Goal: Task Accomplishment & Management: Complete application form

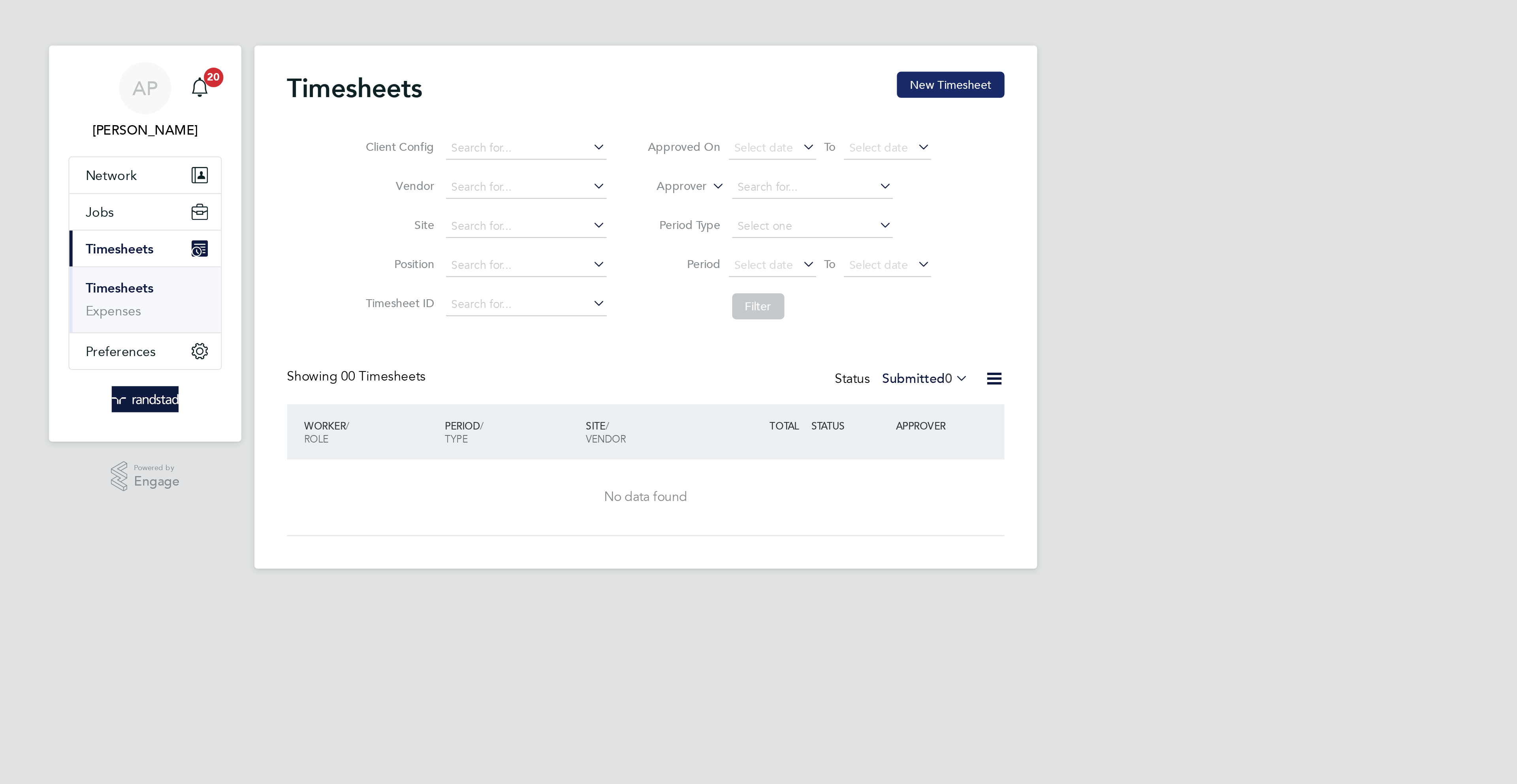
click at [903, 47] on button "New Timesheet" at bounding box center [906, 41] width 52 height 13
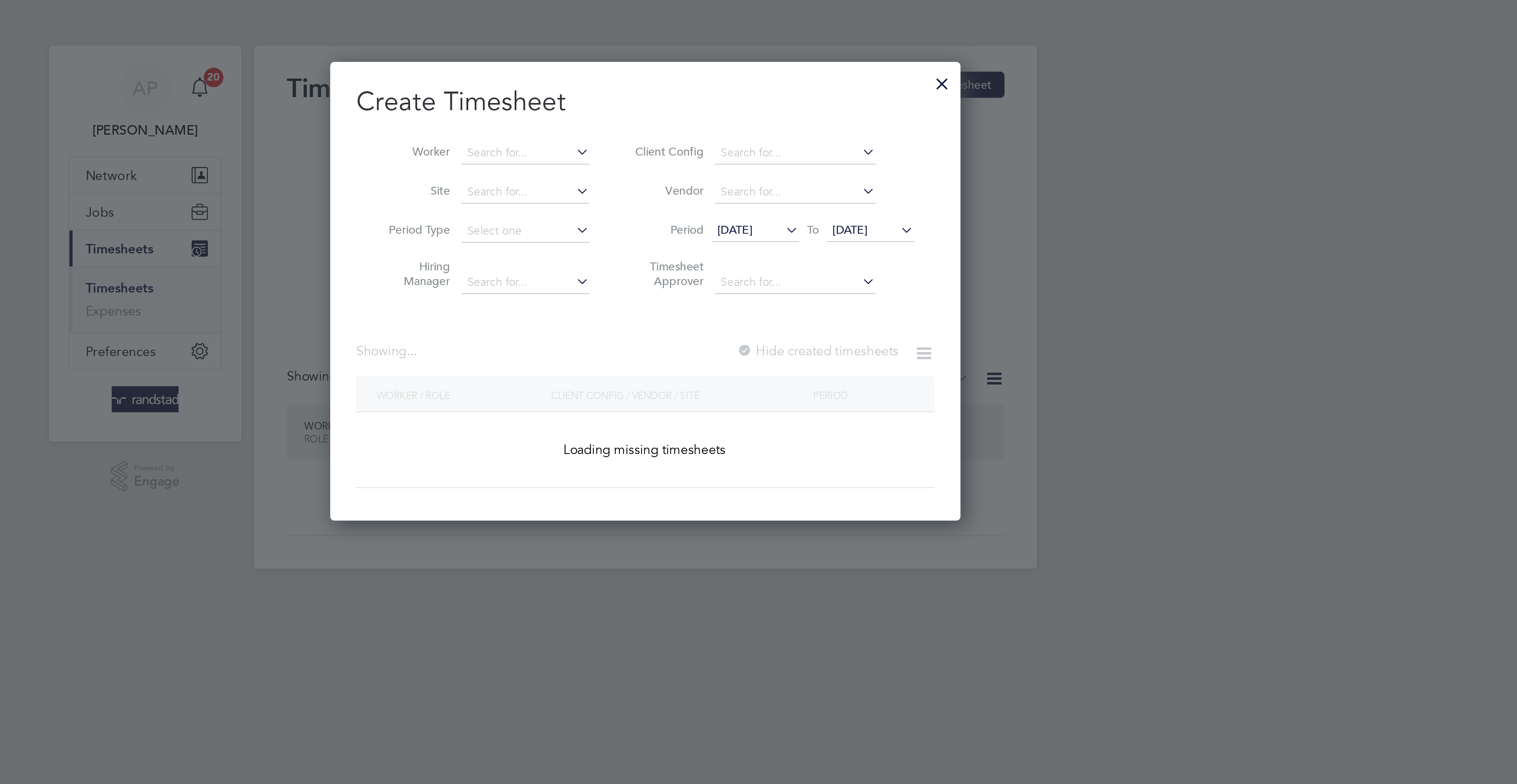
scroll to position [223, 307]
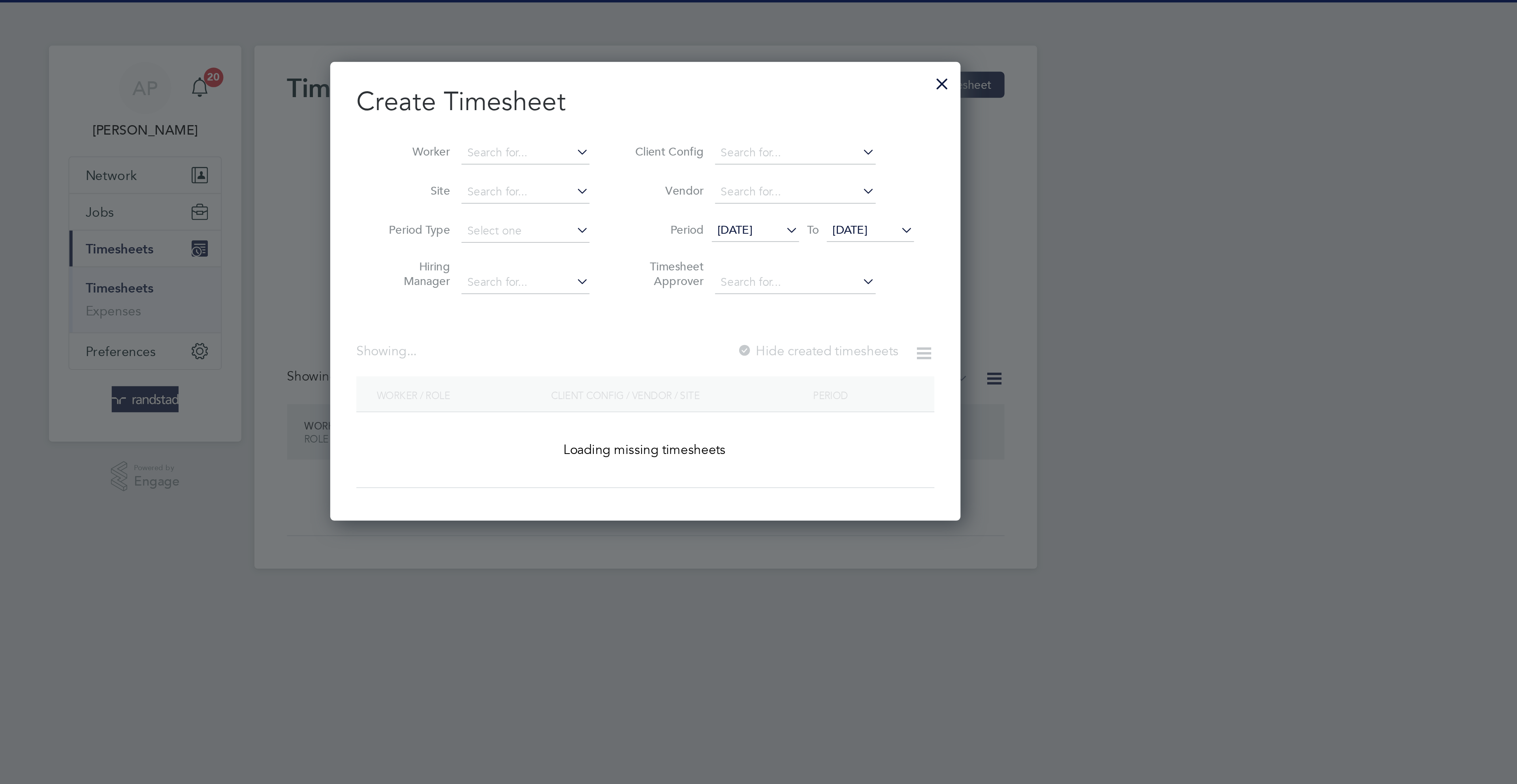
click at [703, 65] on li "Worker" at bounding box center [680, 74] width 123 height 19
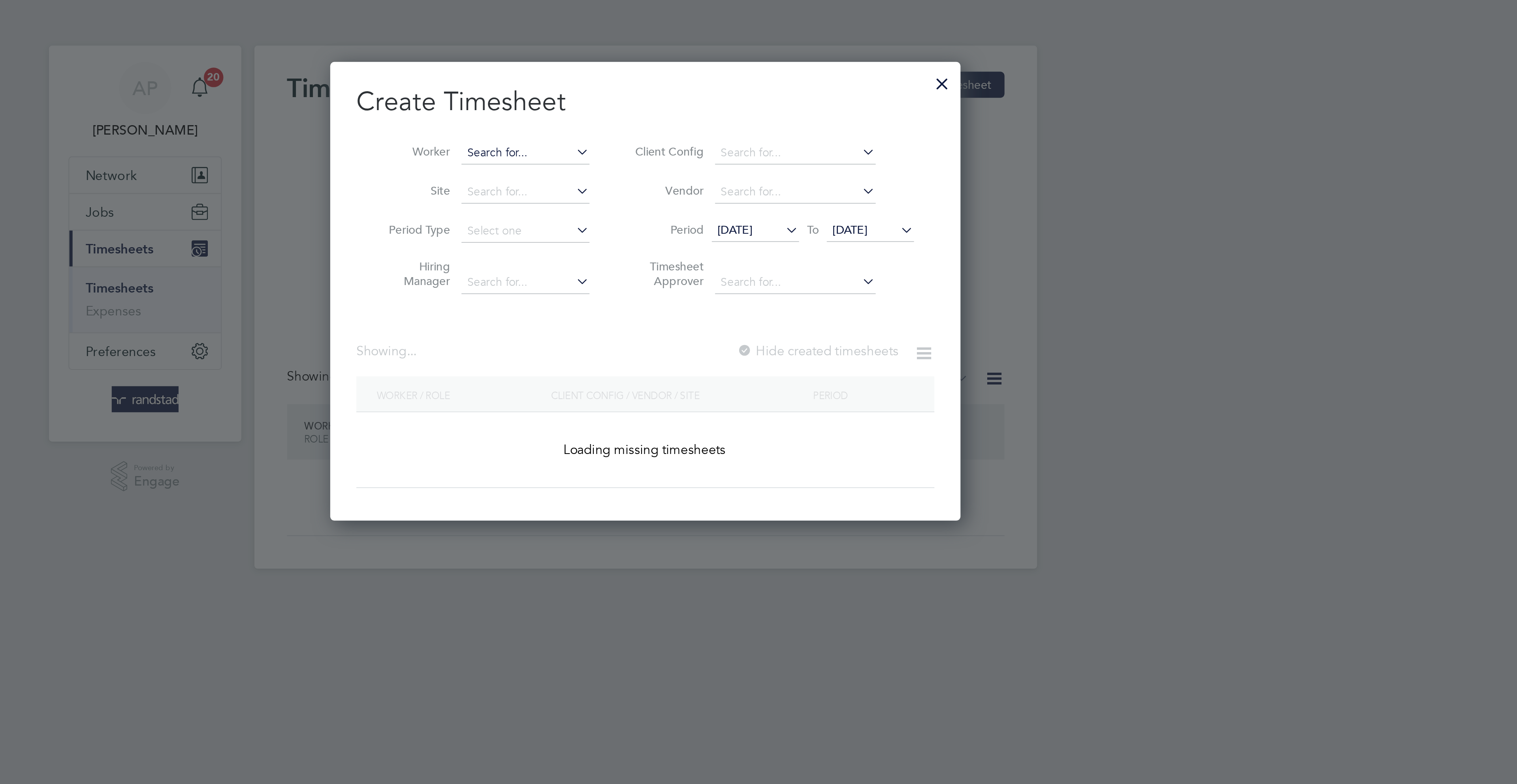
click at [701, 71] on input at bounding box center [700, 74] width 62 height 11
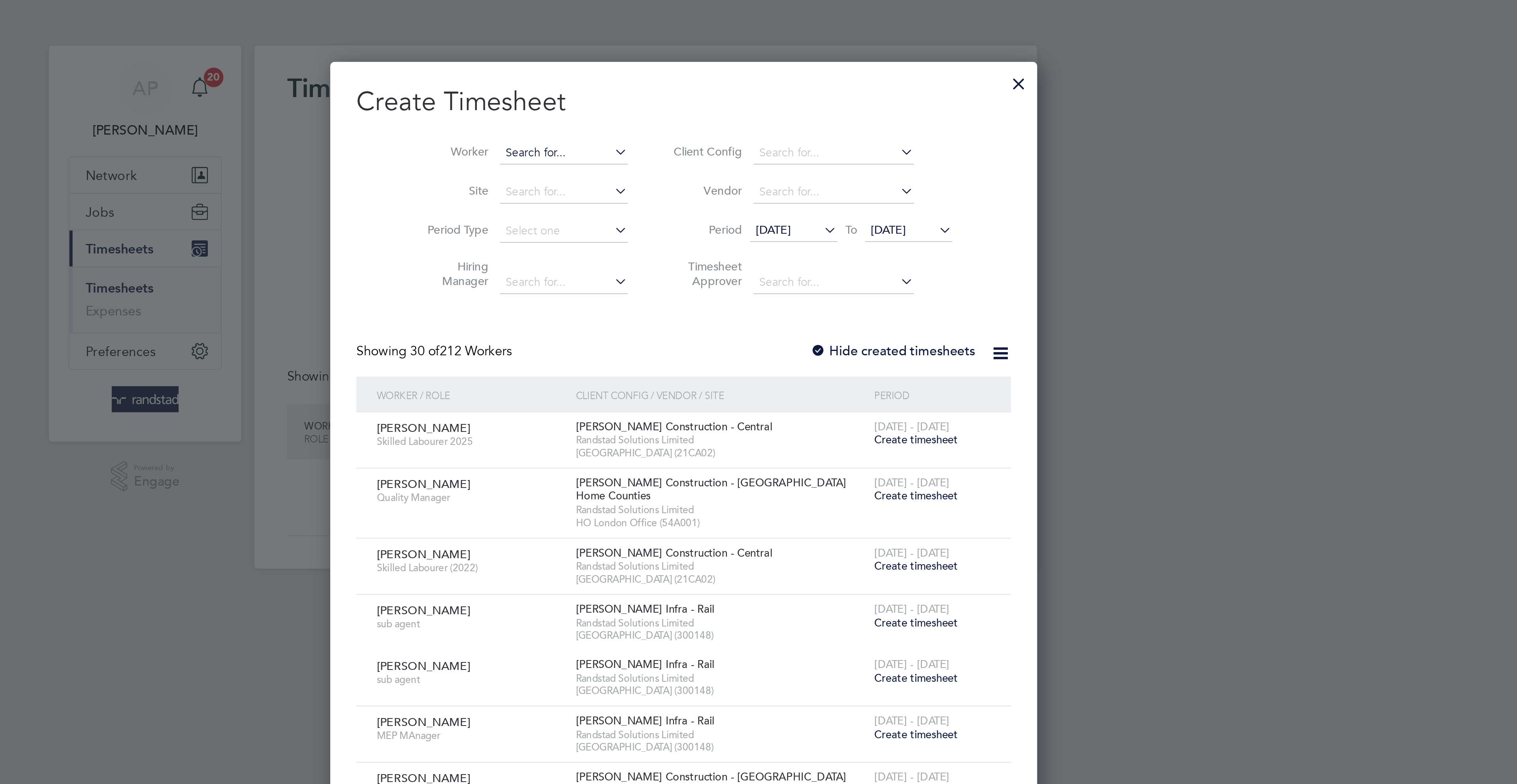
scroll to position [1336, 307]
click at [713, 106] on li "Ajibola Ajiferuke" at bounding box center [704, 106] width 71 height 11
type input "[PERSON_NAME]"
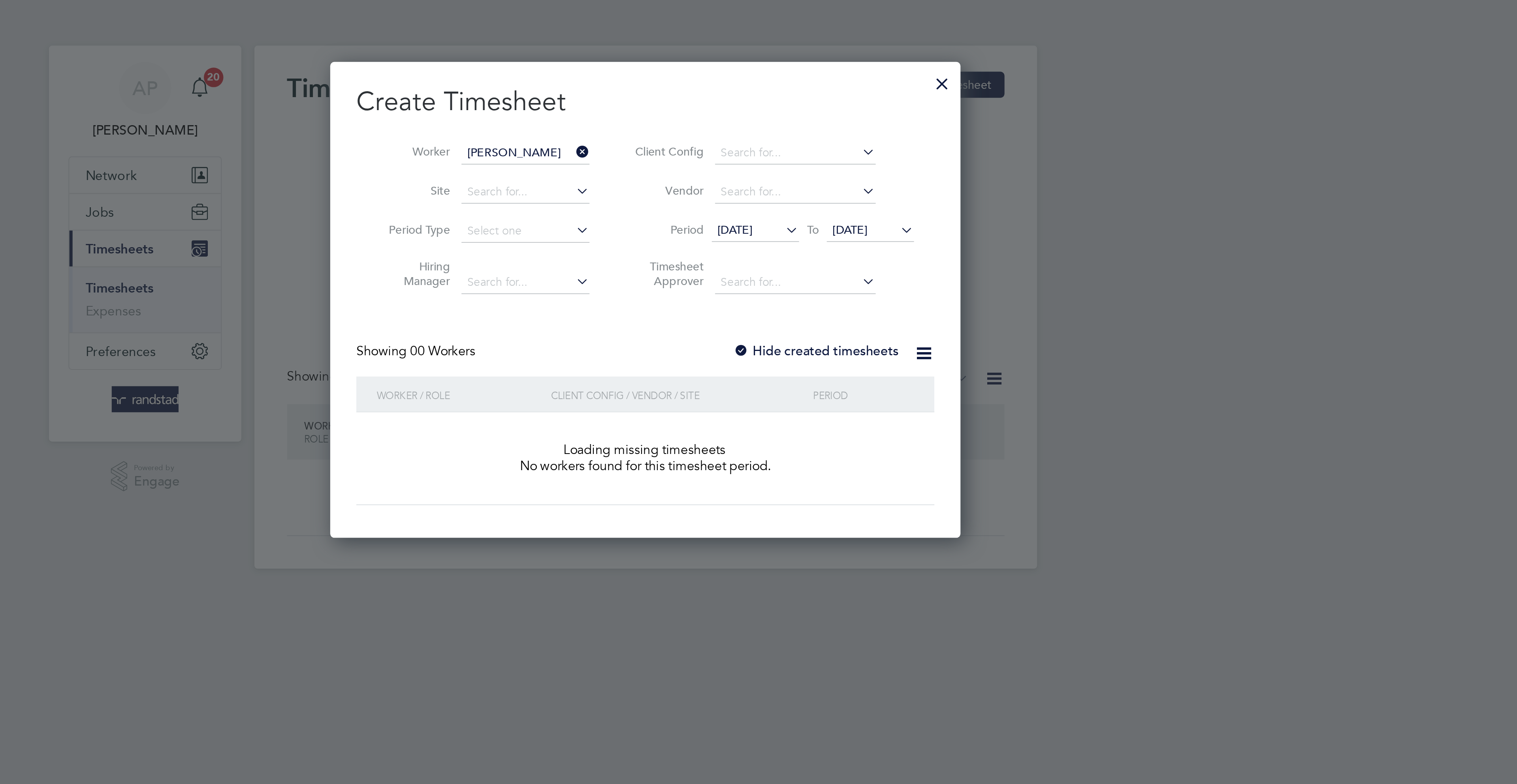
scroll to position [223, 307]
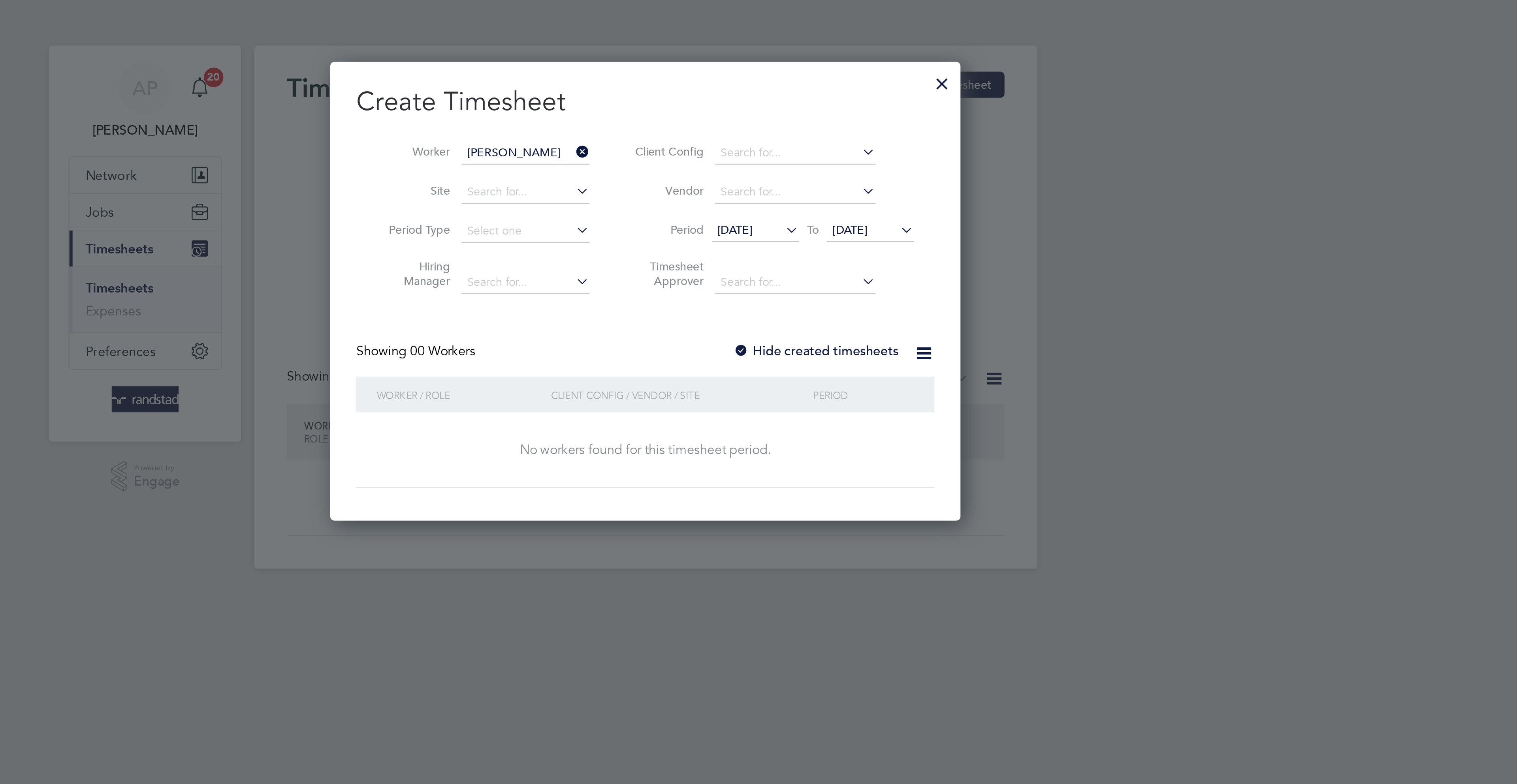
click at [863, 171] on label "Hide created timesheets" at bounding box center [840, 171] width 80 height 8
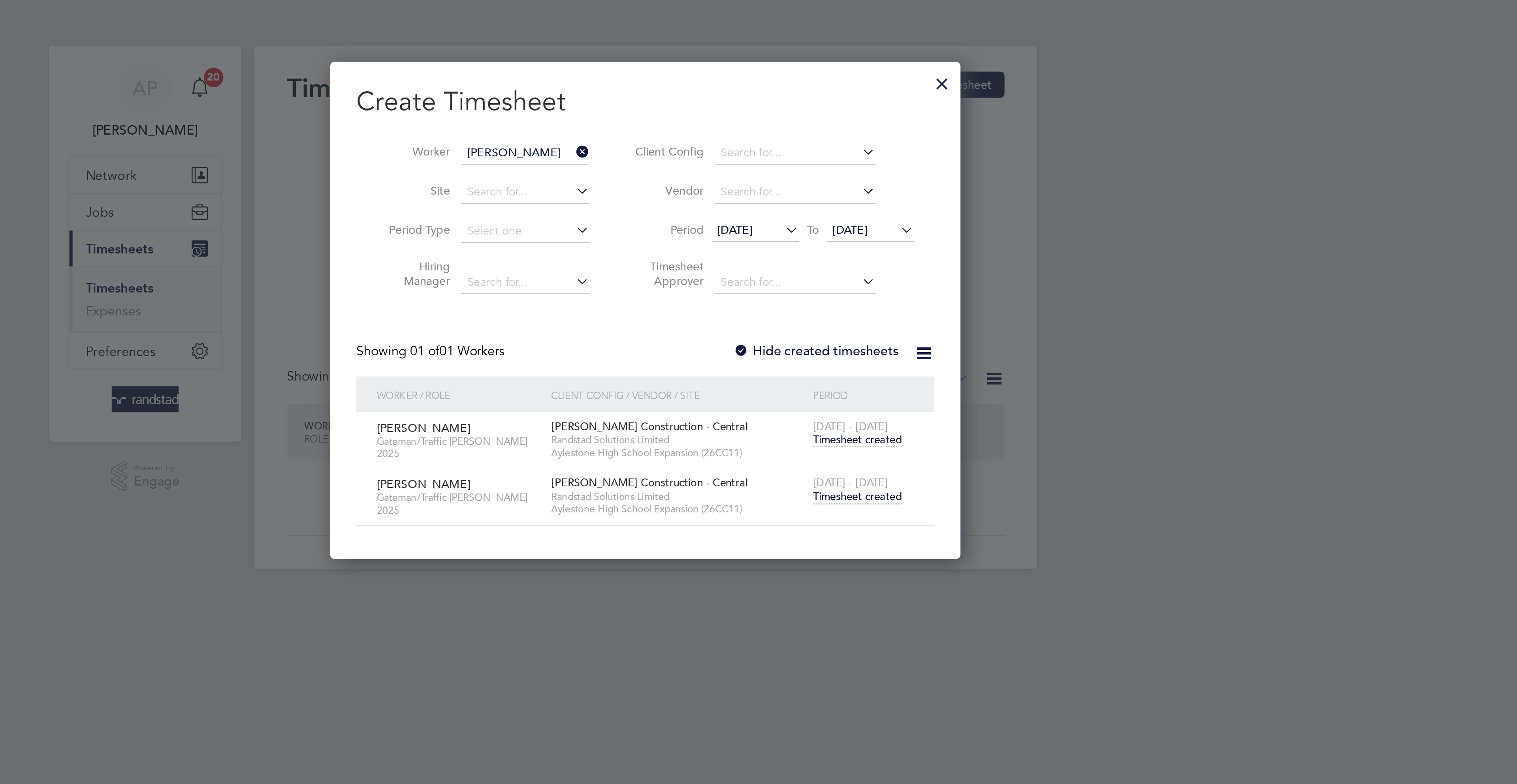
scroll to position [242, 307]
click at [868, 244] on div "16 - 22 Aug 2025 Timesheet created" at bounding box center [863, 238] width 53 height 21
click at [867, 242] on span "Timesheet created" at bounding box center [860, 240] width 43 height 7
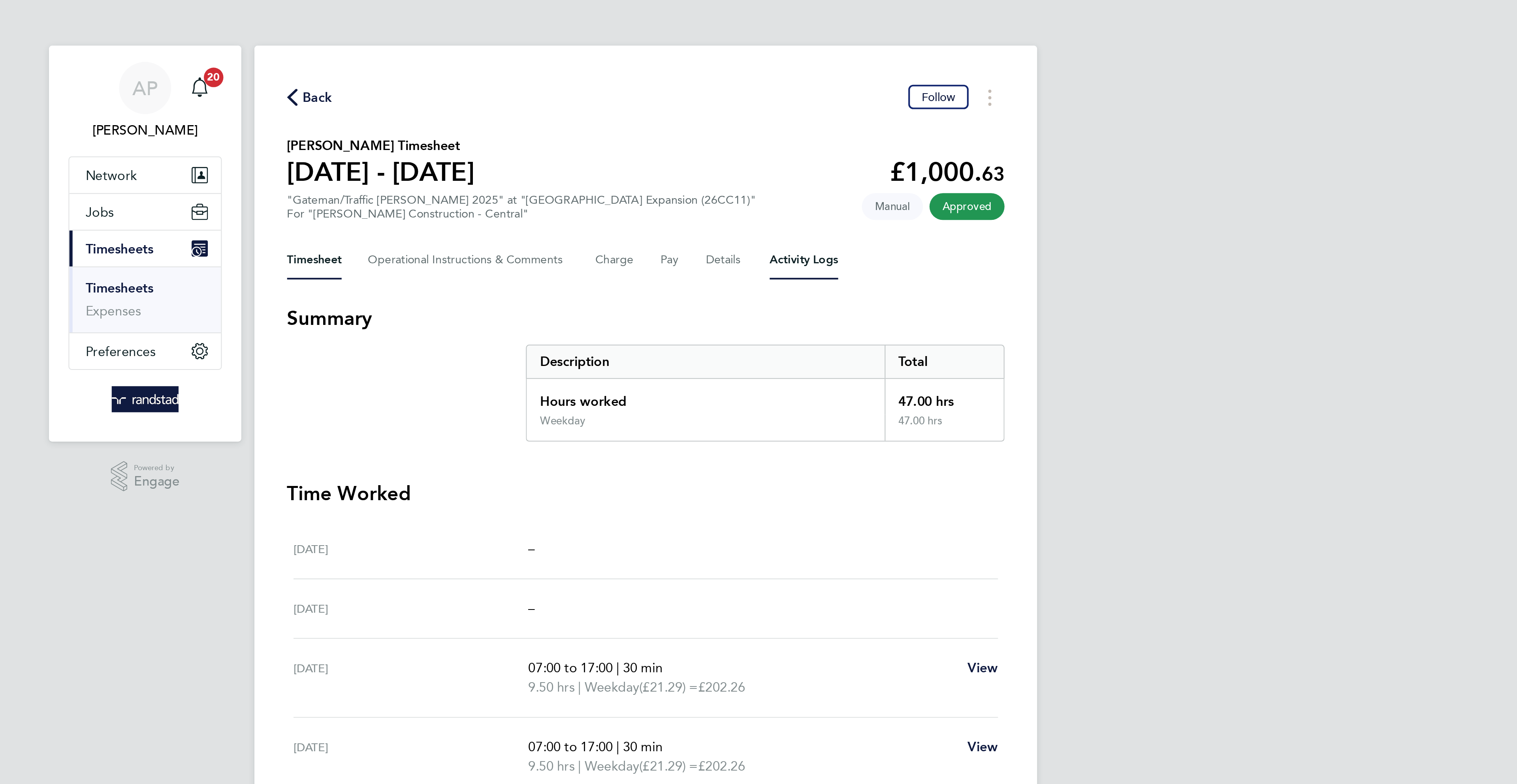
click at [841, 133] on Logs-tab "Activity Logs" at bounding box center [835, 126] width 33 height 19
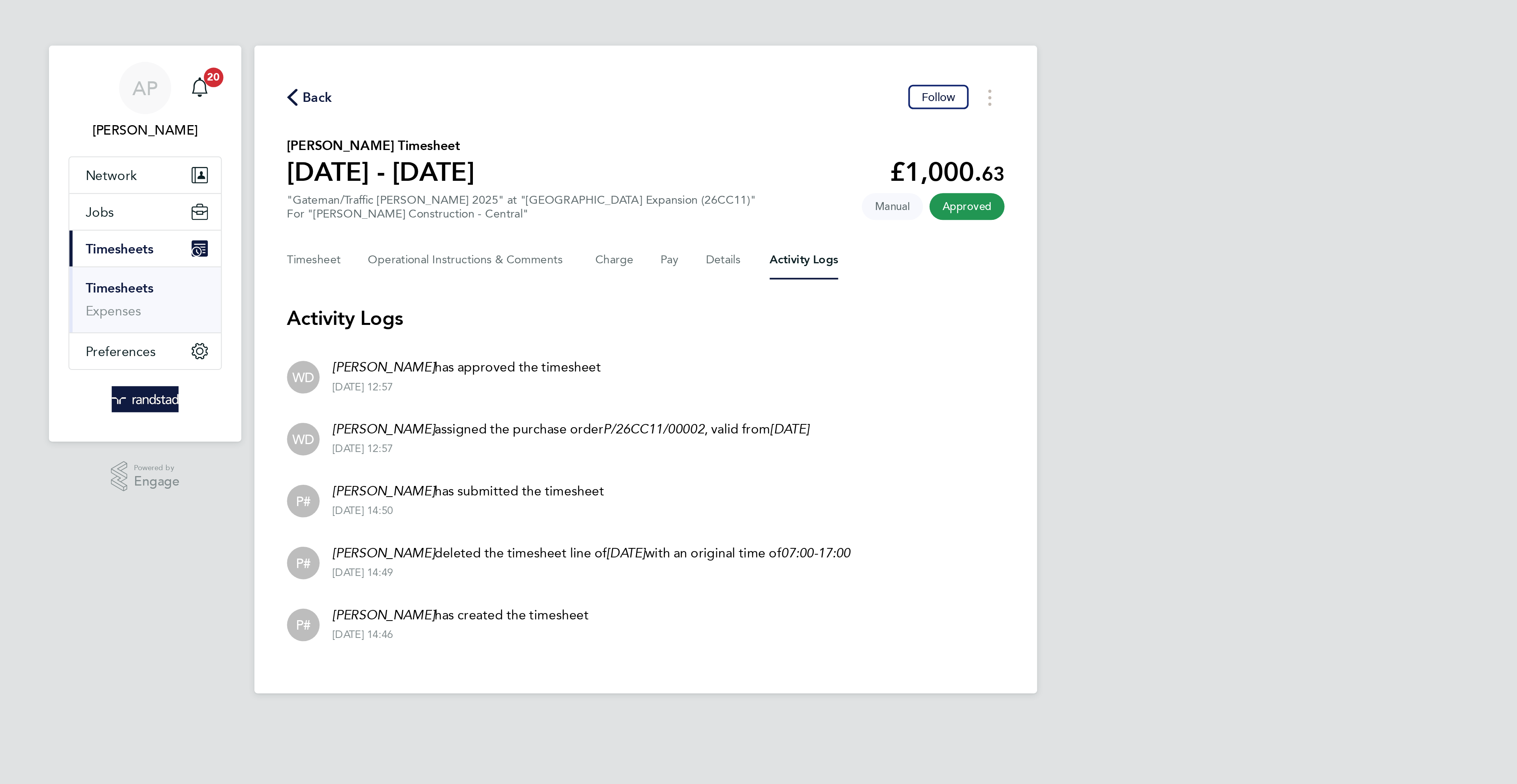
click at [594, 45] on span "Back" at bounding box center [599, 47] width 15 height 9
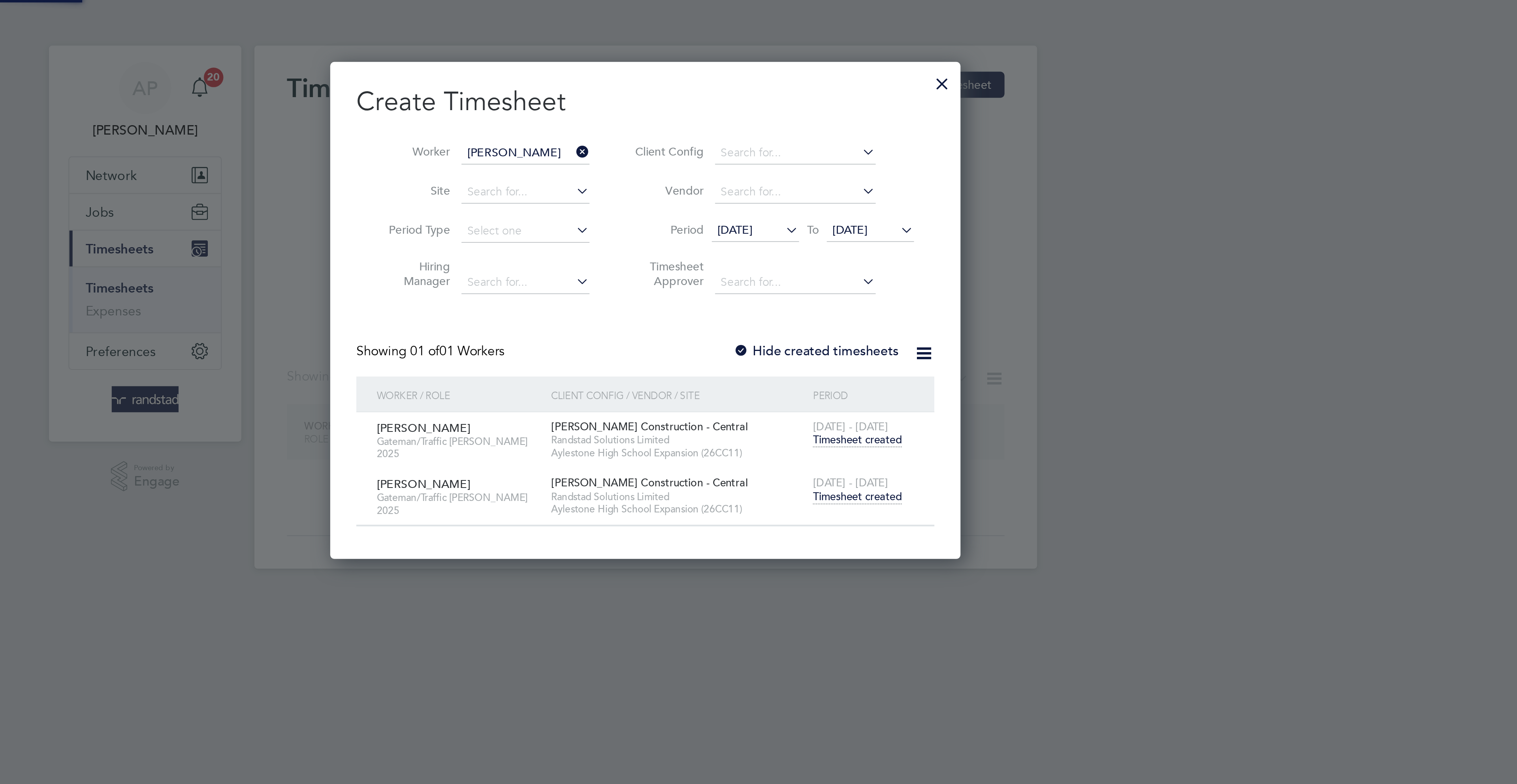
scroll to position [242, 307]
click at [723, 73] on icon at bounding box center [723, 73] width 0 height 11
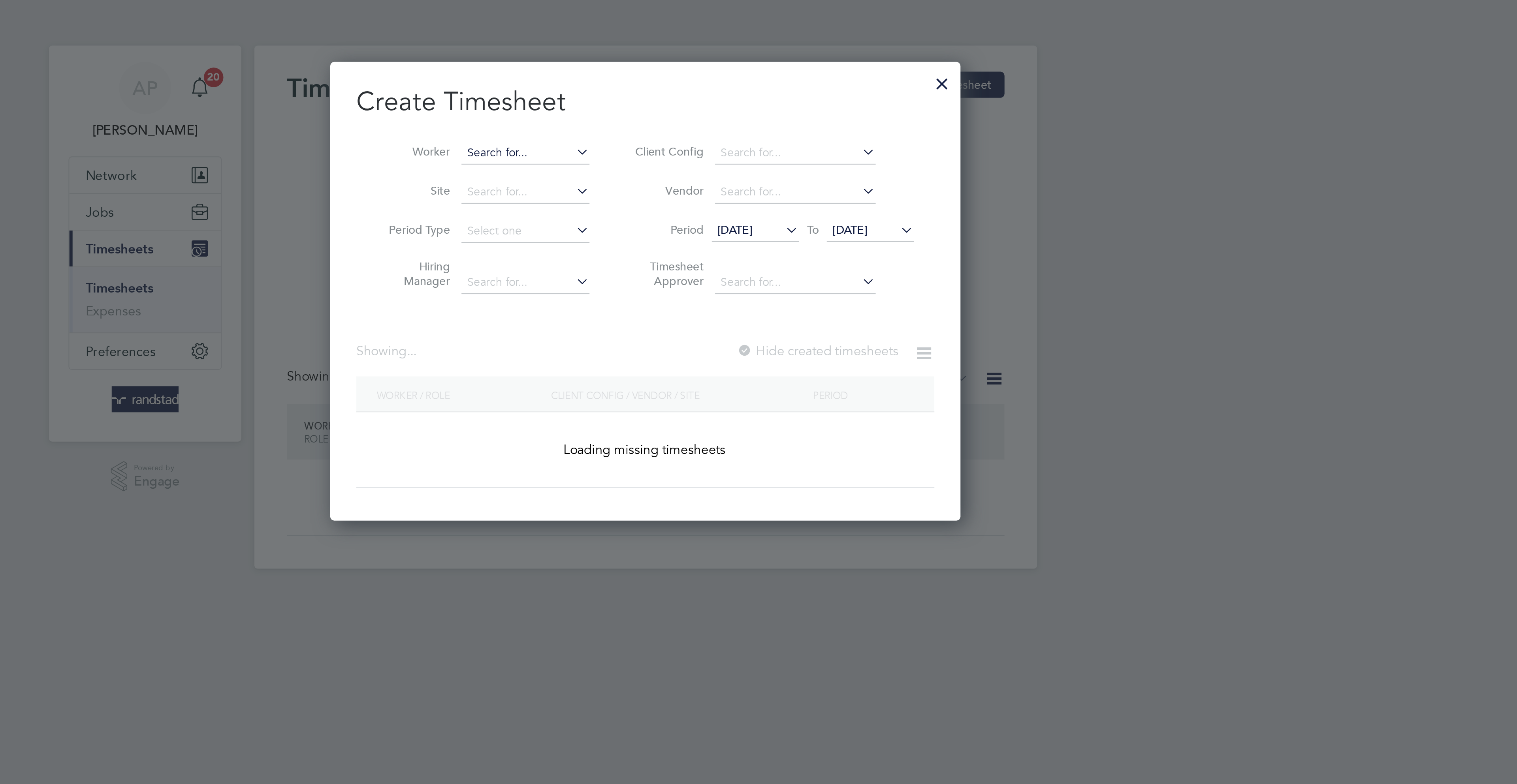
scroll to position [223, 307]
click at [702, 74] on input at bounding box center [700, 74] width 62 height 11
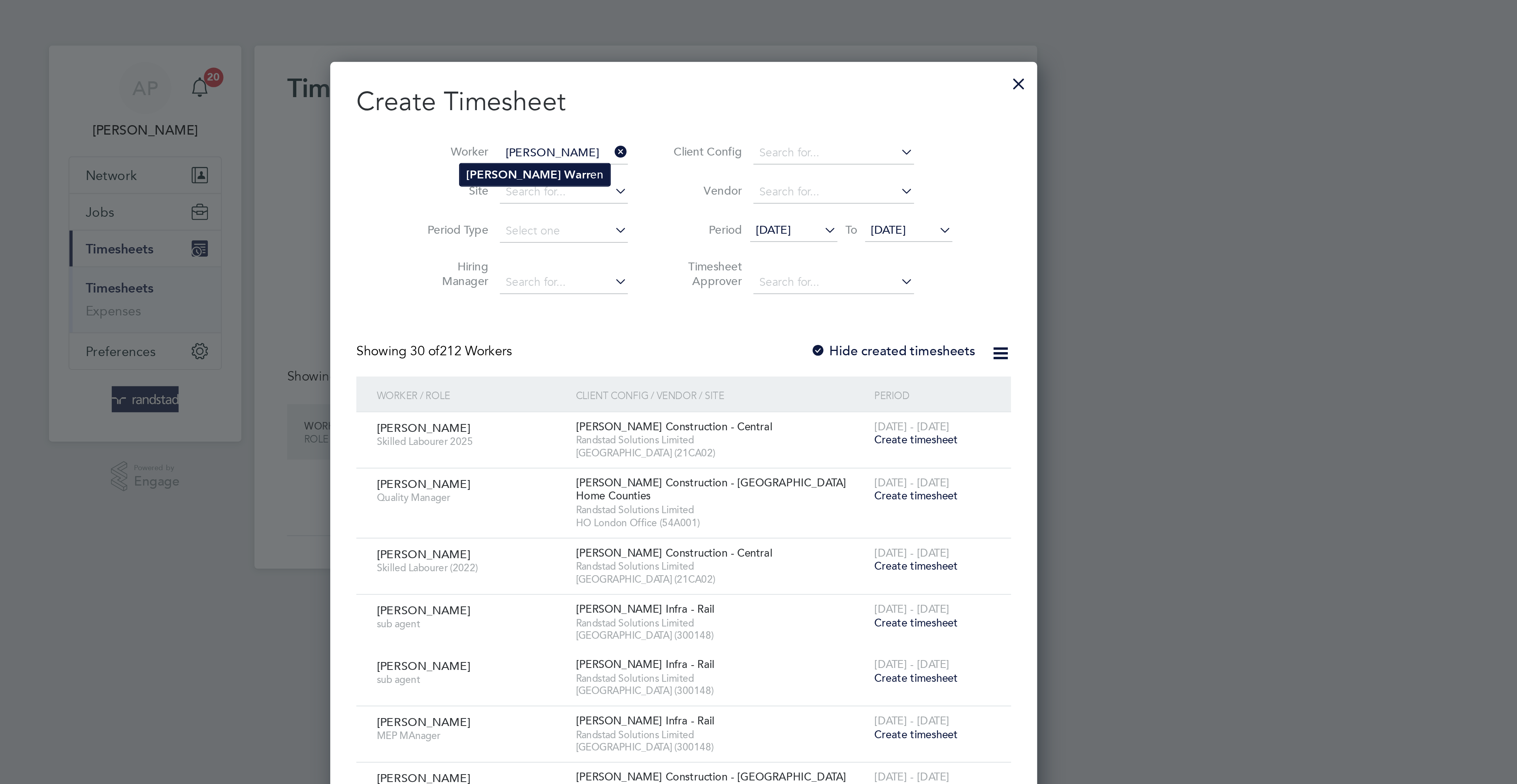
click at [702, 81] on li "Peter Warr en" at bounding box center [705, 85] width 73 height 11
type input "[PERSON_NAME]"
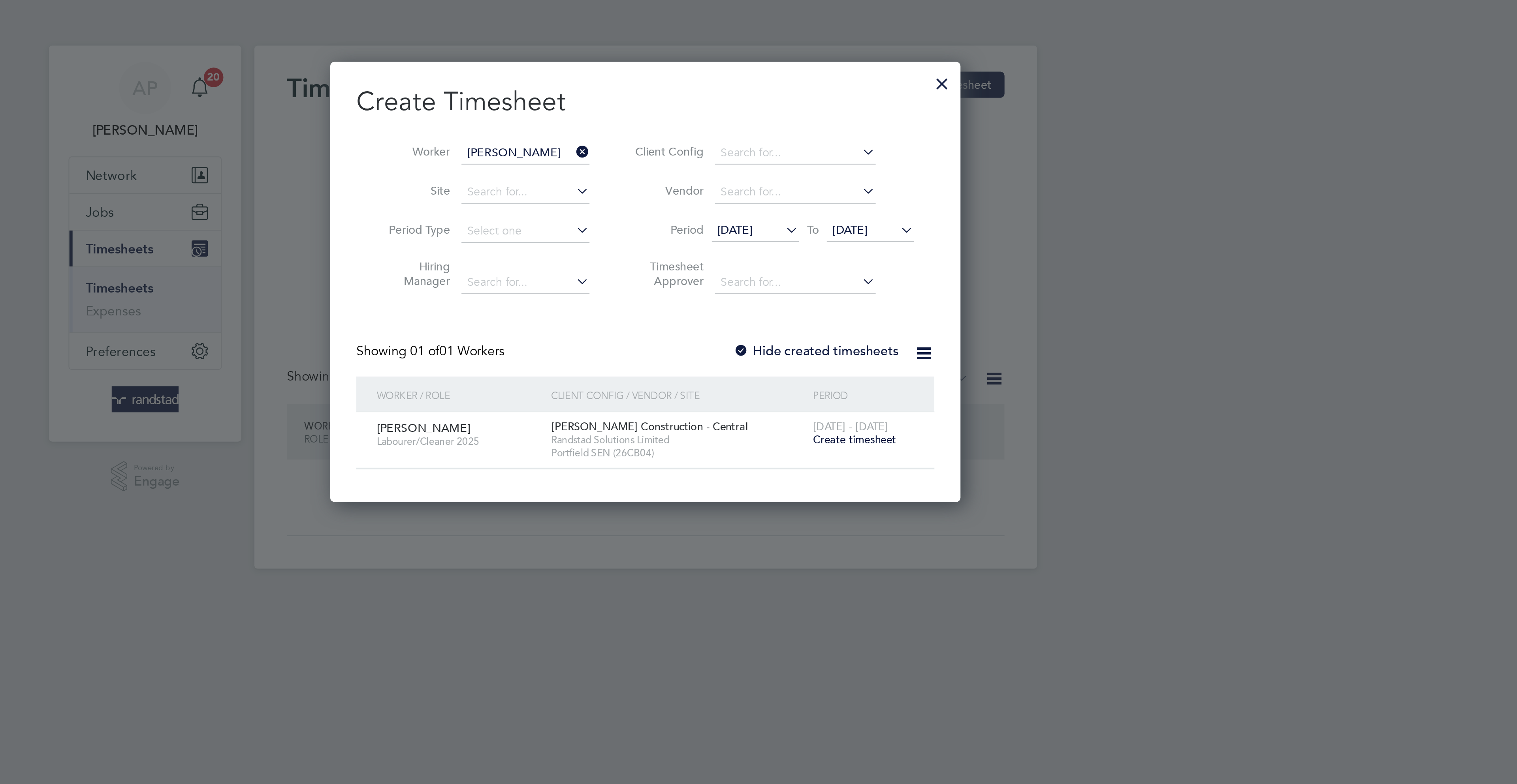
scroll to position [214, 307]
click at [862, 214] on span "Create timesheet" at bounding box center [859, 213] width 40 height 7
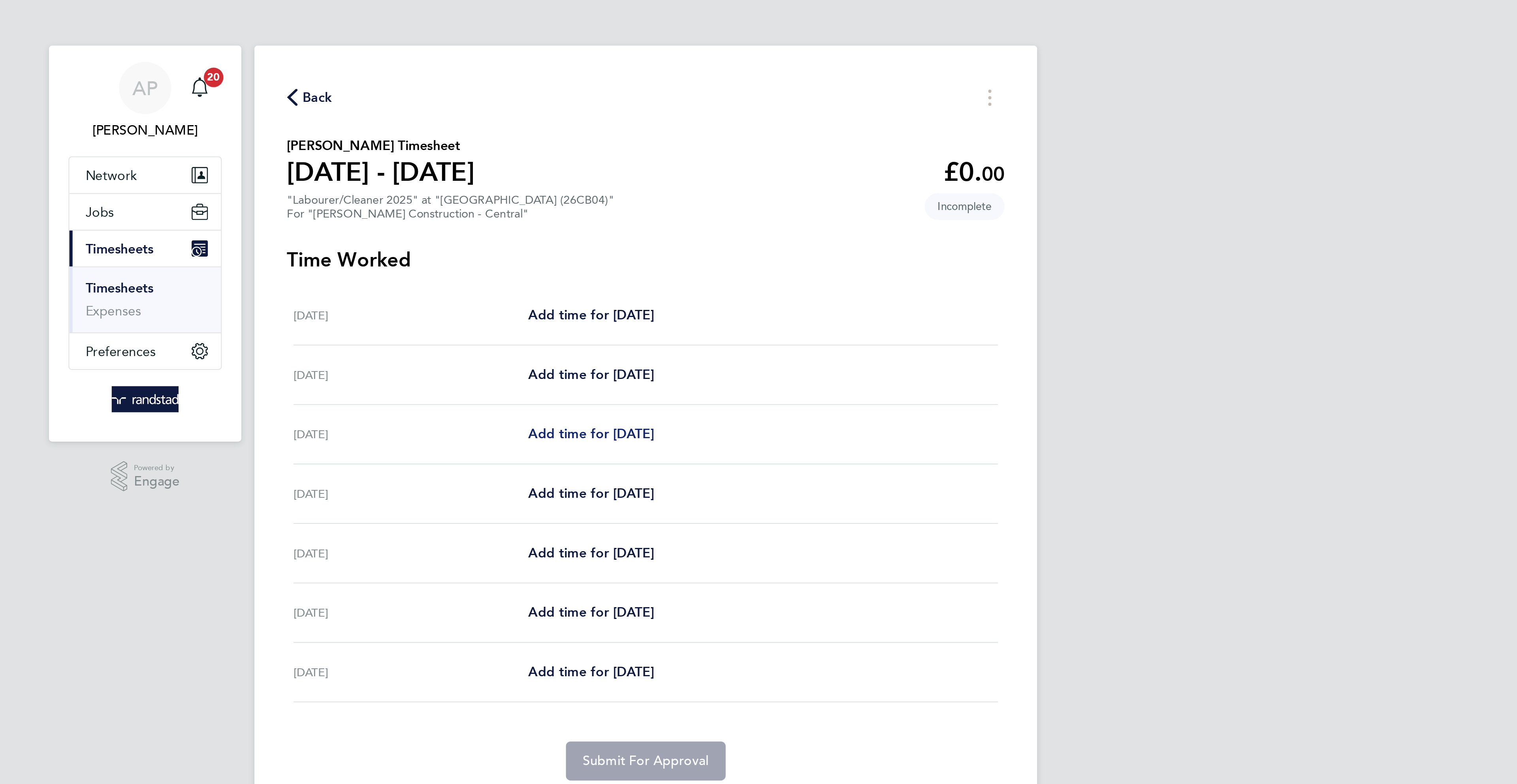
click at [734, 212] on span "Add time for [DATE]" at bounding box center [732, 210] width 61 height 7
select select "30"
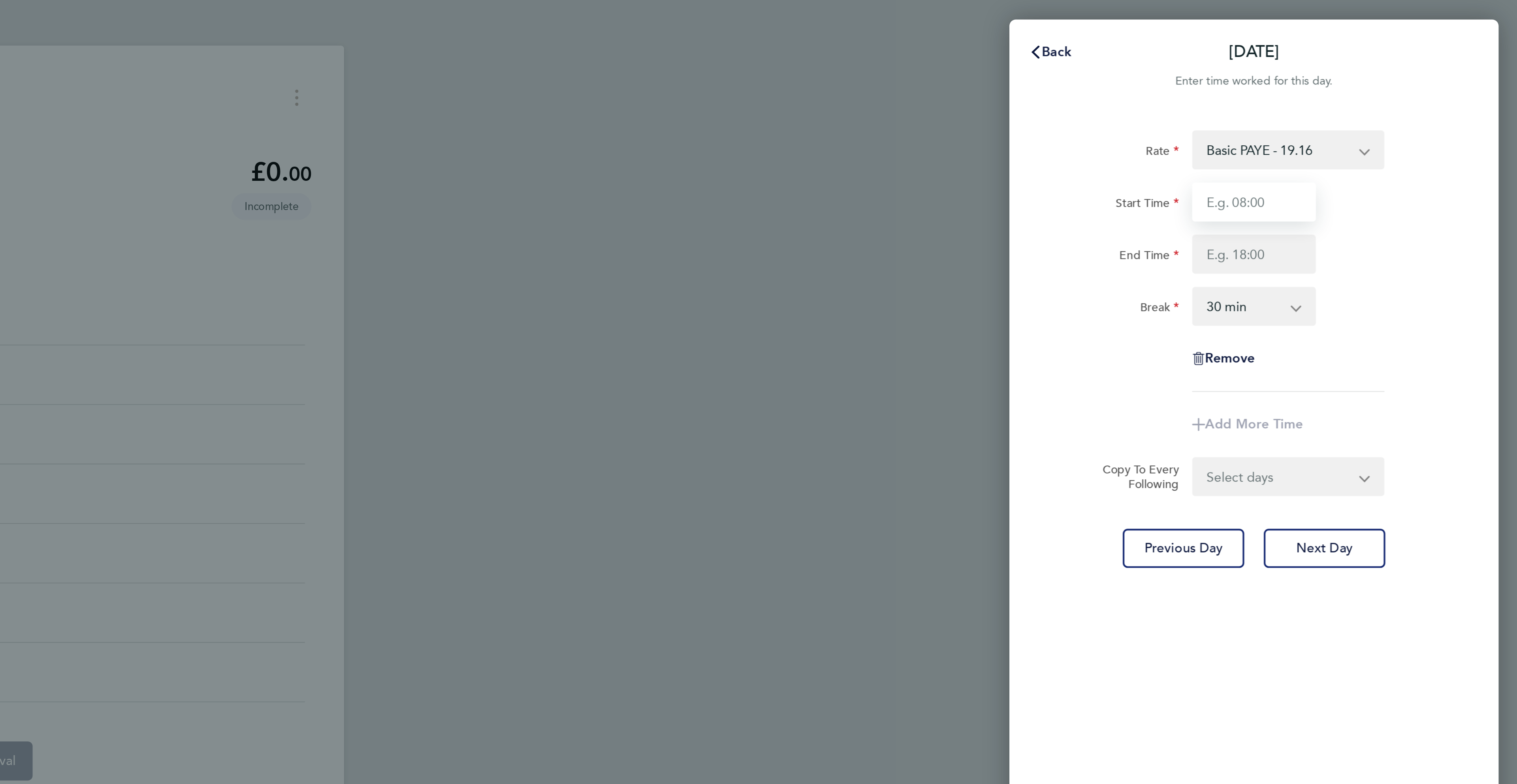
click at [1368, 97] on input "Start Time" at bounding box center [1389, 98] width 60 height 19
type input "07:00"
click at [1384, 124] on input "End Time" at bounding box center [1389, 123] width 60 height 19
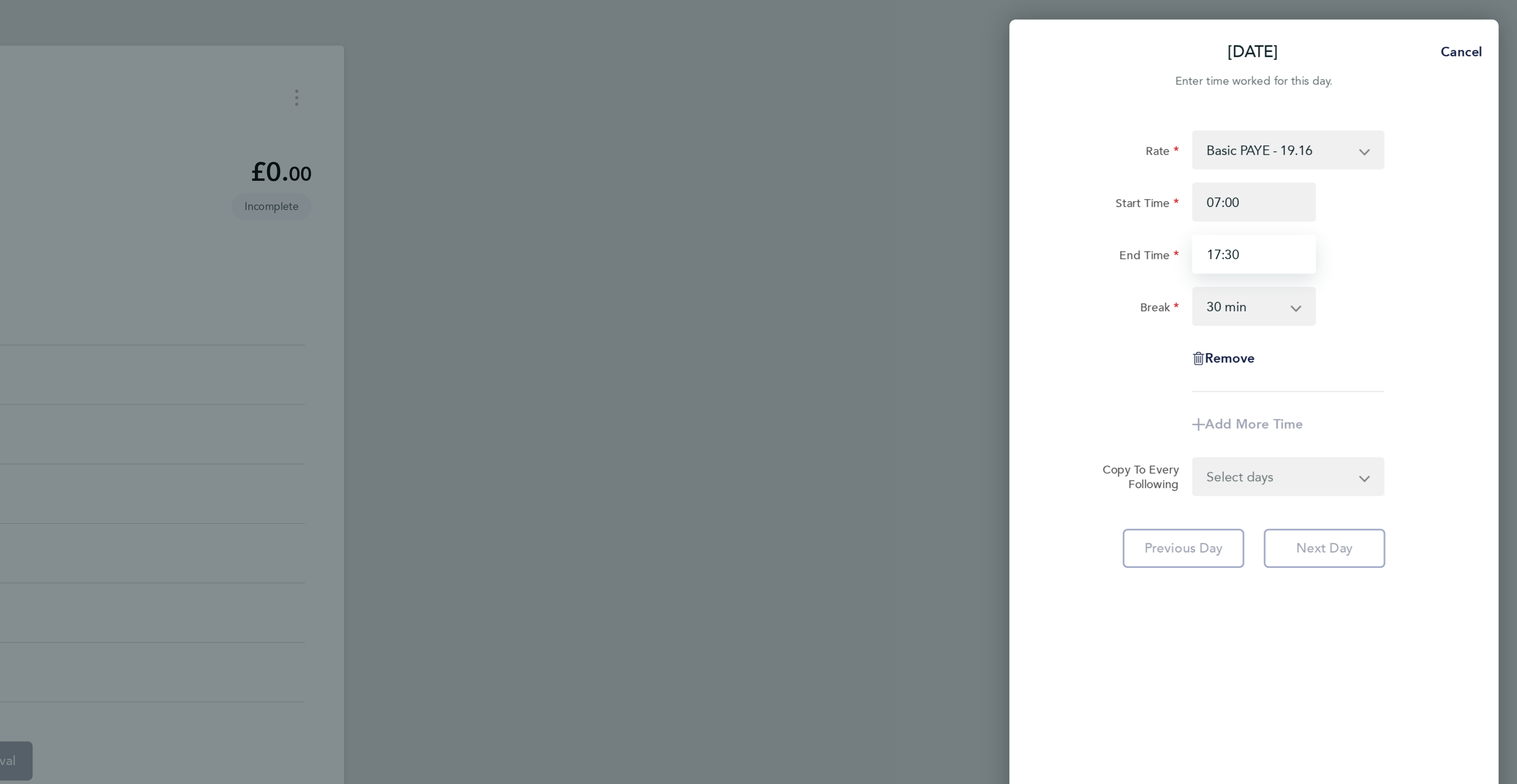
type input "17:30"
drag, startPoint x: 1444, startPoint y: 121, endPoint x: 1446, endPoint y: 125, distance: 4.5
click at [1444, 121] on div "End Time 17:30" at bounding box center [1388, 123] width 199 height 19
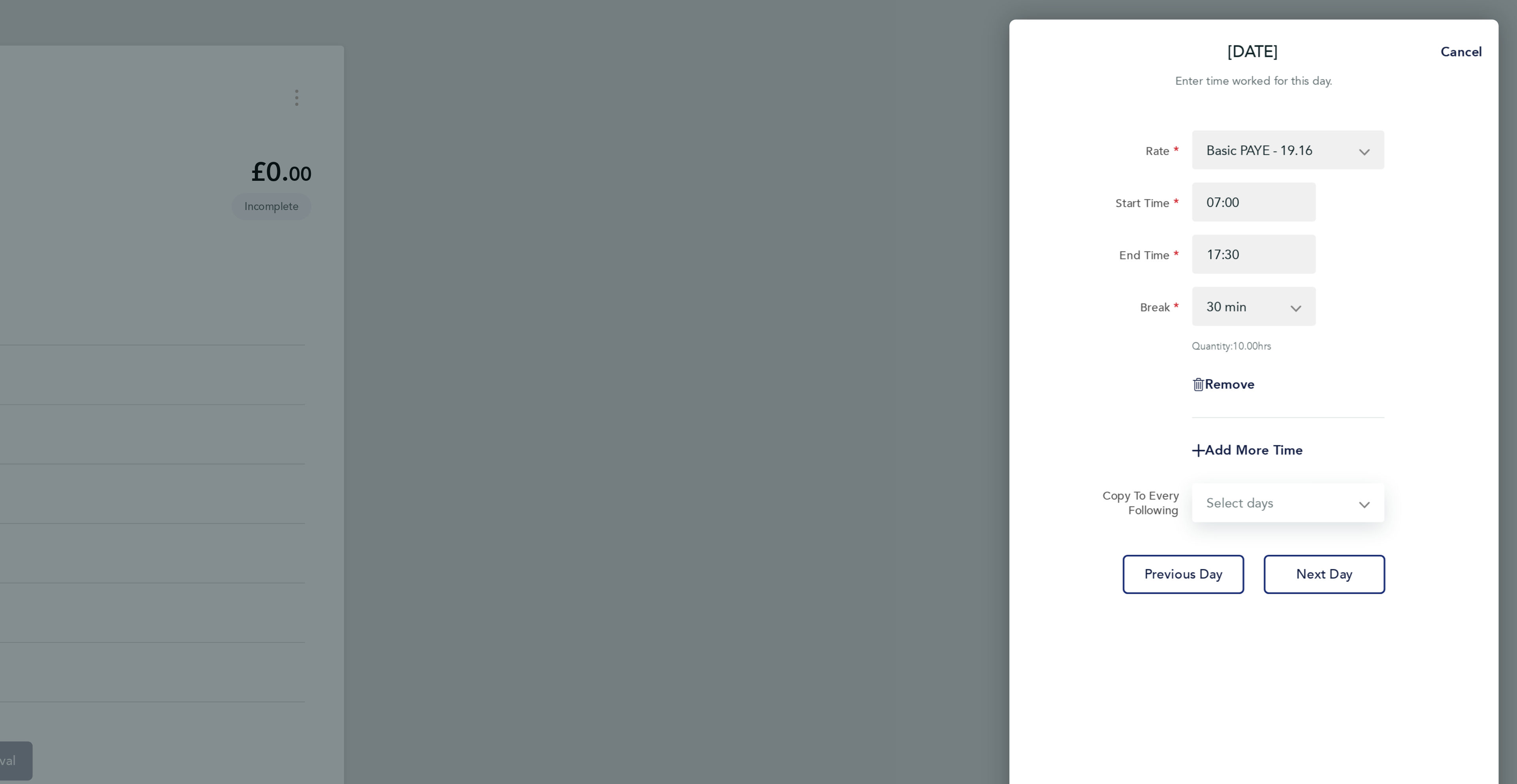
click at [1431, 242] on select "Select days Day [DATE] [DATE] [DATE] [DATE]" at bounding box center [1401, 244] width 83 height 17
select select "DAY"
click at [1360, 235] on select "Select days Day [DATE] [DATE] [DATE] [DATE]" at bounding box center [1401, 244] width 83 height 17
select select "[DATE]"
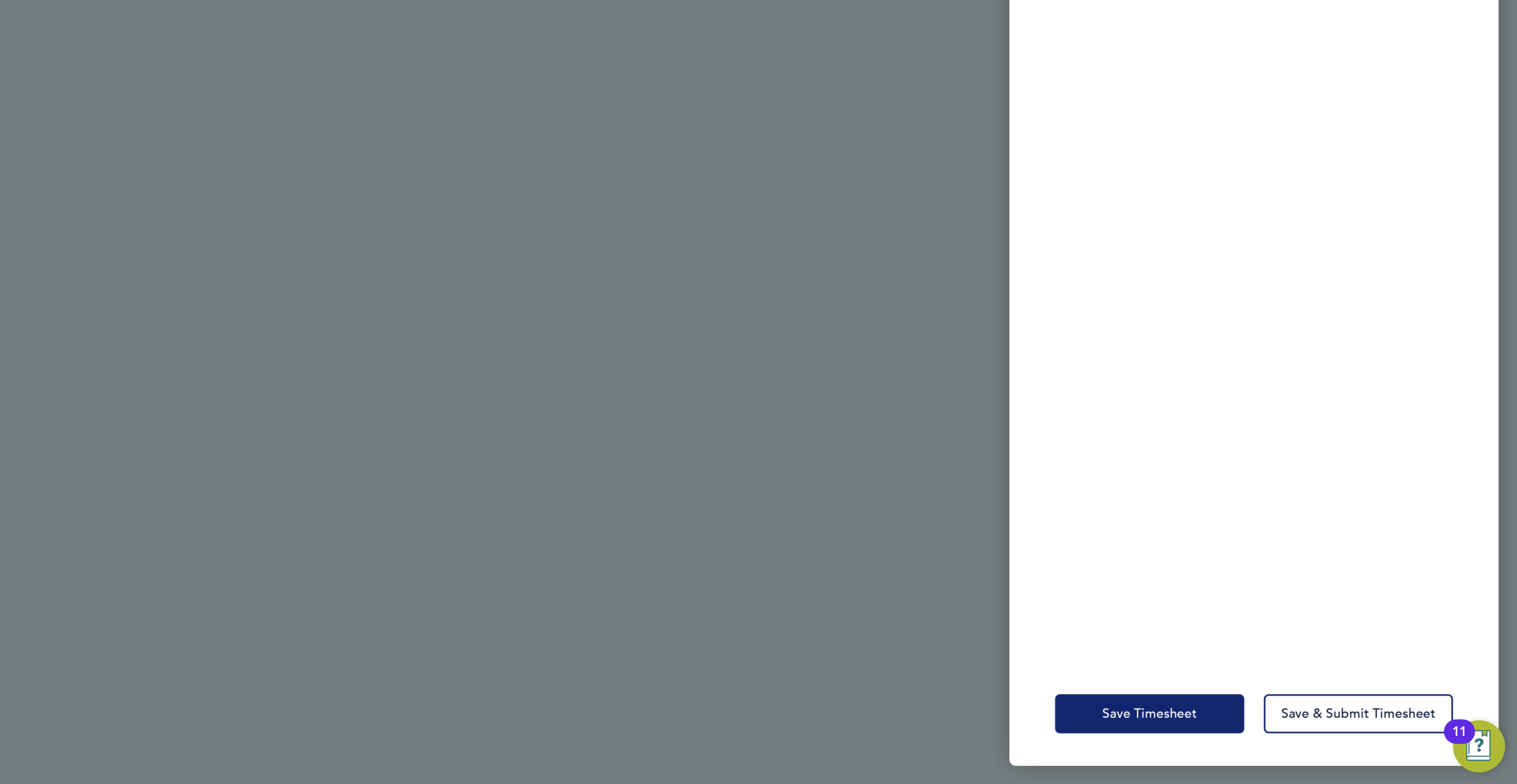
click at [1342, 750] on span "Save Timesheet" at bounding box center [1338, 749] width 46 height 8
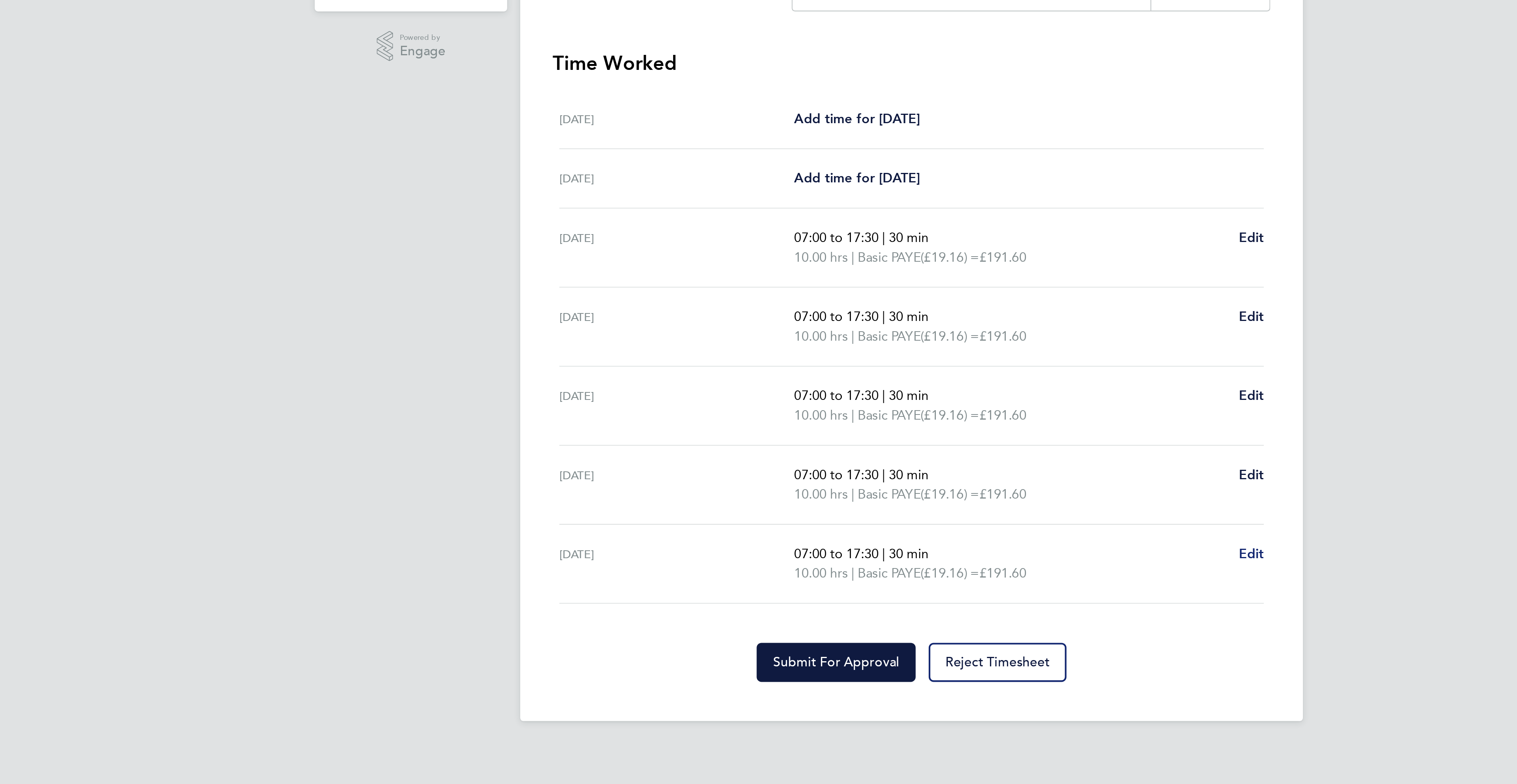
click at [920, 480] on span "Edit" at bounding box center [923, 476] width 12 height 7
select select "30"
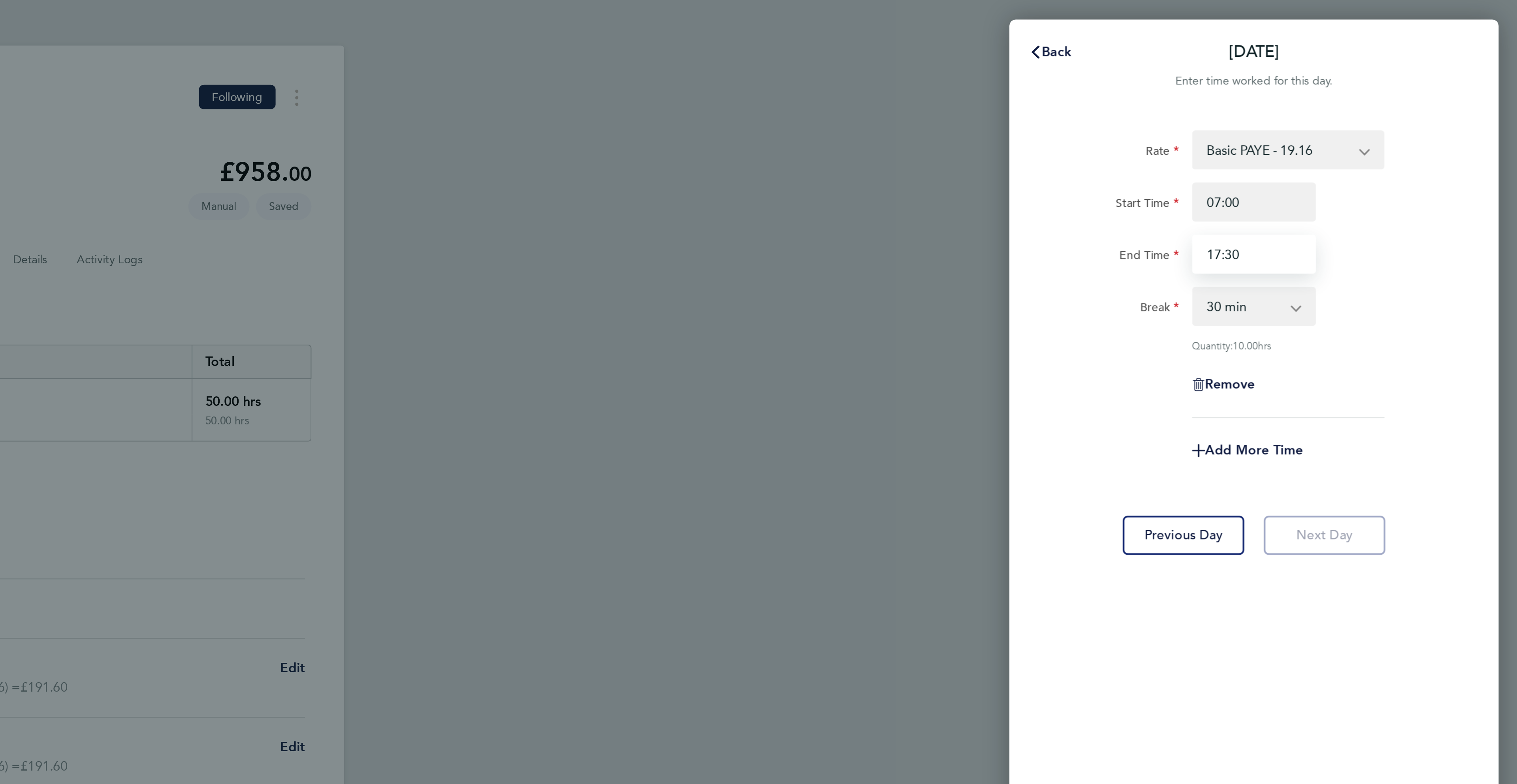
click at [1373, 123] on input "17:30" at bounding box center [1389, 123] width 60 height 19
type input "12:30"
click at [1446, 119] on div "End Time 12:30" at bounding box center [1388, 123] width 199 height 19
click at [1397, 223] on div "Add More Time" at bounding box center [1389, 218] width 67 height 19
click at [1394, 218] on span "Add More Time" at bounding box center [1388, 218] width 47 height 7
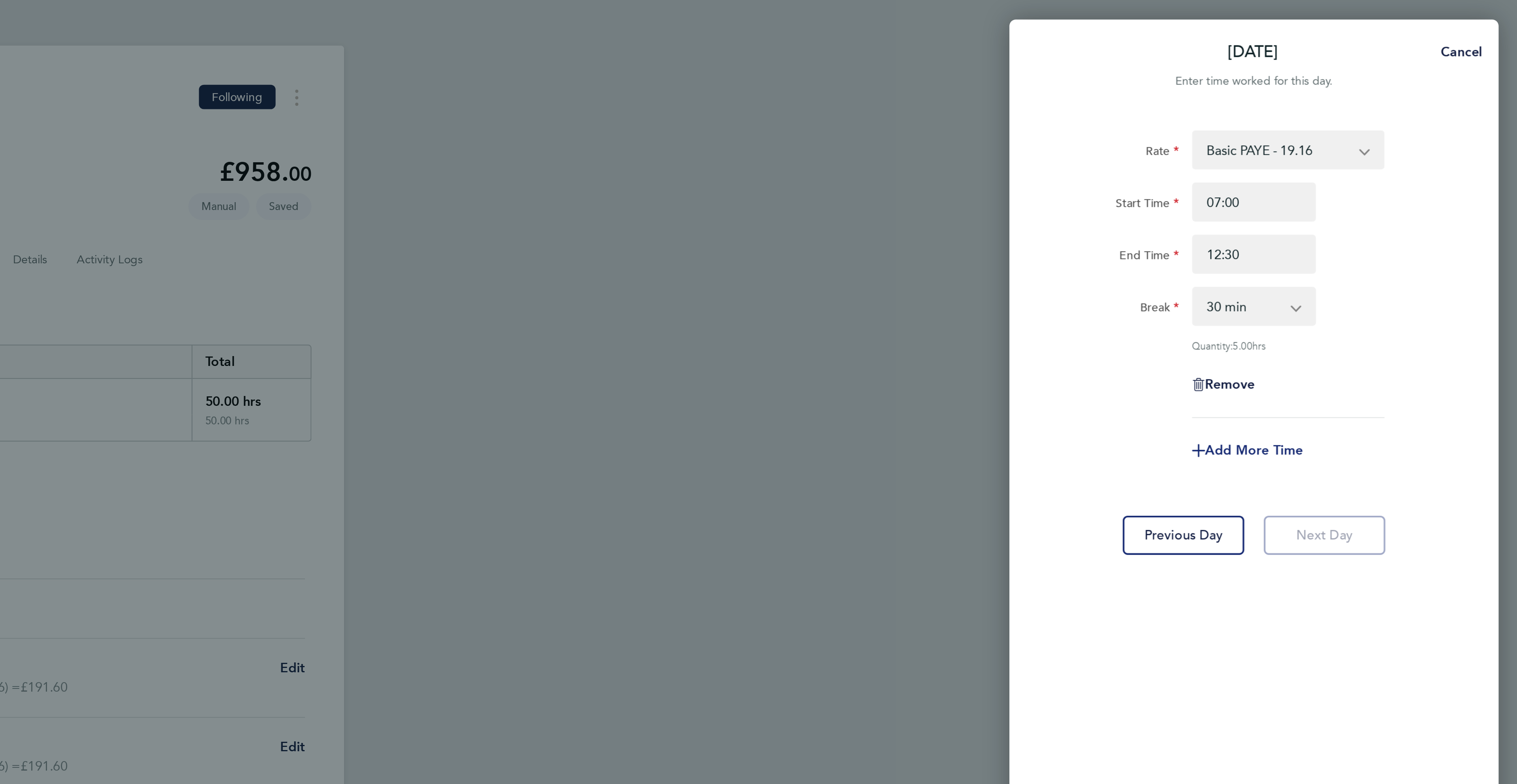
select select "null"
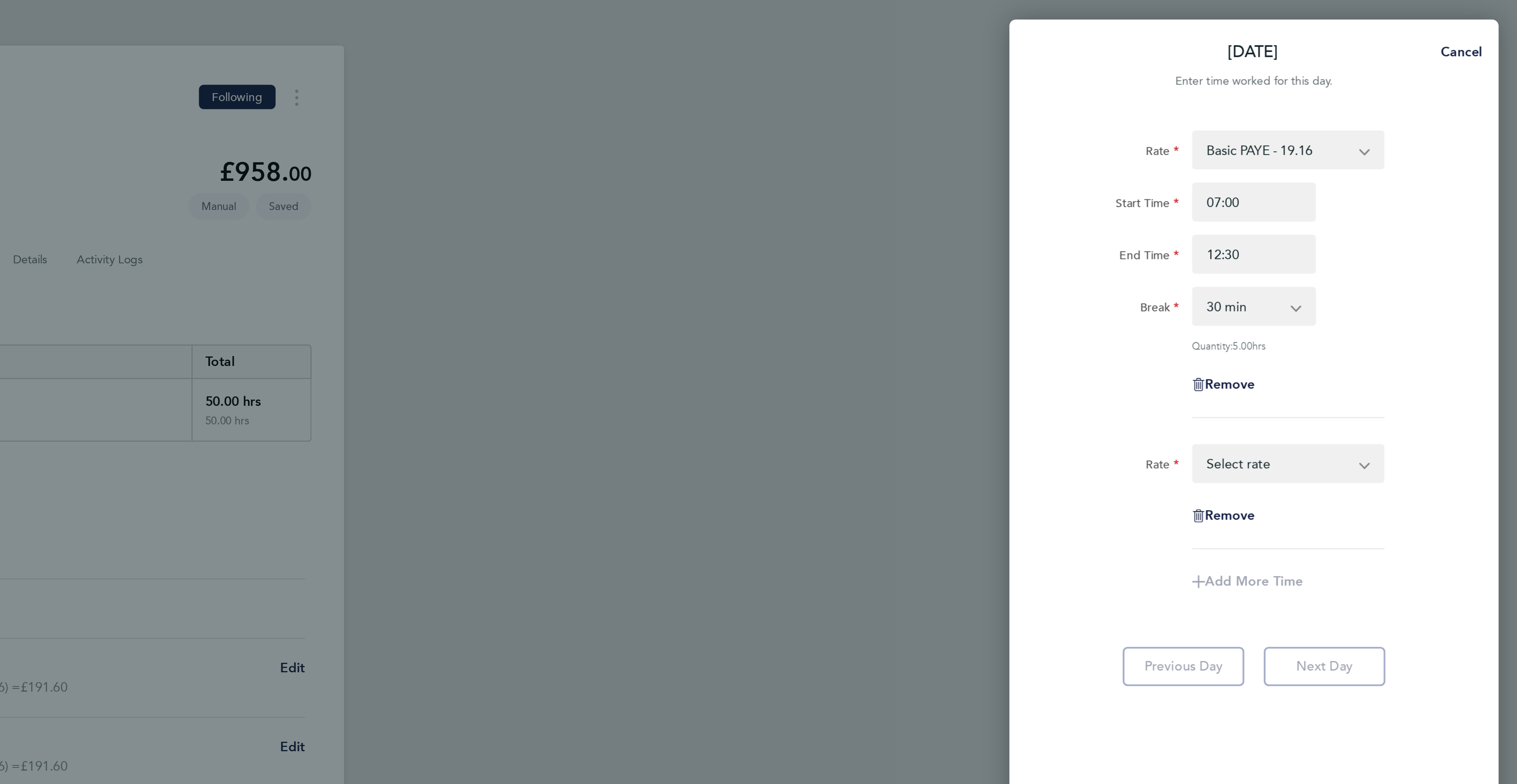
click at [1376, 225] on select "Basic PAYE - 19.16 OT PAYE - 27.81 OT 2 - 36.21 Select rate" at bounding box center [1400, 224] width 82 height 17
select select "30"
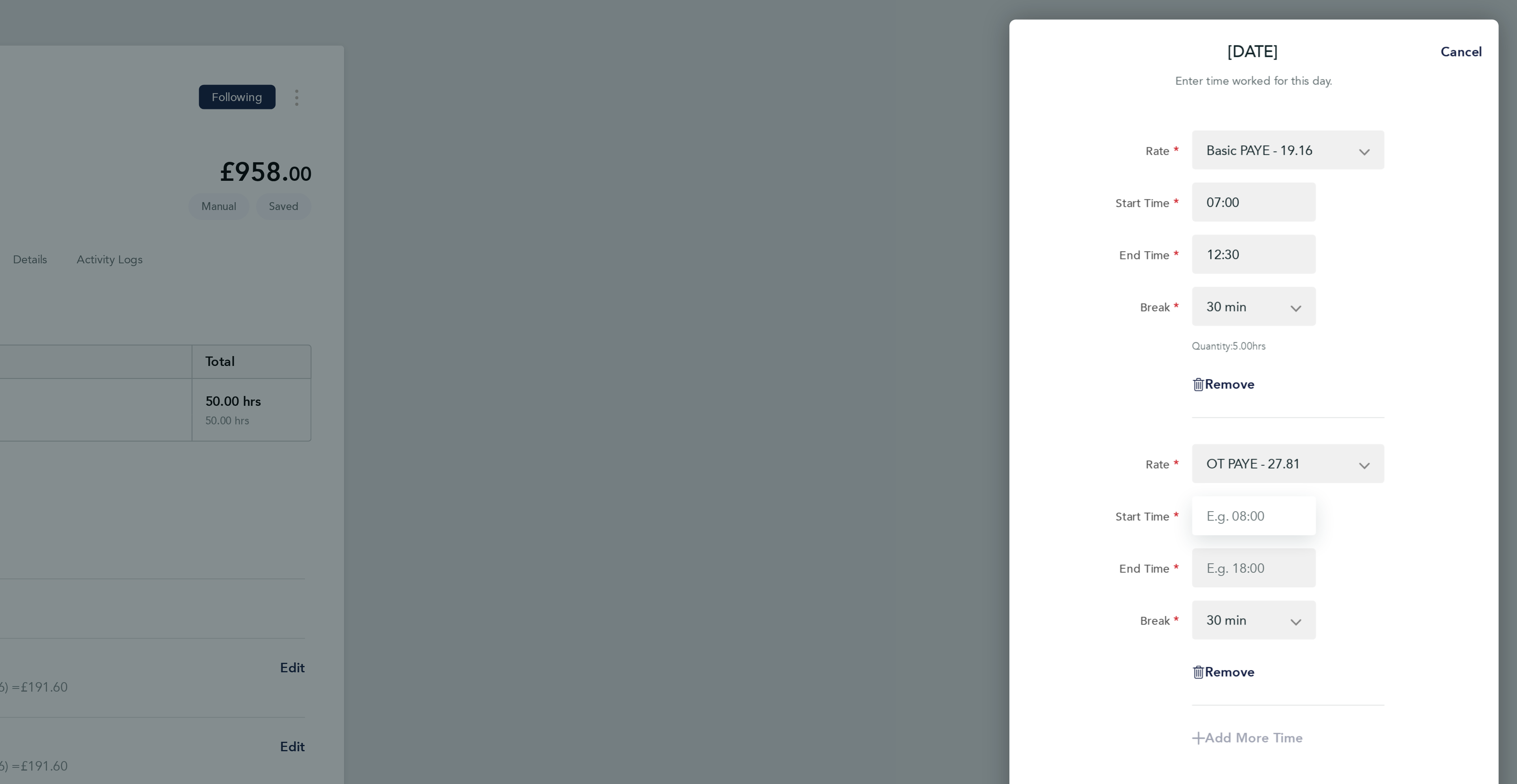
click at [1380, 248] on input "Start Time" at bounding box center [1389, 250] width 60 height 19
type input "12:30"
click at [1407, 275] on input "End Time" at bounding box center [1389, 275] width 60 height 19
type input "17:30"
click at [1494, 272] on div "Rate Basic PAYE - 19.16 OT PAYE - 27.81 OT 2 - 36.21 Start Time 07:00 End Time …" at bounding box center [1389, 389] width 237 height 670
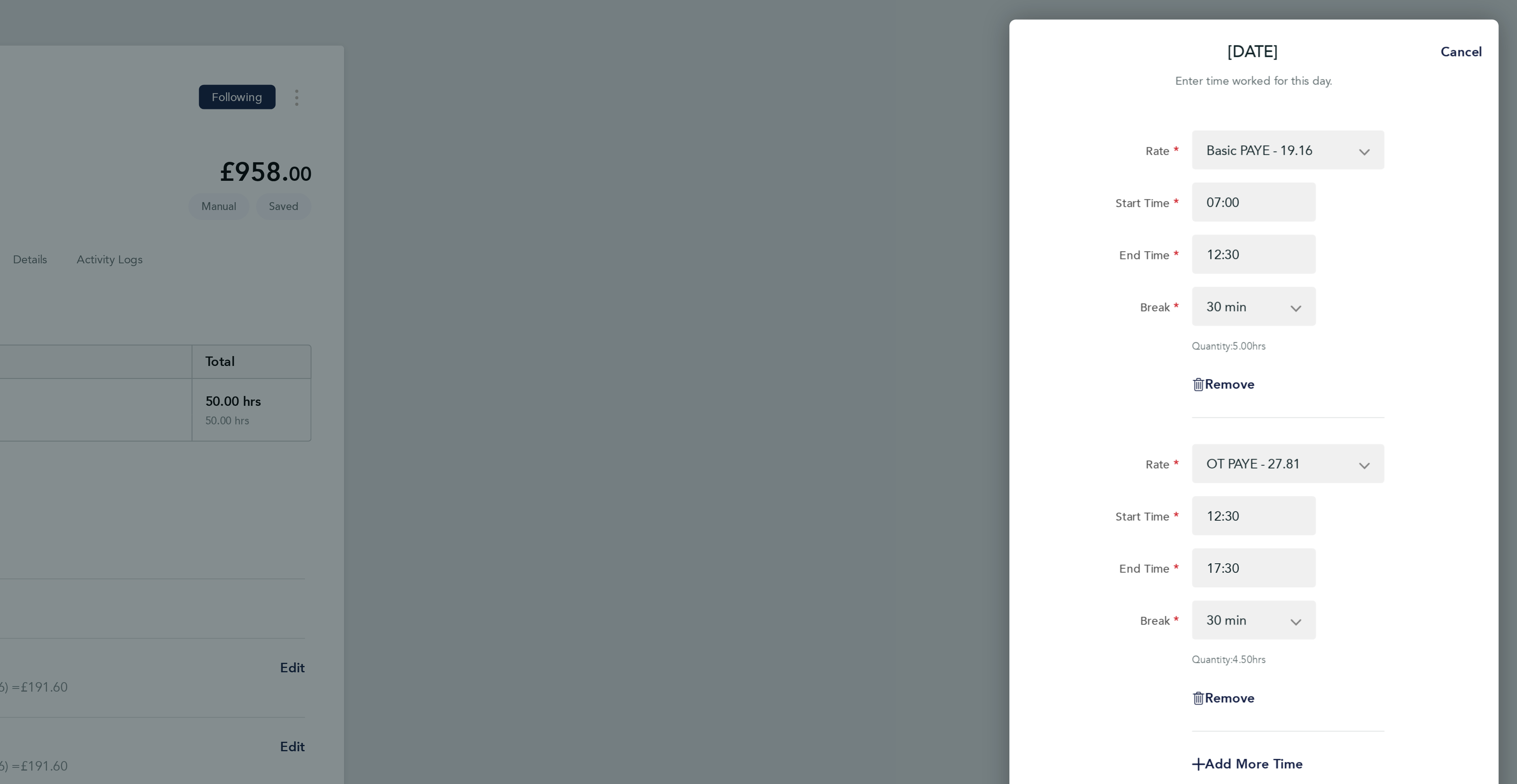
click at [1387, 309] on select "0 min 15 min 30 min 45 min 60 min 75 min 90 min" at bounding box center [1384, 300] width 49 height 17
select select "0"
click at [1360, 292] on select "0 min 15 min 30 min 45 min 60 min 75 min 90 min" at bounding box center [1384, 300] width 49 height 17
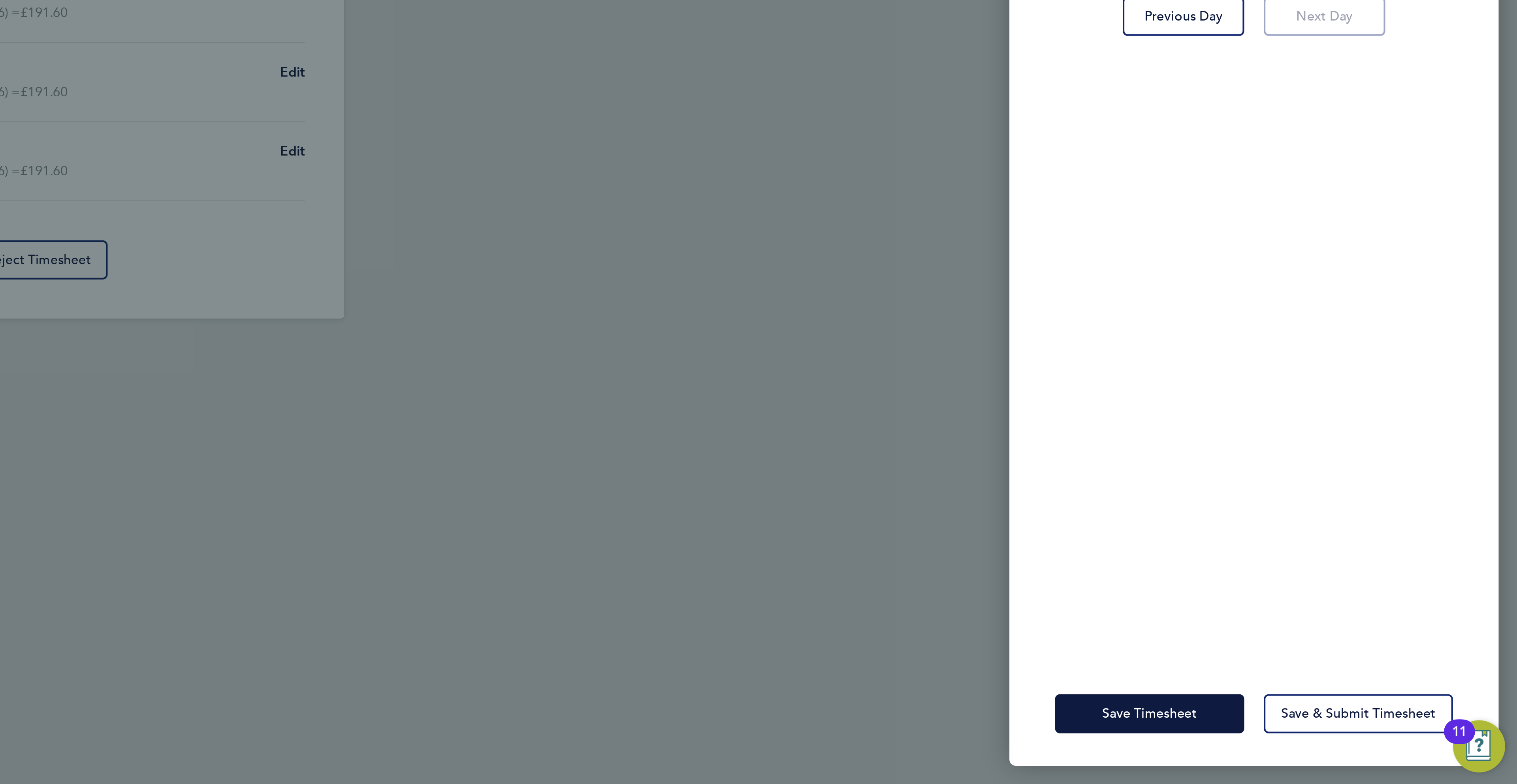
click at [1348, 761] on div "Save Timesheet Save & Submit Timesheet" at bounding box center [1389, 749] width 237 height 51
click at [1344, 755] on button "Save Timesheet" at bounding box center [1338, 749] width 92 height 19
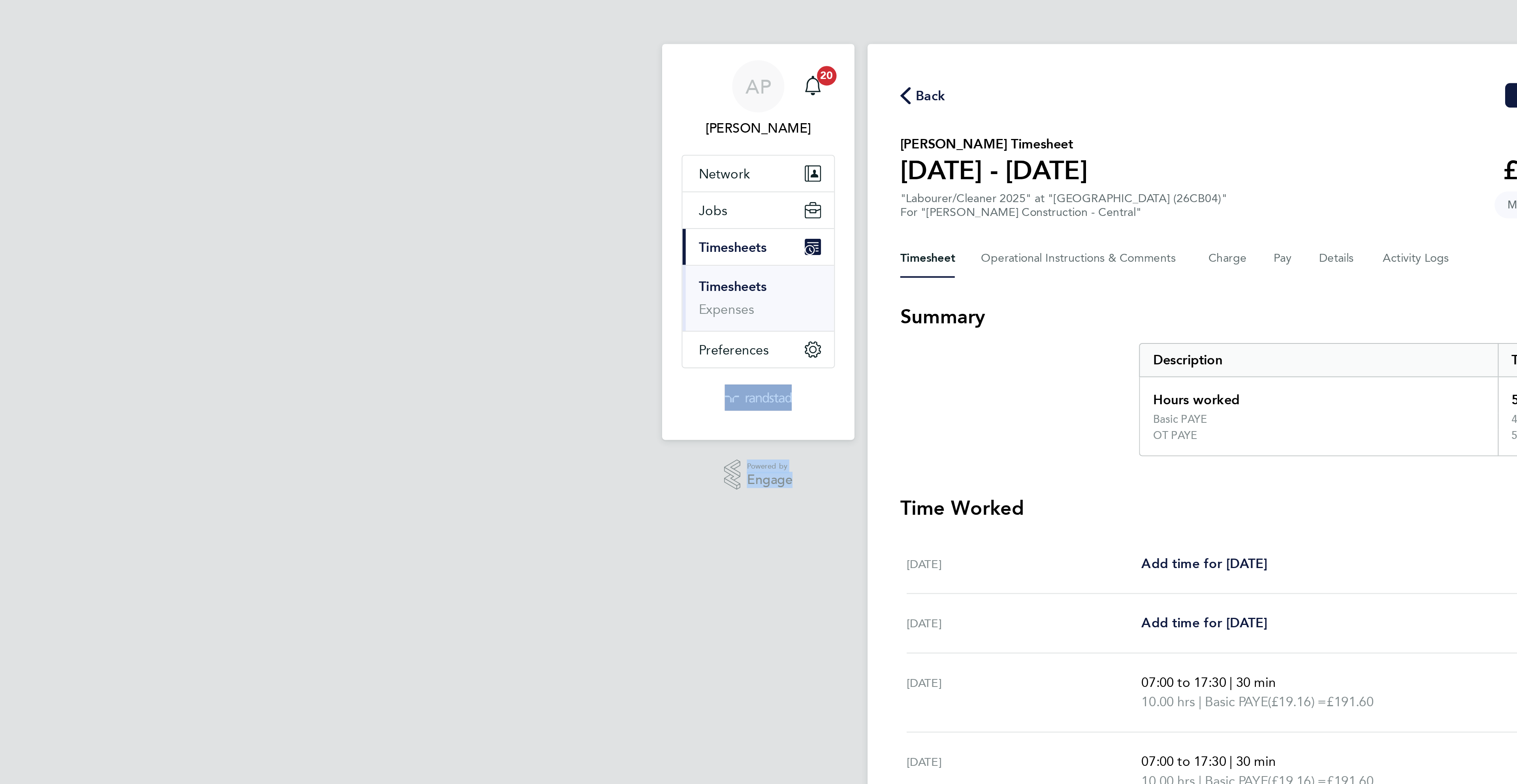
drag, startPoint x: 553, startPoint y: 227, endPoint x: 564, endPoint y: 208, distance: 22.0
click at [551, 196] on app-navbar "AP Ana Perozo Notifications 20 Applications: Network Businesses Sites Workers C…" at bounding box center [516, 135] width 93 height 226
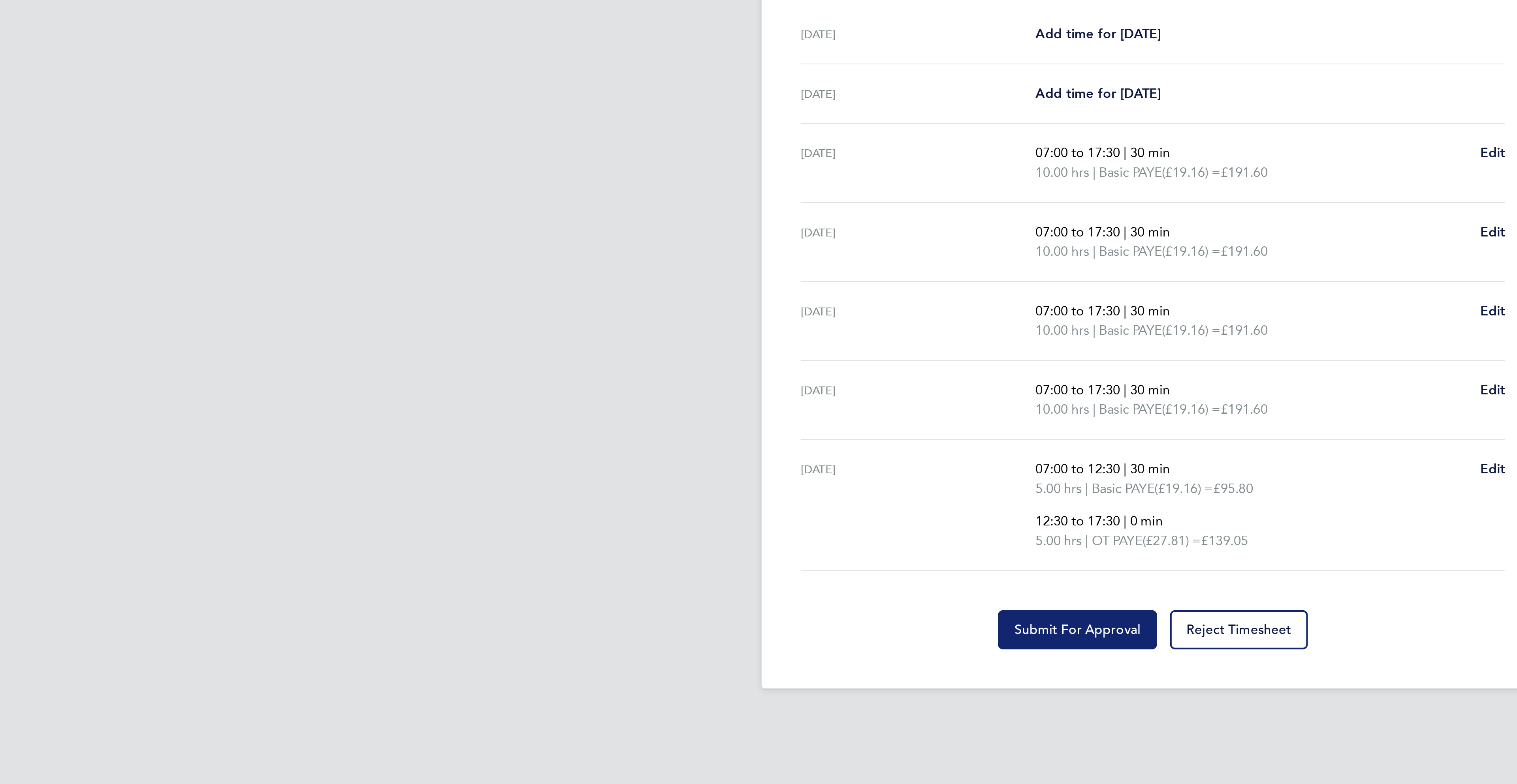
click at [726, 558] on button "Submit For Approval" at bounding box center [722, 562] width 77 height 19
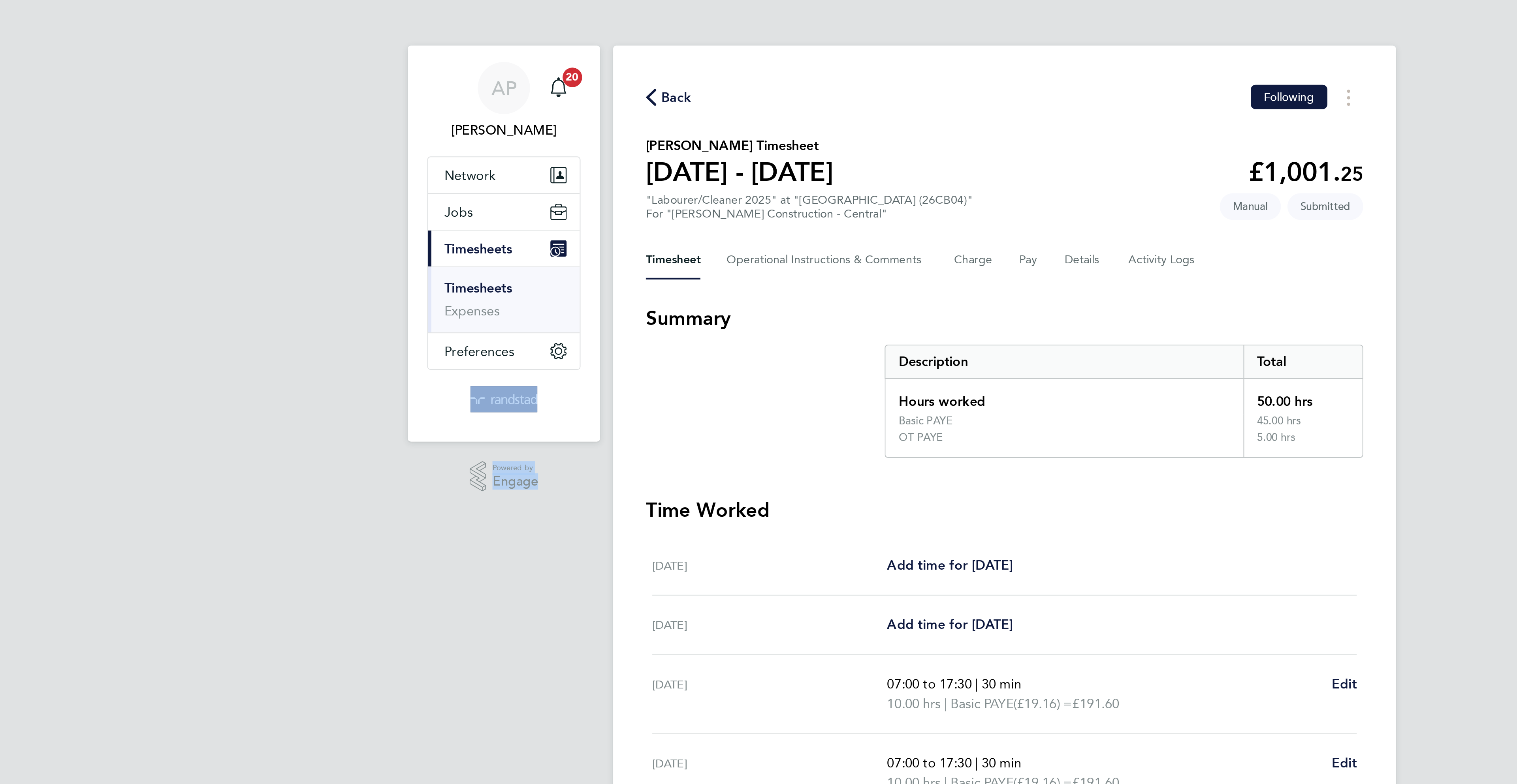
click at [598, 49] on span "Back" at bounding box center [599, 47] width 15 height 9
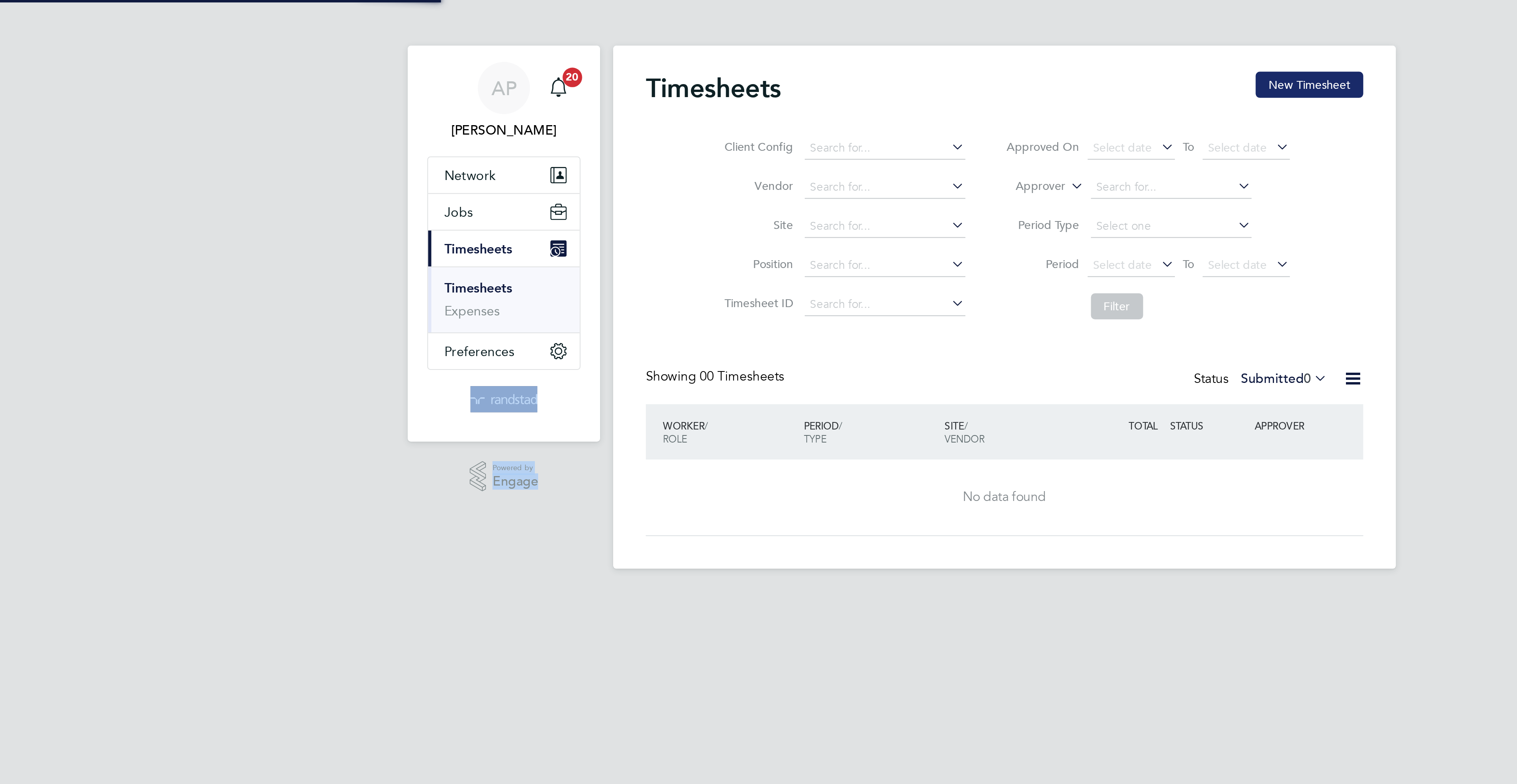
click at [901, 40] on button "New Timesheet" at bounding box center [906, 41] width 52 height 13
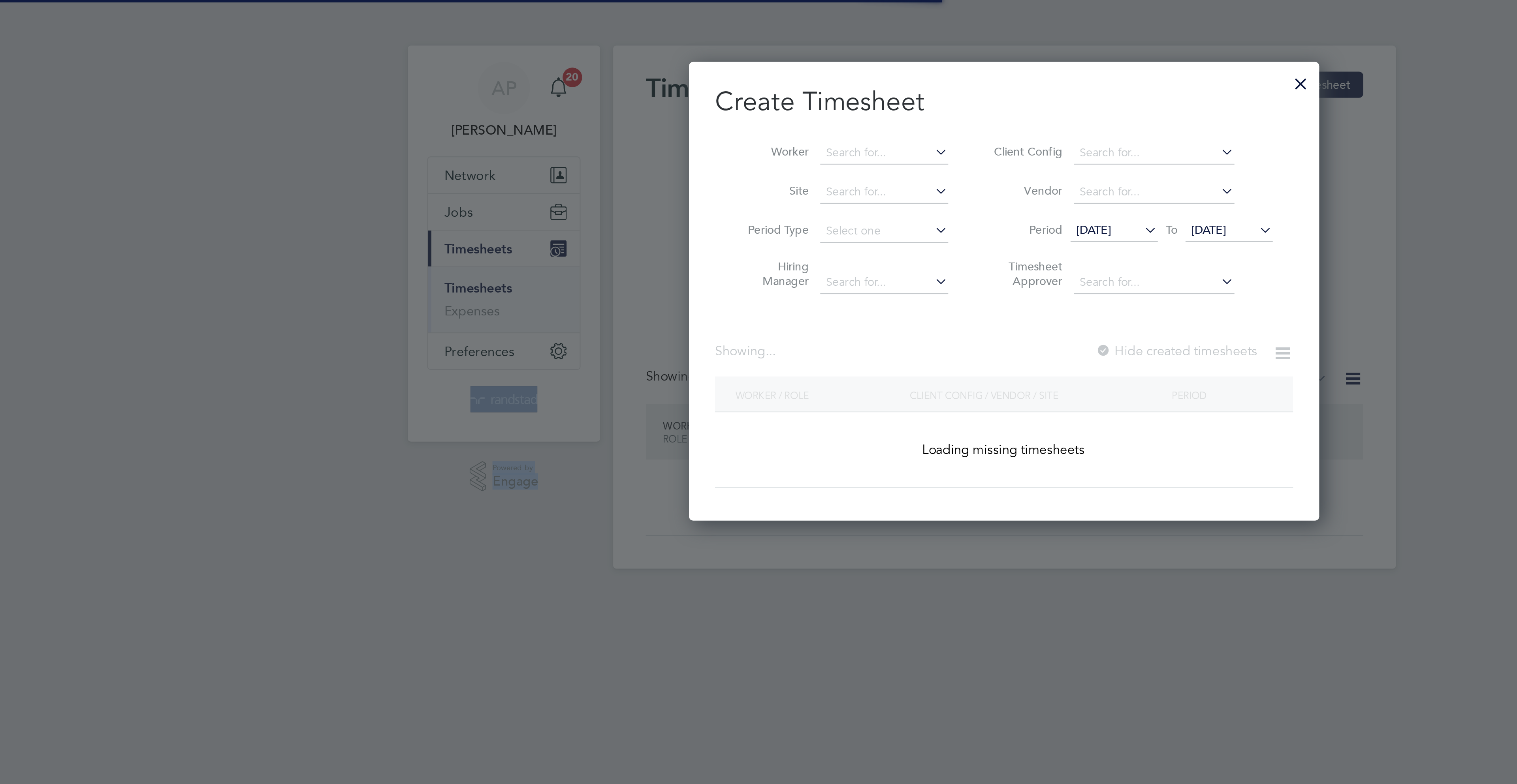
scroll to position [223, 307]
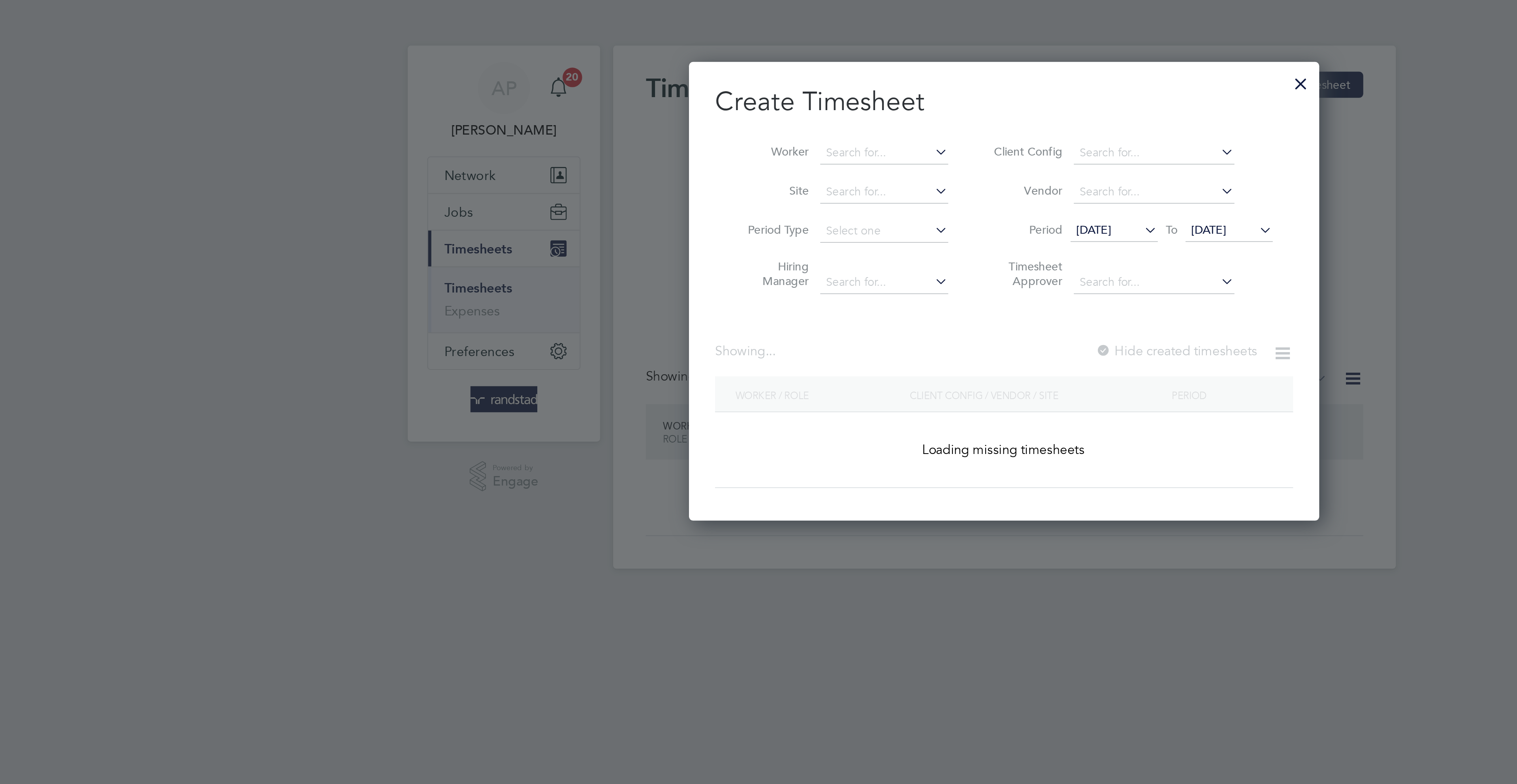
click at [687, 67] on li "Worker" at bounding box center [680, 74] width 123 height 19
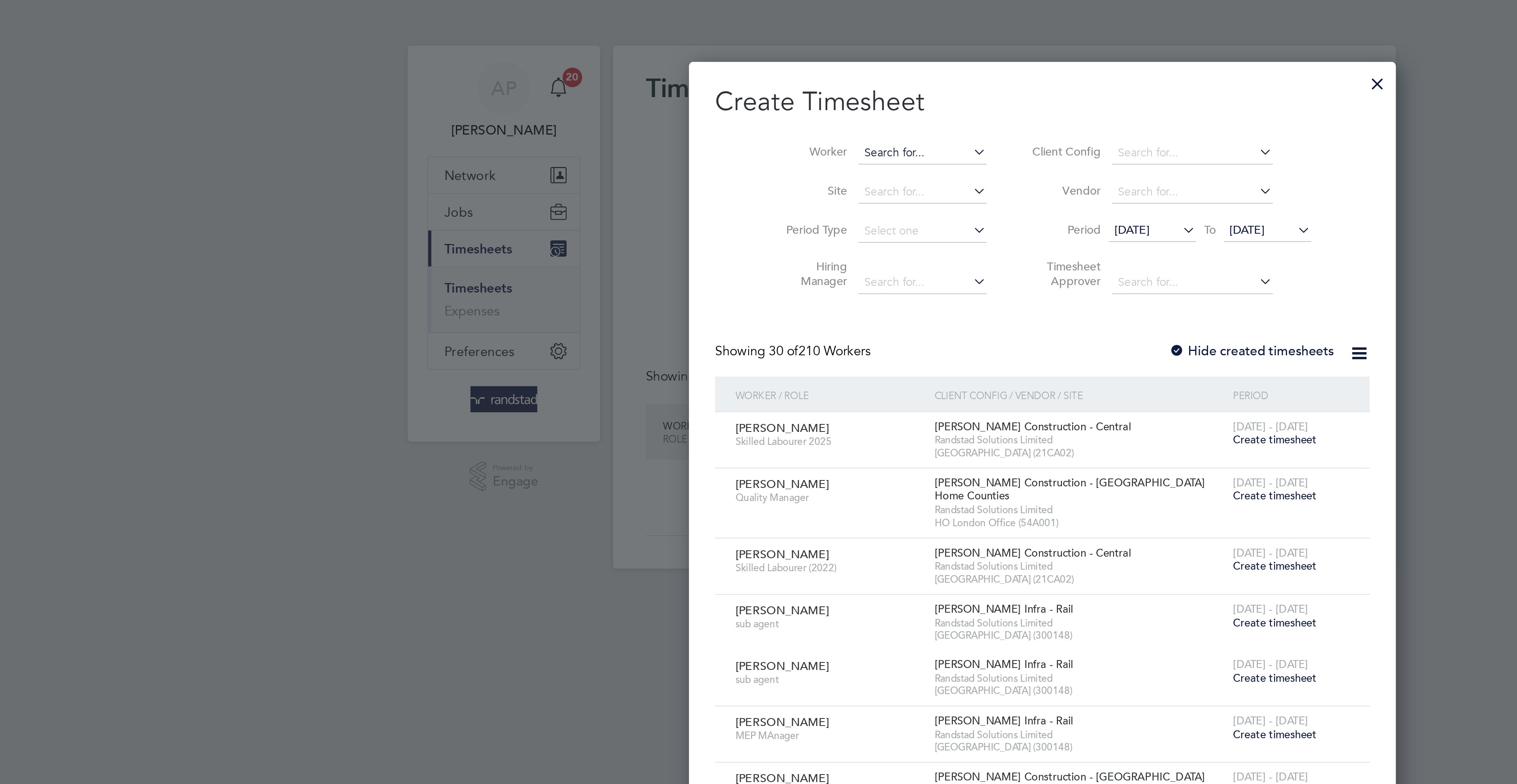
click at [689, 73] on input at bounding box center [719, 74] width 62 height 11
click at [702, 70] on input at bounding box center [719, 74] width 62 height 11
click at [688, 74] on input "coliin gree" at bounding box center [719, 74] width 62 height 11
click at [700, 85] on li "Colin Gree n" at bounding box center [703, 85] width 69 height 11
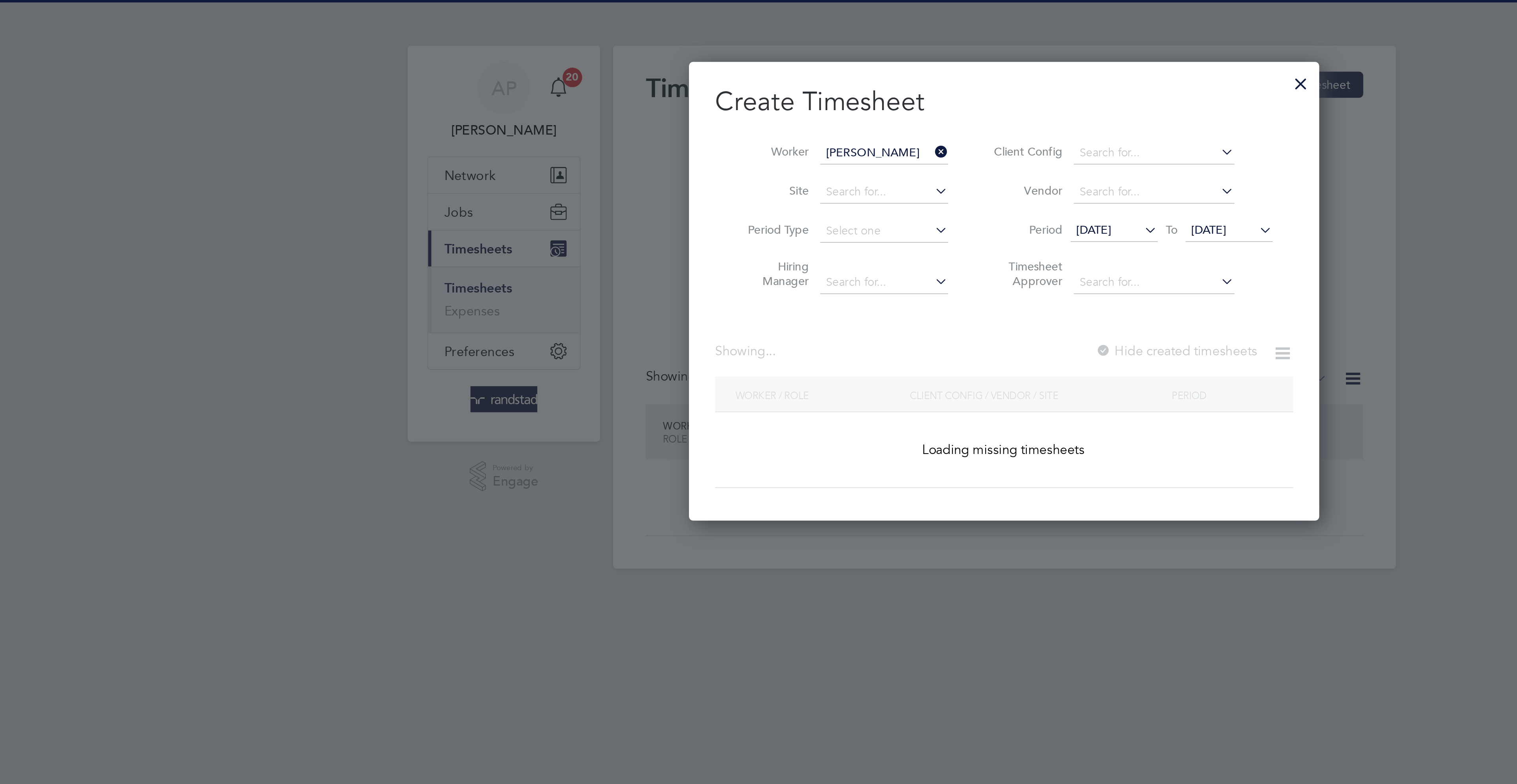
type input "[PERSON_NAME]"
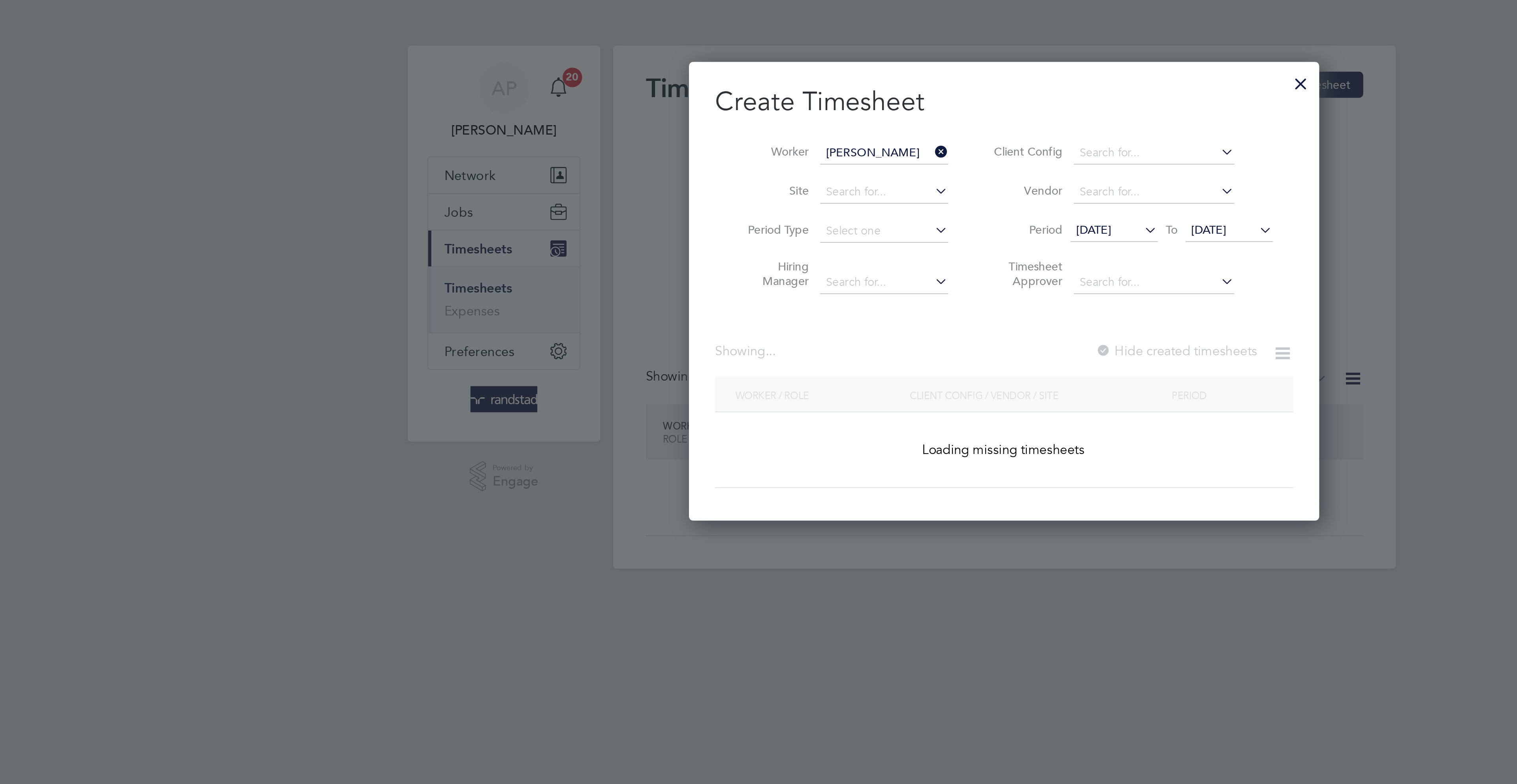
scroll to position [216, 307]
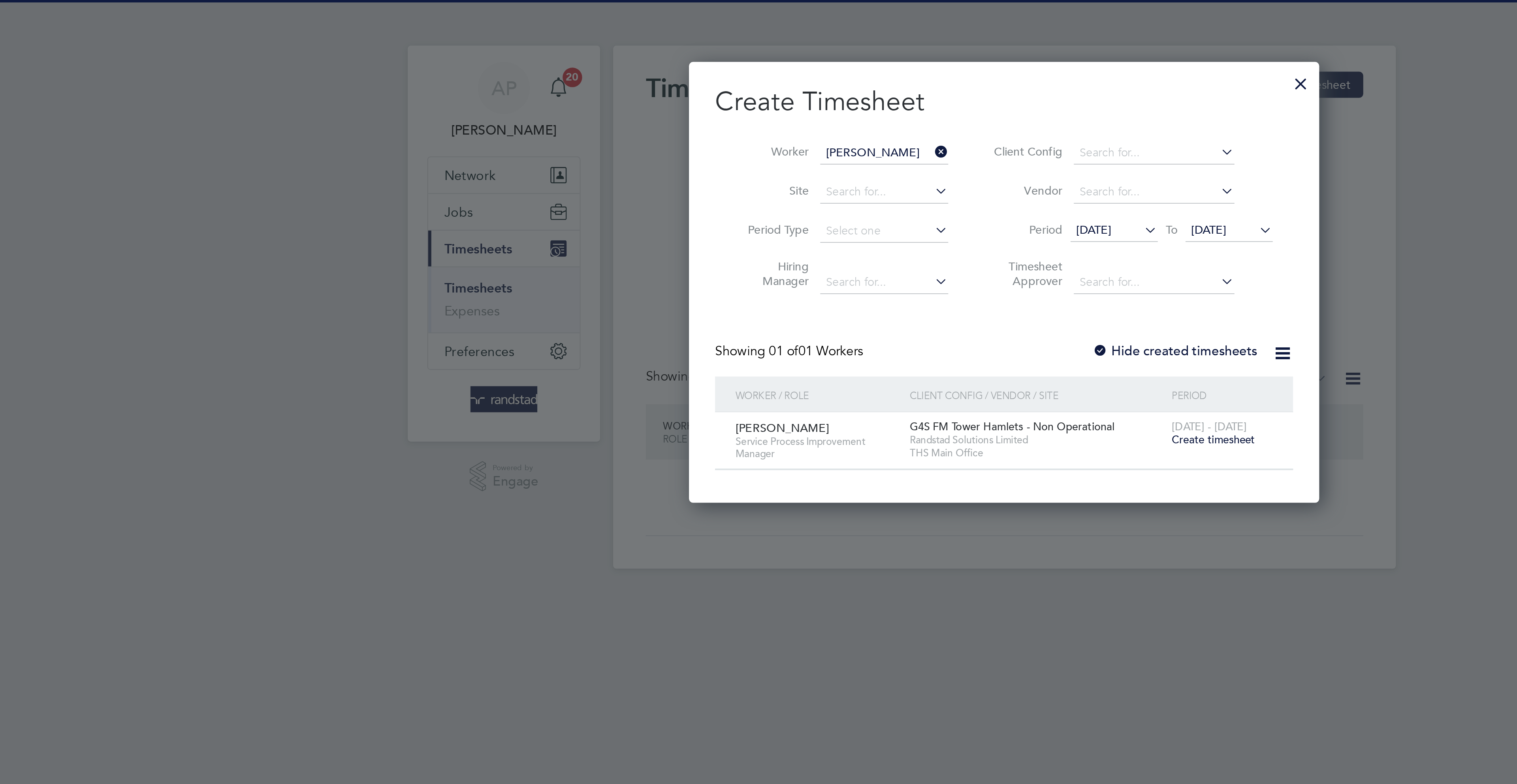
click at [862, 212] on span "Create timesheet" at bounding box center [859, 213] width 40 height 7
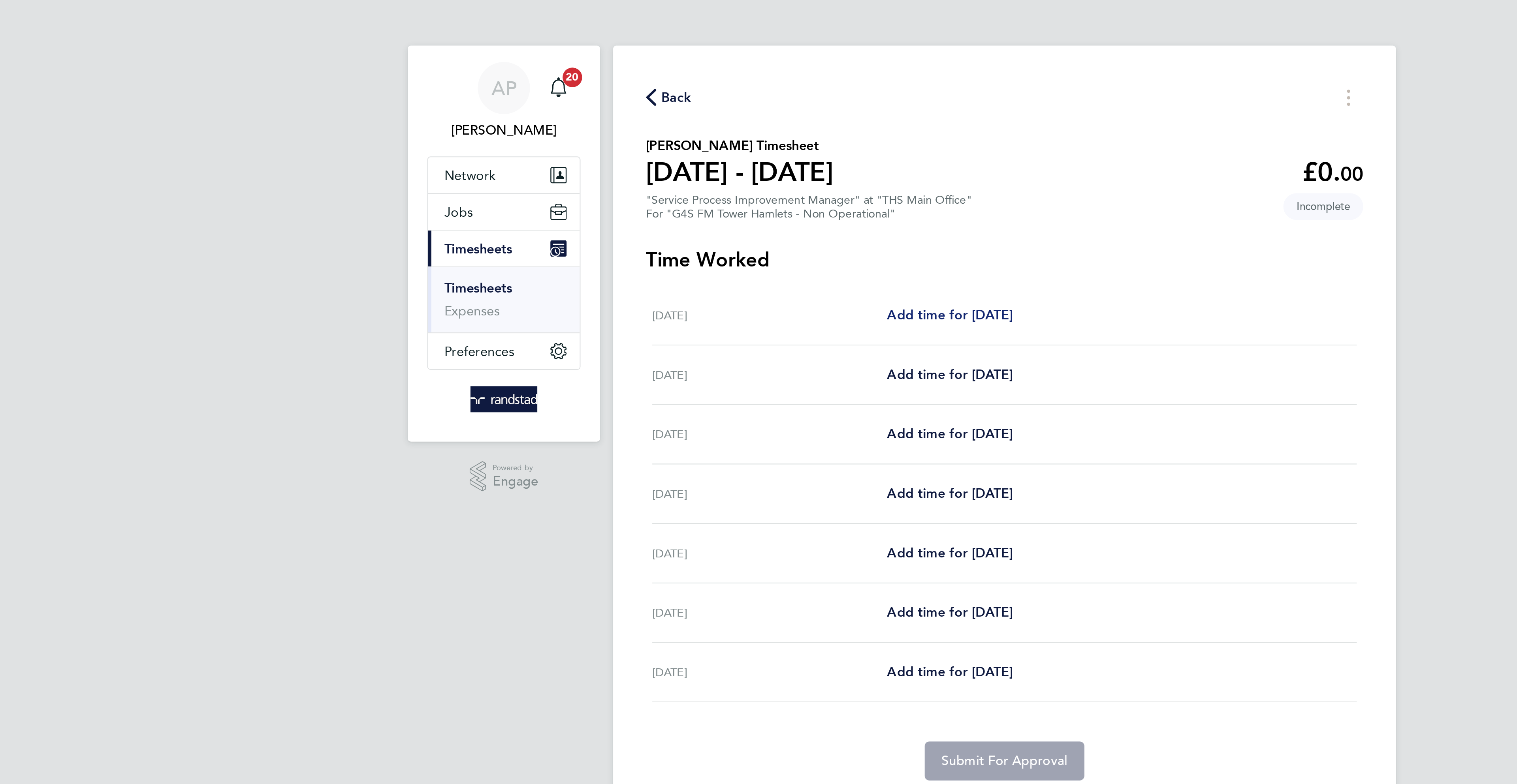
click at [717, 149] on span "Add time for [DATE]" at bounding box center [732, 152] width 61 height 7
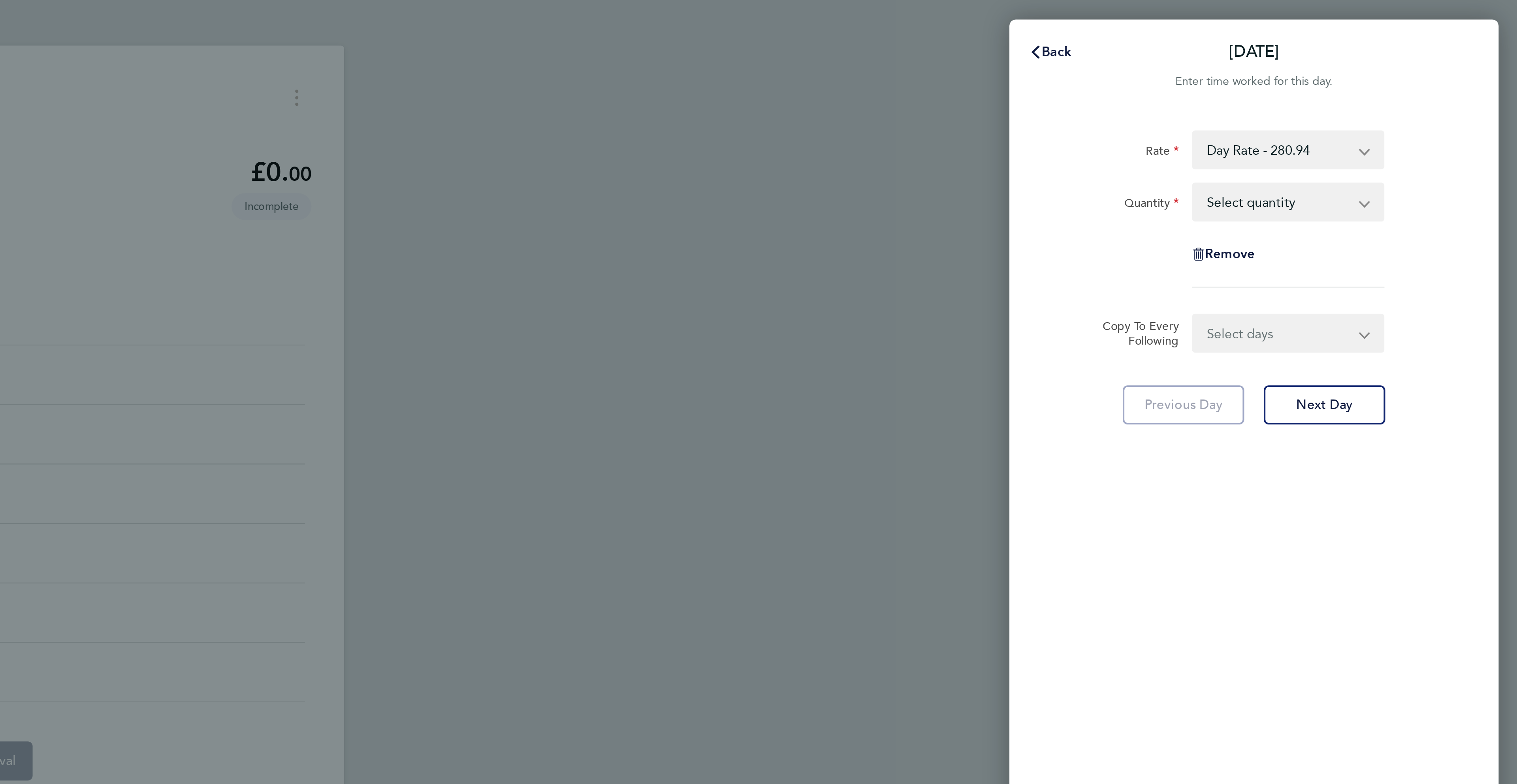
click at [1399, 101] on select "Select quantity 0.5 1" at bounding box center [1400, 98] width 82 height 17
select select "1"
click at [1360, 89] on select "Select quantity 0.5 1" at bounding box center [1400, 98] width 82 height 17
click at [1398, 159] on select "Select days Day Weekday (Mon-Fri) Weekend (Sat-Sun) Tuesday Wednesday Thursday …" at bounding box center [1401, 161] width 83 height 17
select select "WEEKDAY"
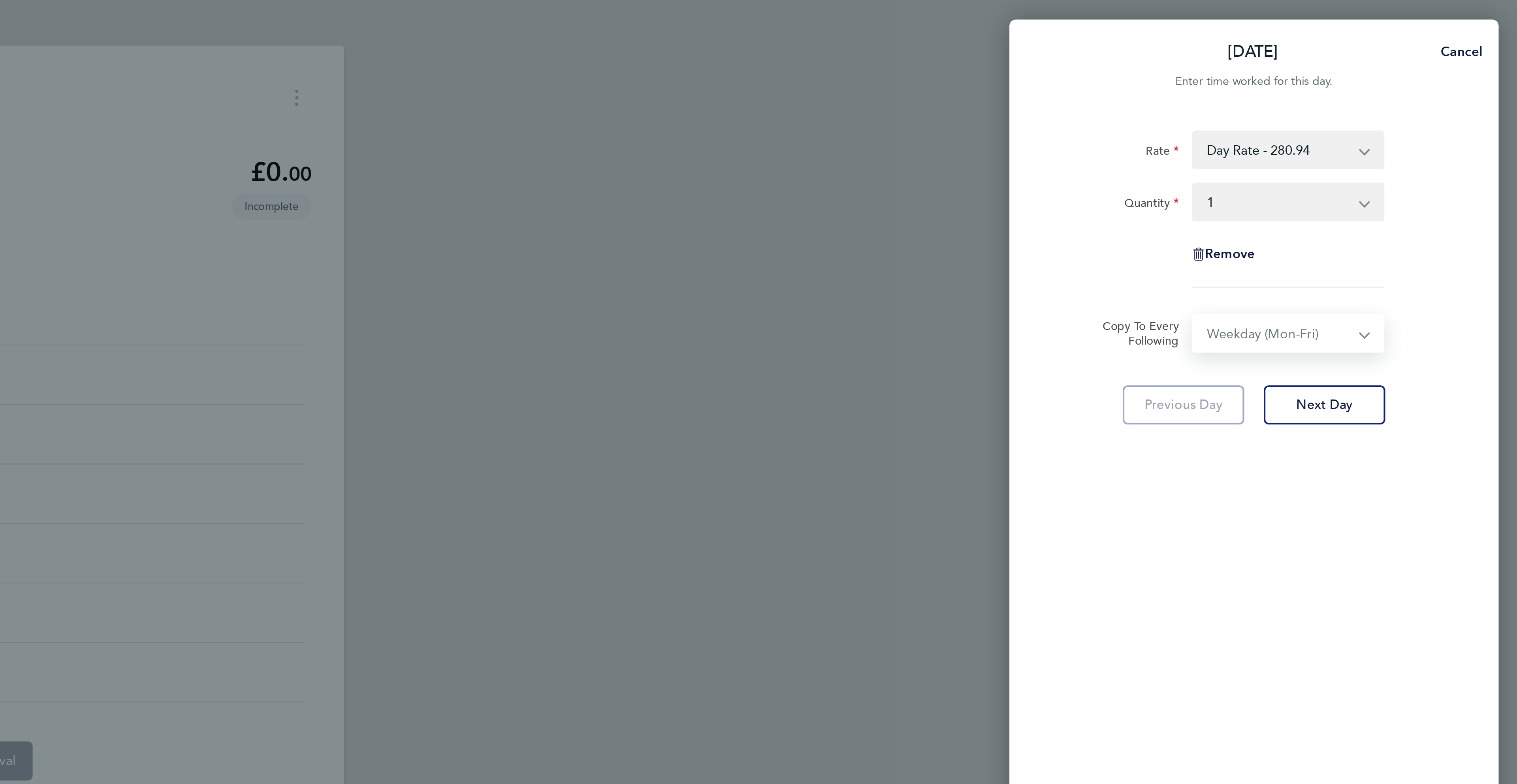
click at [1360, 153] on select "Select days Day Weekday (Mon-Fri) Weekend (Sat-Sun) Tuesday Wednesday Thursday …" at bounding box center [1401, 161] width 83 height 17
select select "2025-08-24"
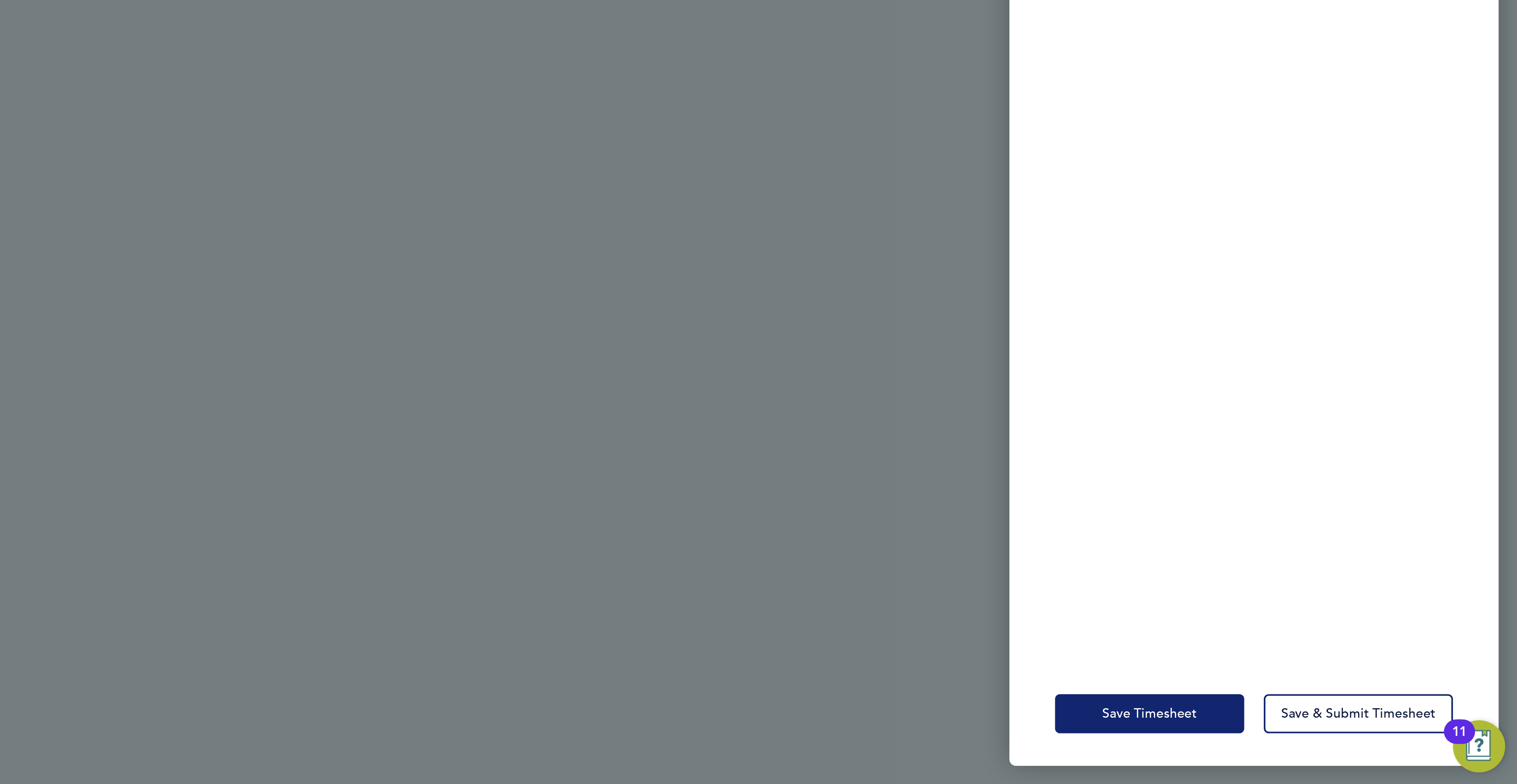
click at [1334, 753] on button "Save Timesheet" at bounding box center [1338, 749] width 92 height 19
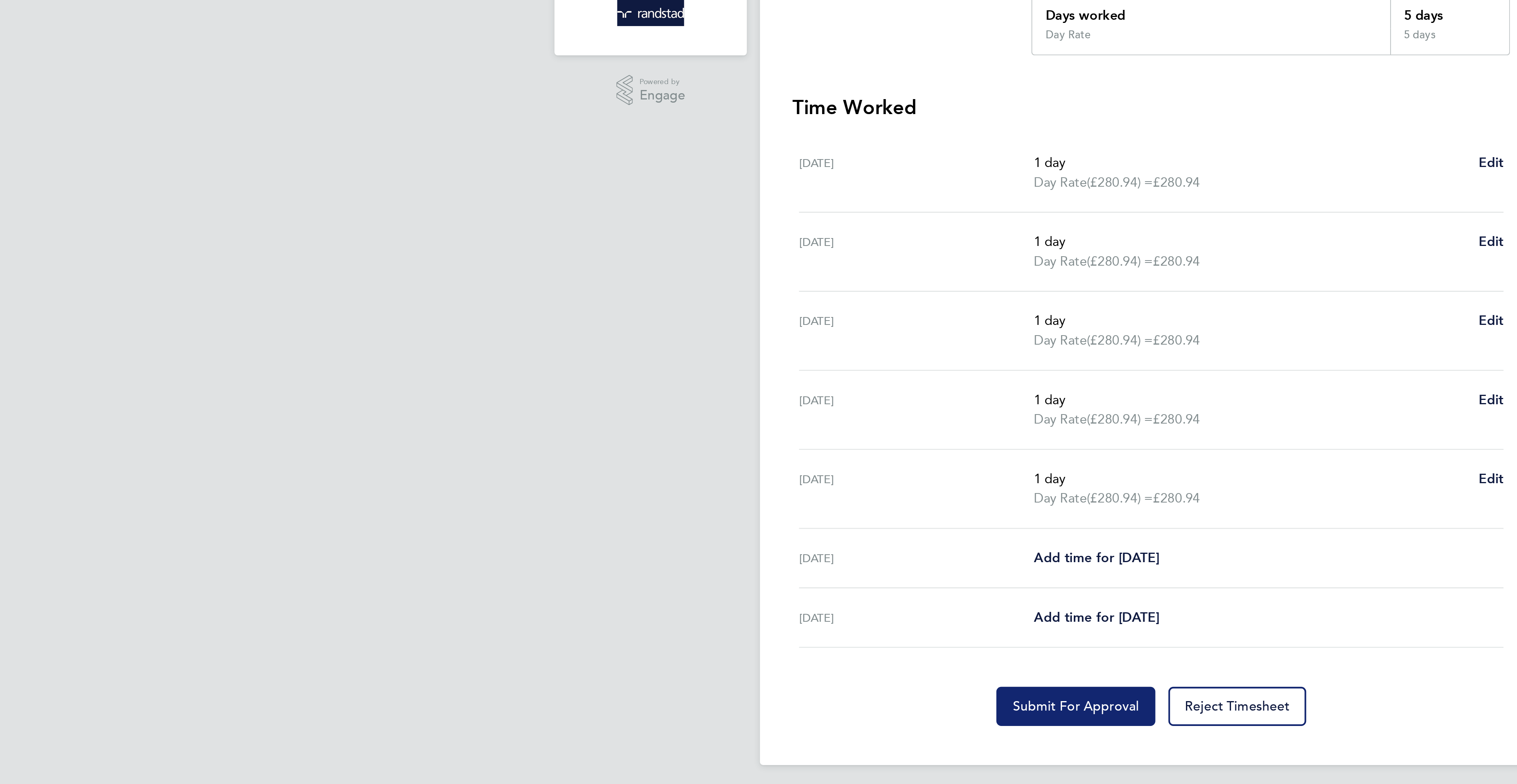
click at [712, 539] on button "Submit For Approval" at bounding box center [722, 530] width 77 height 19
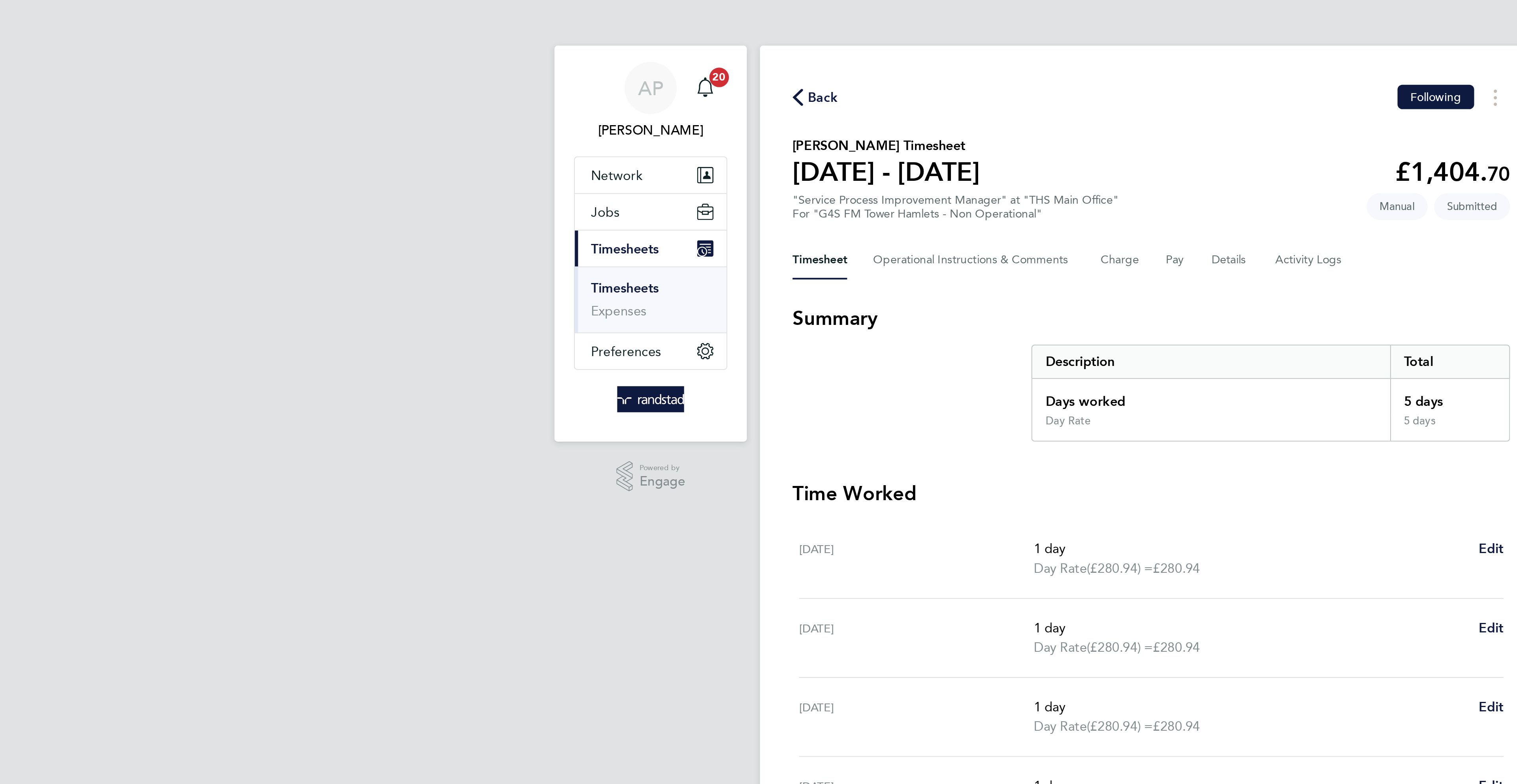
click at [586, 45] on icon "button" at bounding box center [587, 47] width 5 height 8
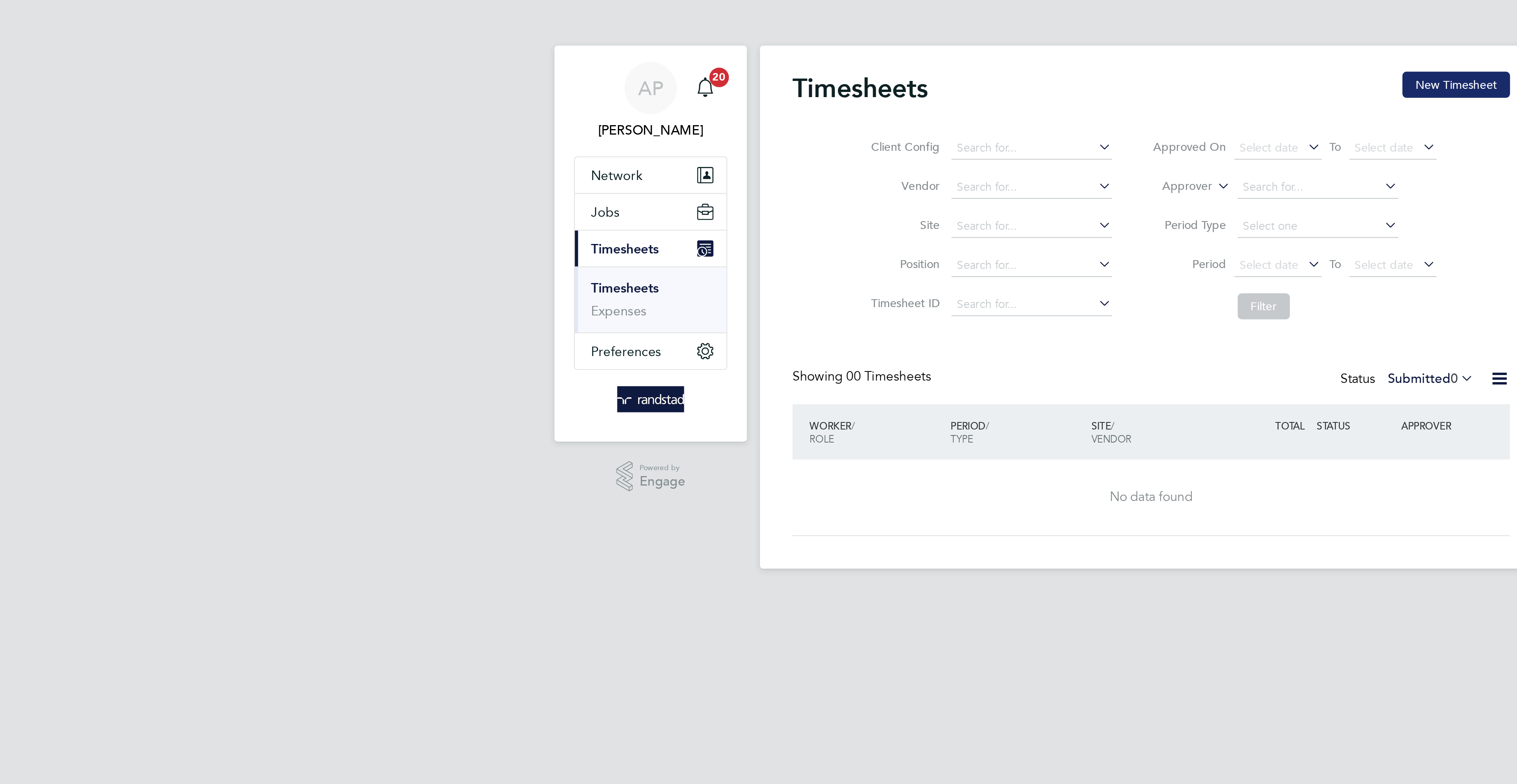
click at [919, 40] on button "New Timesheet" at bounding box center [906, 41] width 52 height 13
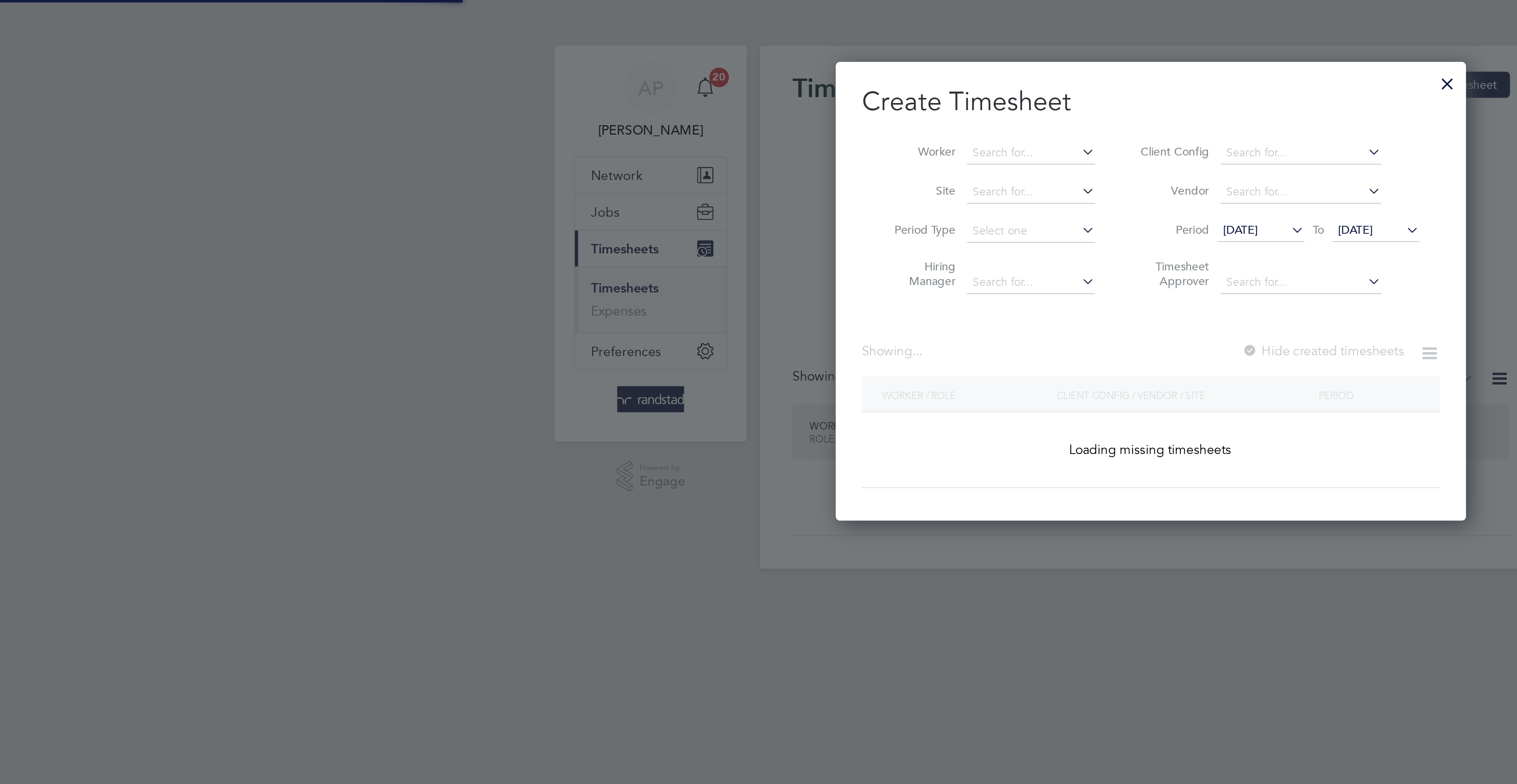
scroll to position [223, 307]
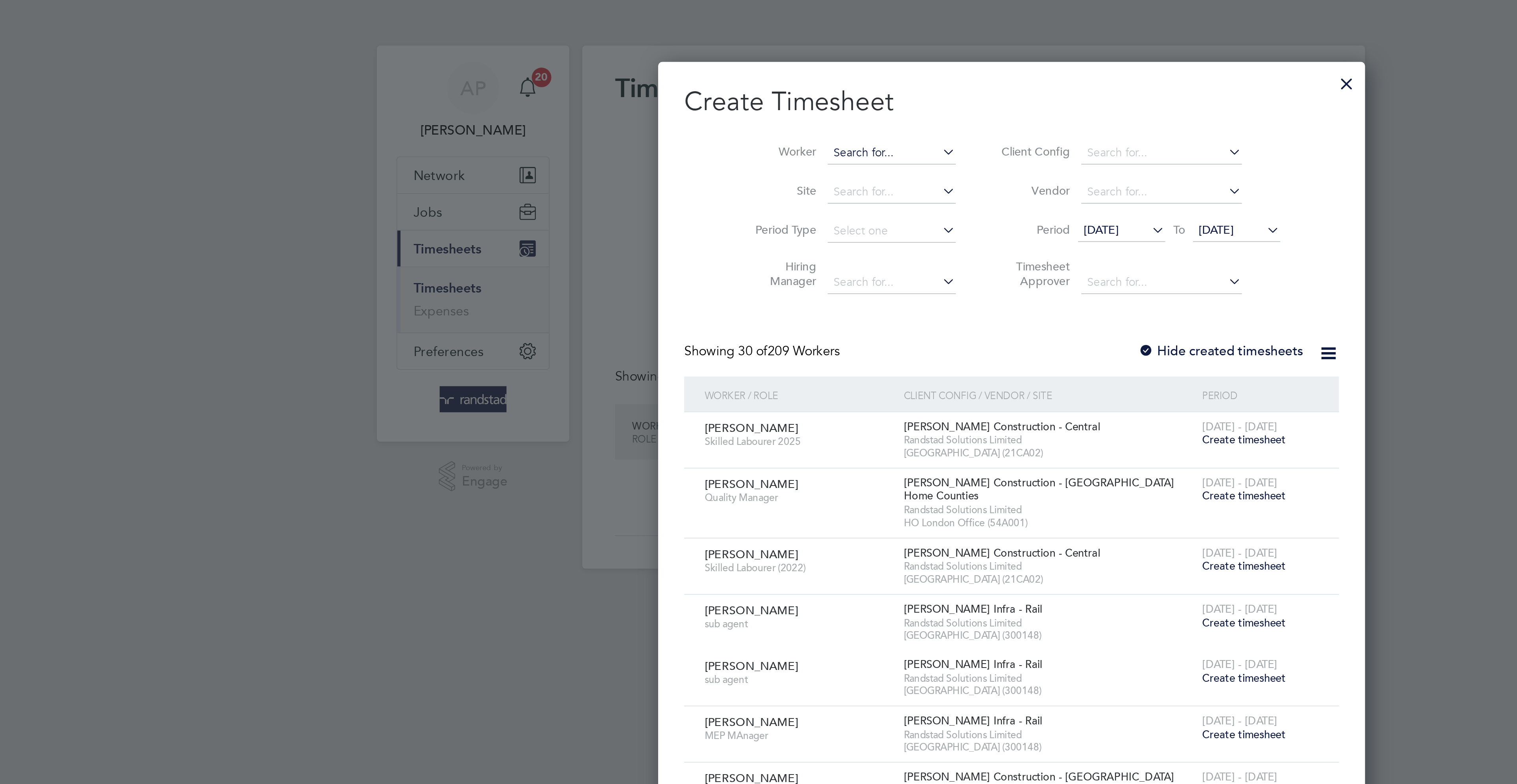
click at [690, 73] on input at bounding box center [719, 74] width 62 height 11
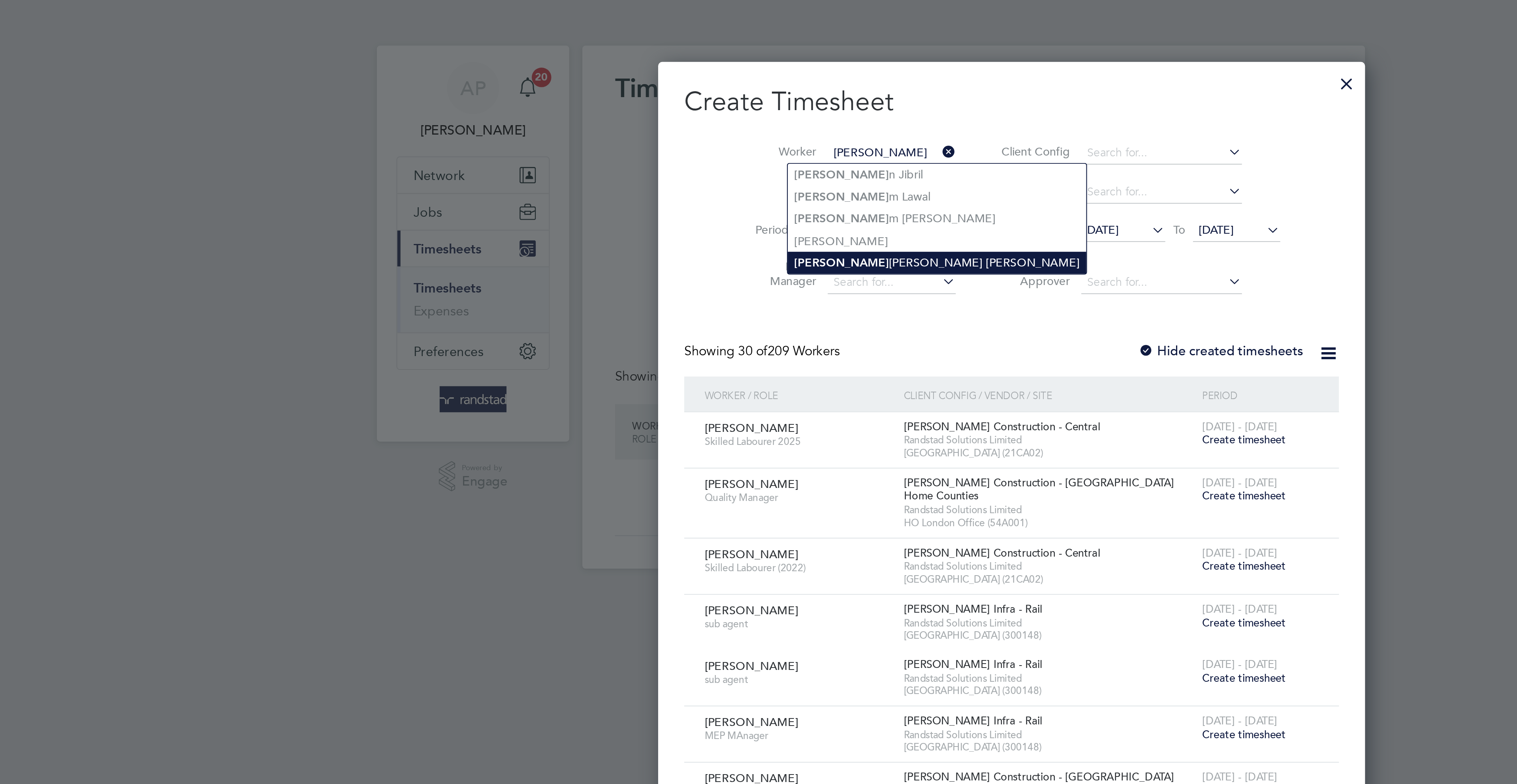
click at [711, 127] on li "Marya Borges De Souza" at bounding box center [741, 127] width 145 height 11
type input "Marya Borges De Souza"
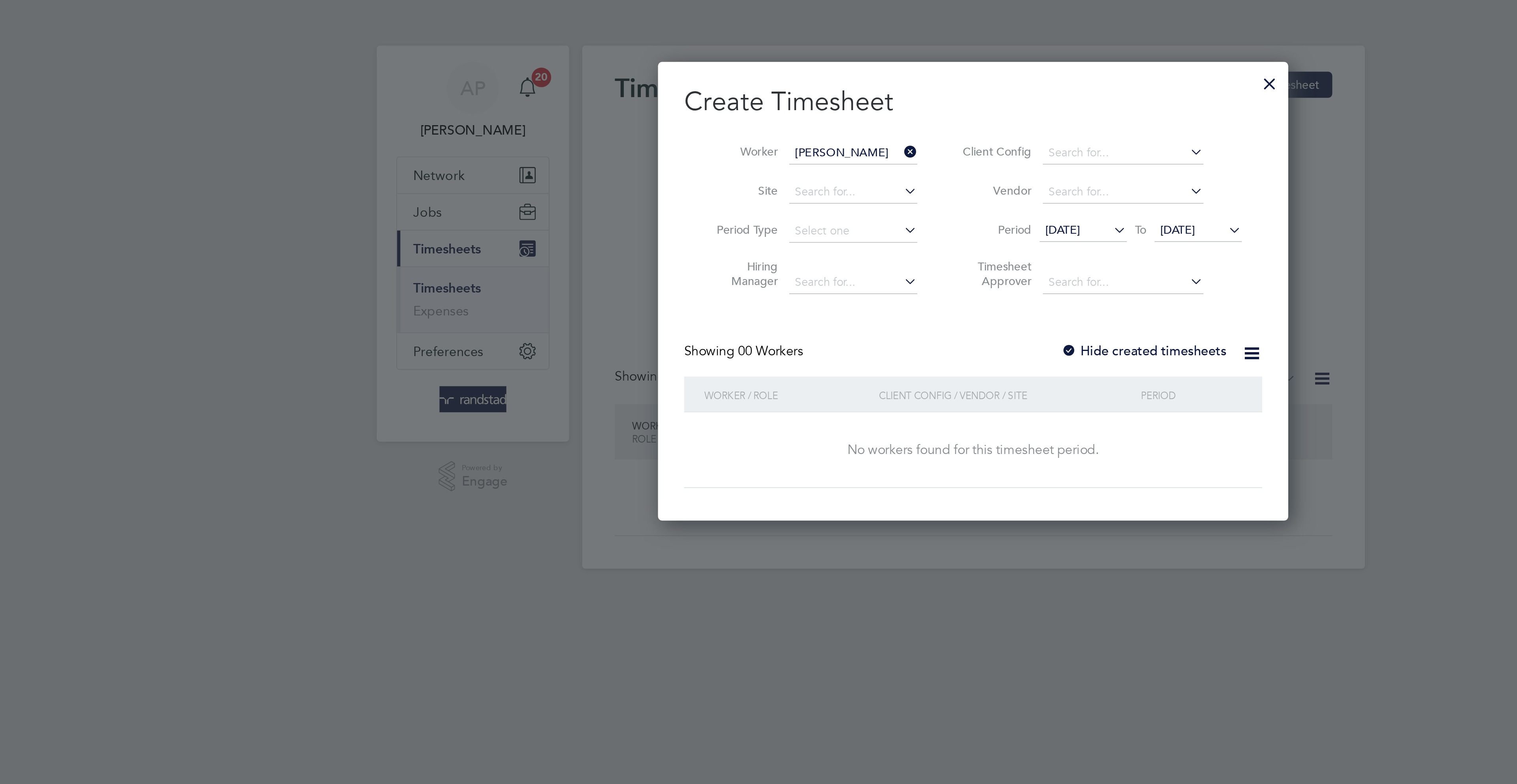
scroll to position [223, 307]
click at [846, 169] on label "Hide created timesheets" at bounding box center [840, 171] width 80 height 8
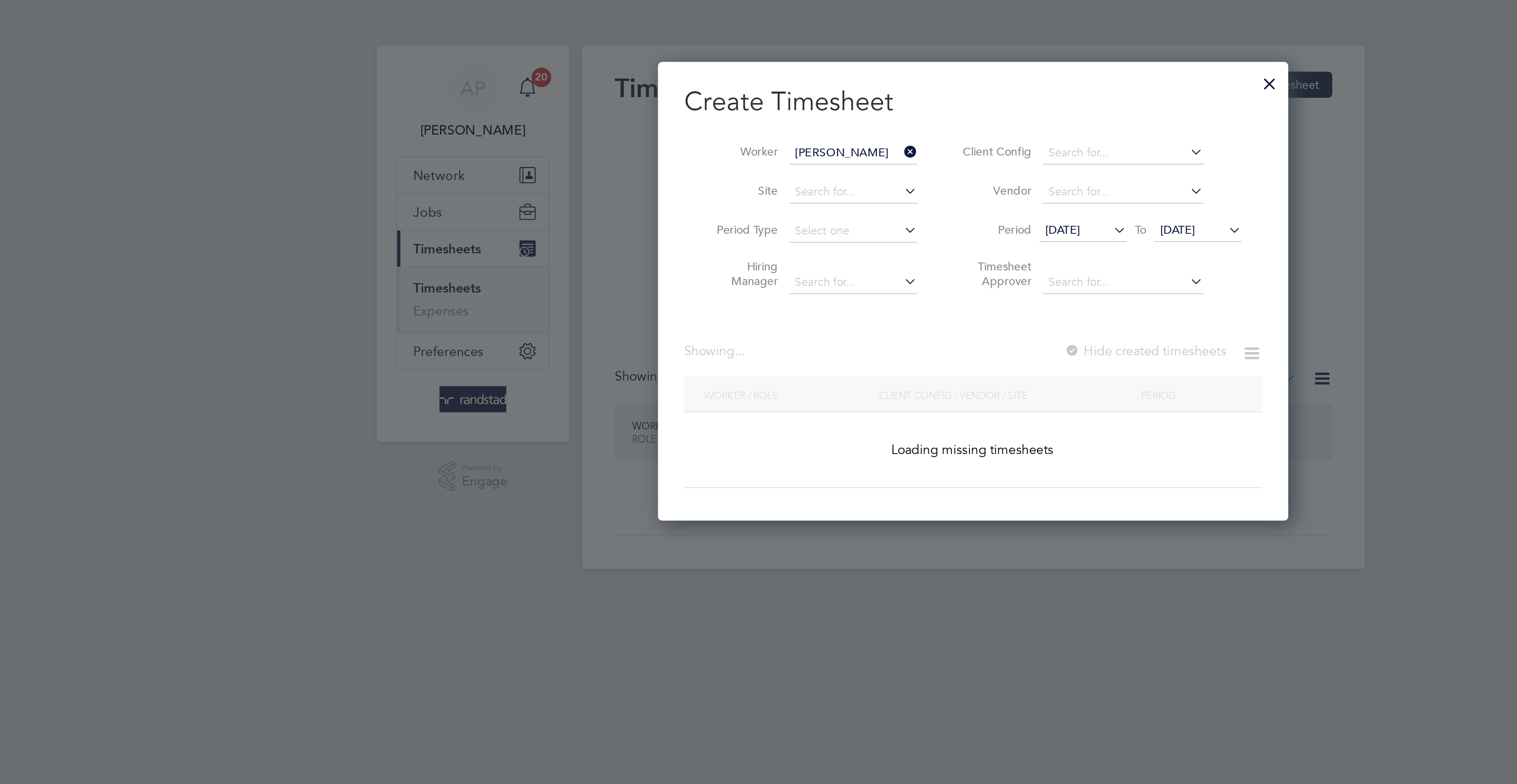
scroll to position [214, 307]
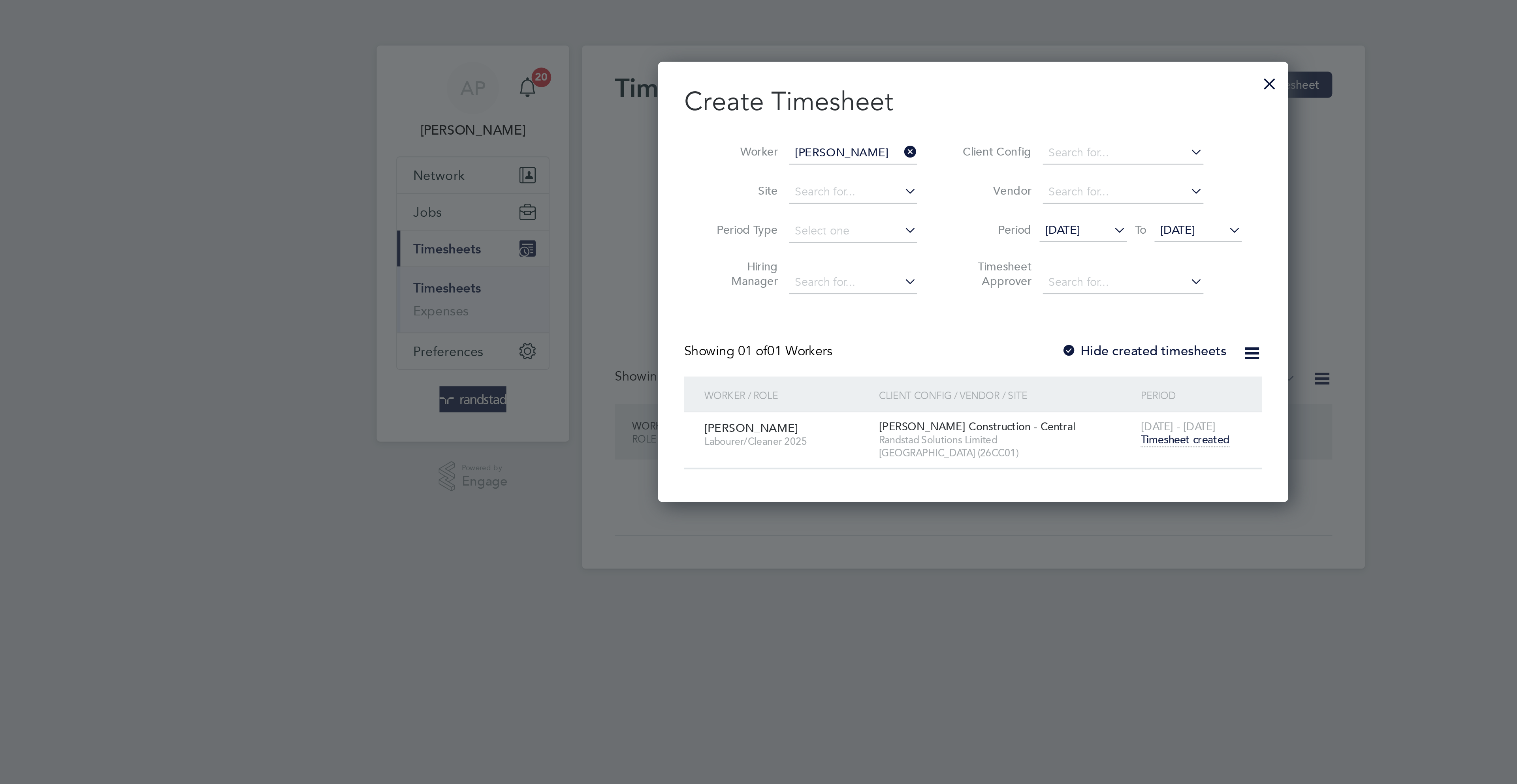
click at [868, 212] on span "Timesheet created" at bounding box center [860, 213] width 43 height 7
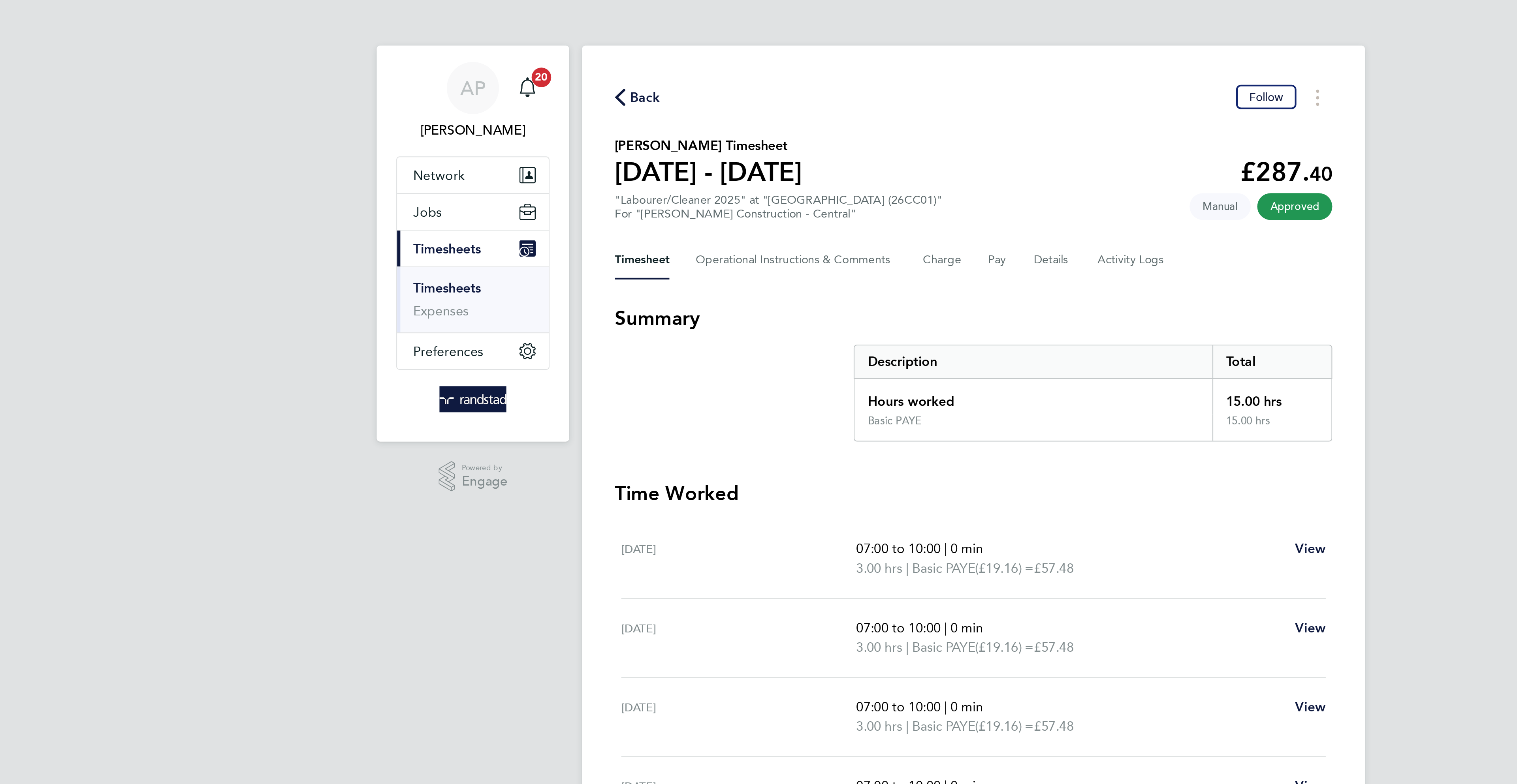
drag, startPoint x: 600, startPoint y: 48, endPoint x: 876, endPoint y: 53, distance: 276.0
click at [600, 49] on span "Back" at bounding box center [599, 47] width 15 height 9
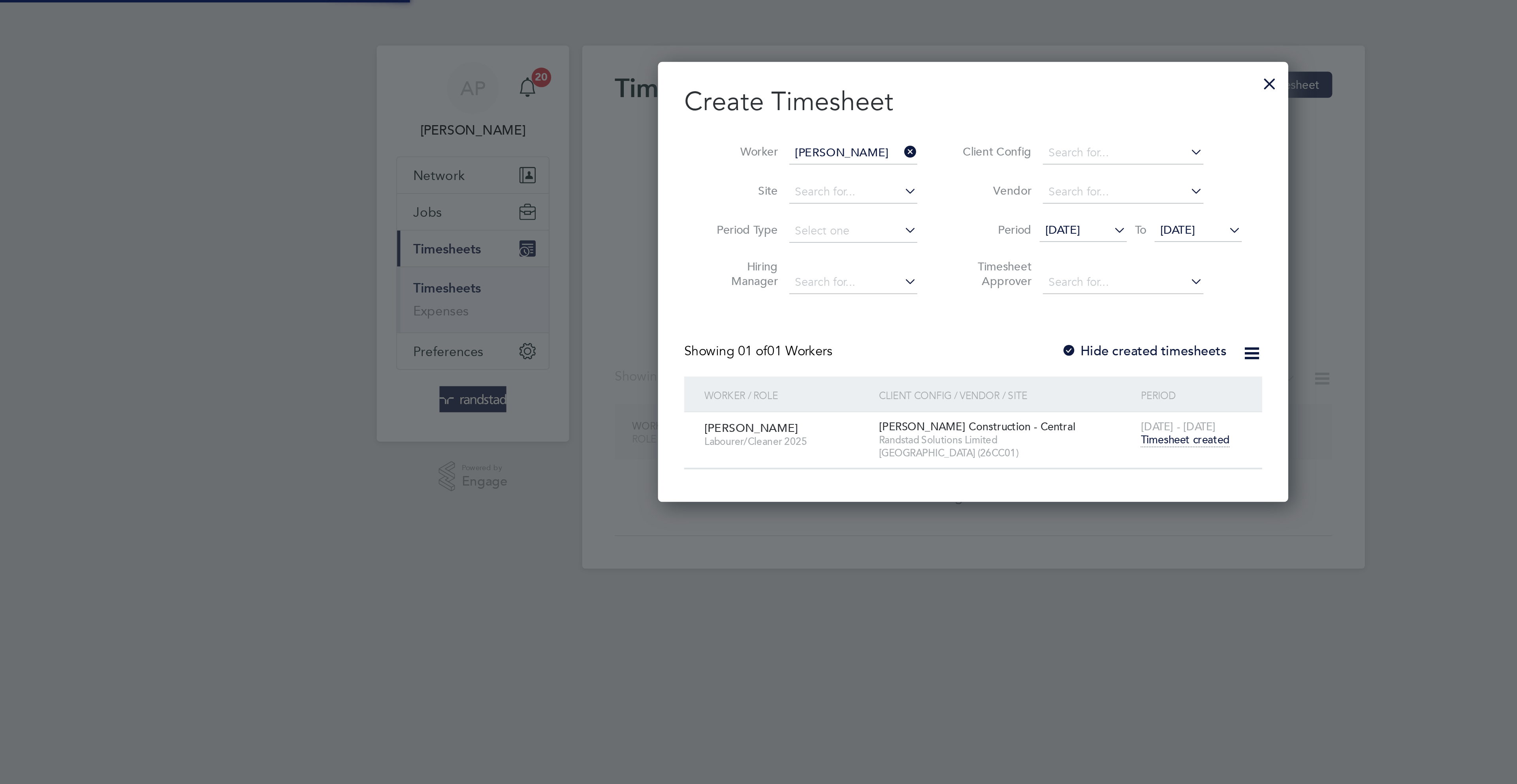
scroll to position [214, 307]
click at [718, 71] on input "Marya Borges De Souza" at bounding box center [700, 74] width 62 height 11
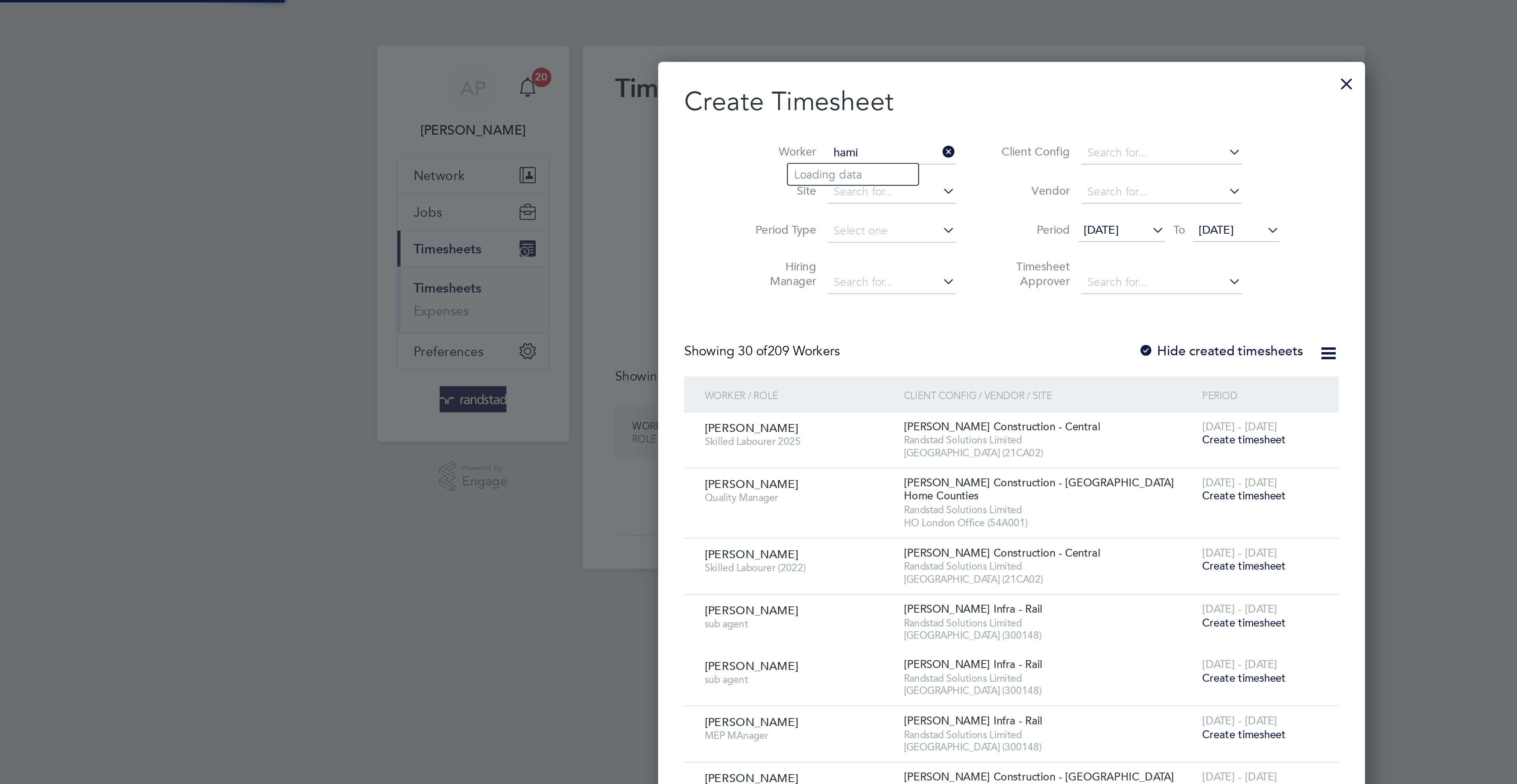
scroll to position [1336, 307]
click at [706, 89] on li "Hamish Tubbs" at bounding box center [705, 85] width 73 height 11
type input "[PERSON_NAME]"
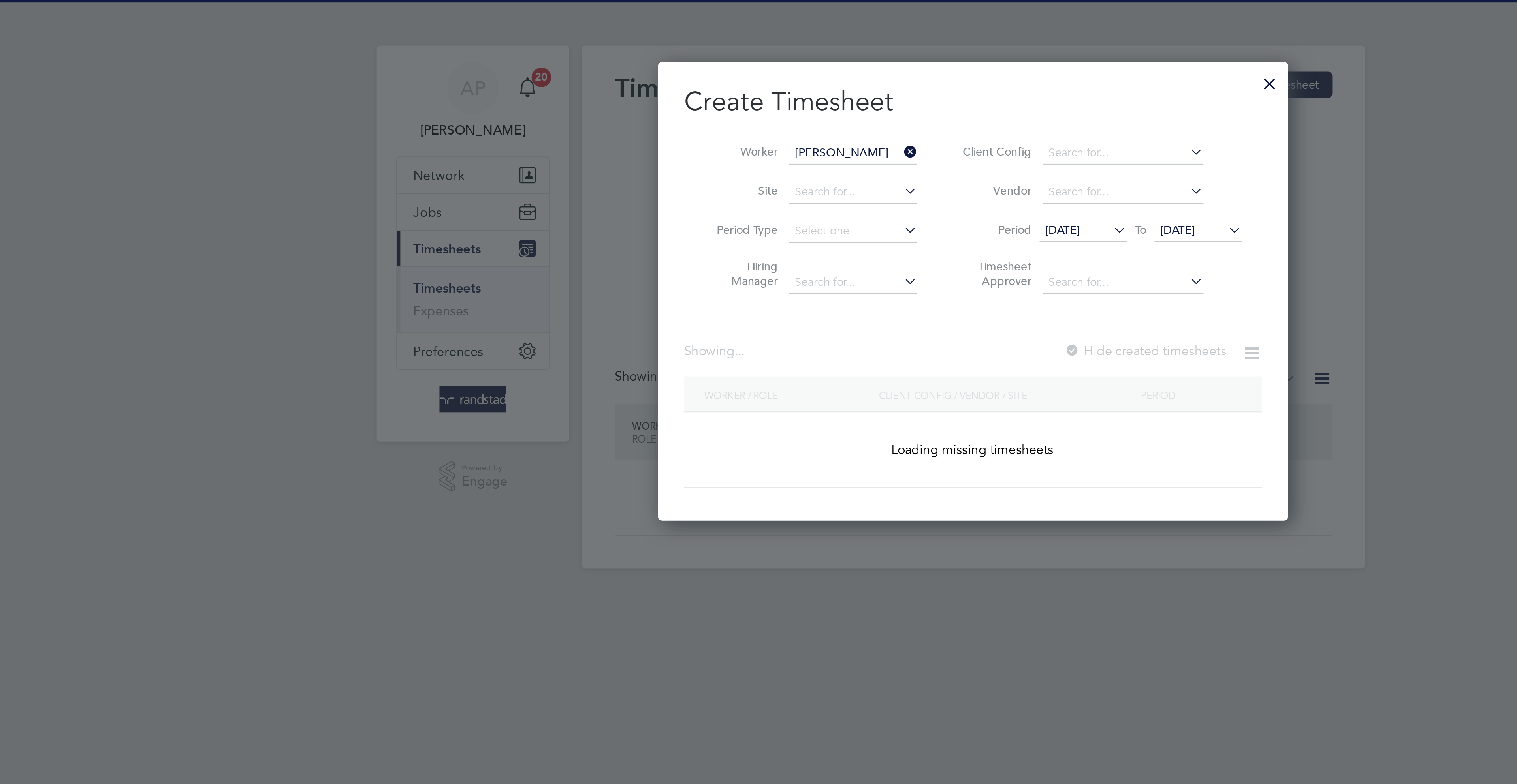
scroll to position [214, 307]
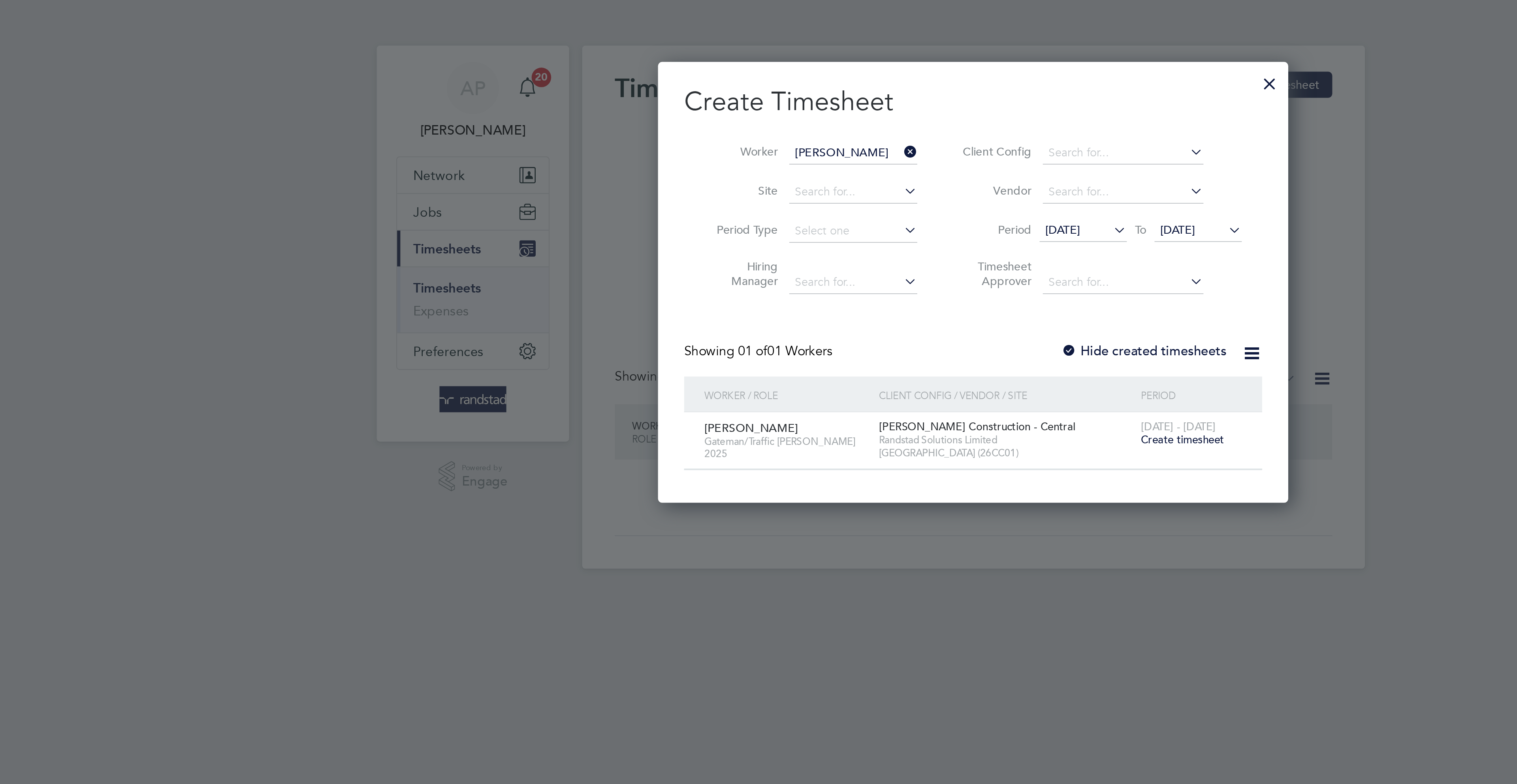
click at [859, 214] on span "Create timesheet" at bounding box center [859, 213] width 40 height 7
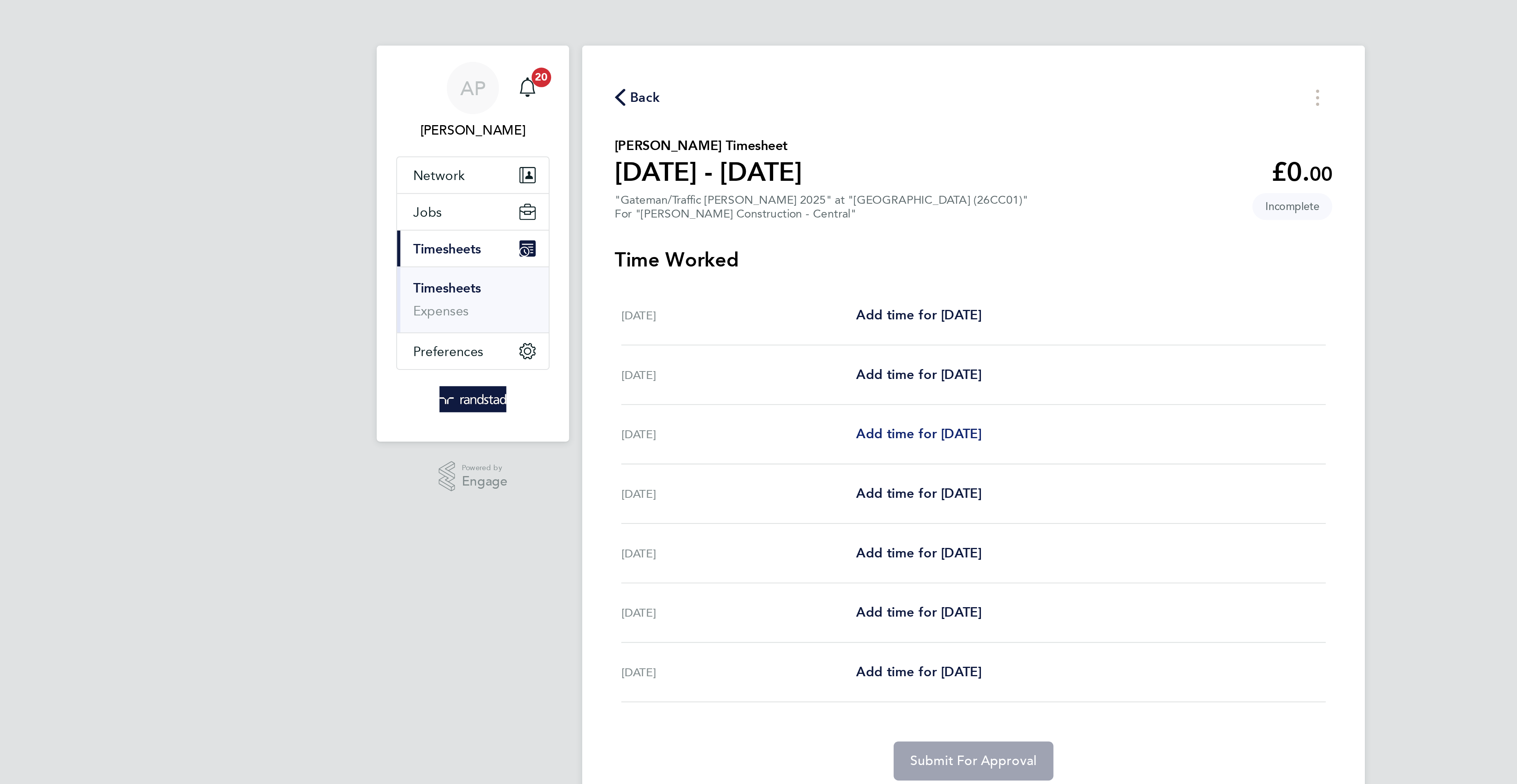
click at [735, 214] on span "Add time for [DATE]" at bounding box center [732, 210] width 61 height 7
select select "30"
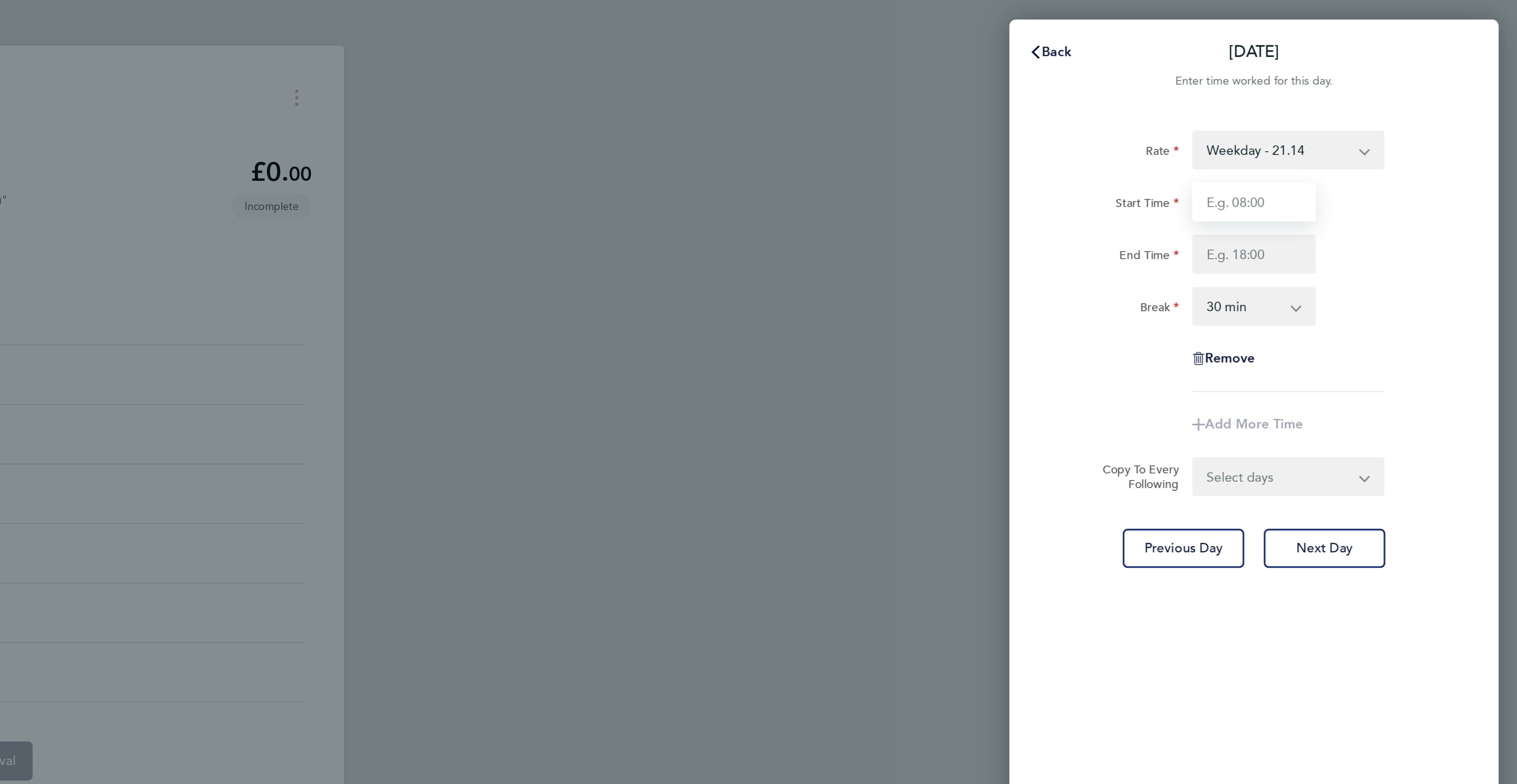
click at [1370, 99] on input "Start Time" at bounding box center [1389, 98] width 60 height 19
type input "8"
type input "07:00"
click at [1406, 132] on input "End Time" at bounding box center [1389, 123] width 60 height 19
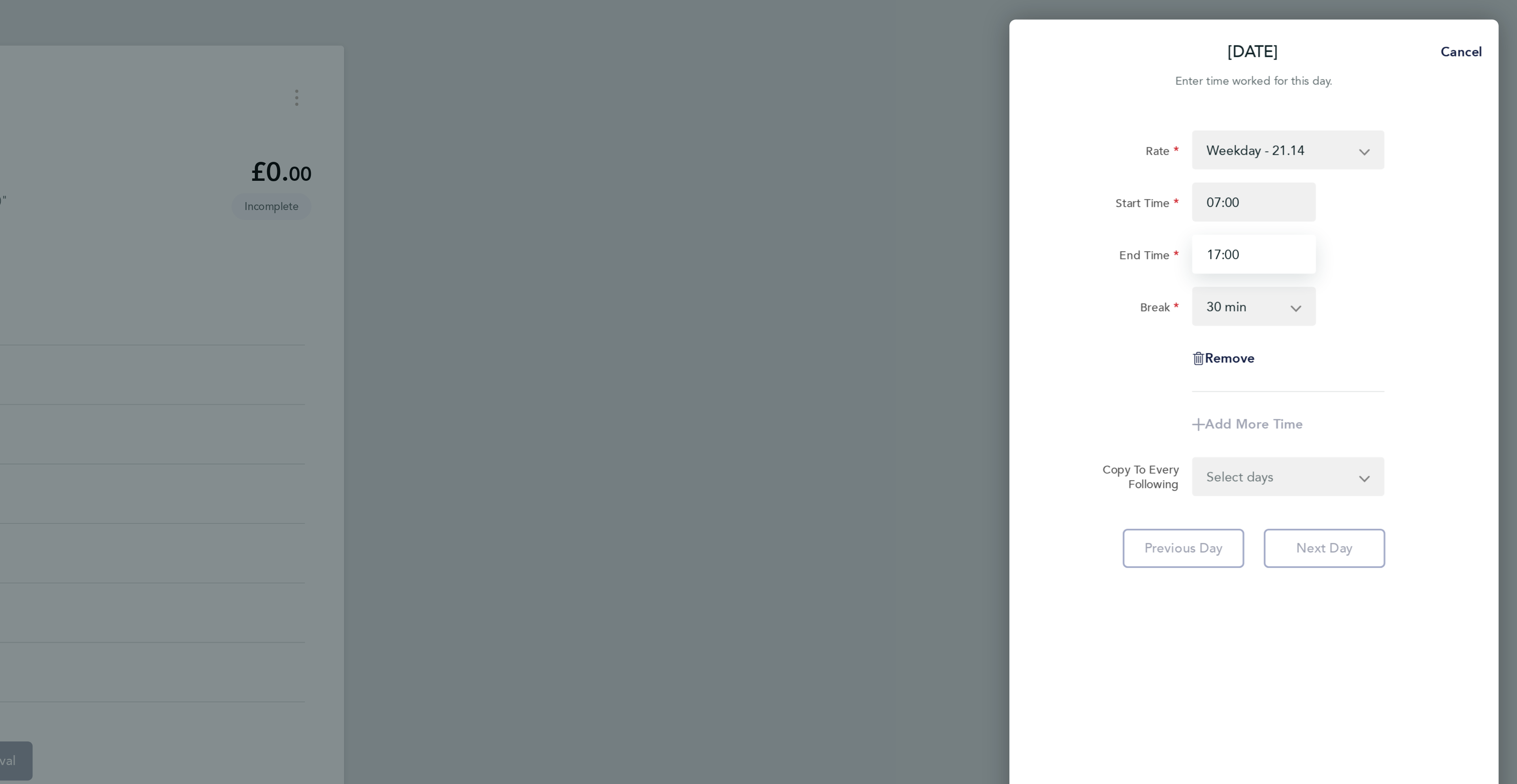
type input "17:00"
click at [1490, 149] on div "Rate Weekday - 21.14 Overtime - 30.41 Start Time 07:00 End Time 17:00 Break 0 m…" at bounding box center [1389, 389] width 237 height 670
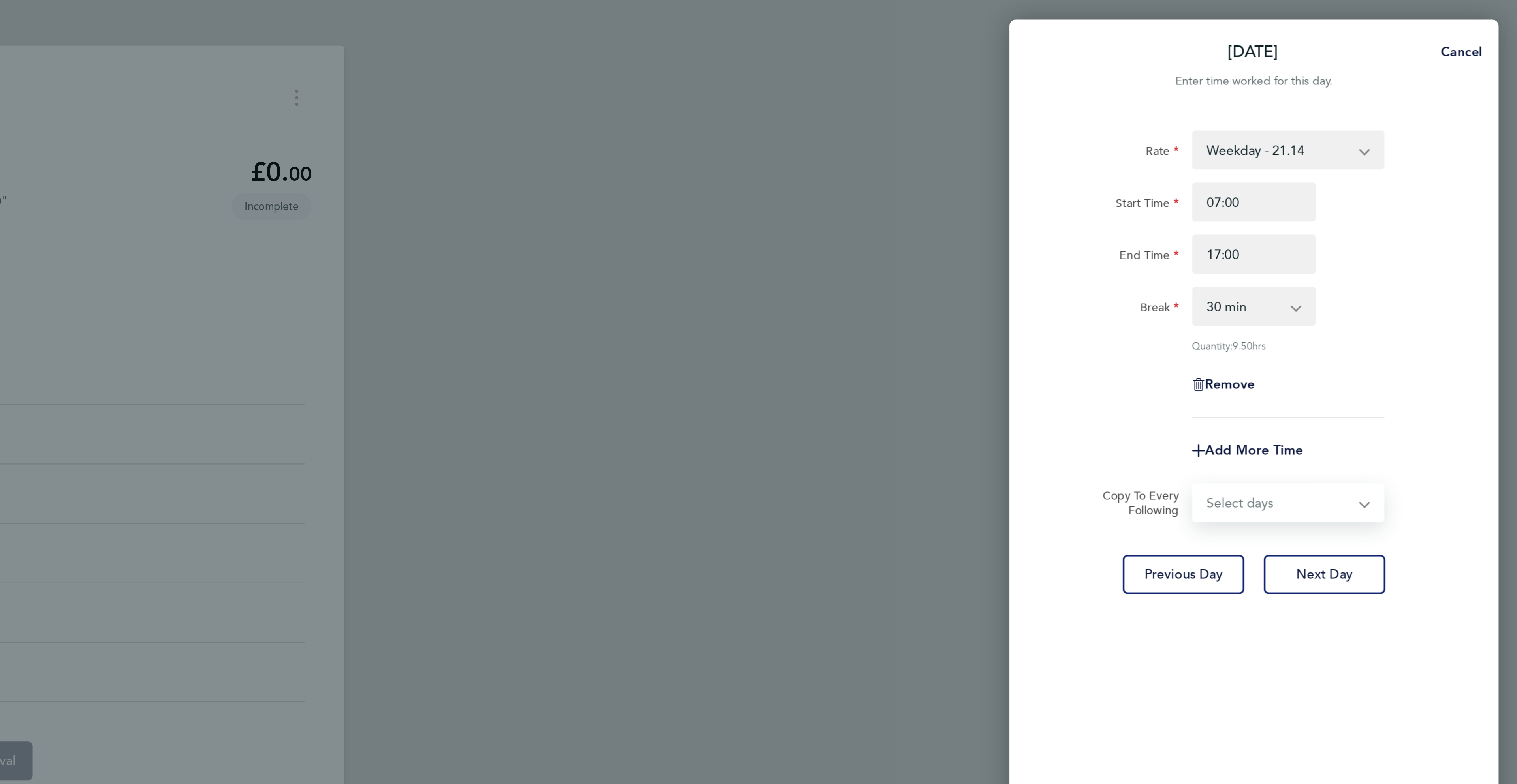
click at [1431, 246] on select "Select days Day [DATE] [DATE] [DATE] [DATE]" at bounding box center [1401, 244] width 83 height 17
select select "DAY"
click at [1360, 235] on select "Select days Day [DATE] [DATE] [DATE] [DATE]" at bounding box center [1401, 244] width 83 height 17
select select "[DATE]"
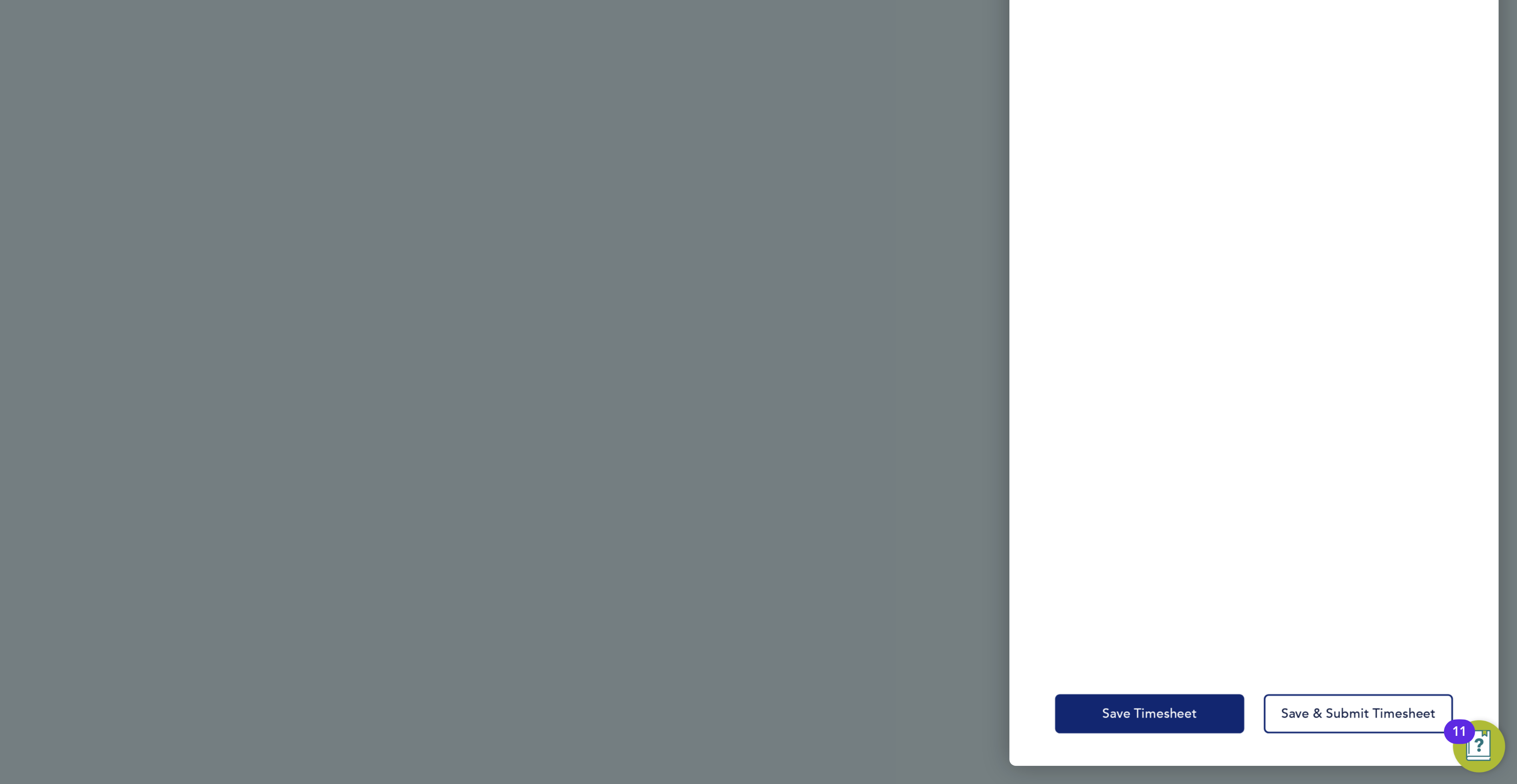
click at [1339, 745] on span "Save Timesheet" at bounding box center [1338, 749] width 46 height 8
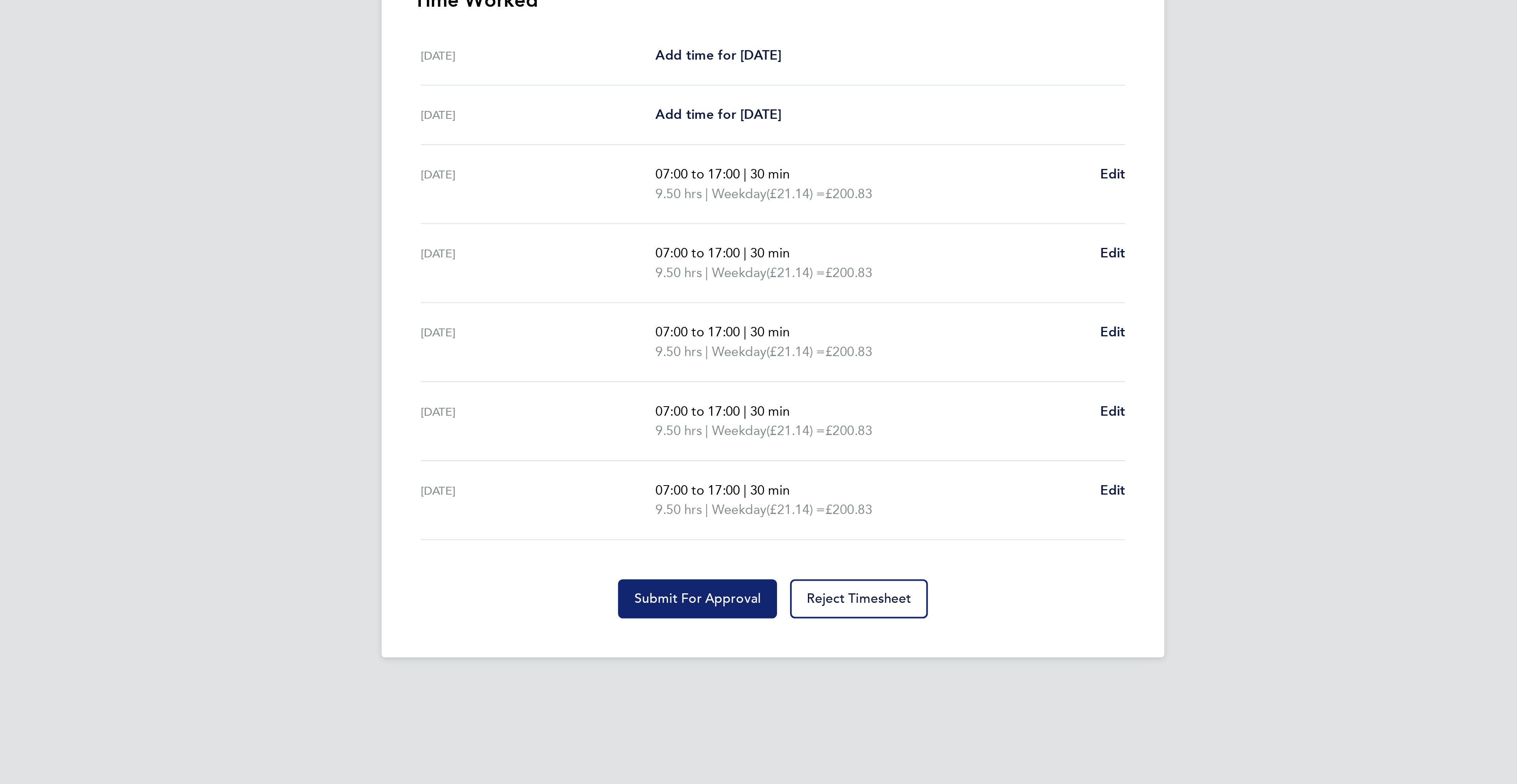
click at [731, 534] on span "Submit For Approval" at bounding box center [722, 530] width 61 height 8
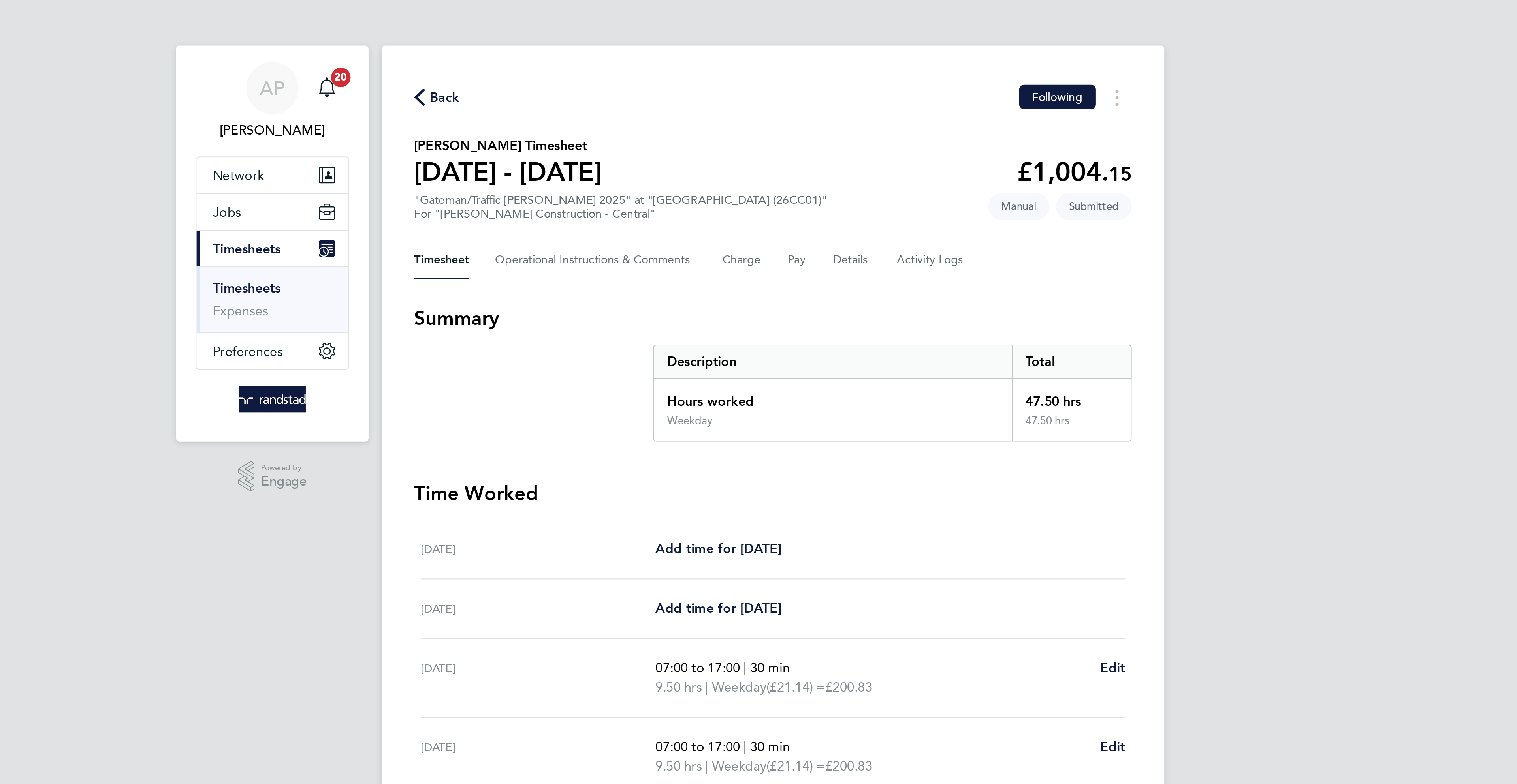
click at [596, 51] on span "Back" at bounding box center [599, 47] width 15 height 9
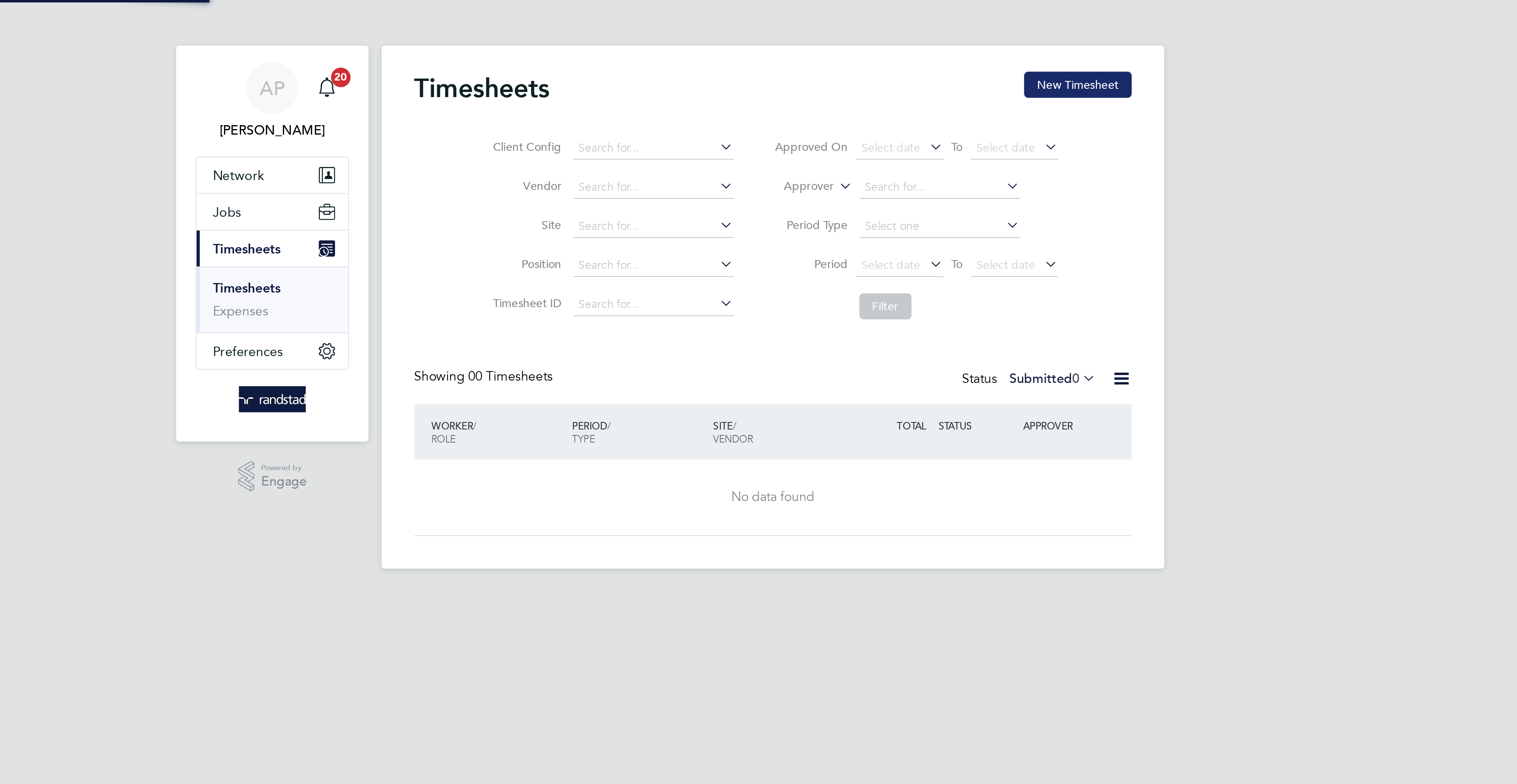
click at [926, 39] on button "New Timesheet" at bounding box center [906, 41] width 52 height 13
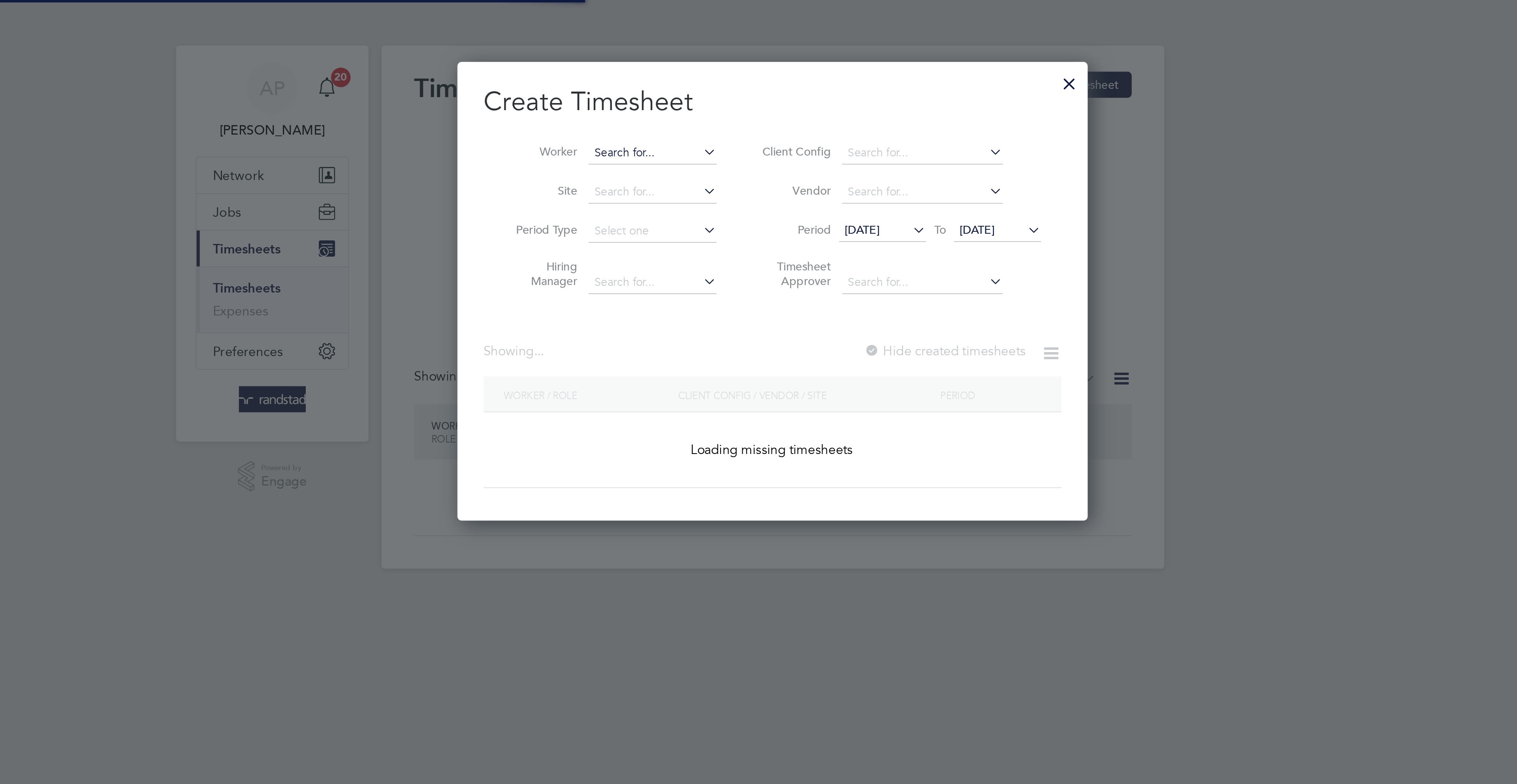
scroll to position [223, 307]
click at [699, 69] on input at bounding box center [700, 74] width 62 height 11
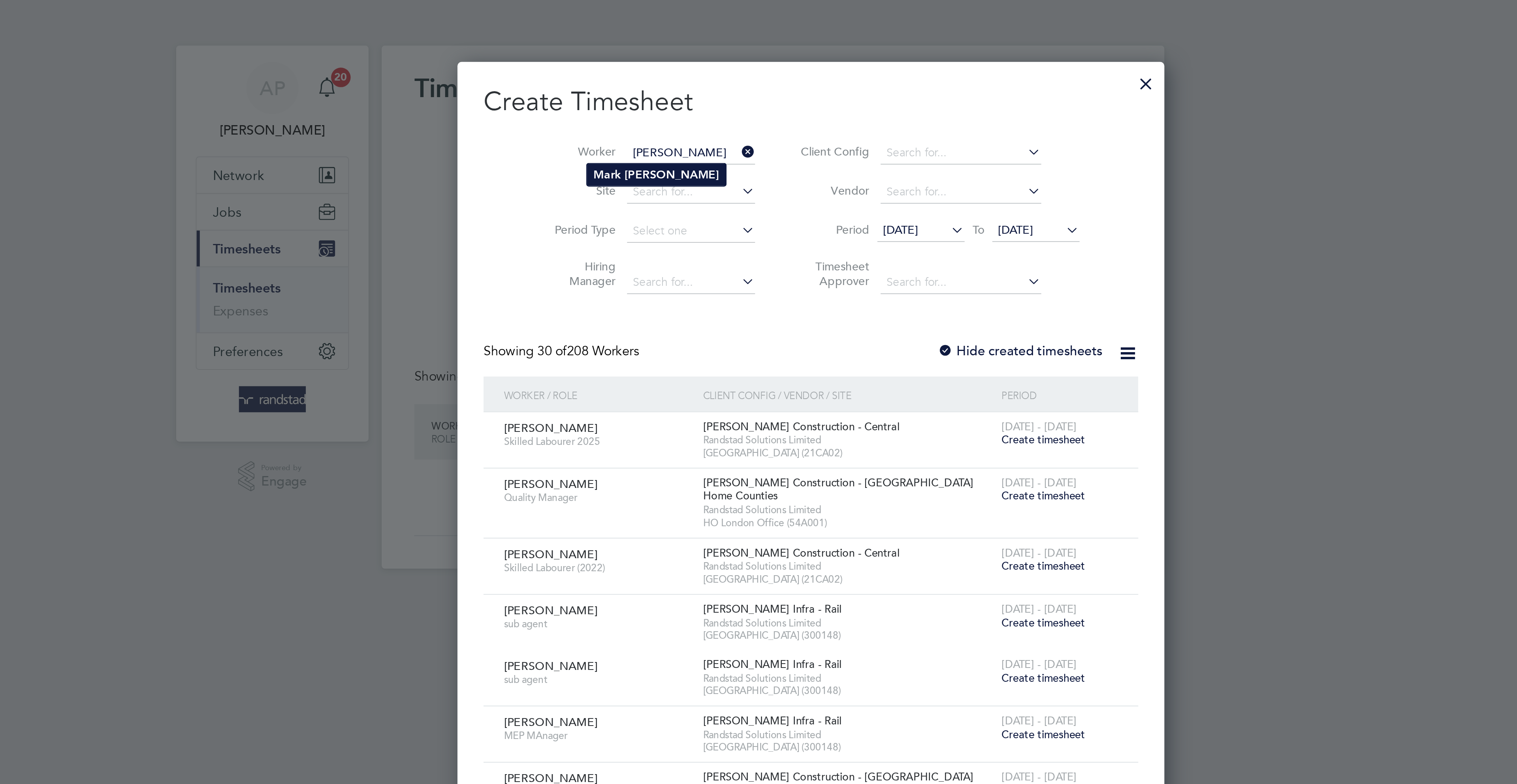
click at [712, 83] on li "Mark Davies" at bounding box center [702, 85] width 67 height 11
type input "[PERSON_NAME]"
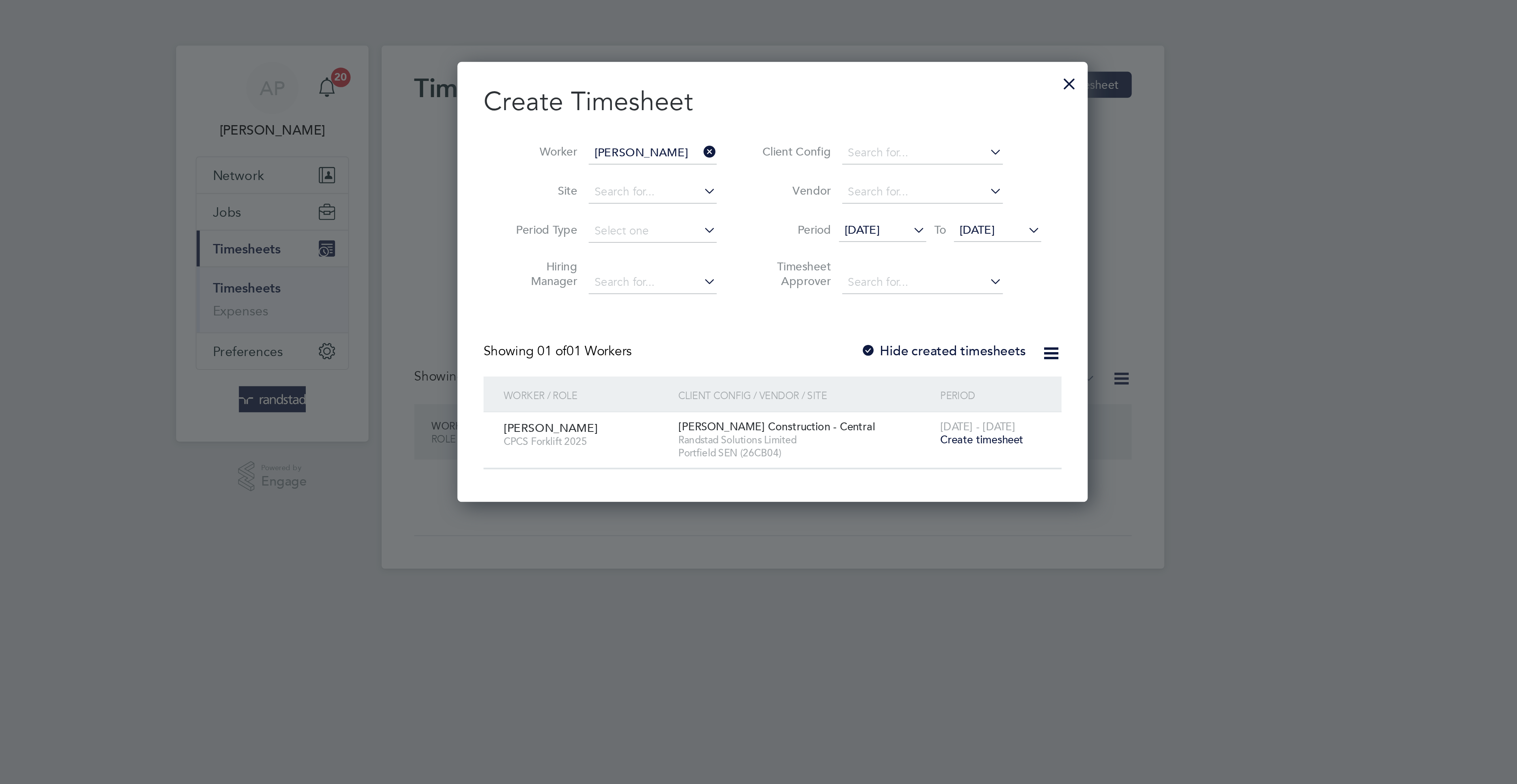
click at [850, 218] on div "16 - 22 Aug 2025 Create timesheet" at bounding box center [863, 210] width 53 height 21
click at [849, 216] on span "Create timesheet" at bounding box center [859, 213] width 40 height 7
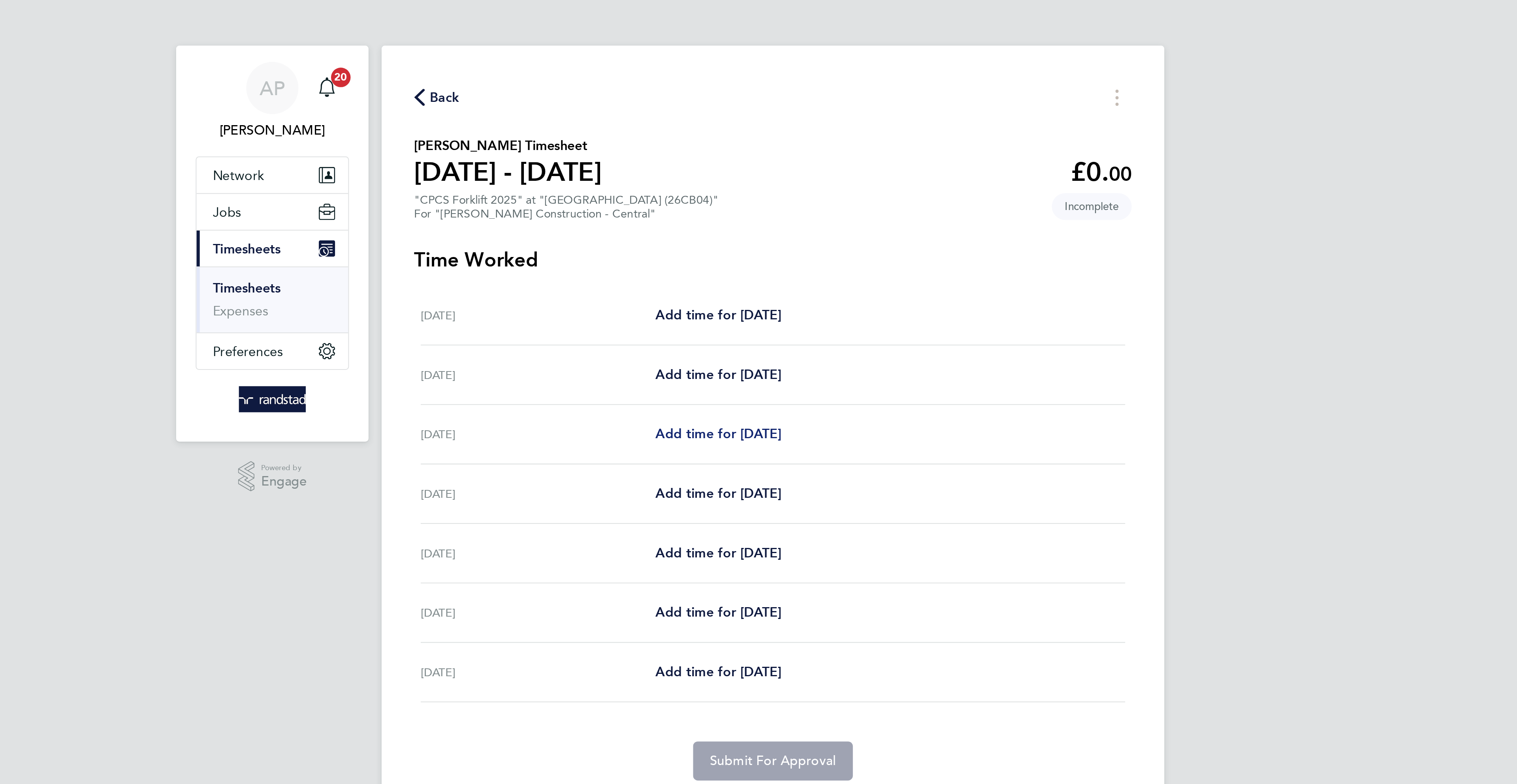
click at [716, 214] on span "Add time for [DATE]" at bounding box center [732, 210] width 61 height 7
select select "30"
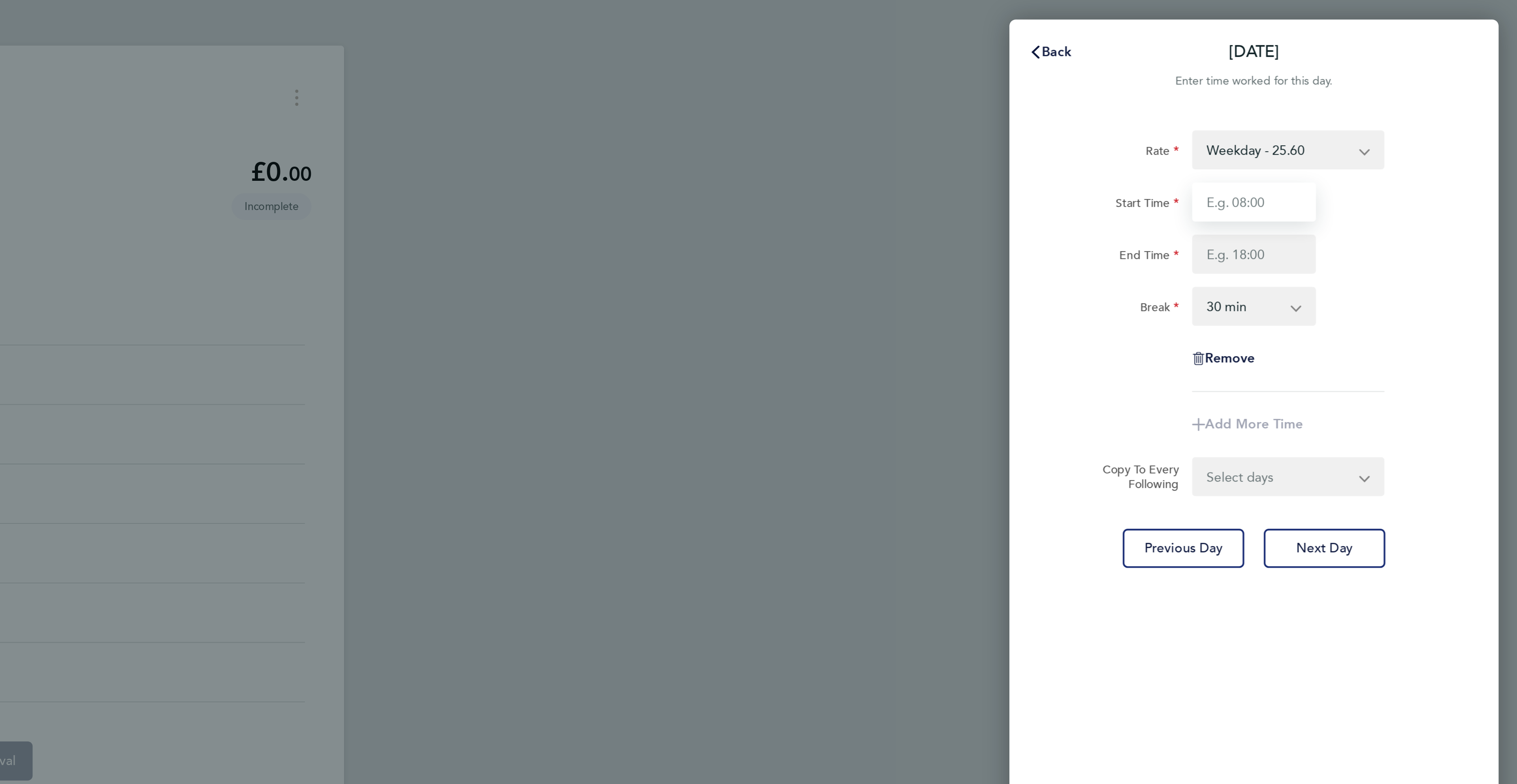
click at [1373, 101] on input "Start Time" at bounding box center [1389, 98] width 60 height 19
type input "07:30"
click at [1363, 121] on input "End Time" at bounding box center [1389, 123] width 60 height 19
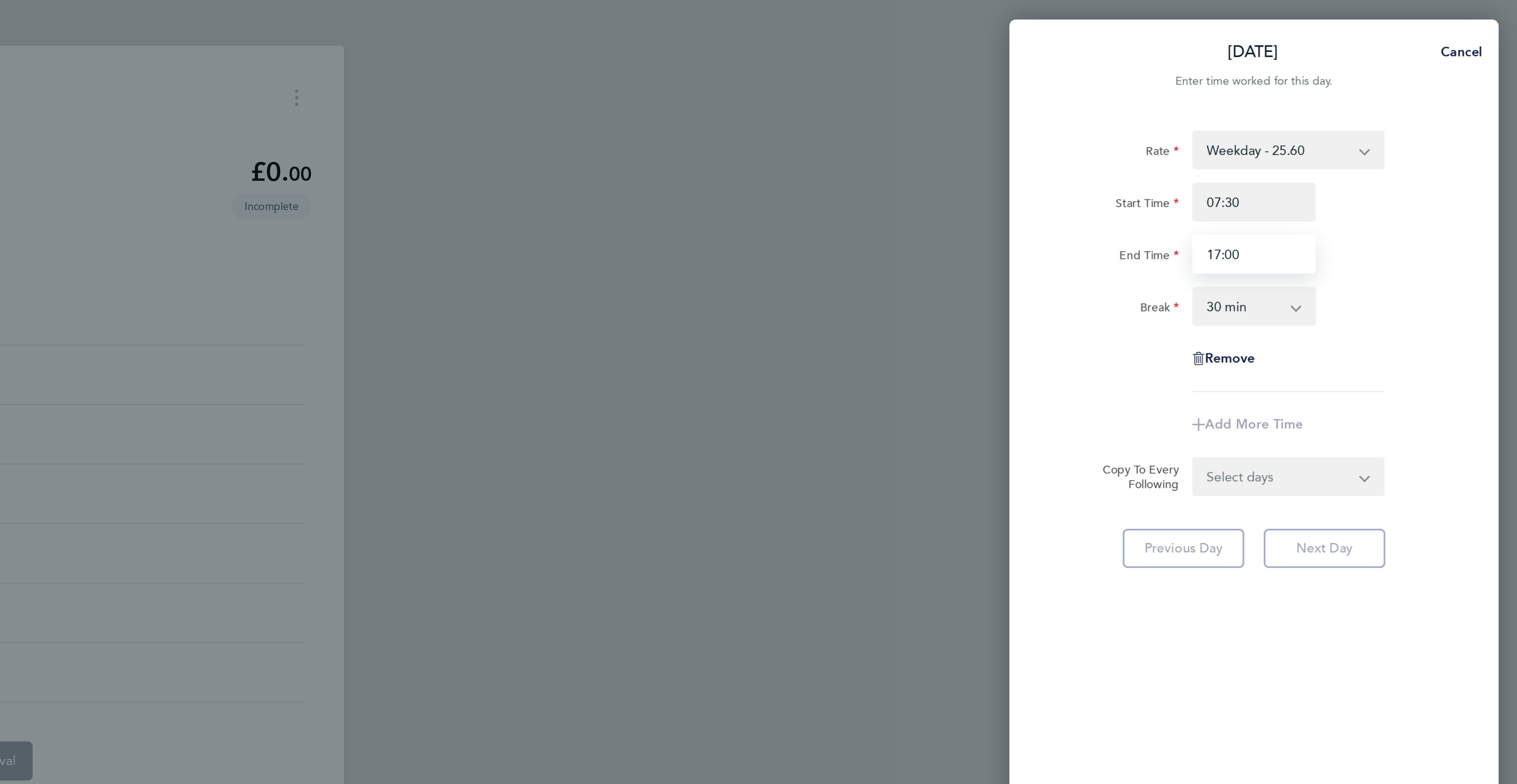
type input "17:00"
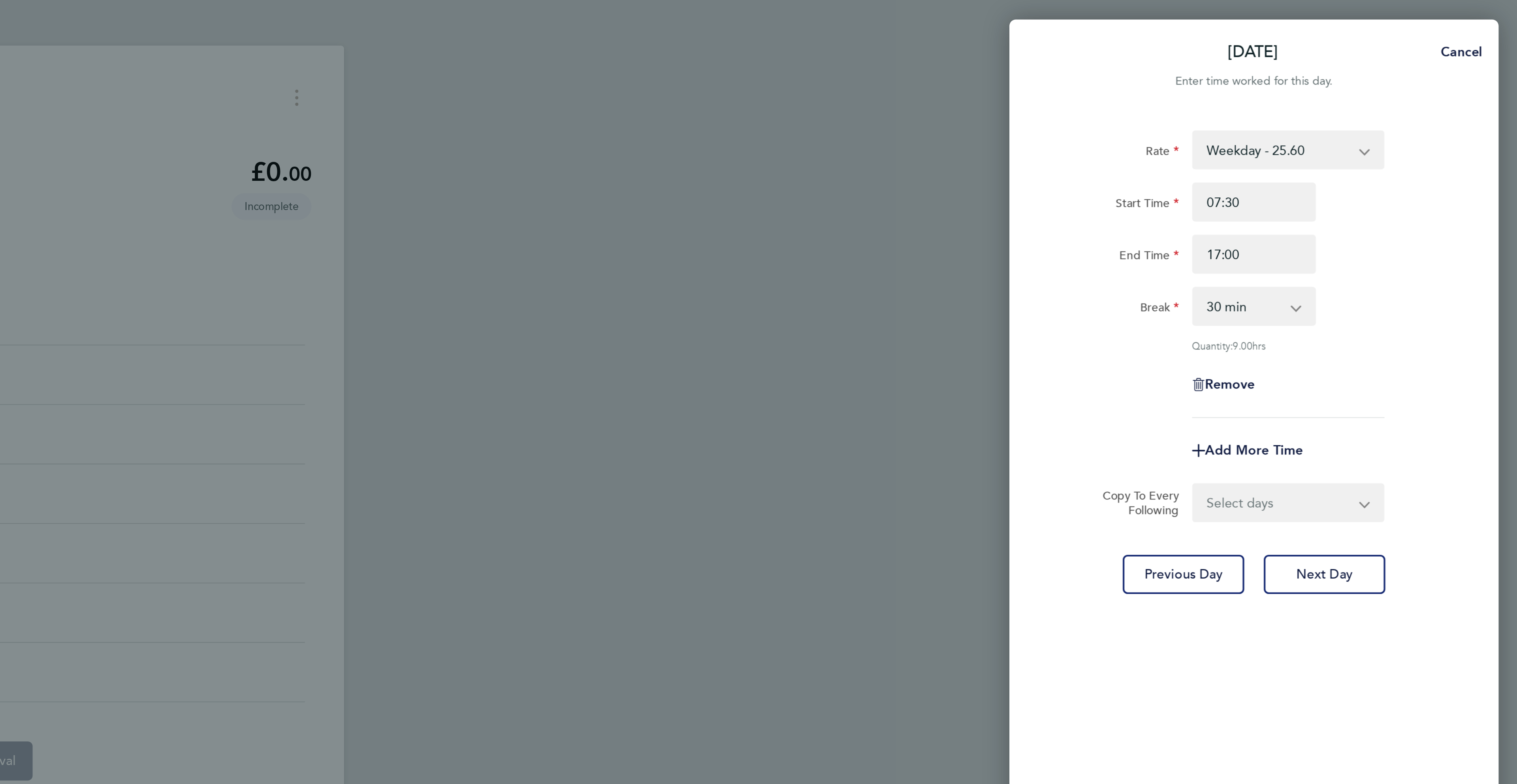
click at [1472, 153] on div "Break 0 min 15 min 30 min 45 min 60 min 75 min 90 min" at bounding box center [1388, 149] width 199 height 19
click at [1421, 243] on select "Select days Day [DATE] [DATE] [DATE] [DATE]" at bounding box center [1401, 244] width 83 height 17
select select "DAY"
click at [1360, 235] on select "Select days Day [DATE] [DATE] [DATE] [DATE]" at bounding box center [1401, 244] width 83 height 17
select select "[DATE]"
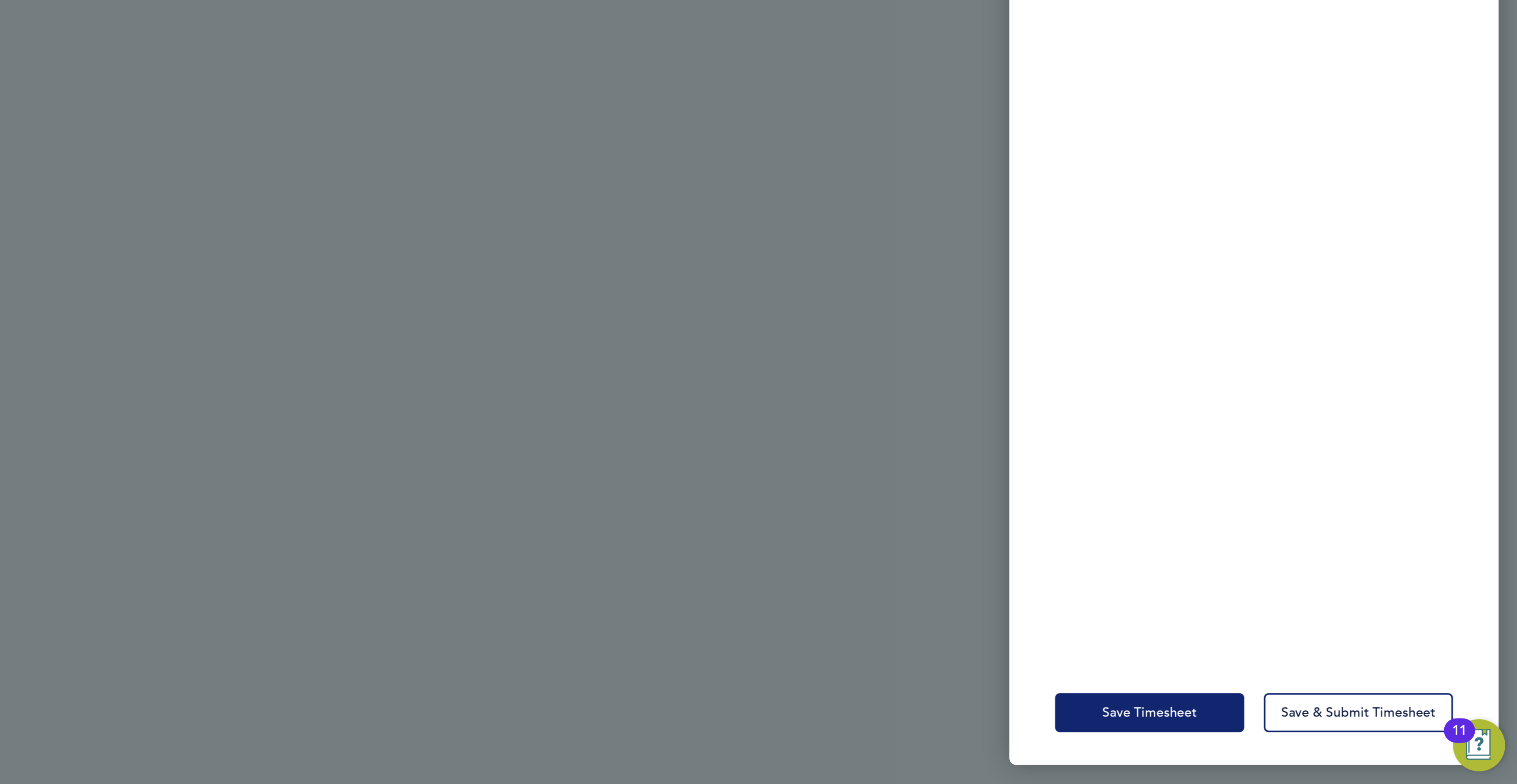
click at [1327, 745] on span "Save Timesheet" at bounding box center [1338, 749] width 46 height 8
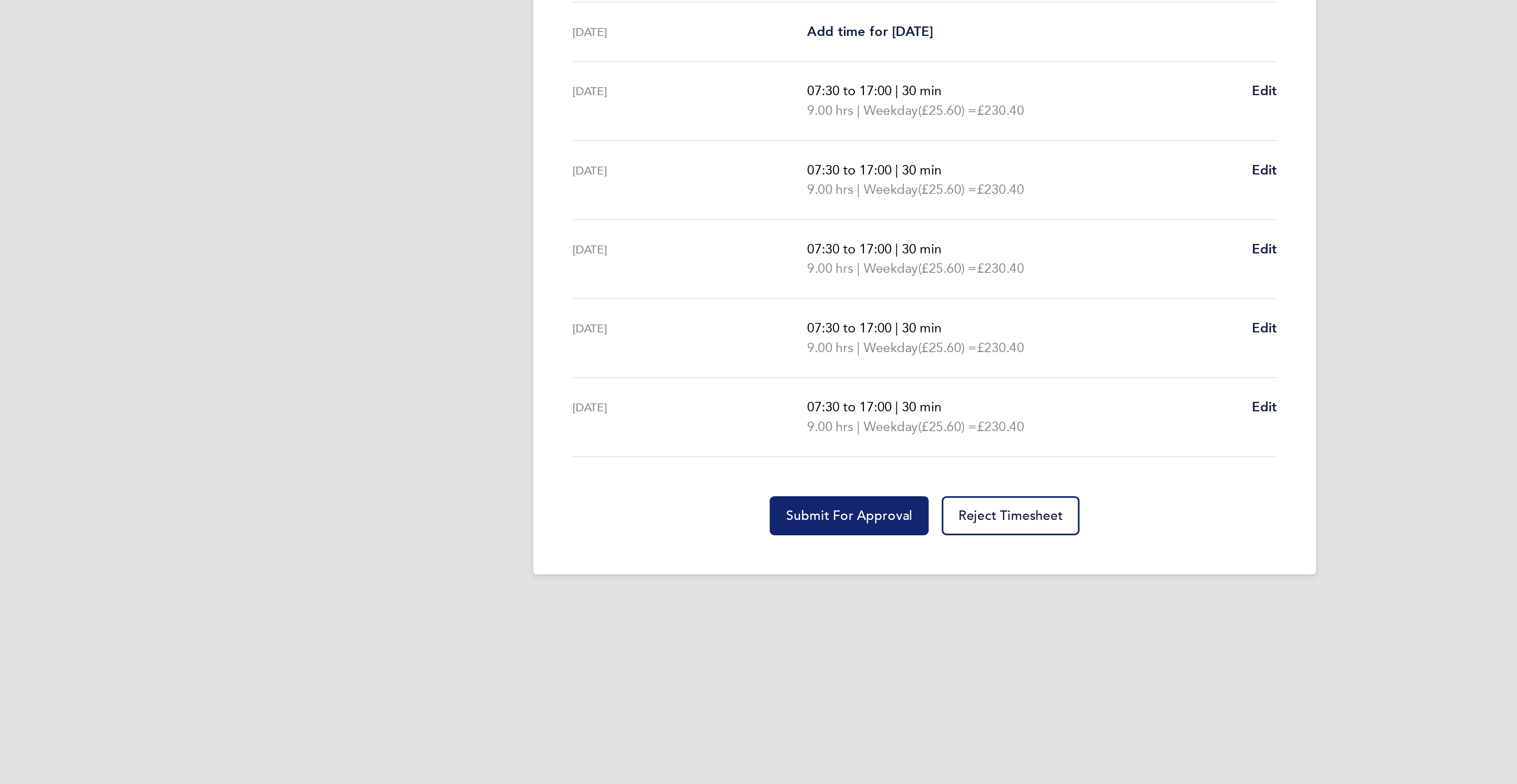
click at [703, 525] on button "Submit For Approval" at bounding box center [722, 530] width 77 height 19
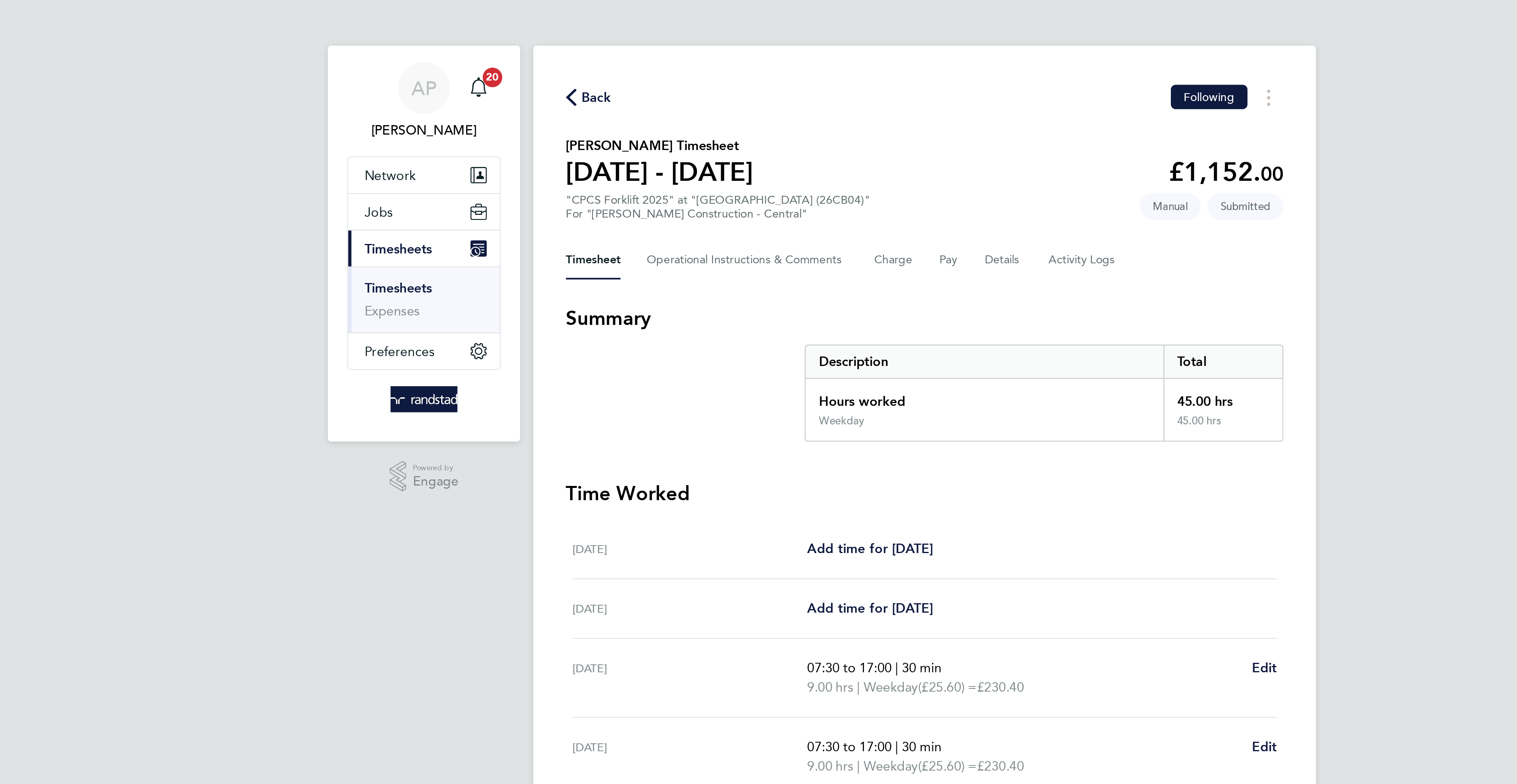
click at [601, 43] on span "Back" at bounding box center [599, 47] width 15 height 9
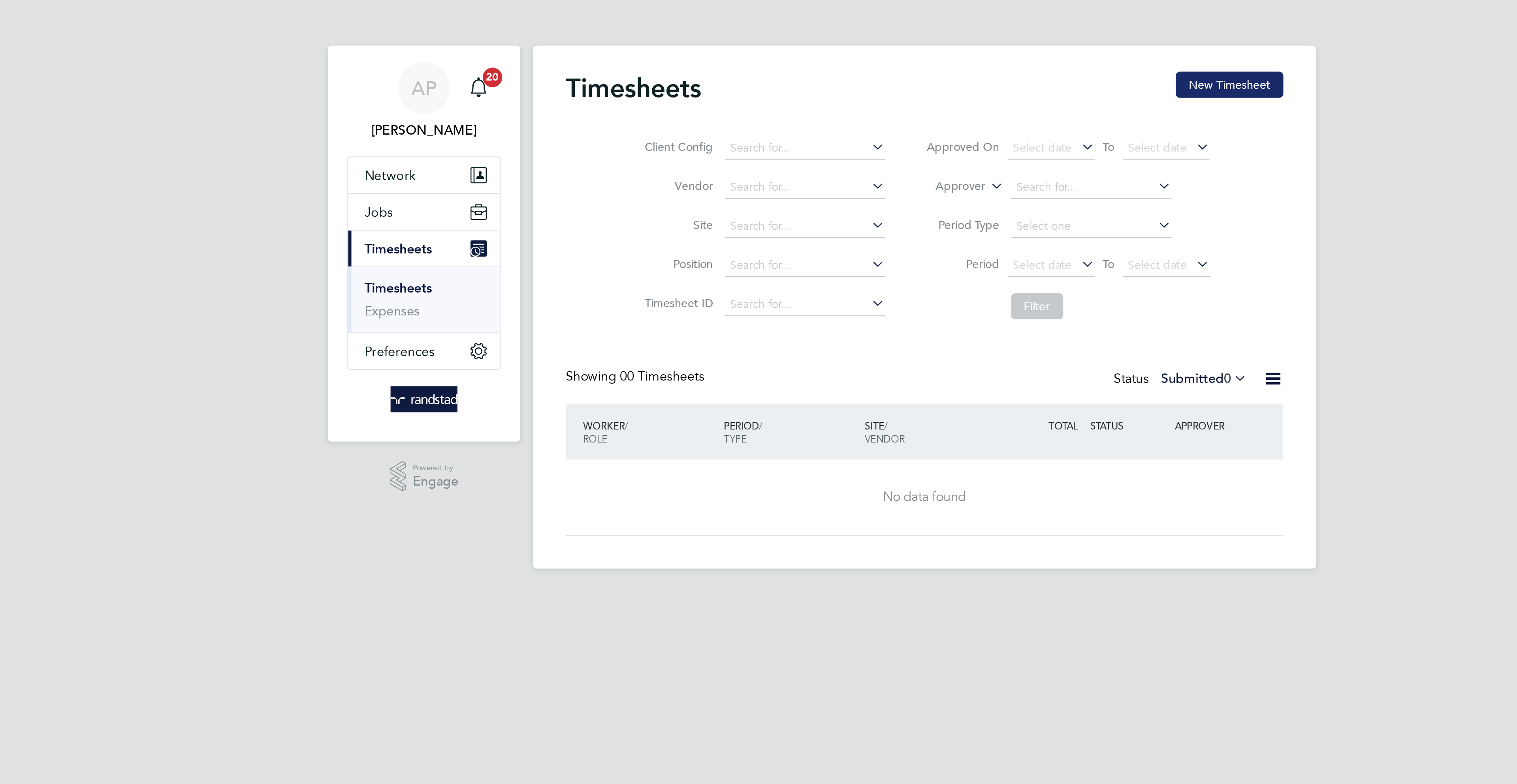
click at [891, 43] on button "New Timesheet" at bounding box center [906, 41] width 52 height 13
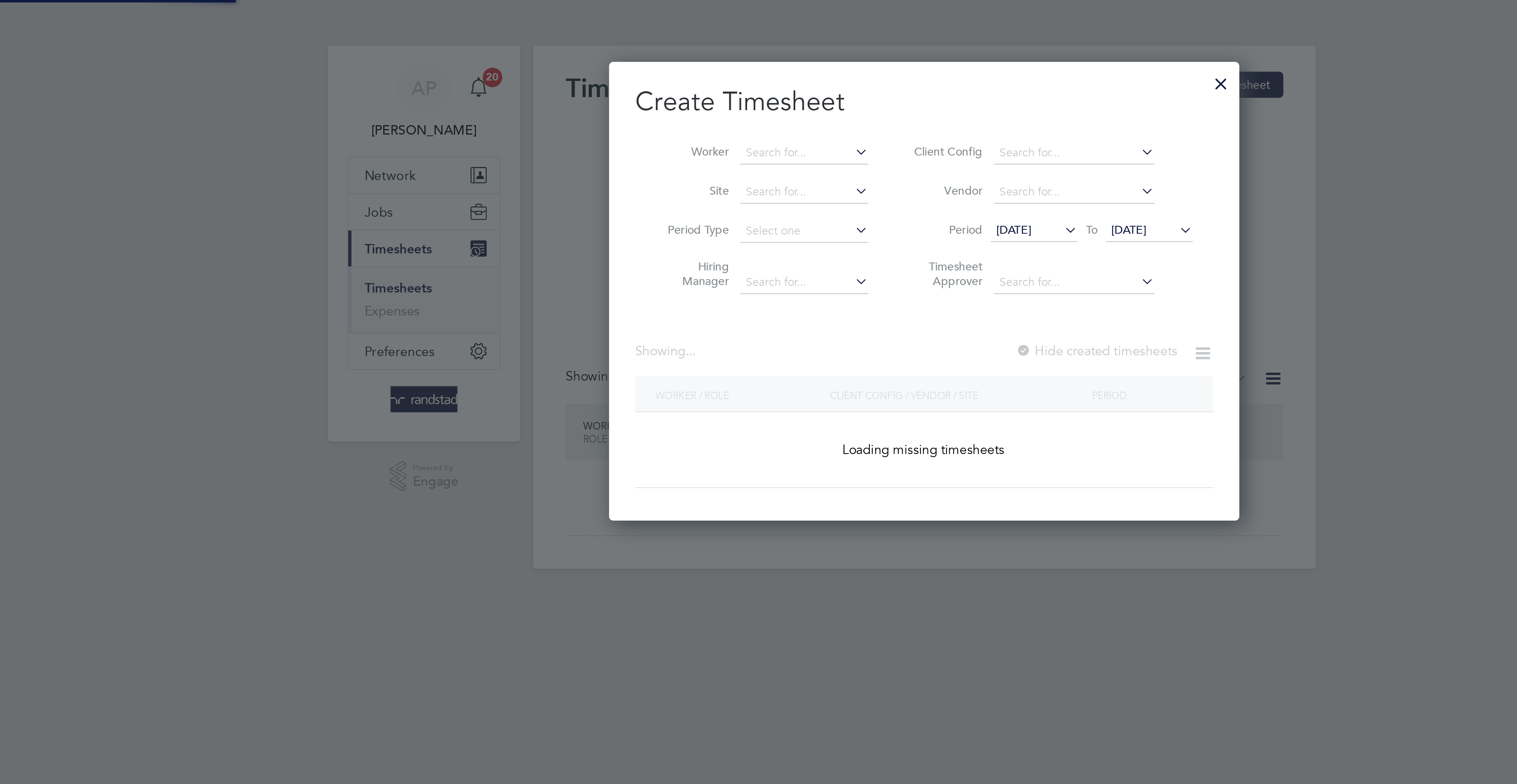
scroll to position [223, 307]
click at [673, 69] on input at bounding box center [700, 74] width 62 height 11
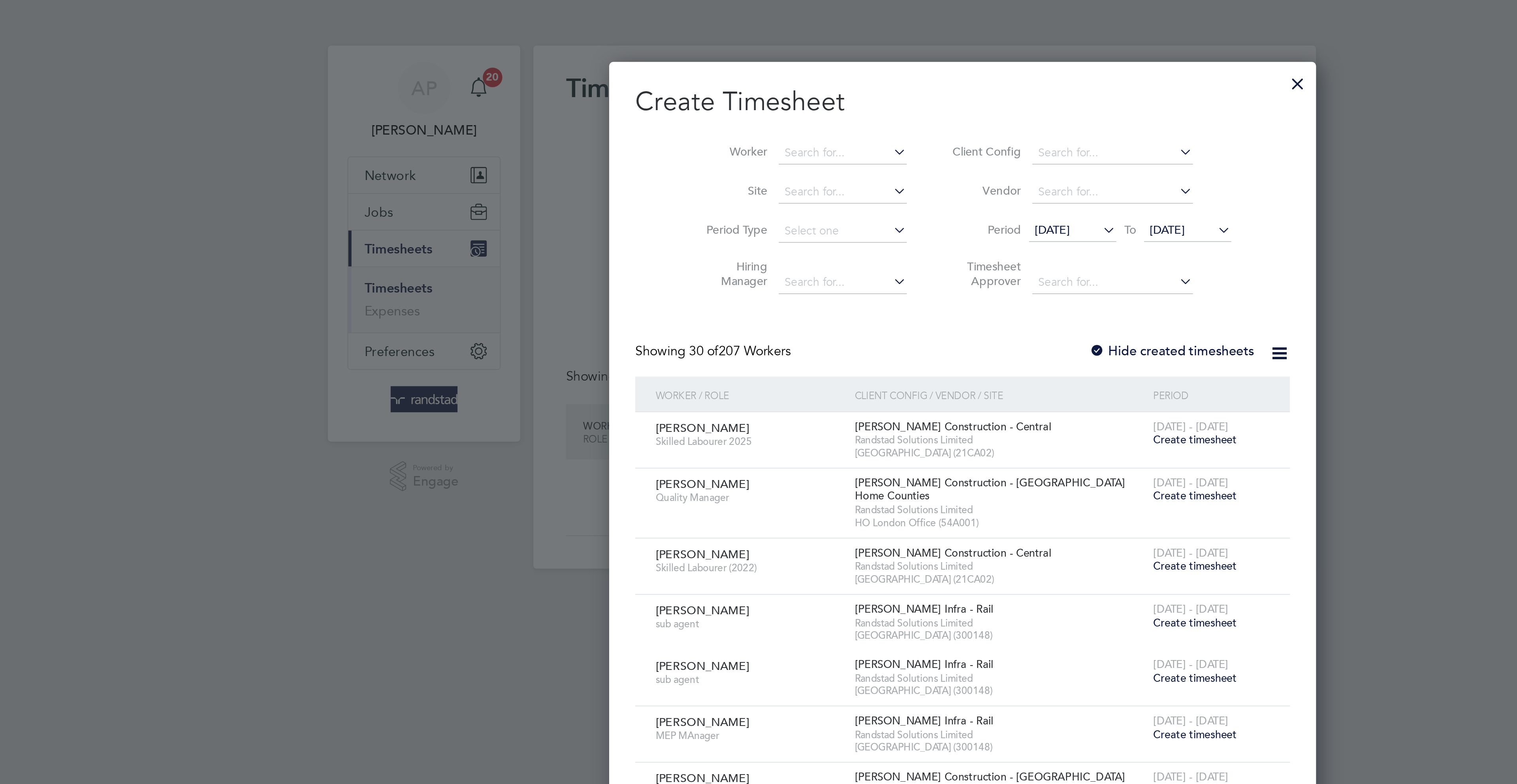
scroll to position [1336, 307]
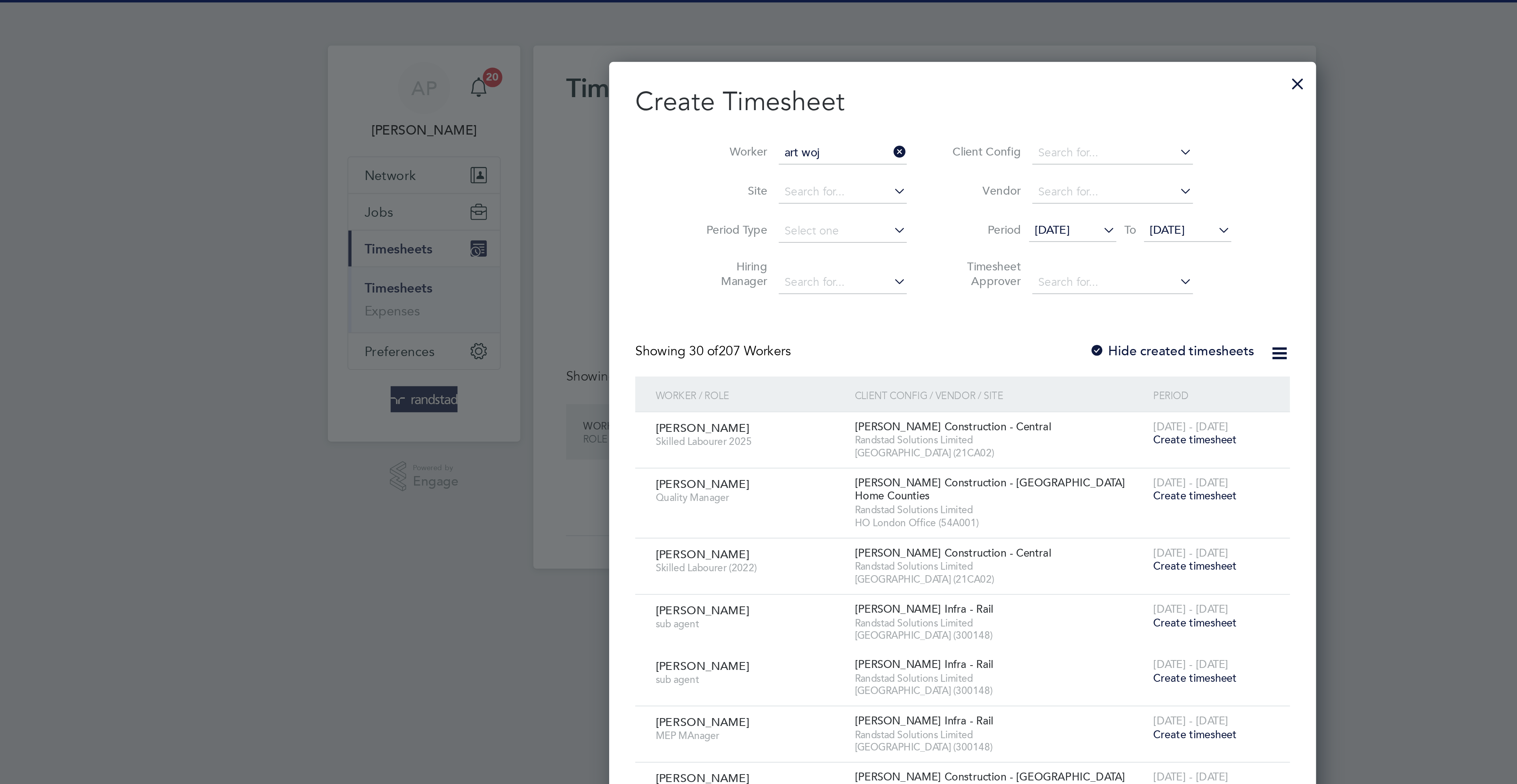
click at [713, 92] on li "Art ur Woj cik" at bounding box center [700, 95] width 63 height 11
type input "[PERSON_NAME]"
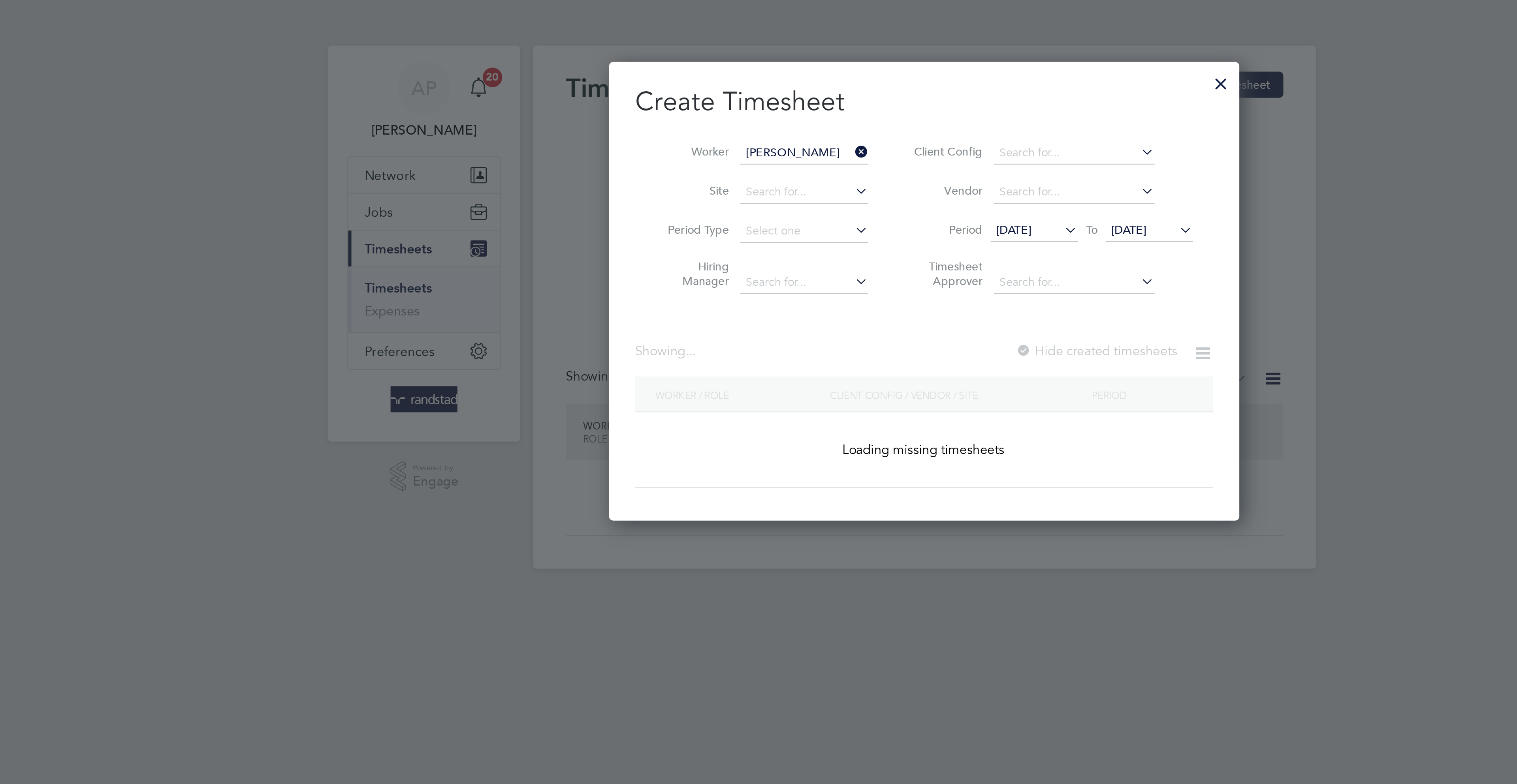
scroll to position [214, 307]
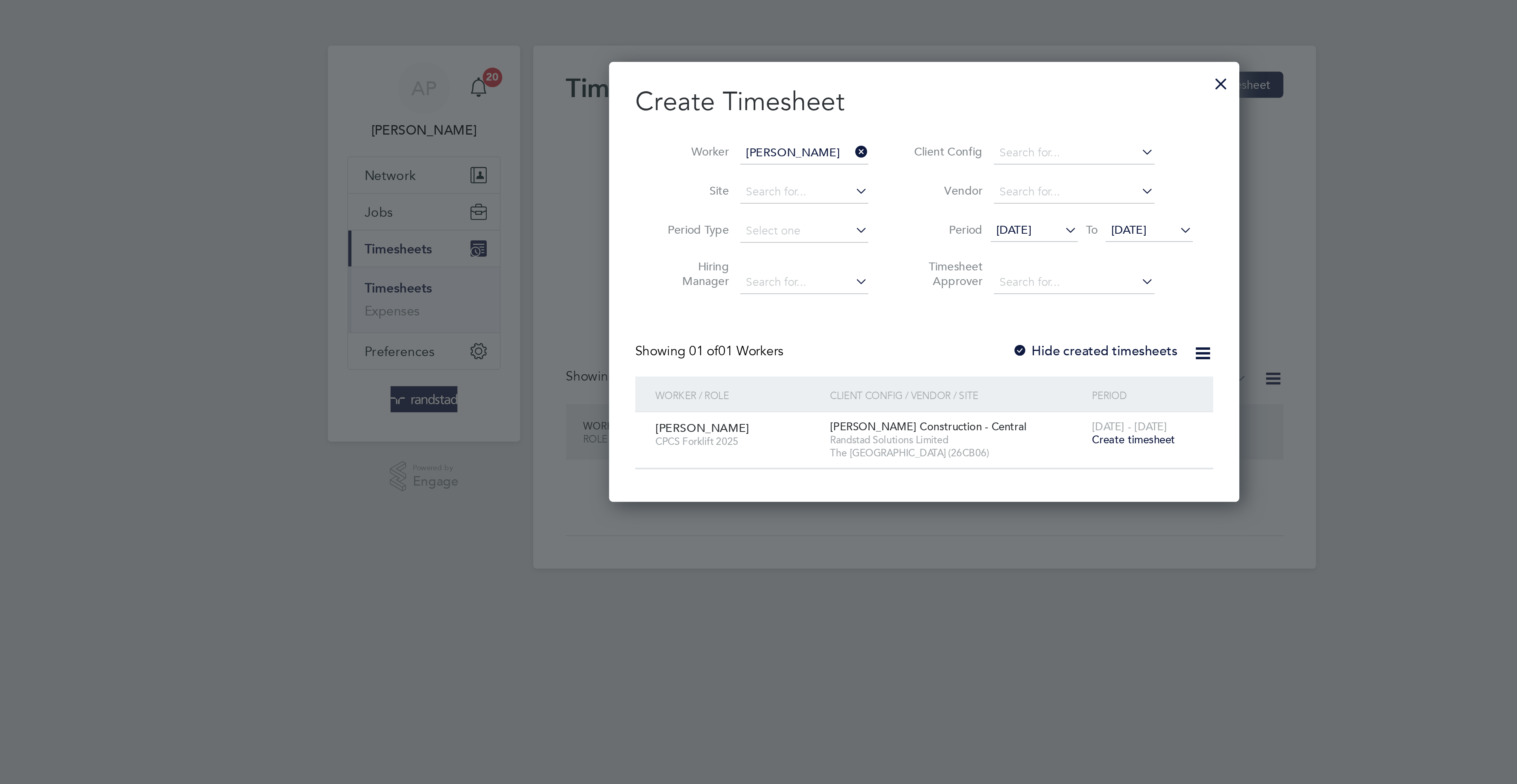
click at [864, 213] on span "Create timesheet" at bounding box center [859, 213] width 40 height 7
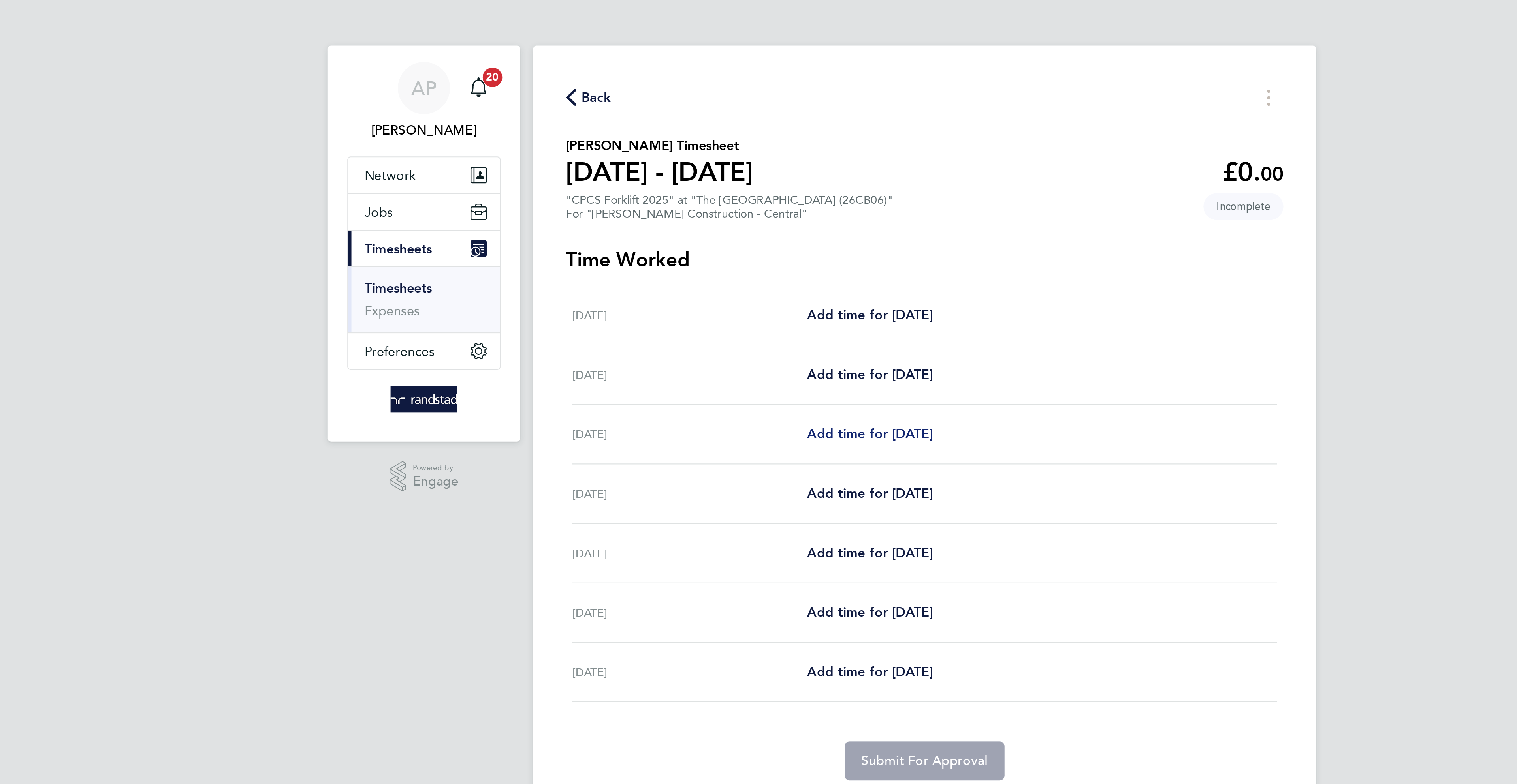
click at [722, 210] on span "Add time for [DATE]" at bounding box center [732, 210] width 61 height 7
select select "30"
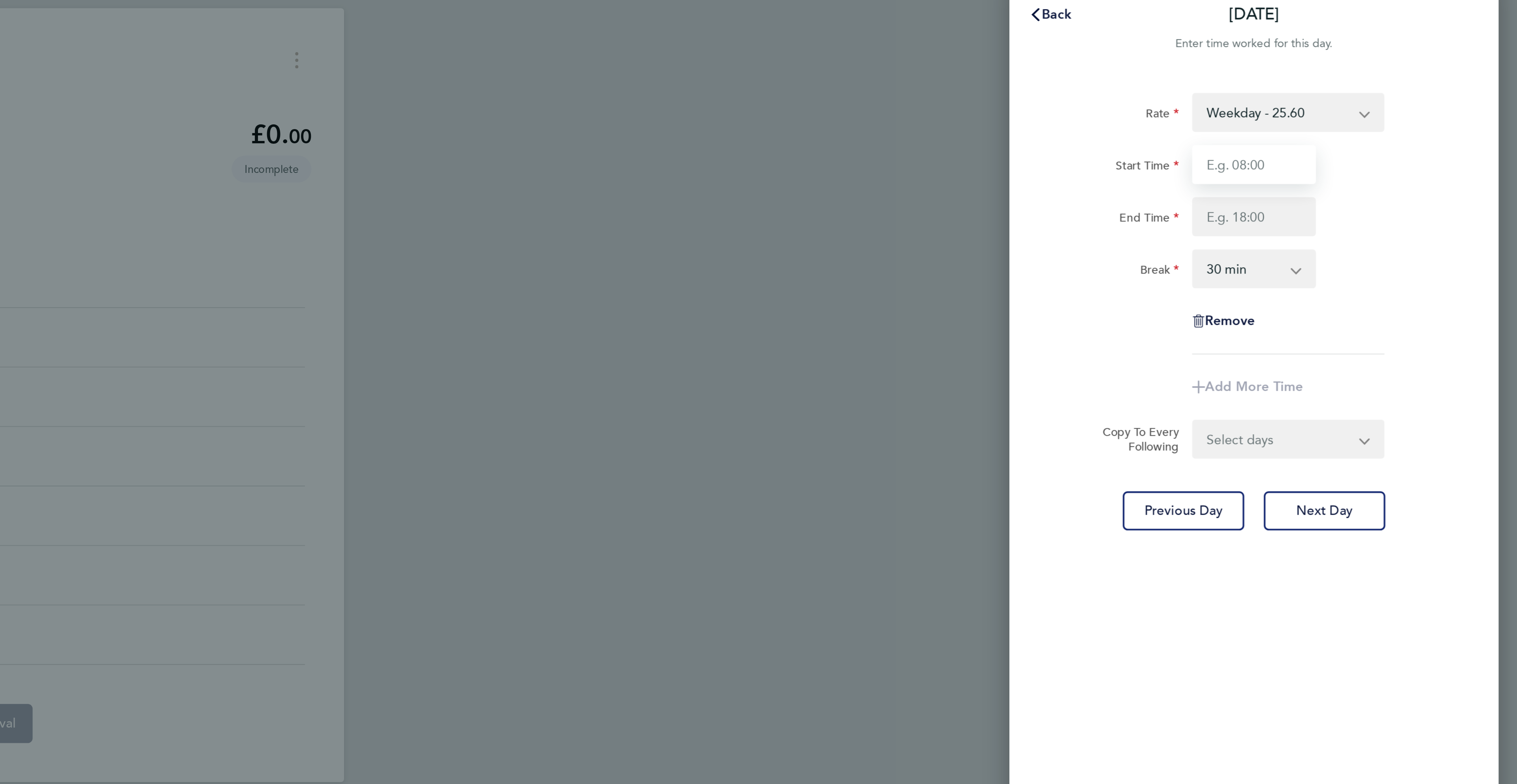
click at [1390, 99] on input "Start Time" at bounding box center [1389, 98] width 60 height 19
type input "8"
type input "07:00"
click at [1403, 109] on div "Start Time 07:00 End Time" at bounding box center [1388, 111] width 199 height 44
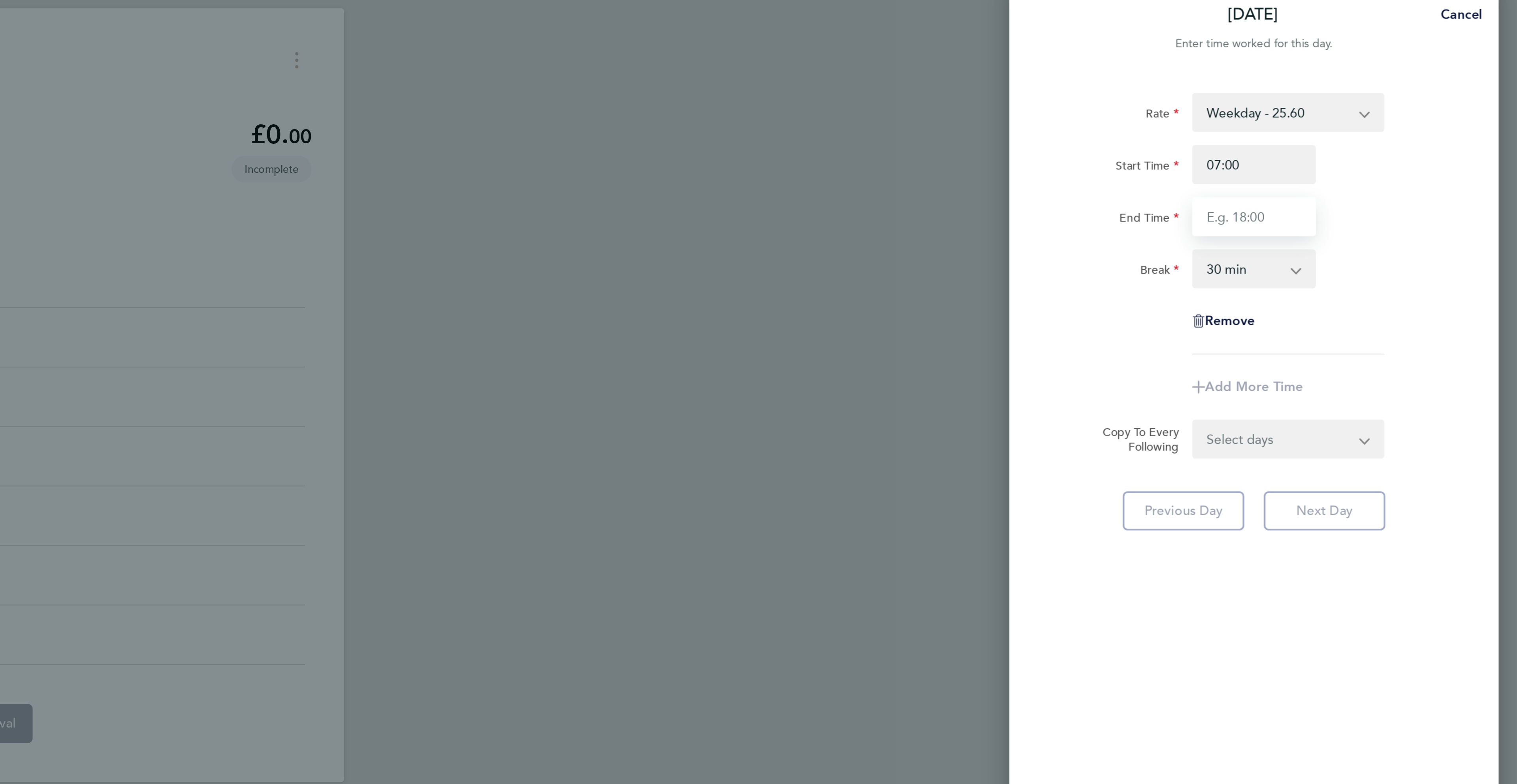
click at [1400, 123] on input "End Time" at bounding box center [1389, 123] width 60 height 19
type input "17:00"
click at [1380, 226] on form "Rate Weekday - 25.60 Overtime - 37.11 Start Time 07:00 End Time 17:00 Break 0 m…" at bounding box center [1388, 152] width 193 height 177
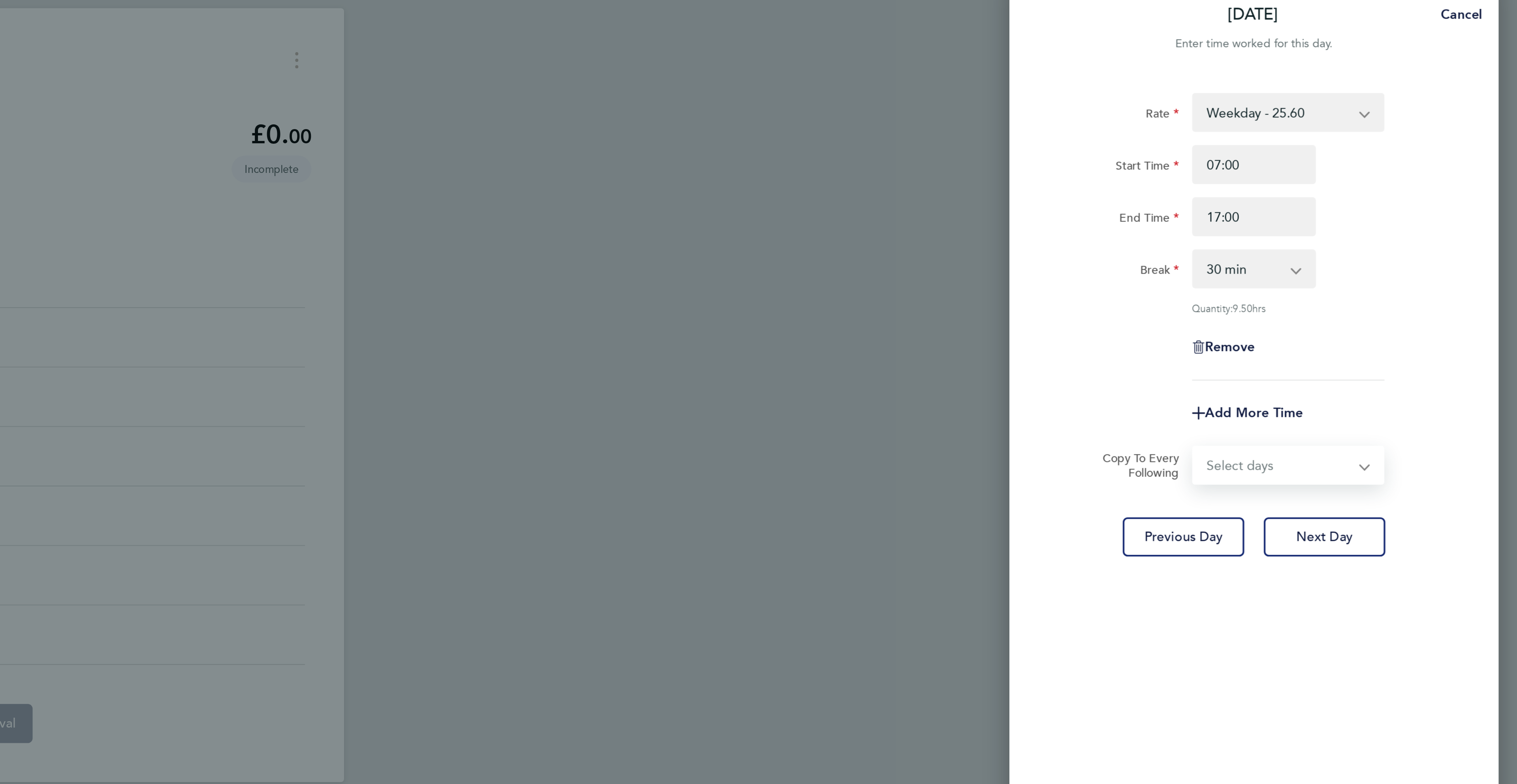
click at [1380, 230] on form "Rate Weekday - 25.60 Overtime - 37.11 Start Time 07:00 End Time 17:00 Break 0 m…" at bounding box center [1388, 158] width 193 height 190
click at [1374, 245] on select "Select days Day [DATE] [DATE] [DATE] [DATE]" at bounding box center [1401, 244] width 83 height 17
select select "DAY"
click at [1360, 235] on select "Select days Day [DATE] [DATE] [DATE] [DATE]" at bounding box center [1401, 244] width 83 height 17
select select "[DATE]"
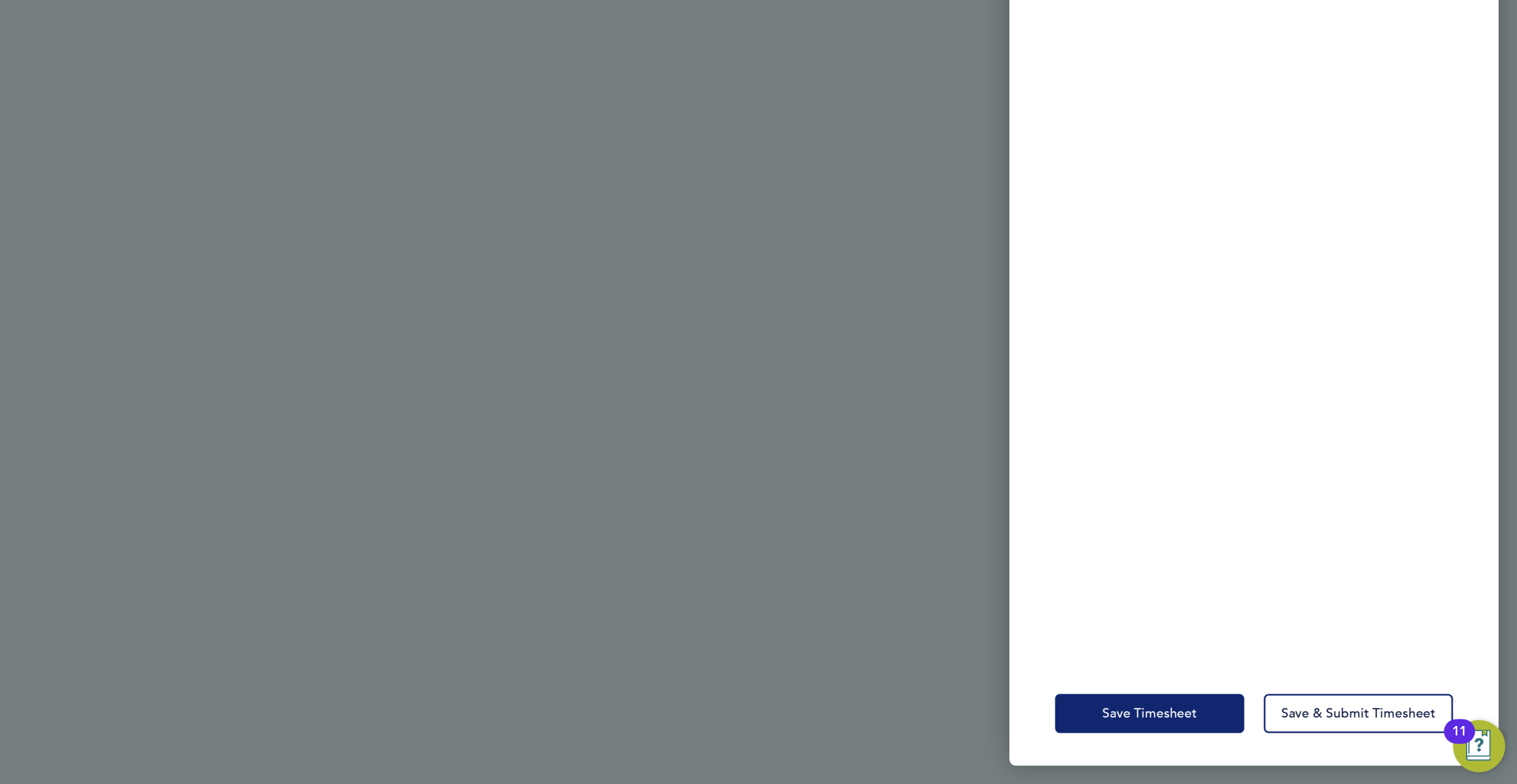
click at [1360, 744] on button "Save Timesheet" at bounding box center [1338, 749] width 92 height 19
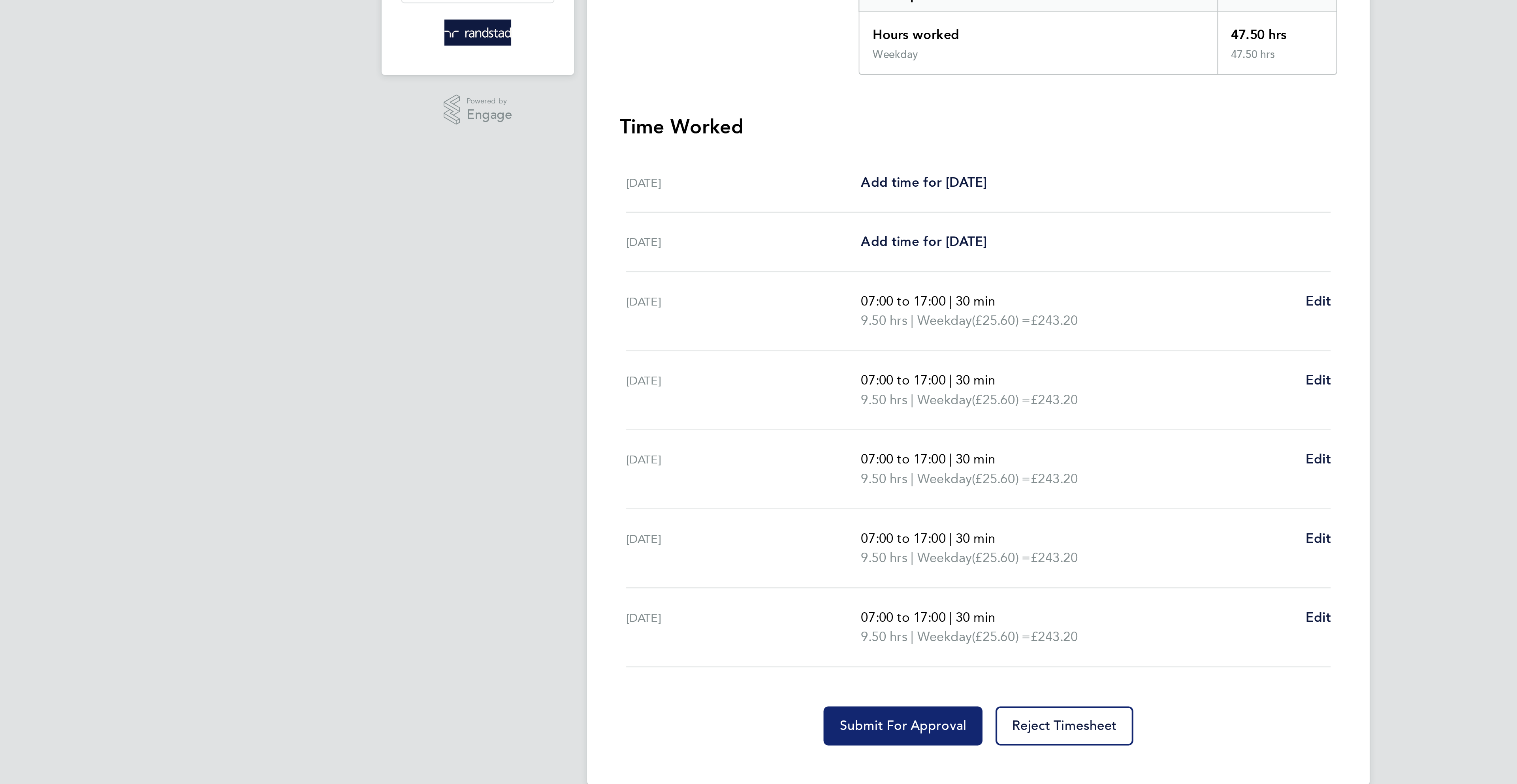
drag, startPoint x: 724, startPoint y: 530, endPoint x: 721, endPoint y: 506, distance: 24.2
click at [725, 530] on span "Submit For Approval" at bounding box center [722, 530] width 61 height 8
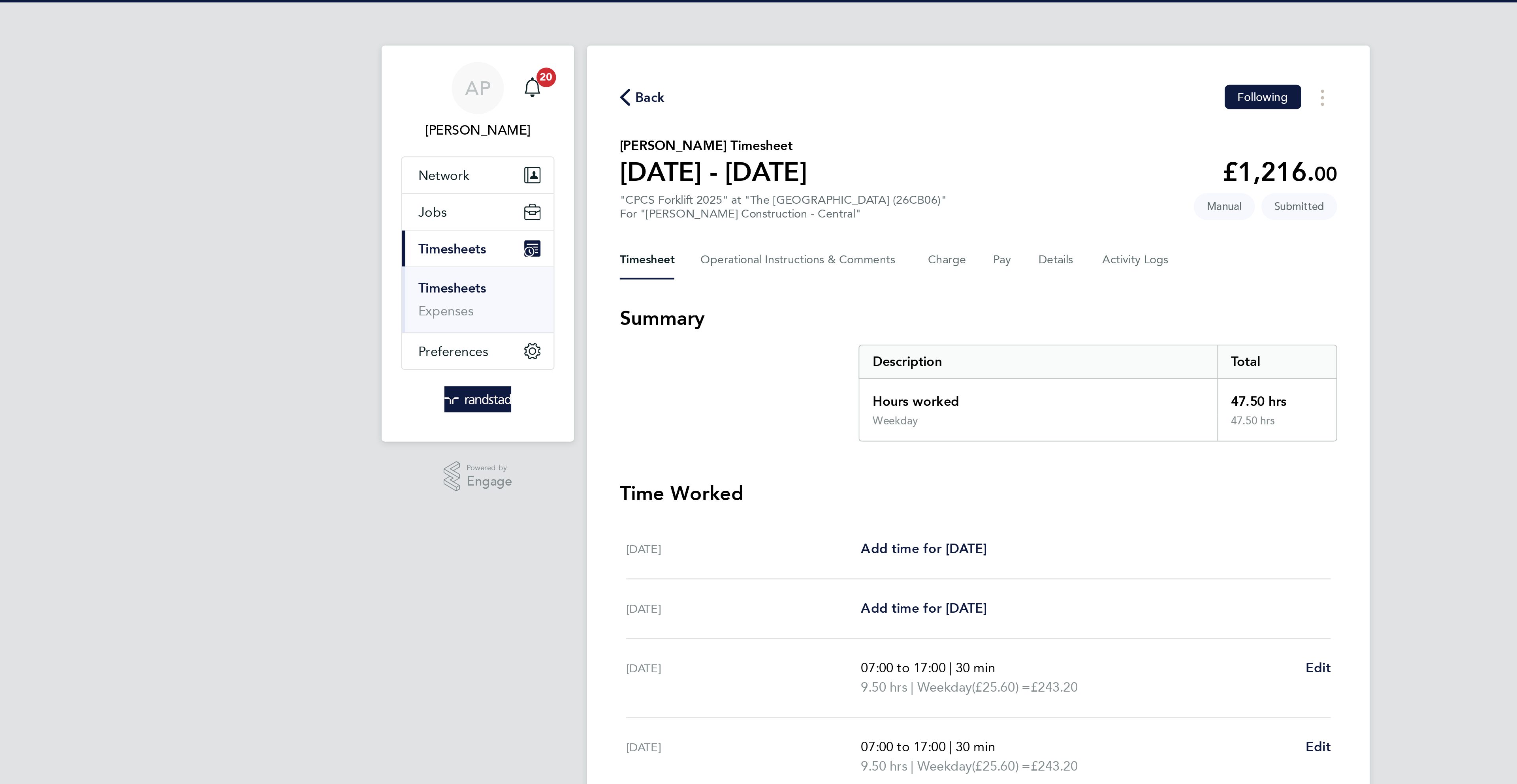
click at [593, 49] on span "Back" at bounding box center [599, 47] width 15 height 9
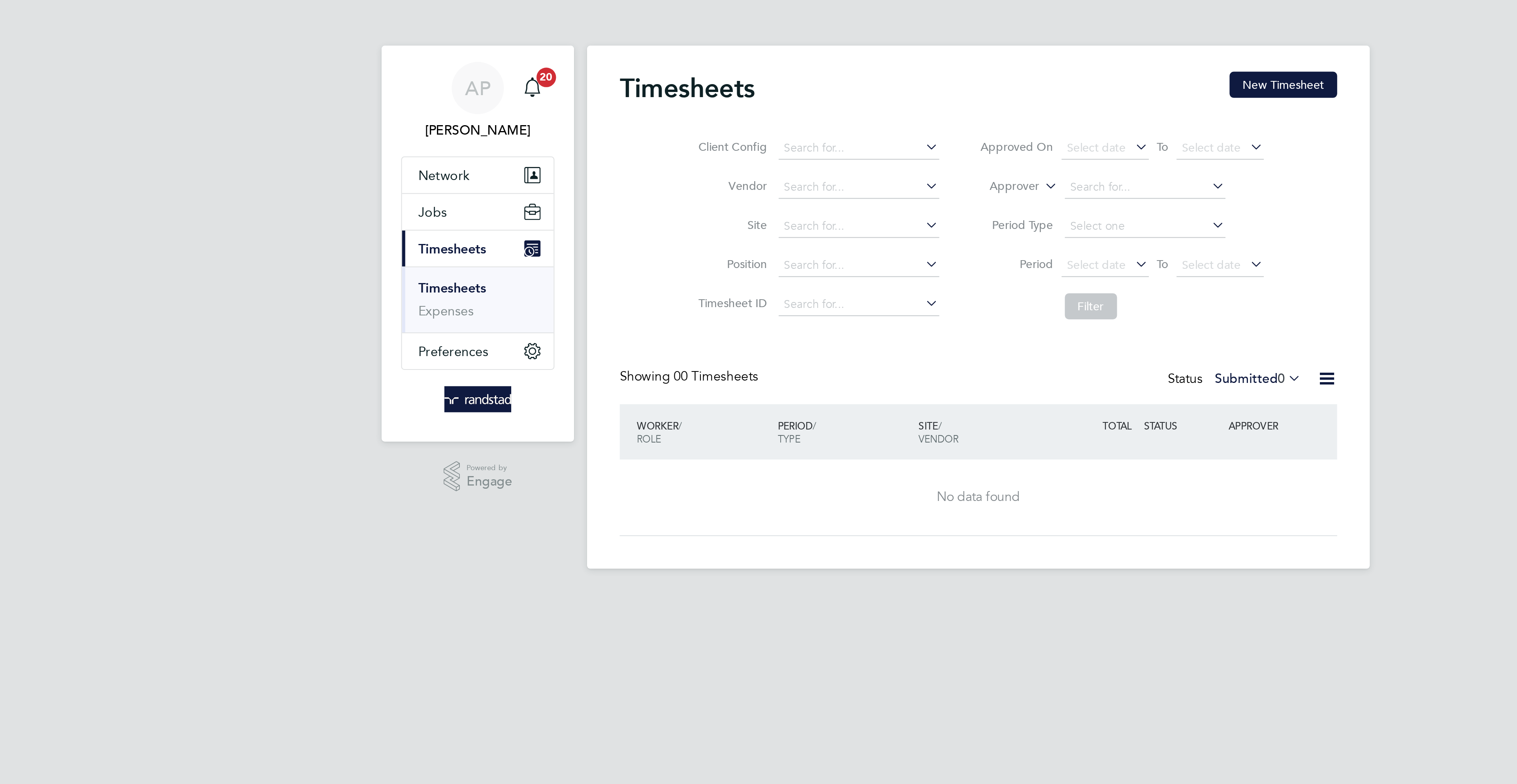
click at [905, 41] on button "New Timesheet" at bounding box center [906, 41] width 52 height 13
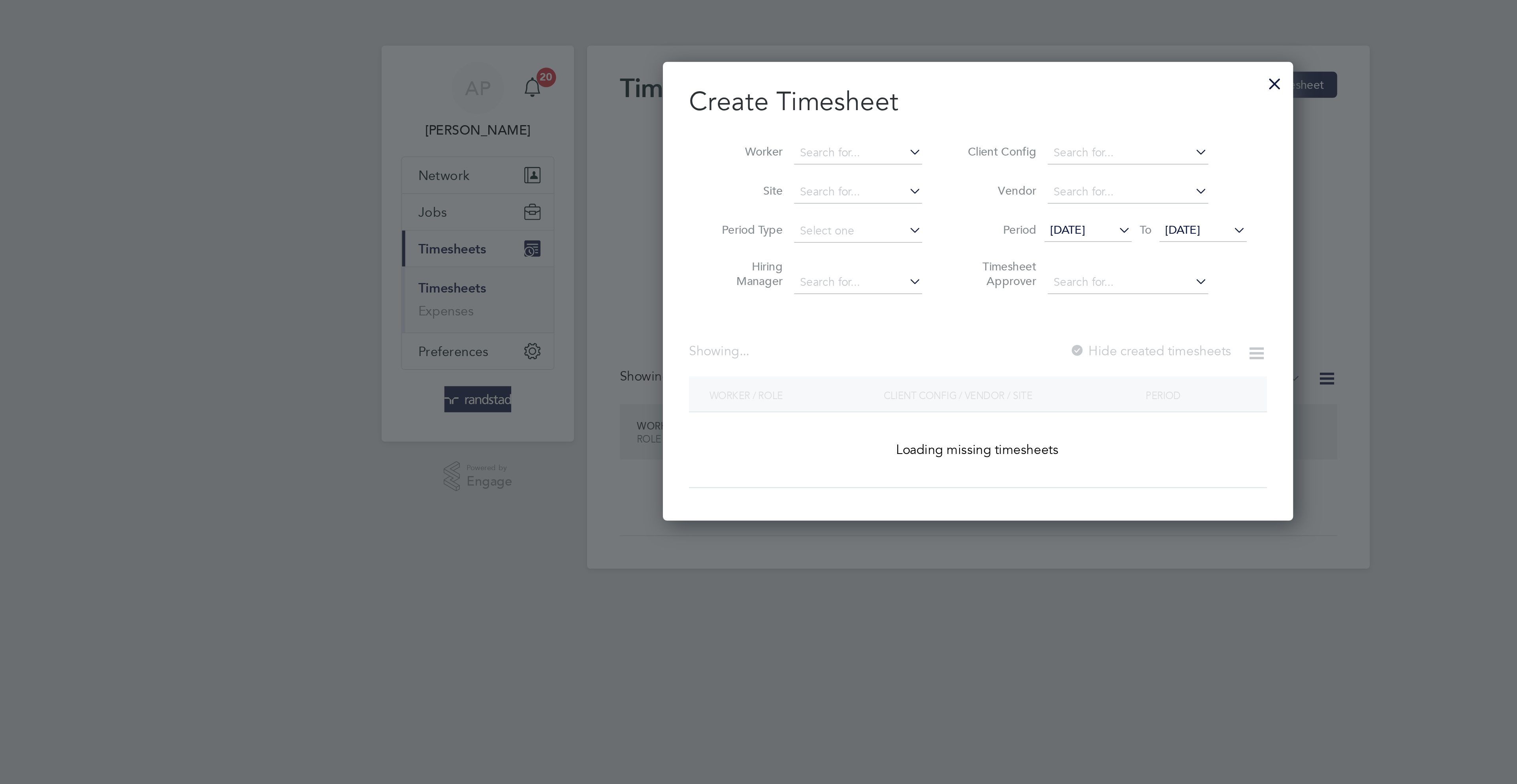
scroll to position [223, 307]
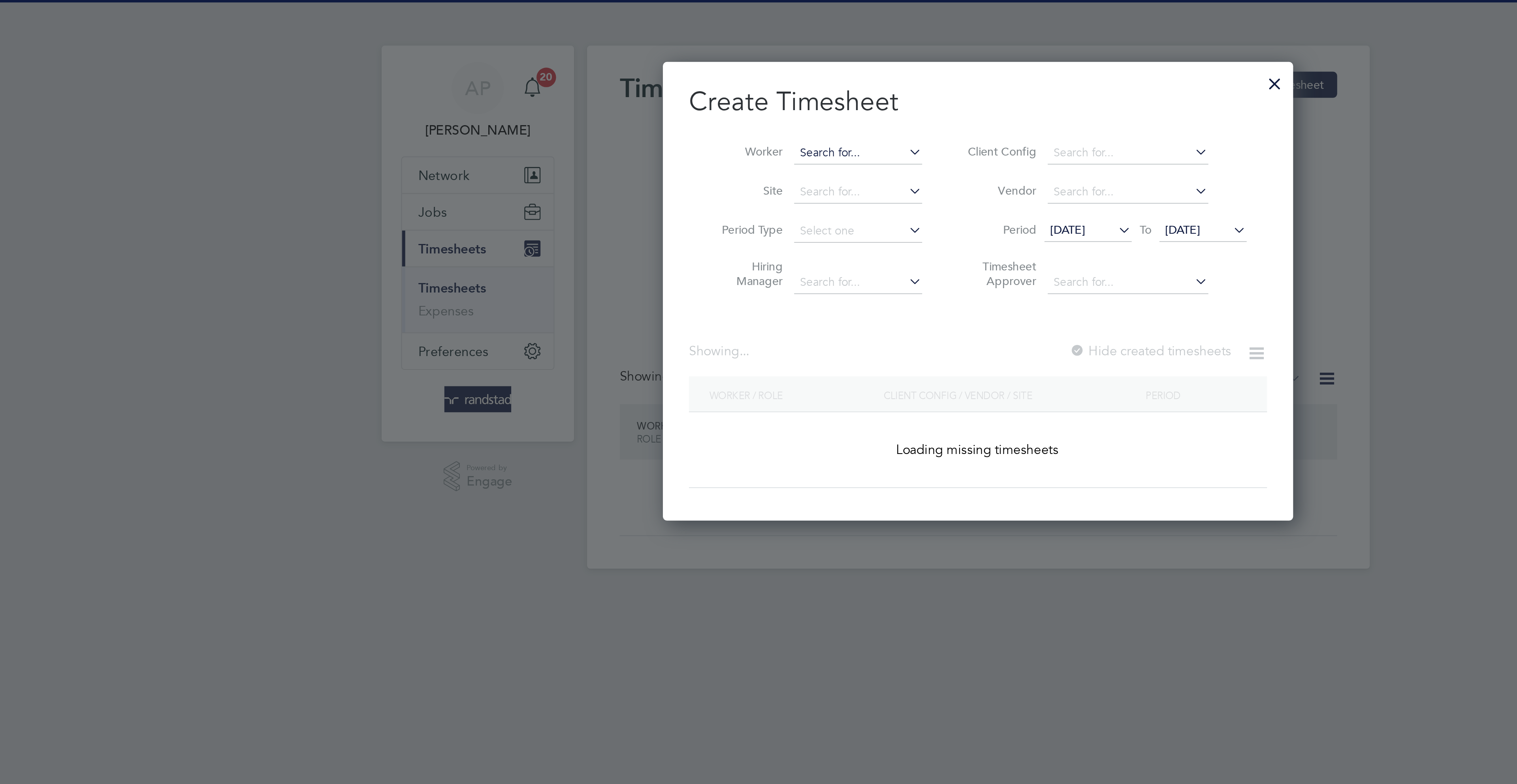
click at [693, 73] on input at bounding box center [700, 74] width 62 height 11
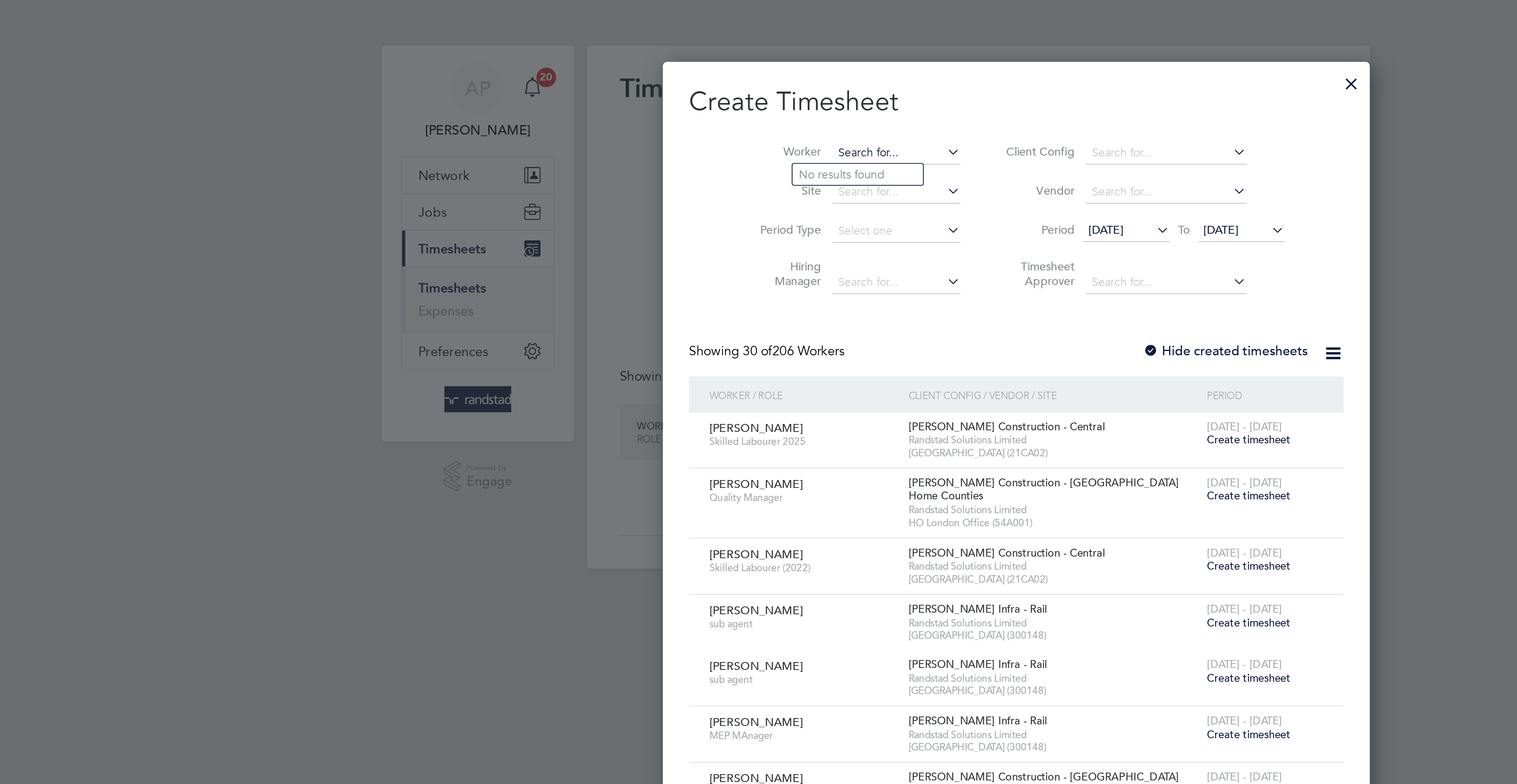
scroll to position [1336, 307]
click at [695, 87] on li "Abduljeleel Basheer" at bounding box center [700, 85] width 63 height 11
type input "[PERSON_NAME]"
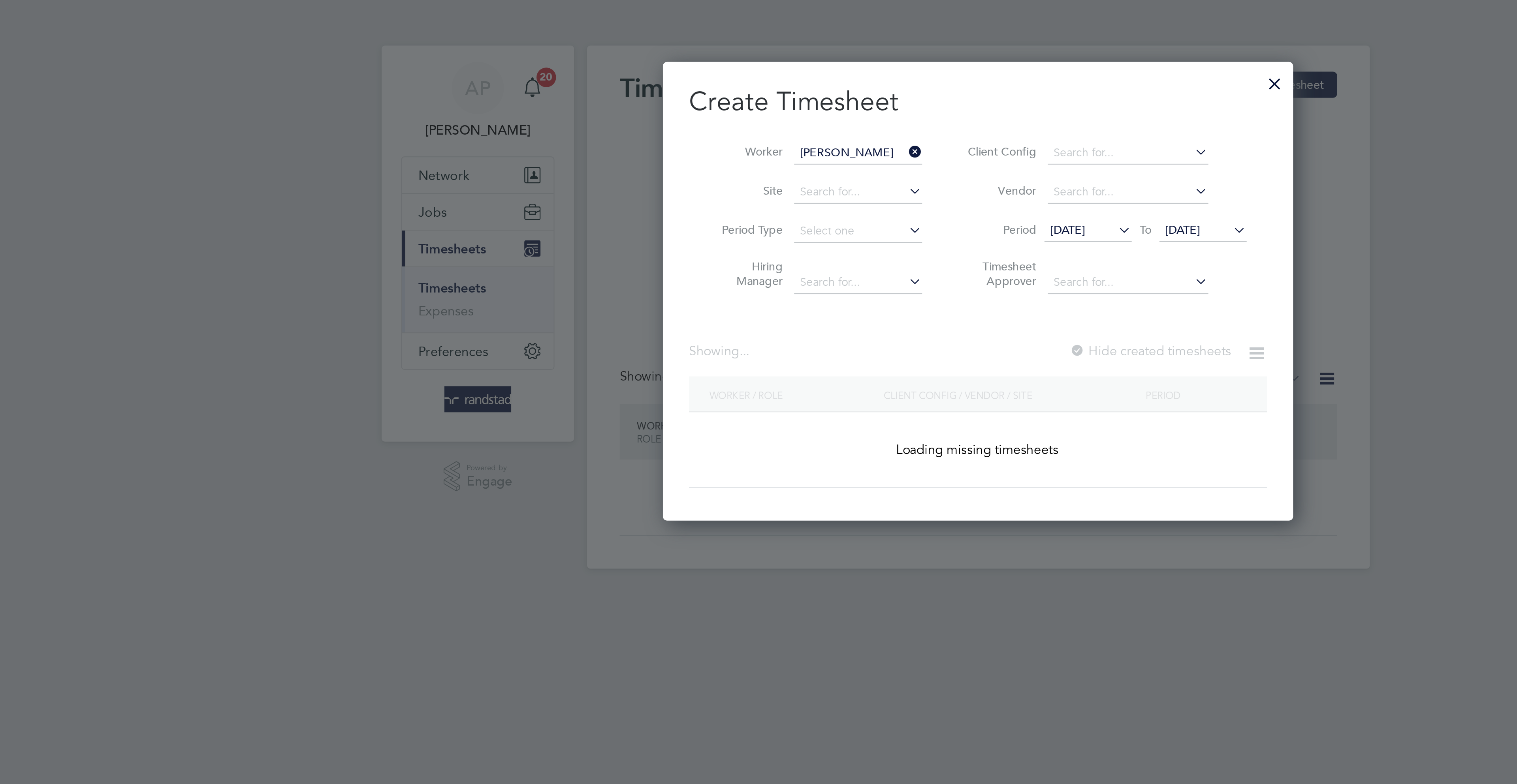
scroll to position [214, 307]
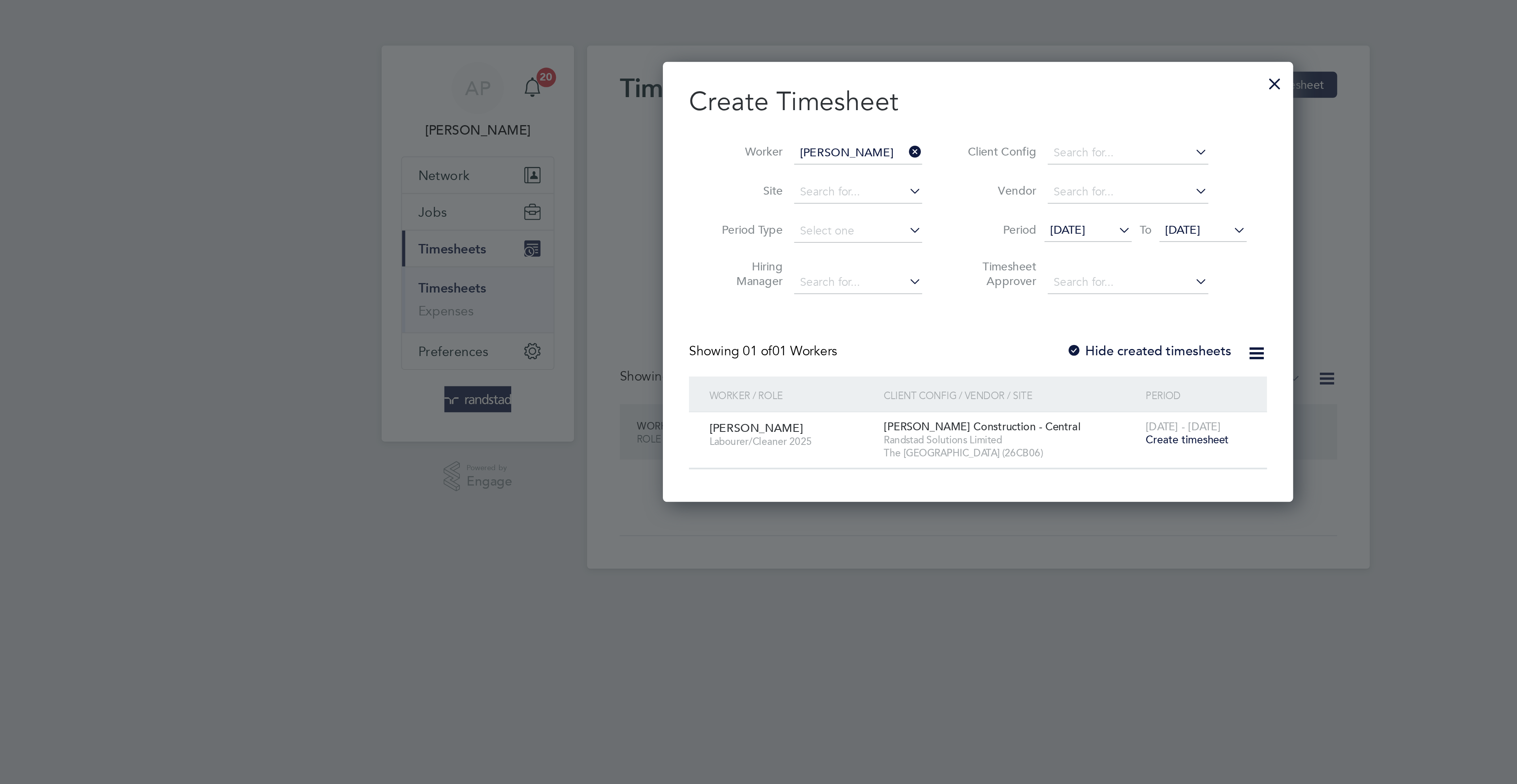
click at [858, 216] on span "Create timesheet" at bounding box center [859, 213] width 40 height 7
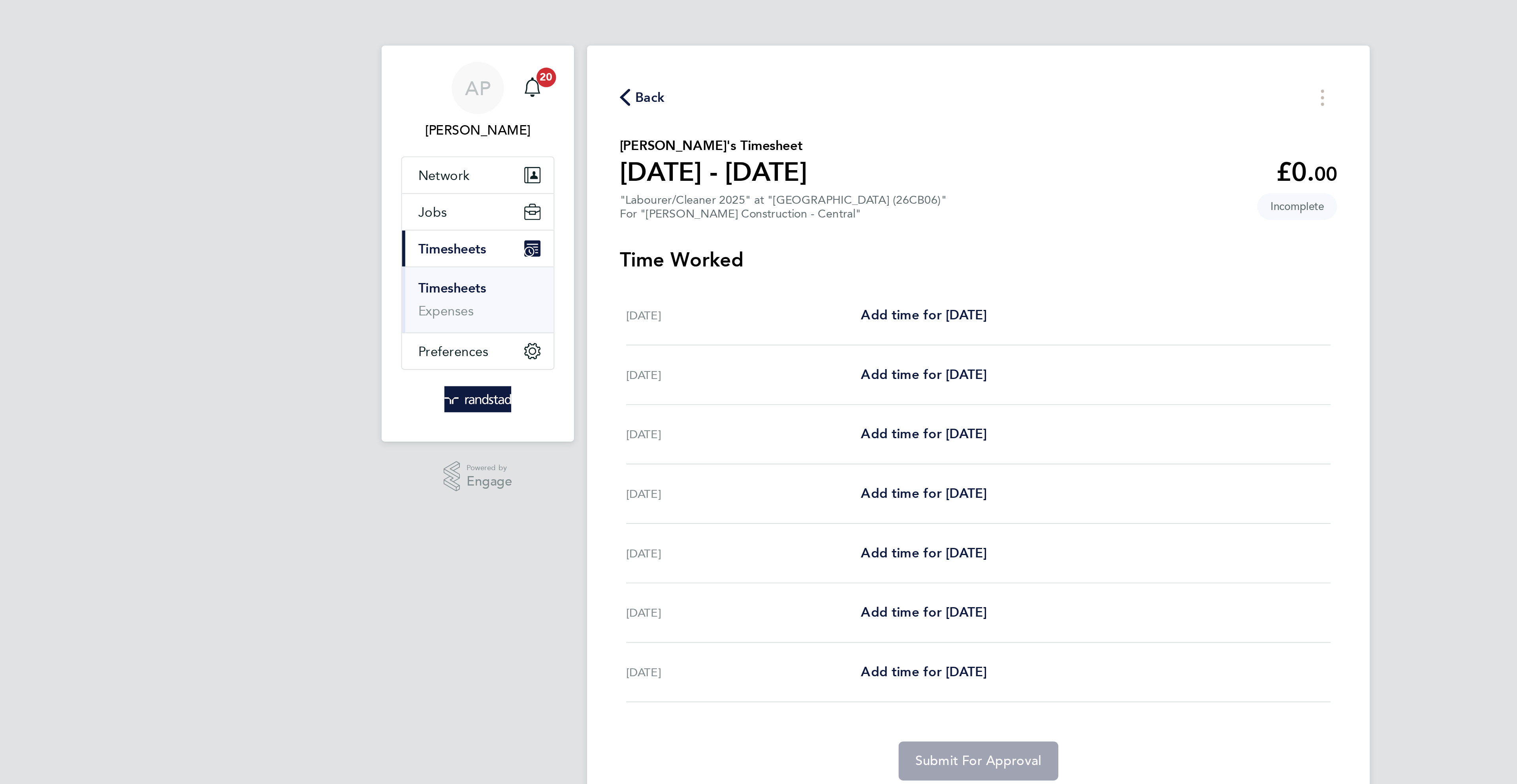
click at [701, 210] on div "[DATE]" at bounding box center [645, 210] width 114 height 9
click at [715, 210] on span "Add time for [DATE]" at bounding box center [732, 210] width 61 height 7
select select "30"
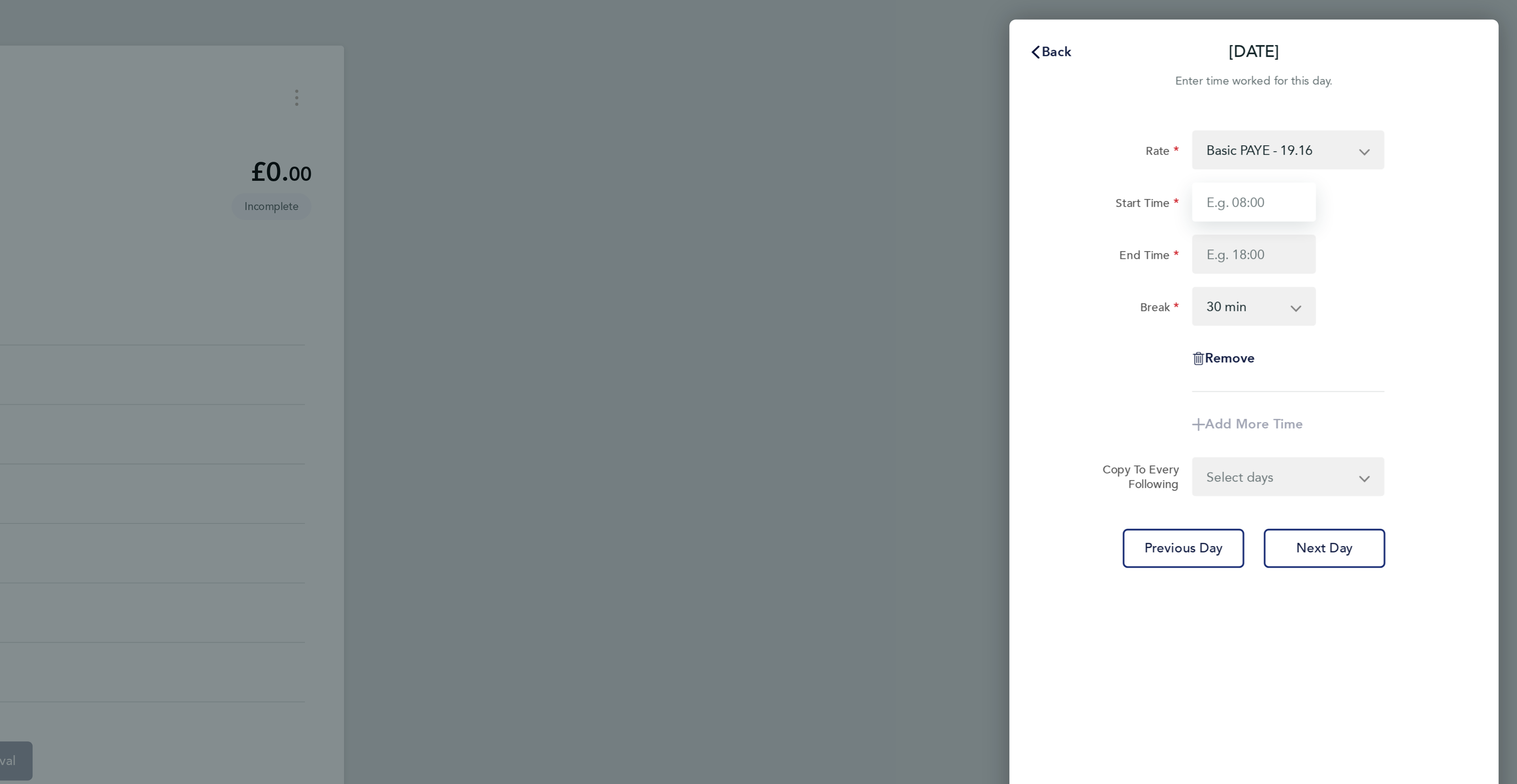
click at [1391, 101] on input "Start Time" at bounding box center [1389, 98] width 60 height 19
type input "08:00"
click at [1372, 121] on input "End Time" at bounding box center [1389, 123] width 60 height 19
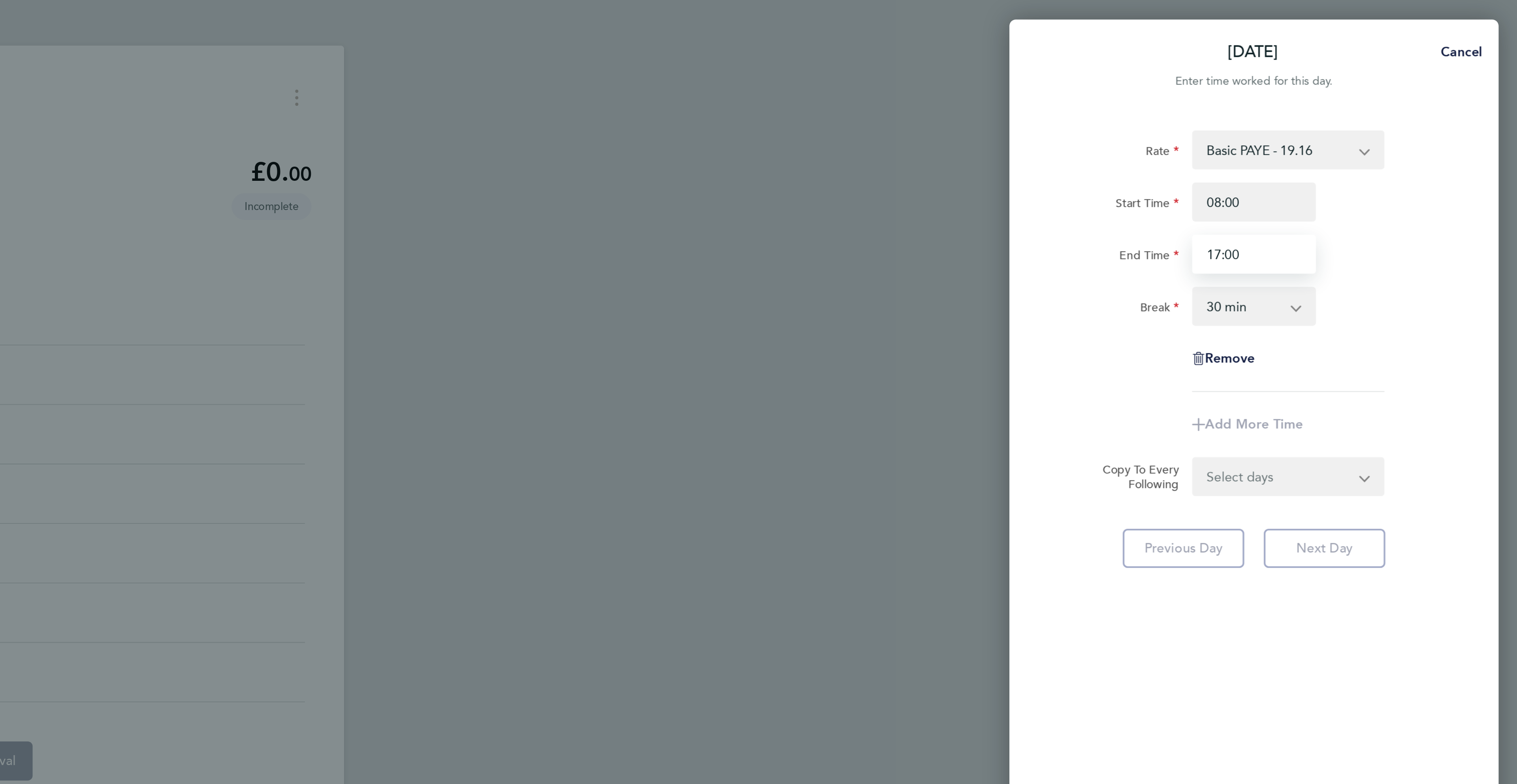
type input "17:00"
click at [1475, 175] on div "Rate Basic PAYE - 19.16 OT PAYE - 27.44 Start Time 08:00 End Time 17:00 Break 0…" at bounding box center [1388, 127] width 193 height 127
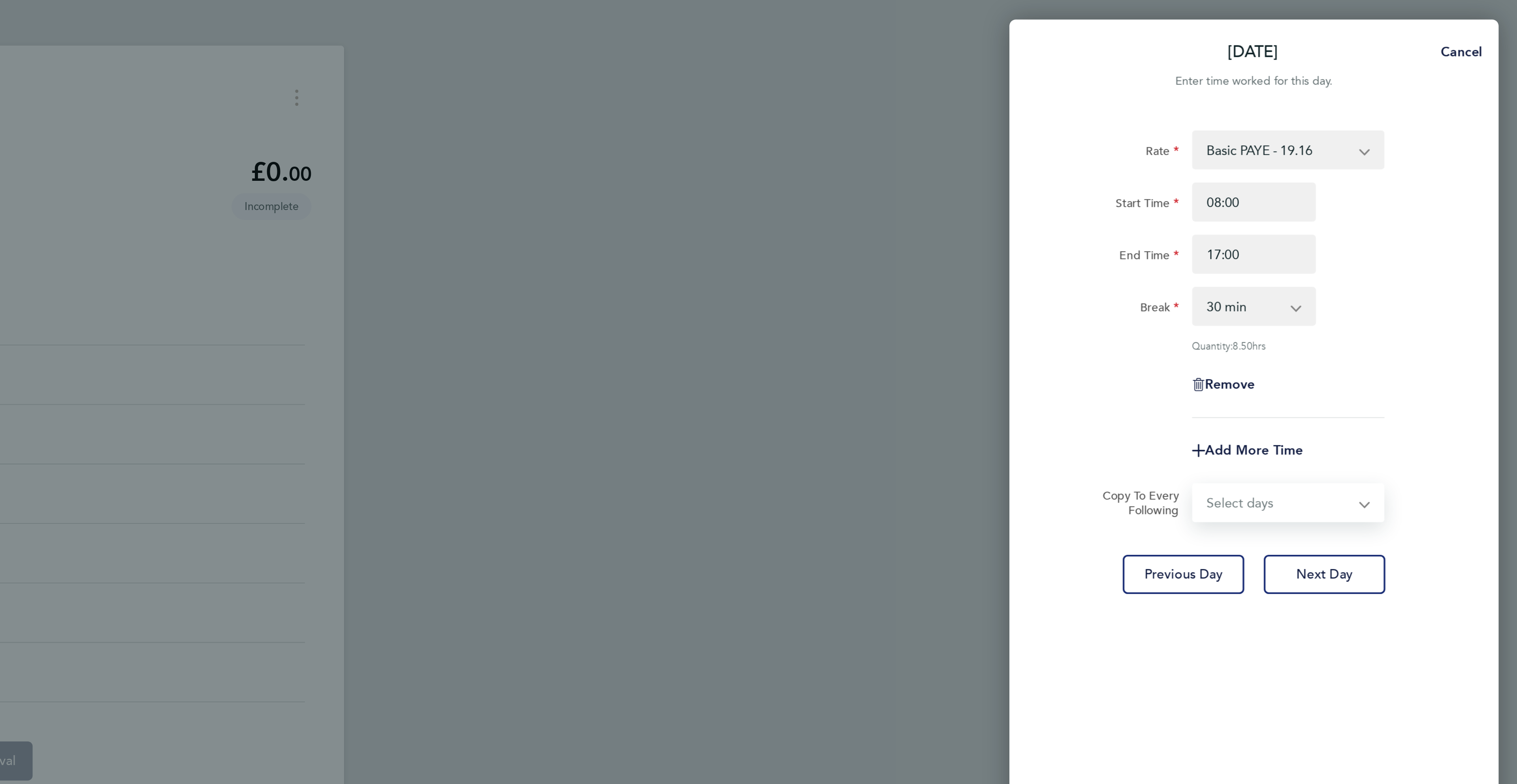
click at [1418, 248] on select "Select days Day [DATE] [DATE] [DATE] [DATE]" at bounding box center [1401, 244] width 83 height 17
select select "DAY"
click at [1360, 235] on select "Select days Day [DATE] [DATE] [DATE] [DATE]" at bounding box center [1401, 244] width 83 height 17
select select "[DATE]"
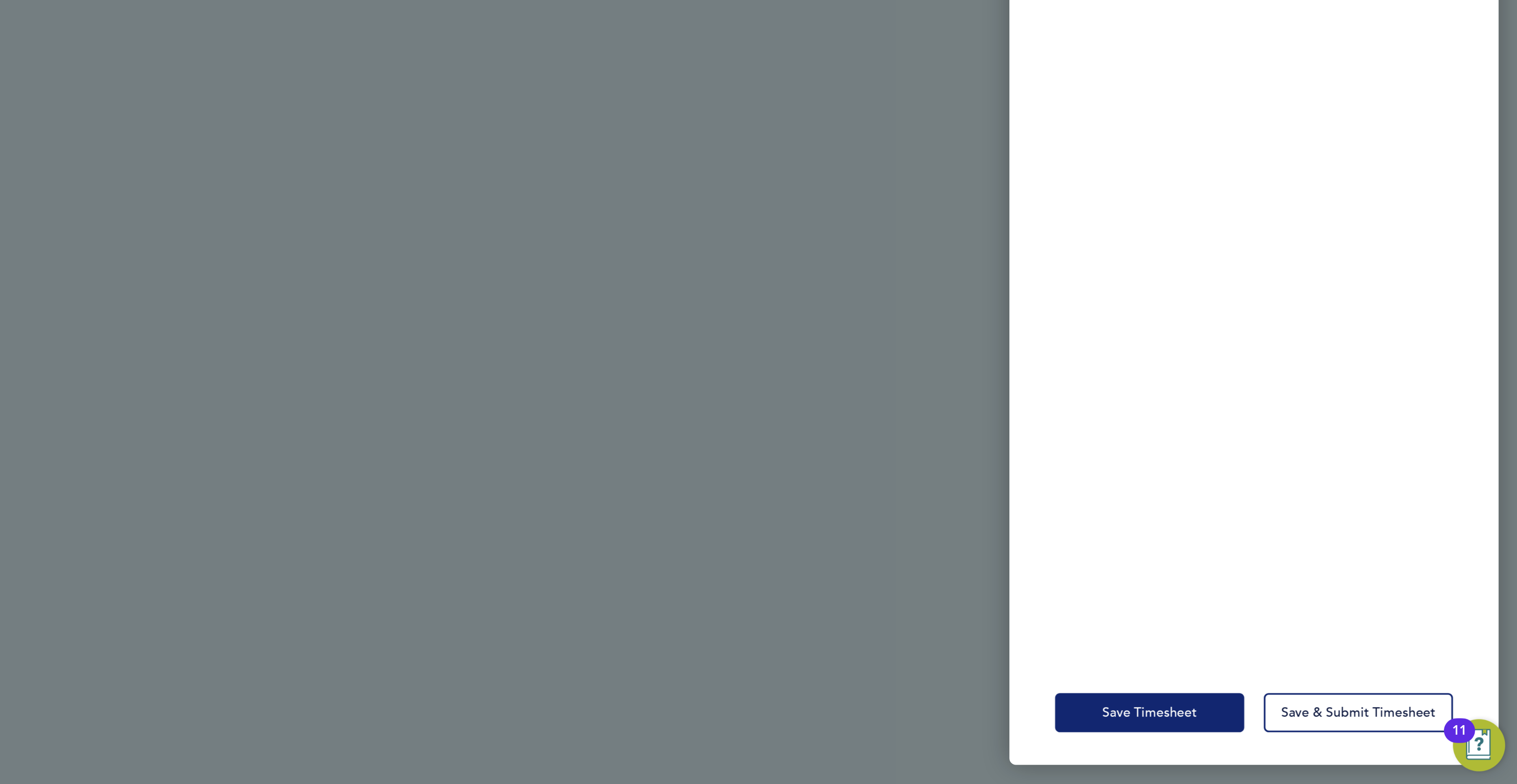
click at [1346, 749] on span "Save Timesheet" at bounding box center [1338, 749] width 46 height 8
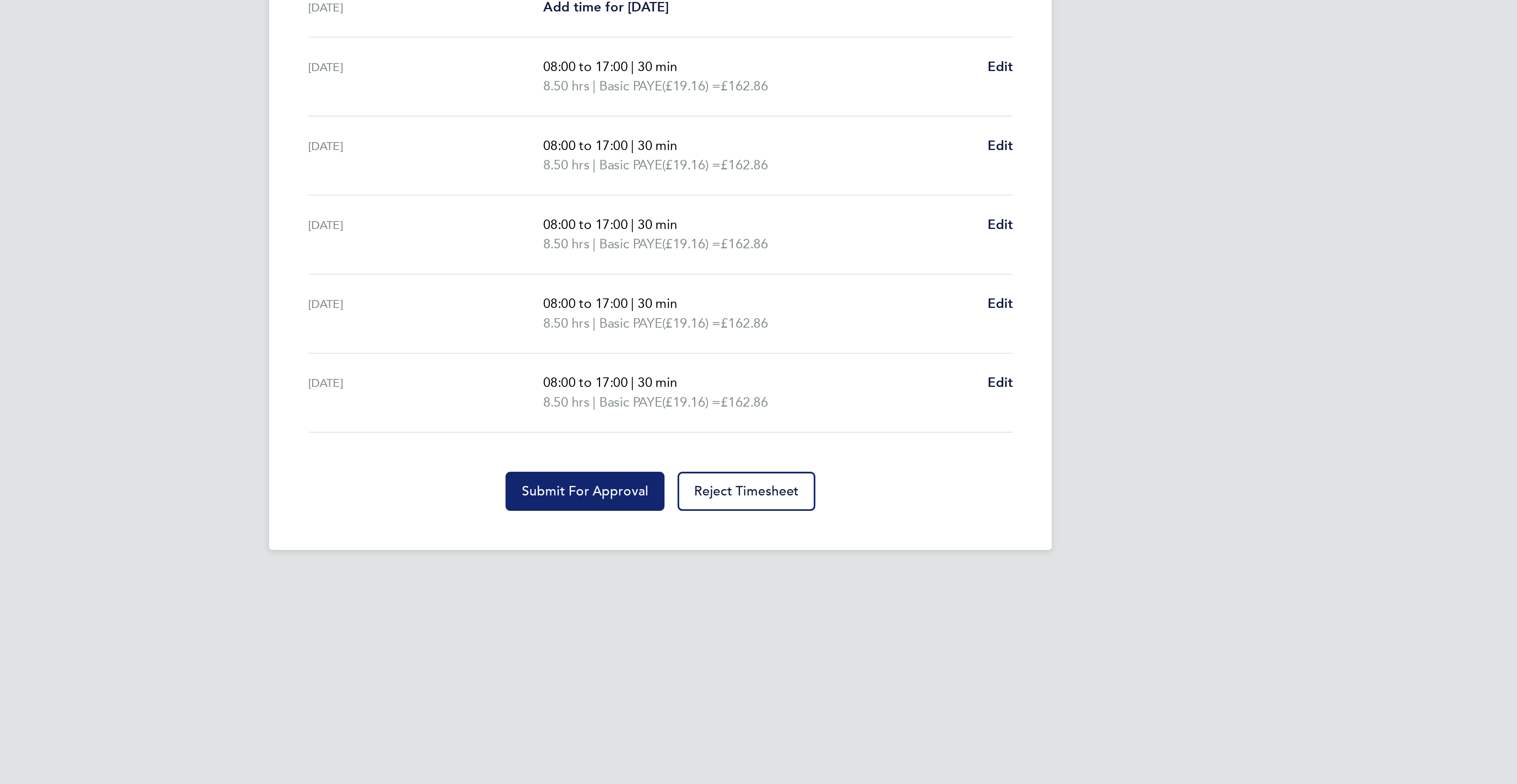
click at [707, 532] on span "Submit For Approval" at bounding box center [722, 530] width 61 height 8
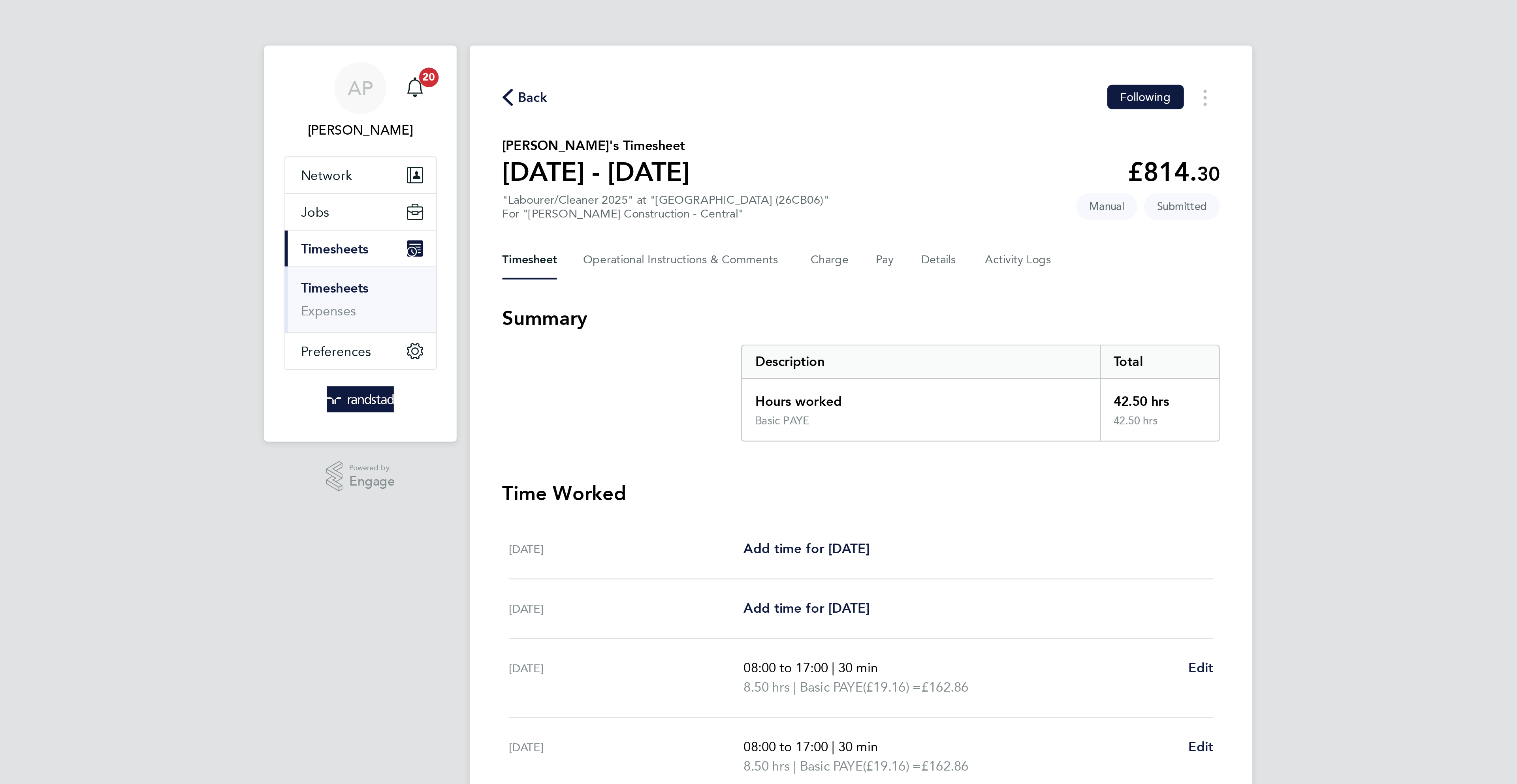
click at [602, 48] on span "Back" at bounding box center [599, 47] width 15 height 9
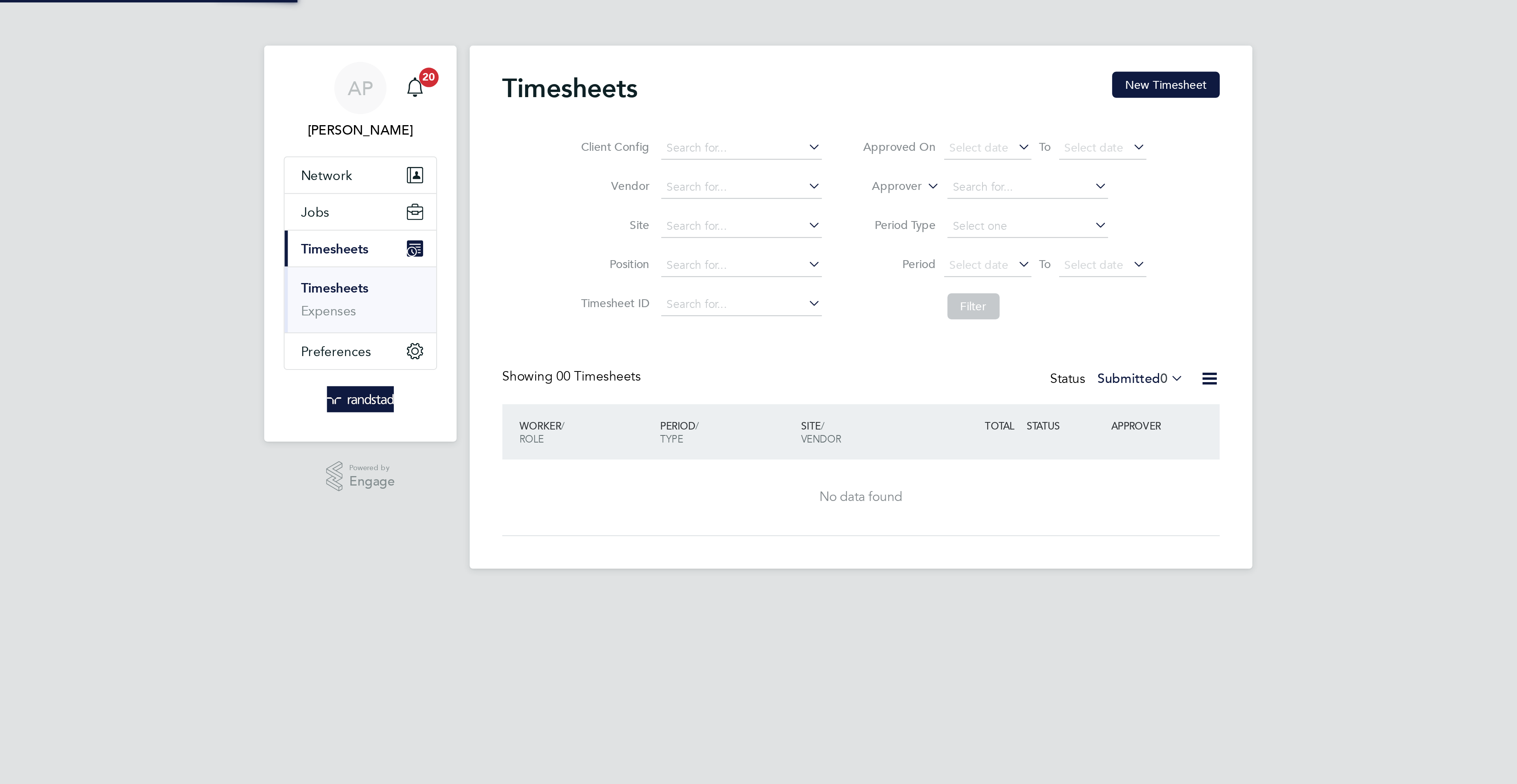
click at [905, 41] on button "New Timesheet" at bounding box center [906, 41] width 52 height 13
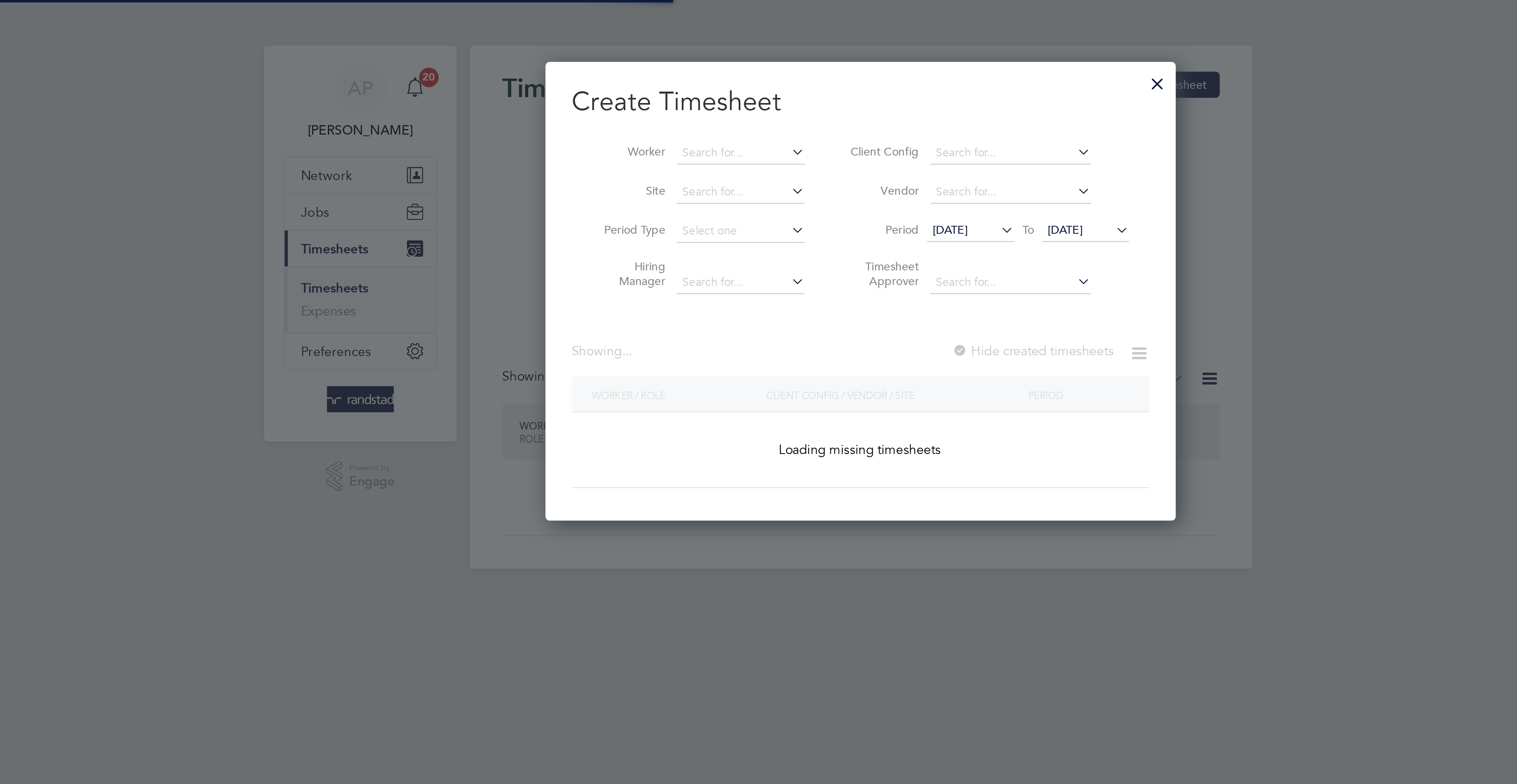
scroll to position [223, 307]
click at [689, 76] on input at bounding box center [700, 74] width 62 height 11
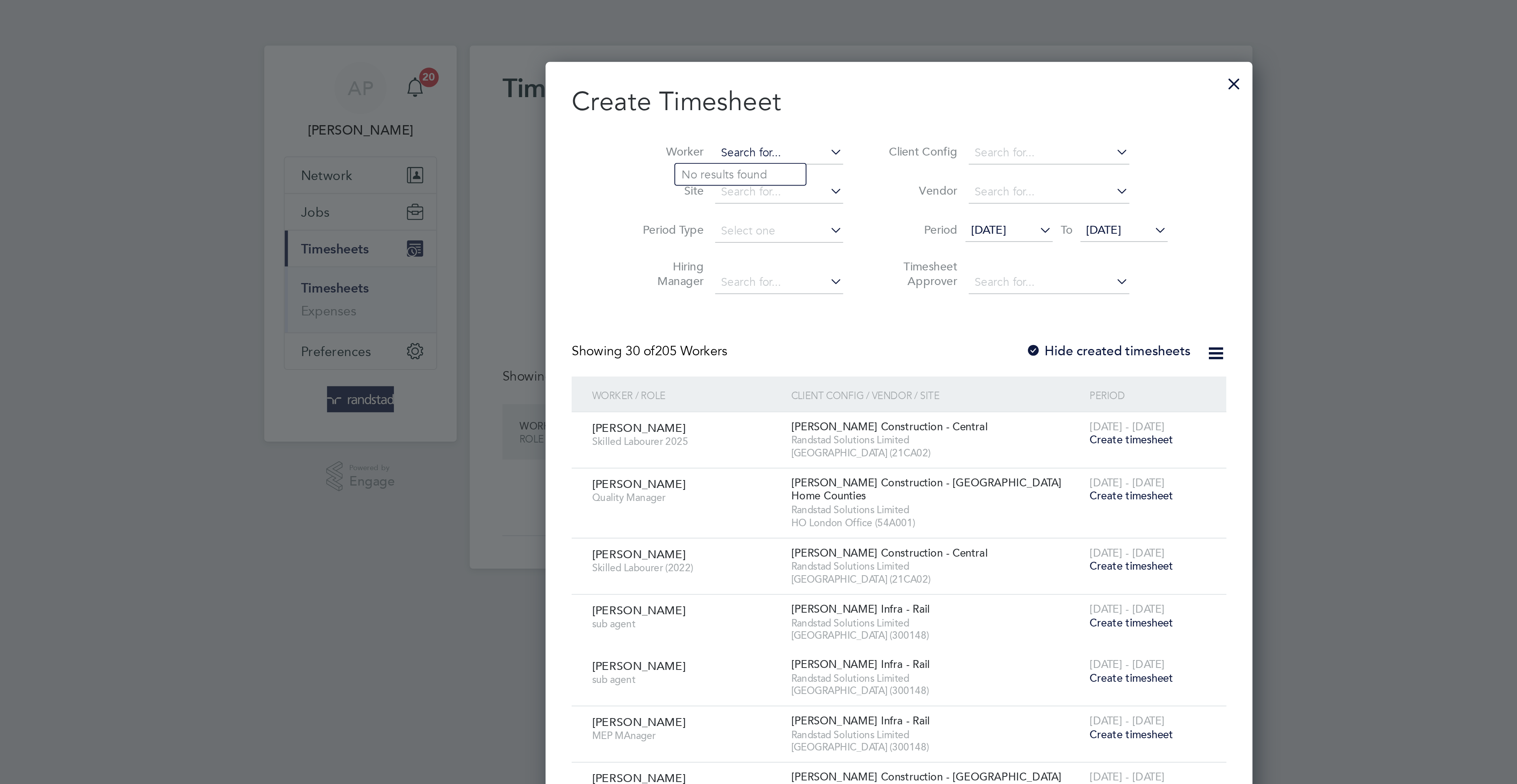
scroll to position [1336, 307]
click at [714, 81] on li "Elliot t Ker shaw" at bounding box center [741, 85] width 145 height 11
type input "[PERSON_NAME]"
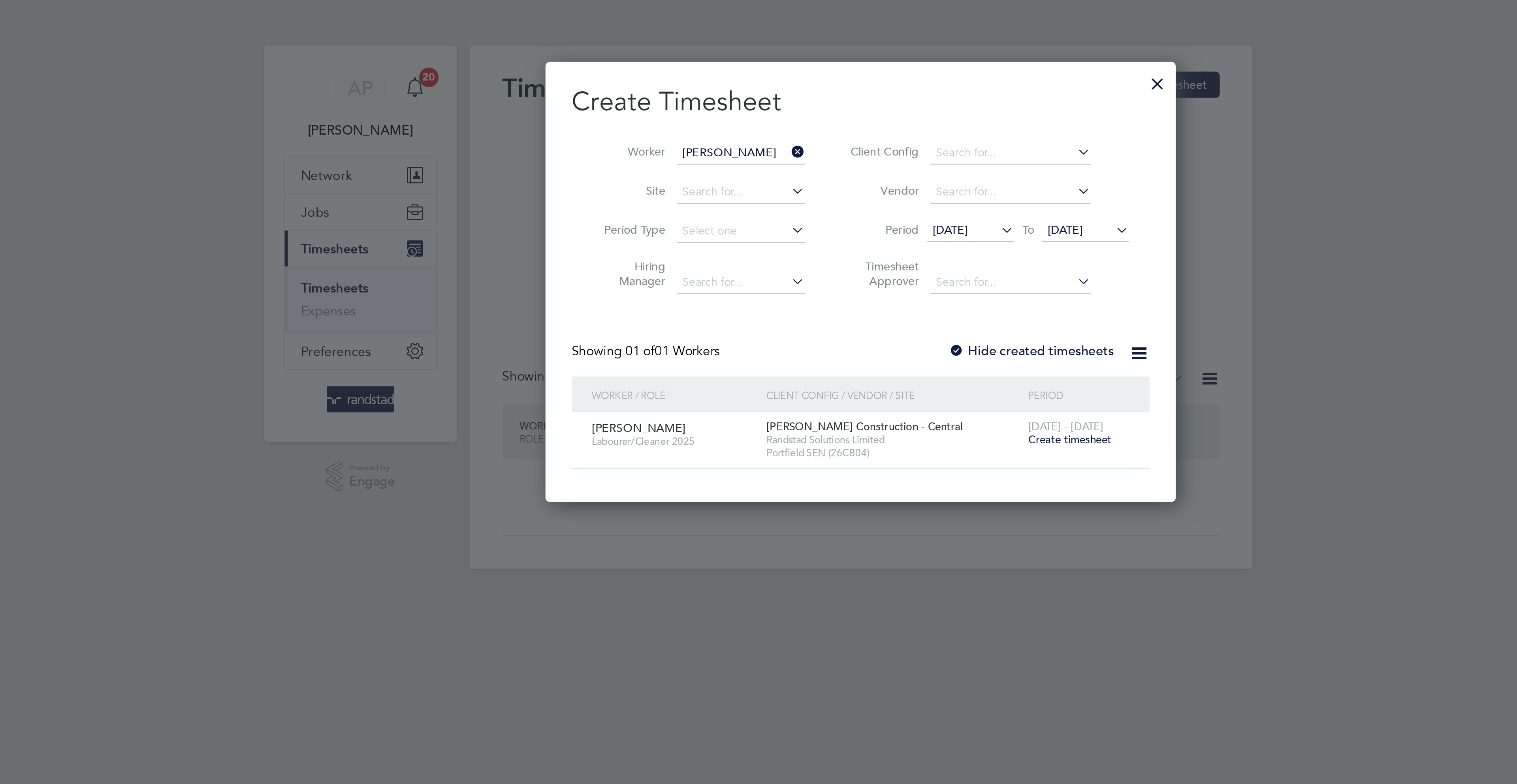
scroll to position [214, 307]
click at [866, 213] on span "Create timesheet" at bounding box center [859, 213] width 40 height 7
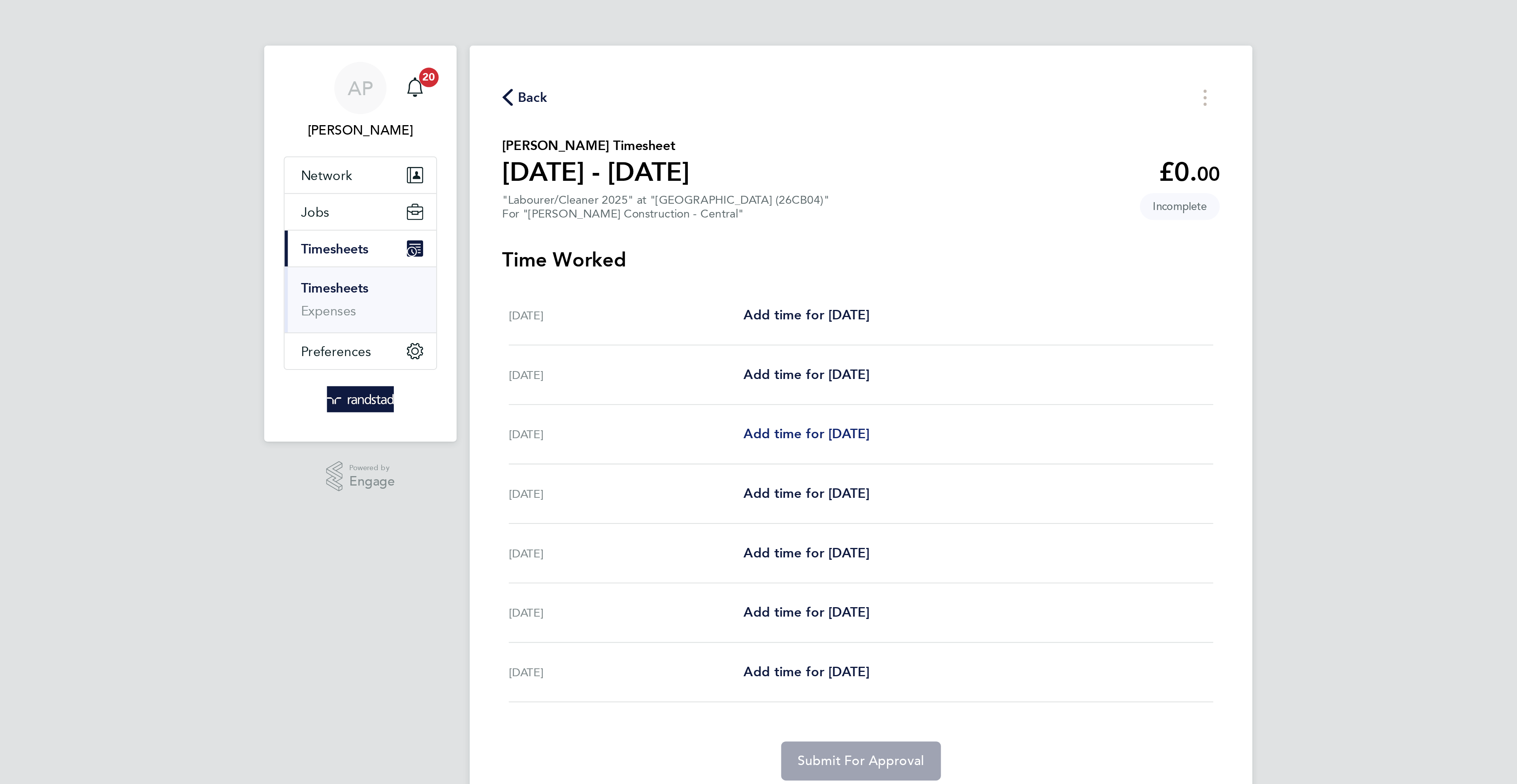
click at [723, 208] on span "Add time for [DATE]" at bounding box center [732, 210] width 61 height 7
select select "30"
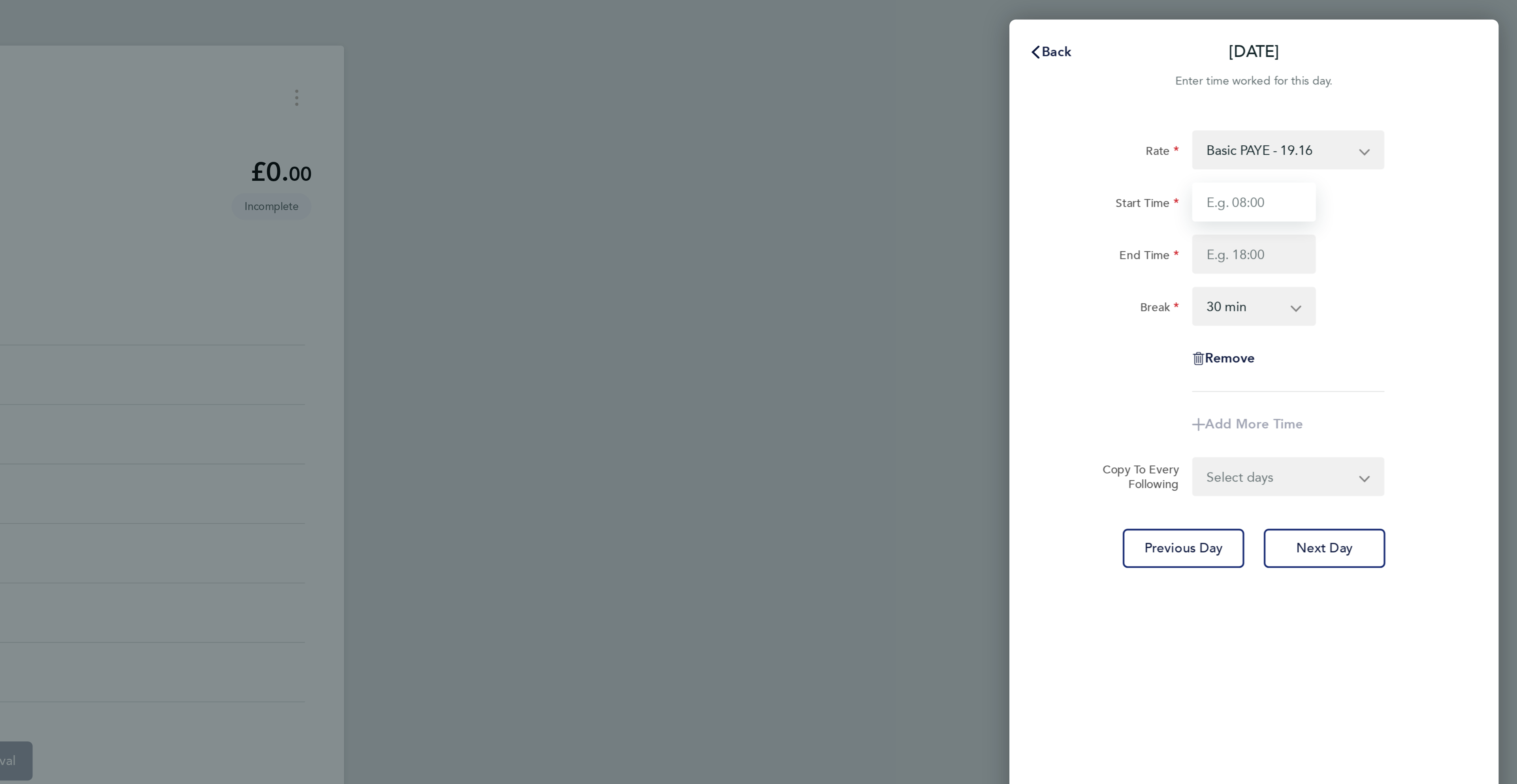
click at [1391, 97] on input "Start Time" at bounding box center [1389, 98] width 60 height 19
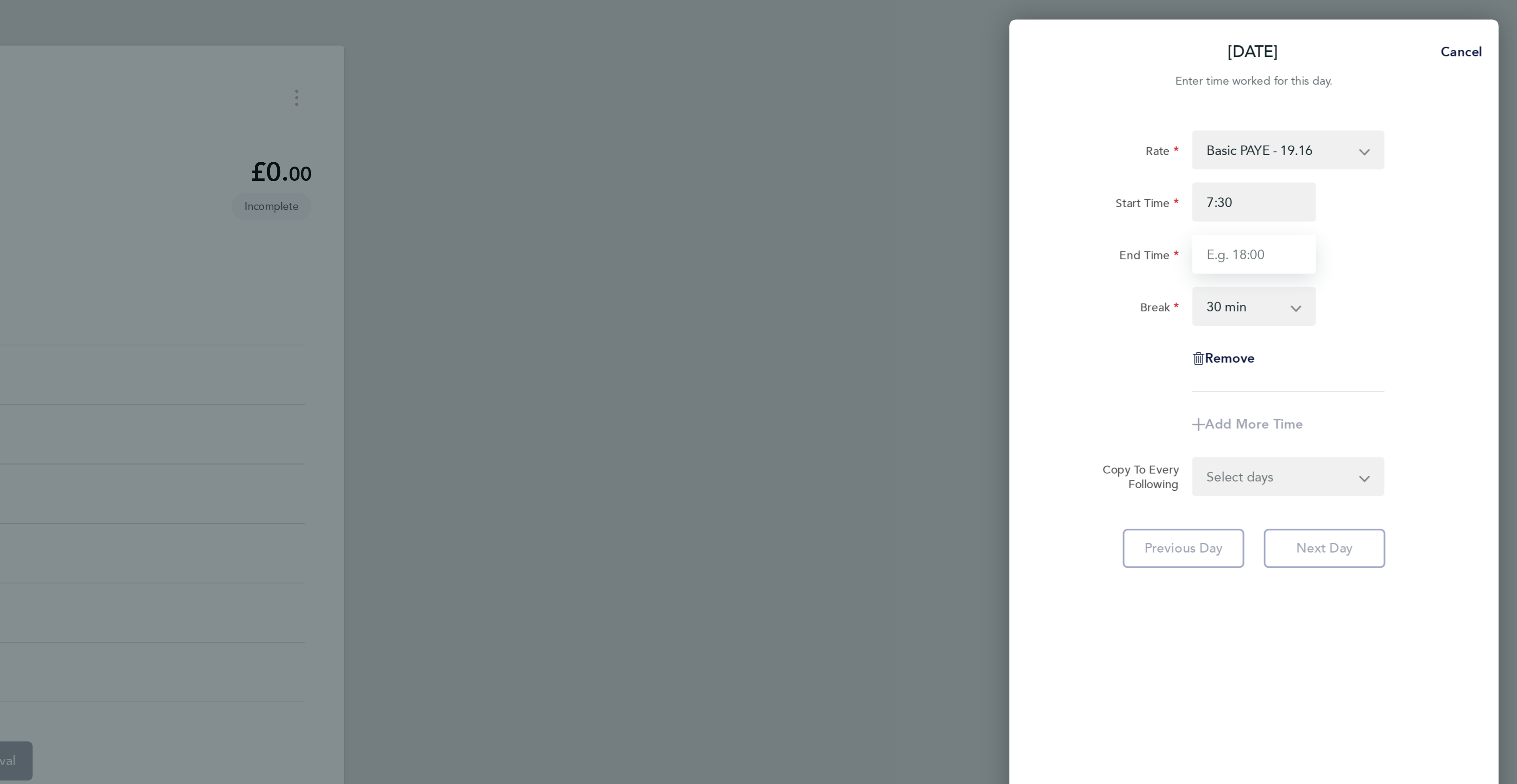
type input "07:30"
click at [1365, 120] on input "End Time" at bounding box center [1389, 123] width 60 height 19
type input "17:0"
click at [1451, 184] on div "Rate Basic PAYE - 19.16 OT PAYE - 27.81 Overtime 2 - 36.21 Start Time 07:30 End…" at bounding box center [1388, 127] width 193 height 127
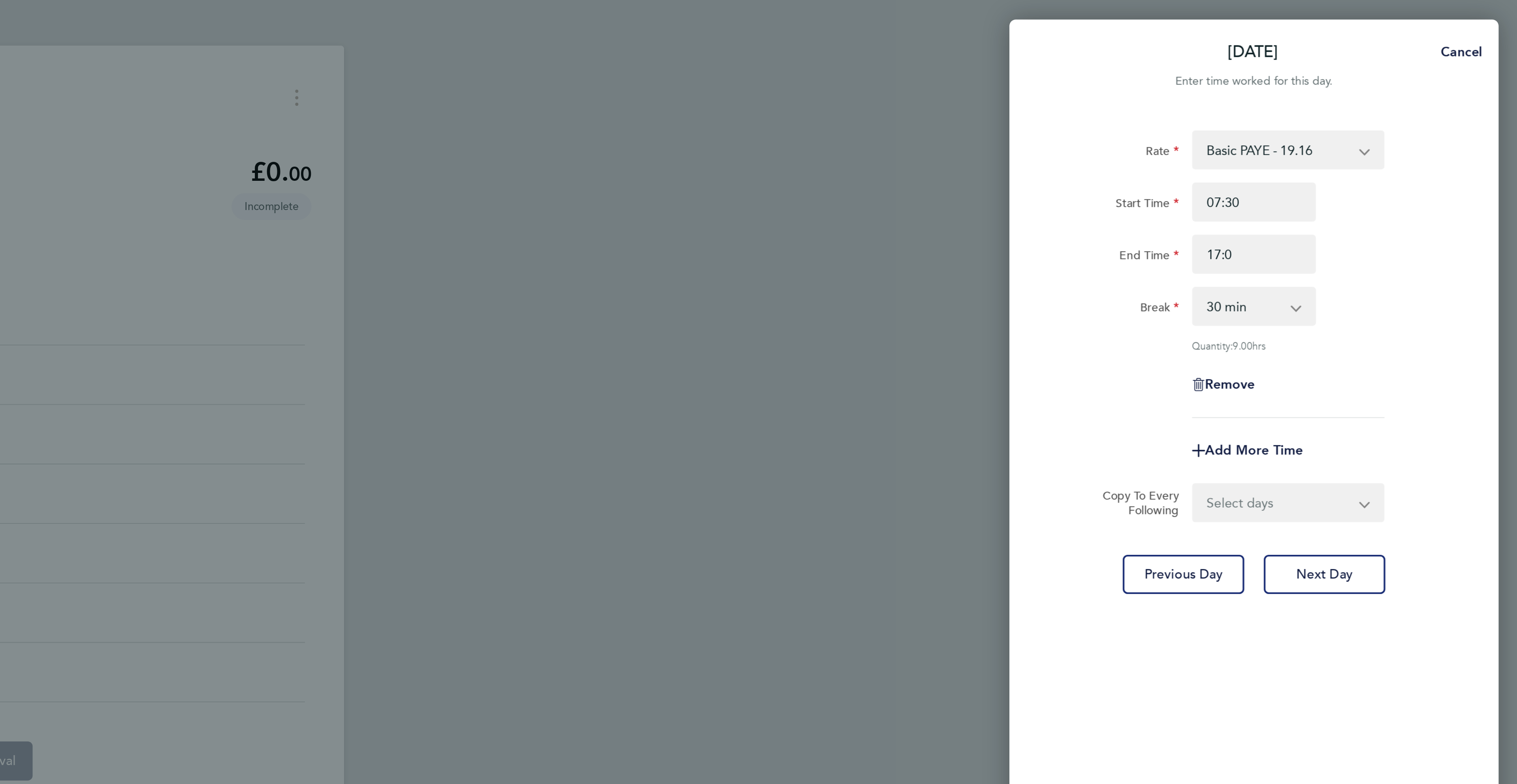
click at [1398, 244] on select "Select days Day [DATE] [DATE] [DATE] [DATE]" at bounding box center [1401, 244] width 83 height 17
select select "DAY"
click at [1360, 235] on select "Select days Day [DATE] [DATE] [DATE] [DATE]" at bounding box center [1401, 244] width 83 height 17
select select "[DATE]"
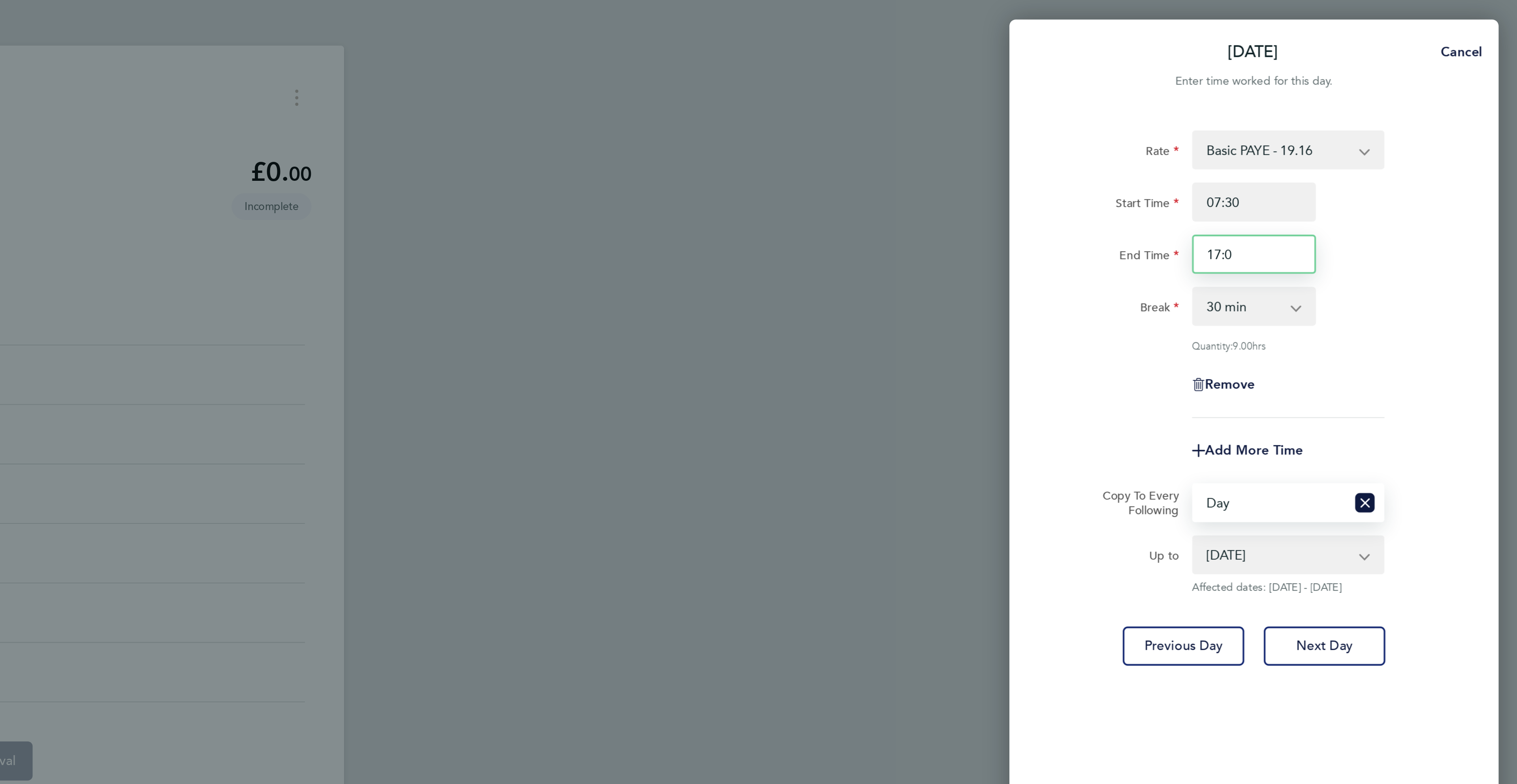
click at [1401, 119] on input "17:0" at bounding box center [1389, 123] width 60 height 19
type input "17:00"
click at [1489, 104] on div "Rate Basic PAYE - 19.16 OT PAYE - 27.81 Overtime 2 - 36.21 Start Time 07:30 End…" at bounding box center [1389, 389] width 237 height 670
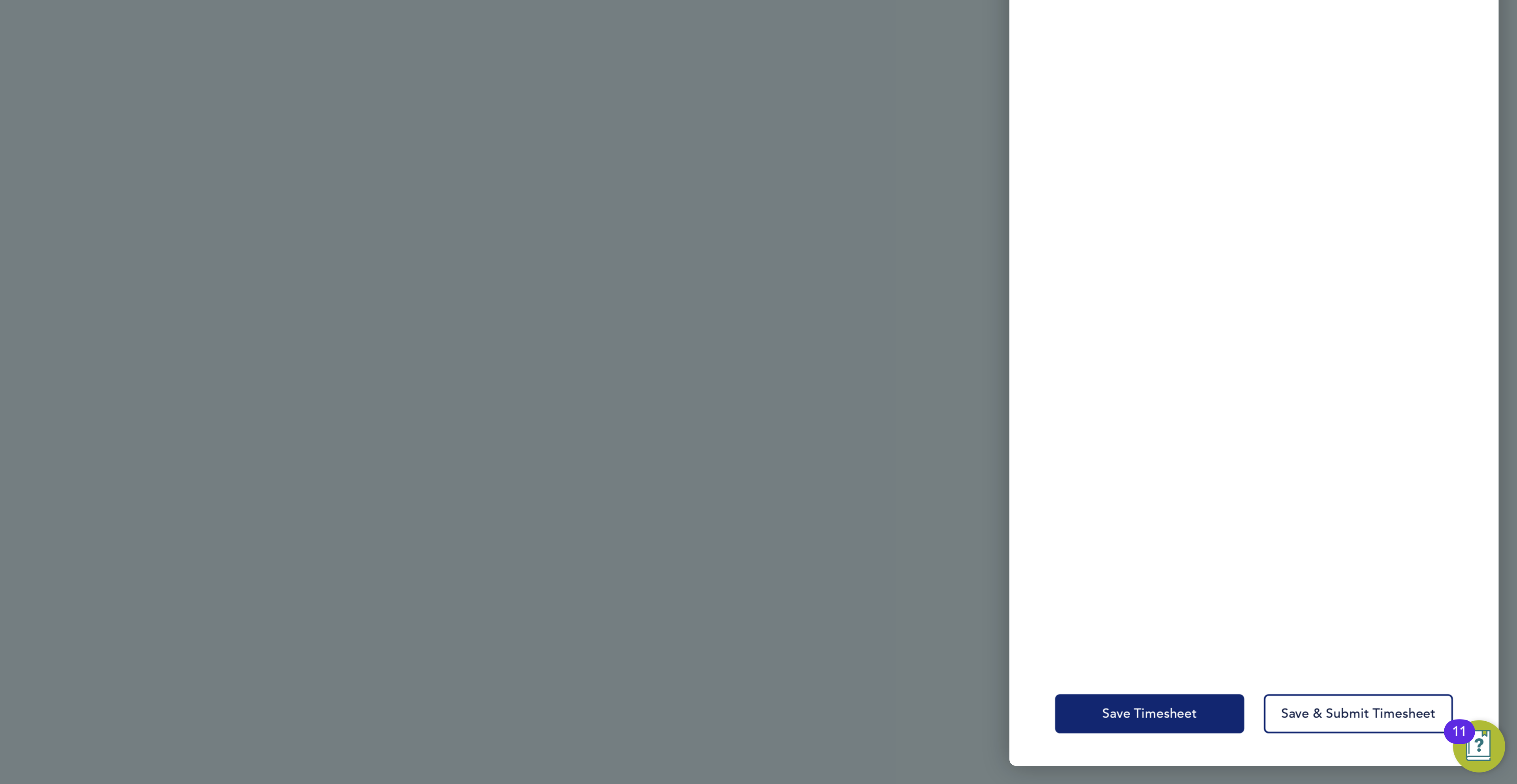
click at [1337, 756] on button "Save Timesheet" at bounding box center [1338, 749] width 92 height 19
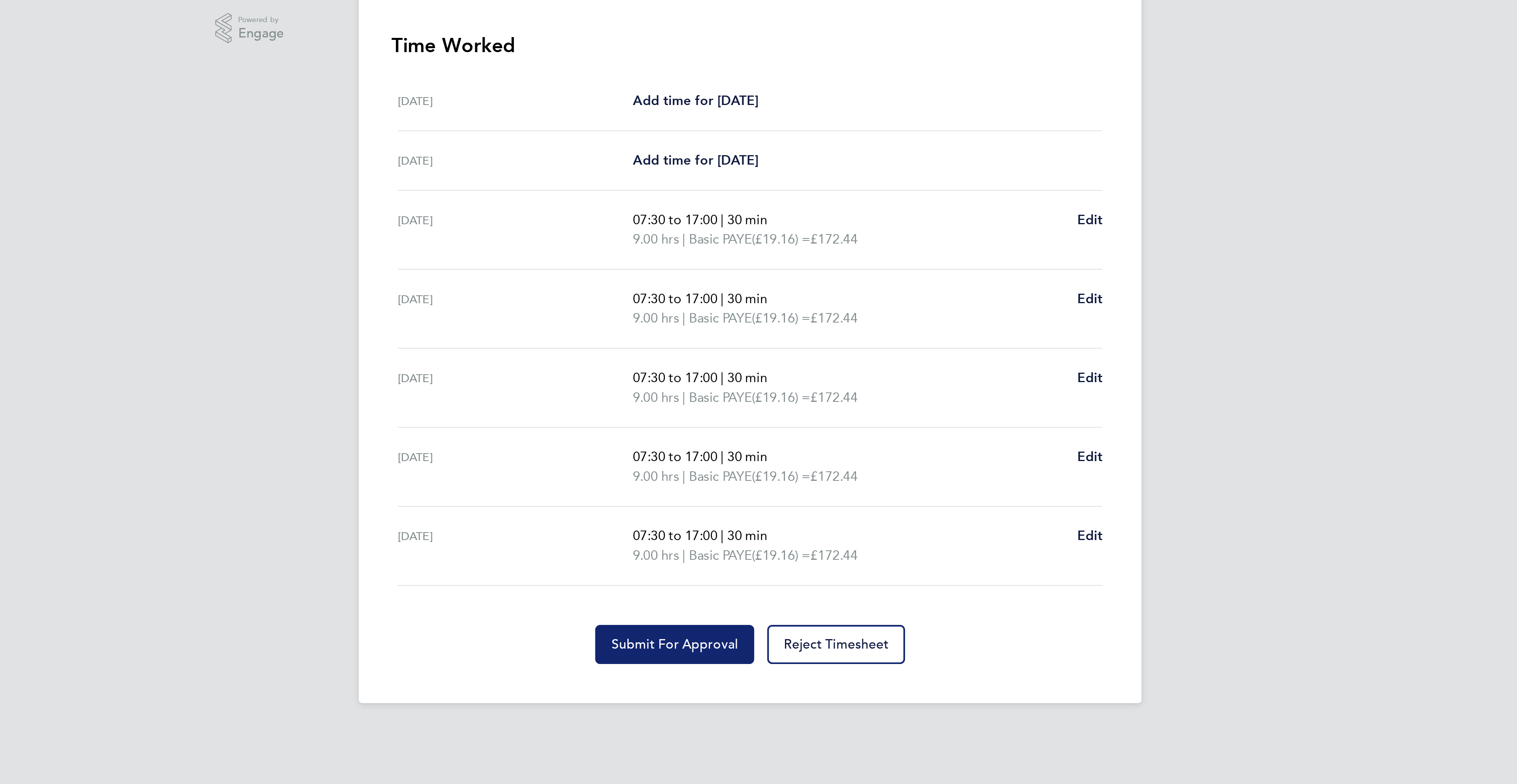
click at [737, 530] on span "Submit For Approval" at bounding box center [722, 530] width 61 height 8
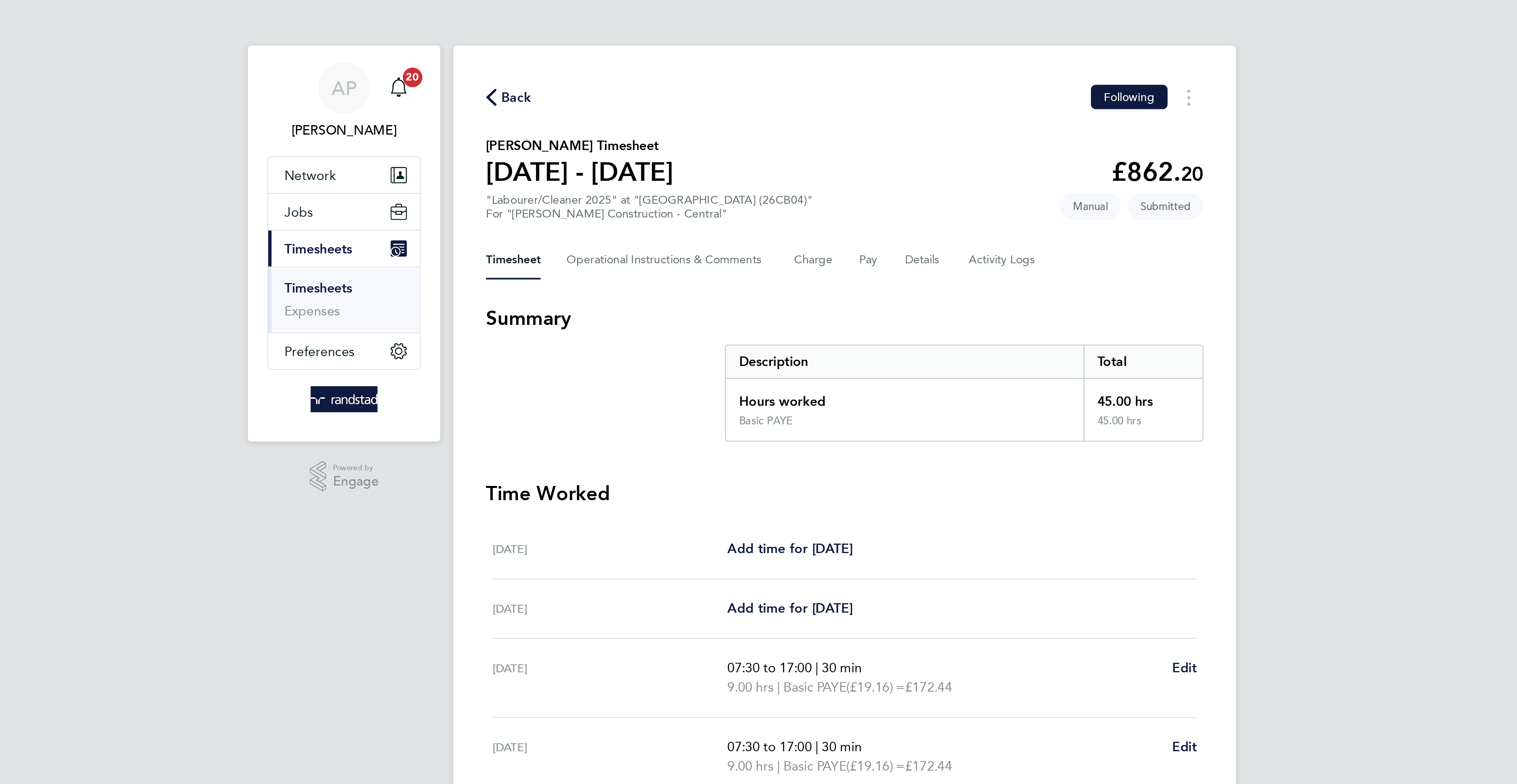
click at [597, 45] on span "Back" at bounding box center [599, 47] width 15 height 9
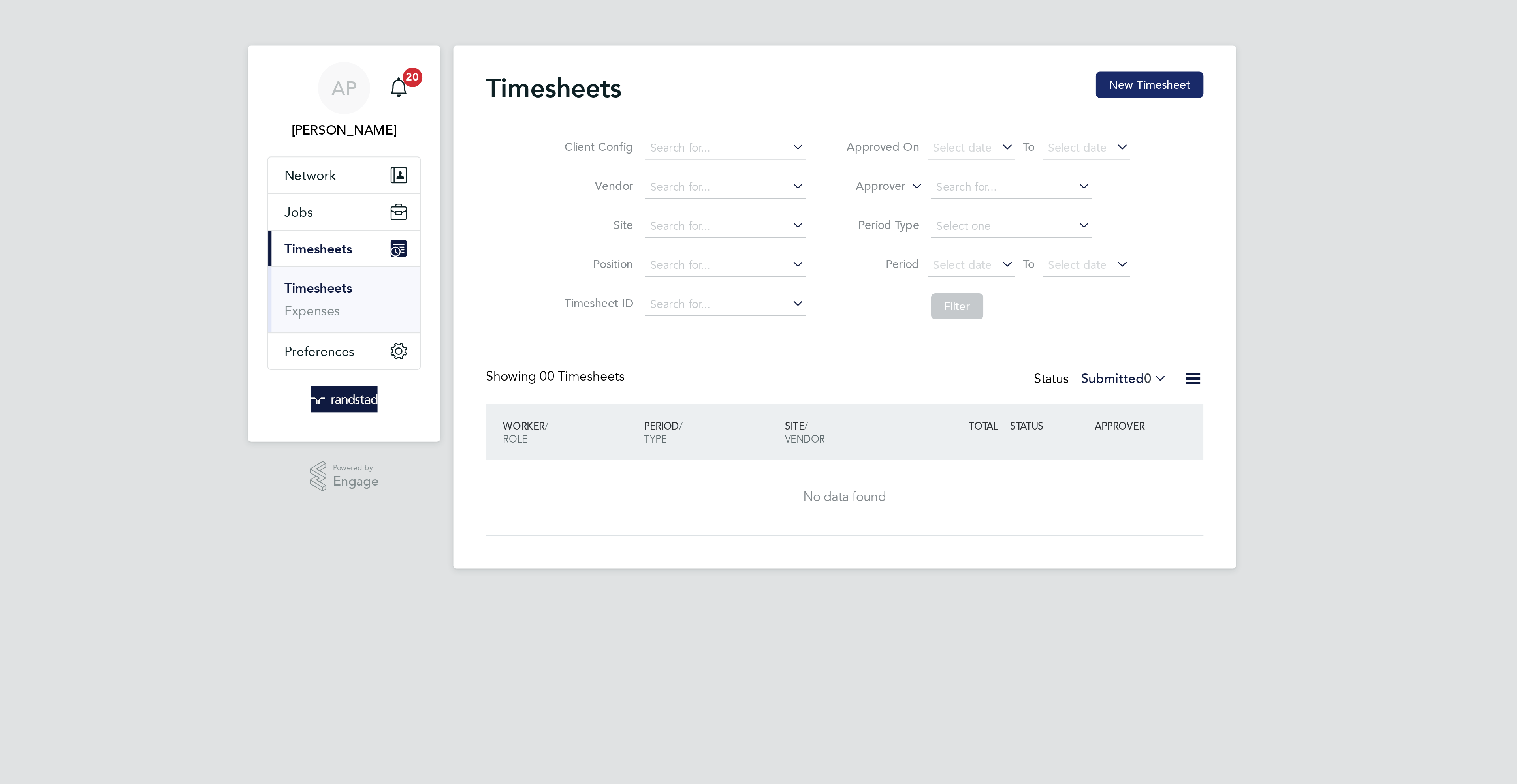
click at [911, 44] on button "New Timesheet" at bounding box center [906, 41] width 52 height 13
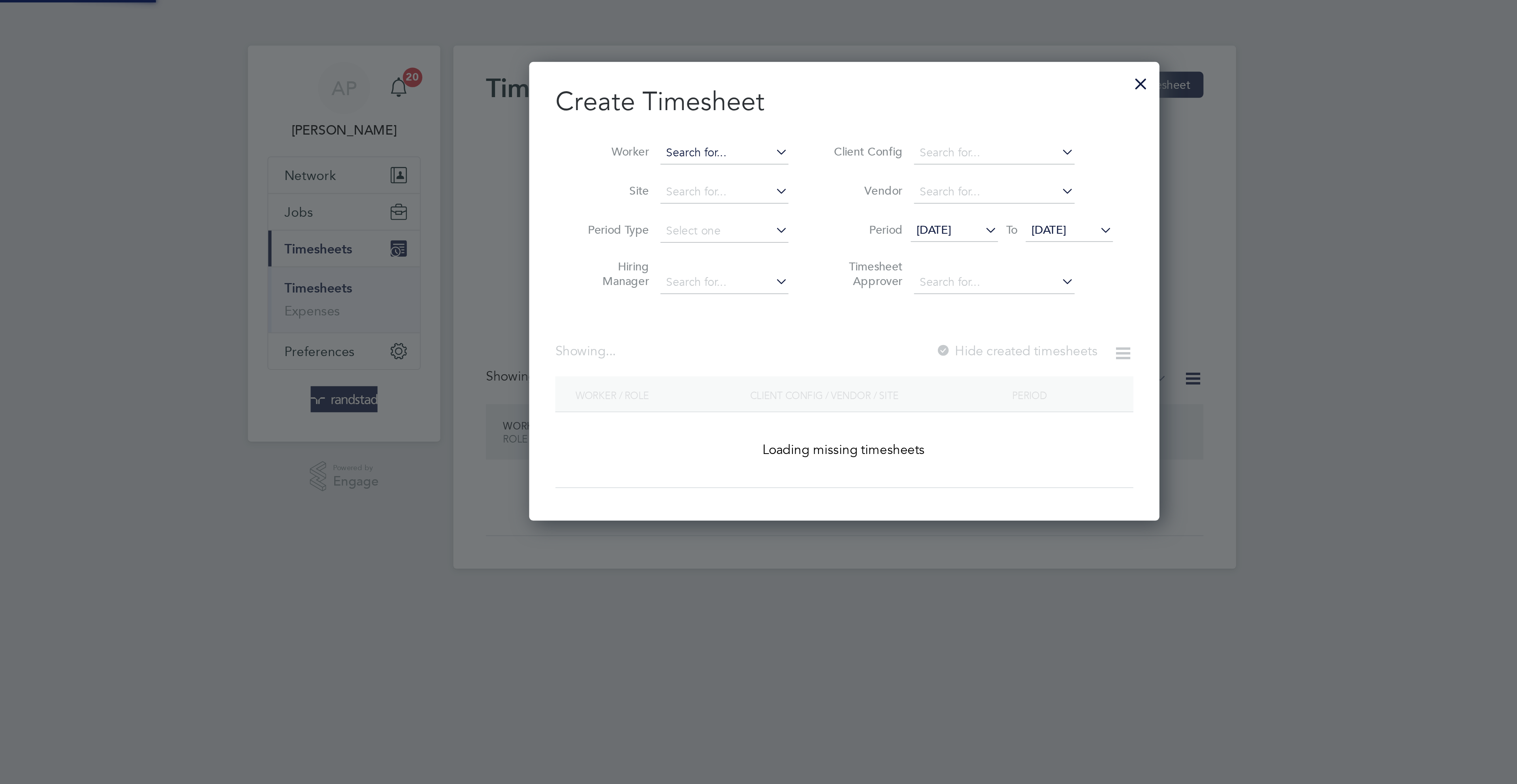
scroll to position [223, 307]
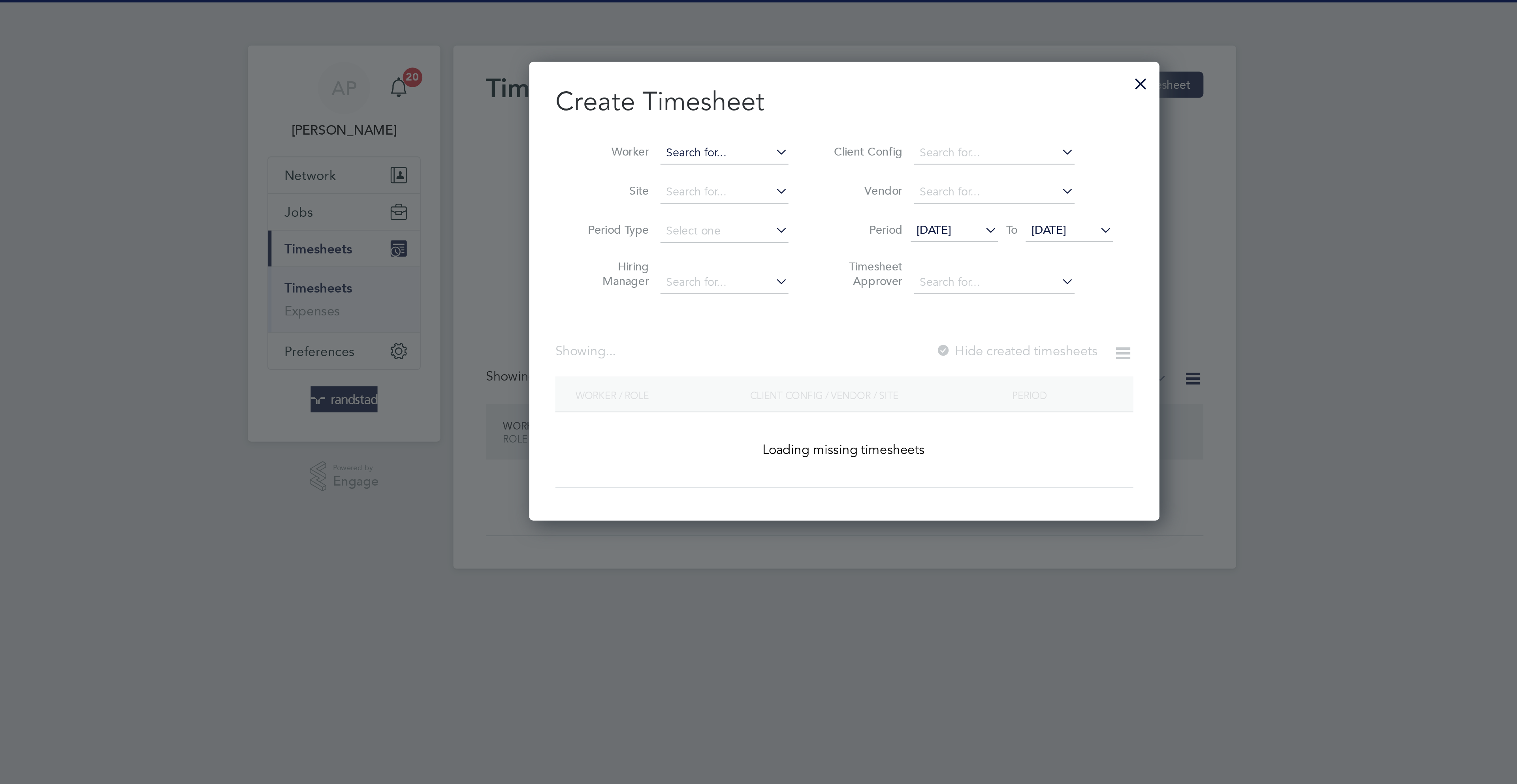
click at [679, 71] on input at bounding box center [700, 74] width 62 height 11
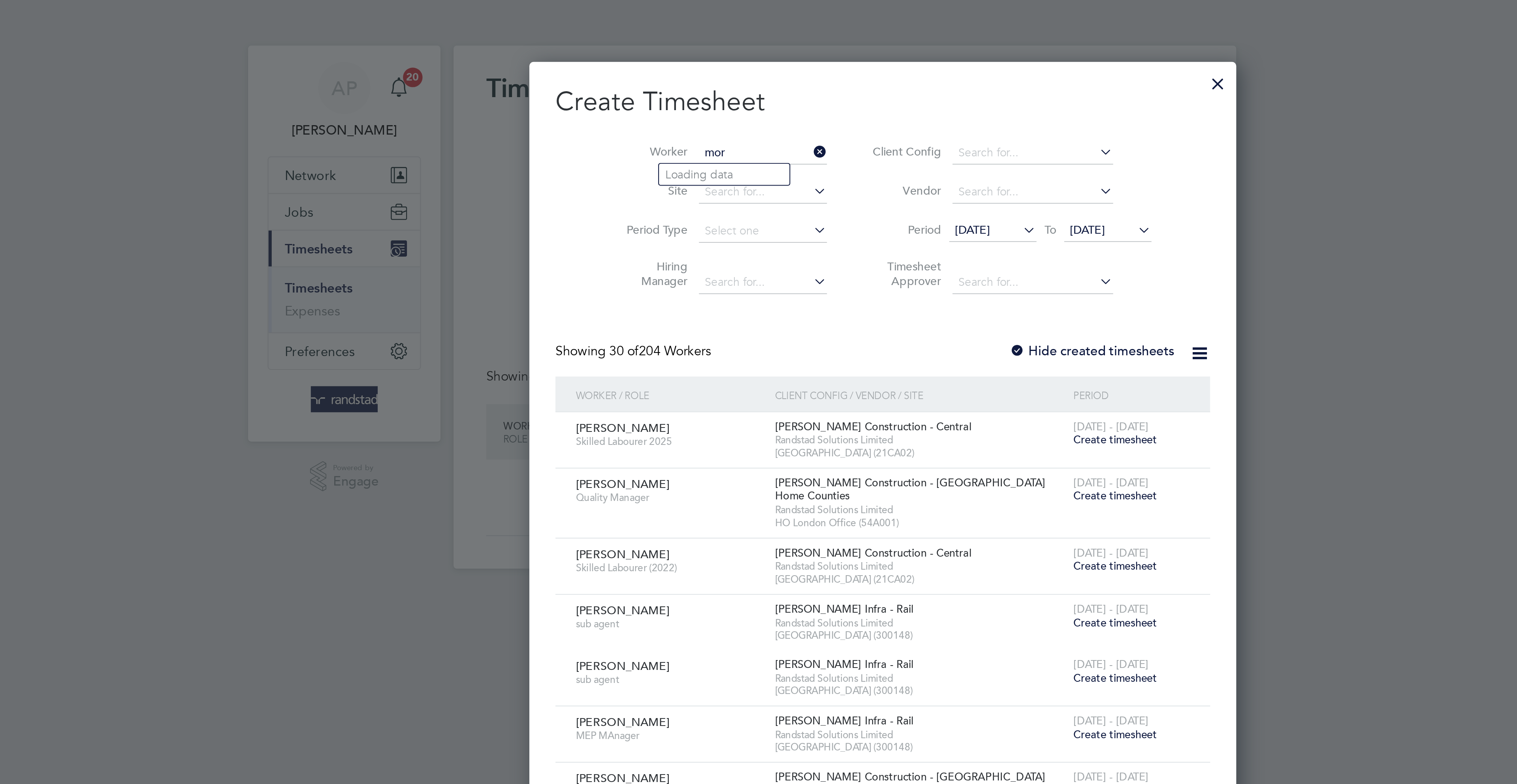
scroll to position [1363, 307]
click at [690, 87] on li "Christian Mordi" at bounding box center [711, 85] width 84 height 11
type input "[DEMOGRAPHIC_DATA][PERSON_NAME]"
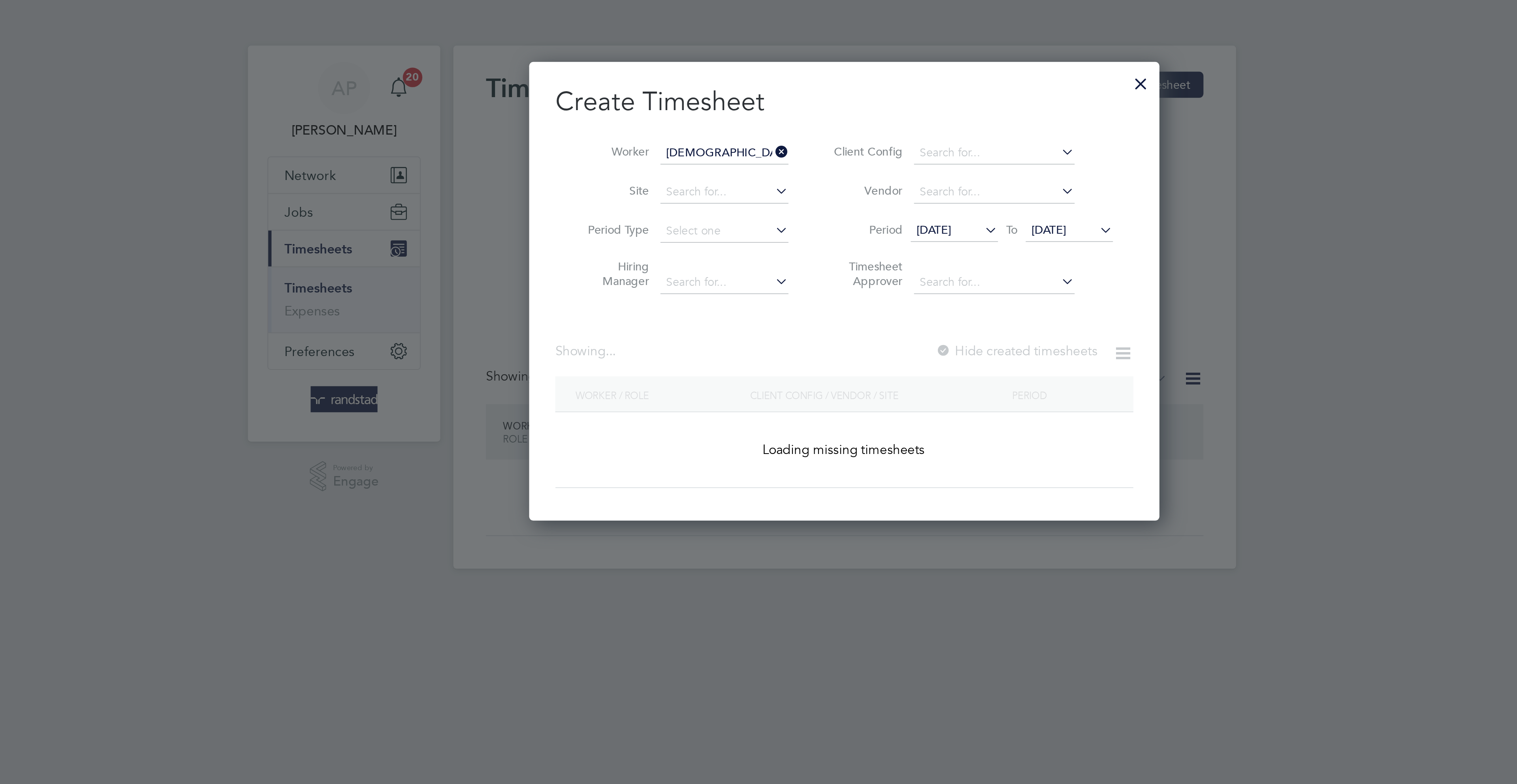
scroll to position [214, 307]
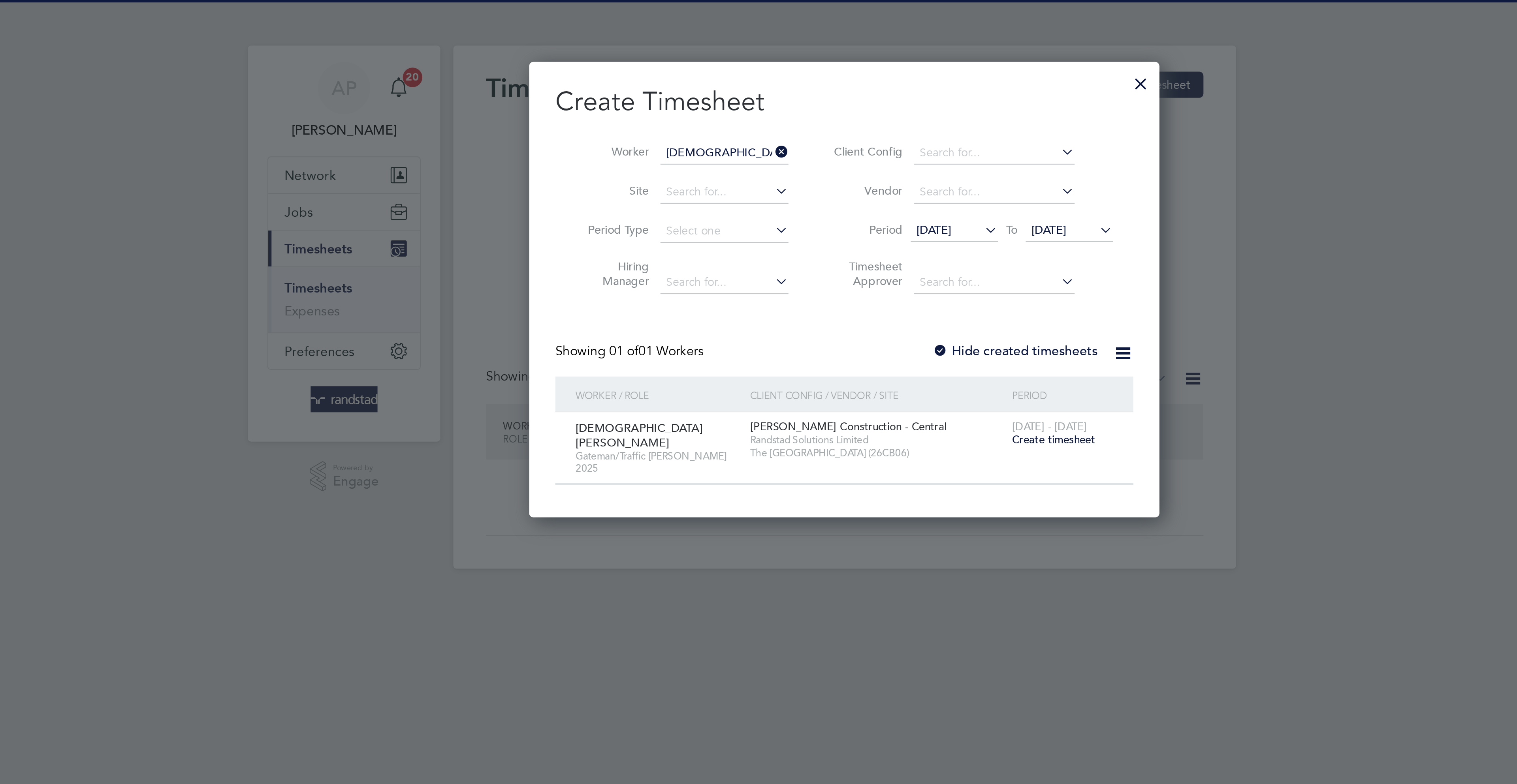
click at [860, 214] on span "Create timesheet" at bounding box center [859, 213] width 40 height 7
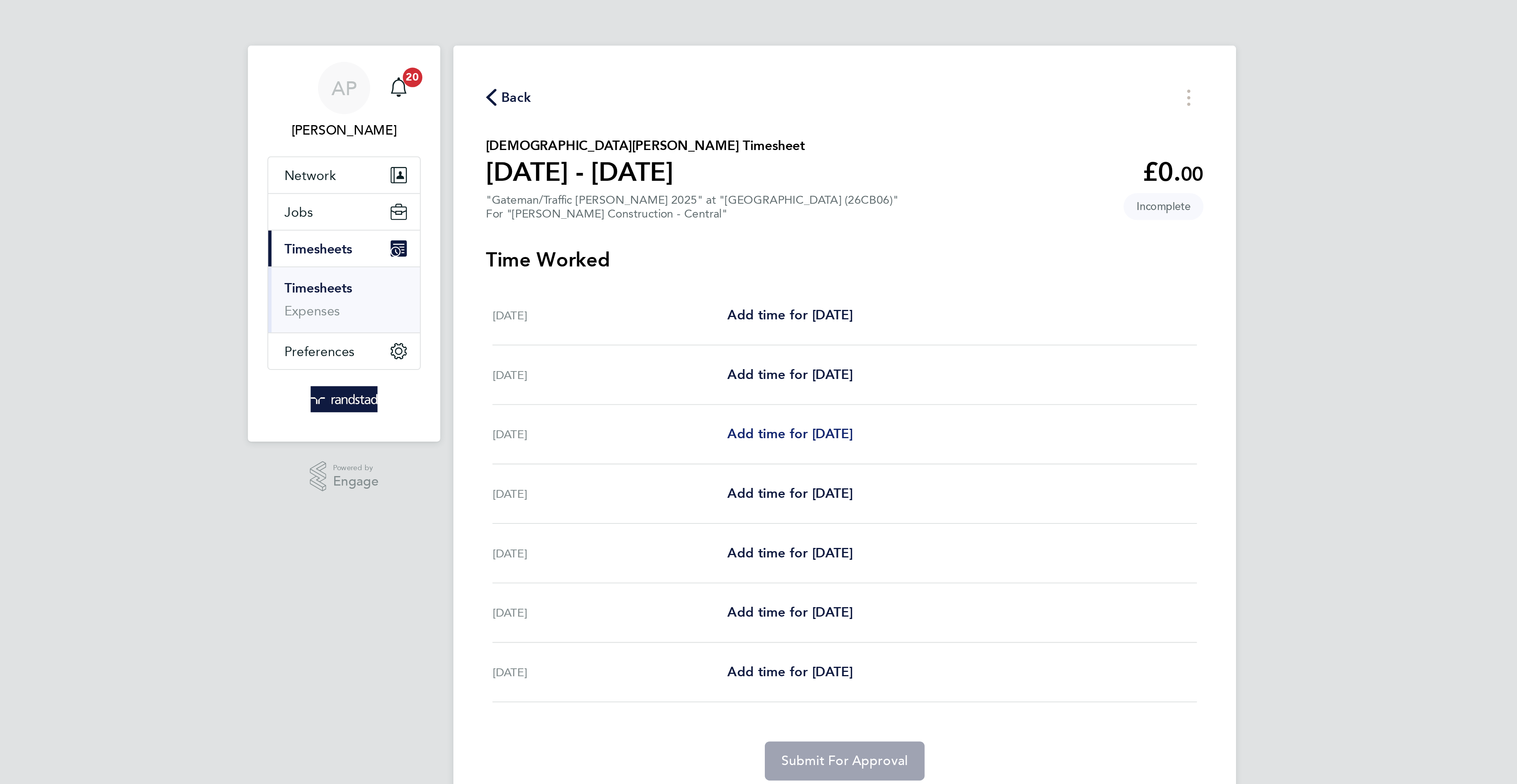
click at [729, 210] on span "Add time for [DATE]" at bounding box center [732, 210] width 61 height 7
select select "30"
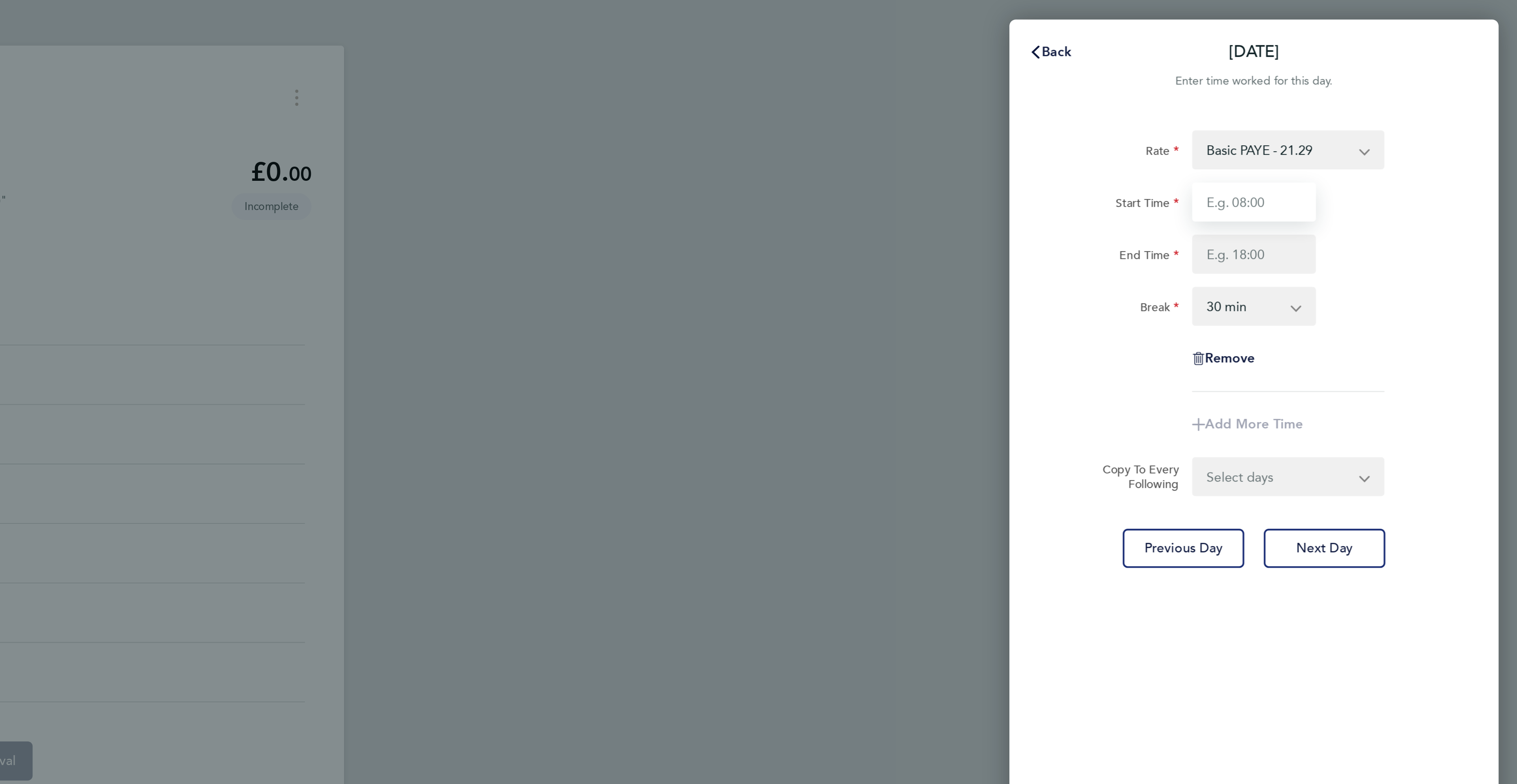
click at [1391, 91] on input "Start Time" at bounding box center [1389, 98] width 60 height 19
click at [1394, 136] on div "Rate Basic PAYE - 21.29 Overtime - 30.63 Start Time 7:00 End Time Break 0 min 1…" at bounding box center [1388, 127] width 193 height 127
type input "07:00"
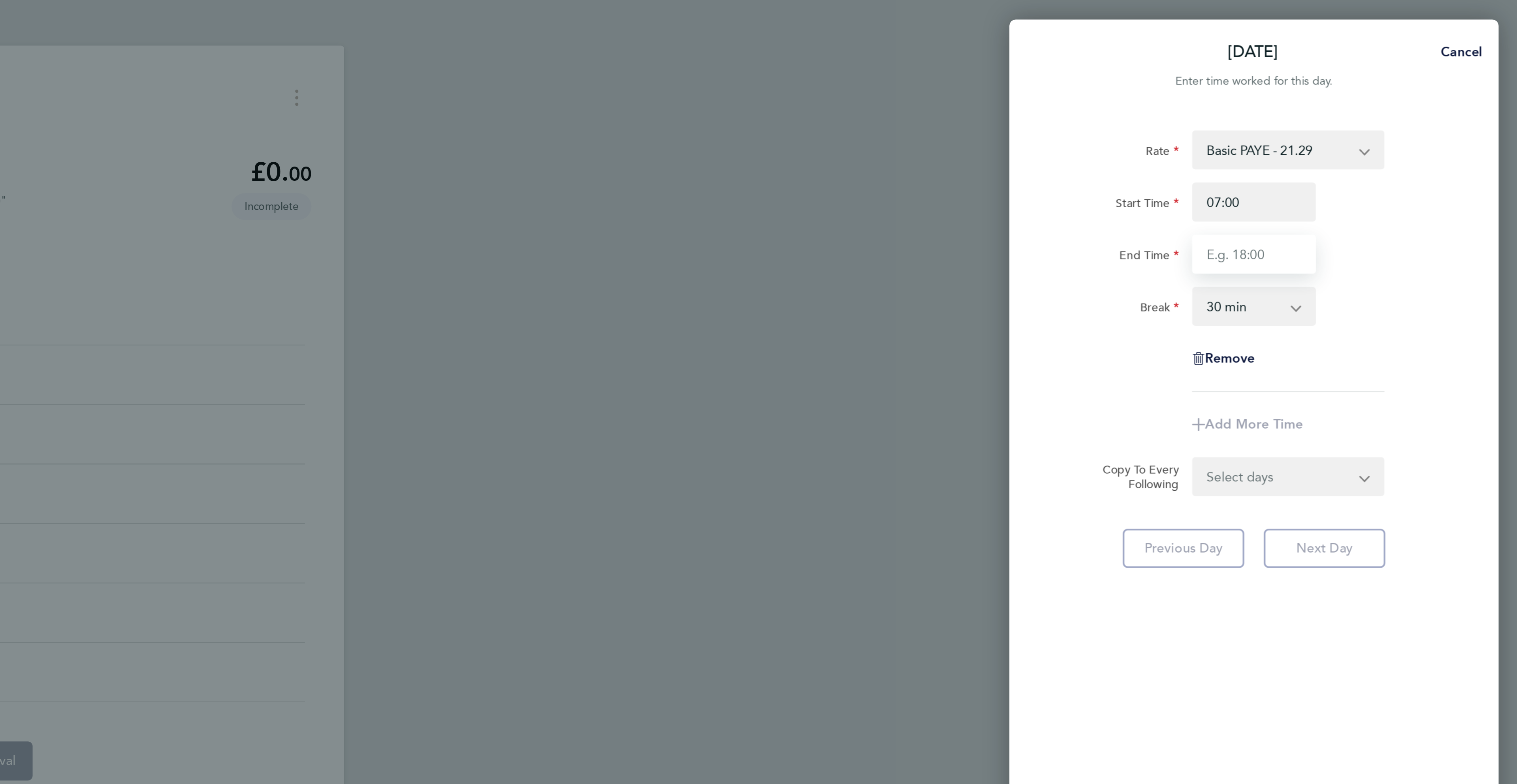
click at [1394, 124] on input "End Time" at bounding box center [1389, 123] width 60 height 19
type input "17:00"
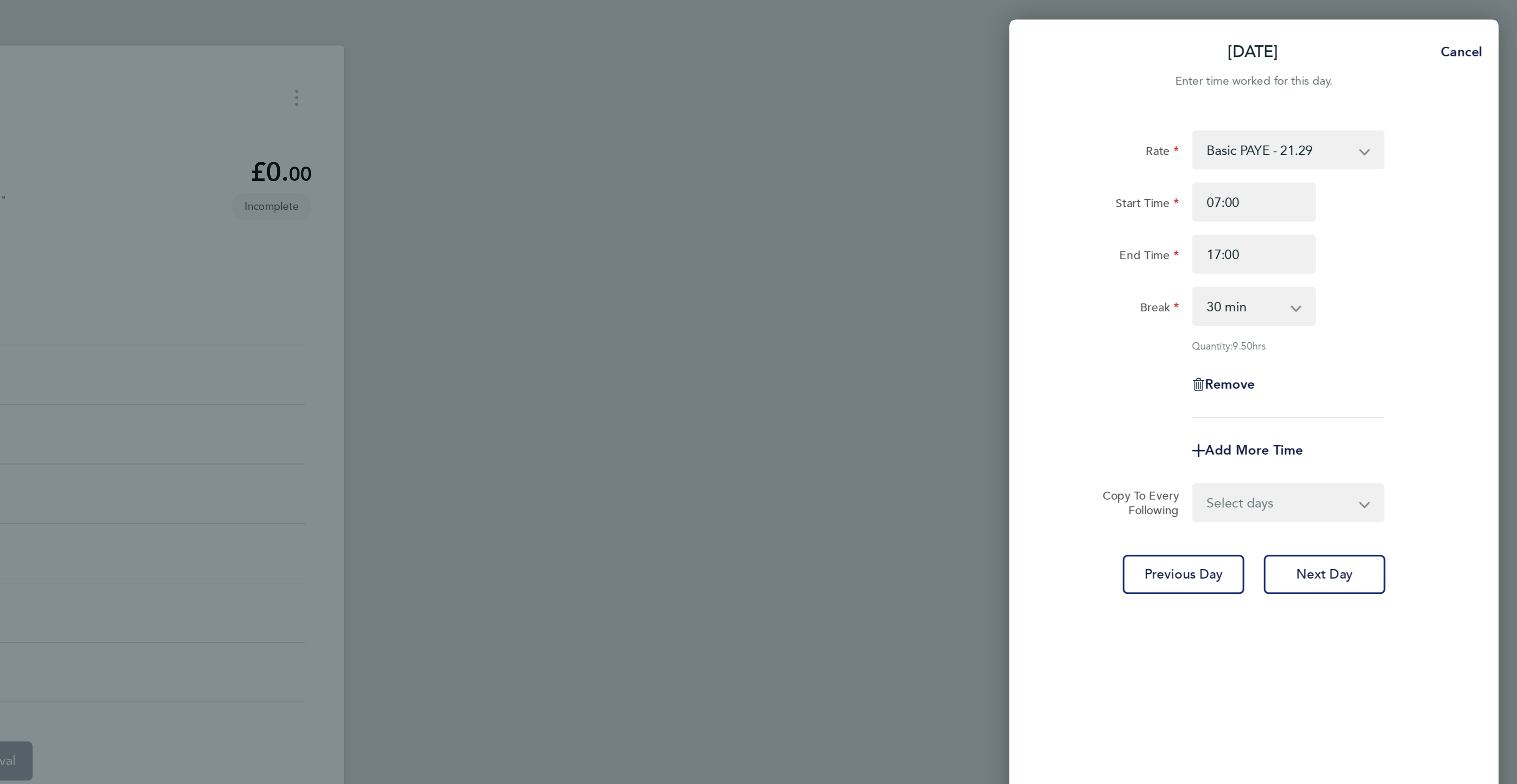
click at [1446, 167] on div "Rate Basic PAYE - 21.29 Overtime - 30.63 Start Time 07:00 End Time 17:00 Break …" at bounding box center [1388, 133] width 193 height 139
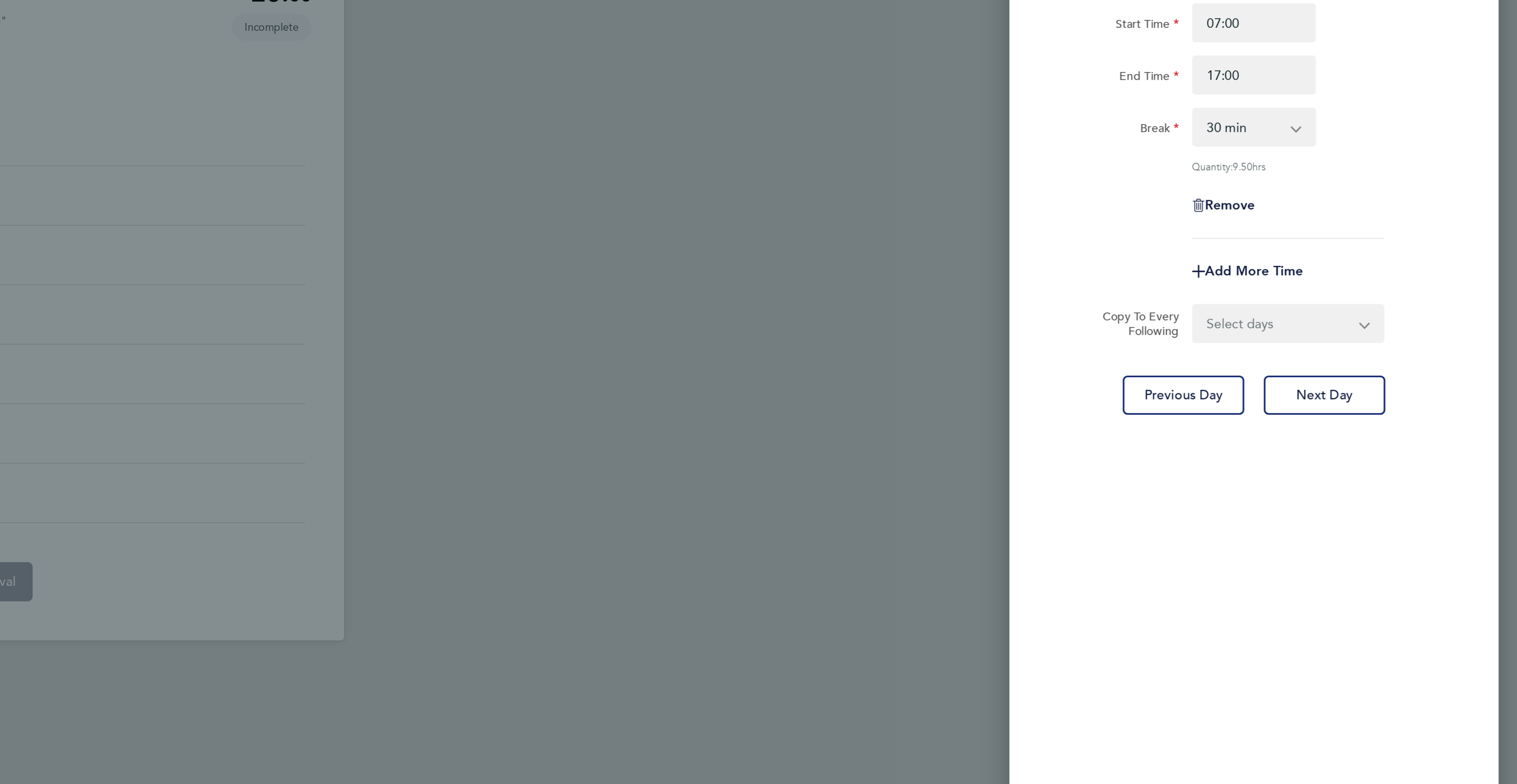
click at [1402, 241] on select "Select days Day [DATE] [DATE] [DATE] [DATE]" at bounding box center [1401, 244] width 83 height 17
click at [1382, 238] on select "Select days Day [DATE] [DATE] [DATE] [DATE]" at bounding box center [1401, 244] width 83 height 17
select select "DAY"
click at [1360, 235] on select "Select days Day [DATE] [DATE] [DATE] [DATE]" at bounding box center [1401, 244] width 83 height 17
select select "[DATE]"
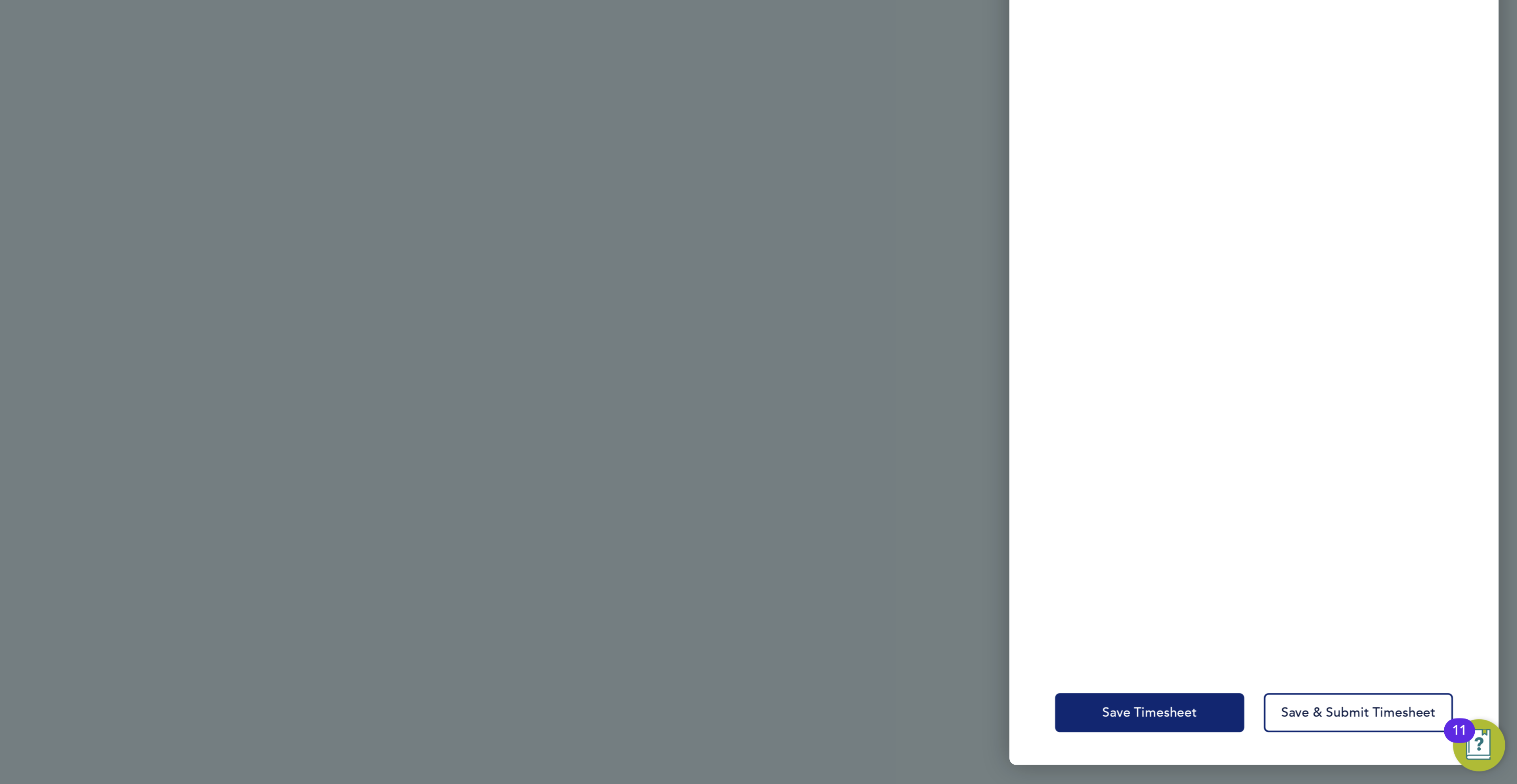
click at [1341, 746] on span "Save Timesheet" at bounding box center [1338, 749] width 46 height 8
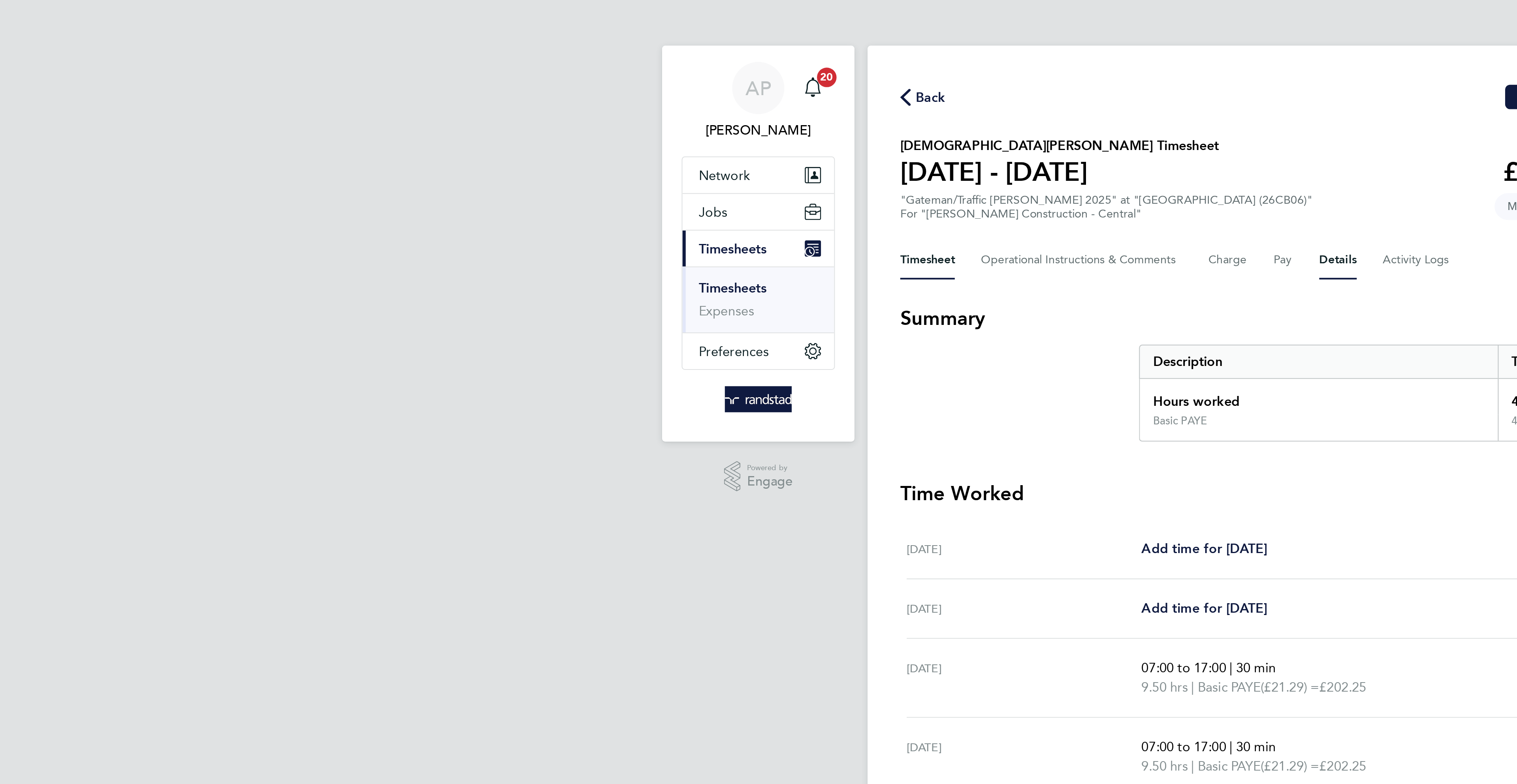
click at [793, 127] on button "Details" at bounding box center [796, 126] width 18 height 19
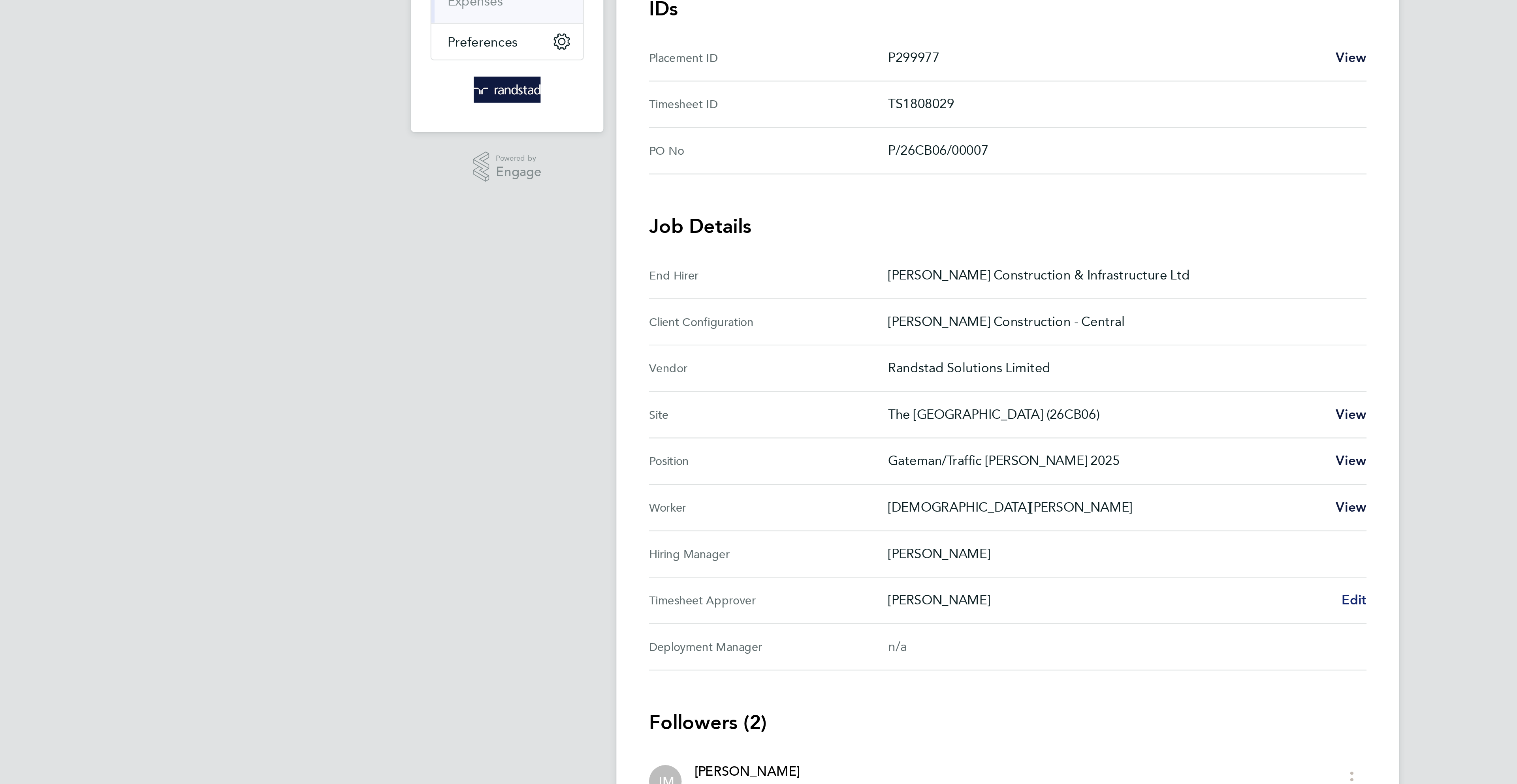
click at [928, 444] on span "Edit" at bounding box center [926, 440] width 12 height 7
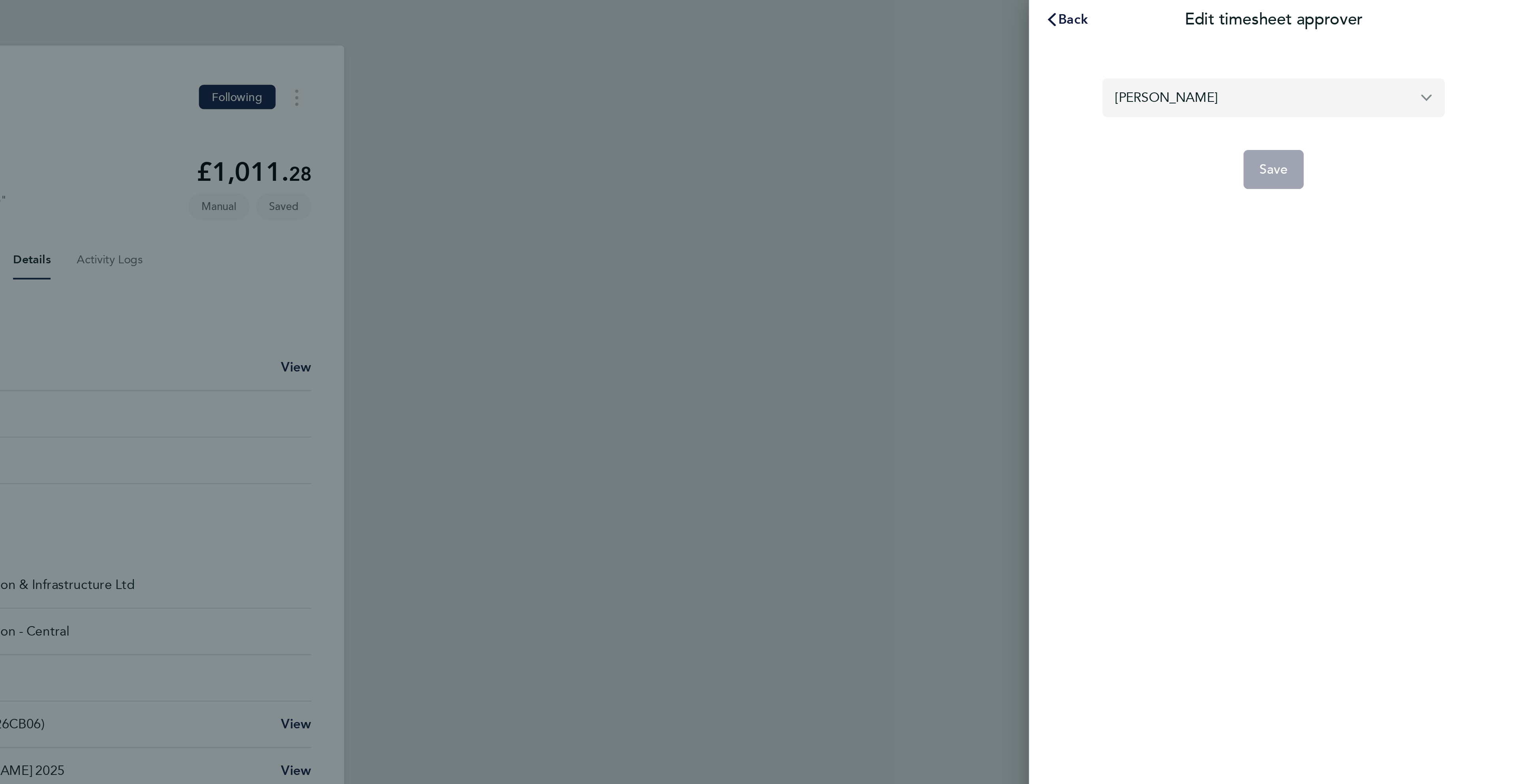
click at [1367, 50] on input "Jayesh Mistry" at bounding box center [1398, 47] width 166 height 19
click at [1359, 69] on div "Loading results" at bounding box center [1344, 67] width 44 height 9
click at [1359, 69] on li "[PERSON_NAME]" at bounding box center [1401, 66] width 159 height 19
type input "[PERSON_NAME]"
click at [1397, 75] on button "Save" at bounding box center [1398, 82] width 29 height 19
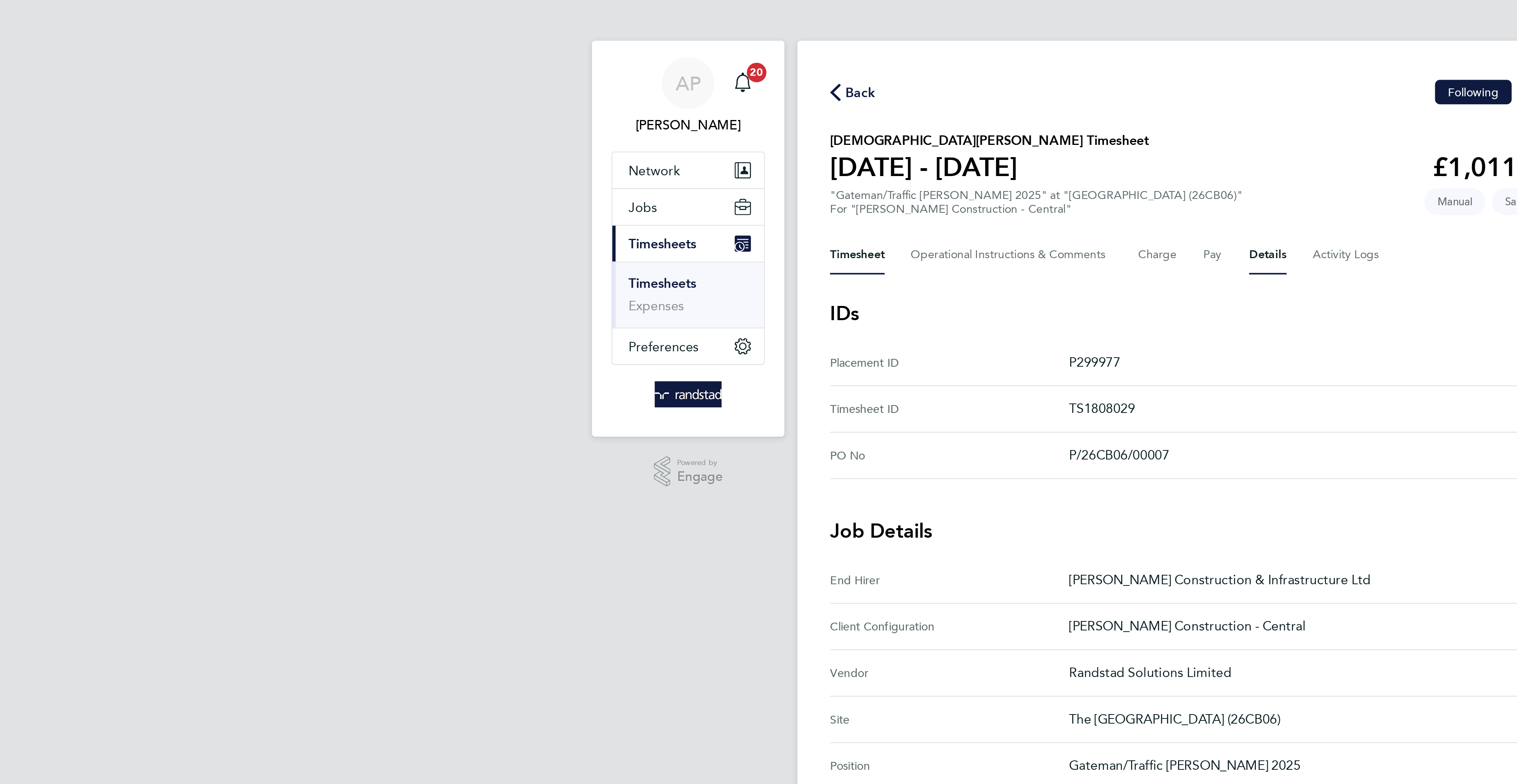
click at [609, 125] on button "Timesheet" at bounding box center [598, 126] width 27 height 19
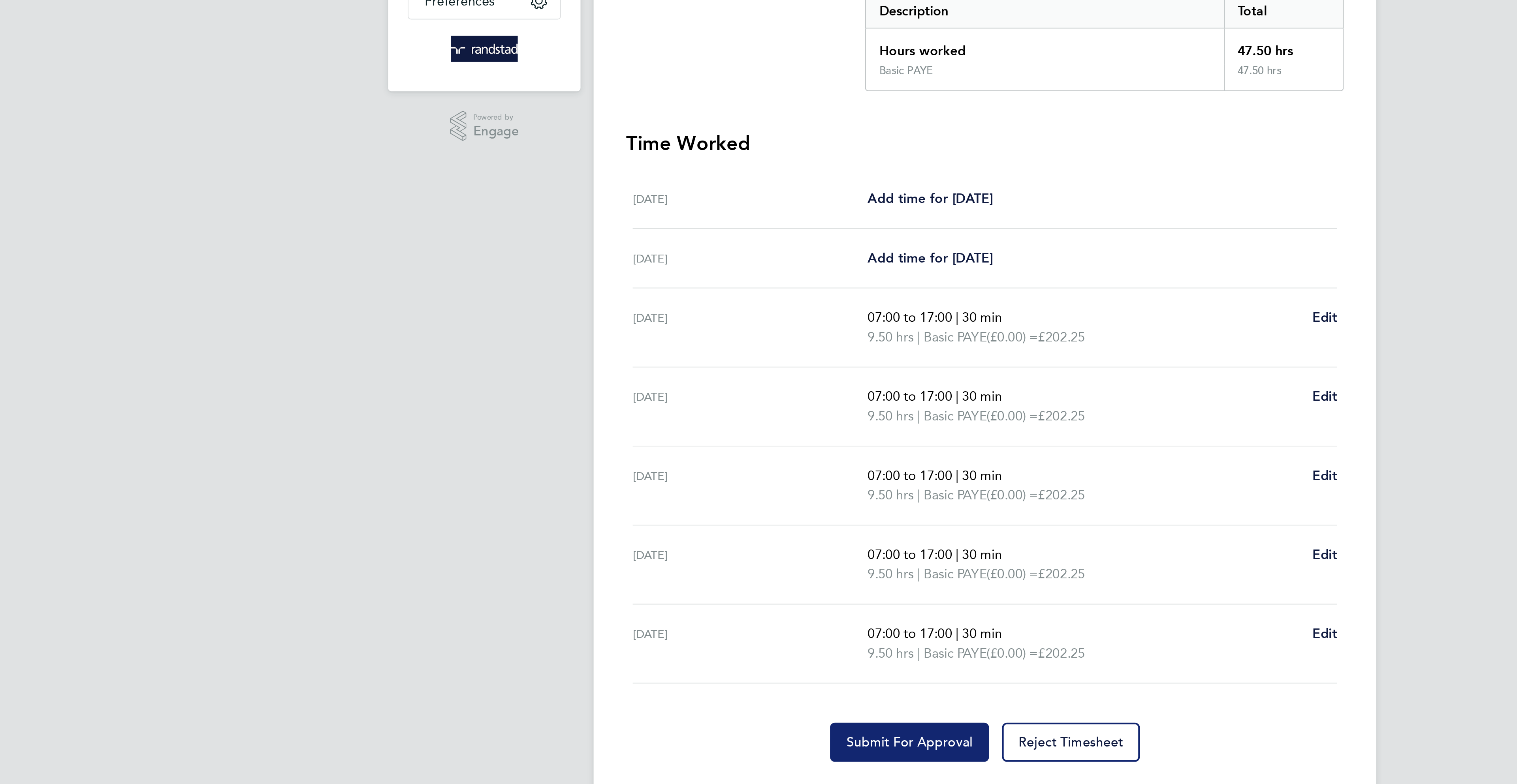
click at [699, 539] on button "Submit For Approval" at bounding box center [722, 530] width 77 height 19
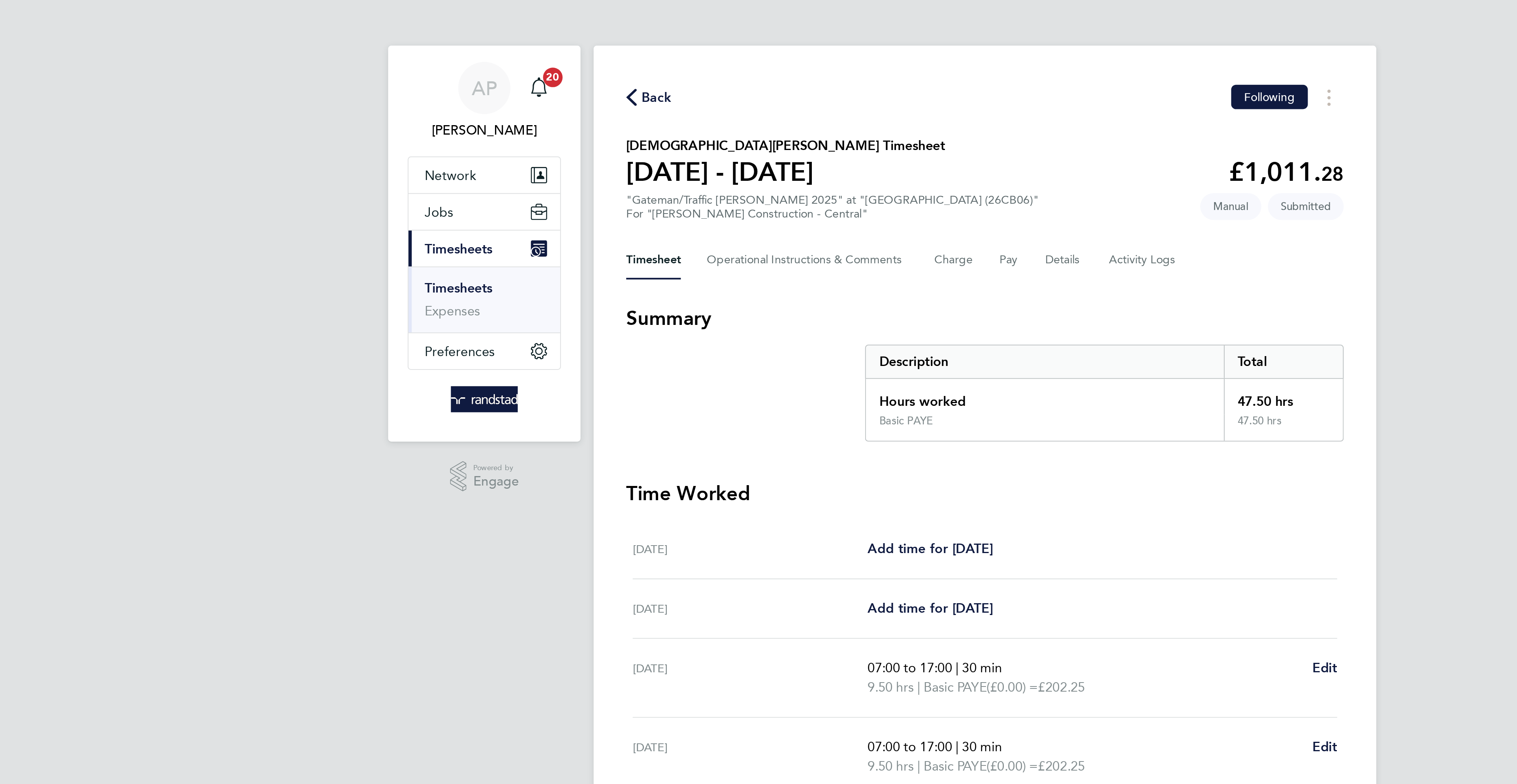
click at [593, 44] on span "Back" at bounding box center [599, 47] width 15 height 9
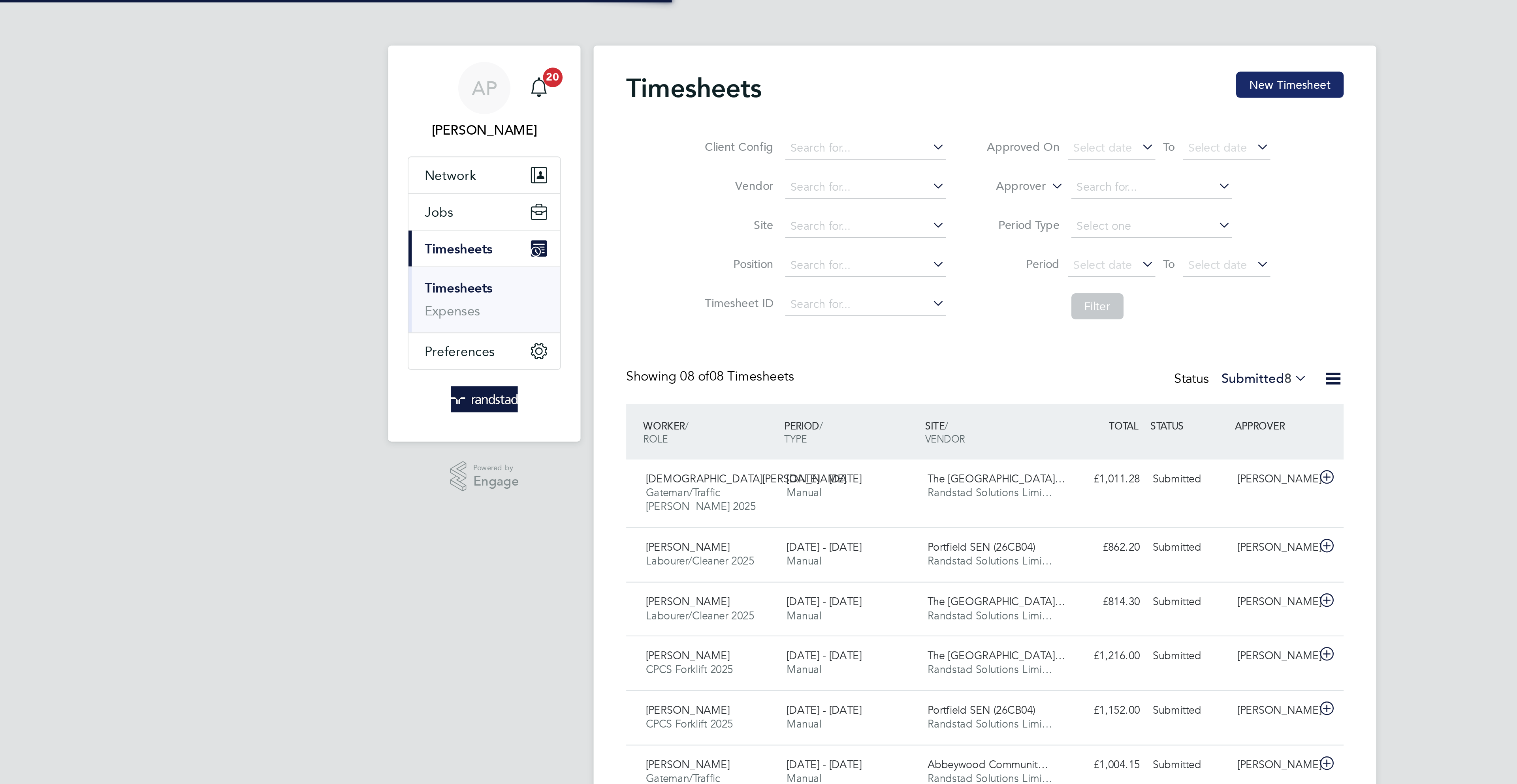
scroll to position [21, 69]
drag, startPoint x: 920, startPoint y: 43, endPoint x: 880, endPoint y: 43, distance: 40.0
click at [920, 43] on button "New Timesheet" at bounding box center [906, 41] width 52 height 13
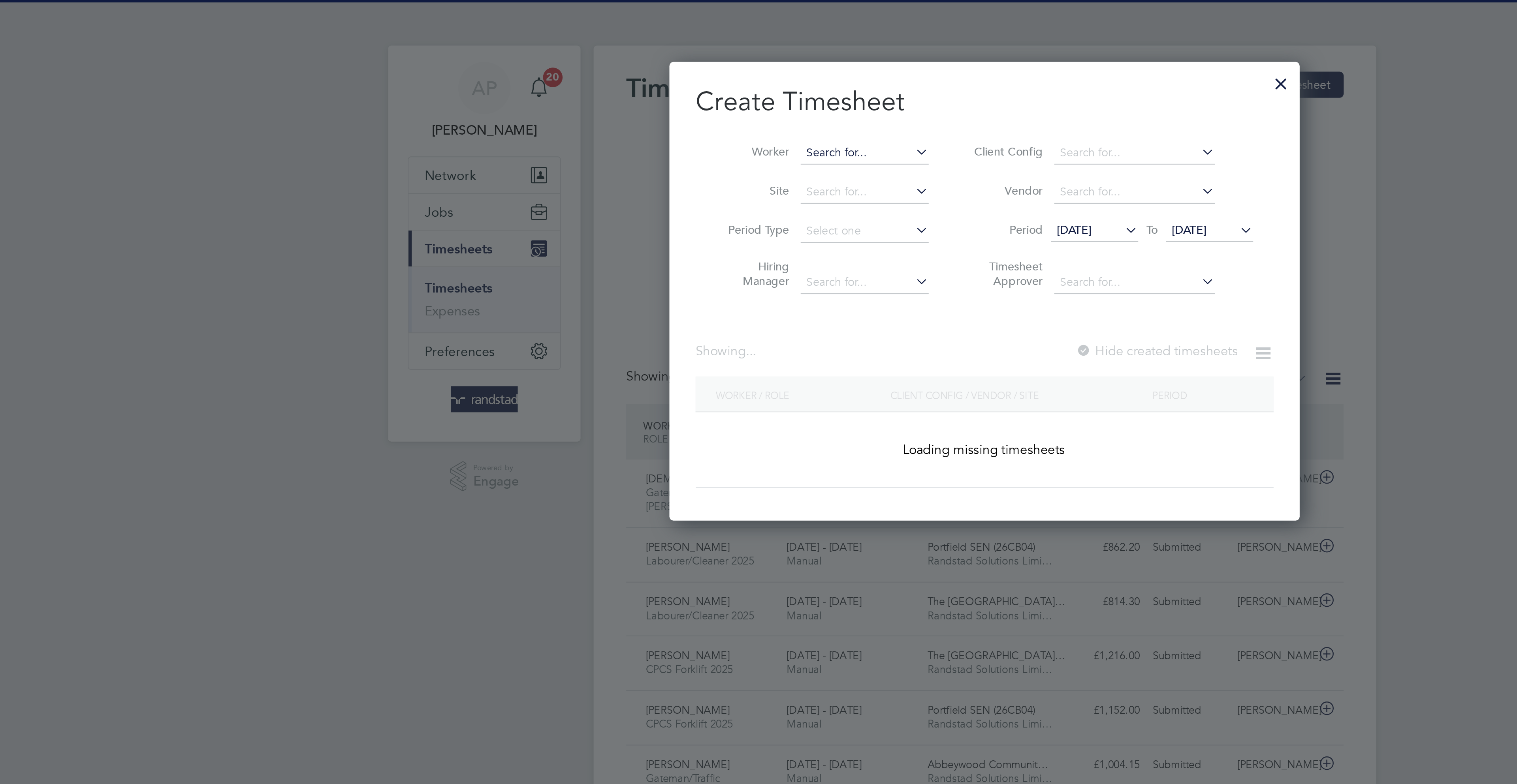
click at [695, 75] on input at bounding box center [700, 74] width 62 height 11
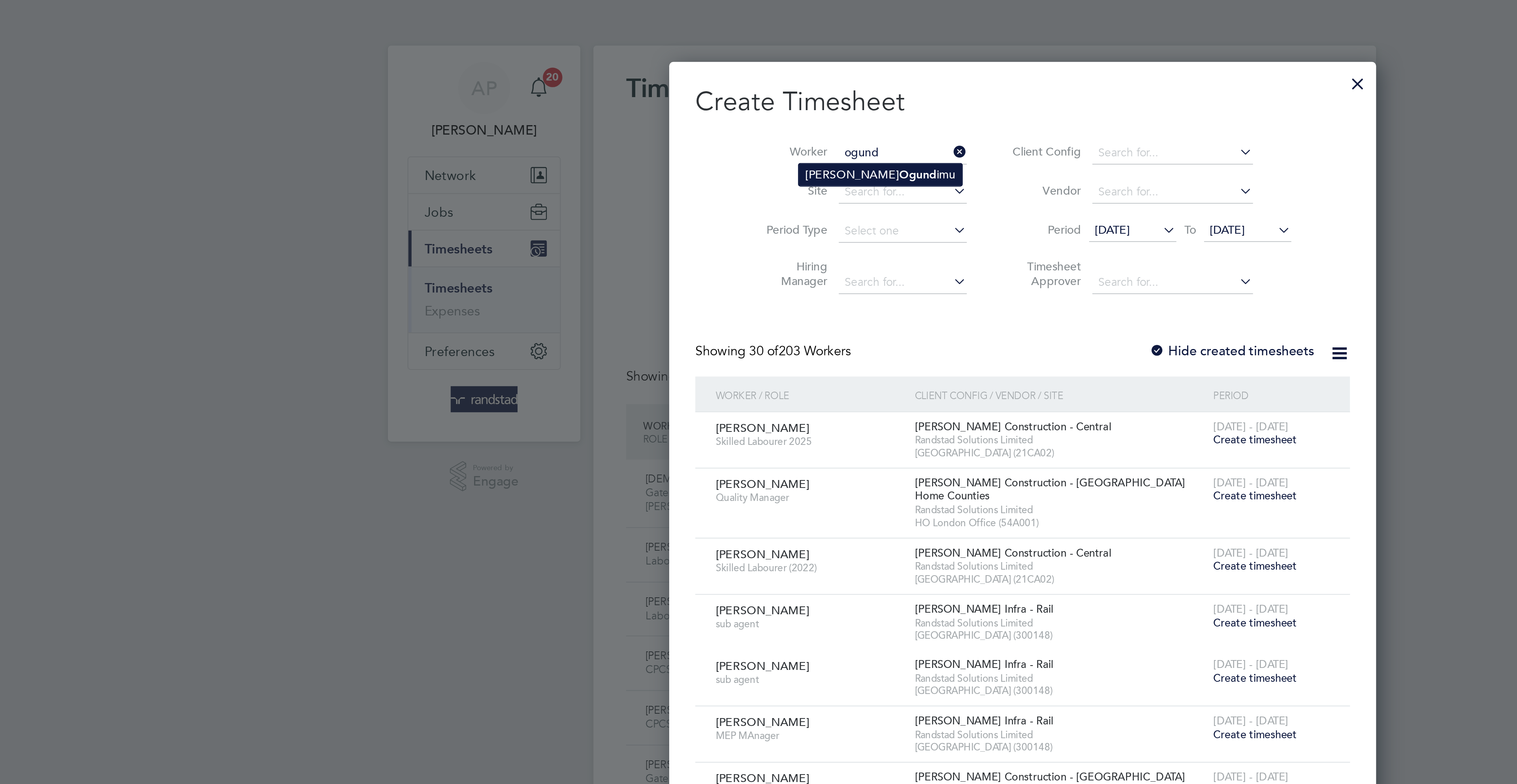
click at [717, 84] on b "Ogund" at bounding box center [726, 85] width 18 height 7
type input "Samuel Ogundimu"
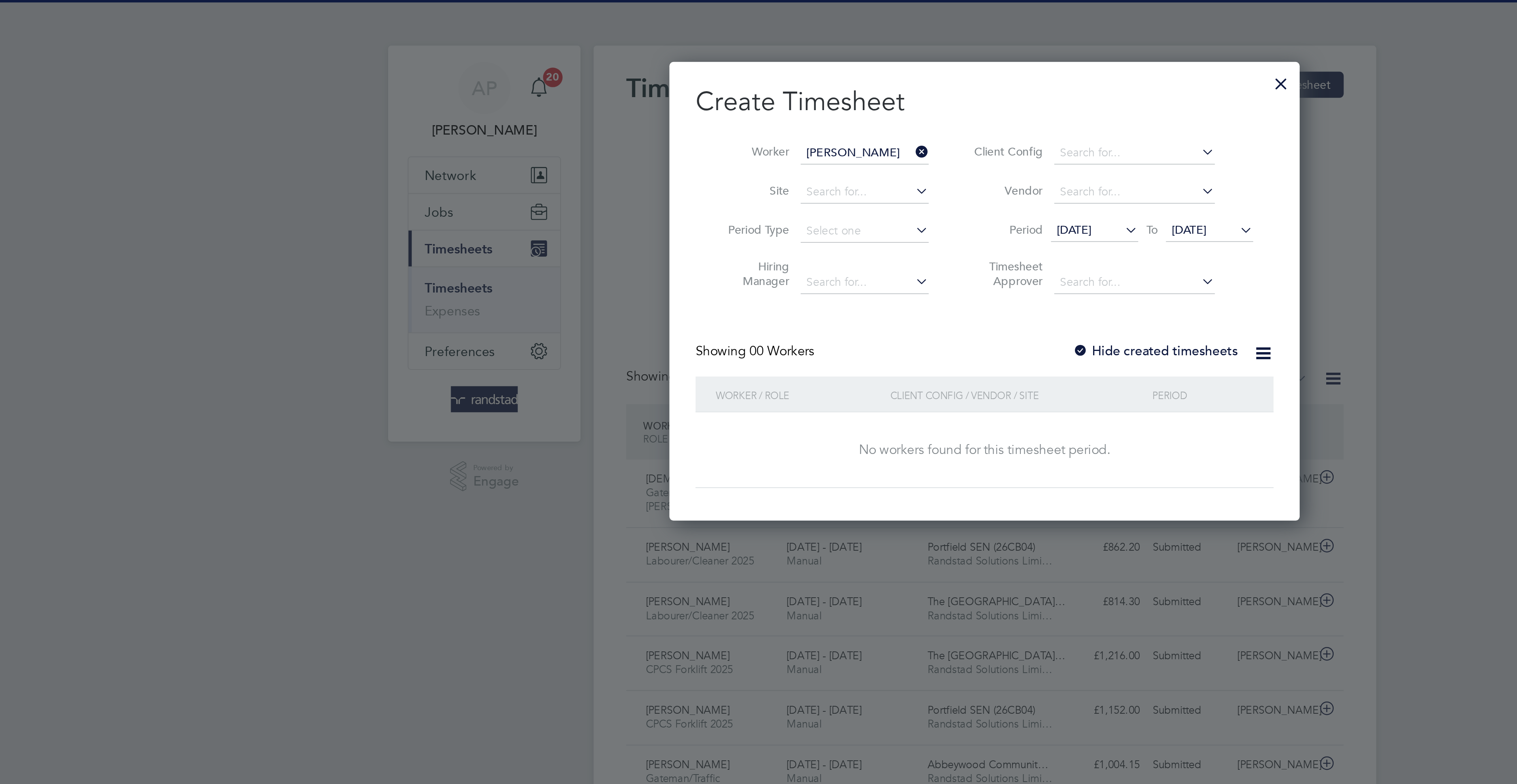
click at [866, 111] on span "[DATE]" at bounding box center [857, 111] width 17 height 7
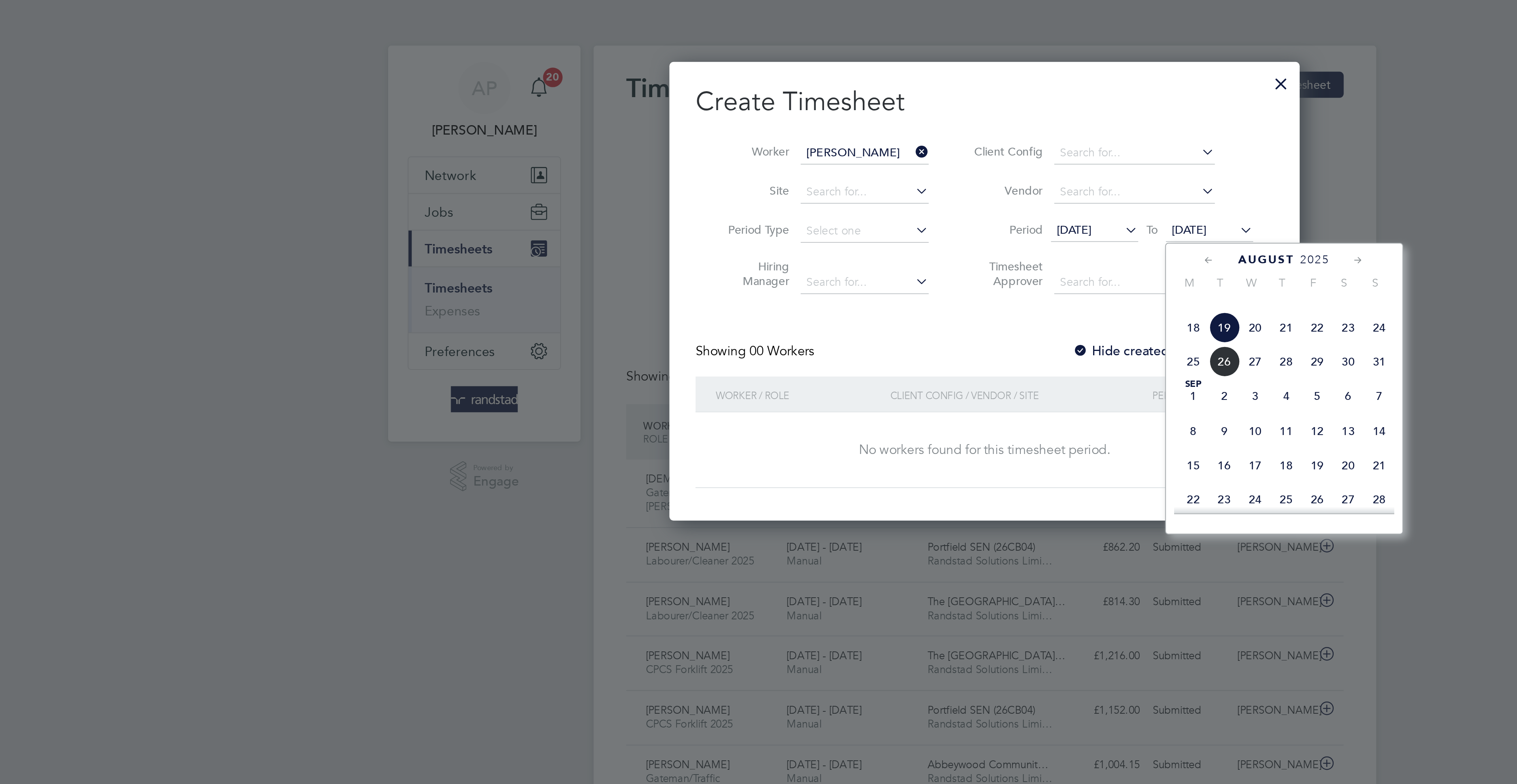
click at [934, 167] on span "23" at bounding box center [934, 159] width 15 height 15
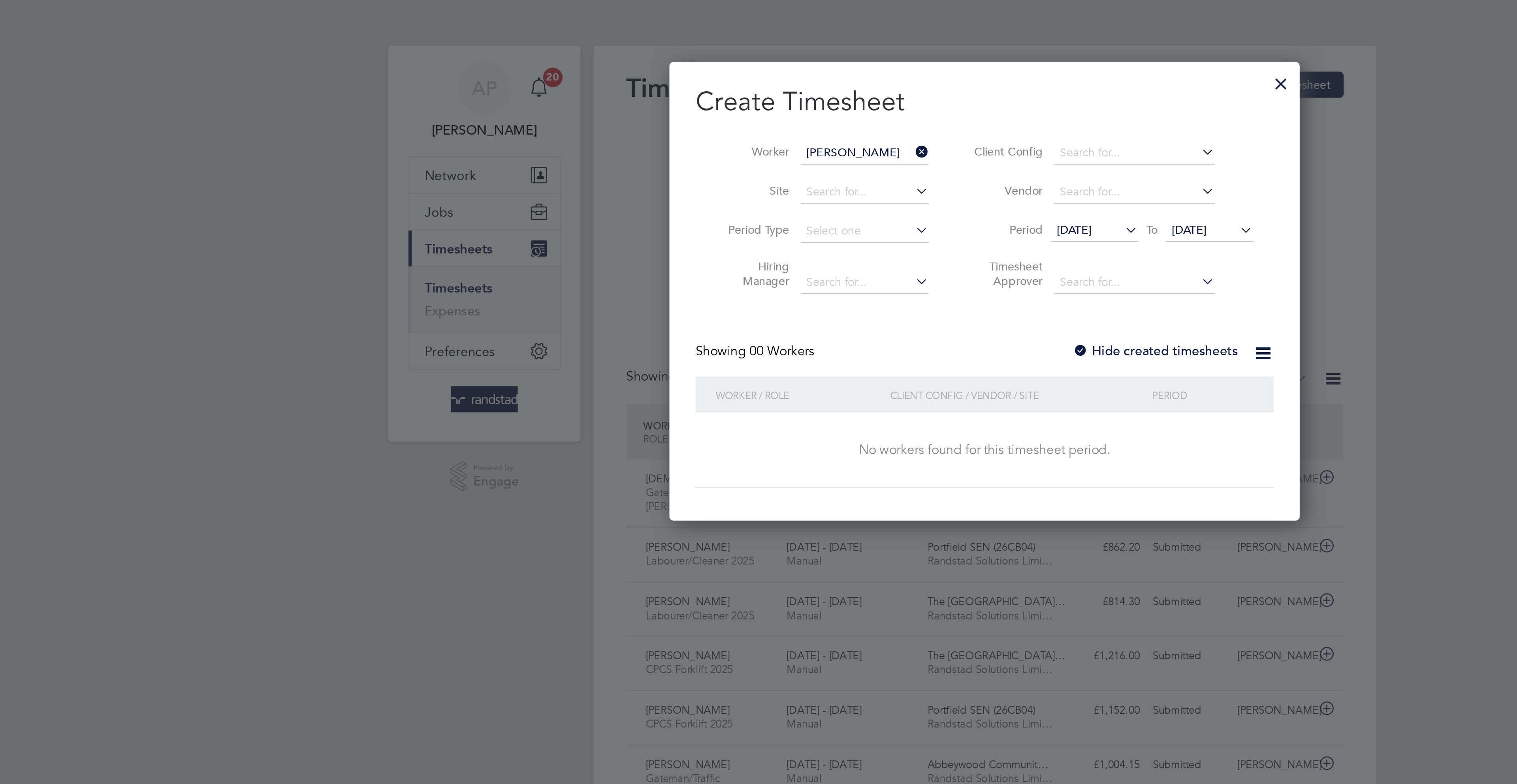
click at [844, 167] on div "Hide created timesheets" at bounding box center [841, 171] width 82 height 8
click at [844, 168] on label "Hide created timesheets" at bounding box center [840, 171] width 80 height 8
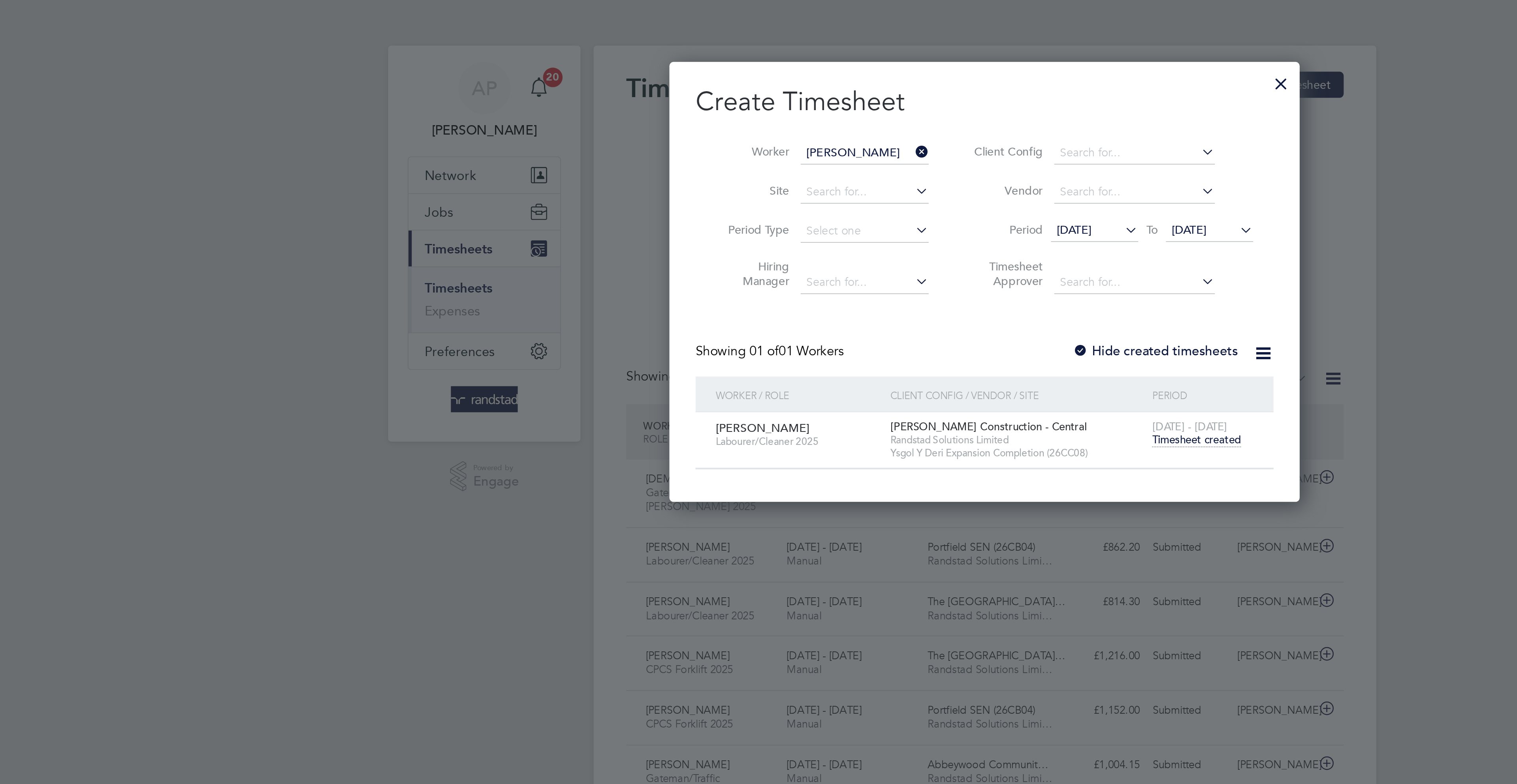
click at [707, 69] on input "Samuel Ogundimu" at bounding box center [700, 74] width 62 height 11
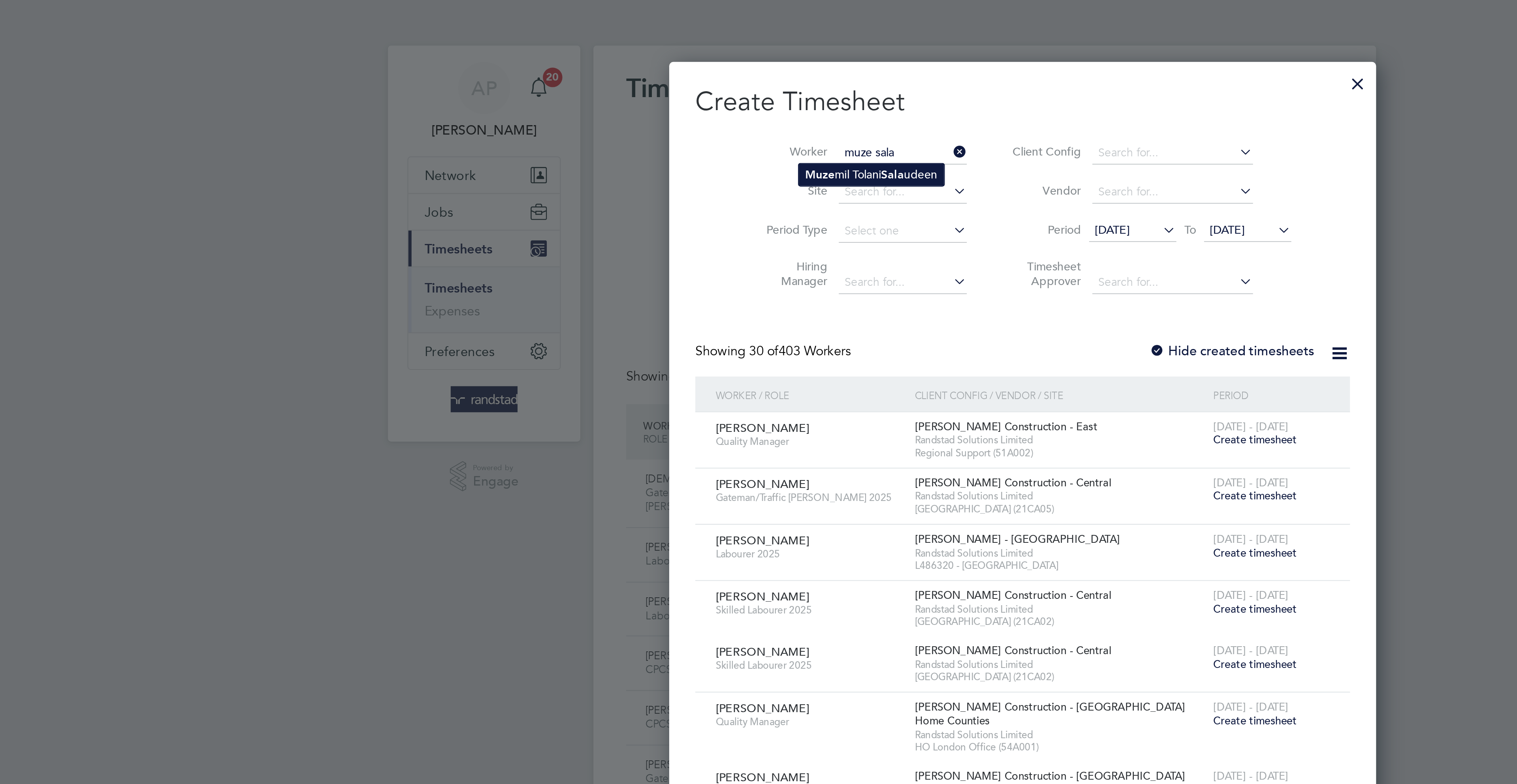
type input "[PERSON_NAME]"
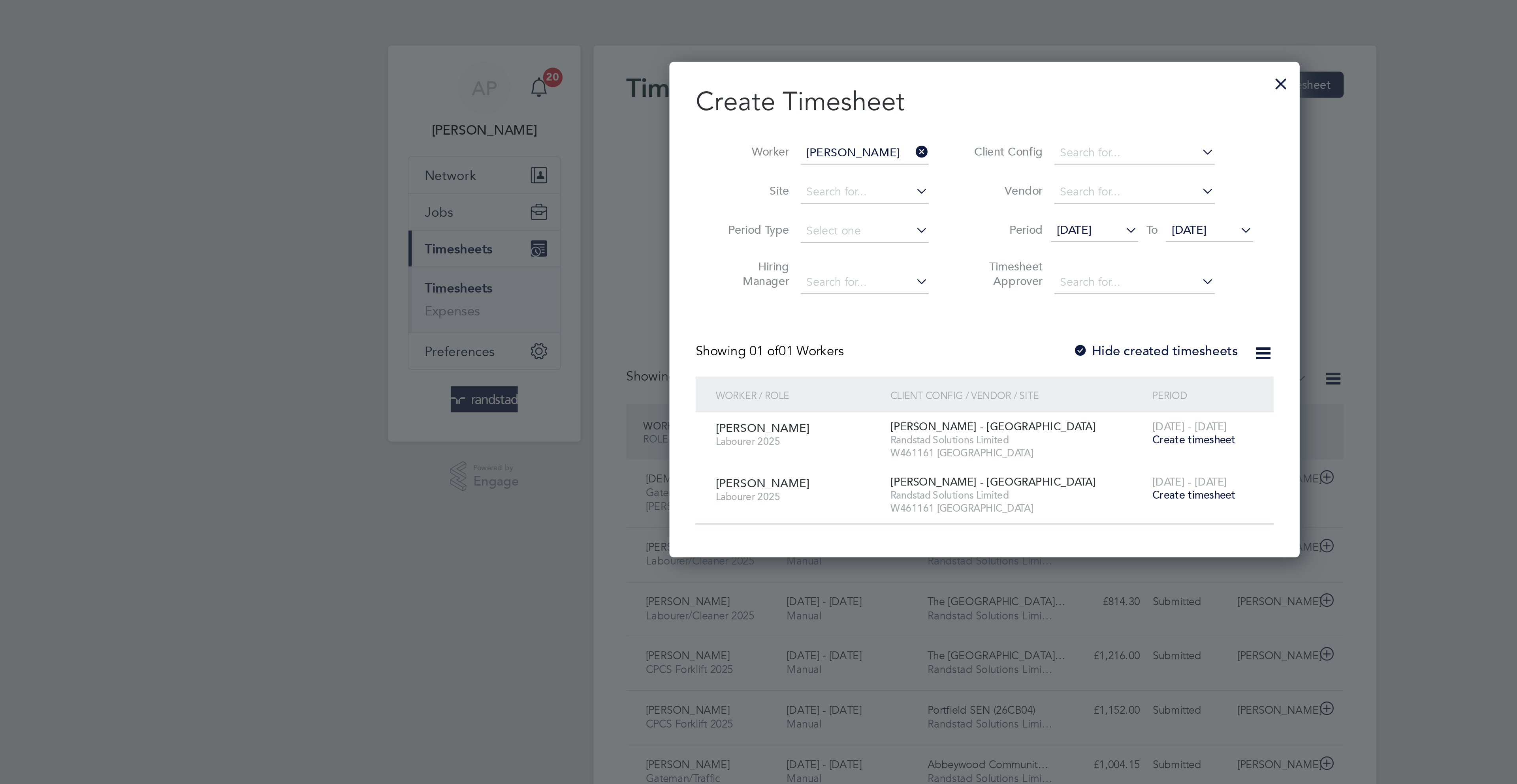
click at [862, 214] on span "Create timesheet" at bounding box center [859, 213] width 40 height 7
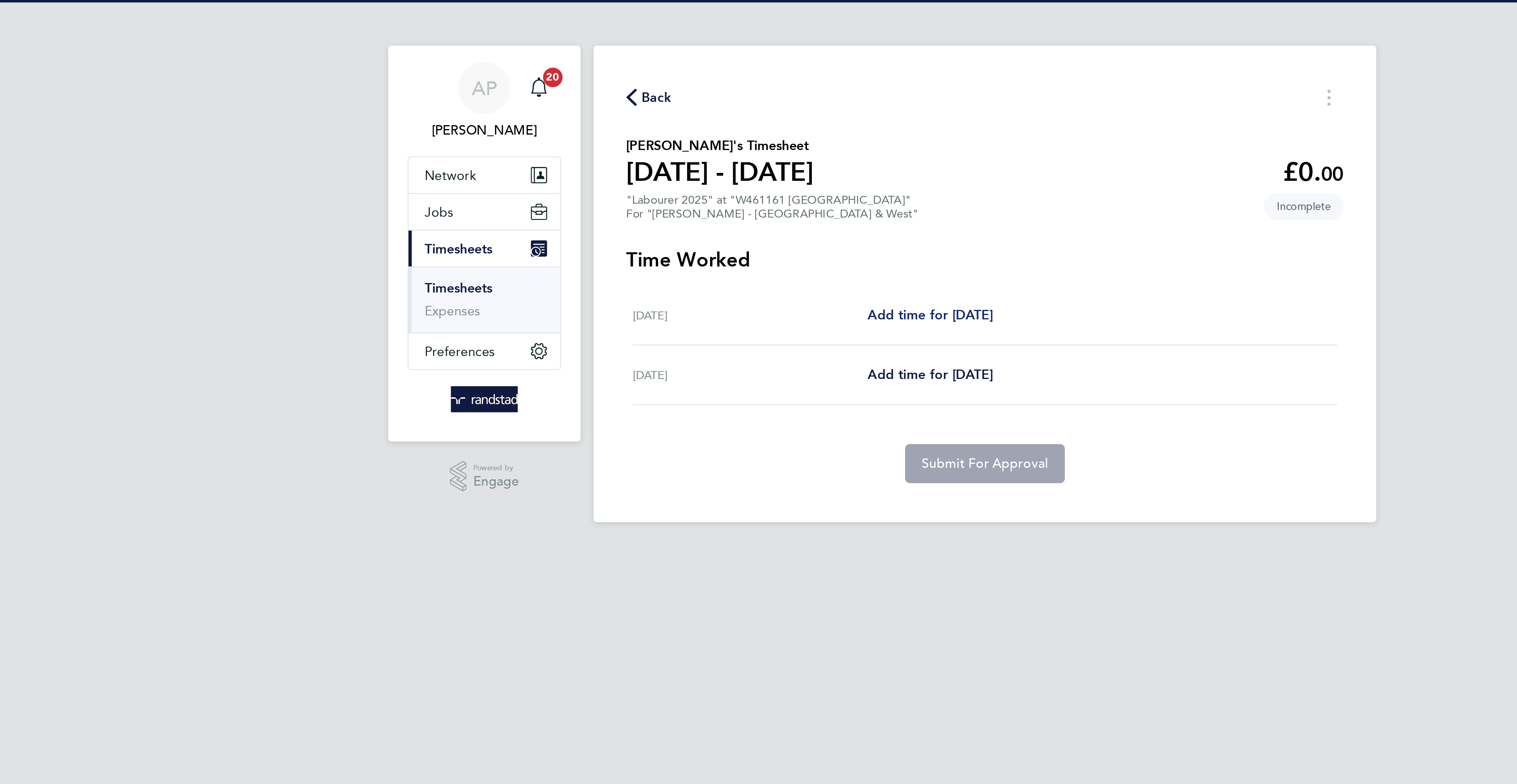
click at [741, 155] on span "Add time for [DATE]" at bounding box center [732, 152] width 61 height 7
select select "30"
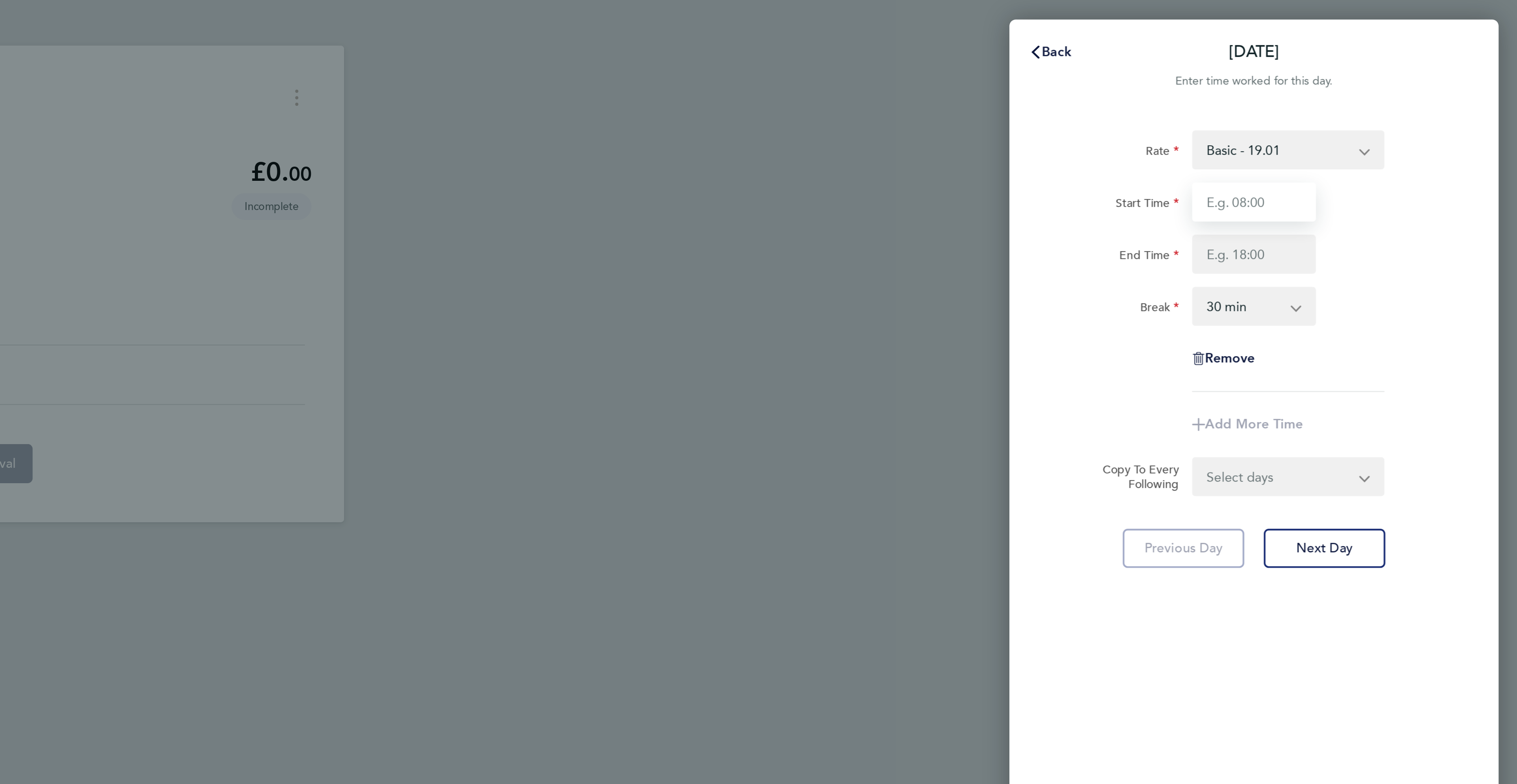
click at [1386, 101] on input "Start Time" at bounding box center [1389, 98] width 60 height 19
type input "07:30"
click at [1368, 119] on input "End Time" at bounding box center [1389, 123] width 60 height 19
type input "17:00"
click at [1433, 181] on div "Remove" at bounding box center [1388, 174] width 199 height 19
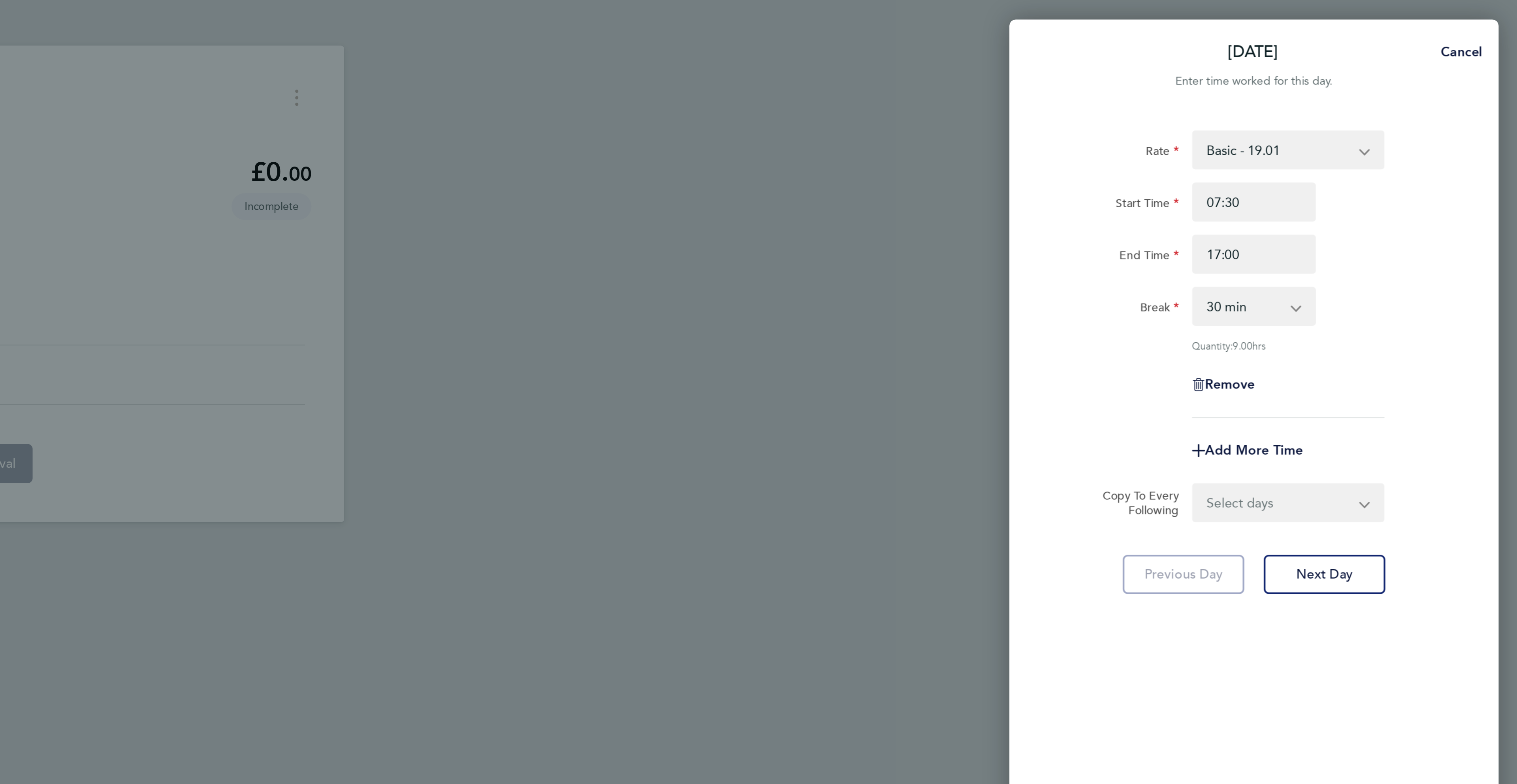
click at [1421, 244] on select "Select days Friday" at bounding box center [1401, 244] width 83 height 17
select select "FRI"
click at [1360, 235] on select "Select days Friday" at bounding box center [1401, 244] width 83 height 17
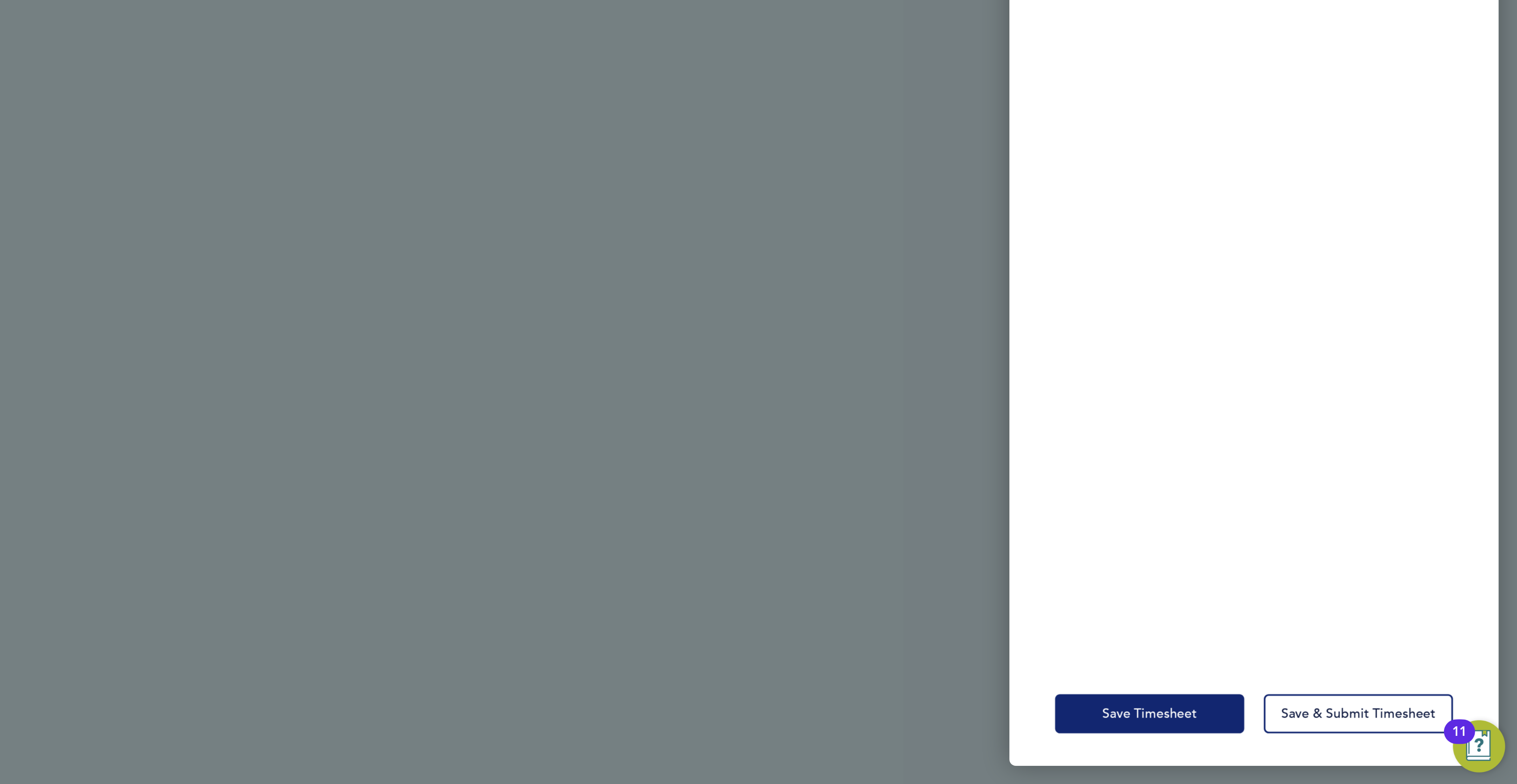
click at [1346, 747] on span "Save Timesheet" at bounding box center [1338, 749] width 46 height 8
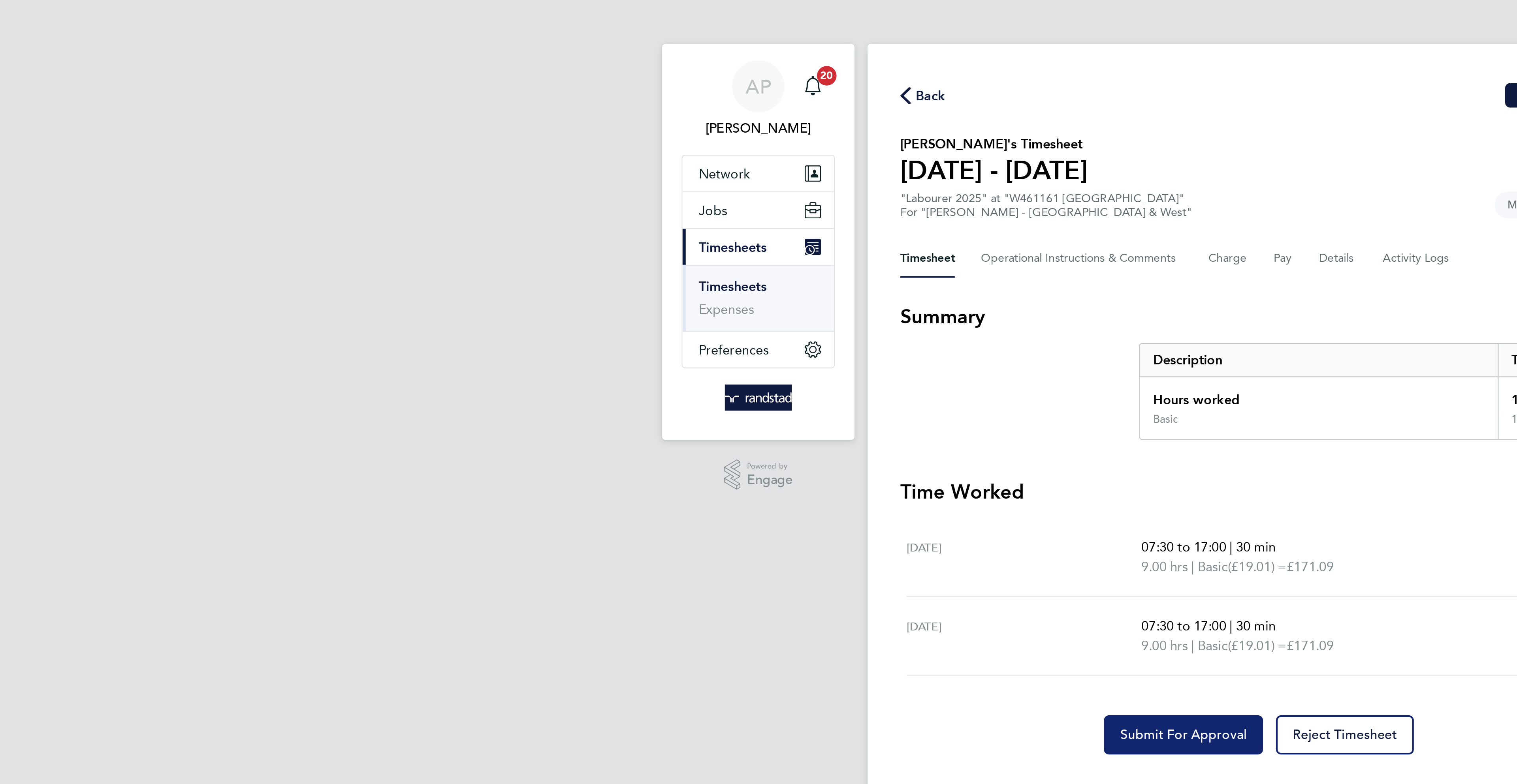
click at [722, 353] on button "Submit For Approval" at bounding box center [722, 357] width 77 height 19
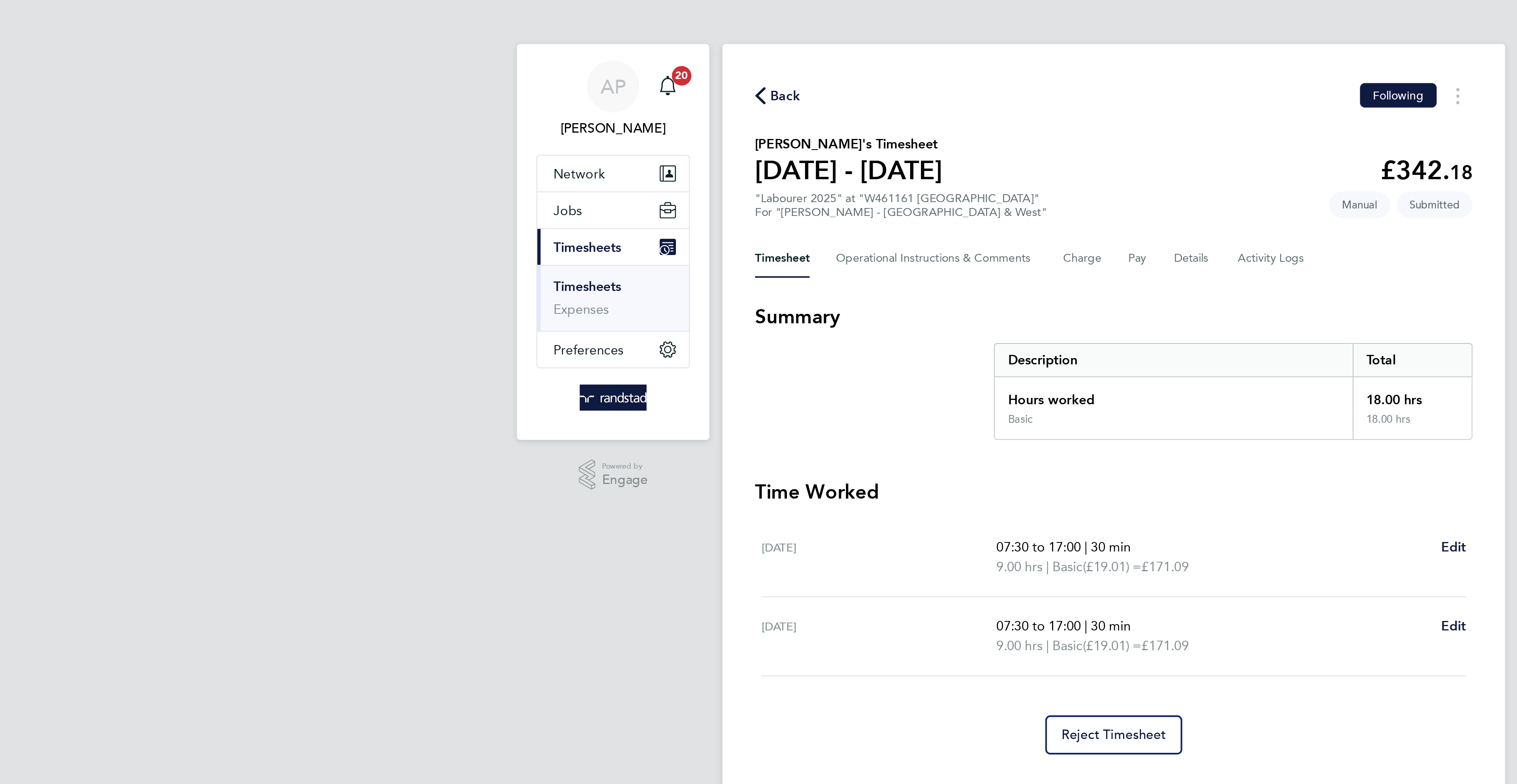
click at [595, 45] on span "Back" at bounding box center [599, 47] width 15 height 9
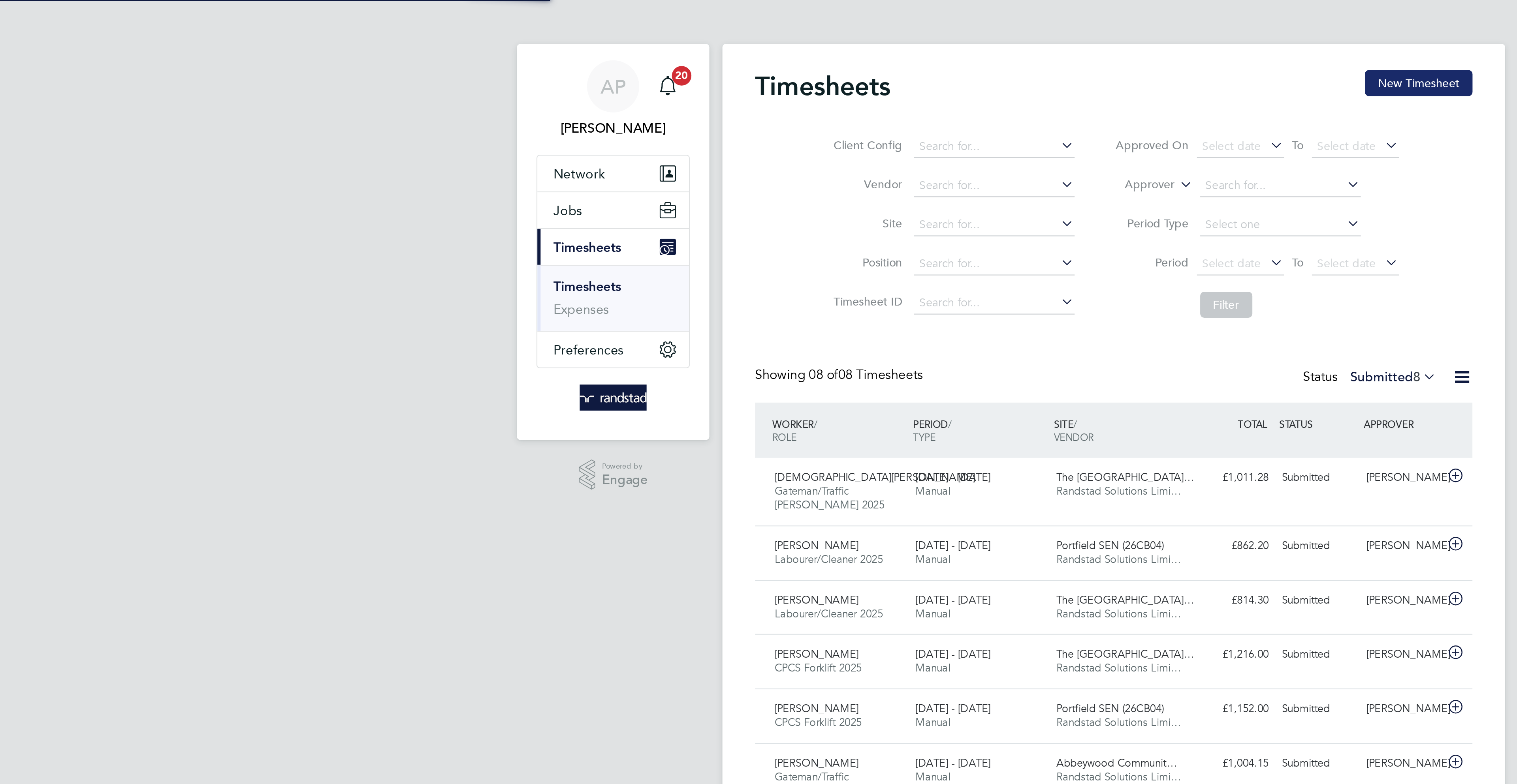
click at [903, 39] on button "New Timesheet" at bounding box center [906, 41] width 52 height 13
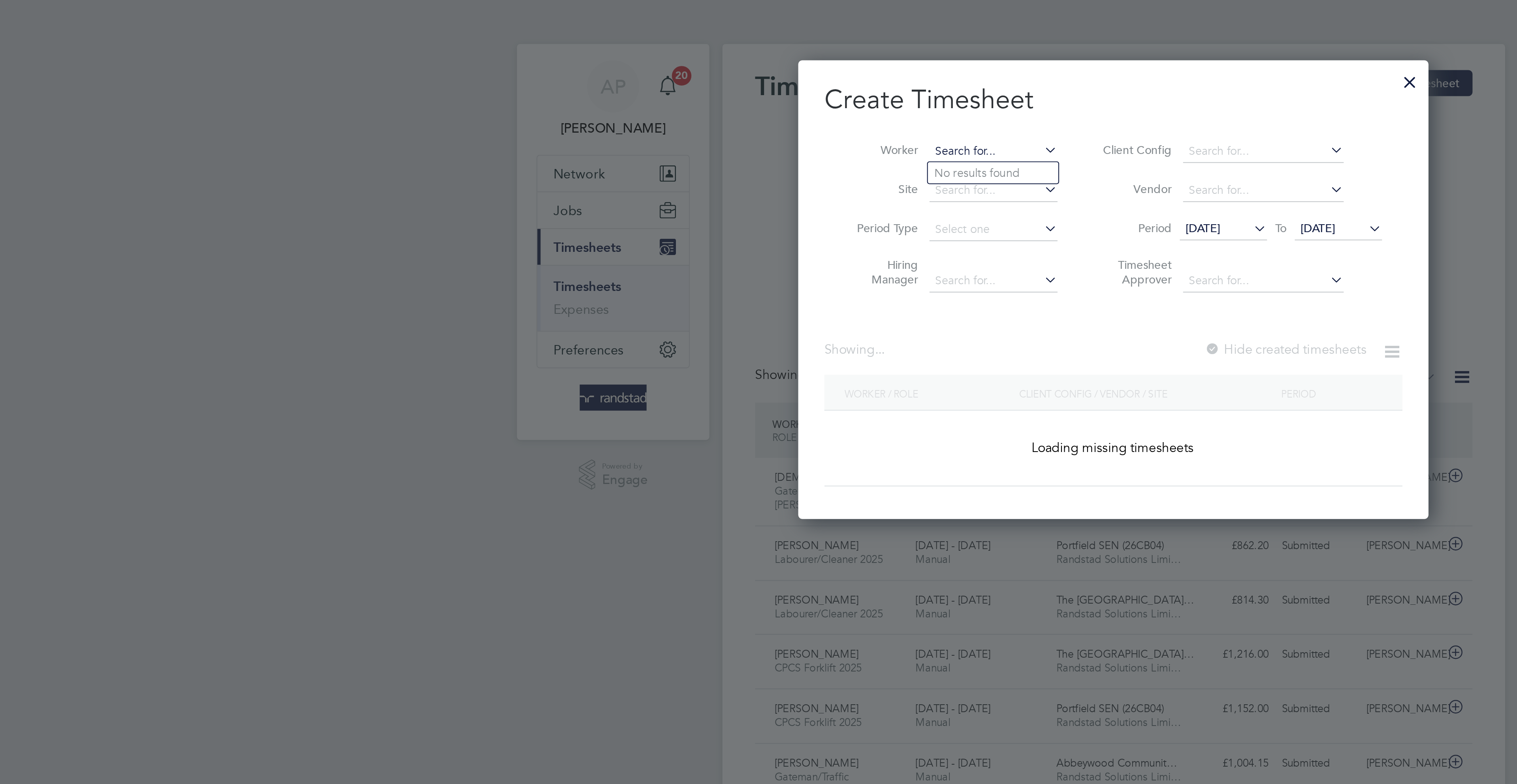
click at [693, 69] on input at bounding box center [700, 74] width 62 height 11
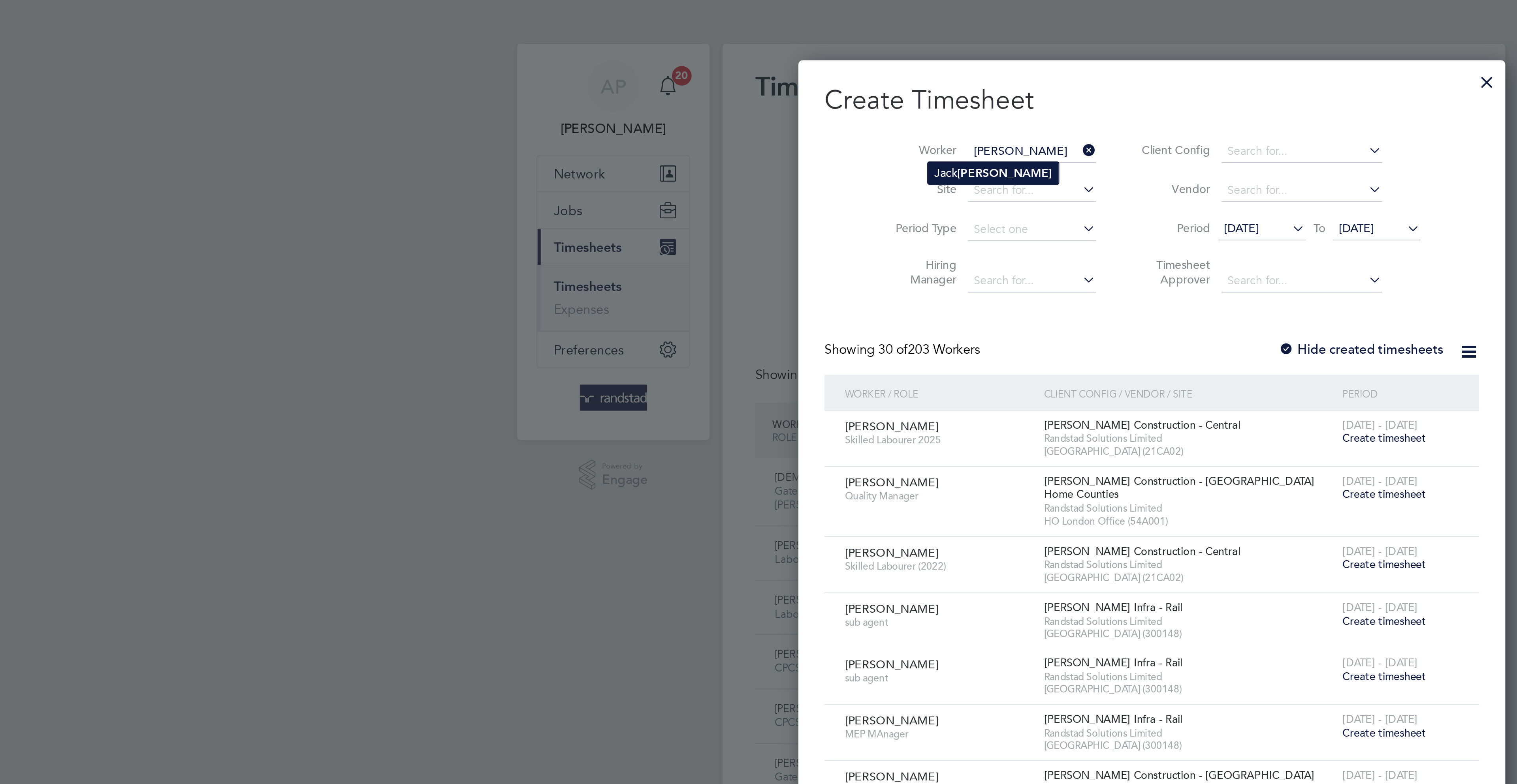
click at [694, 85] on b "Weldon" at bounding box center [705, 85] width 46 height 7
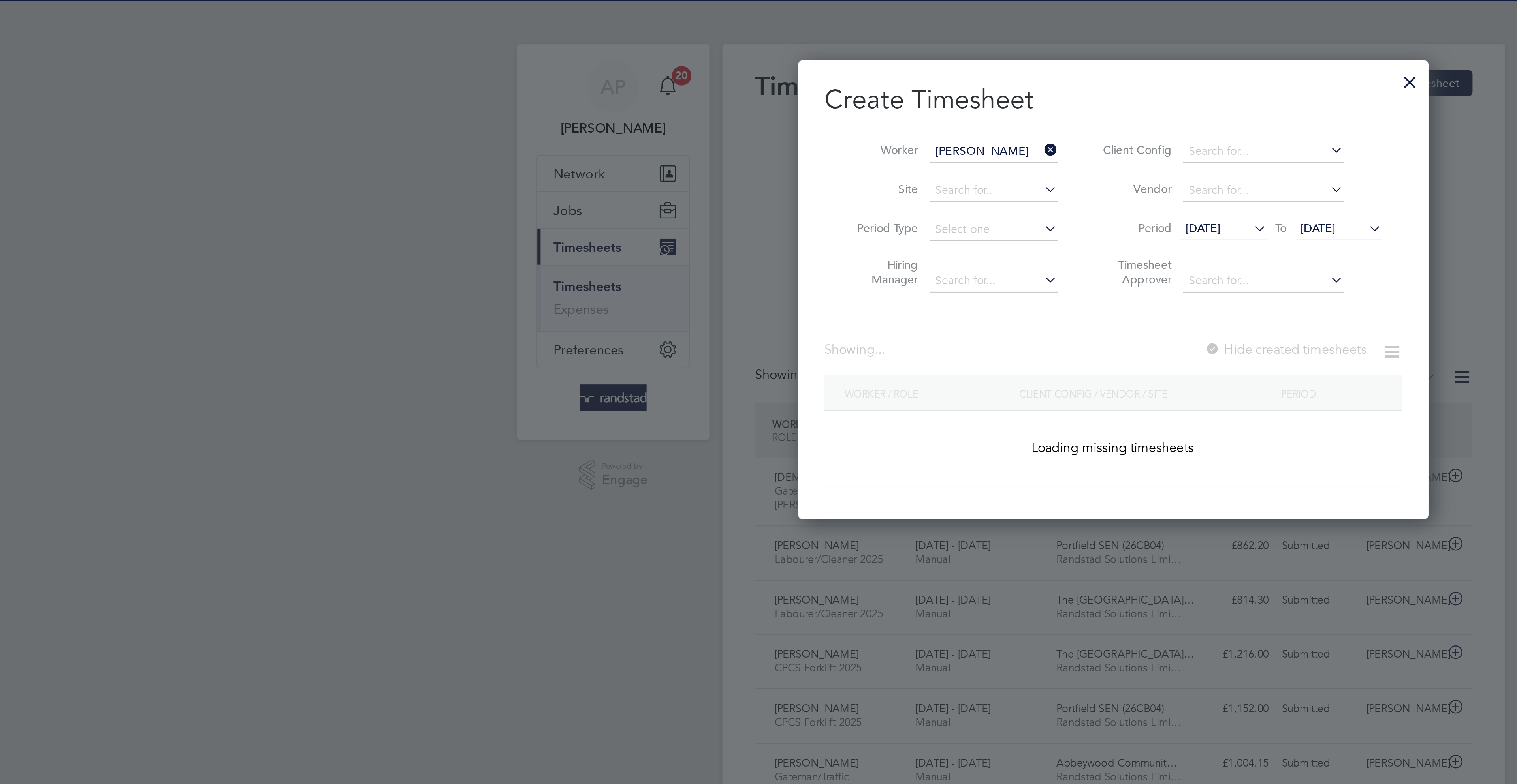
type input "[PERSON_NAME]"
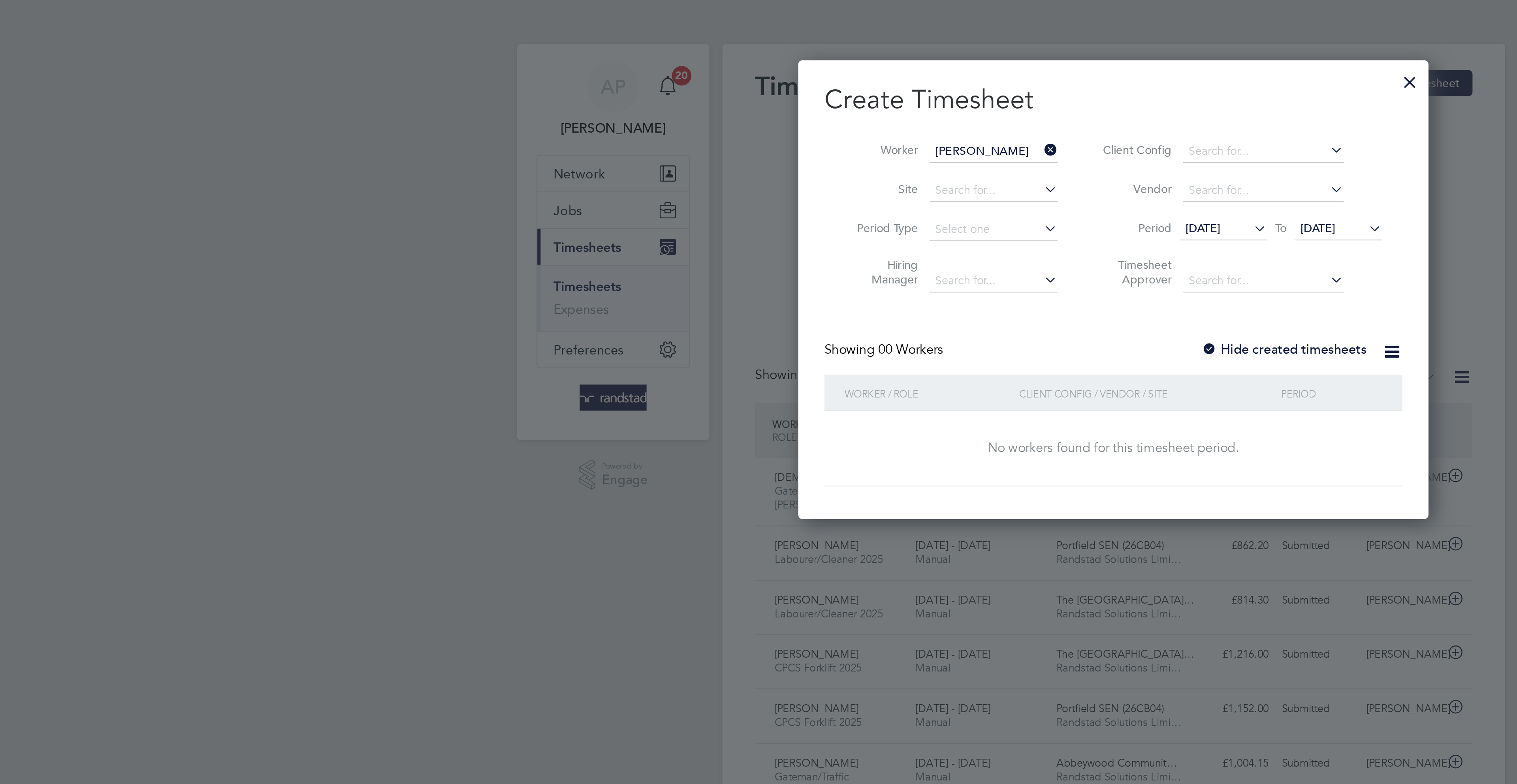
drag, startPoint x: 863, startPoint y: 113, endPoint x: 876, endPoint y: 145, distance: 34.5
click at [864, 112] on span "[DATE]" at bounding box center [857, 111] width 17 height 7
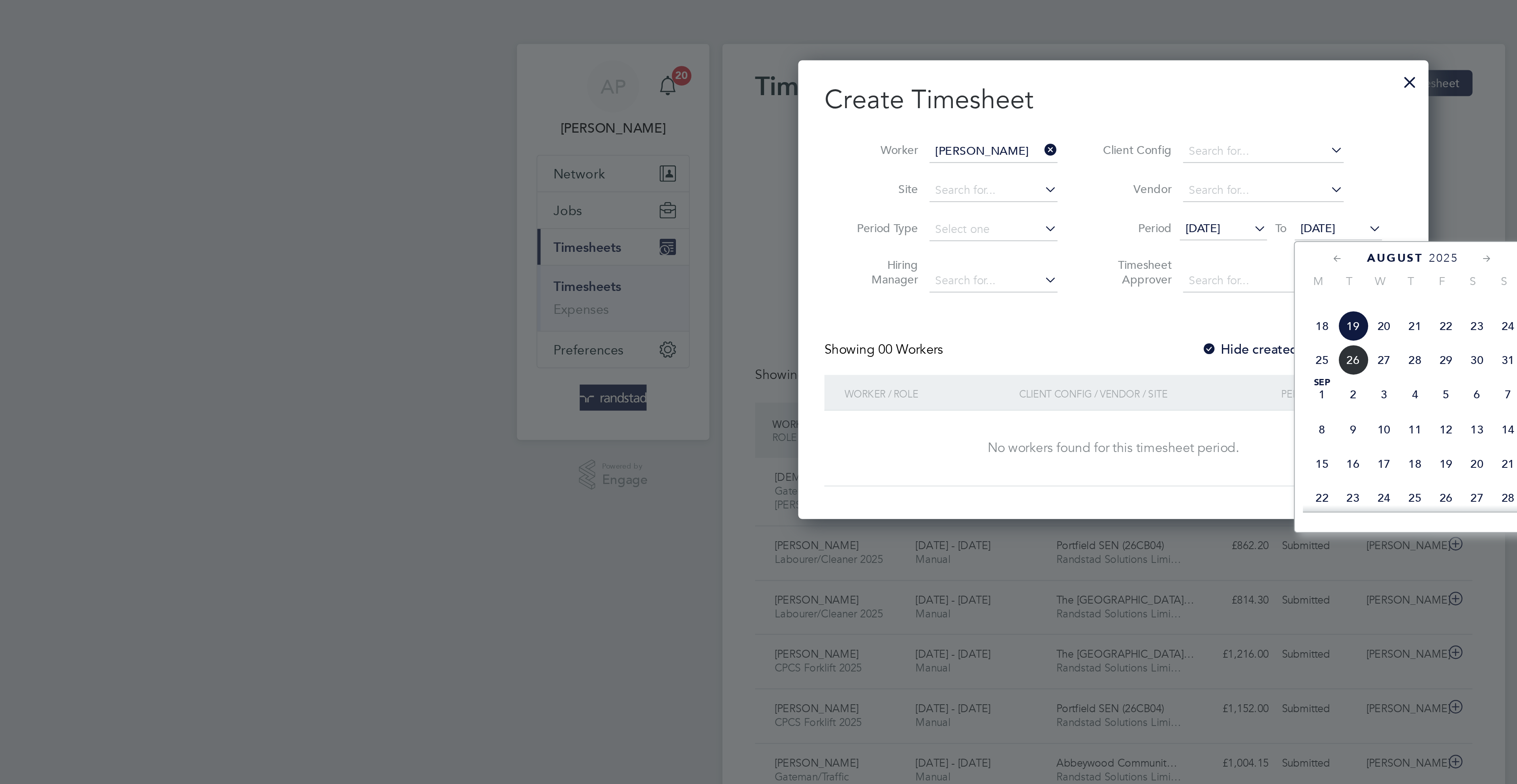
click at [930, 167] on span "23" at bounding box center [934, 159] width 15 height 15
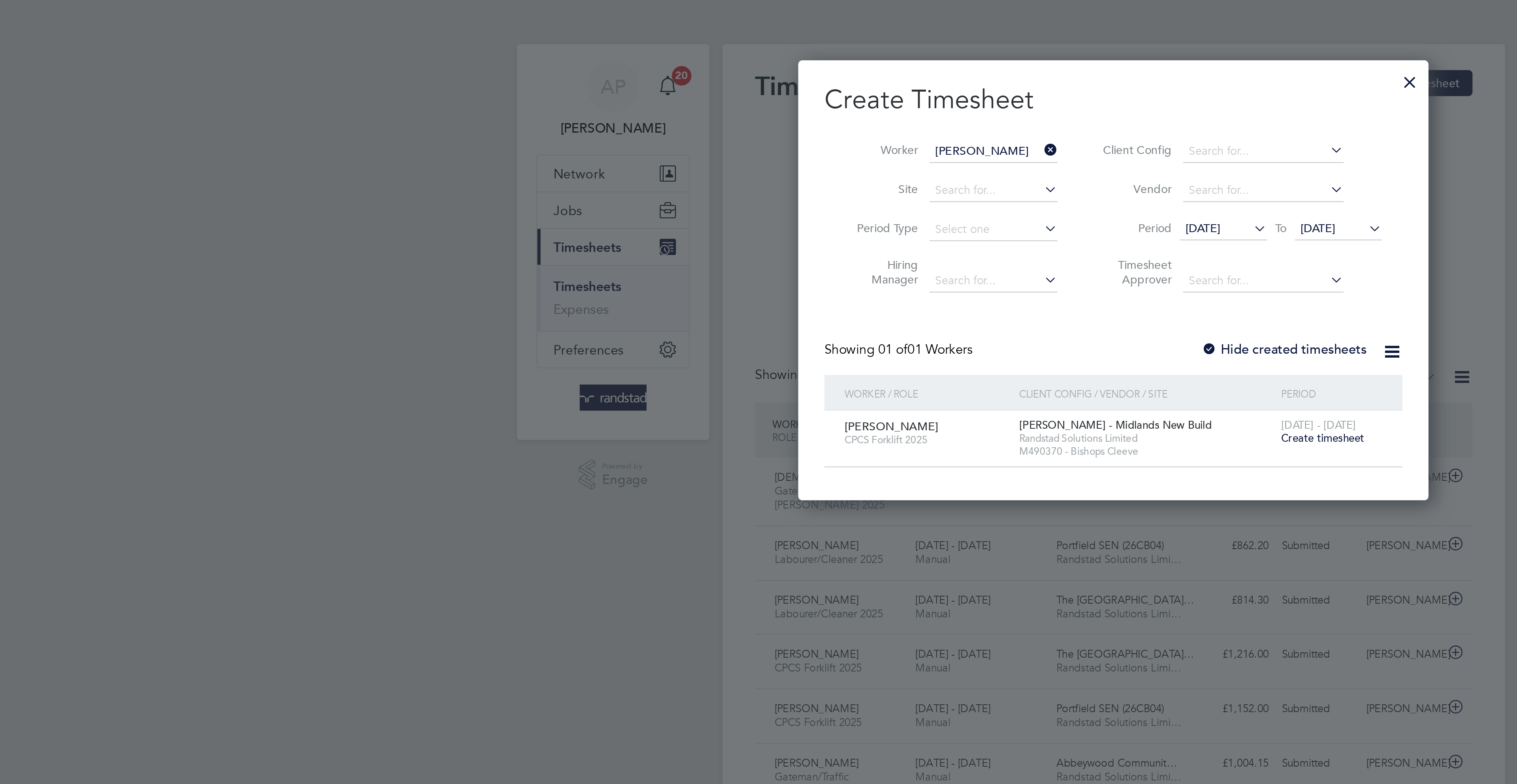
click at [860, 168] on label "Hide created timesheets" at bounding box center [840, 171] width 80 height 8
click at [844, 165] on div "Create Timesheet Worker Jack Weldon Site Period Type Hiring Manager Client Conf…" at bounding box center [758, 135] width 280 height 187
click at [845, 167] on label "Hide created timesheets" at bounding box center [840, 171] width 80 height 8
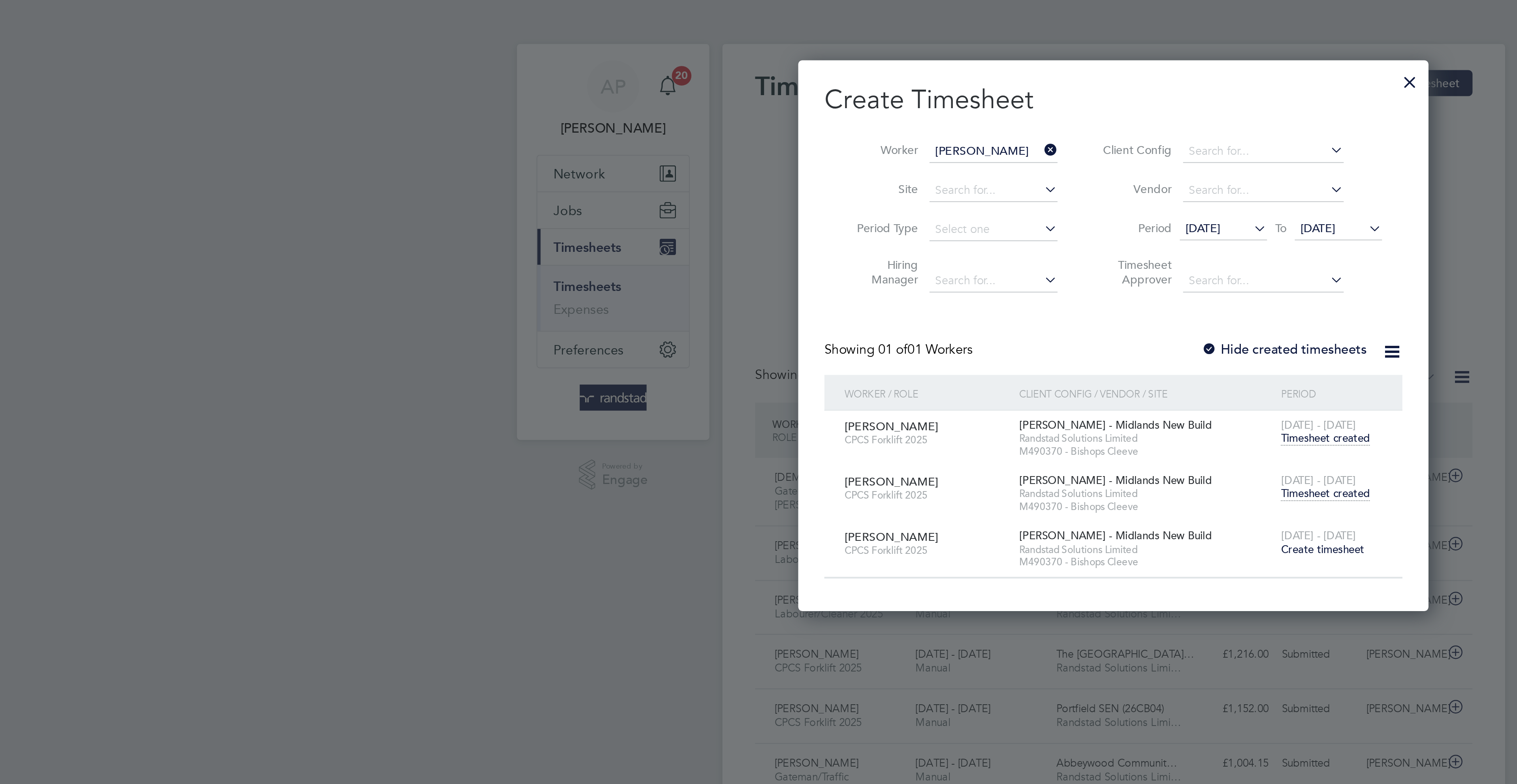
click at [866, 238] on span "Timesheet created" at bounding box center [860, 240] width 43 height 7
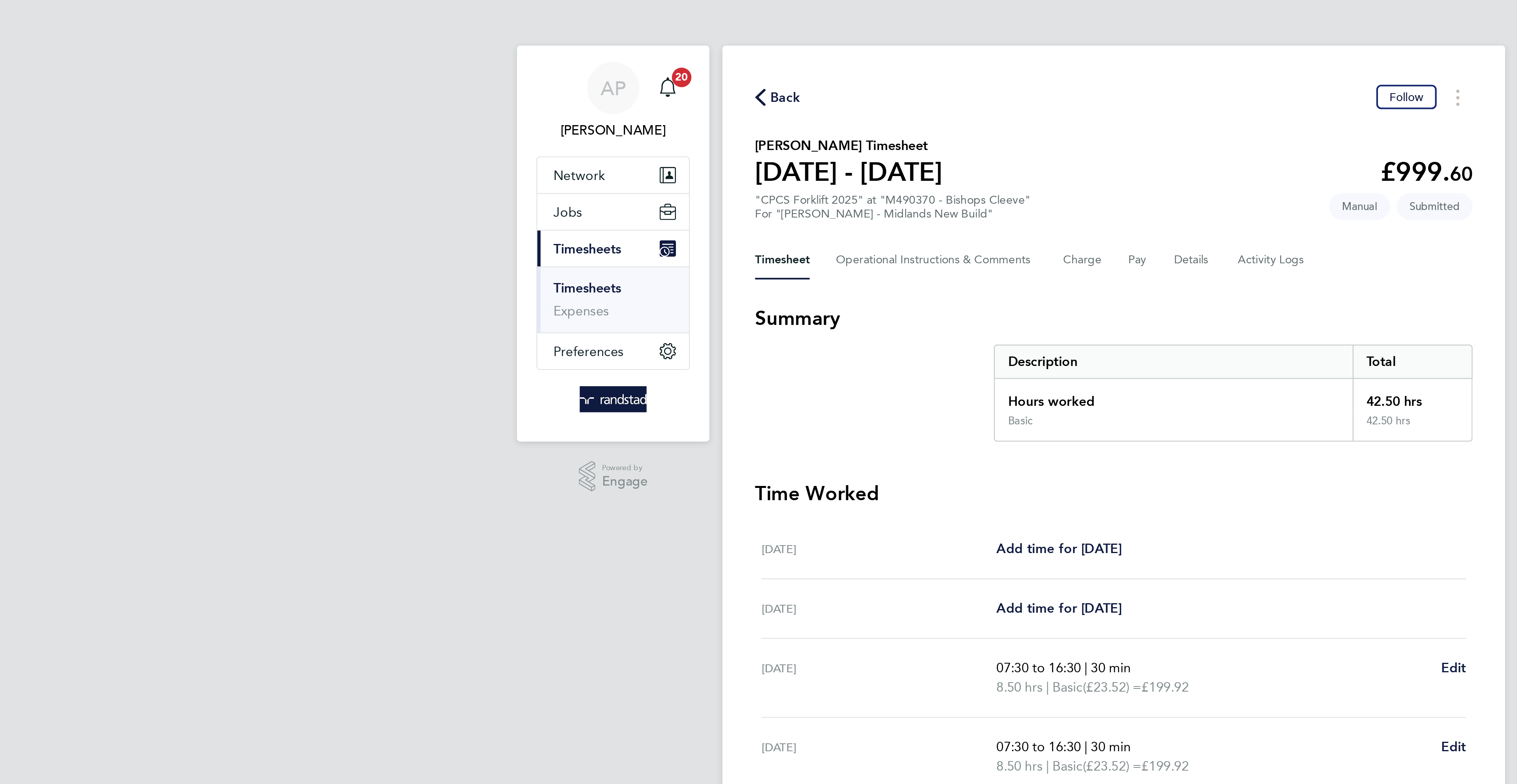
click at [811, 121] on div "Timesheet Operational Instructions & Comments Charge Pay Details Activity Logs" at bounding box center [758, 126] width 348 height 19
click at [791, 129] on button "Details" at bounding box center [796, 126] width 18 height 19
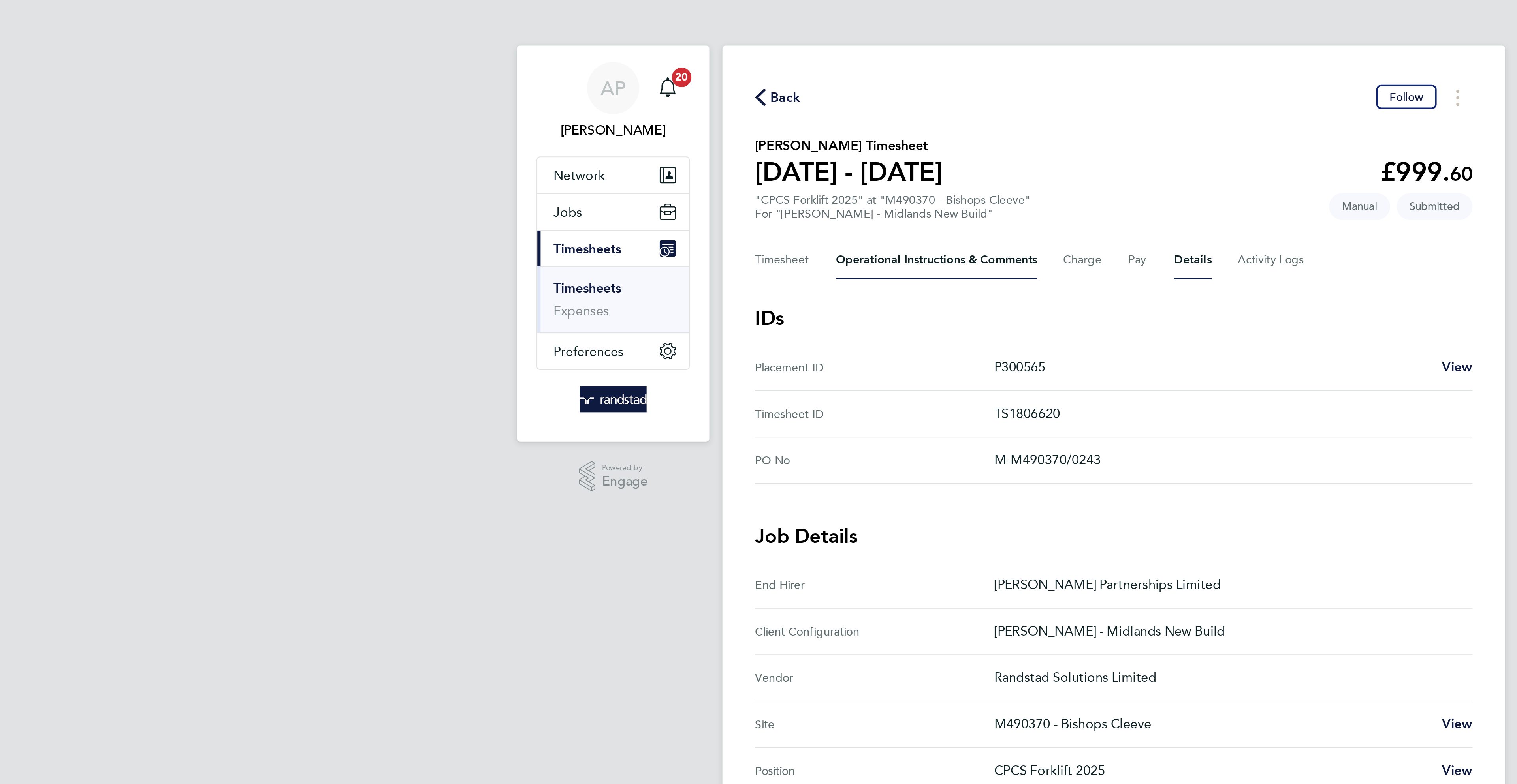
click at [658, 135] on Comments-tab "Operational Instructions & Comments" at bounding box center [673, 126] width 97 height 19
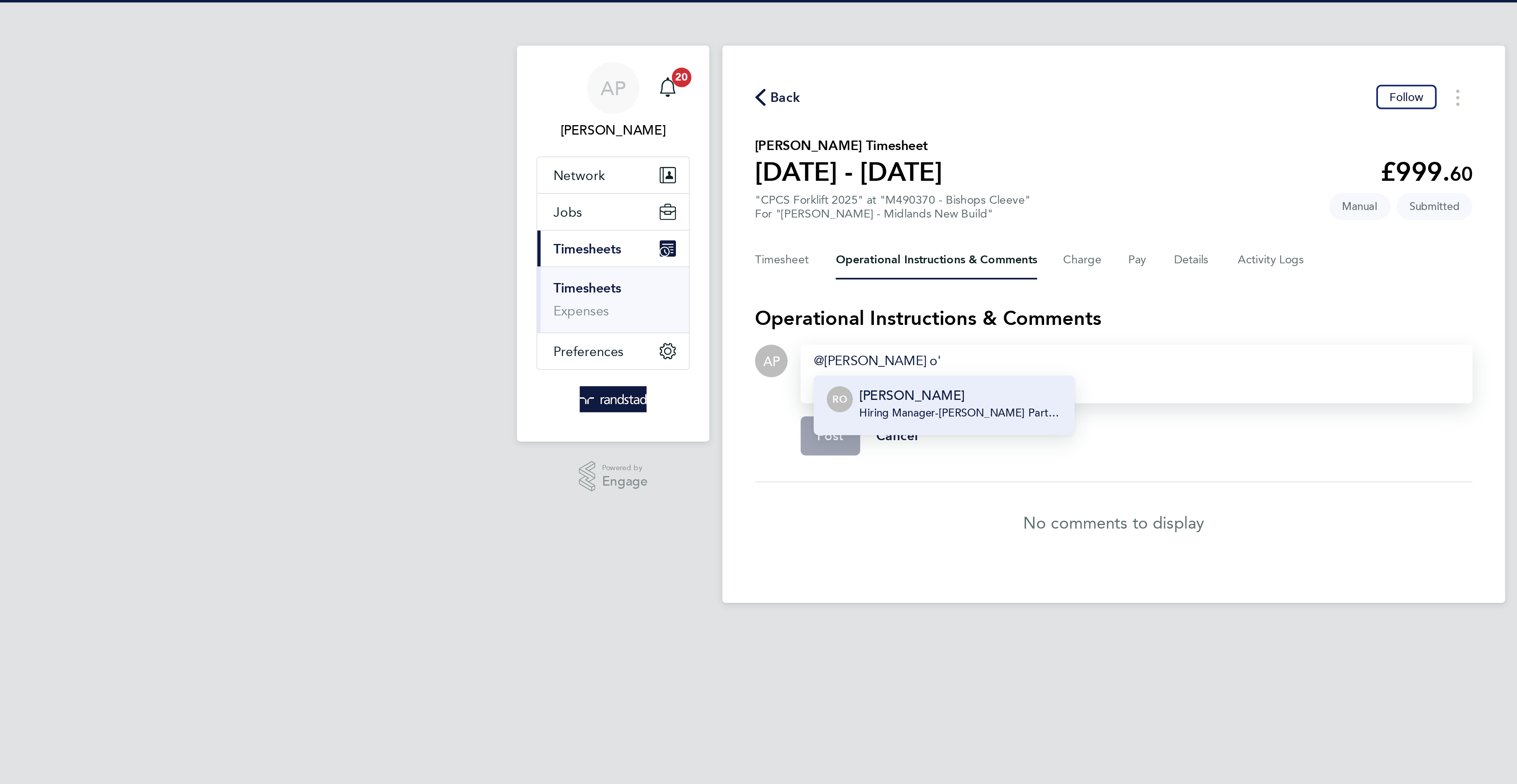
click at [683, 193] on p "[PERSON_NAME]" at bounding box center [684, 192] width 98 height 9
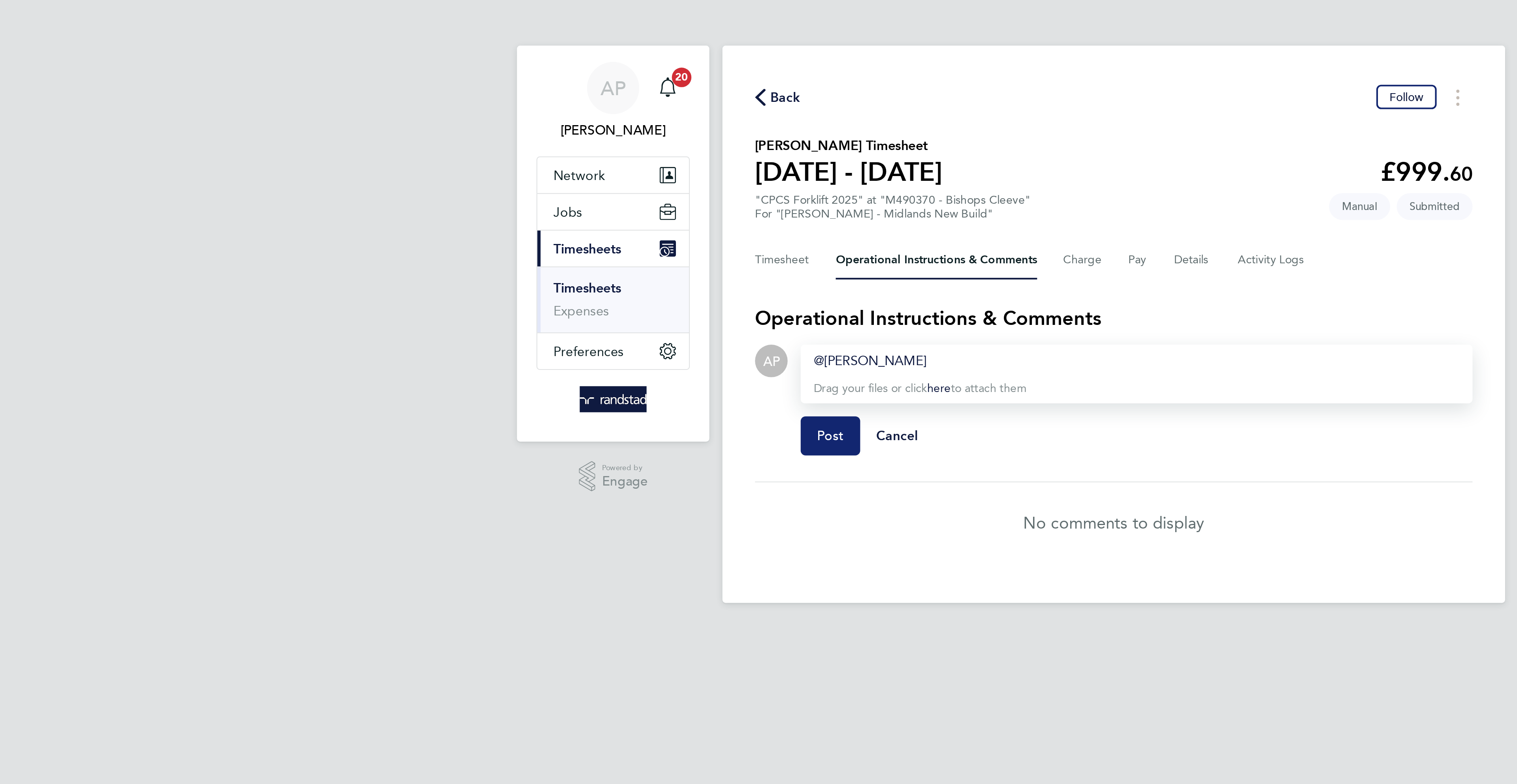
click at [621, 208] on button "Post" at bounding box center [621, 211] width 29 height 19
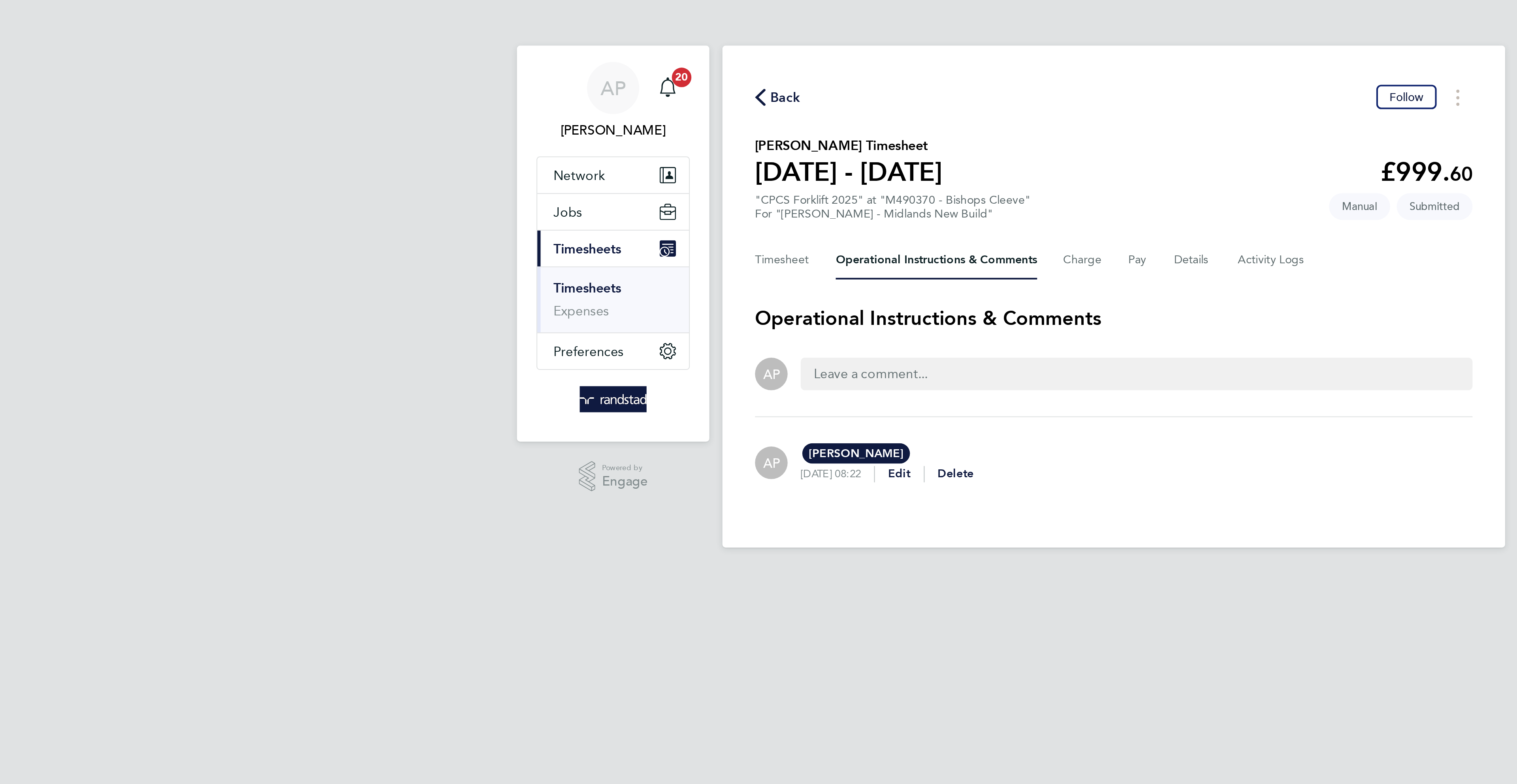
click at [600, 53] on div "Back Follow Jack Weldon's Timesheet 16 - 22 Aug 2025 £999. 60 "CPCS Forklift 20…" at bounding box center [758, 143] width 379 height 243
click at [599, 44] on span "Back" at bounding box center [599, 47] width 15 height 9
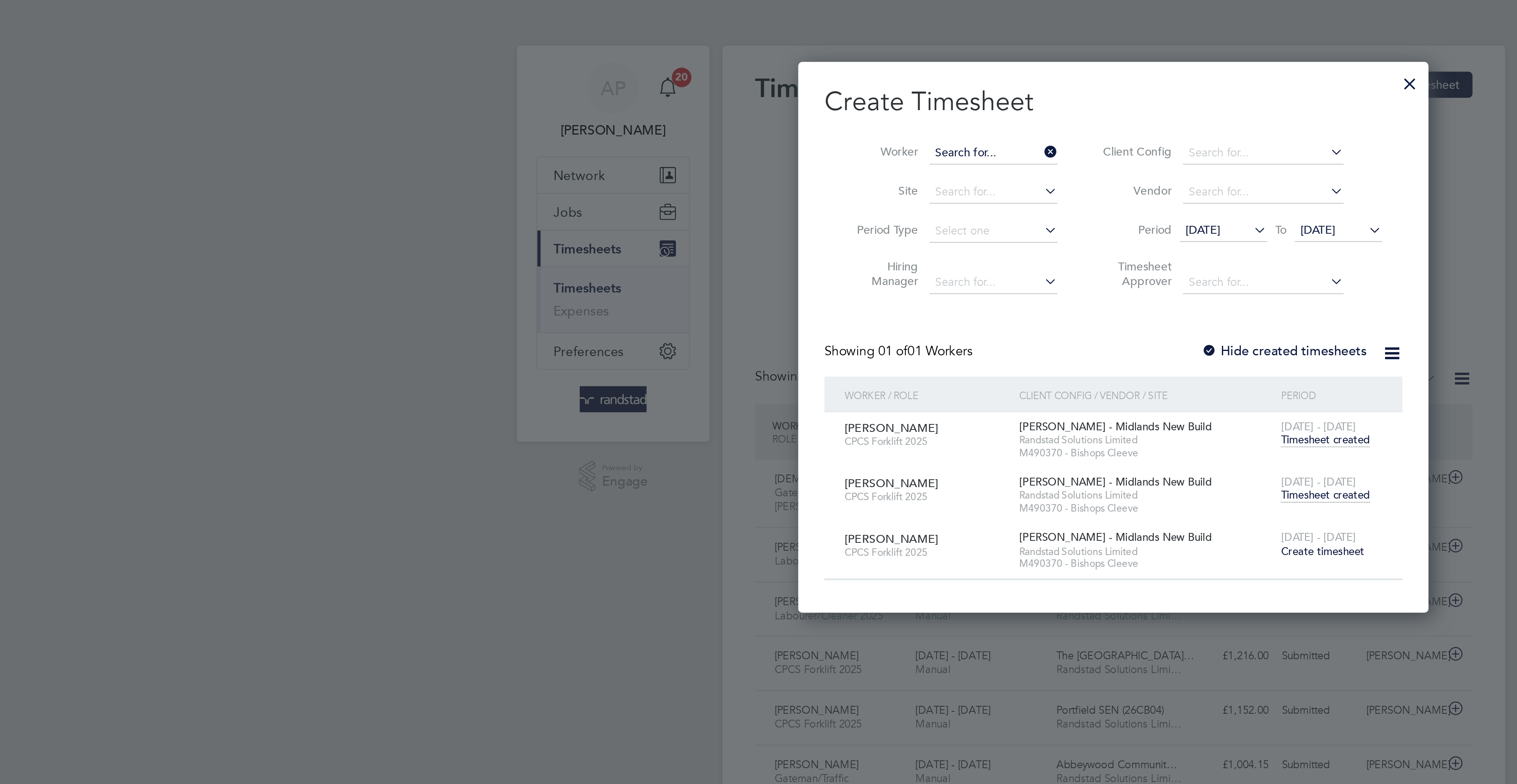
click at [691, 76] on input at bounding box center [700, 74] width 62 height 11
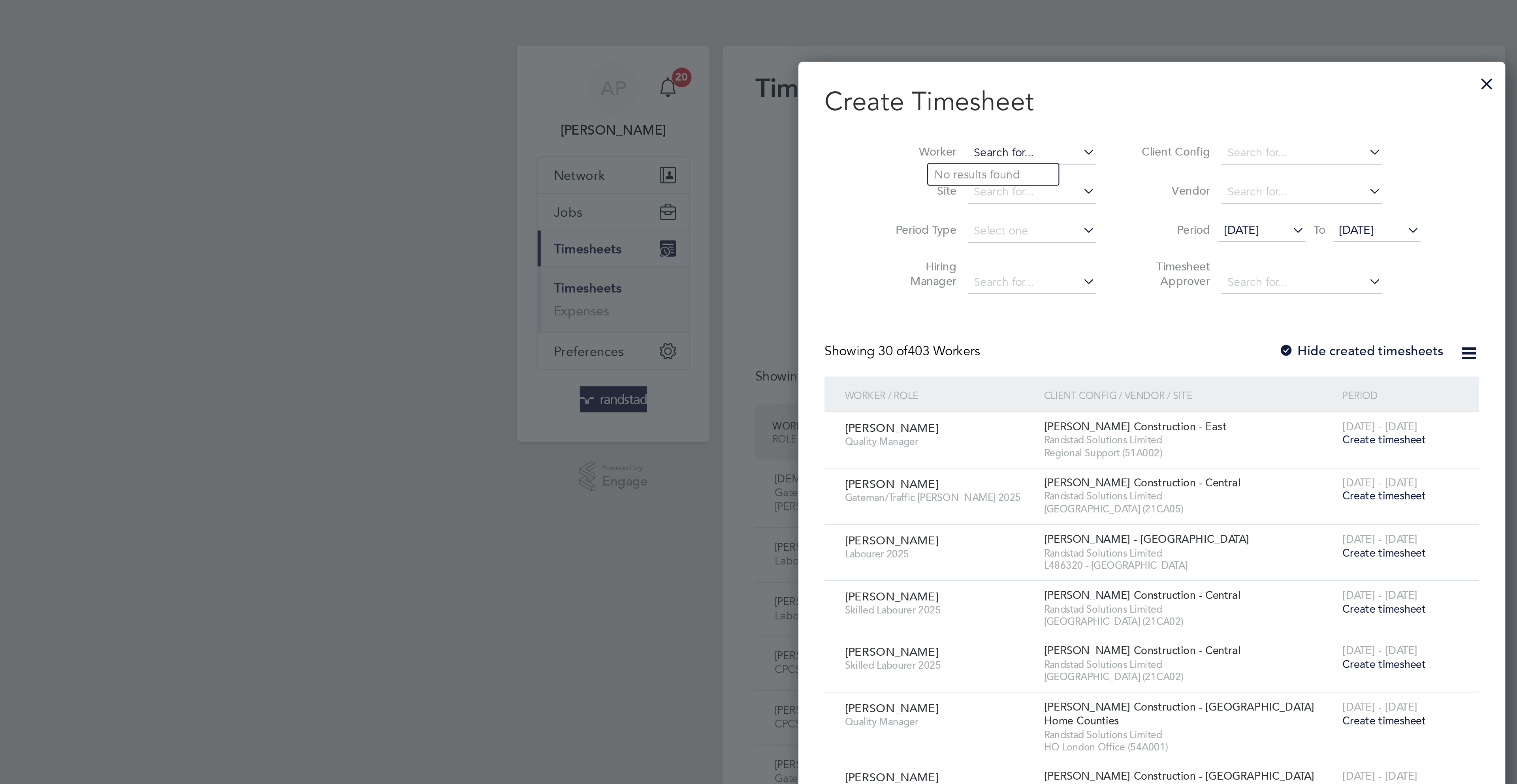
scroll to position [1564, 307]
click at [701, 97] on li "Timothy Da vid" at bounding box center [726, 95] width 115 height 11
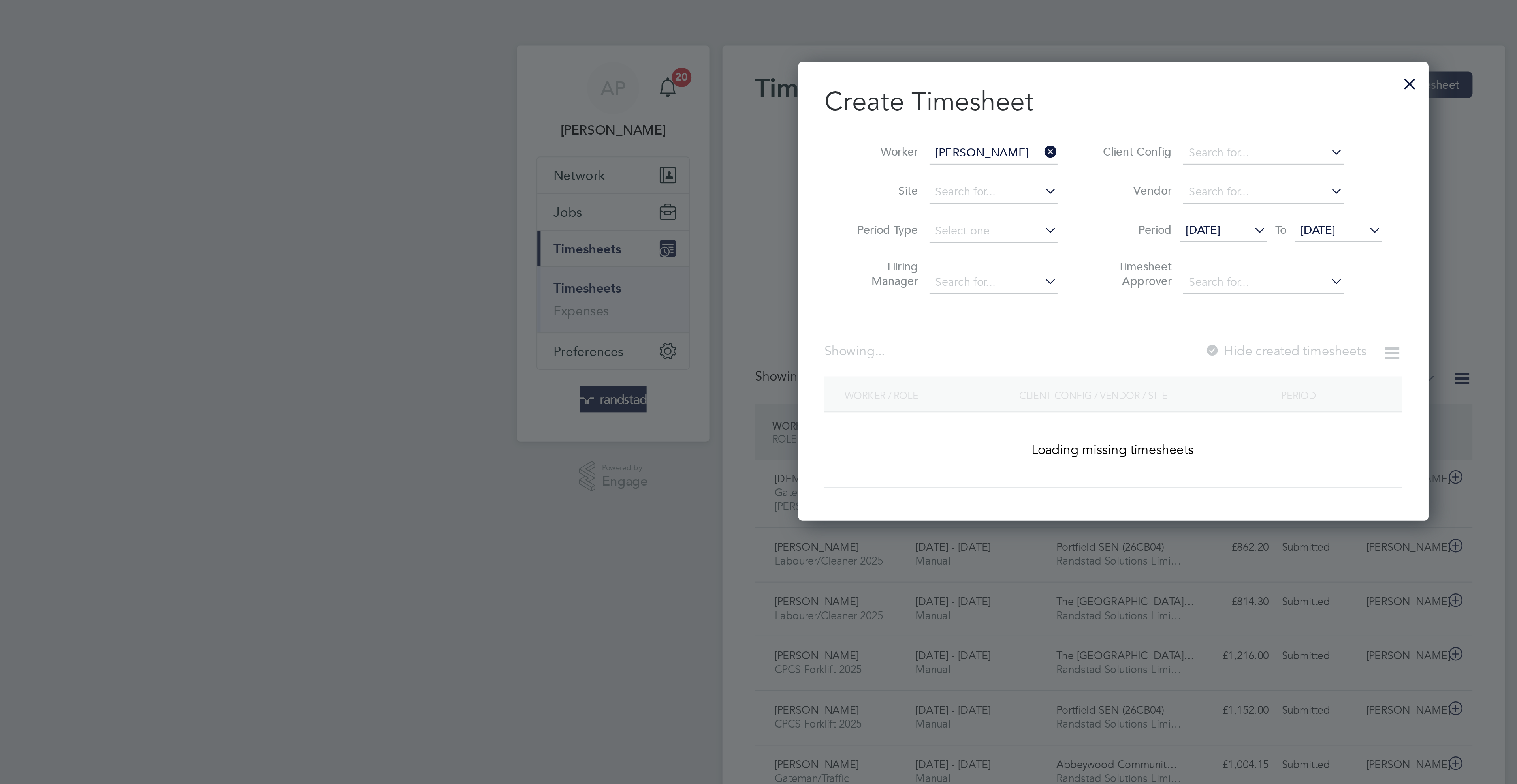
type input "[PERSON_NAME]"
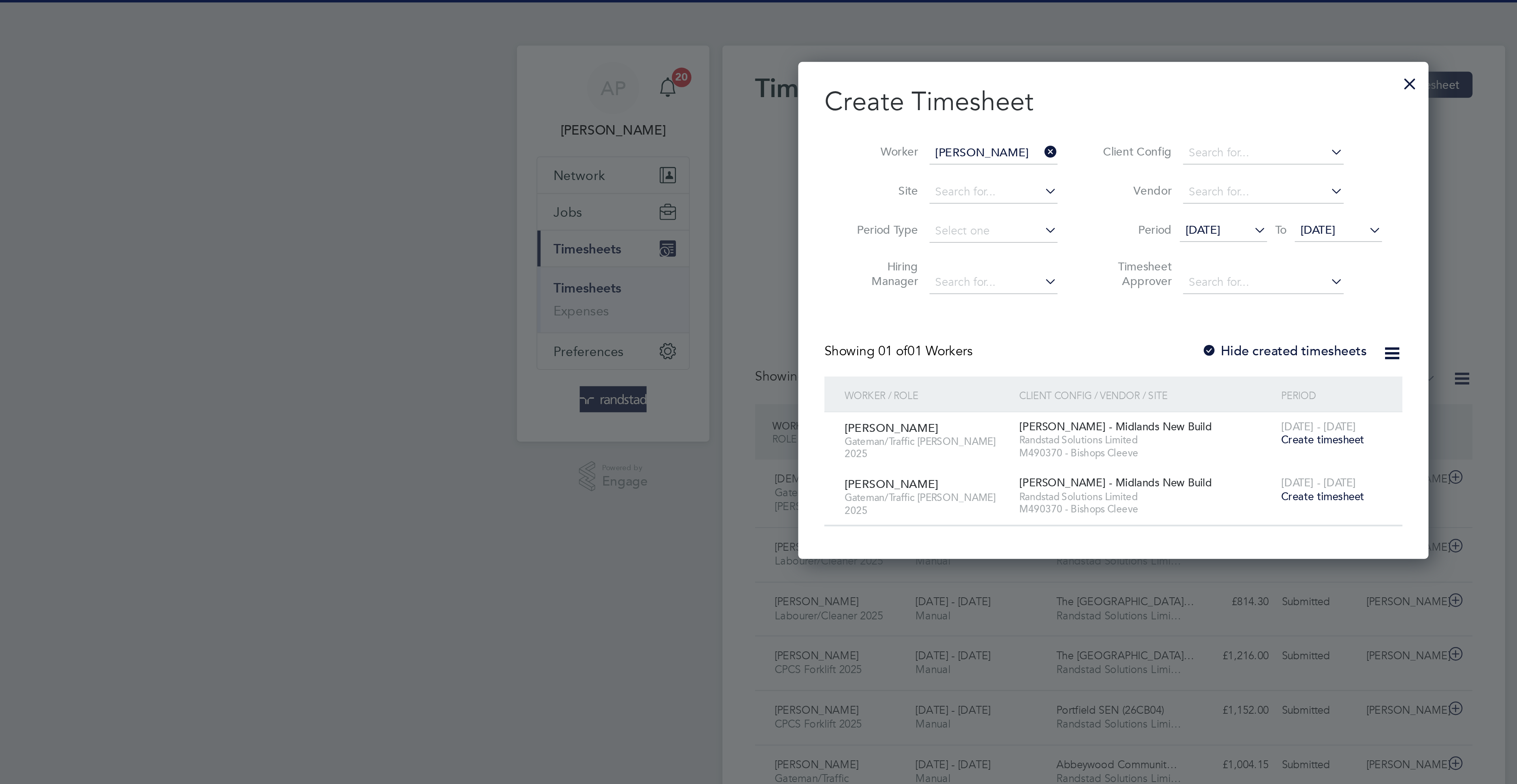
click at [862, 215] on span "Create timesheet" at bounding box center [859, 213] width 40 height 7
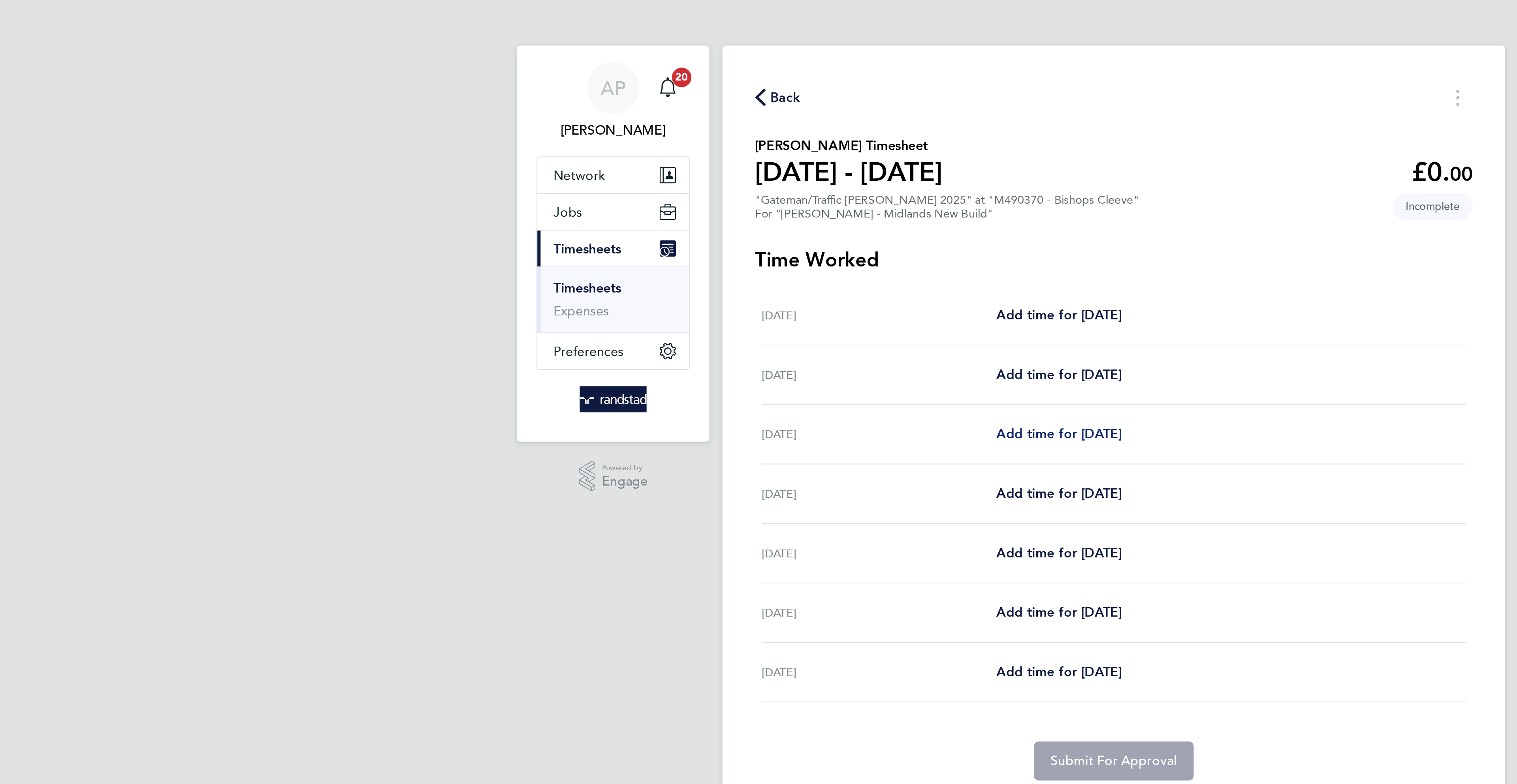
click at [731, 212] on span "Add time for [DATE]" at bounding box center [732, 210] width 61 height 7
select select "30"
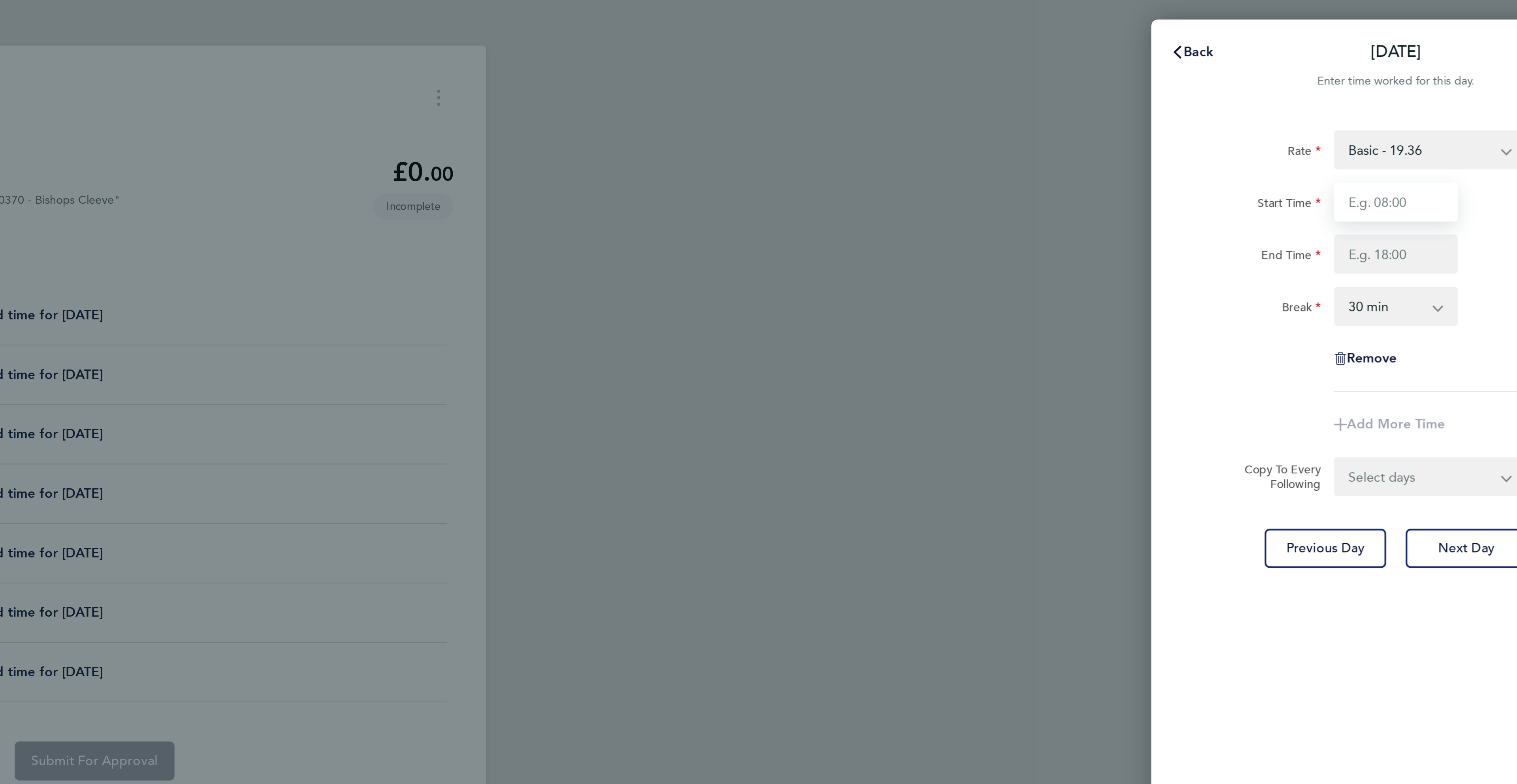
click at [1388, 93] on input "Start Time" at bounding box center [1389, 98] width 60 height 19
type input "07:00"
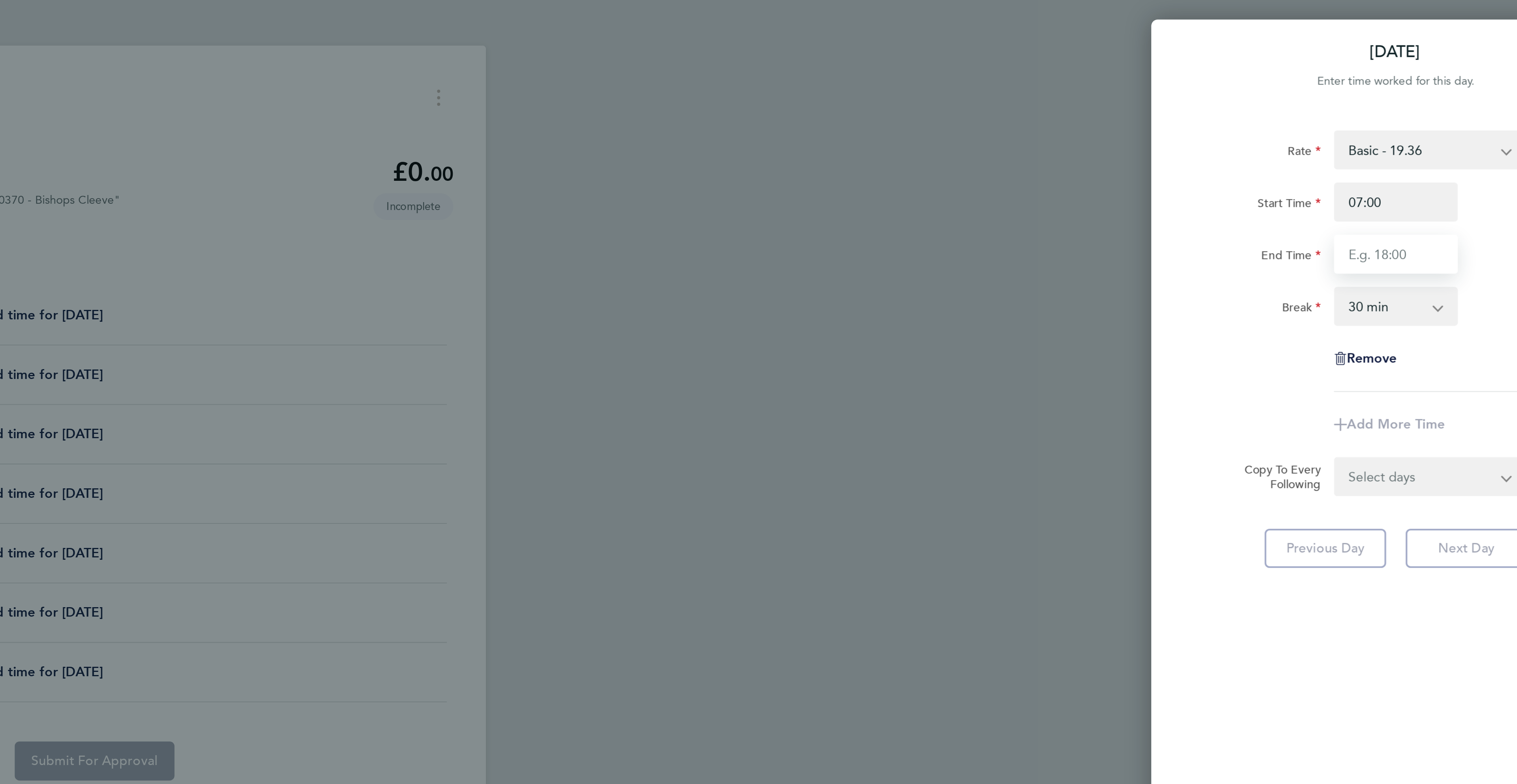
click at [1375, 119] on input "End Time" at bounding box center [1389, 123] width 60 height 19
type input "16:£0"
click at [1432, 185] on div "Rate Basic - 19.36 Overtime 1 - 27.90 Overtime 2 - 36.44 Start Time 07:00 End T…" at bounding box center [1388, 127] width 193 height 127
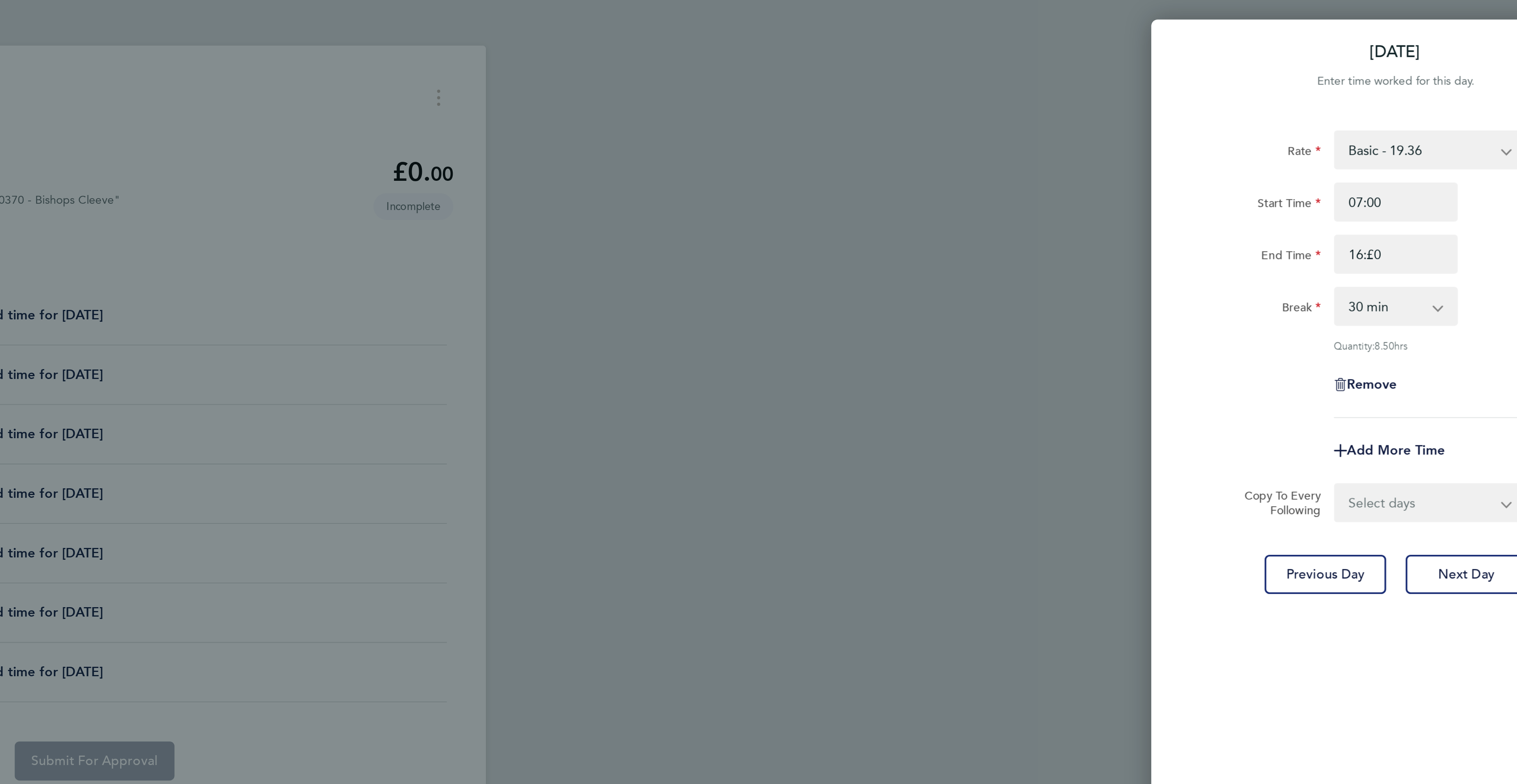
click at [1412, 244] on select "Select days Day [DATE] [DATE] [DATE] [DATE]" at bounding box center [1401, 244] width 83 height 17
select select "TUE"
click at [1360, 235] on select "Select days Day [DATE] [DATE] [DATE] [DATE]" at bounding box center [1401, 244] width 83 height 17
select select "[DATE]"
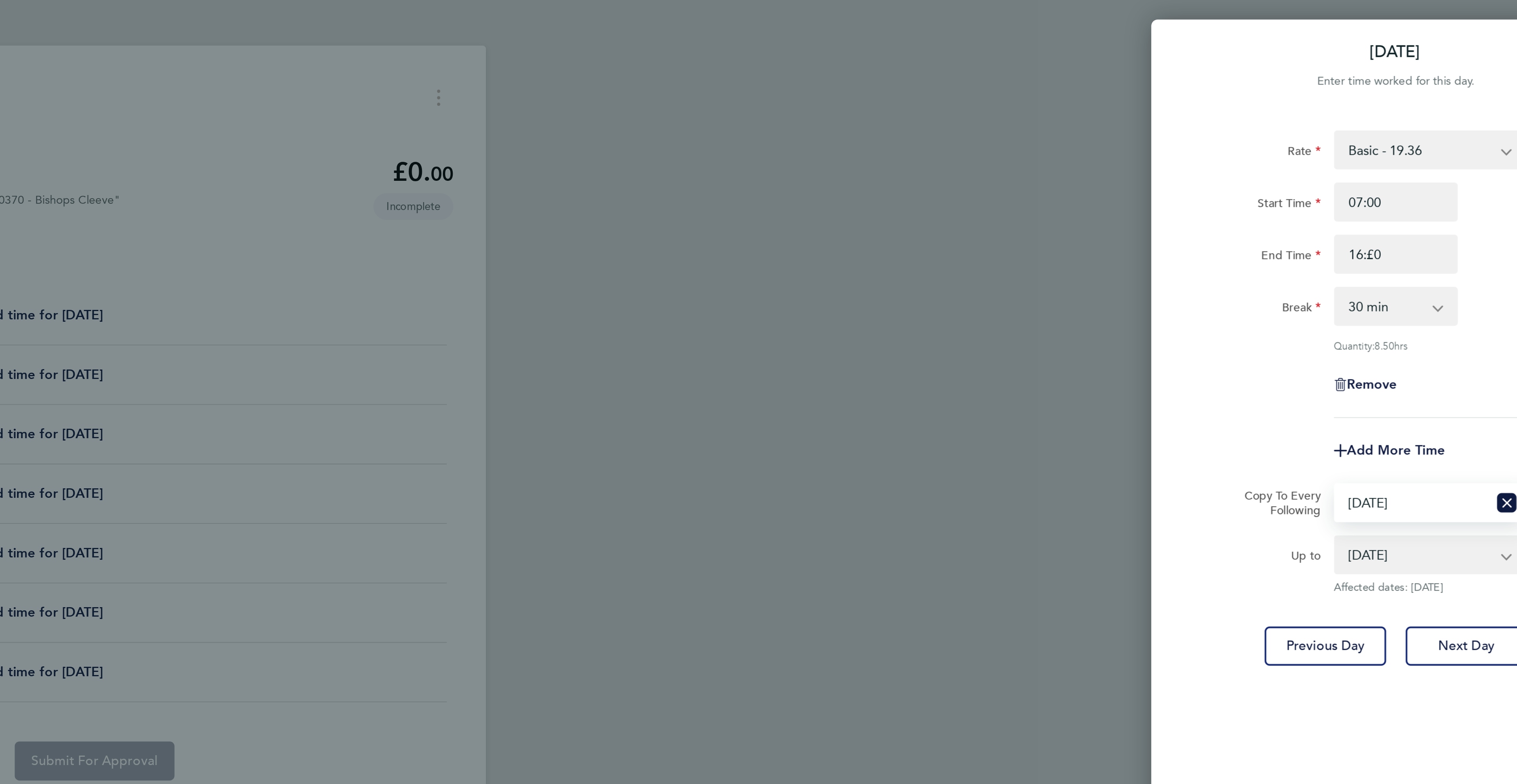
click at [1378, 246] on select "Select days Day [DATE] [DATE] [DATE] [DATE]" at bounding box center [1396, 244] width 73 height 17
select select "DAY"
click at [1360, 235] on select "Select days Day [DATE] [DATE] [DATE] [DATE]" at bounding box center [1396, 244] width 73 height 17
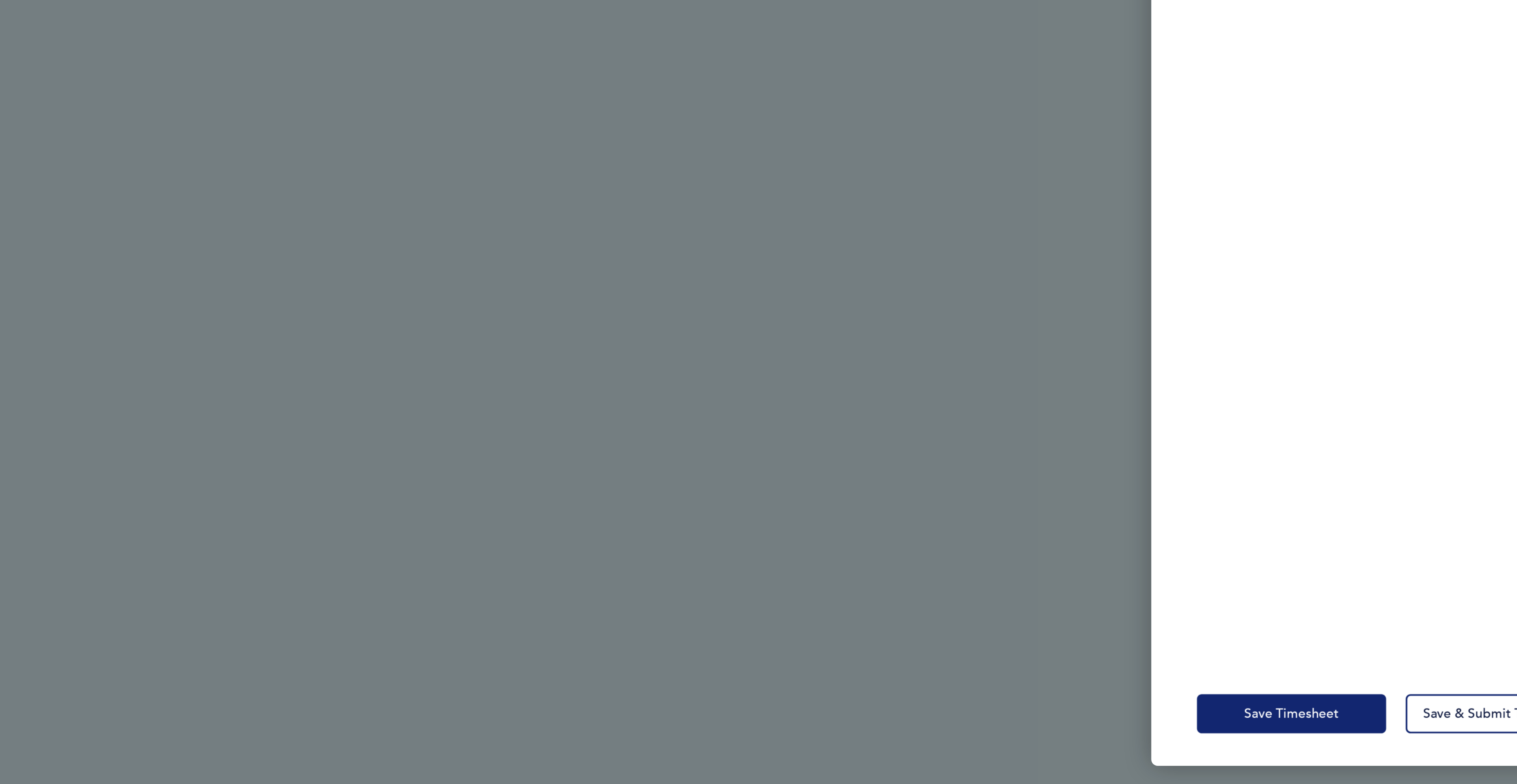
click at [1357, 740] on button "Save Timesheet" at bounding box center [1338, 749] width 92 height 19
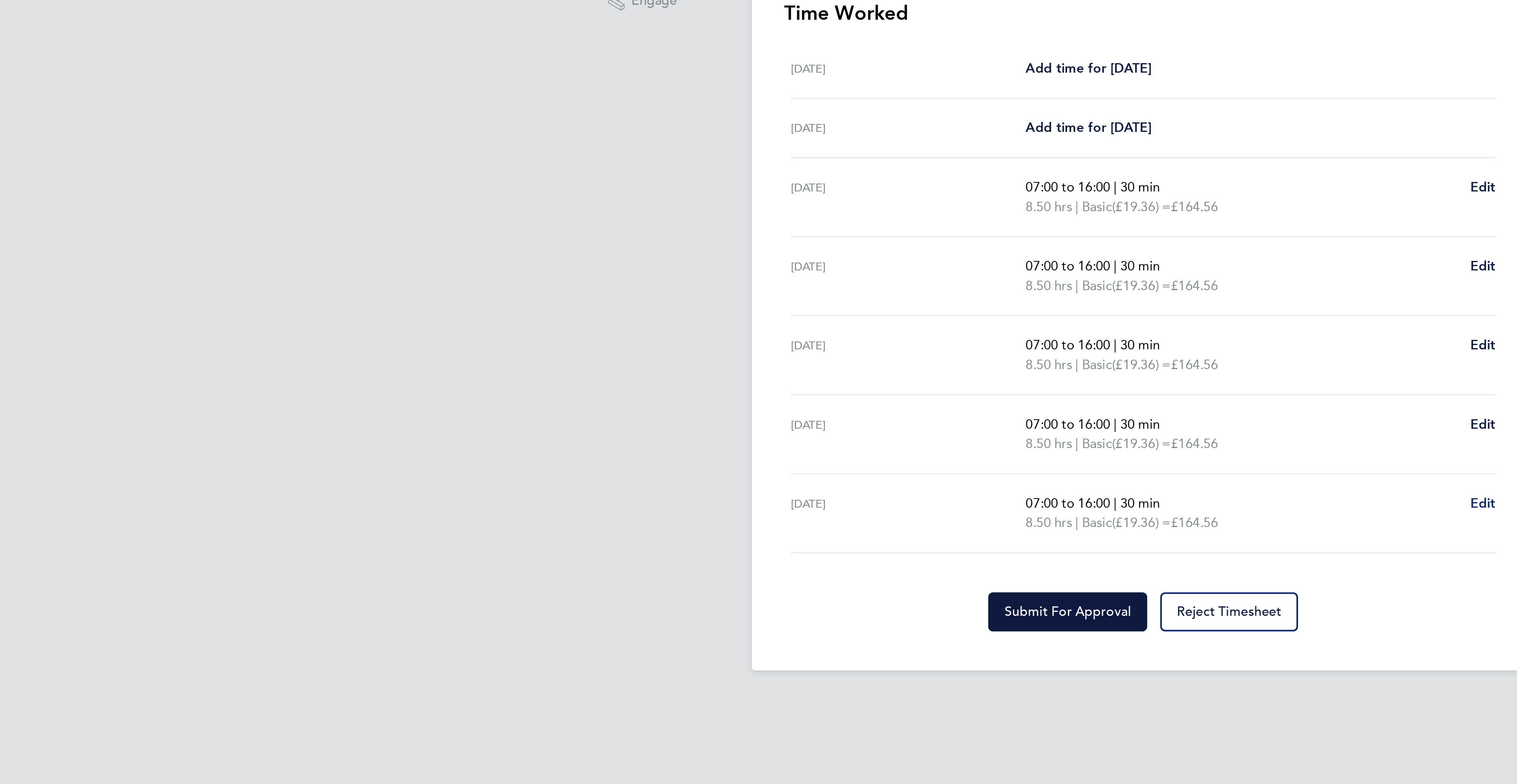
click at [922, 480] on span "Edit" at bounding box center [923, 476] width 12 height 7
select select "30"
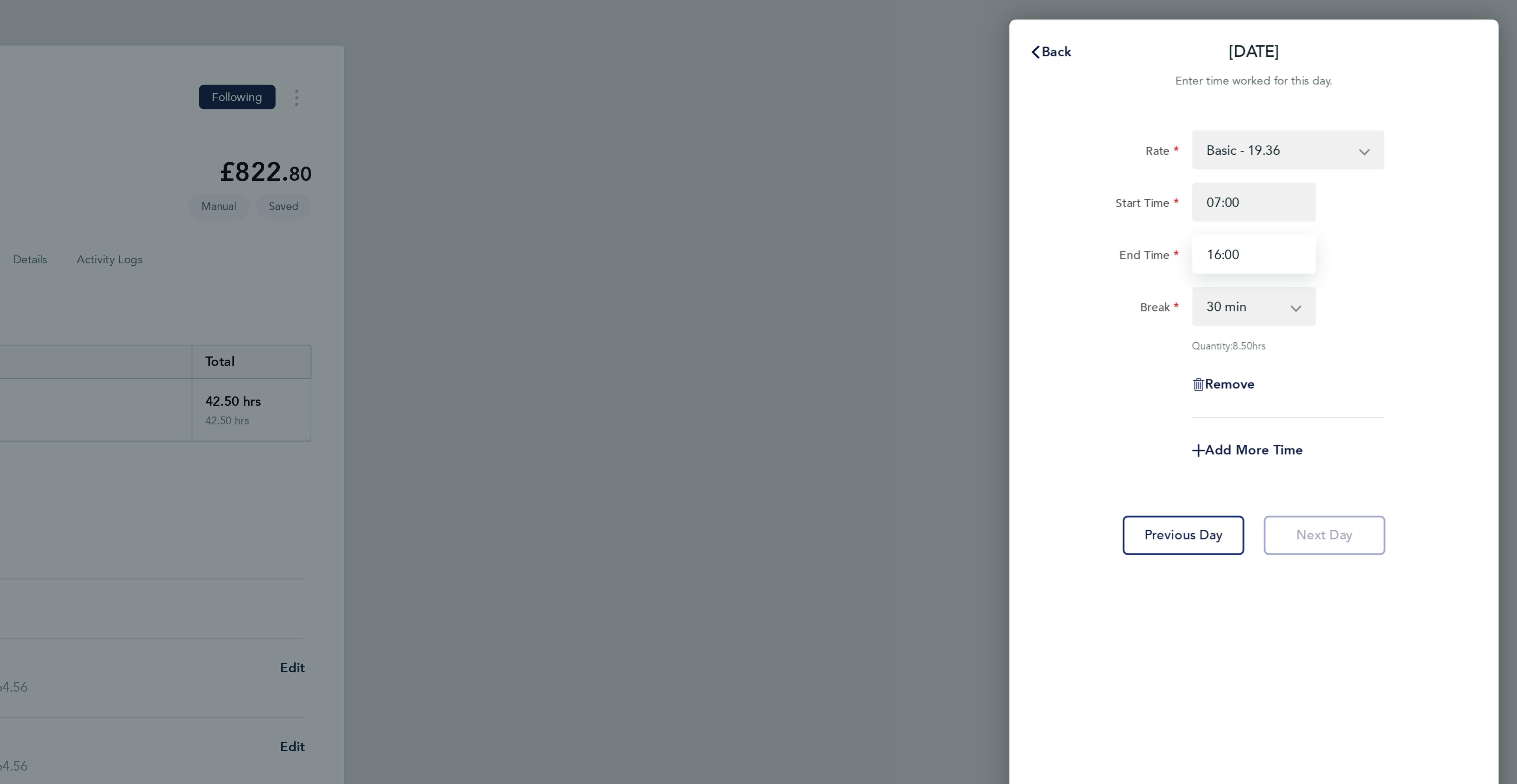
drag, startPoint x: 1393, startPoint y: 124, endPoint x: 1382, endPoint y: 125, distance: 11.0
click at [1382, 125] on input "16:00" at bounding box center [1389, 123] width 60 height 19
click at [1294, 29] on span "Back" at bounding box center [1294, 25] width 15 height 7
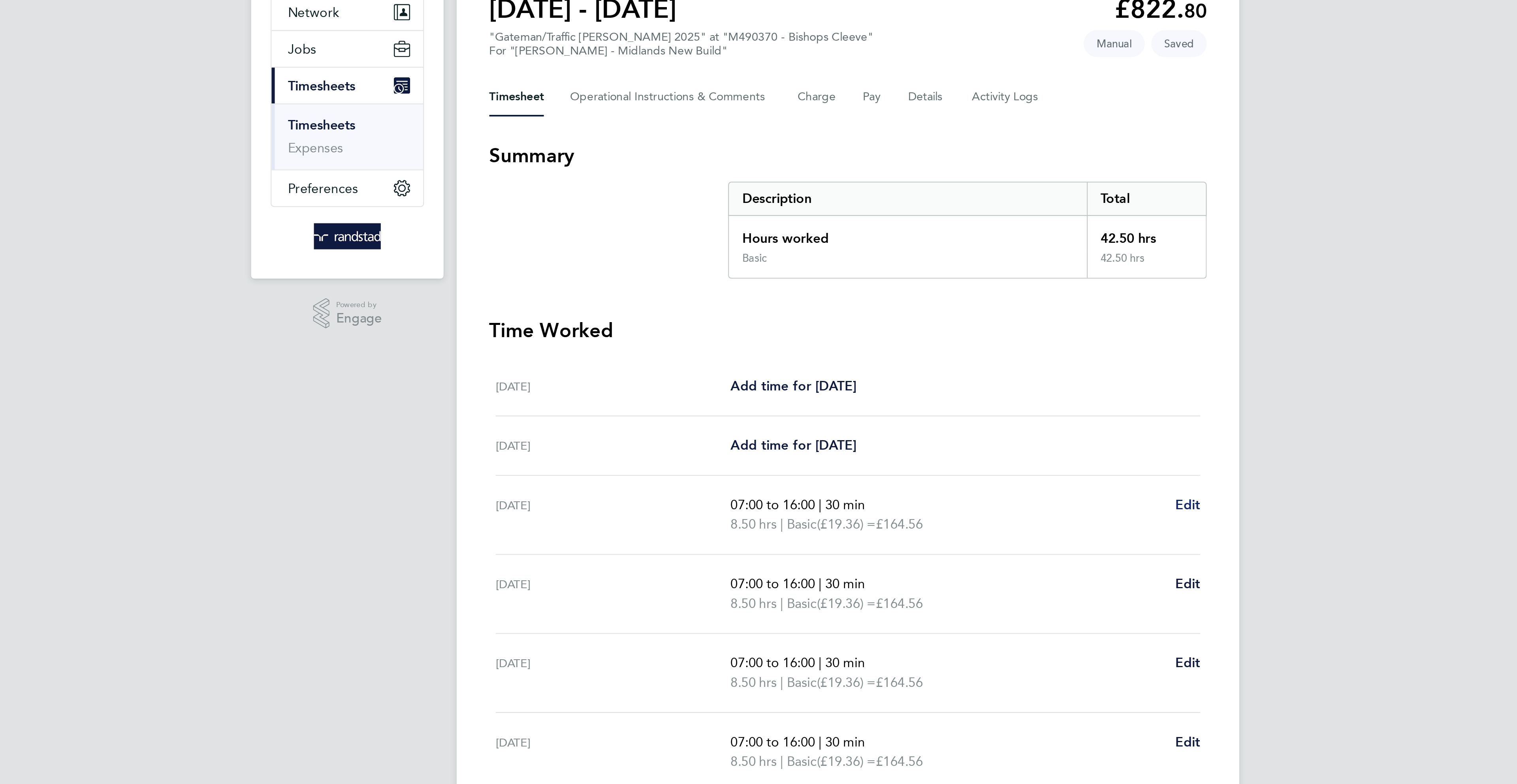
click at [921, 327] on span "Edit" at bounding box center [923, 323] width 12 height 7
select select "30"
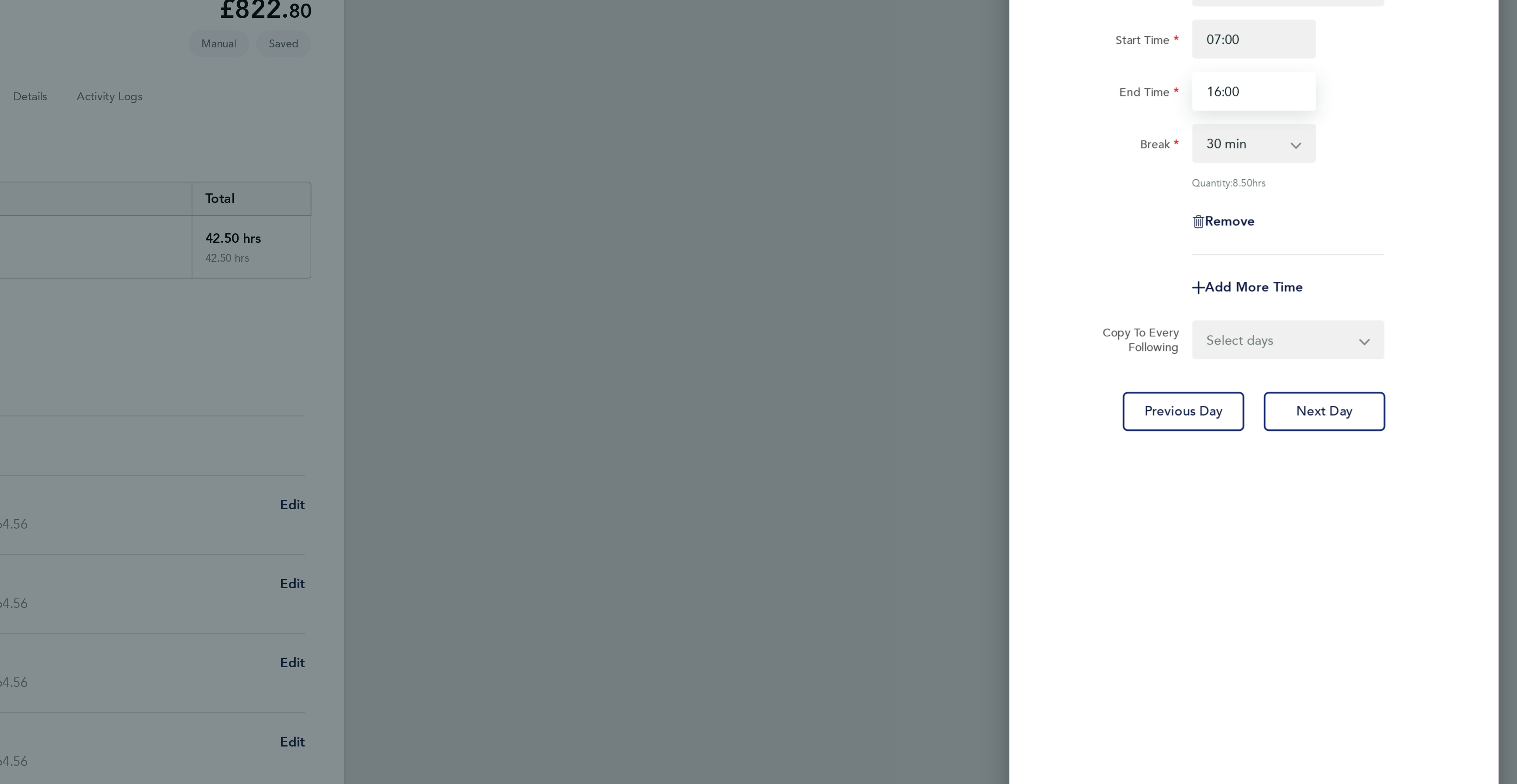
click at [1392, 123] on input "16:00" at bounding box center [1389, 123] width 60 height 19
type input "16:30"
click at [1432, 242] on select "Select days Day [DATE] [DATE] [DATE] [DATE]" at bounding box center [1401, 244] width 83 height 17
select select "DAY"
click at [1360, 235] on select "Select days Day [DATE] [DATE] [DATE] [DATE]" at bounding box center [1401, 244] width 83 height 17
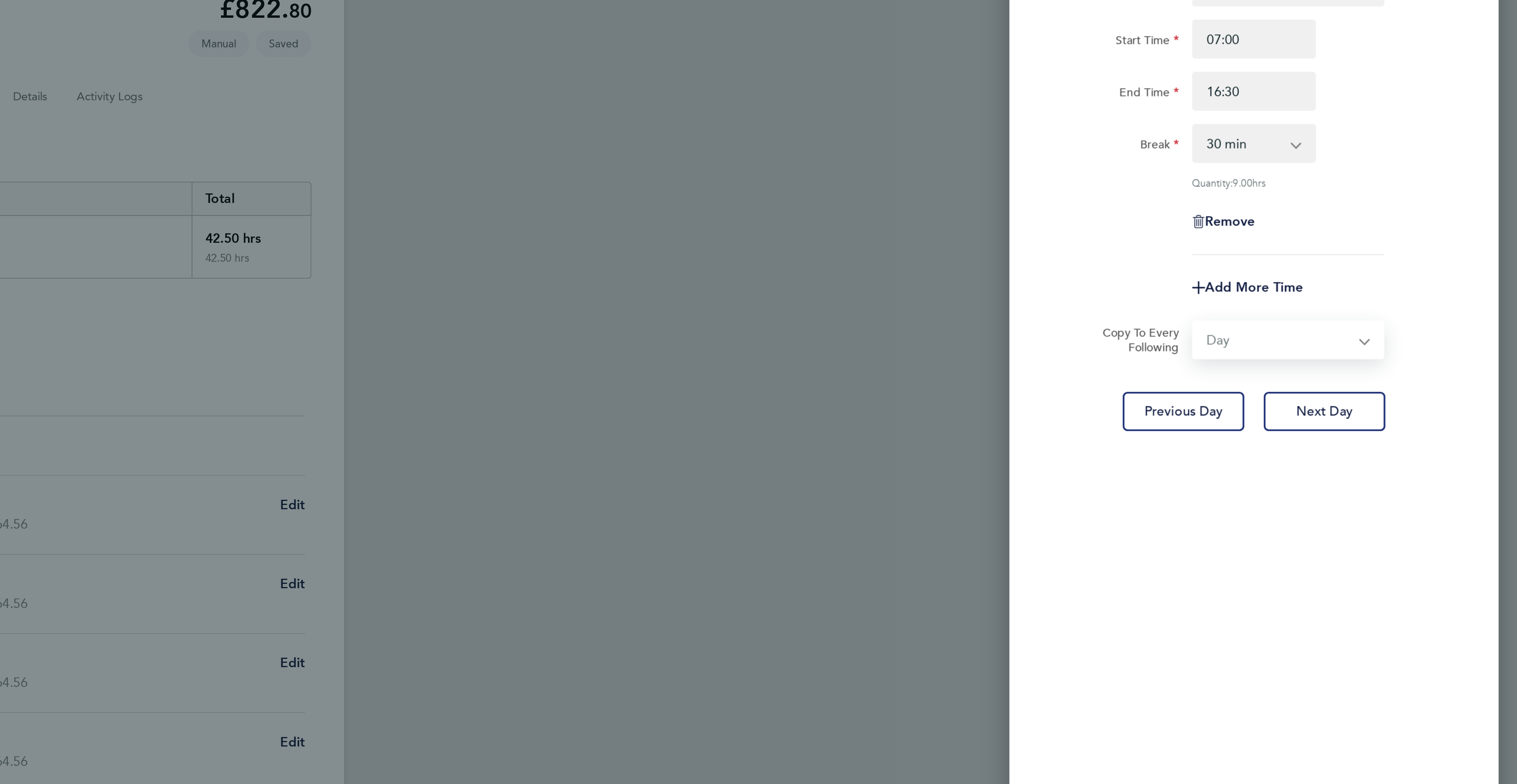
select select "[DATE]"
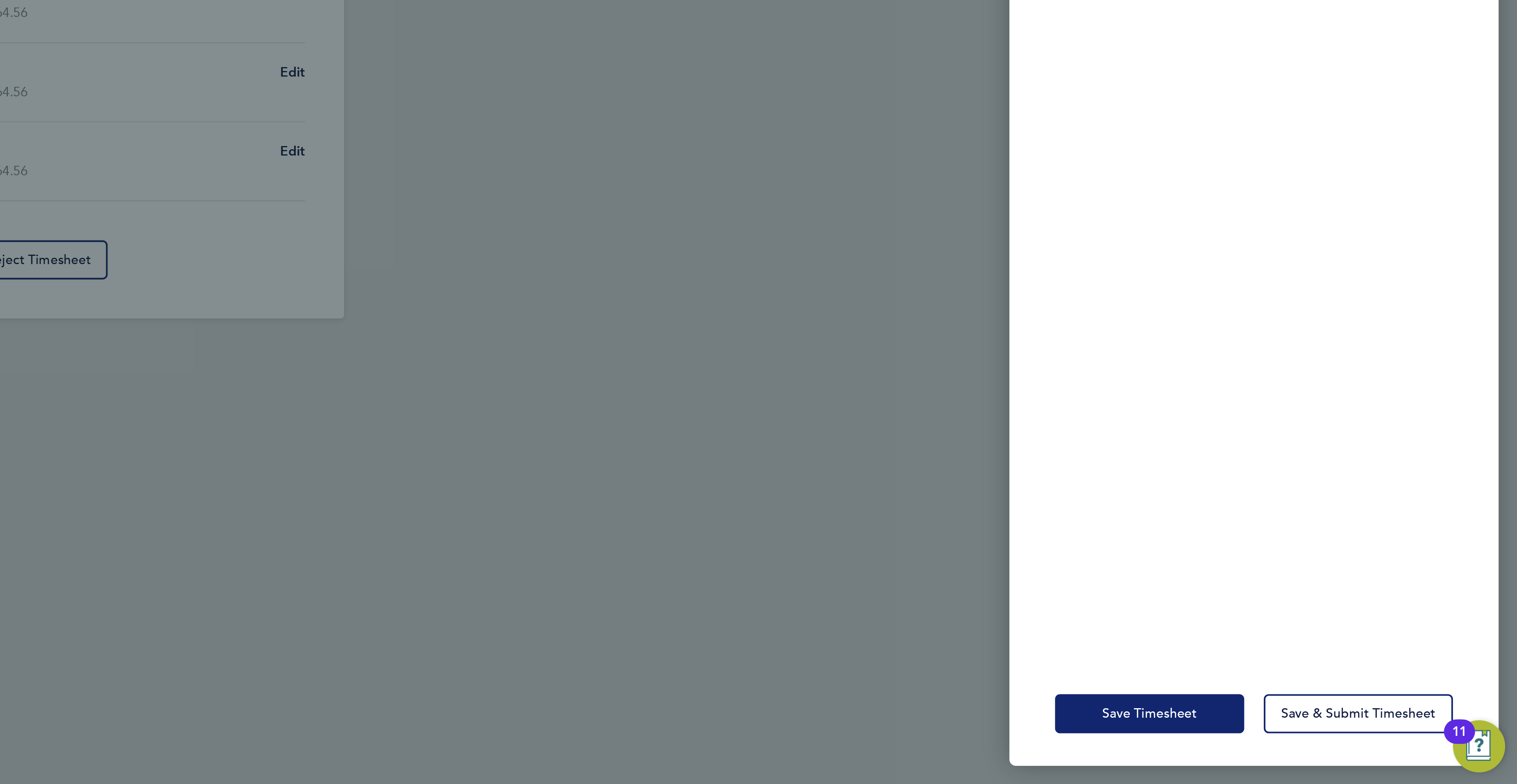
click at [1334, 745] on span "Save Timesheet" at bounding box center [1338, 749] width 46 height 8
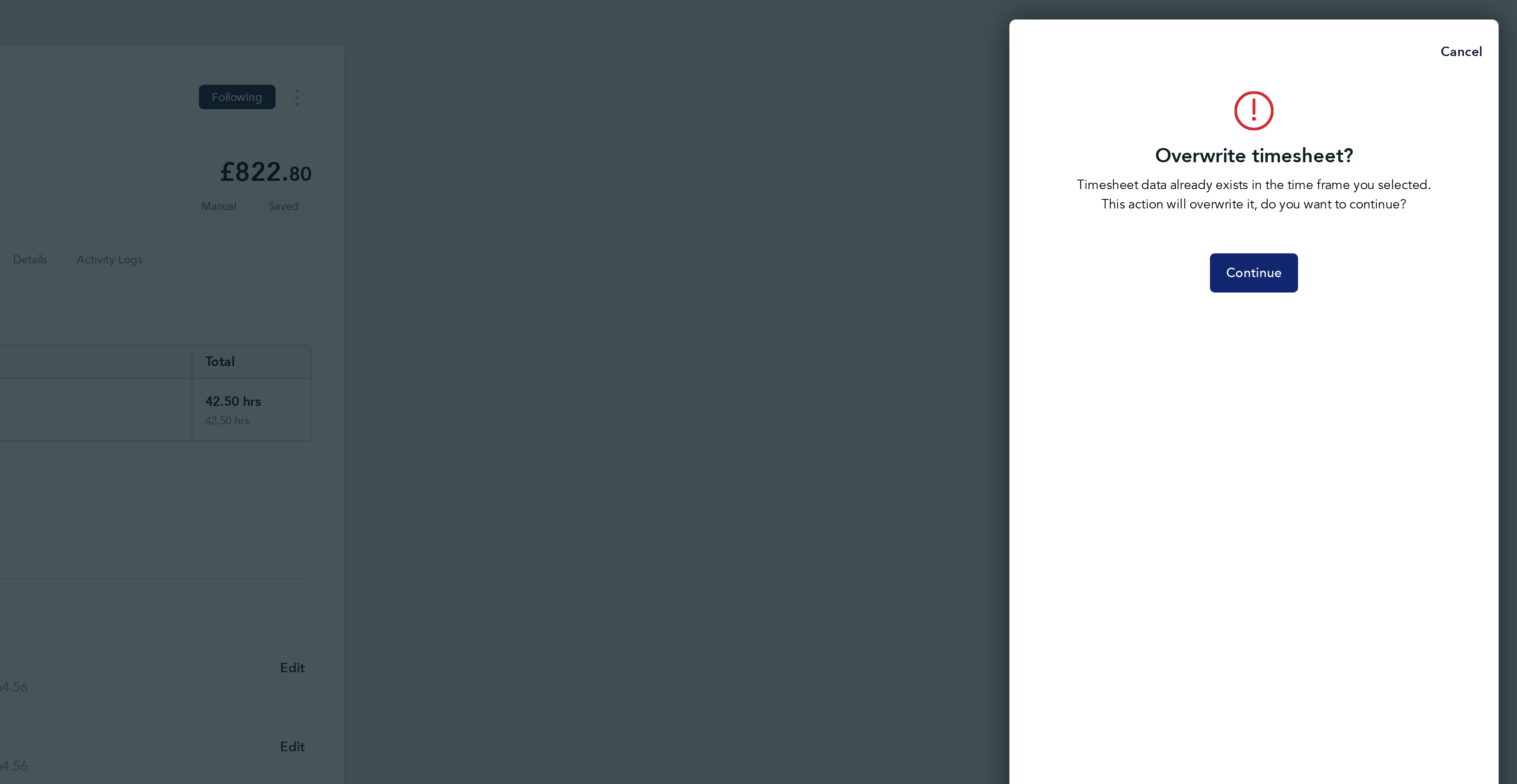
click at [1396, 139] on button "Continue" at bounding box center [1389, 132] width 43 height 19
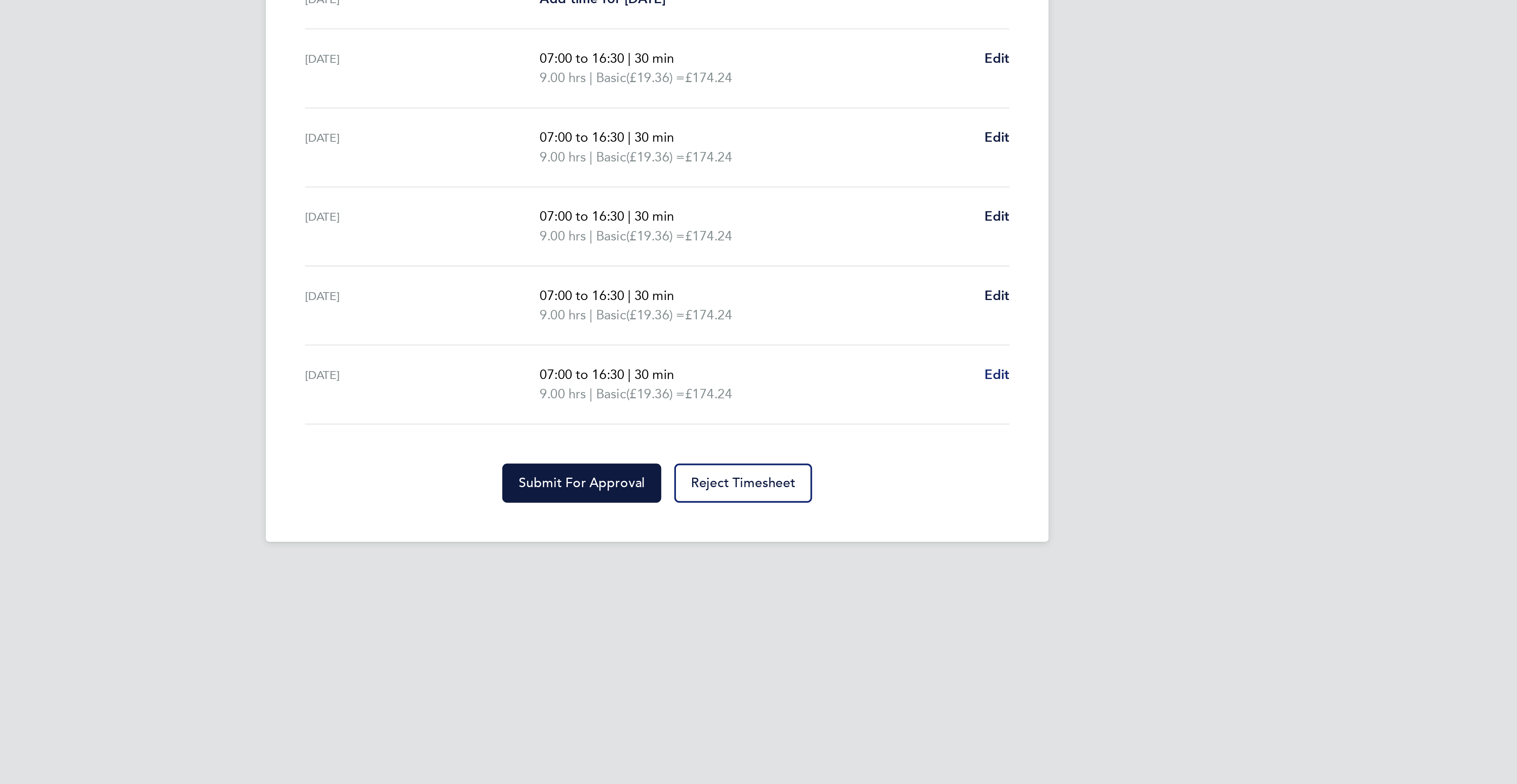
click at [924, 480] on span "Edit" at bounding box center [923, 476] width 12 height 7
select select "30"
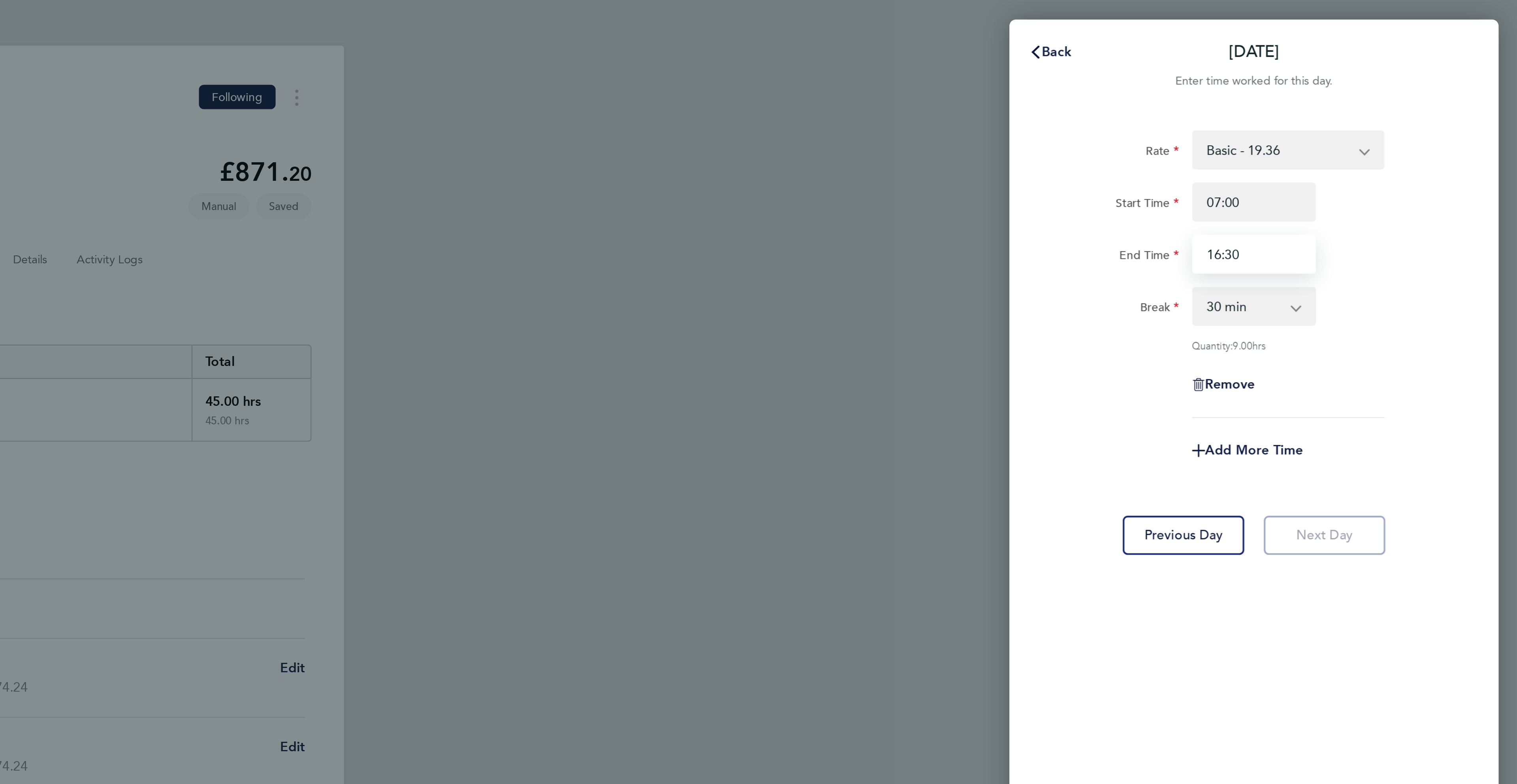
click at [1372, 123] on input "16:30" at bounding box center [1389, 123] width 60 height 19
type input "08:30"
click at [1512, 200] on div "Back Fri 22 Aug Enter time worked for this day. Rate Basic - 19.36 Overtime 1 -…" at bounding box center [758, 392] width 1517 height 784
click at [1390, 219] on span "Add More Time" at bounding box center [1388, 218] width 47 height 7
select select "null"
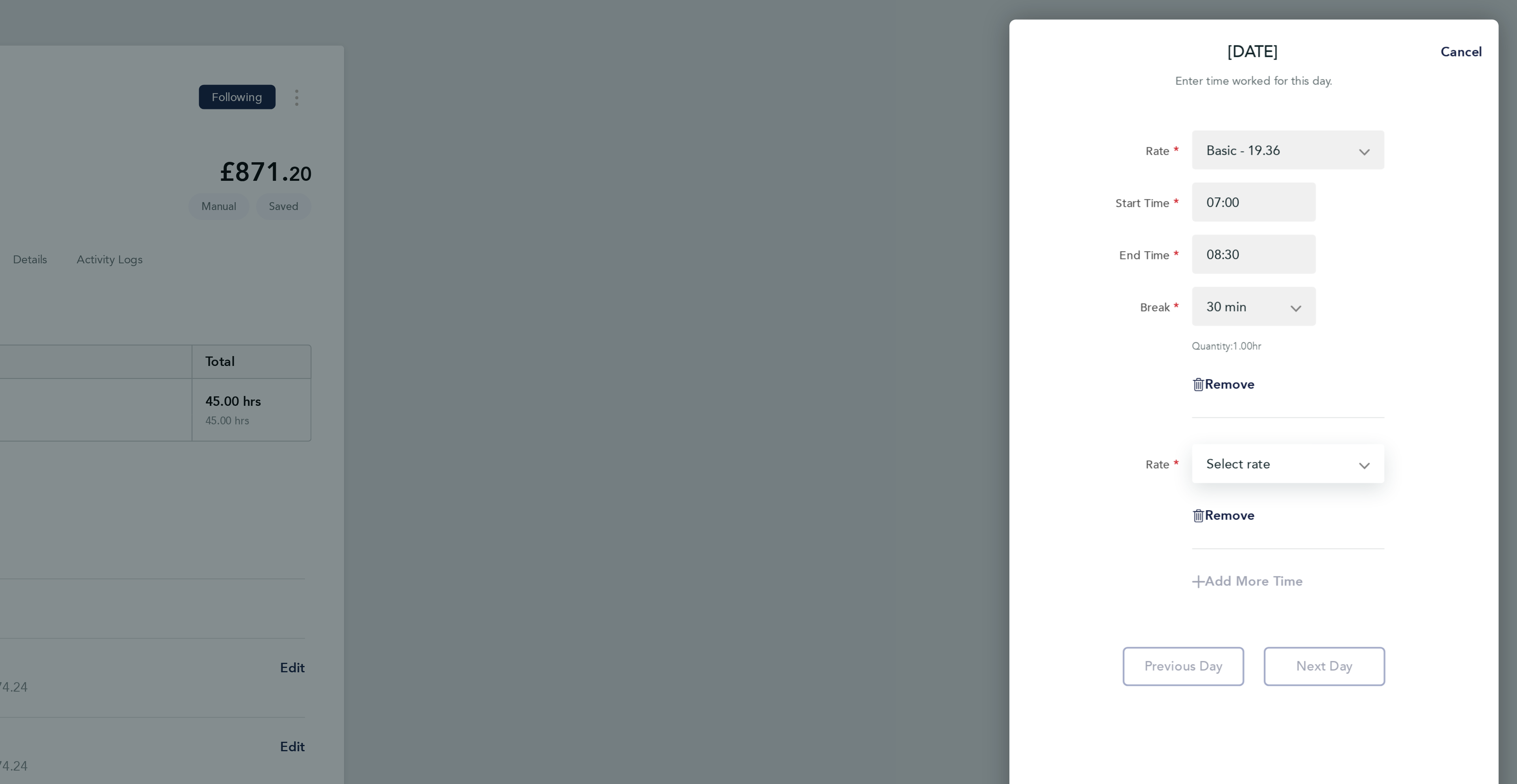
click at [1376, 224] on select "Basic - 19.36 Overtime 1 - 27.90 Overtime 2 - 36.44 Select rate" at bounding box center [1400, 224] width 82 height 17
select select "30"
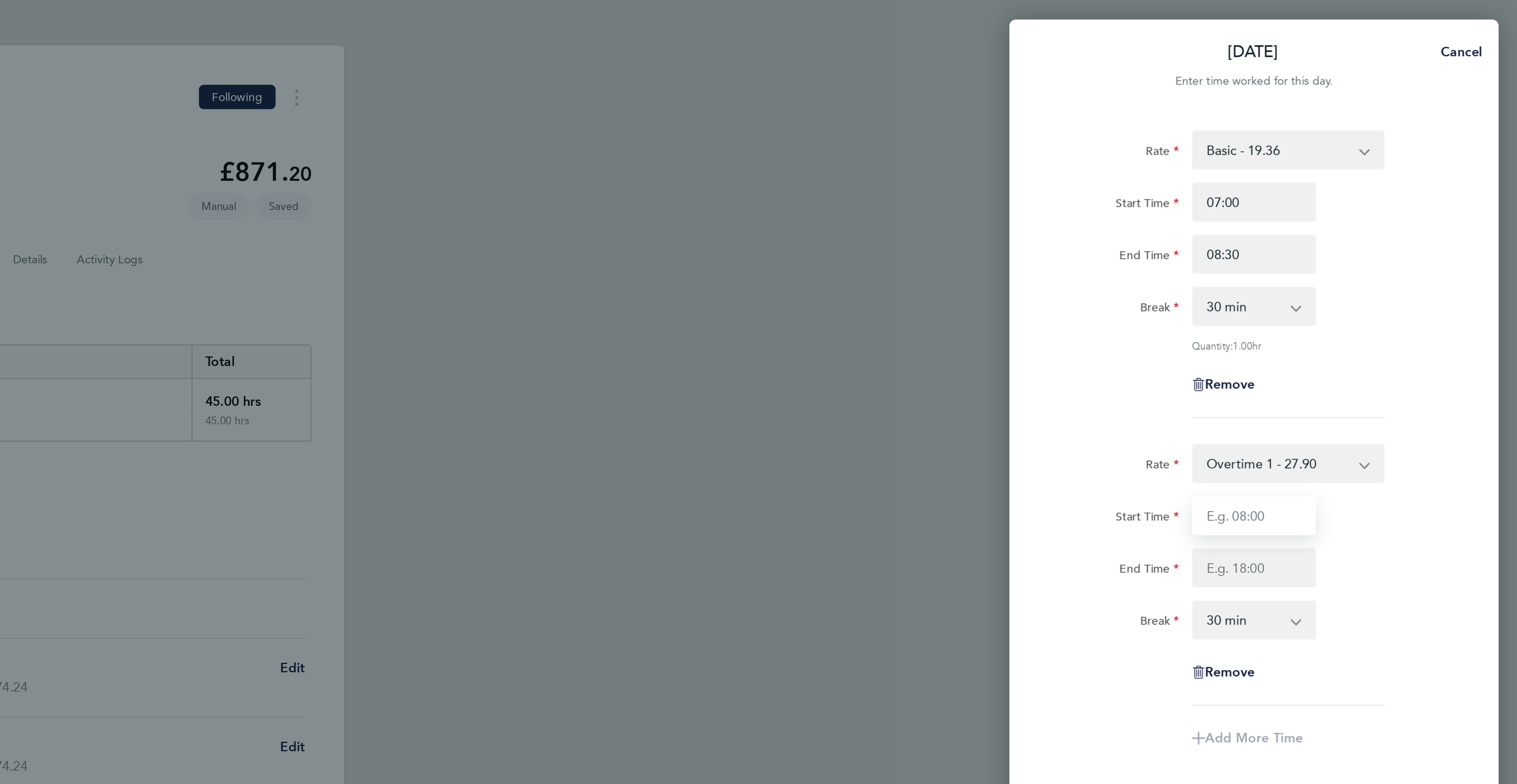
click at [1386, 247] on input "Start Time" at bounding box center [1389, 250] width 60 height 19
type input "08:30"
click at [1399, 280] on input "End Time" at bounding box center [1389, 275] width 60 height 19
type input "16:30"
click at [1396, 302] on select "0 min 15 min 30 min 45 min 60 min 75 min 90 min" at bounding box center [1384, 300] width 49 height 17
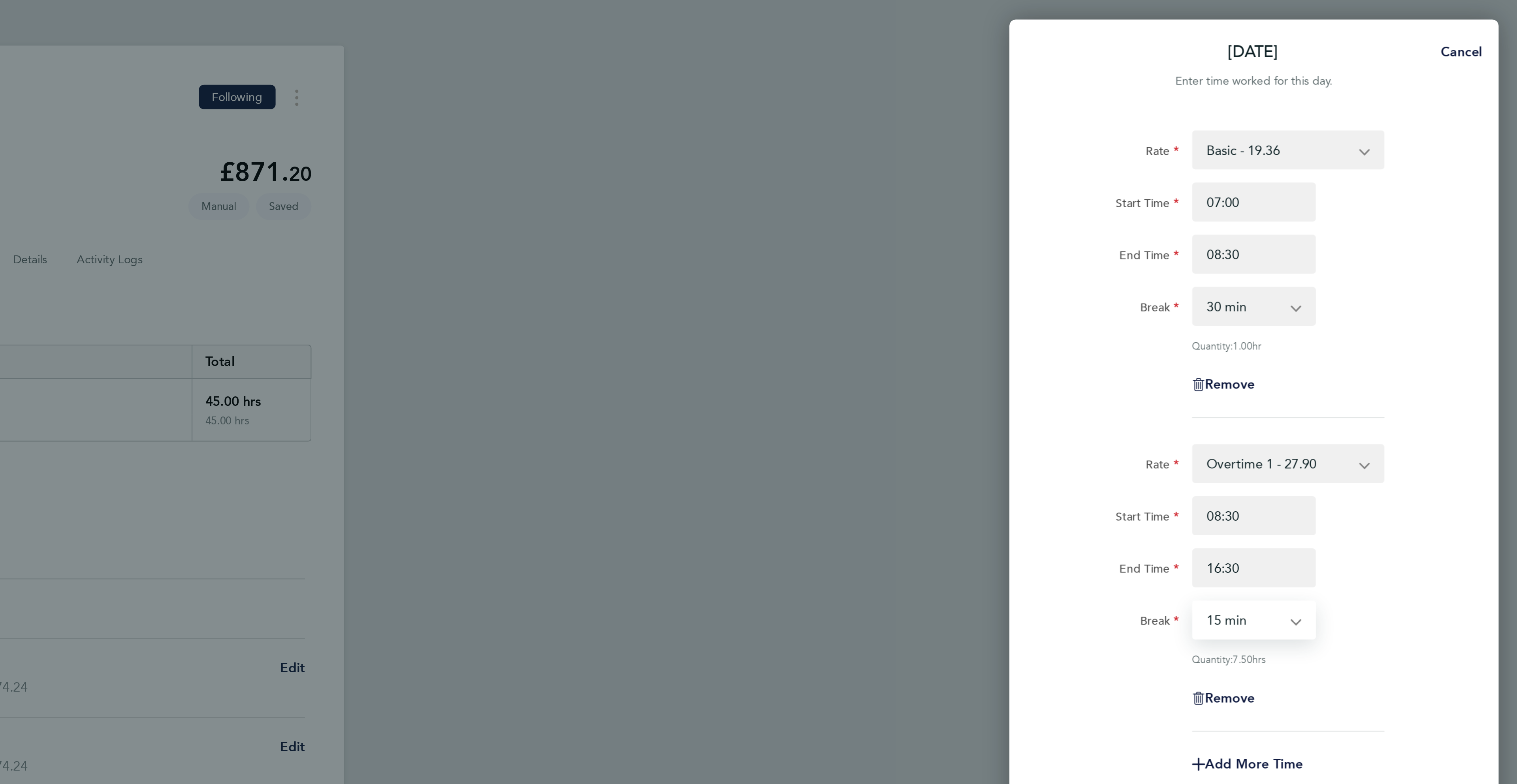
click at [1360, 292] on select "0 min 15 min 30 min 45 min 60 min 75 min 90 min" at bounding box center [1384, 300] width 49 height 17
click at [1394, 305] on select "0 min 15 min 30 min 45 min 60 min 75 min 90 min" at bounding box center [1384, 300] width 49 height 17
select select "0"
click at [1360, 292] on select "0 min 15 min 30 min 45 min 60 min 75 min 90 min" at bounding box center [1384, 300] width 49 height 17
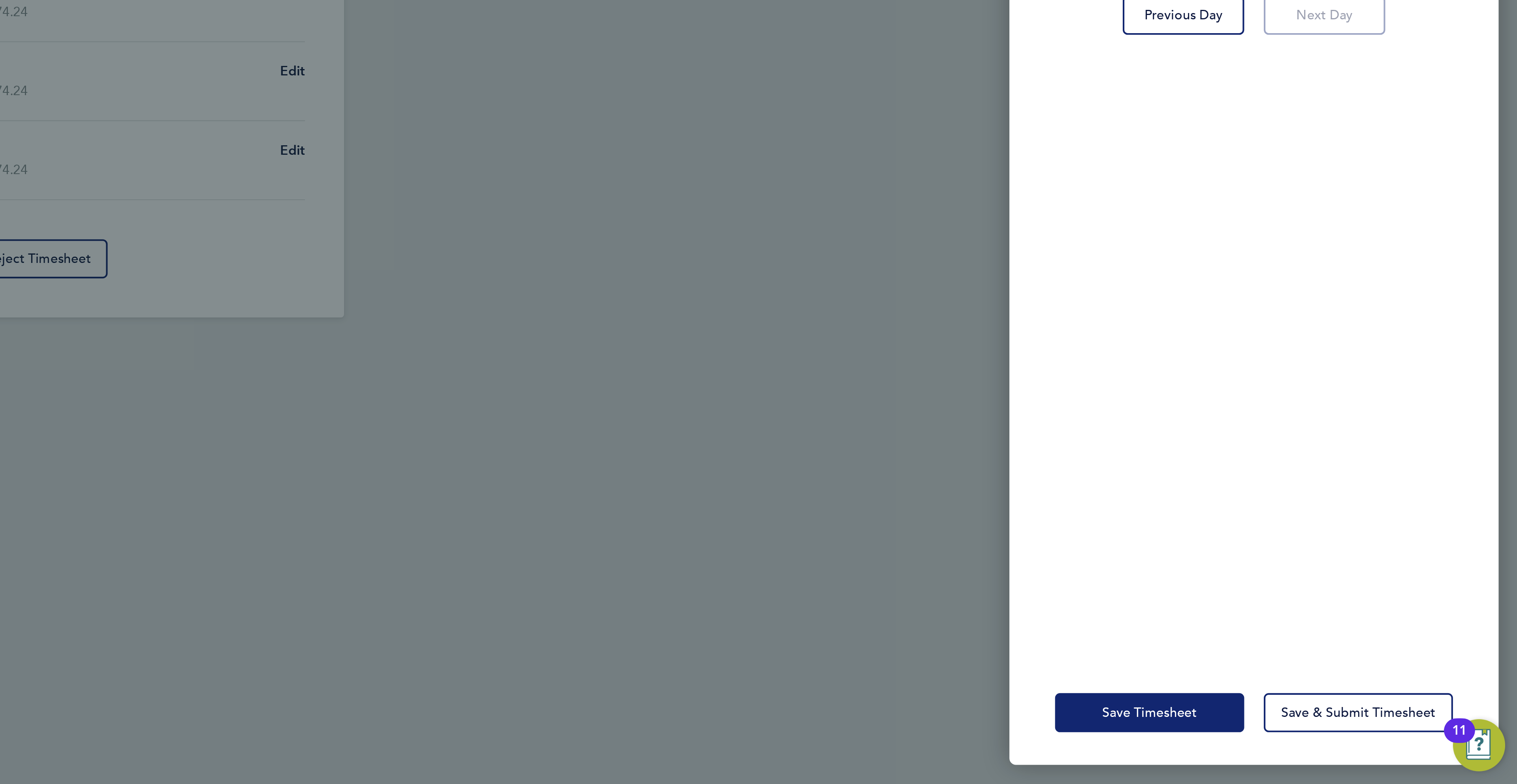
click at [1362, 747] on button "Save Timesheet" at bounding box center [1338, 749] width 92 height 19
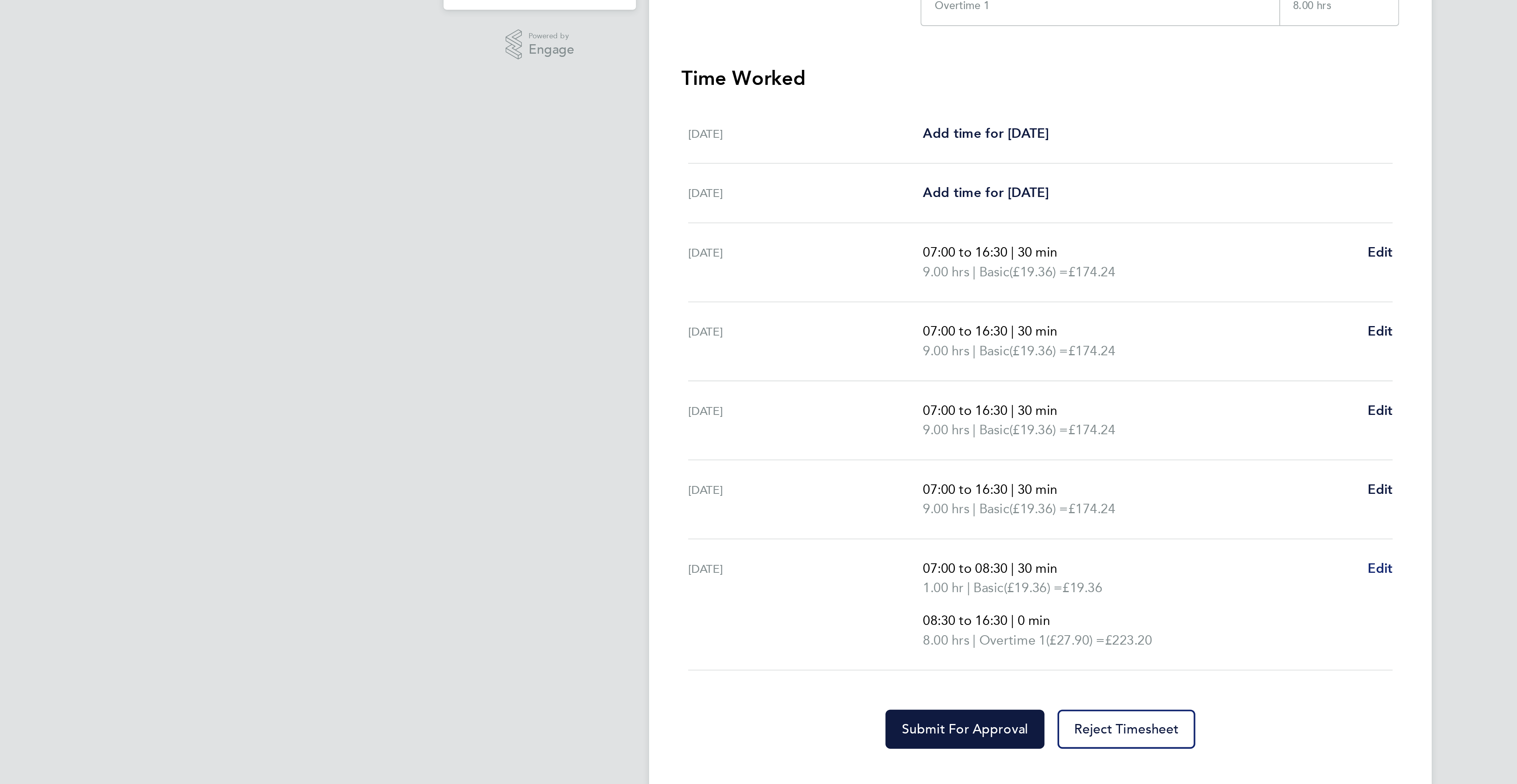
click at [928, 487] on span "Edit" at bounding box center [923, 484] width 12 height 7
select select "30"
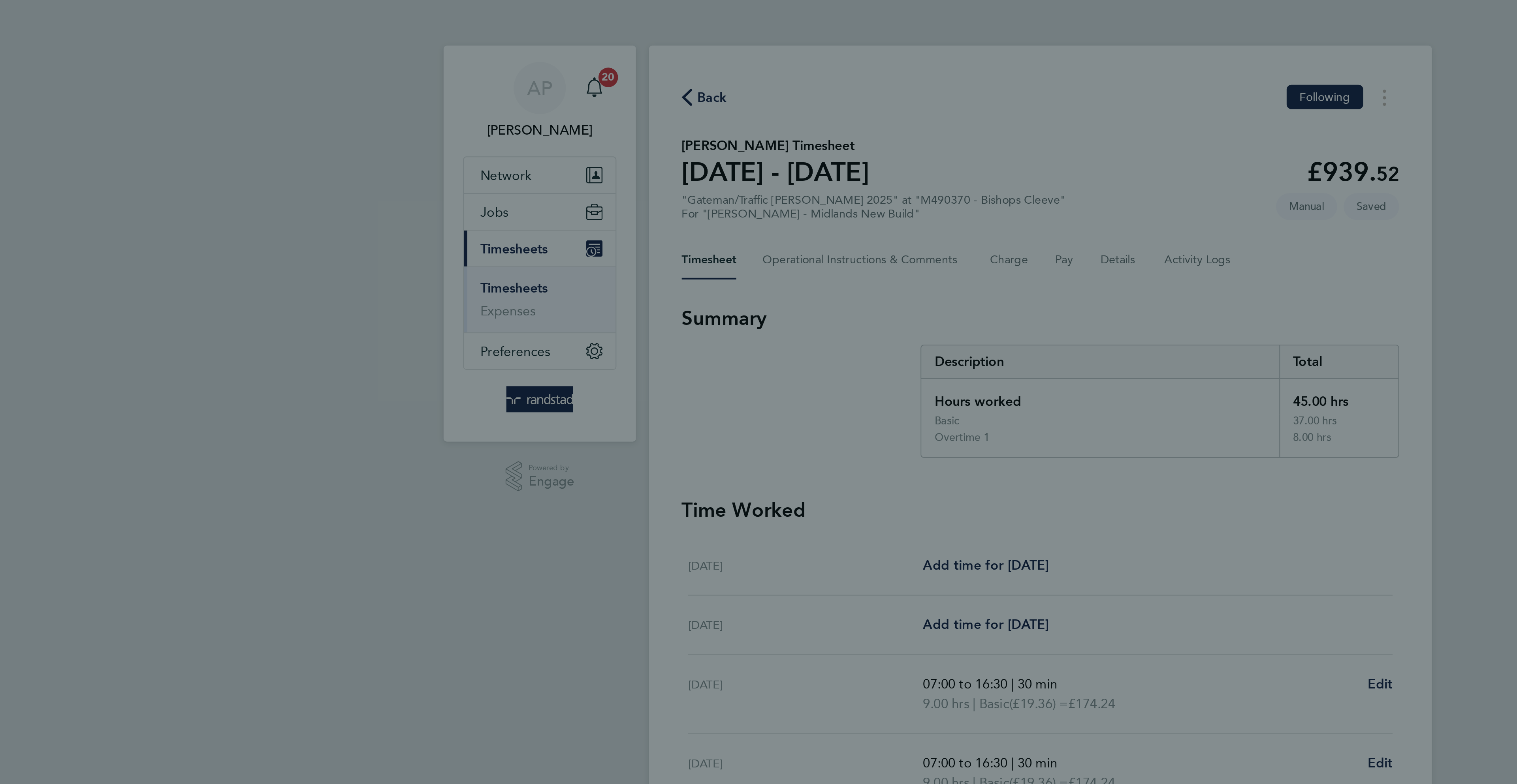
click at [924, 278] on div "Back Fri 22 Aug Enter time worked for this day. Rate Basic - 19.36 Overtime 1 -…" at bounding box center [758, 392] width 1517 height 784
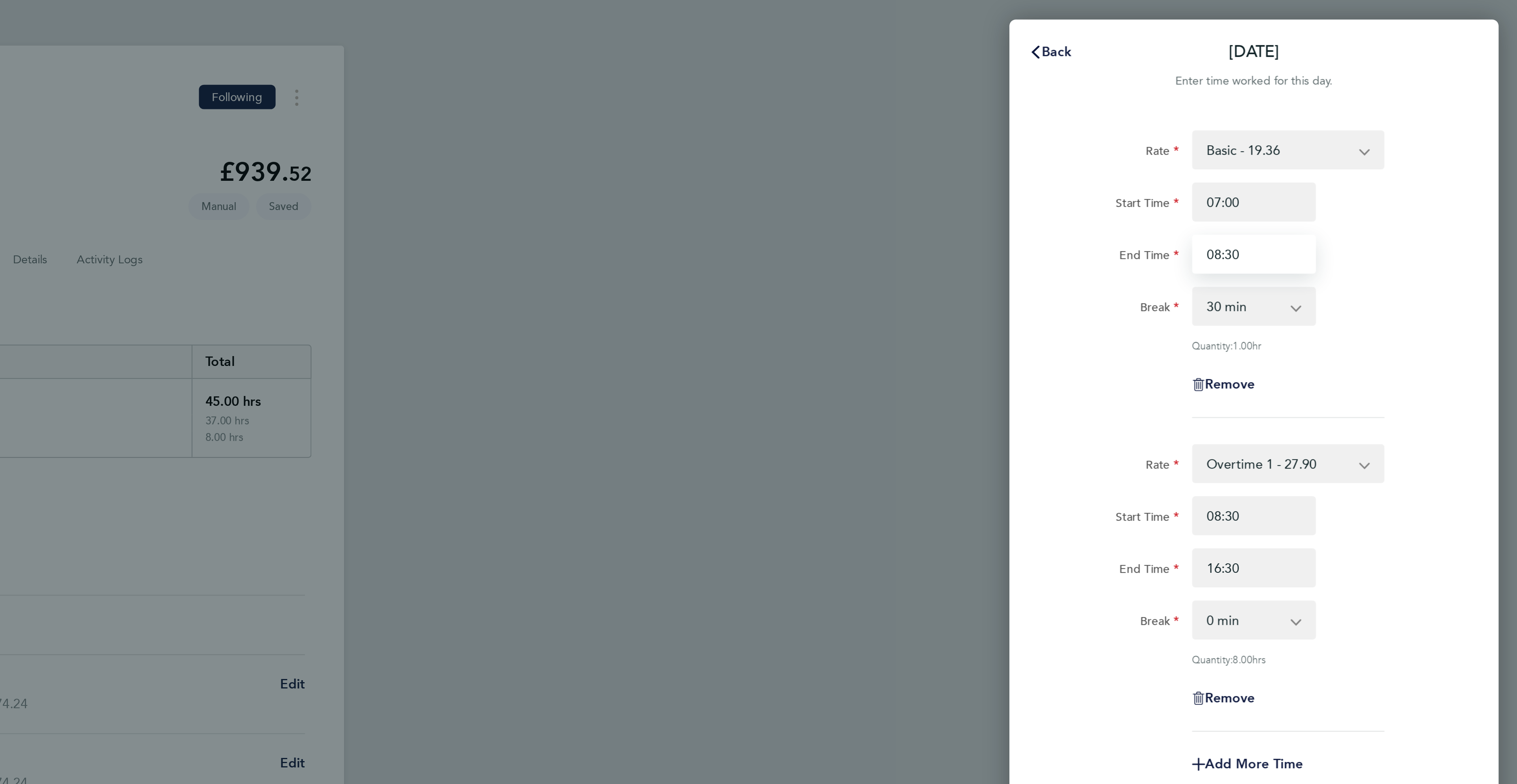
click at [1372, 125] on input "08:30" at bounding box center [1389, 123] width 60 height 19
type input "10:30"
click at [1368, 250] on div "Rate Overtime 1 - 27.90 Basic - 19.36 Overtime 2 - 36.44 Start Time 08:30 End T…" at bounding box center [1388, 284] width 193 height 139
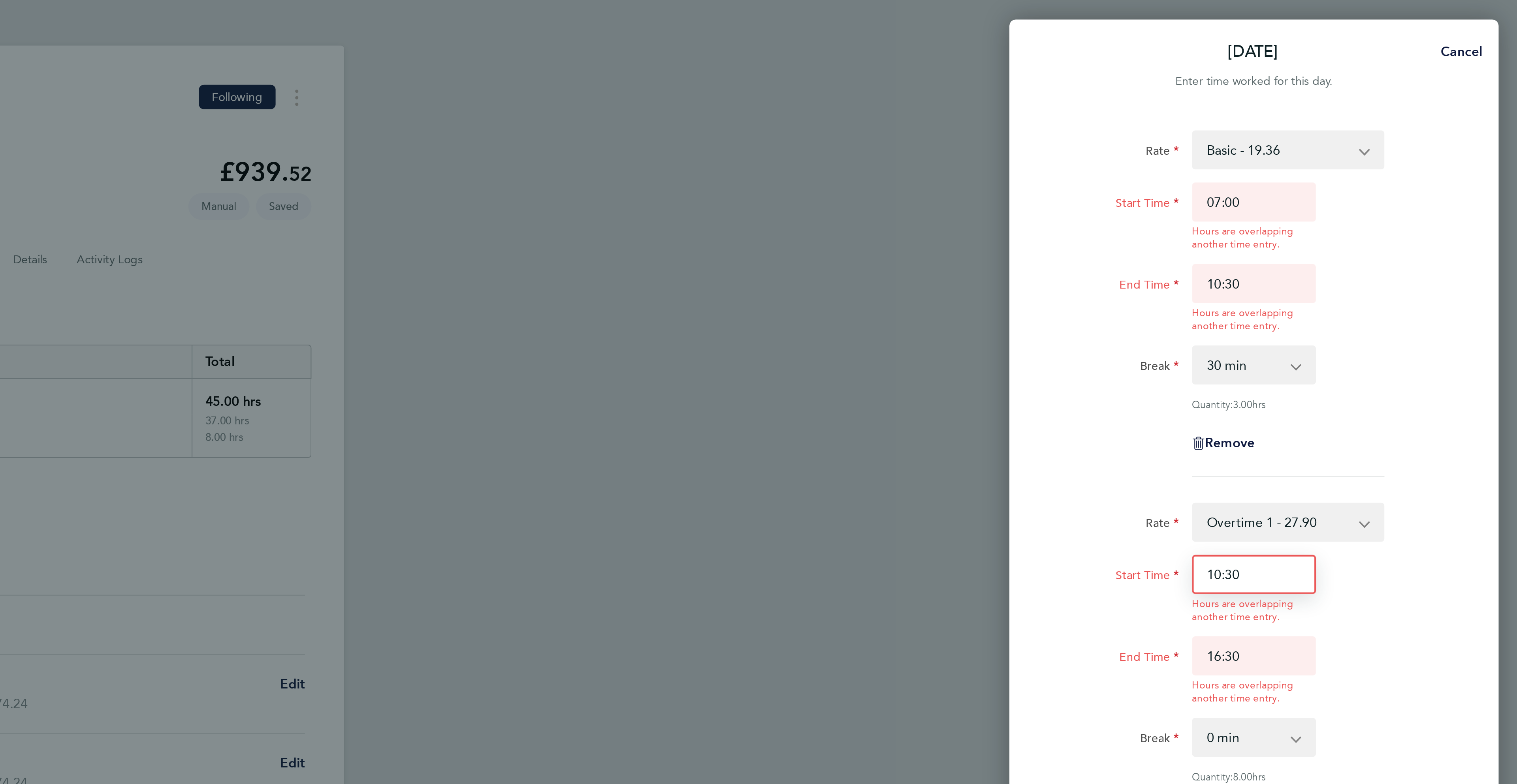
type input "10:30"
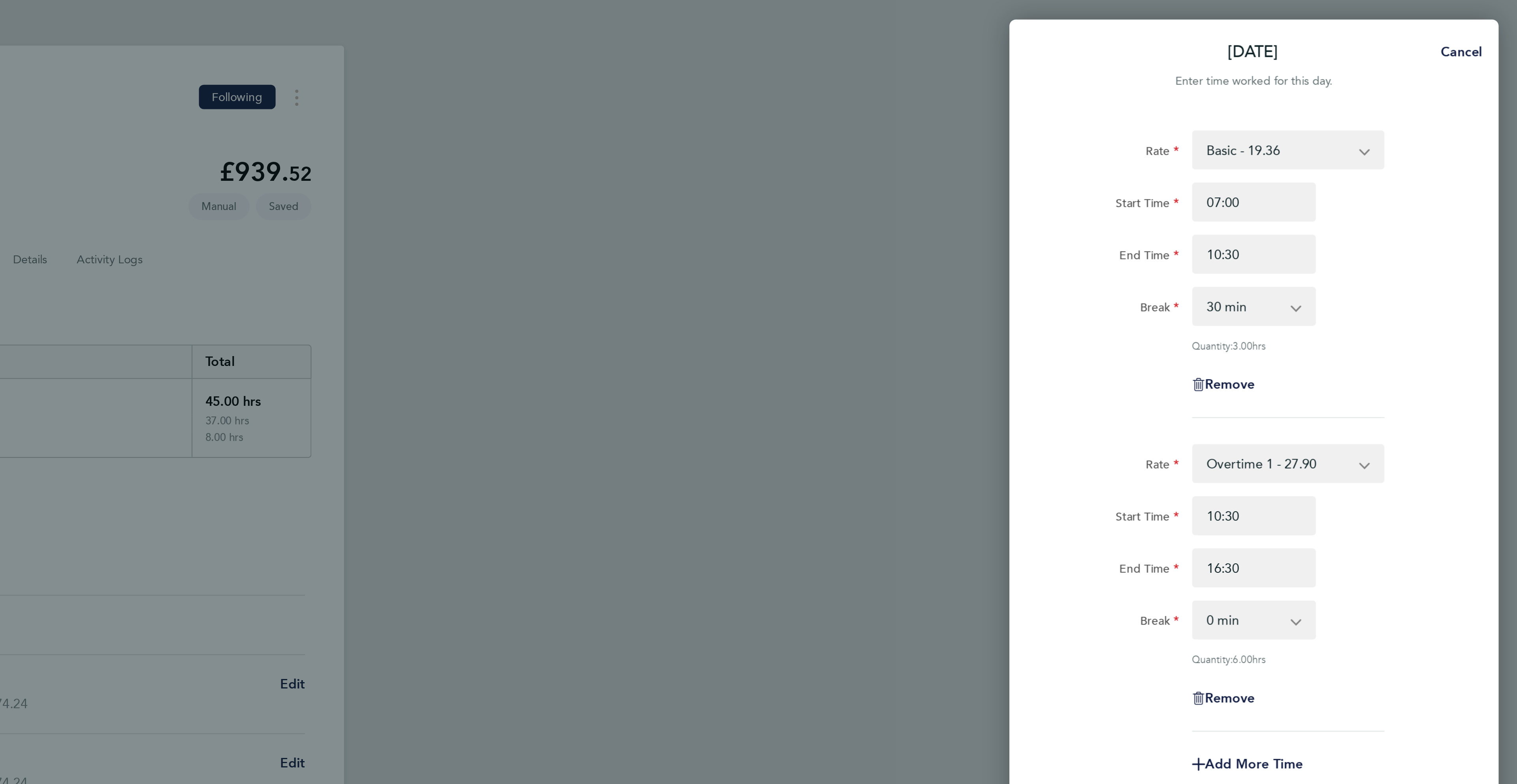
click at [1320, 223] on form "Rate Basic - 19.36 Overtime 1 - 27.90 Overtime 2 - 36.44 Start Time 07:00 End T…" at bounding box center [1388, 224] width 193 height 323
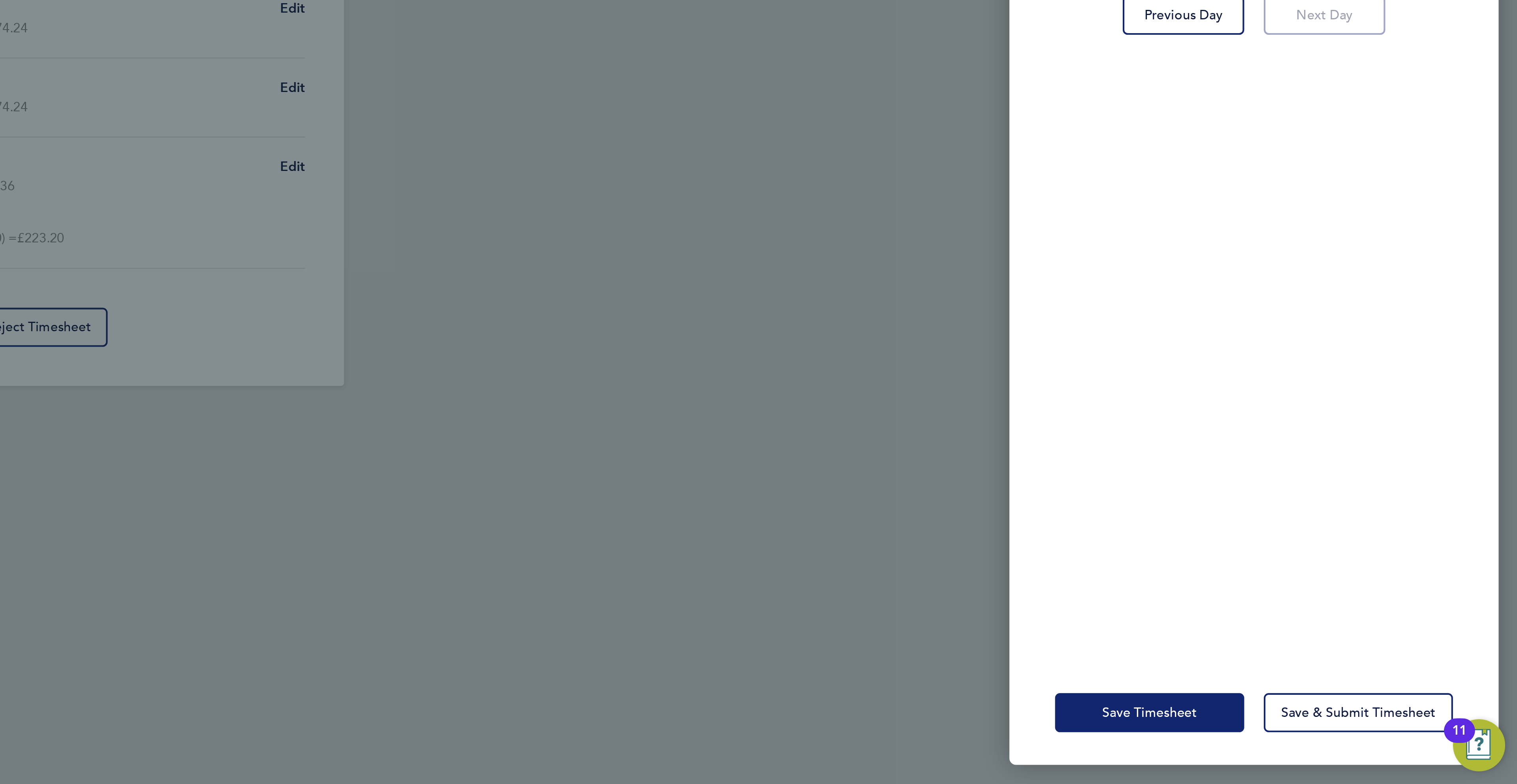
click at [1306, 745] on button "Save Timesheet" at bounding box center [1338, 749] width 92 height 19
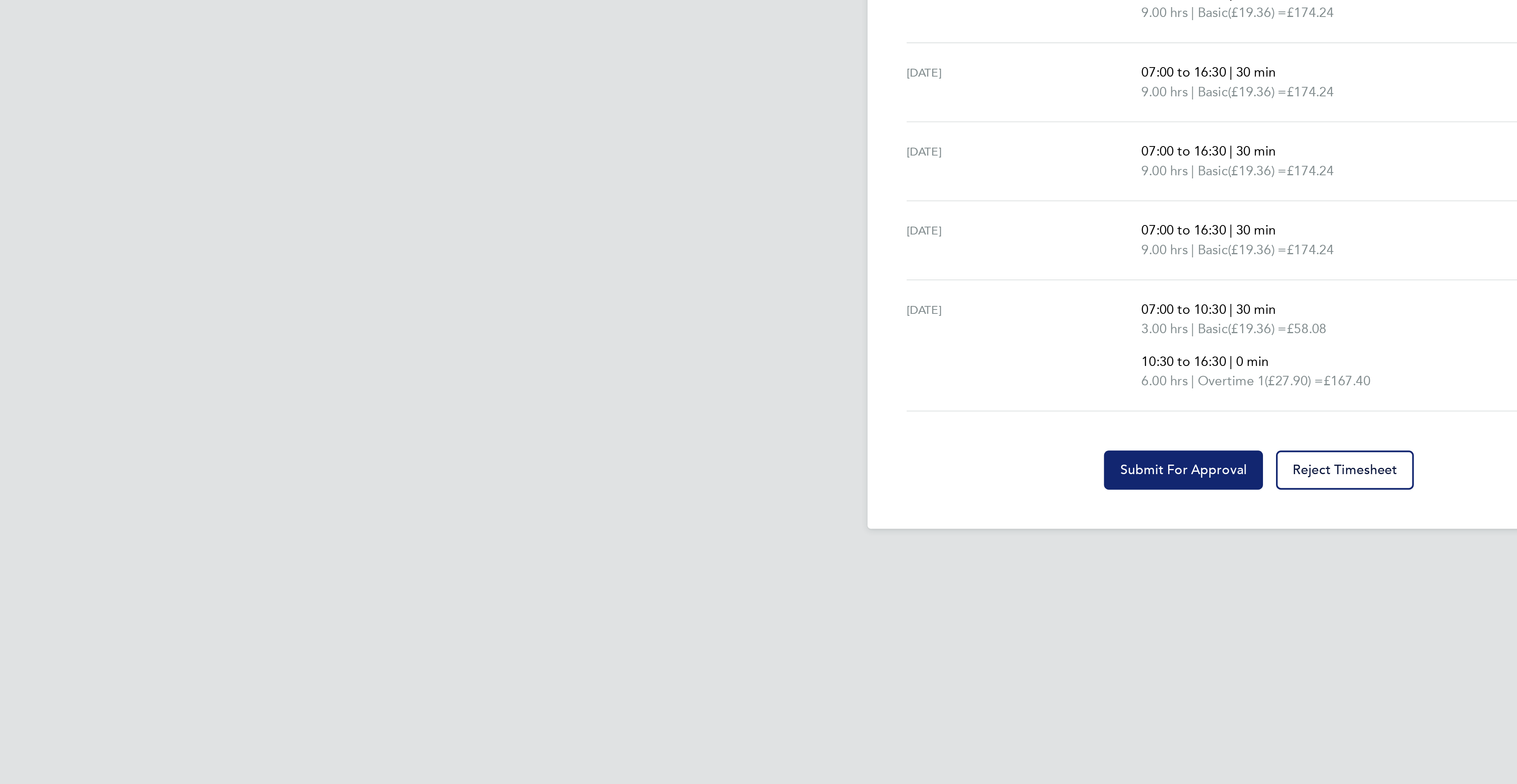
click at [711, 559] on button "Submit For Approval" at bounding box center [722, 562] width 77 height 19
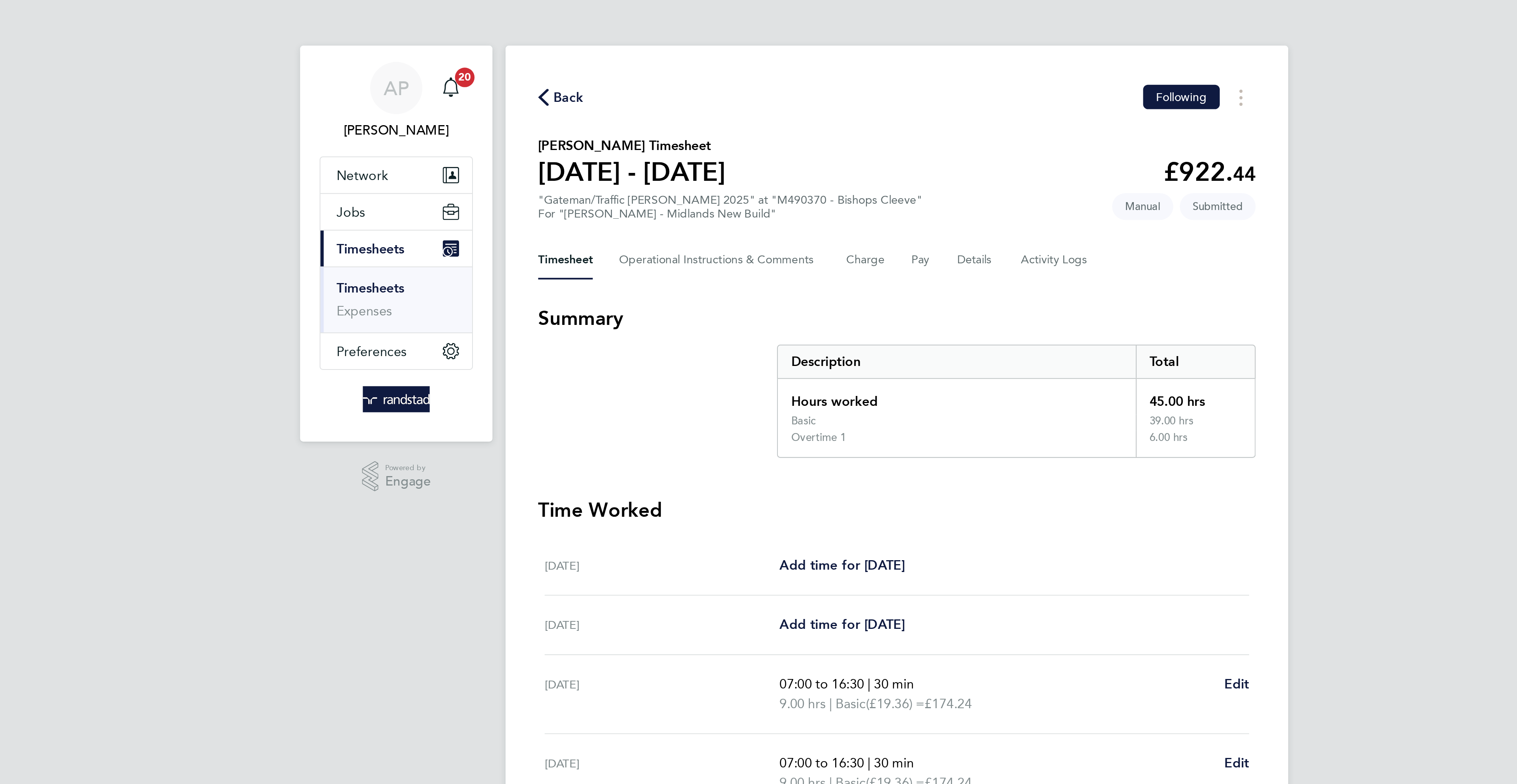
click at [594, 43] on span "Back" at bounding box center [595, 47] width 22 height 7
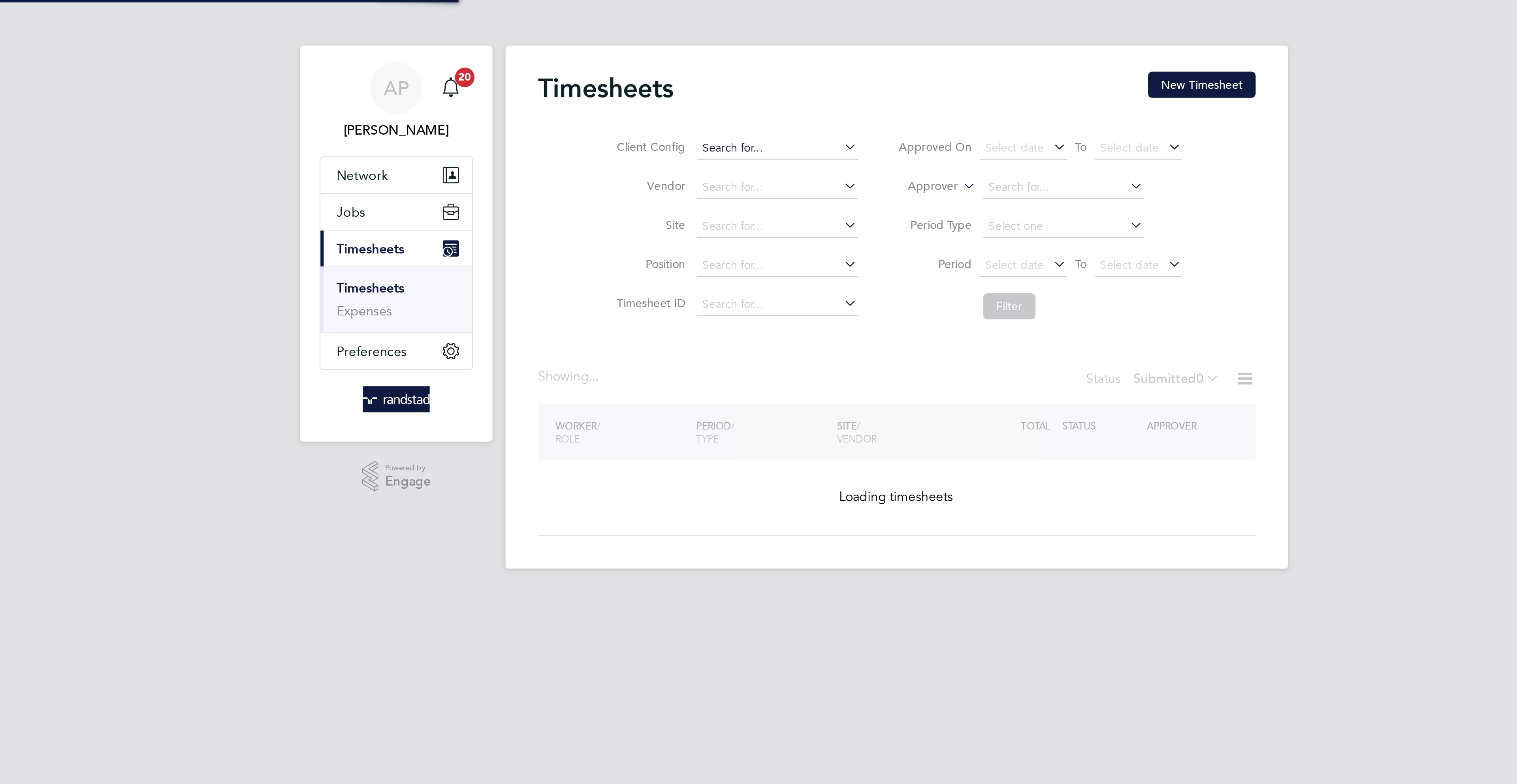
click at [903, 41] on button "New Timesheet" at bounding box center [906, 41] width 52 height 13
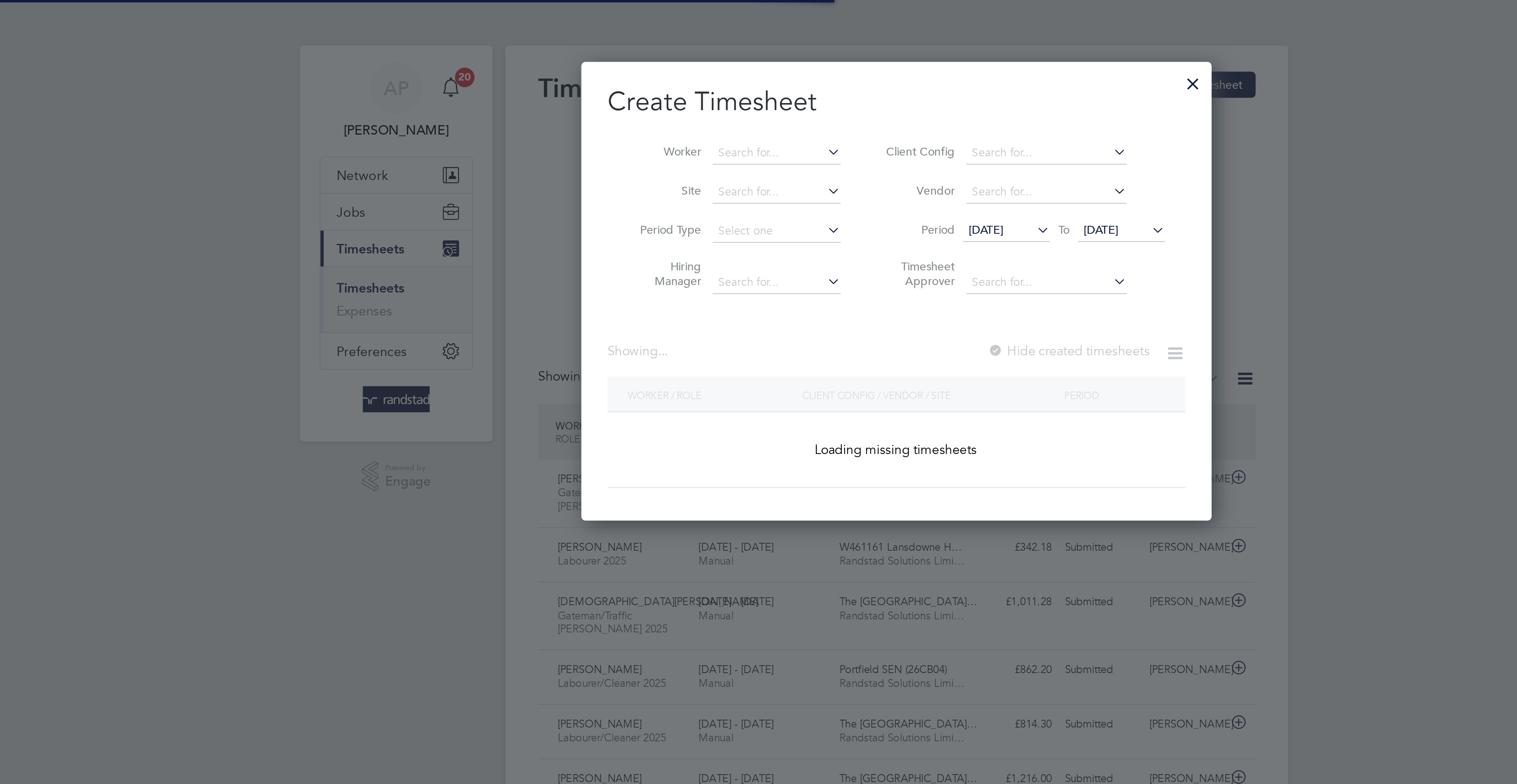
scroll to position [27, 69]
click at [689, 72] on input at bounding box center [700, 74] width 62 height 11
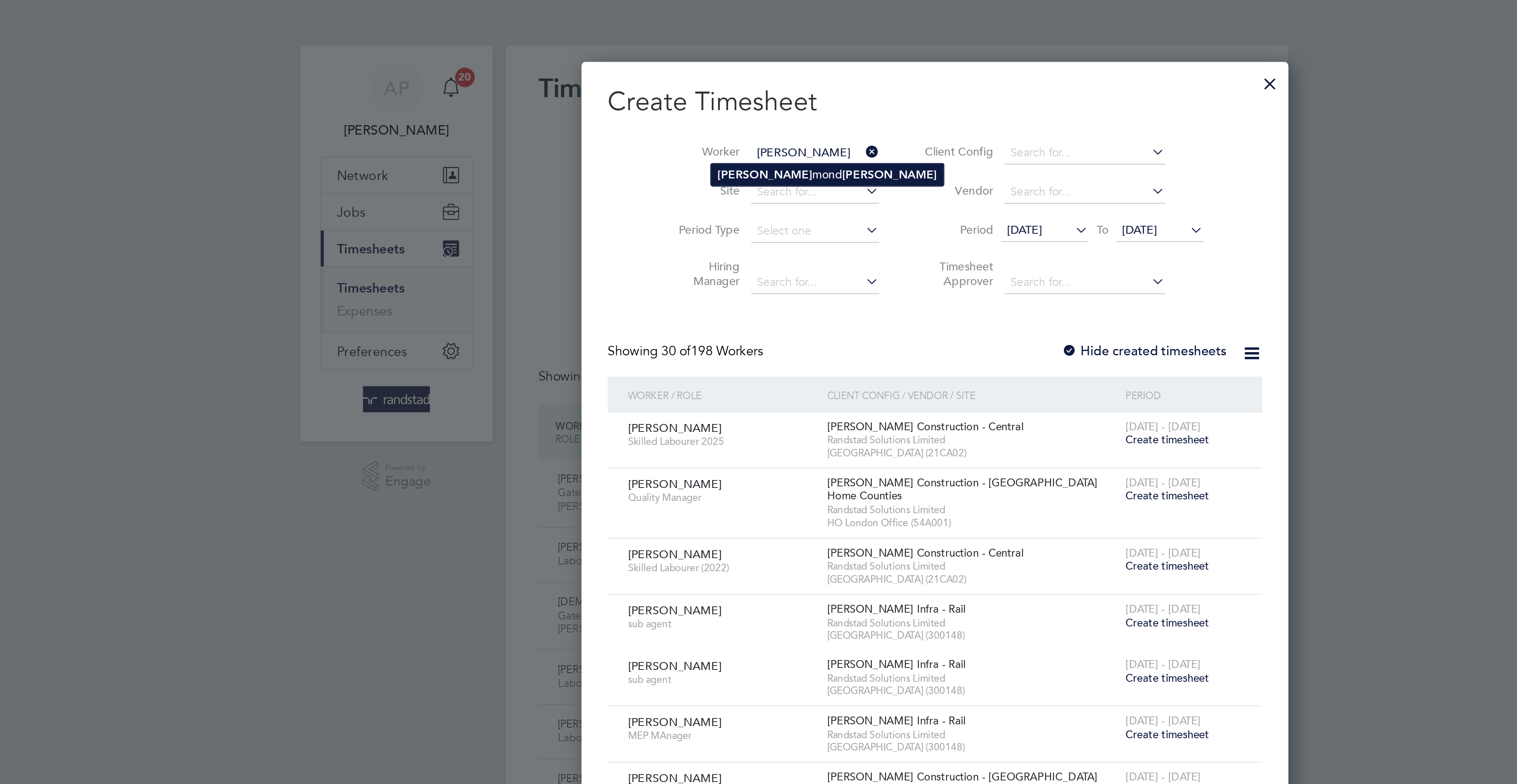
click at [732, 81] on b "Thompson" at bounding box center [755, 85] width 46 height 7
type input "[PERSON_NAME]"
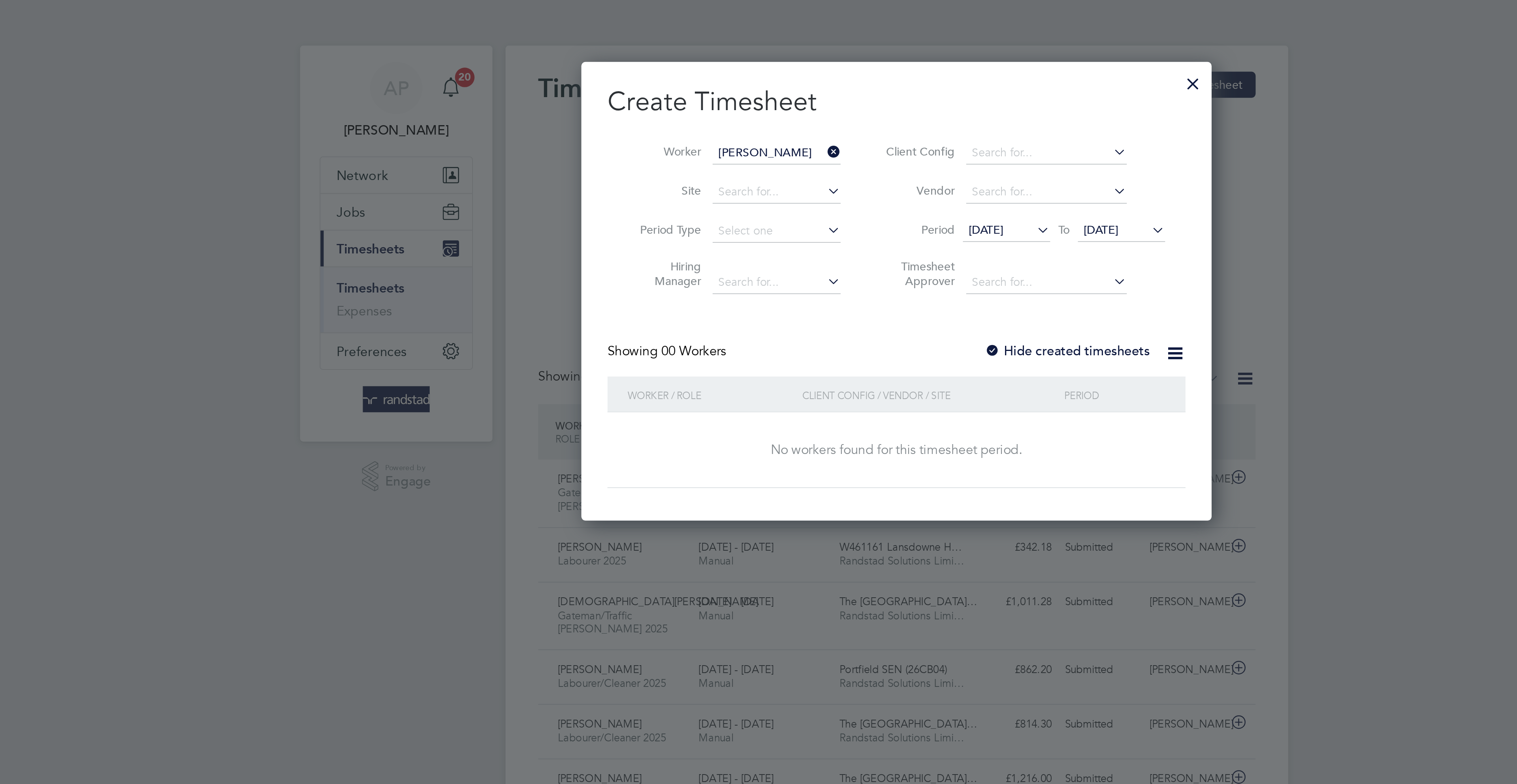
click at [859, 114] on span "[DATE]" at bounding box center [857, 111] width 17 height 7
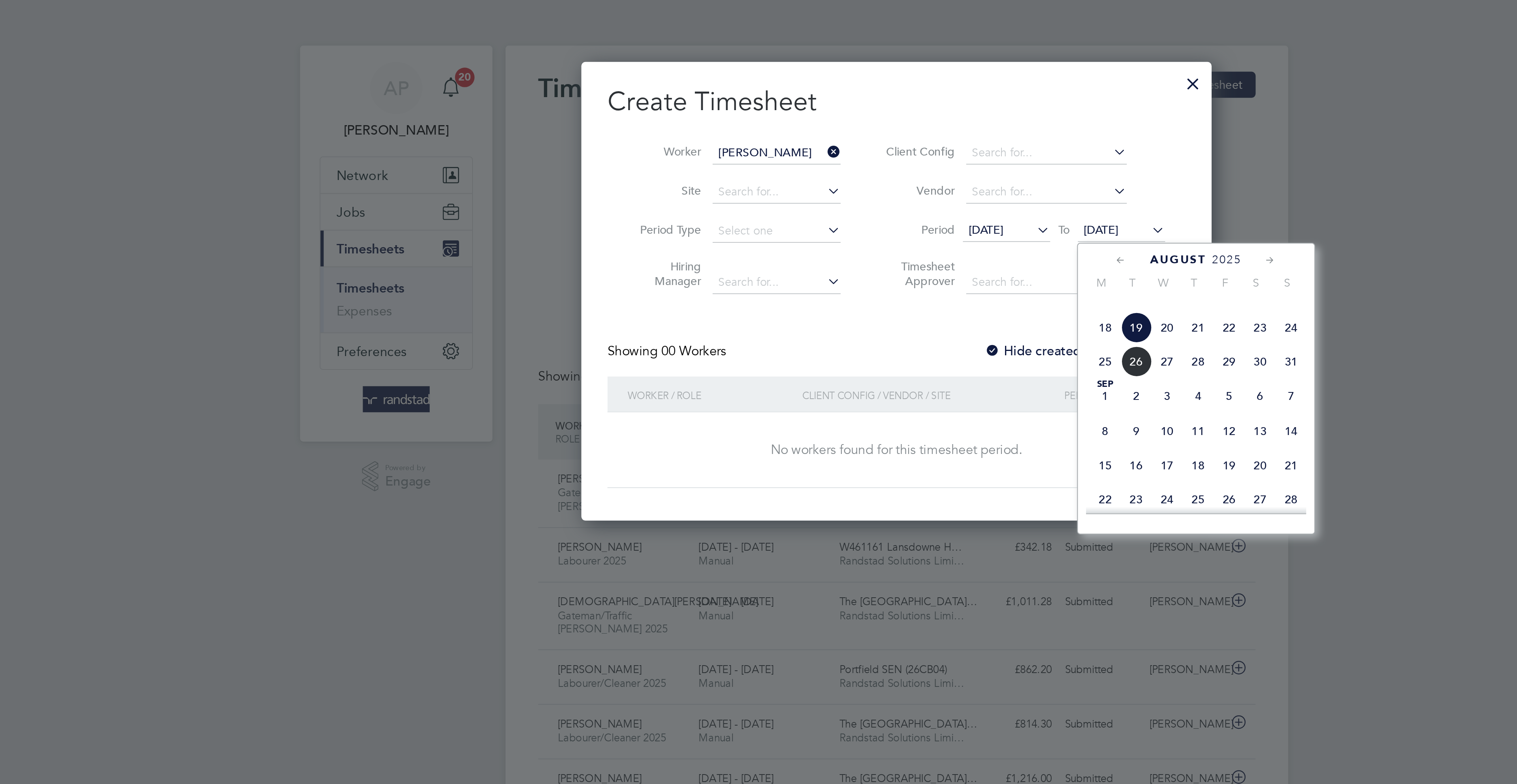
click at [920, 167] on span "22" at bounding box center [919, 159] width 15 height 15
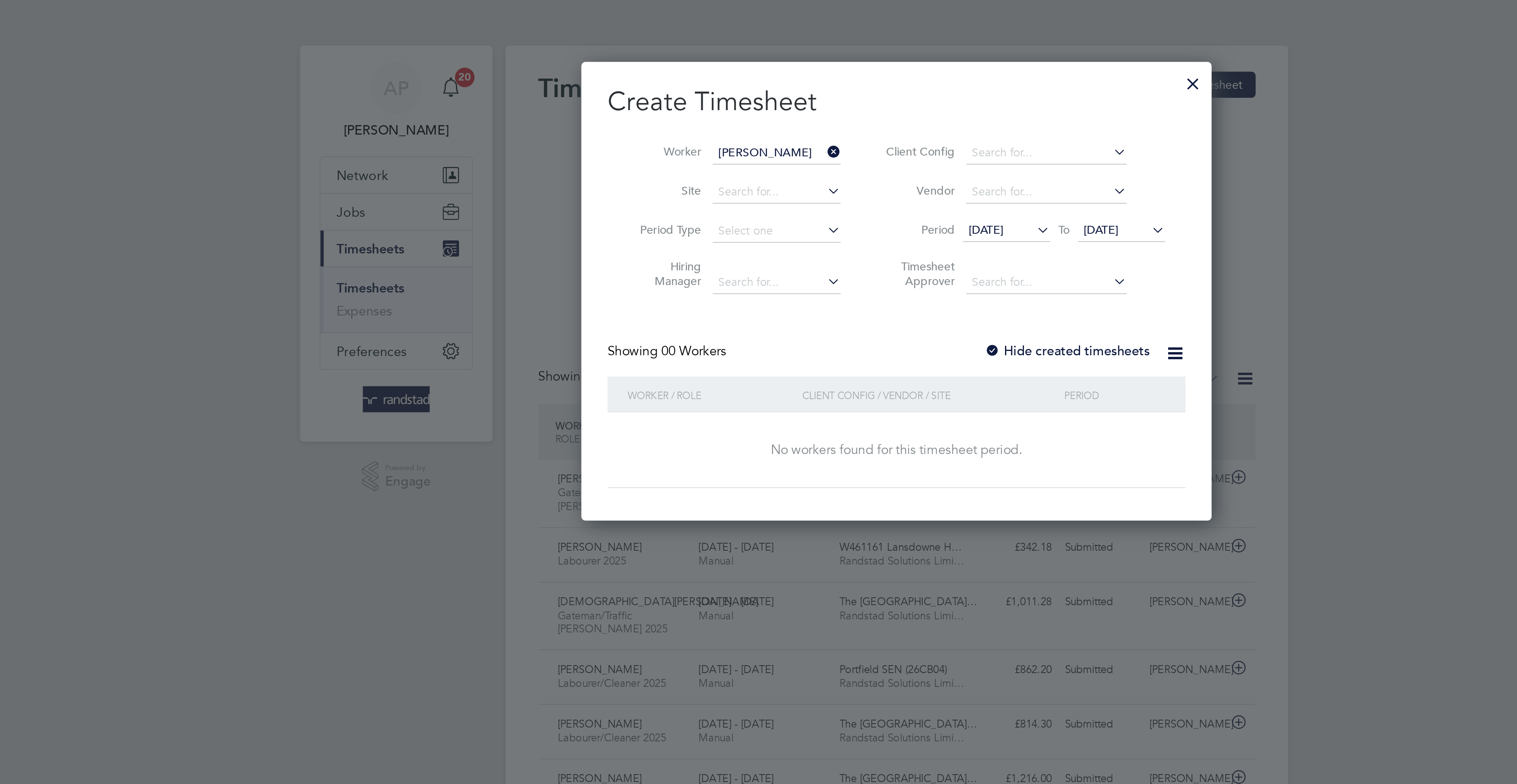
click at [841, 170] on label "Hide created timesheets" at bounding box center [840, 171] width 80 height 8
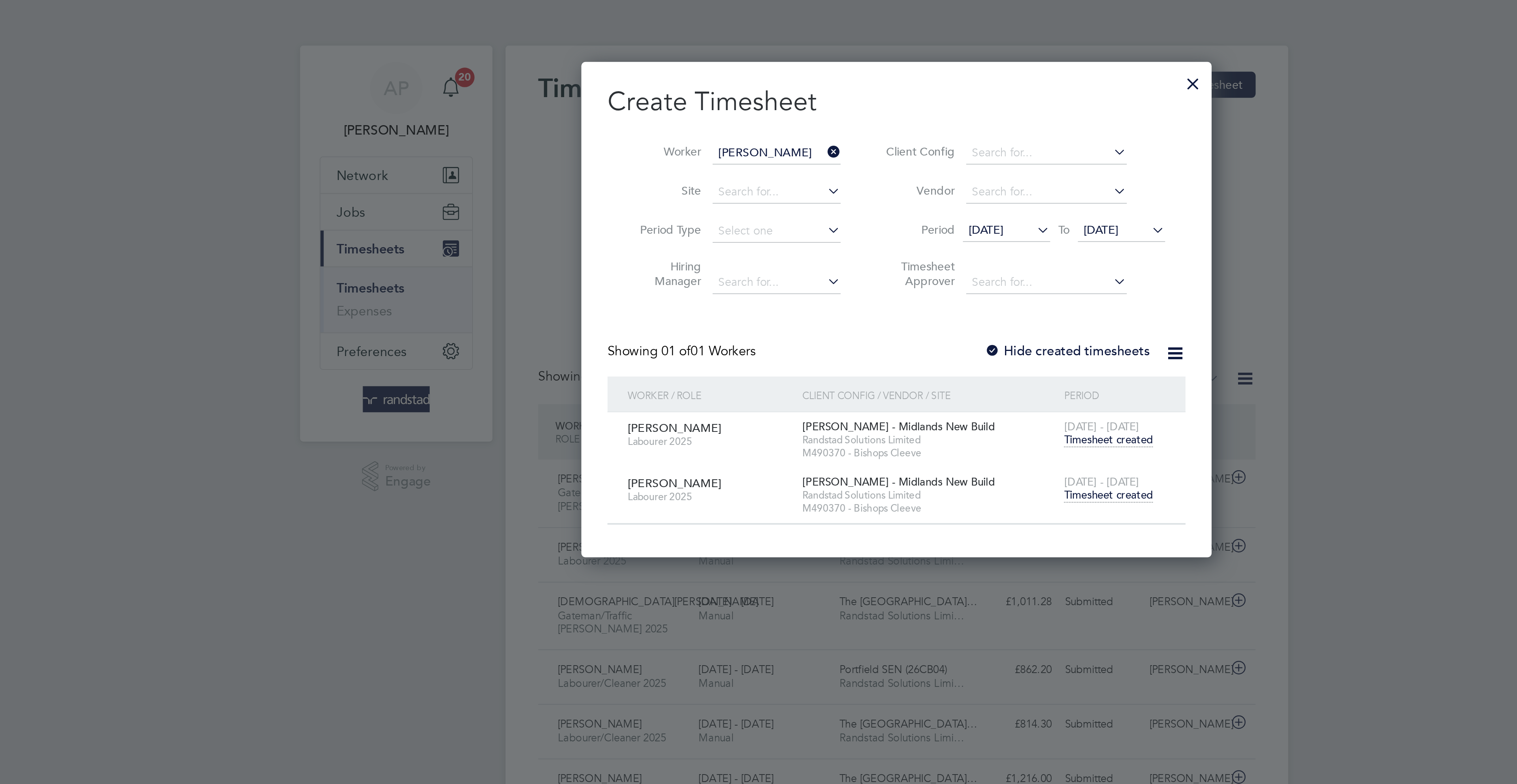
click at [875, 242] on span "Timesheet created" at bounding box center [860, 240] width 43 height 7
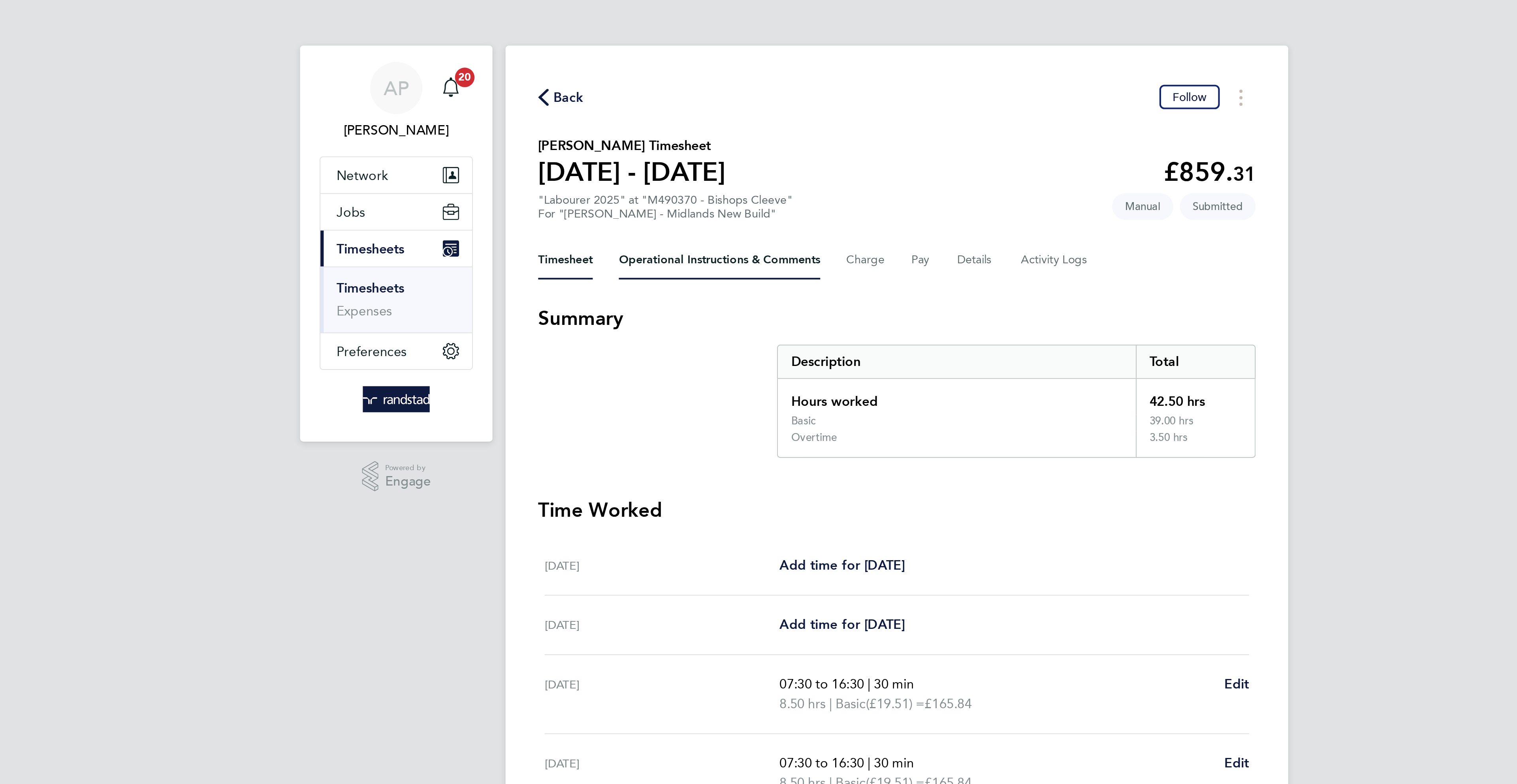
click at [639, 128] on Comments-tab "Operational Instructions & Comments" at bounding box center [673, 126] width 97 height 19
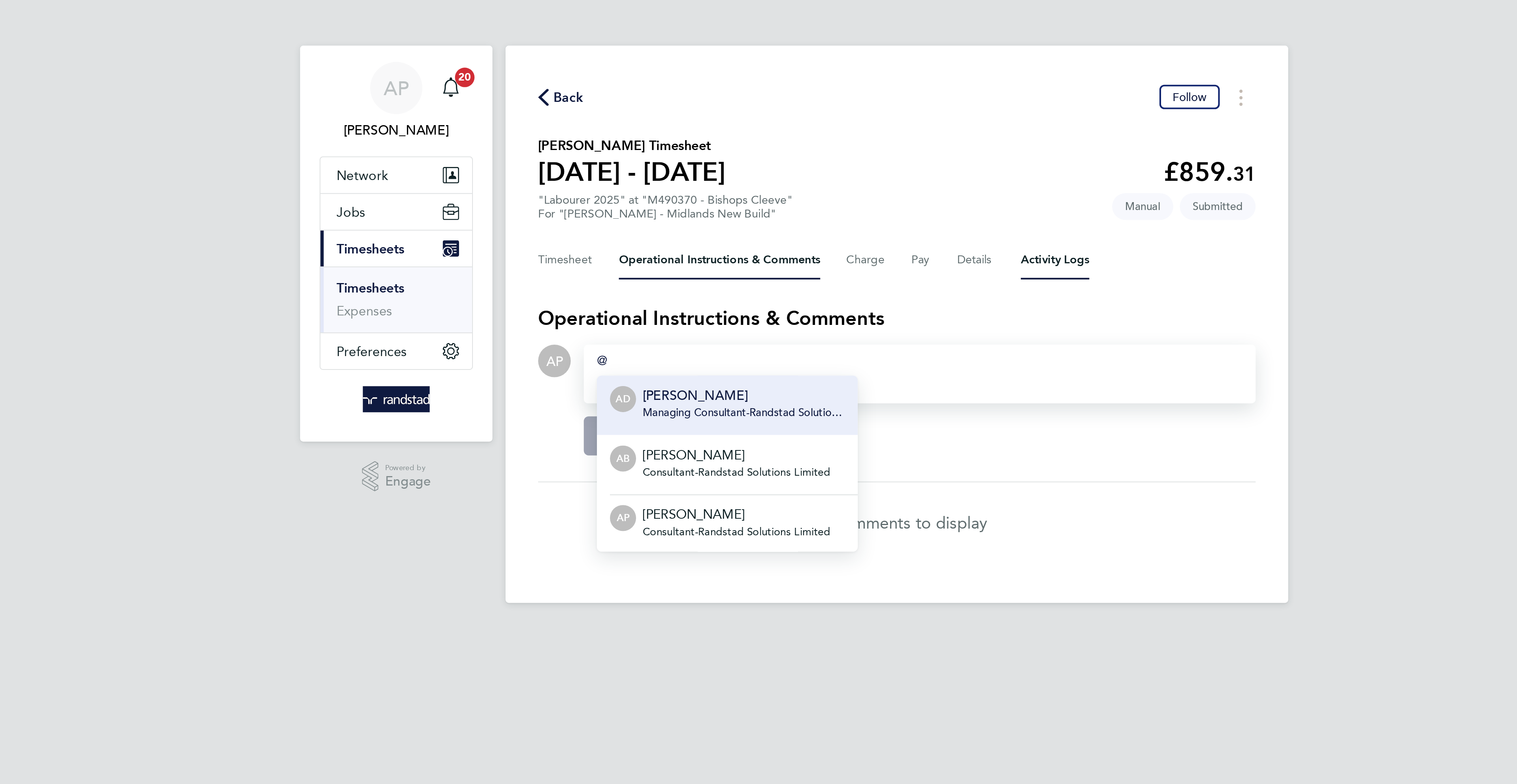
click at [830, 127] on Logs-tab "Activity Logs" at bounding box center [835, 126] width 33 height 19
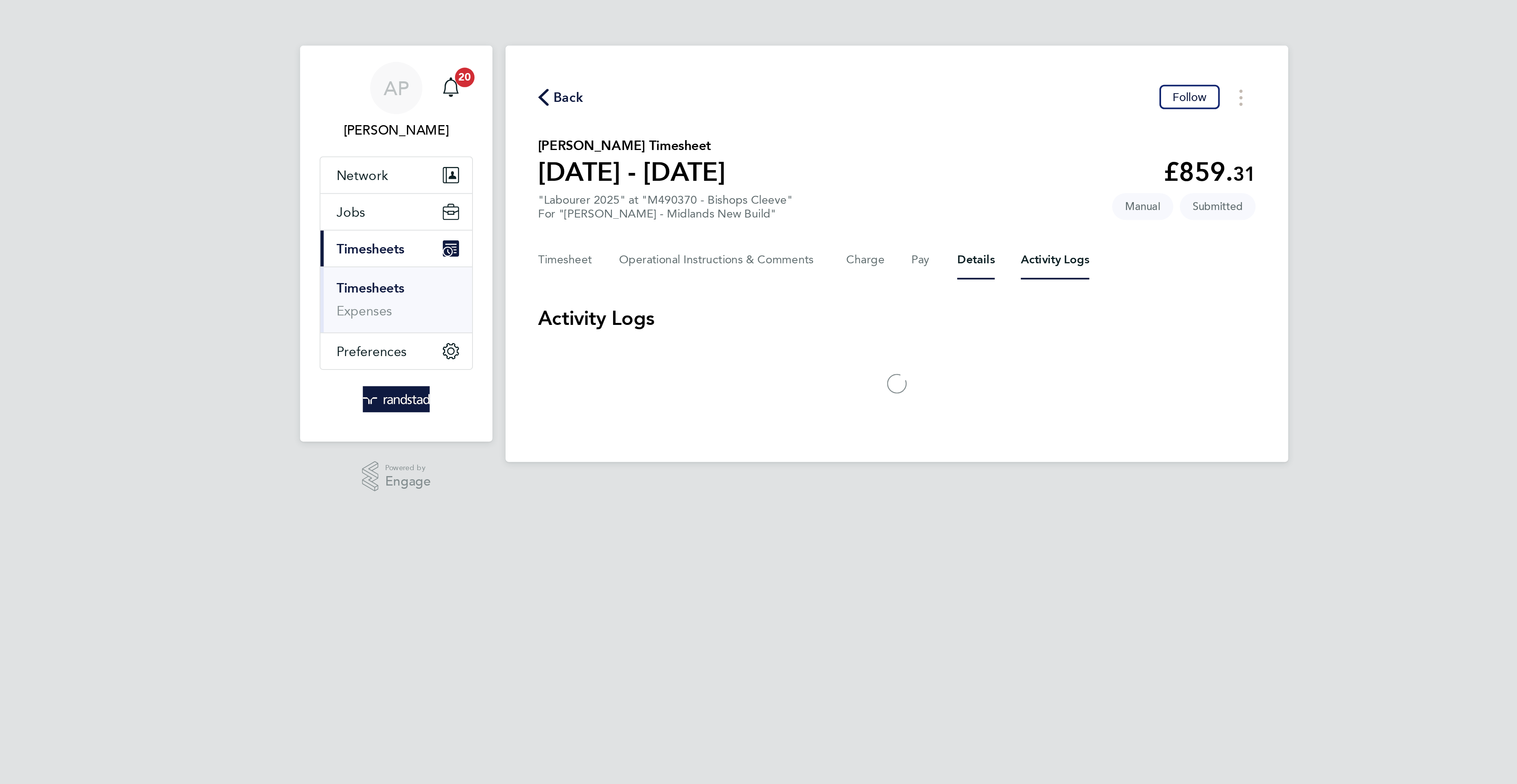
click at [792, 125] on button "Details" at bounding box center [796, 126] width 18 height 19
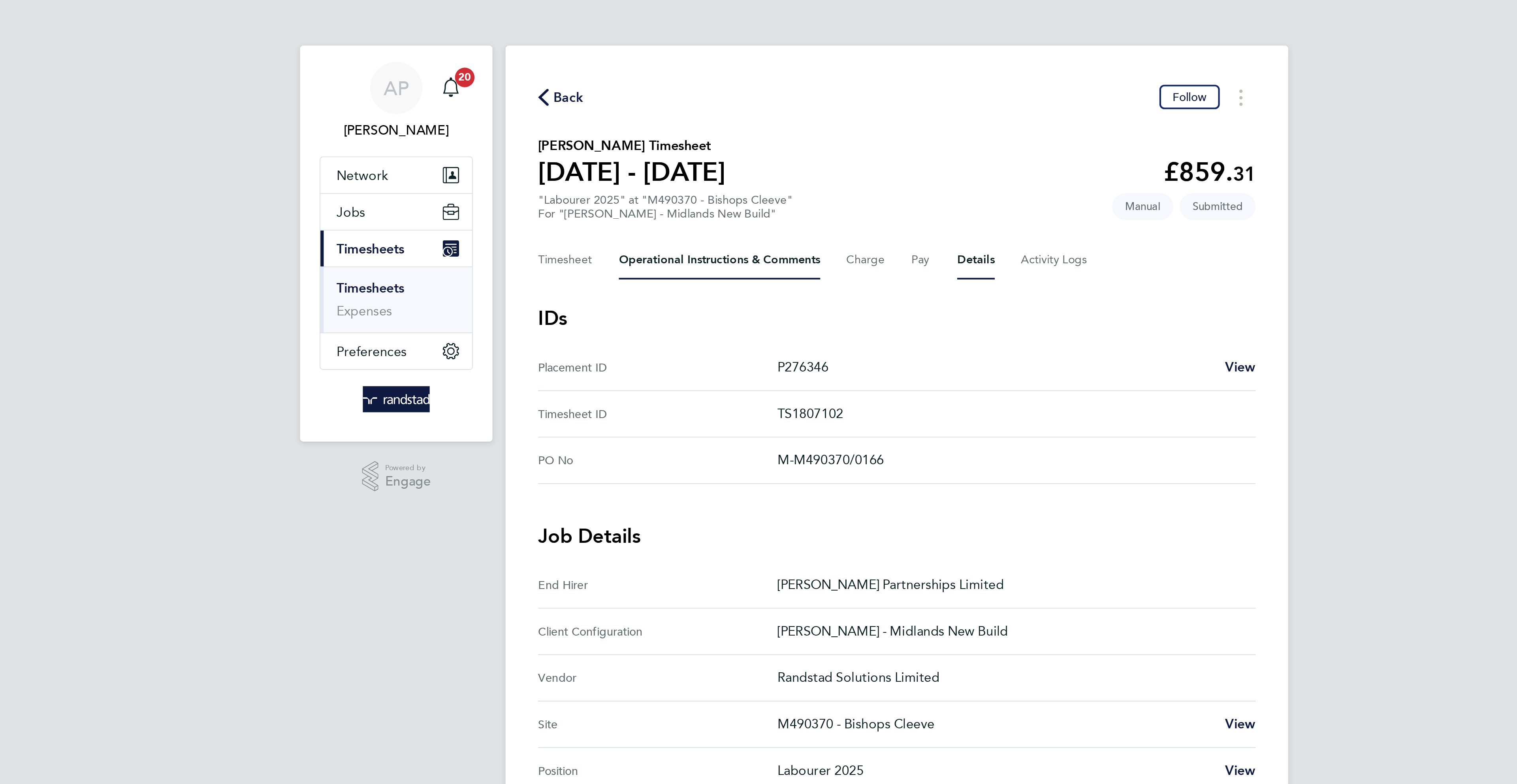
click at [691, 133] on Comments-tab "Operational Instructions & Comments" at bounding box center [673, 126] width 97 height 19
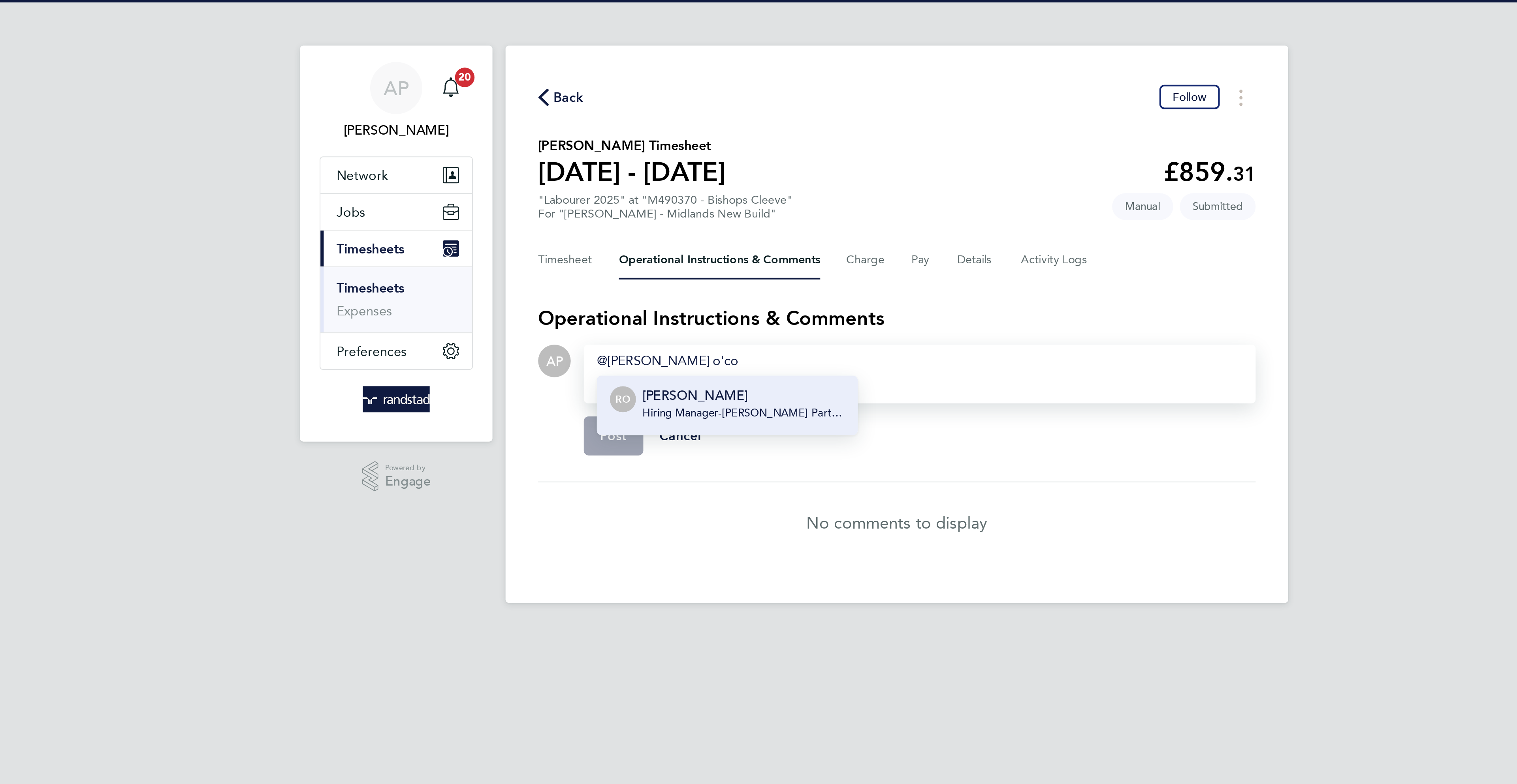
drag, startPoint x: 679, startPoint y: 203, endPoint x: 611, endPoint y: 221, distance: 70.3
click at [679, 202] on span "Hiring Manager - Lovell Partnerships Limited" at bounding box center [684, 200] width 98 height 6
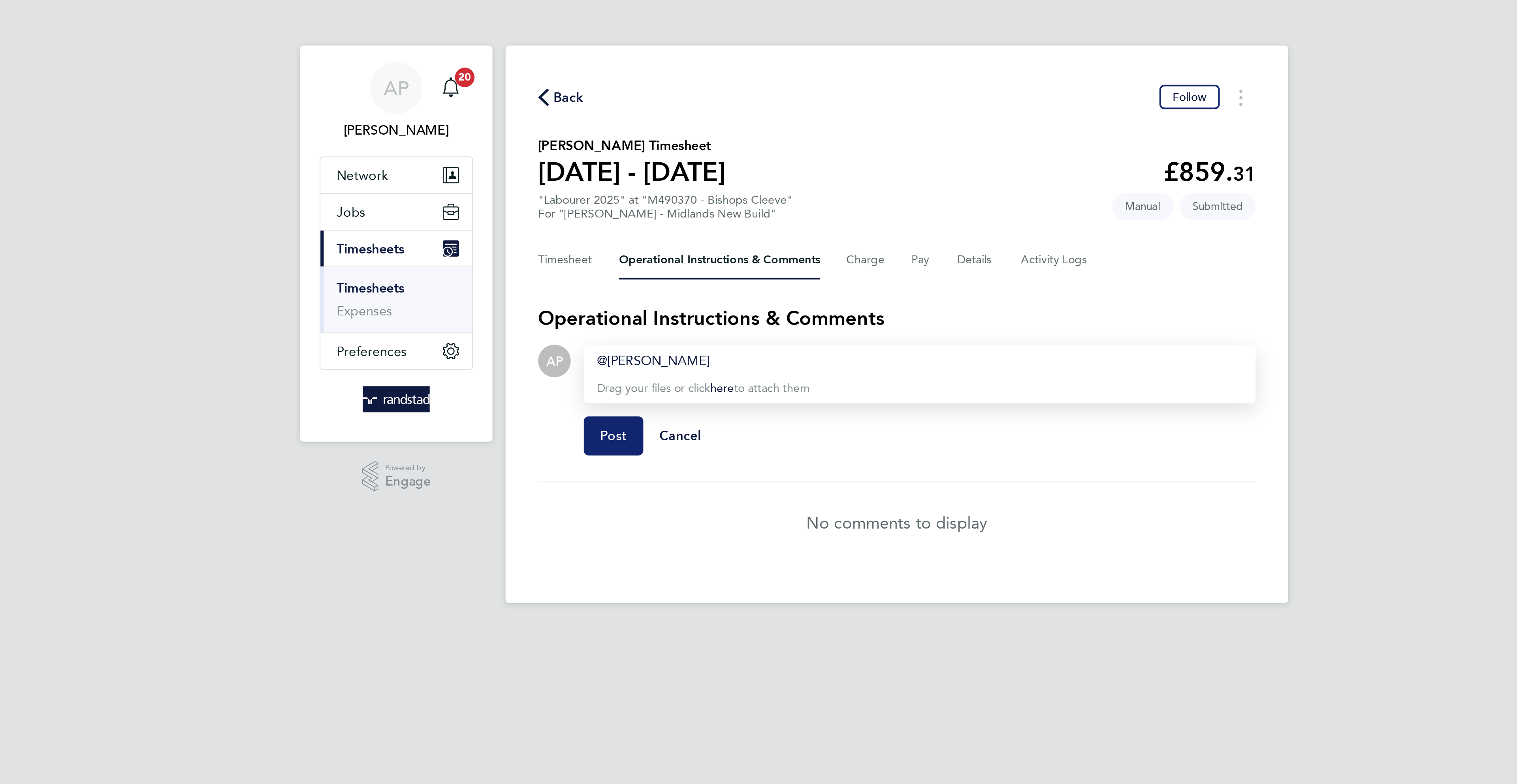
drag, startPoint x: 615, startPoint y: 216, endPoint x: 624, endPoint y: 43, distance: 173.2
click at [616, 216] on button "Post" at bounding box center [621, 211] width 29 height 19
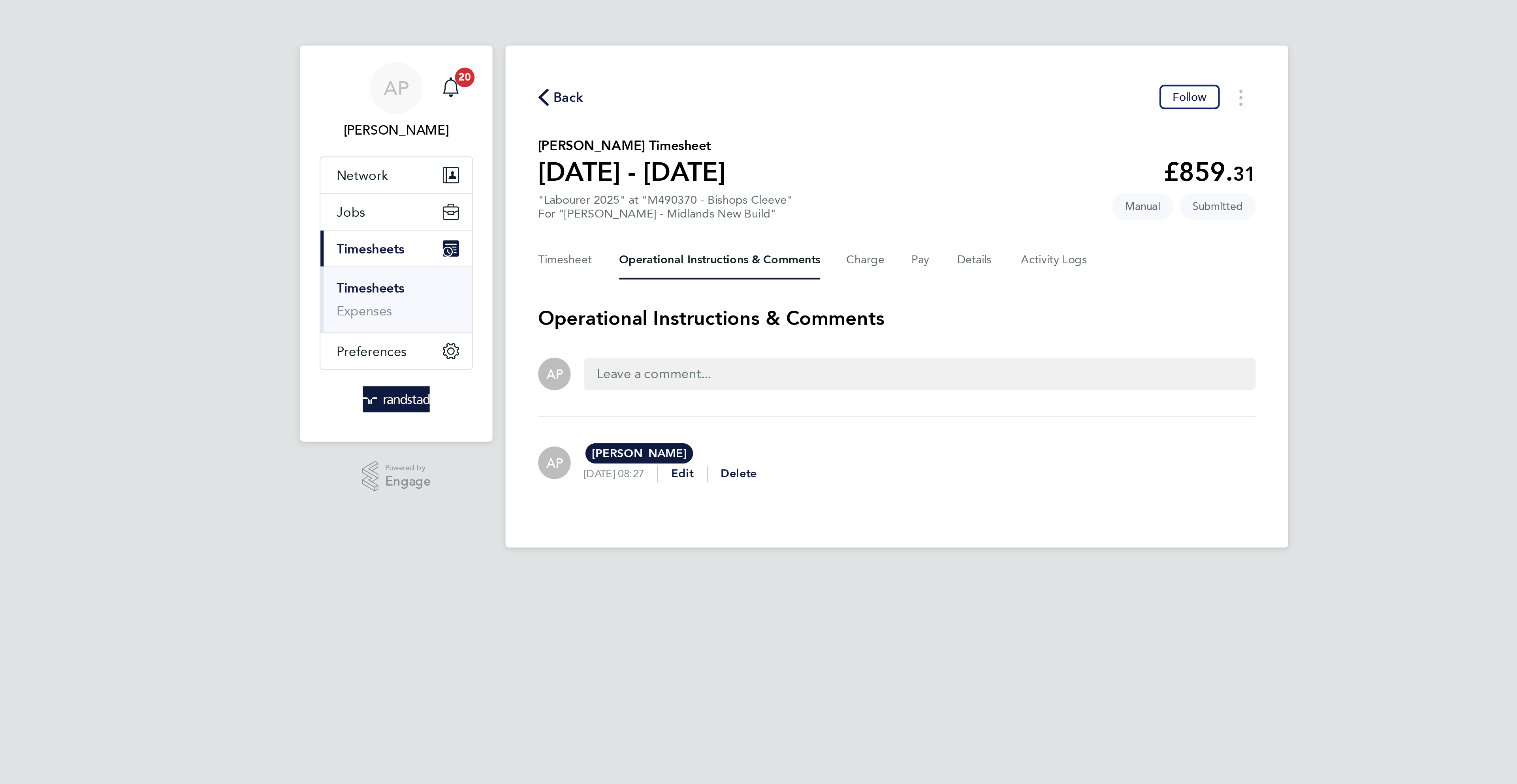
drag, startPoint x: 596, startPoint y: 53, endPoint x: 601, endPoint y: 51, distance: 5.4
click at [596, 53] on div "Back Follow Raymond Thompson's Timesheet 16 - 22 Aug 2025 £859. 31 "Labourer 20…" at bounding box center [758, 143] width 379 height 243
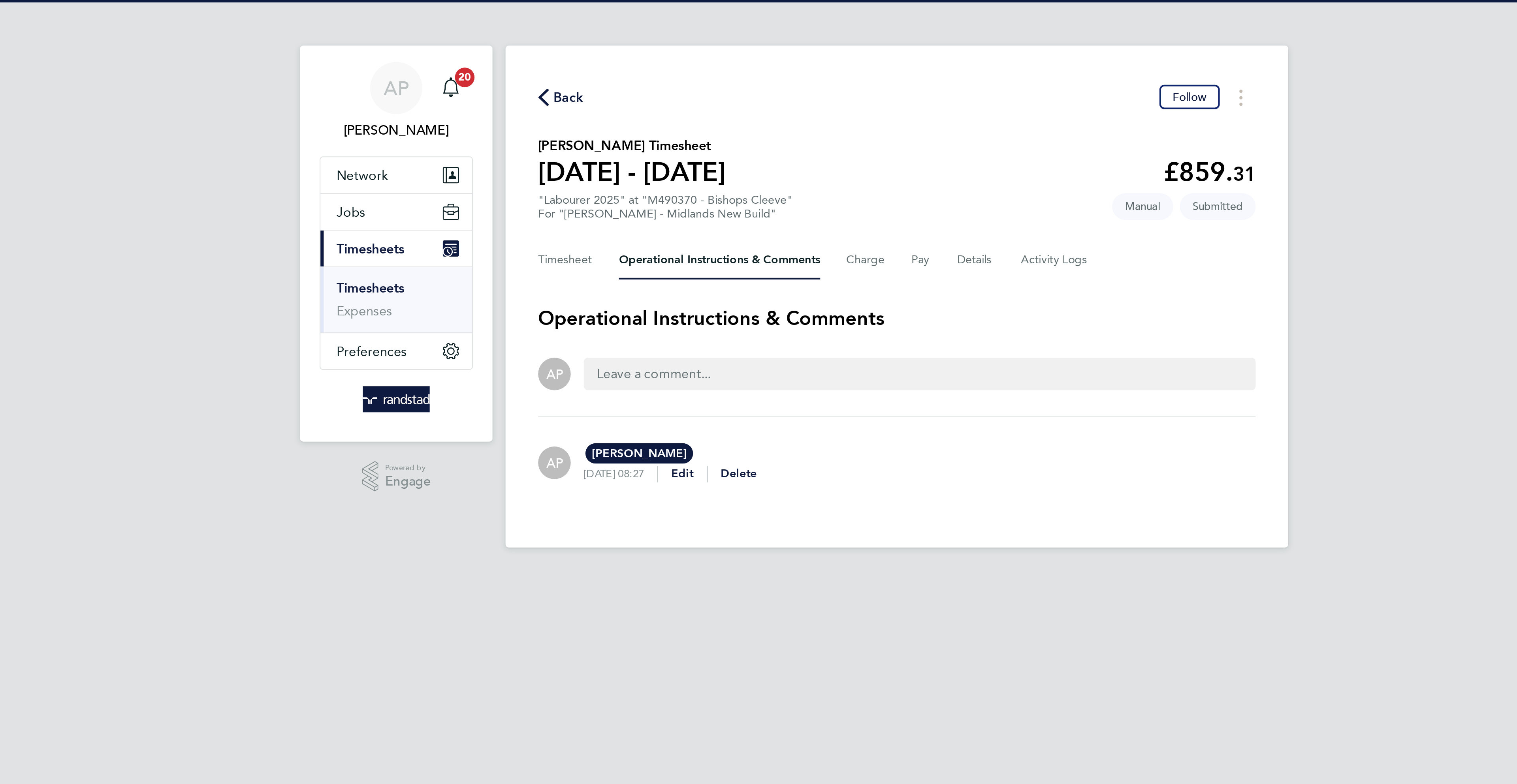
click at [602, 49] on span "Back" at bounding box center [599, 47] width 15 height 9
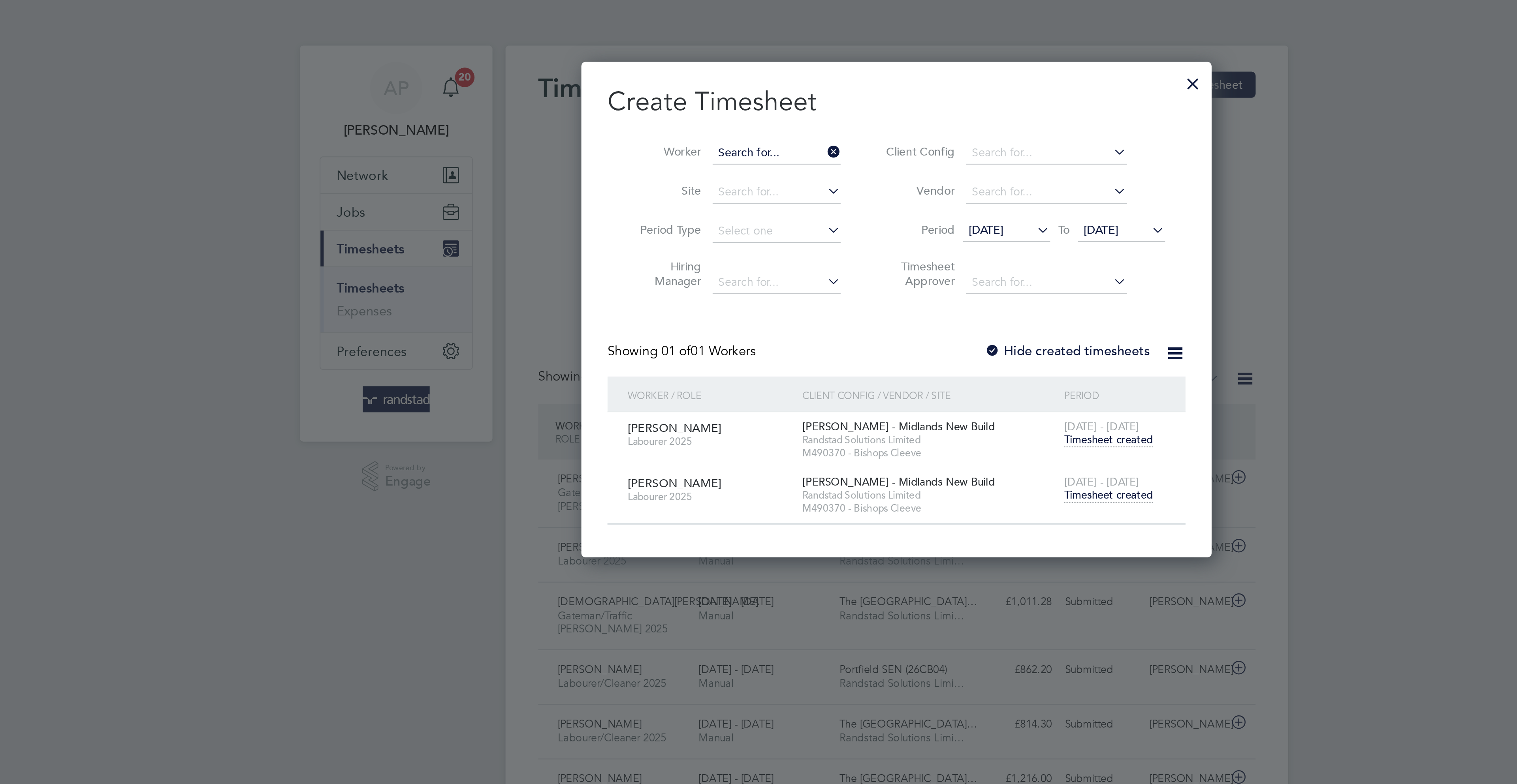
click at [706, 69] on input at bounding box center [700, 74] width 62 height 11
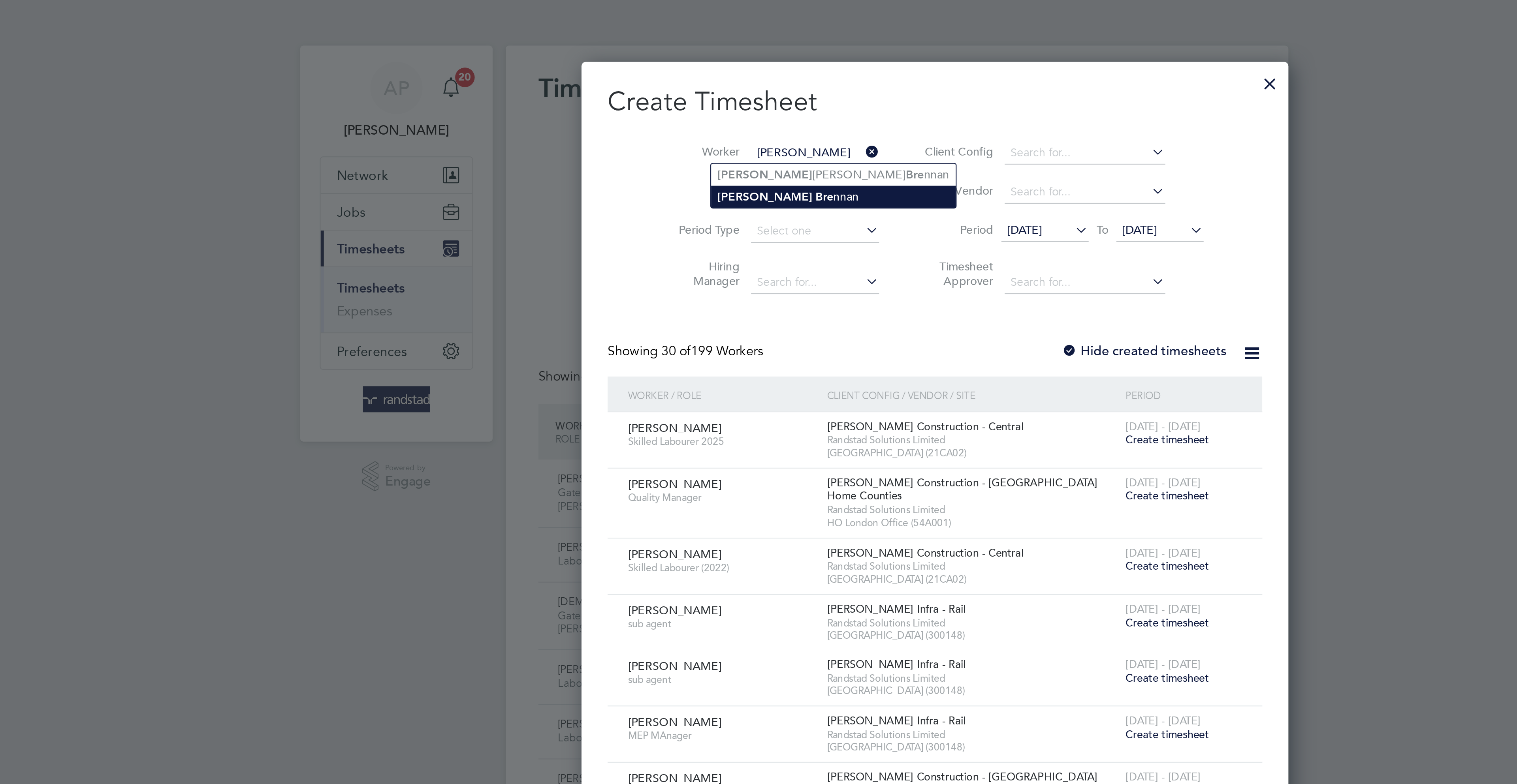
click at [713, 99] on li "John Bre nnan" at bounding box center [728, 95] width 119 height 11
type input "[PERSON_NAME]"
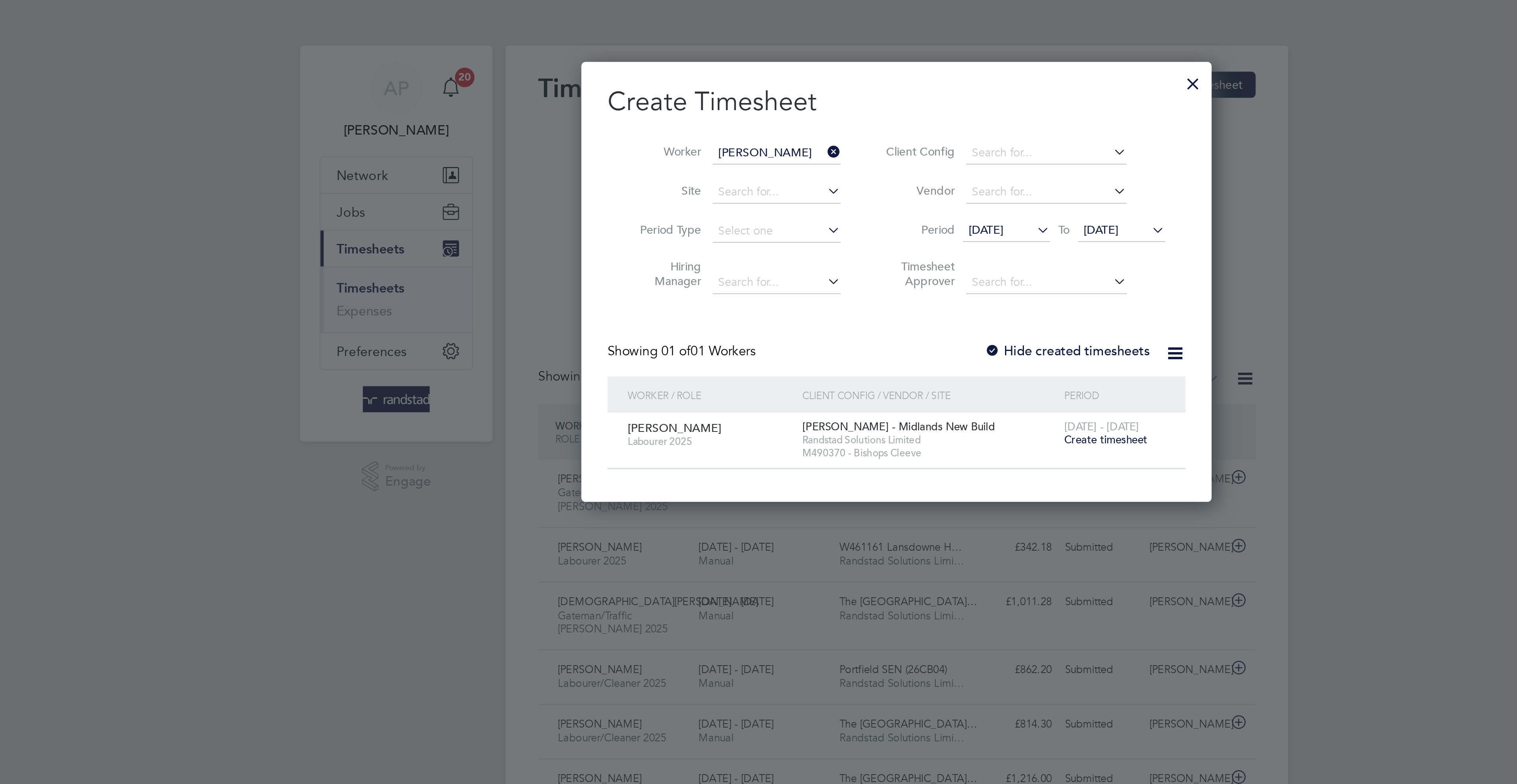
click at [866, 212] on span "Create timesheet" at bounding box center [859, 213] width 40 height 7
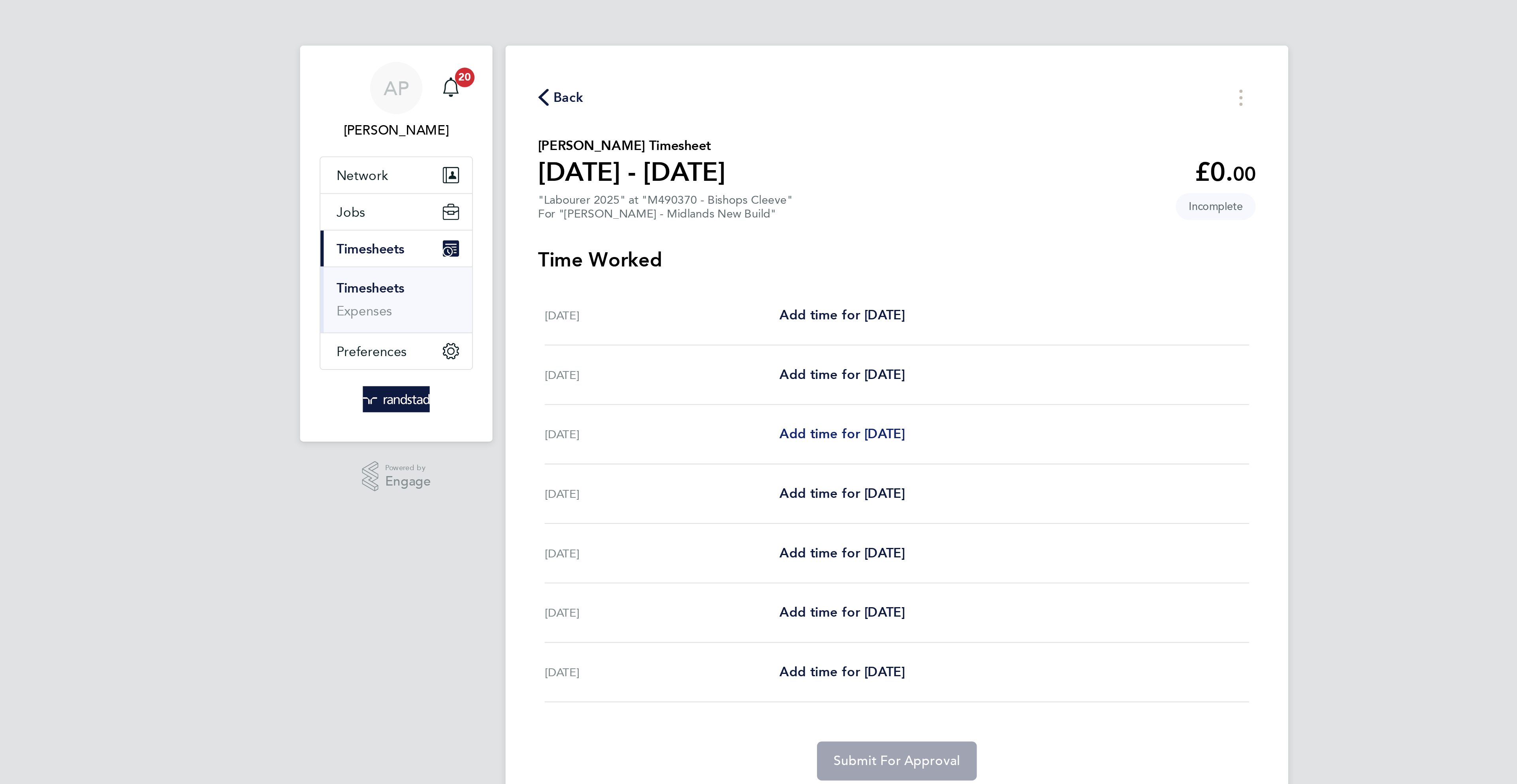
click at [733, 210] on span "Add time for [DATE]" at bounding box center [732, 210] width 61 height 7
select select "30"
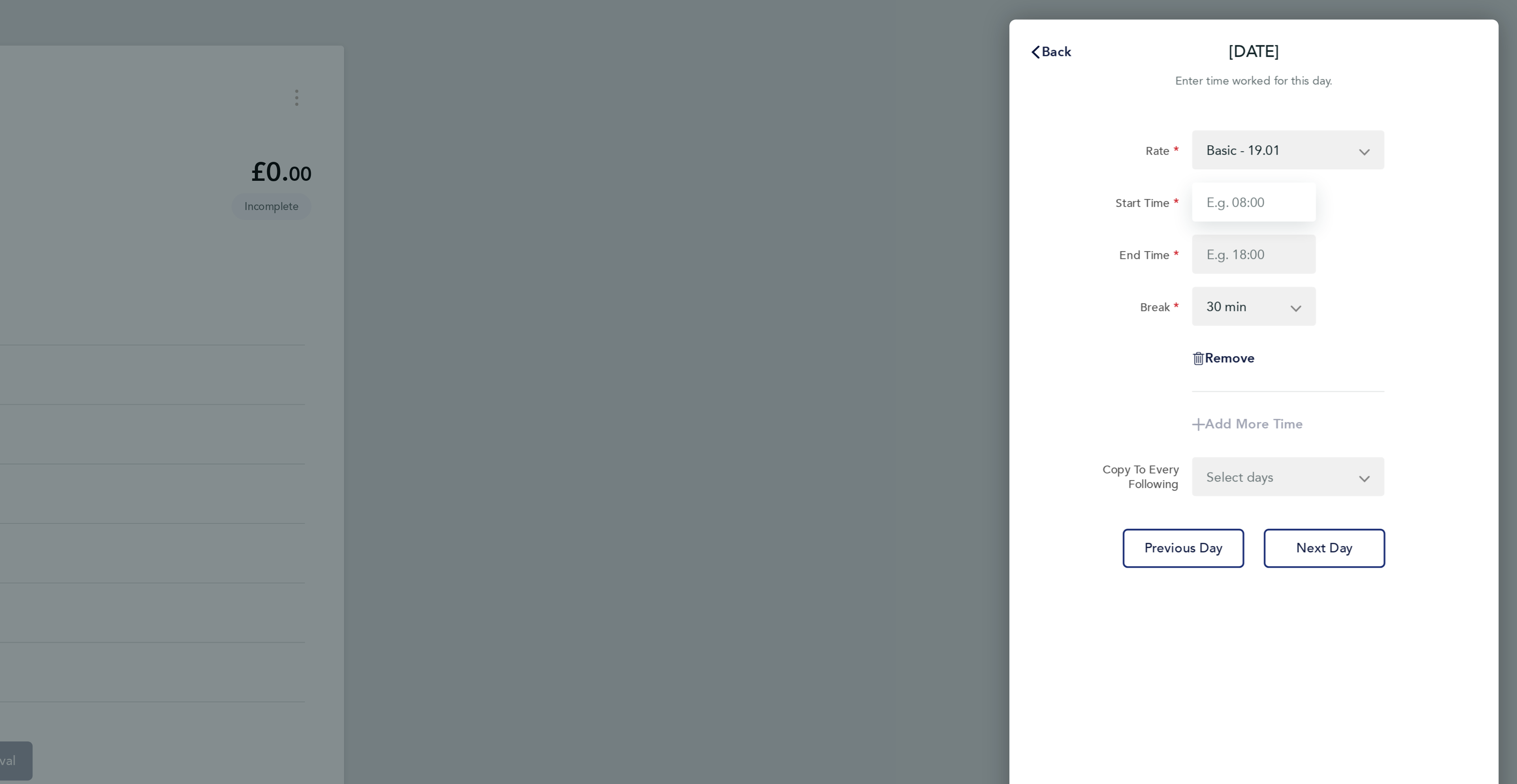
click at [1374, 101] on input "Start Time" at bounding box center [1389, 98] width 60 height 19
click at [1374, 121] on input "End Time" at bounding box center [1389, 123] width 60 height 19
type input "07:30"
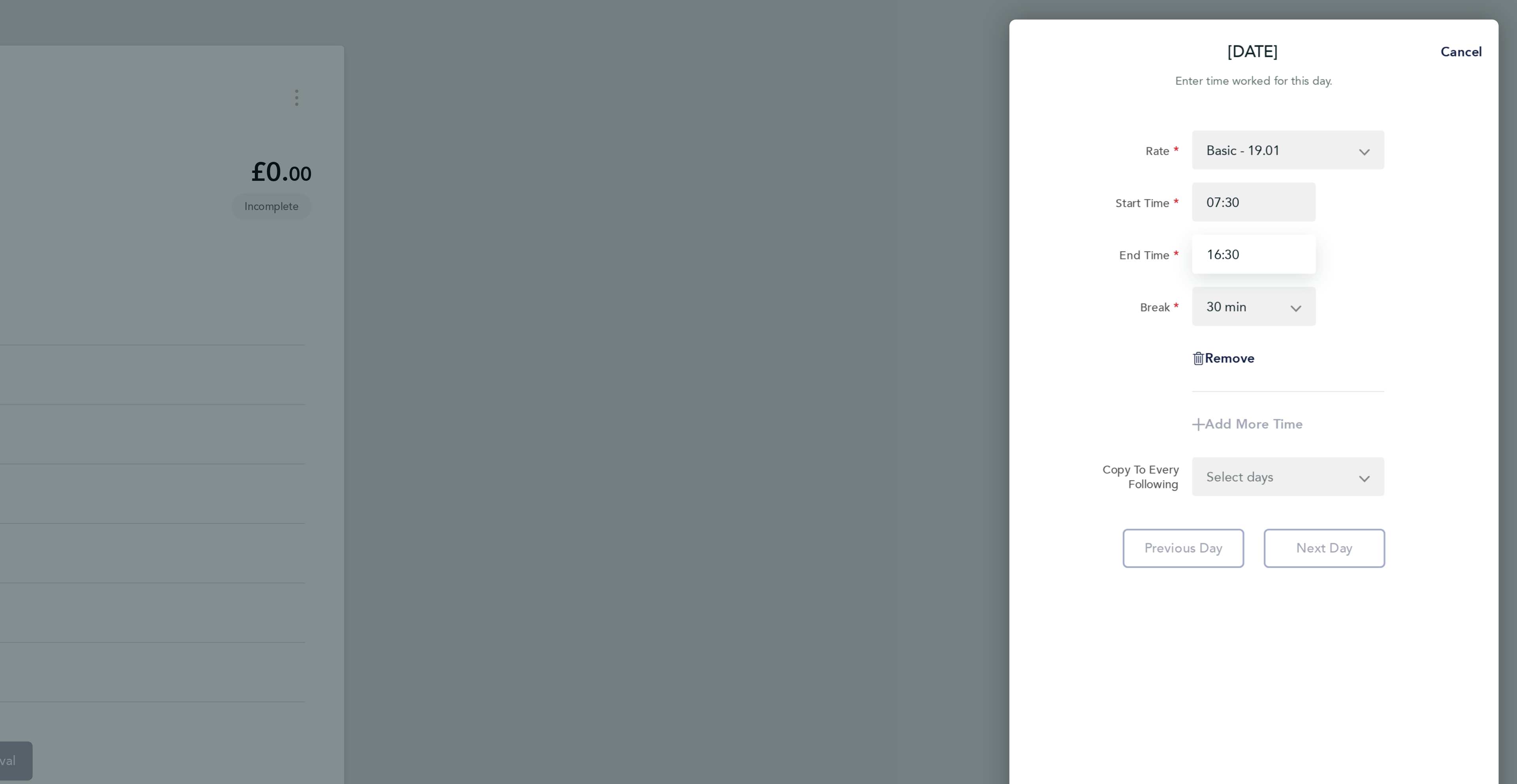
type input "16:30"
click at [1472, 154] on div "Break 0 min 15 min 30 min 45 min 60 min 75 min 90 min" at bounding box center [1388, 149] width 199 height 19
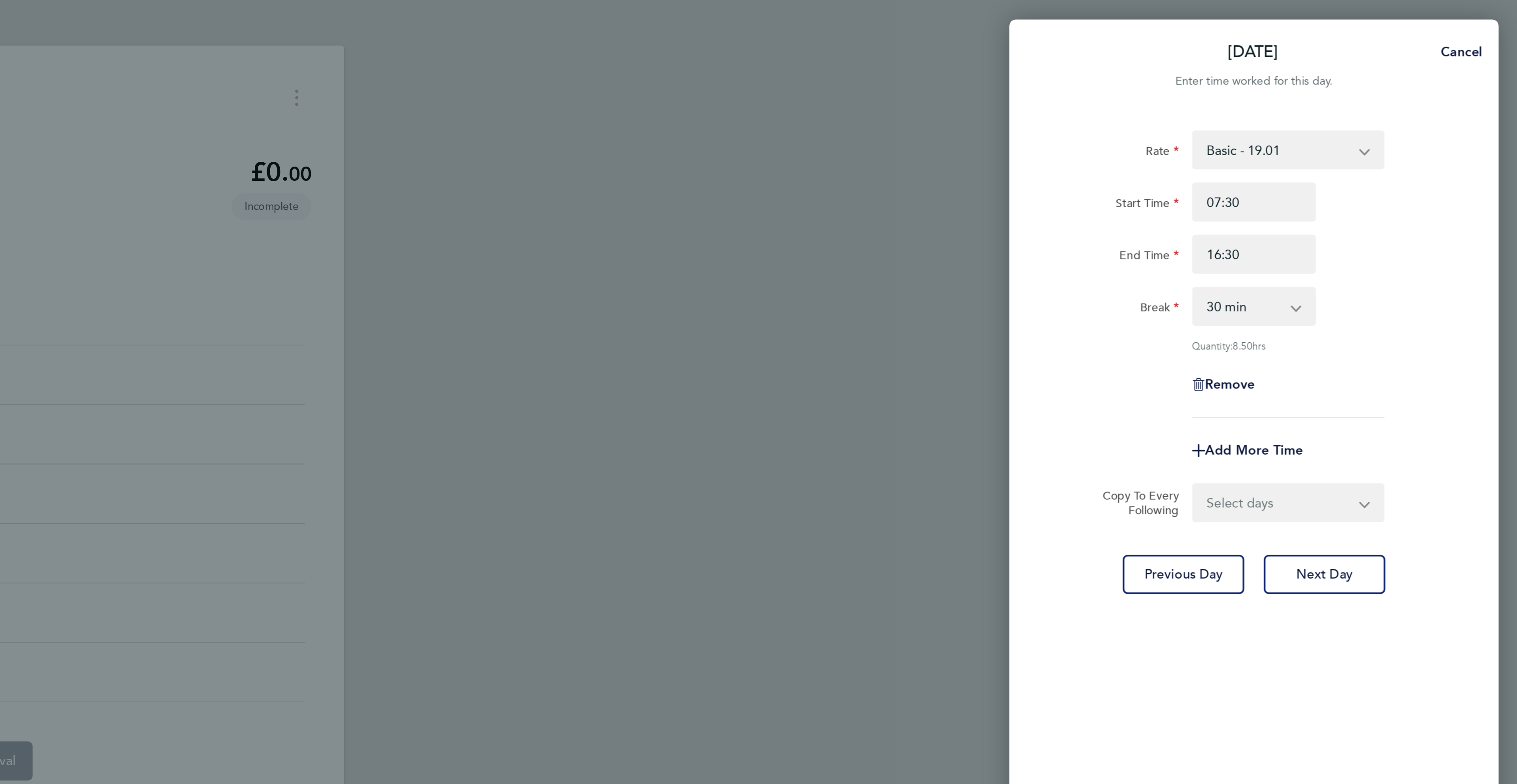
click at [1429, 248] on select "Select days Day [DATE] [DATE] [DATE] [DATE]" at bounding box center [1401, 244] width 83 height 17
select select "DAY"
click at [1360, 235] on select "Select days Day [DATE] [DATE] [DATE] [DATE]" at bounding box center [1401, 244] width 83 height 17
select select "[DATE]"
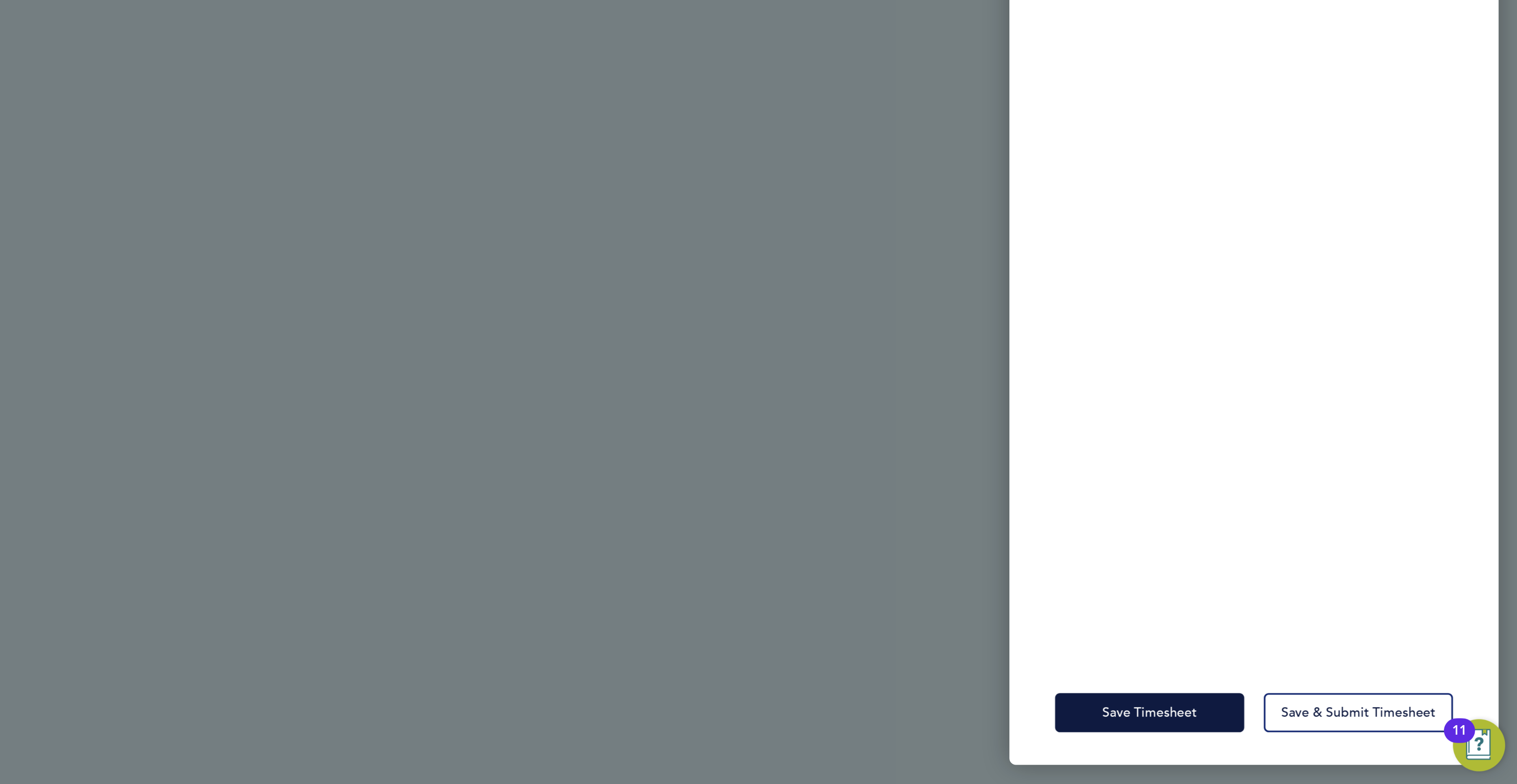
click at [1356, 738] on div "Save Timesheet Save & Submit Timesheet" at bounding box center [1389, 749] width 237 height 51
click at [1352, 747] on span "Save Timesheet" at bounding box center [1338, 749] width 46 height 8
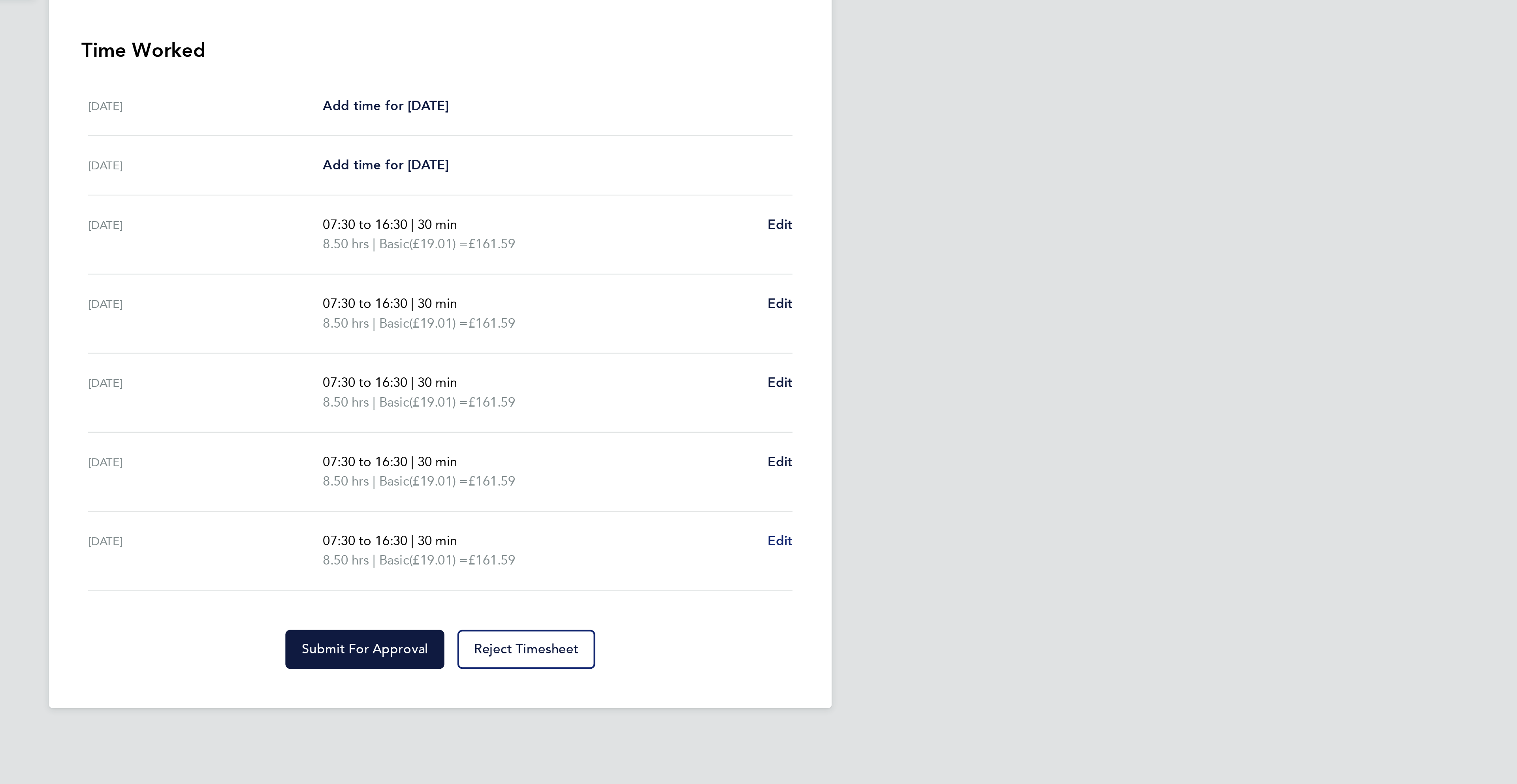
click at [915, 483] on div "07:30 to 16:30 | 30 min 8.50 hrs | Basic (£19.01) = £161.59 Edit" at bounding box center [815, 482] width 227 height 19
click at [924, 480] on span "Edit" at bounding box center [923, 476] width 12 height 7
select select "30"
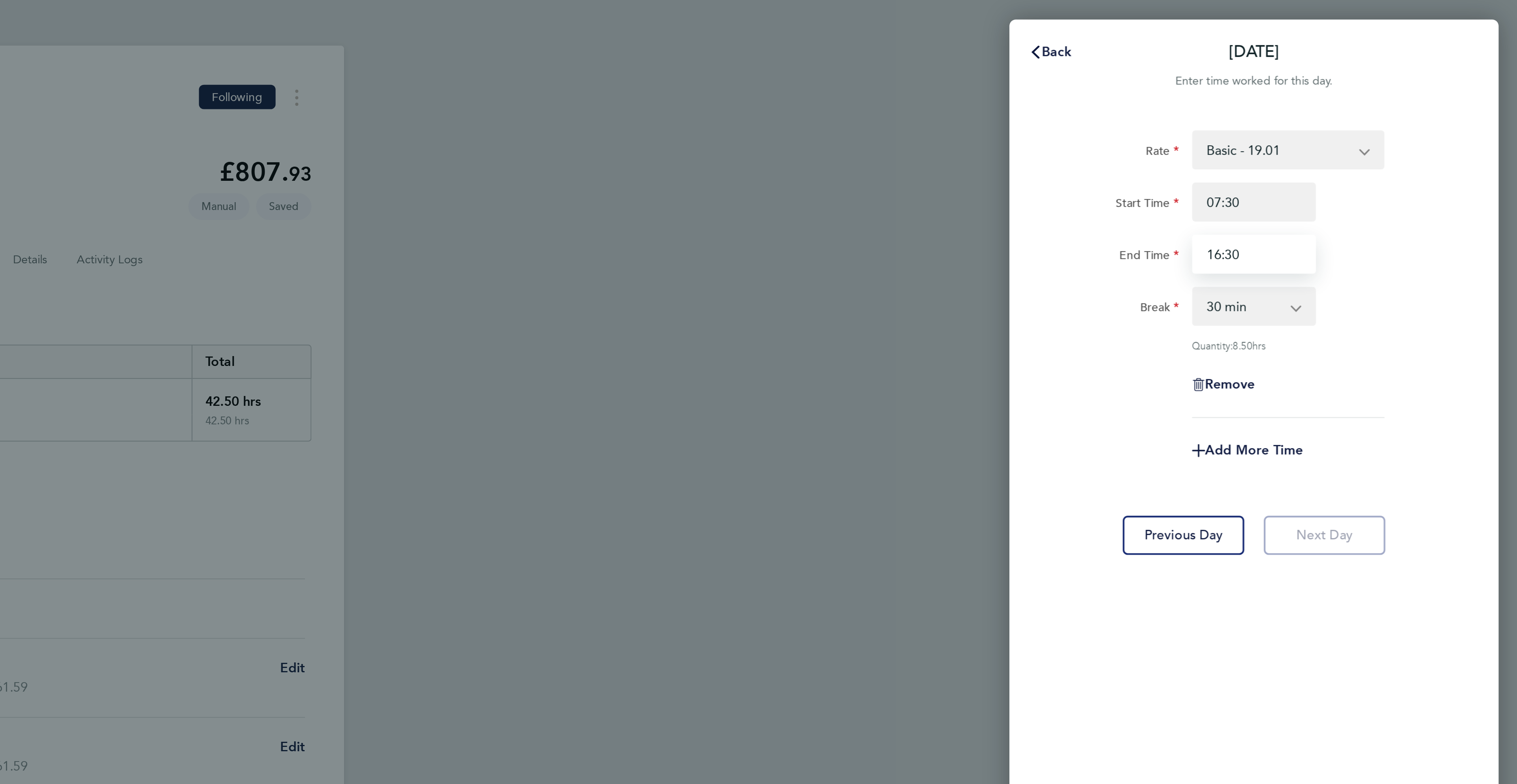
click at [1372, 119] on input "16:30" at bounding box center [1389, 123] width 60 height 19
type input "13:30"
click at [1478, 145] on div "Break 0 min 15 min 30 min 45 min 60 min 75 min 90 min" at bounding box center [1388, 149] width 199 height 19
click at [1382, 215] on span "Add More Time" at bounding box center [1388, 218] width 47 height 7
select select "null"
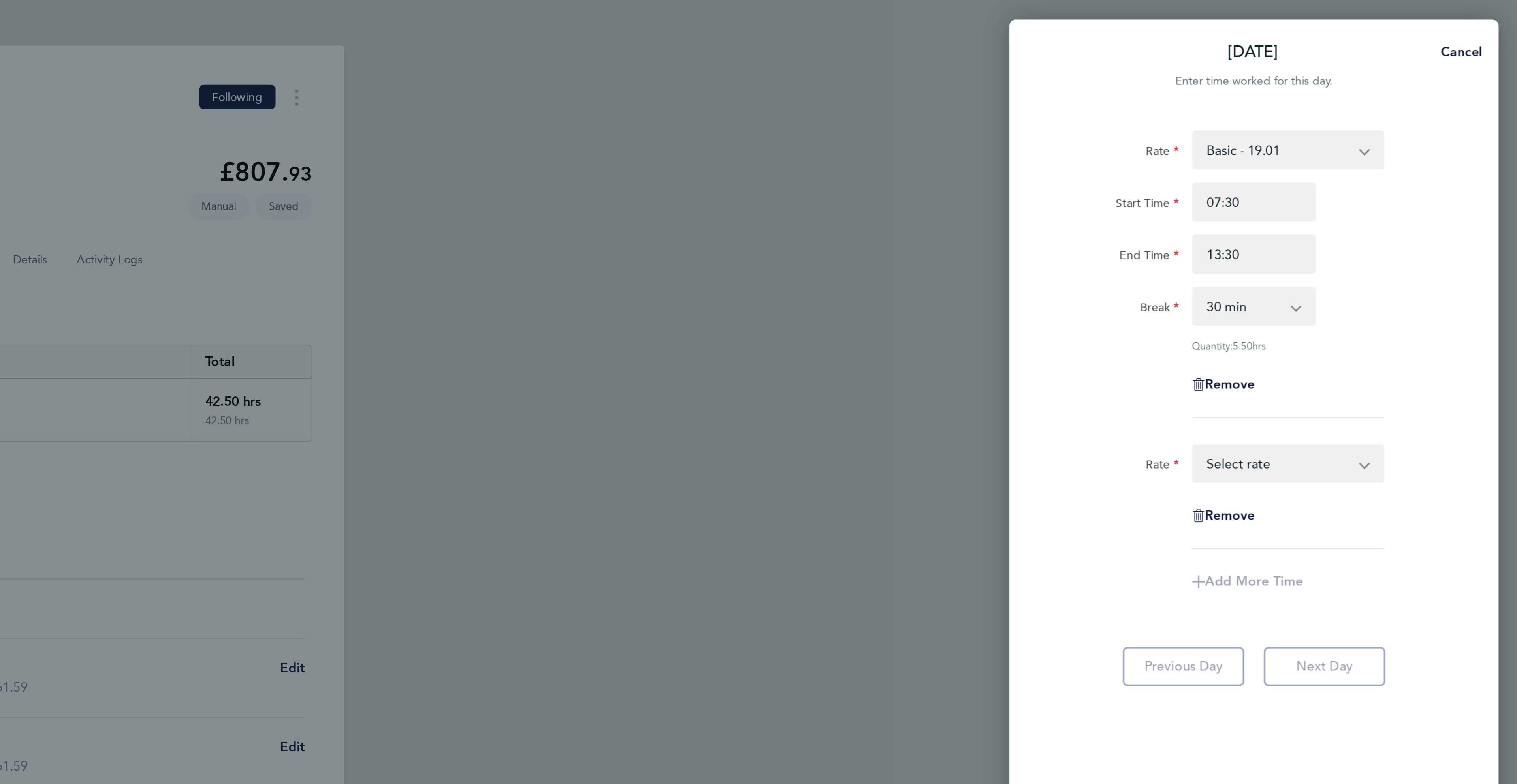
click at [1380, 227] on select "Basic - 19.01 Overtime 2 - 35.75 Overtime 1 - 27.38 Select rate" at bounding box center [1400, 224] width 82 height 17
select select "30"
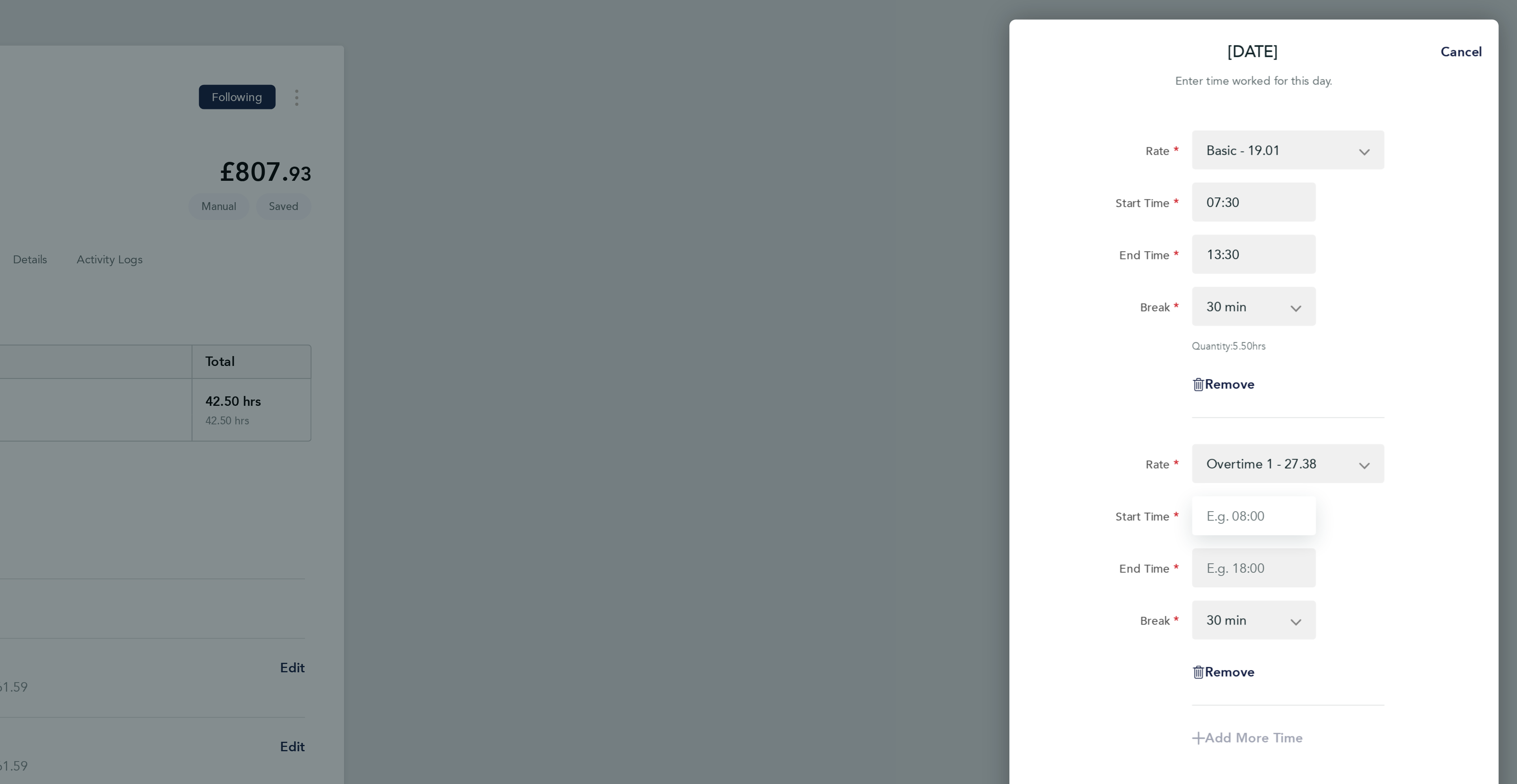
drag, startPoint x: 1387, startPoint y: 252, endPoint x: 1389, endPoint y: 247, distance: 5.4
click at [1388, 248] on input "Start Time" at bounding box center [1389, 250] width 60 height 19
type input "13:30"
click at [1478, 260] on div "Start Time 13:30 End Time" at bounding box center [1388, 262] width 199 height 44
click at [1392, 282] on input "End Time" at bounding box center [1389, 275] width 60 height 19
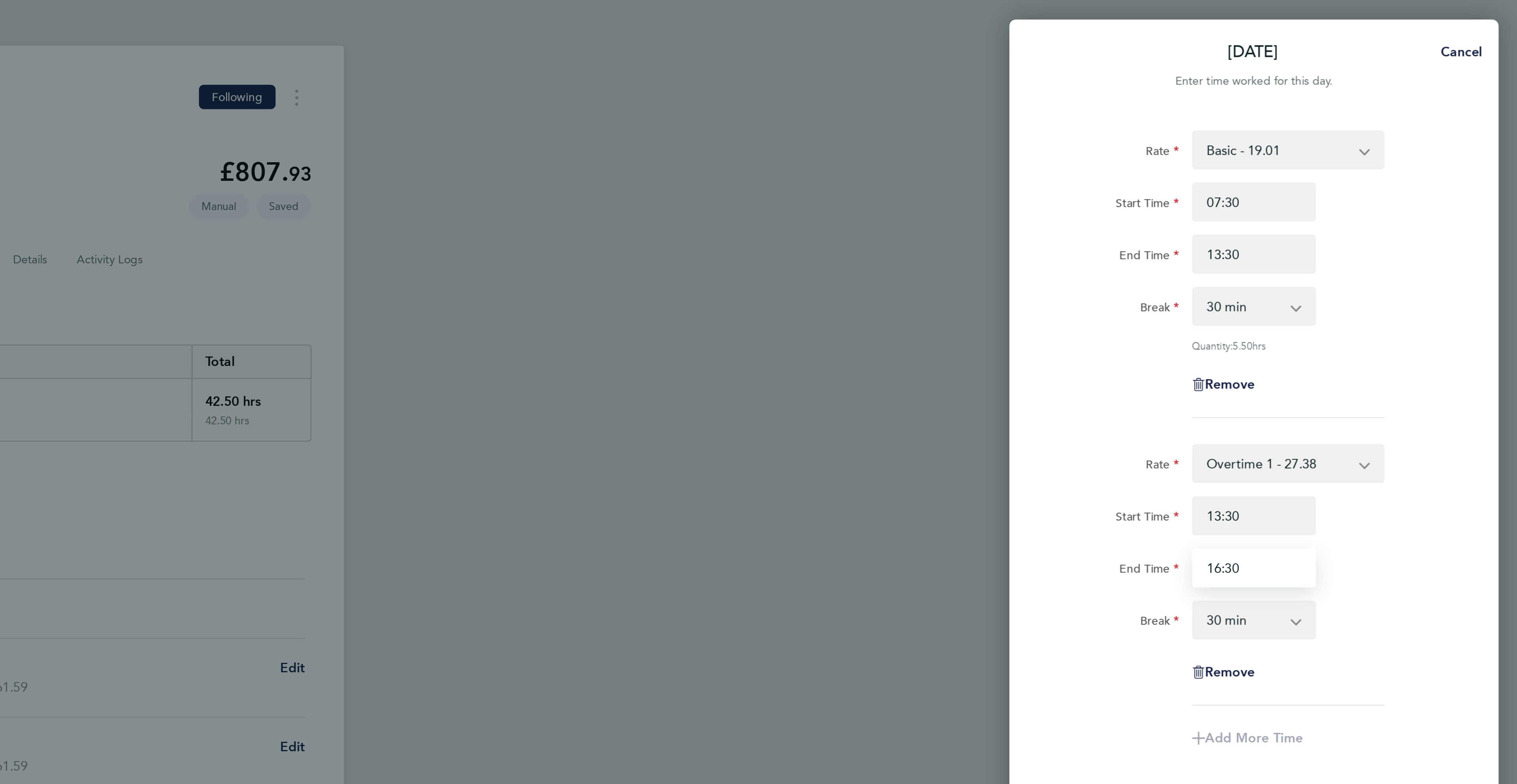
type input "16:30"
drag, startPoint x: 1506, startPoint y: 280, endPoint x: 1484, endPoint y: 304, distance: 32.6
click at [1506, 280] on div "Rate Basic - 19.01 Overtime 2 - 35.75 Overtime 1 - 27.38 Start Time 07:30 End T…" at bounding box center [1389, 389] width 237 height 670
click at [1387, 296] on select "0 min 15 min 30 min 45 min 60 min 75 min 90 min" at bounding box center [1384, 300] width 49 height 17
select select "0"
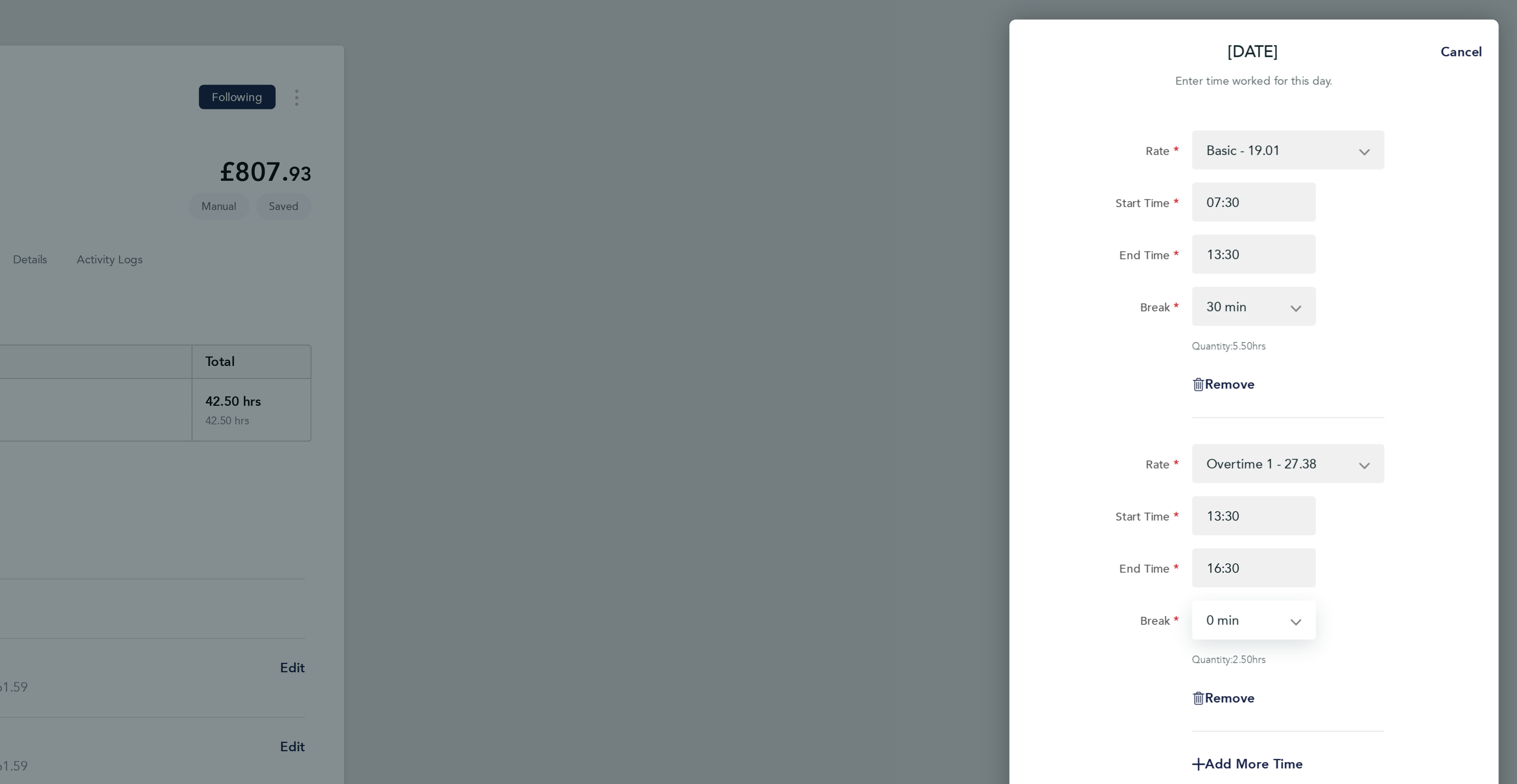
click at [1360, 292] on select "0 min 15 min 30 min 45 min 60 min 75 min 90 min" at bounding box center [1384, 300] width 49 height 17
click at [1454, 308] on div "Break 0 min 15 min 30 min 45 min 60 min 75 min 90 min" at bounding box center [1388, 300] width 199 height 19
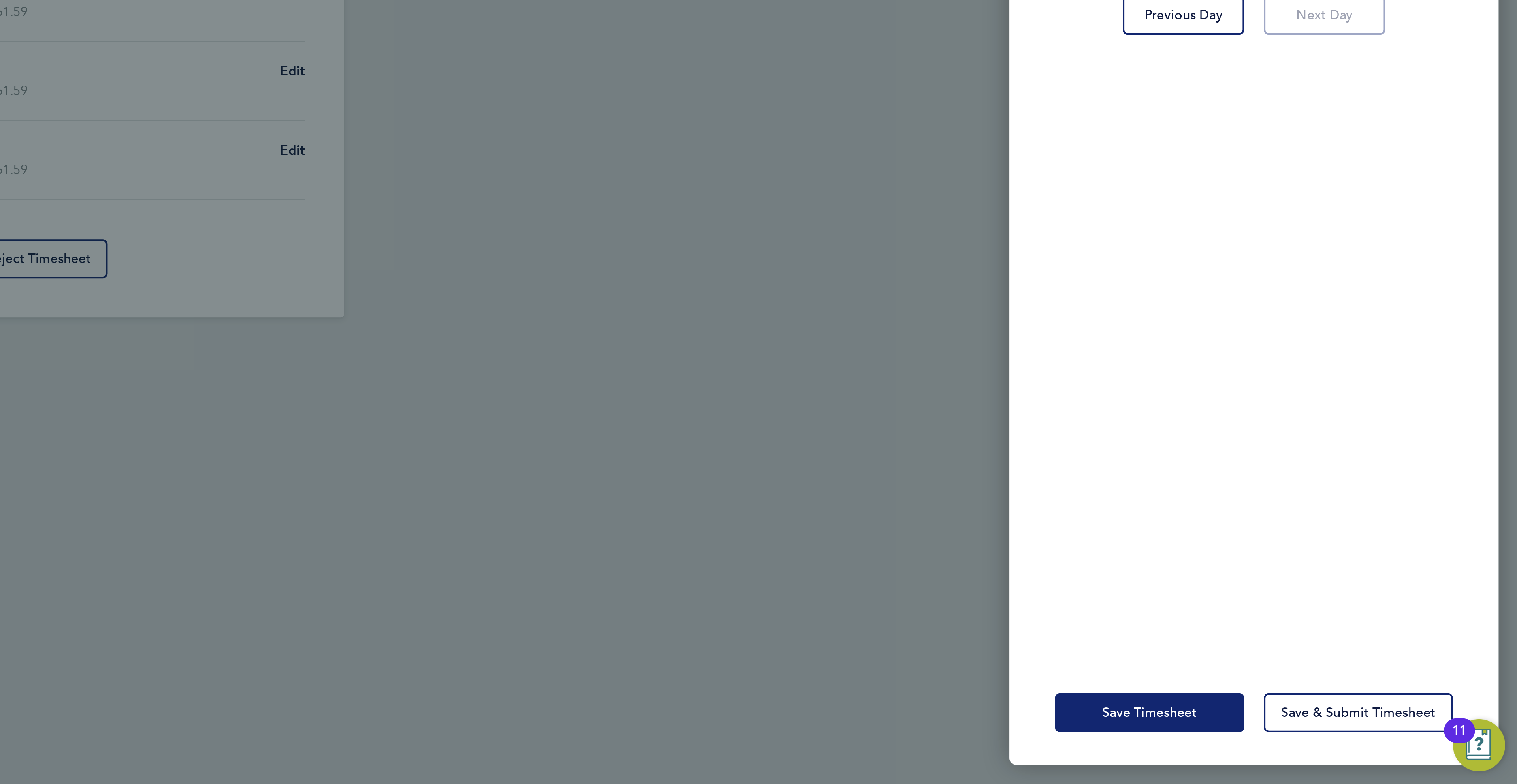
click at [1347, 749] on span "Save Timesheet" at bounding box center [1338, 749] width 46 height 8
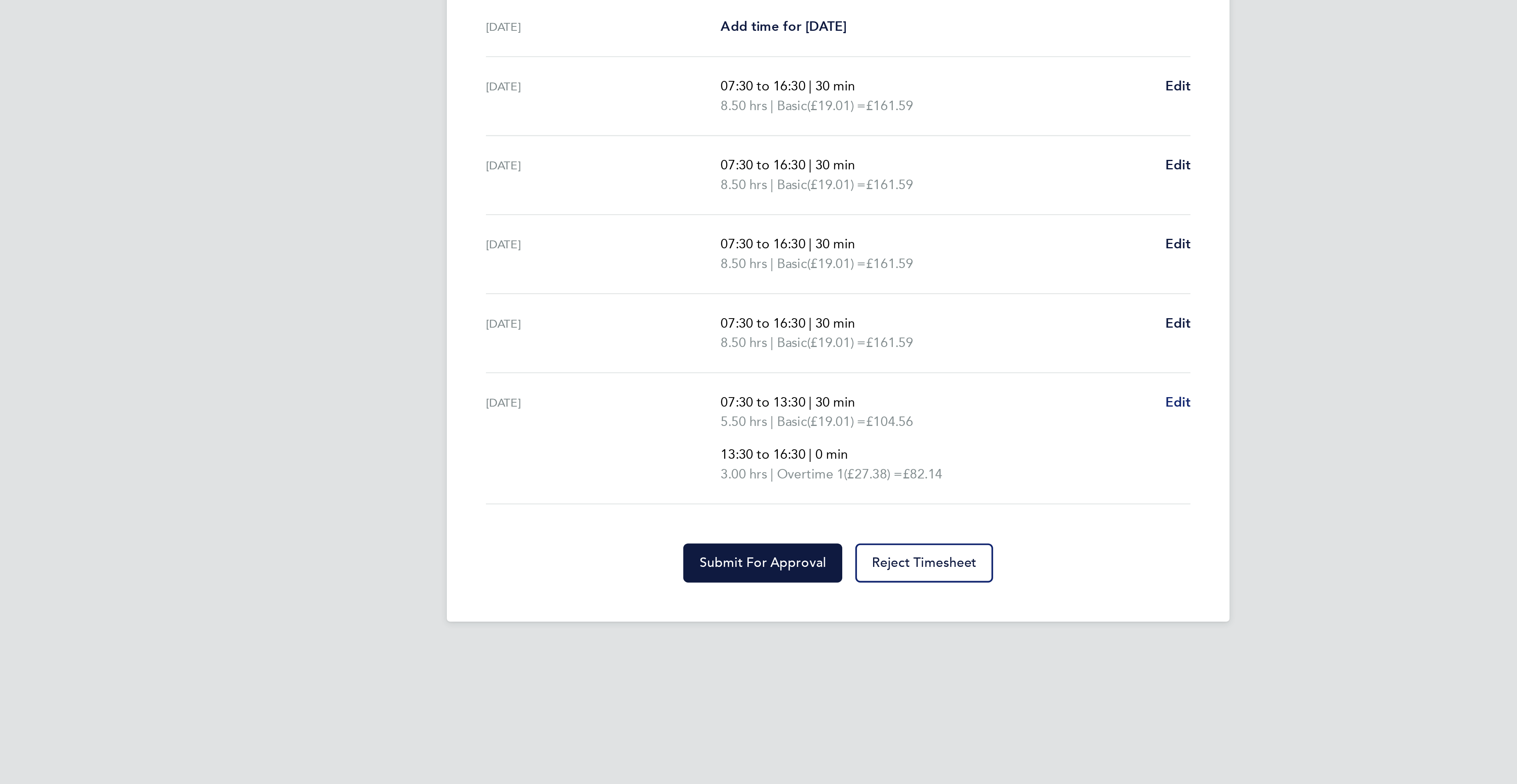
click at [922, 486] on span "Edit" at bounding box center [923, 484] width 12 height 7
select select "30"
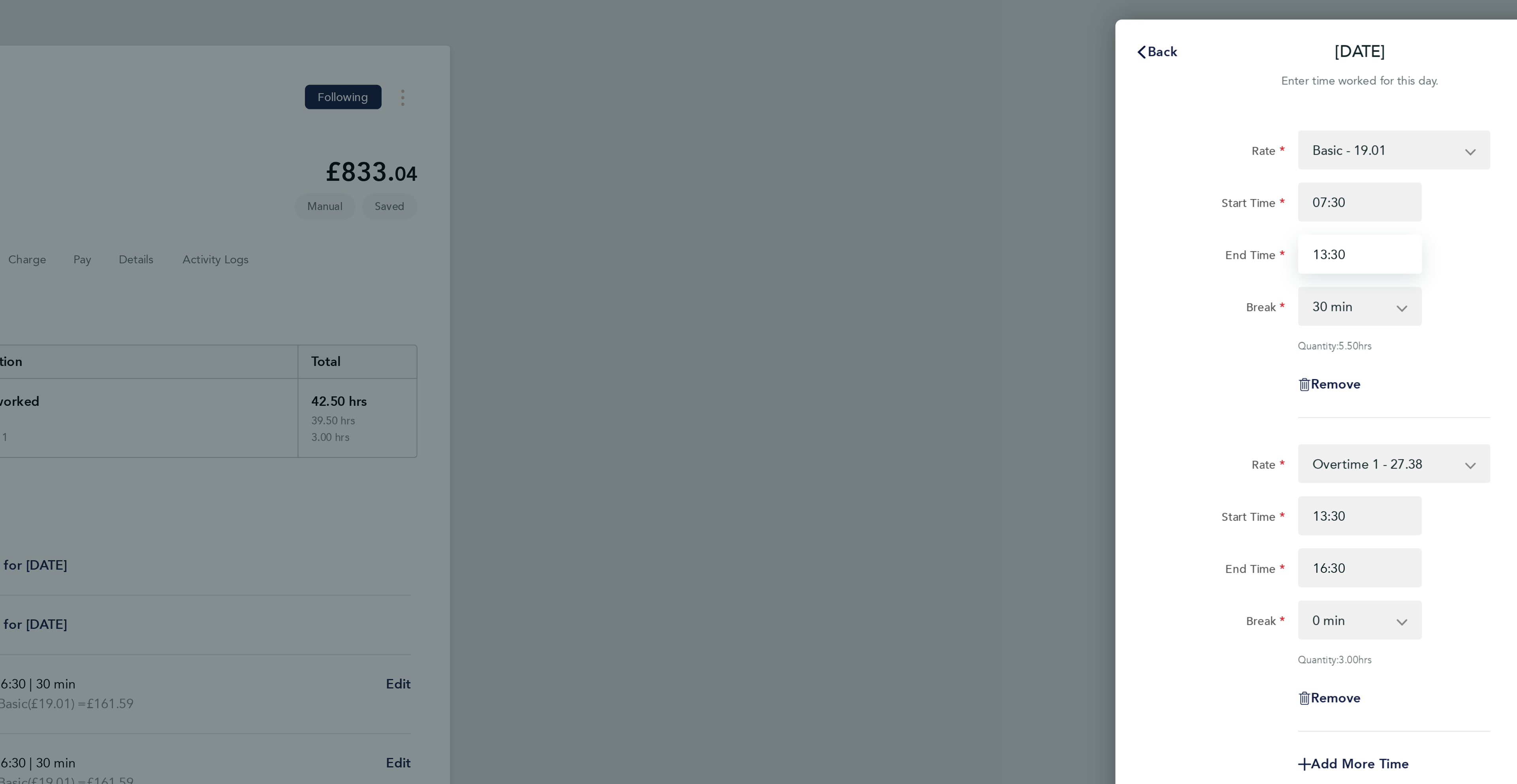
click at [1378, 125] on input "13:30" at bounding box center [1389, 123] width 60 height 19
type input "13:00"
click at [1450, 106] on div "Start Time 07:30" at bounding box center [1388, 98] width 199 height 19
click at [1391, 255] on input "13:30" at bounding box center [1389, 250] width 60 height 19
type input "13:00"
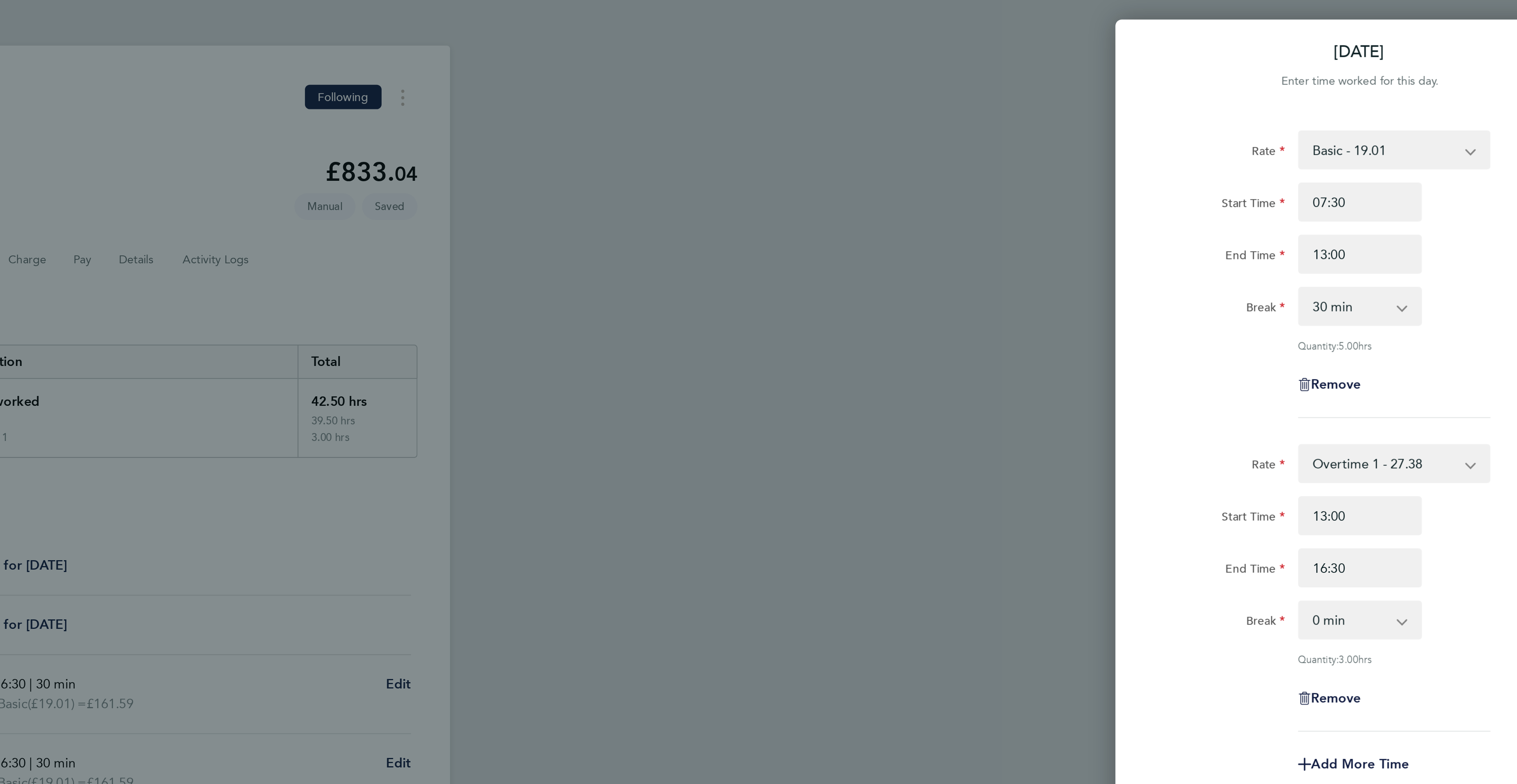
click at [1298, 169] on div "Rate Basic - 19.01 Overtime 2 - 35.75 Overtime 1 - 27.38 Start Time 07:30 End T…" at bounding box center [1388, 133] width 193 height 139
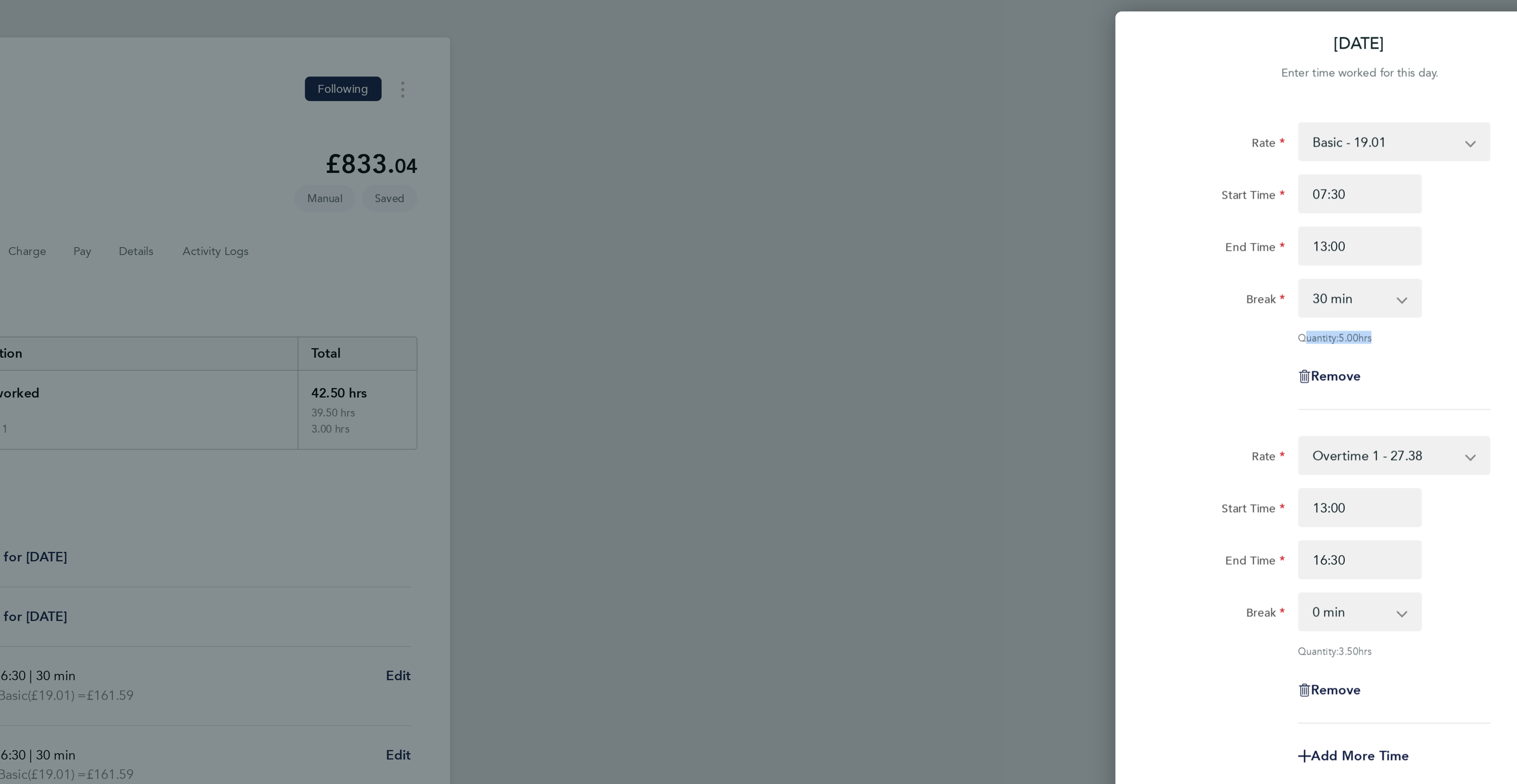
click at [1298, 173] on div "Rate Basic - 19.01 Overtime 2 - 35.75 Overtime 1 - 27.38 Start Time 07:30 End T…" at bounding box center [1388, 133] width 193 height 139
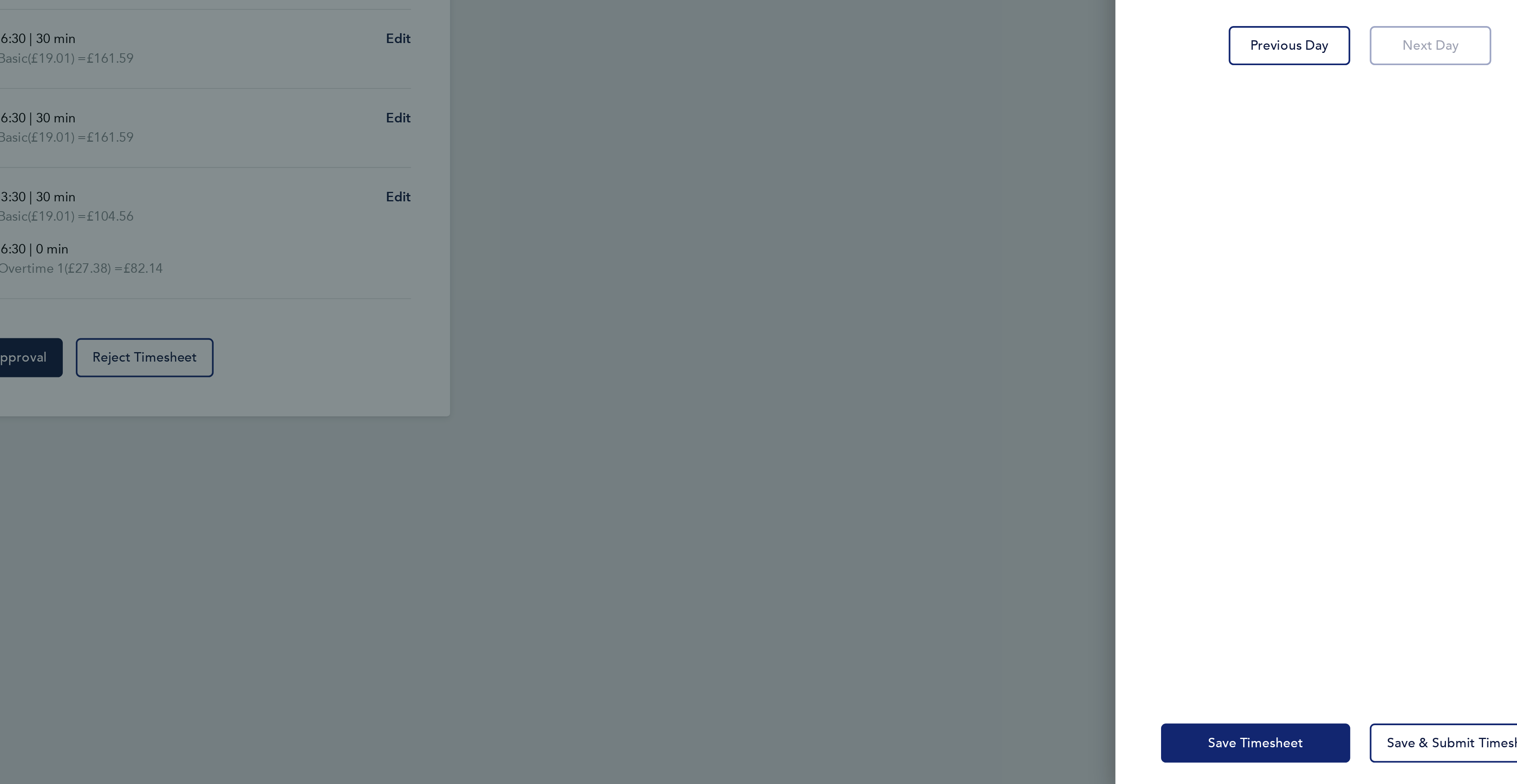
click at [1322, 748] on span "Save Timesheet" at bounding box center [1338, 749] width 46 height 8
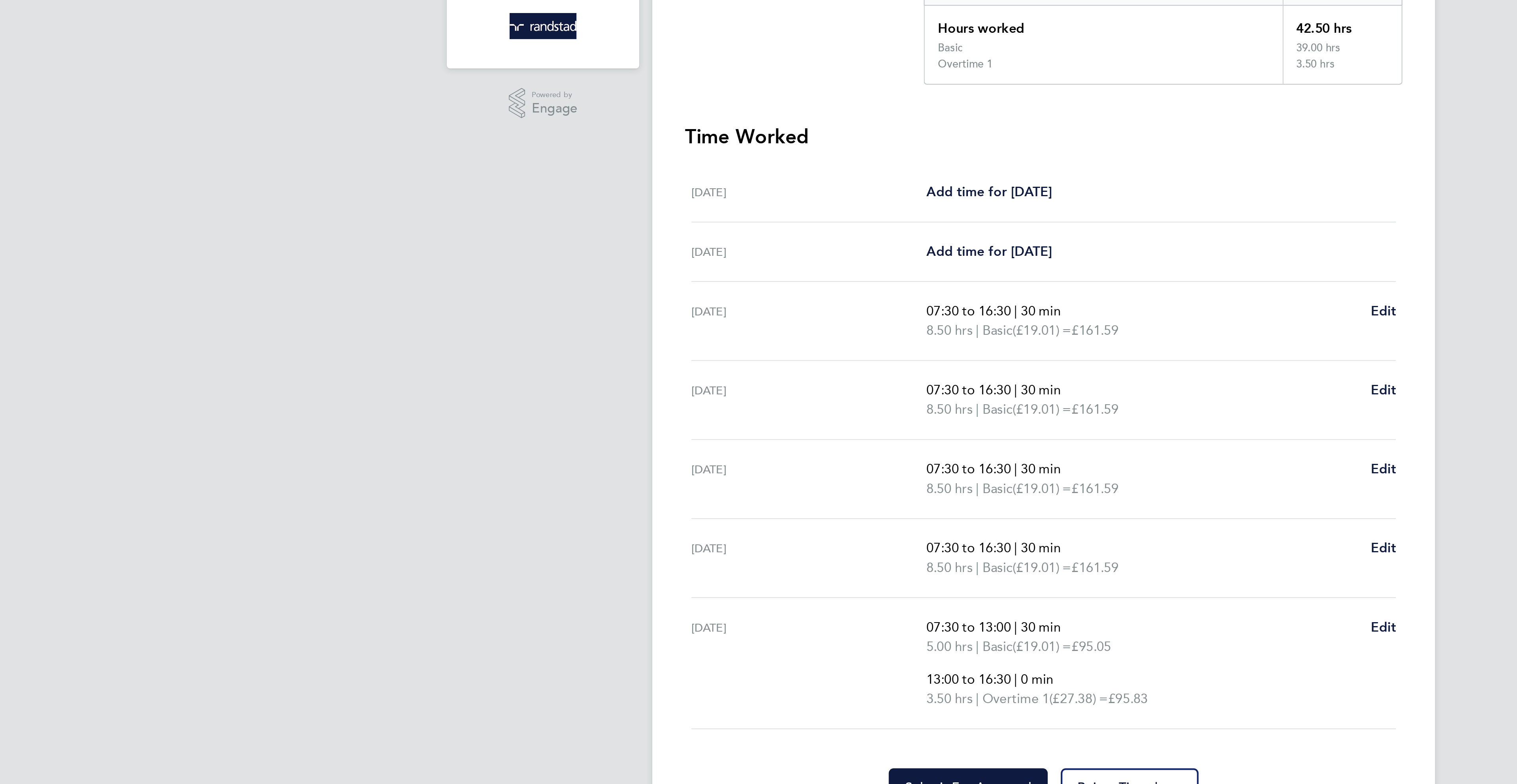
drag, startPoint x: 1099, startPoint y: 568, endPoint x: 619, endPoint y: 319, distance: 540.7
click at [619, 319] on ul "Sat 16 Aug Add time for Sat 16 Aug Add time for Sat 16 Aug Sun 17 Aug Add time …" at bounding box center [758, 397] width 348 height 274
click at [660, 414] on div "[DATE]" at bounding box center [645, 413] width 114 height 19
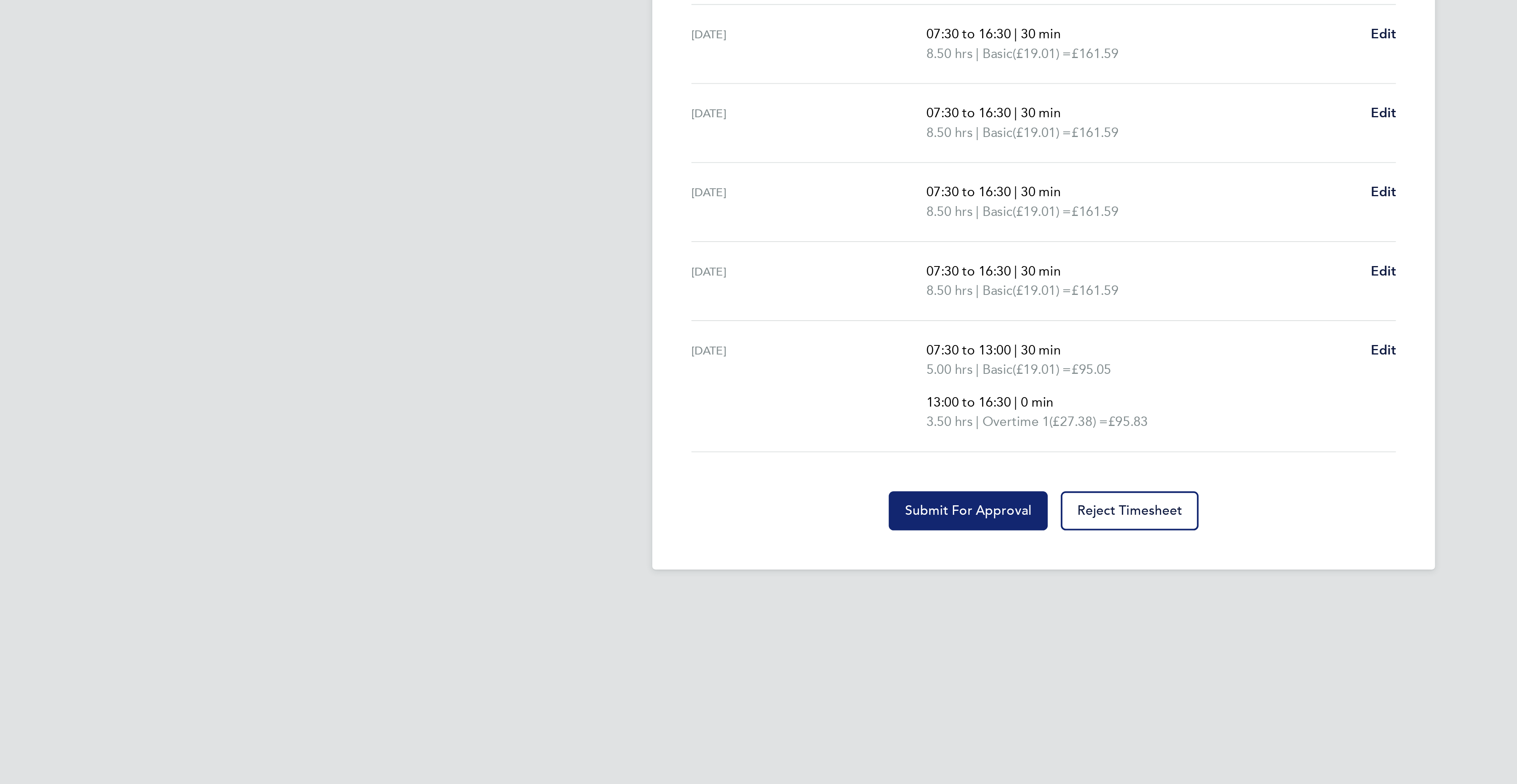
click at [707, 566] on span "Submit For Approval" at bounding box center [722, 563] width 61 height 8
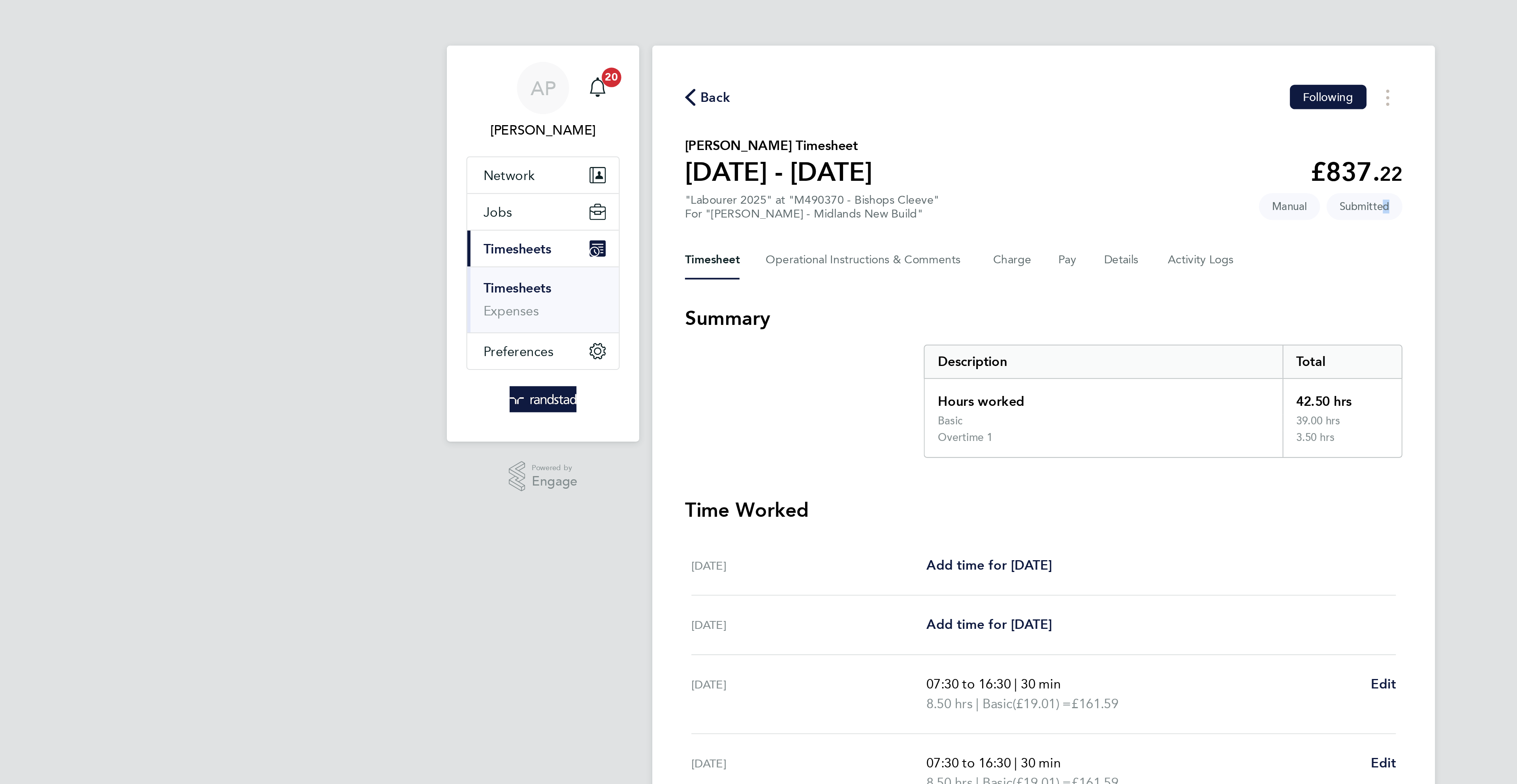
drag, startPoint x: 922, startPoint y: 99, endPoint x: 861, endPoint y: 102, distance: 61.1
click at [861, 102] on section "John Brennan's Timesheet 16 - 22 Aug 2025 £837. 22 "Labourer 2025" at "M490370 …" at bounding box center [758, 87] width 348 height 41
click at [591, 43] on span "Back" at bounding box center [595, 47] width 22 height 7
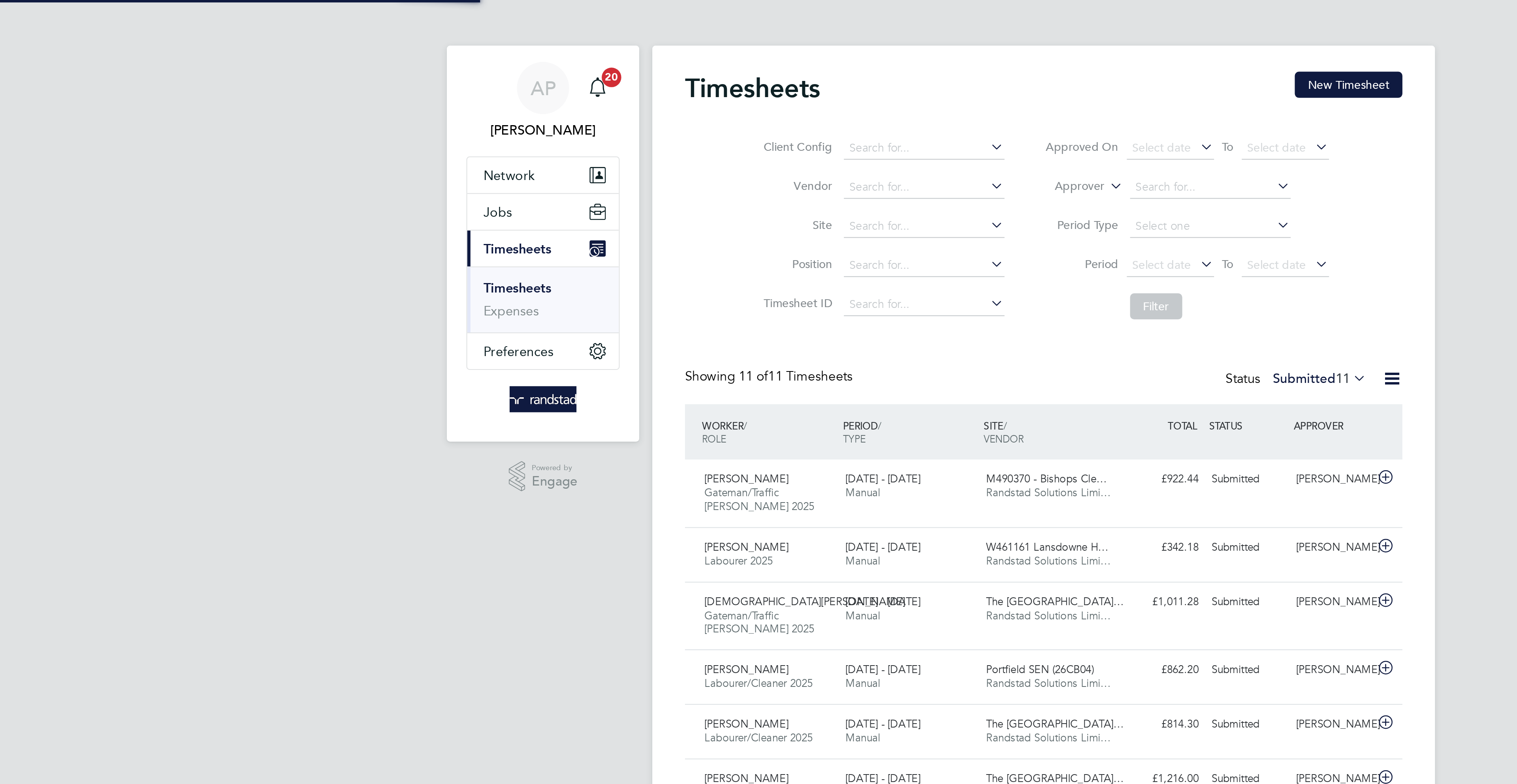
scroll to position [27, 69]
click at [898, 36] on button "New Timesheet" at bounding box center [906, 41] width 52 height 13
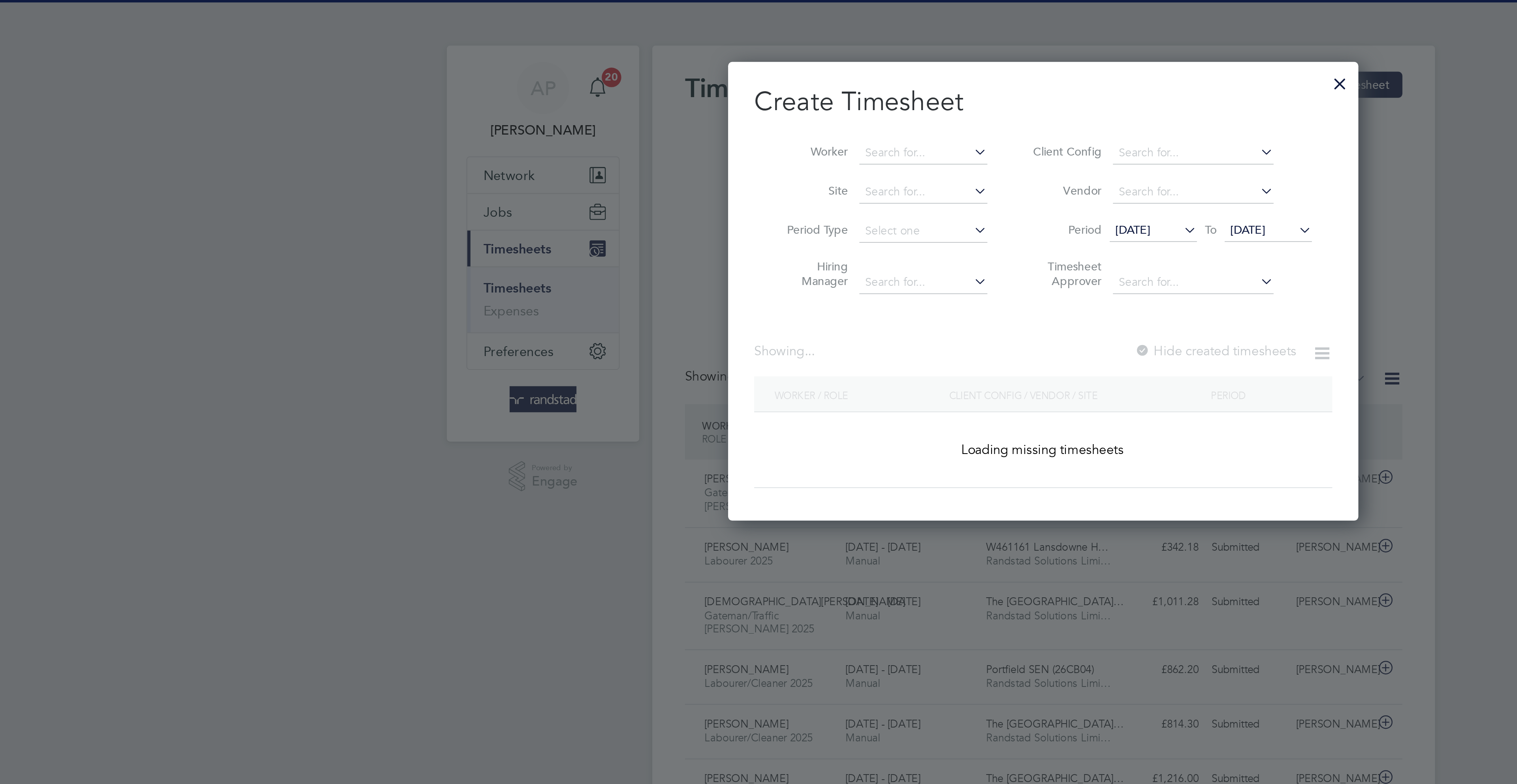
click at [708, 67] on li "Worker" at bounding box center [680, 74] width 123 height 19
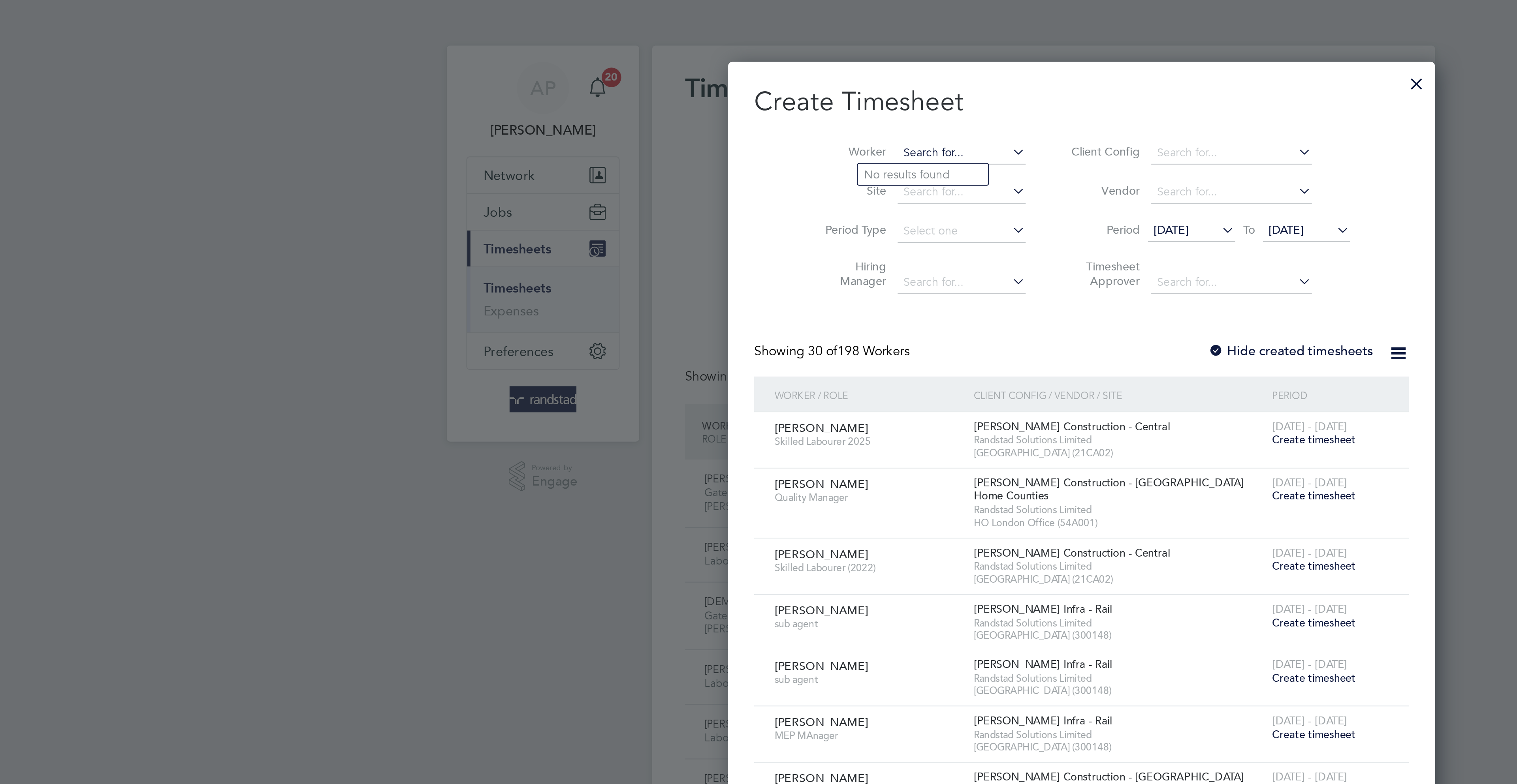
click at [692, 72] on input at bounding box center [719, 74] width 62 height 11
click at [703, 90] on li "Ricky Skin ner" at bounding box center [705, 85] width 73 height 11
type input "[PERSON_NAME]"
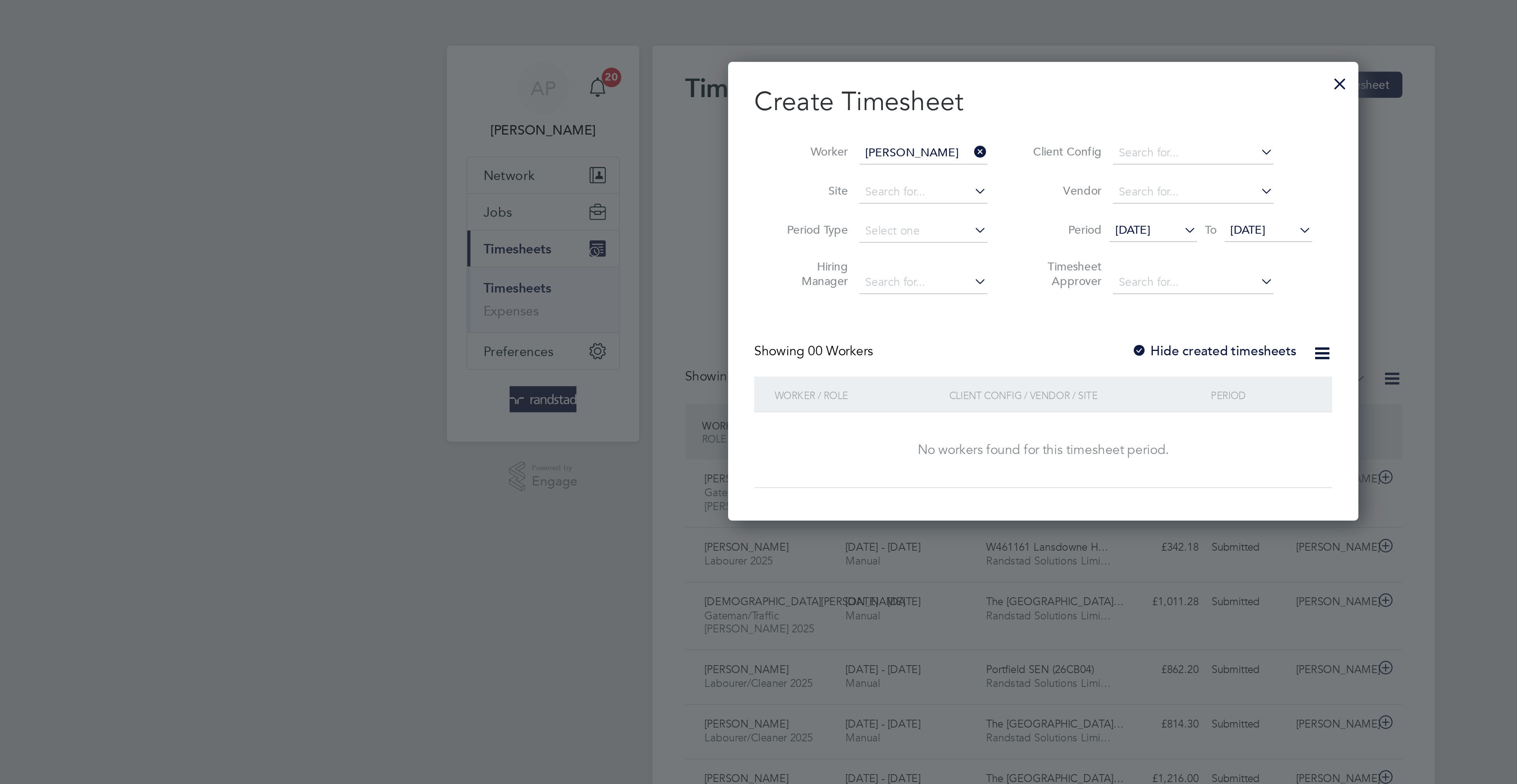
click at [866, 109] on span "[DATE]" at bounding box center [857, 111] width 17 height 7
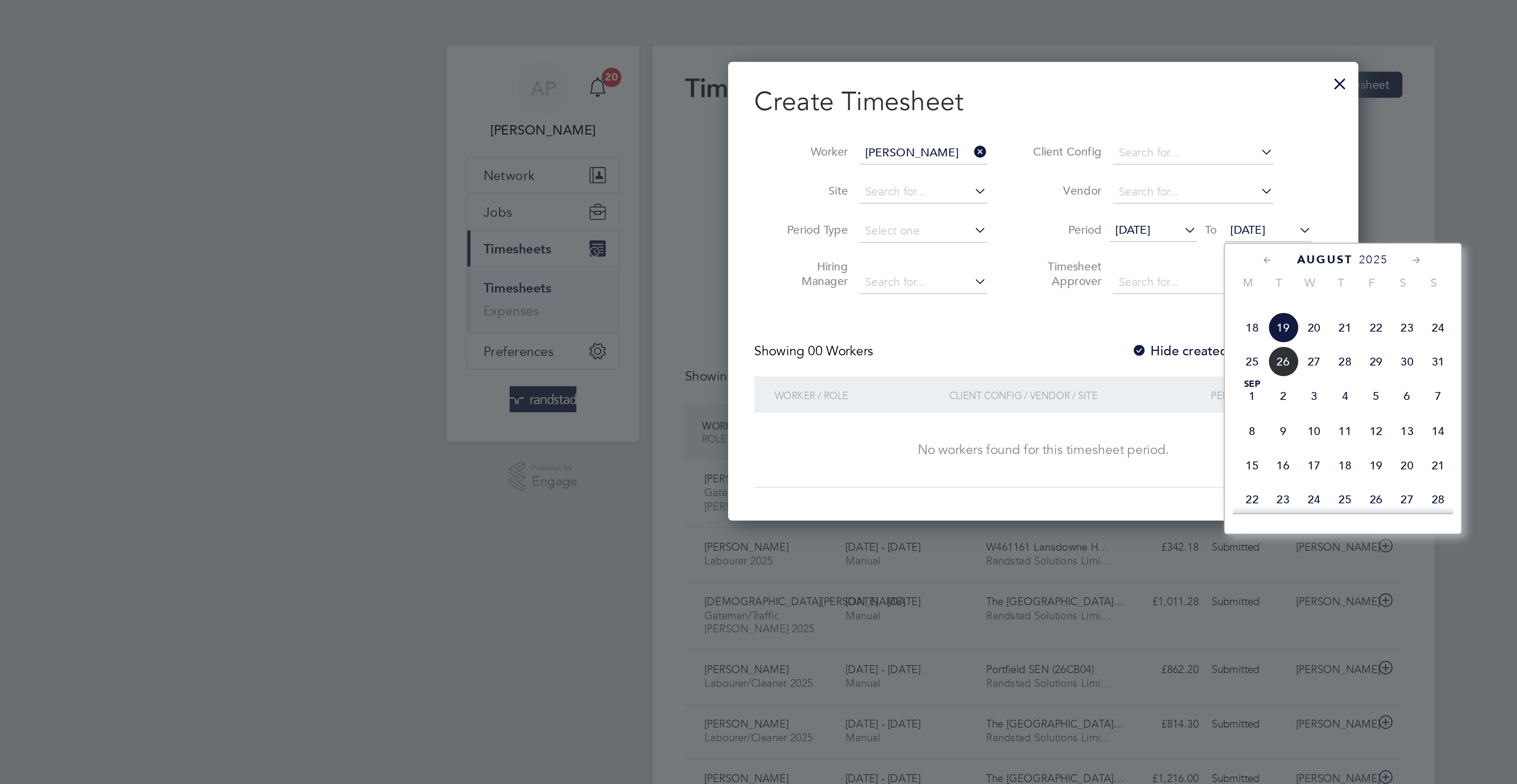
click at [922, 167] on span "22" at bounding box center [919, 159] width 15 height 15
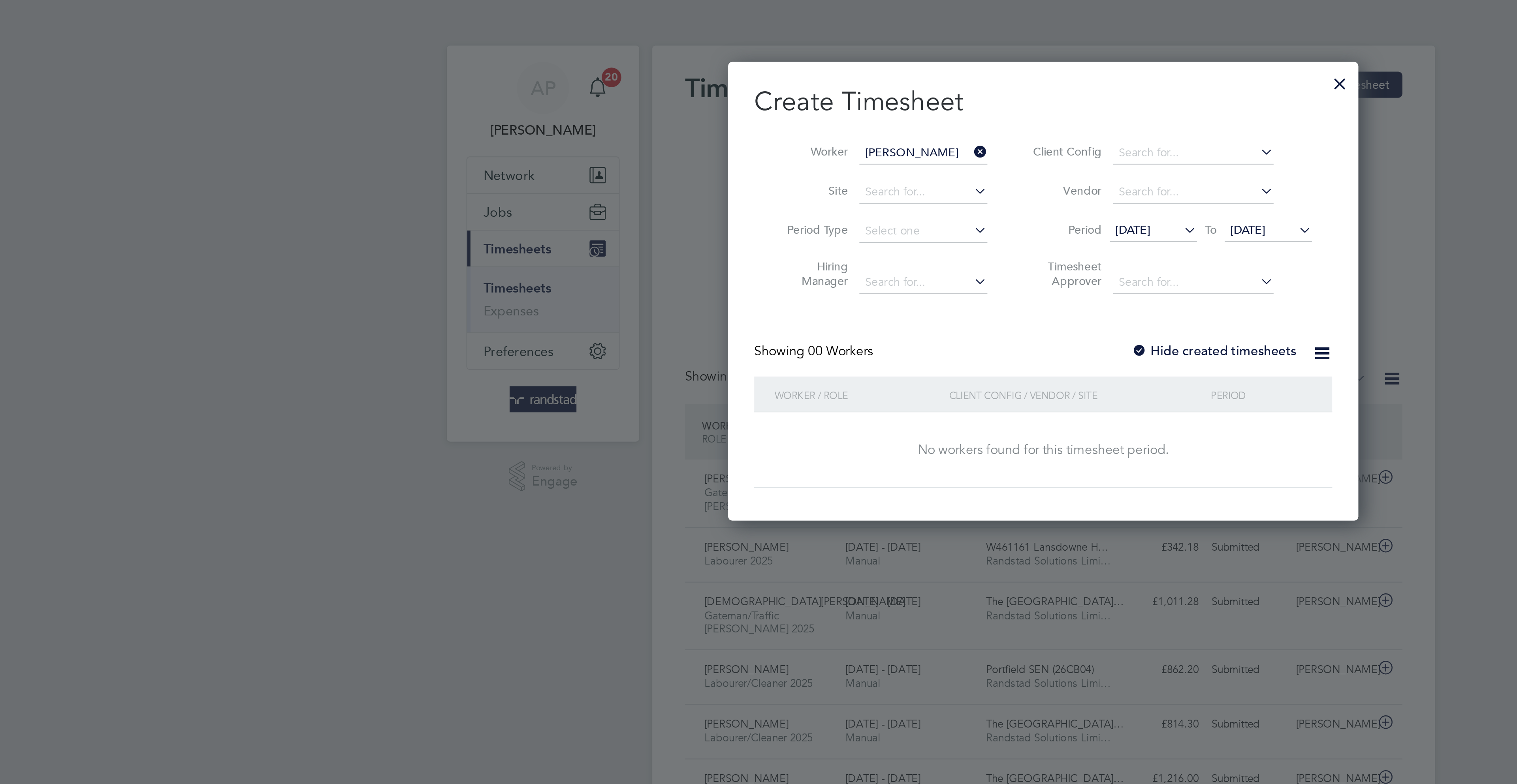
click at [826, 167] on label "Hide created timesheets" at bounding box center [840, 171] width 80 height 8
click at [826, 167] on label "Hide created timesheets" at bounding box center [840, 171] width 80 height 8
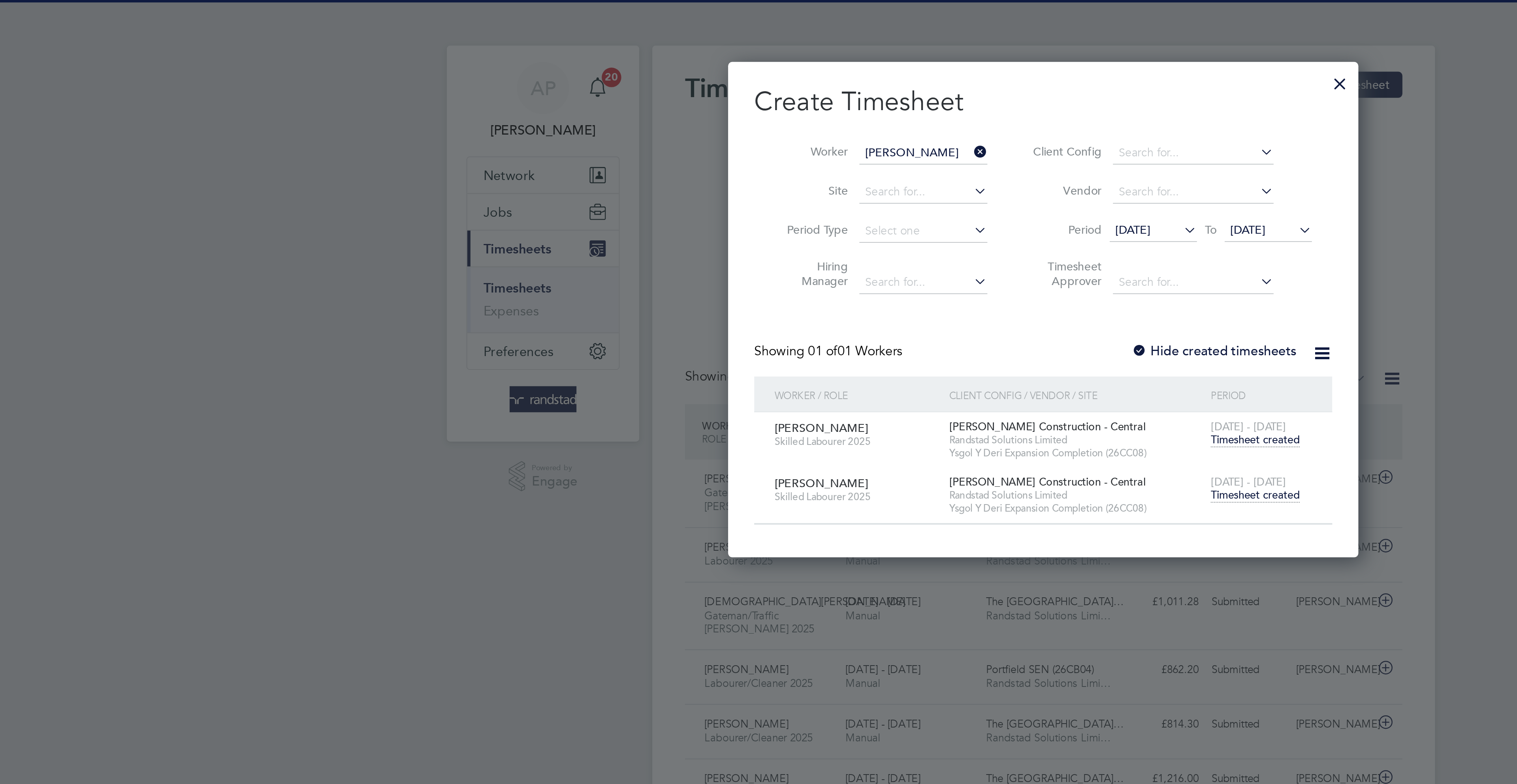
click at [870, 242] on span "Timesheet created" at bounding box center [860, 240] width 43 height 7
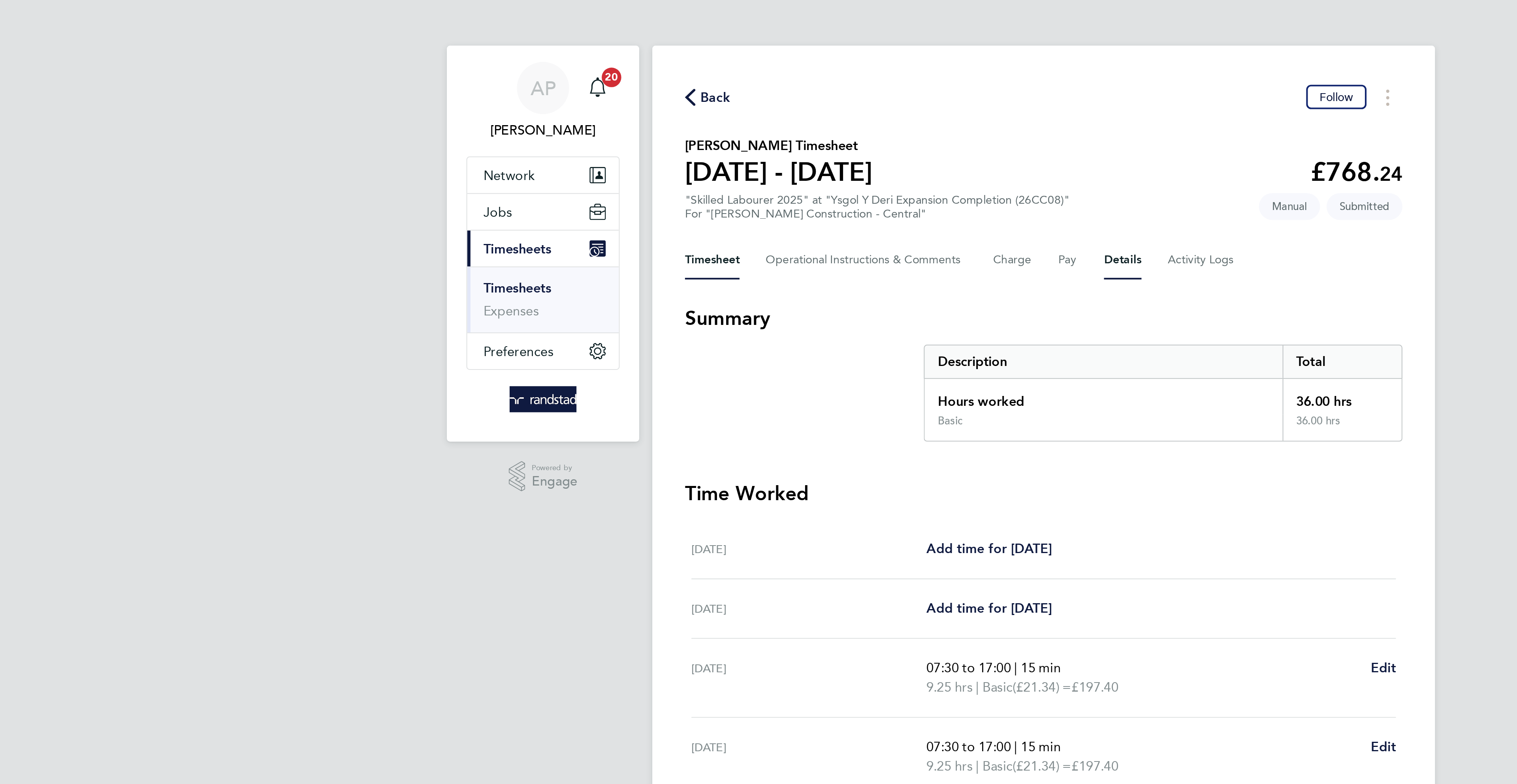
click at [790, 126] on button "Details" at bounding box center [796, 126] width 18 height 19
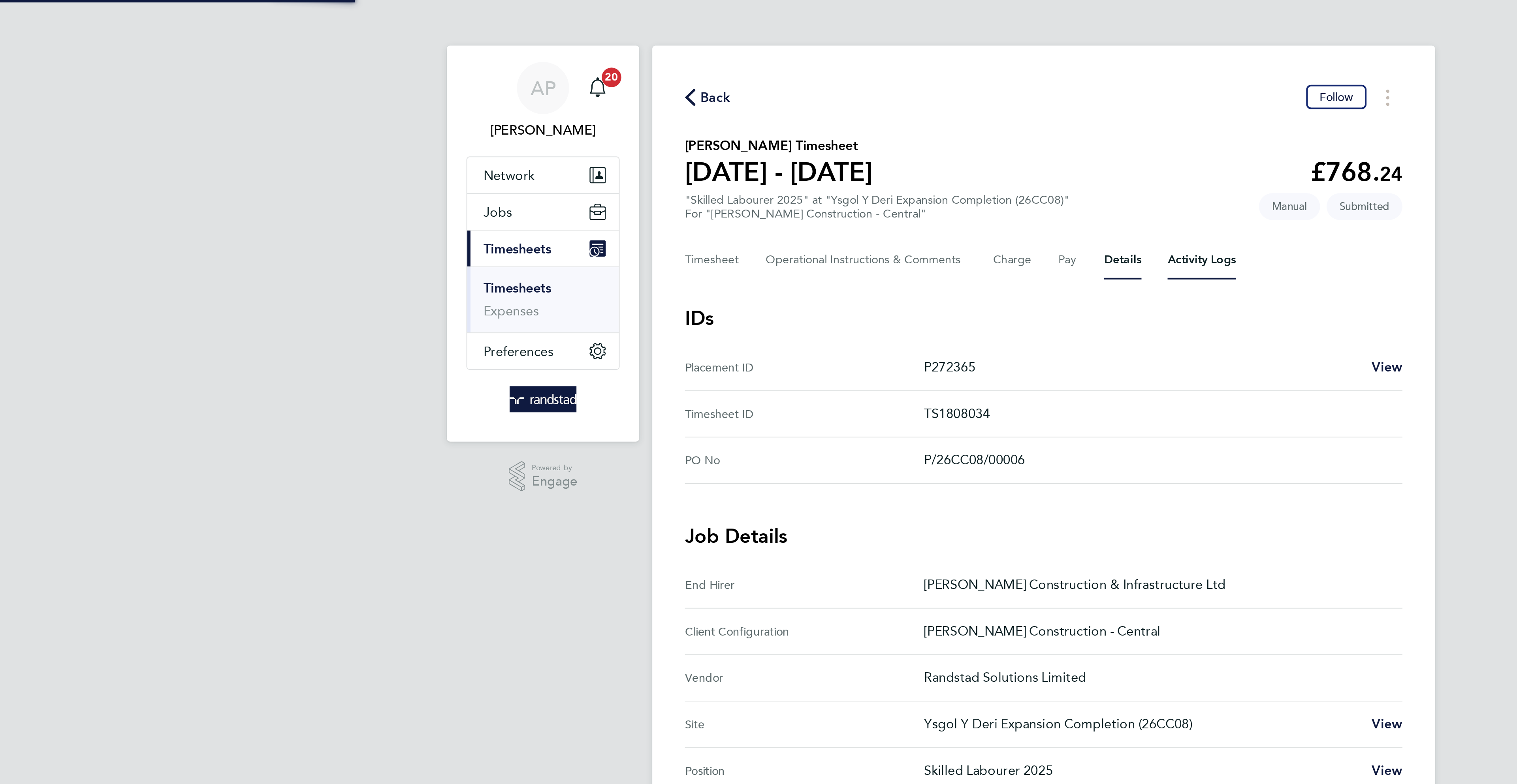
click at [843, 130] on Logs-tab "Activity Logs" at bounding box center [835, 126] width 33 height 19
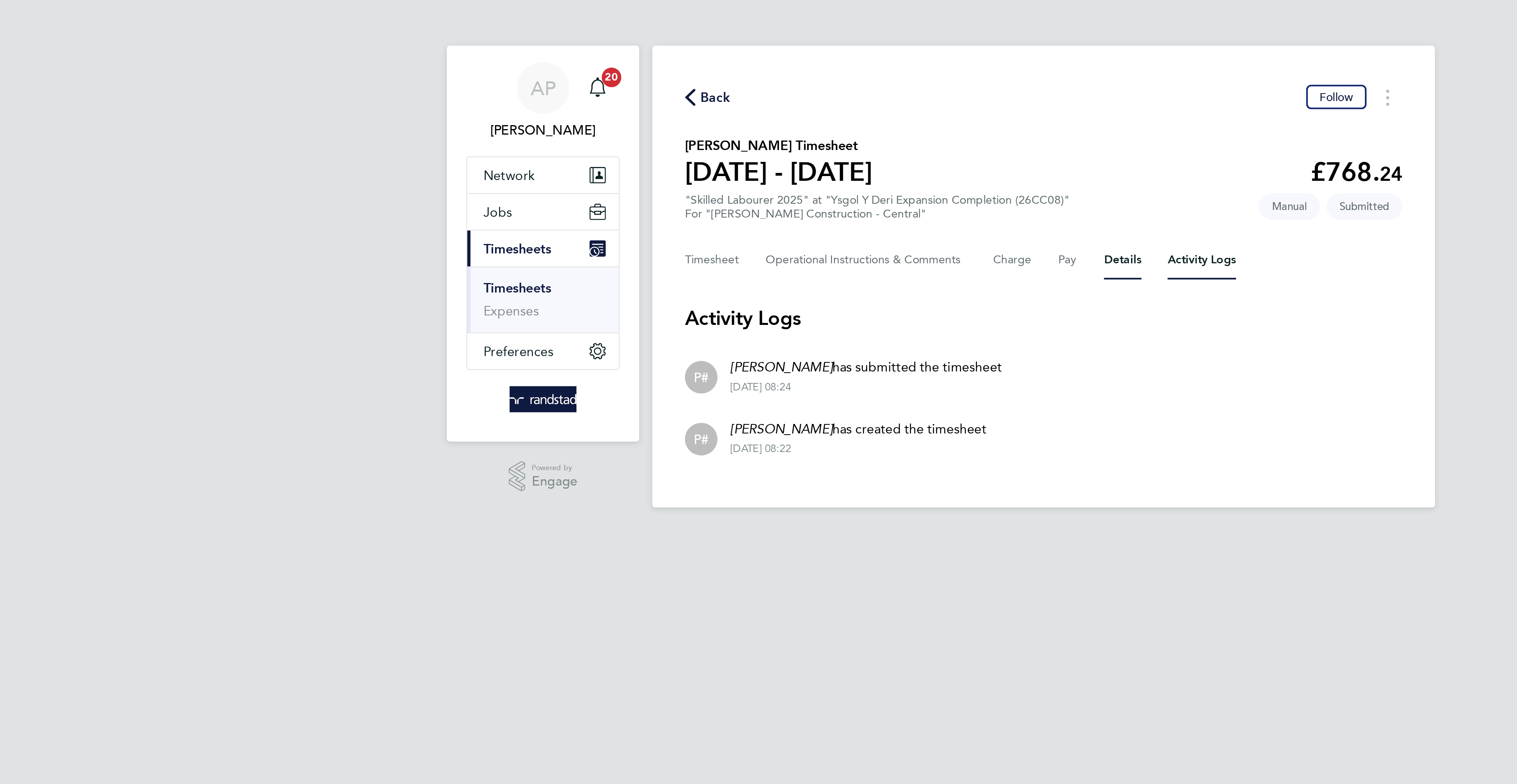
click at [791, 127] on button "Details" at bounding box center [796, 126] width 18 height 19
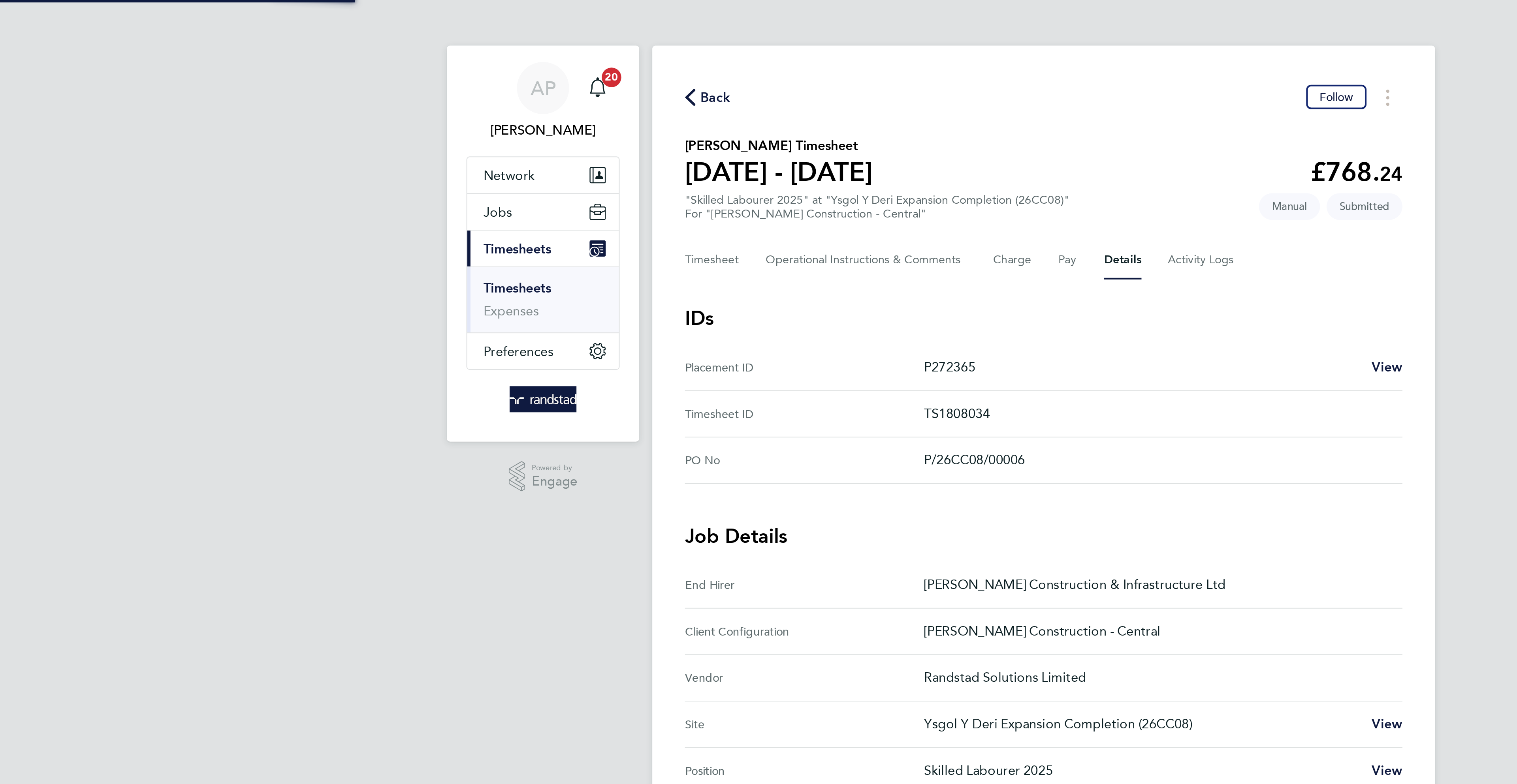
click at [764, 127] on div "Timesheet Operational Instructions & Comments Charge Pay Details Activity Logs" at bounding box center [758, 126] width 348 height 19
click at [772, 127] on button "Pay" at bounding box center [770, 126] width 9 height 19
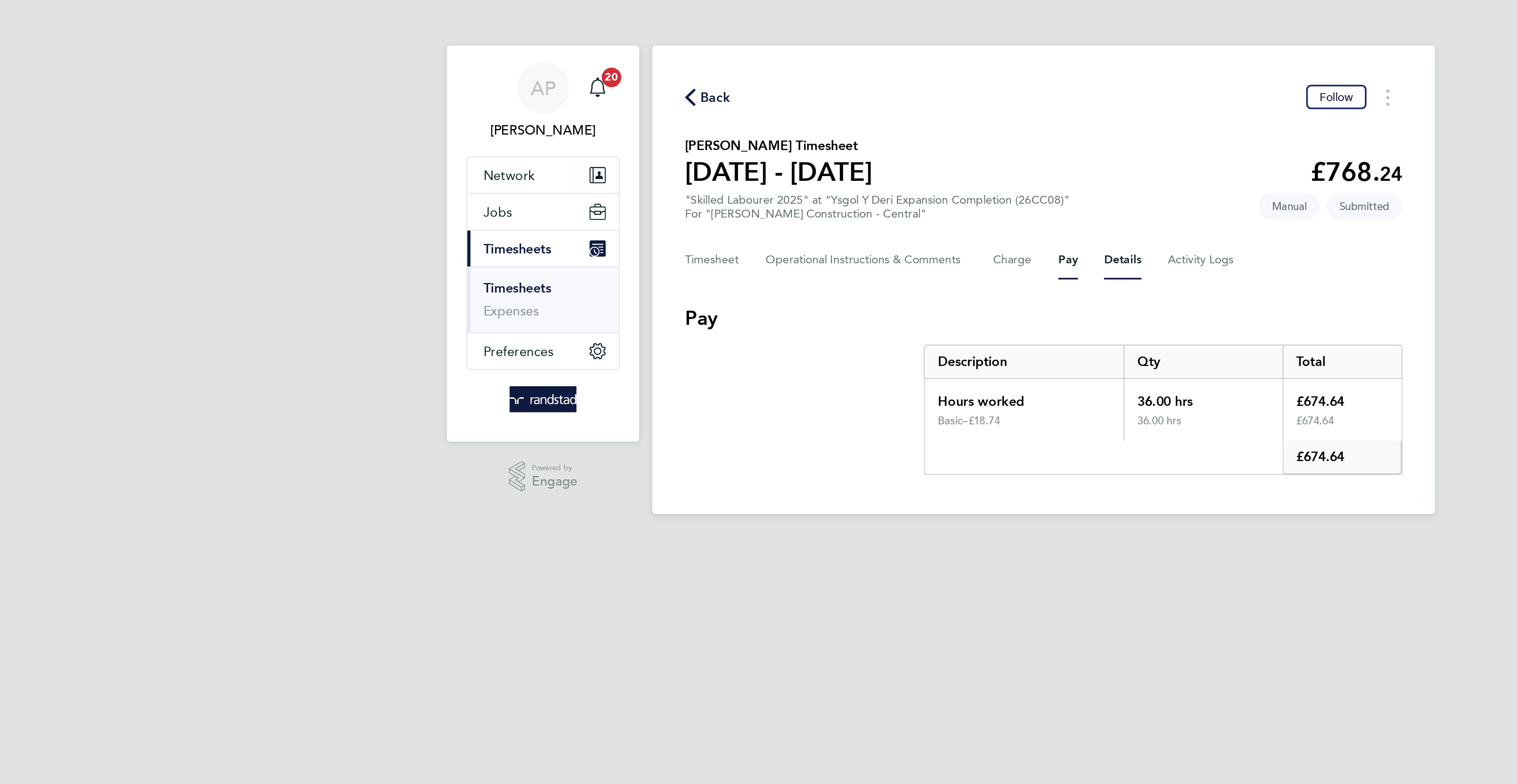
click at [802, 126] on button "Details" at bounding box center [796, 126] width 18 height 19
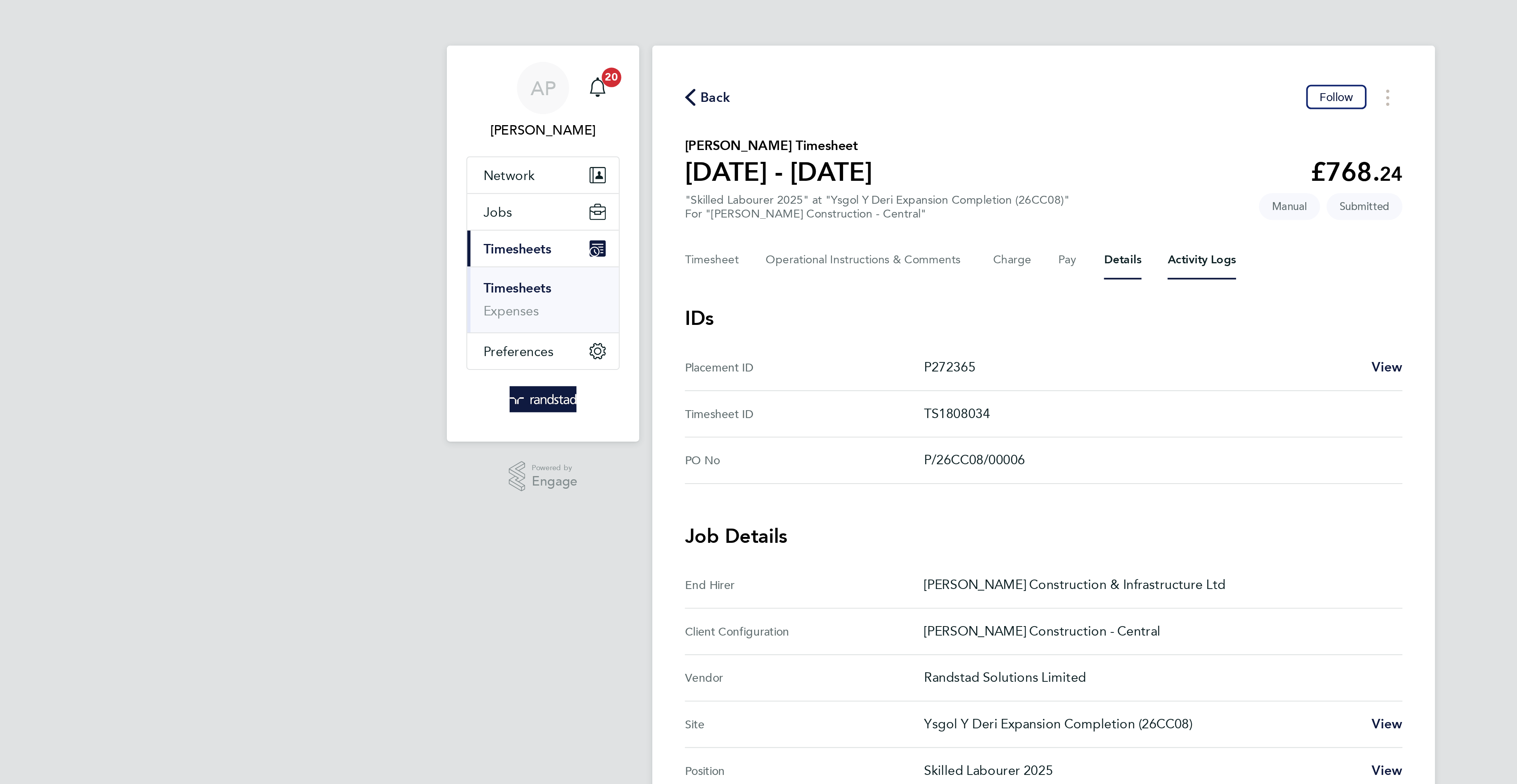
click at [833, 128] on Logs-tab "Activity Logs" at bounding box center [835, 126] width 33 height 19
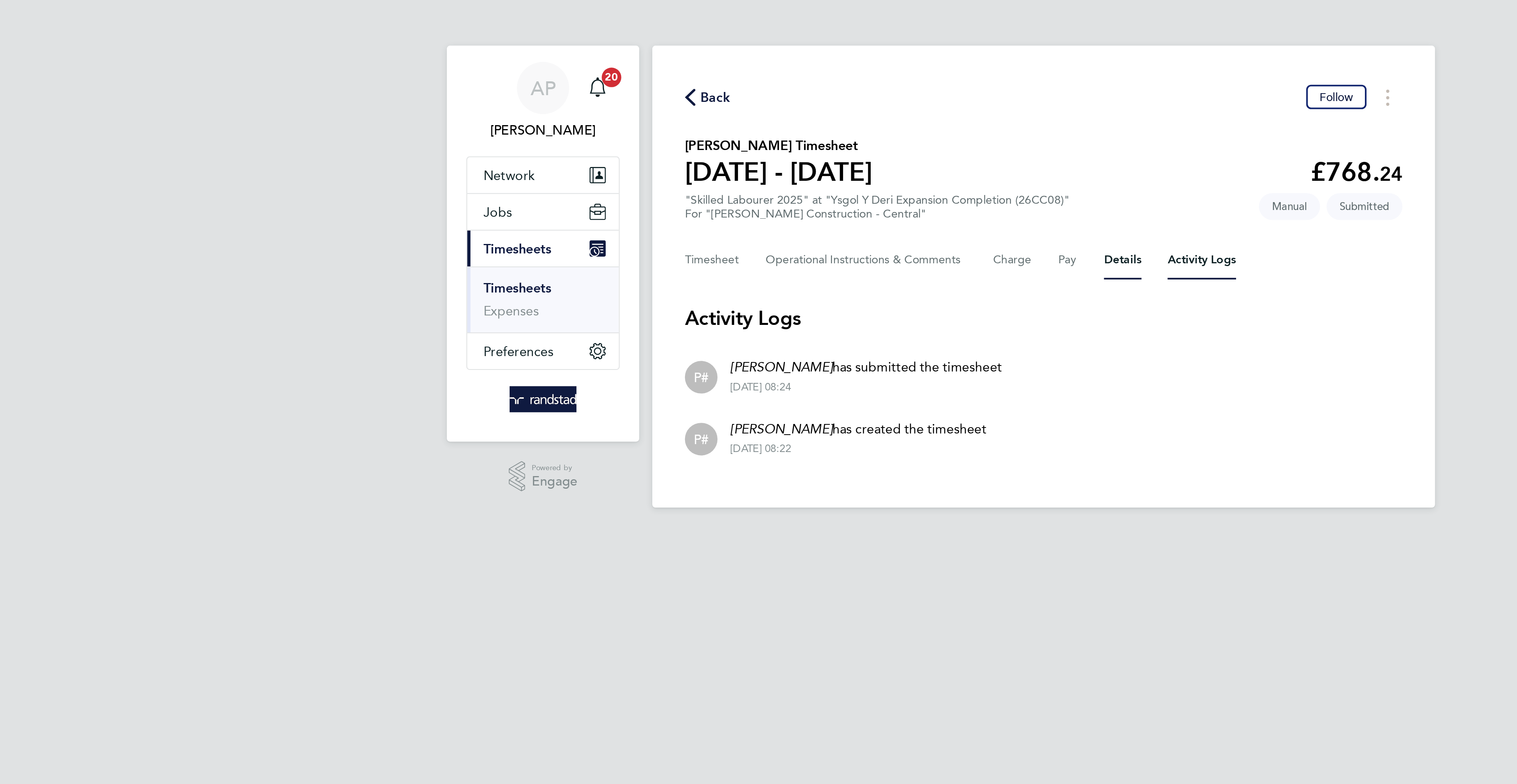
click at [791, 128] on button "Details" at bounding box center [796, 126] width 18 height 19
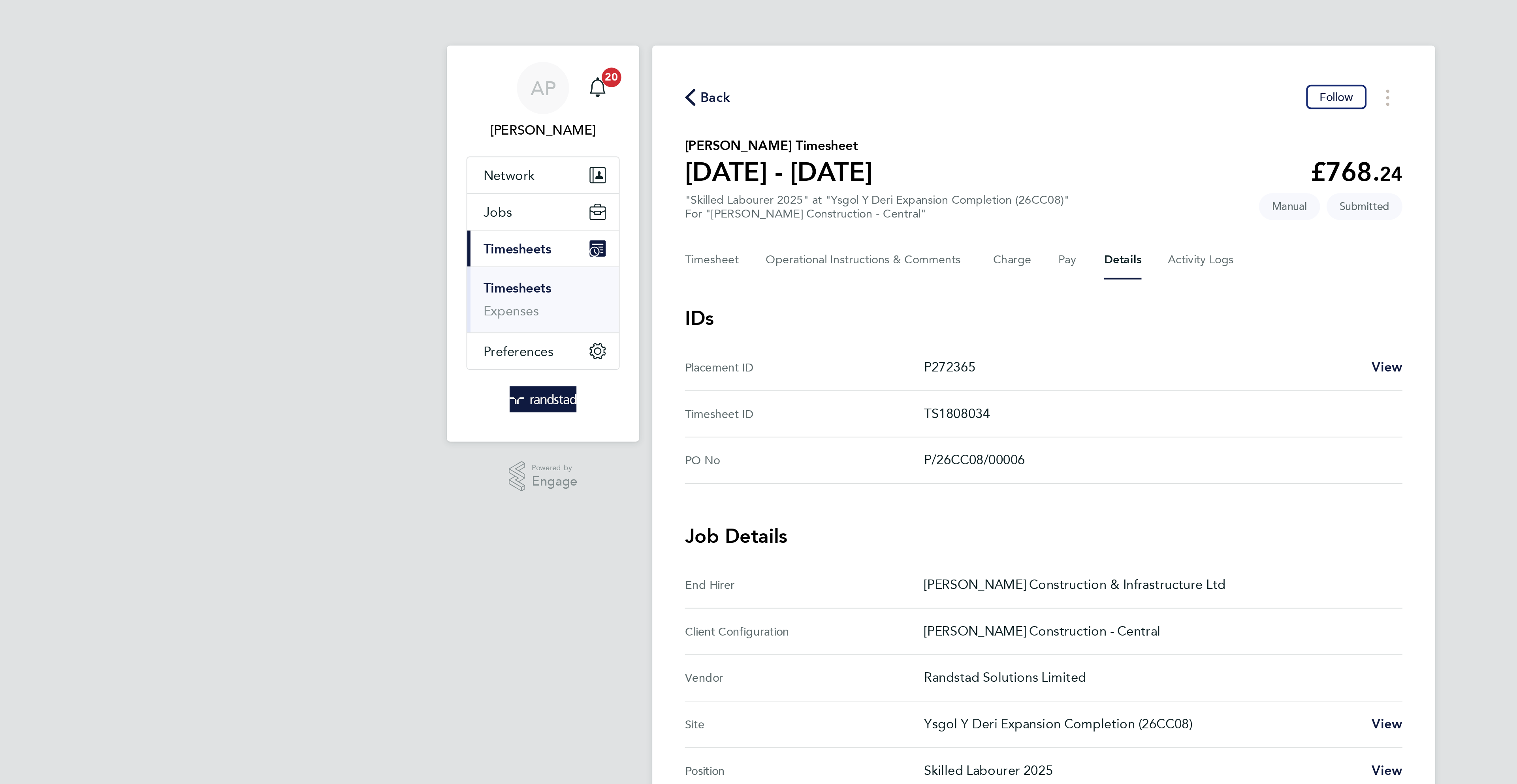
click at [634, 137] on div "Back Follow Ricky Skinner's Timesheet 16 - 22 Aug 2025 £768. 24 "Skilled Labour…" at bounding box center [758, 302] width 379 height 562
click at [635, 127] on Comments-tab "Operational Instructions & Comments" at bounding box center [673, 126] width 97 height 19
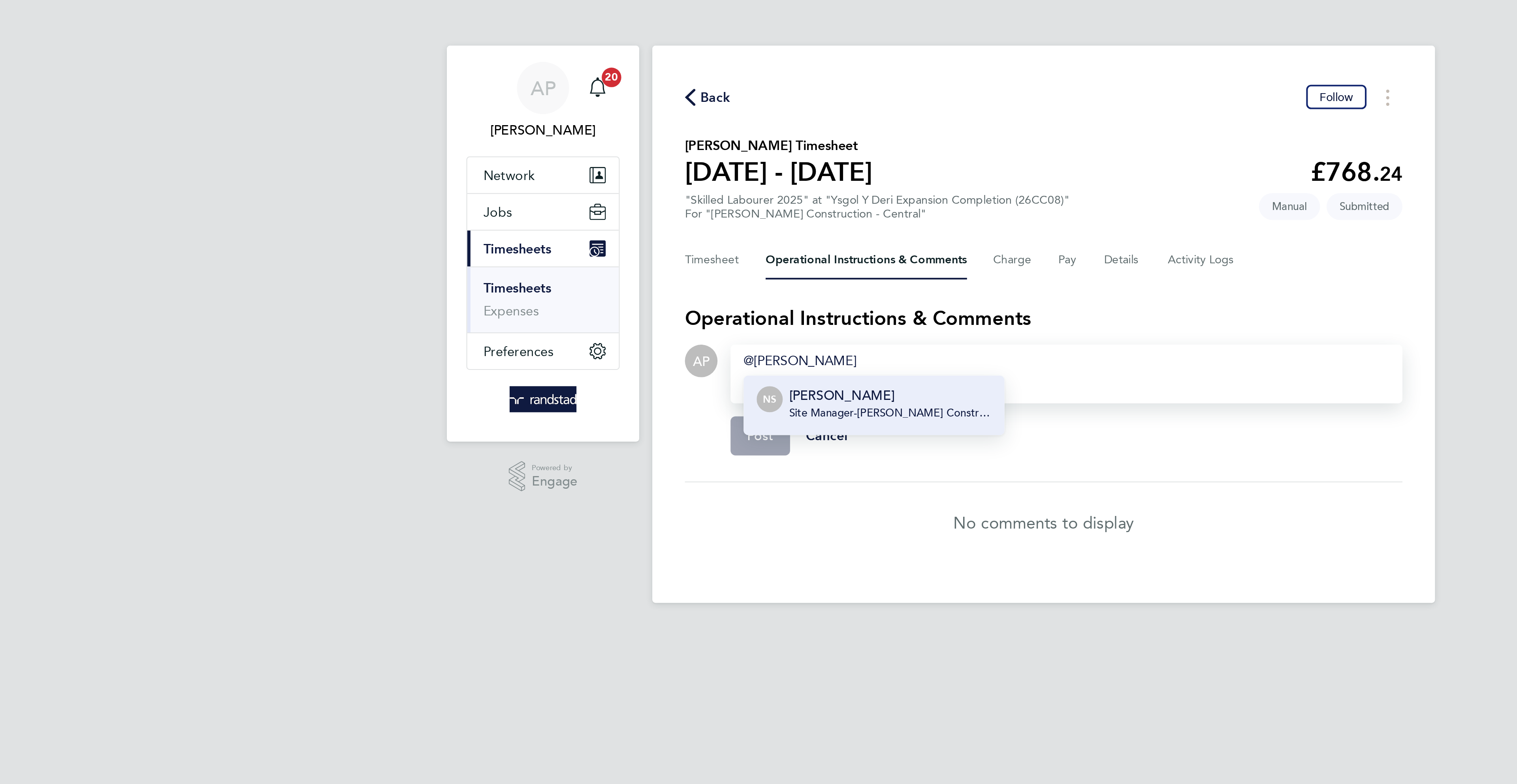
click at [711, 193] on p "[PERSON_NAME]" at bounding box center [684, 192] width 98 height 9
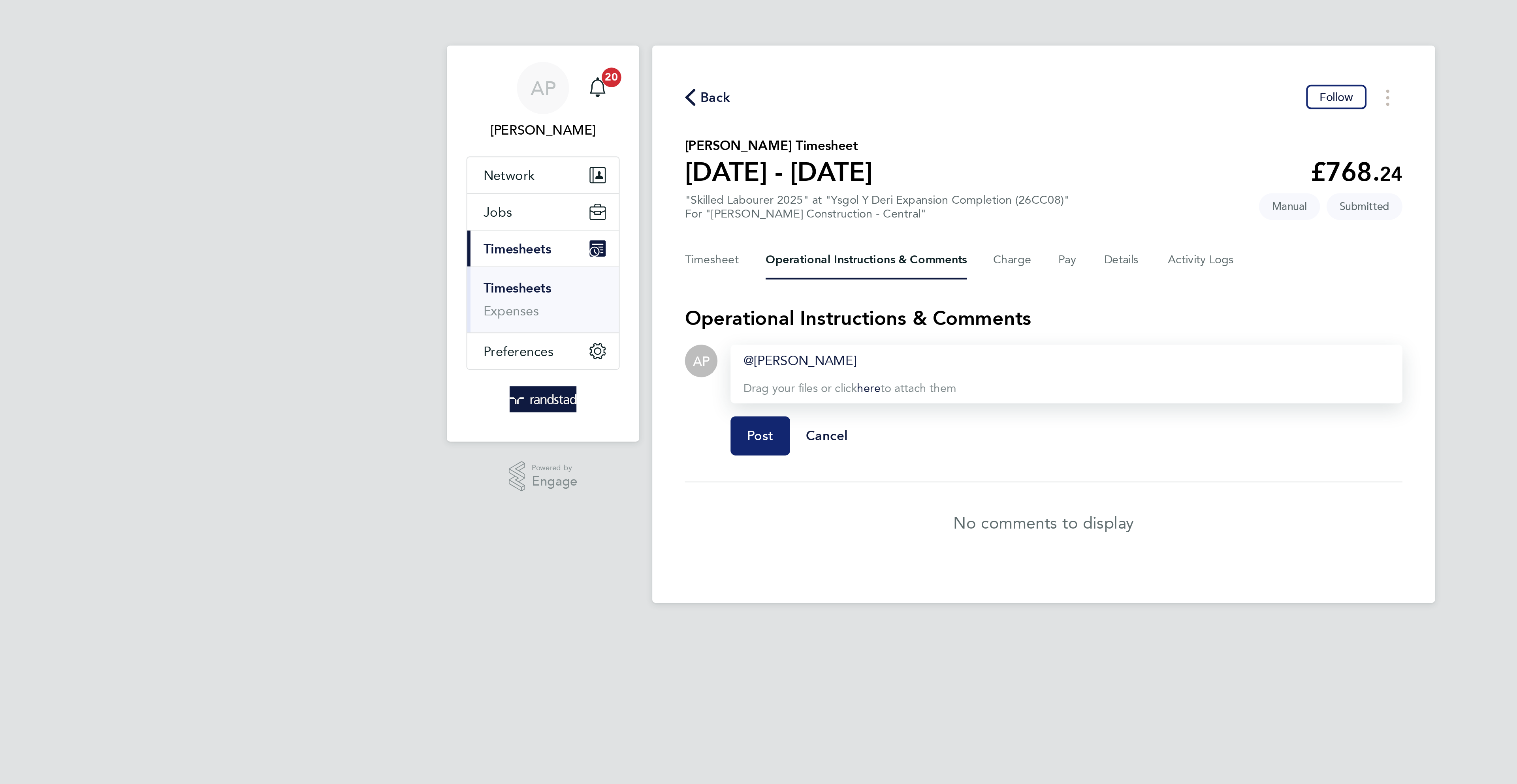
click at [620, 210] on span "Post" at bounding box center [621, 211] width 13 height 8
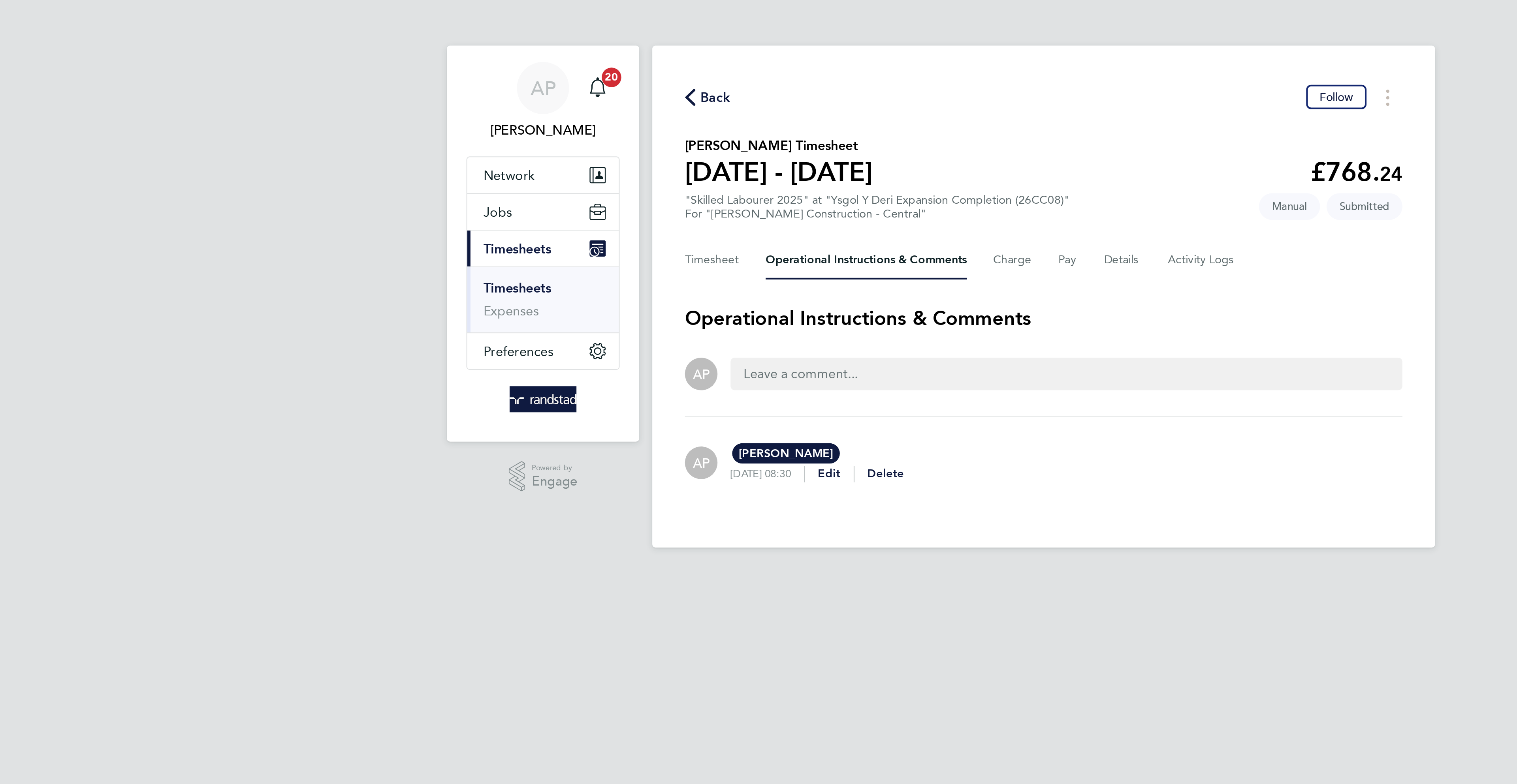
click at [600, 44] on span "Back" at bounding box center [599, 47] width 15 height 9
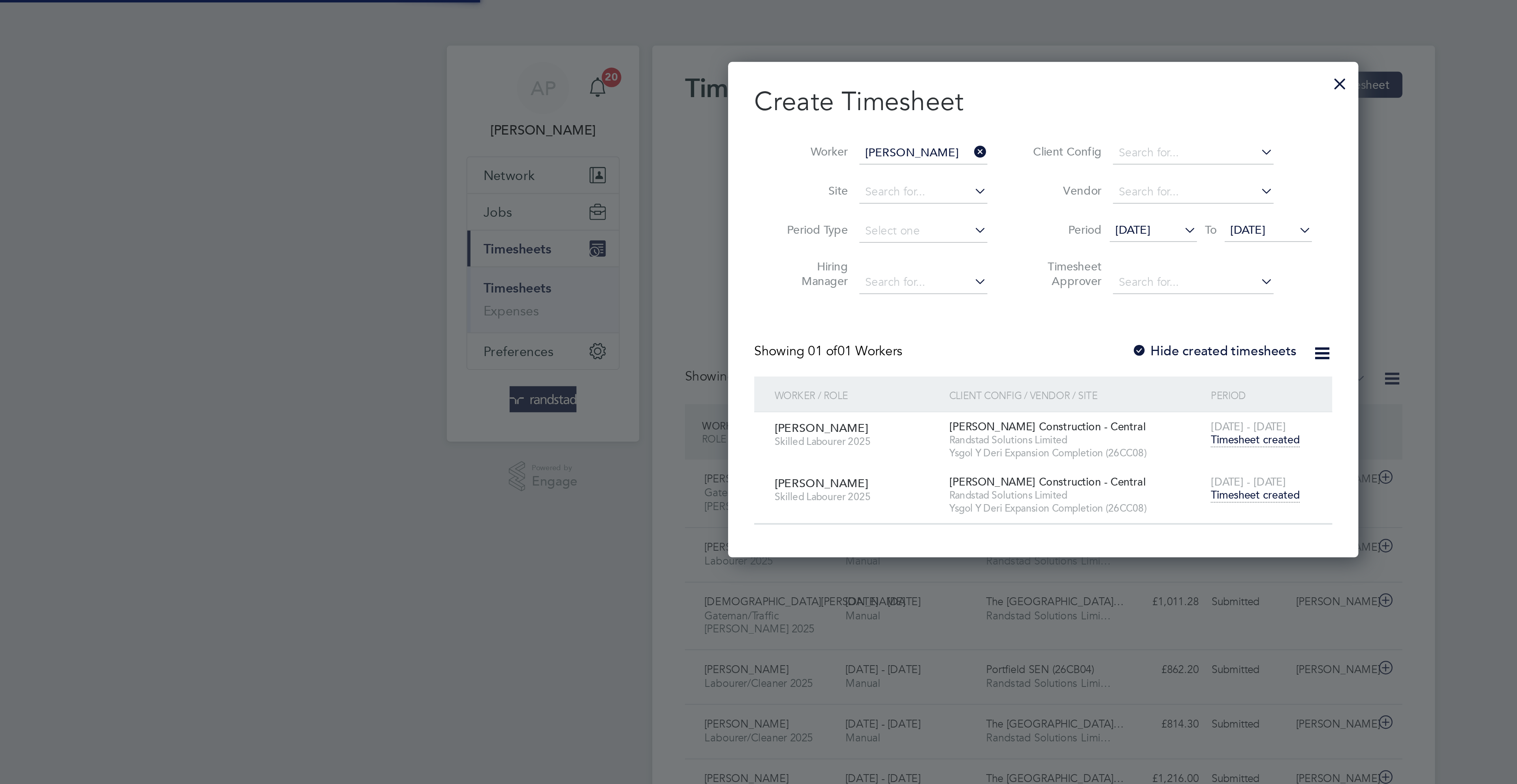
scroll to position [5, 4]
click at [697, 70] on input at bounding box center [700, 74] width 62 height 11
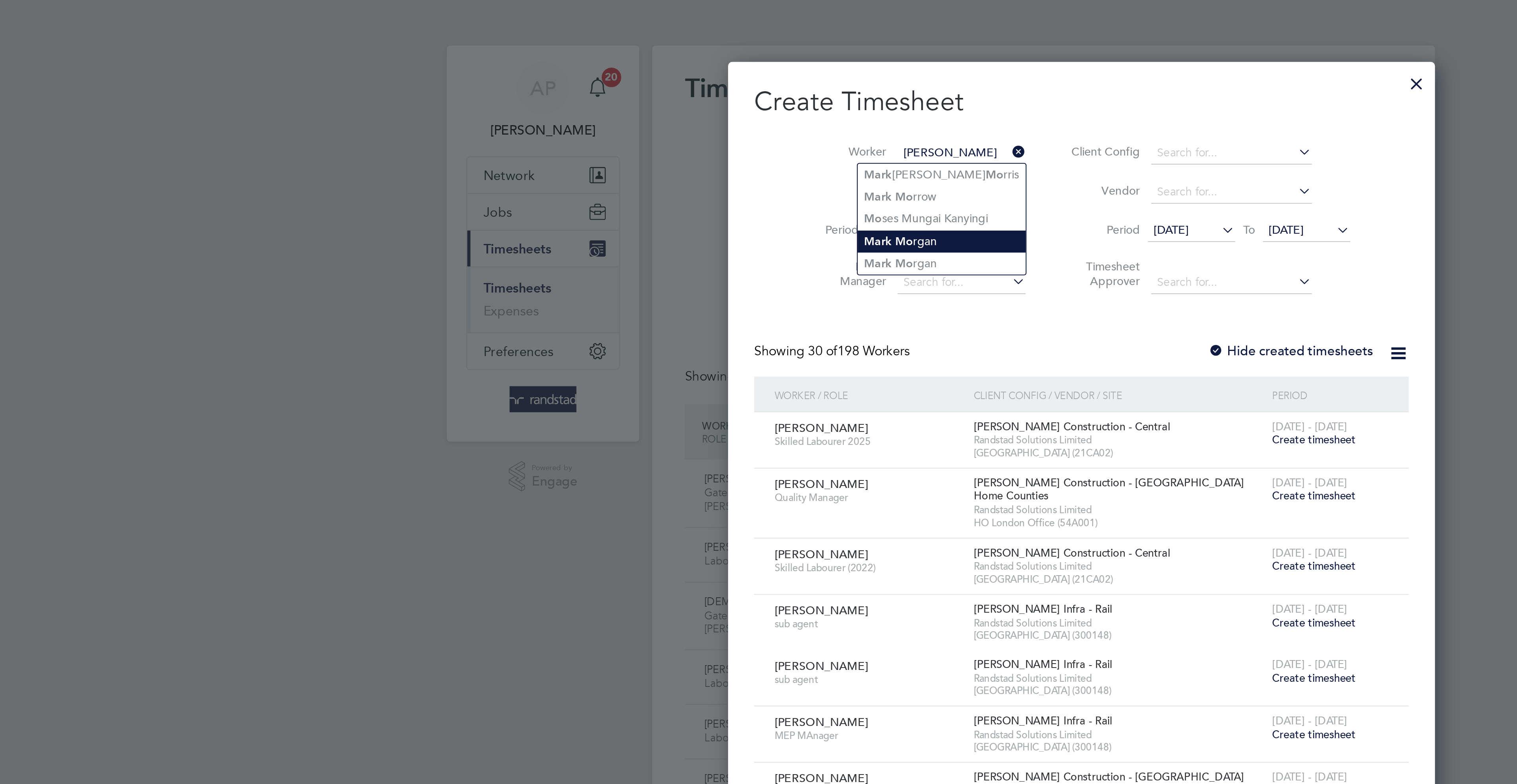
click at [709, 120] on li "Mark Mo rgan" at bounding box center [709, 117] width 81 height 11
type input "[PERSON_NAME]"
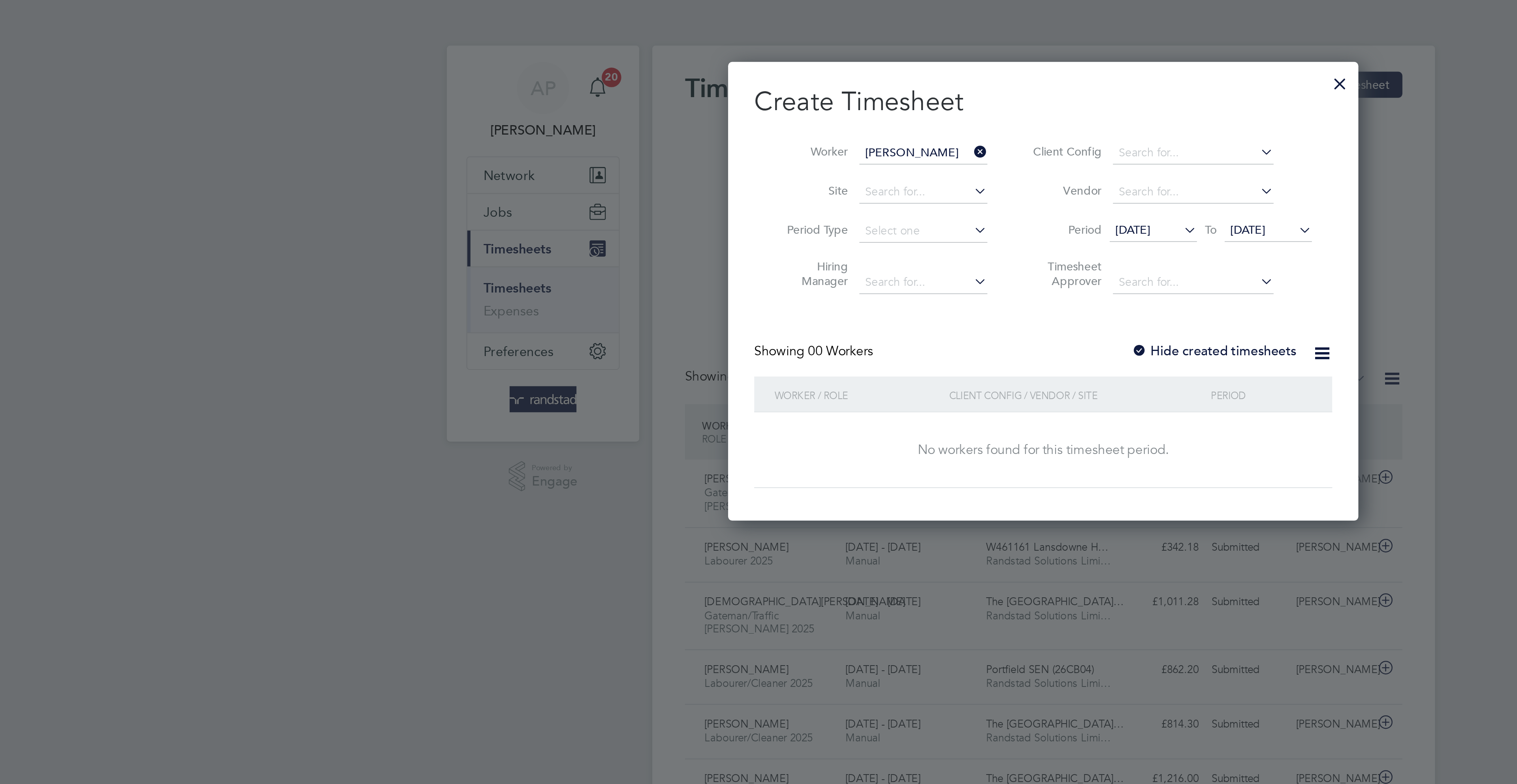
click at [692, 73] on input "[PERSON_NAME]" at bounding box center [700, 74] width 62 height 11
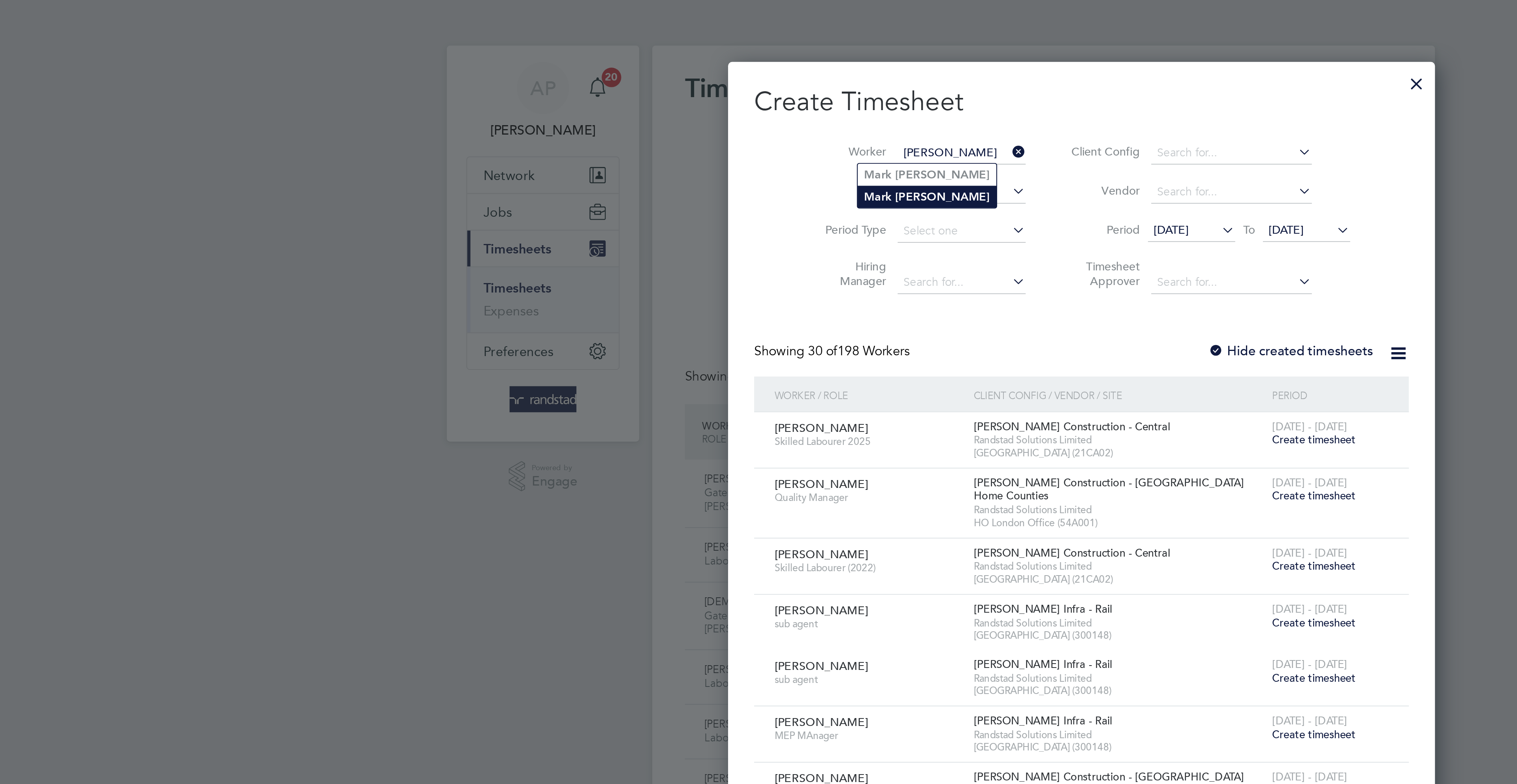
click at [709, 95] on li "Mark Morgan" at bounding box center [702, 95] width 67 height 11
type input "[PERSON_NAME]"
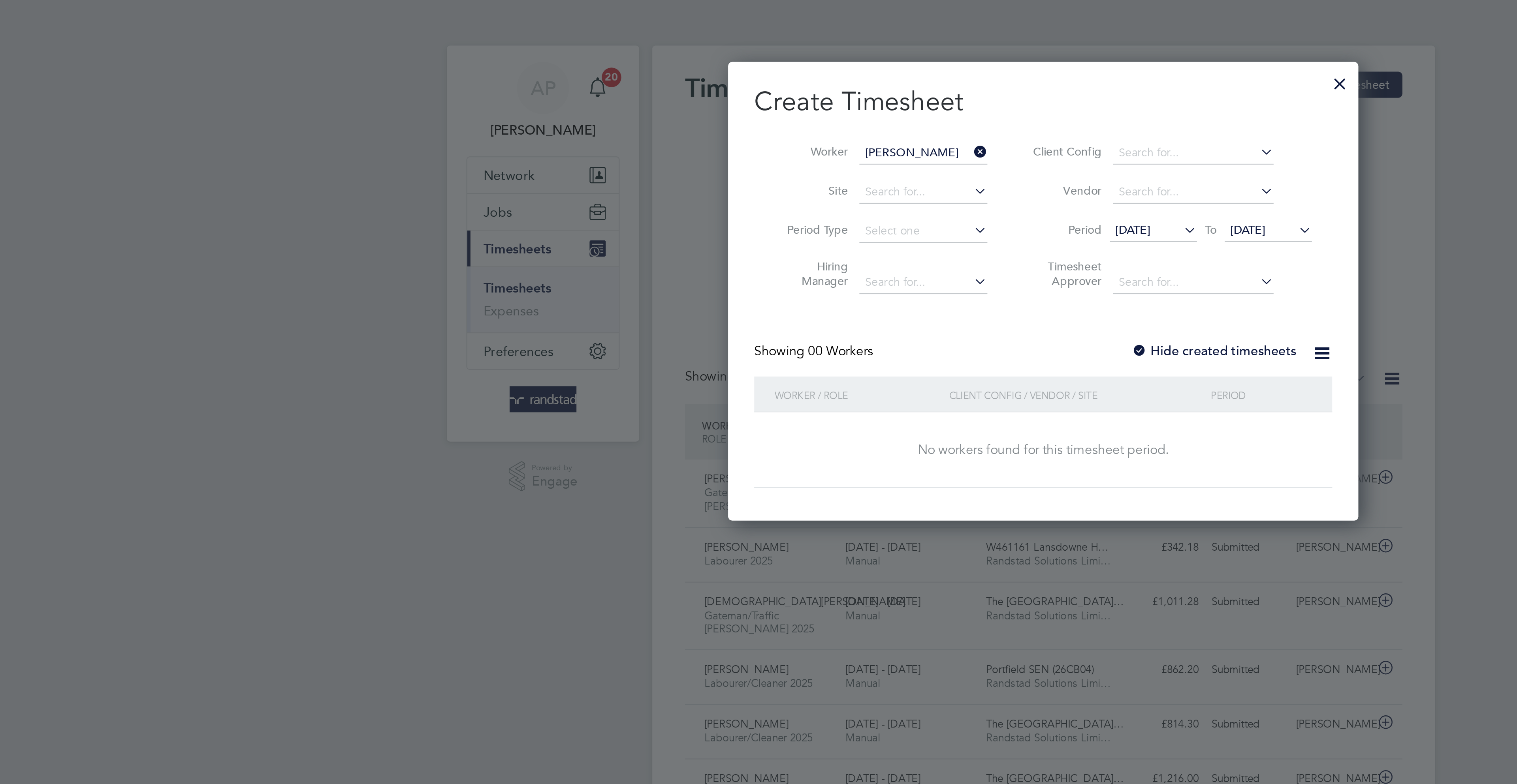
drag, startPoint x: 864, startPoint y: 113, endPoint x: 903, endPoint y: 175, distance: 73.2
click at [864, 113] on span "[DATE]" at bounding box center [857, 111] width 17 height 7
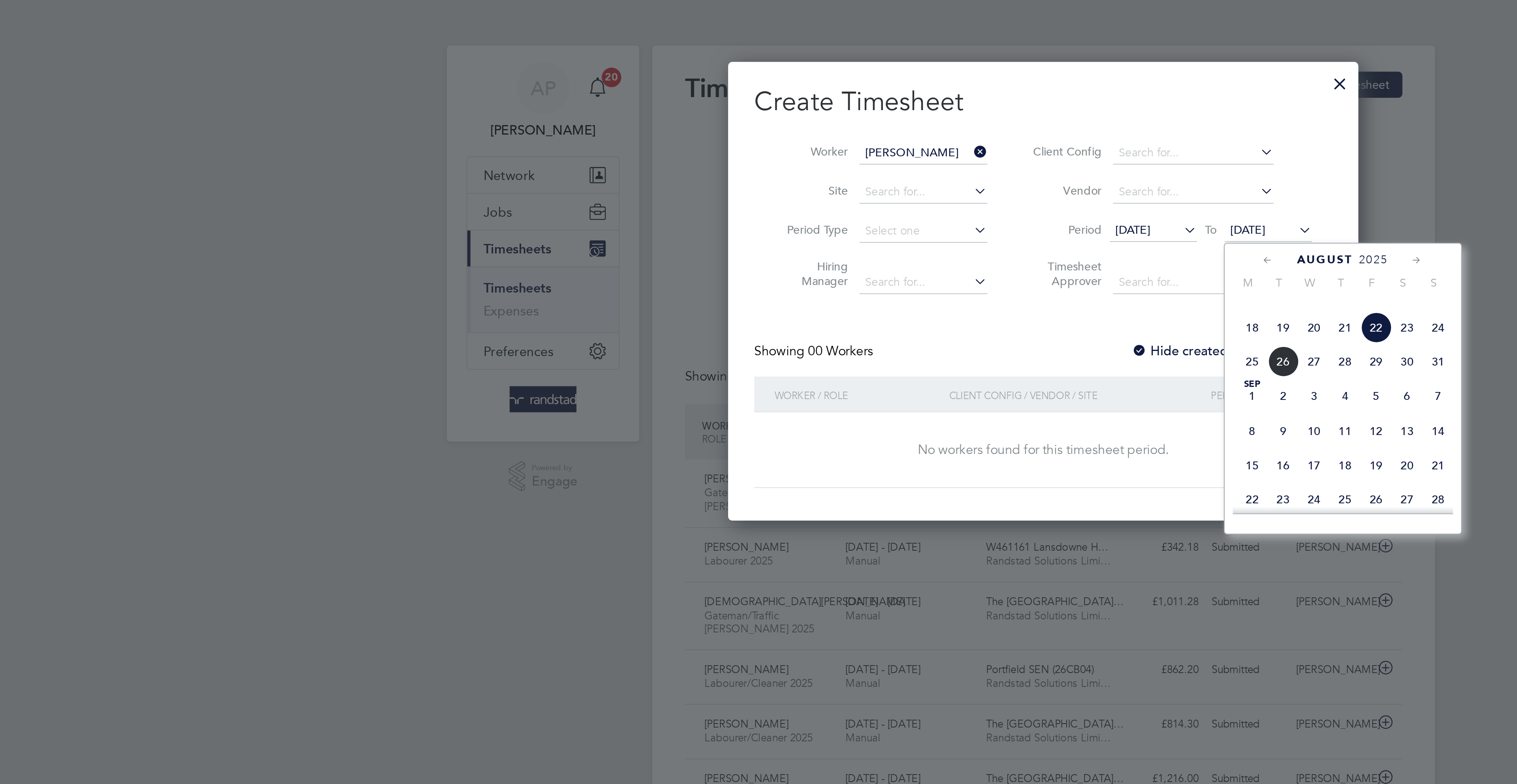
click at [927, 183] on span "30" at bounding box center [934, 175] width 15 height 15
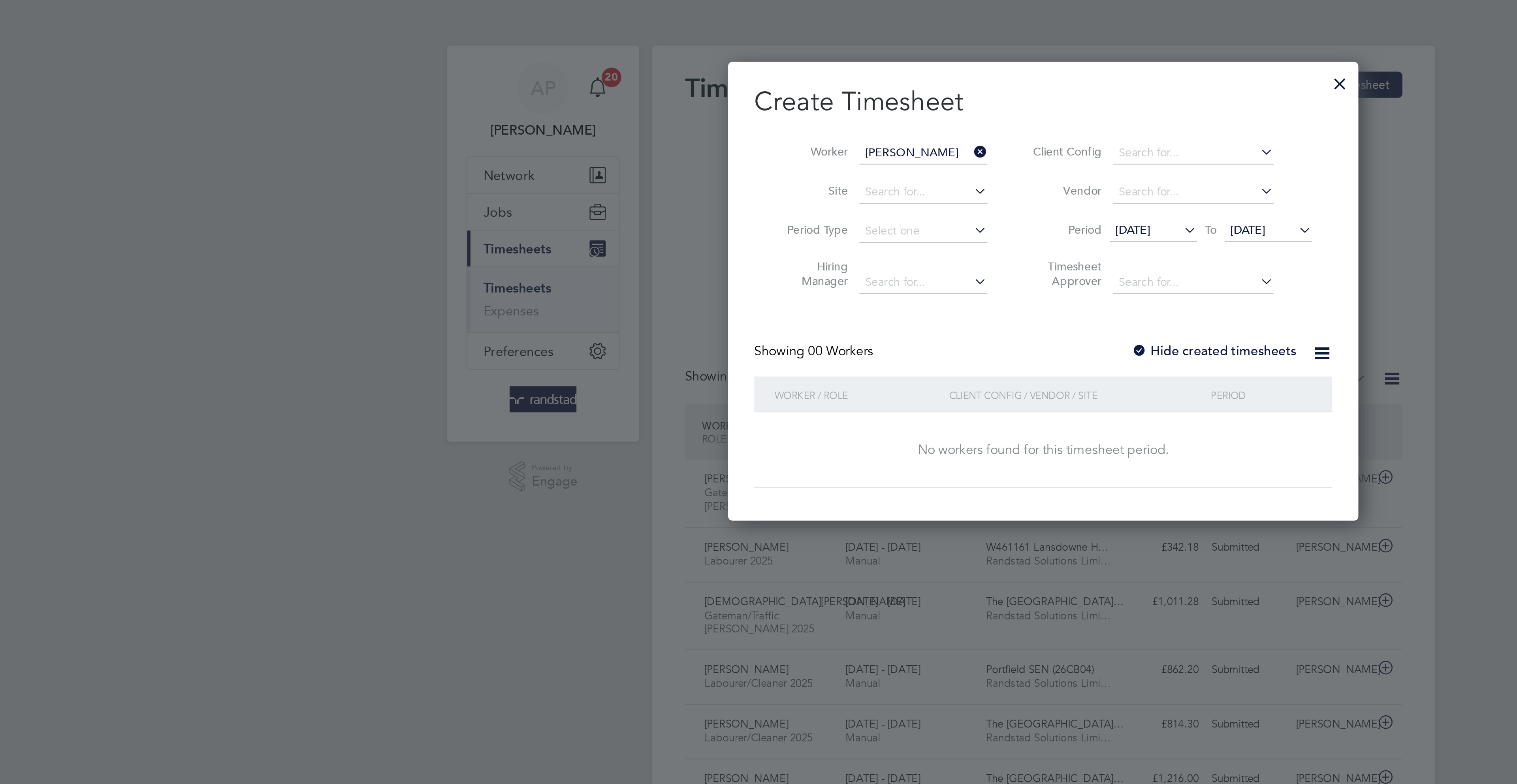
click at [824, 170] on label "Hide created timesheets" at bounding box center [840, 171] width 80 height 8
click at [698, 67] on li "Worker Mark Morgan" at bounding box center [680, 74] width 123 height 19
click at [697, 79] on input "[PERSON_NAME]" at bounding box center [700, 74] width 62 height 11
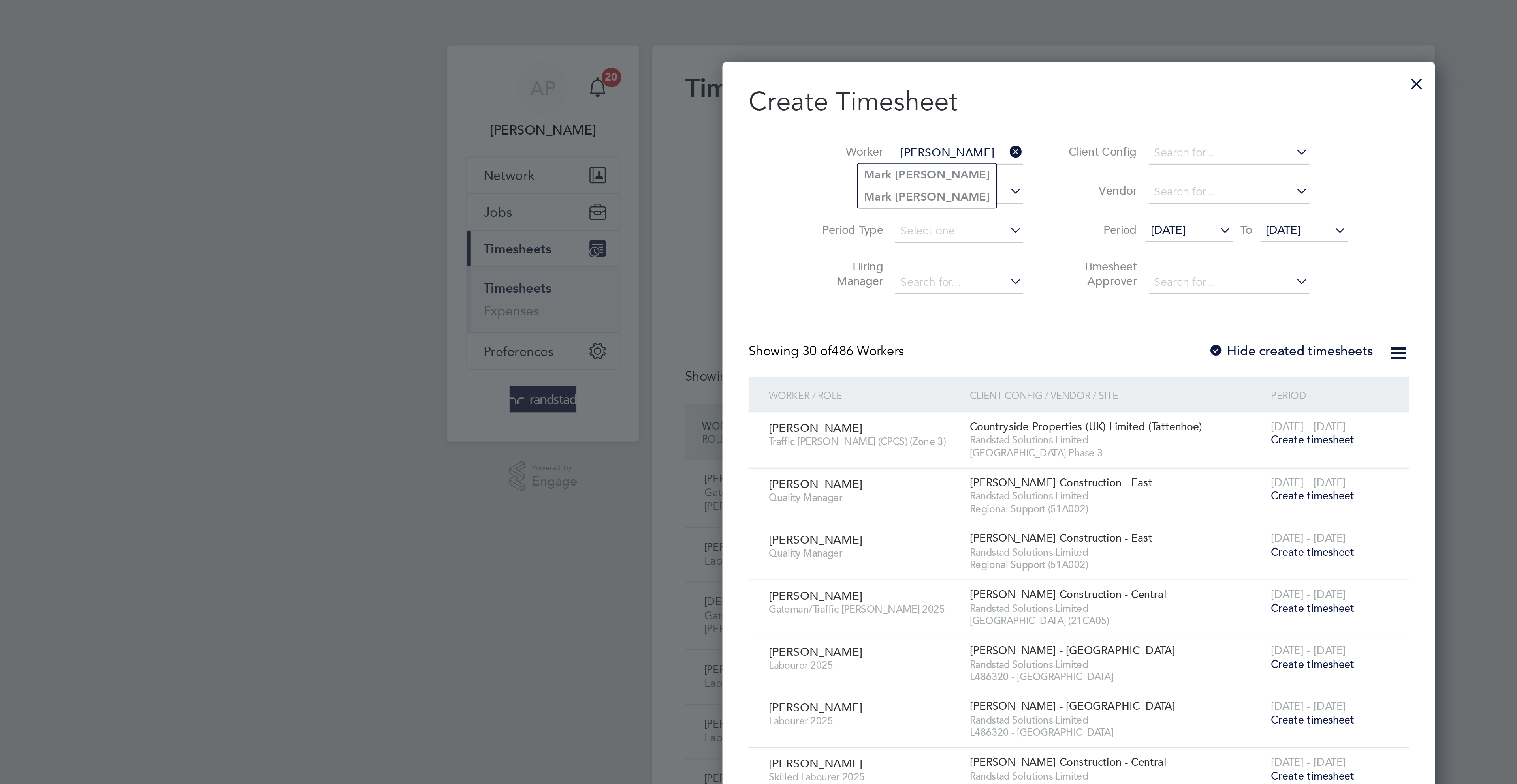
click at [717, 85] on li "Mark Morgan" at bounding box center [702, 85] width 67 height 11
type input "[PERSON_NAME]"
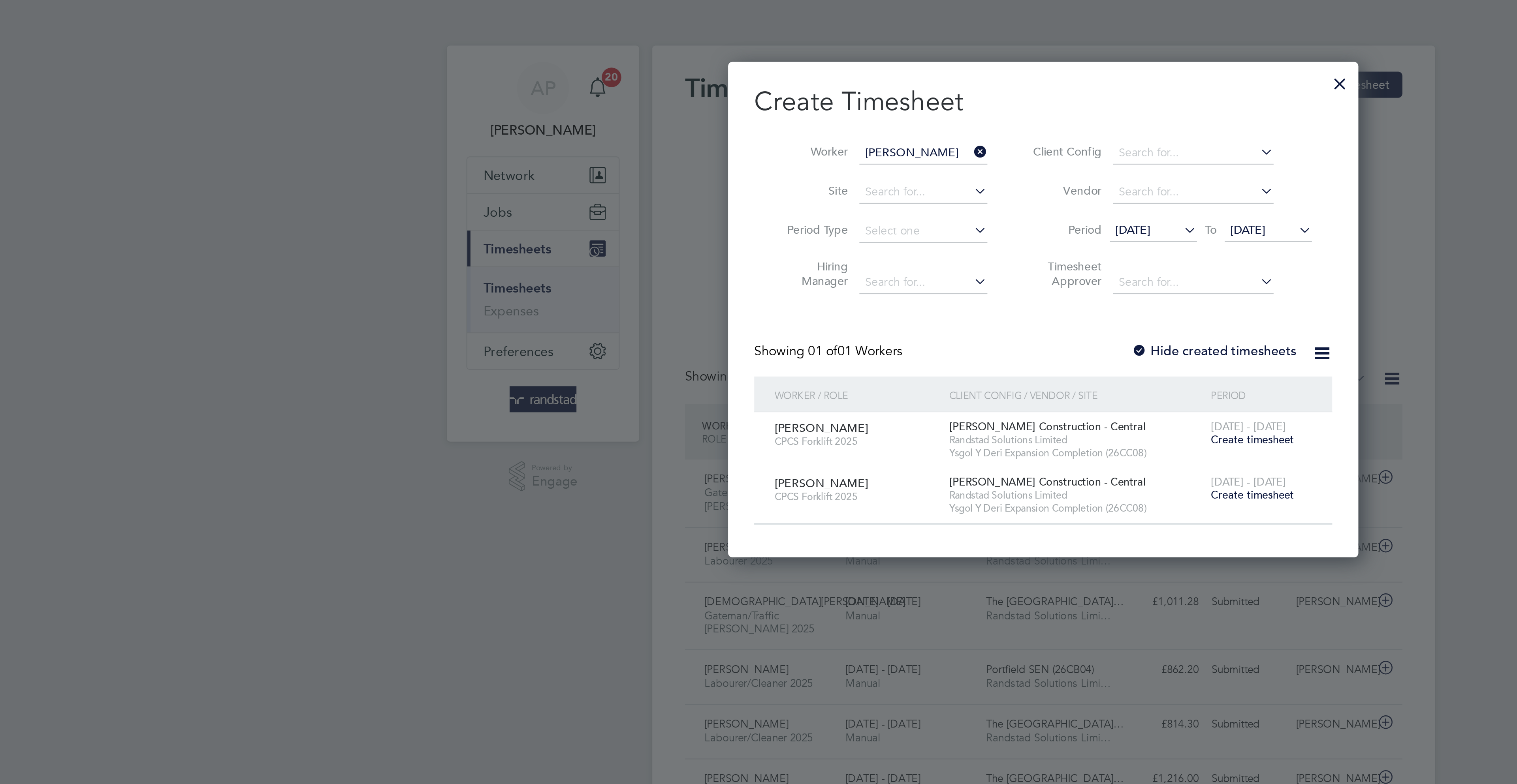
click at [856, 165] on div "Create Timesheet Worker Mark Morgan Site Period Type Hiring Manager Client Conf…" at bounding box center [758, 148] width 280 height 213
click at [854, 169] on label "Hide created timesheets" at bounding box center [840, 171] width 80 height 8
click at [864, 170] on label "Hide created timesheets" at bounding box center [840, 171] width 80 height 8
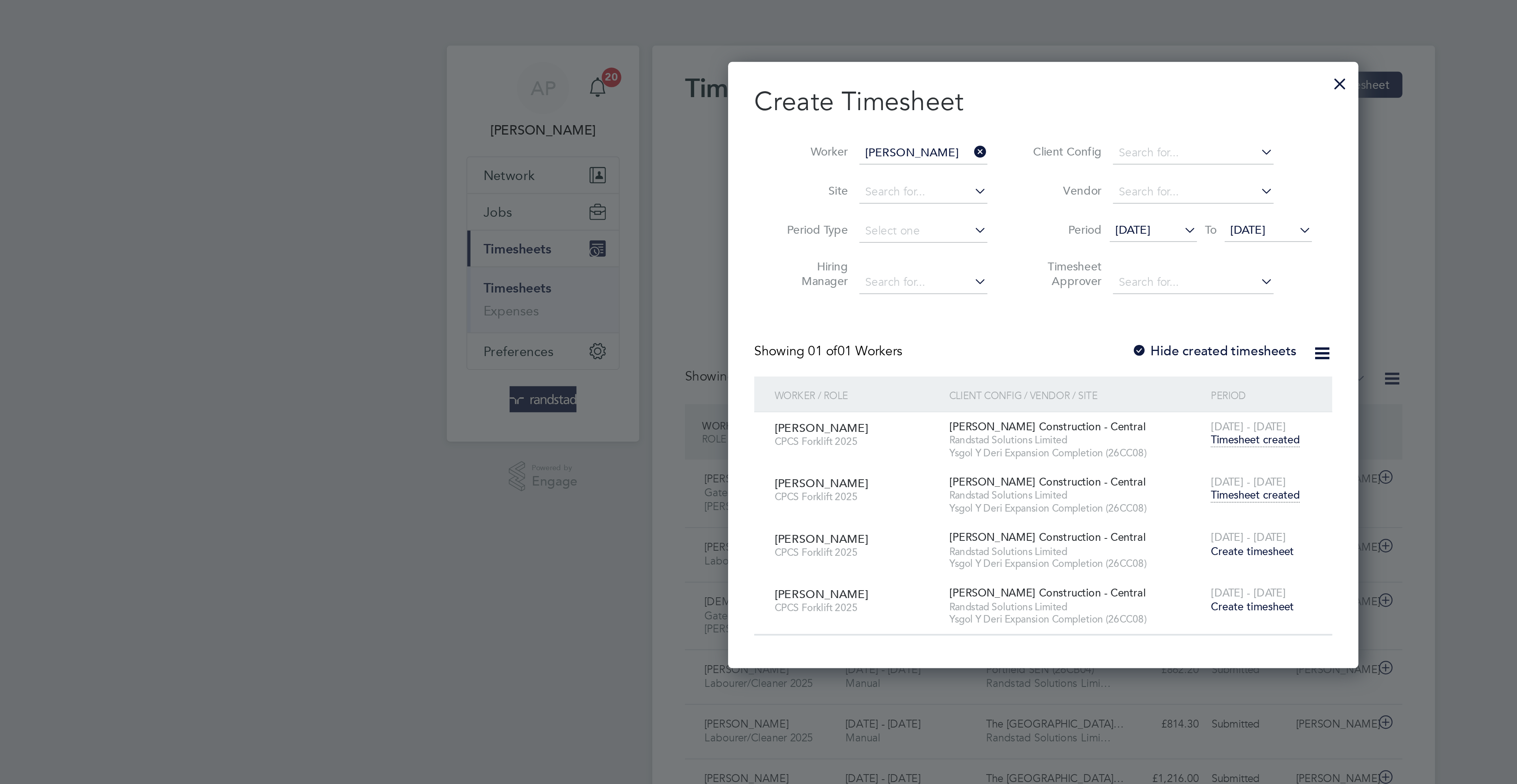
click at [862, 239] on span "Timesheet created" at bounding box center [860, 240] width 43 height 7
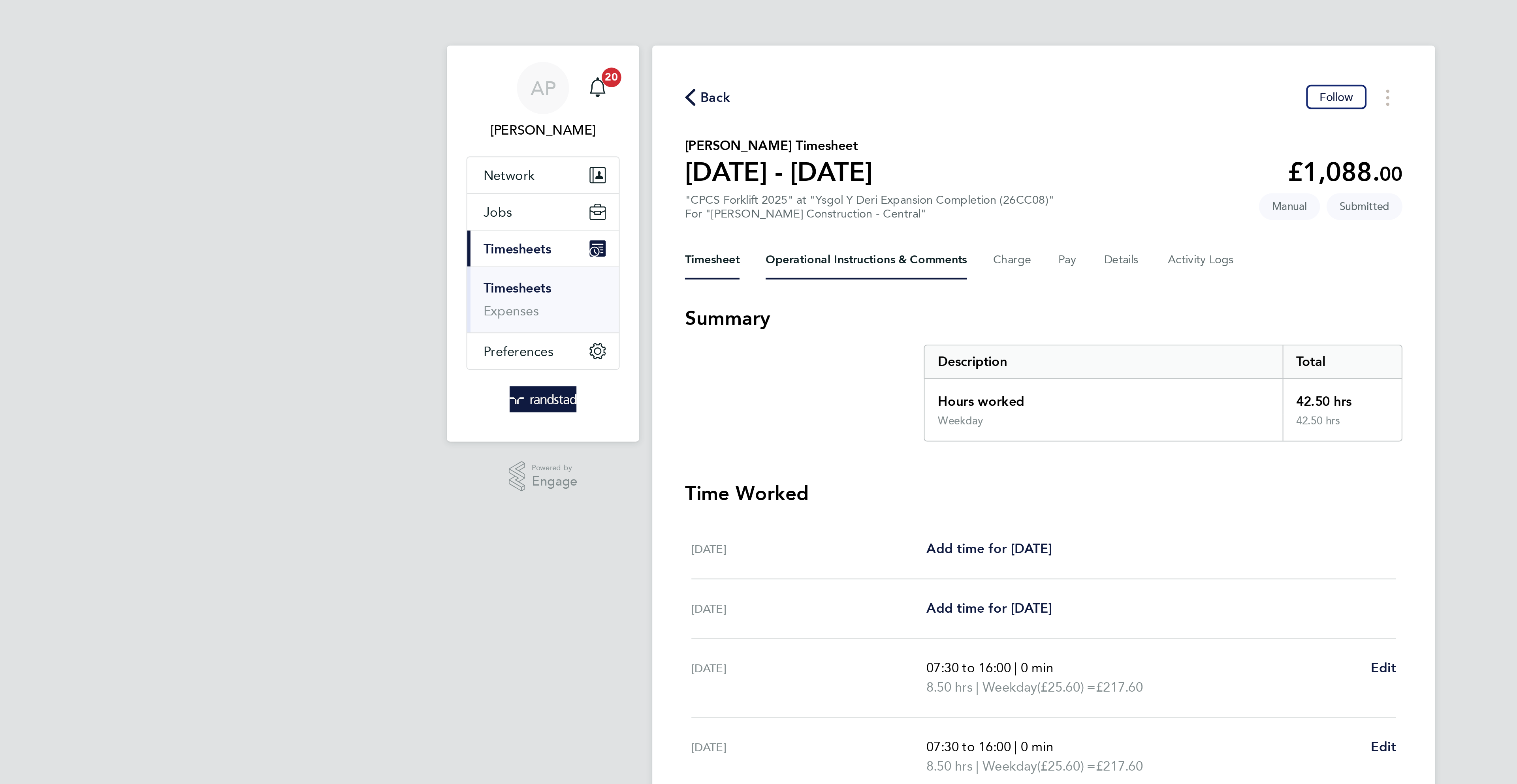
click at [640, 131] on Comments-tab "Operational Instructions & Comments" at bounding box center [673, 126] width 97 height 19
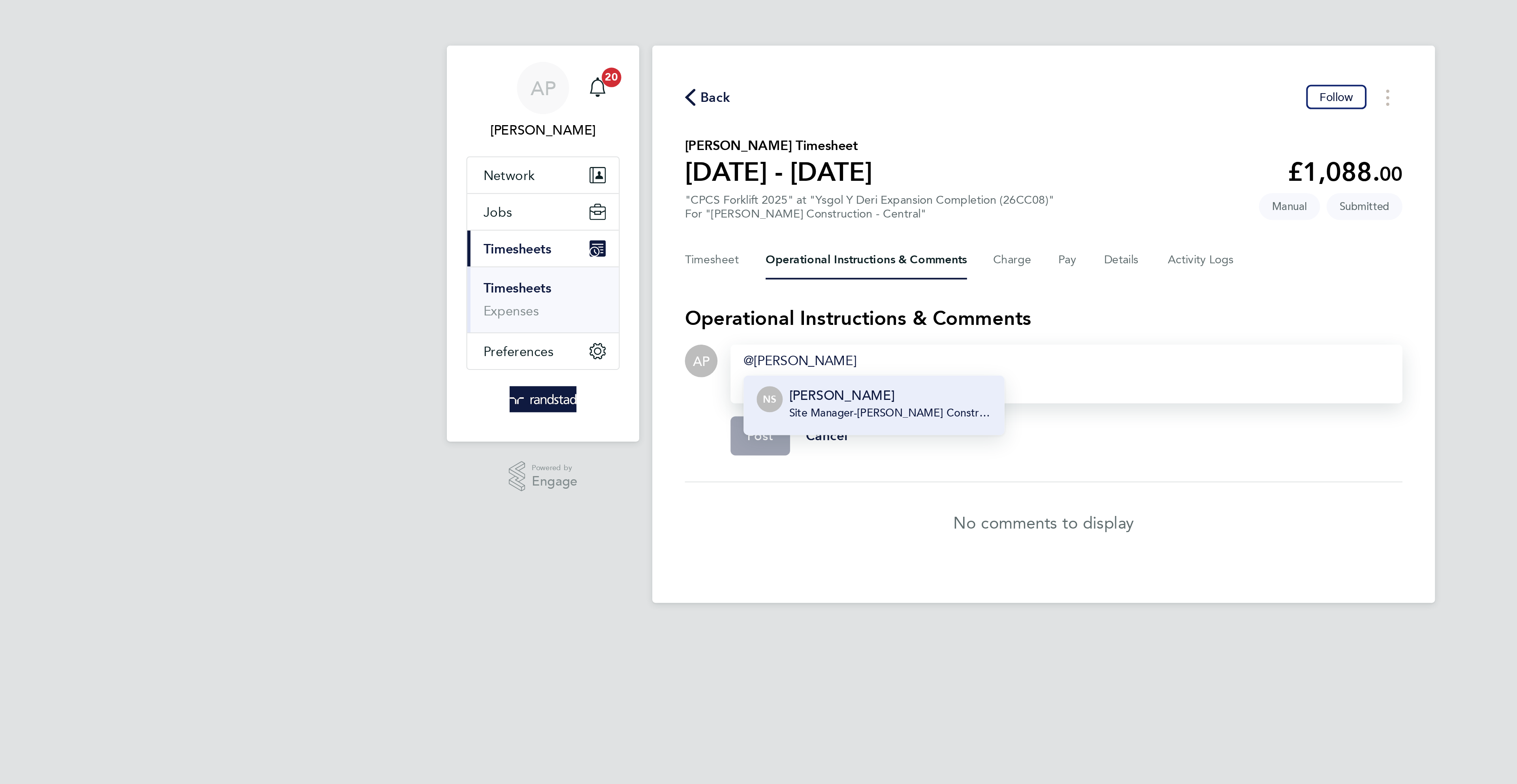
drag, startPoint x: 701, startPoint y: 196, endPoint x: 629, endPoint y: 218, distance: 75.3
click at [701, 196] on p "[PERSON_NAME]" at bounding box center [684, 192] width 98 height 9
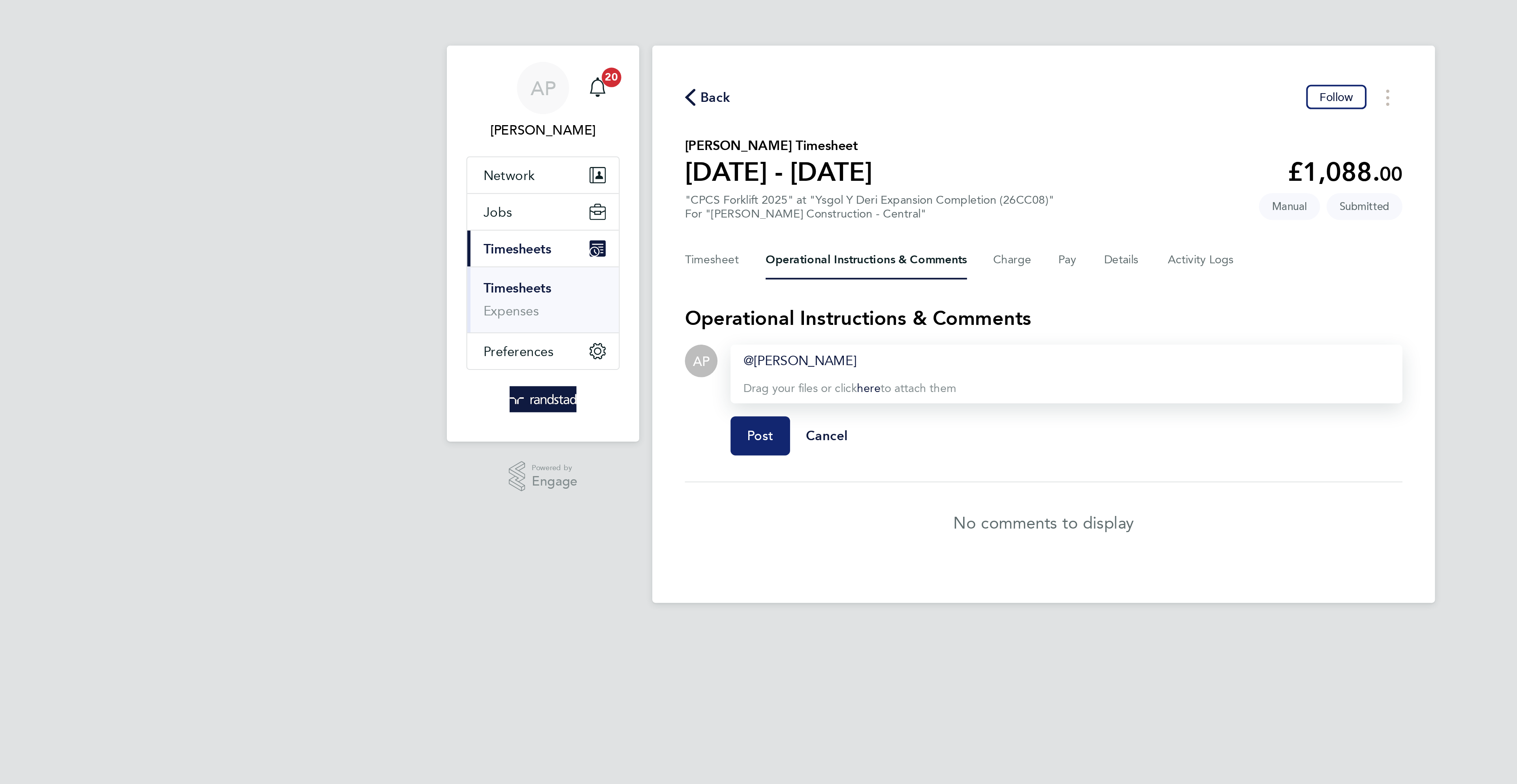
click at [625, 219] on button "Post" at bounding box center [621, 211] width 29 height 19
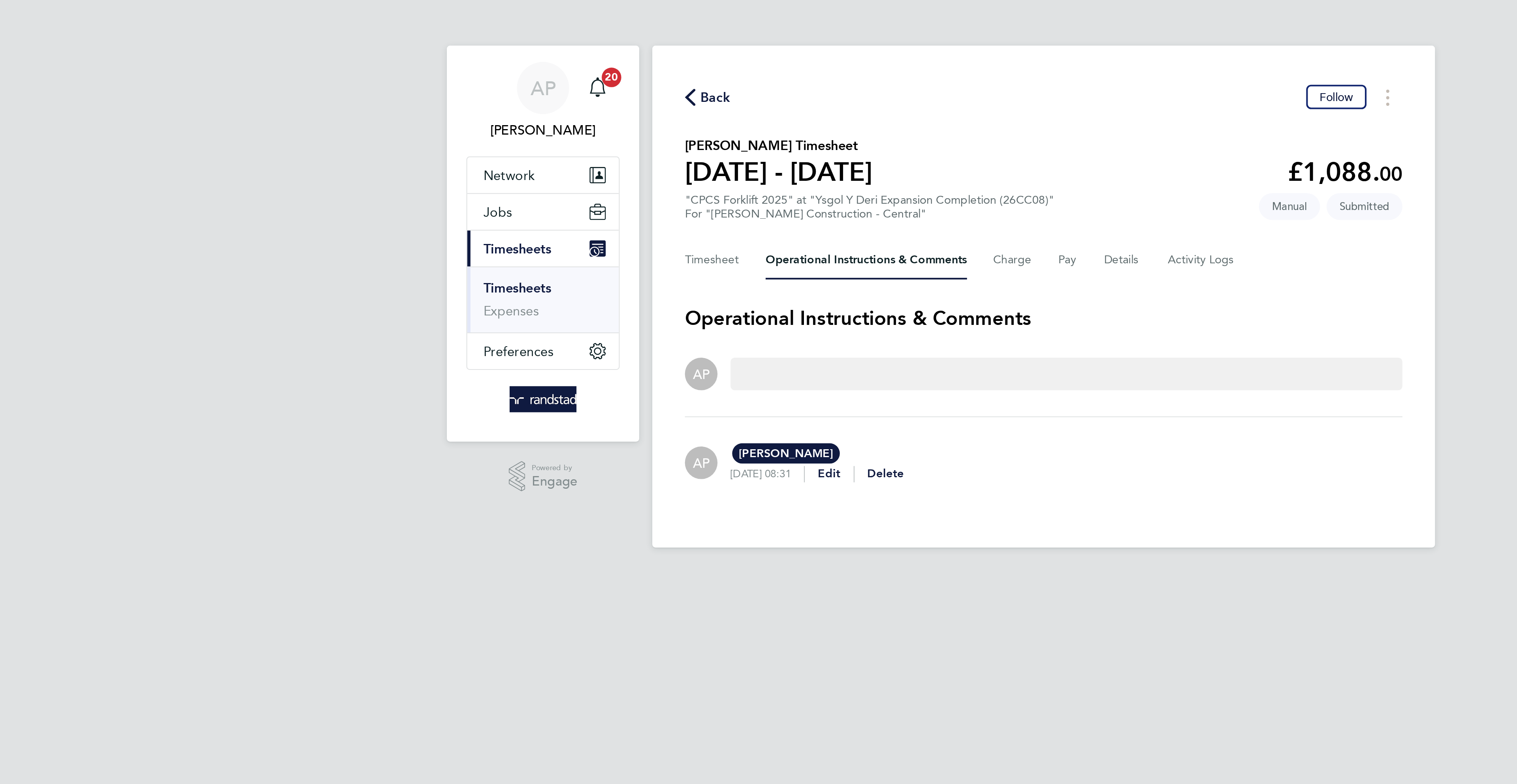
click at [605, 47] on span "Back" at bounding box center [599, 47] width 15 height 9
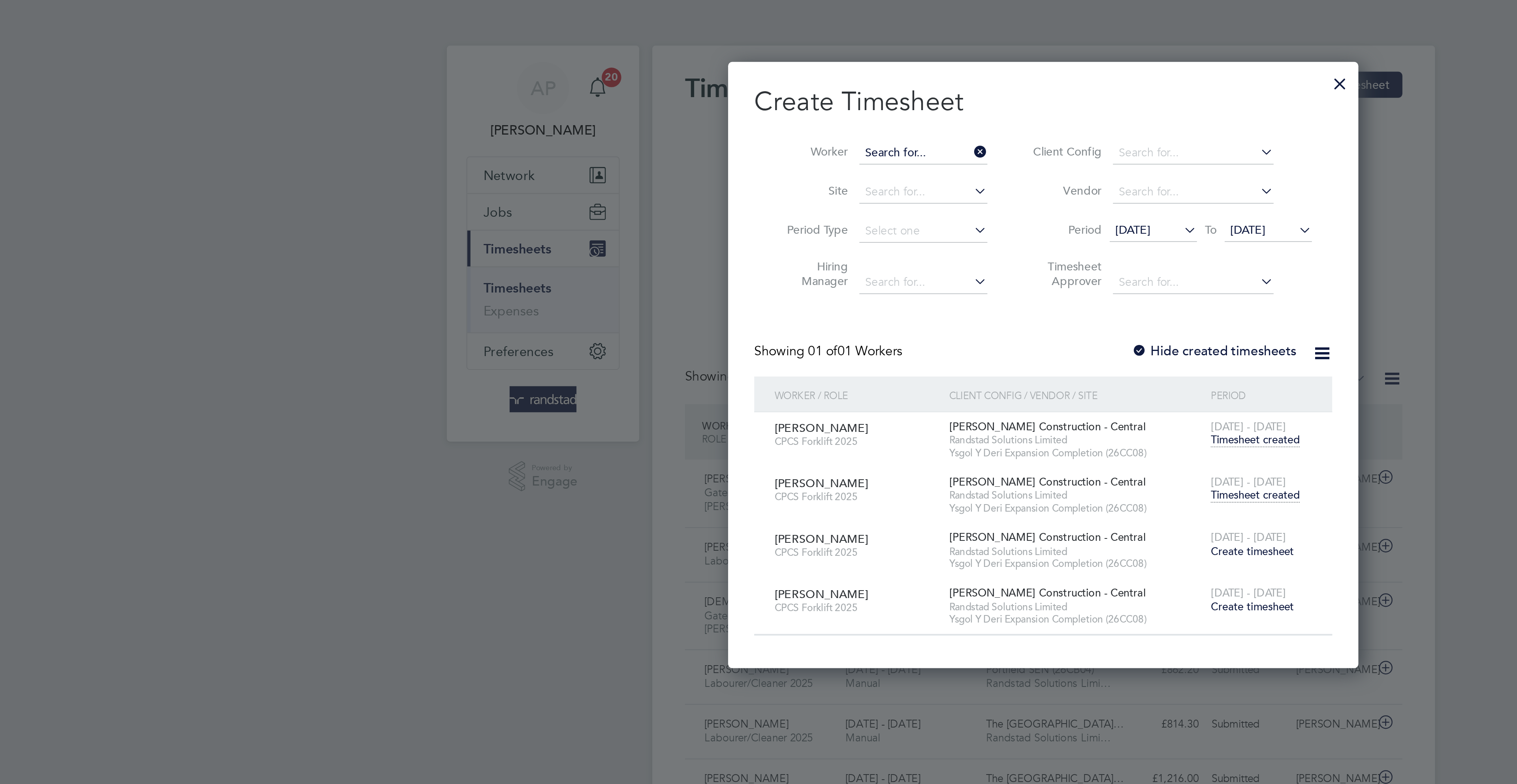
click at [696, 70] on input at bounding box center [700, 74] width 62 height 11
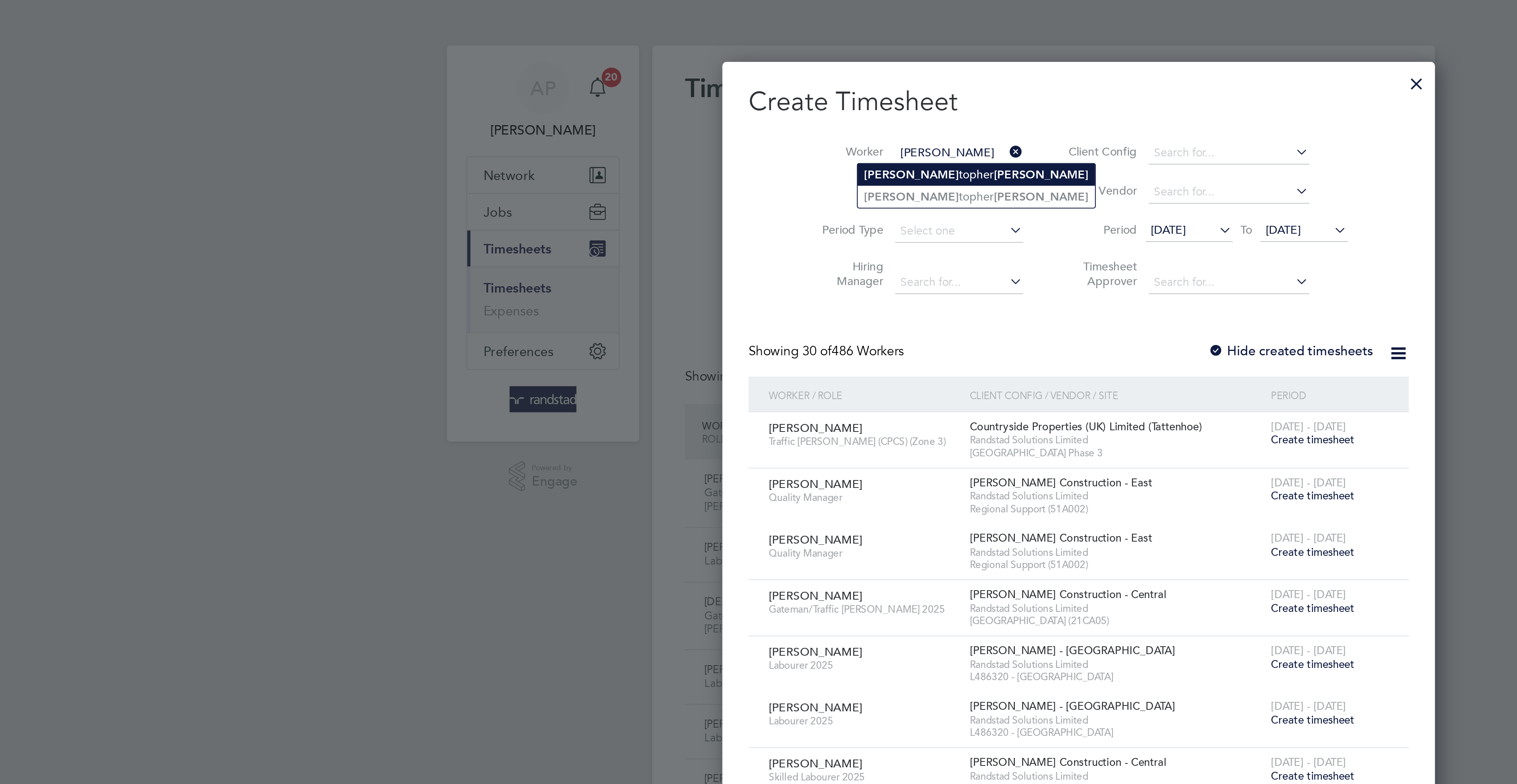
drag, startPoint x: 703, startPoint y: 85, endPoint x: 697, endPoint y: 86, distance: 6.1
click at [735, 84] on b "Smith" at bounding box center [757, 85] width 46 height 7
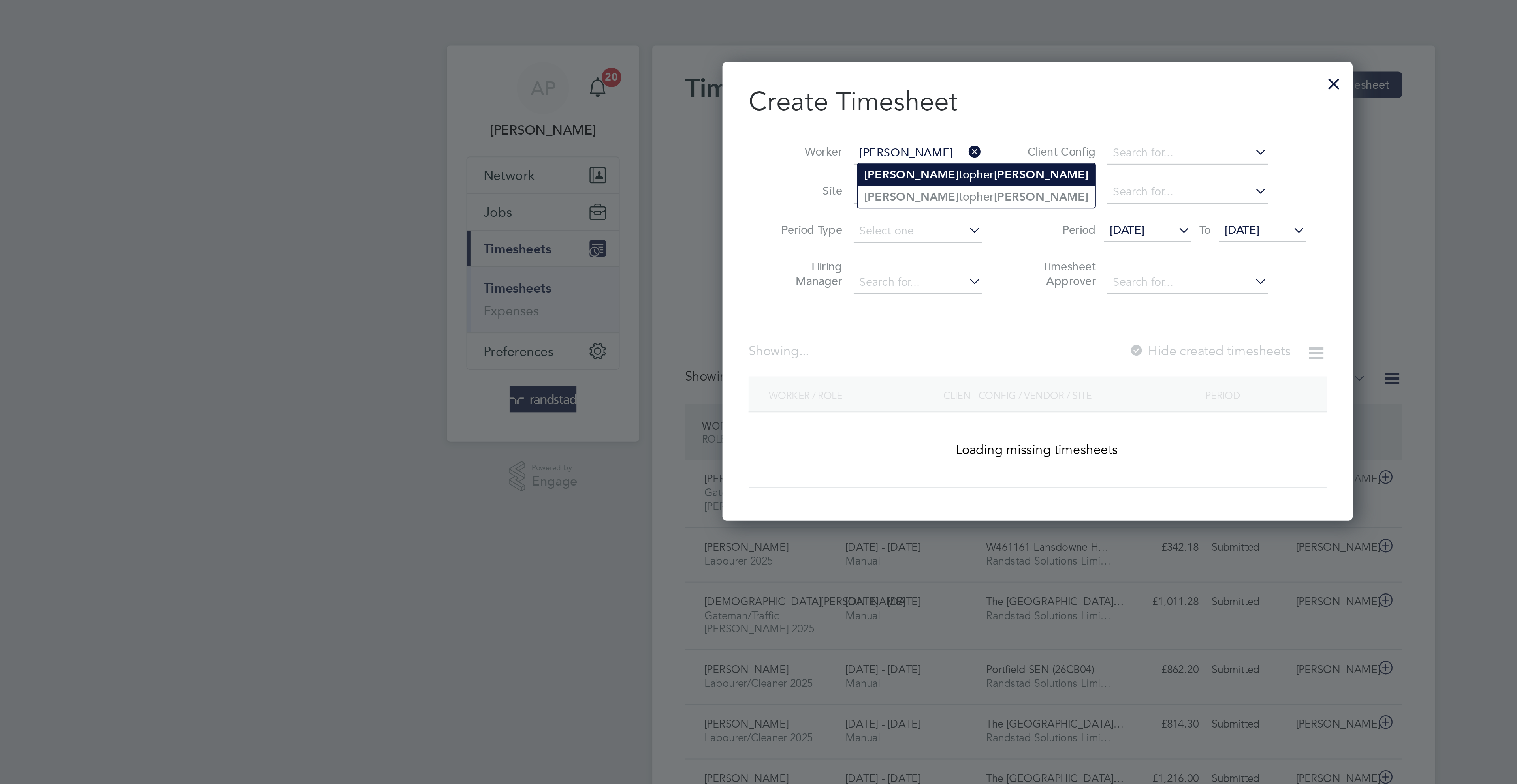
type input "[PERSON_NAME]"
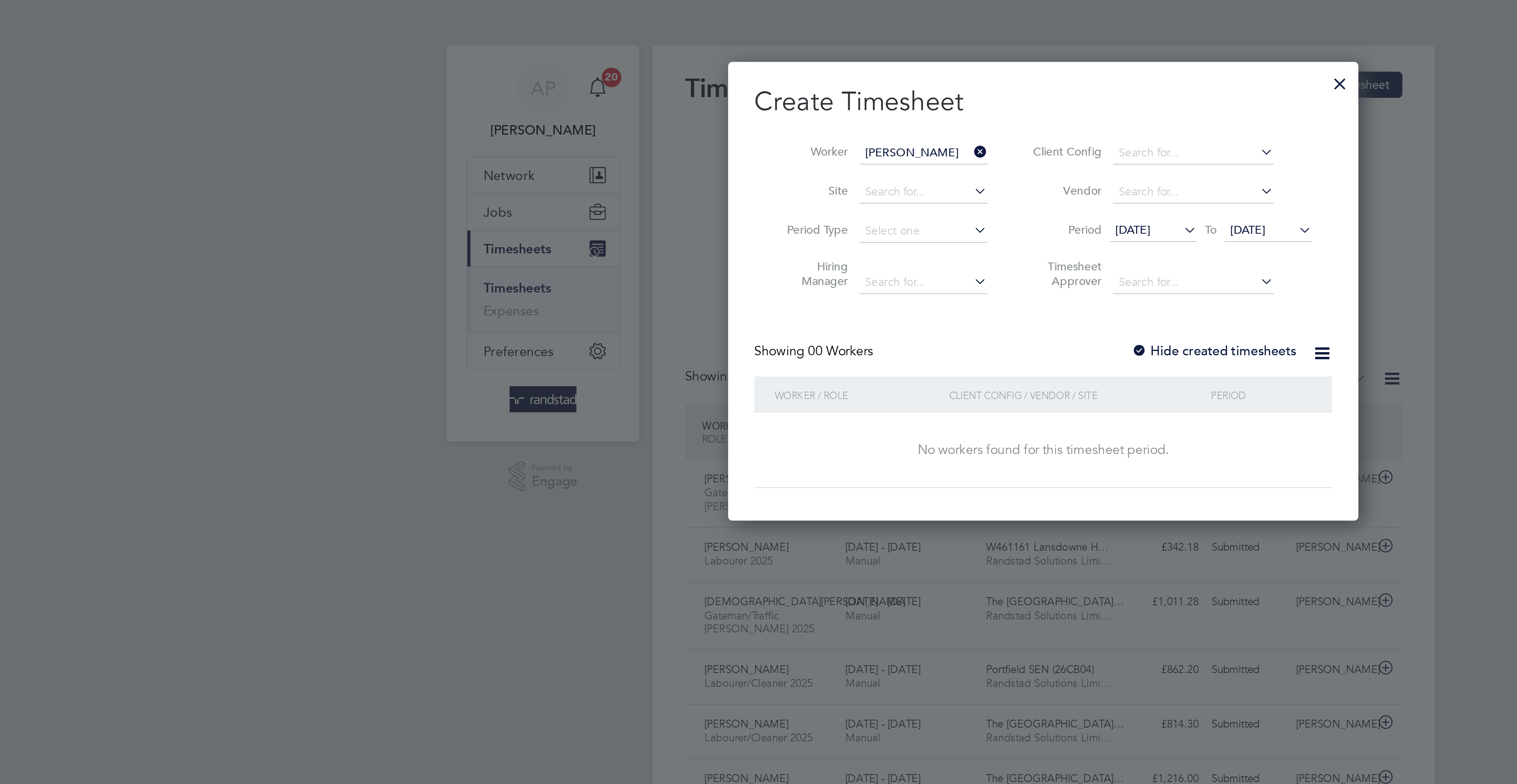
click at [858, 172] on label "Hide created timesheets" at bounding box center [840, 171] width 80 height 8
drag, startPoint x: 869, startPoint y: 109, endPoint x: 902, endPoint y: 157, distance: 58.2
click at [866, 110] on span "30 Aug 2025" at bounding box center [857, 111] width 17 height 7
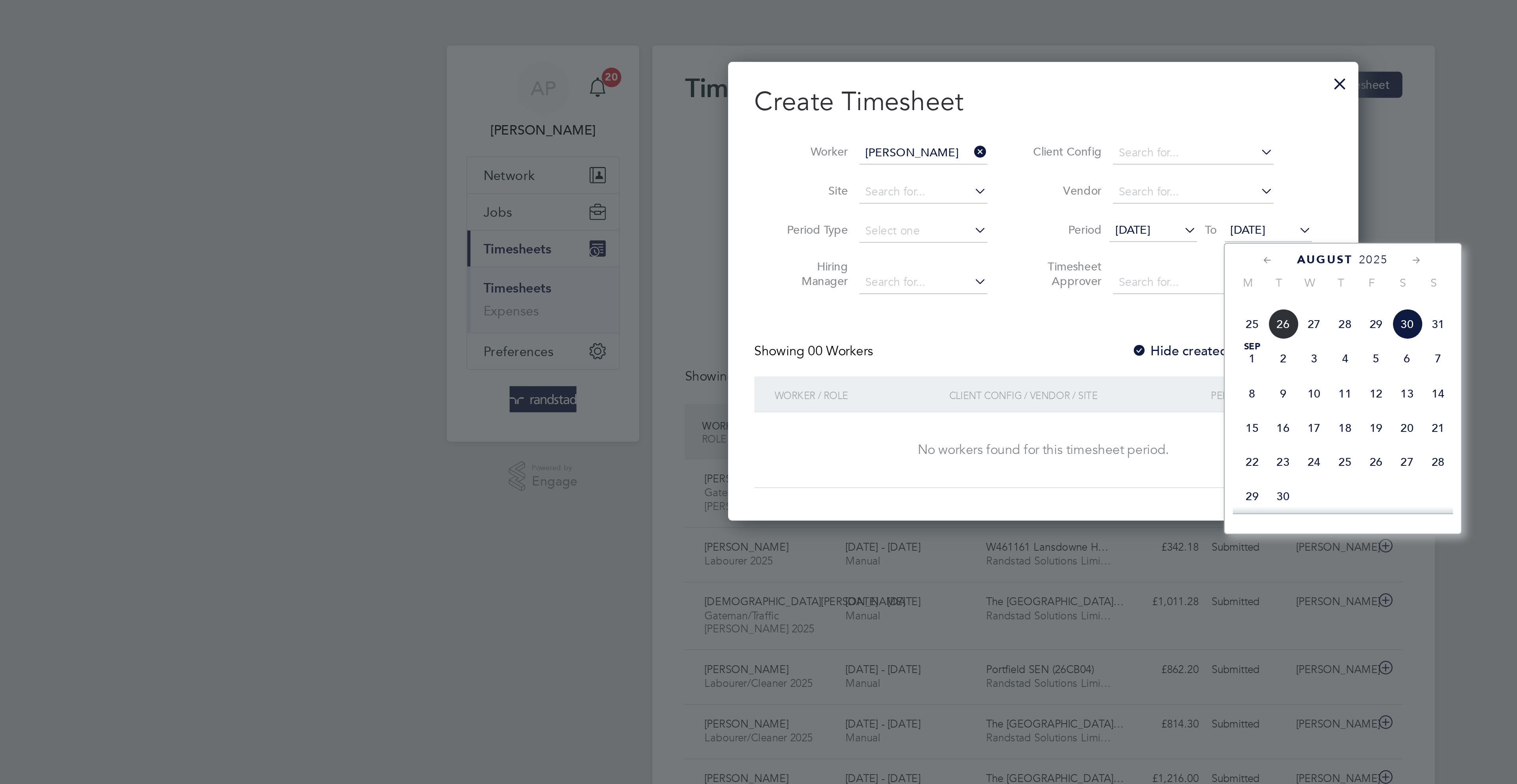
click at [925, 181] on span "5" at bounding box center [919, 174] width 15 height 15
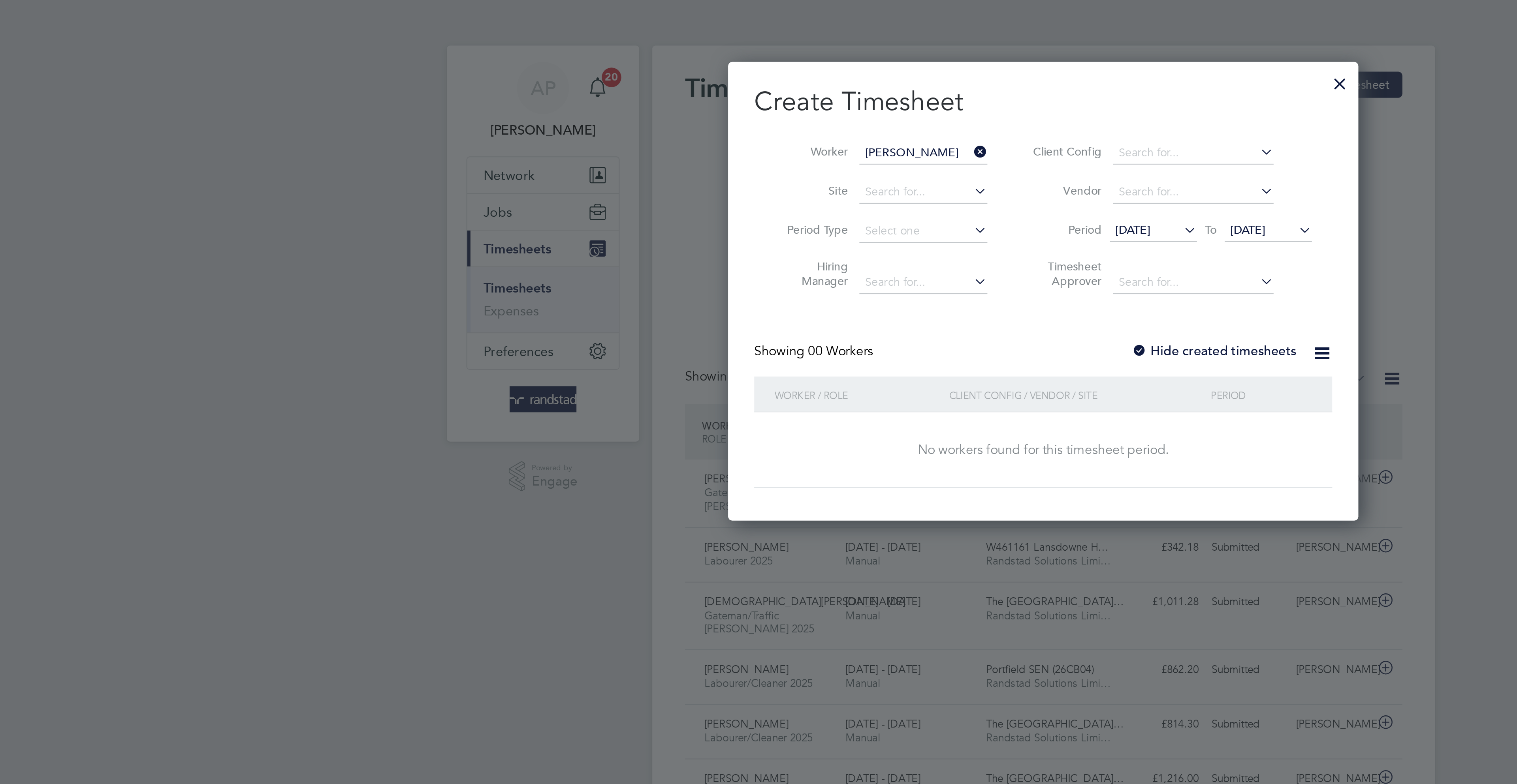
click at [691, 79] on li "Worker Christopher Smith" at bounding box center [680, 74] width 123 height 19
click at [691, 74] on input at bounding box center [700, 74] width 62 height 11
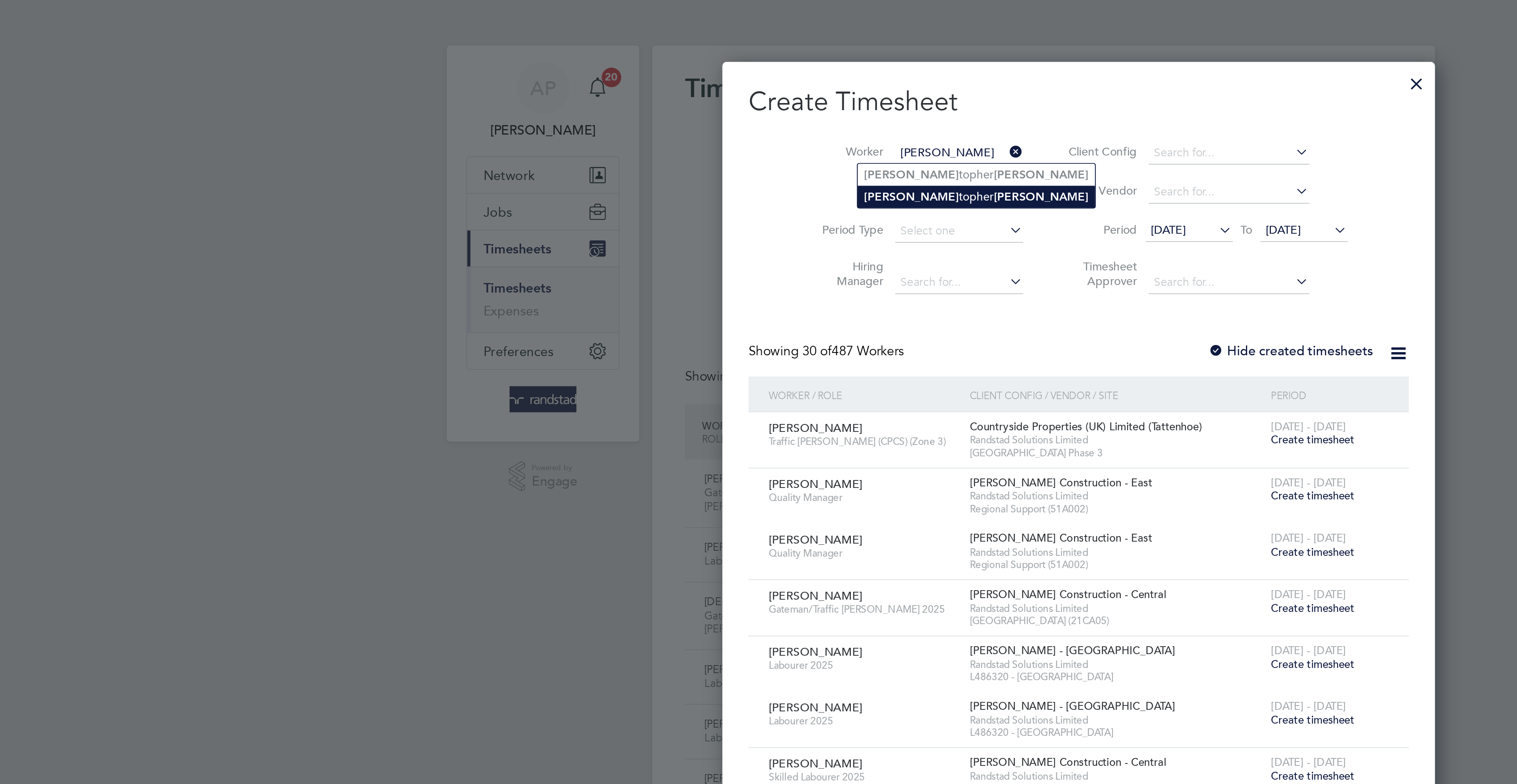
click at [721, 93] on li "Chris topher Smith" at bounding box center [726, 95] width 115 height 11
type input "[PERSON_NAME]"
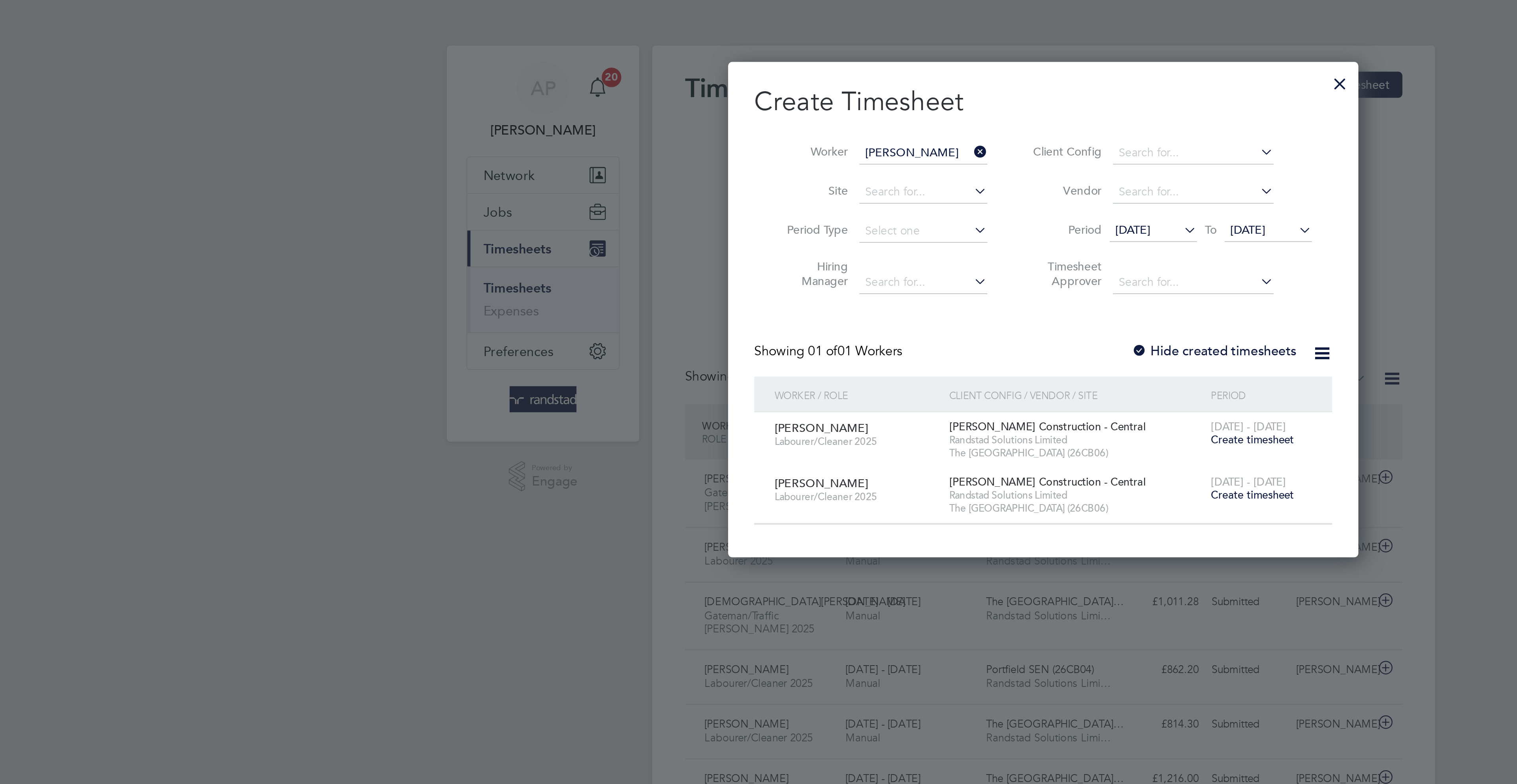
drag, startPoint x: 846, startPoint y: 168, endPoint x: 852, endPoint y: 174, distance: 8.5
click at [846, 168] on label "Hide created timesheets" at bounding box center [840, 171] width 80 height 8
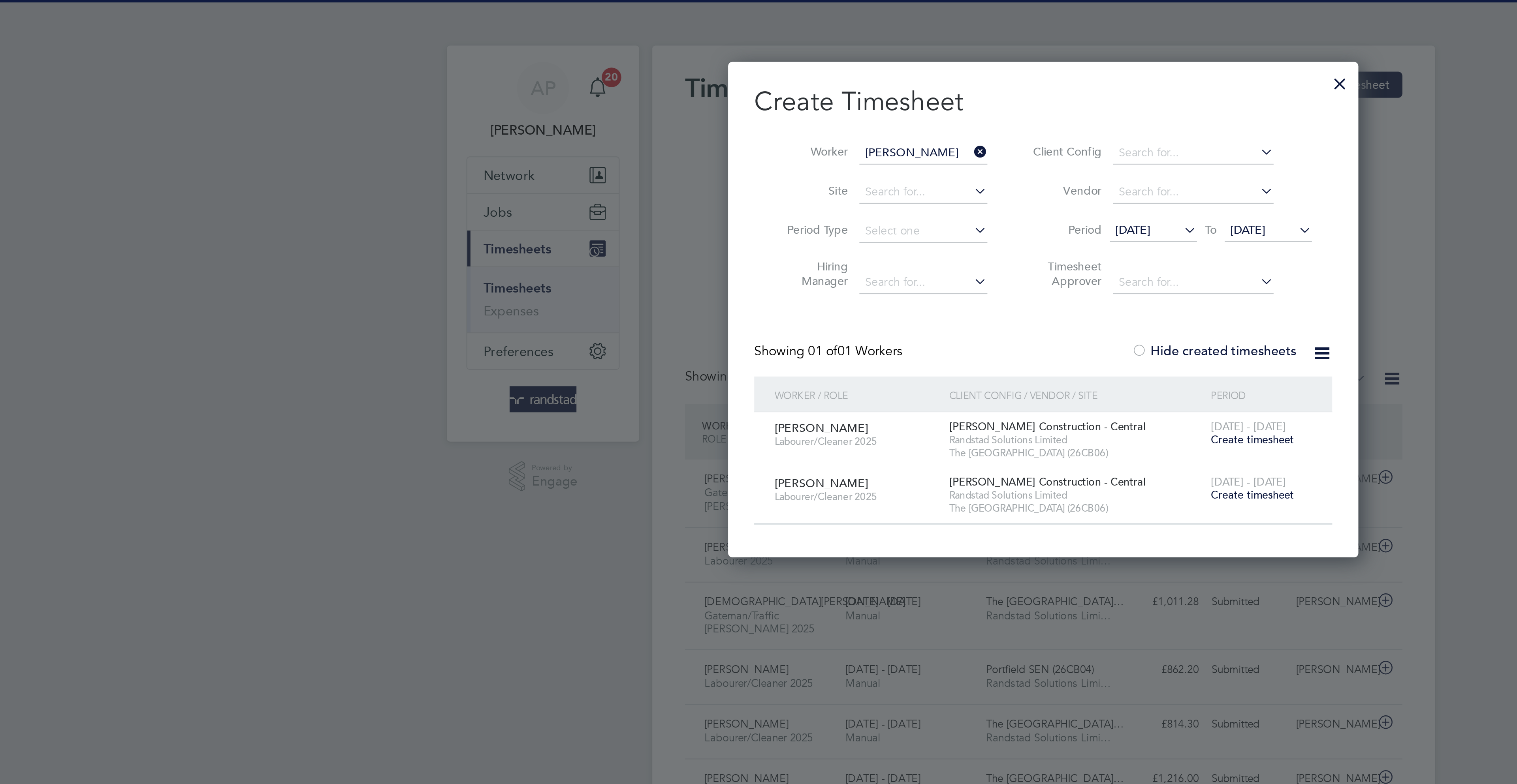
click at [864, 167] on label "Hide created timesheets" at bounding box center [840, 171] width 80 height 8
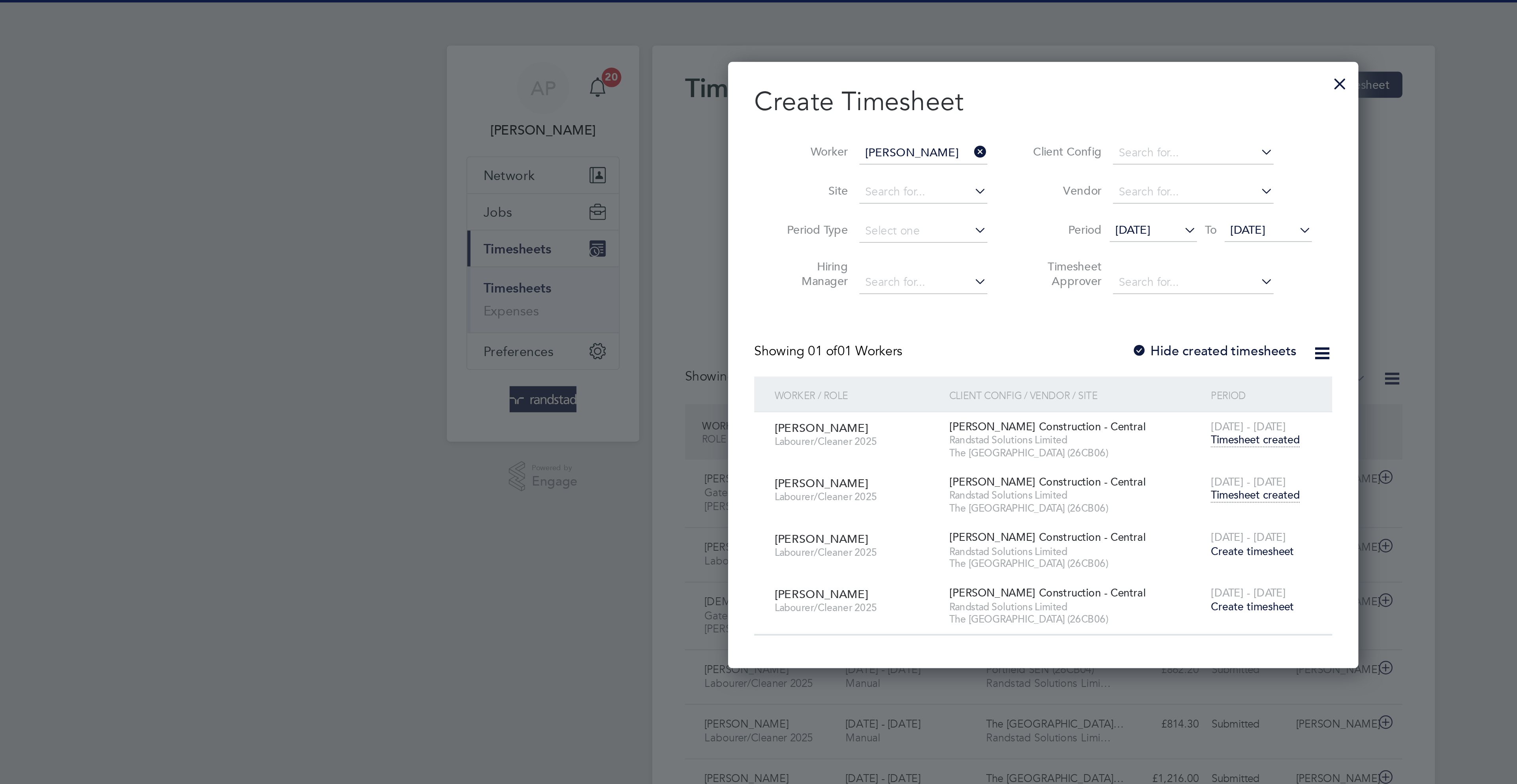
click at [858, 242] on span "Timesheet created" at bounding box center [860, 240] width 43 height 7
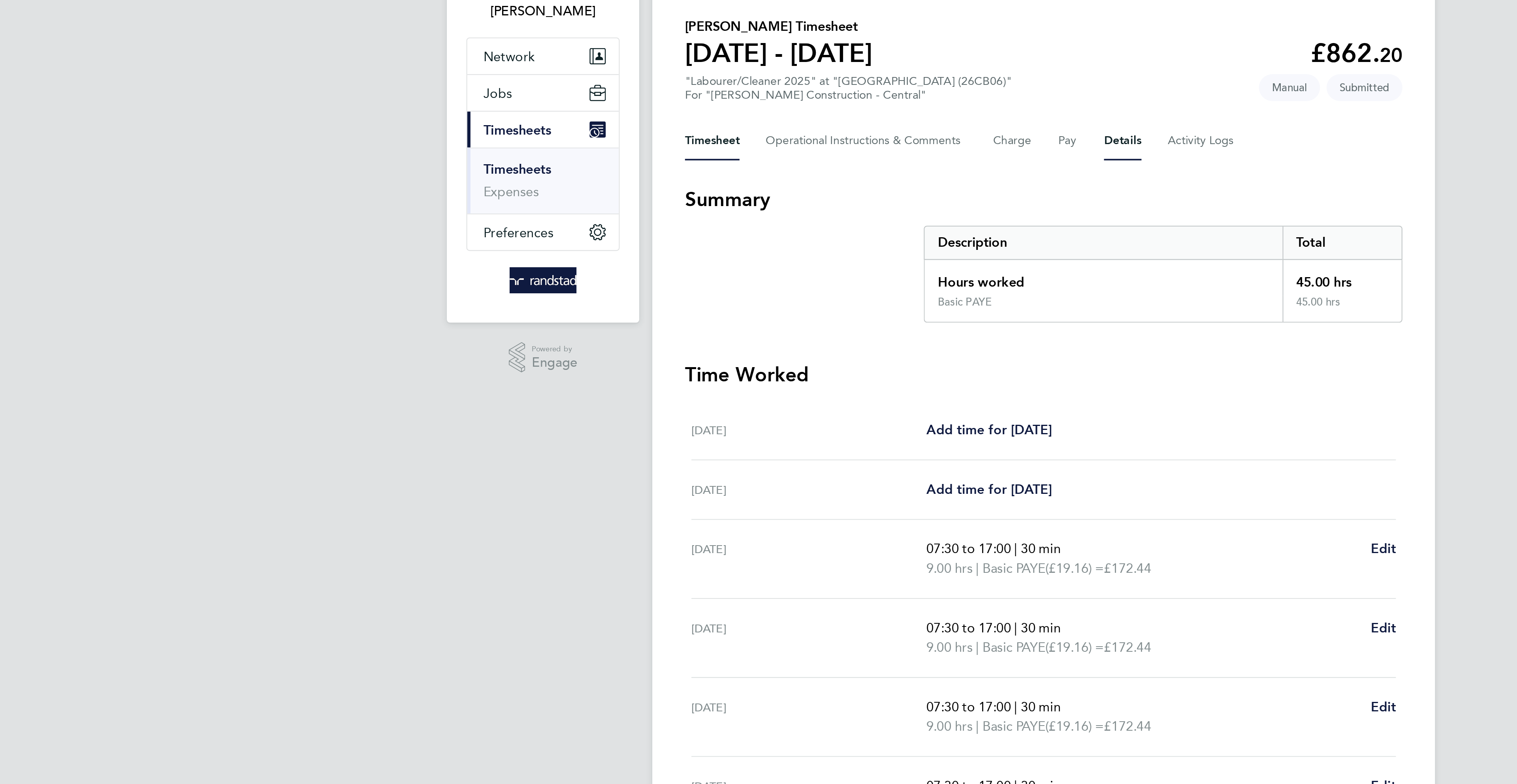
click at [794, 123] on button "Details" at bounding box center [796, 126] width 18 height 19
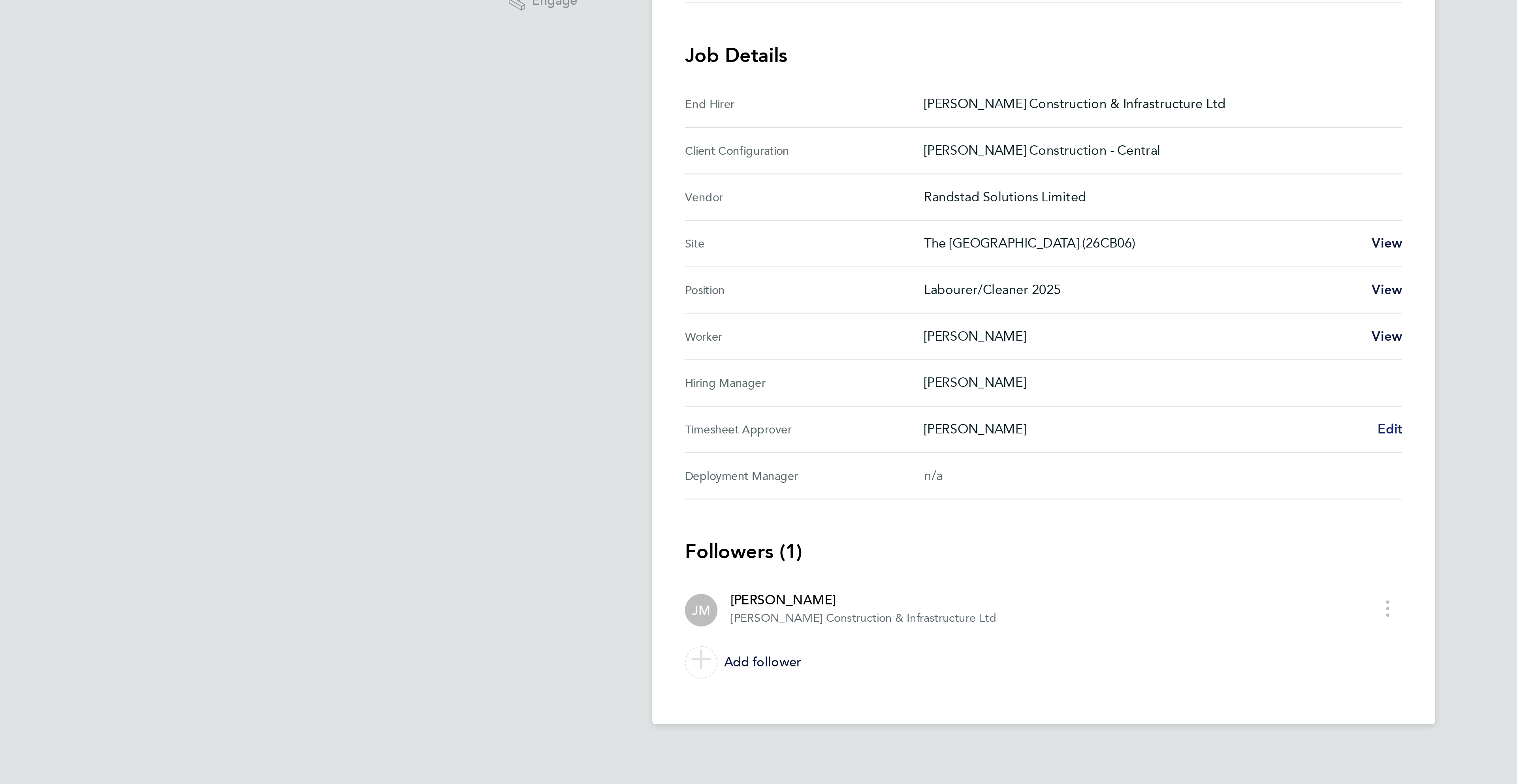
click at [923, 440] on Approver "Timesheet Approver Jayesh Mistry Edit" at bounding box center [758, 441] width 348 height 23
click at [924, 444] on span "Edit" at bounding box center [926, 440] width 12 height 7
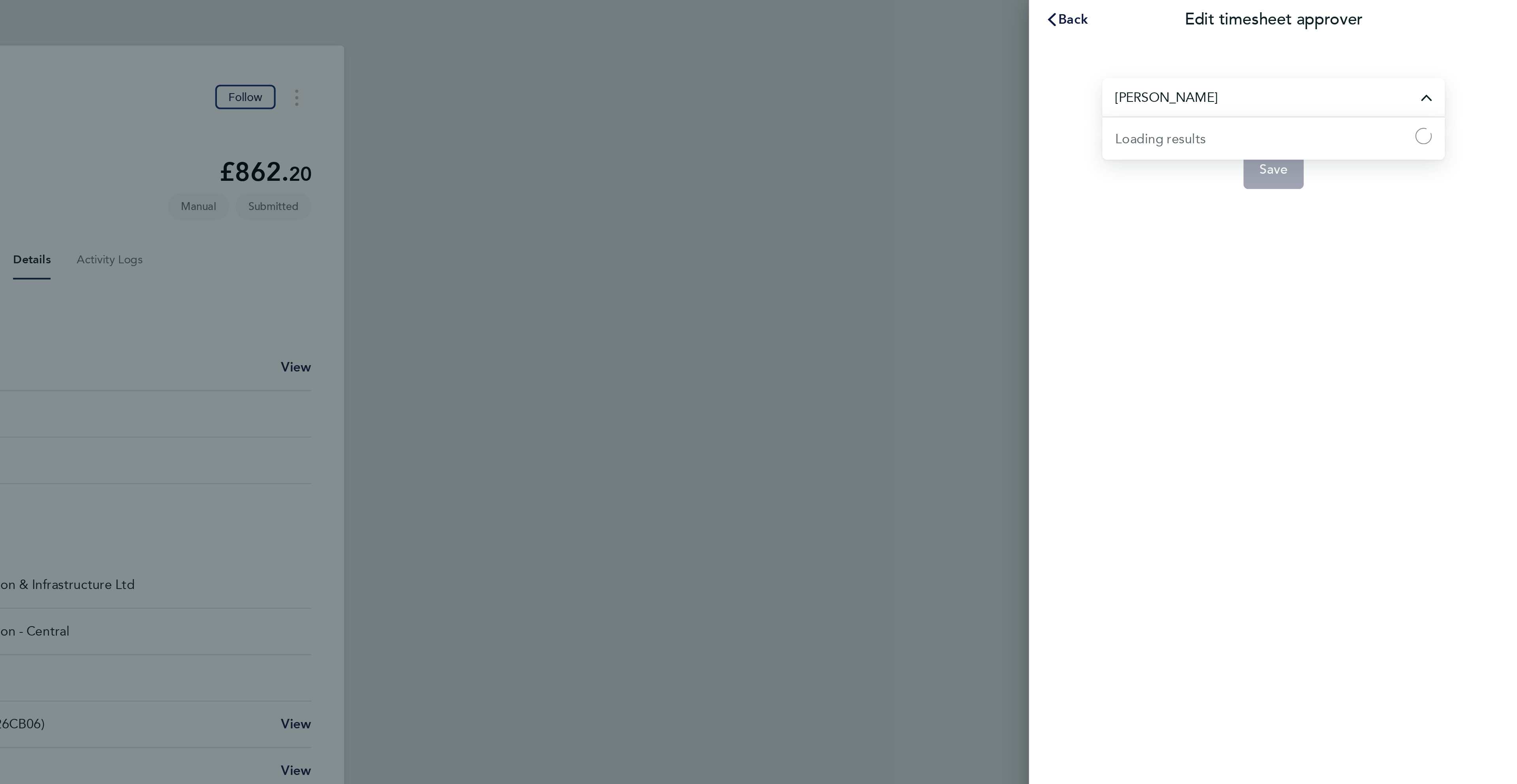
click at [1385, 49] on input "Jayesh Mistry" at bounding box center [1398, 47] width 166 height 19
click at [1346, 67] on span "[PERSON_NAME]" at bounding box center [1347, 67] width 51 height 9
type input "[PERSON_NAME]"
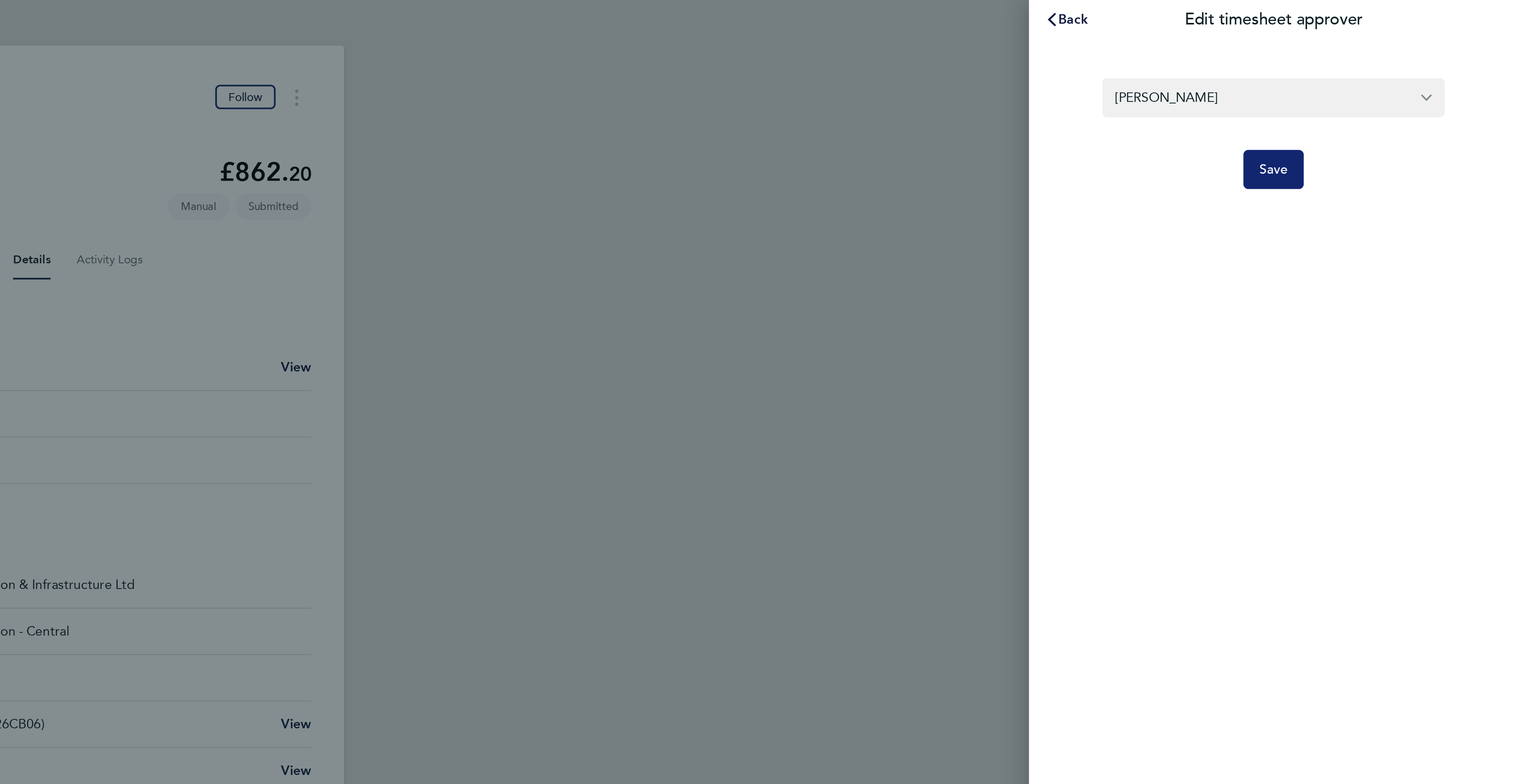
click at [1385, 79] on button "Save" at bounding box center [1398, 82] width 29 height 19
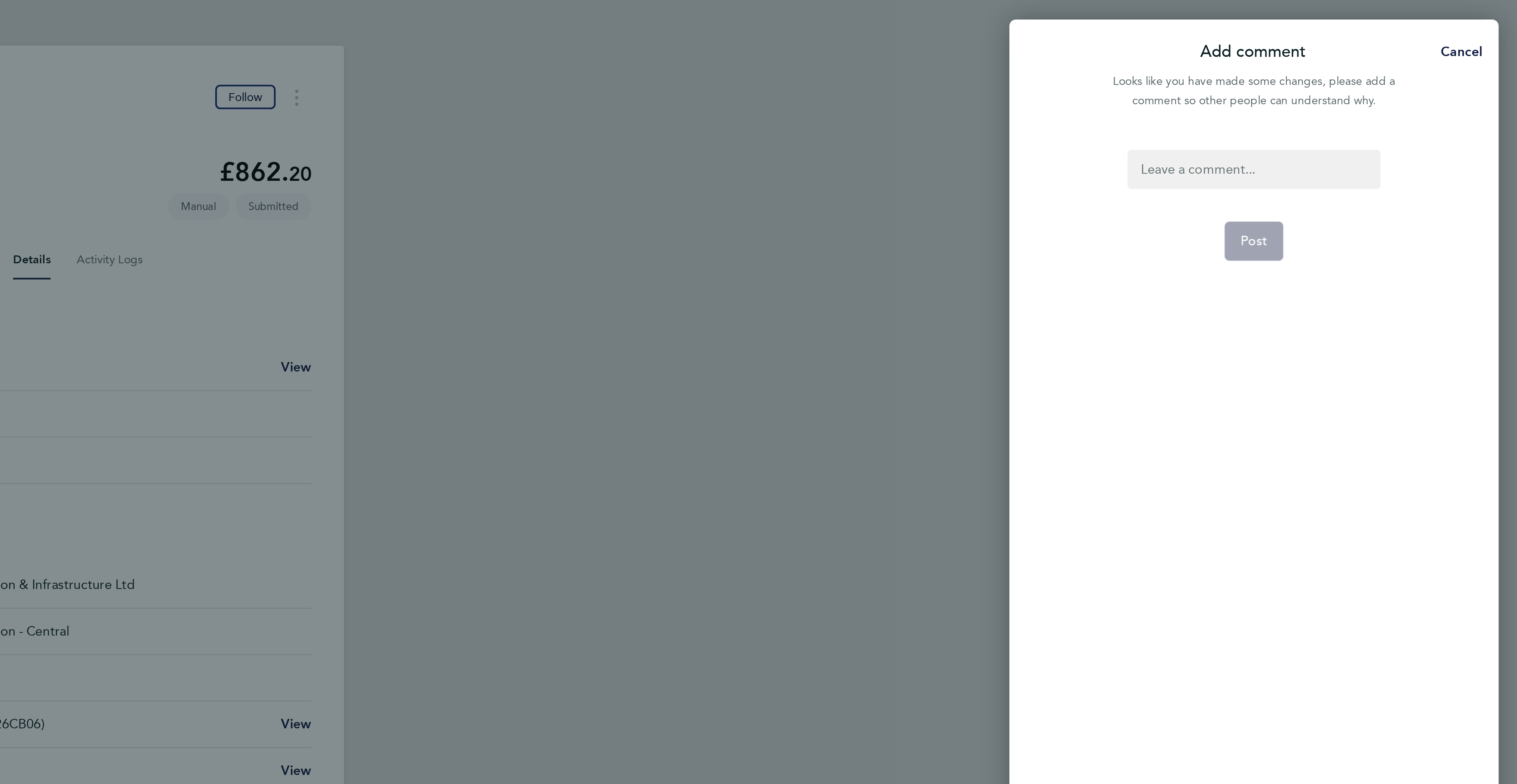
click at [1387, 83] on div at bounding box center [1388, 82] width 122 height 19
click at [1388, 83] on div at bounding box center [1388, 82] width 122 height 19
click at [1395, 115] on span "Post" at bounding box center [1389, 117] width 13 height 8
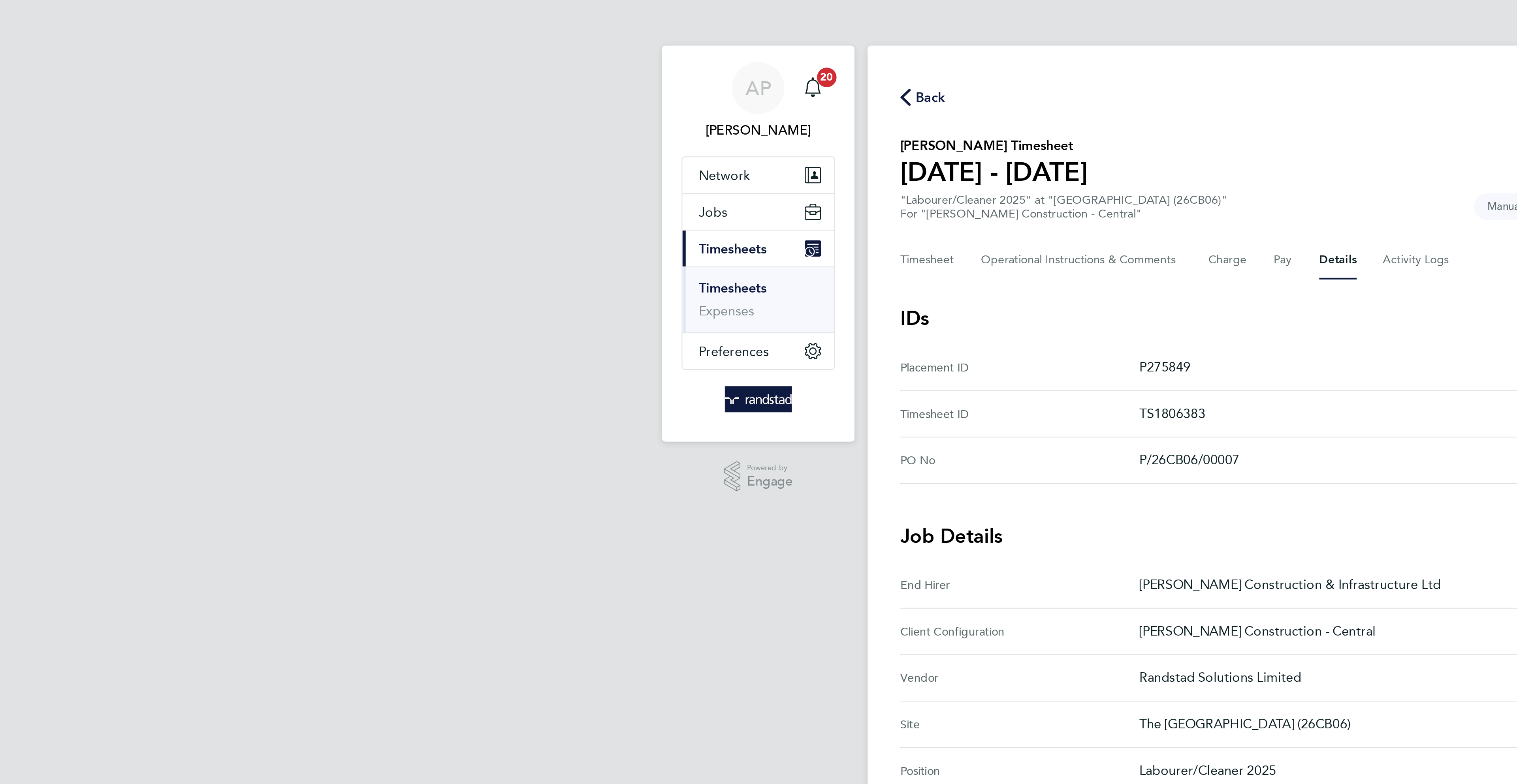
click at [598, 41] on div "Back Follow" at bounding box center [758, 47] width 348 height 12
click at [601, 43] on span "Back" at bounding box center [599, 47] width 15 height 9
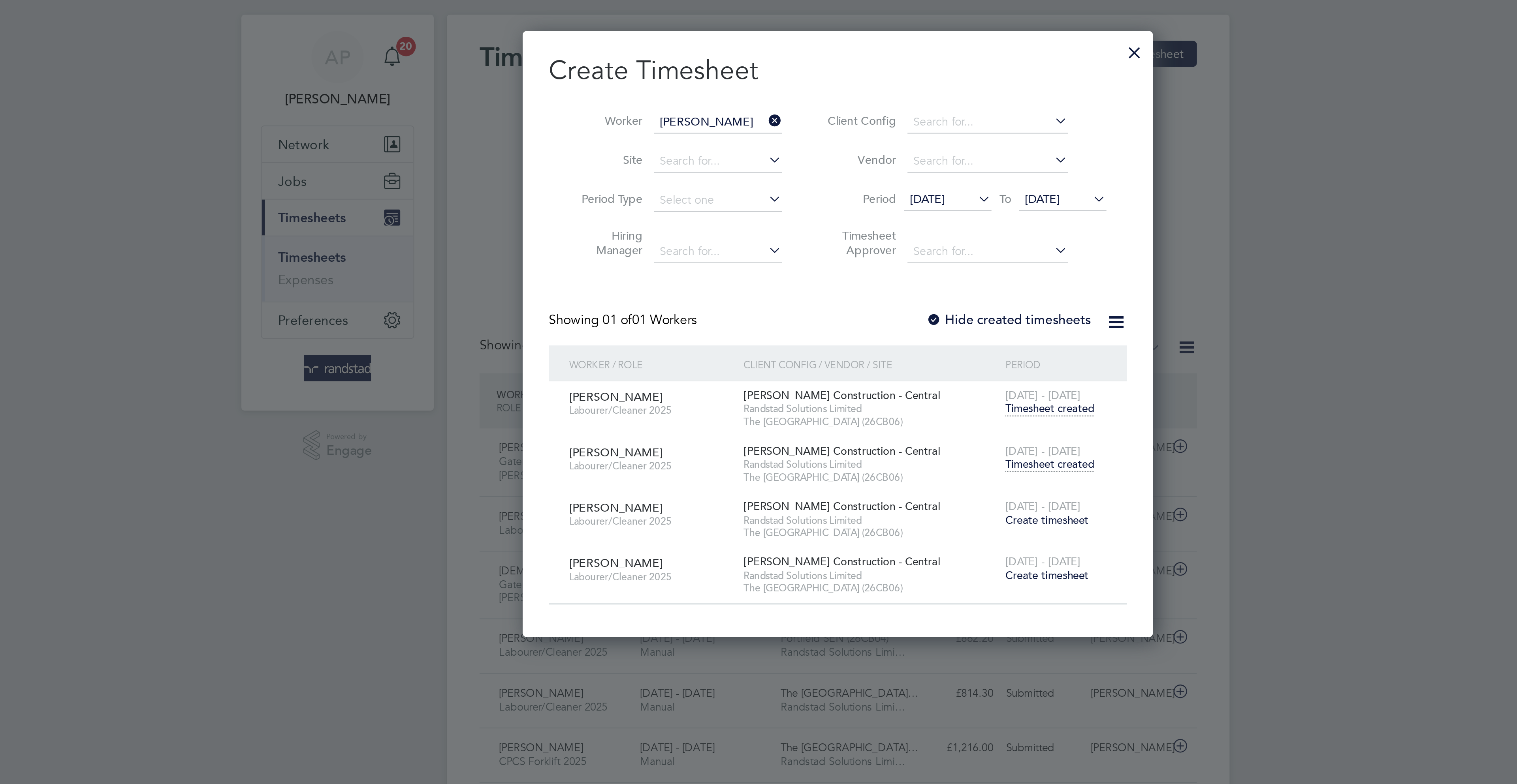
click at [902, 41] on div at bounding box center [901, 38] width 14 height 14
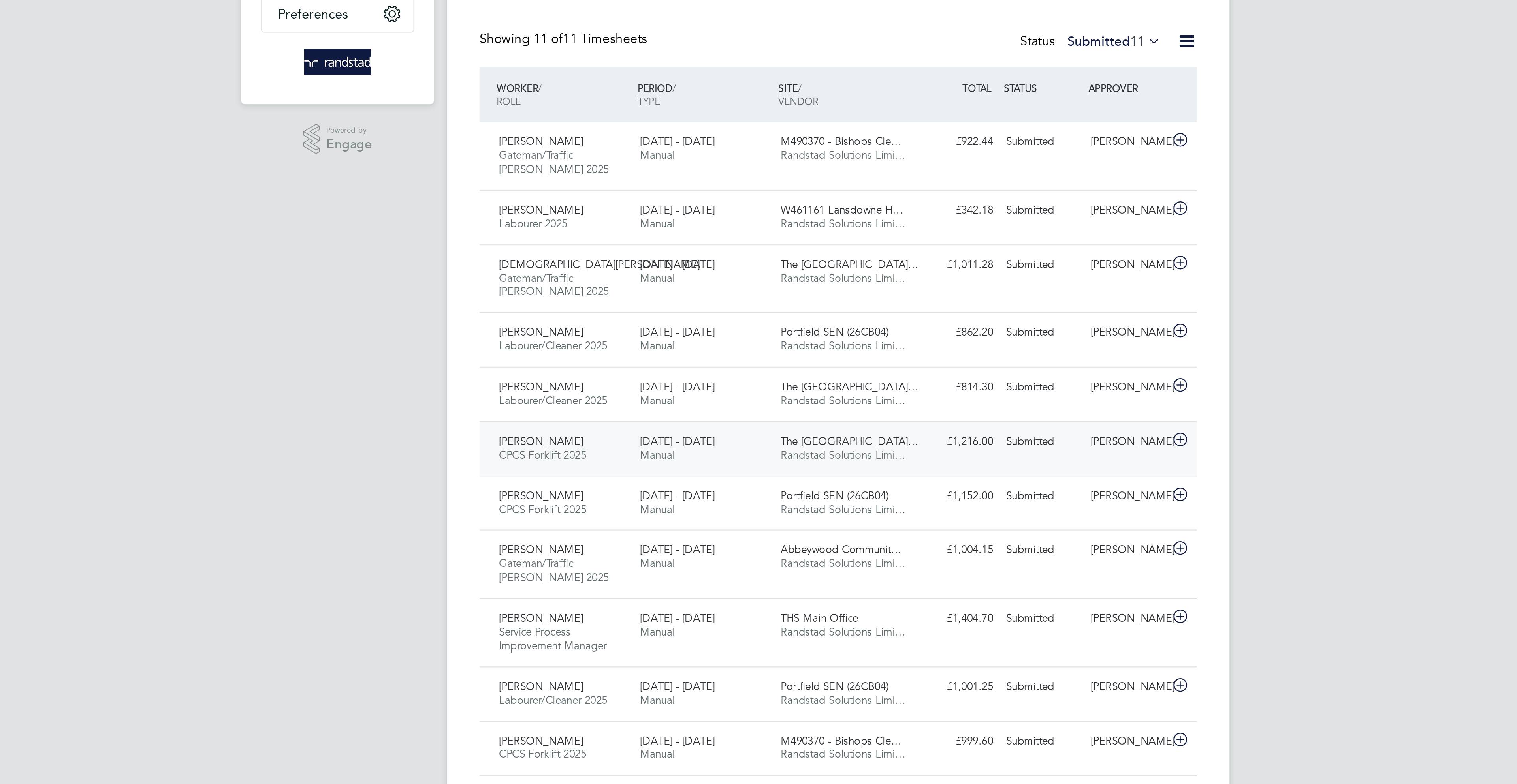
click at [849, 380] on div "Submitted" at bounding box center [857, 378] width 41 height 13
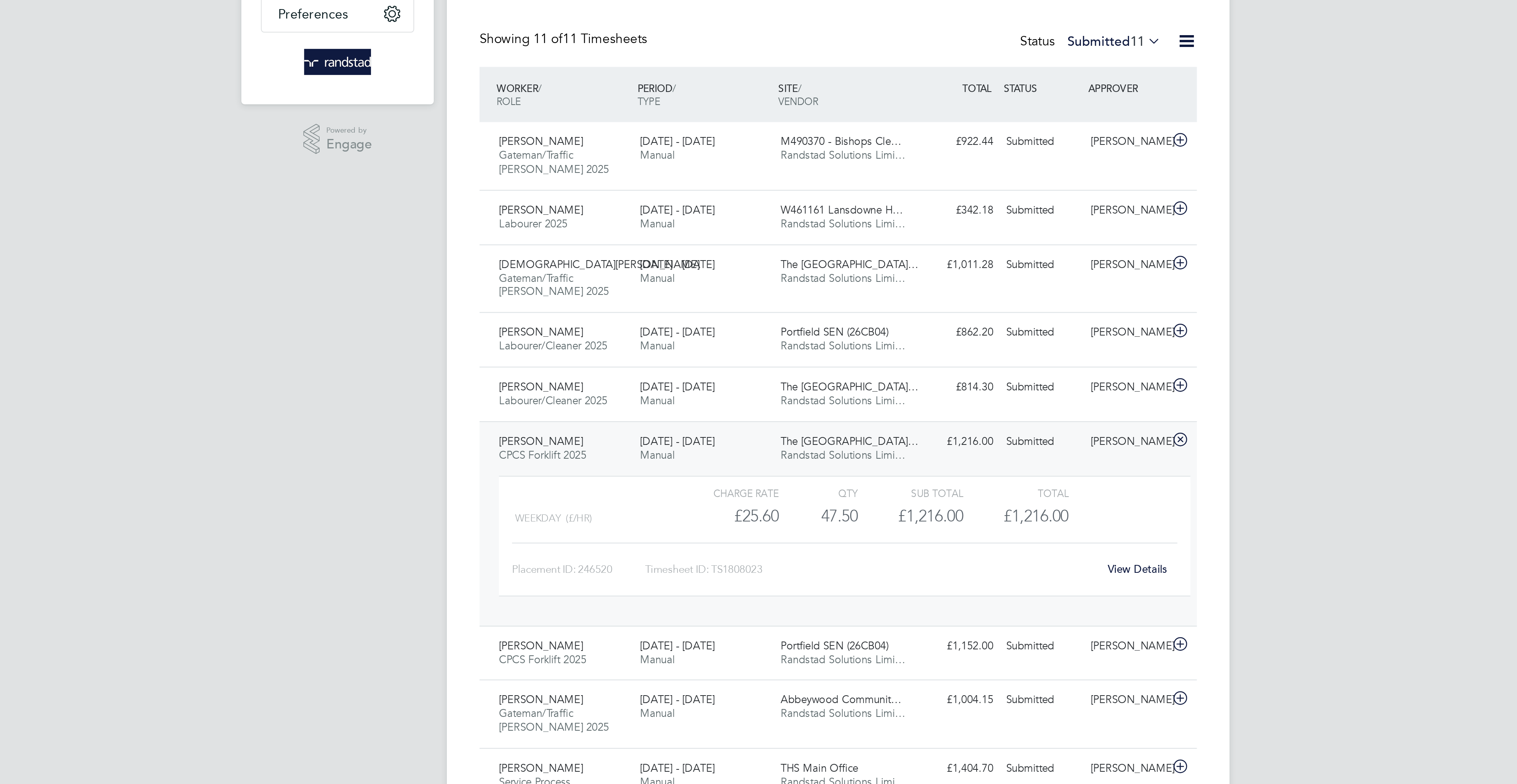
click at [904, 440] on link "View Details" at bounding box center [903, 439] width 29 height 7
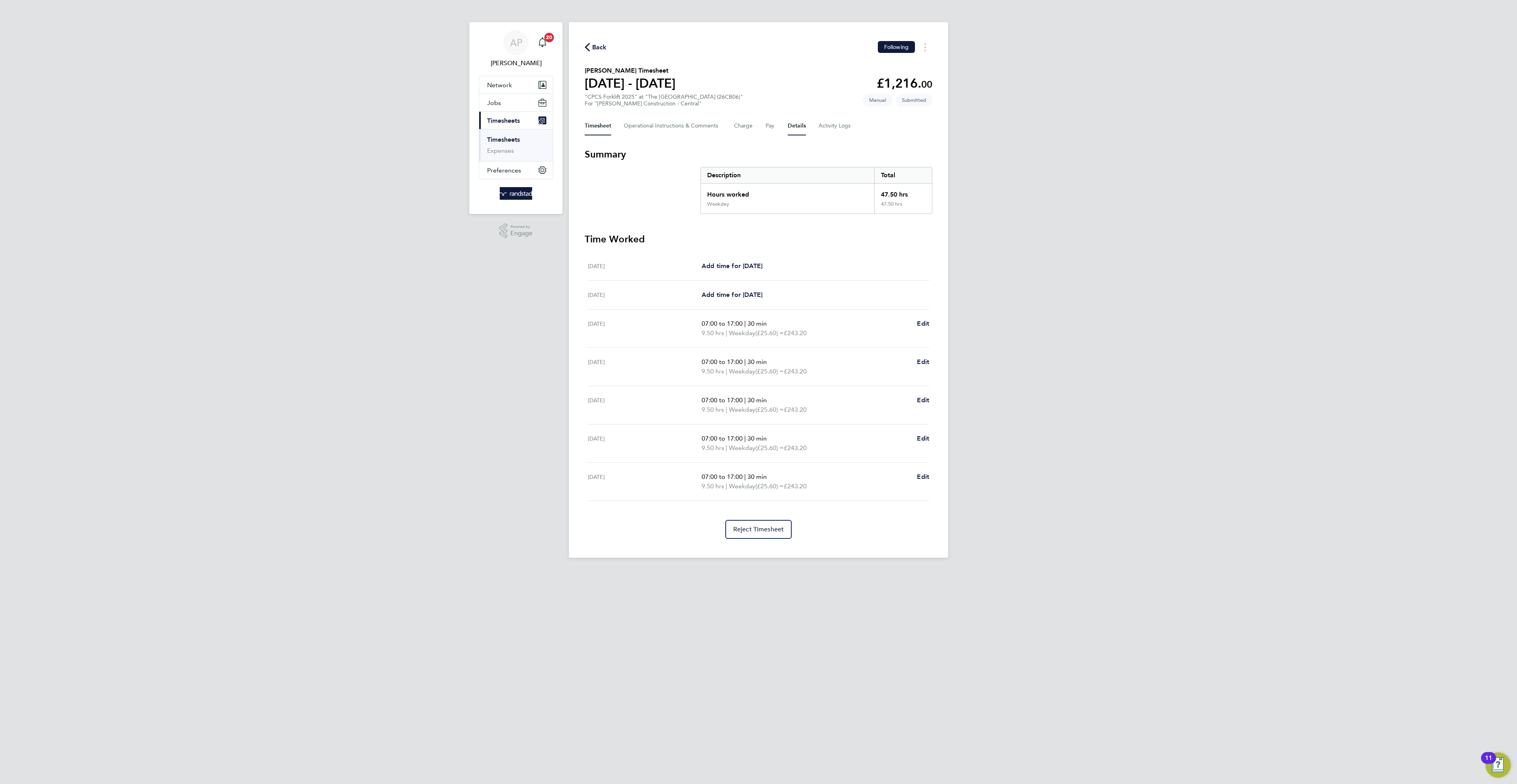
drag, startPoint x: 792, startPoint y: 127, endPoint x: 874, endPoint y: 240, distance: 139.6
click at [794, 127] on button "Details" at bounding box center [796, 126] width 18 height 19
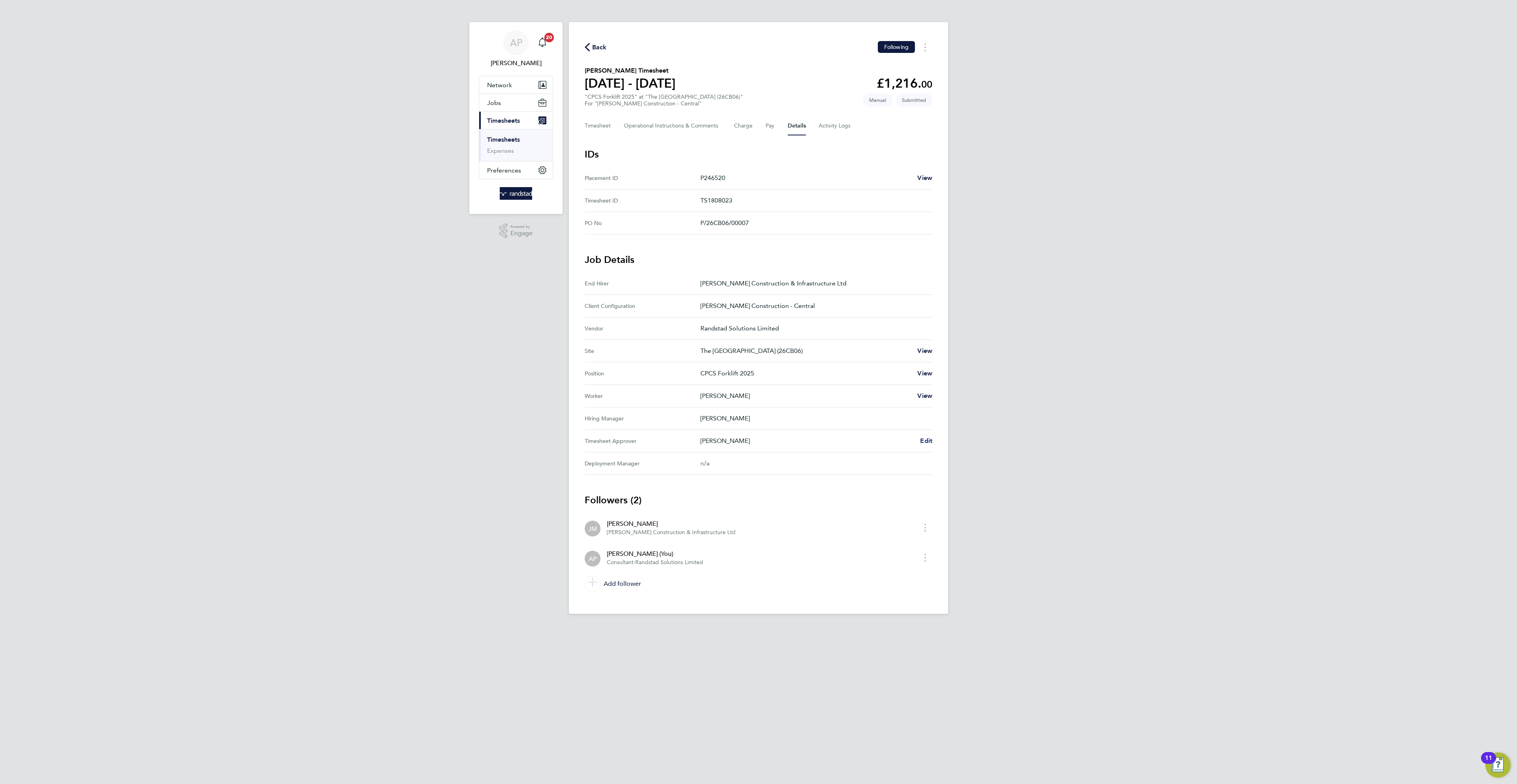
click at [929, 444] on span "Edit" at bounding box center [926, 440] width 12 height 7
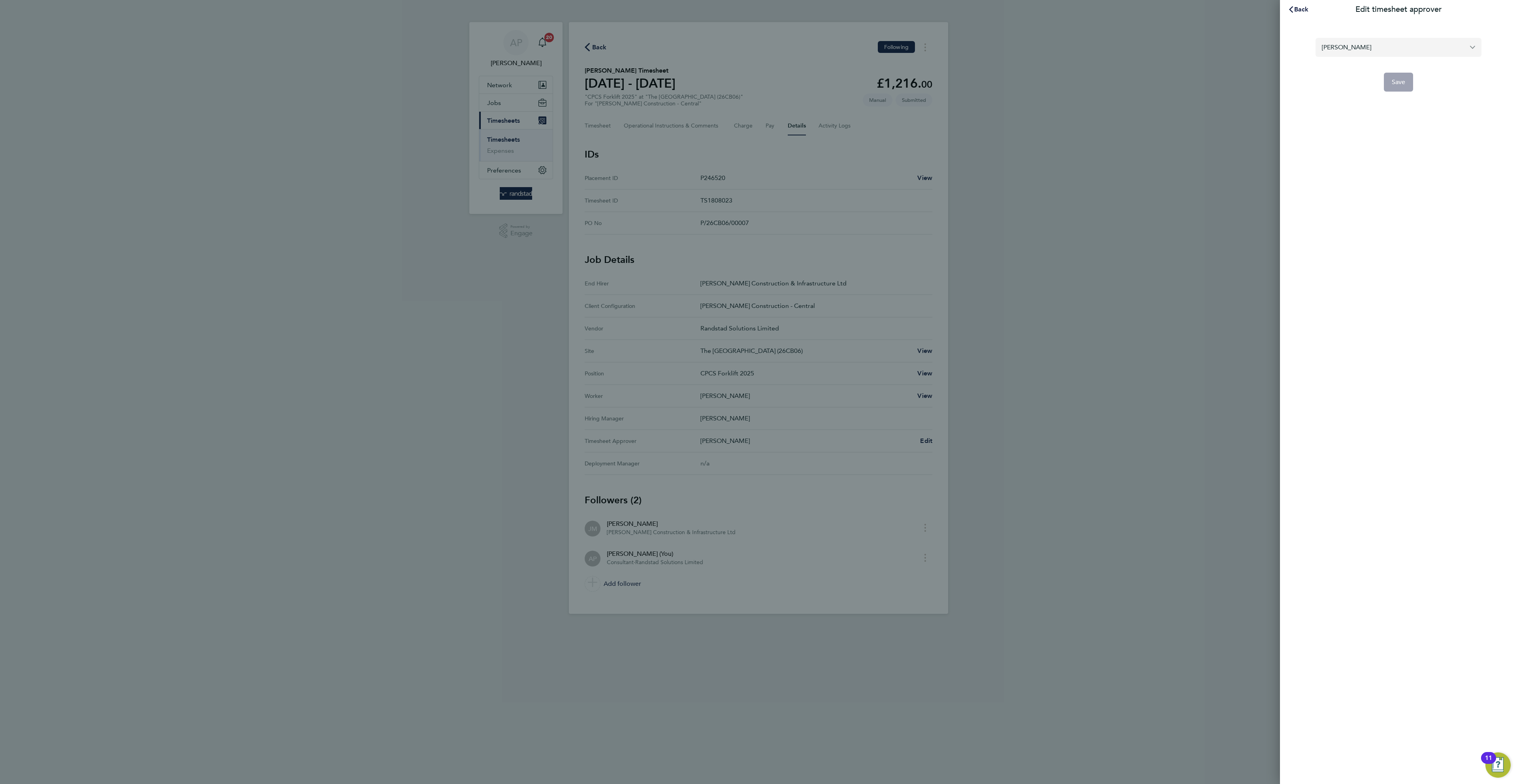
click at [1342, 41] on input "Jayesh Mistry" at bounding box center [1398, 47] width 166 height 19
drag, startPoint x: 1335, startPoint y: 65, endPoint x: 1353, endPoint y: 72, distance: 19.3
click at [1336, 65] on span "[PERSON_NAME]" at bounding box center [1347, 67] width 51 height 9
type input "[PERSON_NAME]"
click at [1398, 83] on span "Save" at bounding box center [1398, 82] width 14 height 8
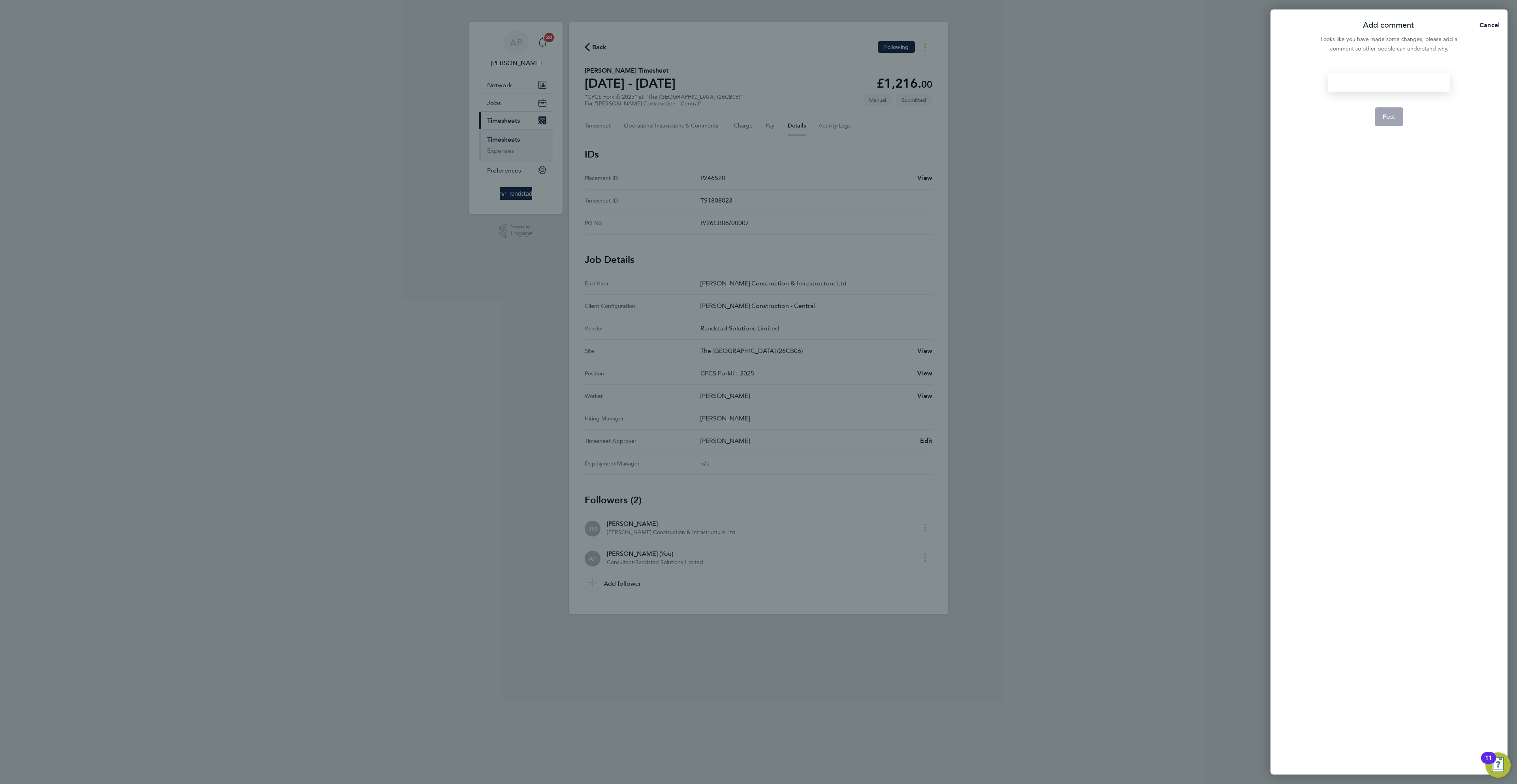
click at [1399, 80] on div at bounding box center [1388, 82] width 122 height 19
click at [1383, 120] on span "Post" at bounding box center [1389, 117] width 13 height 8
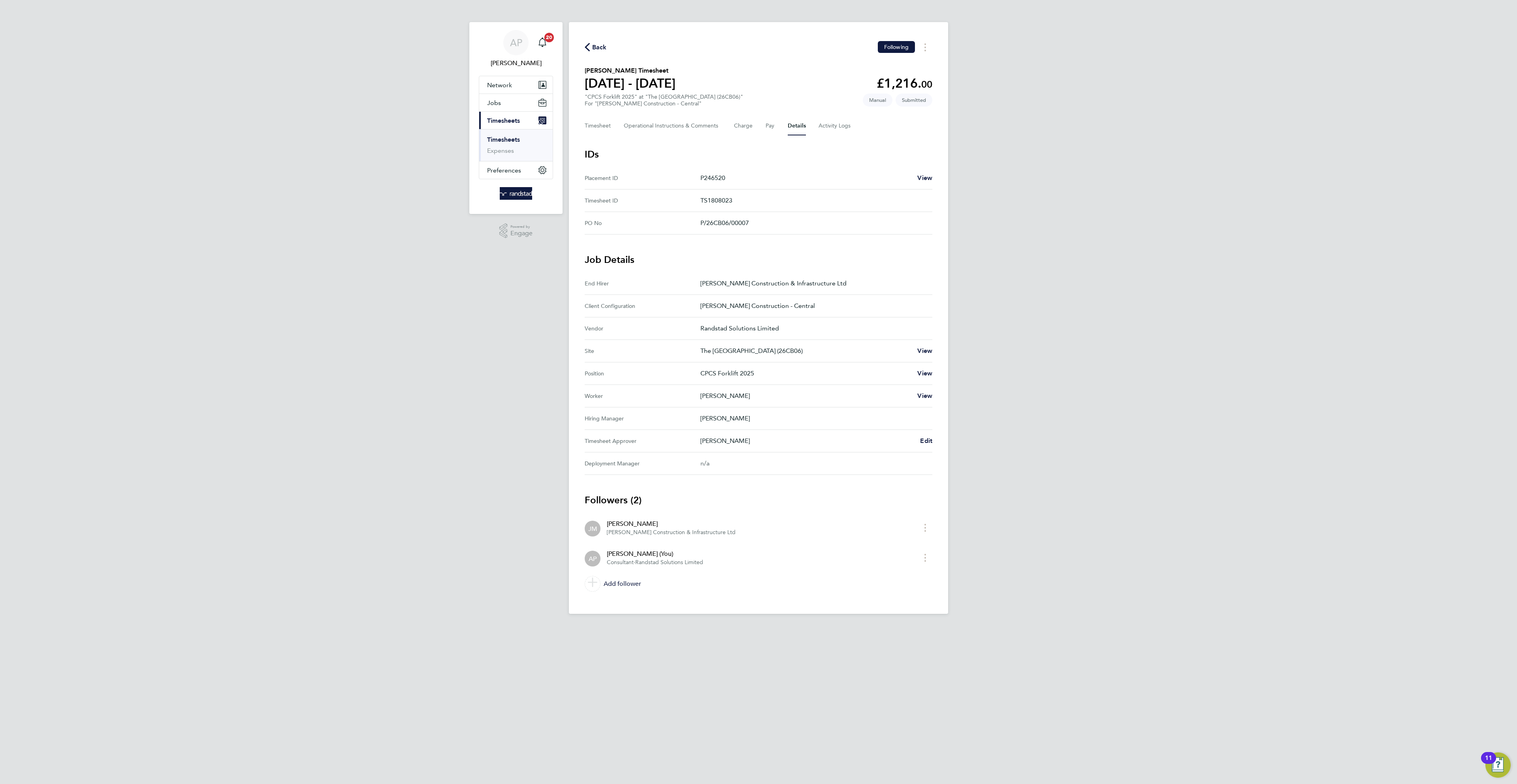
click at [599, 42] on button "Back" at bounding box center [595, 47] width 22 height 10
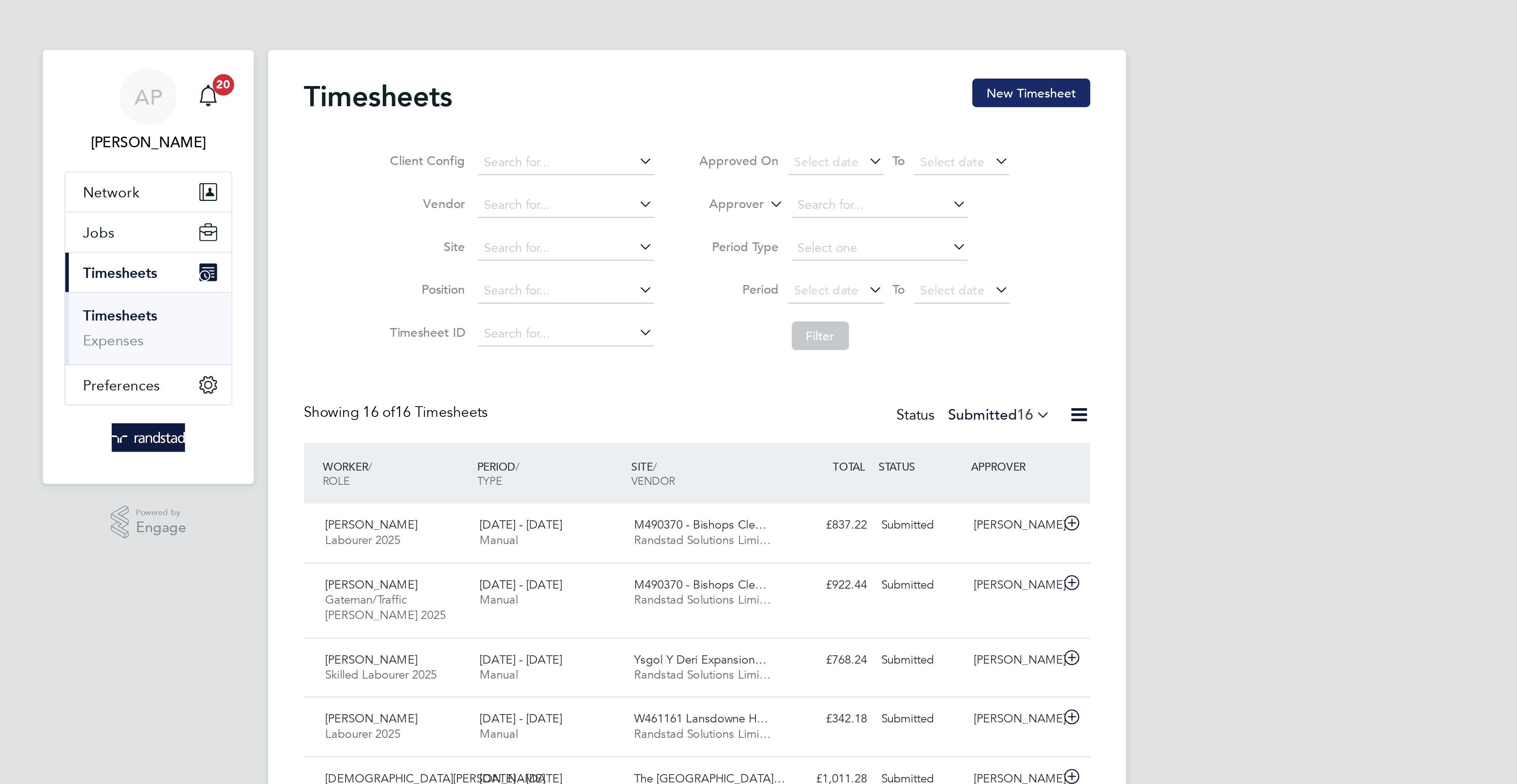
click at [900, 39] on button "New Timesheet" at bounding box center [906, 41] width 52 height 13
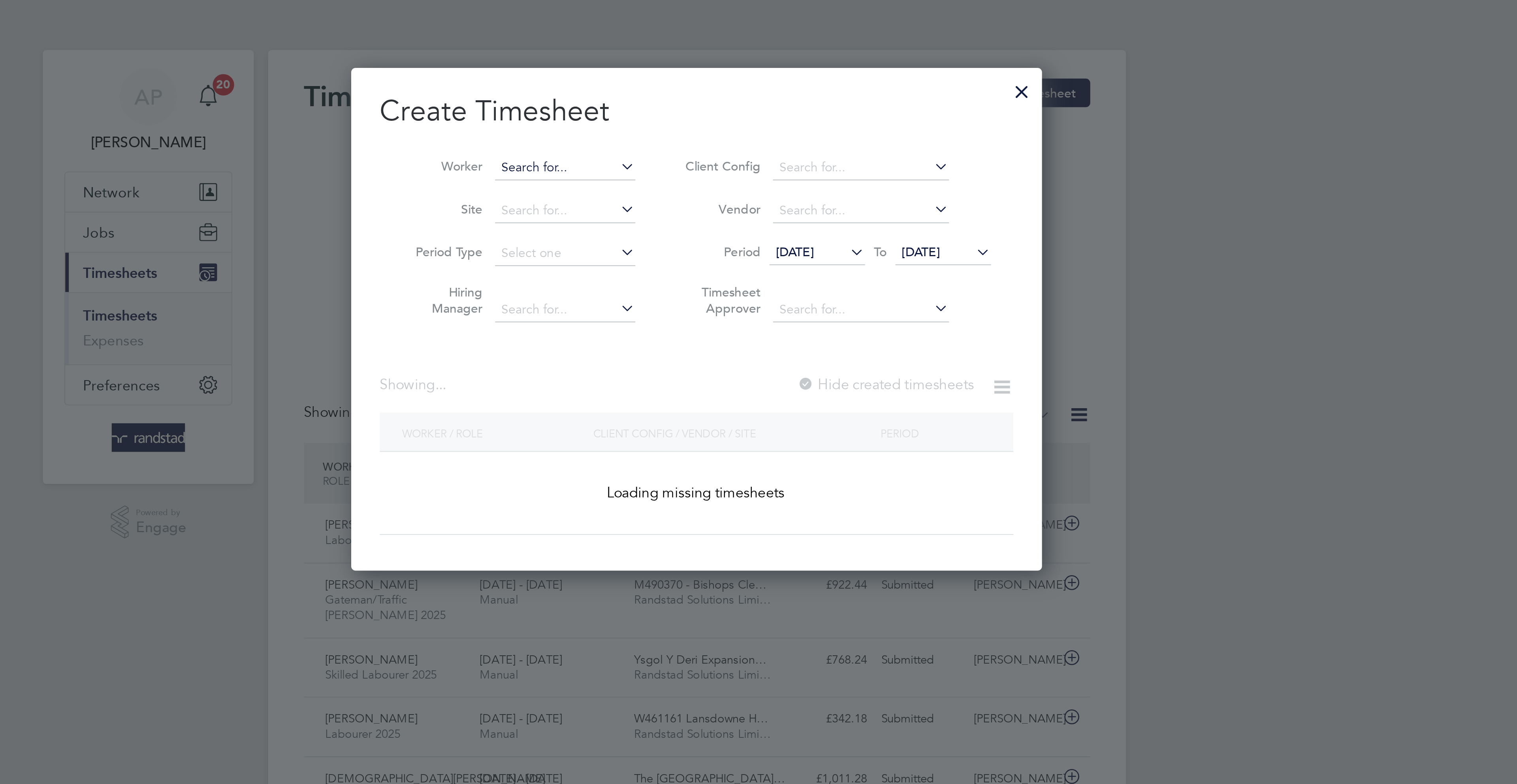
scroll to position [223, 307]
click at [691, 69] on input at bounding box center [700, 74] width 62 height 11
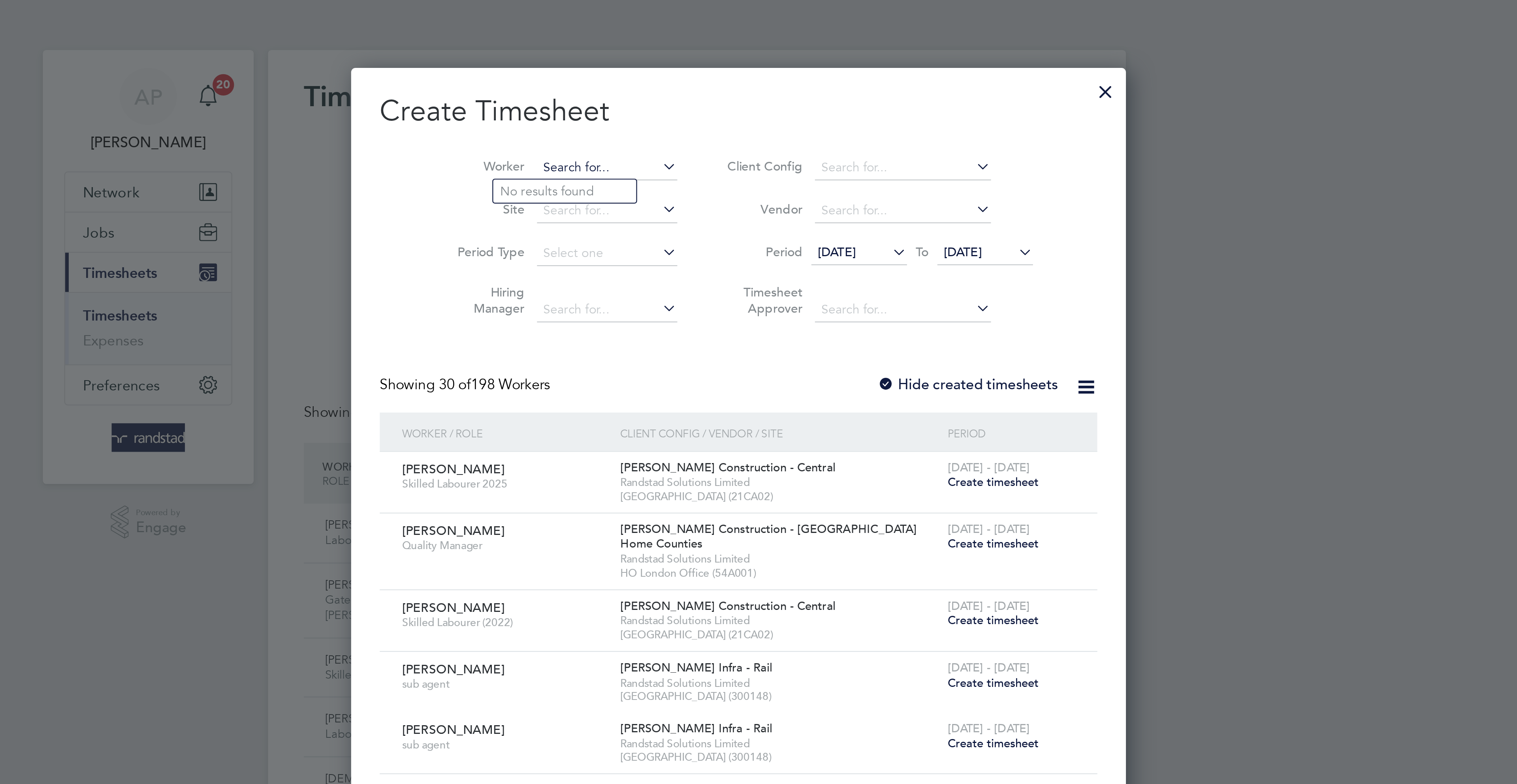
scroll to position [1417, 307]
click at [700, 83] on li "Jay Na ylor" at bounding box center [703, 85] width 70 height 11
type input "[PERSON_NAME]"
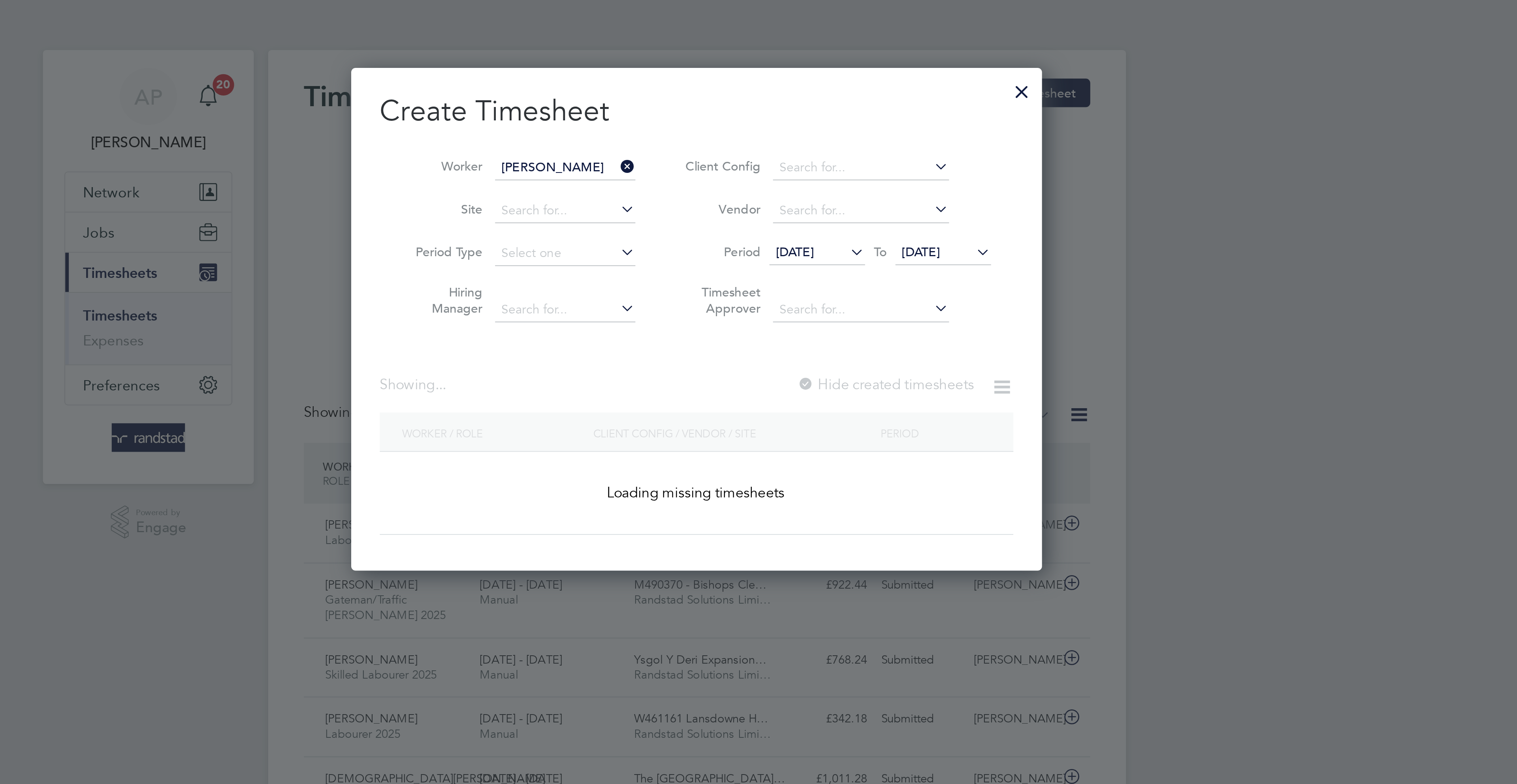
scroll to position [223, 307]
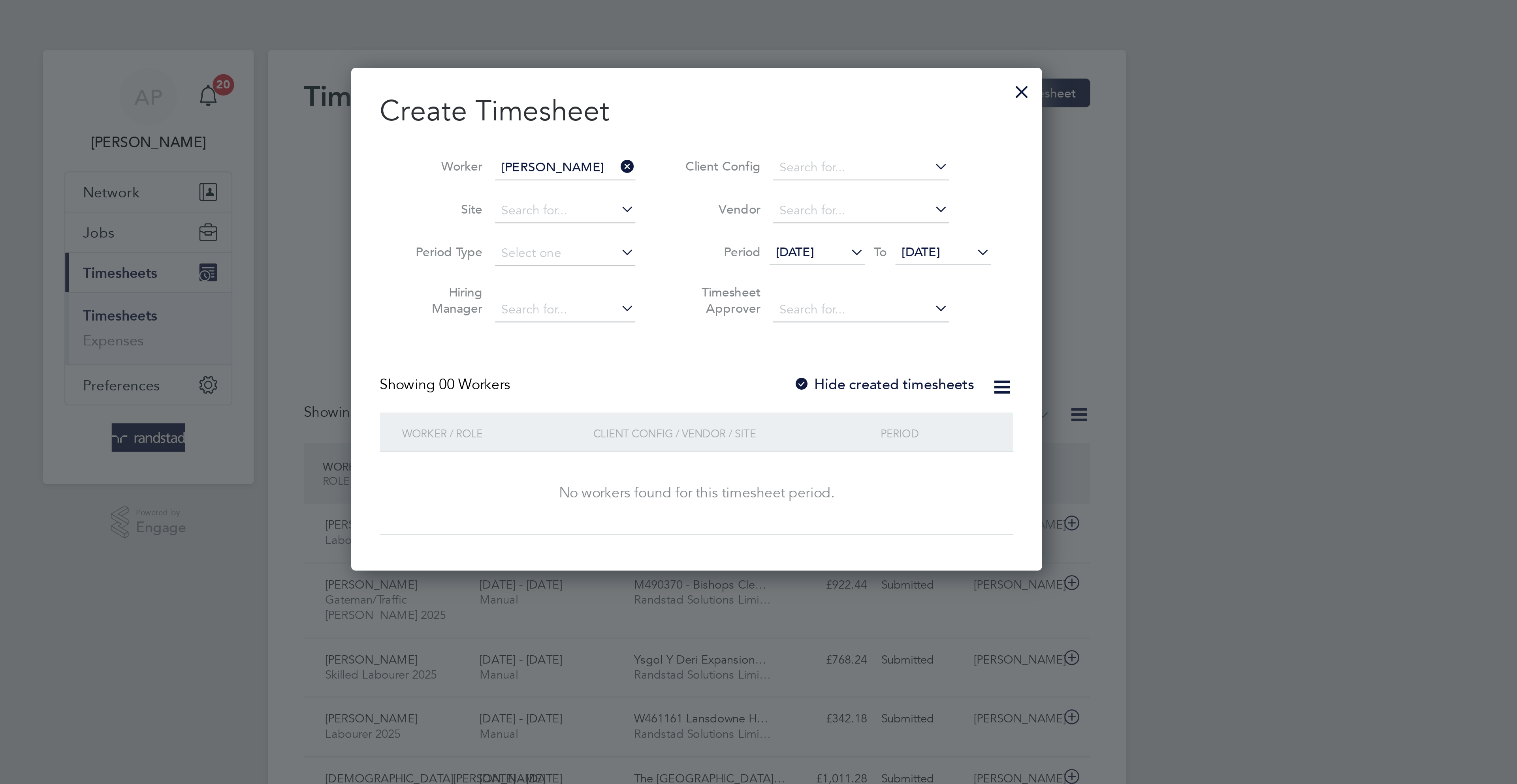
click at [866, 101] on li "Vendor" at bounding box center [820, 93] width 157 height 19
drag, startPoint x: 866, startPoint y: 105, endPoint x: 874, endPoint y: 117, distance: 14.4
click at [867, 105] on li "Period 12 Aug 2025 To 19 Aug 2025" at bounding box center [820, 112] width 157 height 19
click at [866, 108] on span "[DATE]" at bounding box center [857, 111] width 17 height 7
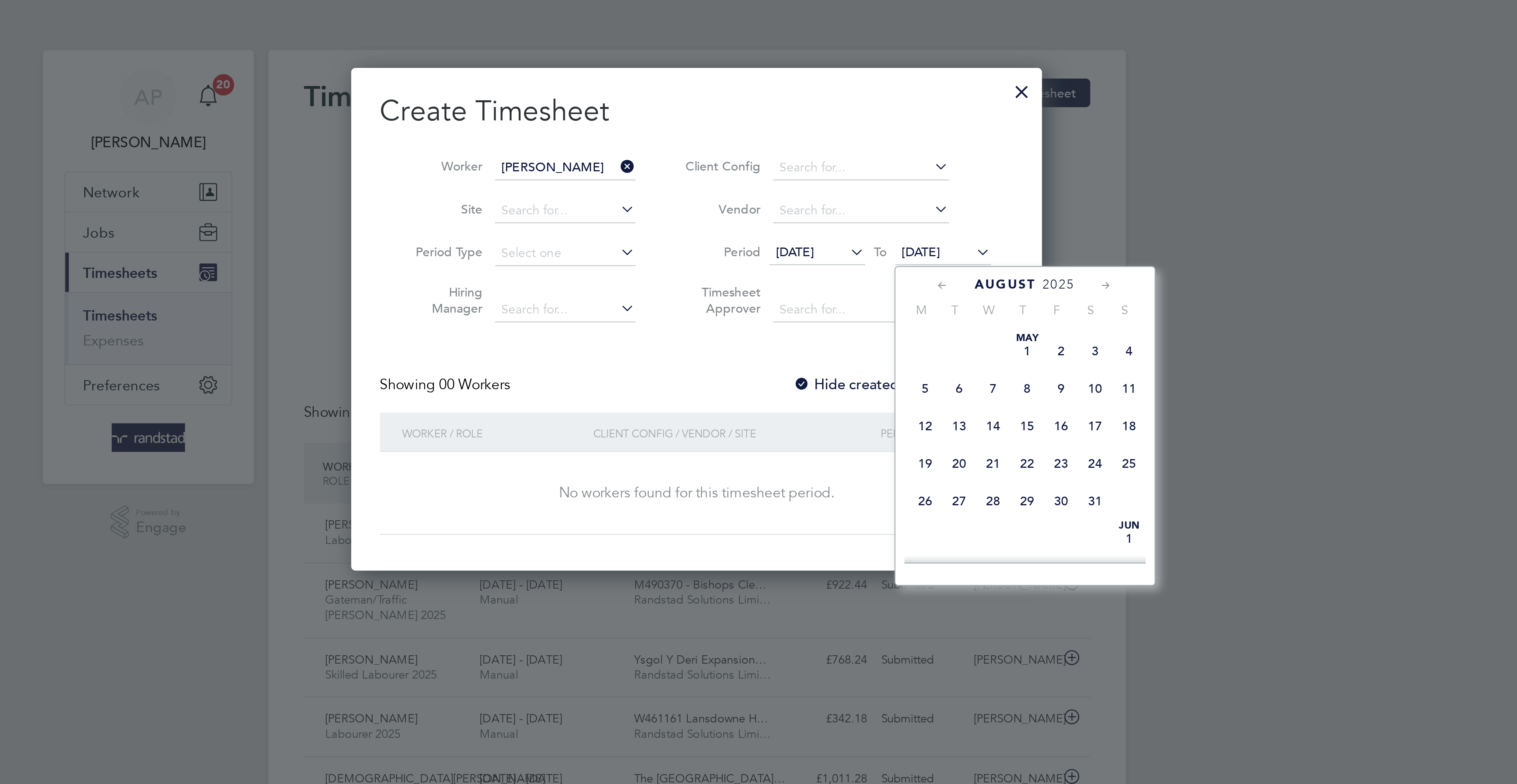
scroll to position [312, 0]
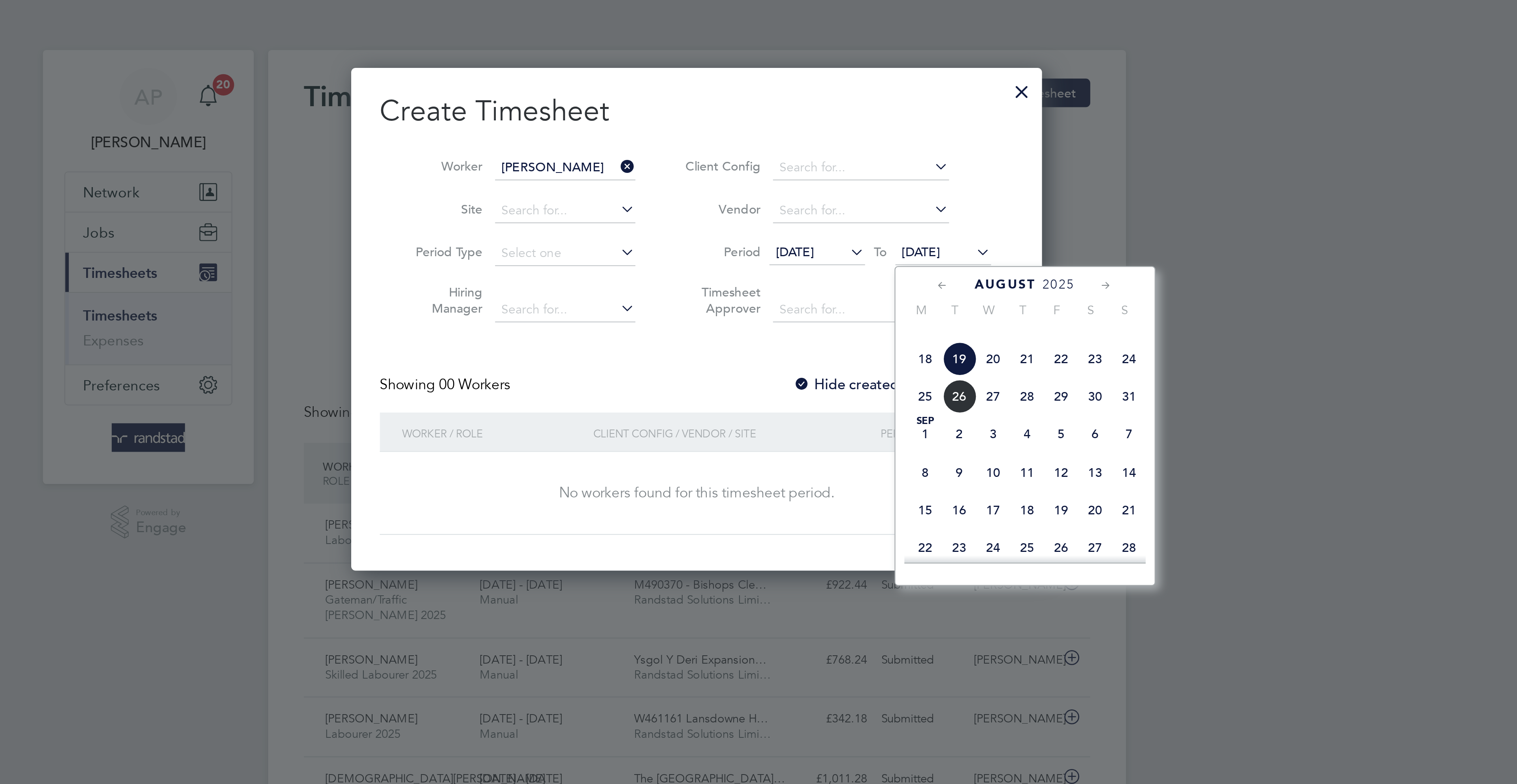
click at [920, 167] on span "22" at bounding box center [919, 159] width 15 height 15
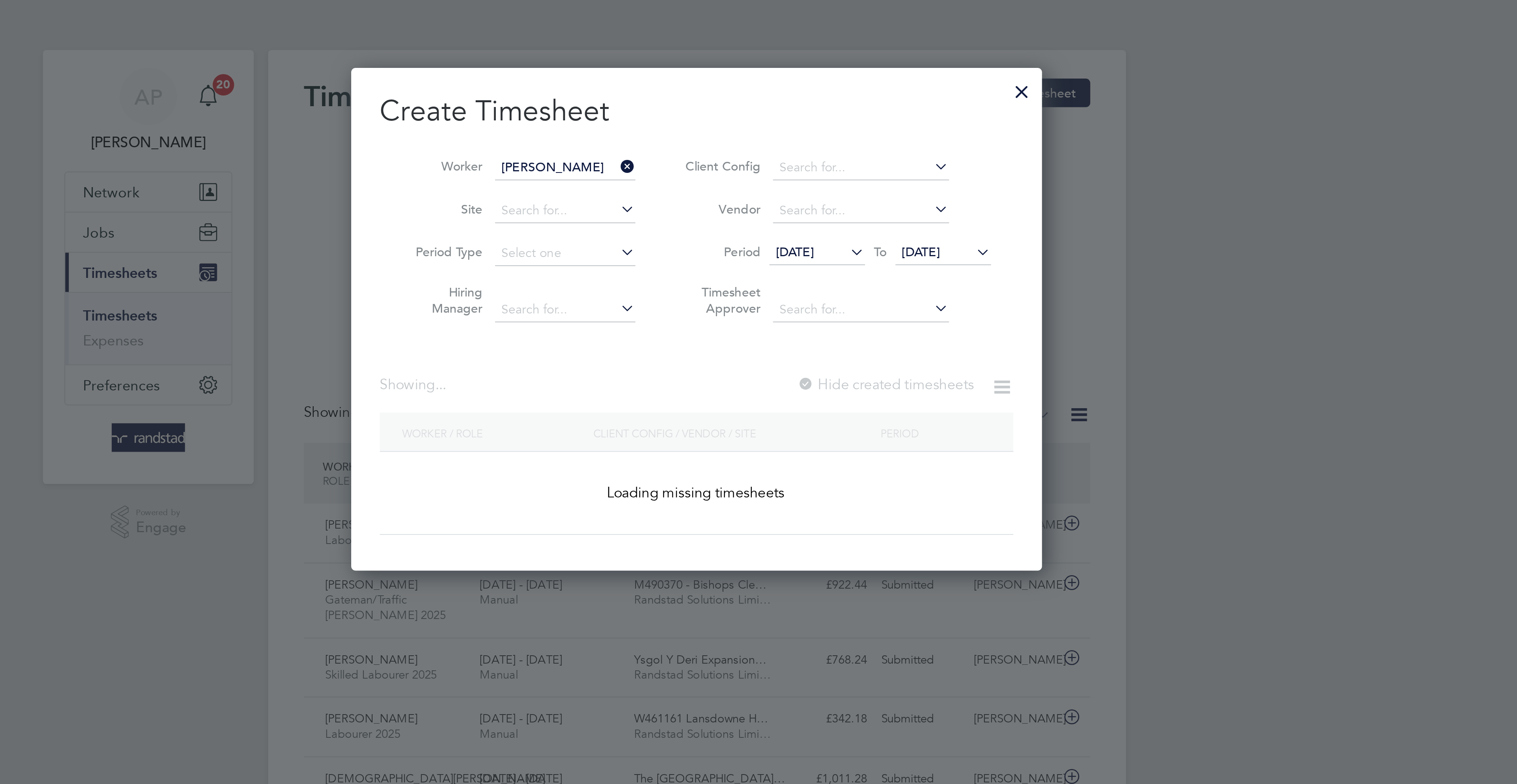
scroll to position [223, 307]
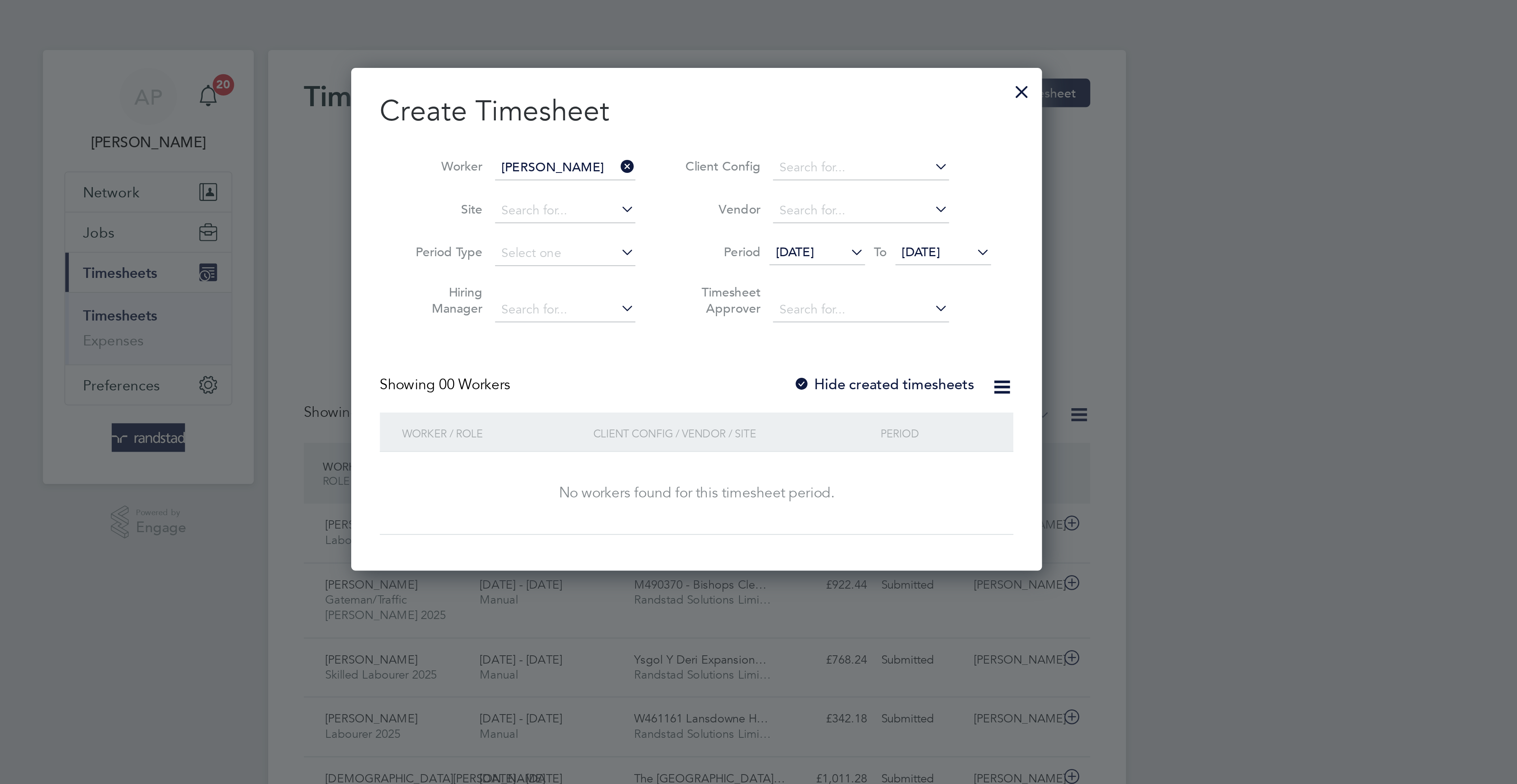
click at [824, 167] on label "Hide created timesheets" at bounding box center [840, 171] width 80 height 8
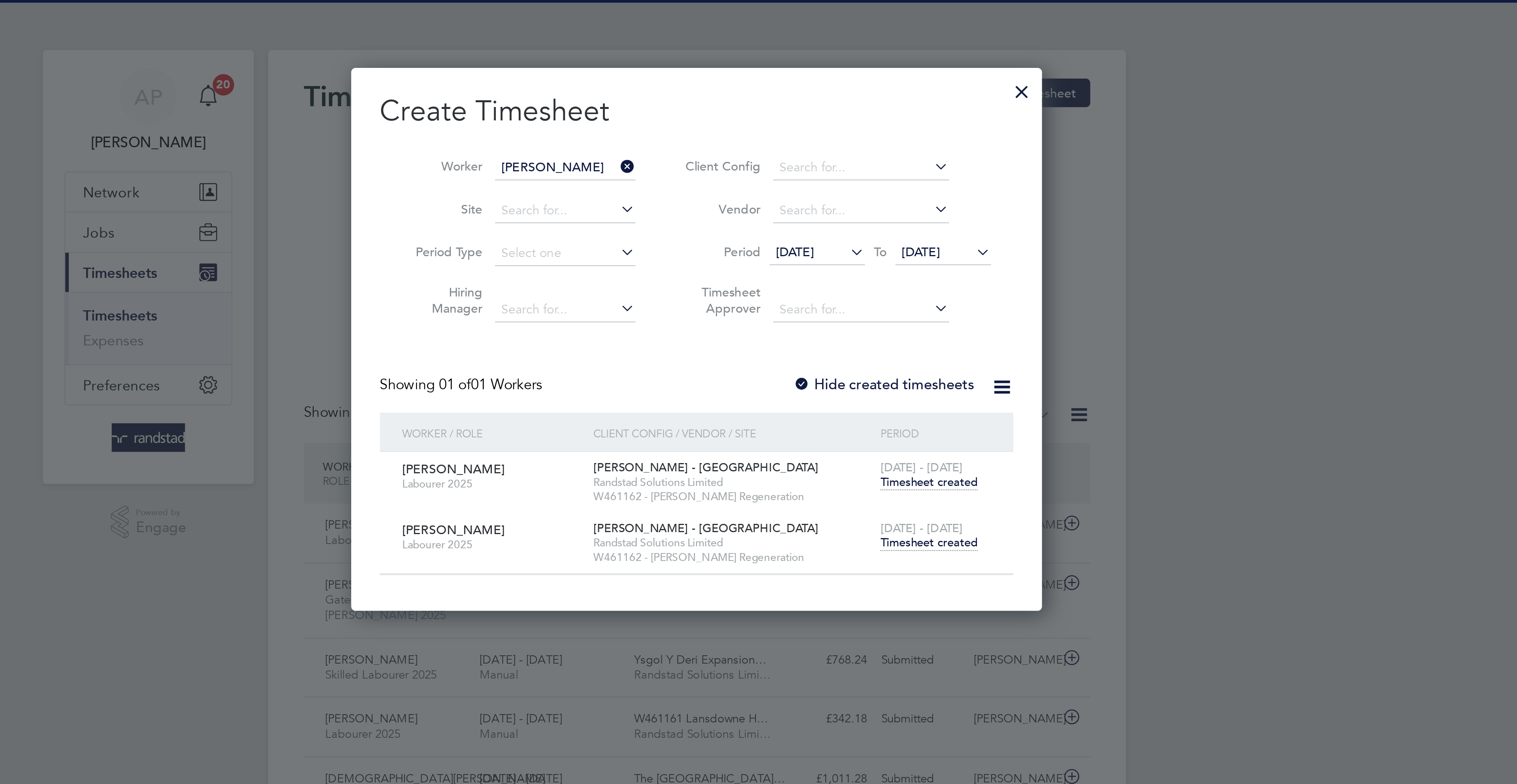
scroll to position [242, 307]
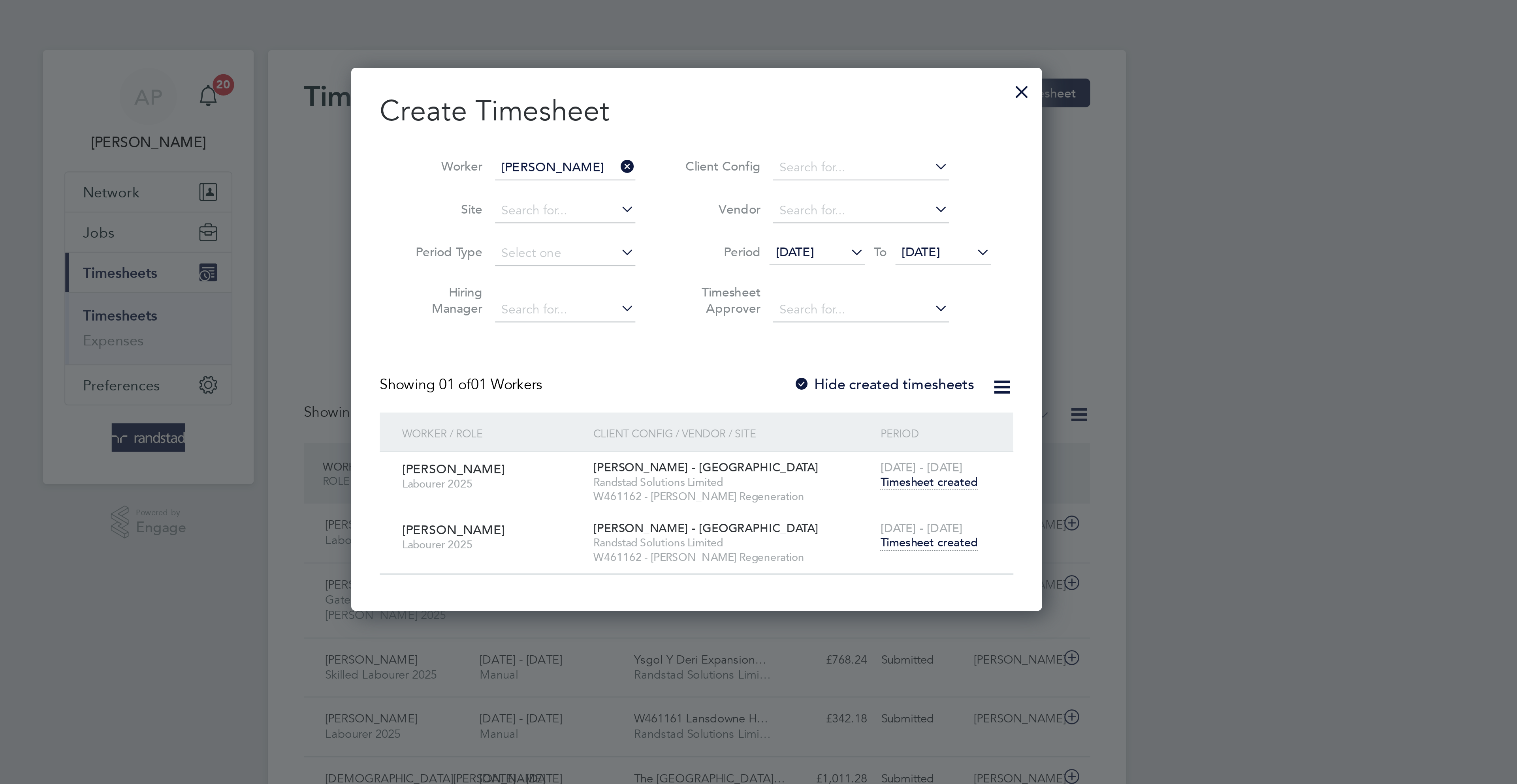
click at [878, 238] on span "Timesheet created" at bounding box center [860, 240] width 43 height 7
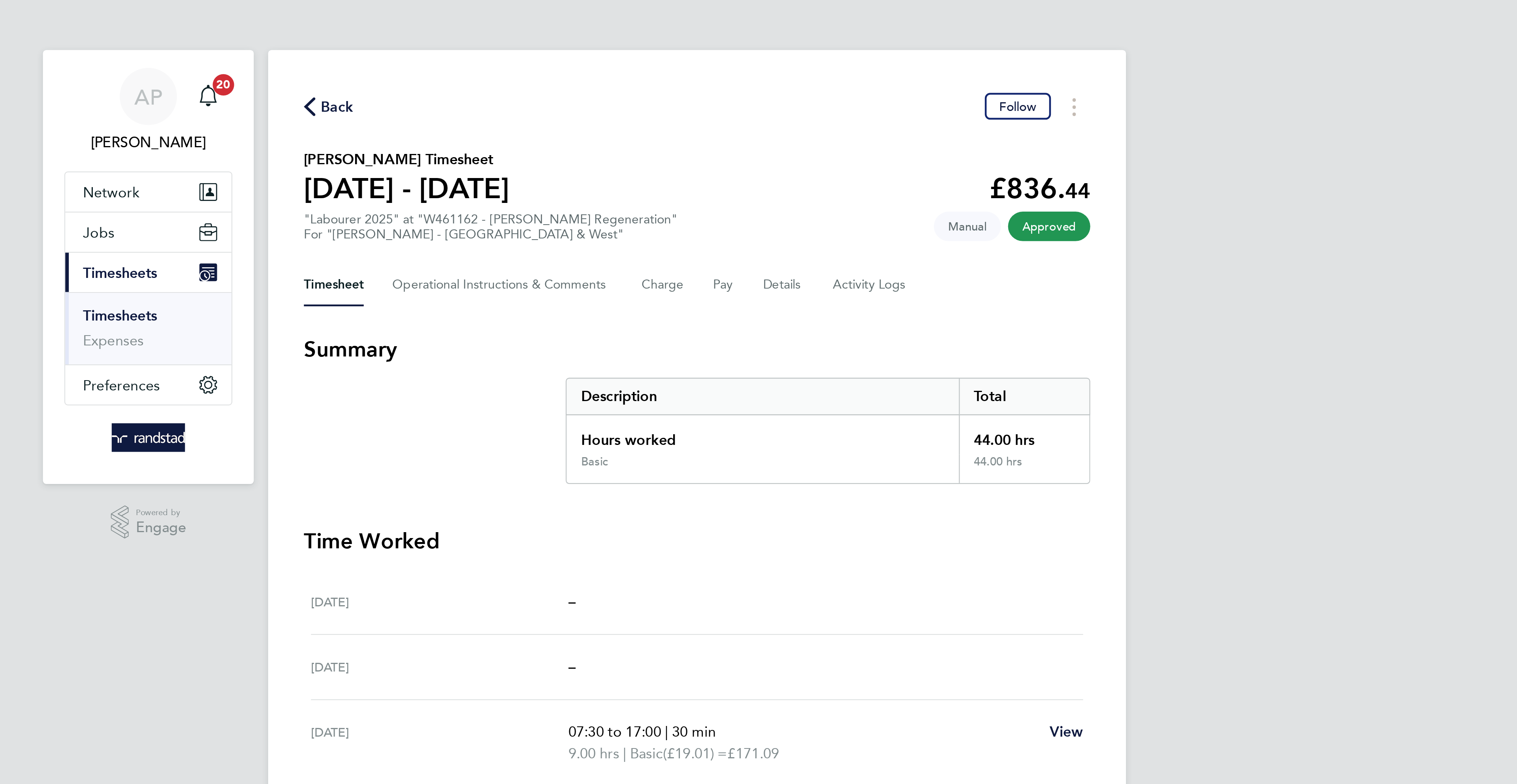
click at [605, 43] on span "Back" at bounding box center [599, 47] width 15 height 9
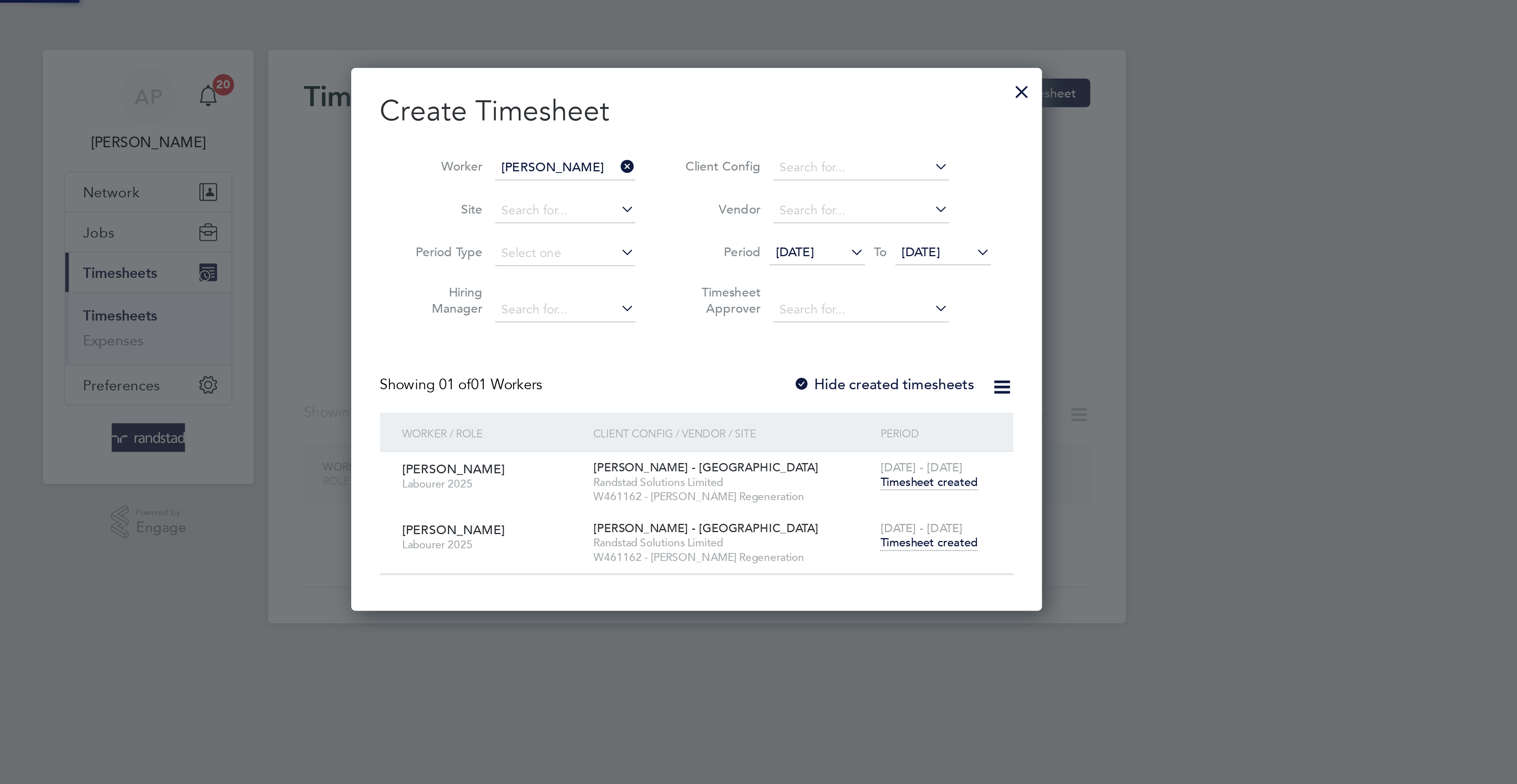
scroll to position [242, 307]
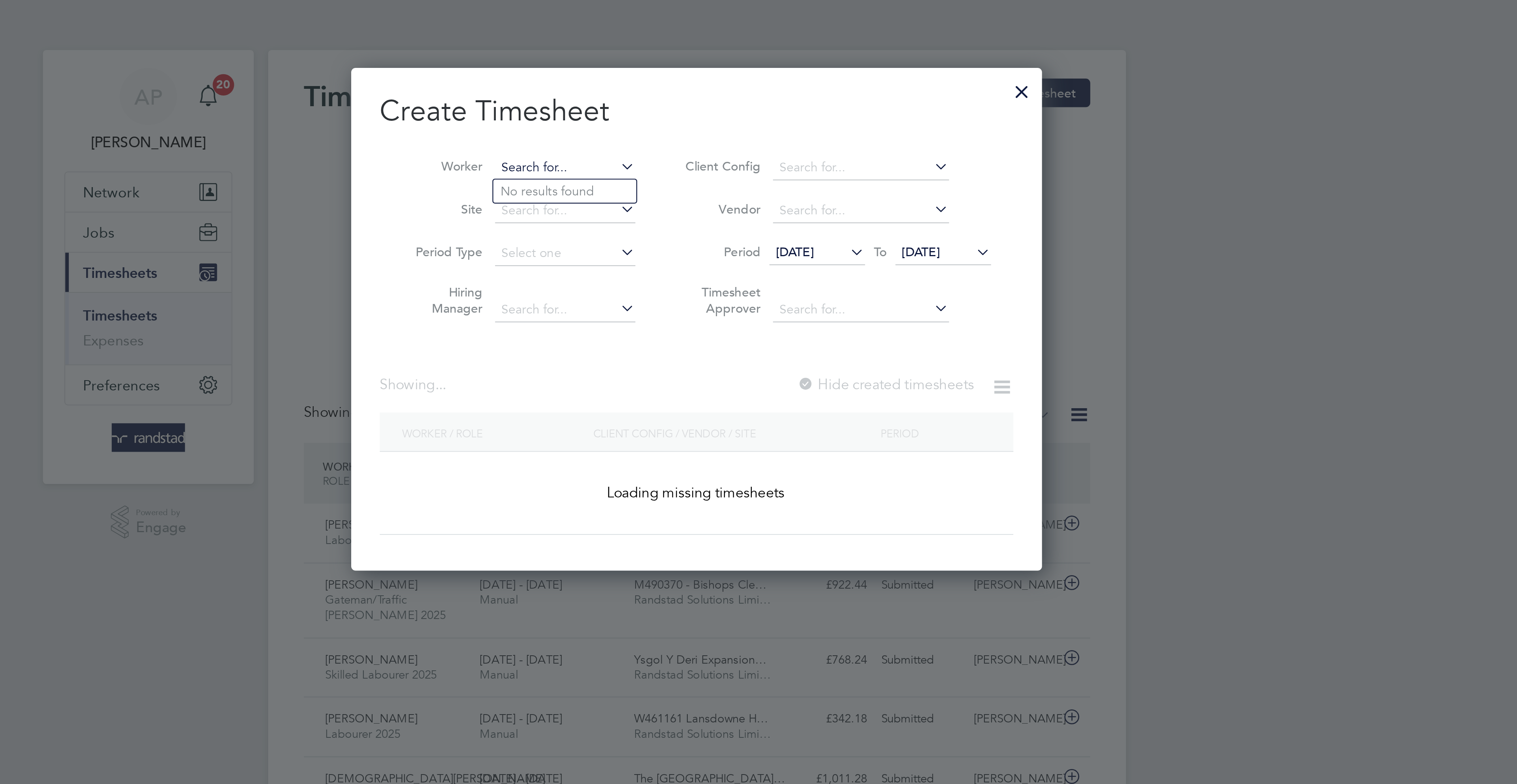
click at [699, 75] on input at bounding box center [700, 74] width 62 height 11
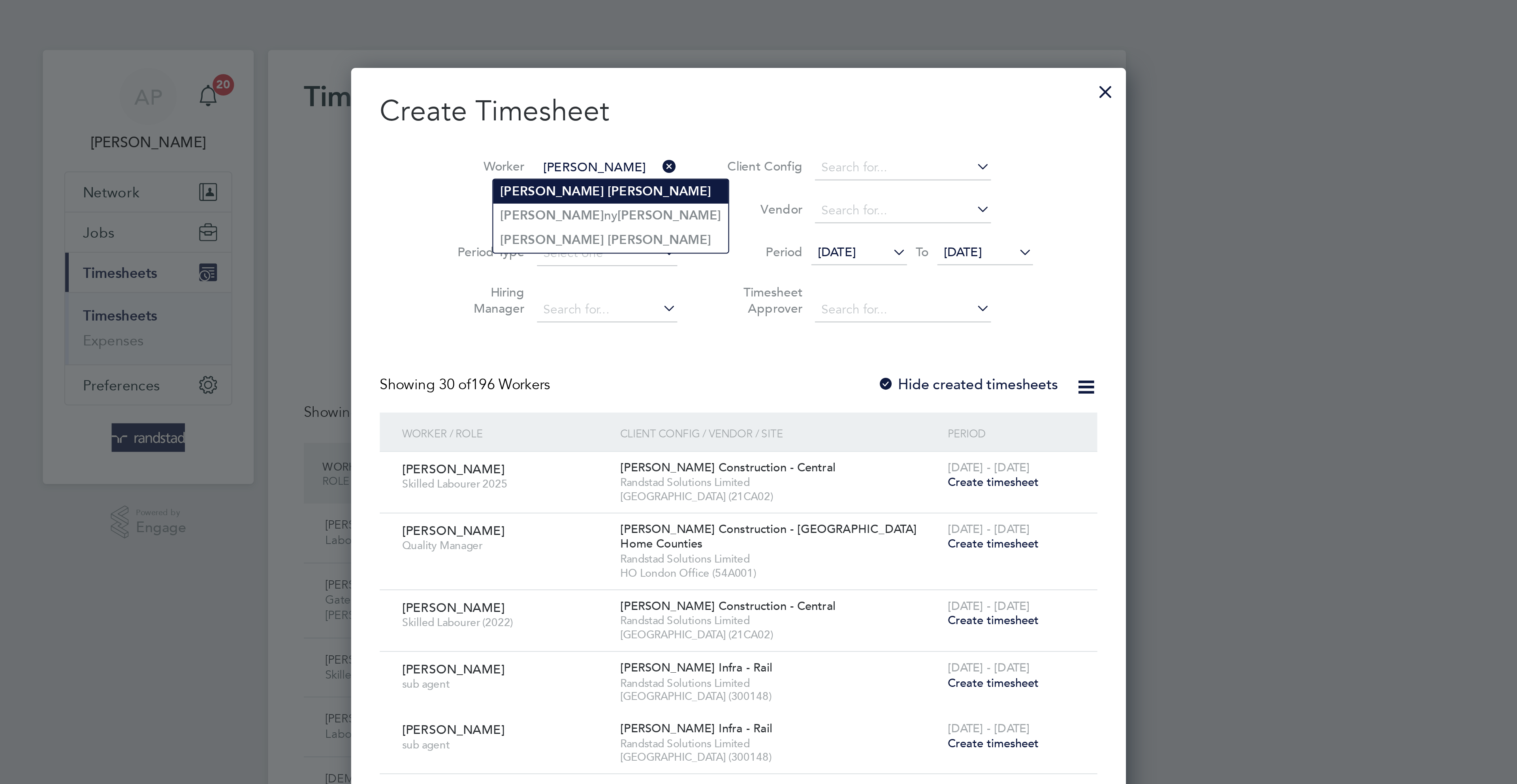
click at [705, 85] on li "[PERSON_NAME]" at bounding box center [721, 85] width 104 height 11
type input "[PERSON_NAME]"
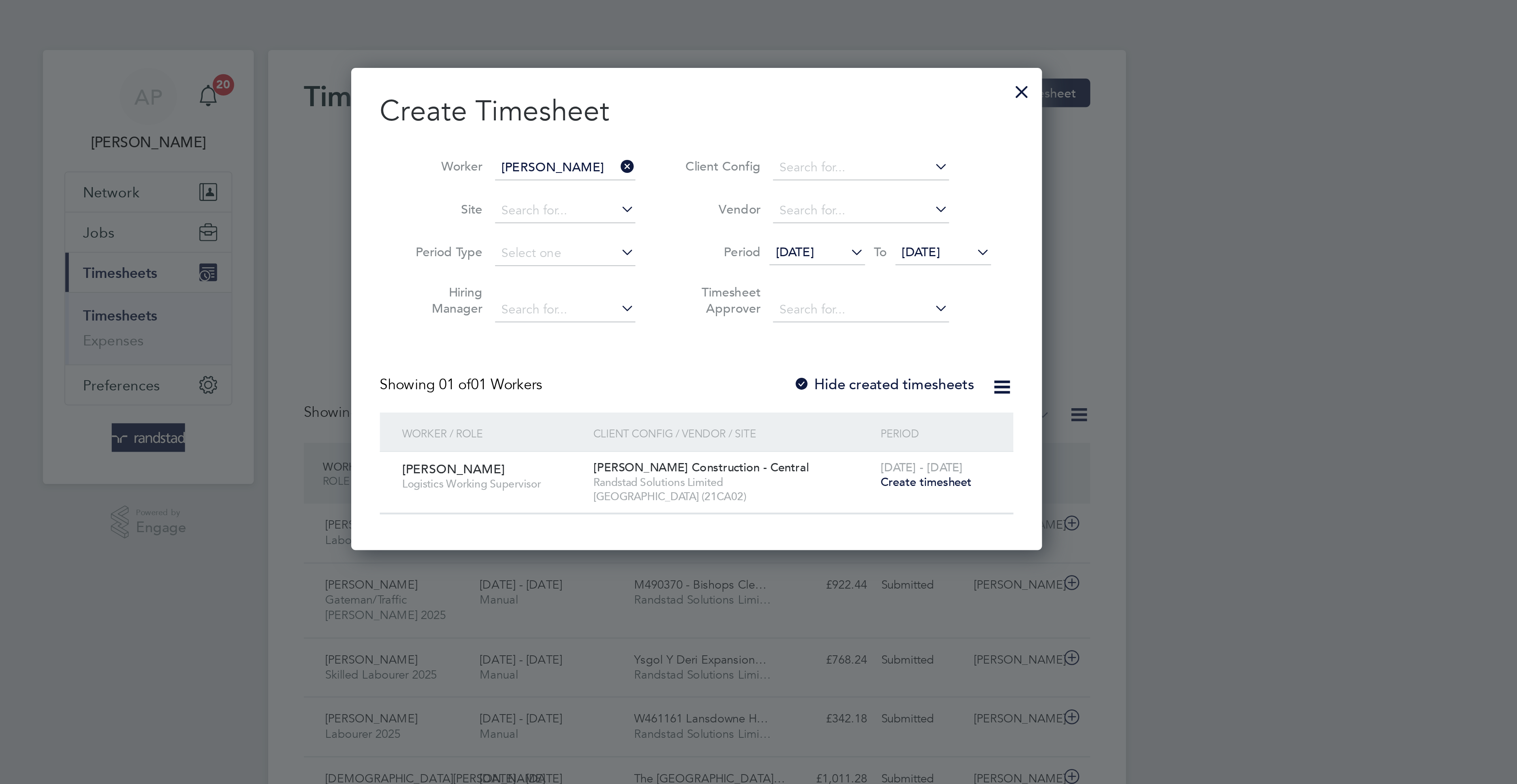
click at [866, 113] on span "[DATE]" at bounding box center [857, 111] width 17 height 7
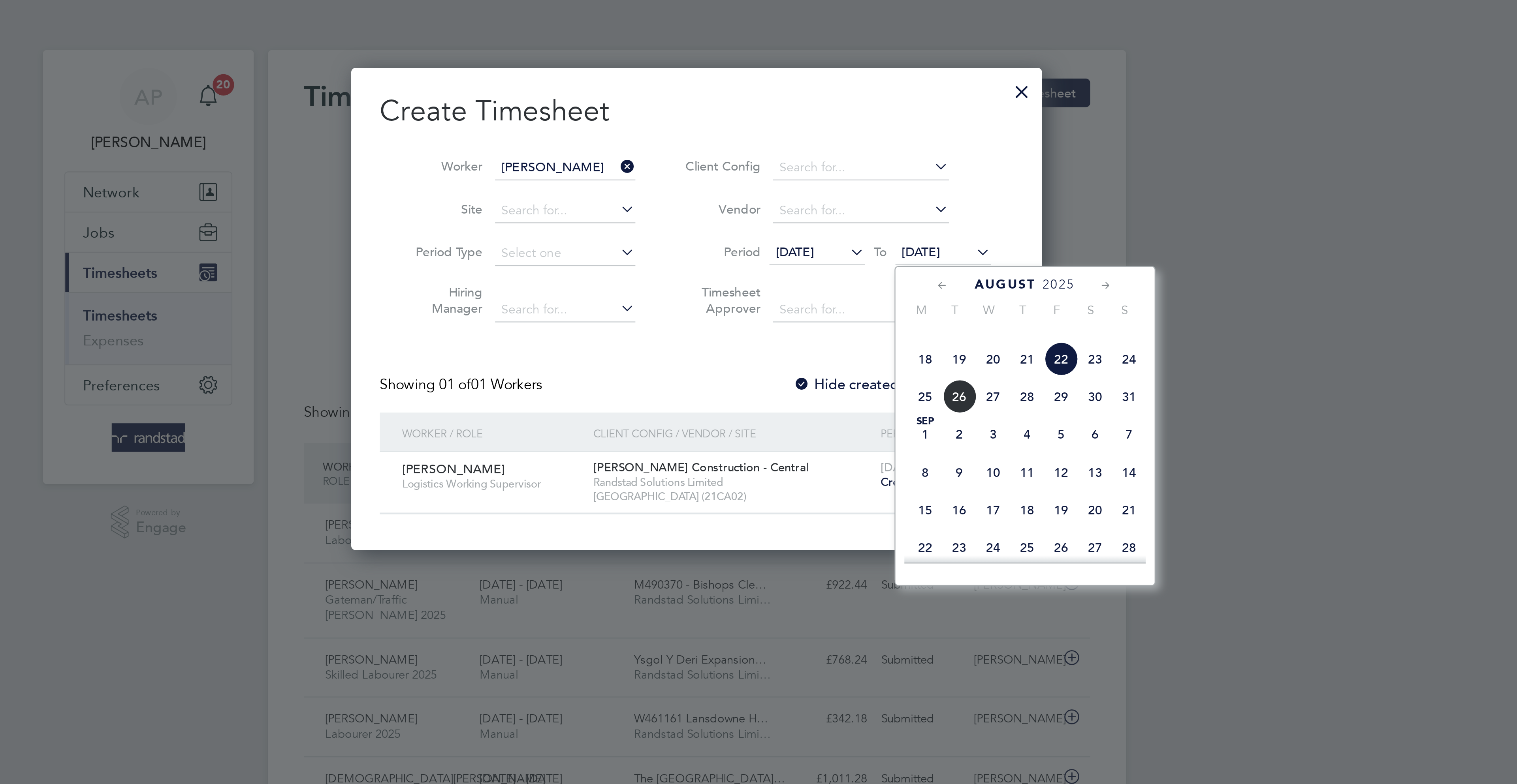
click at [743, 157] on div "Create Timesheet Worker John Smith Site Period Type Hiring Manager Client Confi…" at bounding box center [758, 135] width 280 height 187
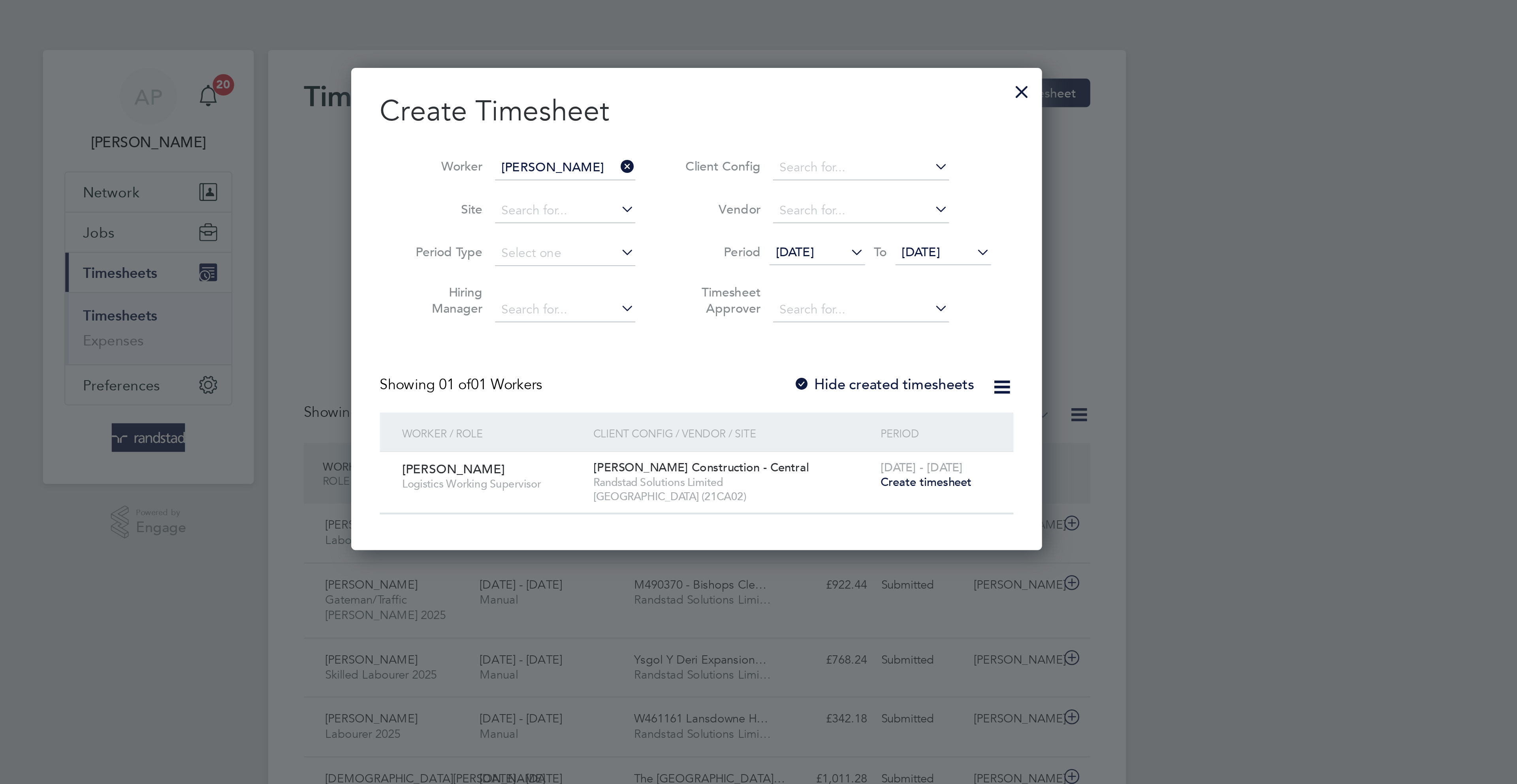
click at [865, 214] on span "Create timesheet" at bounding box center [859, 213] width 40 height 7
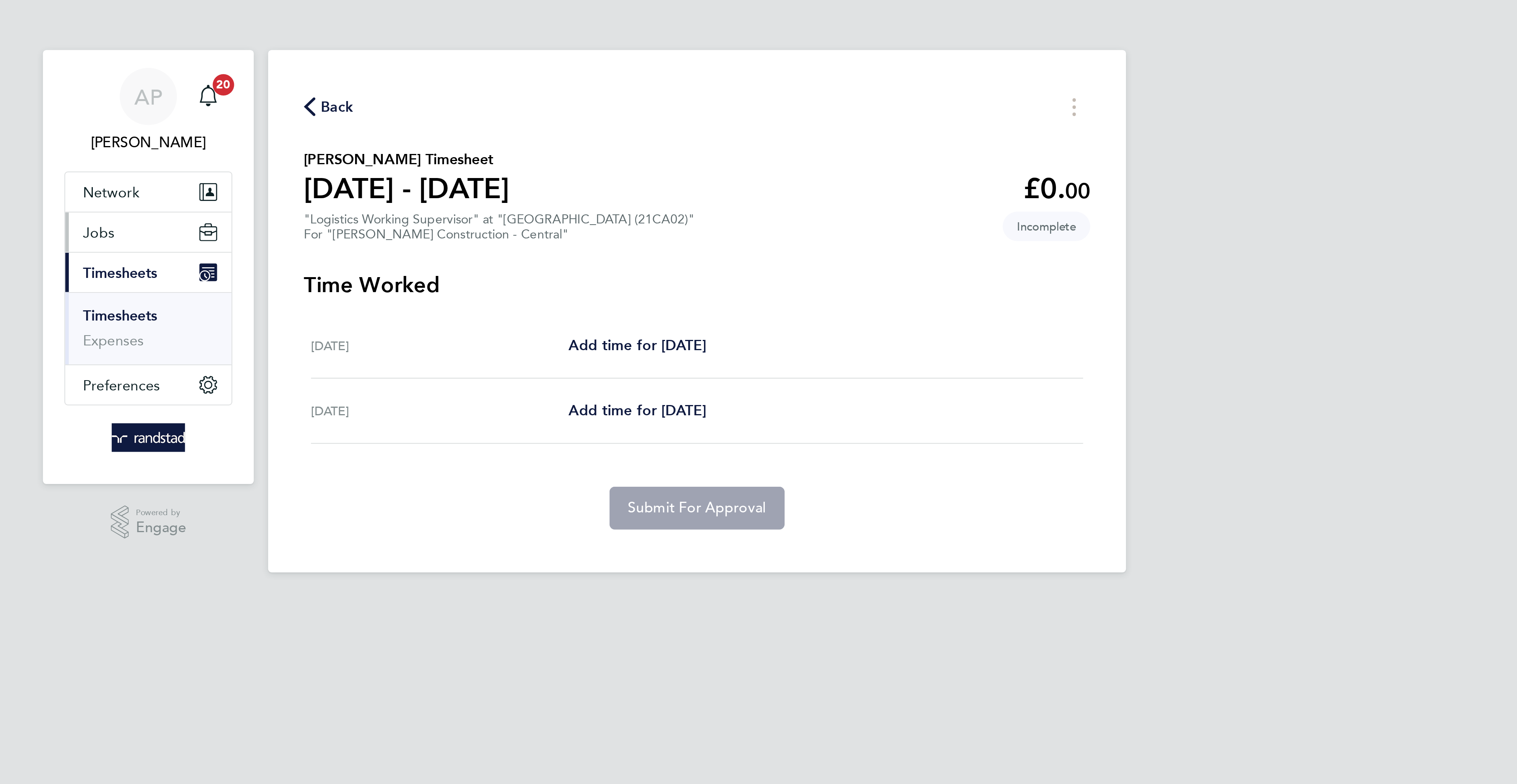
click at [511, 99] on button "Jobs" at bounding box center [516, 103] width 73 height 17
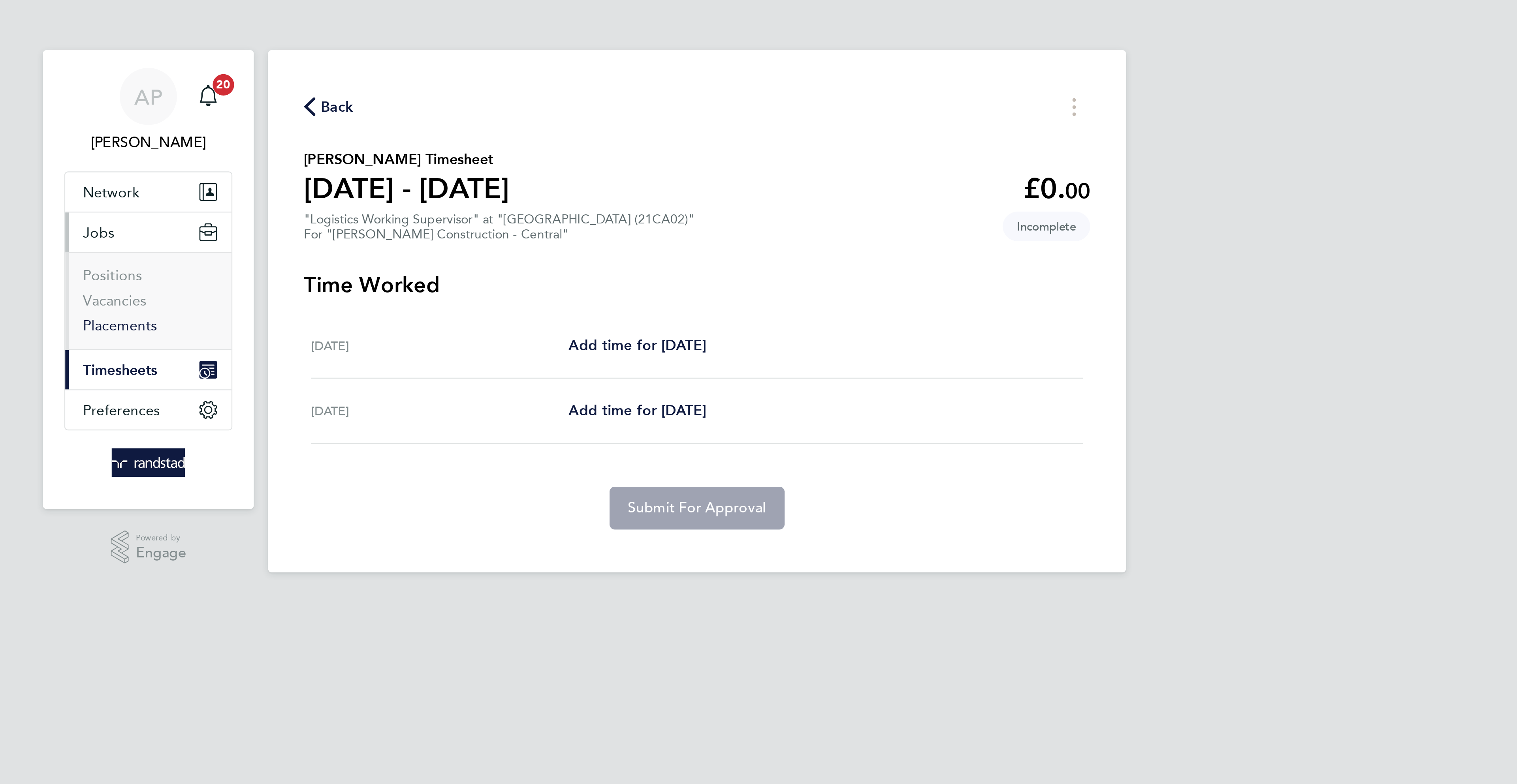
click at [508, 143] on link "Placements" at bounding box center [503, 143] width 33 height 7
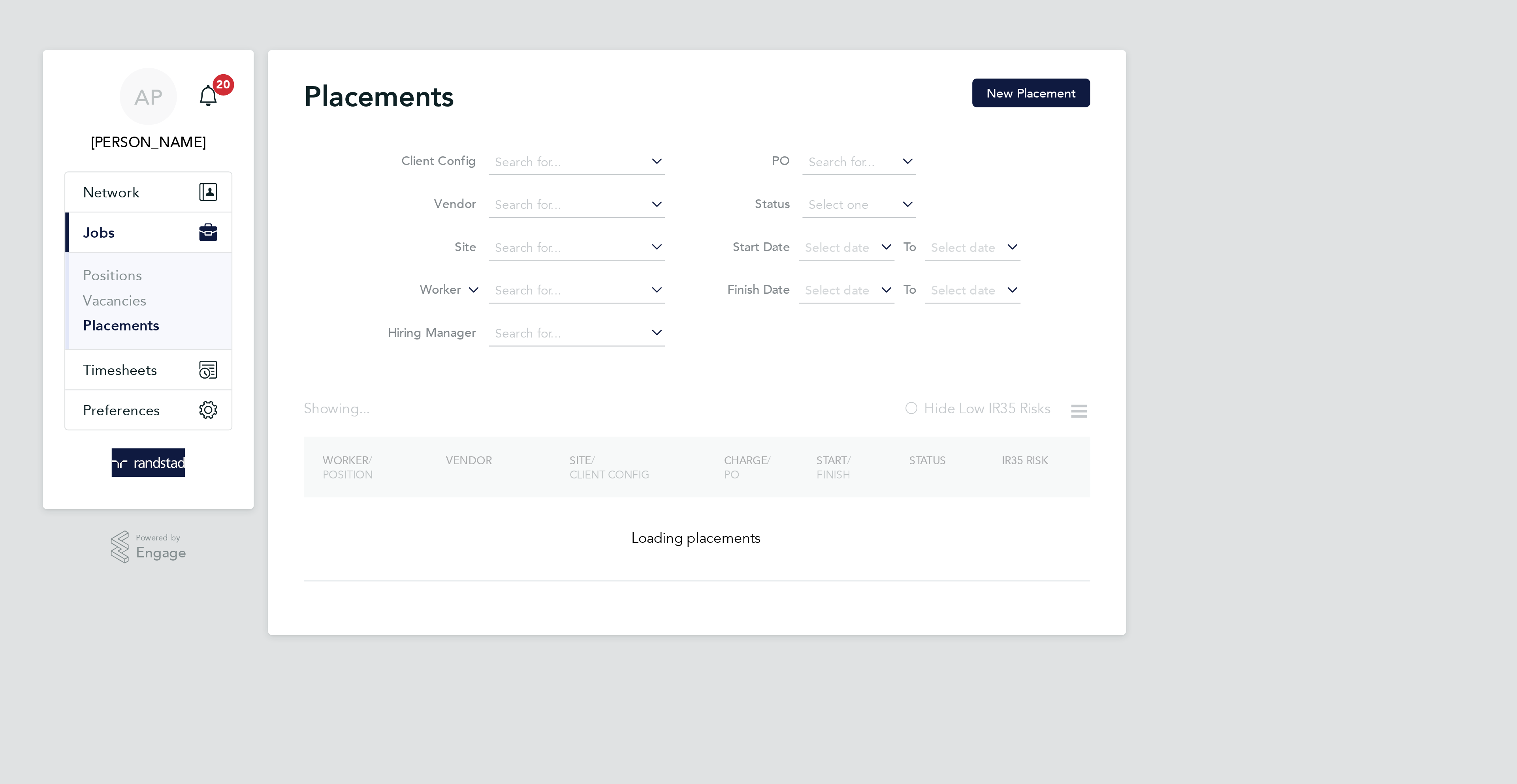
click at [683, 128] on input at bounding box center [705, 129] width 78 height 11
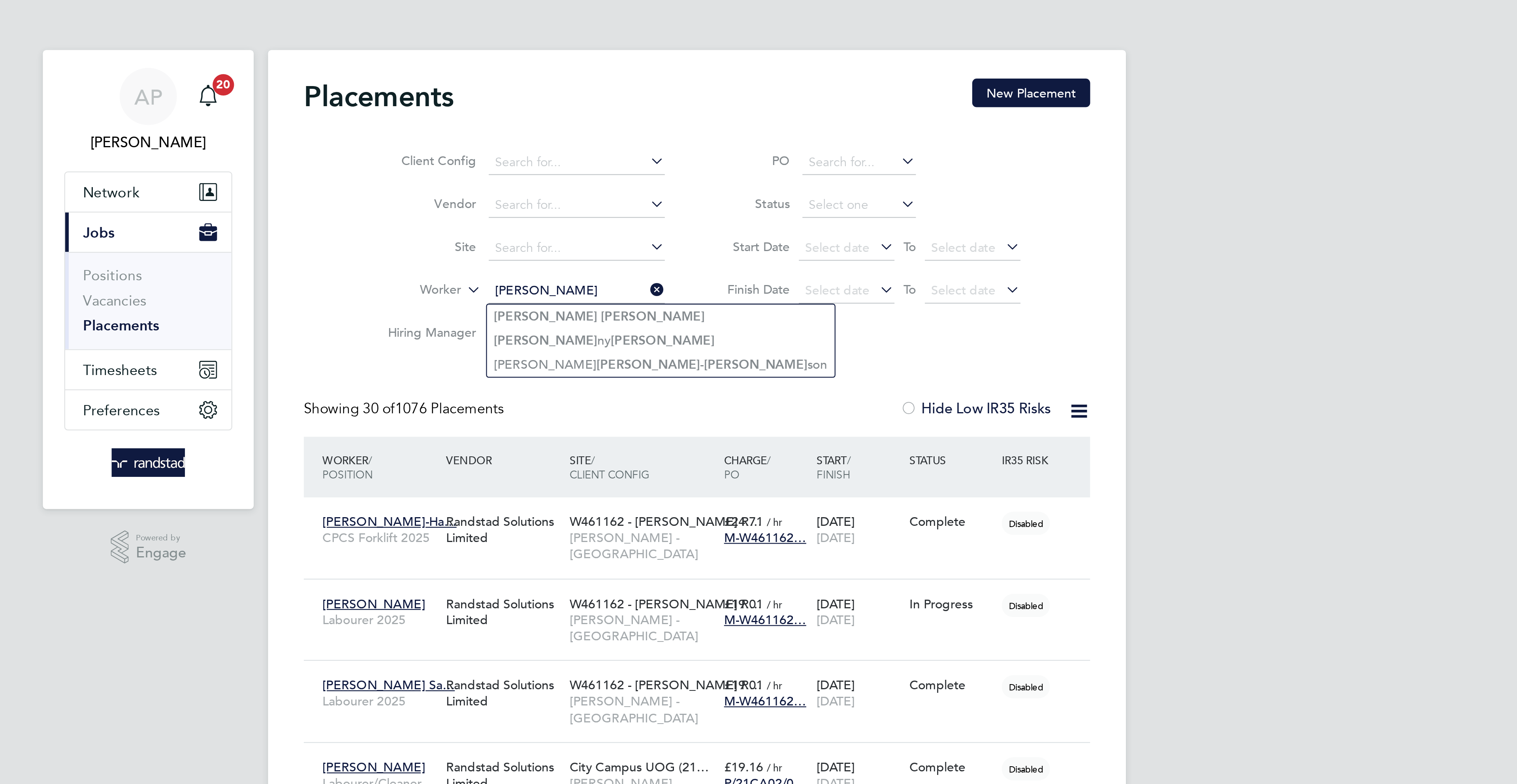
click at [717, 139] on b "[PERSON_NAME]" at bounding box center [739, 140] width 46 height 7
type input "[PERSON_NAME]"
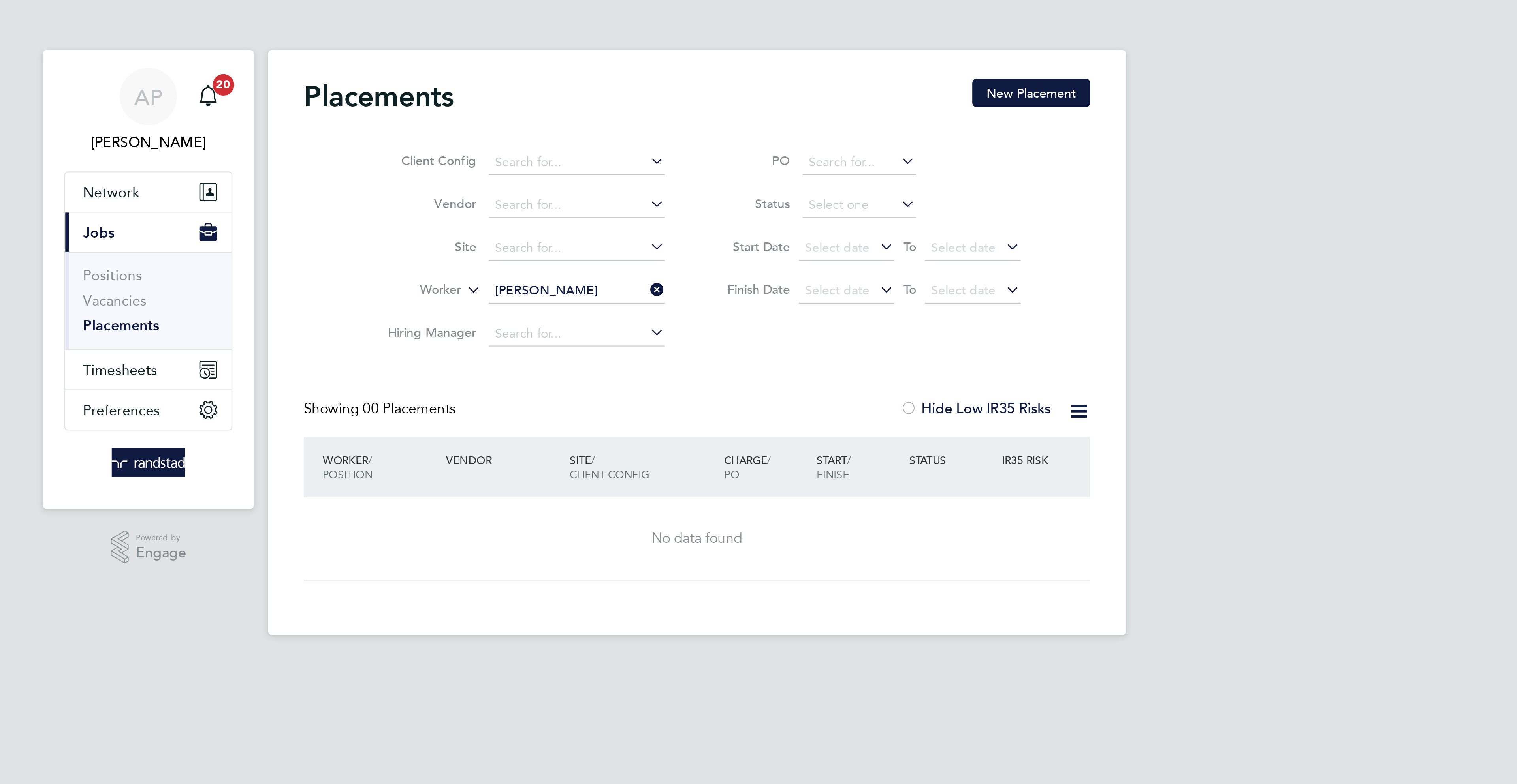
click at [702, 129] on input "[PERSON_NAME]" at bounding box center [705, 129] width 78 height 11
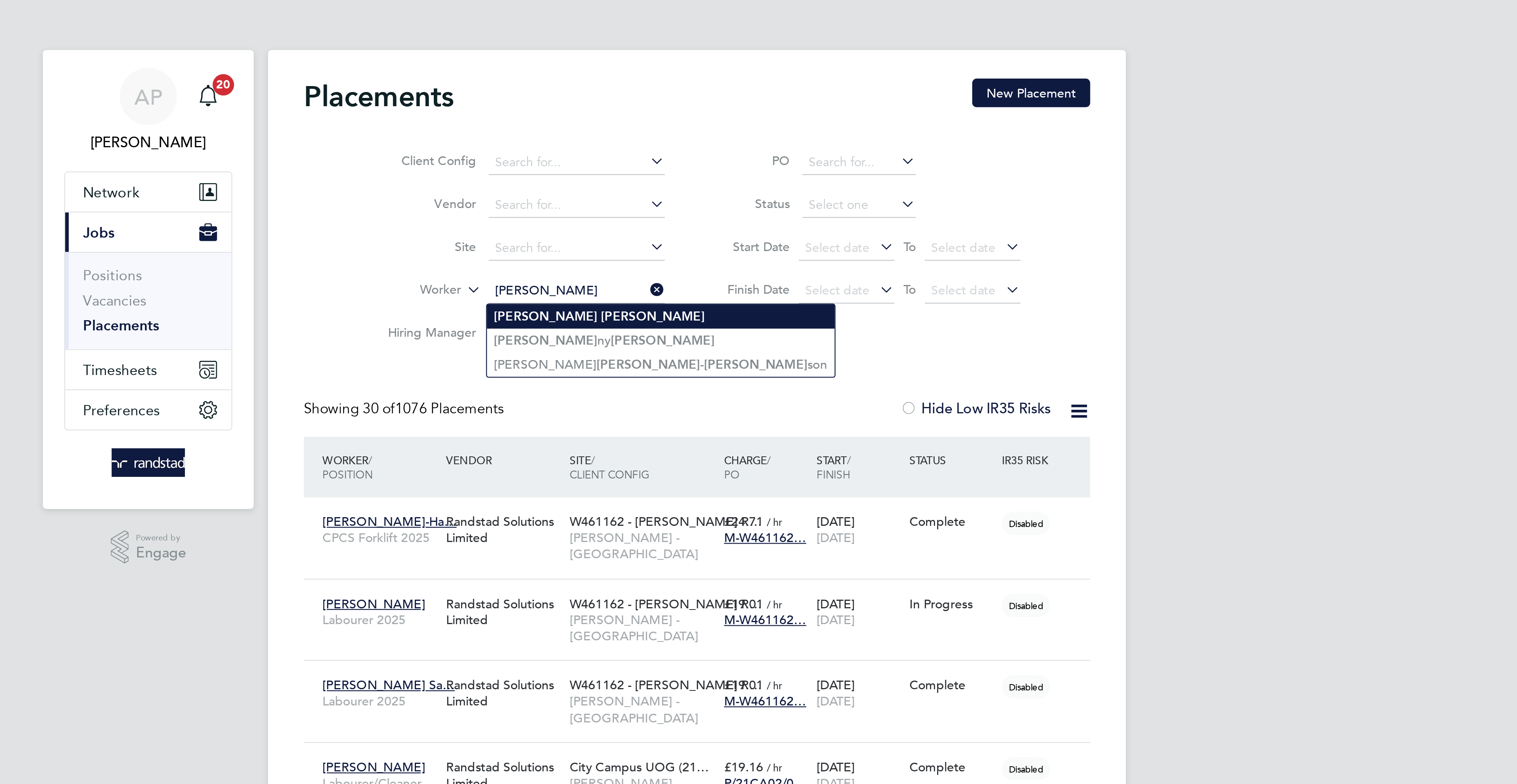
click at [715, 138] on li "[PERSON_NAME]" at bounding box center [743, 140] width 154 height 11
type input "[PERSON_NAME]"
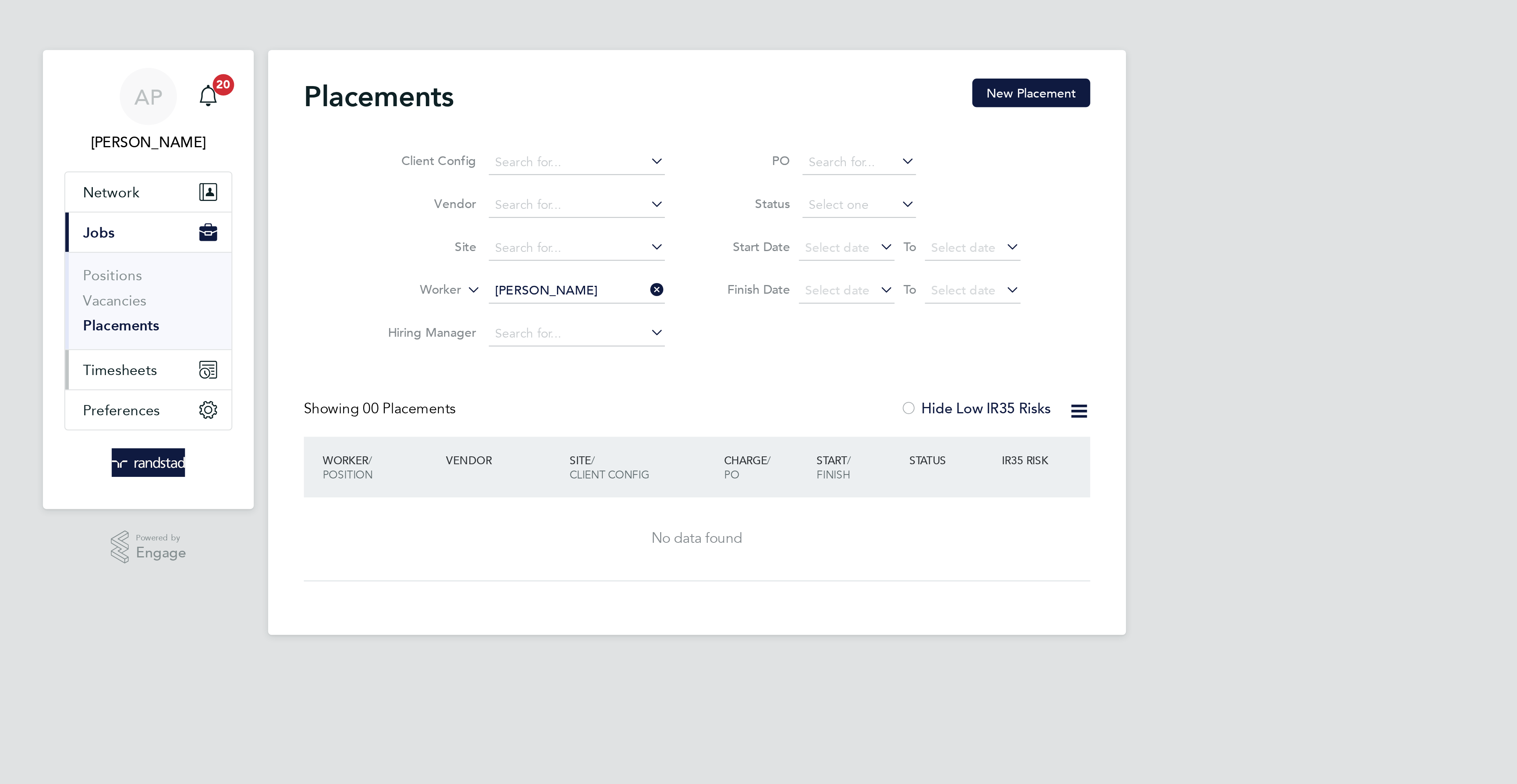
click at [499, 163] on span "Timesheets" at bounding box center [503, 163] width 33 height 7
click at [507, 161] on span "Timesheets" at bounding box center [503, 163] width 33 height 7
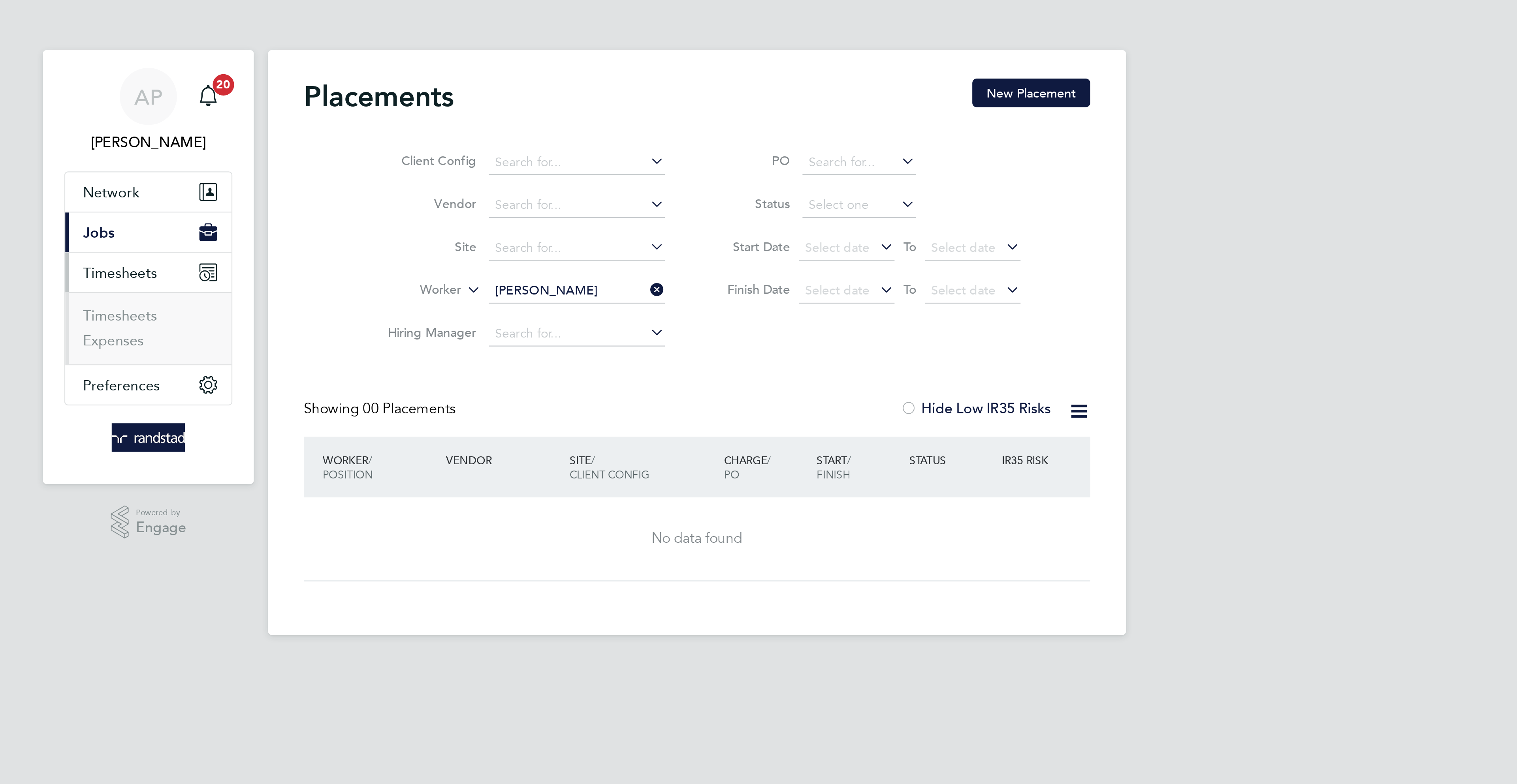
click at [503, 136] on ul "Timesheets Expenses" at bounding box center [516, 145] width 73 height 32
click at [503, 141] on link "Timesheets" at bounding box center [503, 139] width 33 height 7
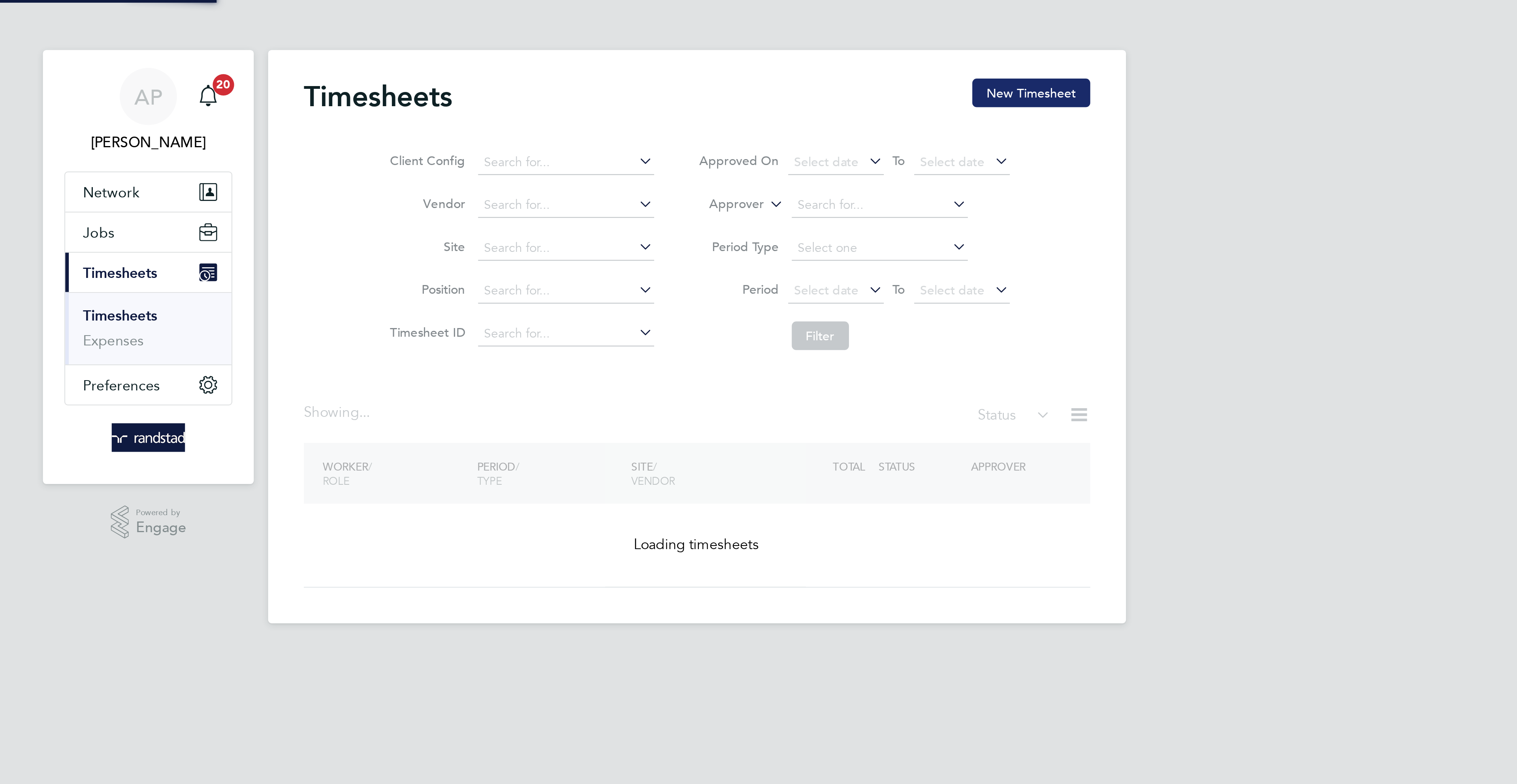
click at [902, 35] on button "New Timesheet" at bounding box center [906, 41] width 52 height 13
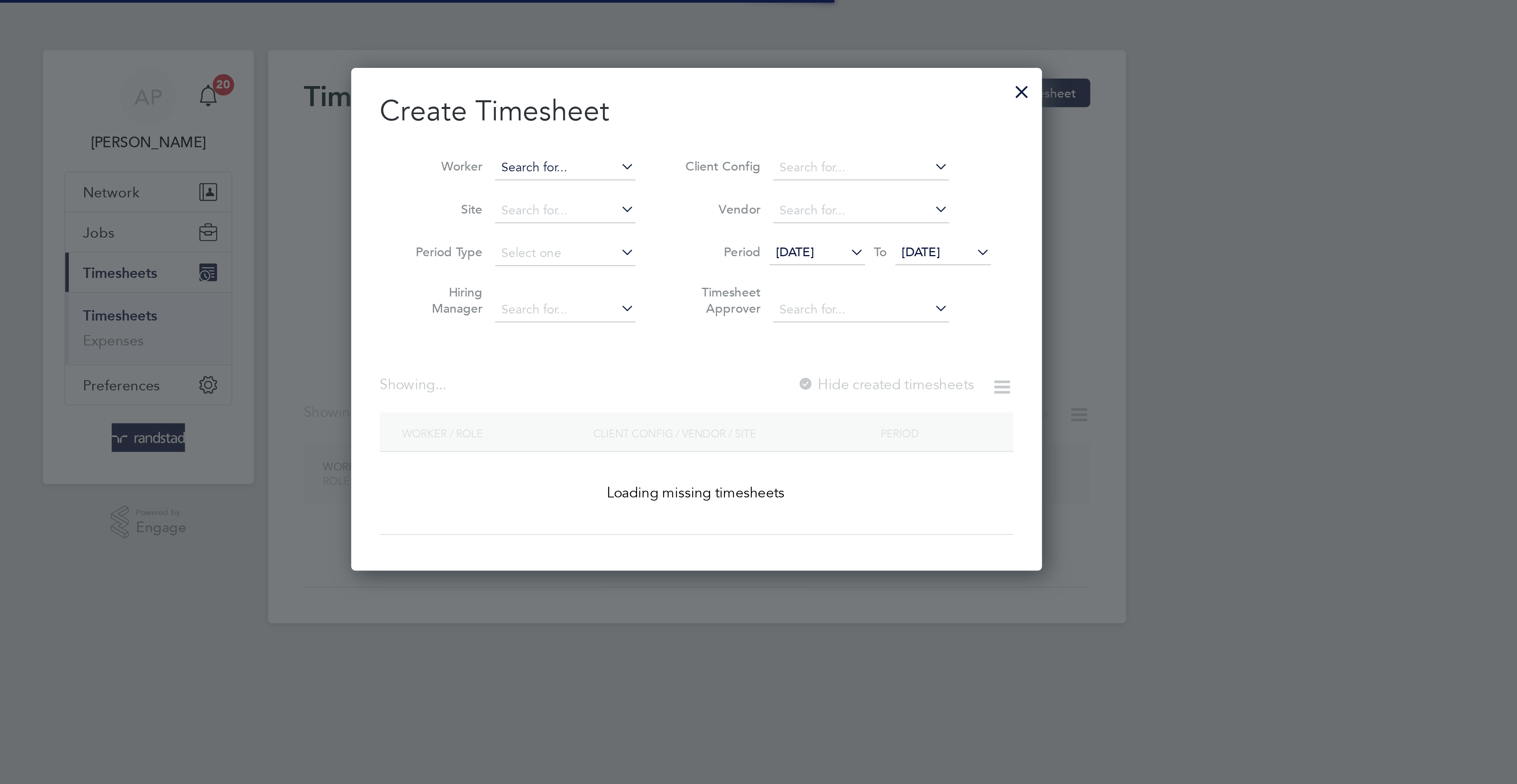
click at [702, 75] on input at bounding box center [700, 74] width 62 height 11
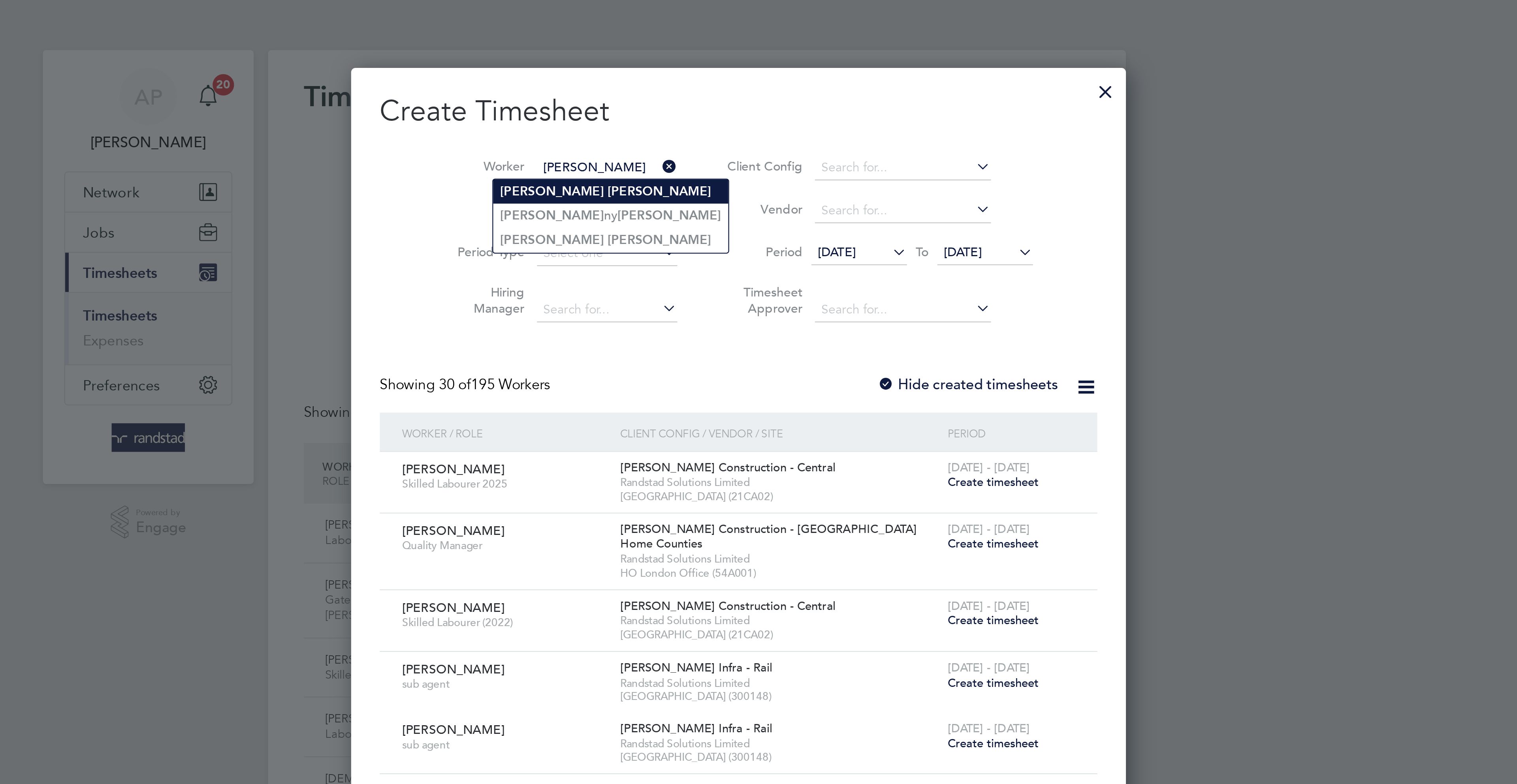
click at [719, 81] on b "[PERSON_NAME]" at bounding box center [742, 85] width 46 height 7
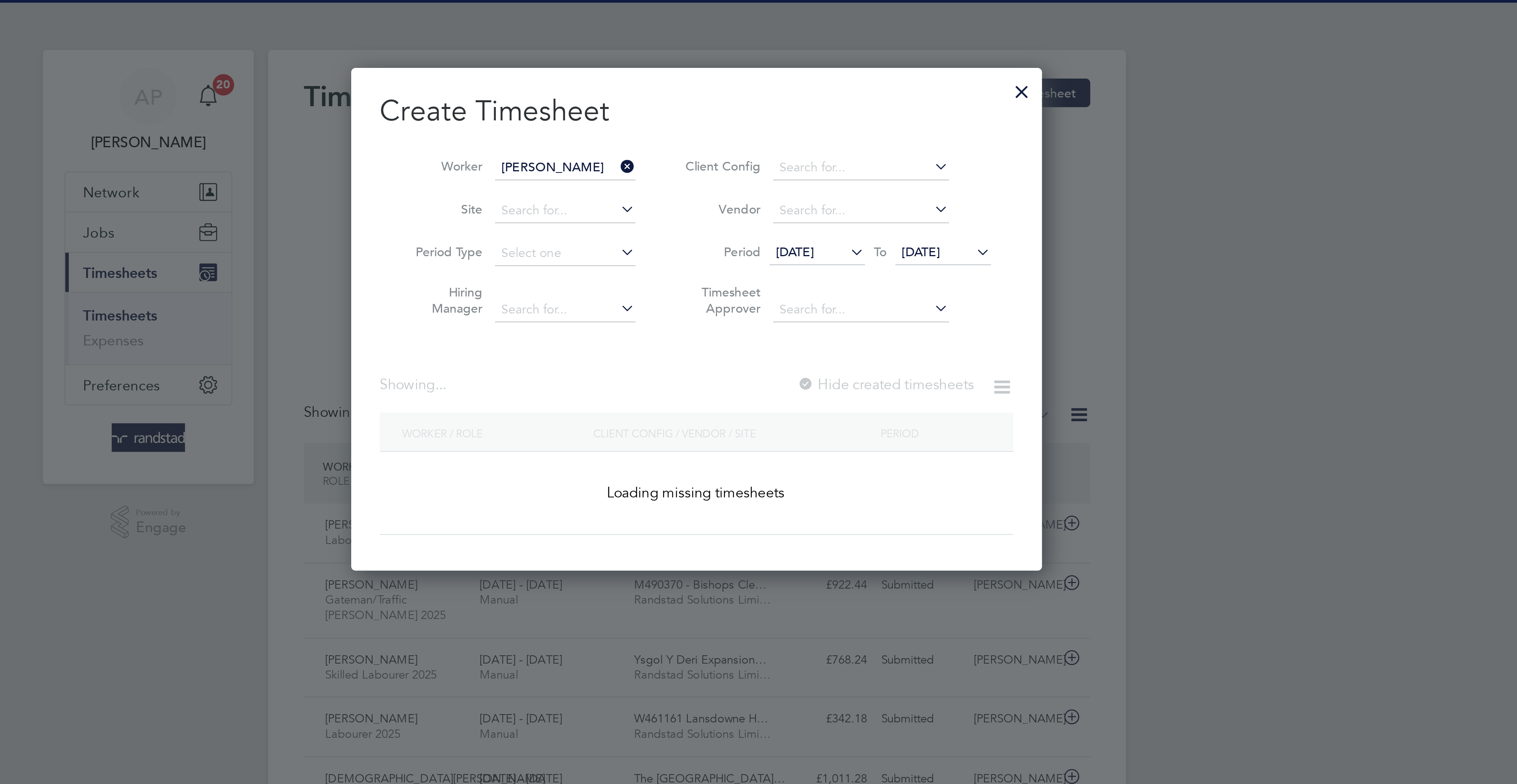
type input "[PERSON_NAME]"
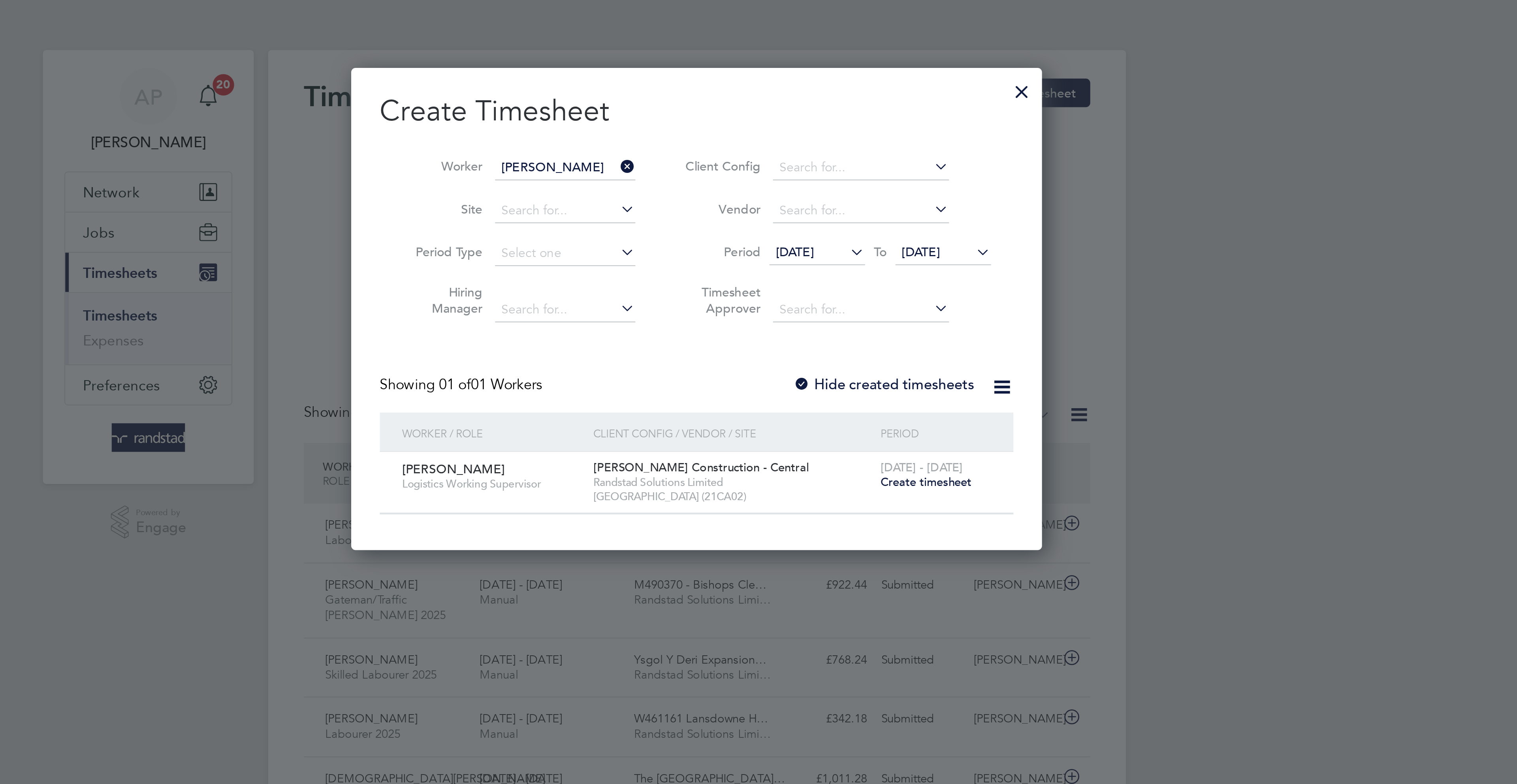
click at [861, 169] on label "Hide created timesheets" at bounding box center [840, 171] width 80 height 8
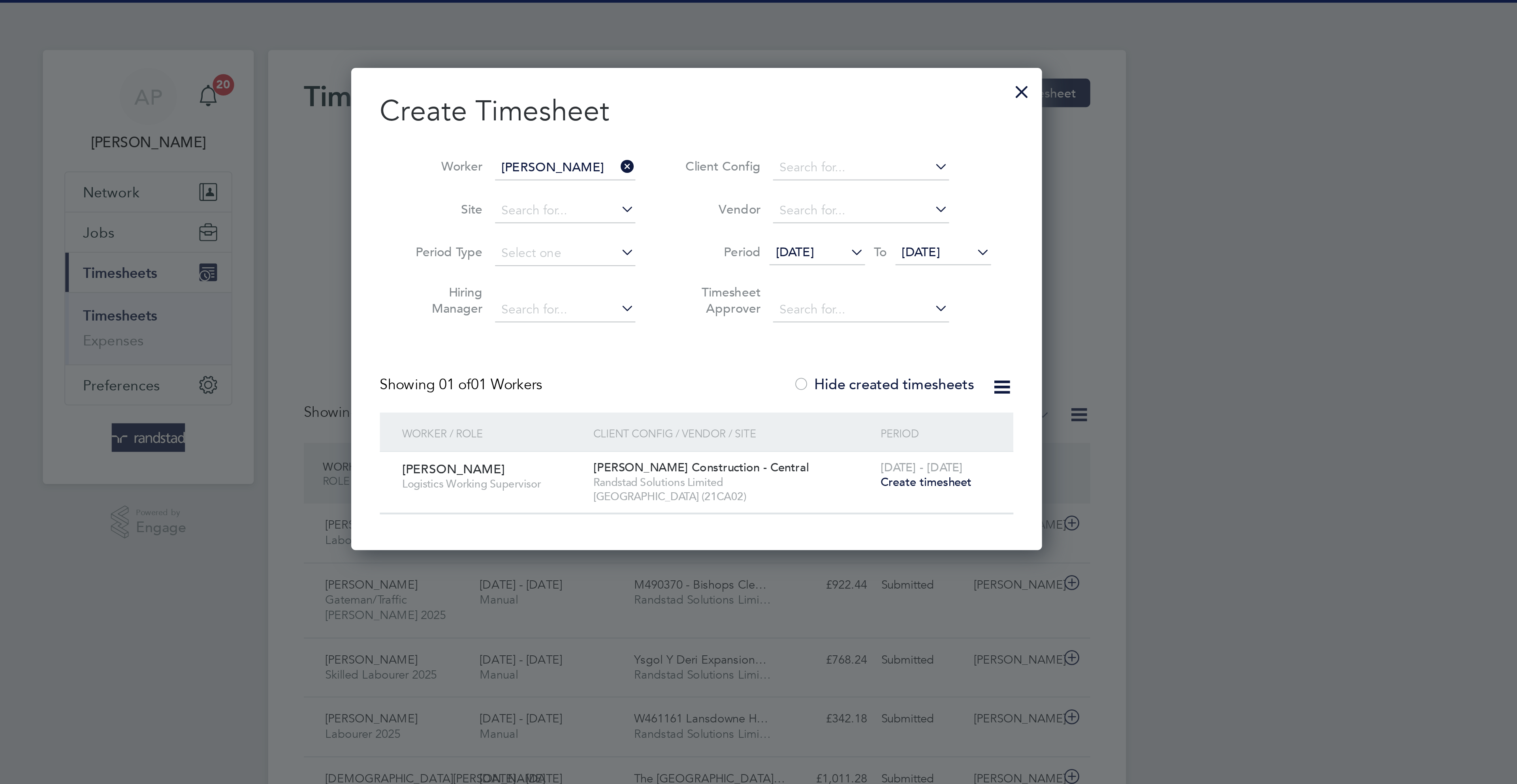
click at [864, 168] on label "Hide created timesheets" at bounding box center [840, 171] width 80 height 8
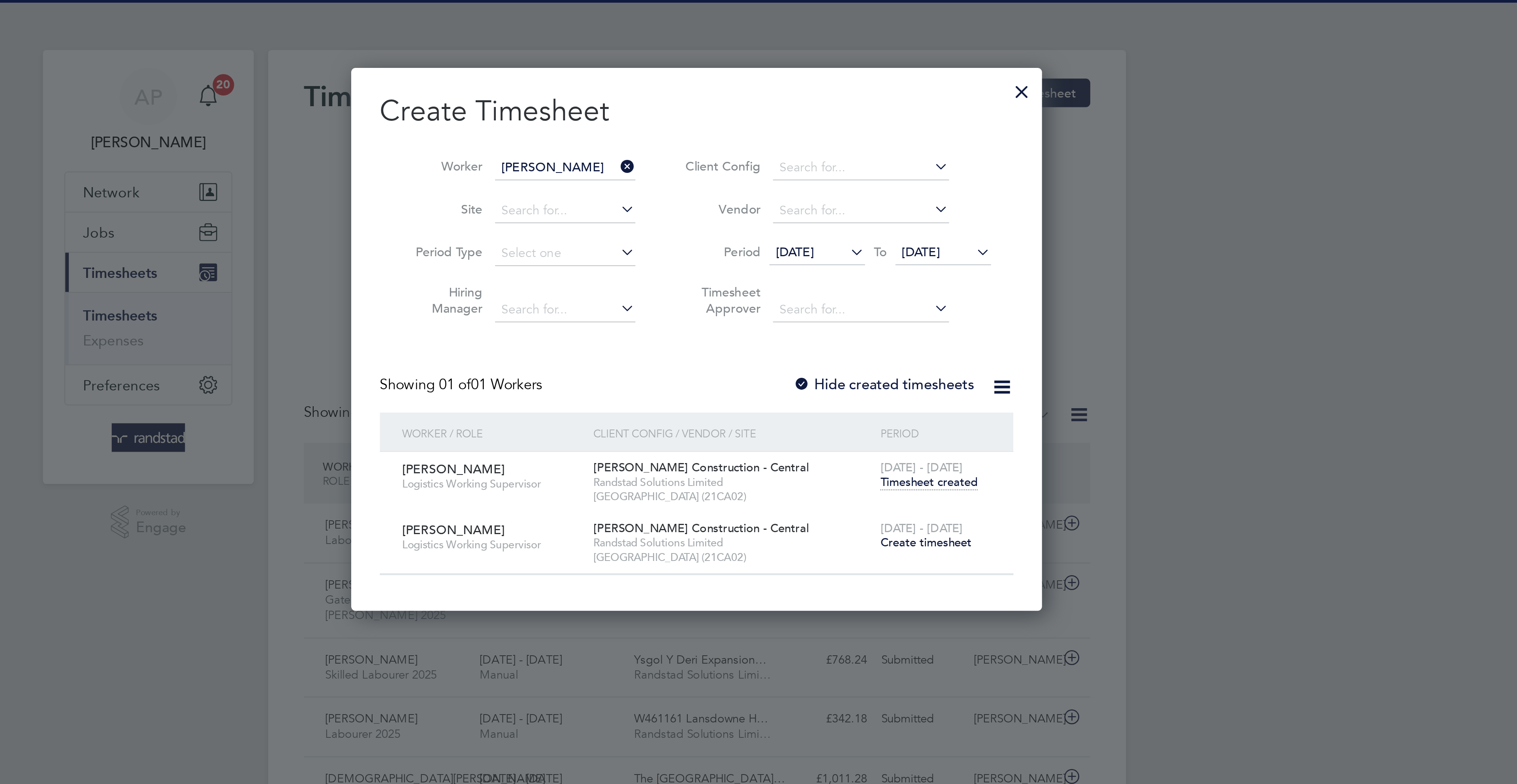
click at [866, 211] on span "Timesheet created" at bounding box center [860, 213] width 43 height 7
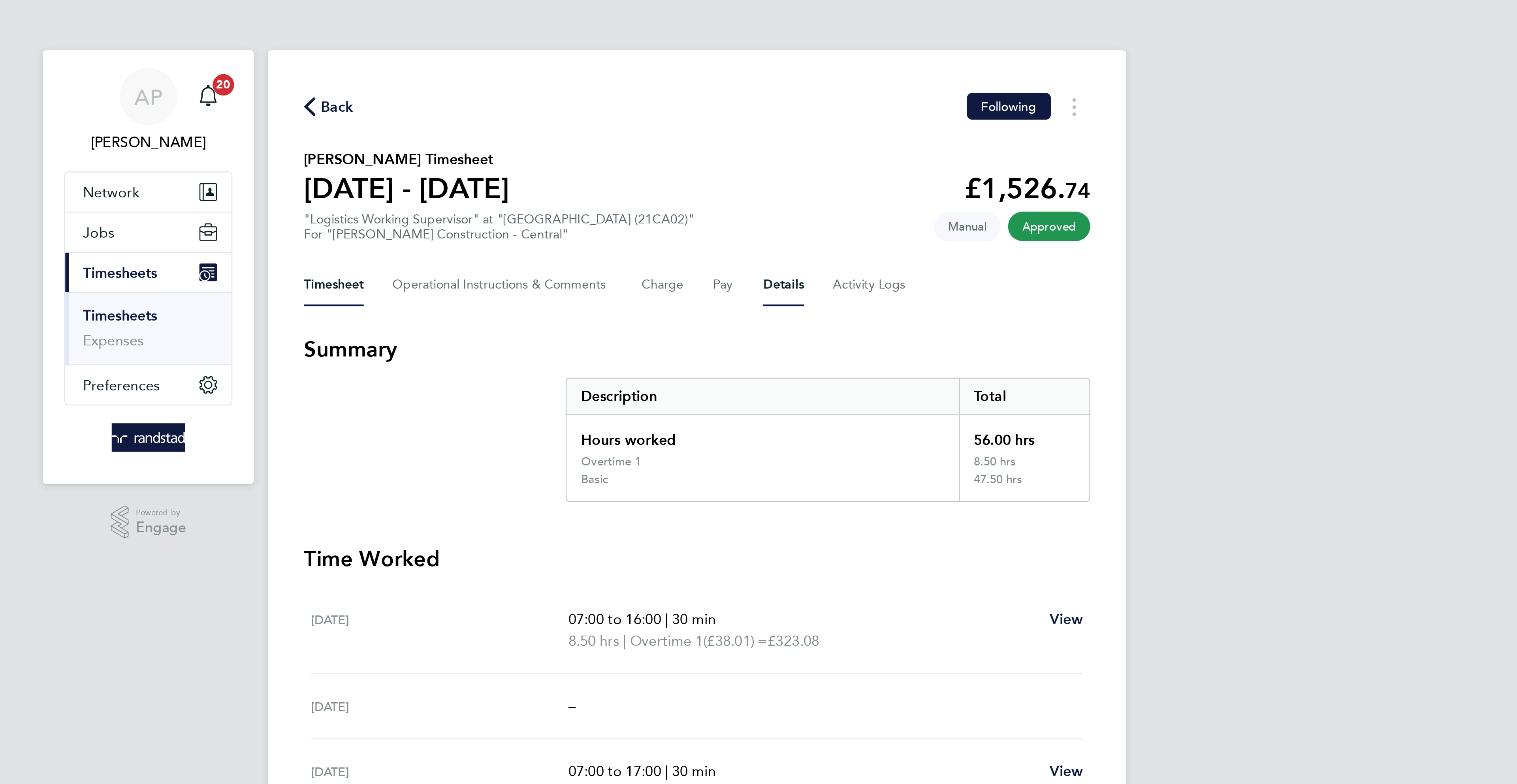
click at [794, 132] on button "Details" at bounding box center [796, 126] width 18 height 19
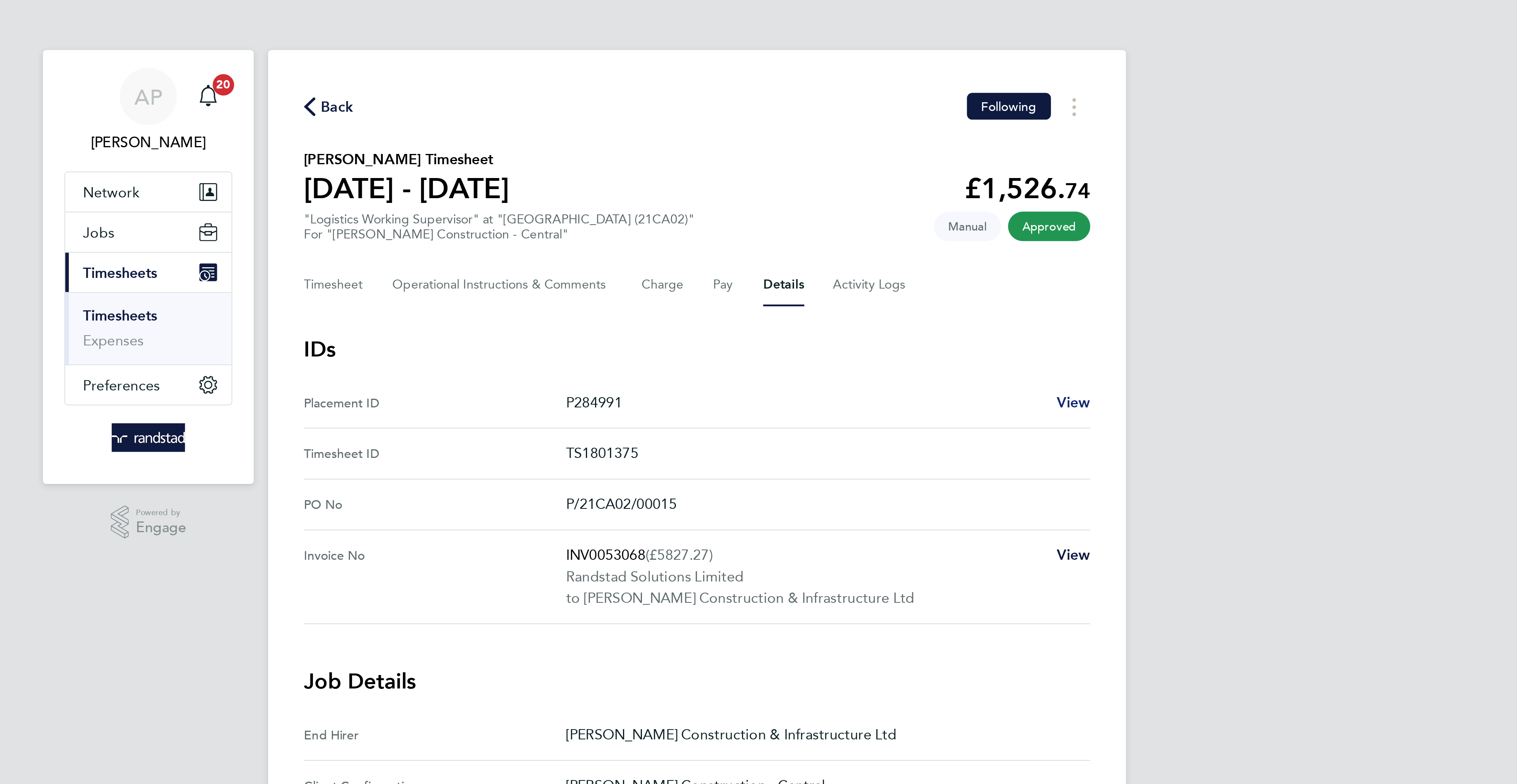
click at [928, 179] on span "View" at bounding box center [924, 177] width 15 height 7
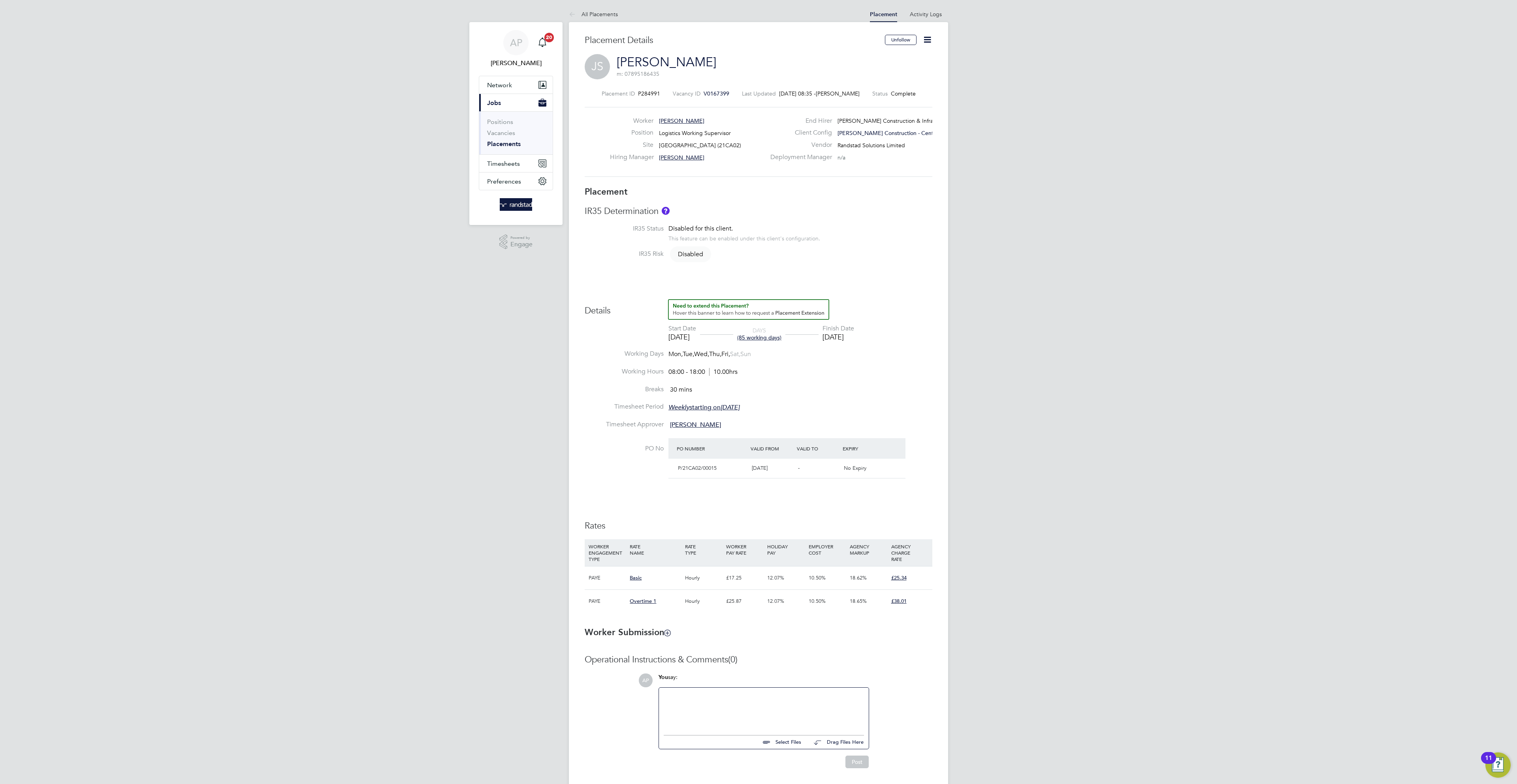
click at [928, 40] on icon at bounding box center [927, 39] width 10 height 10
click at [906, 56] on li "Edit Placement e" at bounding box center [900, 58] width 58 height 11
type input "[PERSON_NAME]"
type input "[DATE]"
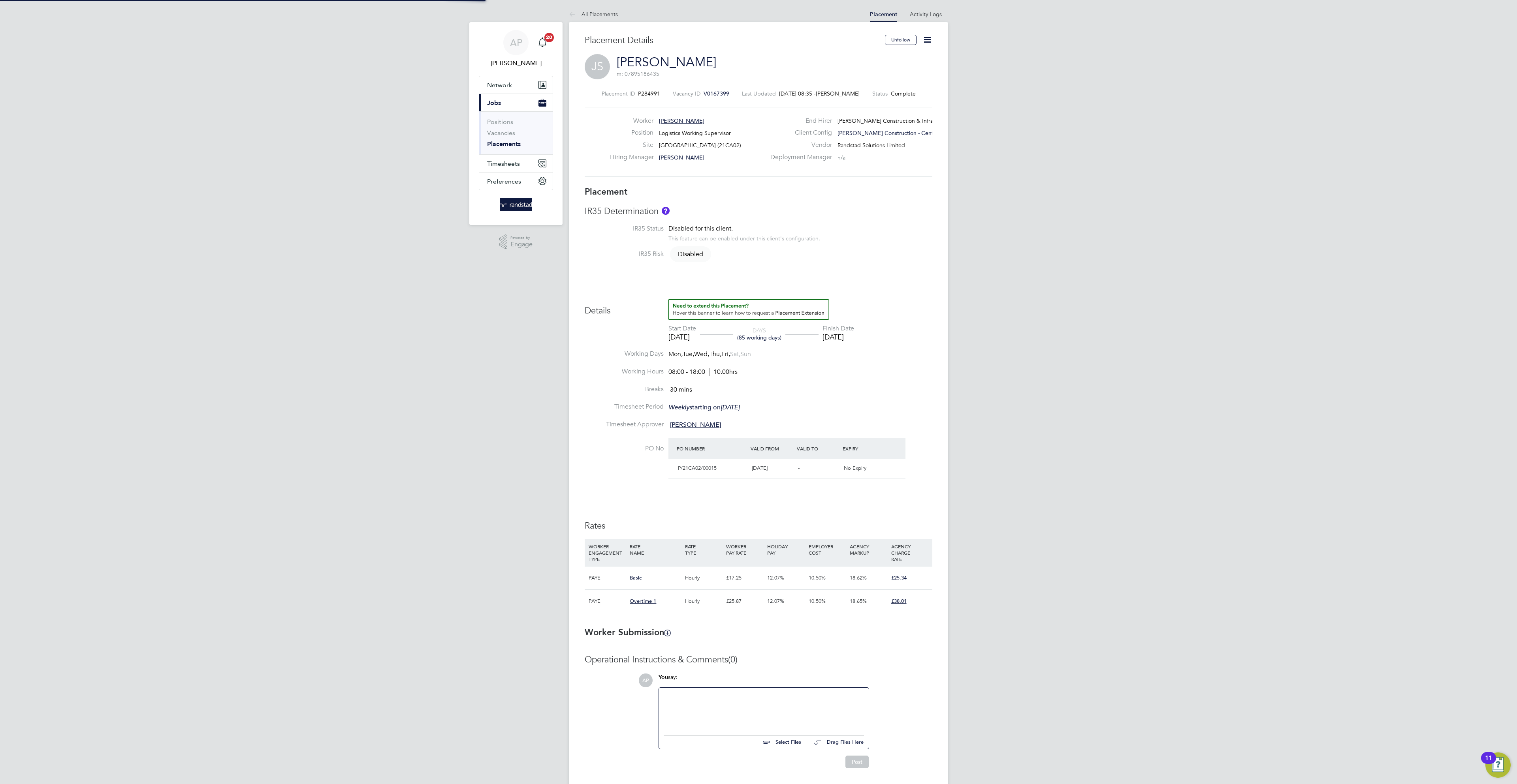
type input "[DATE]"
type input "08:00"
type input "18:00"
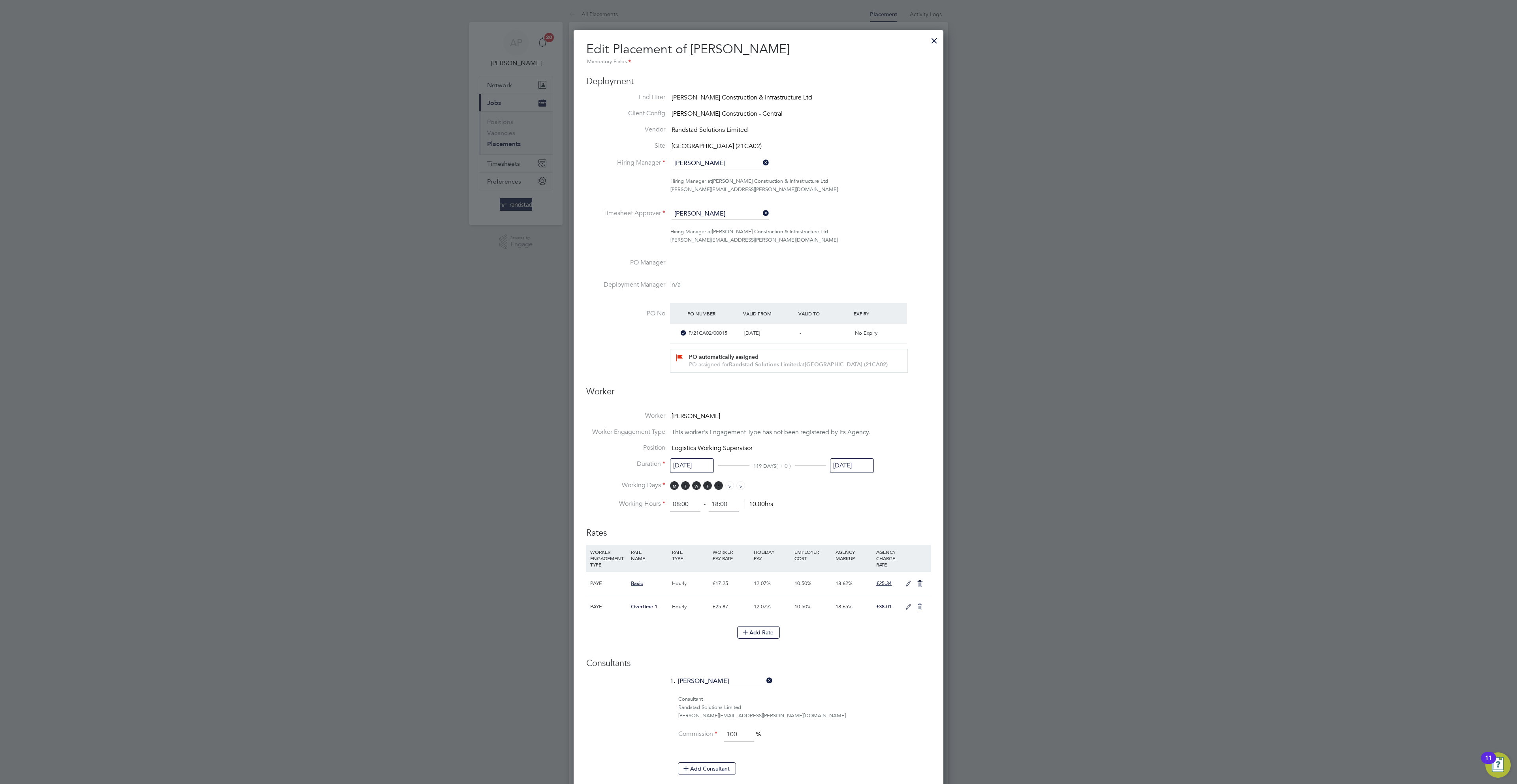
click at [864, 468] on input "17 Aug 2025" at bounding box center [852, 466] width 44 height 15
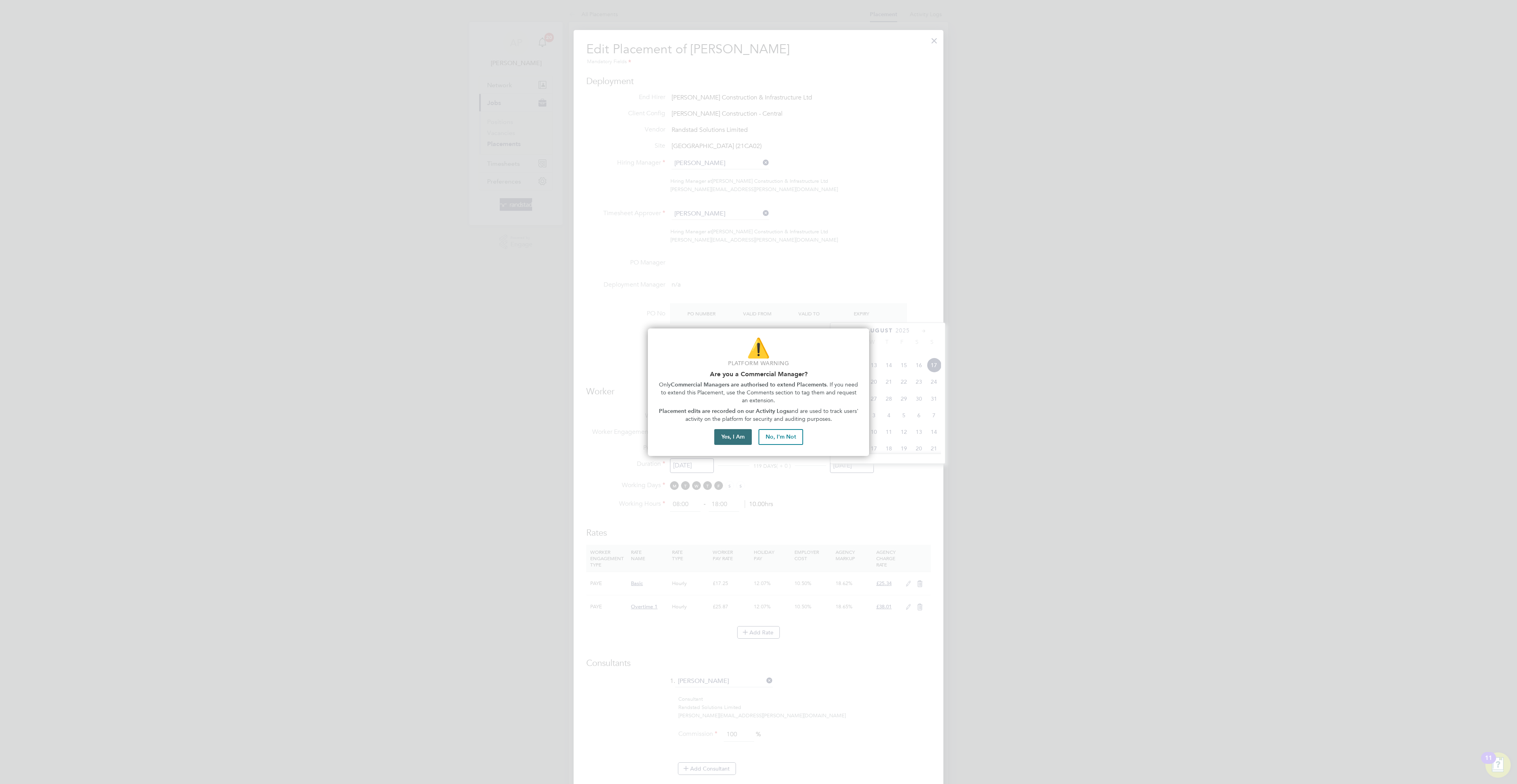
click at [717, 432] on button "Yes, I Am" at bounding box center [733, 437] width 37 height 16
click at [766, 422] on button "Proceed with Placement Extension" at bounding box center [758, 416] width 105 height 16
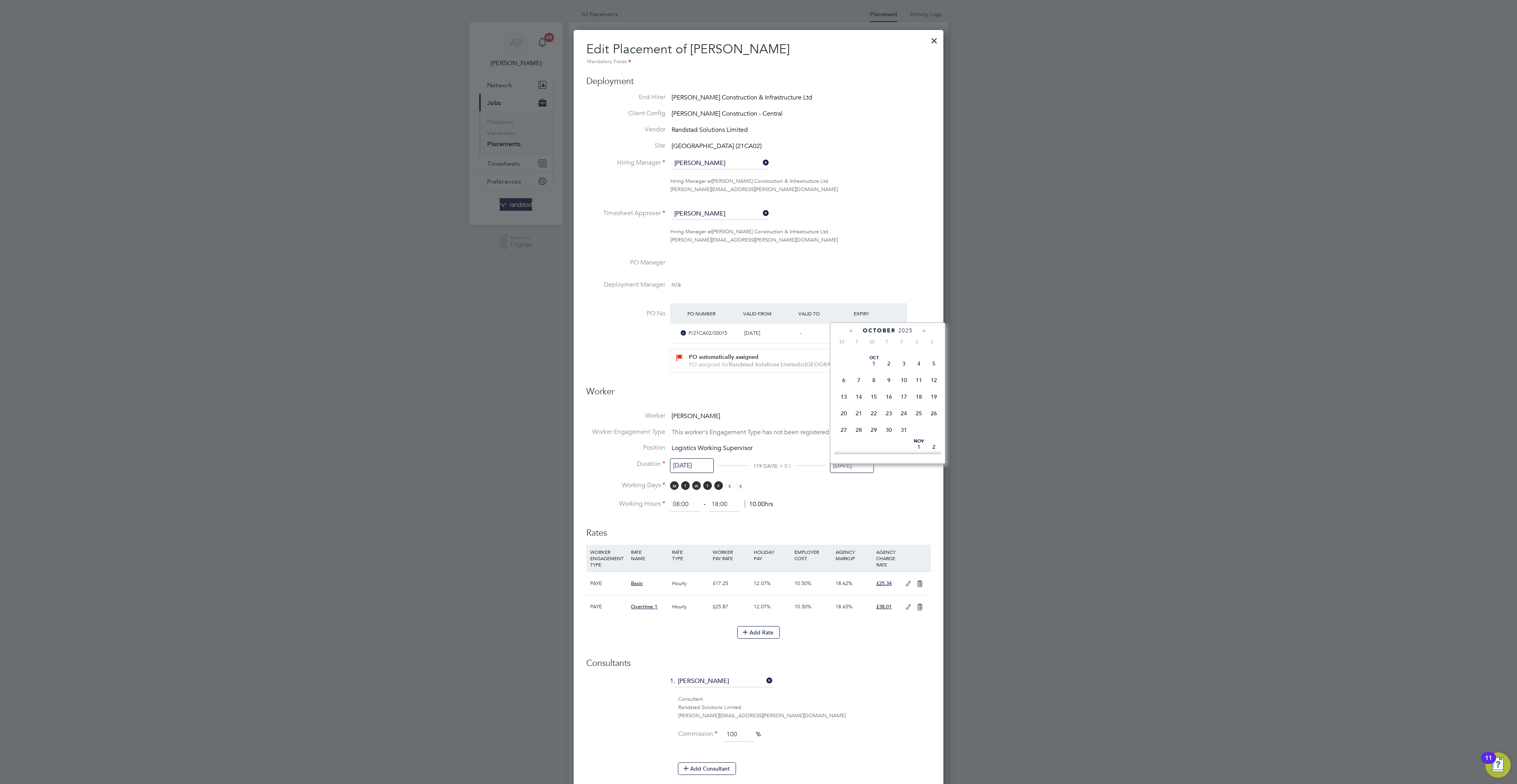
click at [934, 338] on span "28" at bounding box center [934, 330] width 15 height 15
type input "28 Sep 2025"
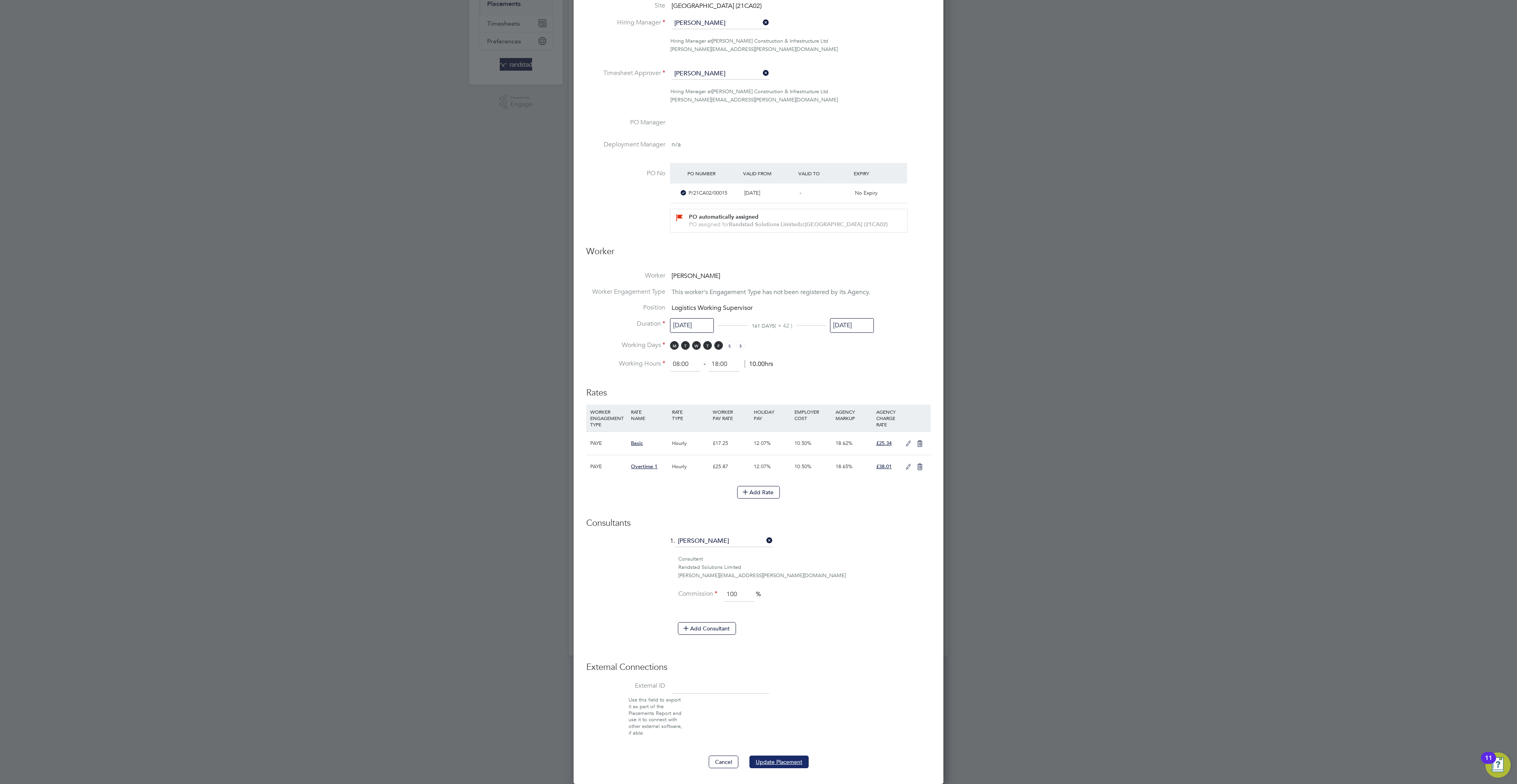
click at [794, 755] on button "Update Placement" at bounding box center [778, 761] width 59 height 13
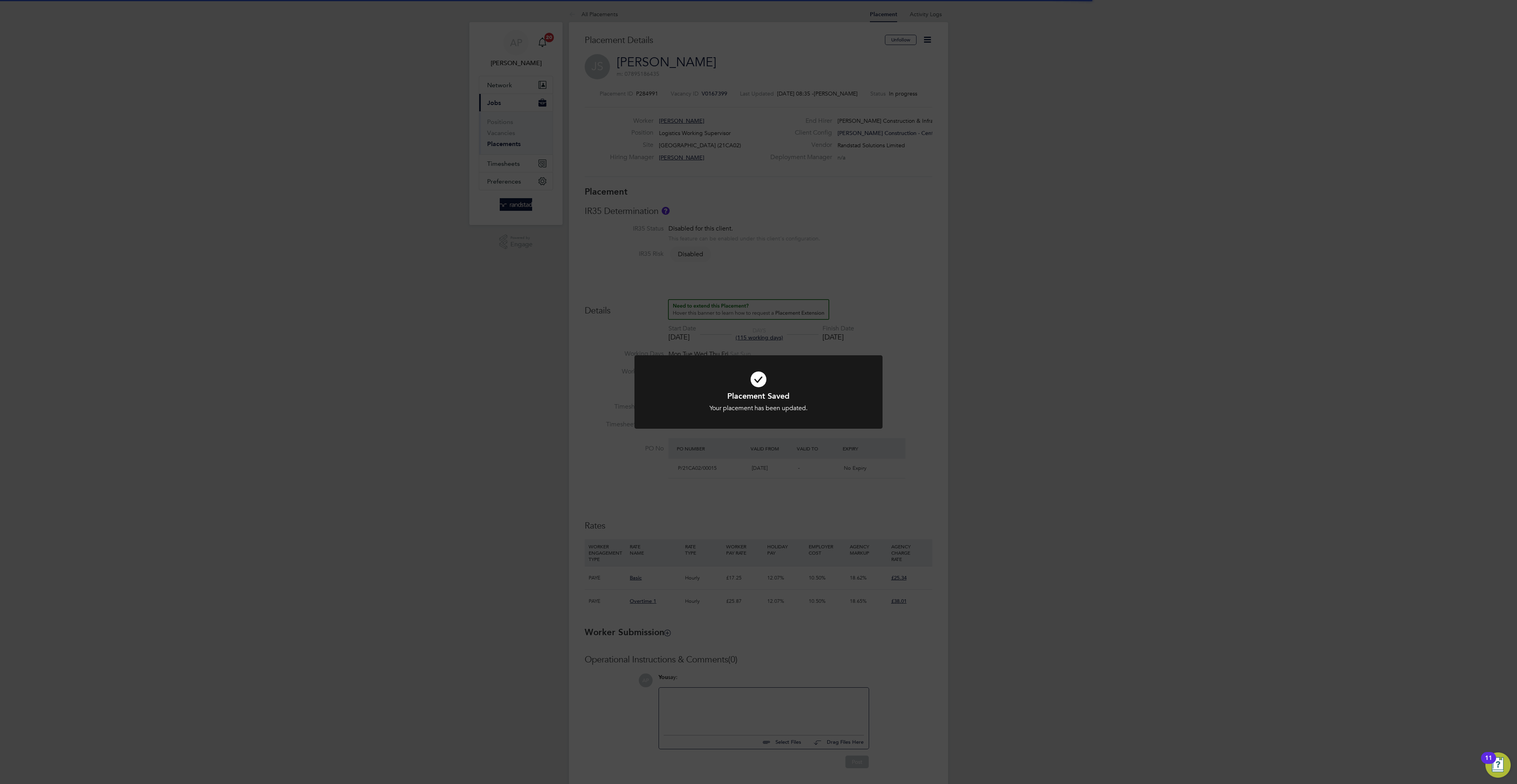
click at [1032, 390] on div "Placement Saved Your placement has been updated. Cancel Okay" at bounding box center [758, 392] width 1517 height 784
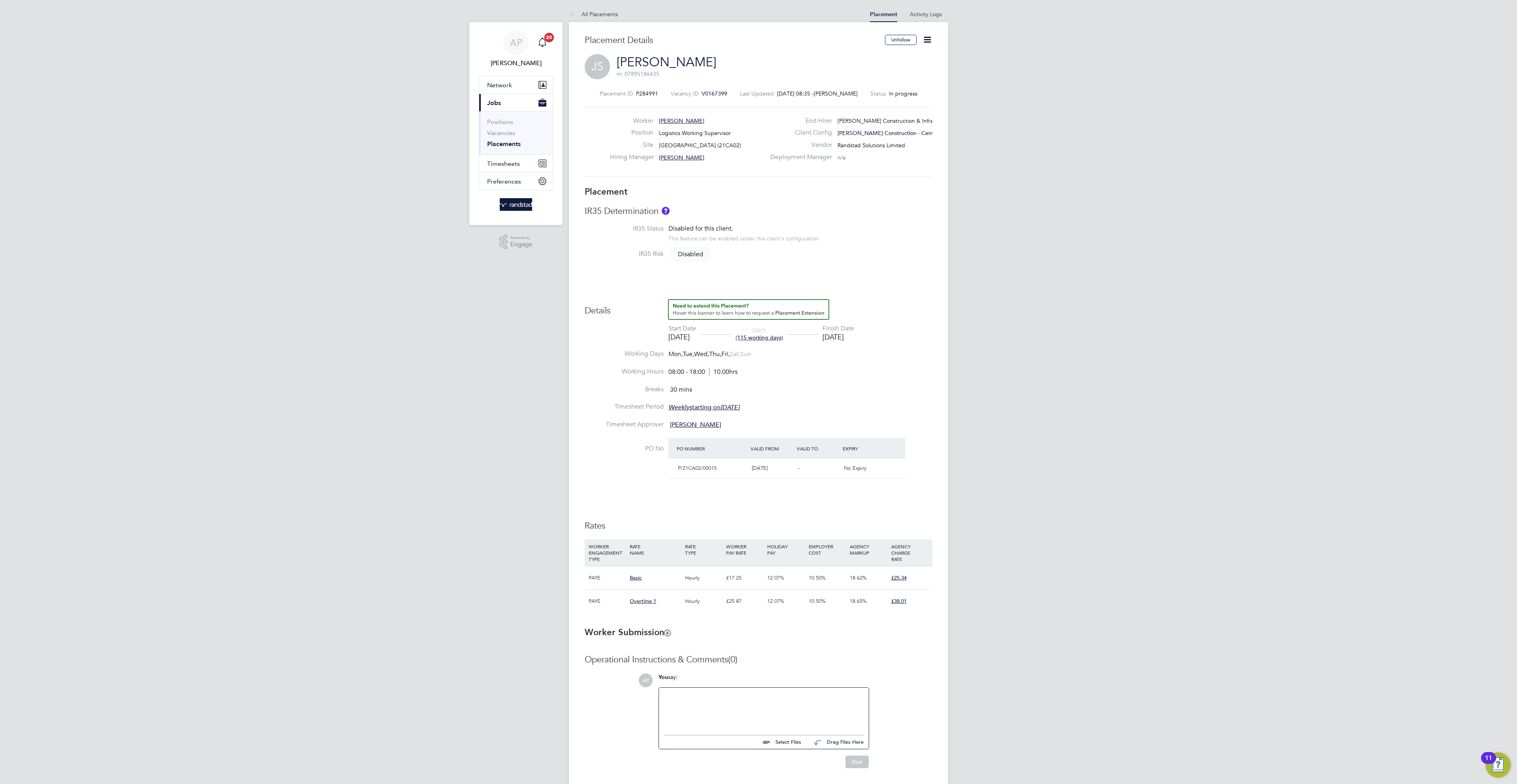
click at [498, 144] on link "Placements" at bounding box center [504, 143] width 33 height 7
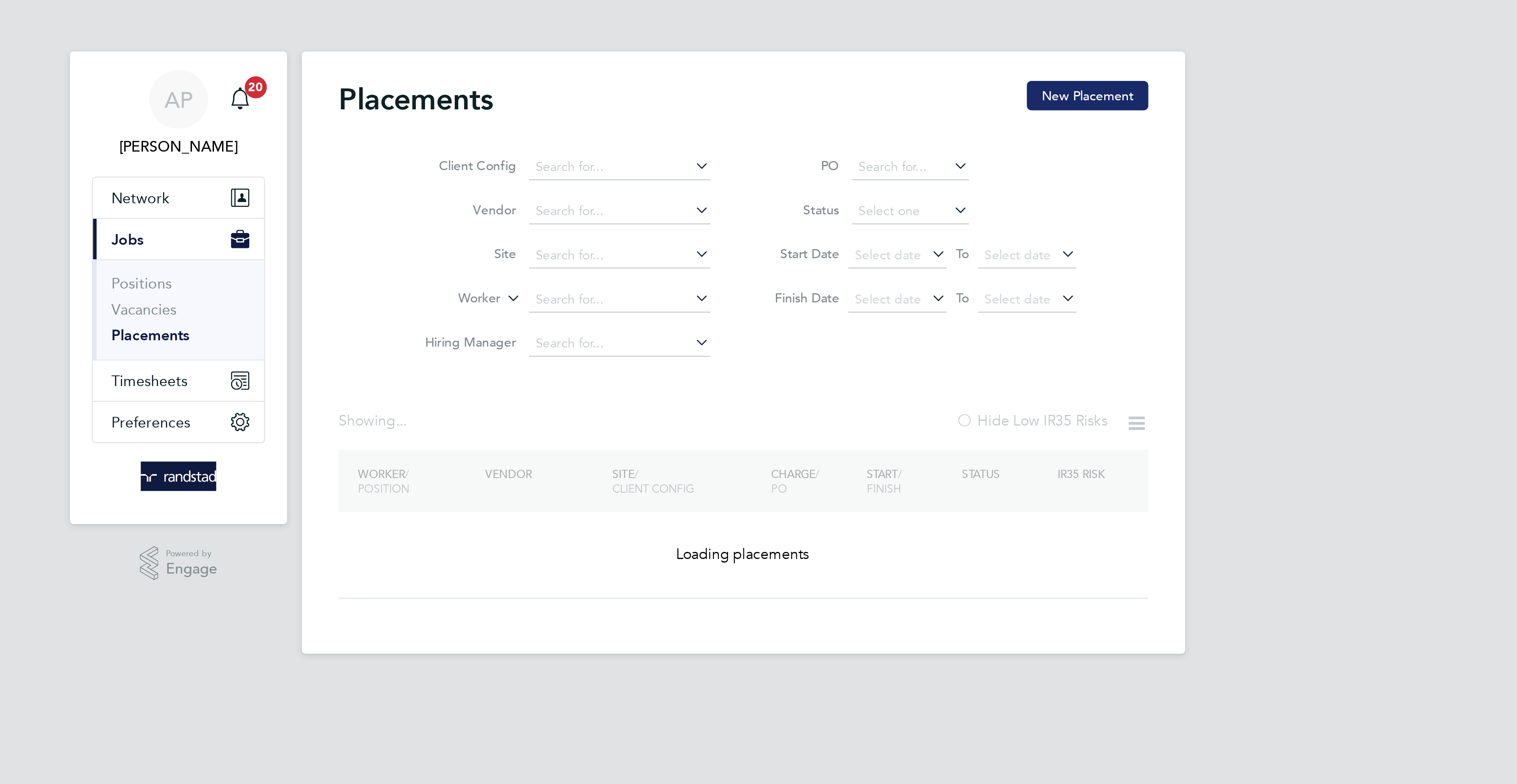
click at [890, 41] on button "New Placement" at bounding box center [906, 41] width 52 height 13
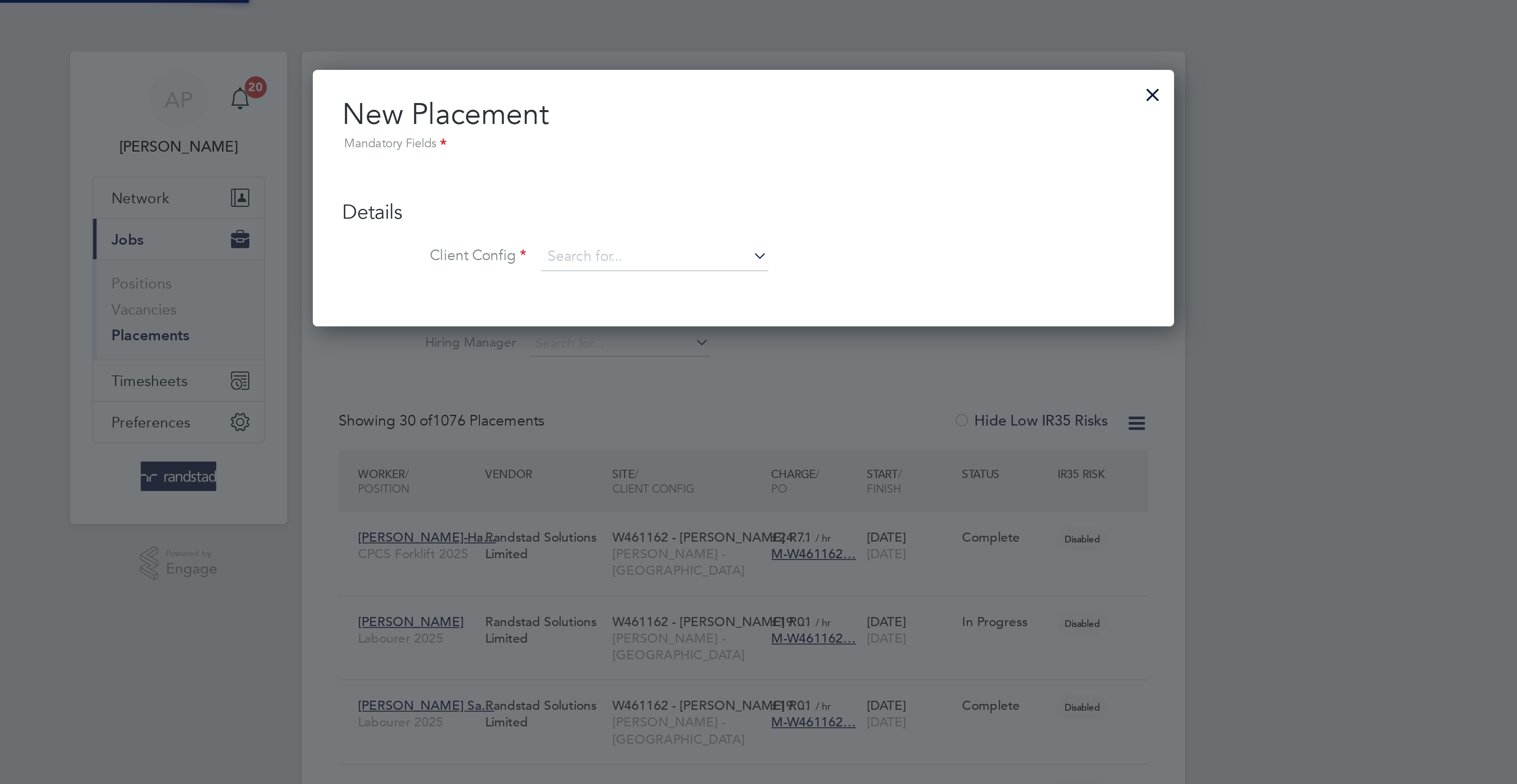
click at [935, 38] on div at bounding box center [934, 38] width 14 height 14
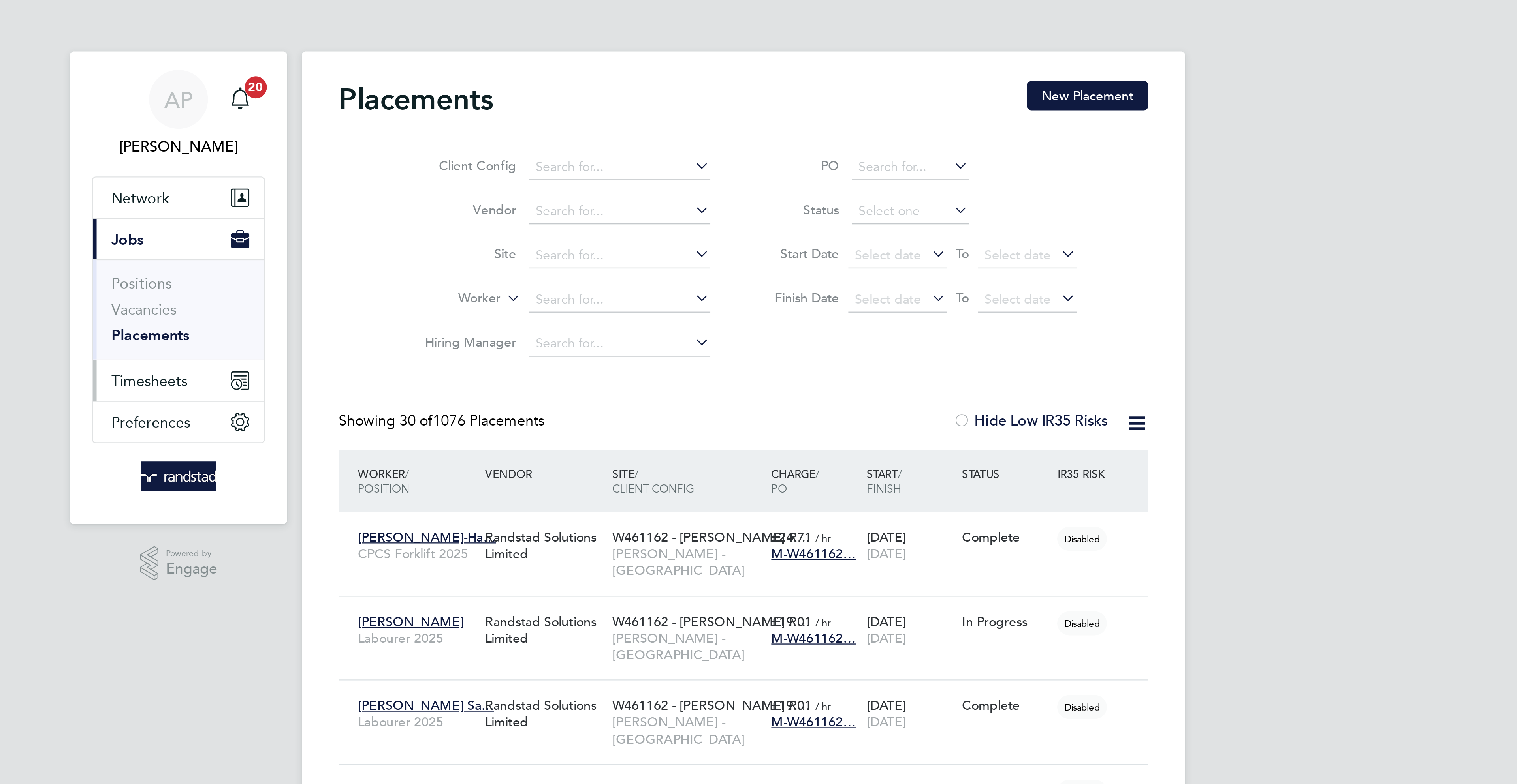
click at [515, 167] on span "Timesheets" at bounding box center [503, 163] width 33 height 7
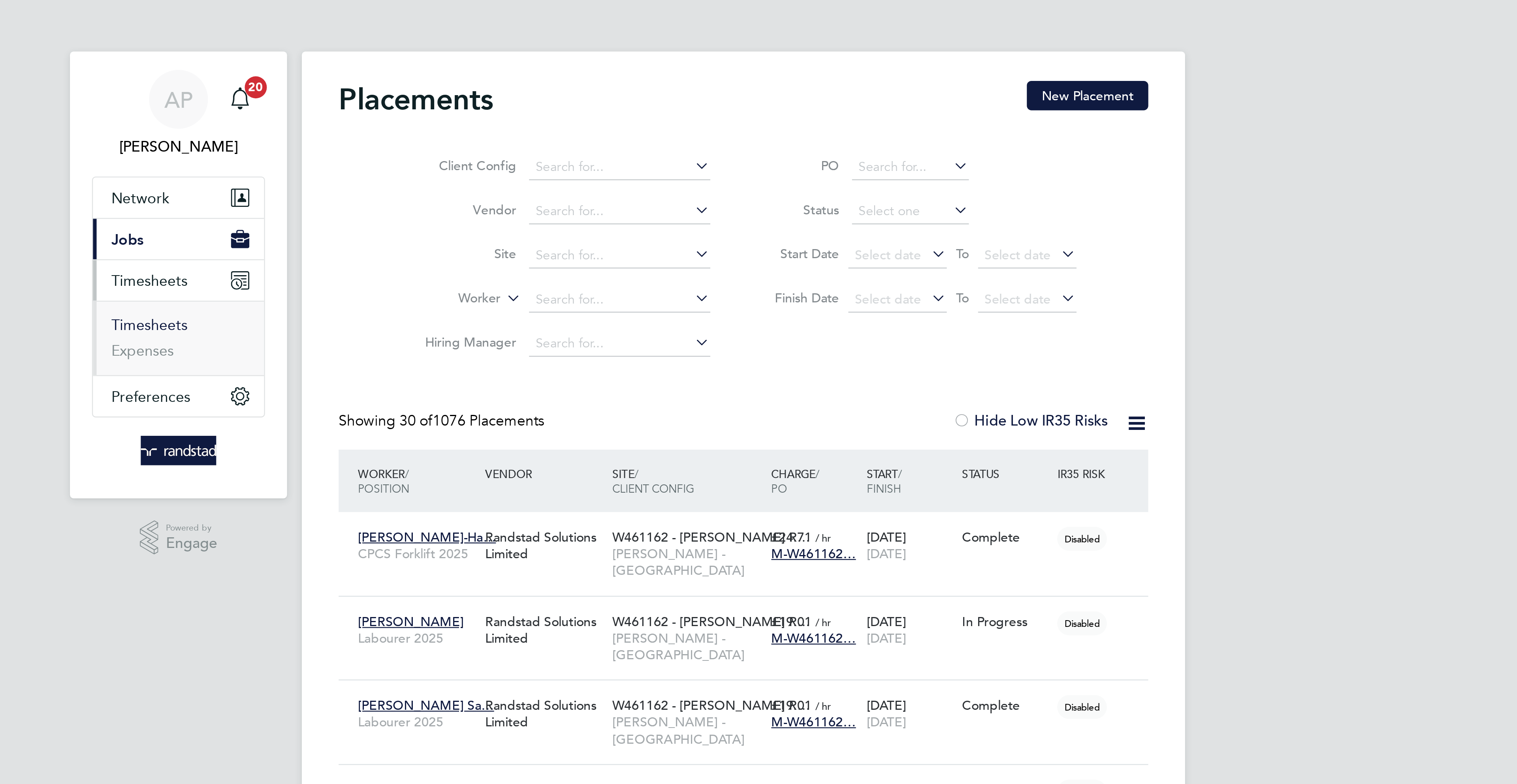
click at [506, 143] on link "Timesheets" at bounding box center [503, 139] width 33 height 7
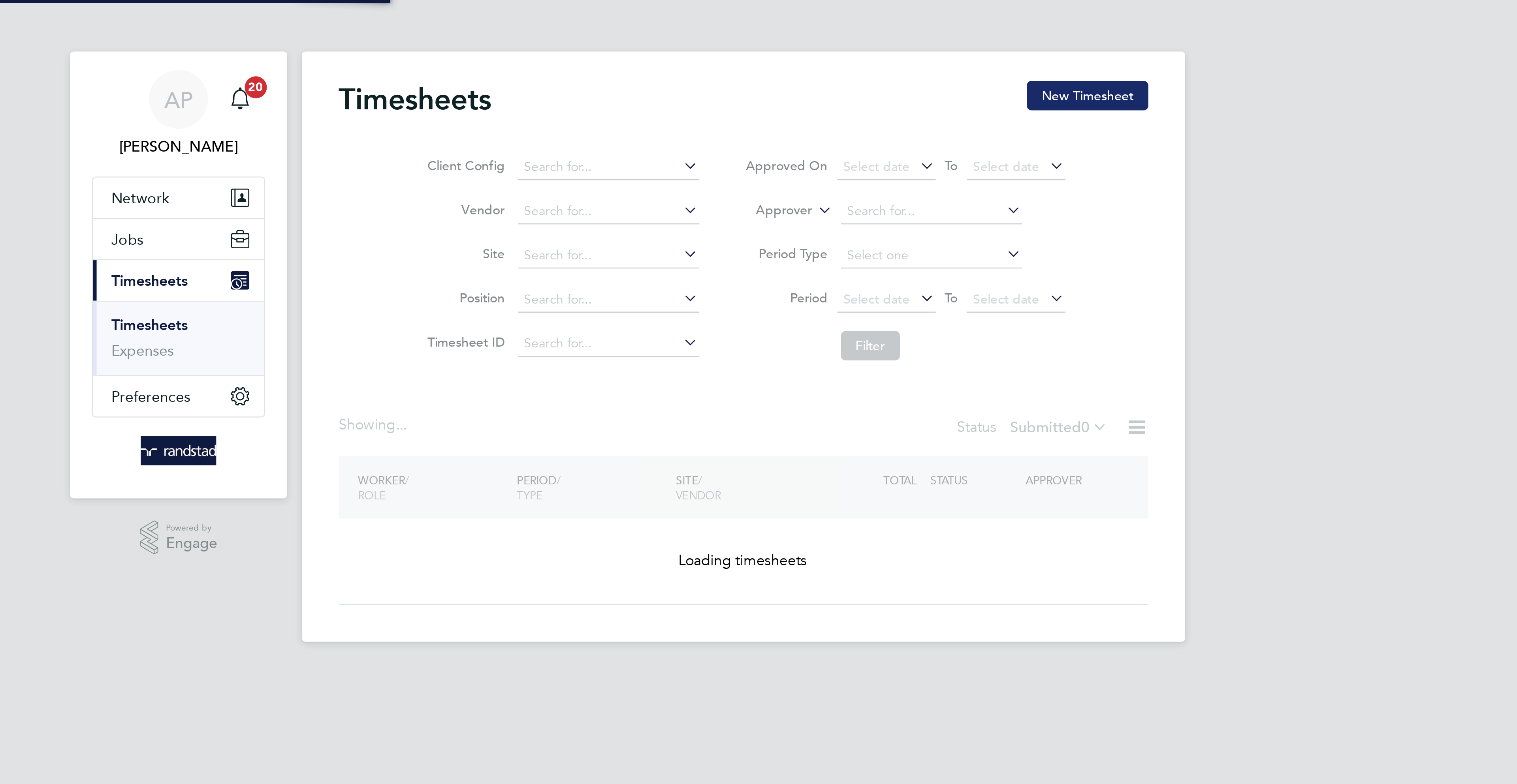
click at [905, 39] on button "New Timesheet" at bounding box center [906, 41] width 52 height 13
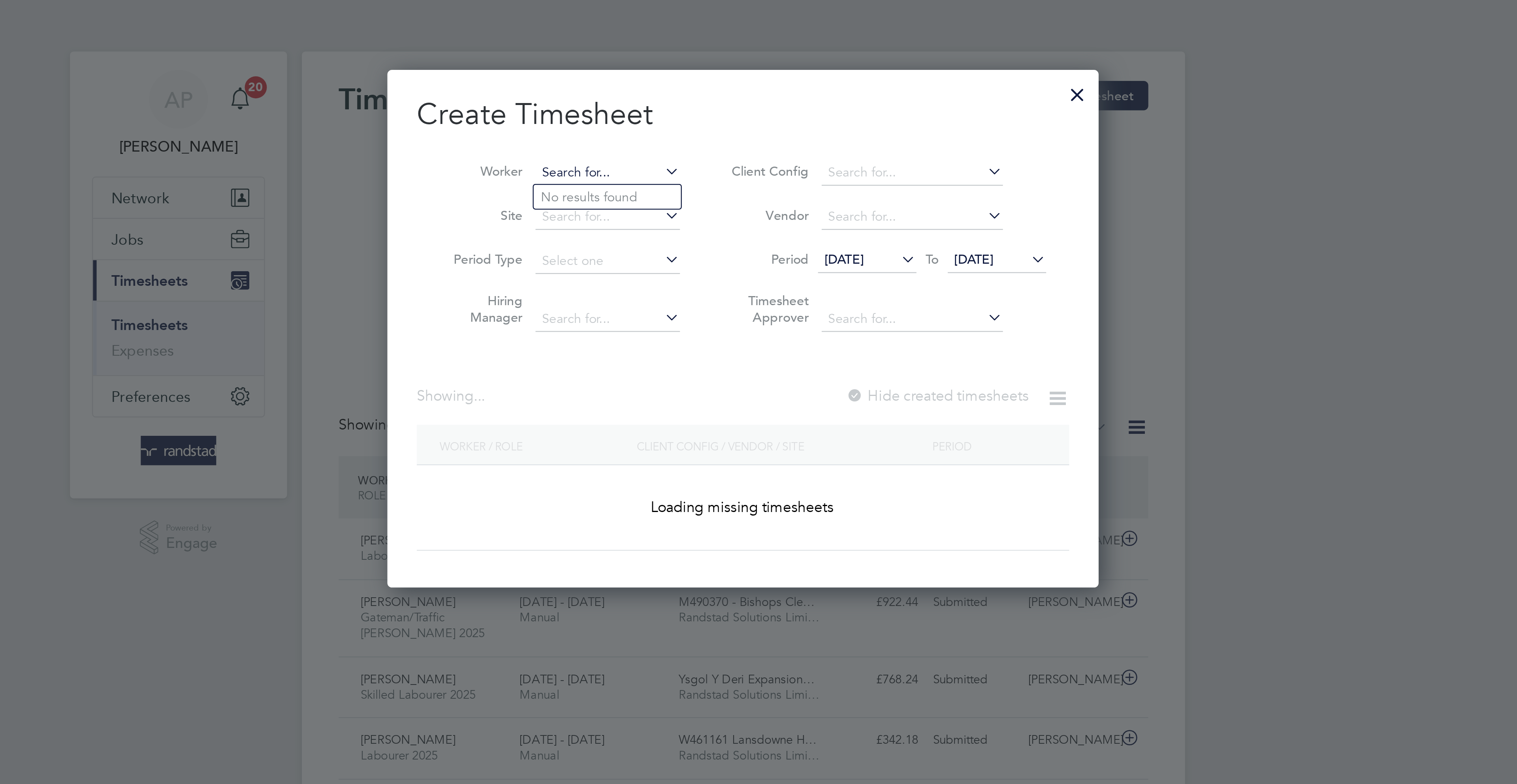
click at [699, 73] on input at bounding box center [700, 74] width 62 height 11
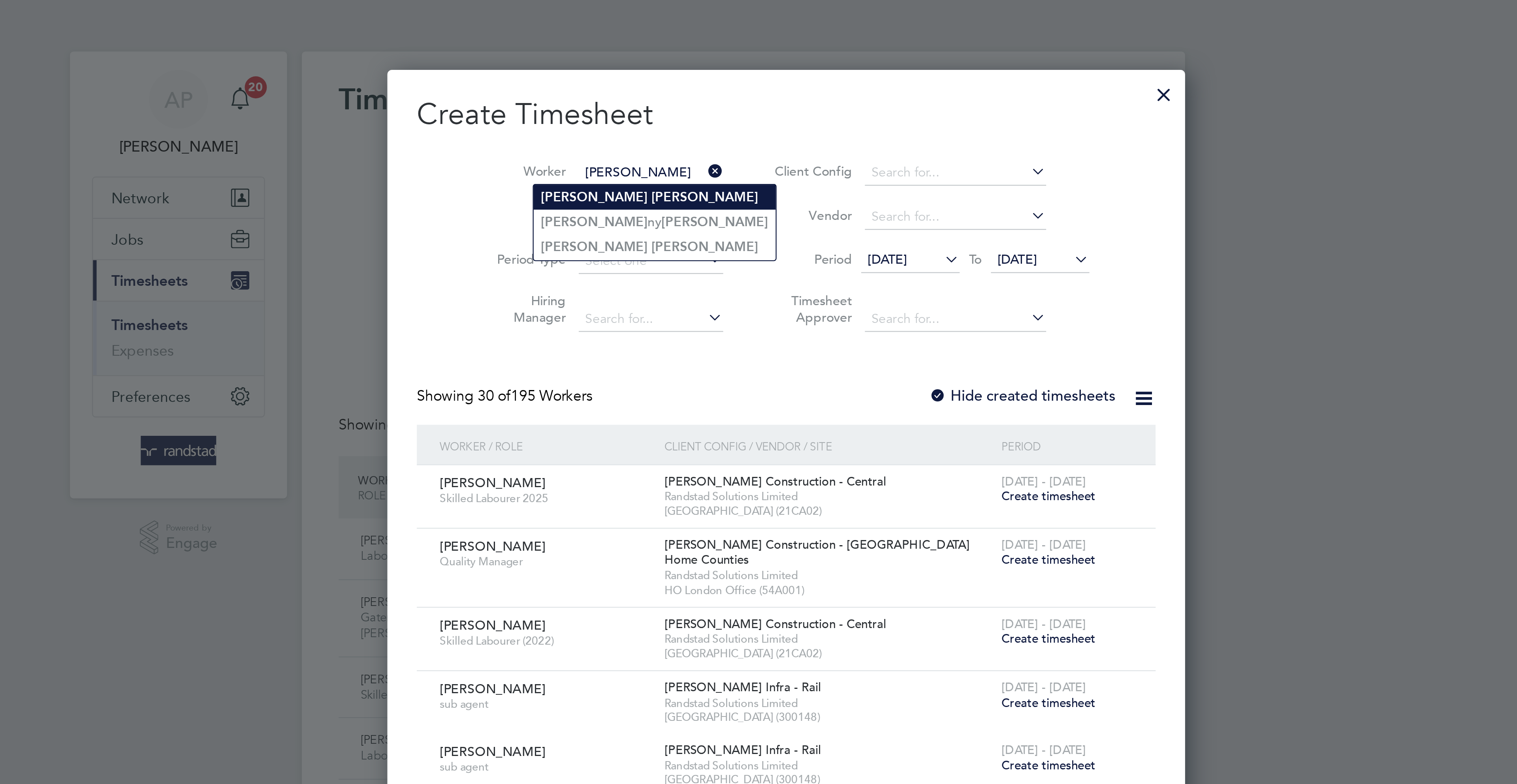
click at [704, 83] on li "John Smith" at bounding box center [721, 85] width 104 height 11
type input "[PERSON_NAME]"
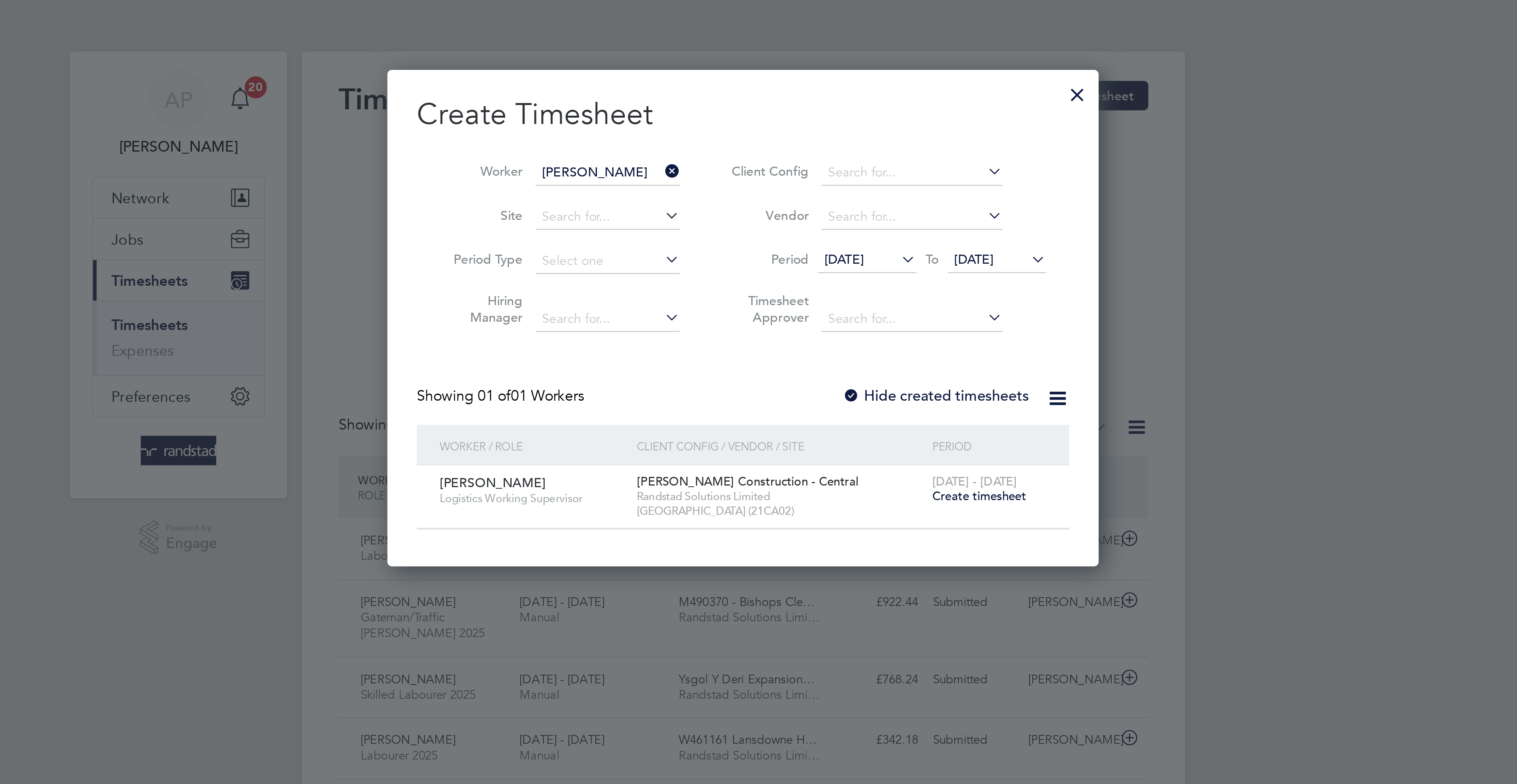
drag, startPoint x: 864, startPoint y: 216, endPoint x: 860, endPoint y: 212, distance: 5.7
click at [863, 215] on span "Create timesheet" at bounding box center [859, 213] width 40 height 7
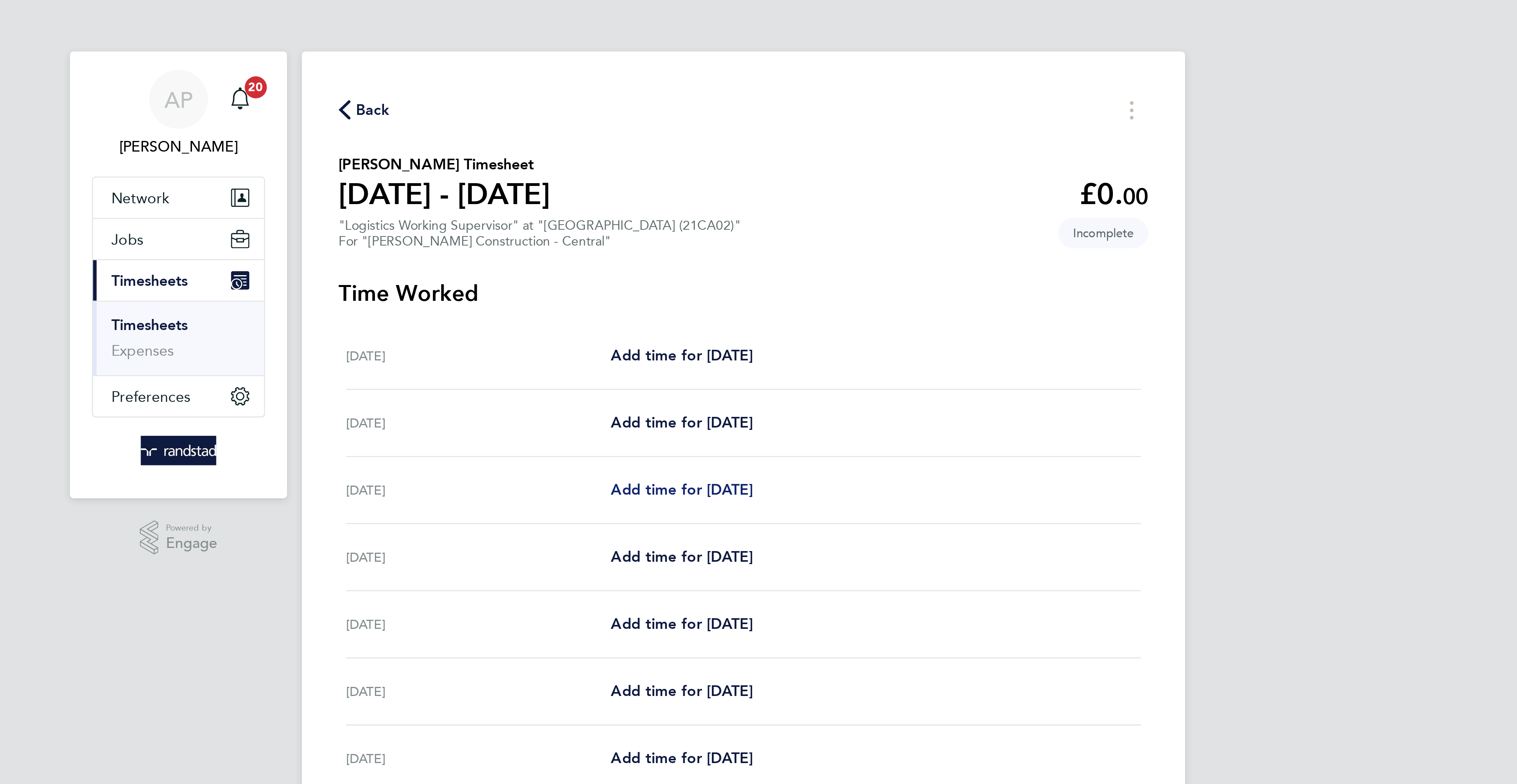
click at [727, 210] on span "Add time for [DATE]" at bounding box center [732, 210] width 61 height 7
select select "30"
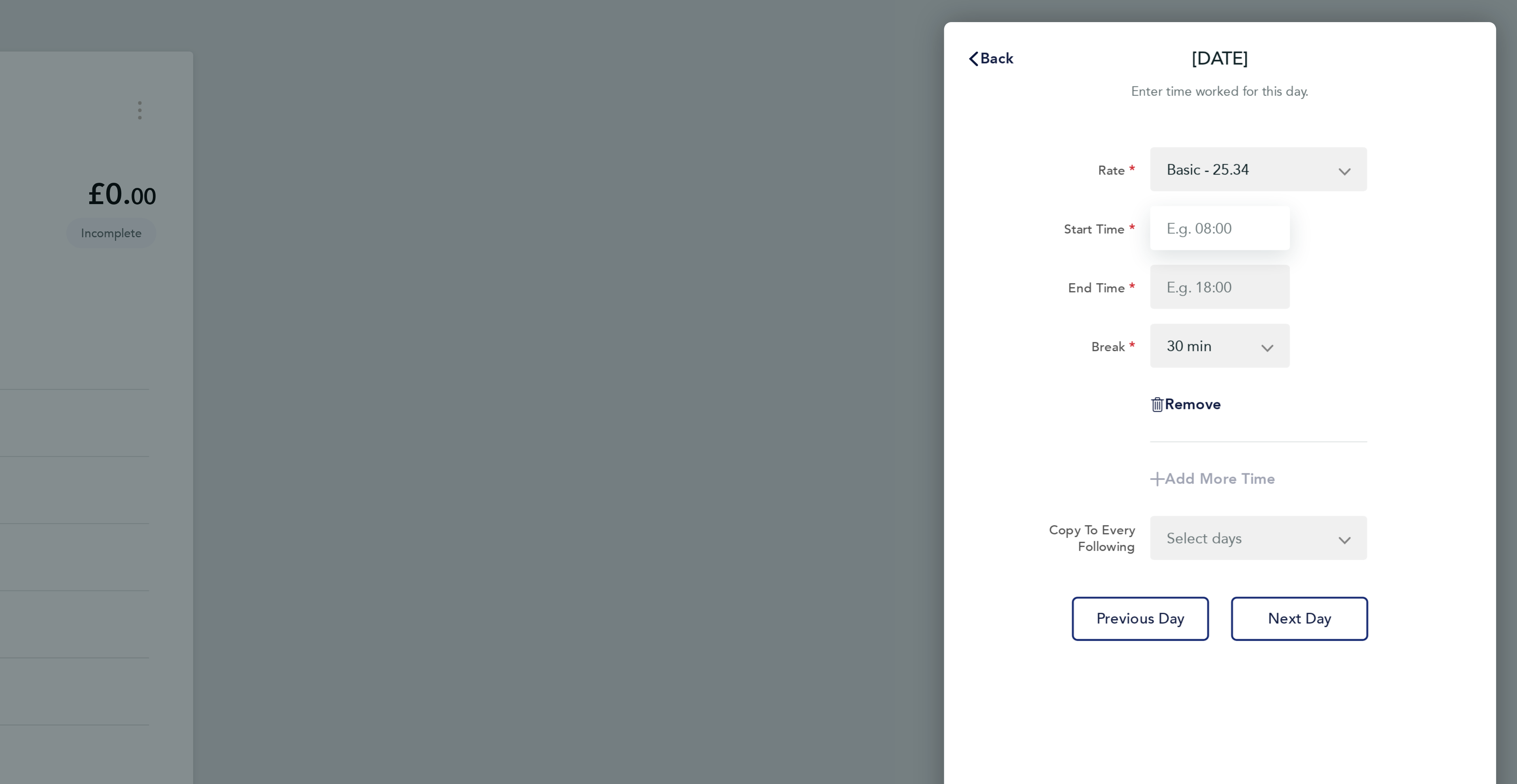
click at [1383, 102] on input "Start Time" at bounding box center [1389, 98] width 60 height 19
type input "07:00"
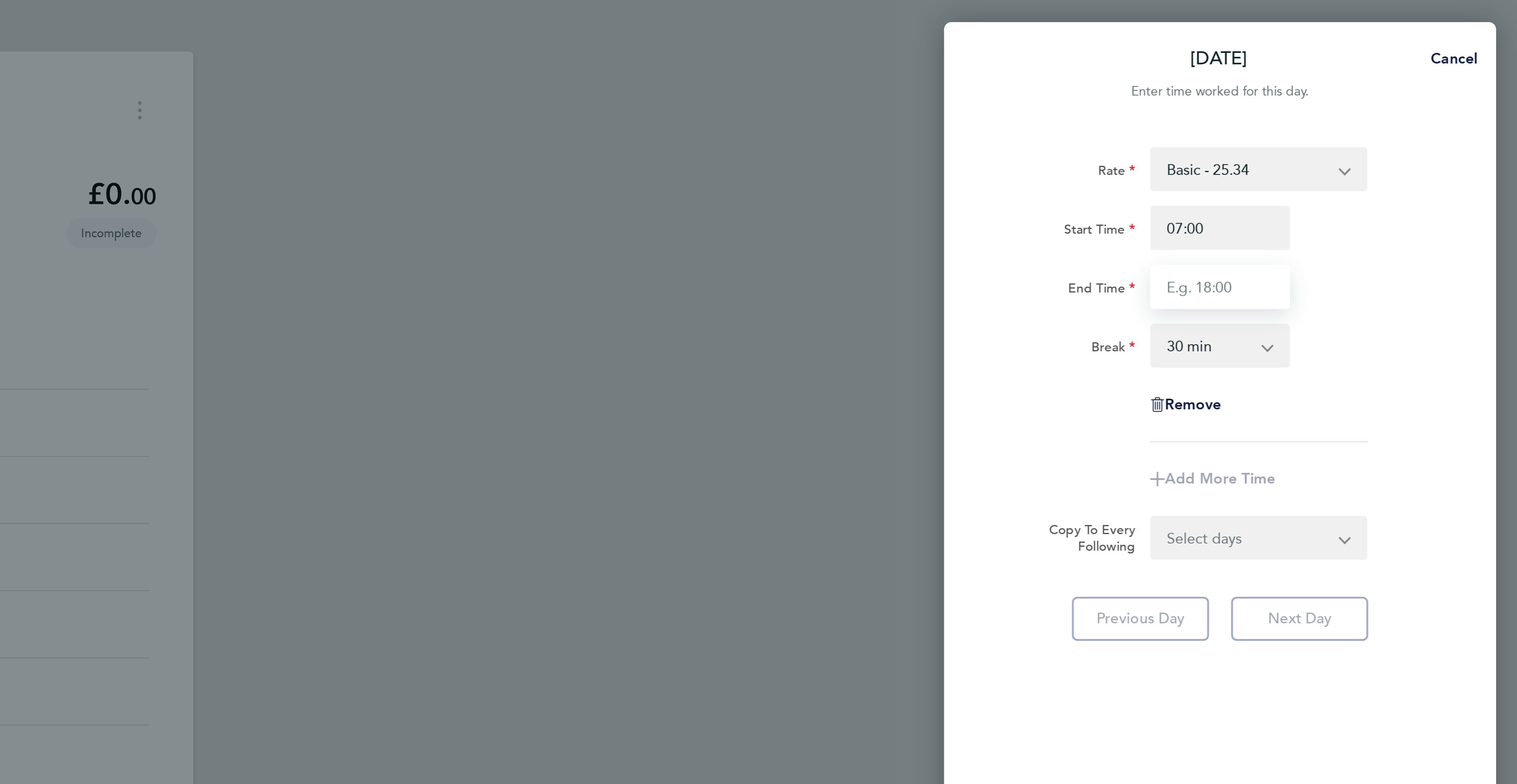
click at [1376, 121] on input "End Time" at bounding box center [1389, 123] width 60 height 19
type input "17:30"
click at [1507, 205] on div "Rate Basic - 25.34 Overtime 1 - 38.01 Start Time 07:00 End Time 17:30 Break 0 m…" at bounding box center [1389, 389] width 237 height 670
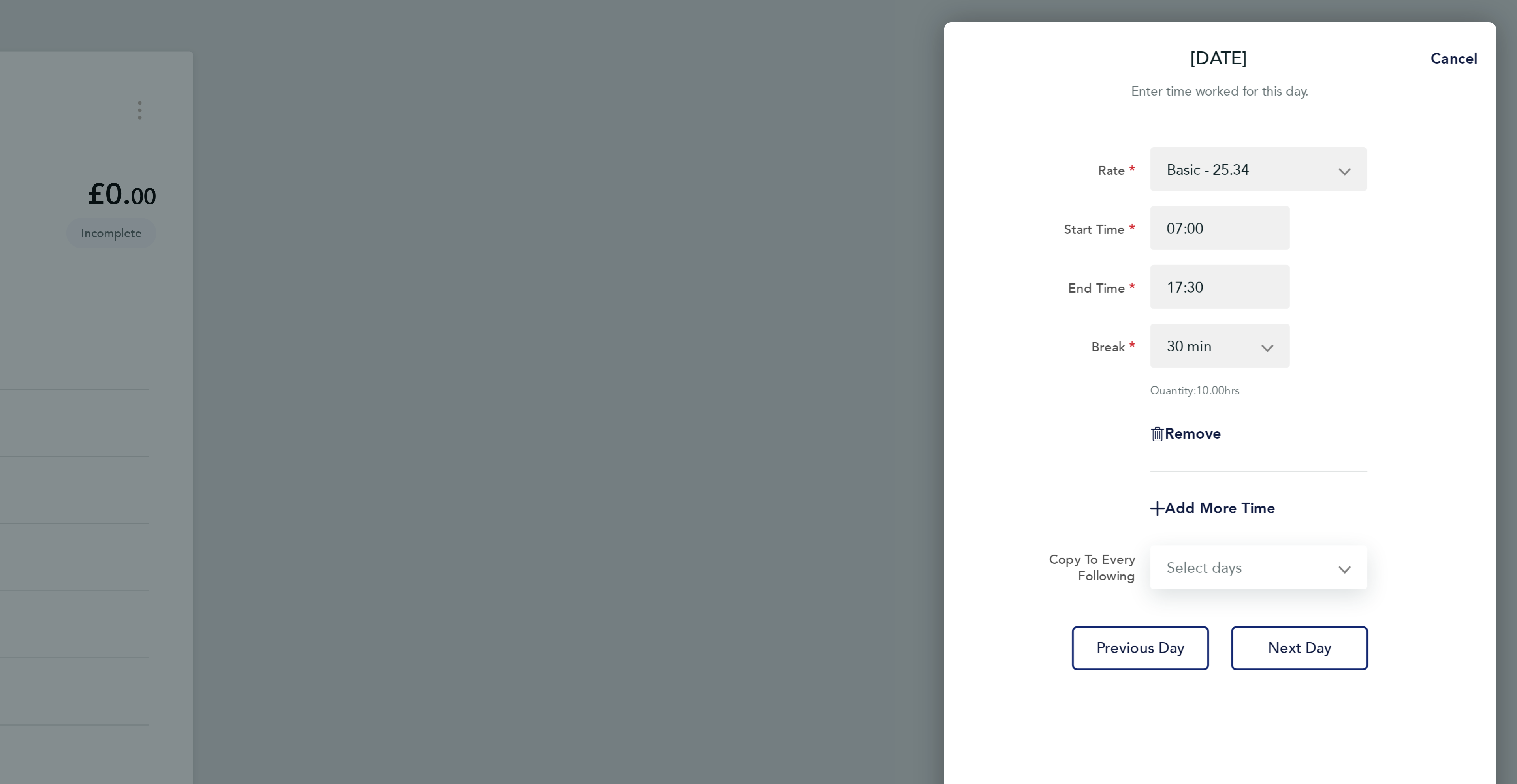
click at [1412, 242] on select "Select days Day [DATE] [DATE] [DATE] [DATE]" at bounding box center [1401, 244] width 83 height 17
select select "DAY"
click at [1360, 235] on select "Select days Day [DATE] [DATE] [DATE] [DATE]" at bounding box center [1401, 244] width 83 height 17
select select "[DATE]"
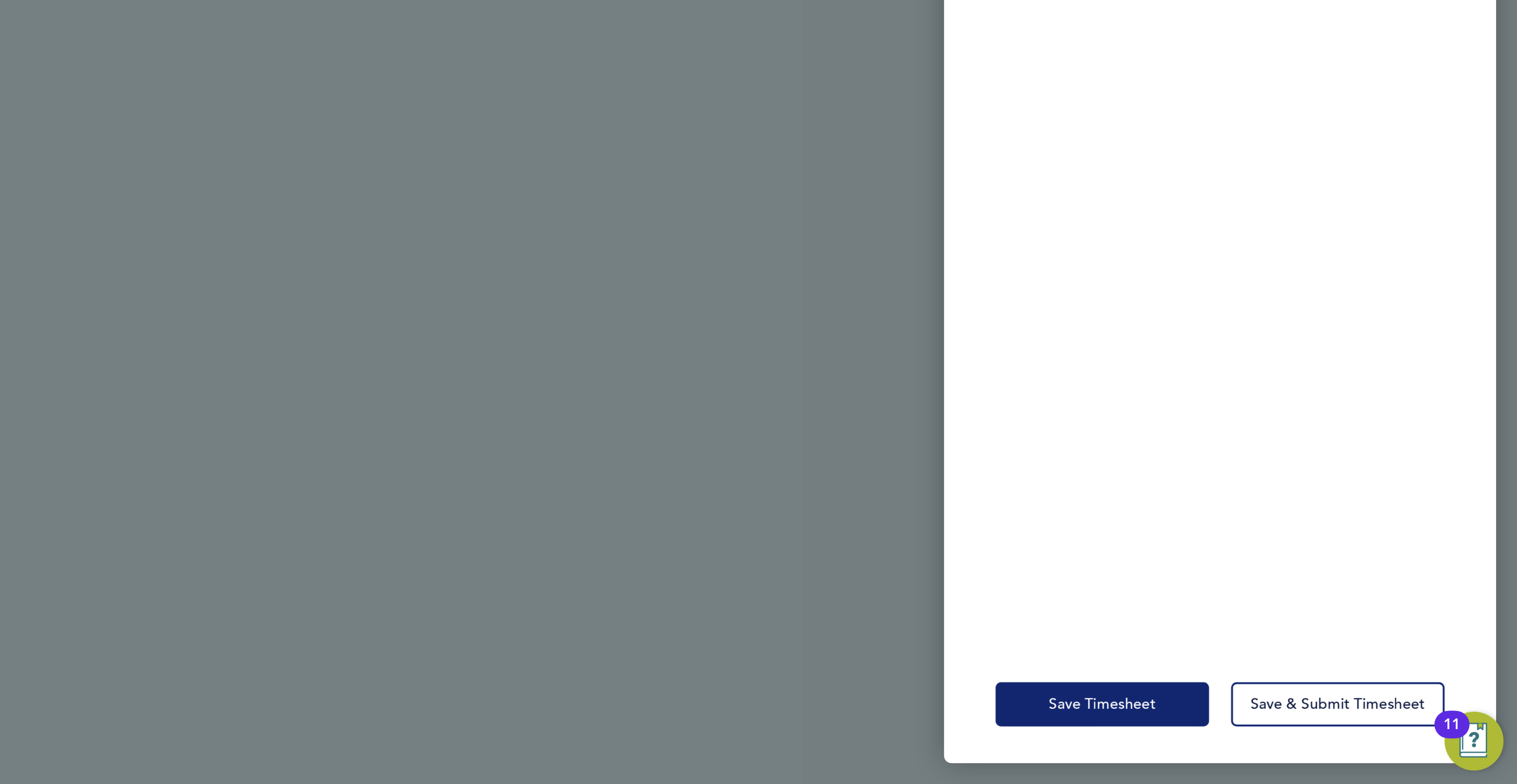
click at [1347, 749] on span "Save Timesheet" at bounding box center [1338, 749] width 46 height 8
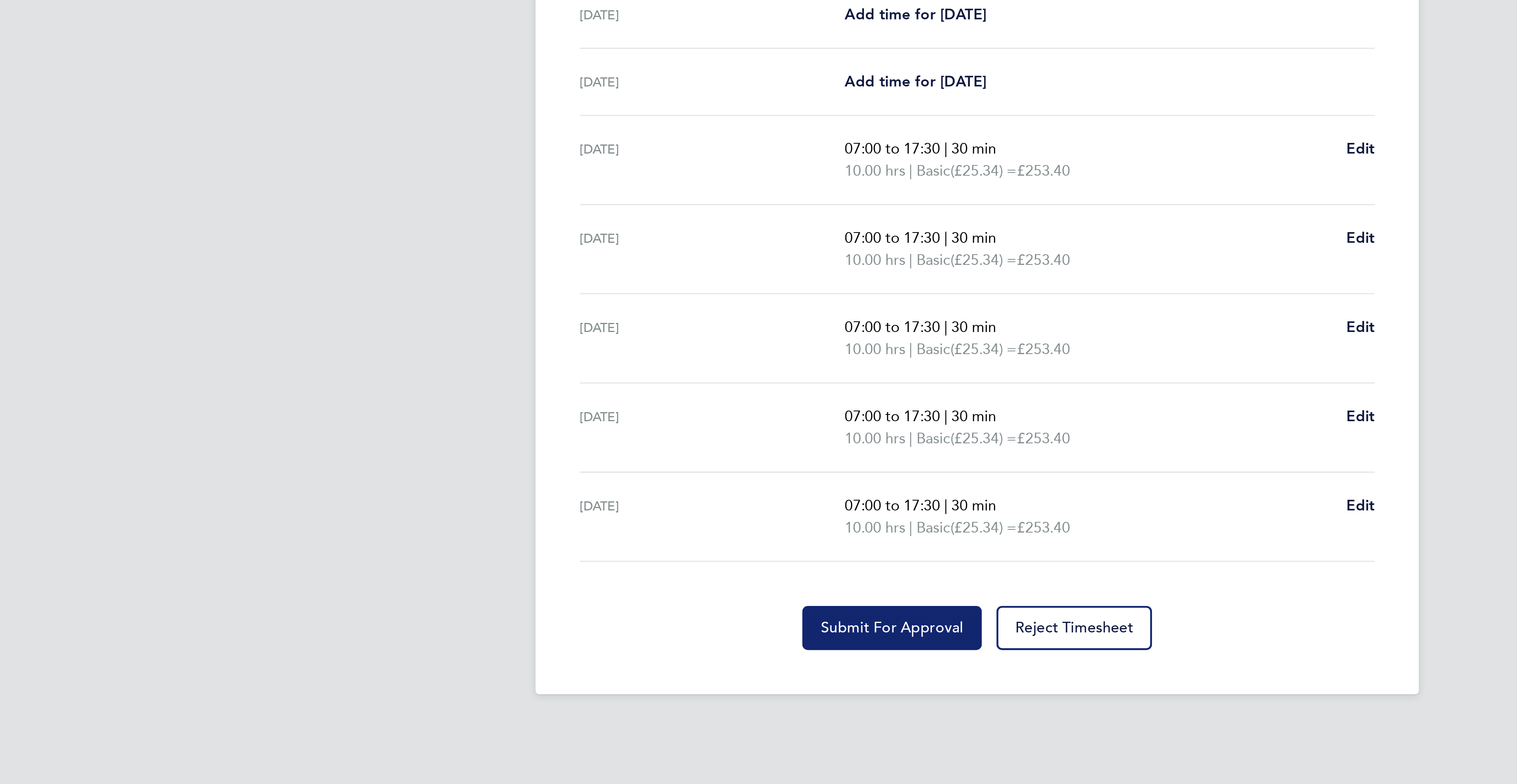
drag, startPoint x: 721, startPoint y: 531, endPoint x: 726, endPoint y: 510, distance: 21.6
click at [721, 530] on span "Submit For Approval" at bounding box center [722, 530] width 61 height 8
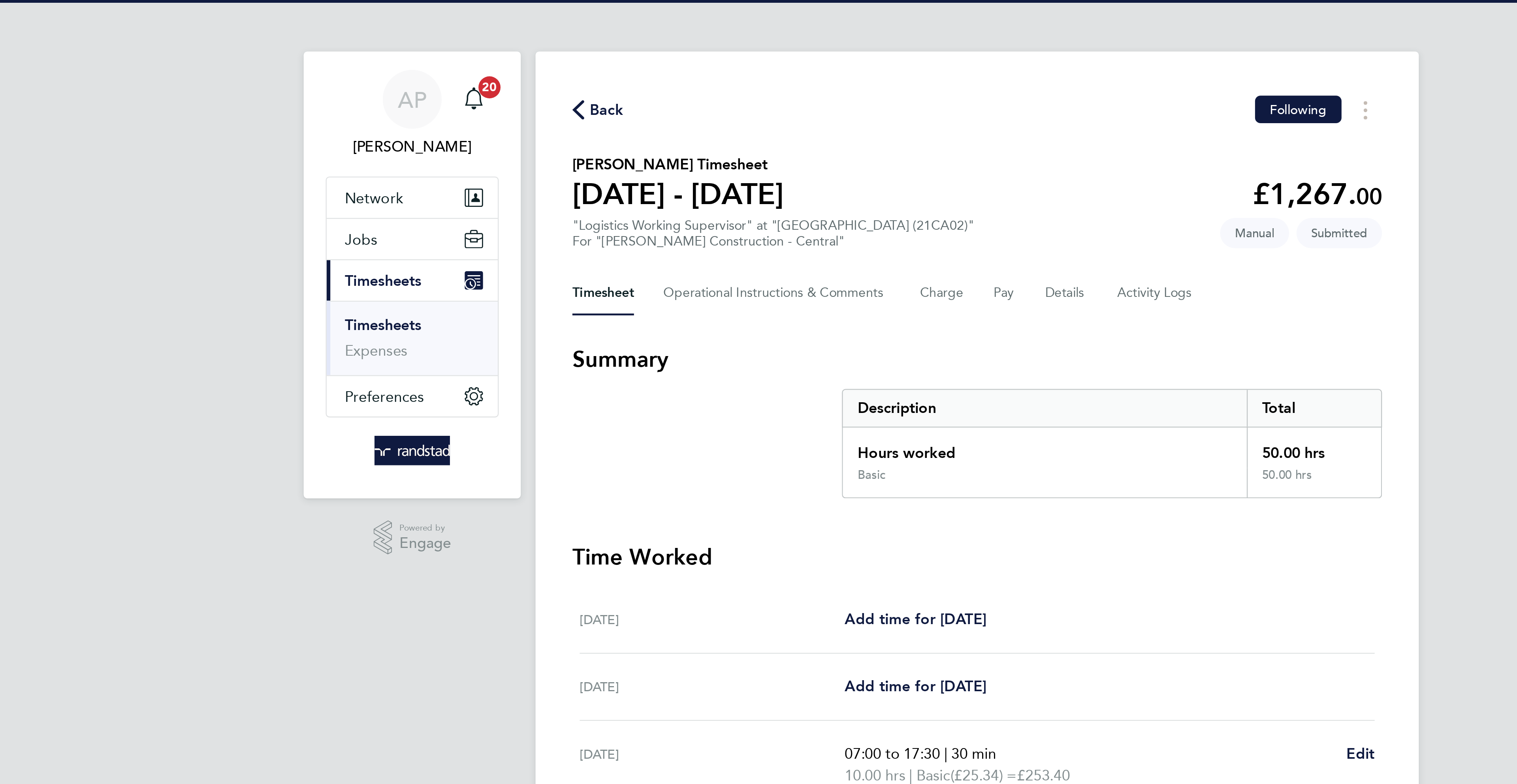
click at [593, 45] on span "Back" at bounding box center [599, 47] width 15 height 9
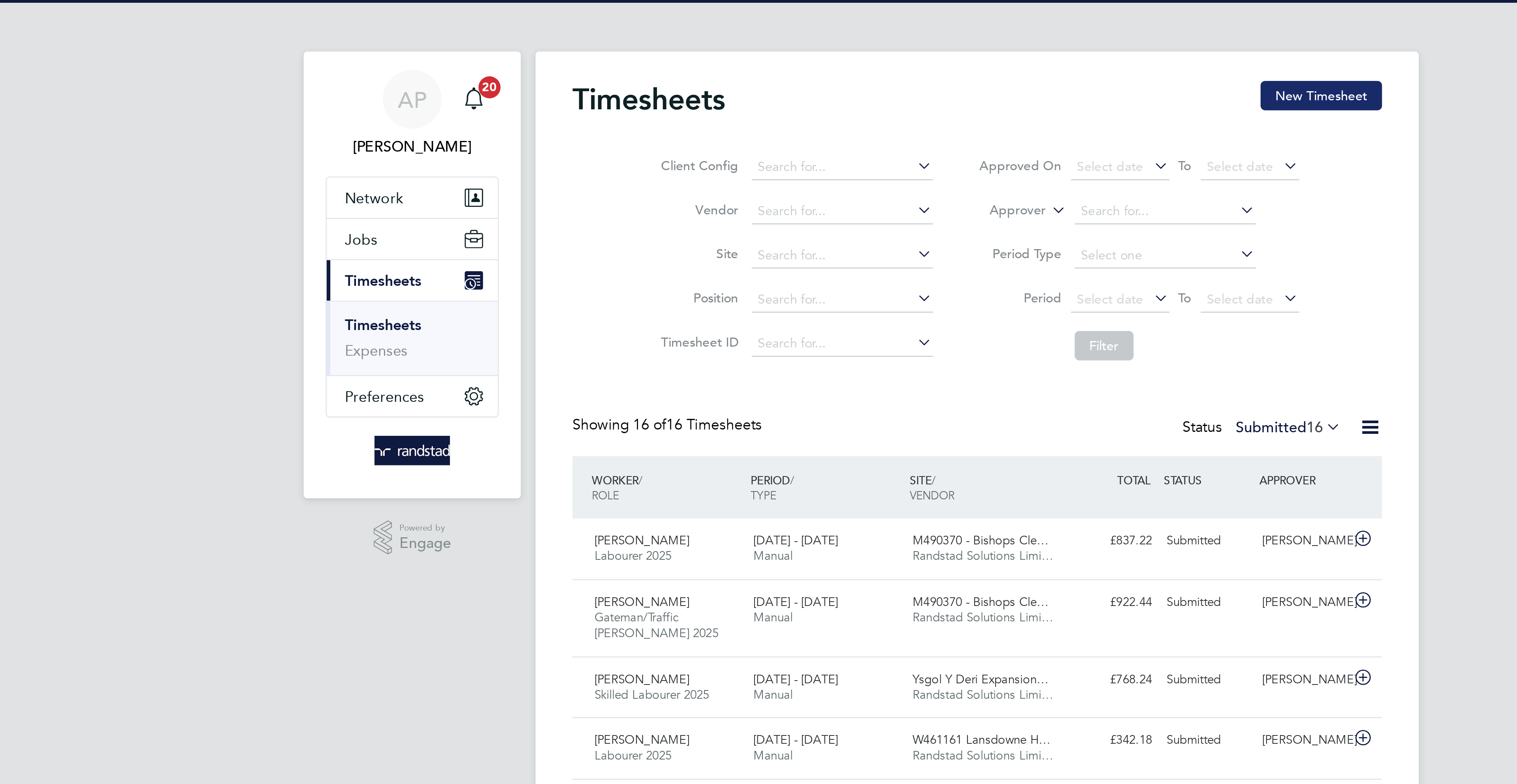
click at [905, 43] on button "New Timesheet" at bounding box center [906, 41] width 52 height 13
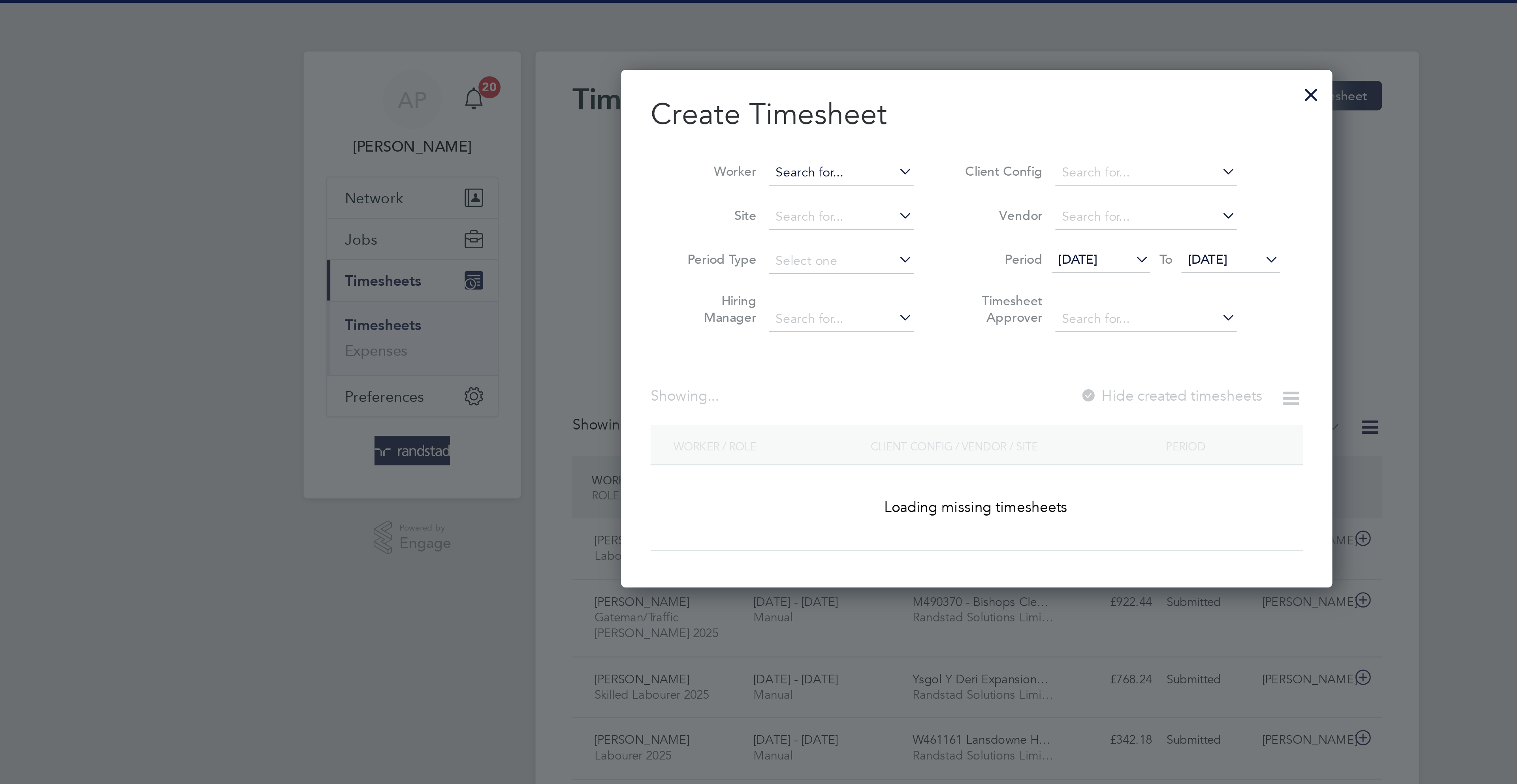
click at [681, 69] on input at bounding box center [700, 74] width 62 height 11
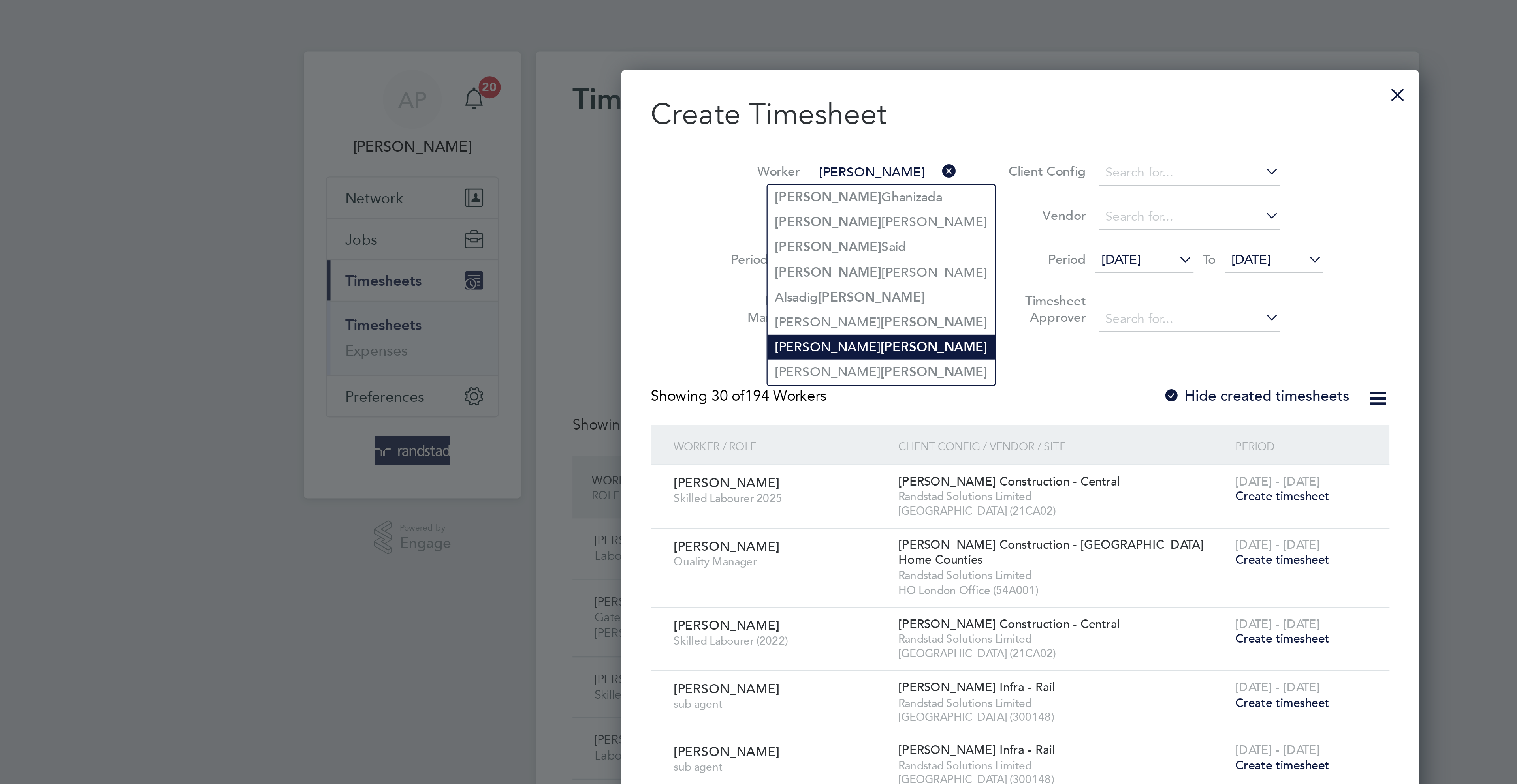
type input "[PERSON_NAME]"
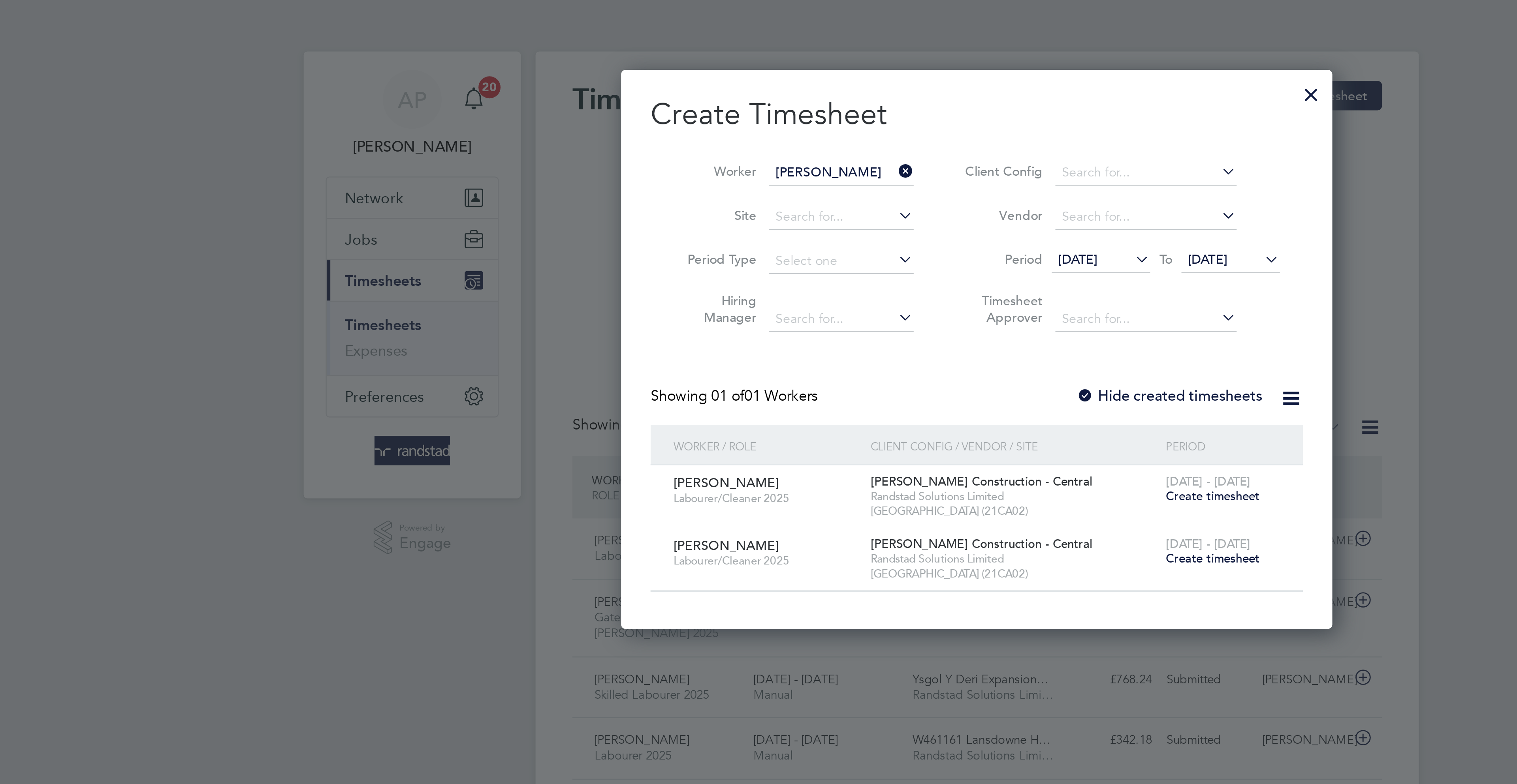
click at [861, 239] on span "Create timesheet" at bounding box center [859, 240] width 40 height 7
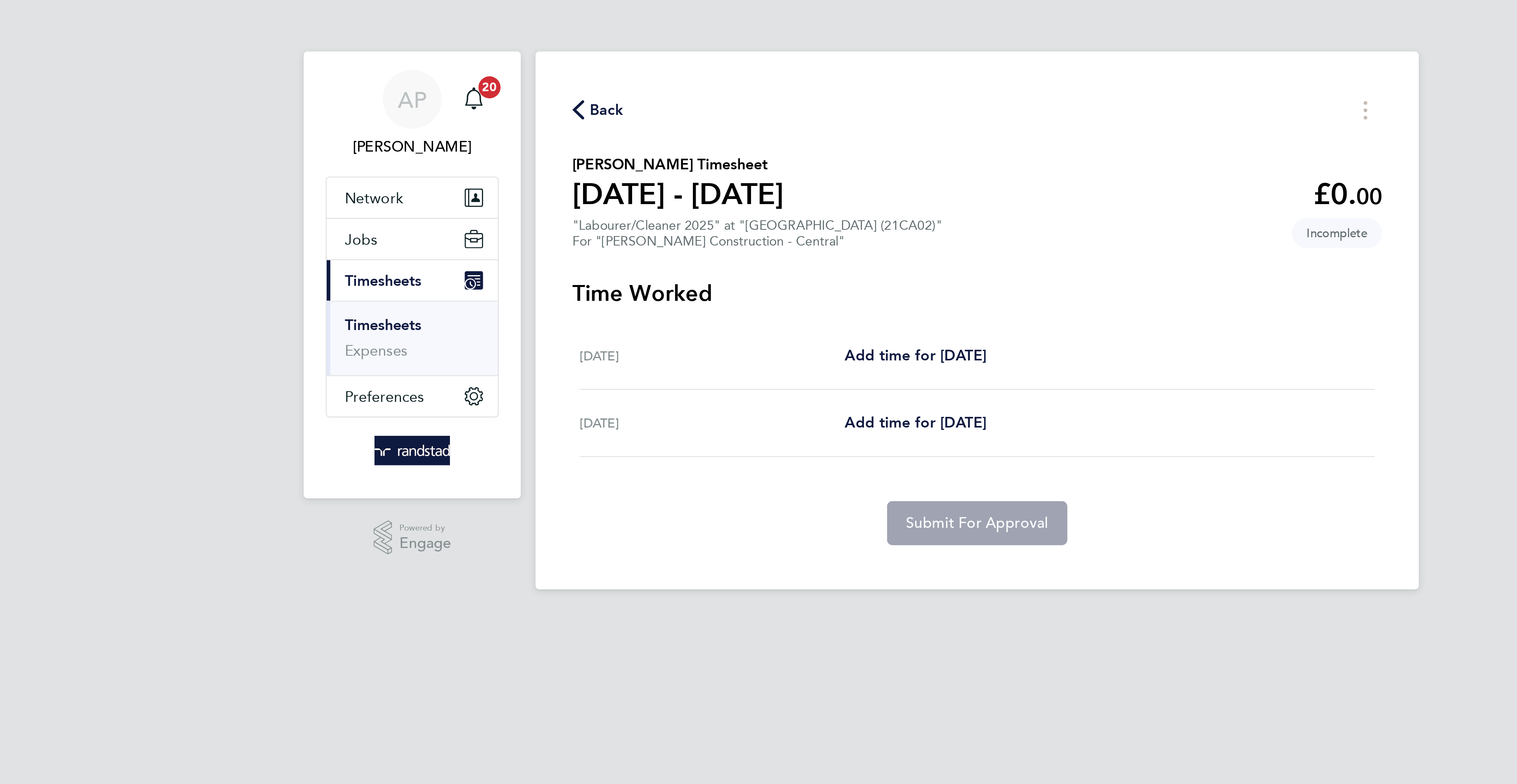
click at [597, 51] on span "Back" at bounding box center [599, 47] width 15 height 9
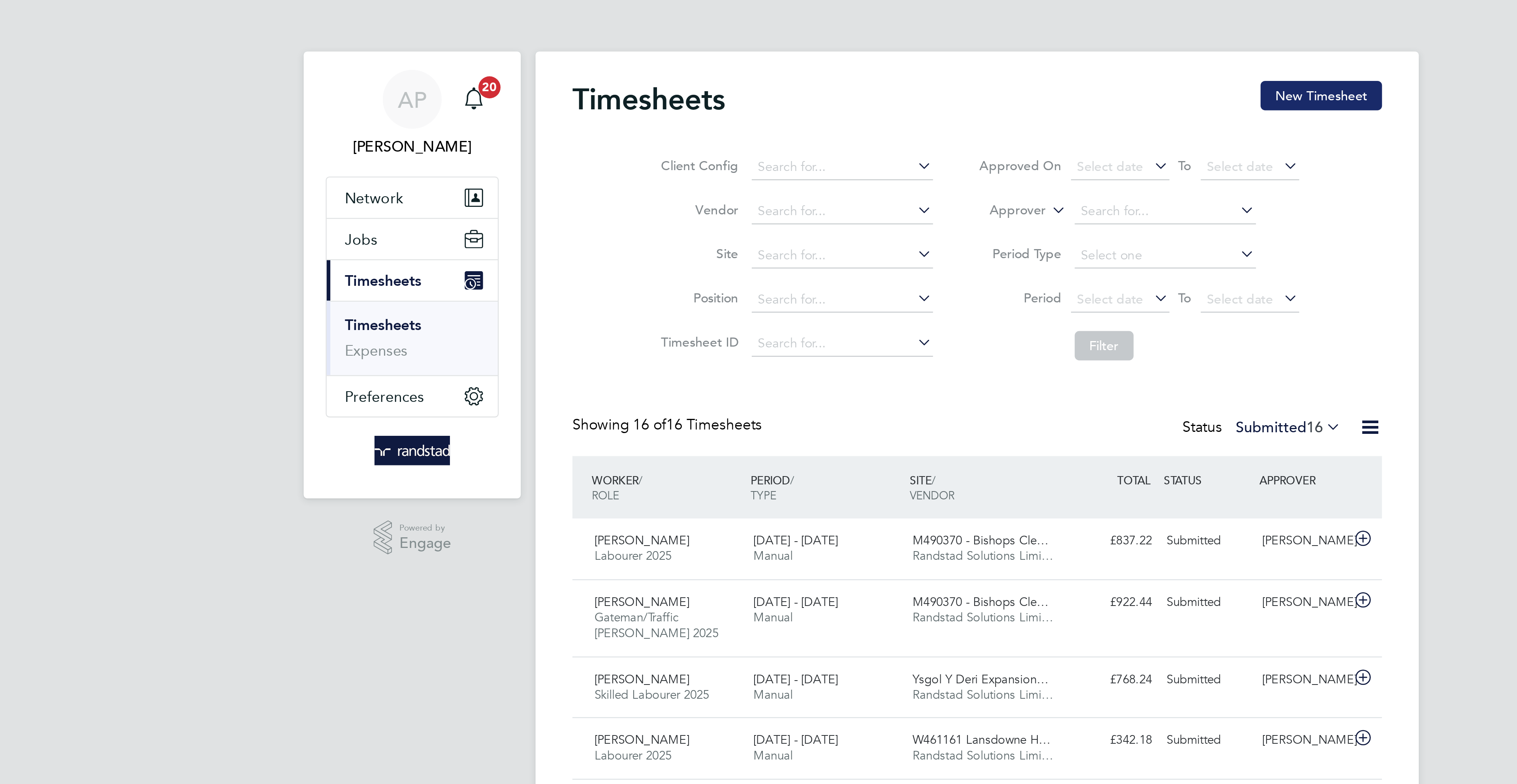
click at [904, 40] on button "New Timesheet" at bounding box center [906, 41] width 52 height 13
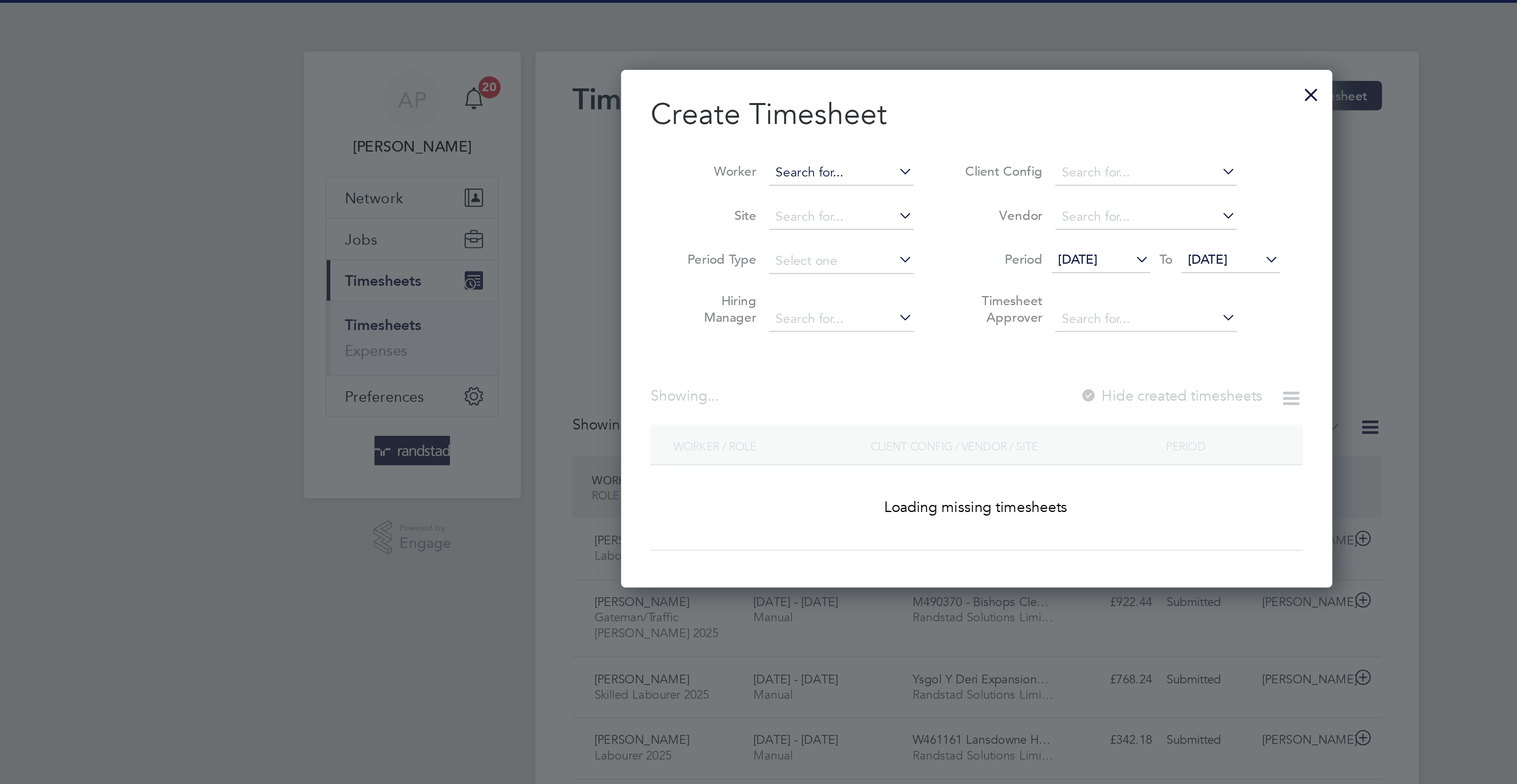
click at [699, 74] on input at bounding box center [700, 74] width 62 height 11
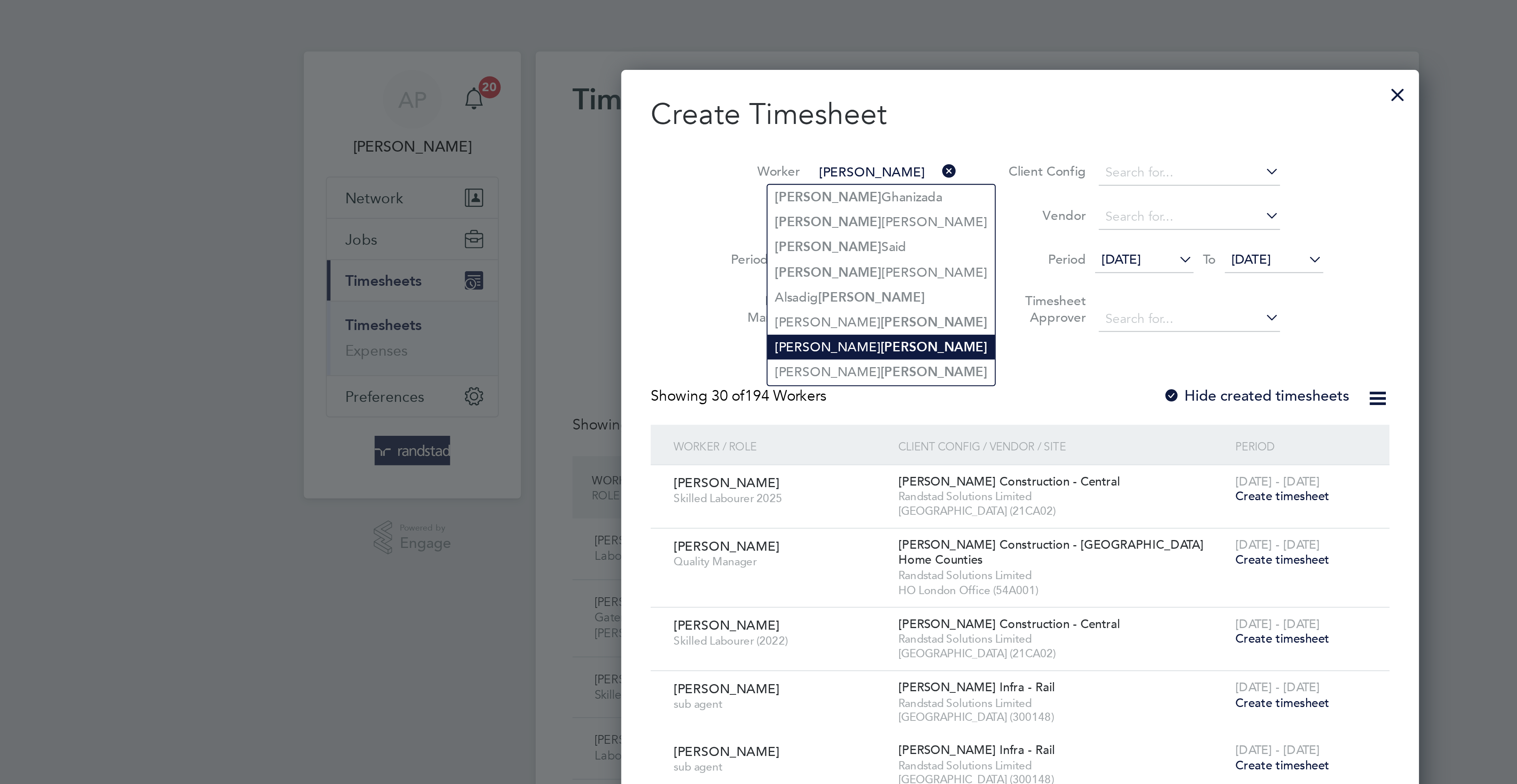
click at [717, 151] on b "Mustafa" at bounding box center [740, 149] width 46 height 7
type input "[PERSON_NAME]"
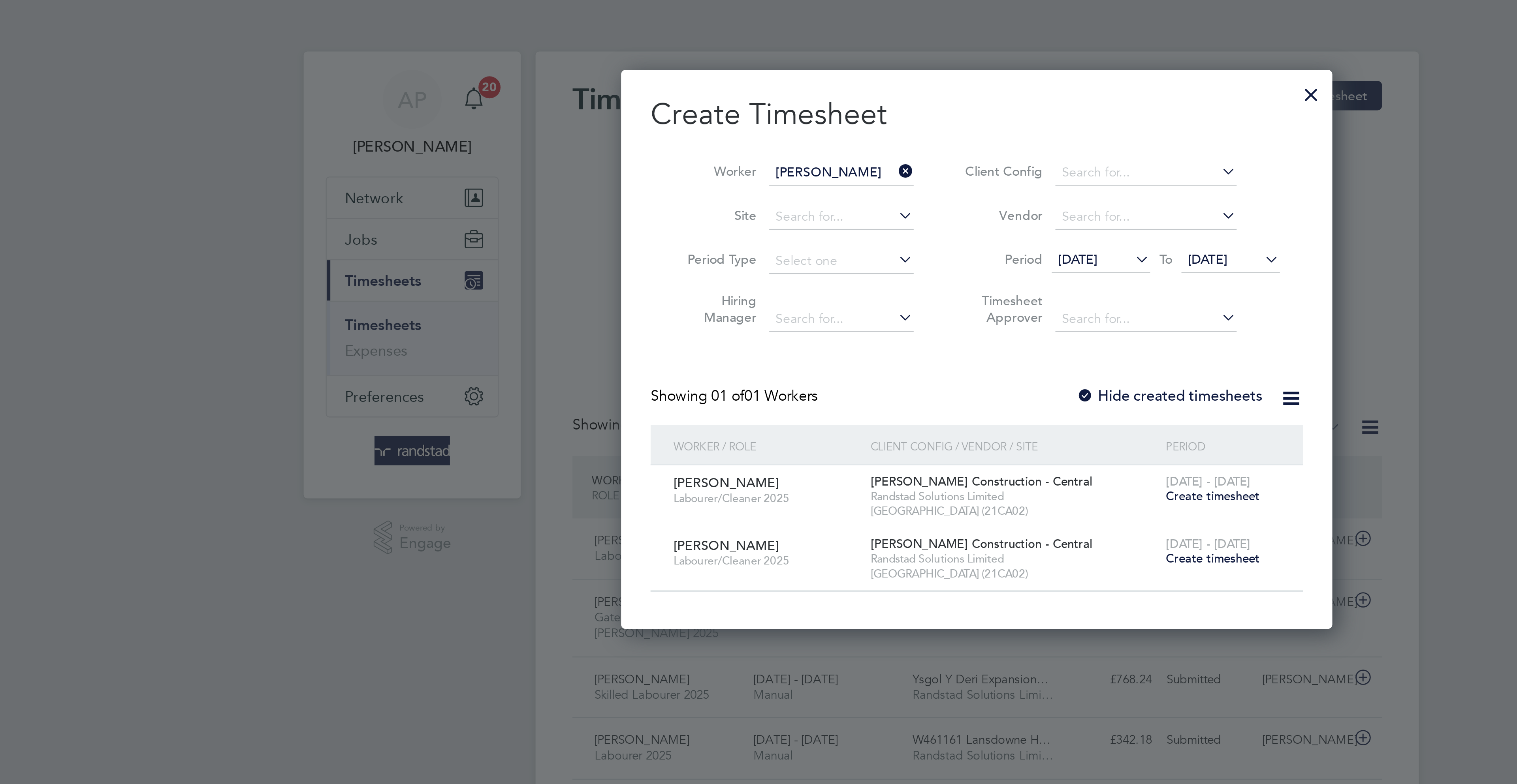
click at [857, 171] on label "Hide created timesheets" at bounding box center [840, 171] width 80 height 8
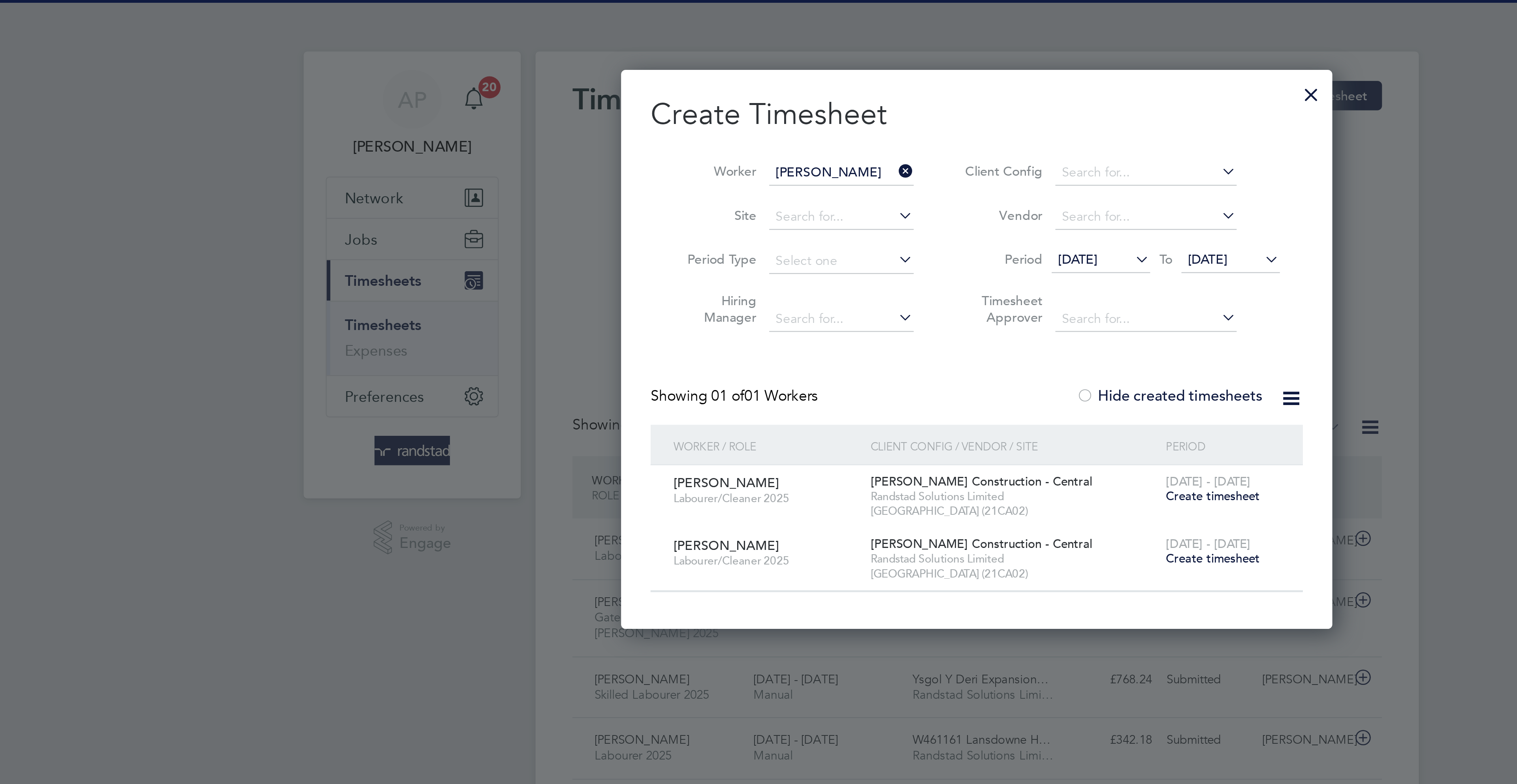
click at [855, 171] on label "Hide created timesheets" at bounding box center [840, 171] width 80 height 8
click at [852, 167] on label "Hide created timesheets" at bounding box center [840, 171] width 80 height 8
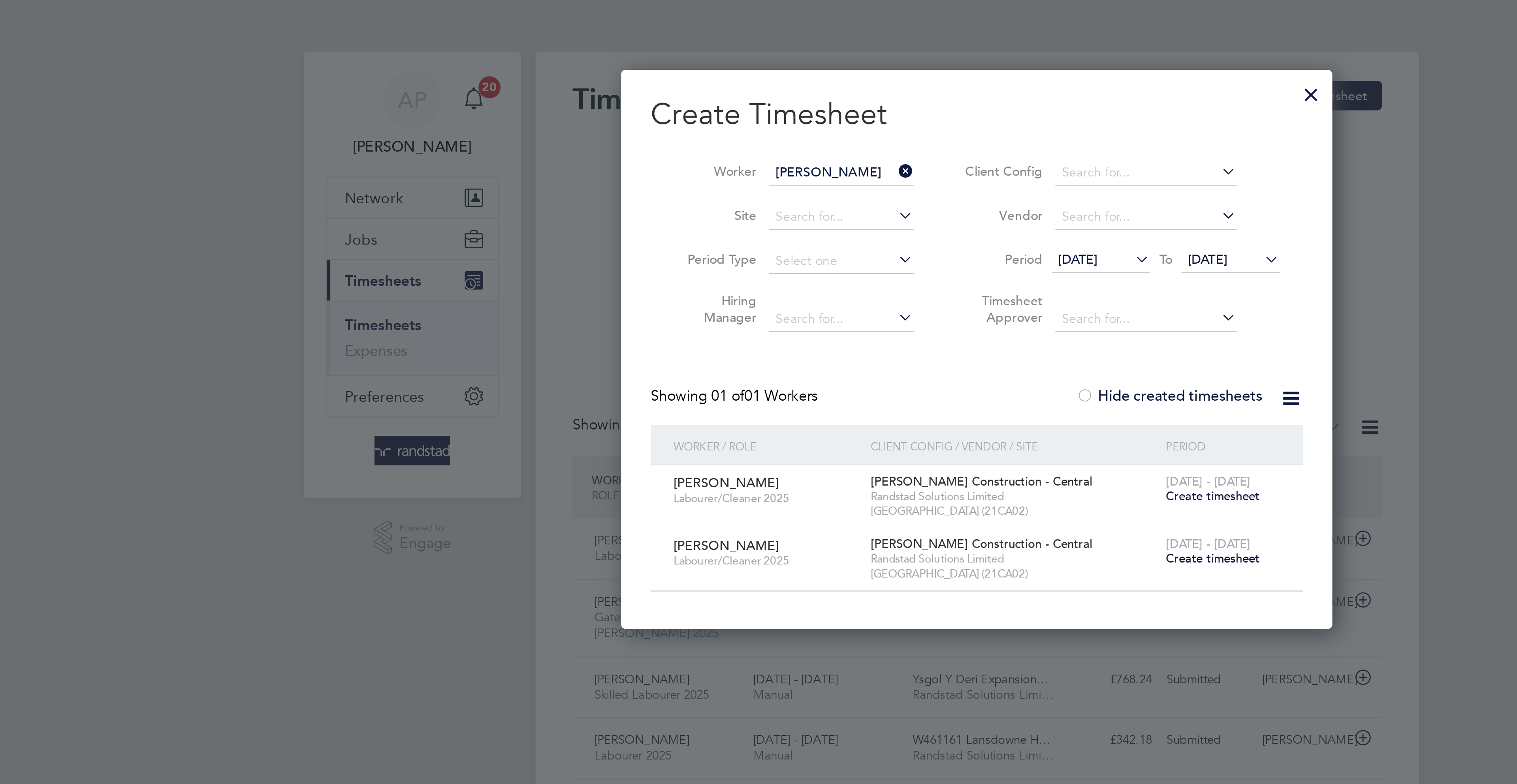
click at [866, 111] on span "[DATE]" at bounding box center [857, 111] width 17 height 7
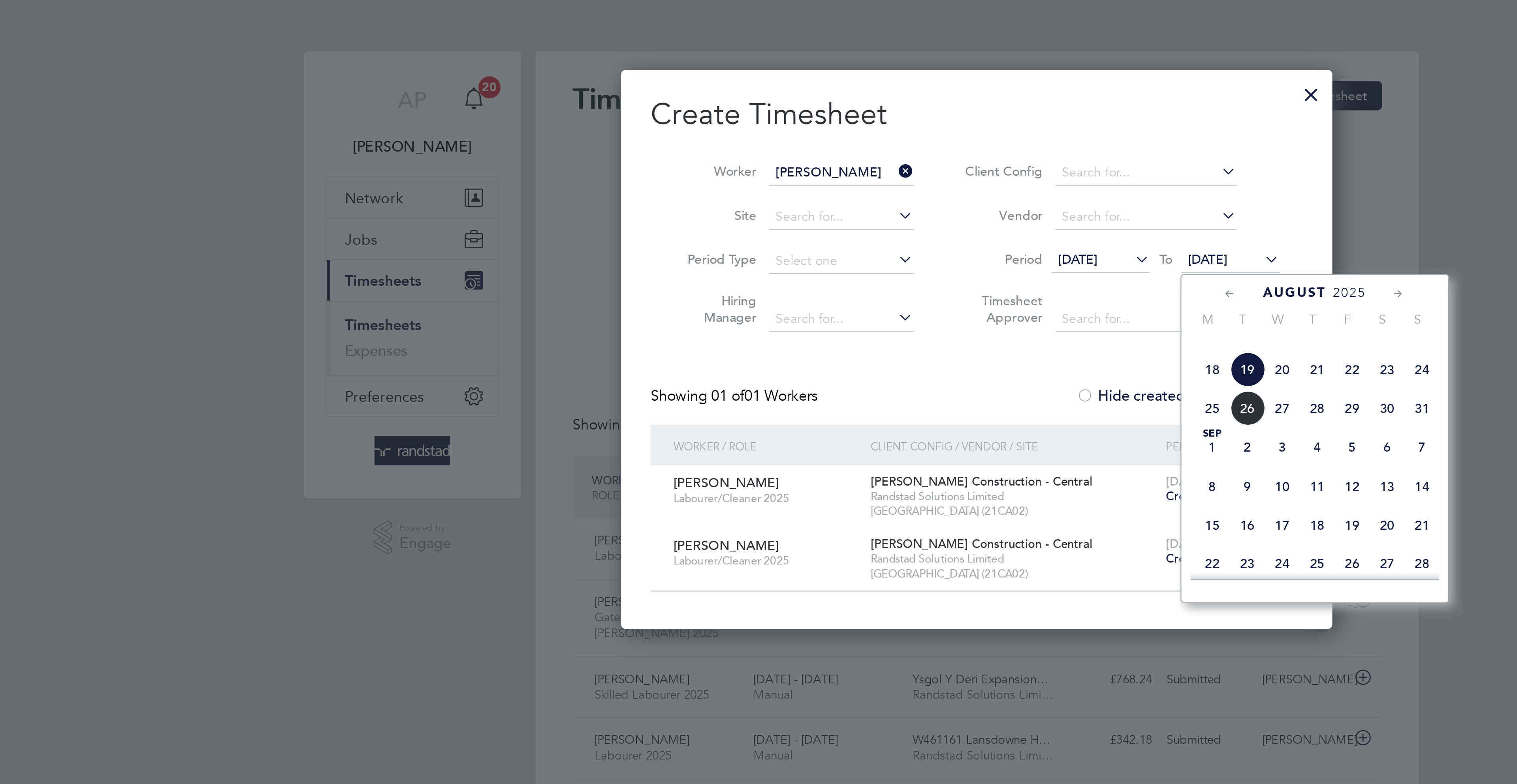
click at [942, 183] on span "31" at bounding box center [950, 175] width 15 height 15
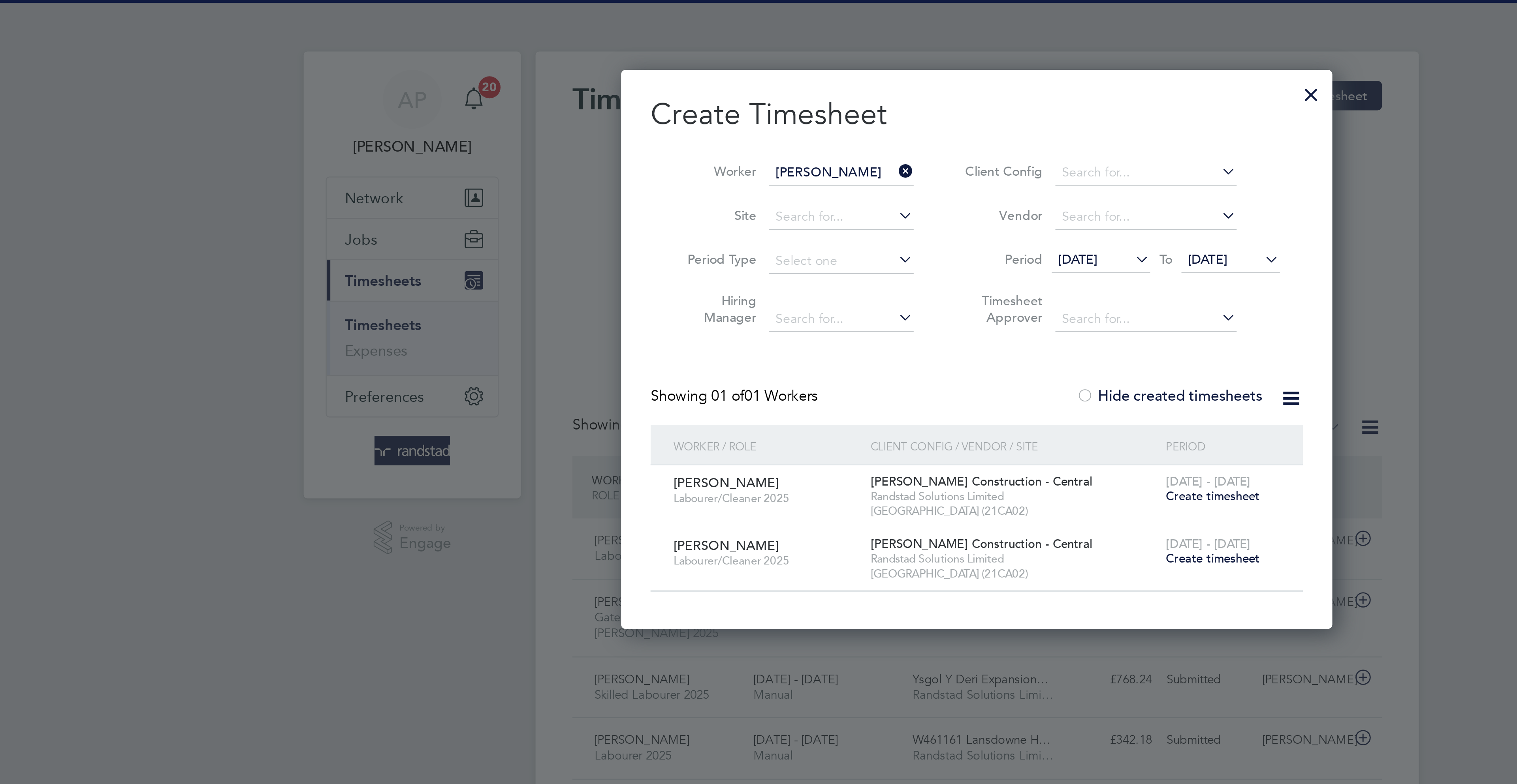
click at [841, 170] on label "Hide created timesheets" at bounding box center [840, 171] width 80 height 8
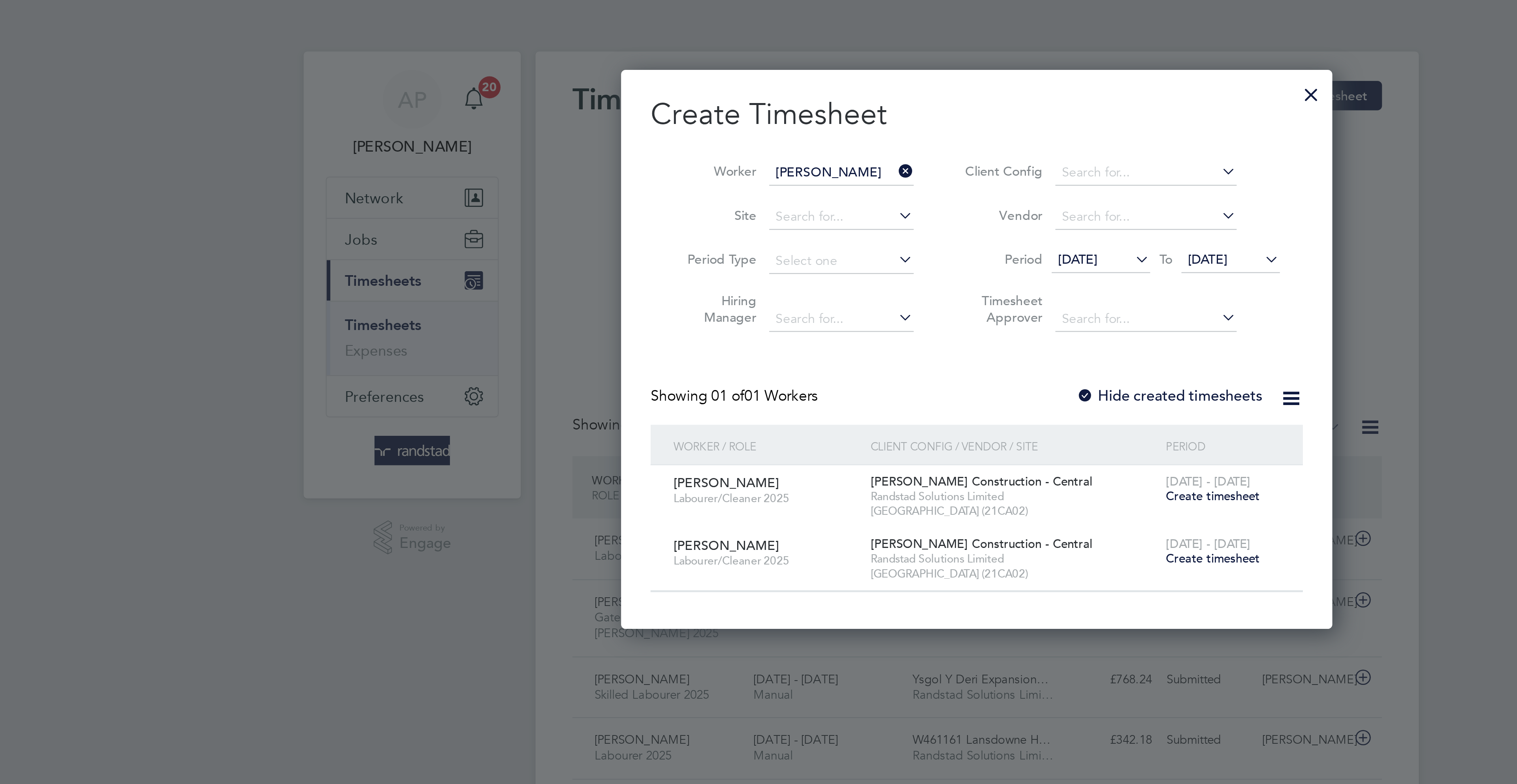
click at [841, 170] on label "Hide created timesheets" at bounding box center [840, 171] width 80 height 8
click at [810, 114] on span "[DATE]" at bounding box center [801, 111] width 17 height 7
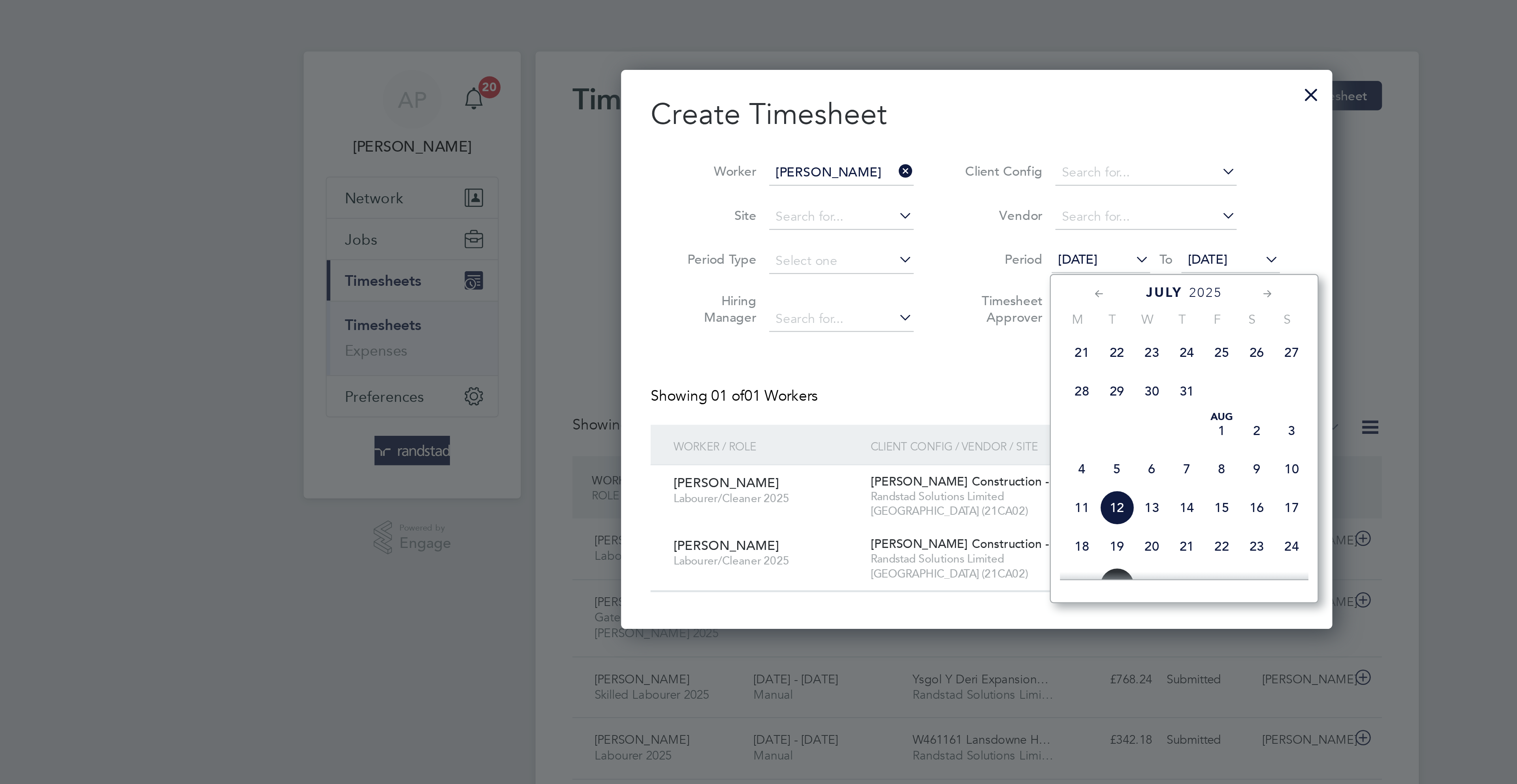
click at [804, 159] on span "21" at bounding box center [803, 151] width 15 height 15
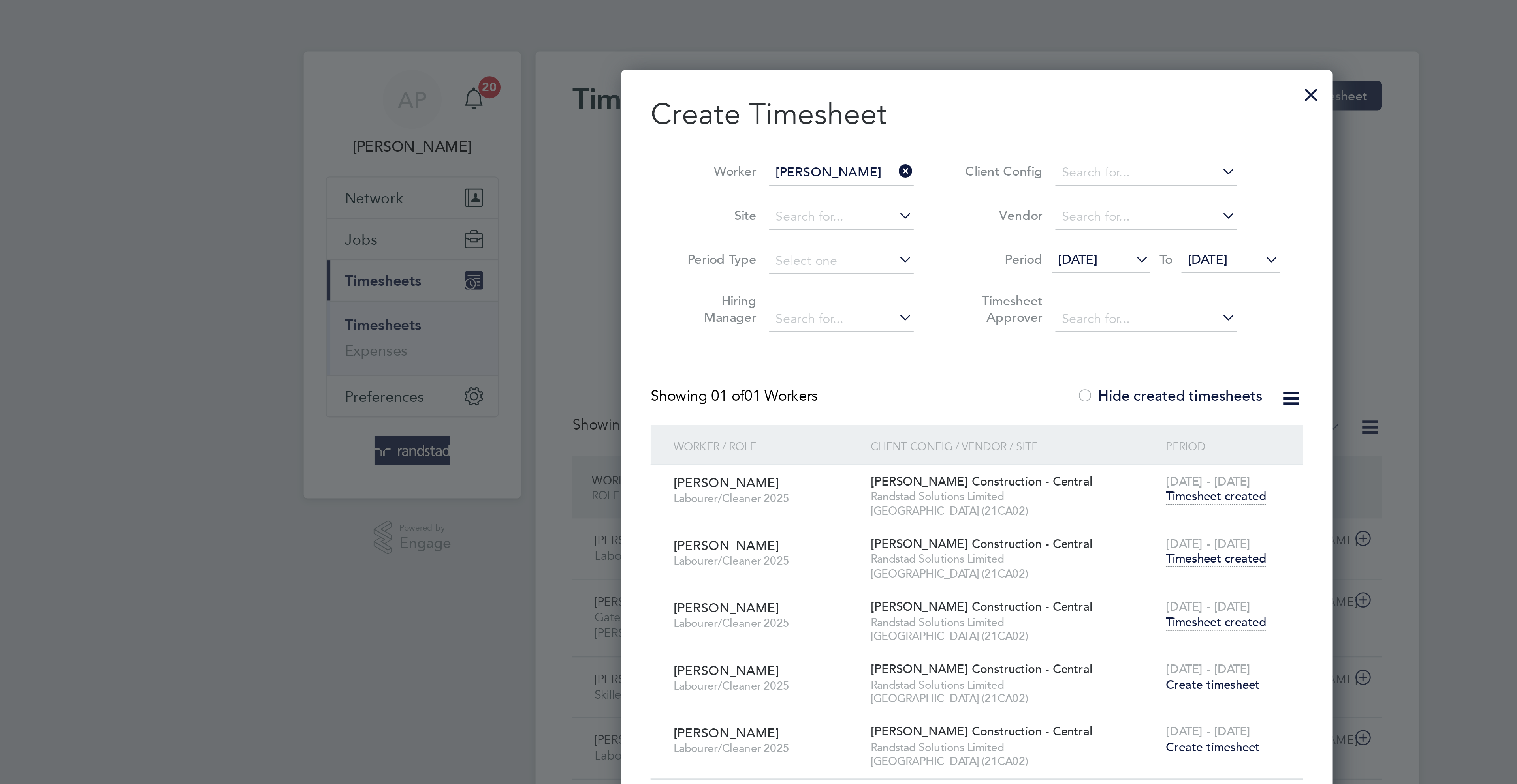
click at [860, 266] on span "Timesheet created" at bounding box center [860, 267] width 43 height 7
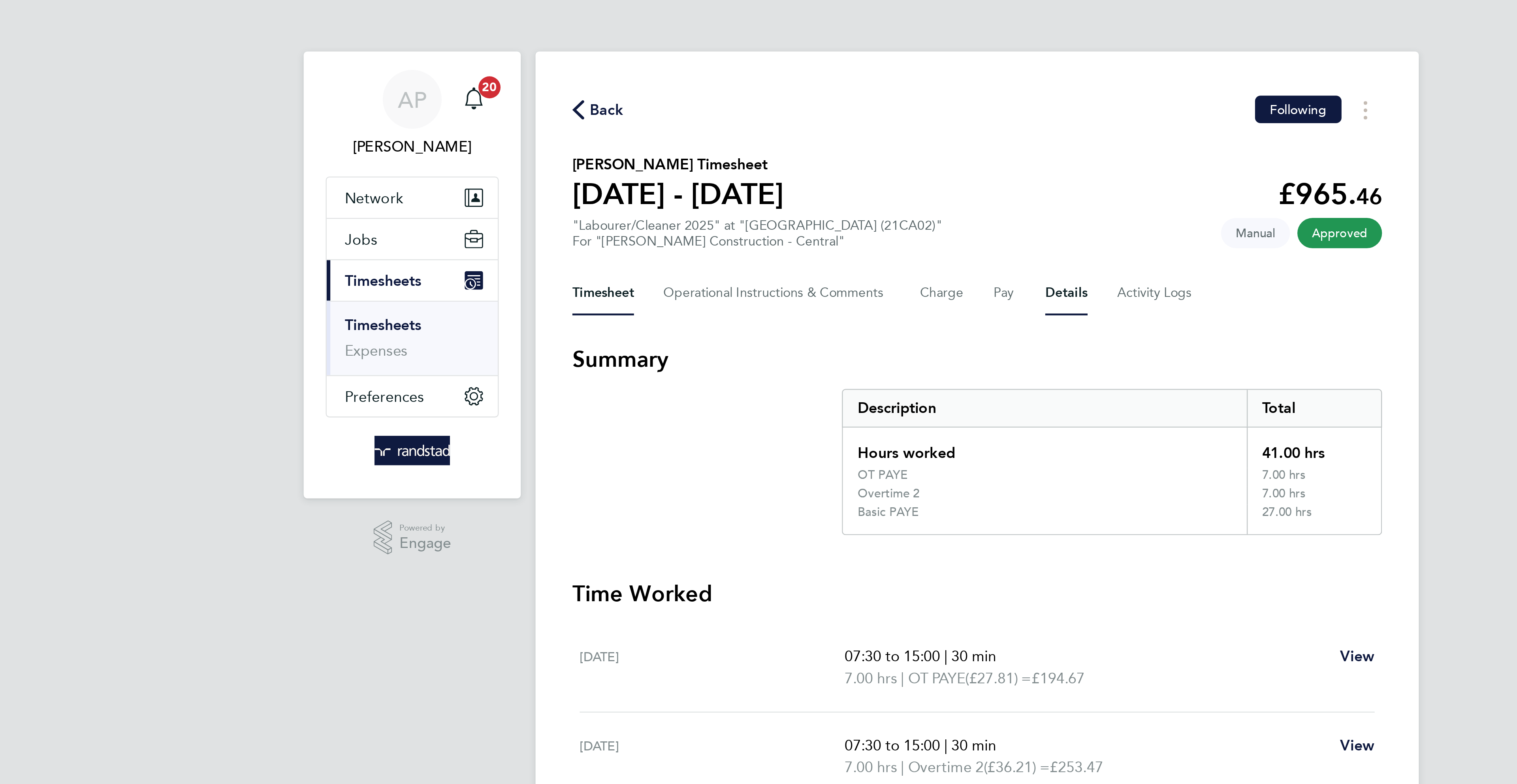
click at [802, 126] on button "Details" at bounding box center [796, 126] width 18 height 19
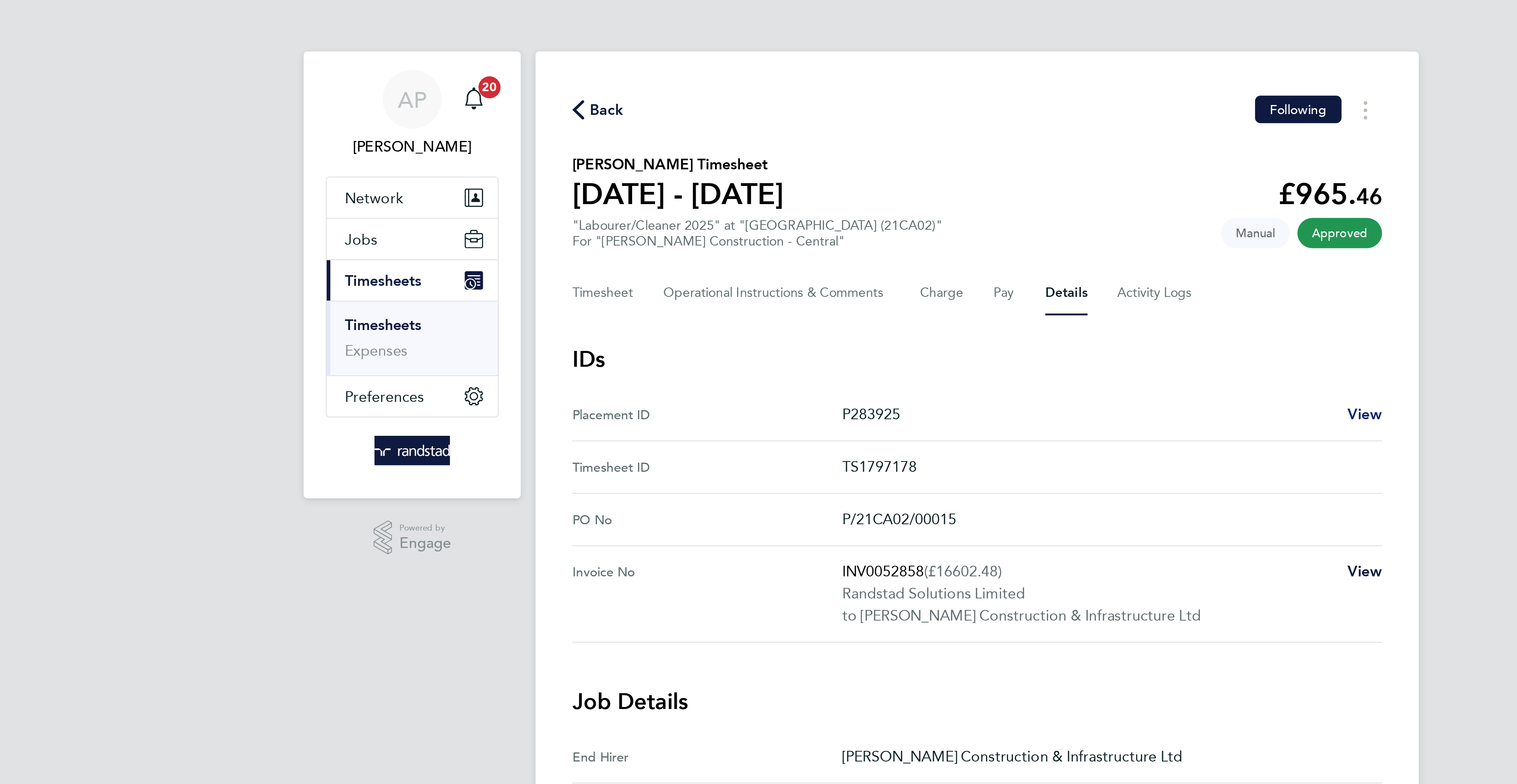
click at [922, 180] on span "View" at bounding box center [924, 177] width 15 height 7
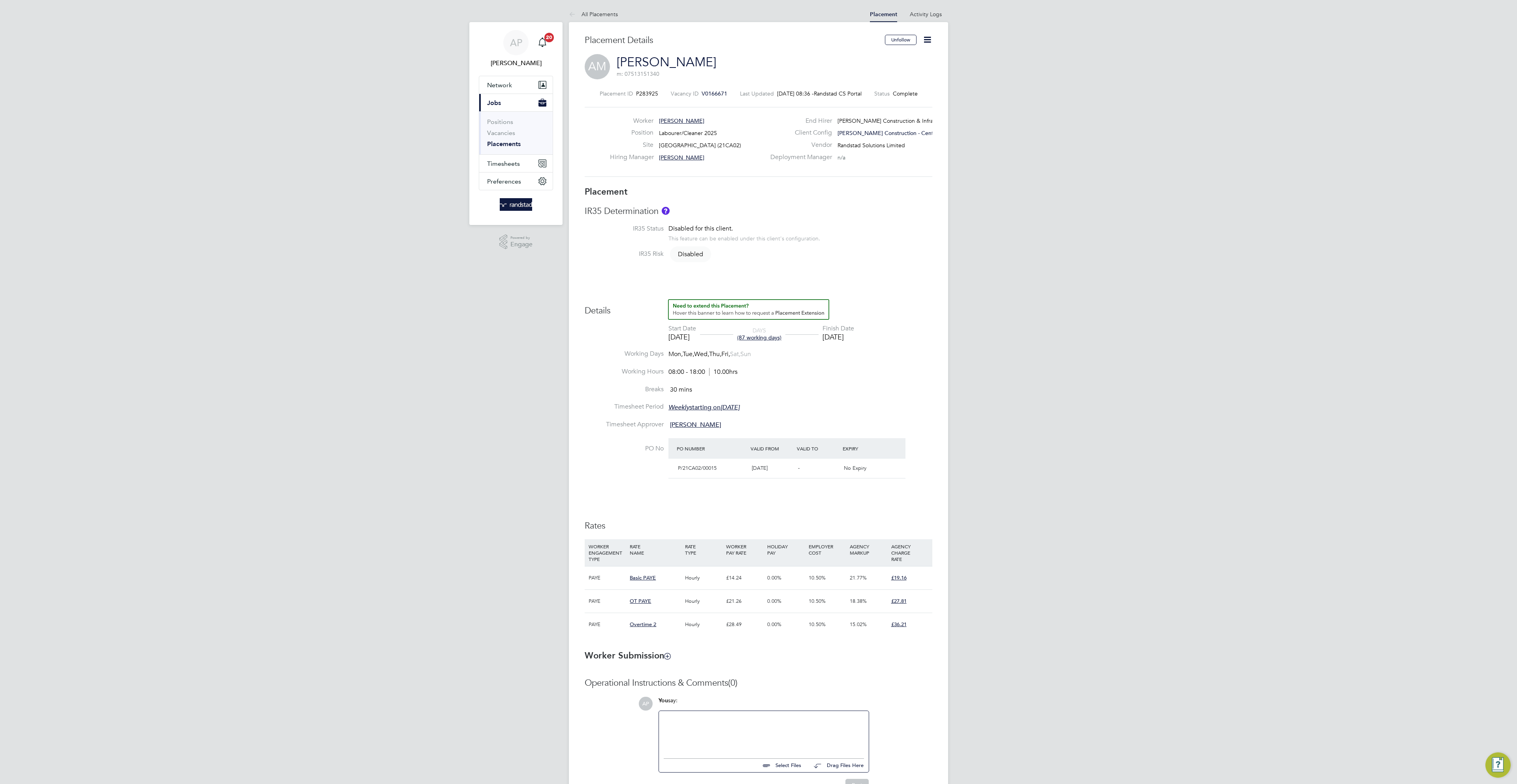
click at [932, 38] on icon at bounding box center [927, 39] width 10 height 10
click at [905, 57] on li "Edit Placement e" at bounding box center [900, 58] width 58 height 11
type input "[PERSON_NAME]"
type input "17 Apr 2025"
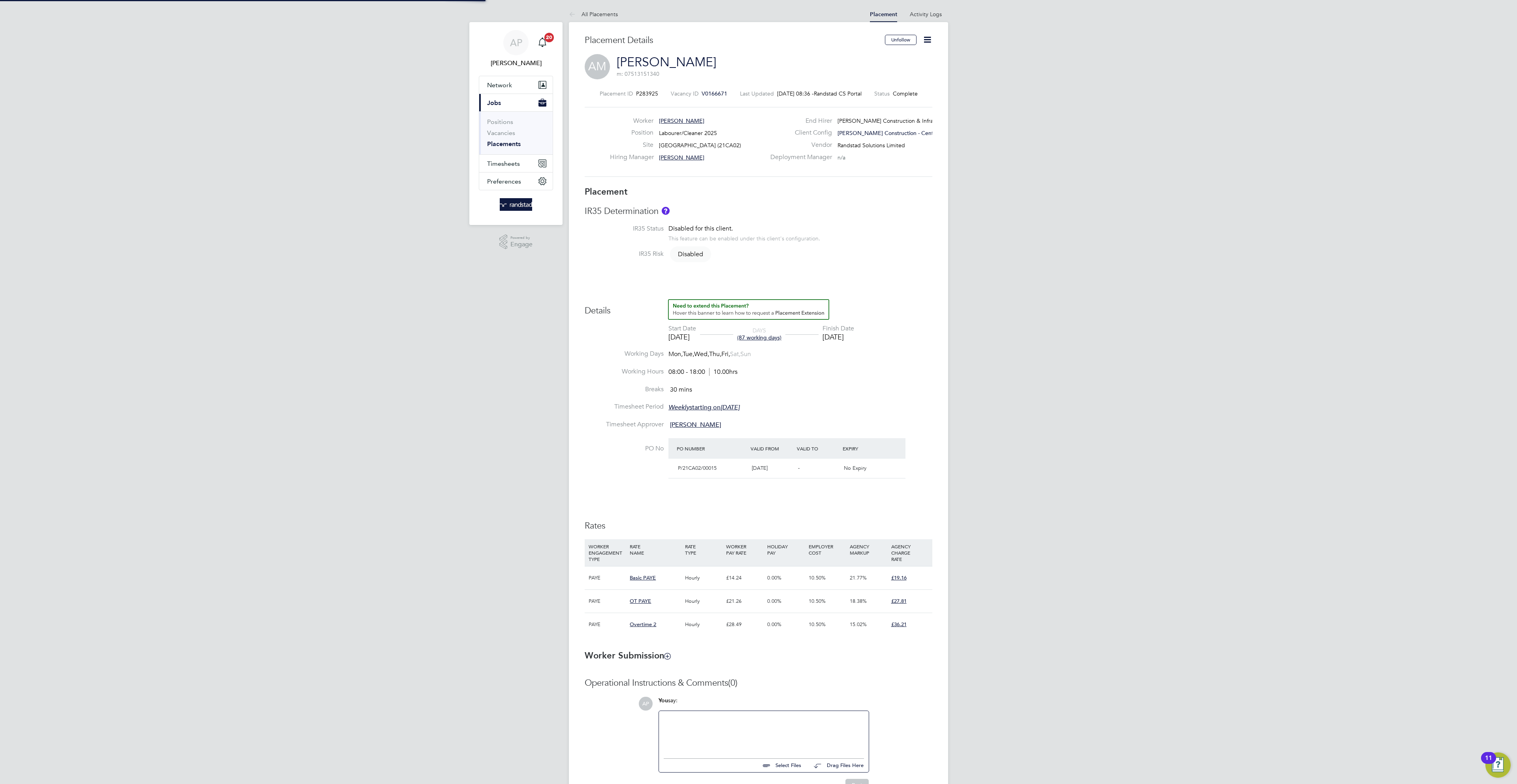
type input "[DATE]"
type input "08:00"
type input "18:00"
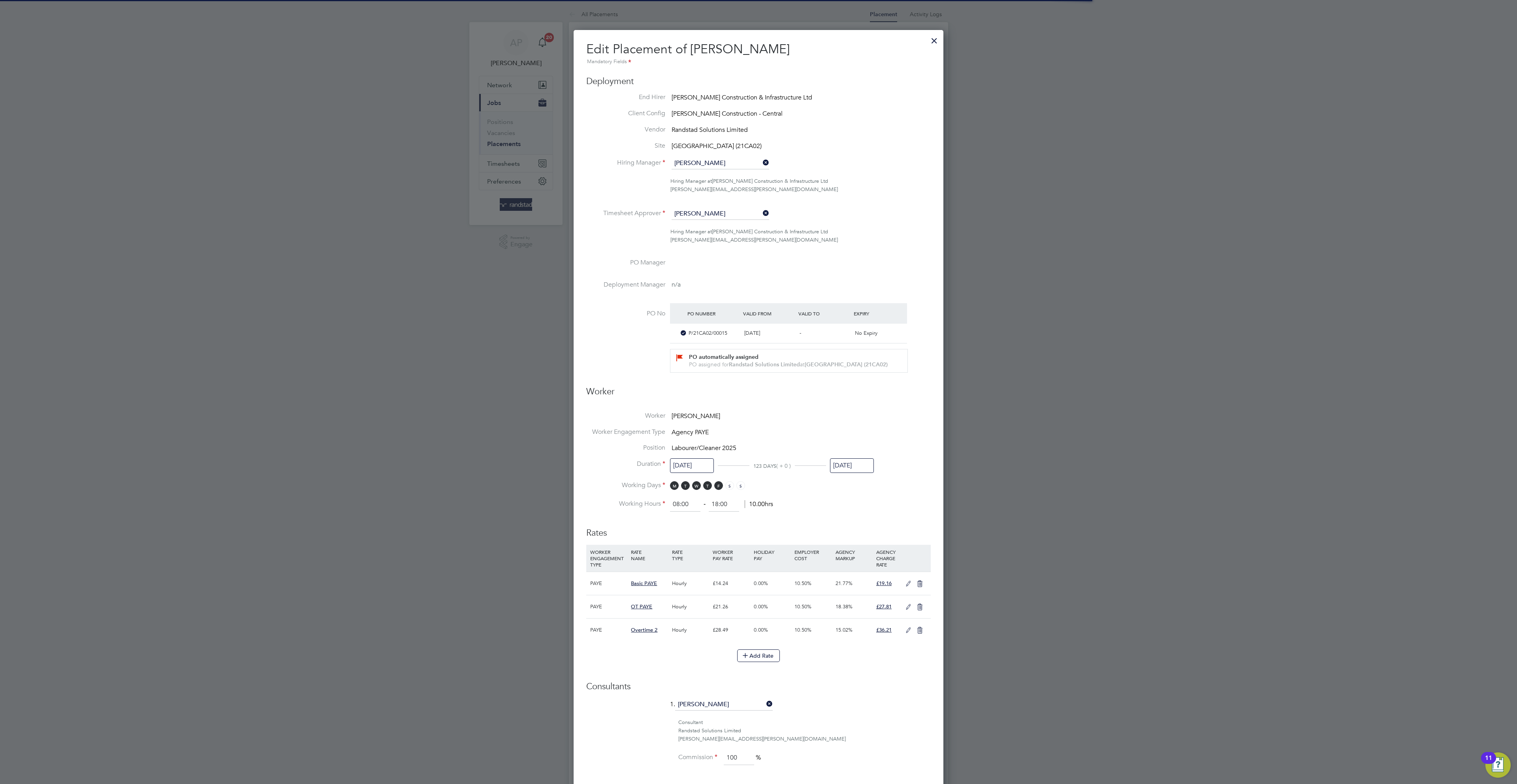
click at [852, 468] on input "[DATE]" at bounding box center [852, 466] width 44 height 15
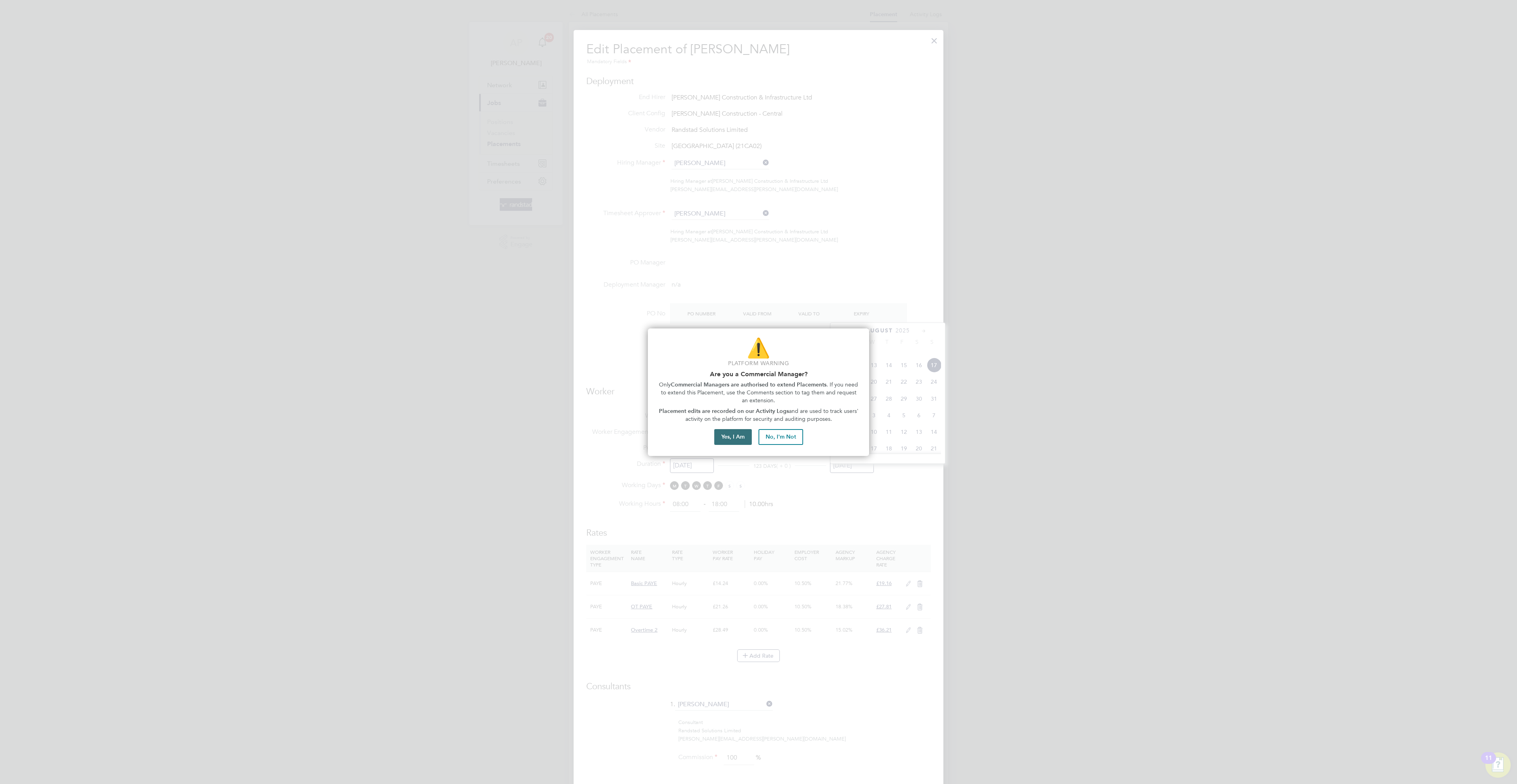
click at [734, 440] on button "Yes, I Am" at bounding box center [733, 437] width 37 height 16
click at [764, 415] on button "Proceed with Placement Extension" at bounding box center [758, 416] width 105 height 16
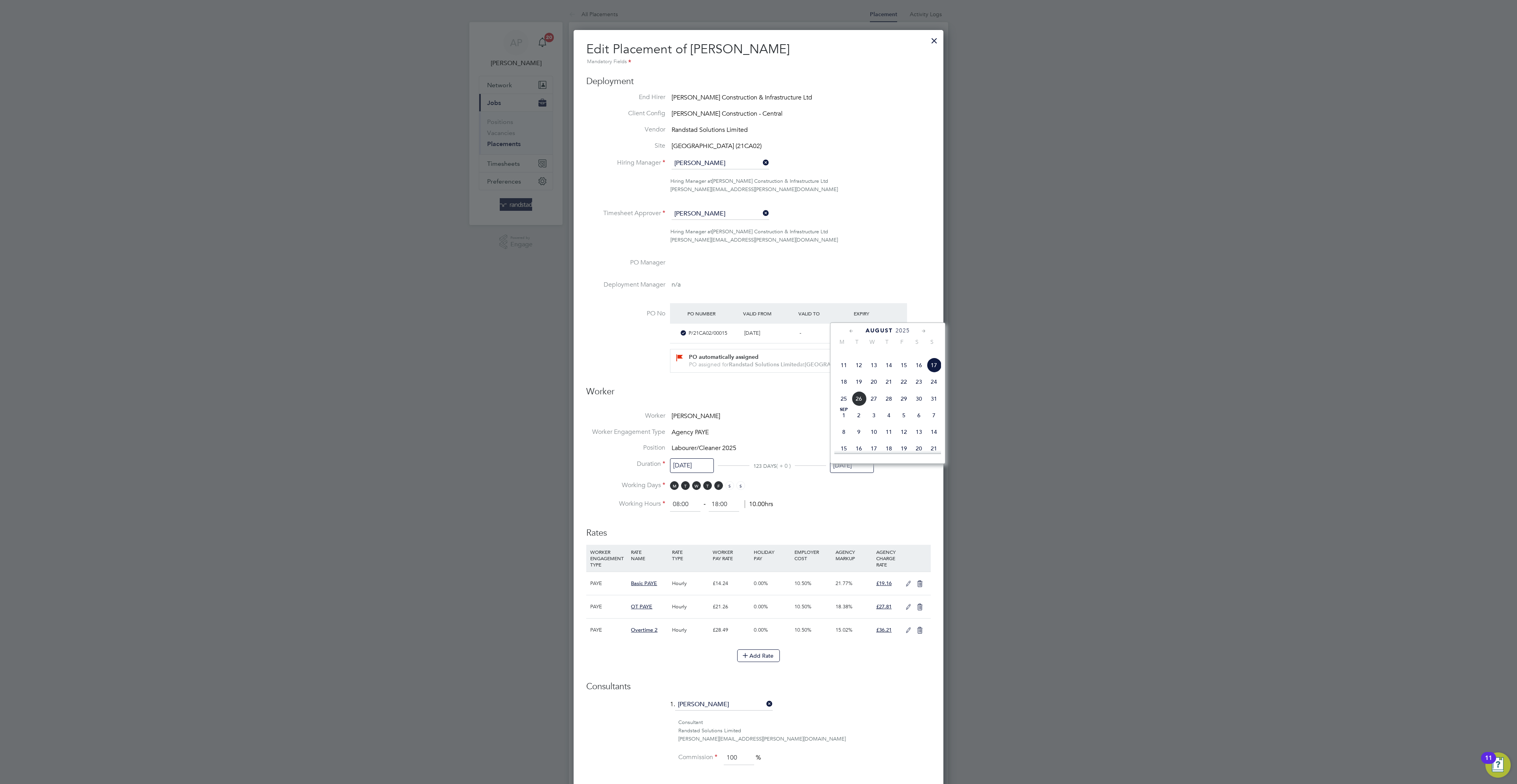
click at [936, 406] on span "31" at bounding box center [934, 398] width 15 height 15
type input "[DATE]"
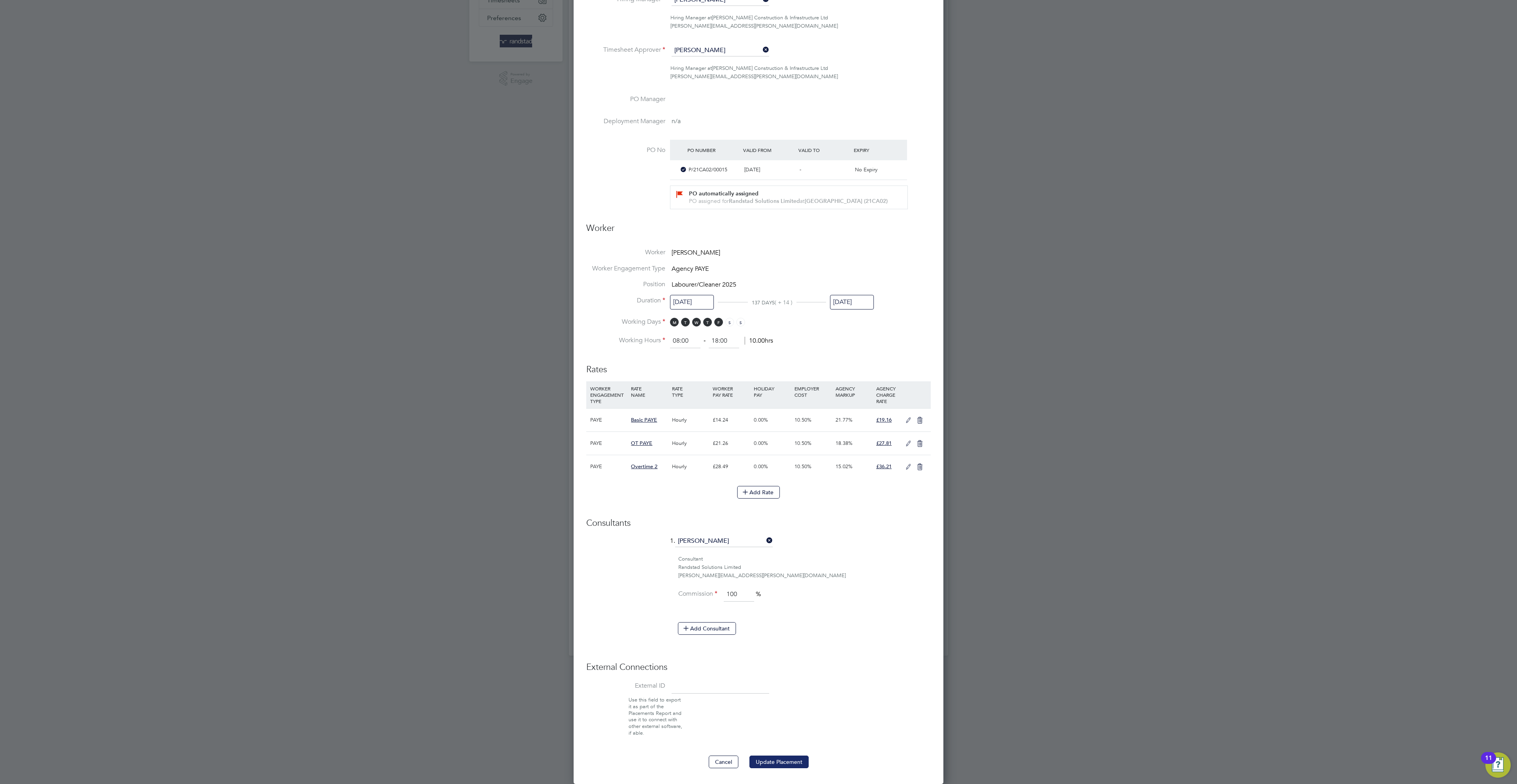
click at [781, 760] on button "Update Placement" at bounding box center [778, 761] width 59 height 13
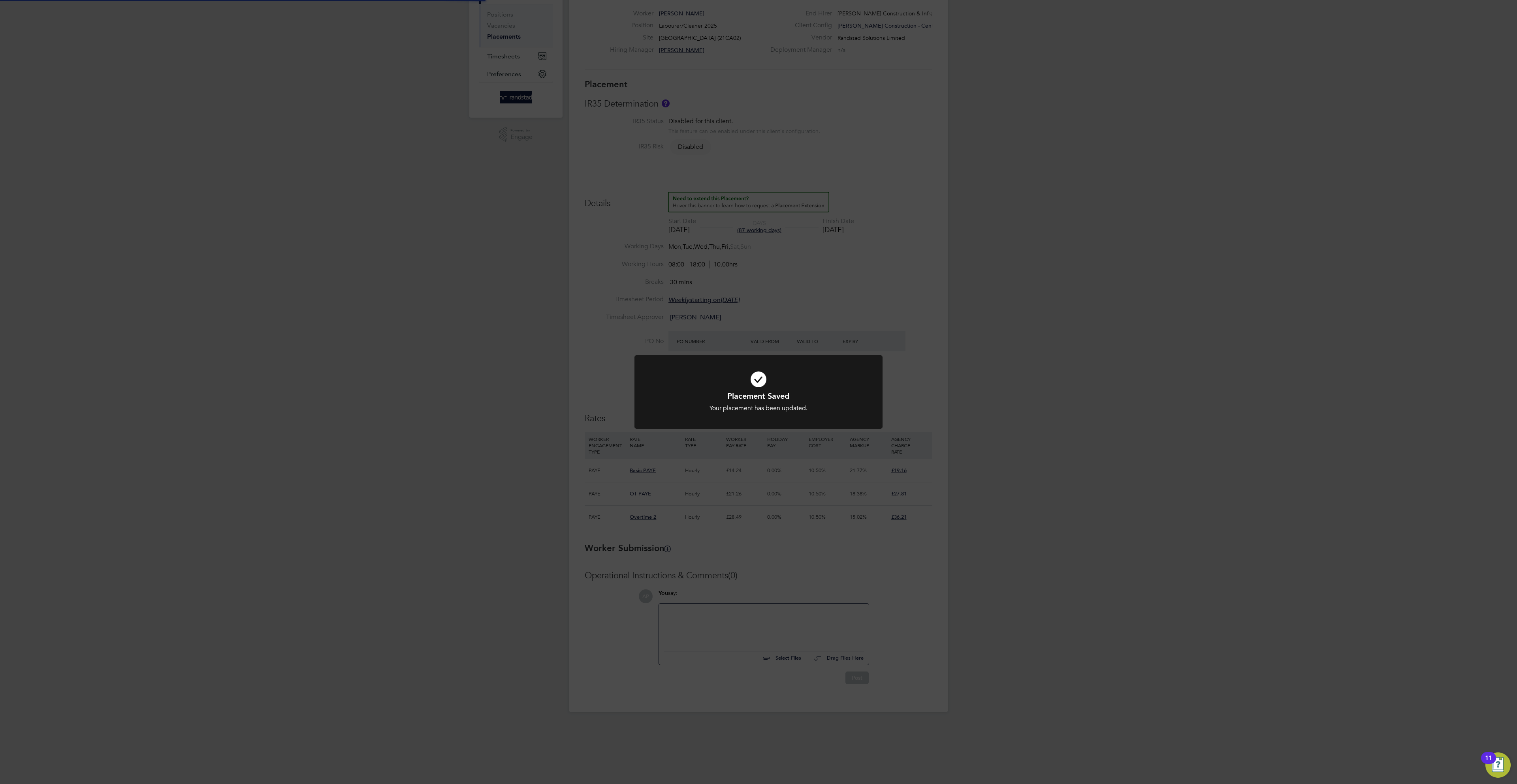
click at [948, 508] on div "All Placements Placement Activity Logs Placement Activity Logs All Placements P…" at bounding box center [758, 305] width 379 height 813
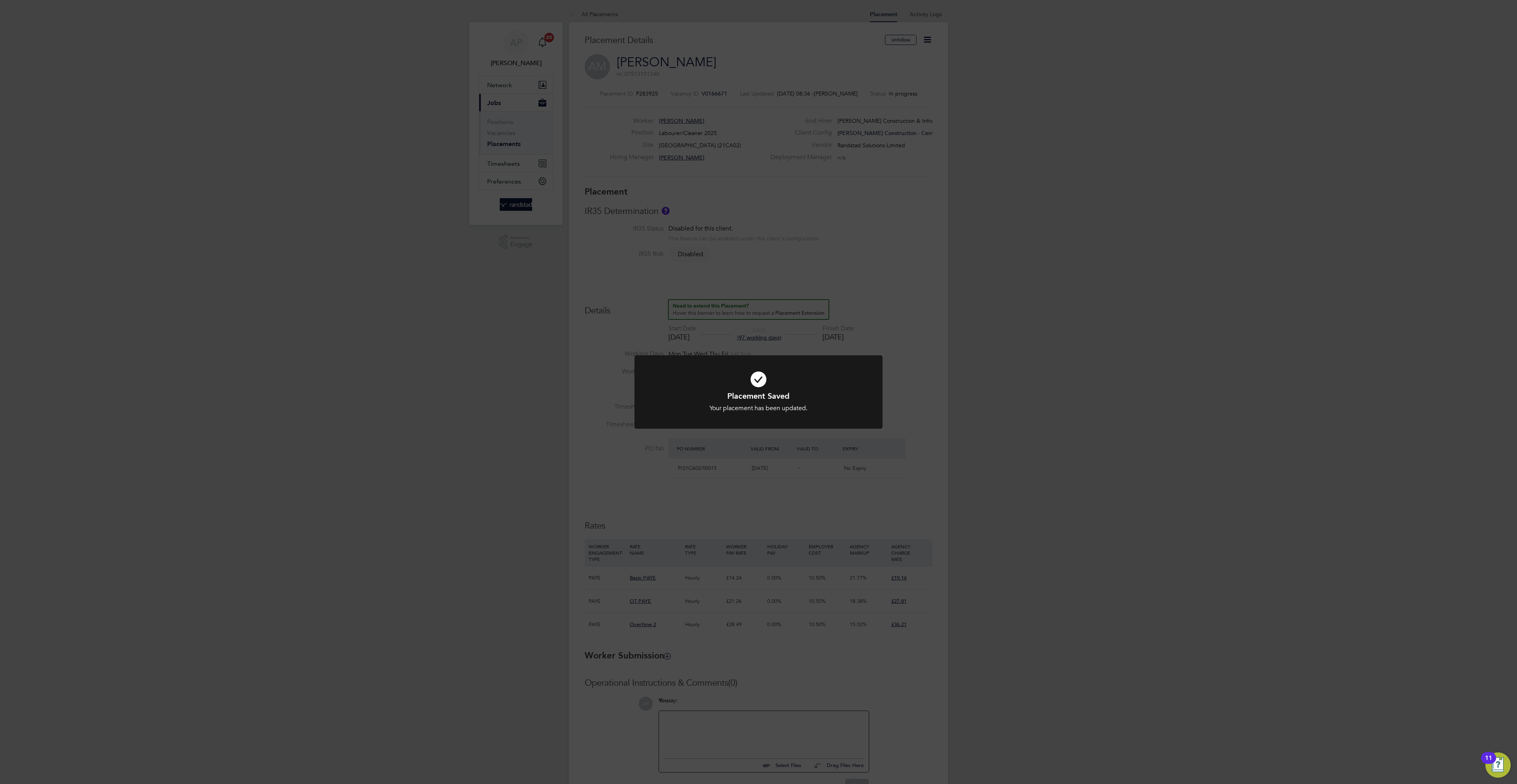
click at [786, 127] on div "Placement Saved Your placement has been updated. Cancel Okay" at bounding box center [758, 392] width 1517 height 784
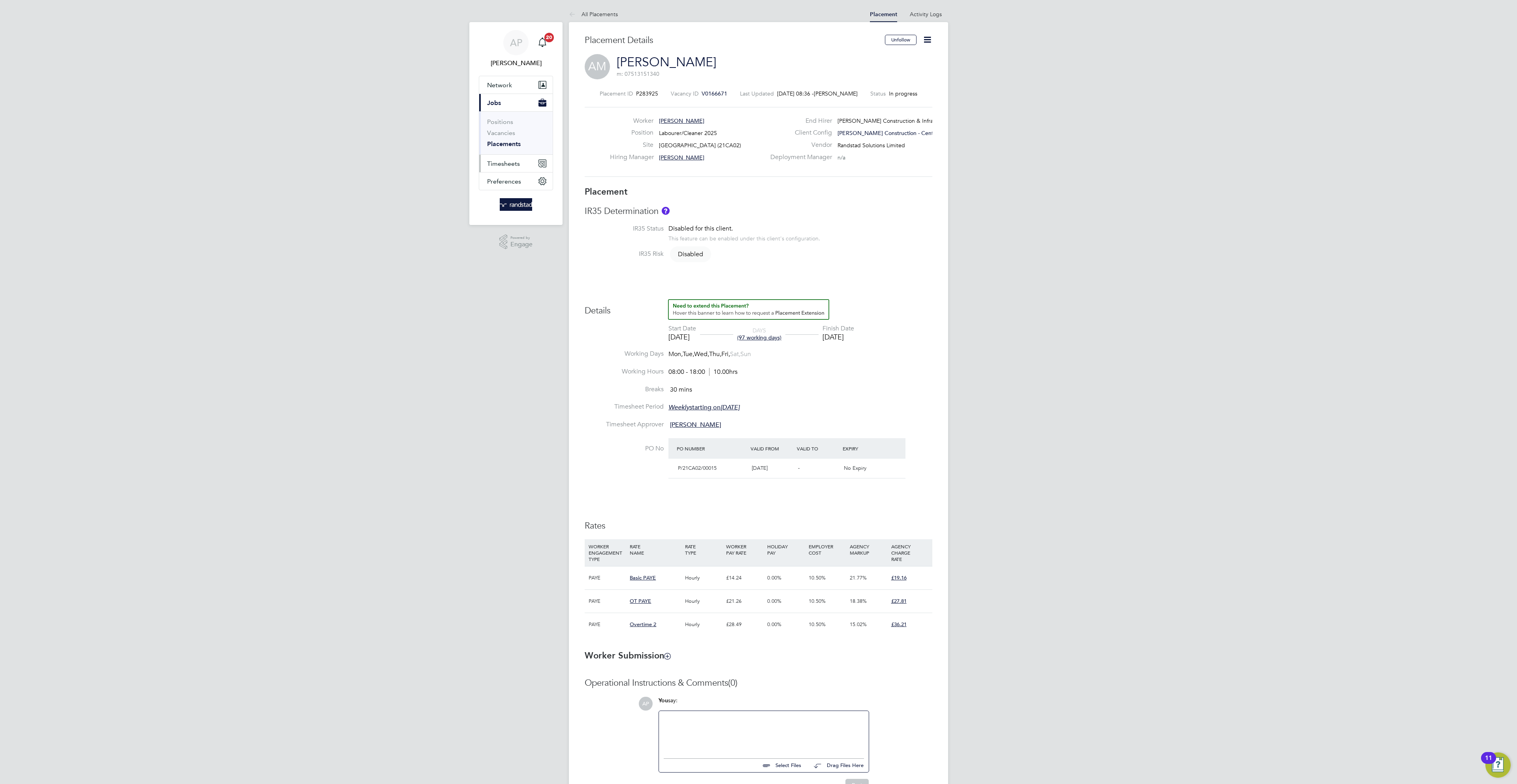
click at [529, 157] on button "Timesheets" at bounding box center [516, 163] width 73 height 17
click at [507, 143] on link "Timesheets" at bounding box center [503, 139] width 33 height 7
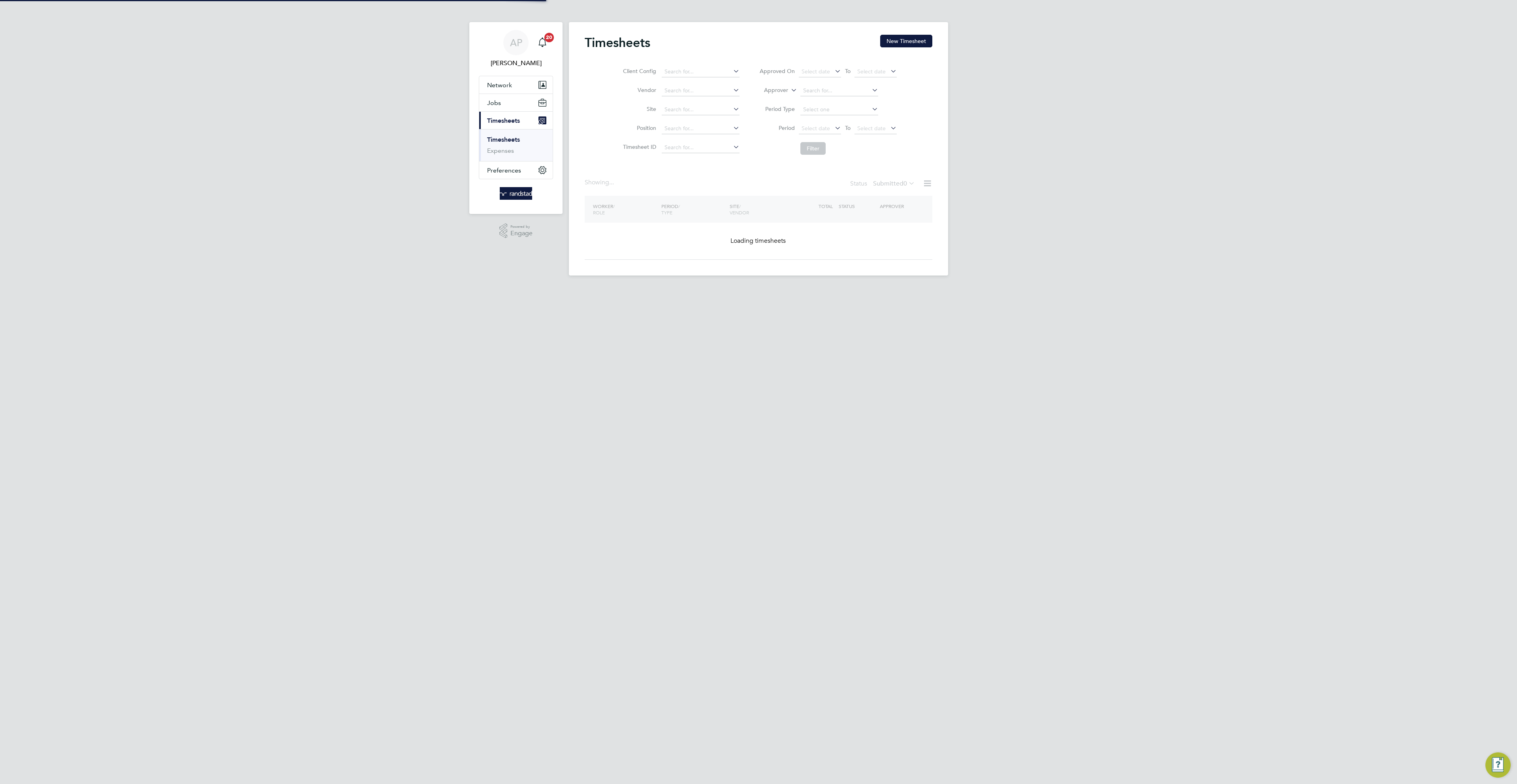
click at [892, 27] on div "Timesheets New Timesheet Client Config Vendor Site Position Timesheet ID Approv…" at bounding box center [758, 149] width 379 height 253
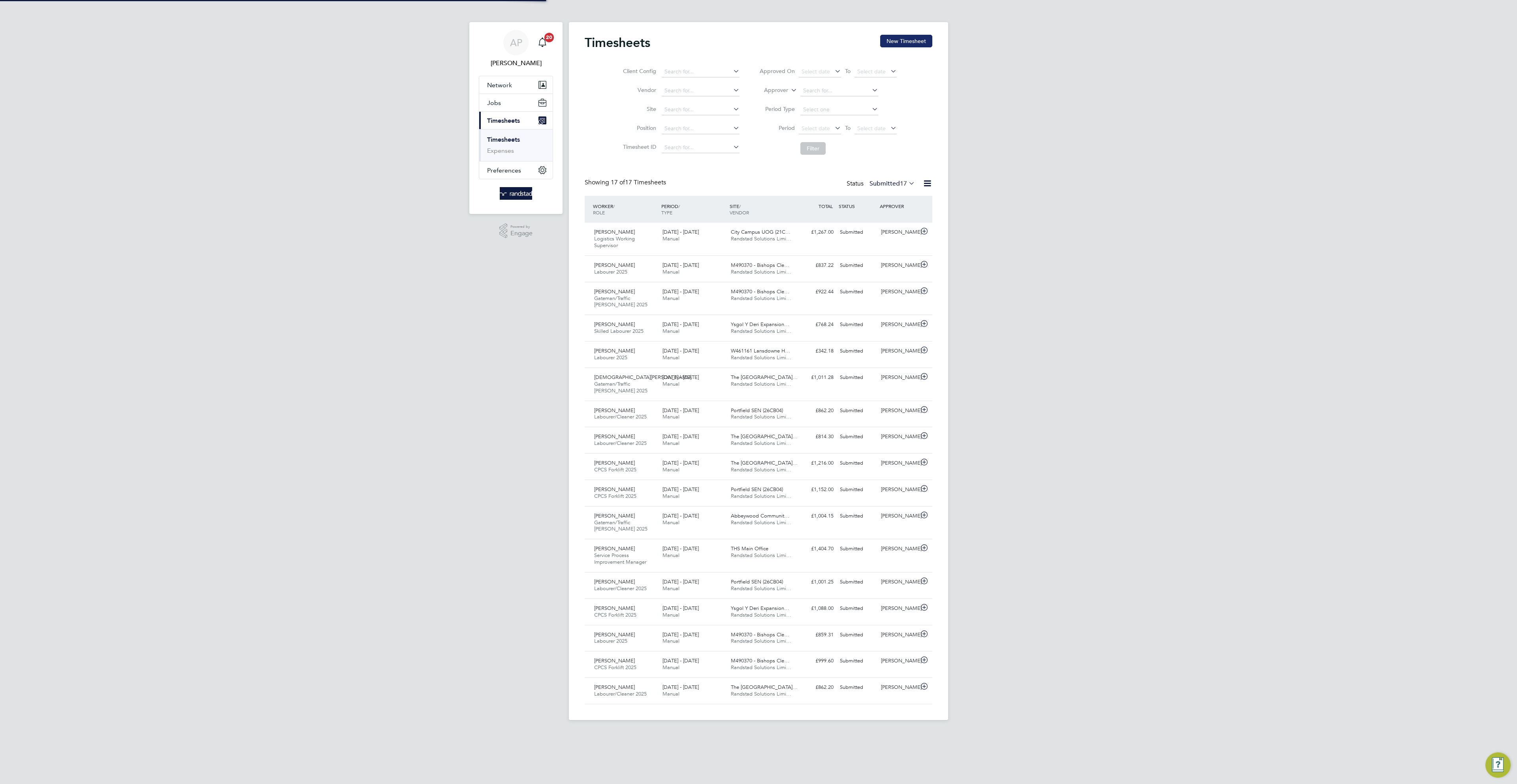
click at [892, 35] on button "New Timesheet" at bounding box center [906, 41] width 52 height 13
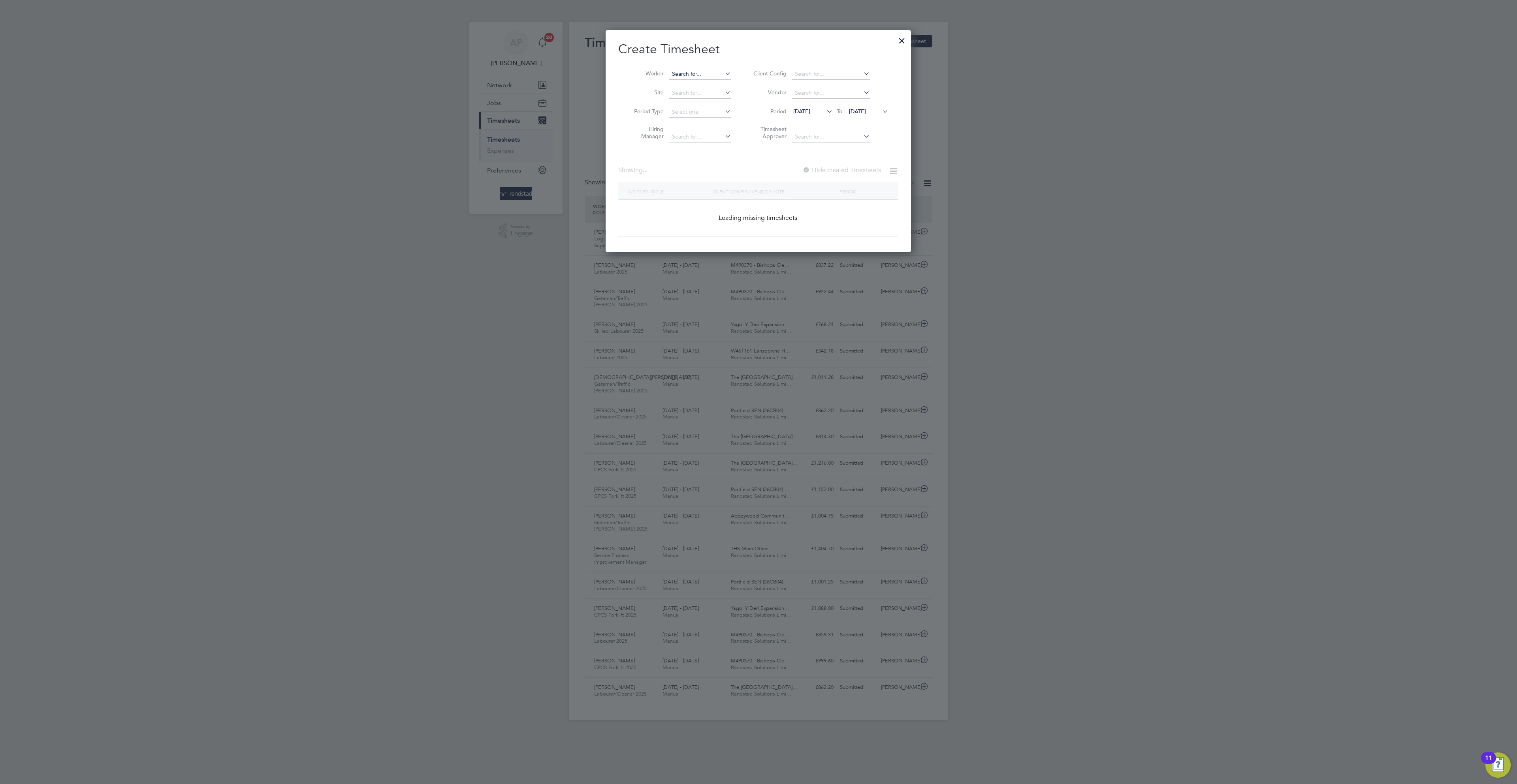
click at [711, 74] on input at bounding box center [700, 74] width 62 height 11
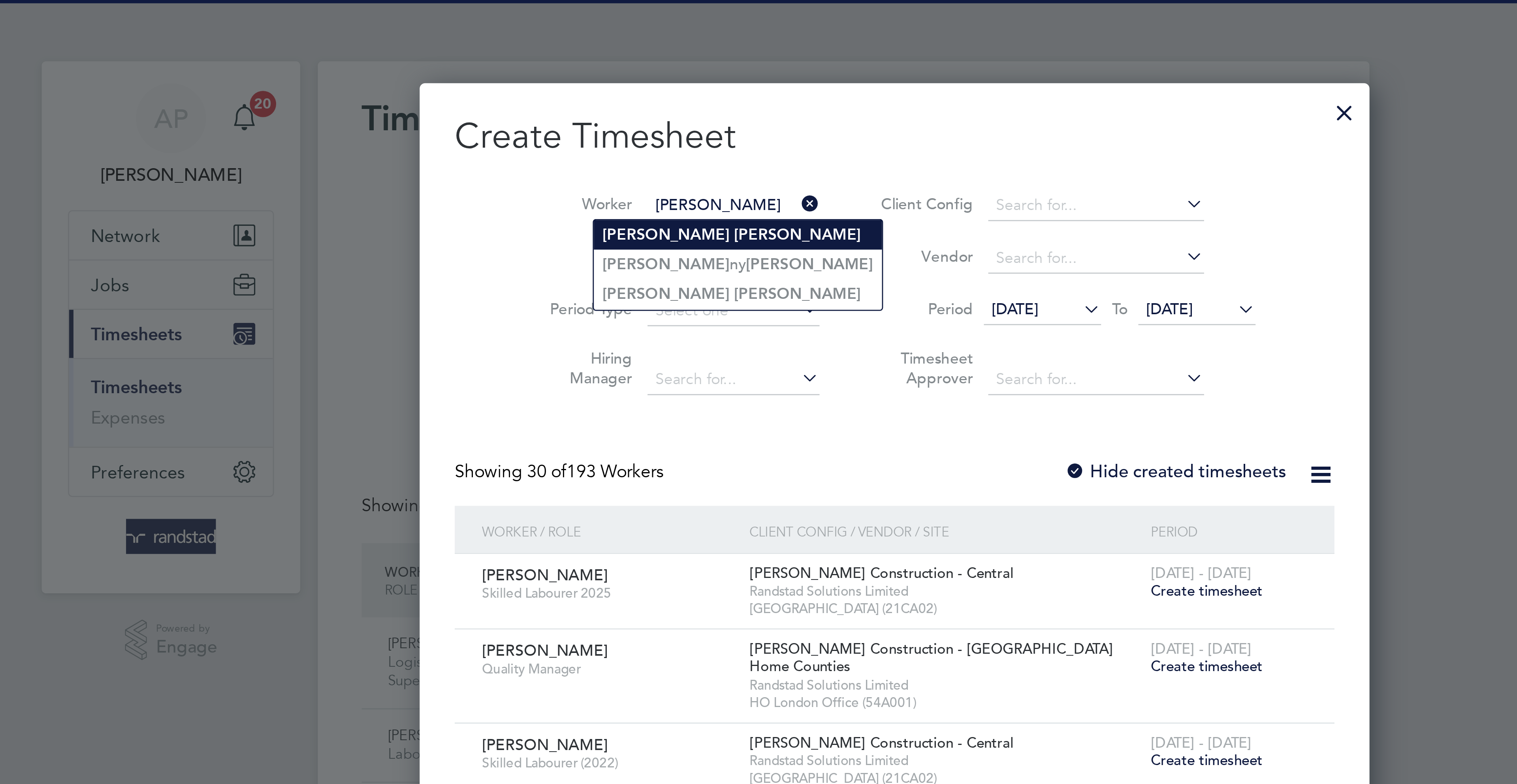
click at [719, 88] on b "[PERSON_NAME]" at bounding box center [742, 85] width 46 height 7
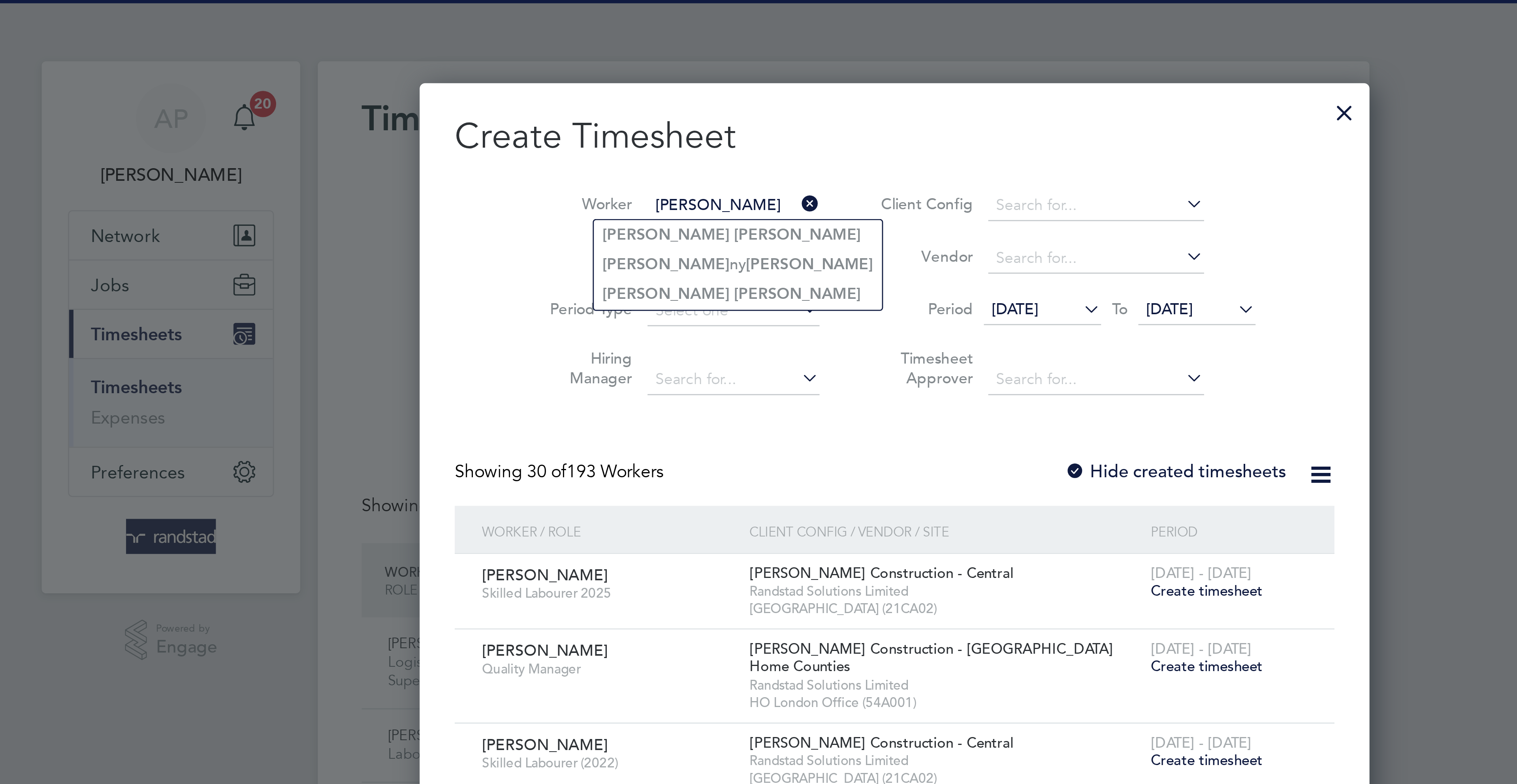
type input "[PERSON_NAME]"
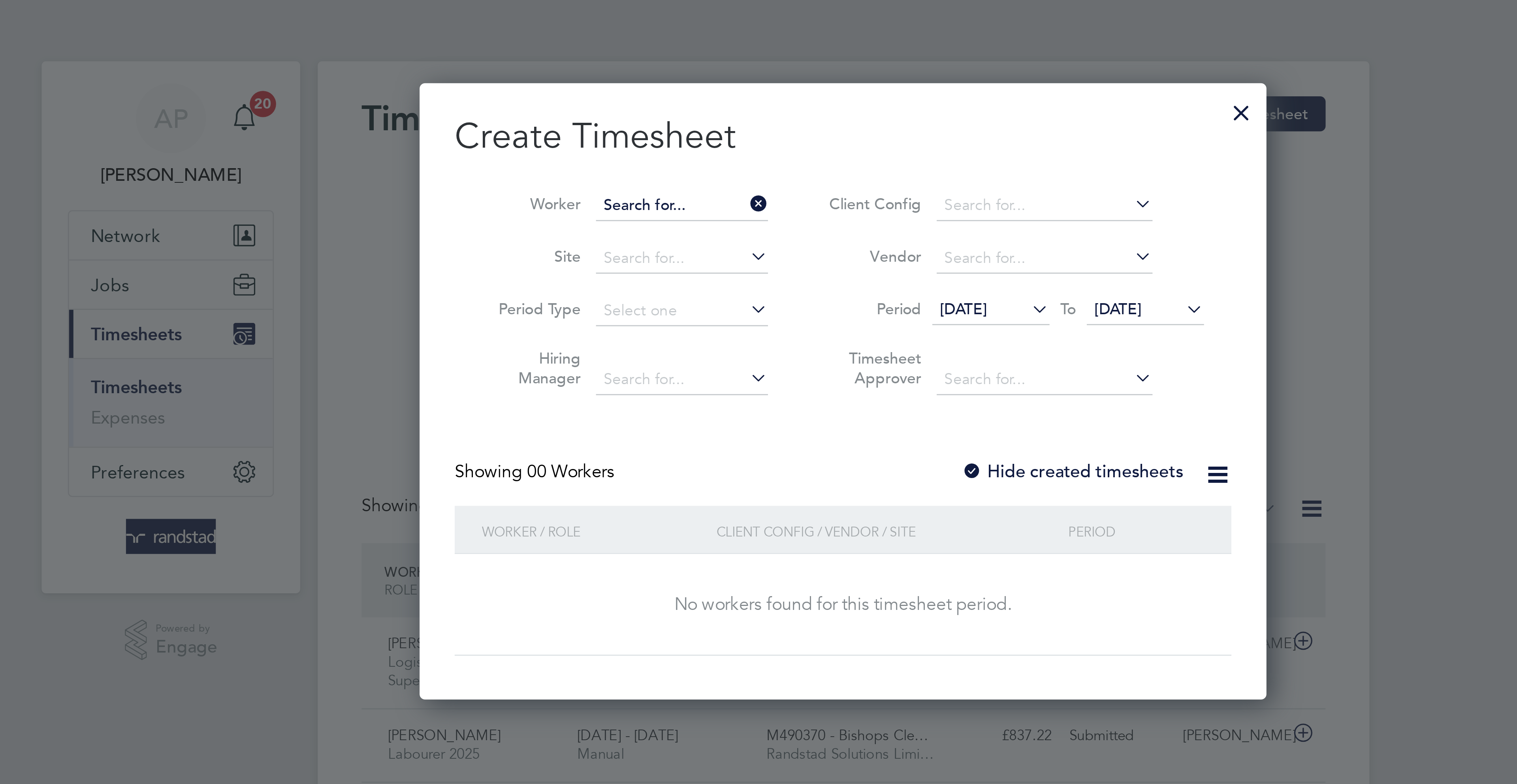
click at [706, 70] on input at bounding box center [700, 74] width 62 height 11
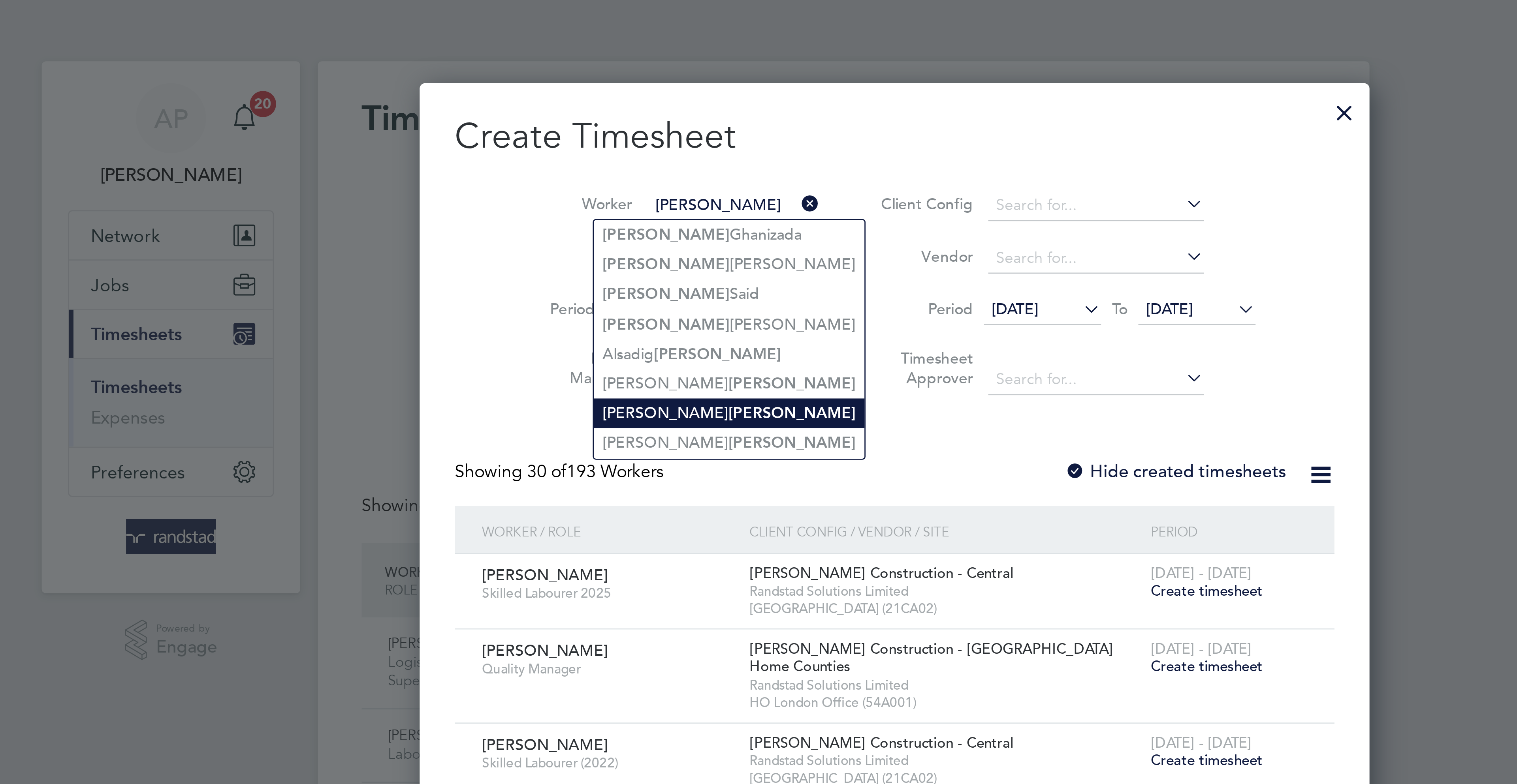
click at [717, 153] on b "[PERSON_NAME]" at bounding box center [740, 149] width 46 height 7
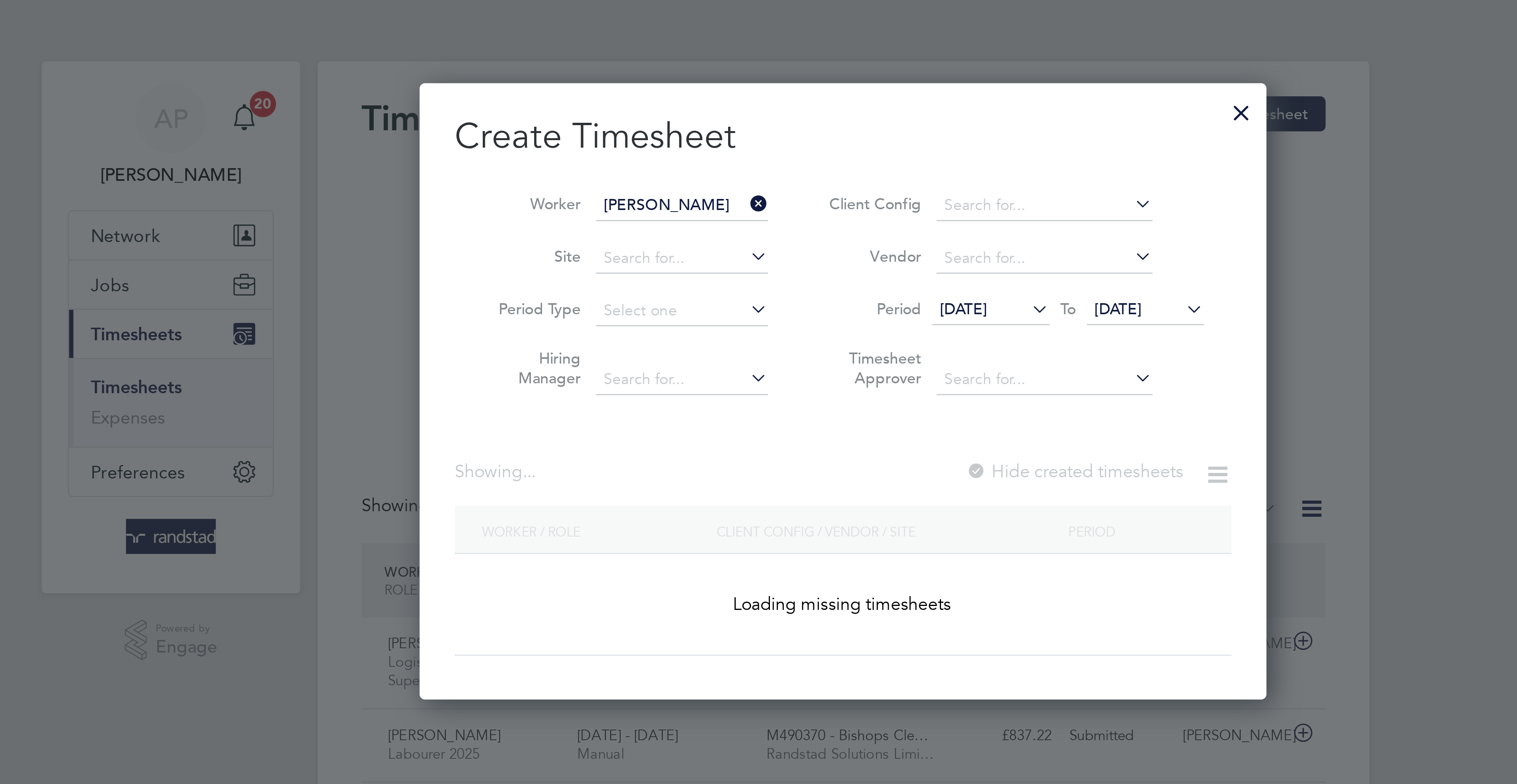
type input "[PERSON_NAME]"
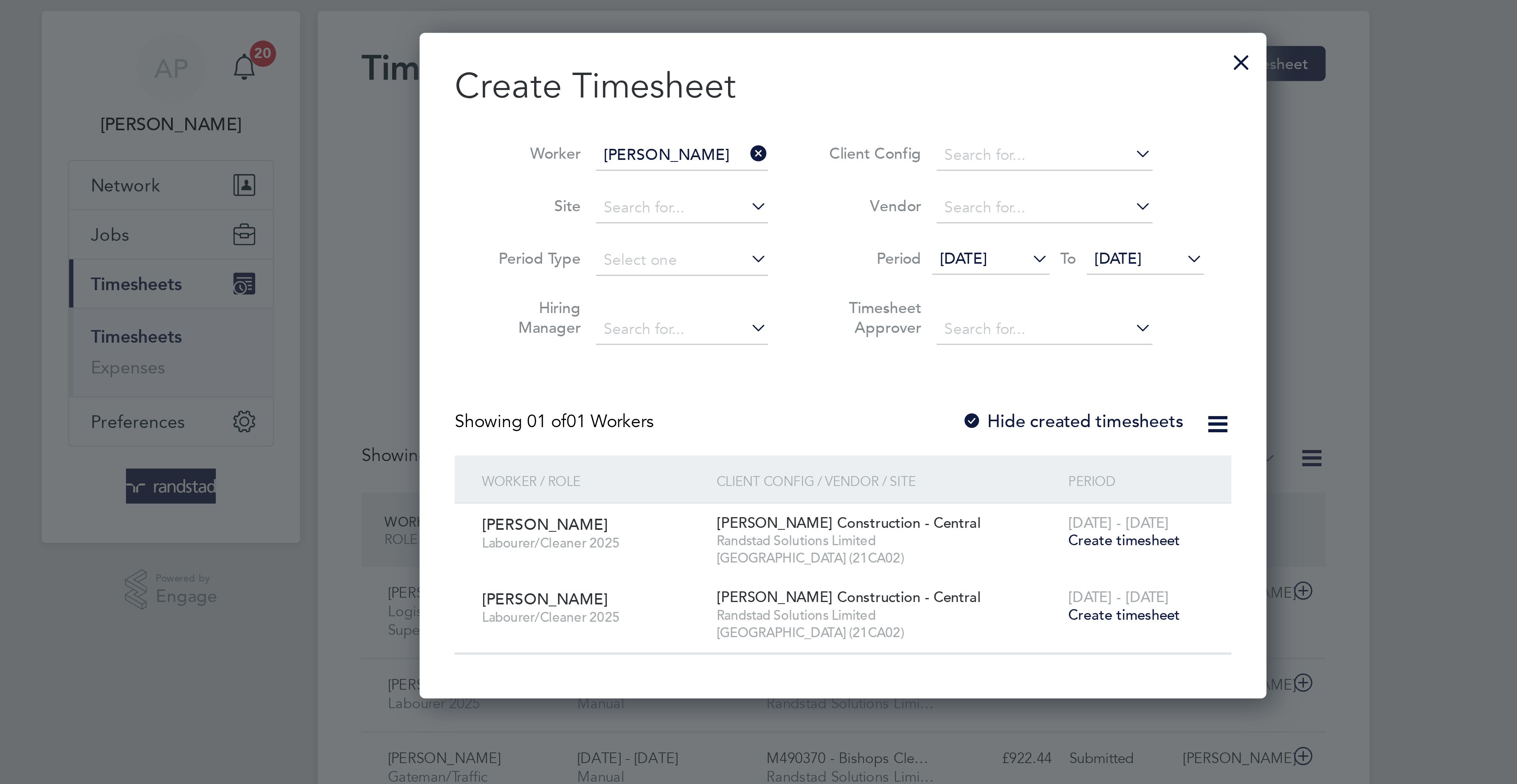
click at [854, 241] on span "Create timesheet" at bounding box center [859, 240] width 40 height 7
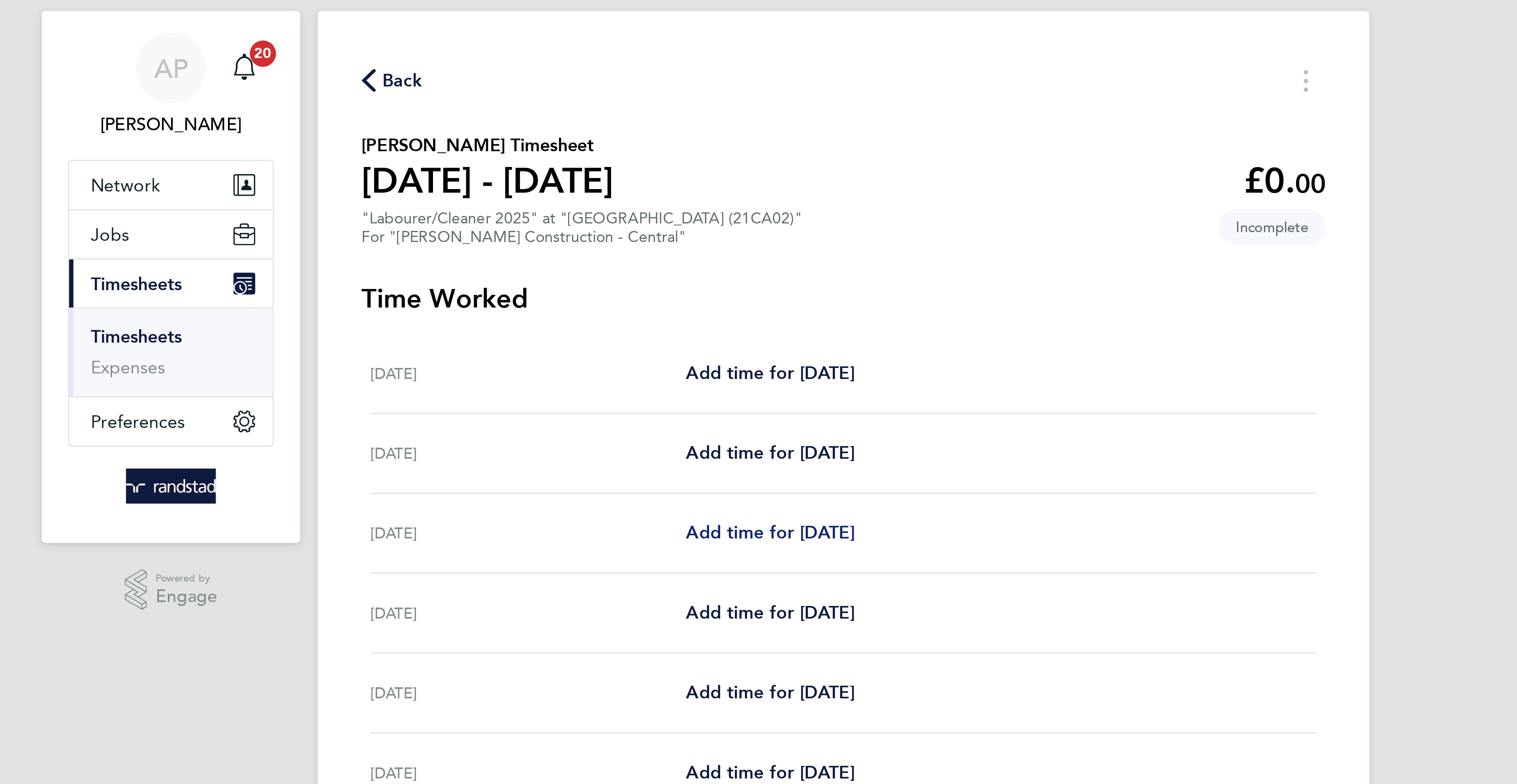
click at [725, 214] on span "Add time for [DATE]" at bounding box center [732, 210] width 61 height 7
select select "30"
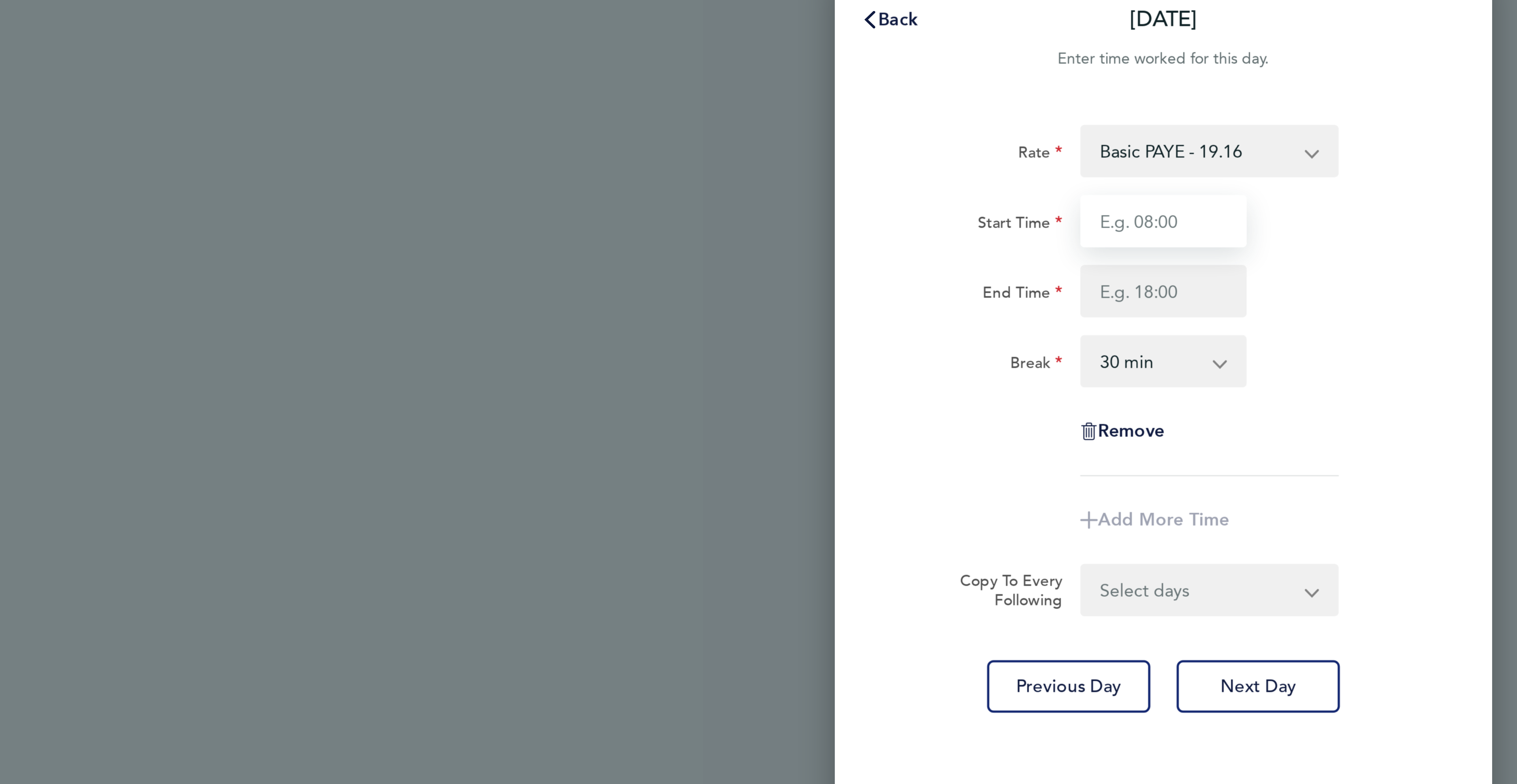
click at [1389, 95] on input "Start Time" at bounding box center [1389, 98] width 60 height 19
type input "07:30"
click at [1373, 120] on input "End Time" at bounding box center [1389, 123] width 60 height 19
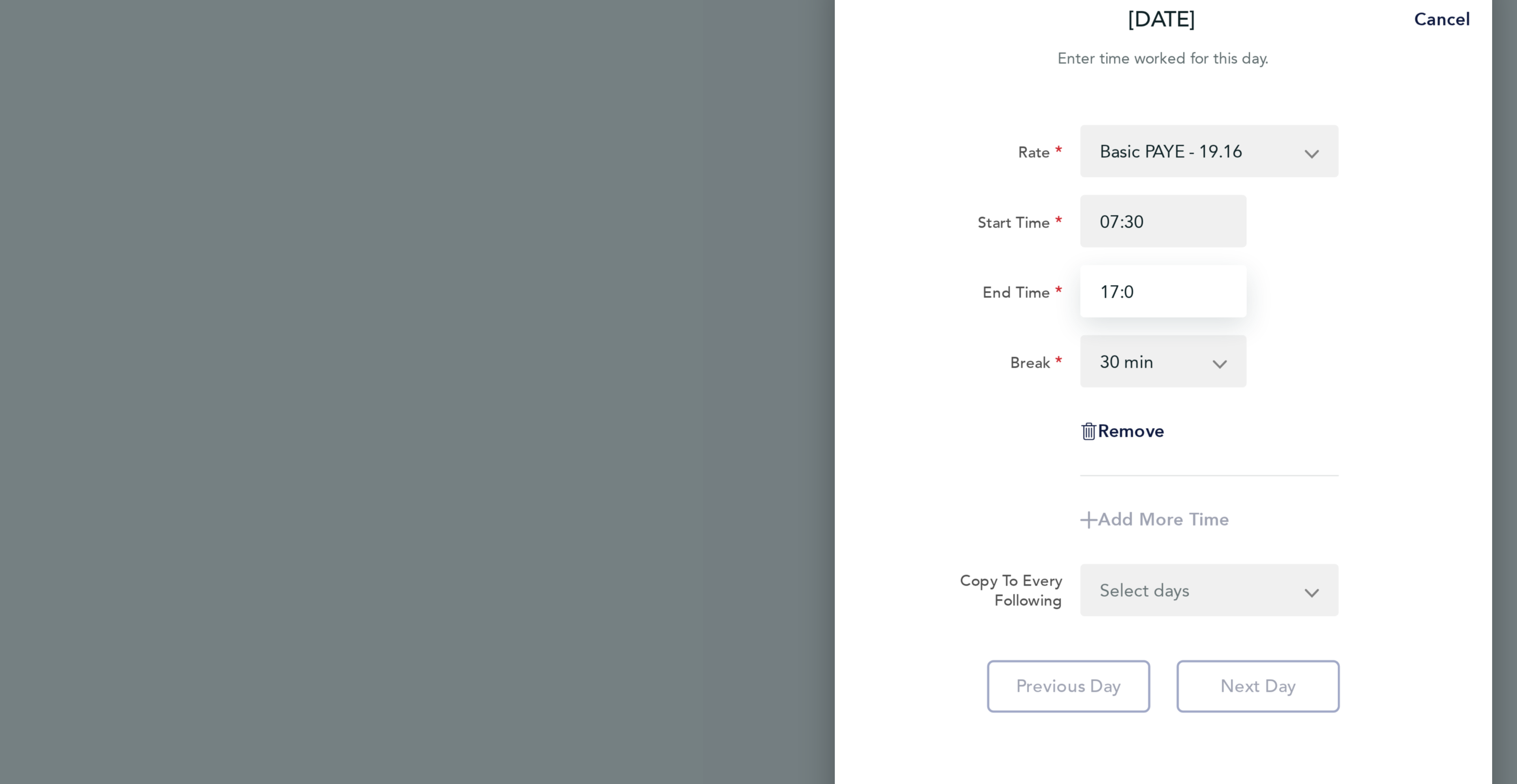
type input "17:00"
click at [1468, 107] on div "Start Time 07:30 End Time 17:00" at bounding box center [1388, 111] width 199 height 44
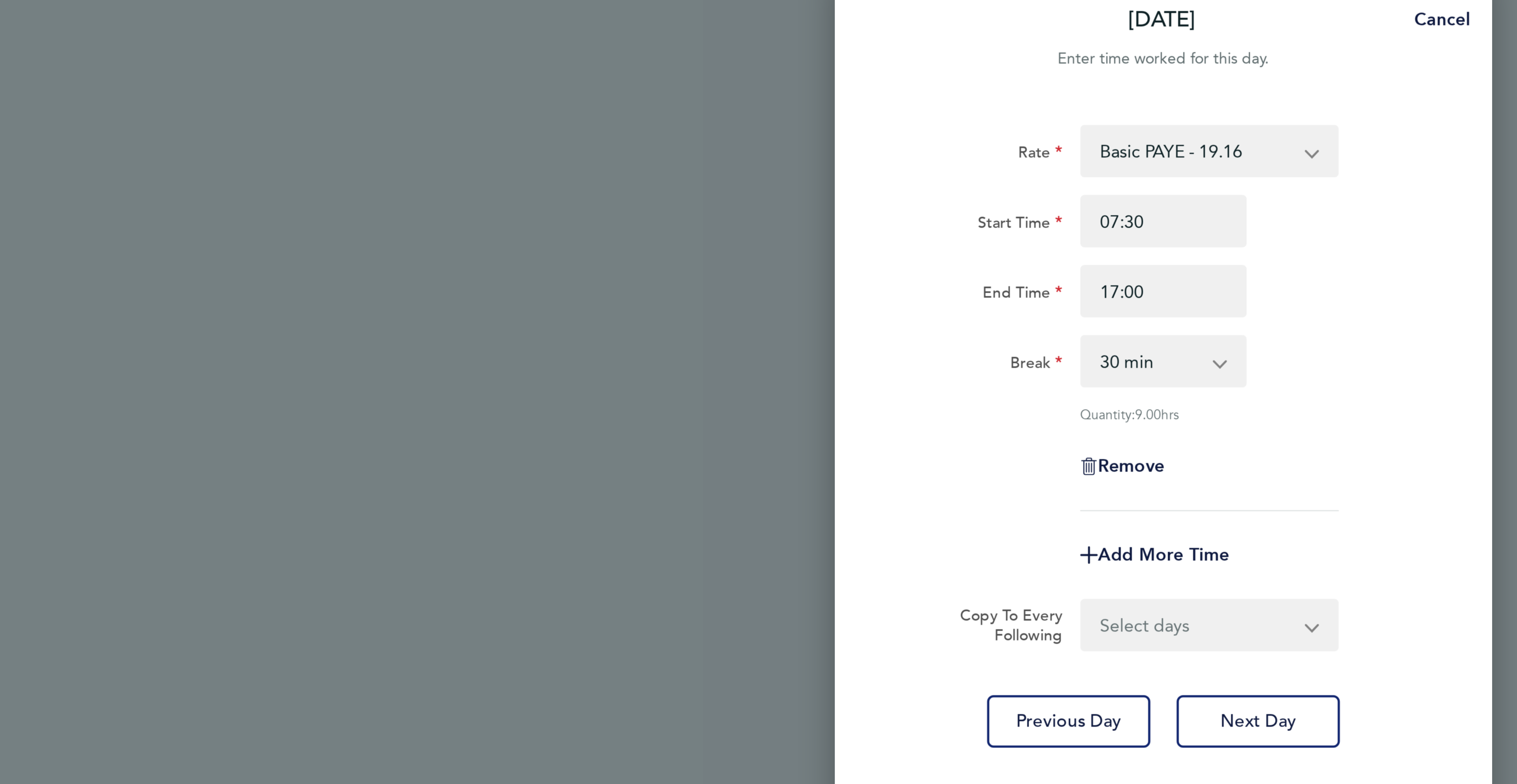
click at [1427, 246] on select "Select days Day [DATE] [DATE] [DATE] [DATE]" at bounding box center [1401, 244] width 83 height 17
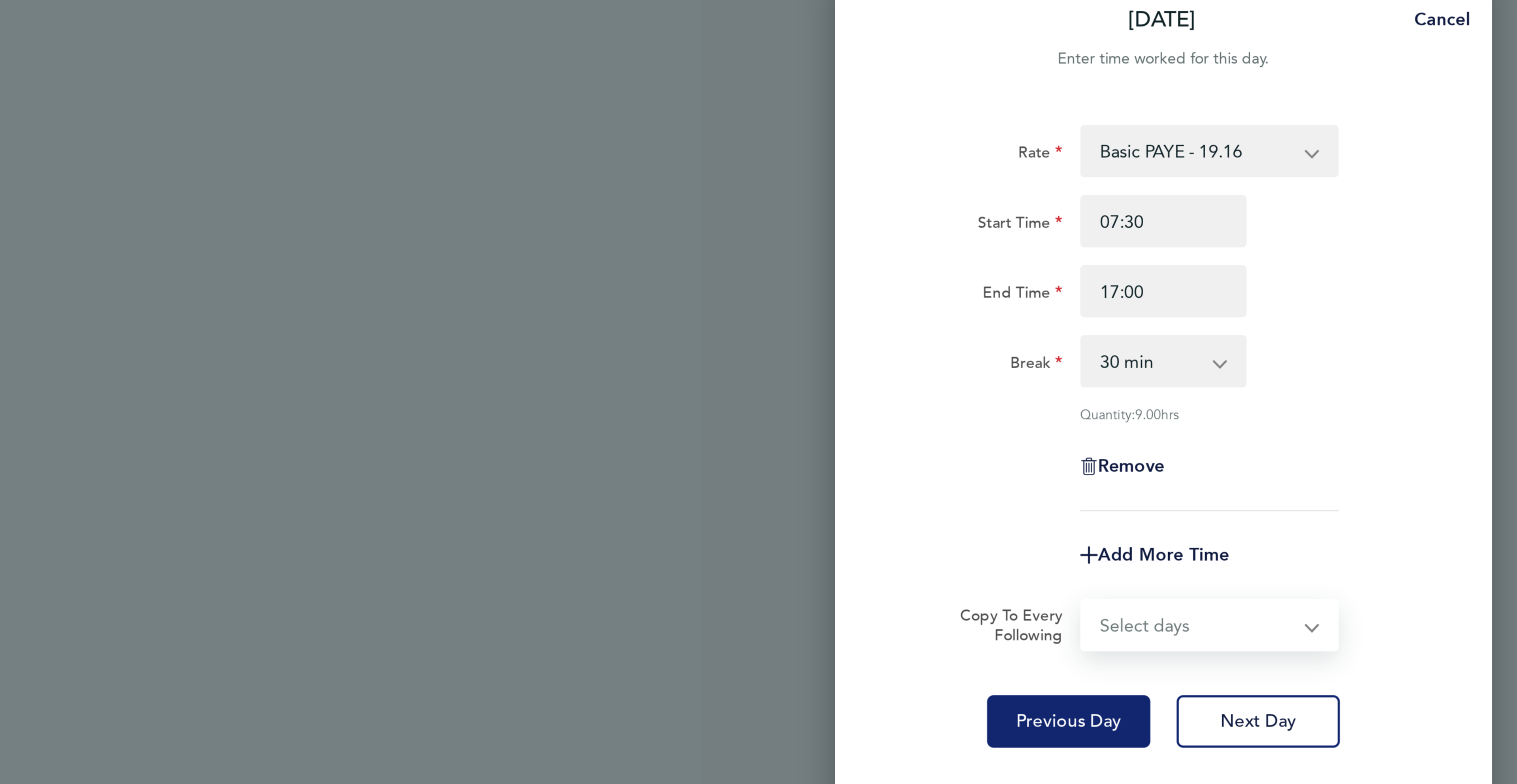
select select "DAY"
click at [1360, 235] on select "Select days Day [DATE] [DATE] [DATE] [DATE]" at bounding box center [1401, 244] width 83 height 17
select select "[DATE]"
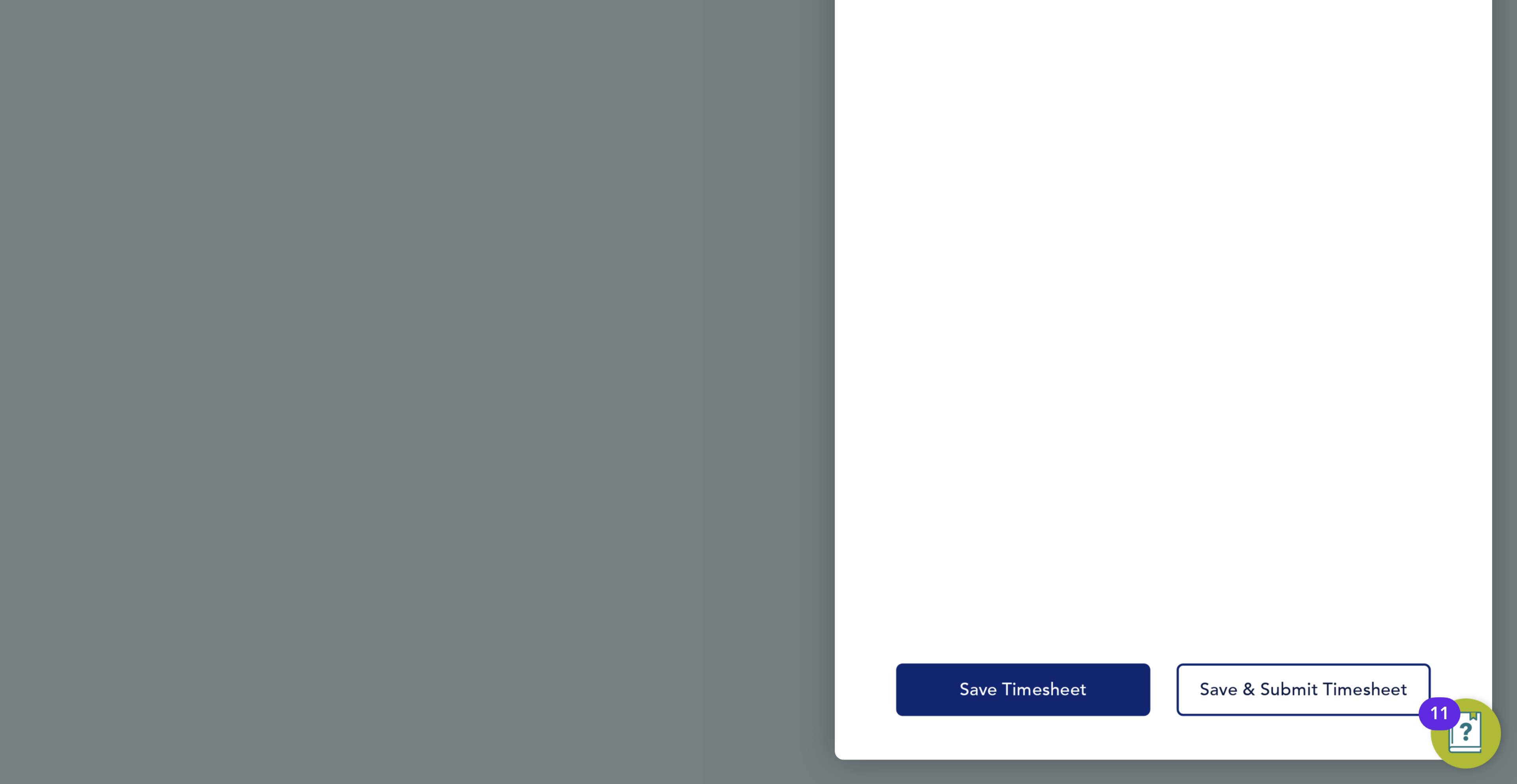
click at [1356, 746] on span "Save Timesheet" at bounding box center [1338, 749] width 46 height 8
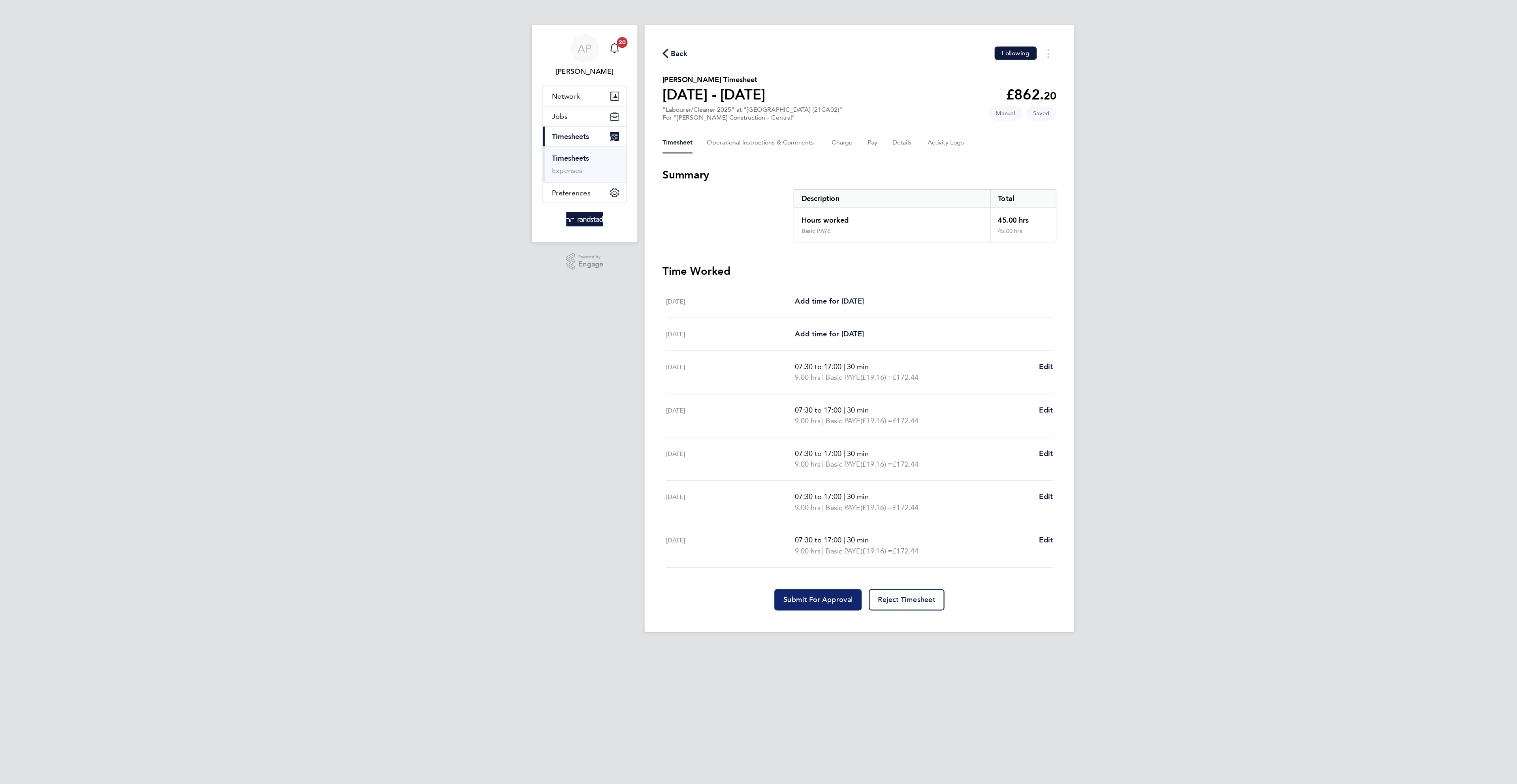
click at [701, 534] on span "Submit For Approval" at bounding box center [722, 530] width 61 height 8
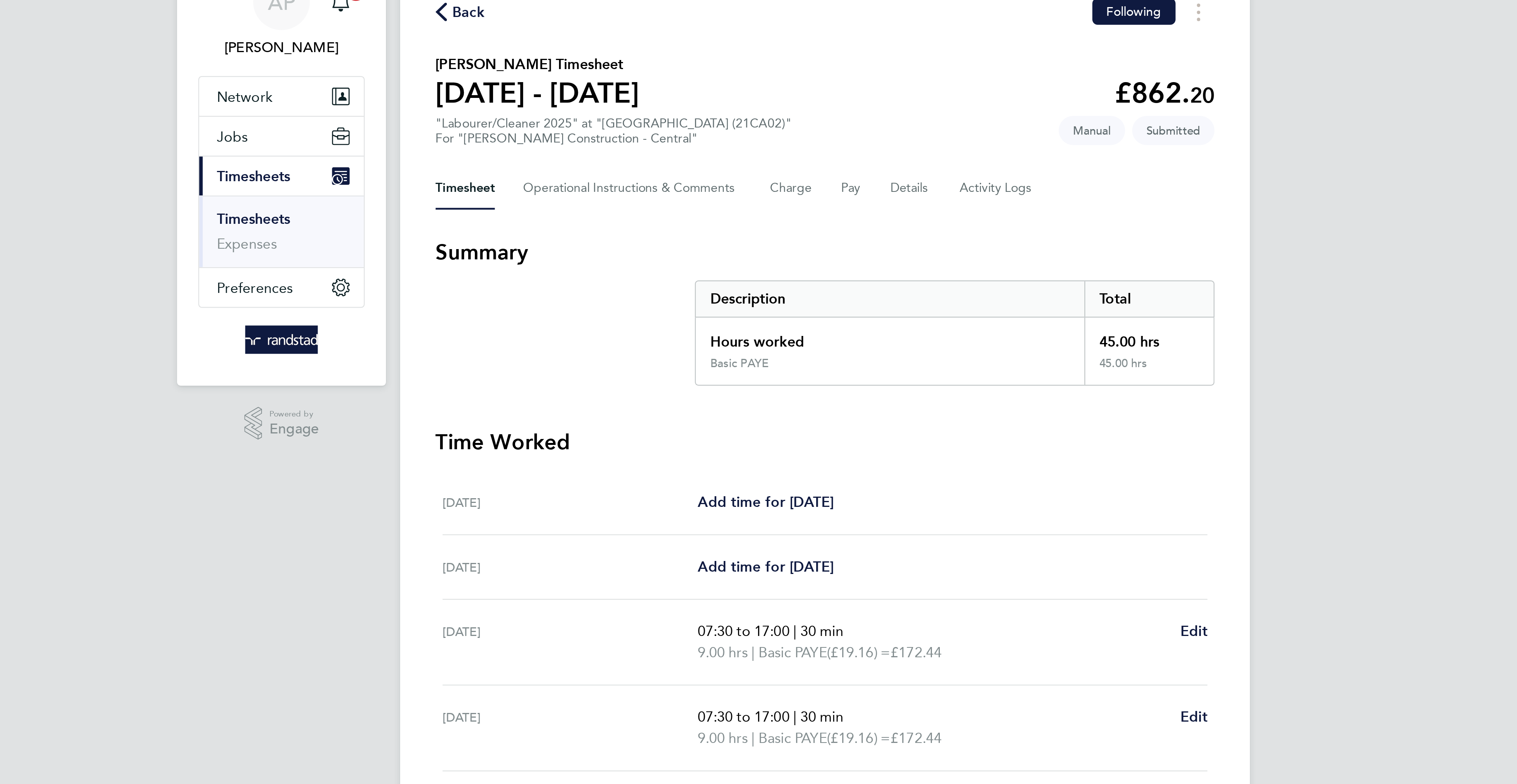
click at [593, 49] on span "Back" at bounding box center [599, 47] width 15 height 9
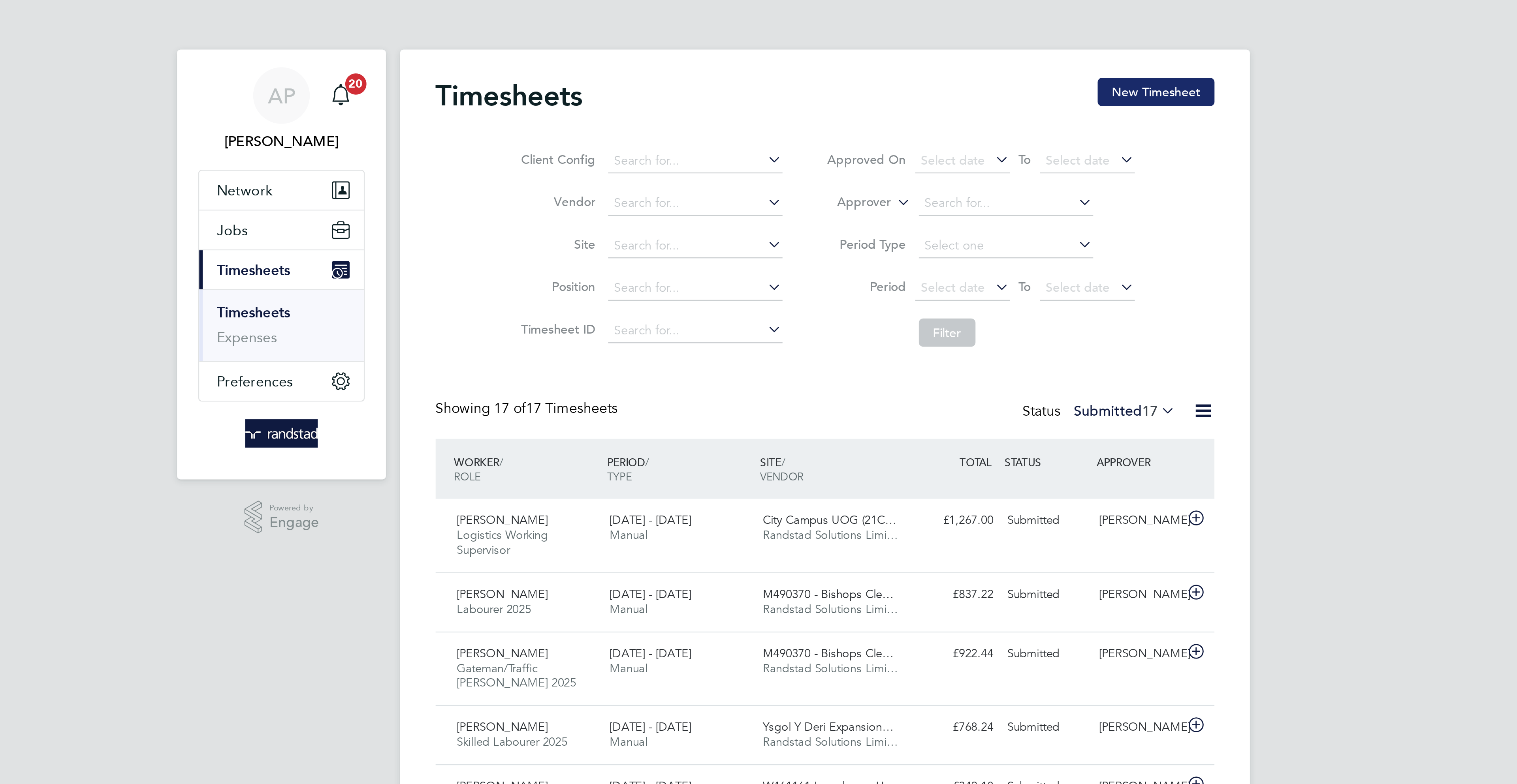
click at [908, 45] on button "New Timesheet" at bounding box center [906, 41] width 52 height 13
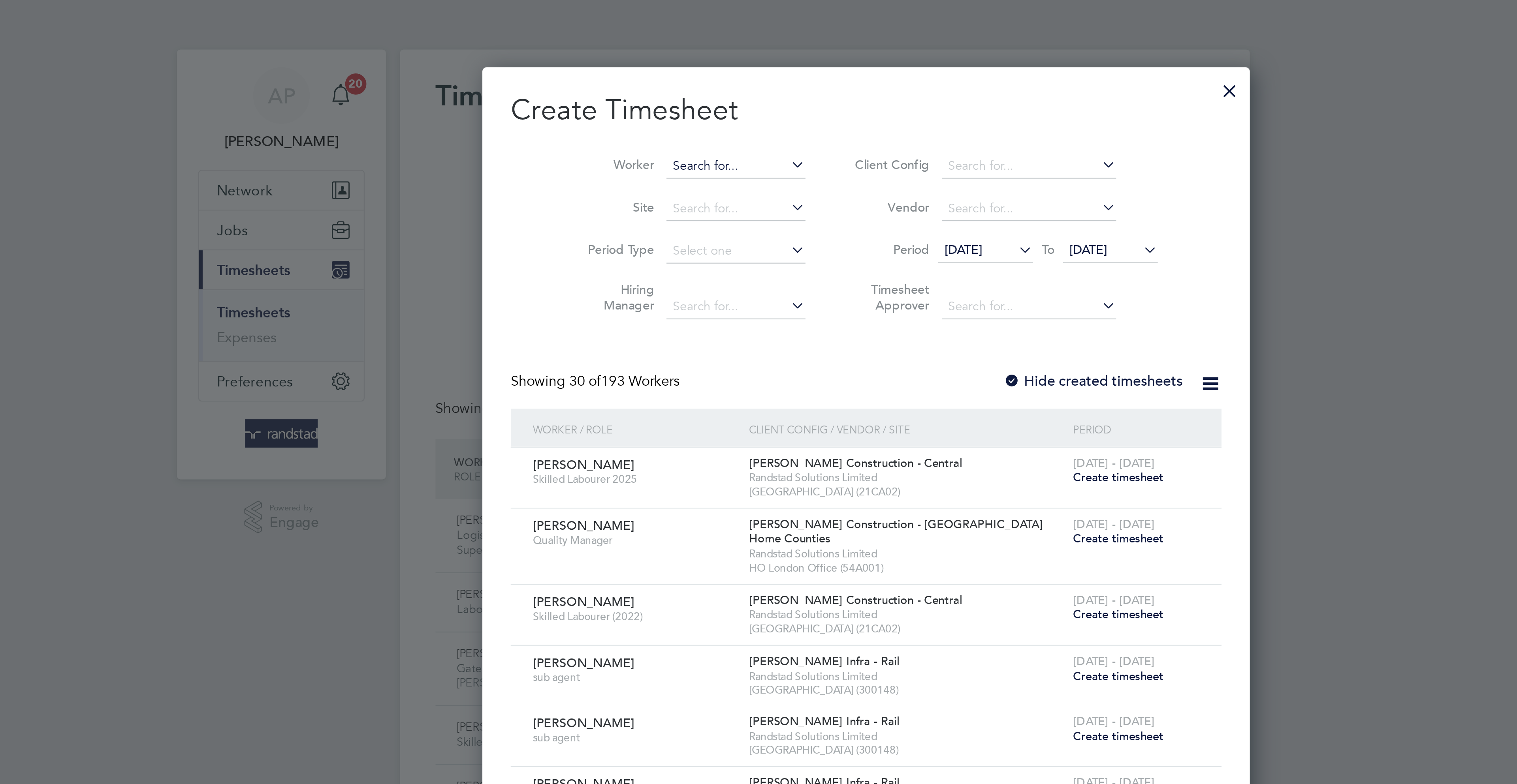
click at [704, 73] on input at bounding box center [719, 74] width 62 height 11
click at [698, 87] on b "Parker" at bounding box center [714, 85] width 46 height 7
type input "Jordan Parker-Hamilton"
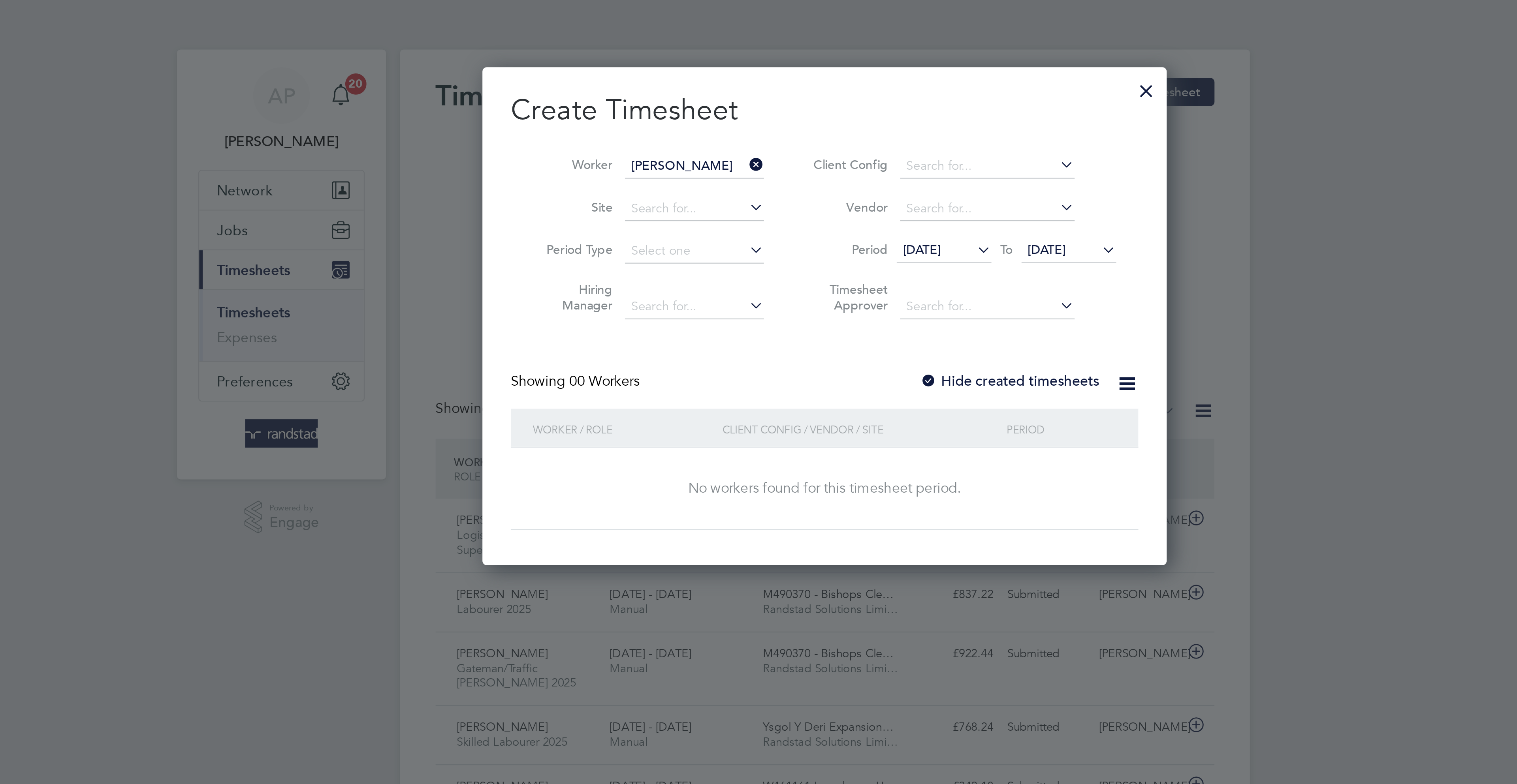
drag, startPoint x: 869, startPoint y: 111, endPoint x: 902, endPoint y: 159, distance: 58.2
click at [866, 113] on span "[DATE]" at bounding box center [857, 111] width 17 height 7
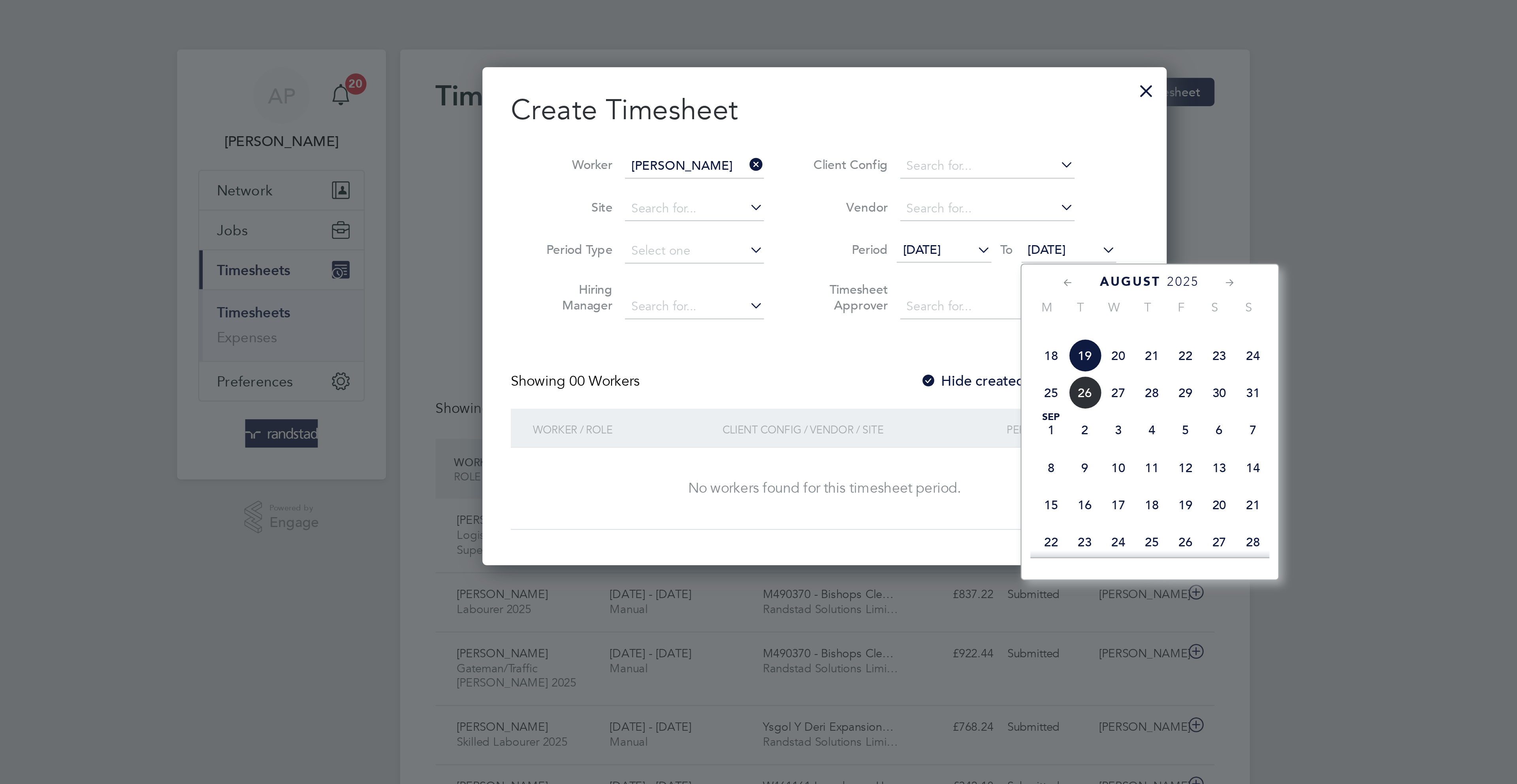
click at [921, 167] on span "22" at bounding box center [919, 159] width 15 height 15
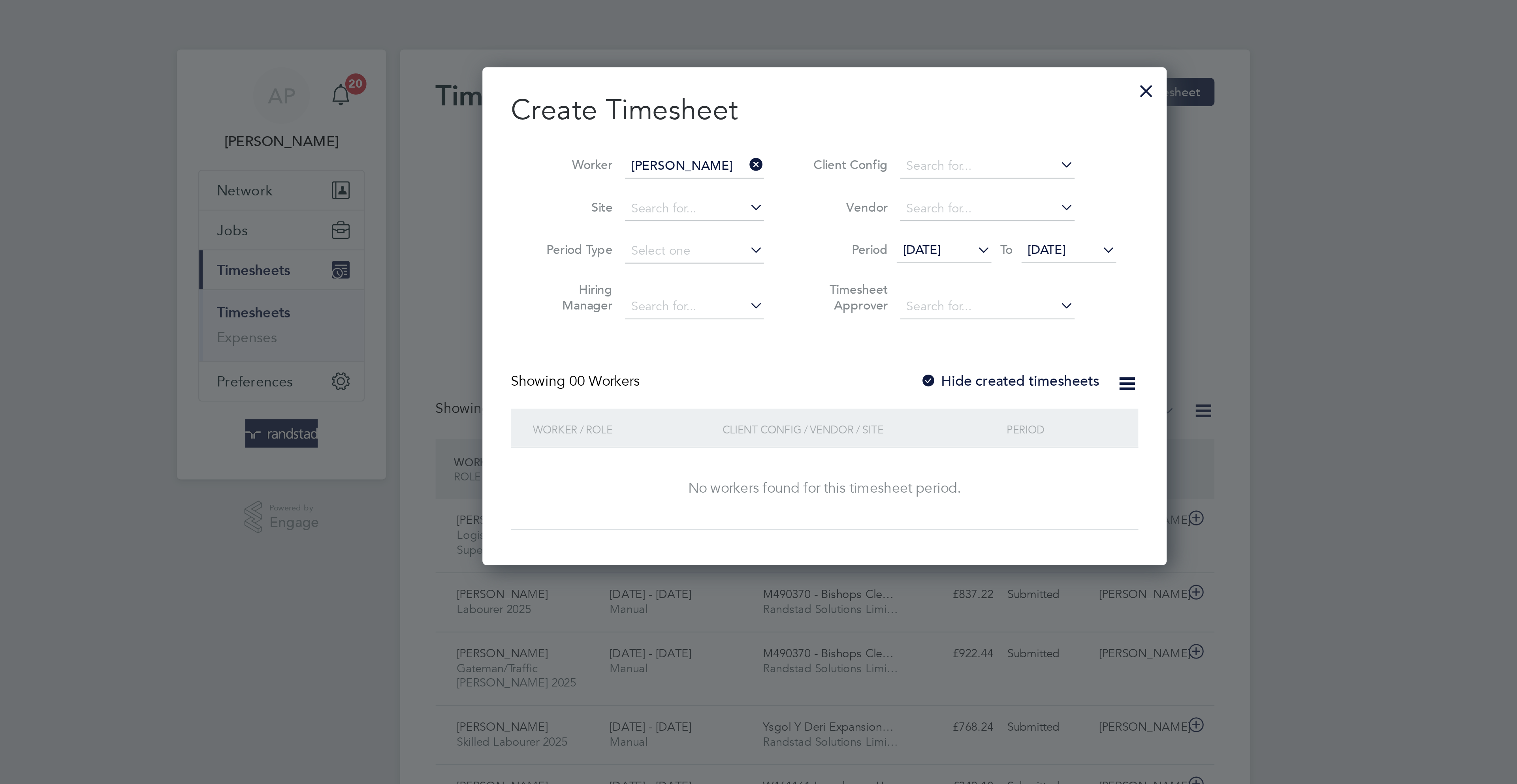
click at [830, 168] on label "Hide created timesheets" at bounding box center [840, 171] width 80 height 8
click at [831, 168] on label "Hide created timesheets" at bounding box center [840, 171] width 80 height 8
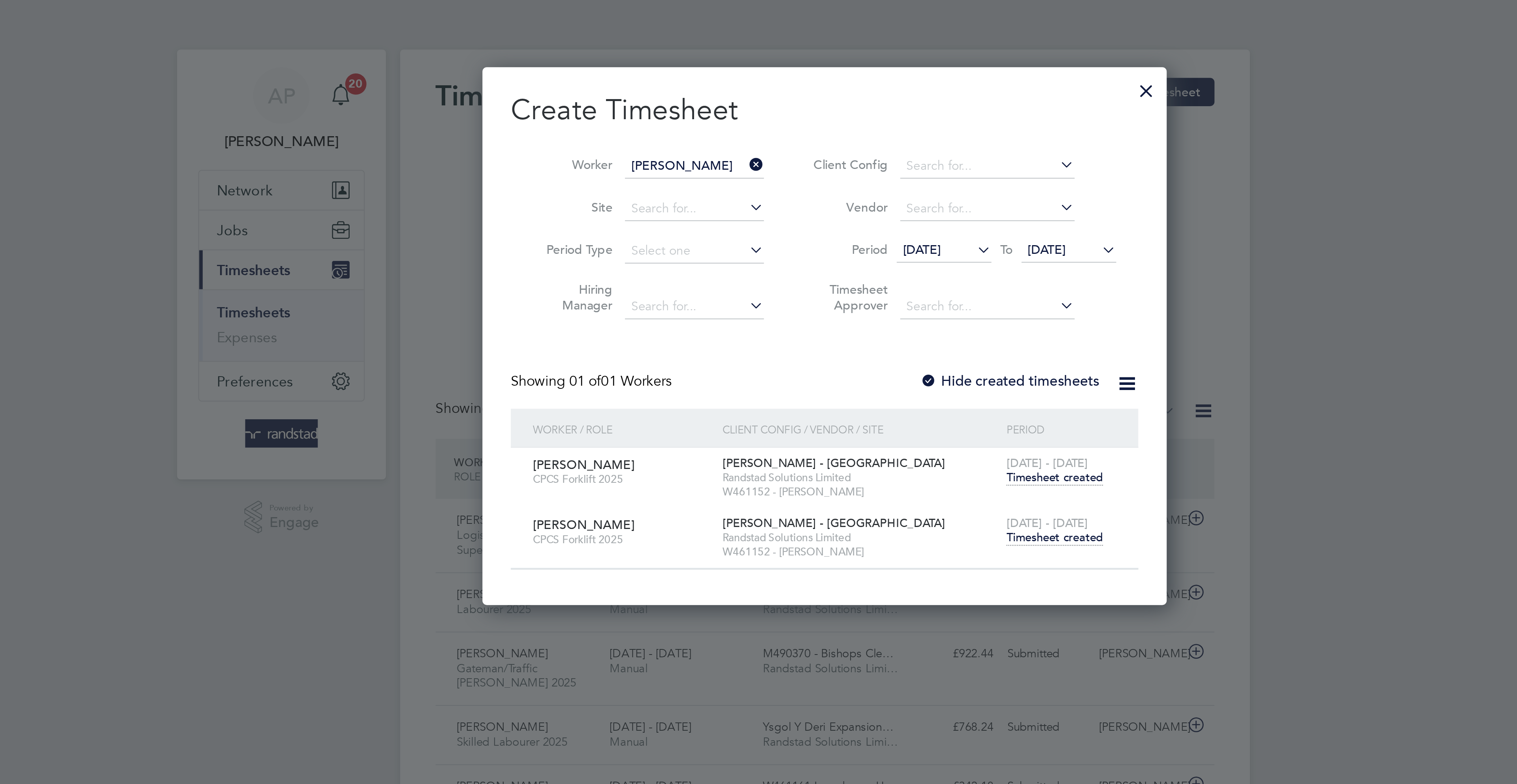
click at [876, 241] on span "Timesheet created" at bounding box center [860, 240] width 43 height 7
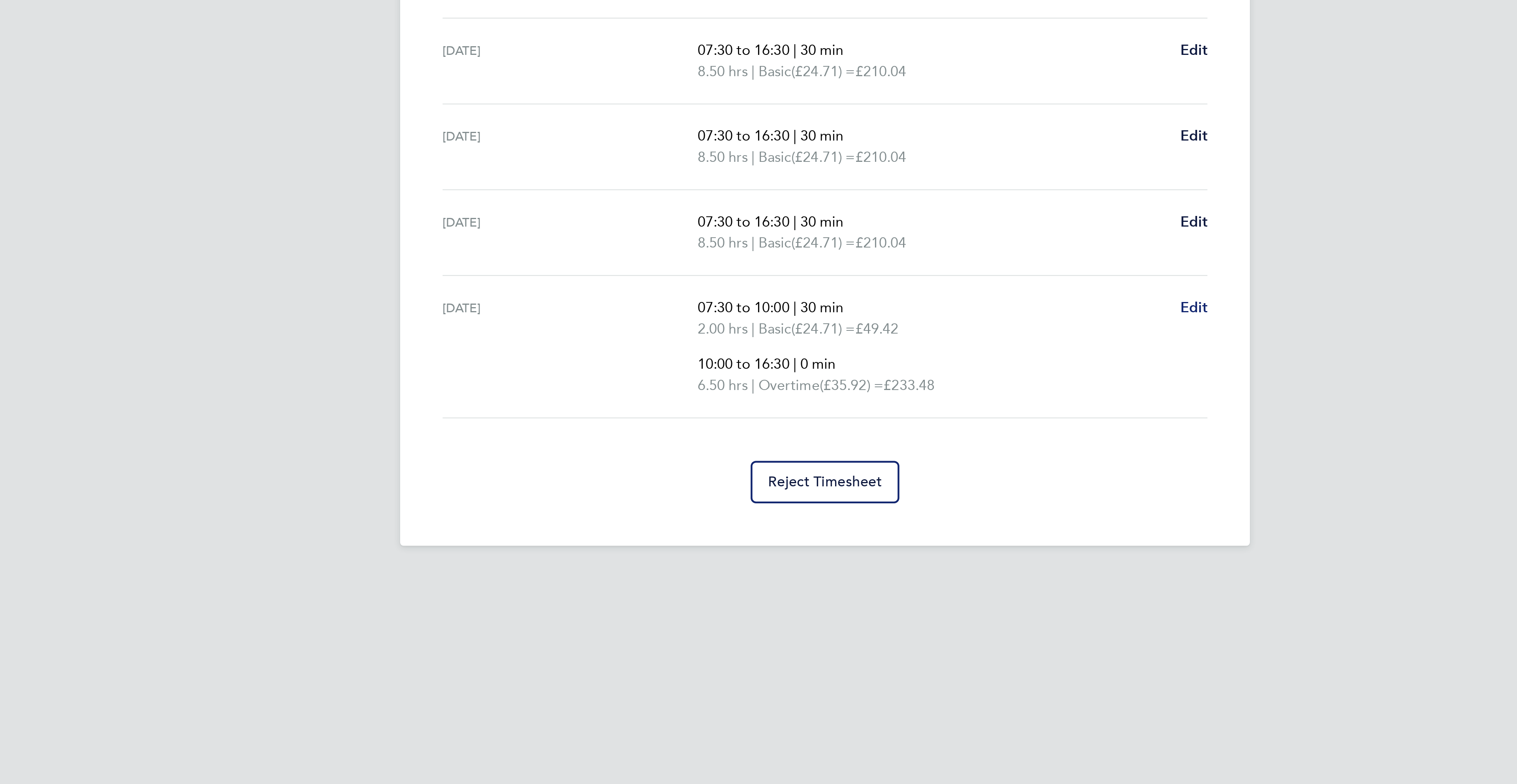
click at [923, 484] on link "Edit" at bounding box center [923, 485] width 12 height 9
select select "30"
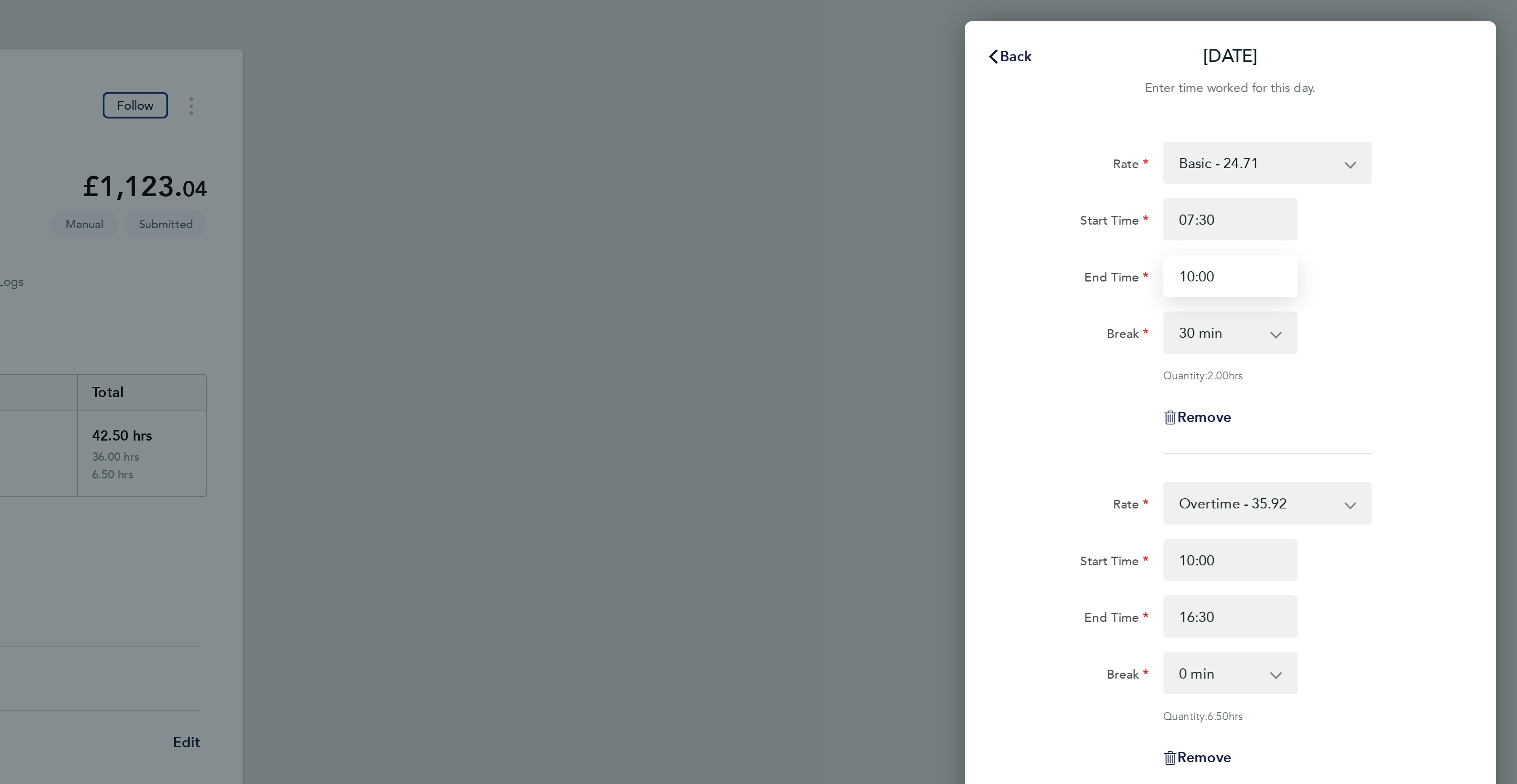
click at [1371, 120] on input "10:00" at bounding box center [1389, 123] width 60 height 19
type input "13:00"
click at [1465, 120] on div "Start Time 07:30 End Time 13:00" at bounding box center [1388, 111] width 199 height 44
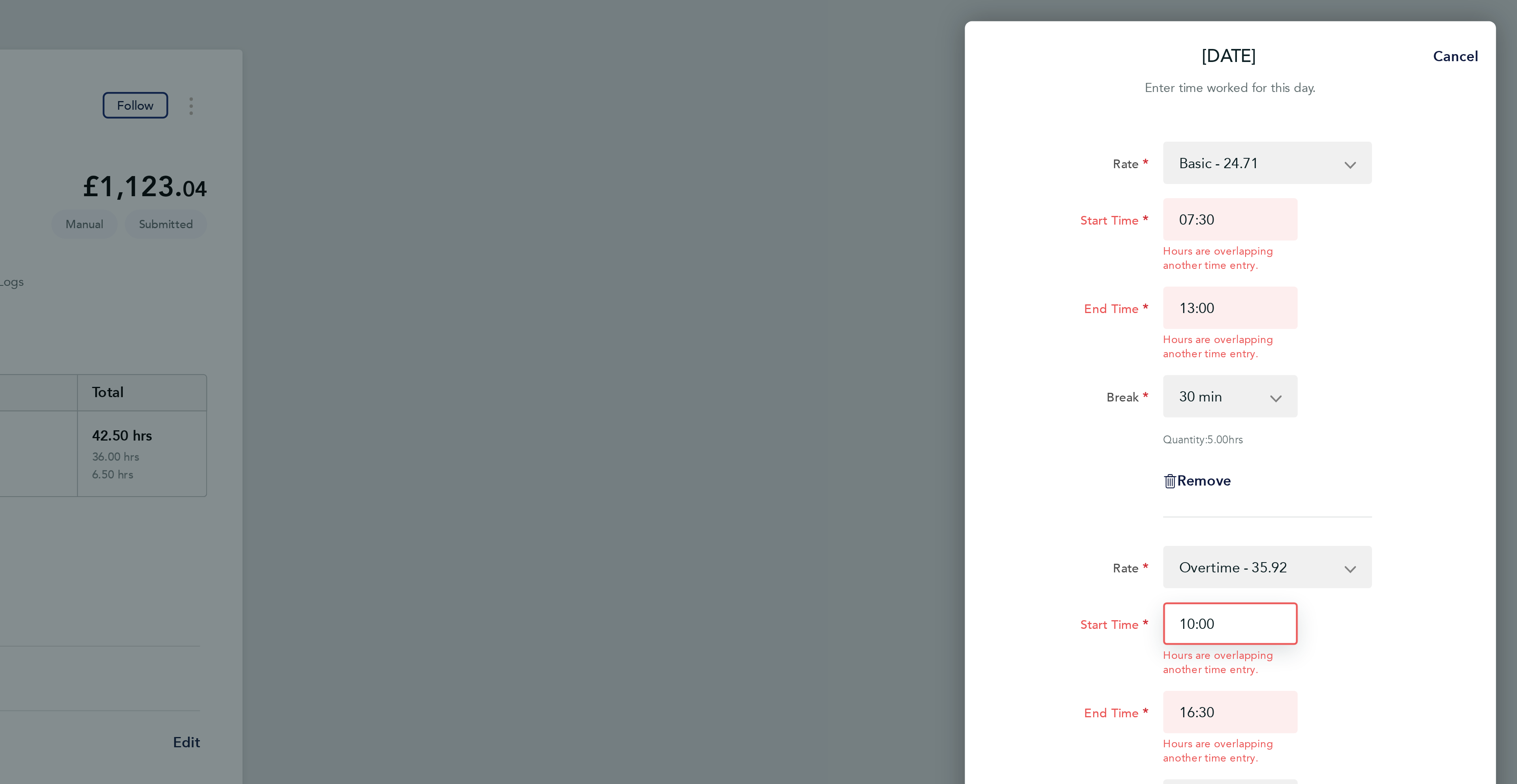
click at [1372, 282] on input "10:00" at bounding box center [1389, 278] width 60 height 19
type input "13:00"
click at [1452, 302] on app-timesheet-line-hourly "Start Time 13:00 Hours are overlapping another time entry. End Time 16:30 Hours…" at bounding box center [1388, 324] width 193 height 111
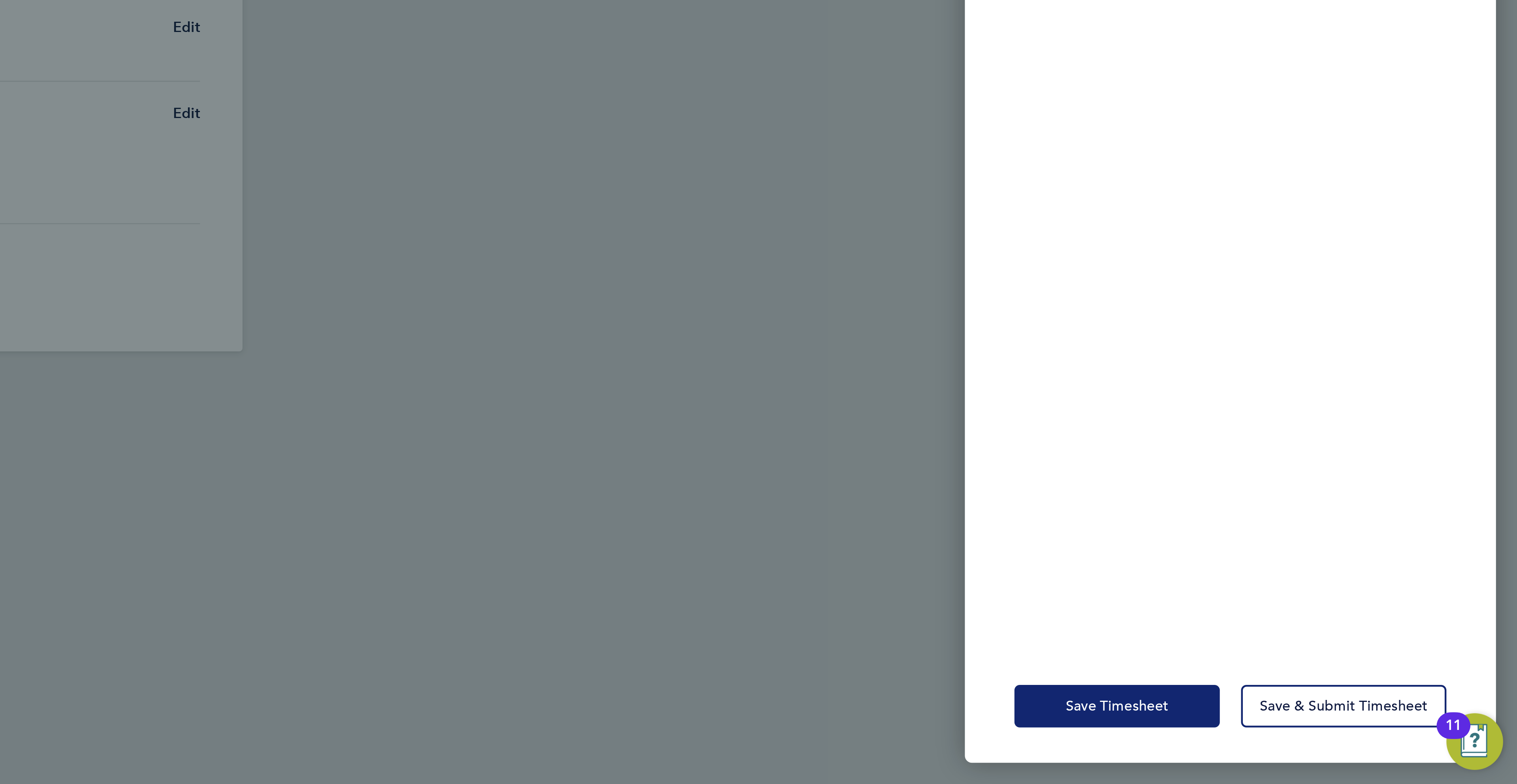
click at [1320, 747] on span "Save Timesheet" at bounding box center [1338, 749] width 46 height 8
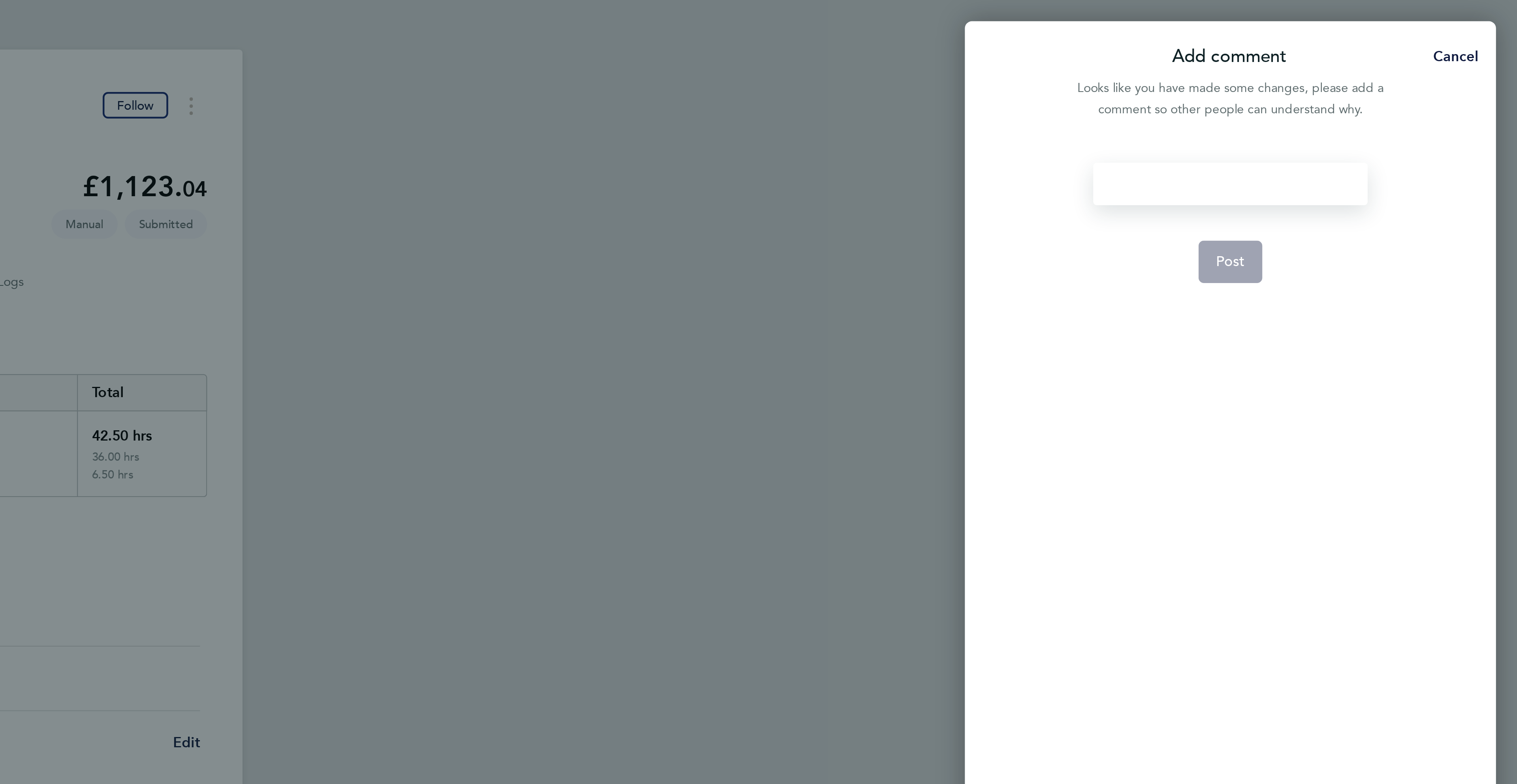
click at [1394, 81] on div at bounding box center [1388, 82] width 122 height 19
click at [1394, 80] on div at bounding box center [1388, 82] width 122 height 19
click at [1401, 119] on button "Post" at bounding box center [1389, 117] width 29 height 19
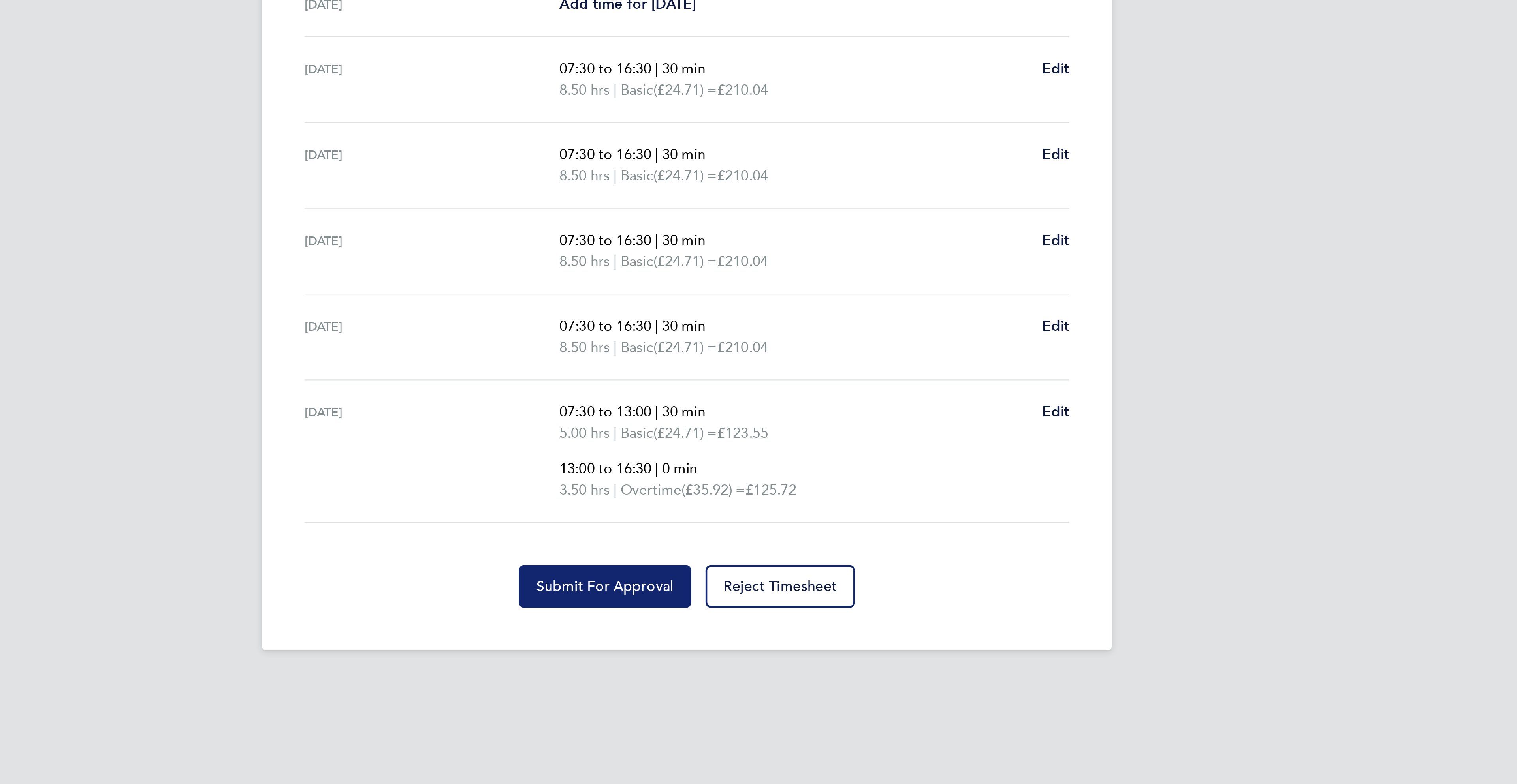
click at [721, 570] on button "Submit For Approval" at bounding box center [722, 562] width 77 height 19
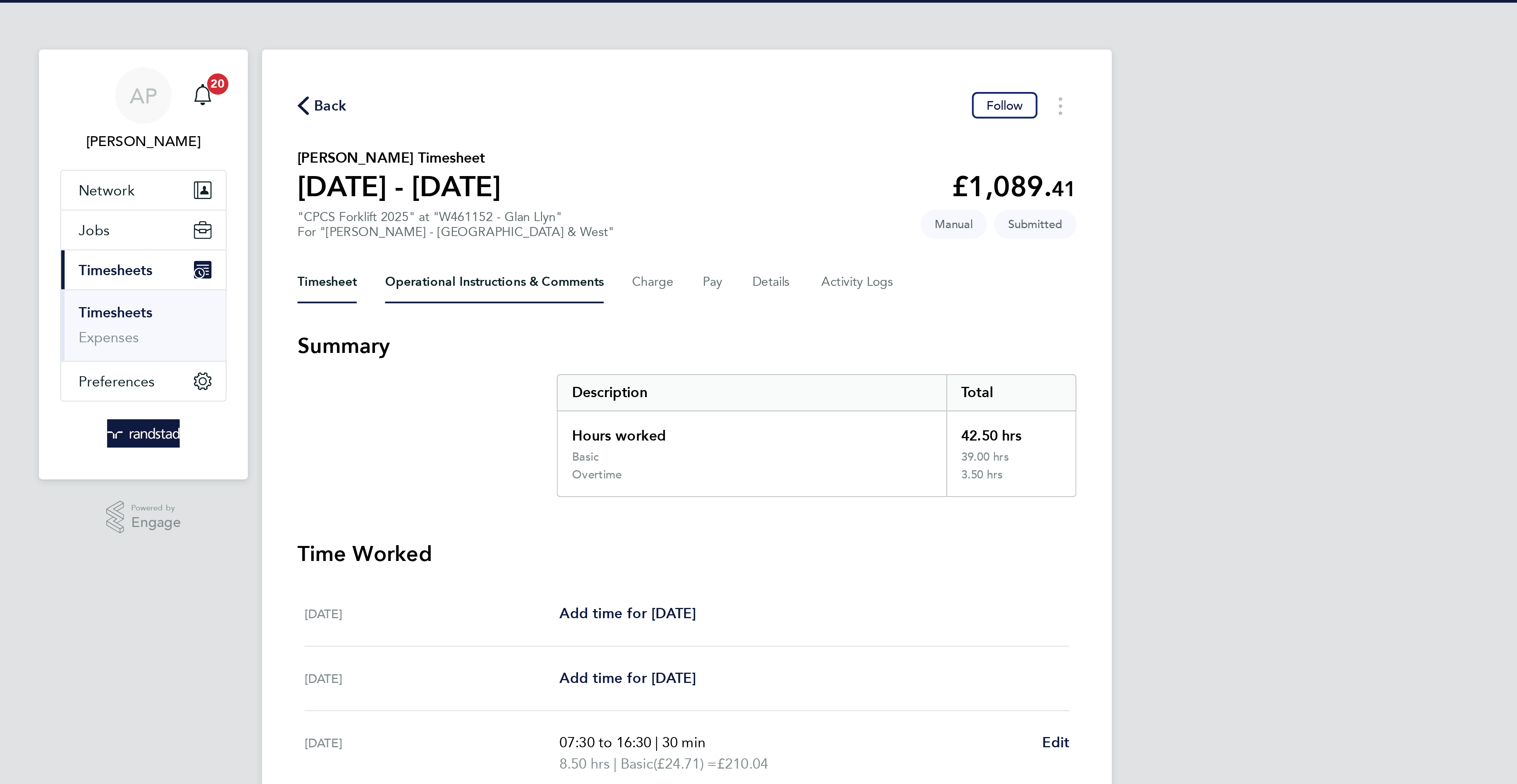
click at [663, 135] on Comments-tab "Operational Instructions & Comments" at bounding box center [673, 126] width 97 height 19
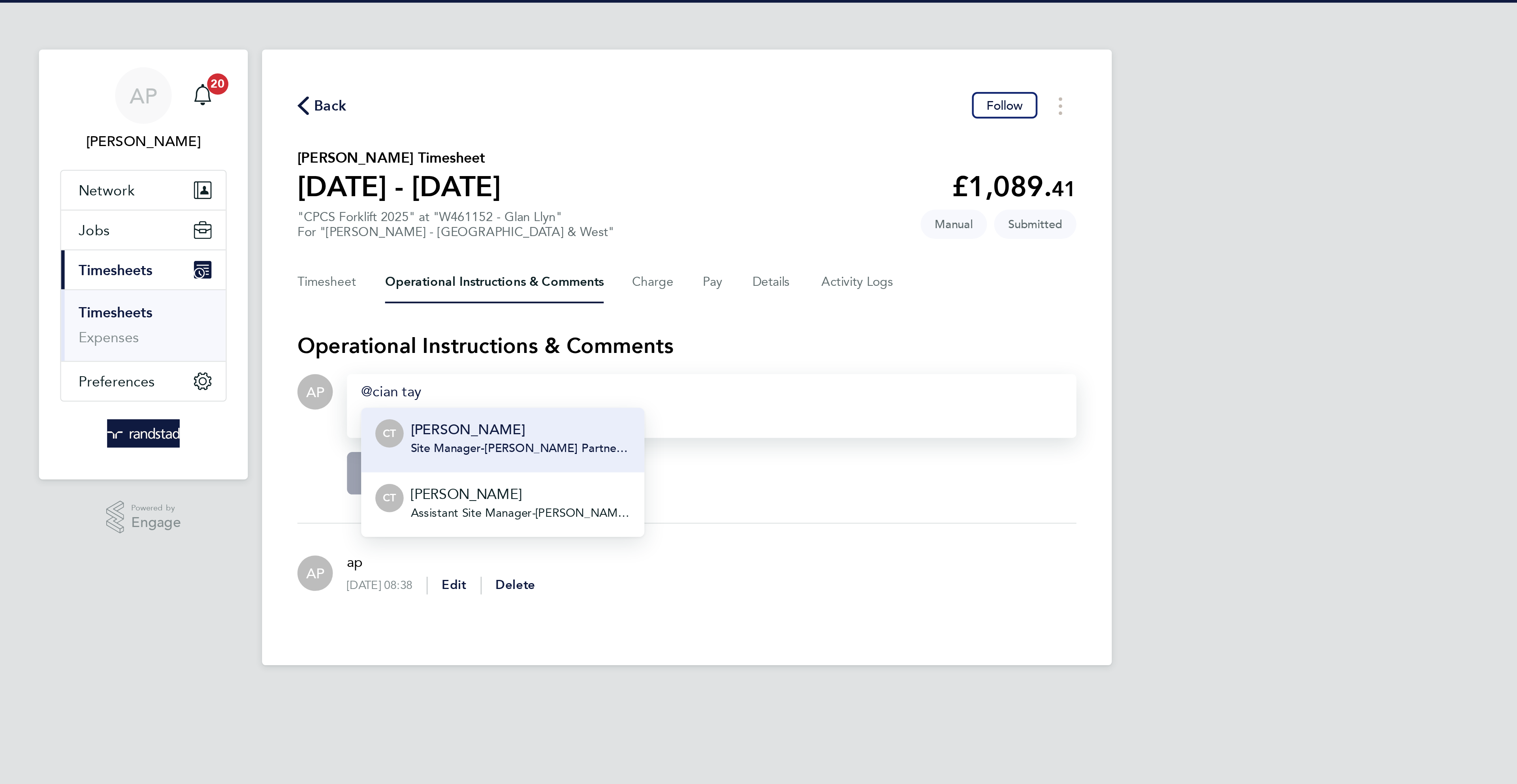
click at [679, 193] on p "Cian Taylor" at bounding box center [684, 192] width 98 height 9
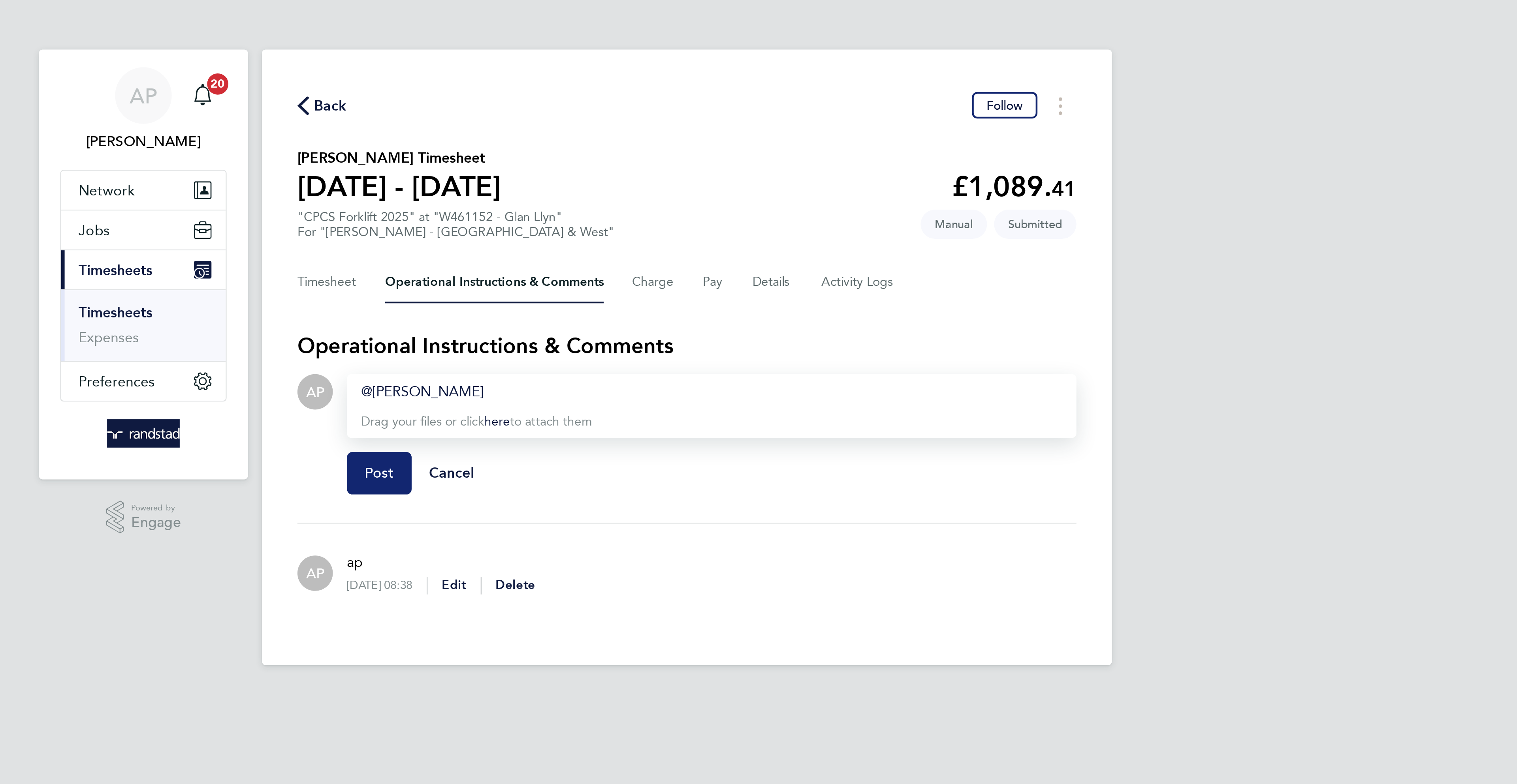
click at [625, 209] on span "Post" at bounding box center [621, 211] width 13 height 8
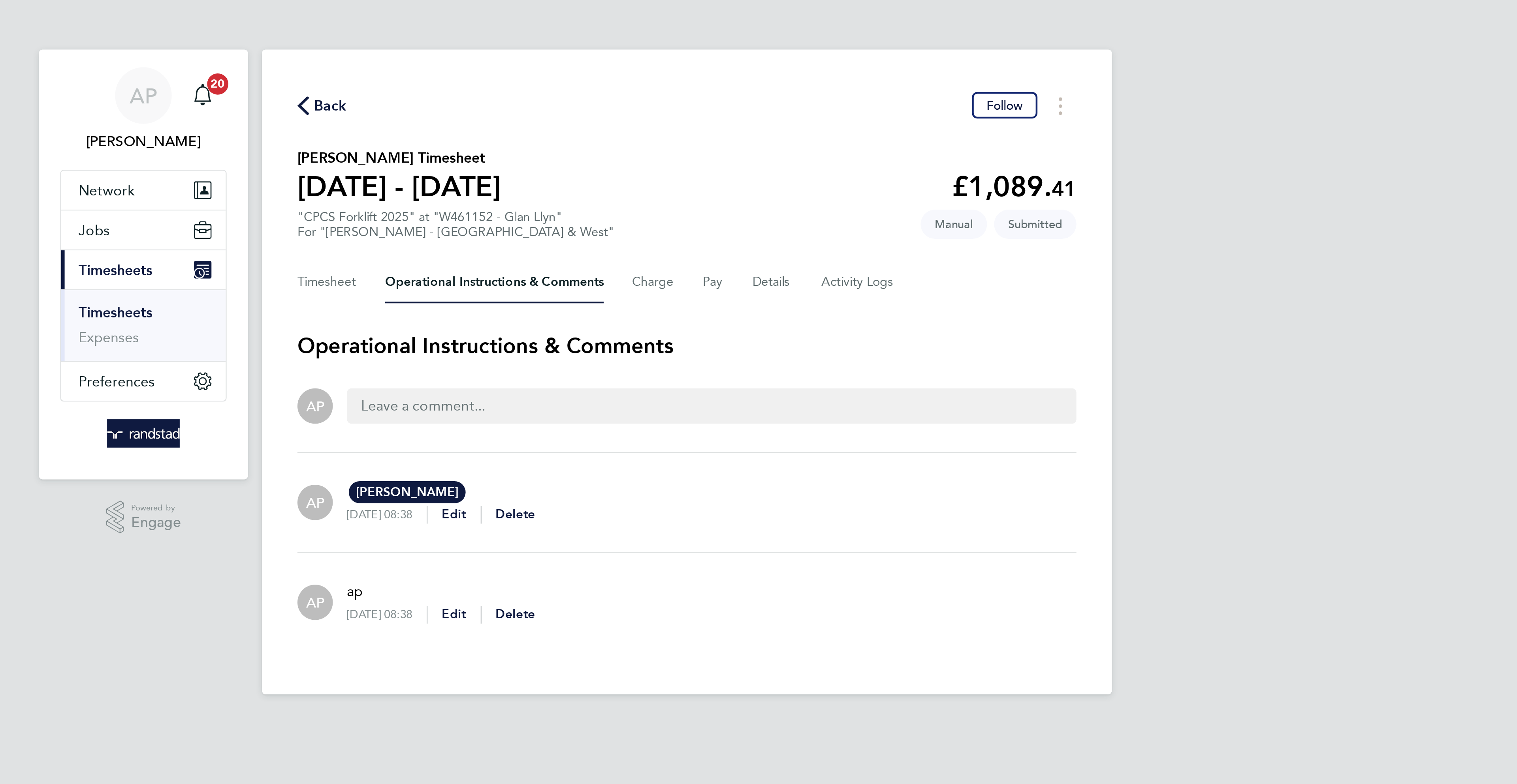
drag, startPoint x: 595, startPoint y: 49, endPoint x: 833, endPoint y: 55, distance: 238.1
click at [595, 49] on span "Back" at bounding box center [599, 47] width 15 height 9
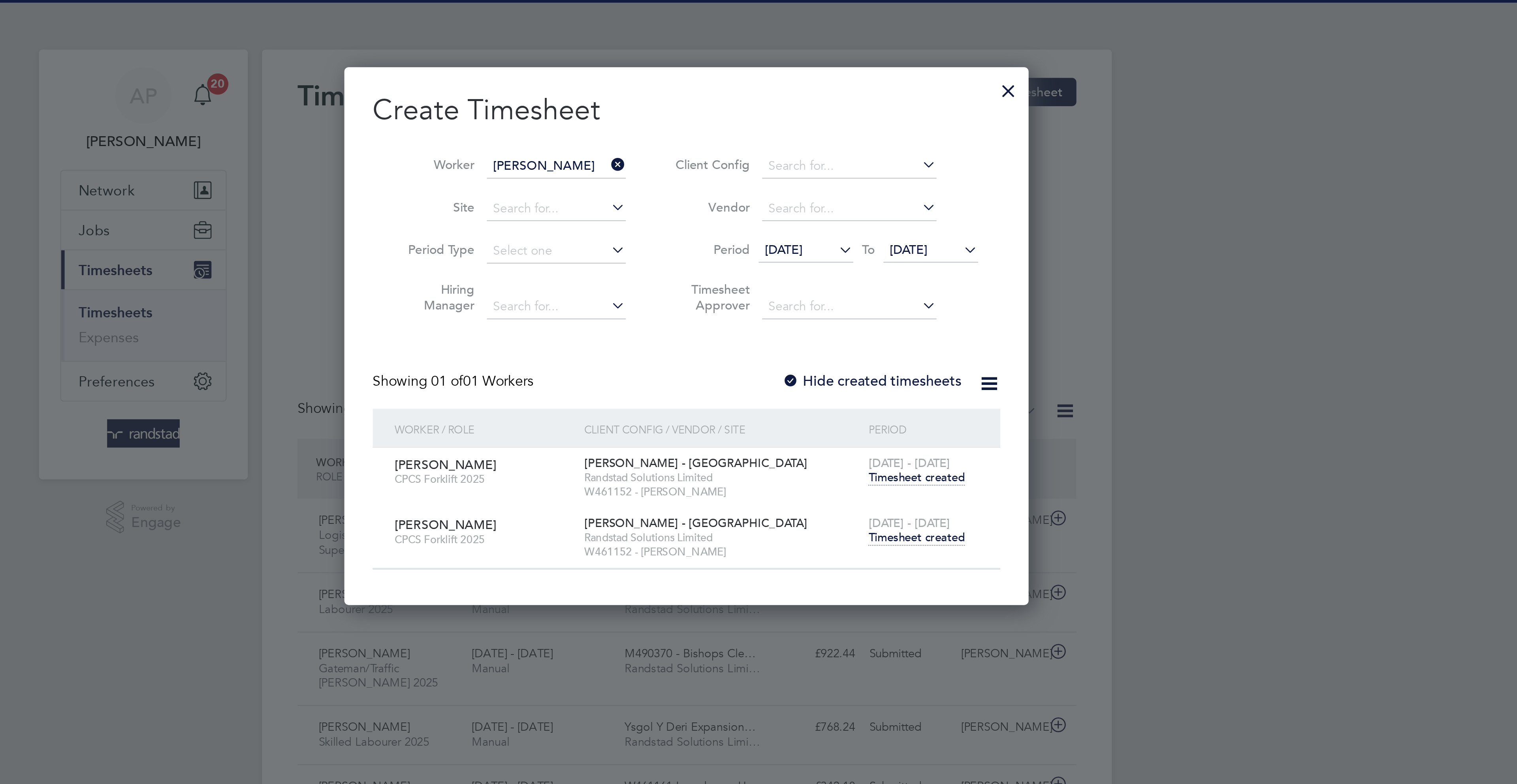
scroll to position [5, 4]
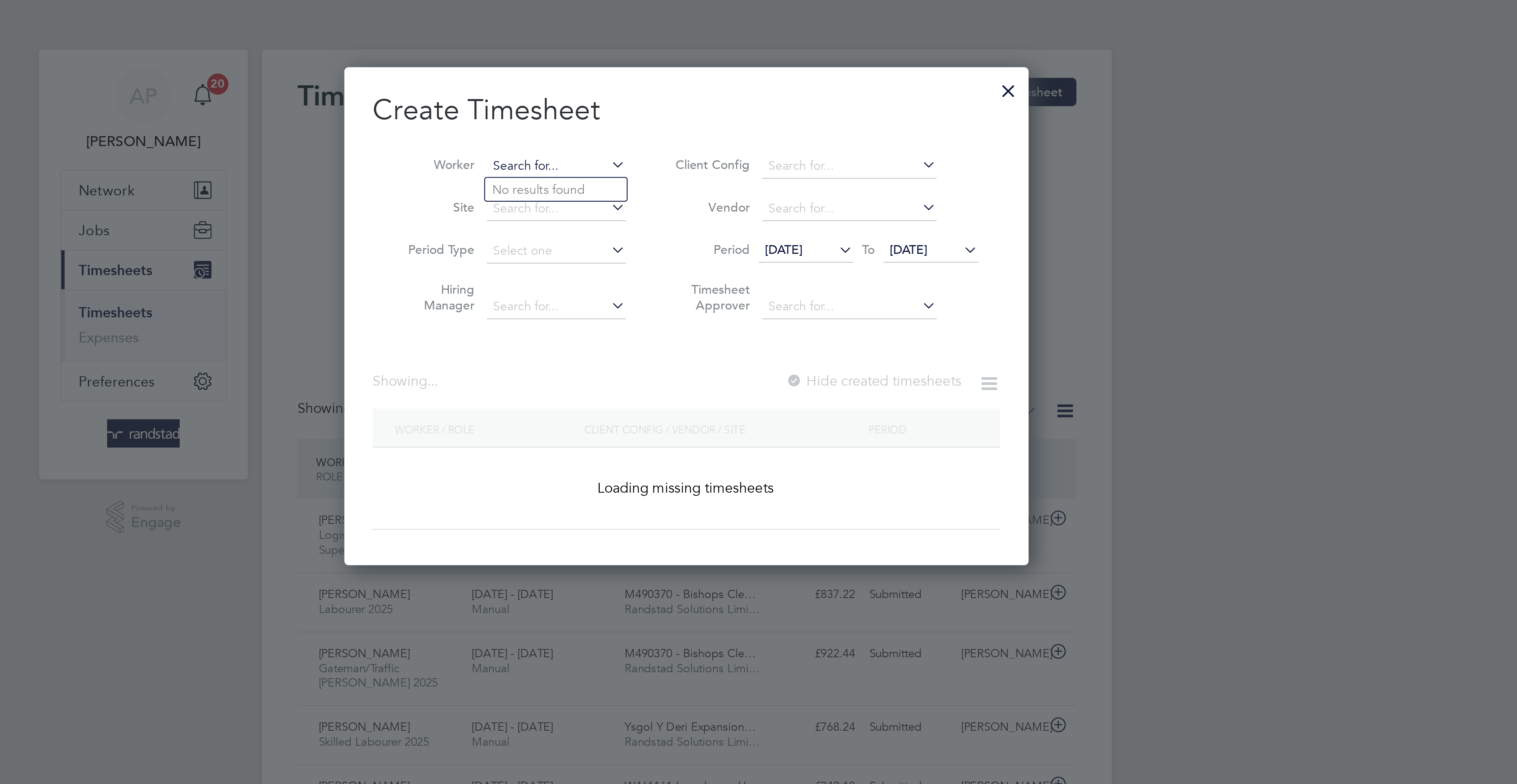
click at [707, 69] on input at bounding box center [700, 74] width 62 height 11
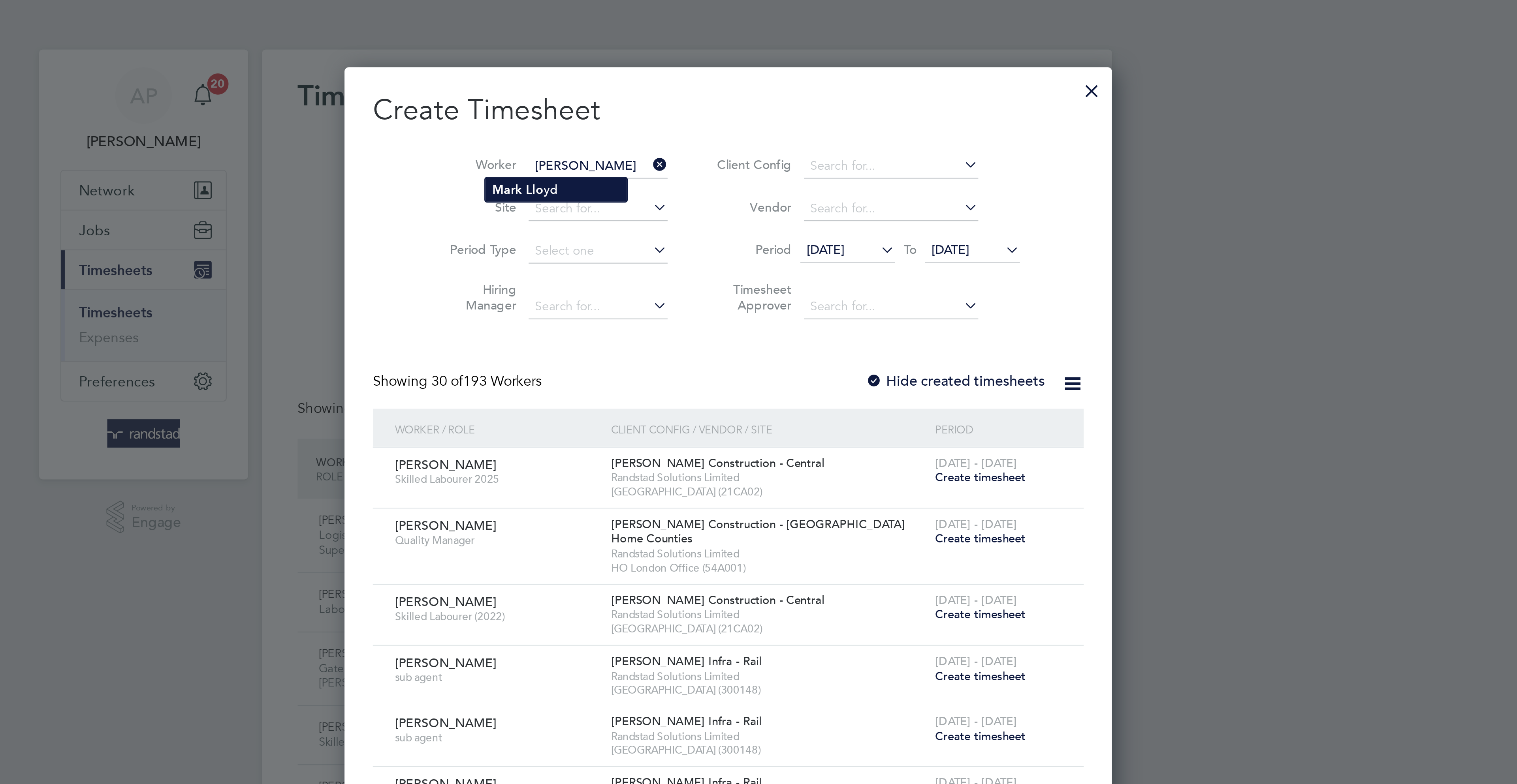
click at [696, 83] on li "Mark Llo yd" at bounding box center [700, 85] width 63 height 11
type input "Mark Lloyd"
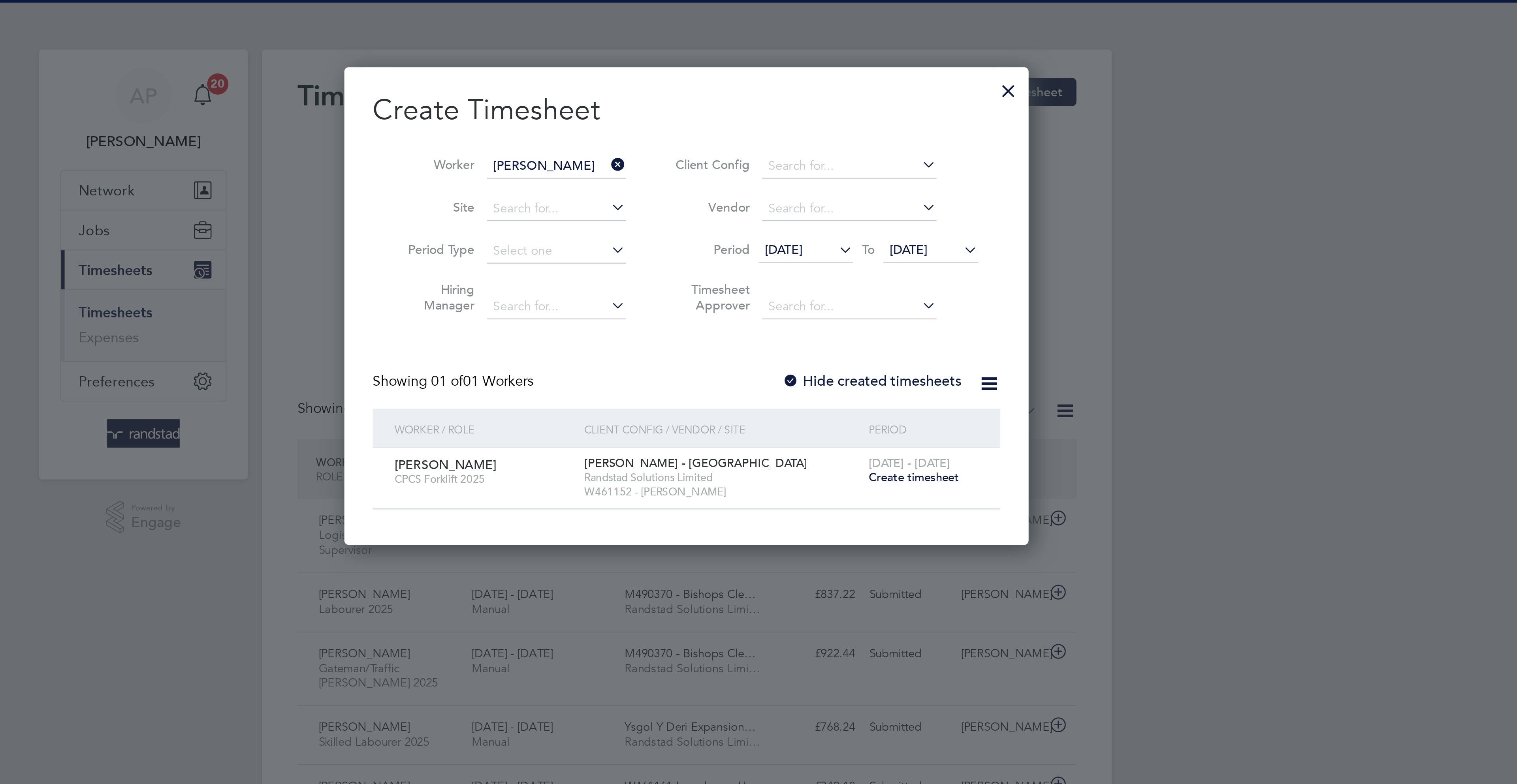
click at [860, 212] on span "Create timesheet" at bounding box center [859, 213] width 40 height 7
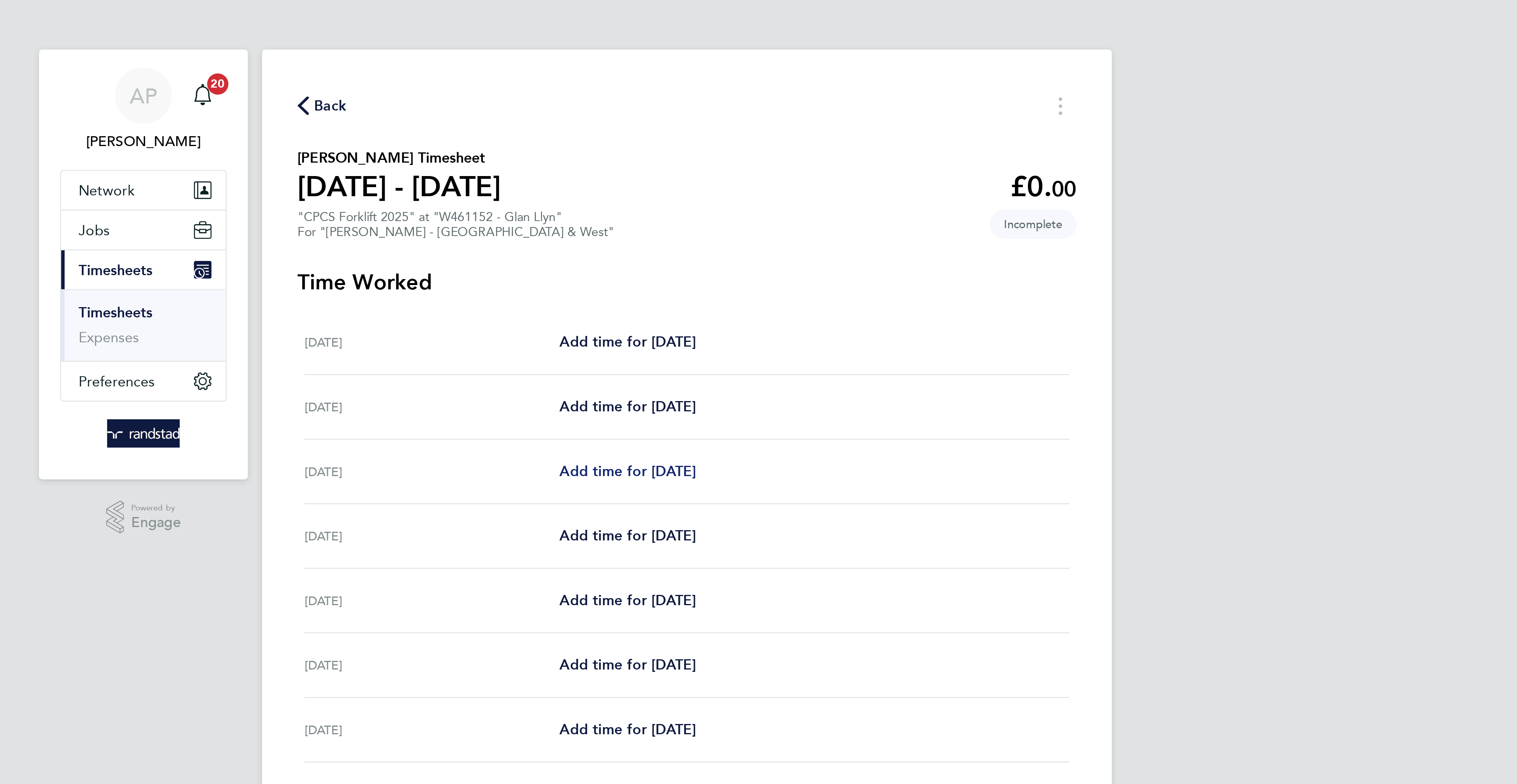
click at [735, 212] on span "Add time for [DATE]" at bounding box center [732, 210] width 61 height 7
select select "60"
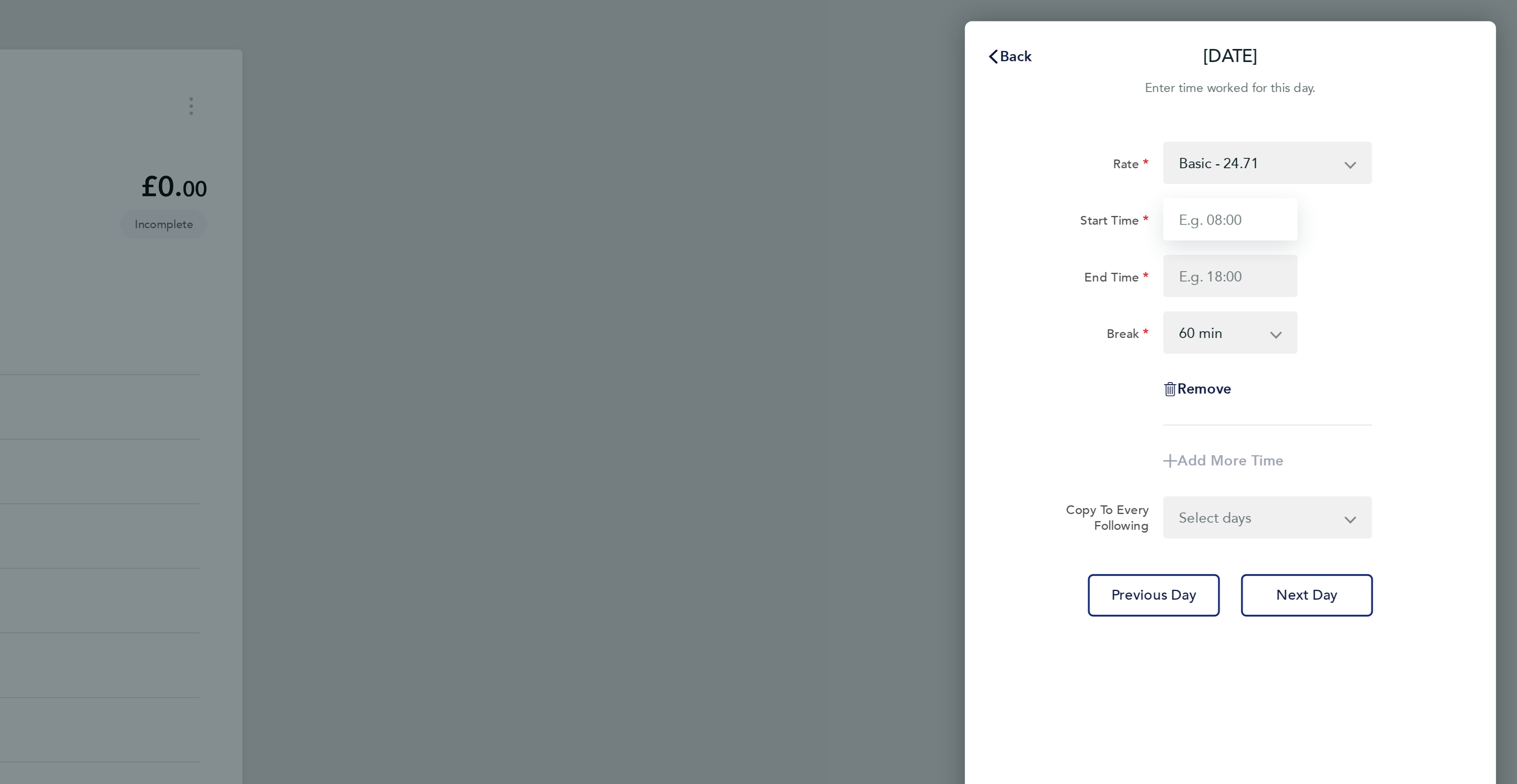
click at [1394, 93] on input "Start Time" at bounding box center [1389, 98] width 60 height 19
type input "7"
type input "06:30"
click at [1368, 117] on input "End Time" at bounding box center [1389, 123] width 60 height 19
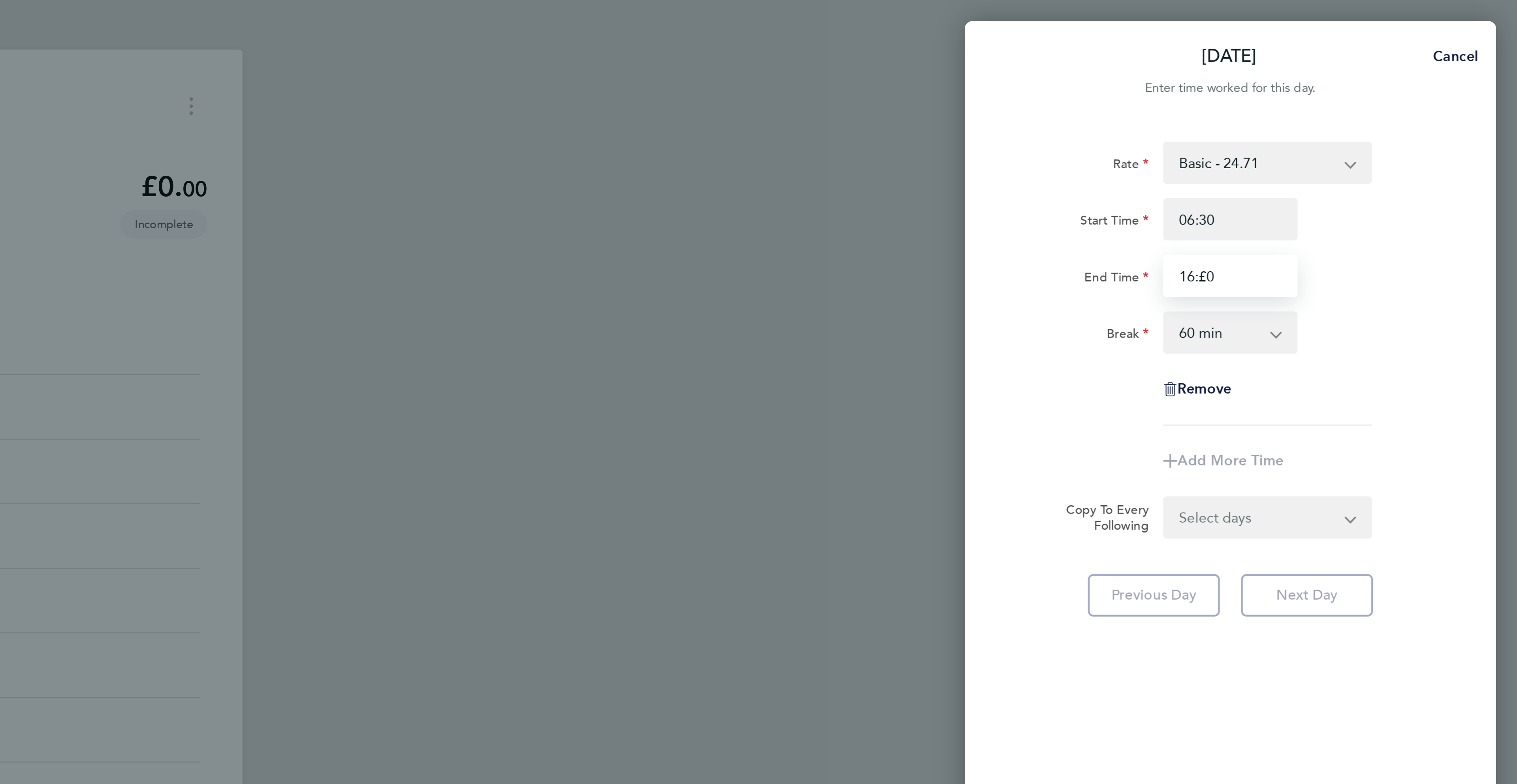
type input "16:£0"
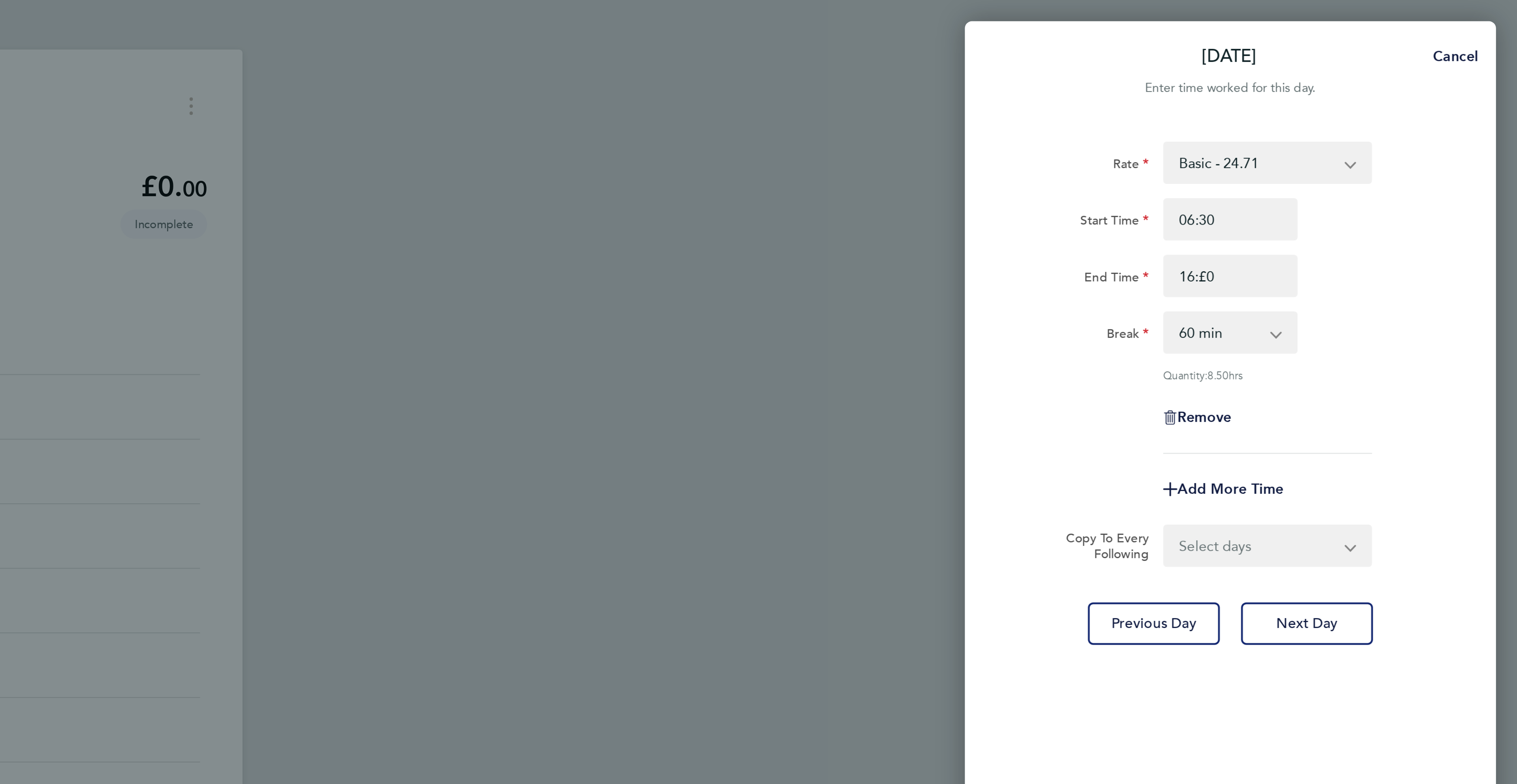
click at [1472, 165] on div "Rate Basic - 24.71 Overtime - 35.77 Start Time 06:30 End Time 16:£0 Break 0 min…" at bounding box center [1388, 133] width 193 height 139
click at [1397, 145] on select "0 min 15 min 30 min 45 min 60 min 75 min 90 min" at bounding box center [1384, 149] width 49 height 17
select select "30"
click at [1360, 140] on select "0 min 15 min 30 min 45 min 60 min 75 min 90 min" at bounding box center [1384, 149] width 49 height 17
click at [1378, 127] on input "16:£0" at bounding box center [1389, 123] width 60 height 19
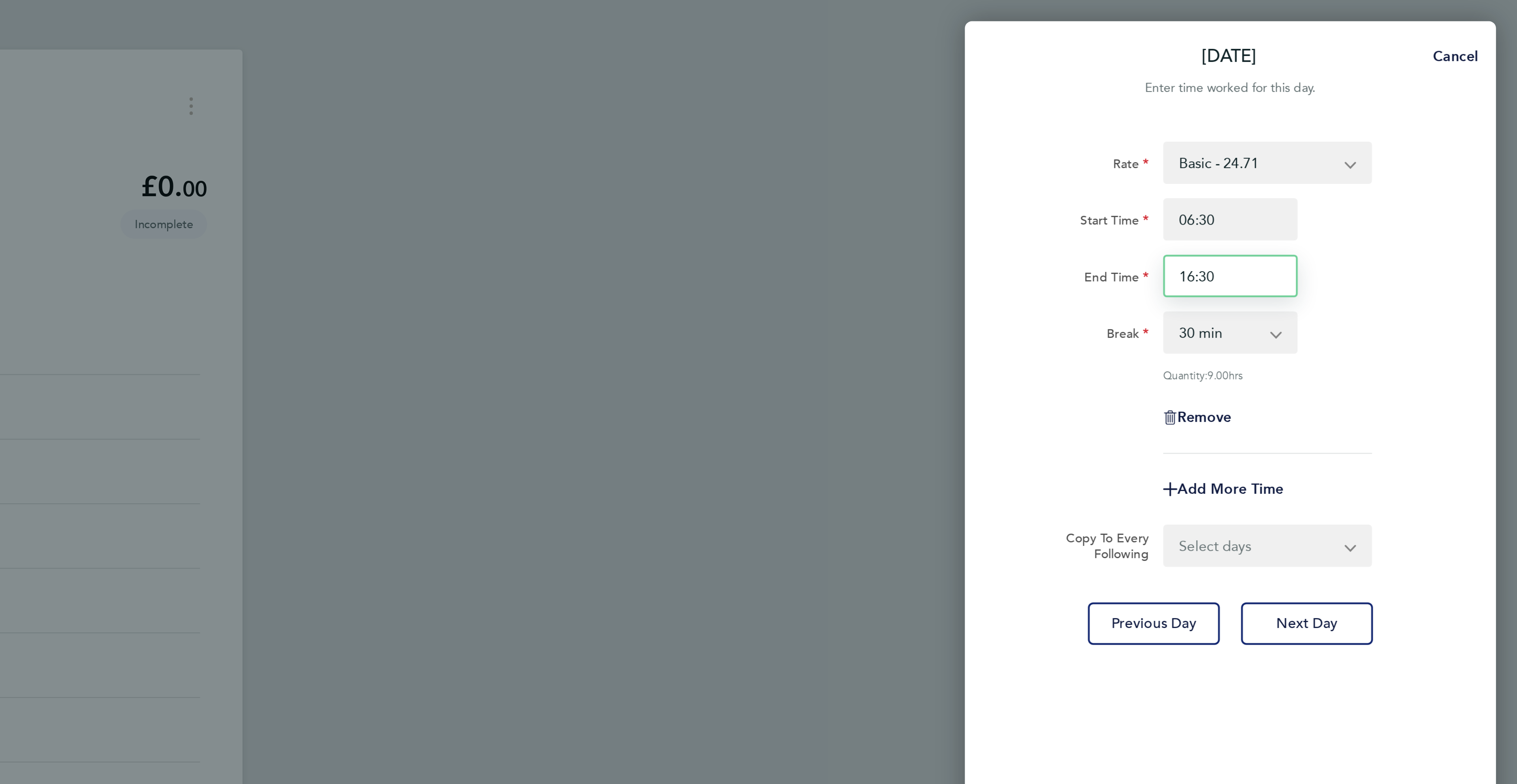
type input "16:30"
click at [1466, 112] on div "Start Time 06:30 End Time 16:30" at bounding box center [1388, 111] width 199 height 44
click at [1404, 248] on select "Select days Day [DATE] [DATE] [DATE] [DATE]" at bounding box center [1401, 244] width 83 height 17
select select "TUE"
click at [1360, 235] on select "Select days Day [DATE] [DATE] [DATE] [DATE]" at bounding box center [1401, 244] width 83 height 17
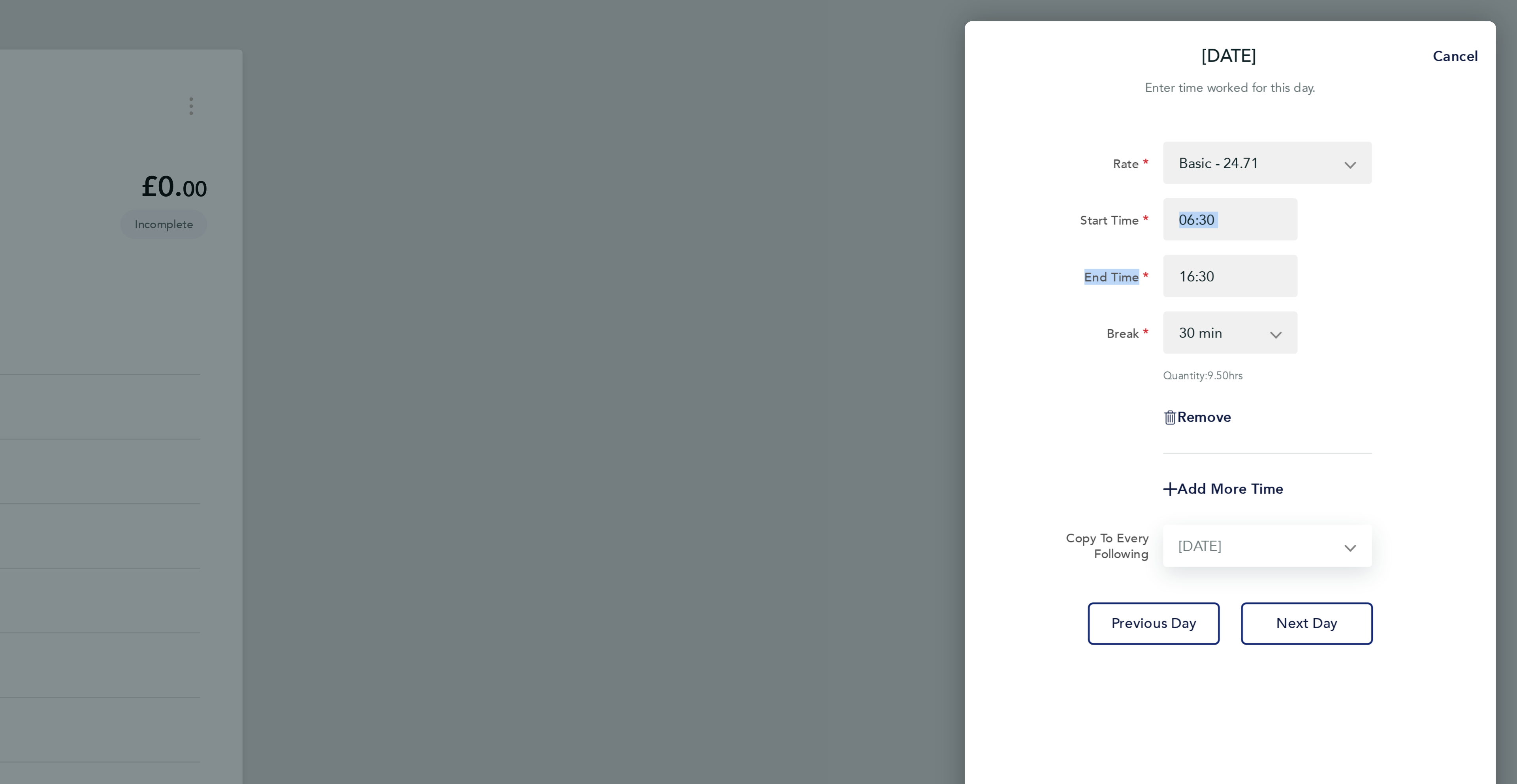
select select "[DATE]"
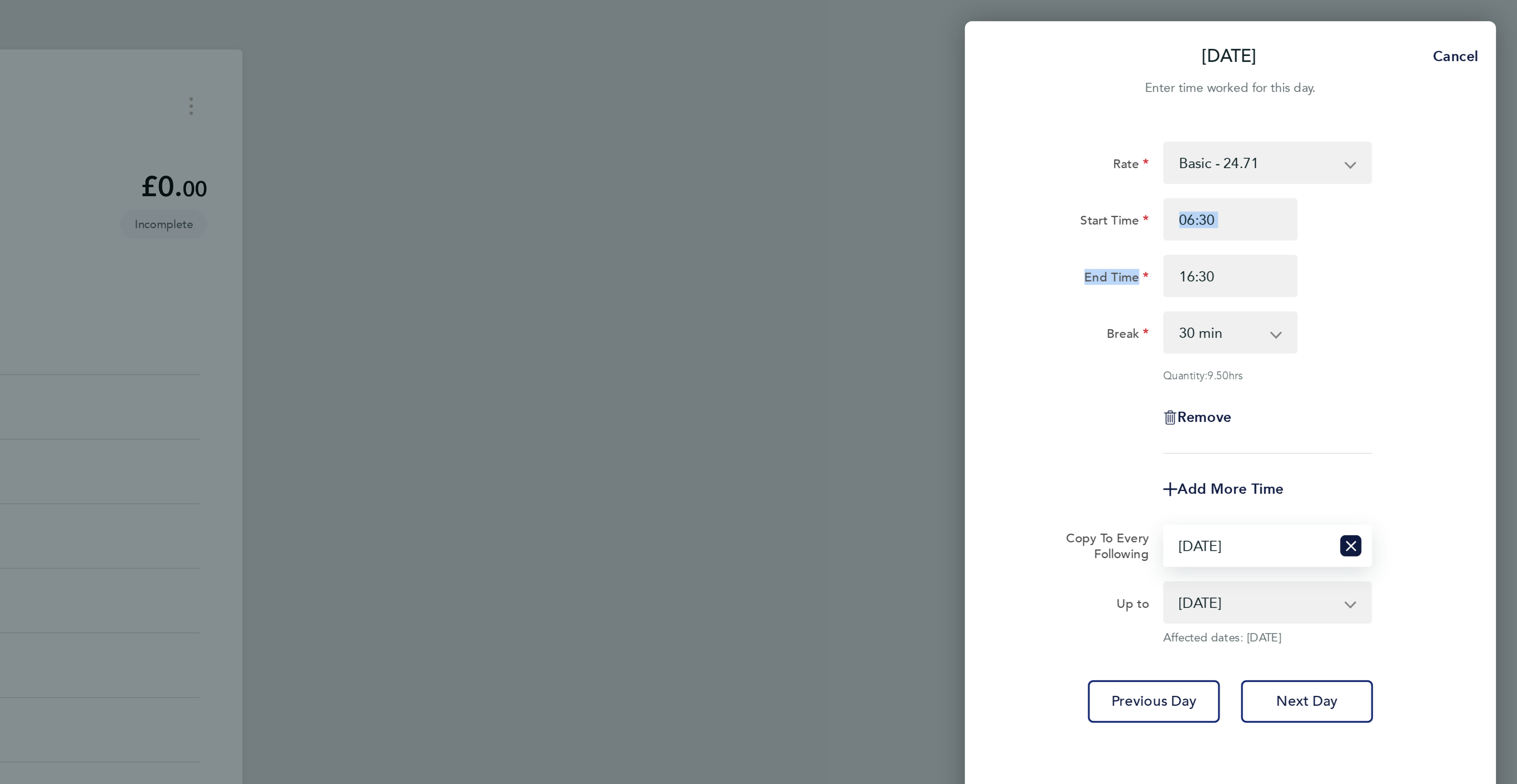
click at [1386, 246] on select "Select days Day [DATE] [DATE] [DATE] [DATE]" at bounding box center [1396, 244] width 73 height 17
select select "DAY"
click at [1360, 235] on select "Select days Day [DATE] [DATE] [DATE] [DATE]" at bounding box center [1396, 244] width 73 height 17
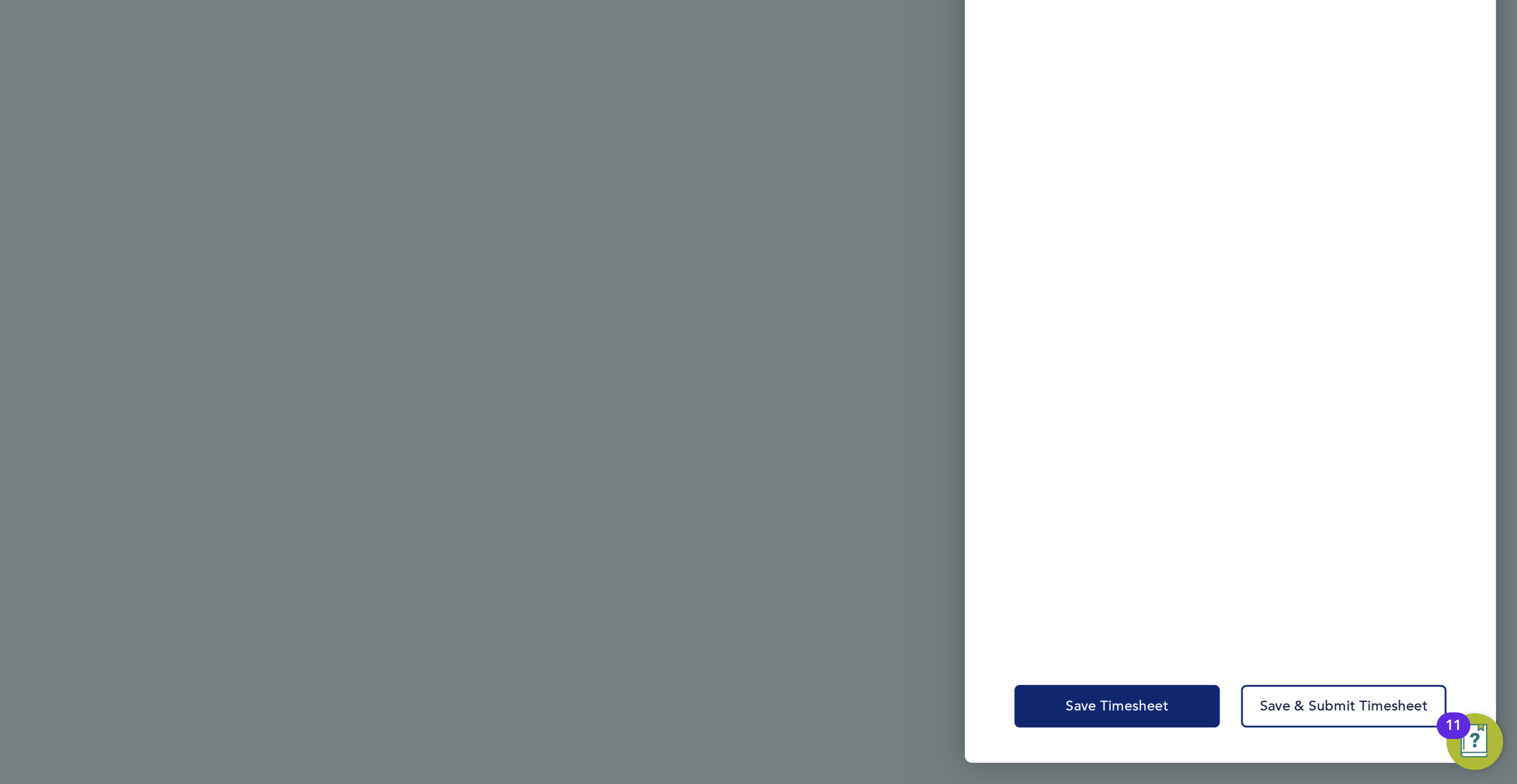
click at [1342, 747] on span "Save Timesheet" at bounding box center [1338, 749] width 46 height 8
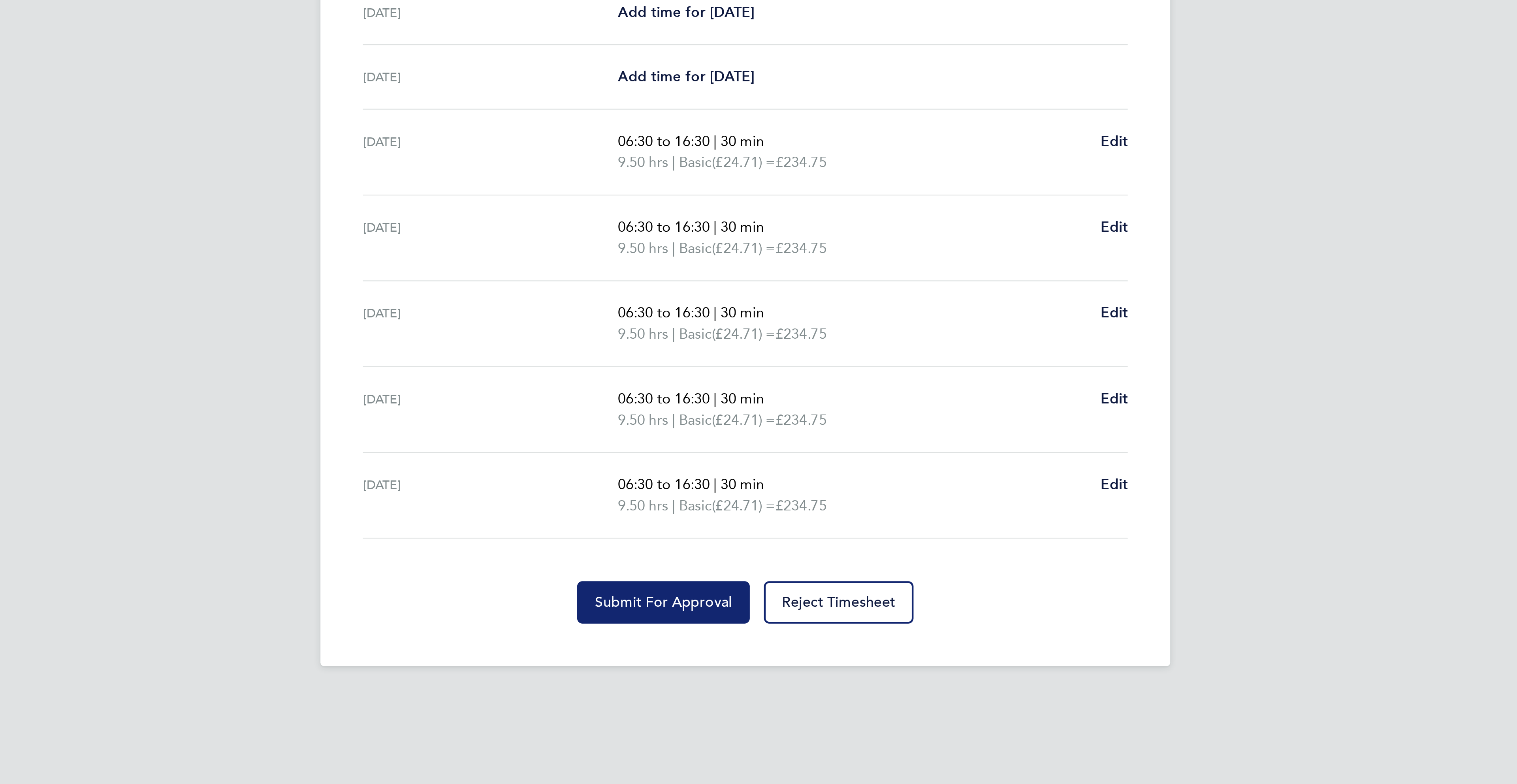
click at [730, 528] on button "Submit For Approval" at bounding box center [722, 530] width 77 height 19
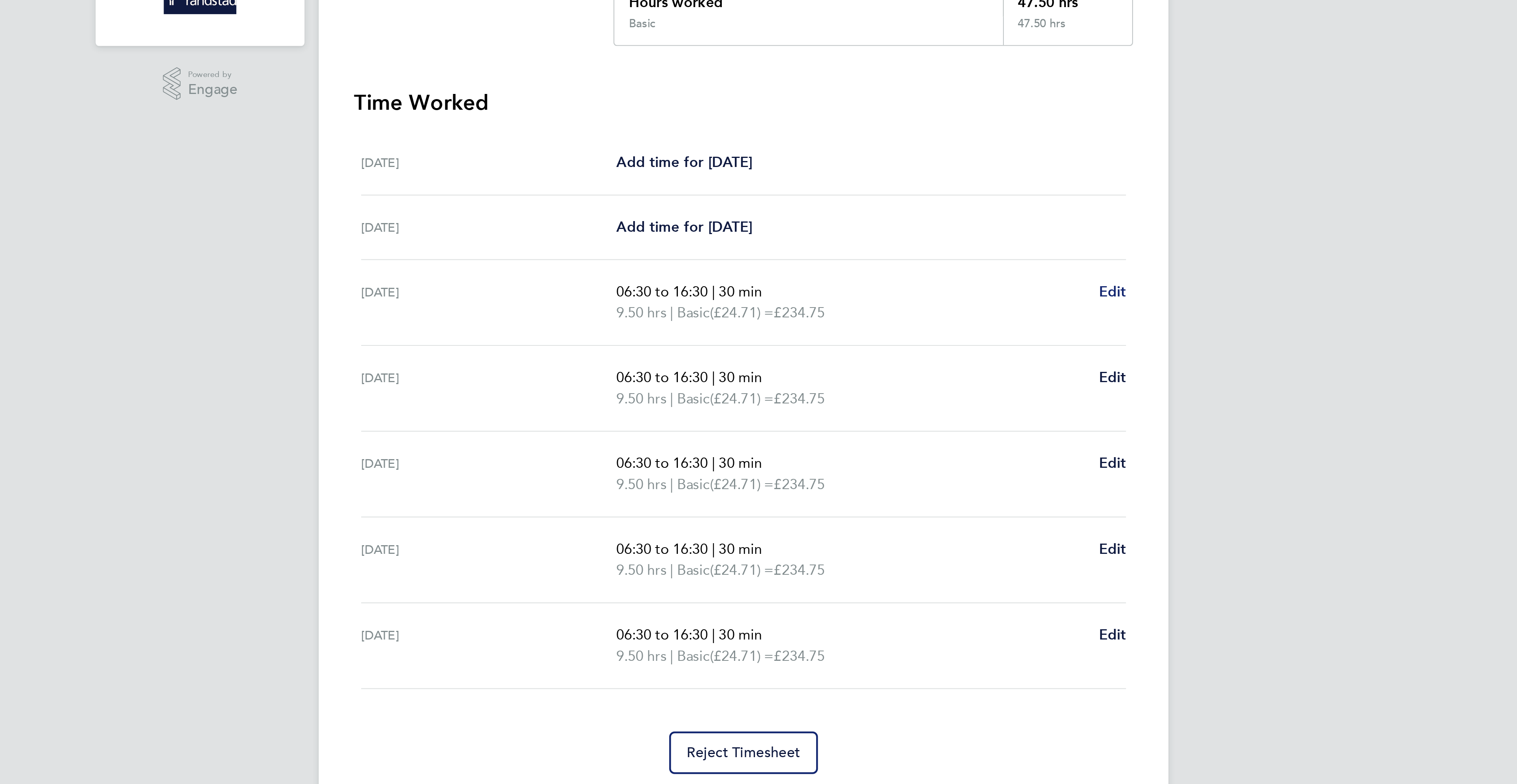
click at [927, 326] on span "Edit" at bounding box center [923, 323] width 12 height 7
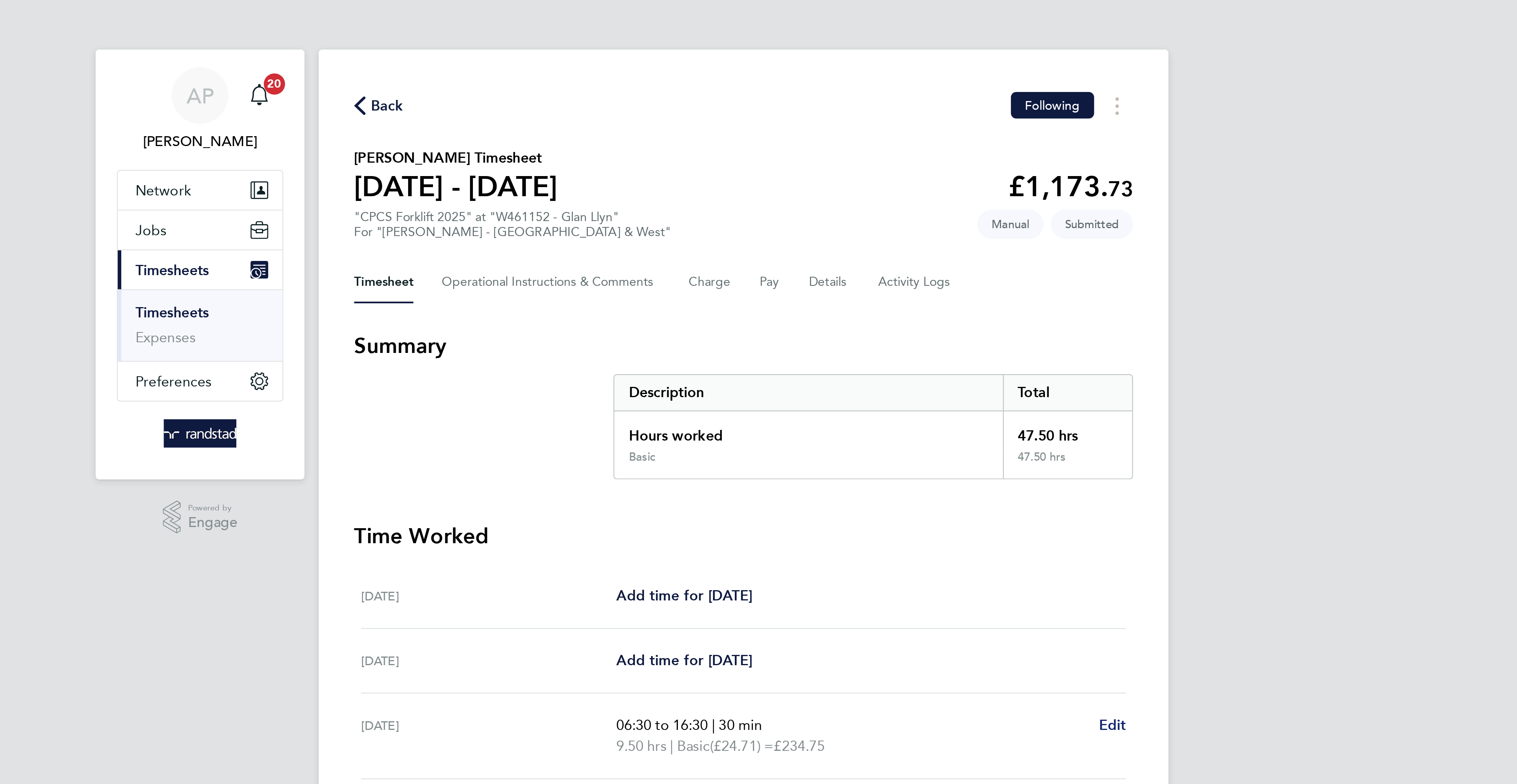
select select "30"
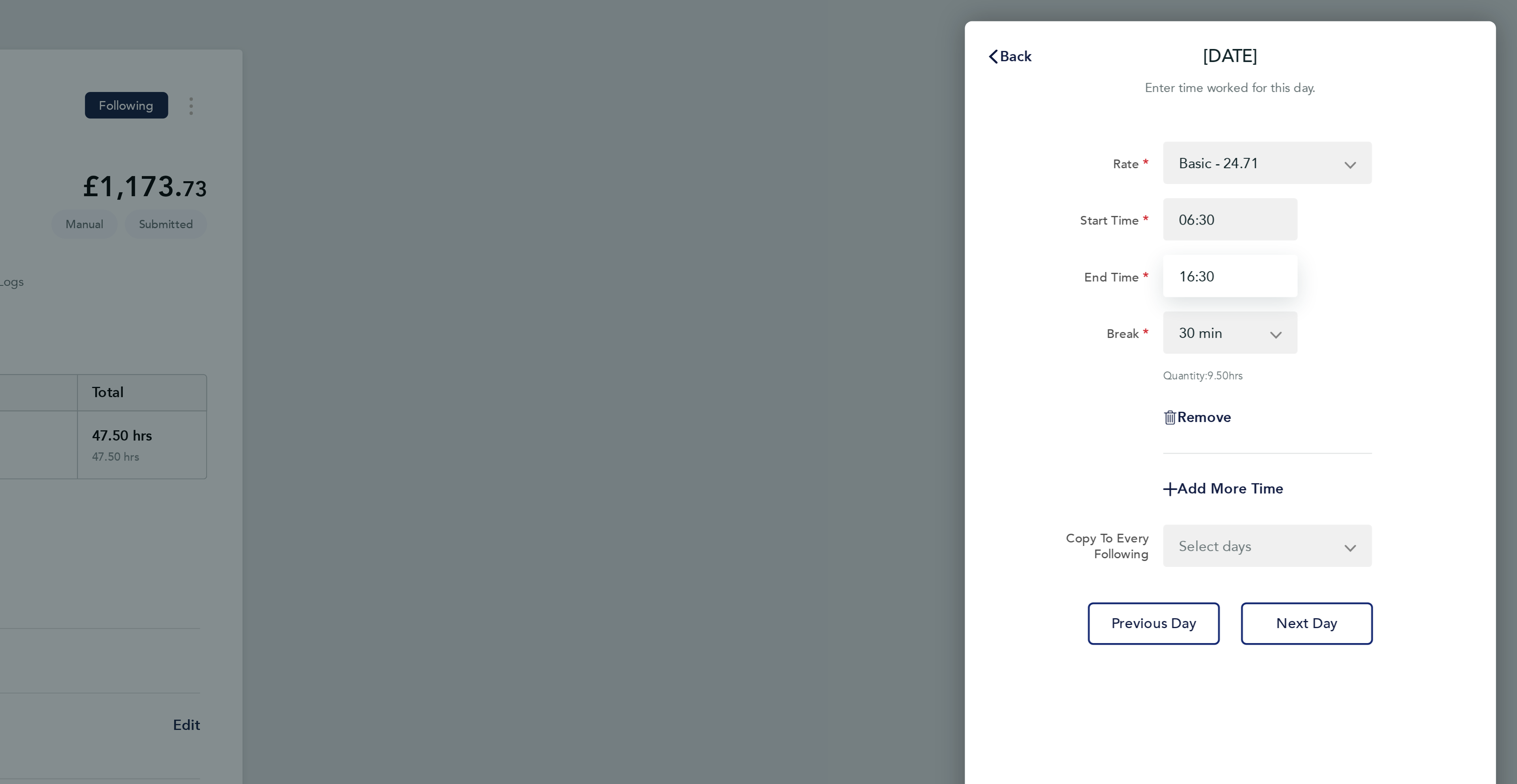
drag, startPoint x: 1390, startPoint y: 129, endPoint x: 1317, endPoint y: 127, distance: 73.0
click at [1318, 129] on div "End Time 16:30" at bounding box center [1388, 123] width 199 height 19
type input "17:00"
click at [1440, 277] on button "Next Day" at bounding box center [1423, 278] width 59 height 19
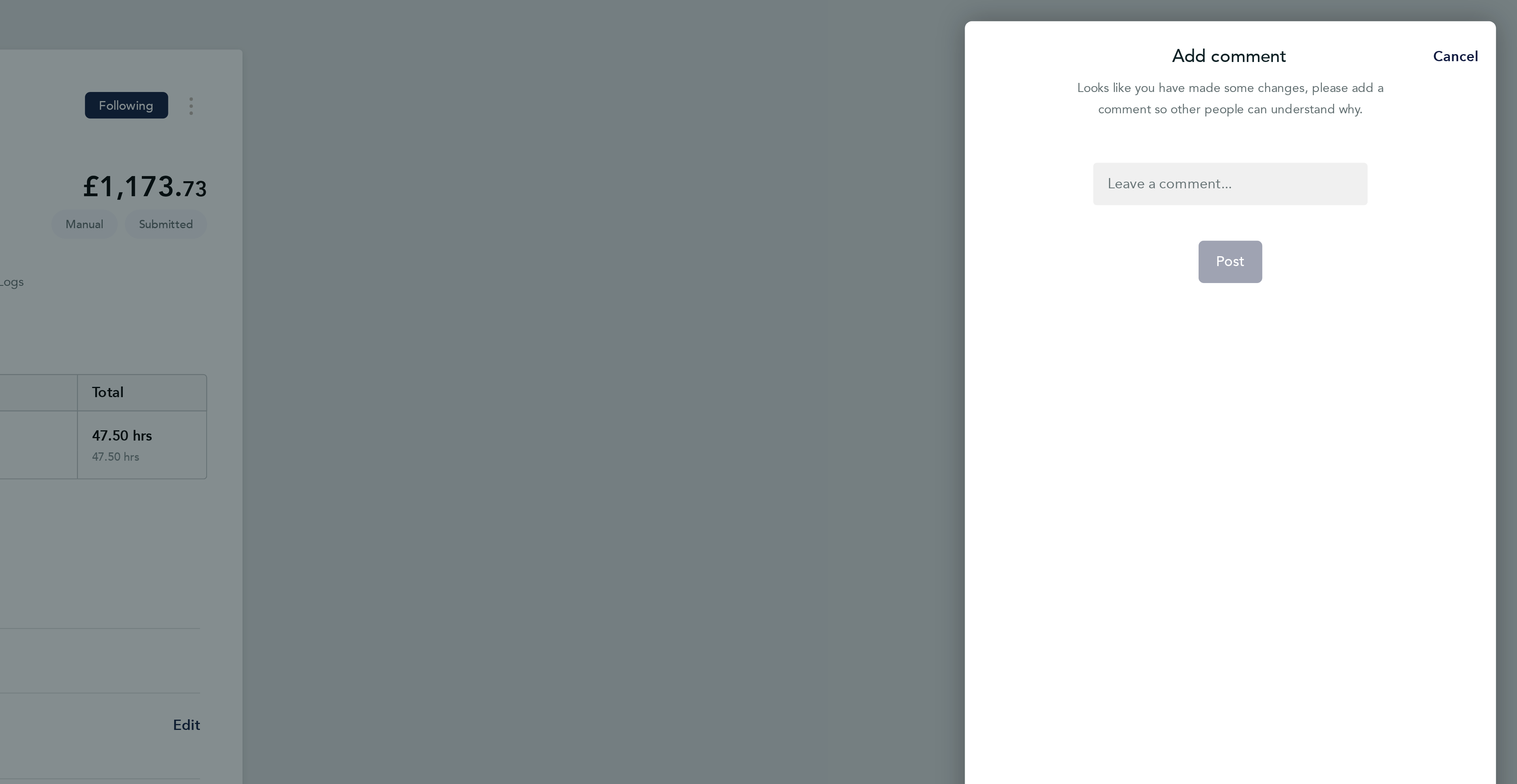
click at [1404, 83] on div at bounding box center [1388, 82] width 122 height 19
click at [1387, 117] on span "Post" at bounding box center [1389, 117] width 13 height 8
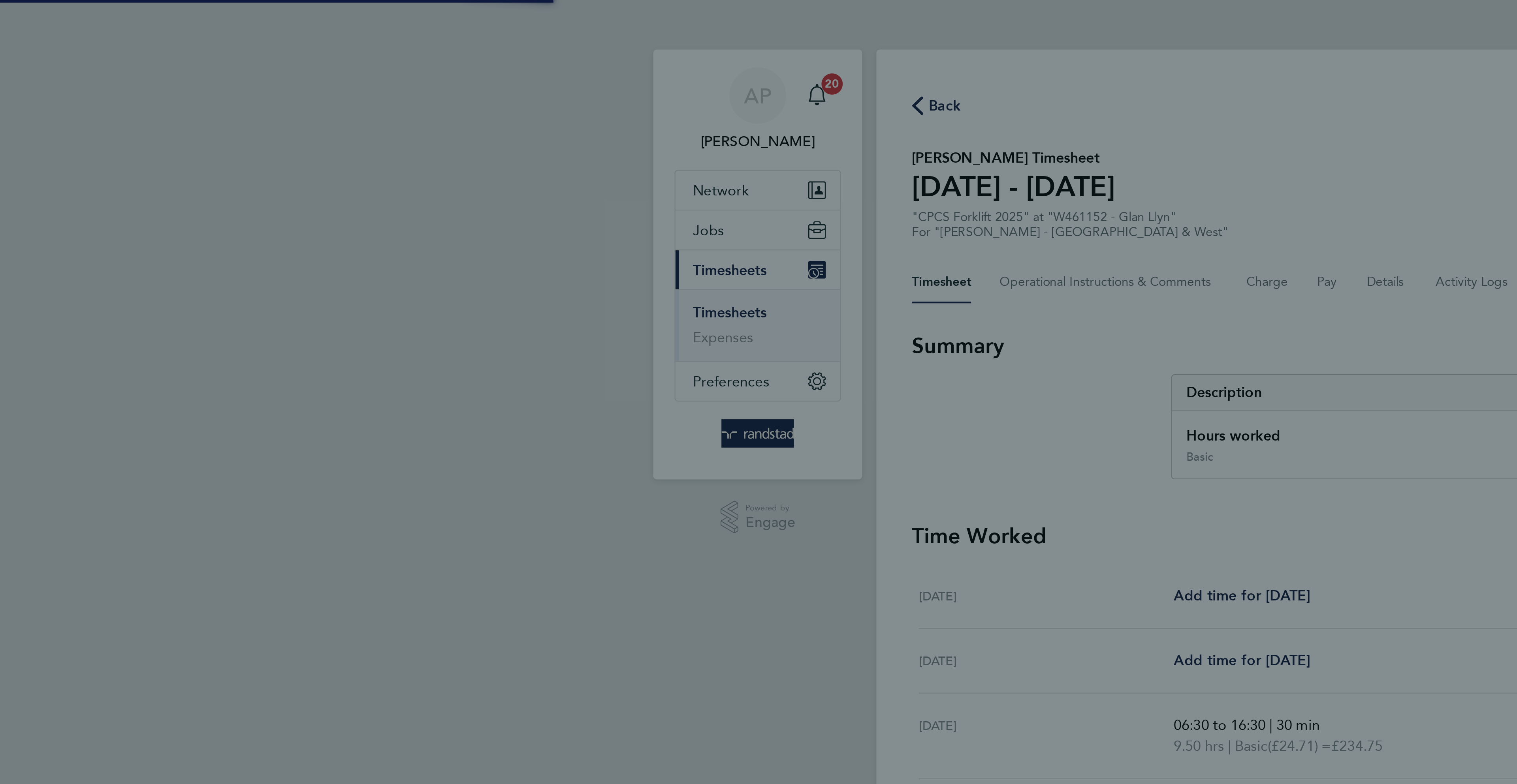
select select "30"
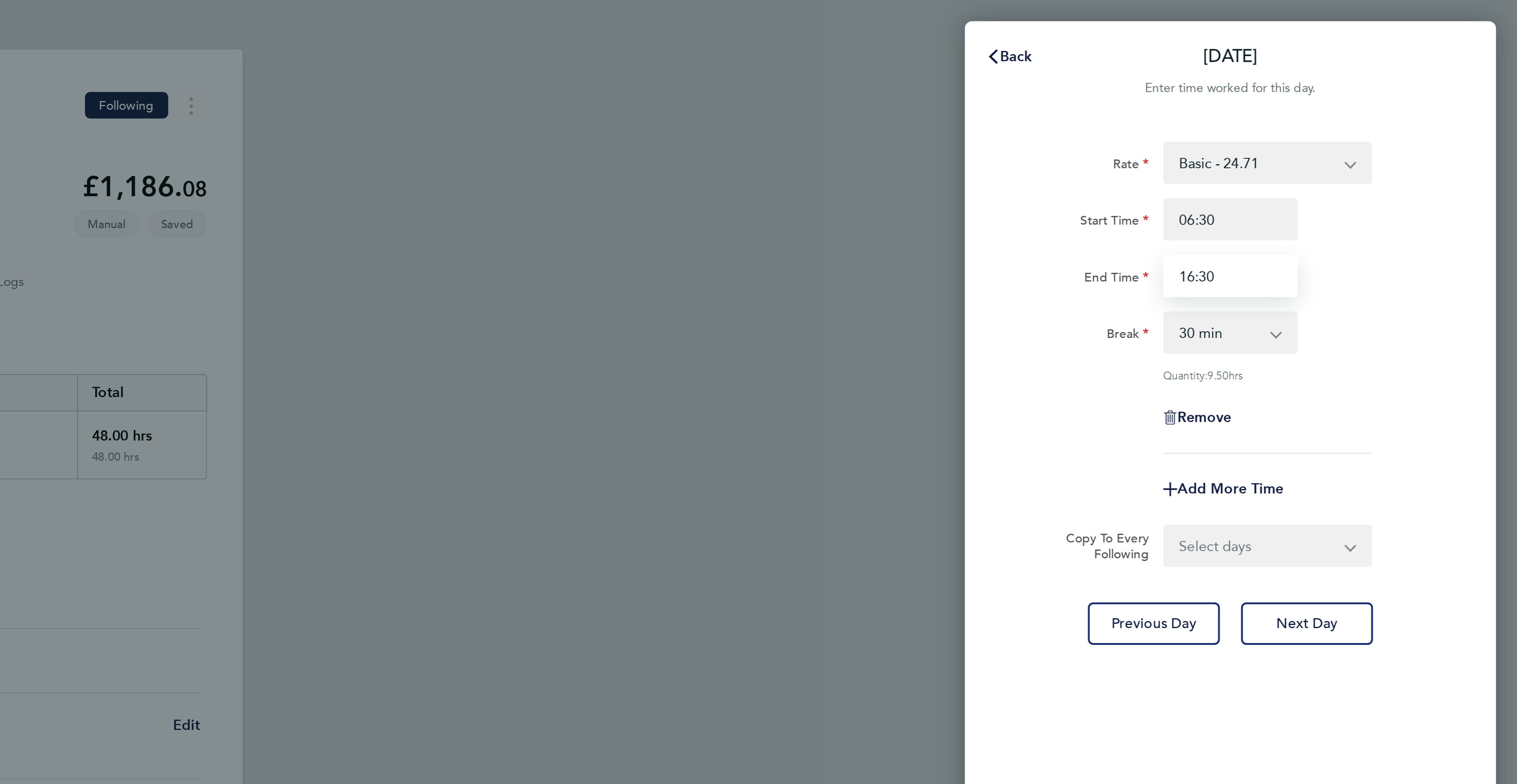
drag, startPoint x: 1329, startPoint y: 119, endPoint x: 1288, endPoint y: 119, distance: 41.0
click at [1290, 119] on div "End Time 16:30" at bounding box center [1388, 123] width 199 height 19
type input "17:00"
click at [1470, 270] on div "Previous Day Next Day" at bounding box center [1388, 278] width 193 height 19
click at [1440, 265] on div "Rate Basic - 24.71 Overtime - 35.77 Start Time 06:30 End Time 17:00 Break 0 min…" at bounding box center [1389, 389] width 237 height 670
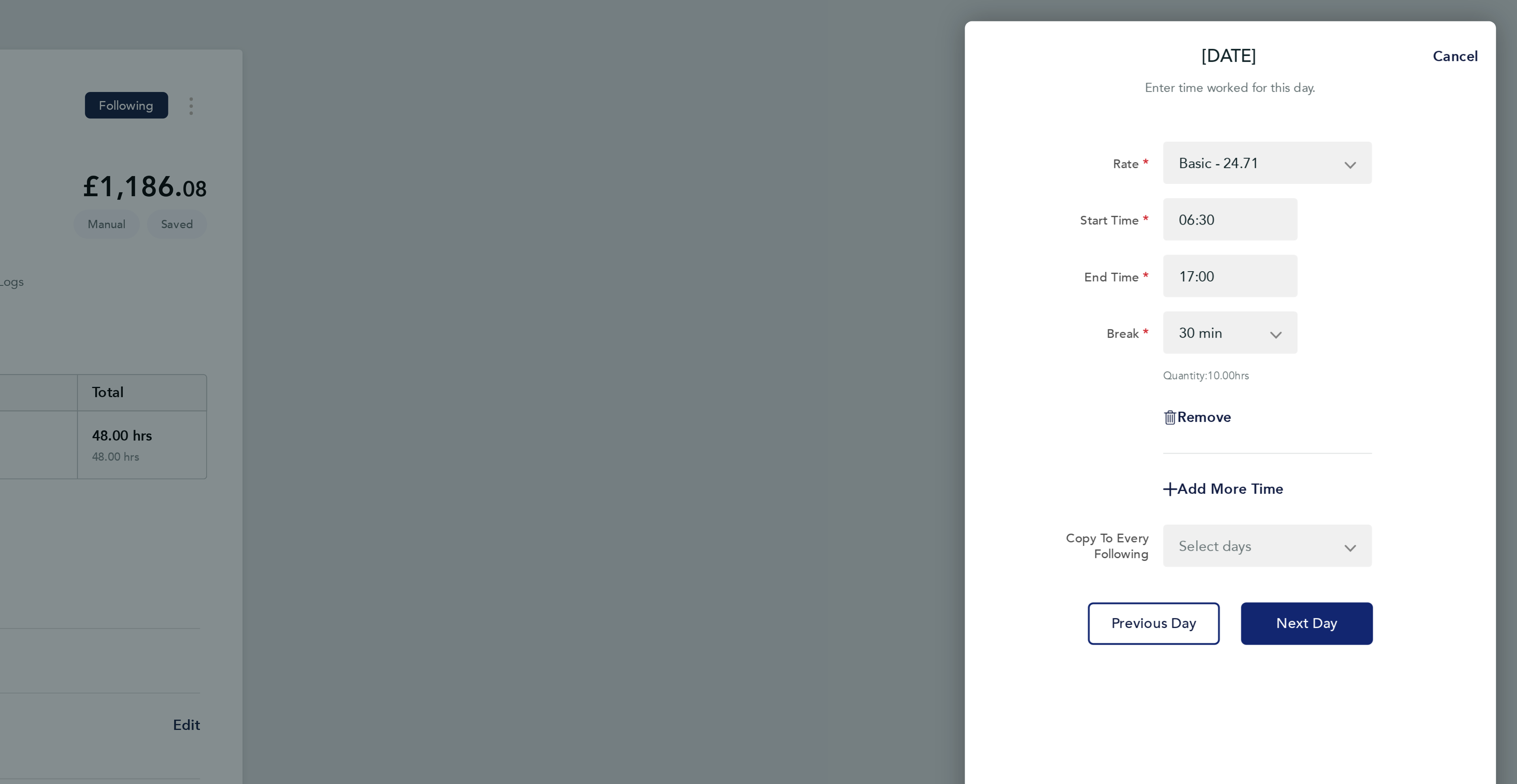
click at [1437, 270] on button "Next Day" at bounding box center [1423, 278] width 59 height 19
select select "30"
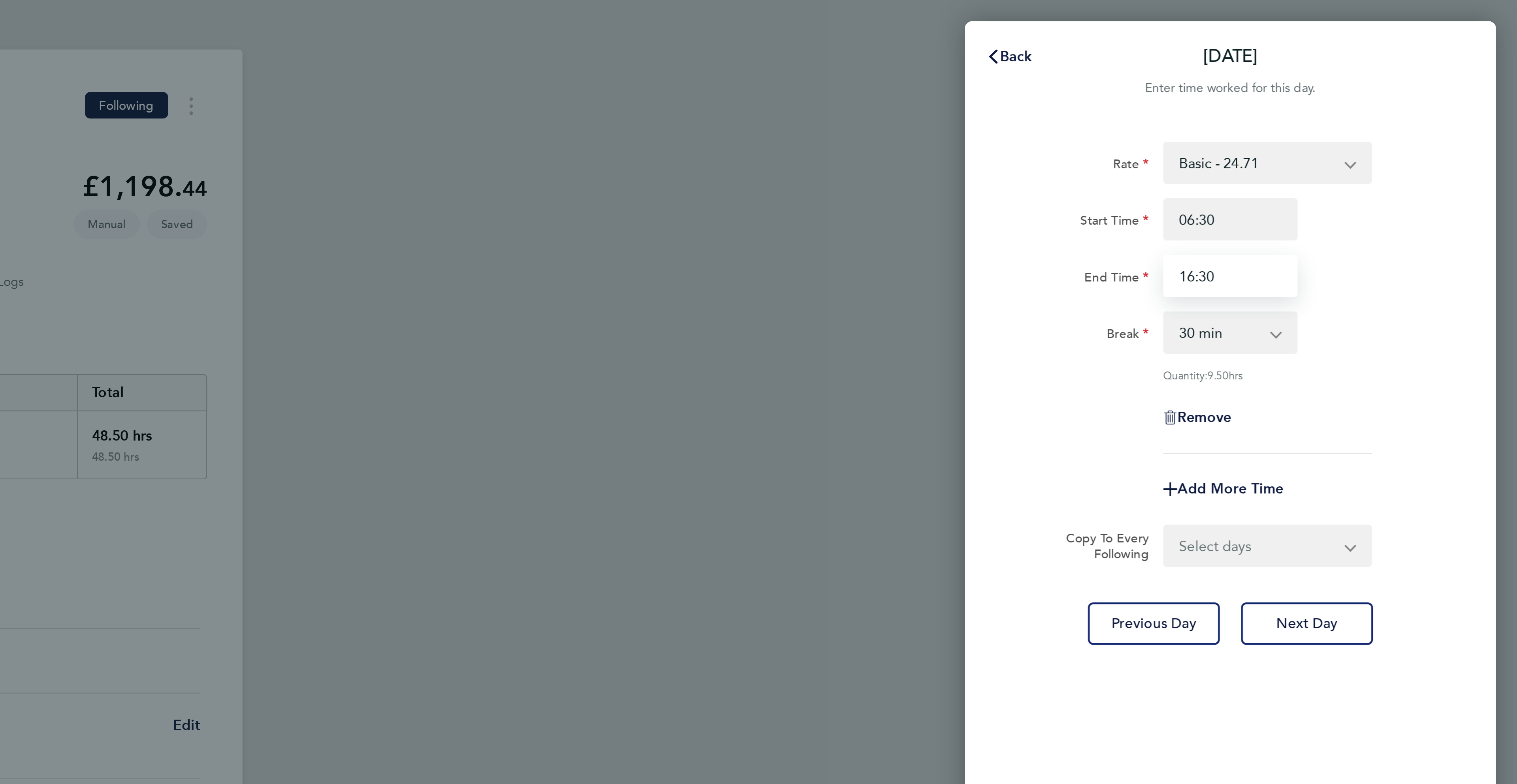
drag, startPoint x: 1395, startPoint y: 127, endPoint x: 1314, endPoint y: 117, distance: 81.6
click at [1314, 118] on div "End Time 16:30" at bounding box center [1388, 123] width 199 height 19
type input "17:00"
click at [1455, 301] on div "Rate Basic - 24.71 Overtime - 35.77 Start Time 06:30 End Time 17:00 Break 0 min…" at bounding box center [1389, 389] width 237 height 670
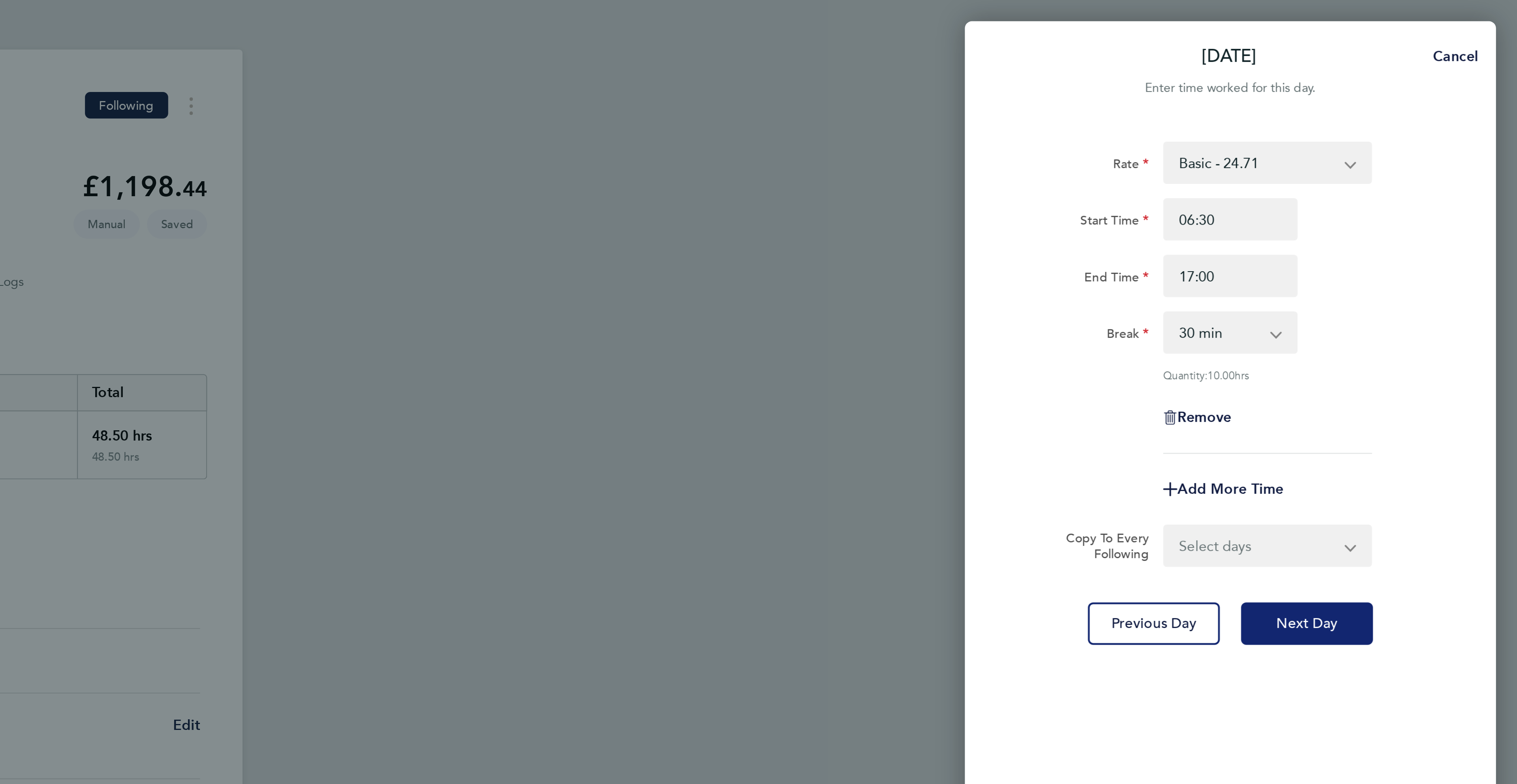
click at [1436, 284] on button "Next Day" at bounding box center [1423, 278] width 59 height 19
click at [715, 115] on div "Wed 20 Aug Cancel Enter time worked for this day. Rate Basic - 24.71 Overtime -…" at bounding box center [758, 392] width 1517 height 784
select select "30"
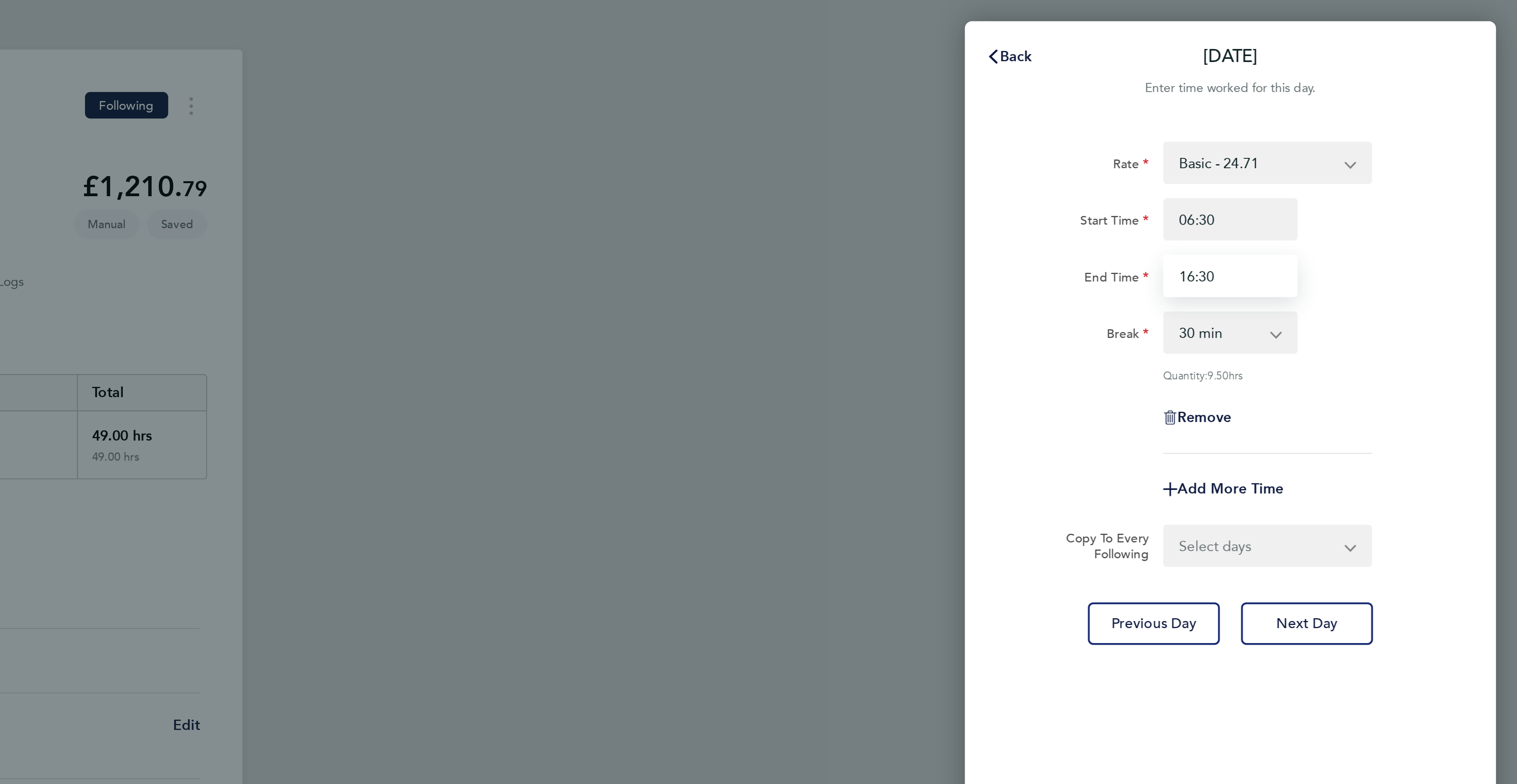
drag, startPoint x: 1356, startPoint y: 125, endPoint x: 1282, endPoint y: 116, distance: 74.5
click at [1284, 117] on div "Rate Basic - 24.71 Overtime - 35.77 Start Time 06:30 End Time 16:30 Break 0 min…" at bounding box center [1389, 389] width 237 height 670
type input "17:00"
click at [1478, 170] on div "Quantity: 9.50 hrs" at bounding box center [1388, 167] width 199 height 6
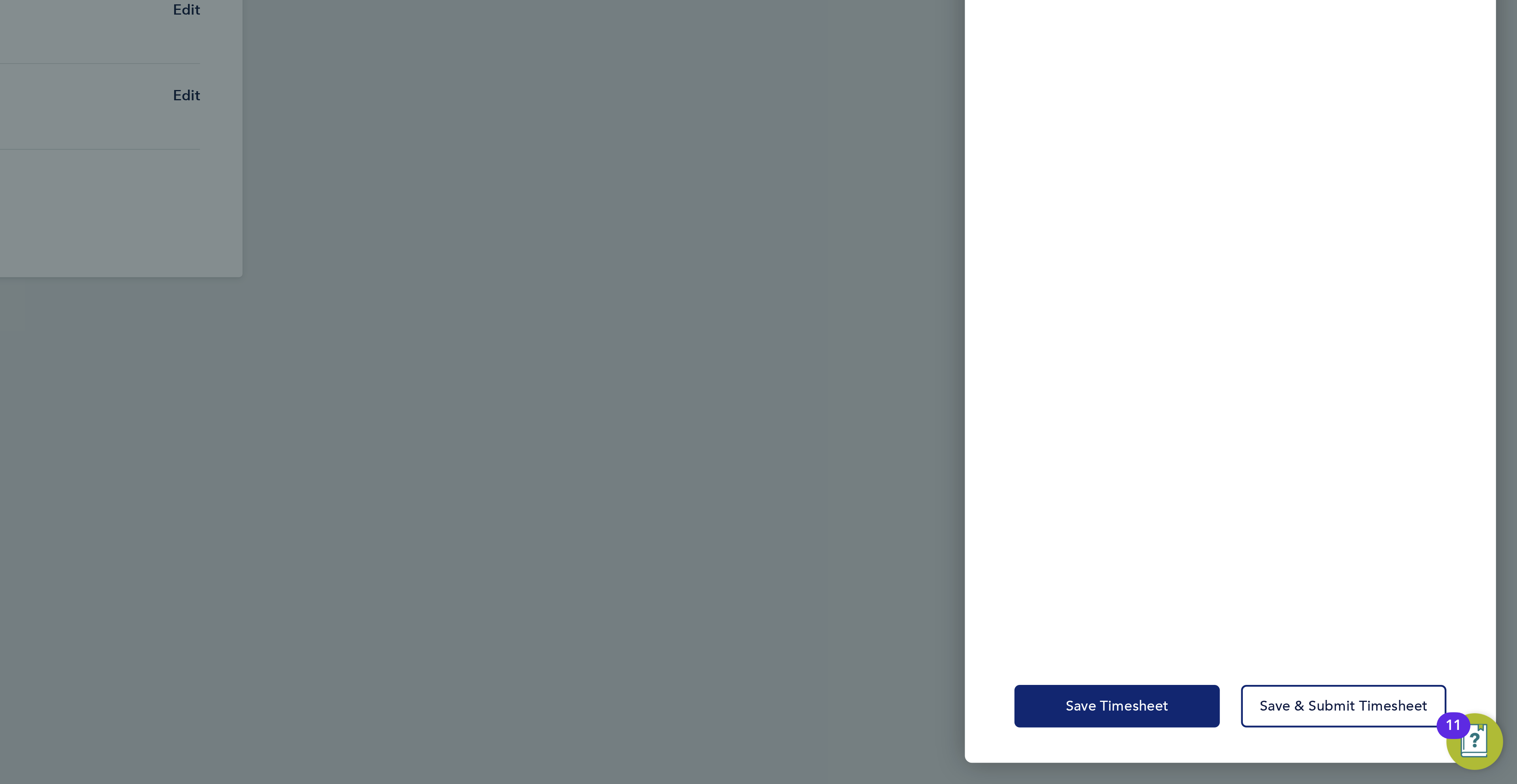
click at [1348, 749] on span "Save Timesheet" at bounding box center [1338, 749] width 46 height 8
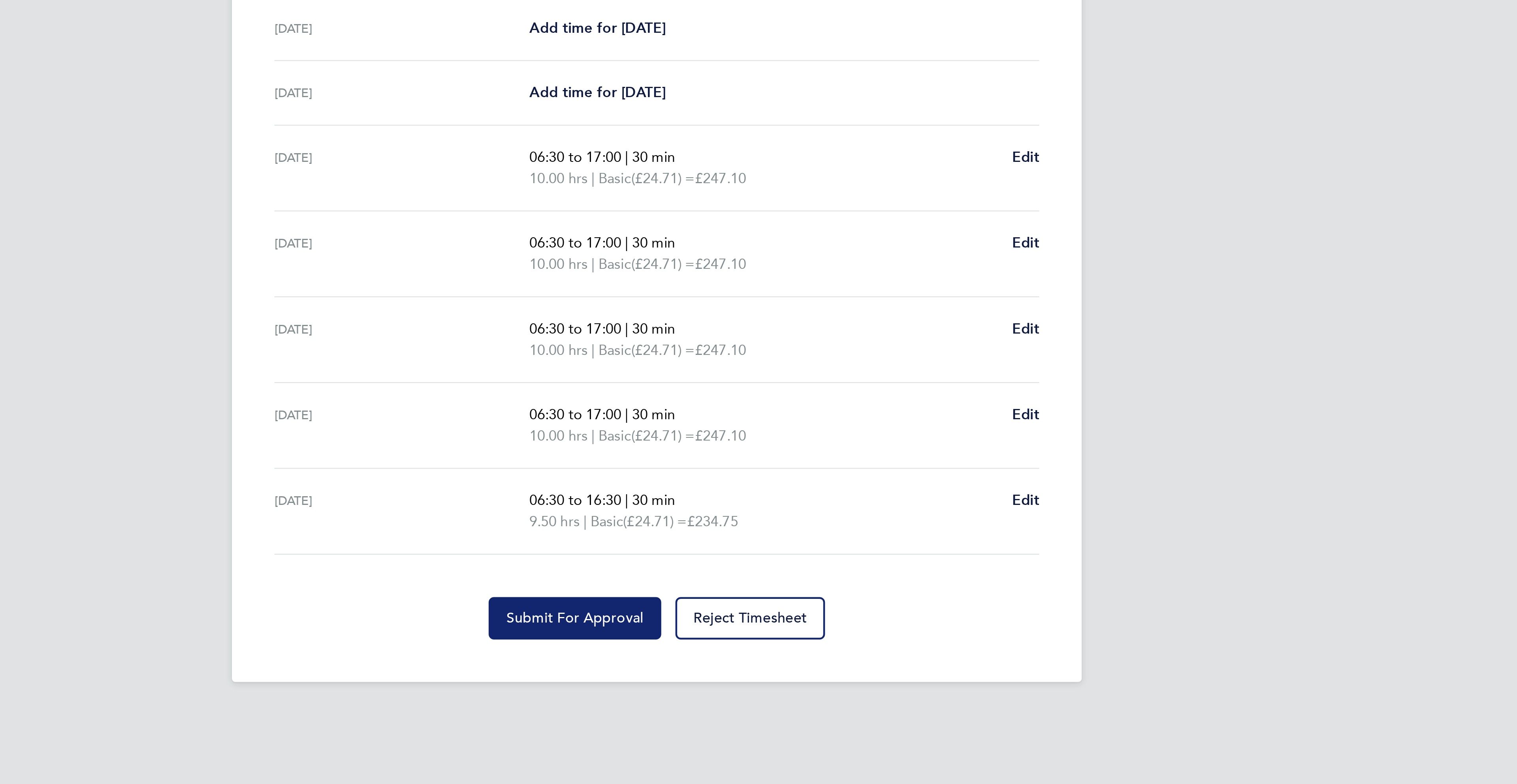
click at [730, 528] on button "Submit For Approval" at bounding box center [722, 530] width 77 height 19
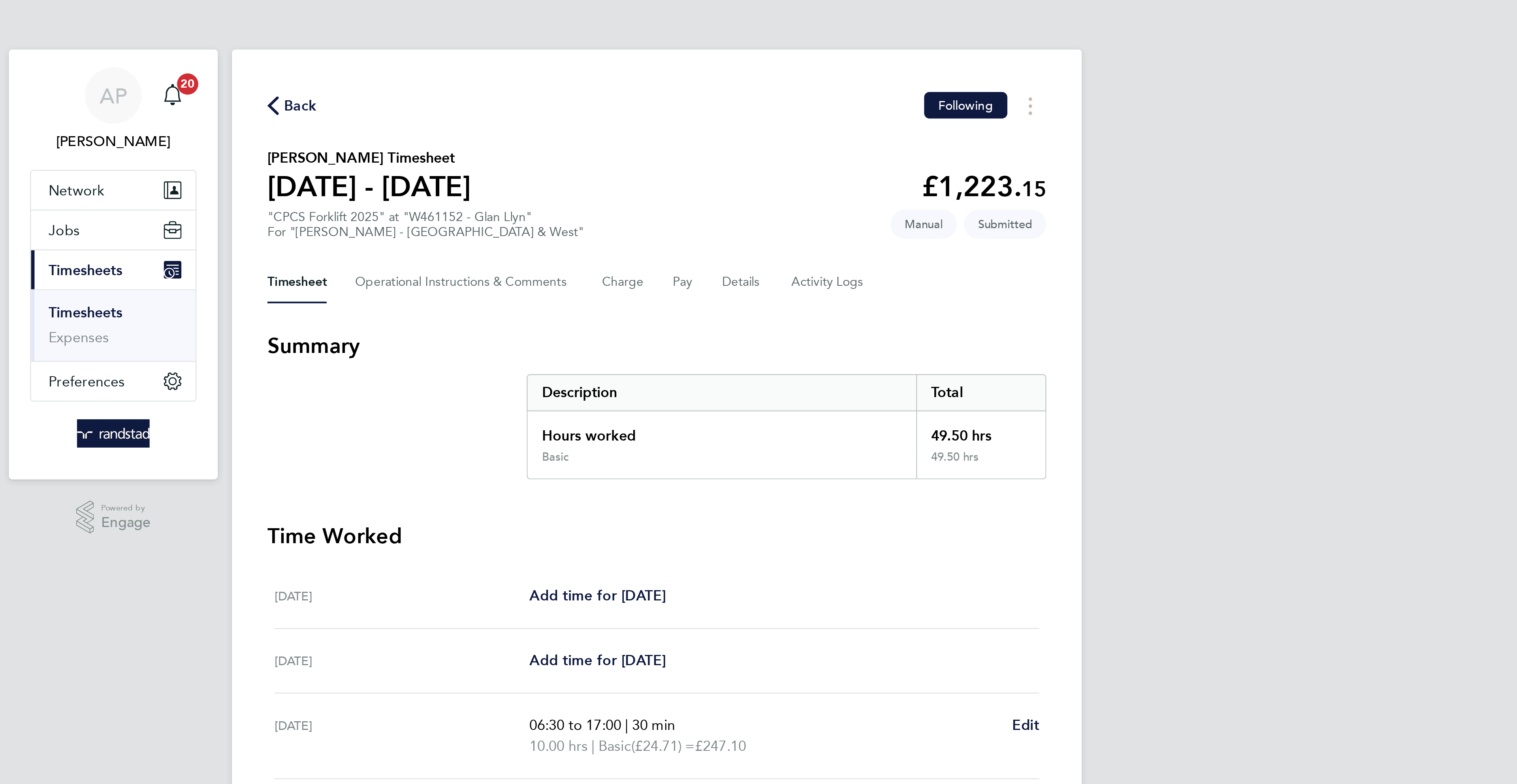
click at [597, 49] on span "Back" at bounding box center [599, 47] width 15 height 9
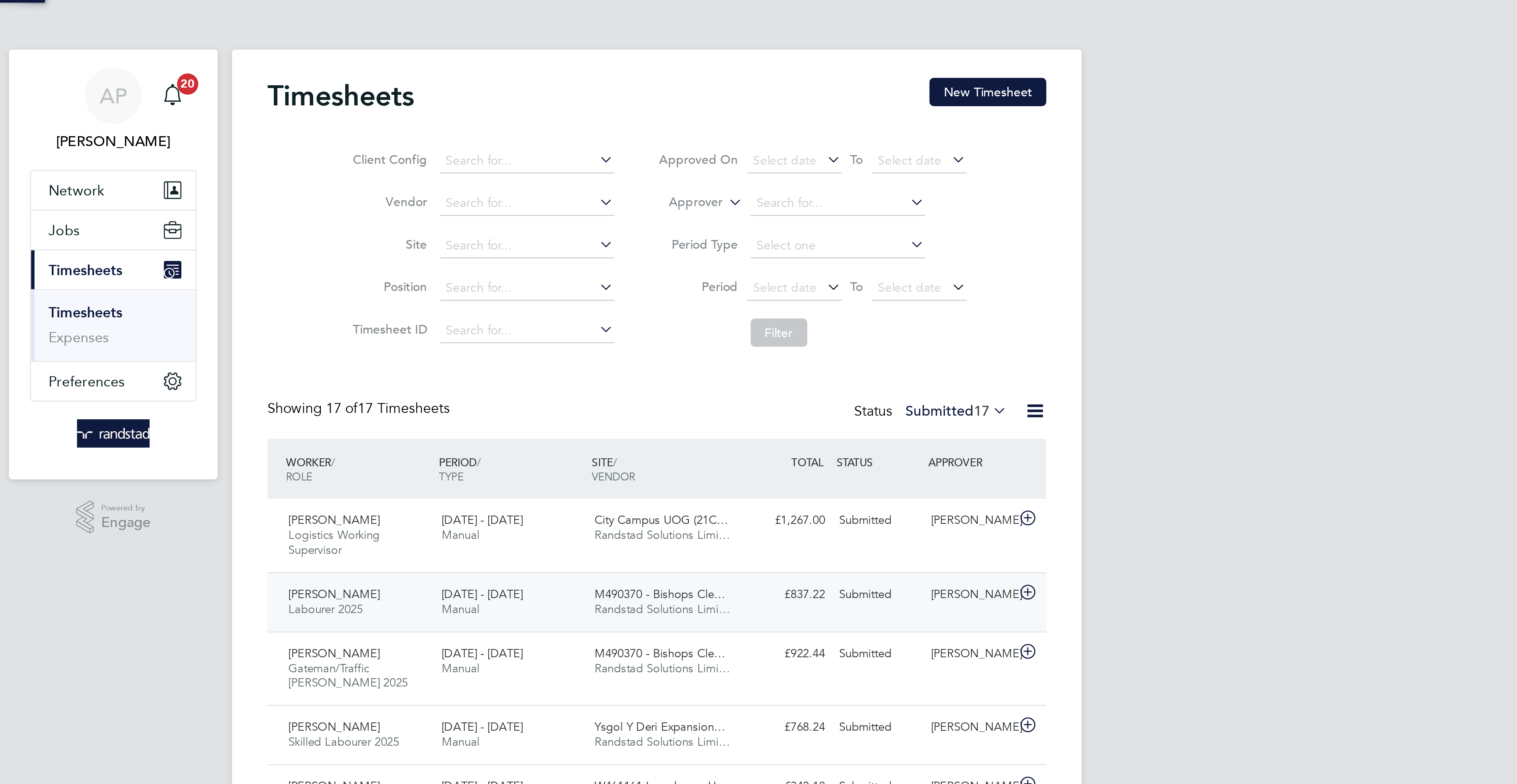
scroll to position [27, 69]
click at [878, 234] on div "[PERSON_NAME]" at bounding box center [898, 232] width 41 height 13
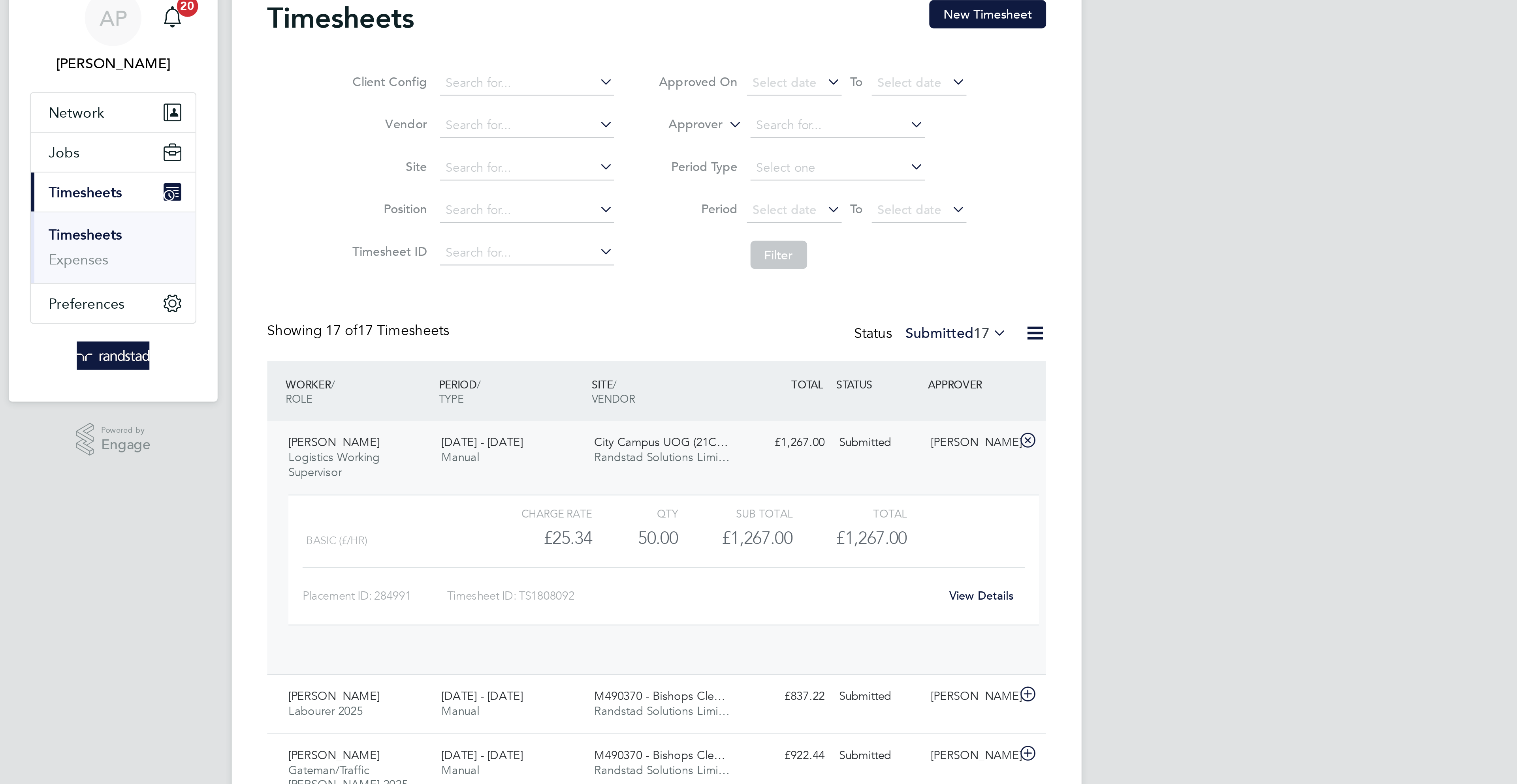
scroll to position [13, 77]
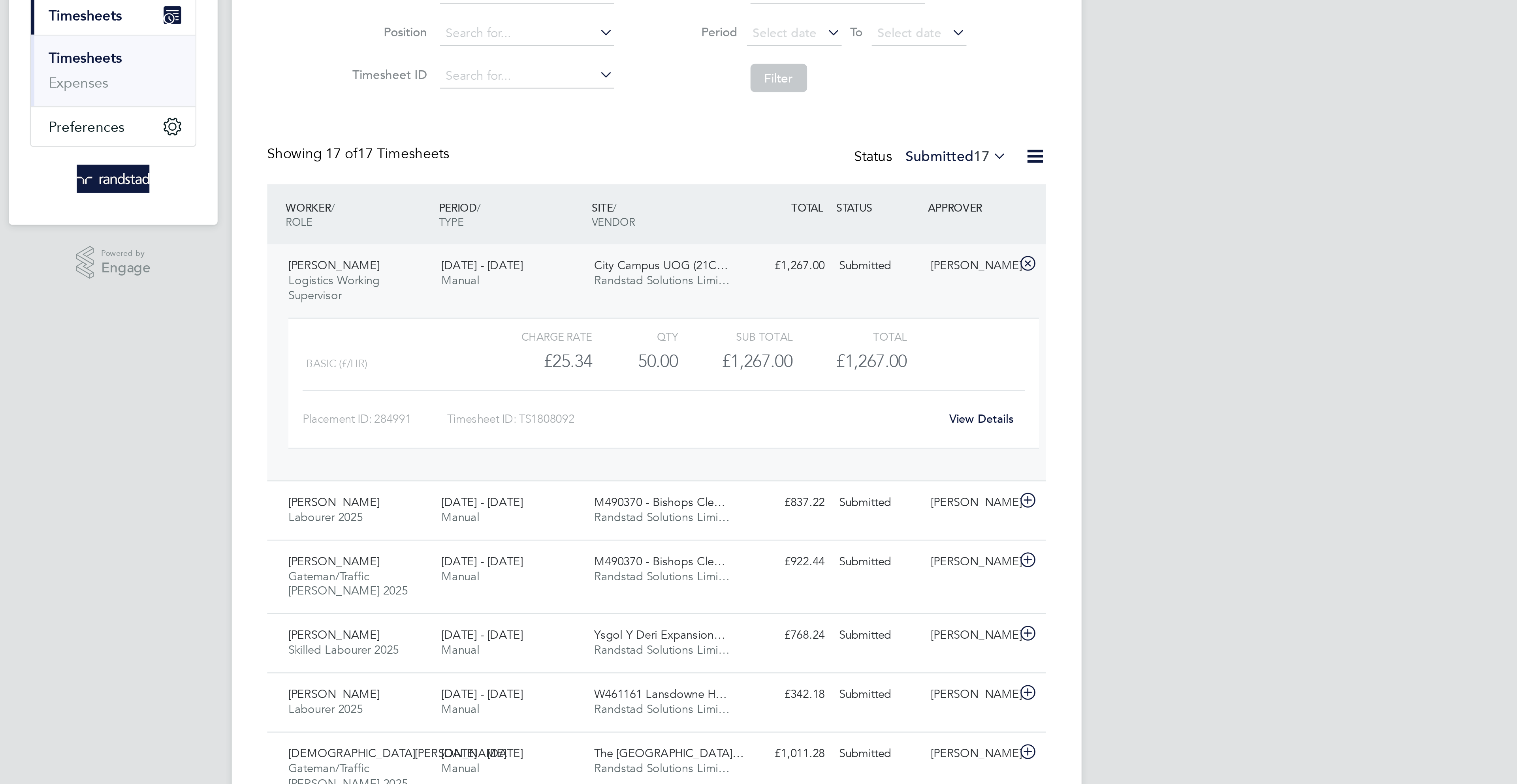
click at [900, 302] on link "View Details" at bounding box center [903, 300] width 29 height 7
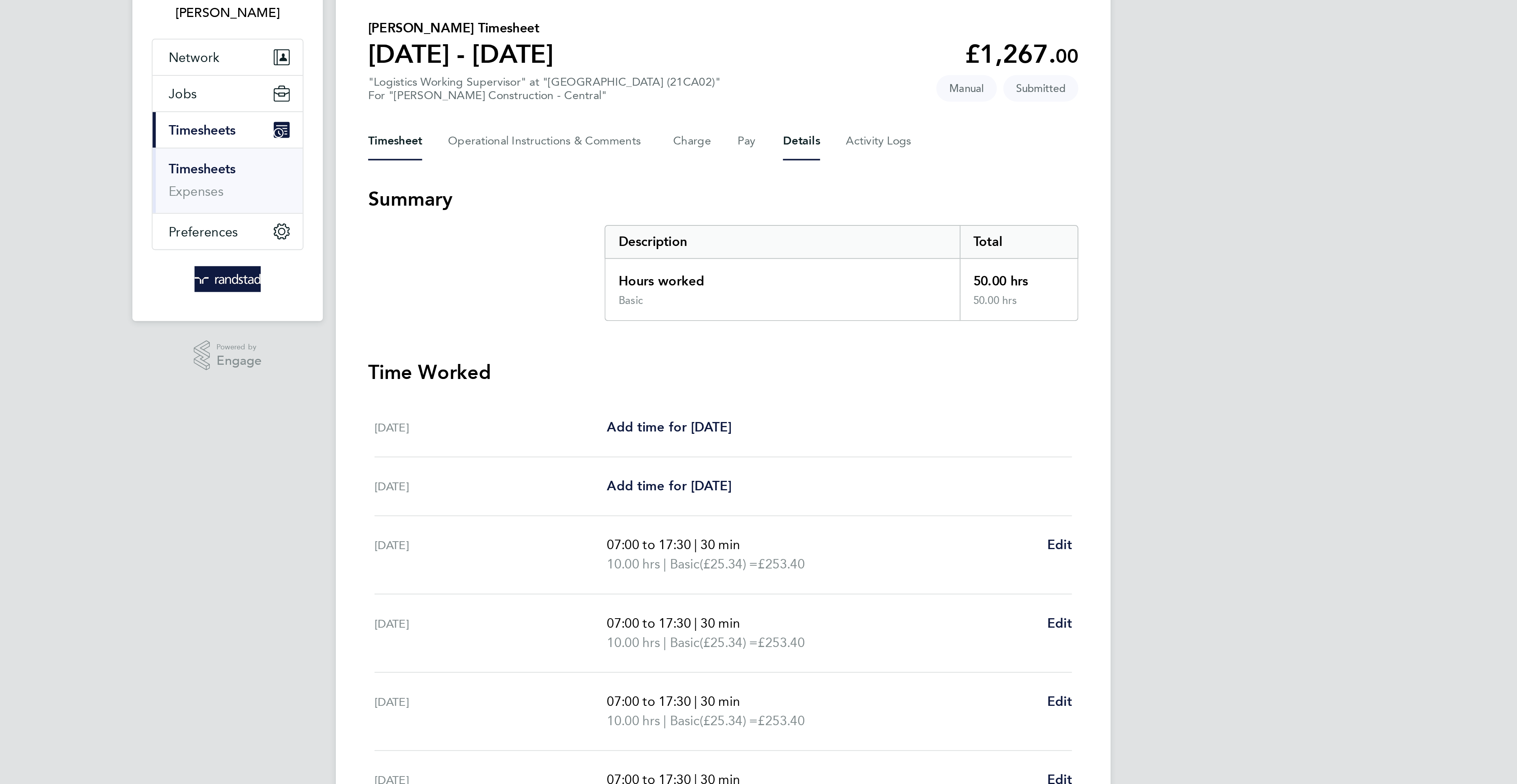
click at [792, 124] on button "Details" at bounding box center [796, 126] width 18 height 19
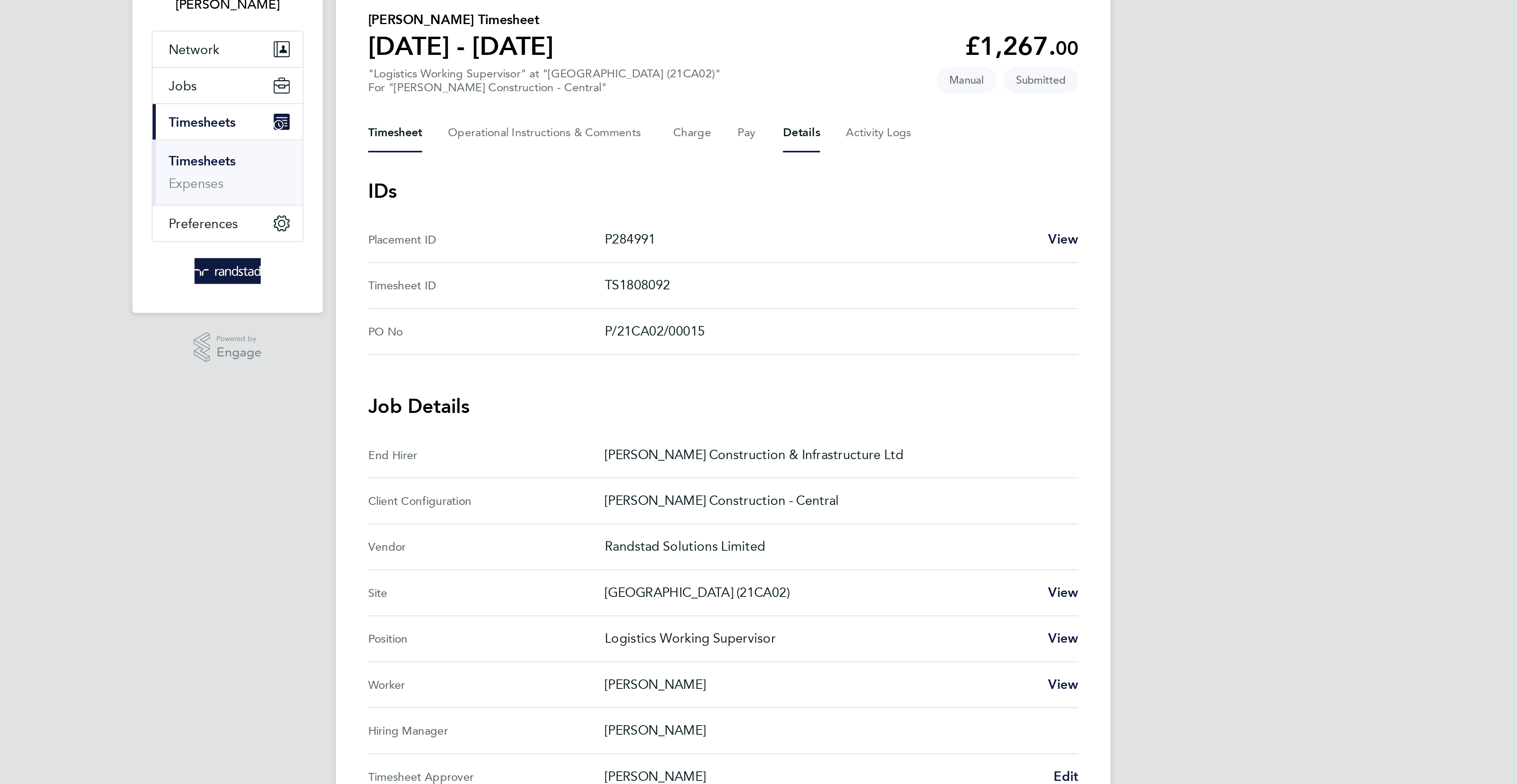
click at [598, 123] on button "Timesheet" at bounding box center [598, 126] width 27 height 19
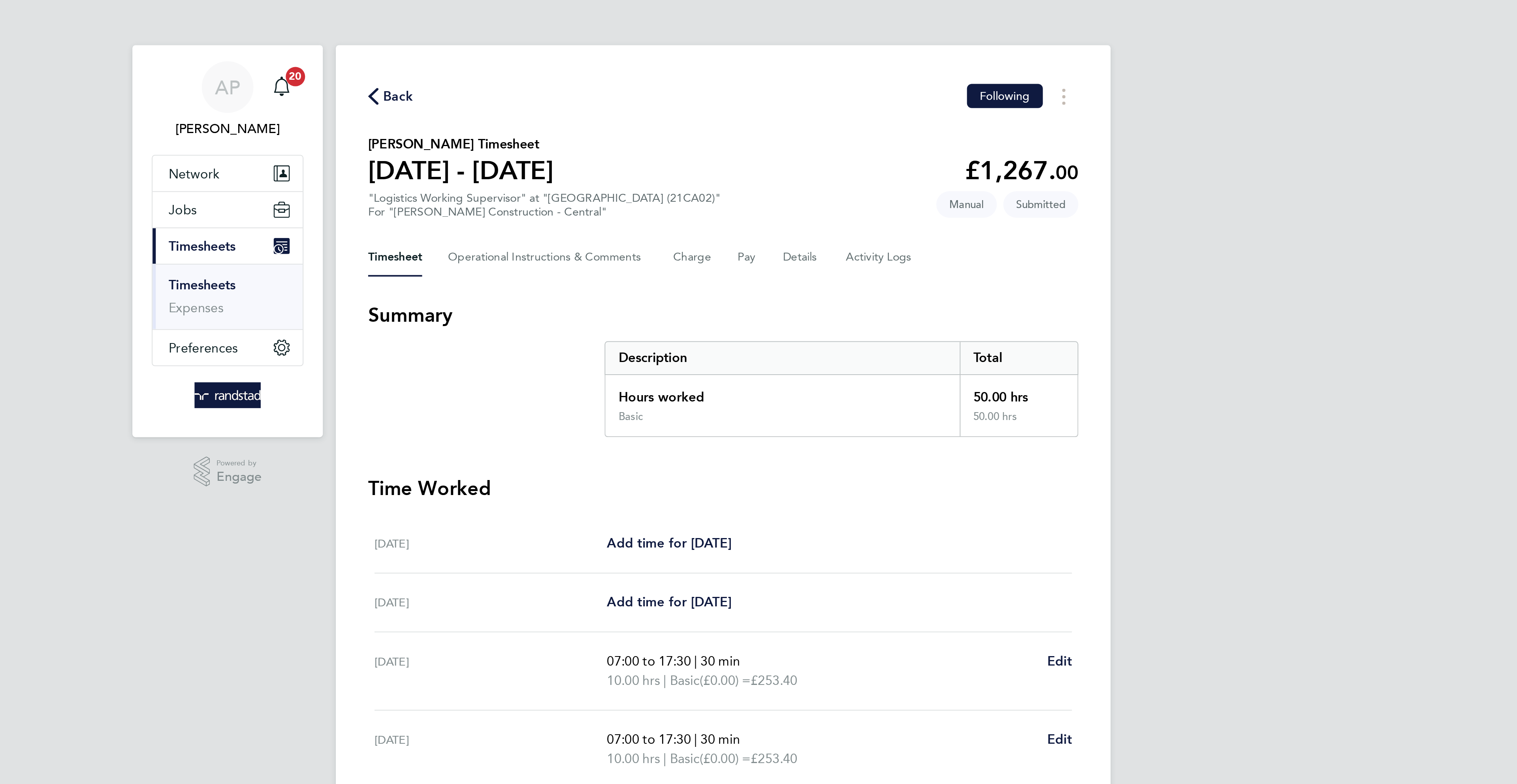
click at [595, 45] on span "Back" at bounding box center [599, 47] width 15 height 9
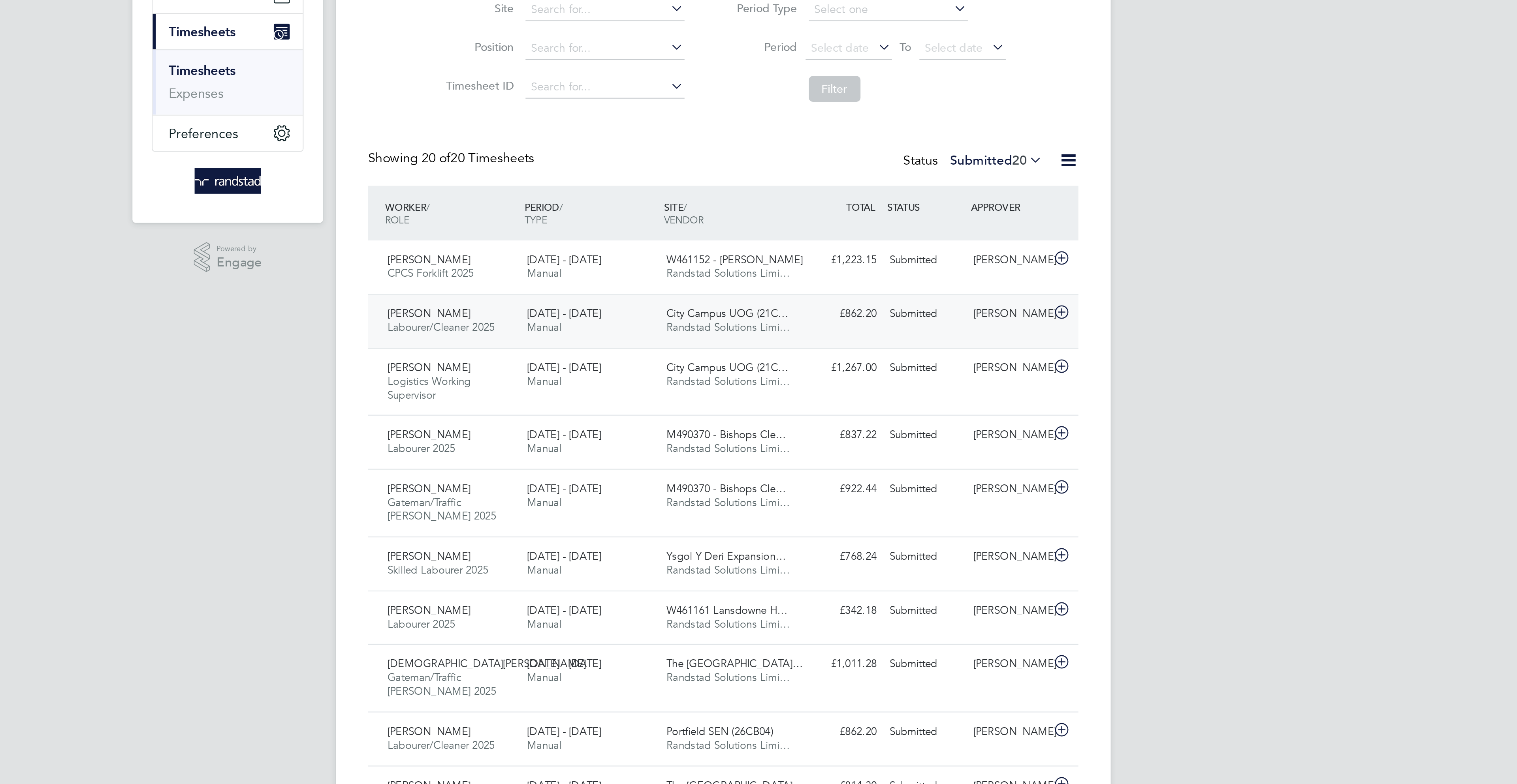
click at [659, 256] on div "[DATE] - [DATE] Manual" at bounding box center [693, 262] width 69 height 20
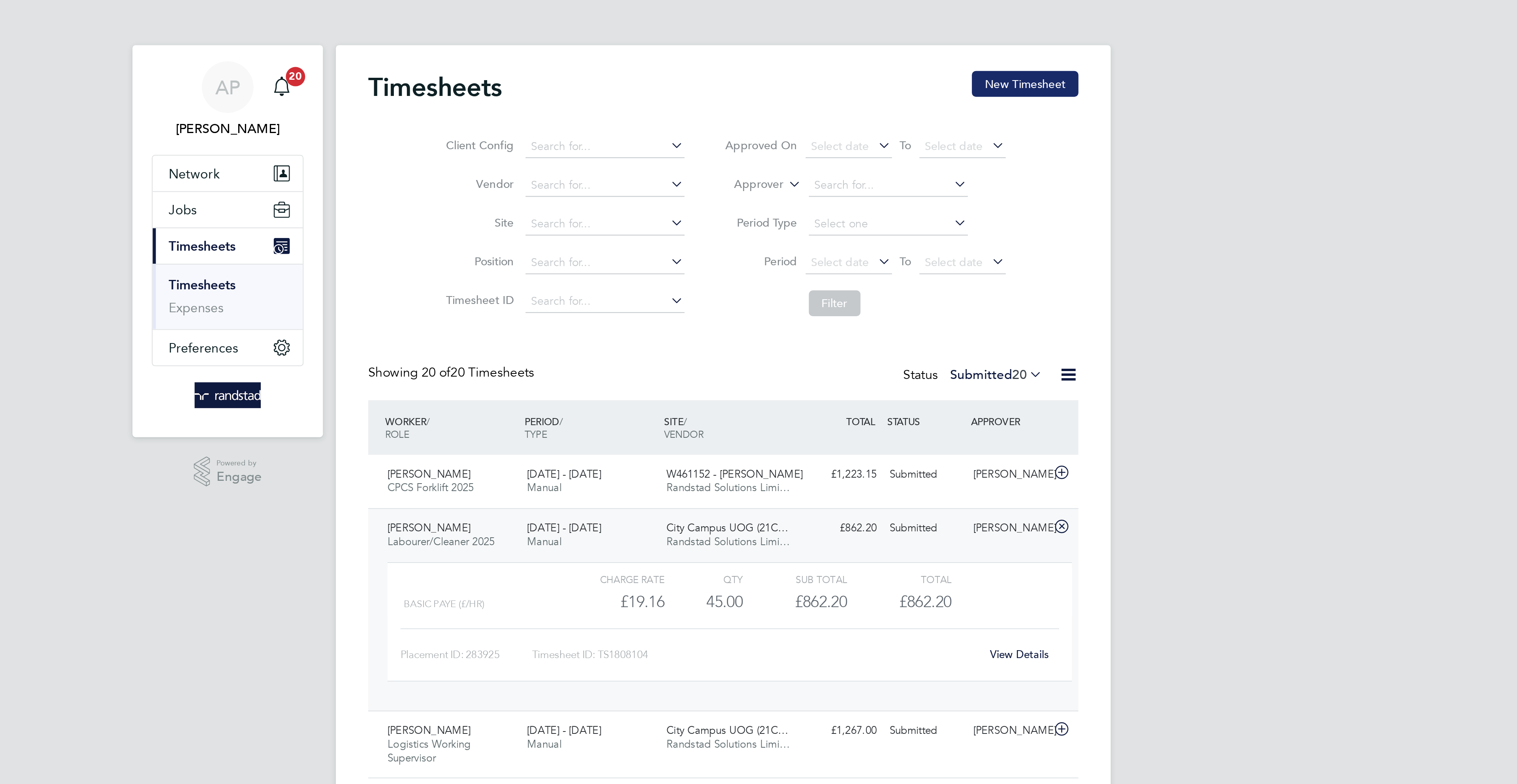
click at [916, 35] on button "New Timesheet" at bounding box center [906, 41] width 52 height 13
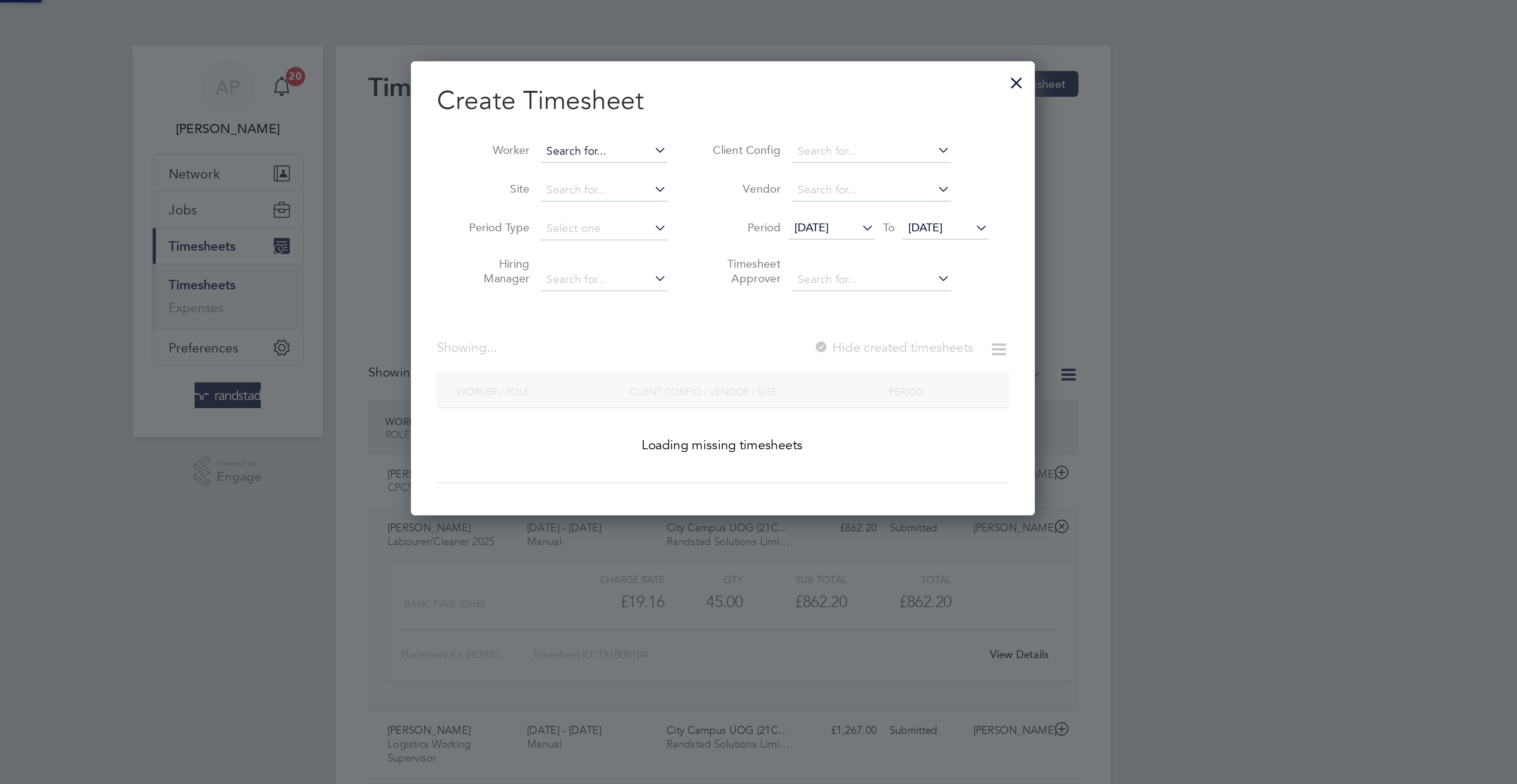
scroll to position [223, 307]
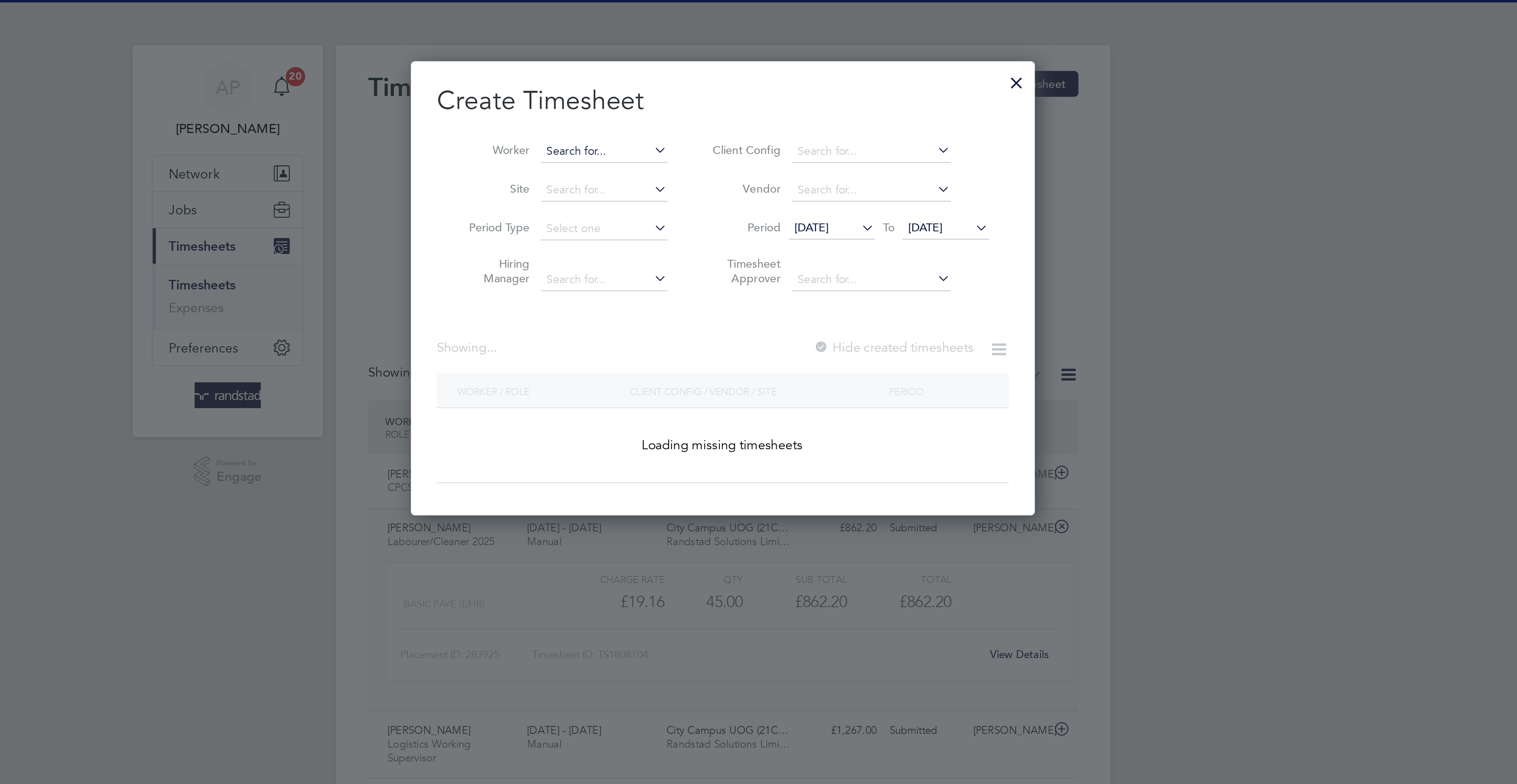
click at [695, 74] on input at bounding box center [700, 74] width 62 height 11
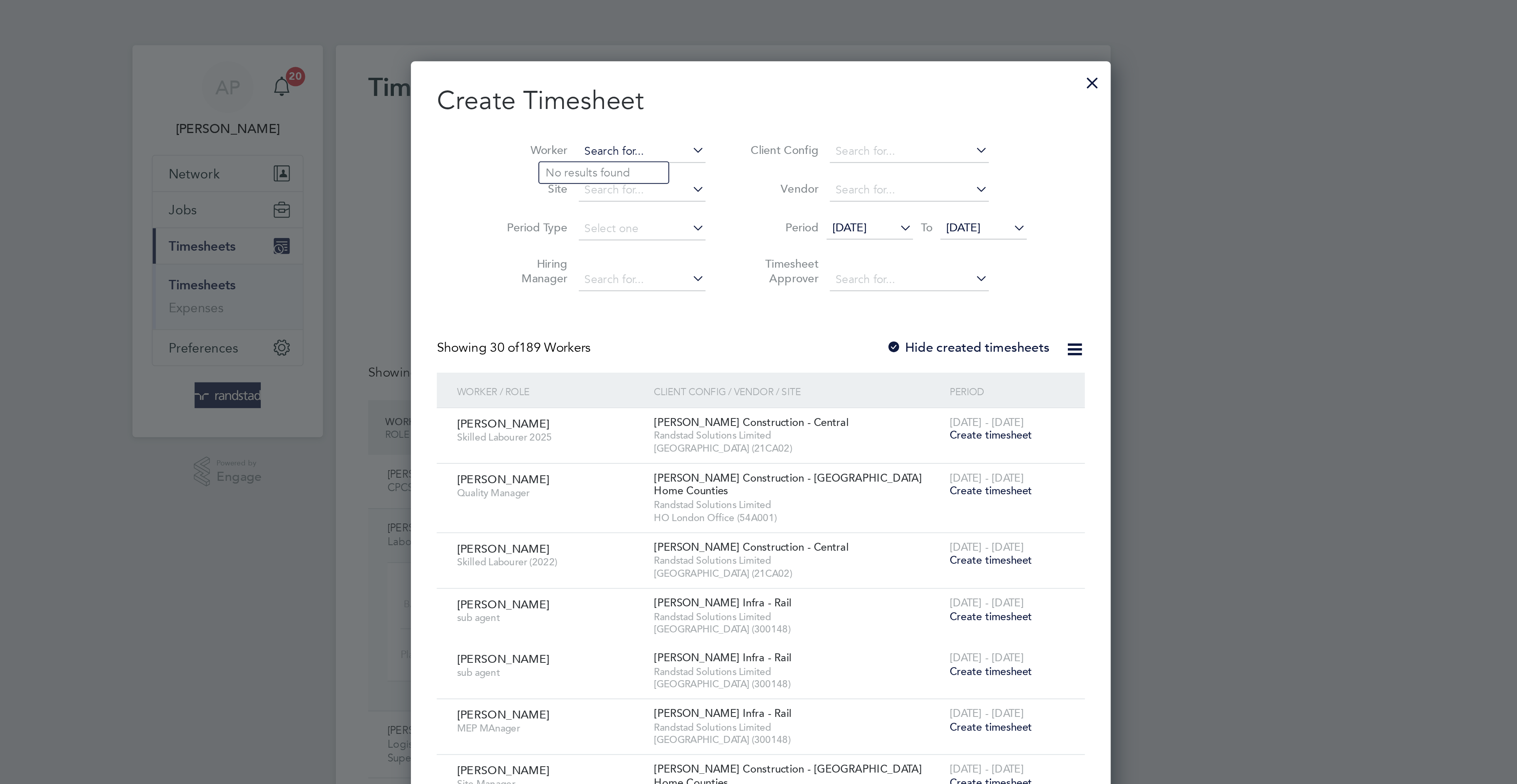
scroll to position [1409, 307]
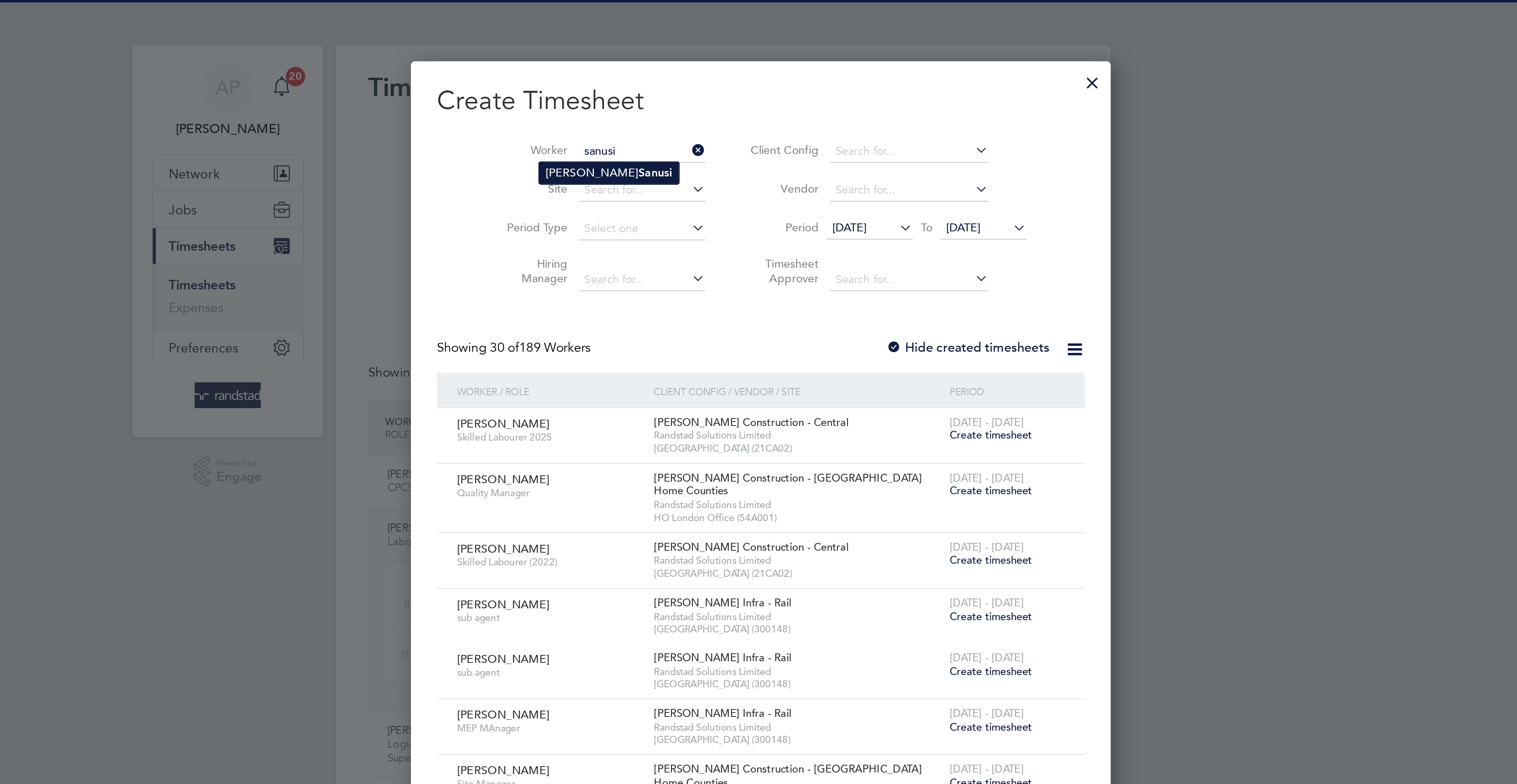
click at [713, 87] on li "[PERSON_NAME]" at bounding box center [703, 85] width 69 height 11
type input "[PERSON_NAME]"
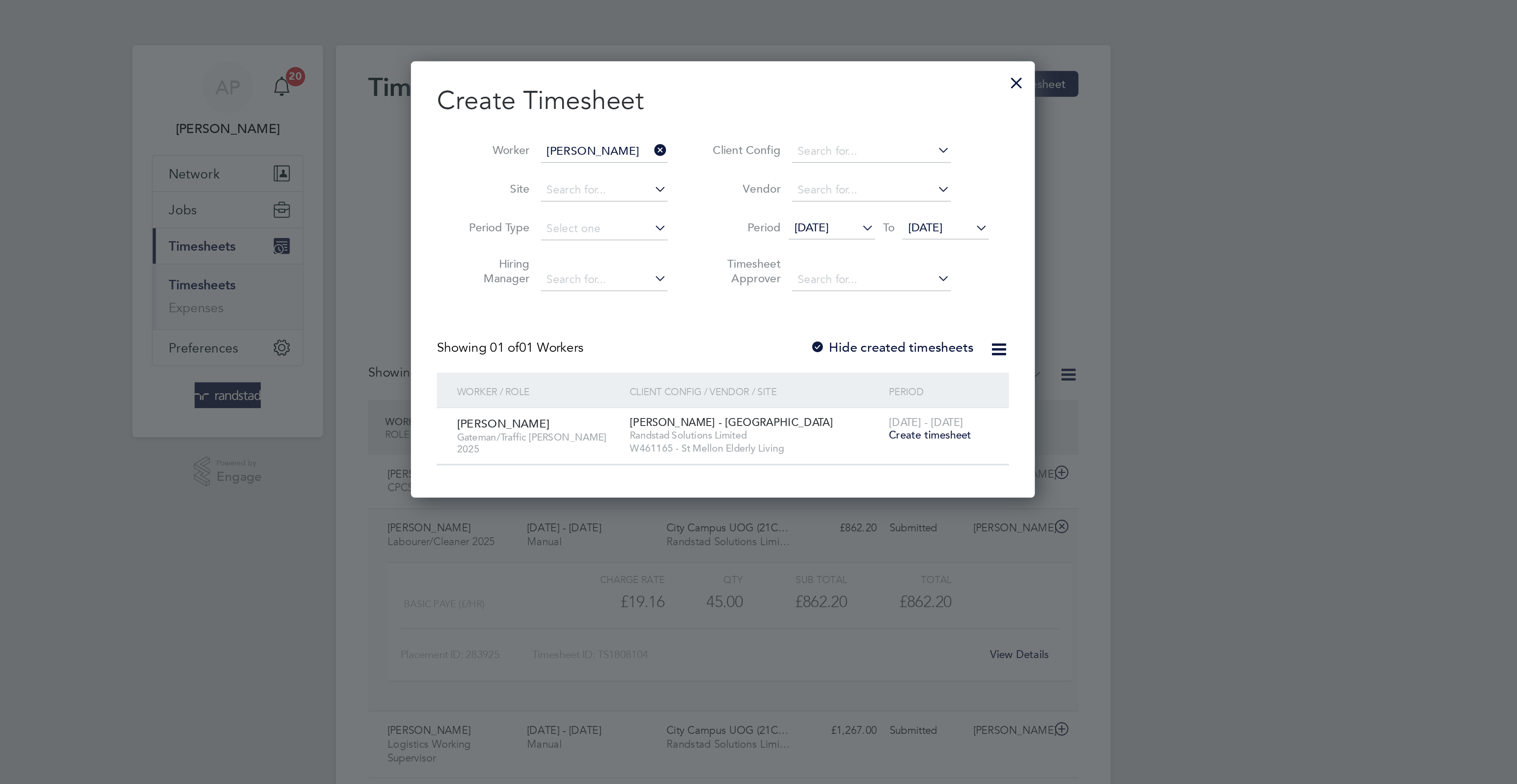
scroll to position [214, 307]
click at [864, 214] on span "Create timesheet" at bounding box center [859, 213] width 40 height 7
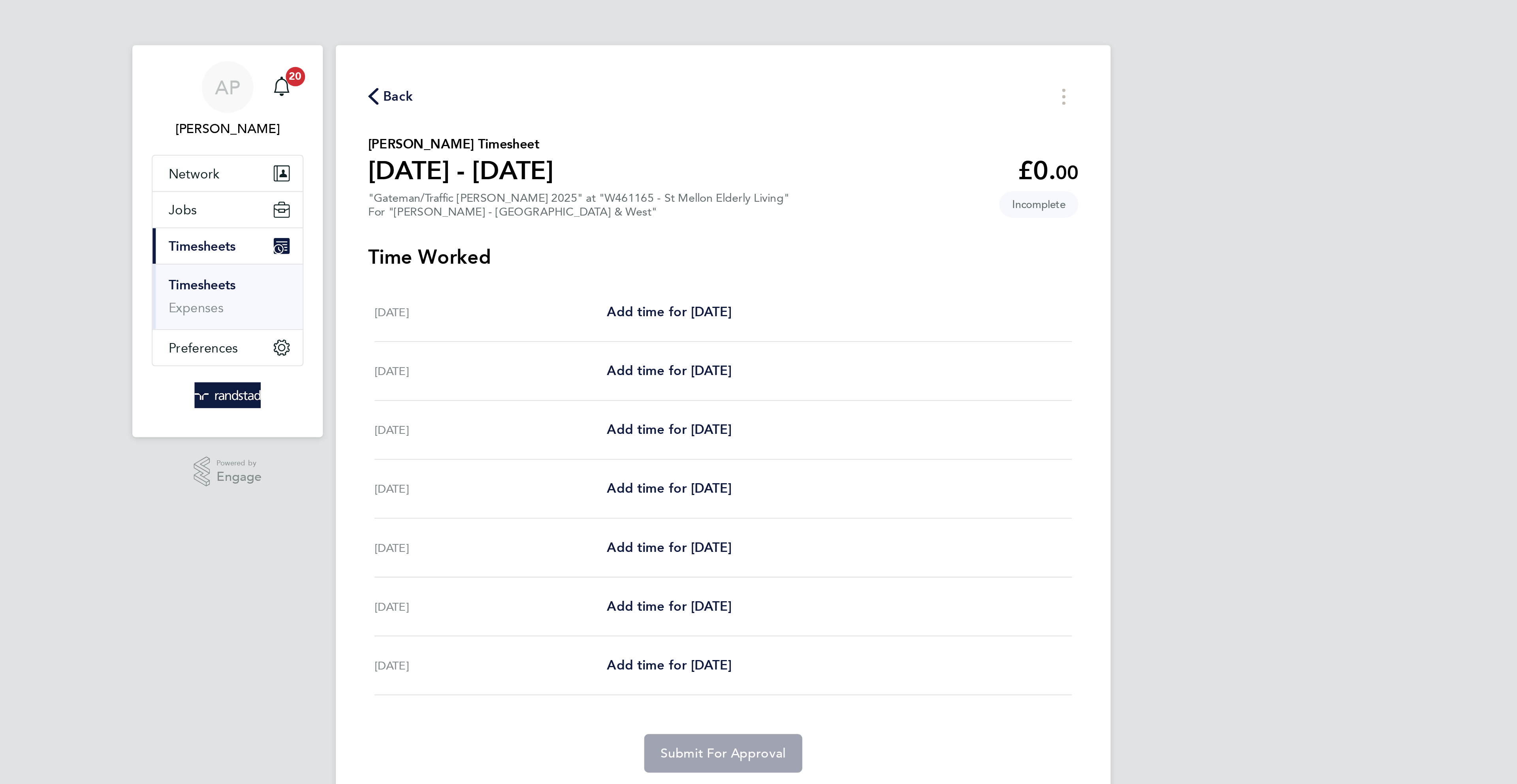
click at [724, 147] on div "[DATE] Add time for [DATE] Add time for [DATE]" at bounding box center [758, 153] width 341 height 29
click at [732, 206] on link "Add time for [DATE]" at bounding box center [732, 210] width 61 height 9
select select "60"
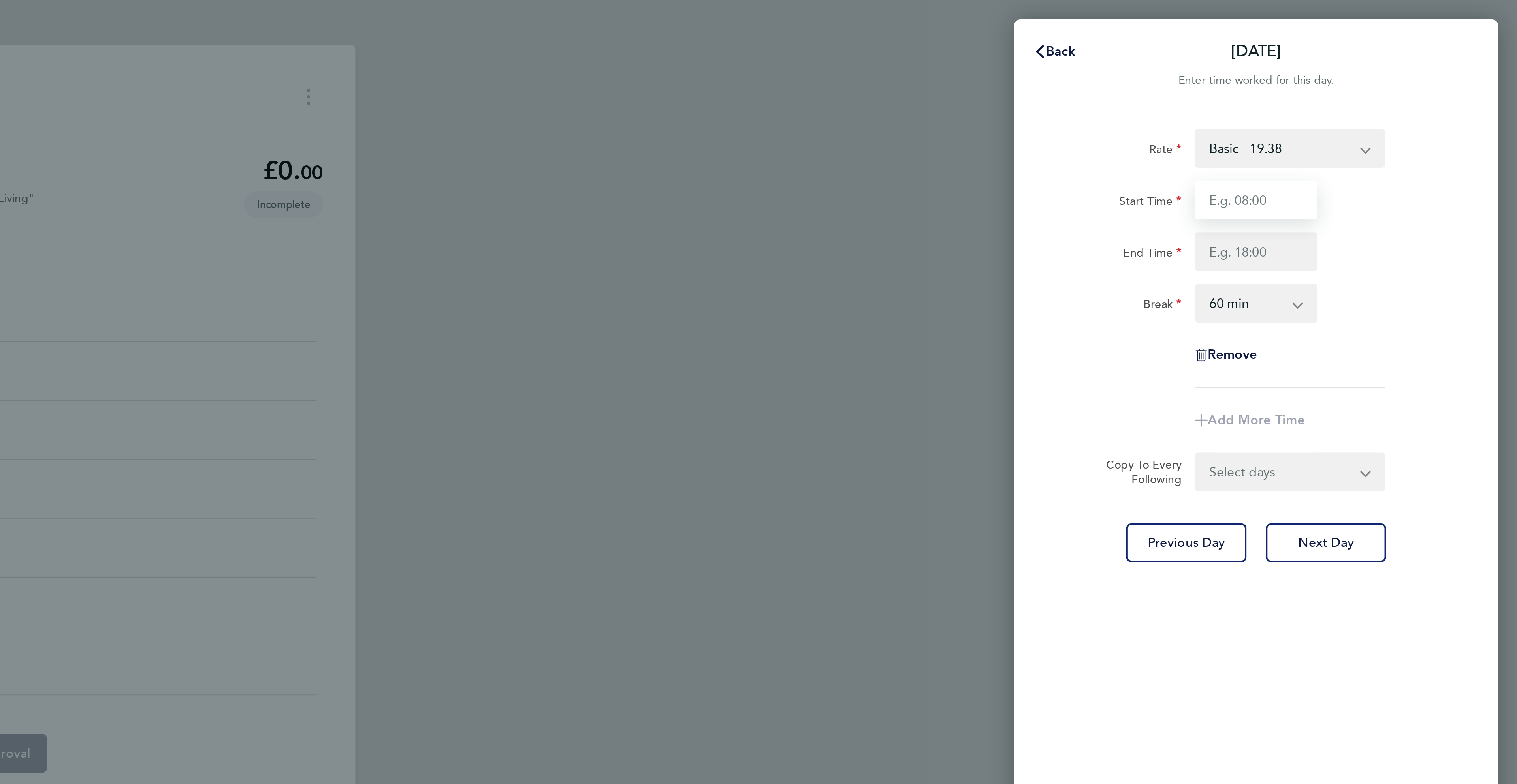
click at [1376, 99] on input "Start Time" at bounding box center [1389, 98] width 60 height 19
type input "07:00"
click at [1407, 129] on input "End Time" at bounding box center [1389, 123] width 60 height 19
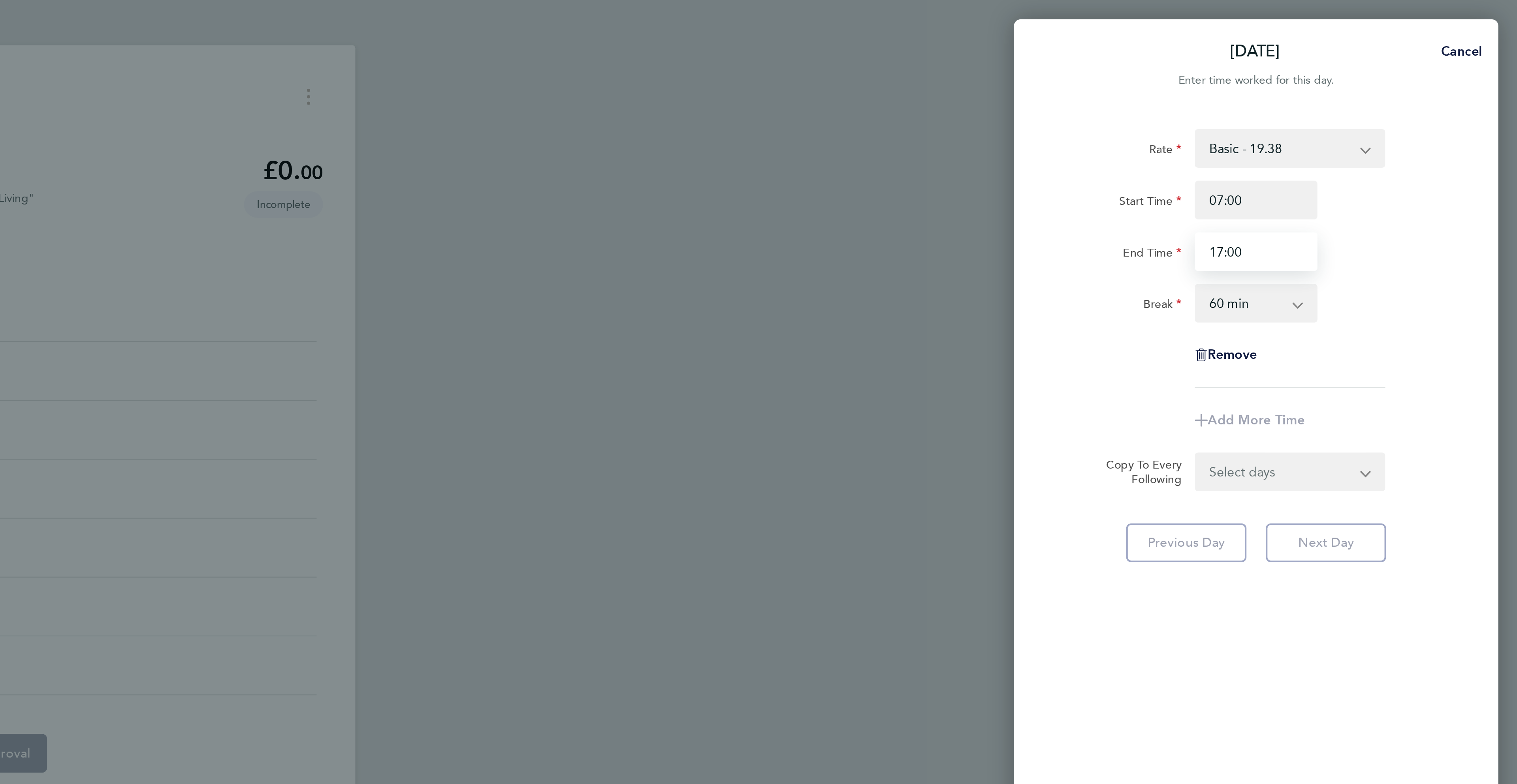
type input "17:00"
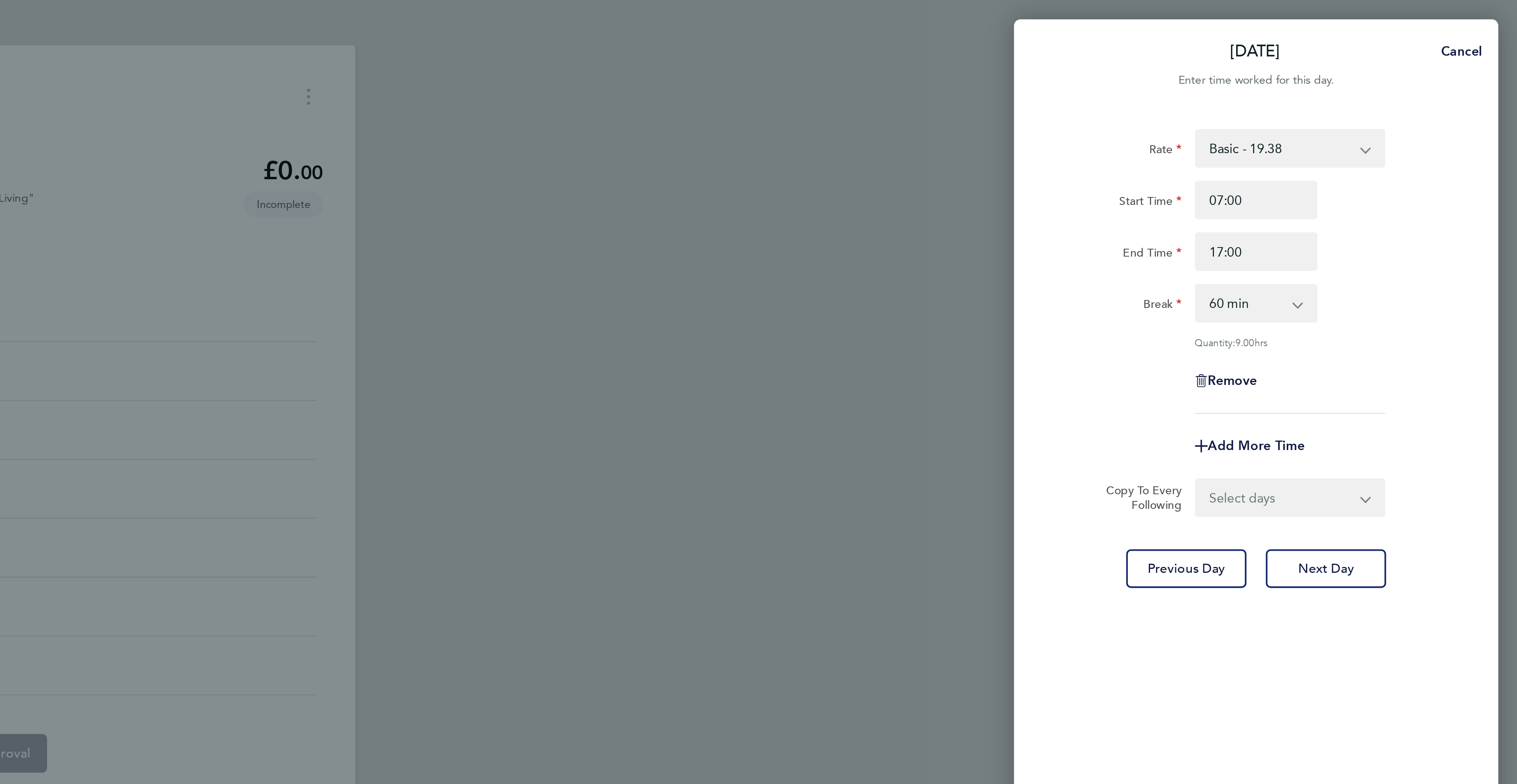
click at [1446, 151] on div "Break 0 min 15 min 30 min 45 min 60 min 75 min 90 min" at bounding box center [1388, 149] width 199 height 19
click at [1392, 150] on select "0 min 15 min 30 min 45 min 60 min 75 min 90 min" at bounding box center [1384, 149] width 49 height 17
select select "30"
click at [1360, 140] on select "0 min 15 min 30 min 45 min 60 min 75 min 90 min" at bounding box center [1384, 149] width 49 height 17
click at [1481, 173] on div "Rate Basic - 19.38 OT 1 - 27.78 OT2 - 36.49 Start Time 07:00 End Time 17:00 Bre…" at bounding box center [1388, 133] width 193 height 139
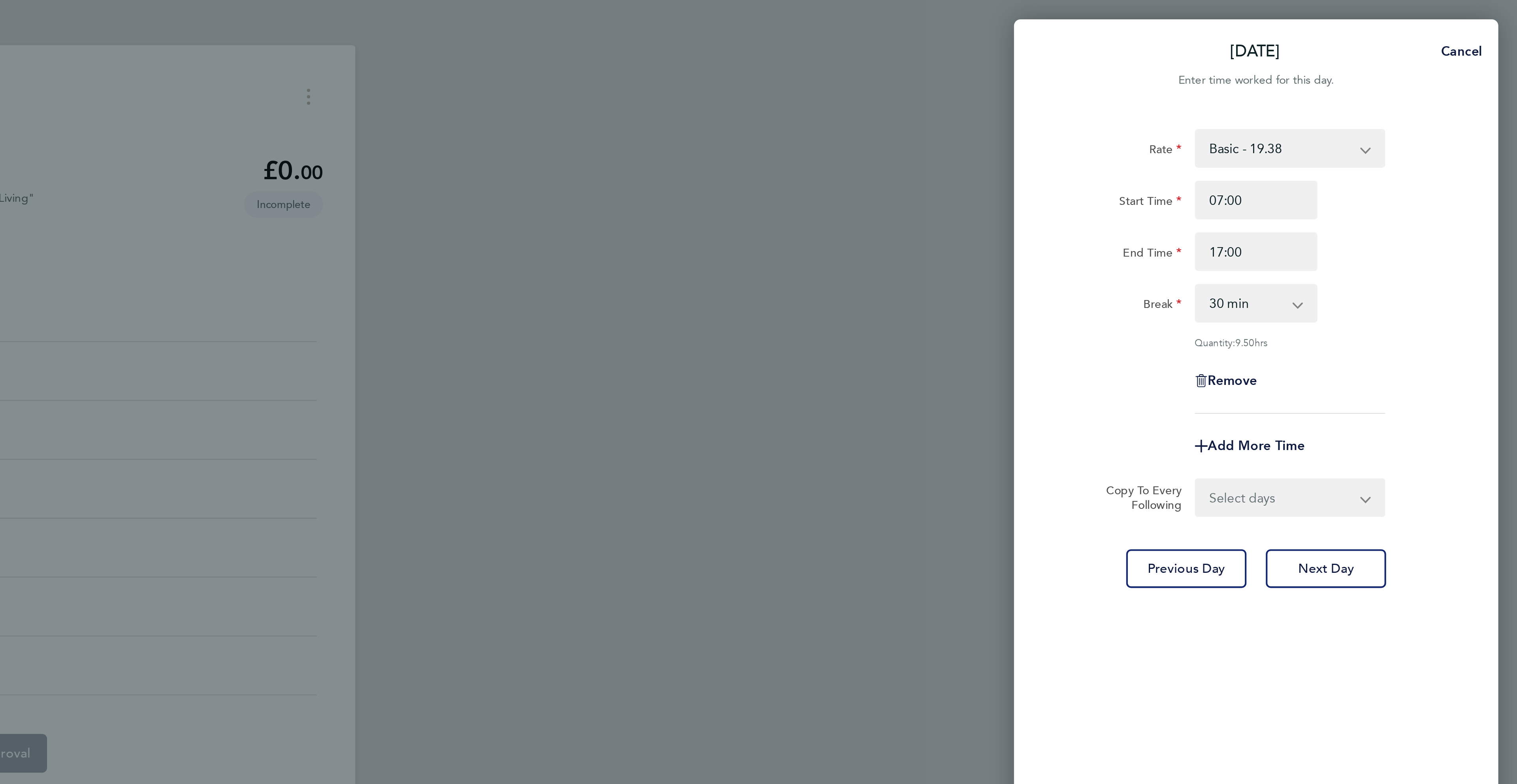
click at [1388, 232] on form "Rate Basic - 19.38 OT 1 - 27.78 OT2 - 36.49 Start Time 07:00 End Time 17:00 Bre…" at bounding box center [1388, 158] width 193 height 190
click at [1384, 244] on select "Select days Day [DATE] [DATE] [DATE] [DATE]" at bounding box center [1401, 244] width 83 height 17
select select "DAY"
click at [1360, 235] on select "Select days Day [DATE] [DATE] [DATE] [DATE]" at bounding box center [1401, 244] width 83 height 17
select select "[DATE]"
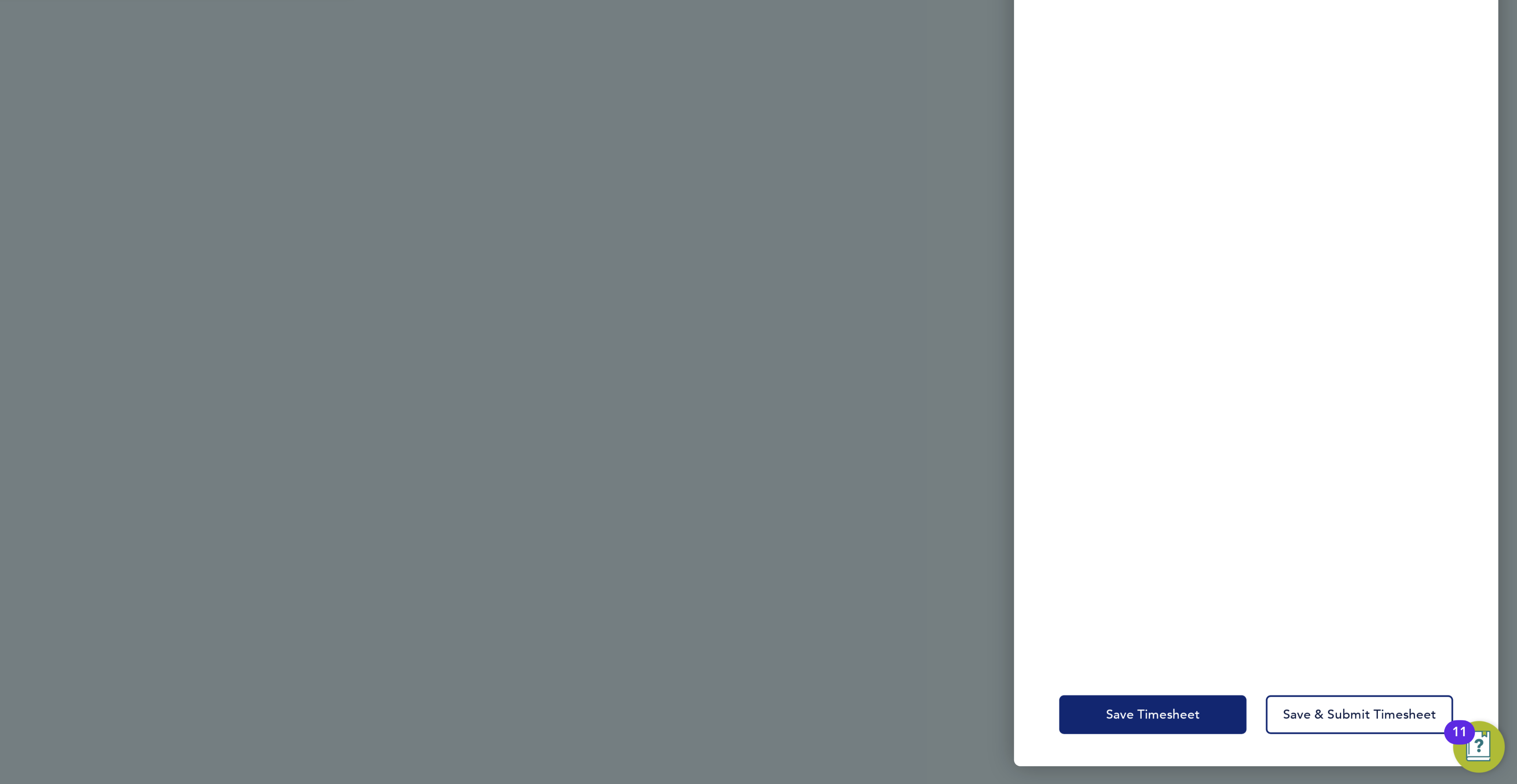
click at [1360, 744] on button "Save Timesheet" at bounding box center [1338, 749] width 92 height 19
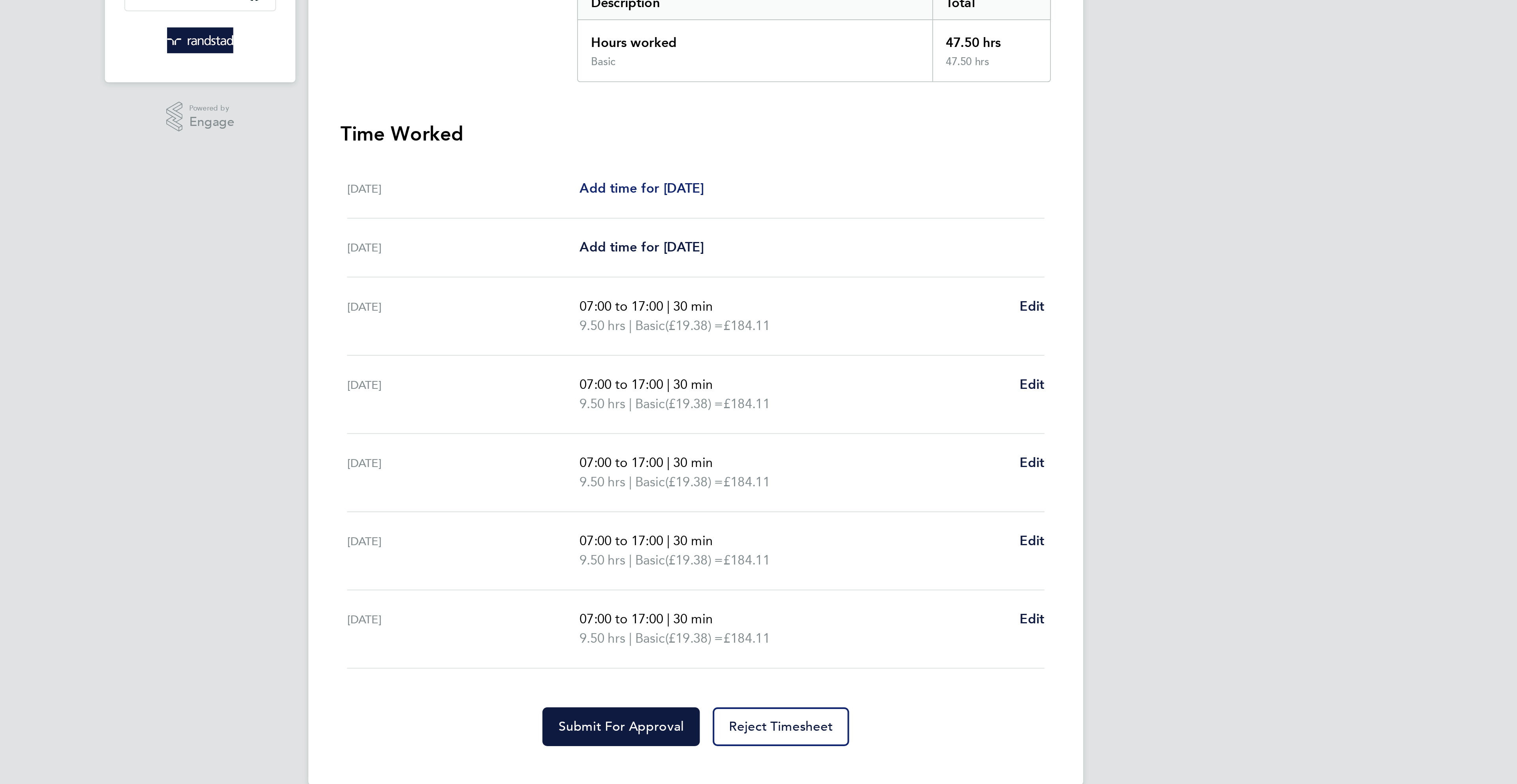
click at [758, 269] on span "Add time for [DATE]" at bounding box center [732, 266] width 61 height 7
select select "60"
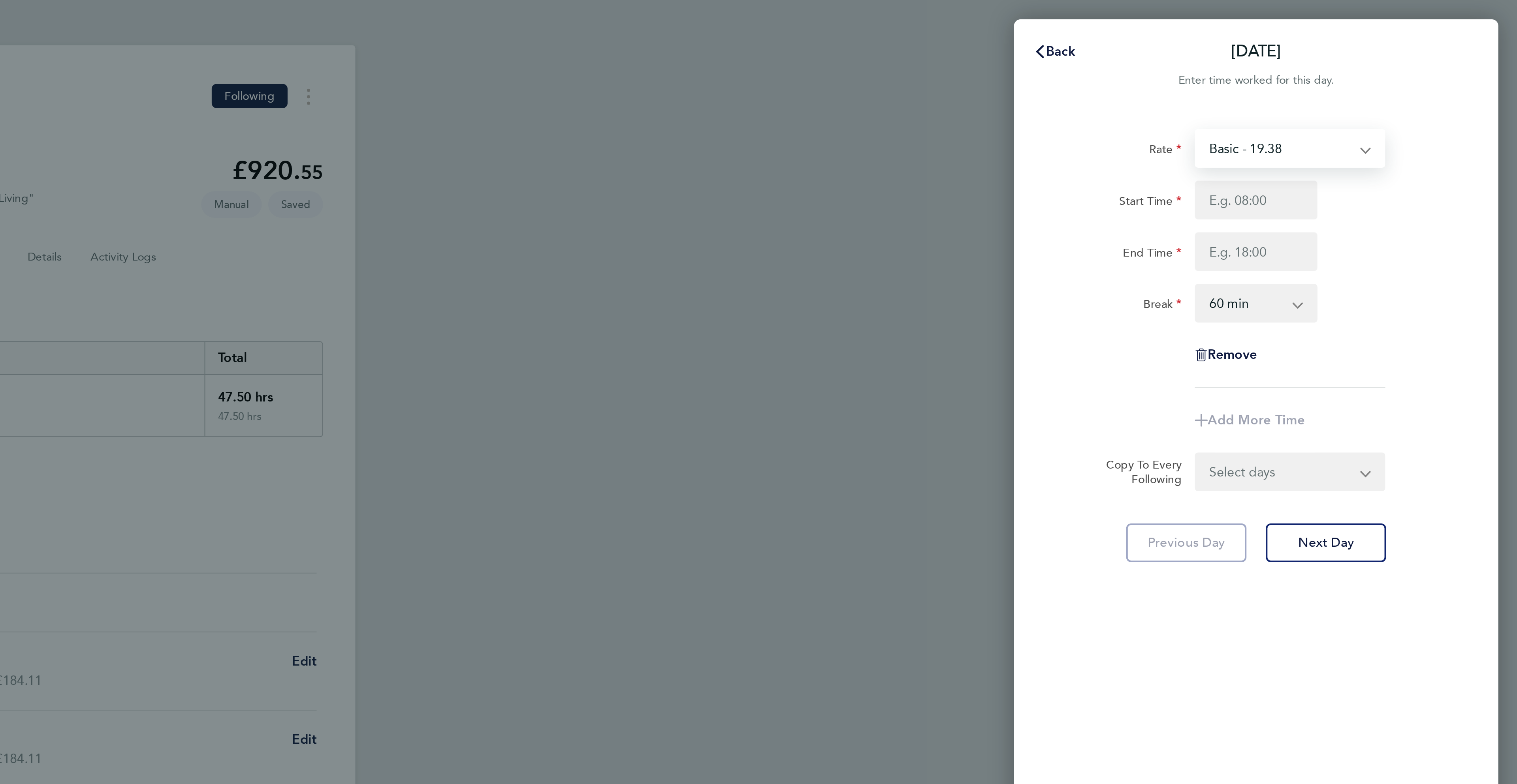
click at [1386, 67] on select "Basic - 19.38 OT 1 - 27.78 OT2 - 36.49" at bounding box center [1400, 73] width 82 height 17
select select "60"
click at [1380, 97] on input "Start Time" at bounding box center [1389, 98] width 60 height 19
type input "07:00"
click at [1387, 115] on input "End Time" at bounding box center [1389, 123] width 60 height 19
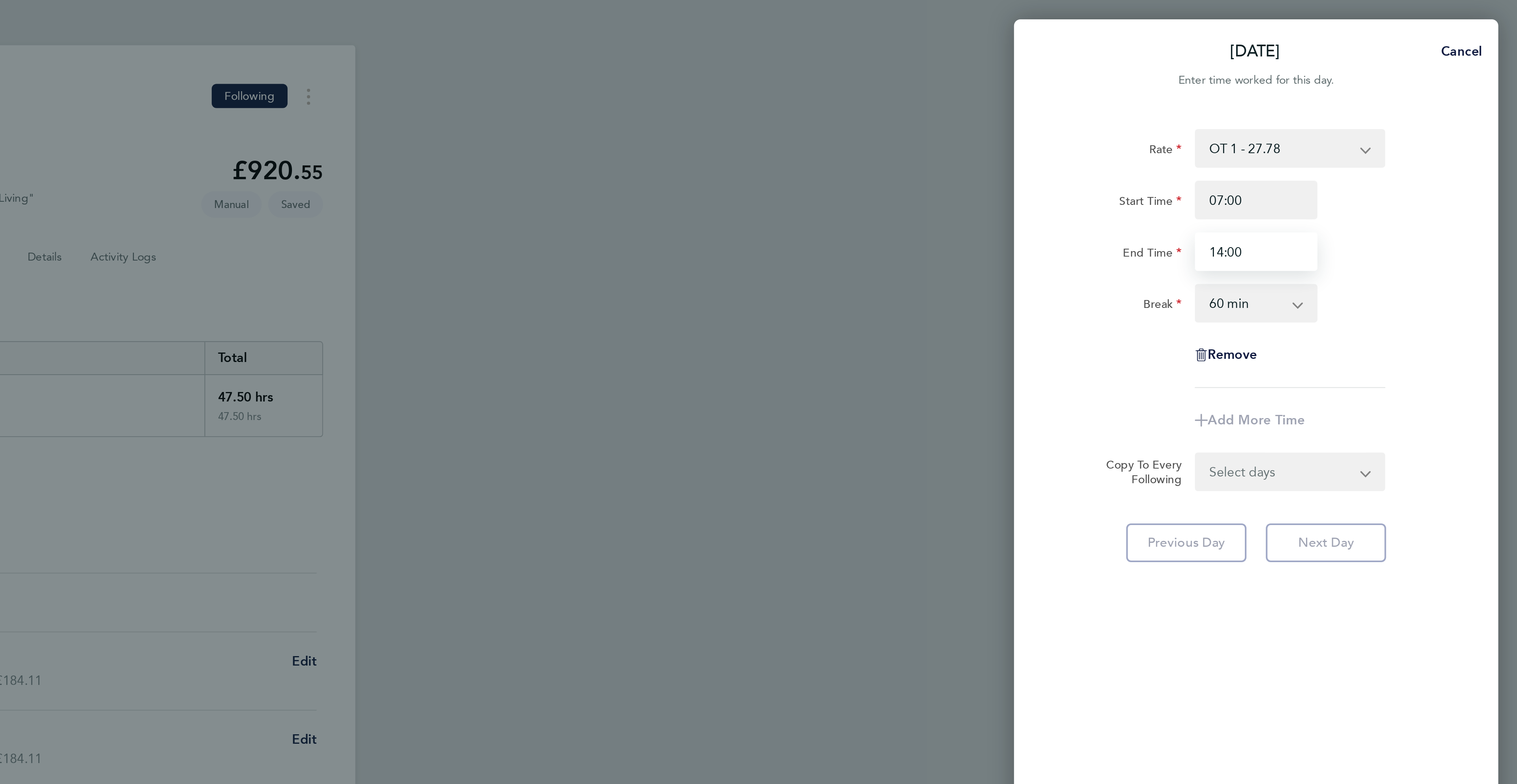
type input "14:00"
click at [1397, 150] on select "0 min 15 min 30 min 45 min 60 min 75 min 90 min" at bounding box center [1384, 149] width 49 height 17
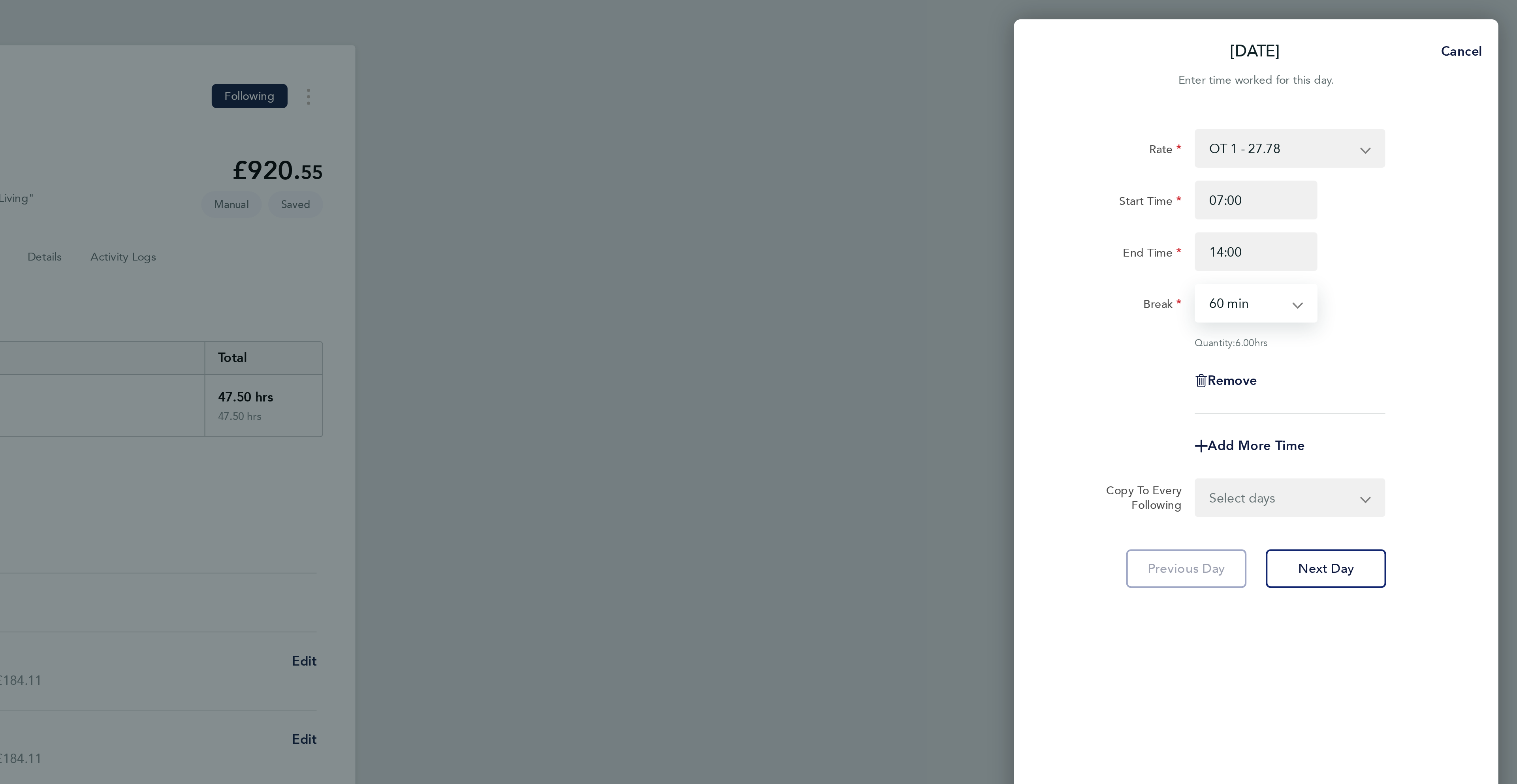
select select "30"
click at [1360, 140] on select "0 min 15 min 30 min 45 min 60 min 75 min 90 min" at bounding box center [1384, 149] width 49 height 17
click at [1418, 277] on span "Next Day" at bounding box center [1423, 278] width 27 height 8
select select "60"
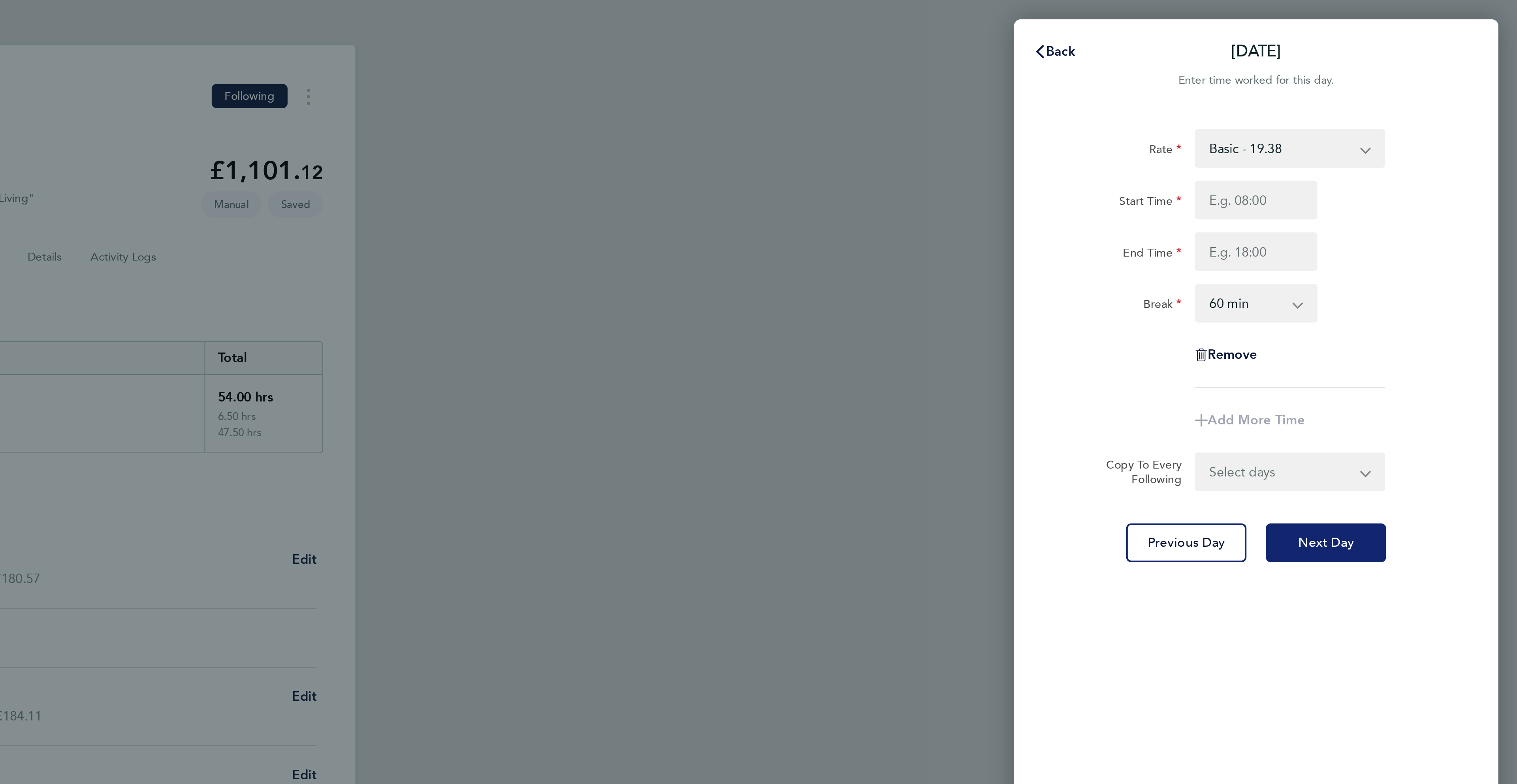
click at [1435, 262] on span "Next Day" at bounding box center [1423, 266] width 27 height 8
select select "30"
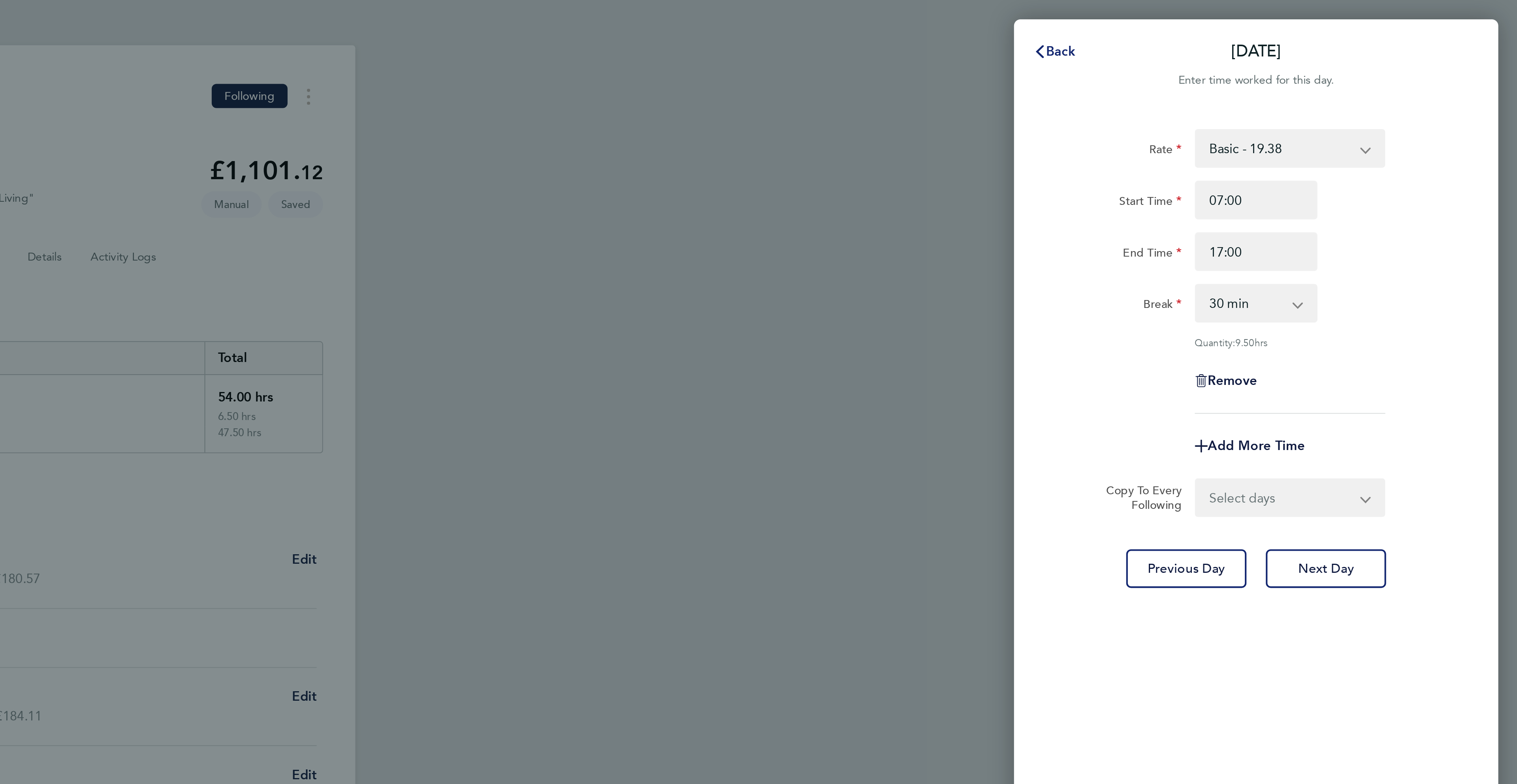
click at [1302, 27] on button "Back" at bounding box center [1290, 25] width 37 height 16
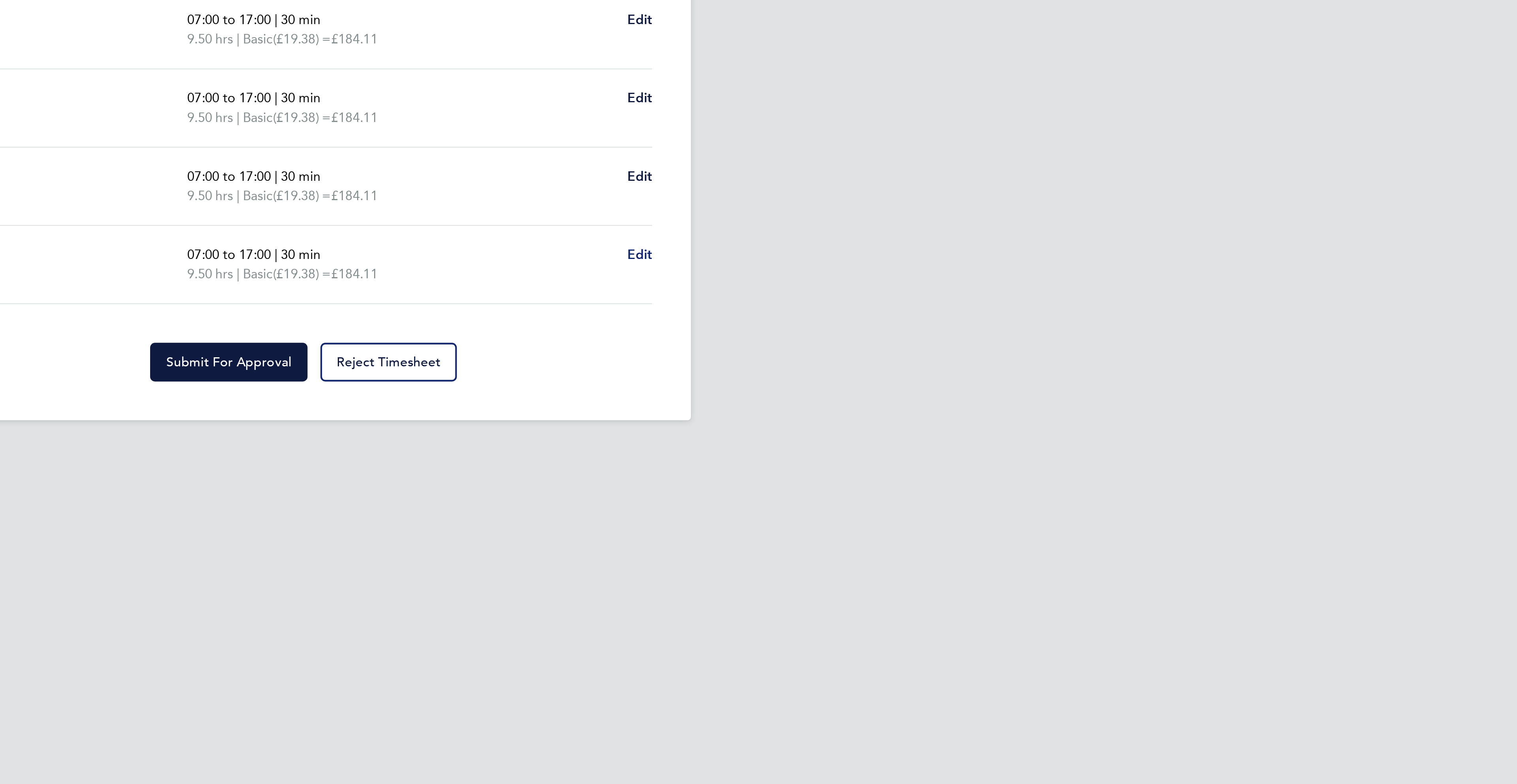
click at [924, 498] on span "Edit" at bounding box center [923, 494] width 12 height 7
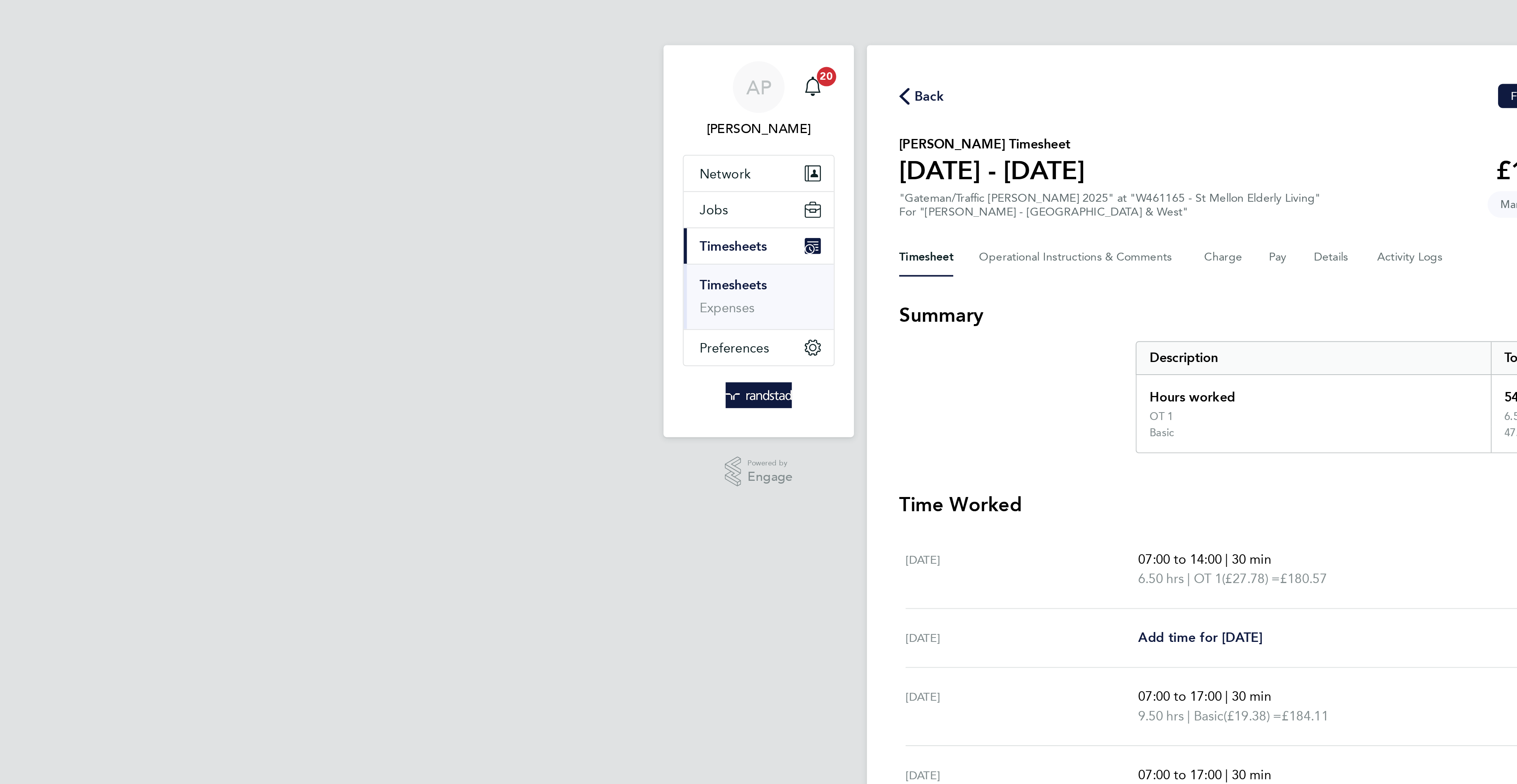
select select "30"
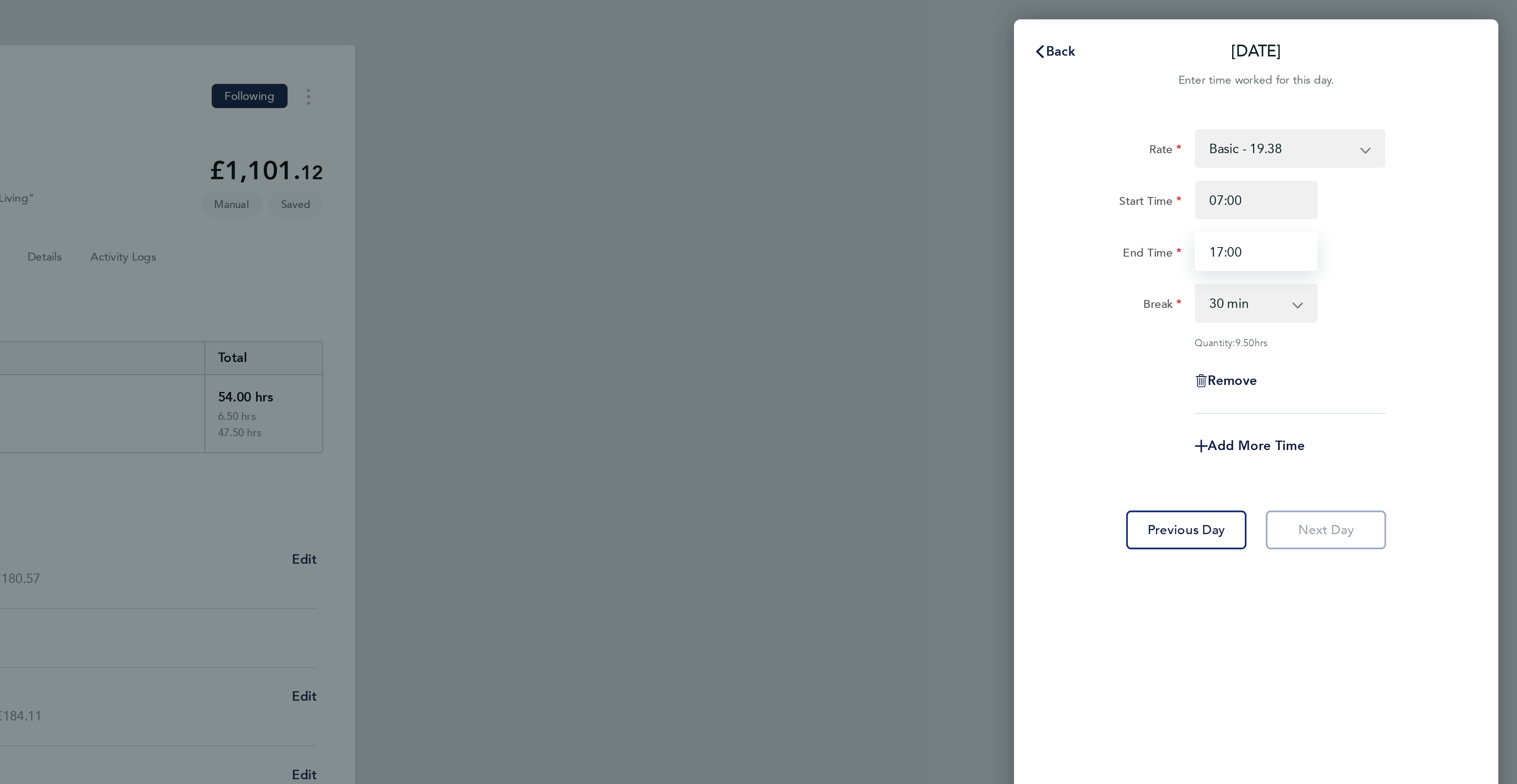
click at [1370, 123] on input "17:00" at bounding box center [1389, 123] width 60 height 19
type input "12:00"
click at [1461, 204] on app-timesheet-line-form-group "Rate Basic - 19.38 OT 1 - 27.78 OT2 - 36.49 Start Time 07:00 End Time 12:00 Bre…" at bounding box center [1388, 145] width 193 height 165
click at [1382, 220] on span "Add More Time" at bounding box center [1388, 218] width 47 height 7
select select "null"
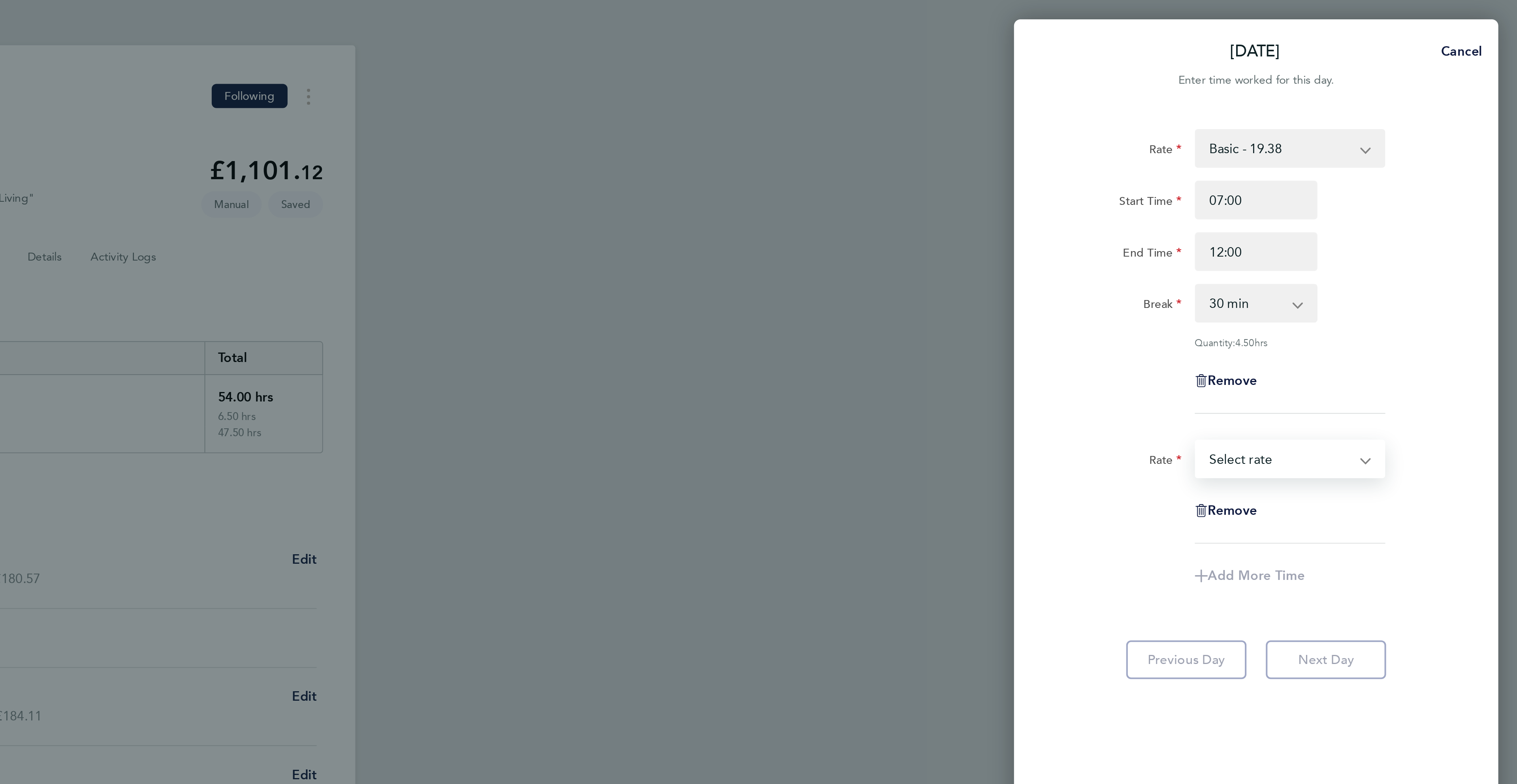
click at [1382, 231] on select "Basic - 19.38 OT 1 - 27.78 OT2 - 36.49 Select rate" at bounding box center [1400, 224] width 82 height 17
select select "60"
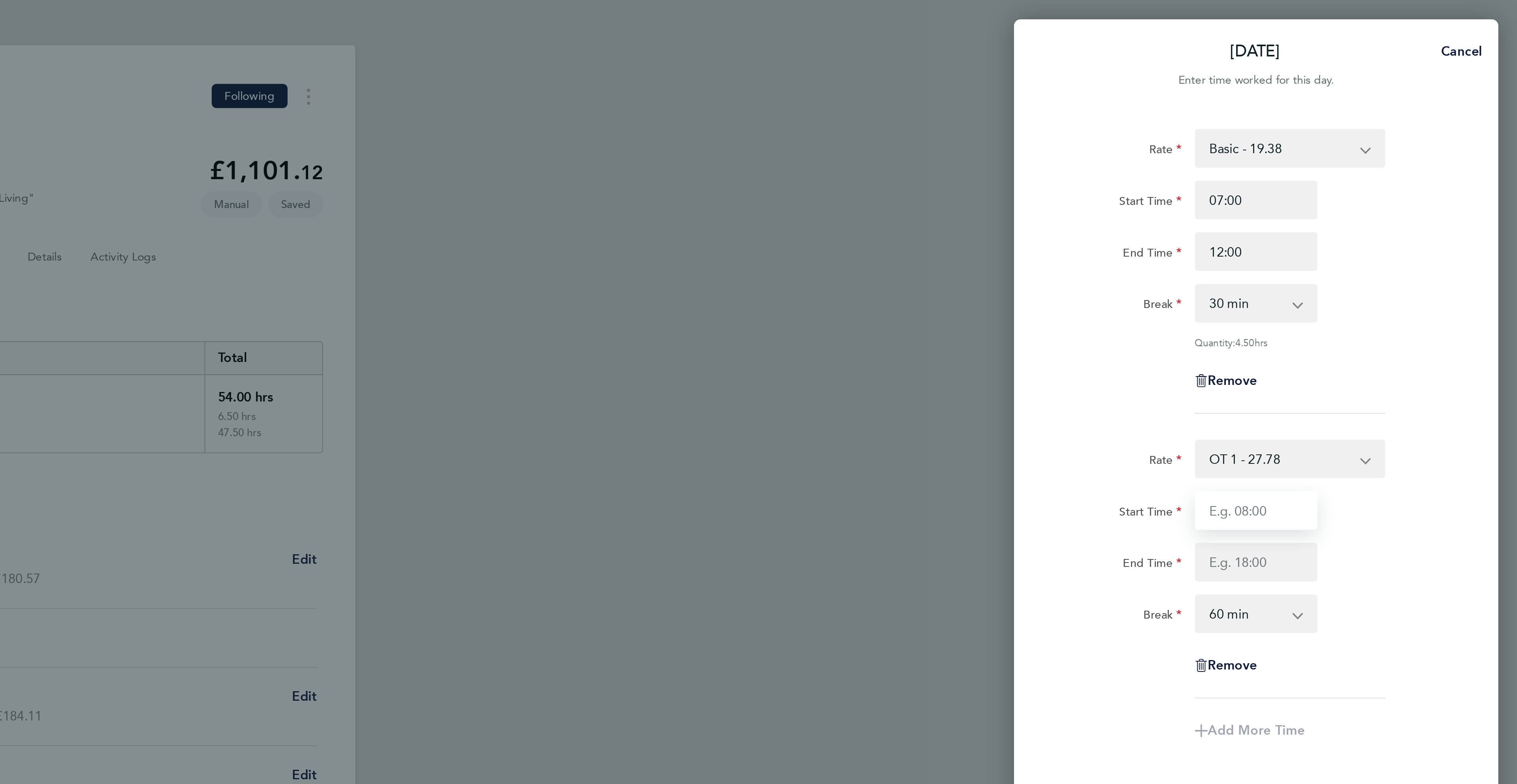
click at [1382, 246] on input "Start Time" at bounding box center [1389, 250] width 60 height 19
type input "12:00"
click at [1402, 273] on input "End Time" at bounding box center [1389, 275] width 60 height 19
type input "17:00"
click at [1450, 276] on div "End Time 17:00" at bounding box center [1388, 275] width 199 height 19
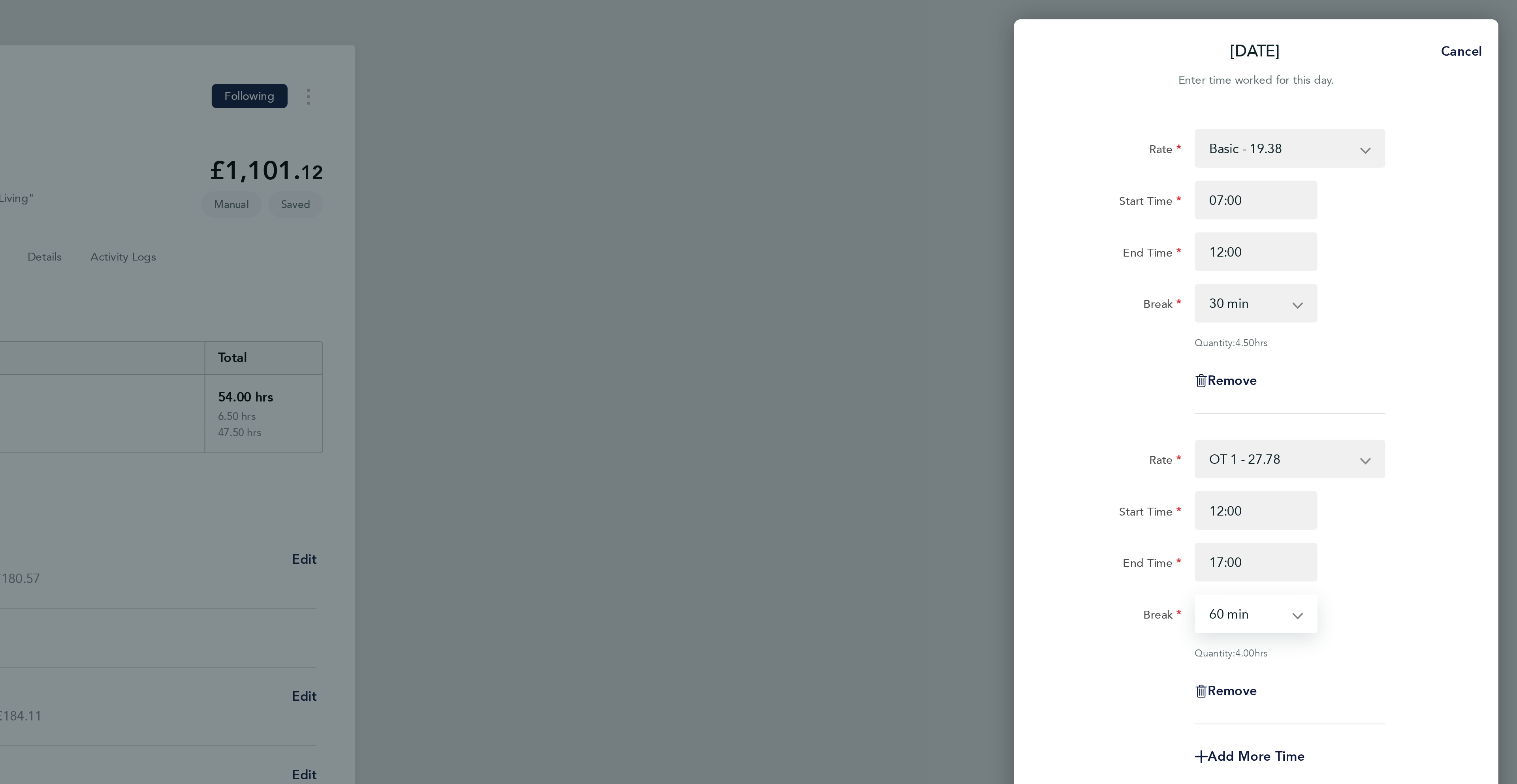
click at [1387, 305] on select "0 min 15 min 30 min 45 min 60 min 75 min 90 min" at bounding box center [1384, 300] width 49 height 17
select select "0"
click at [1360, 292] on select "0 min 15 min 30 min 45 min 60 min 75 min 90 min" at bounding box center [1384, 300] width 49 height 17
click at [1371, 125] on input "12:00" at bounding box center [1389, 123] width 60 height 19
type input "10:00"
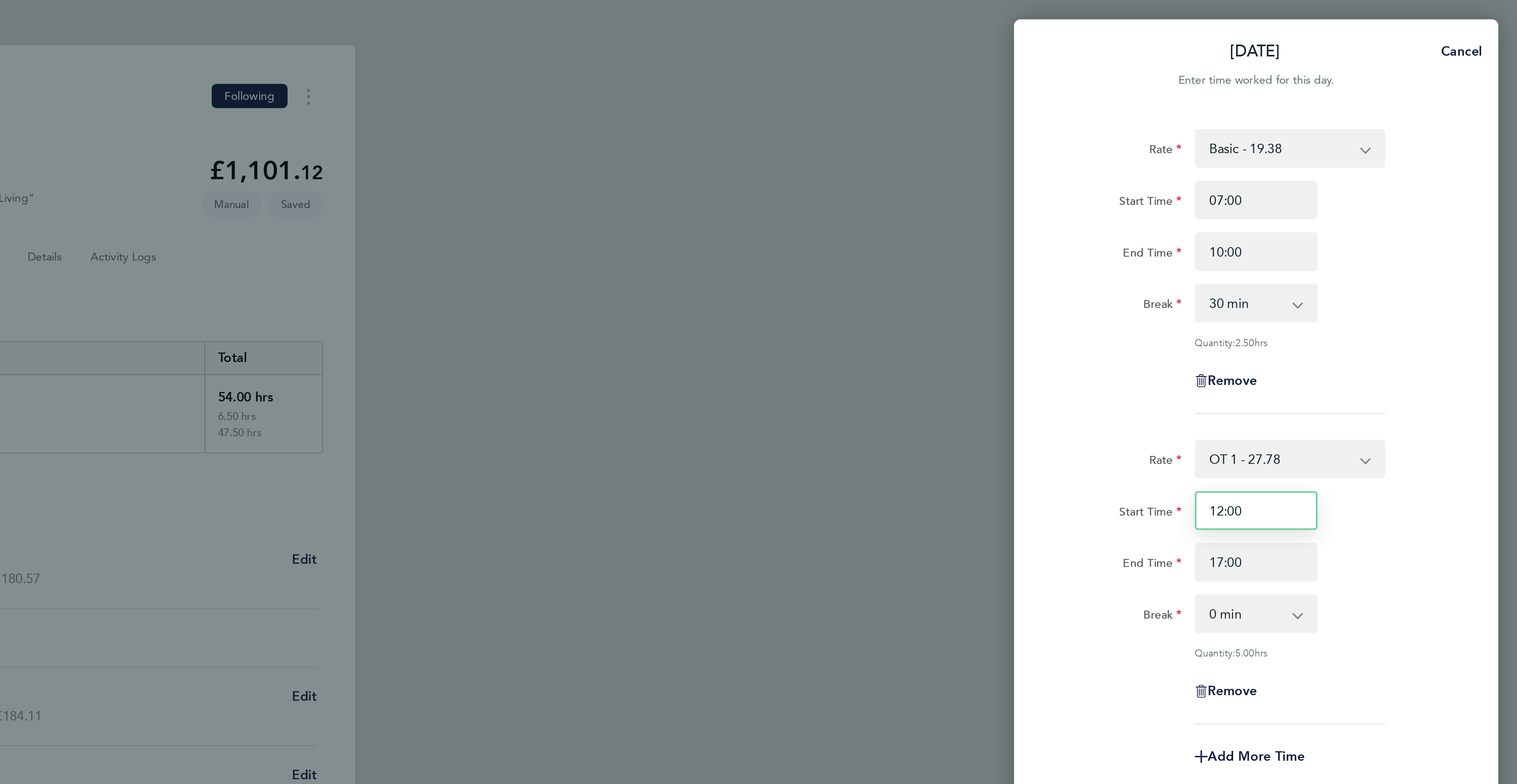
click at [1368, 248] on input "12:00" at bounding box center [1389, 250] width 60 height 19
type input "10:00"
click at [1429, 274] on div "End Time 17:00" at bounding box center [1388, 275] width 199 height 19
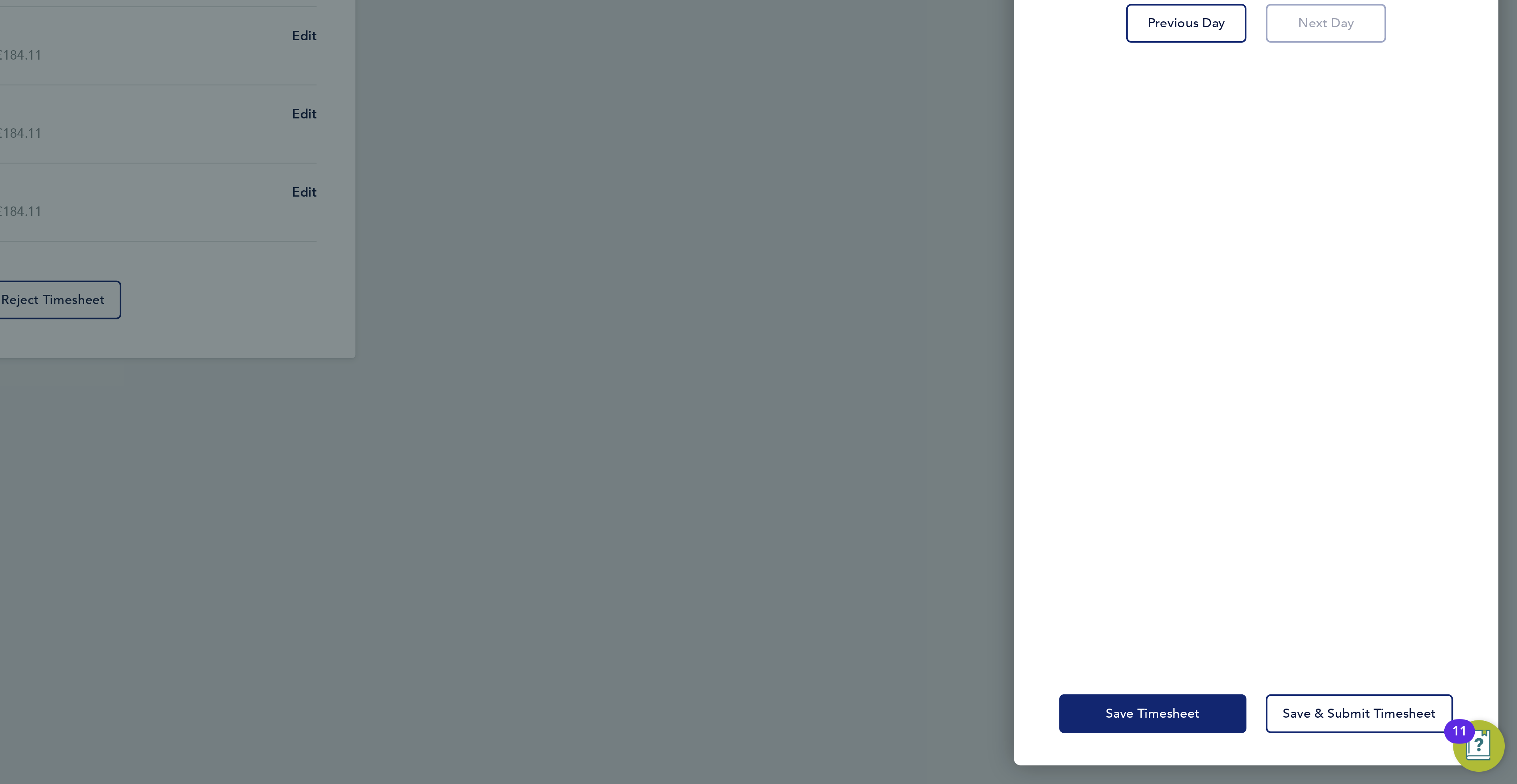
click at [1349, 753] on button "Save Timesheet" at bounding box center [1338, 749] width 92 height 19
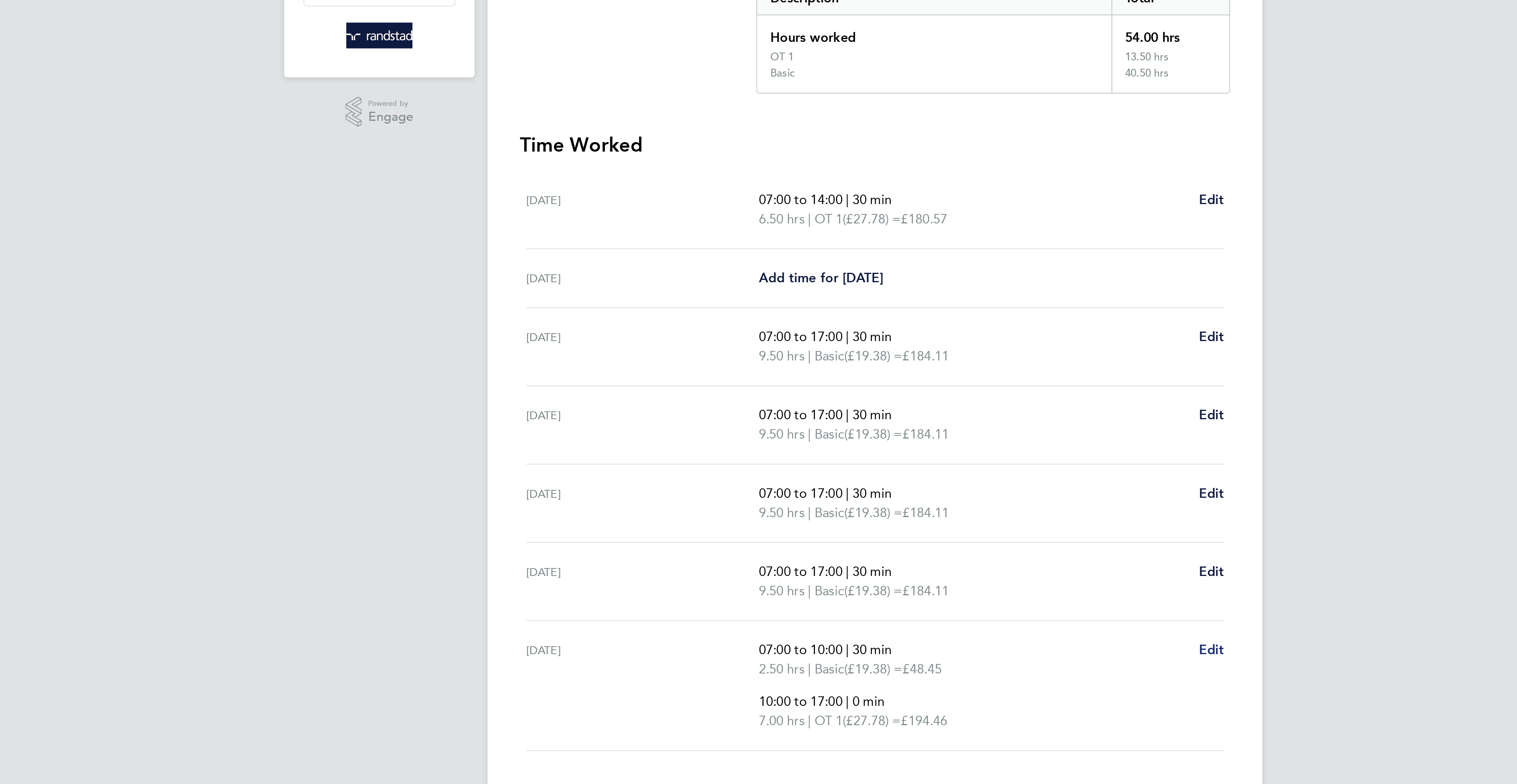
click at [921, 498] on span "Edit" at bounding box center [923, 494] width 12 height 7
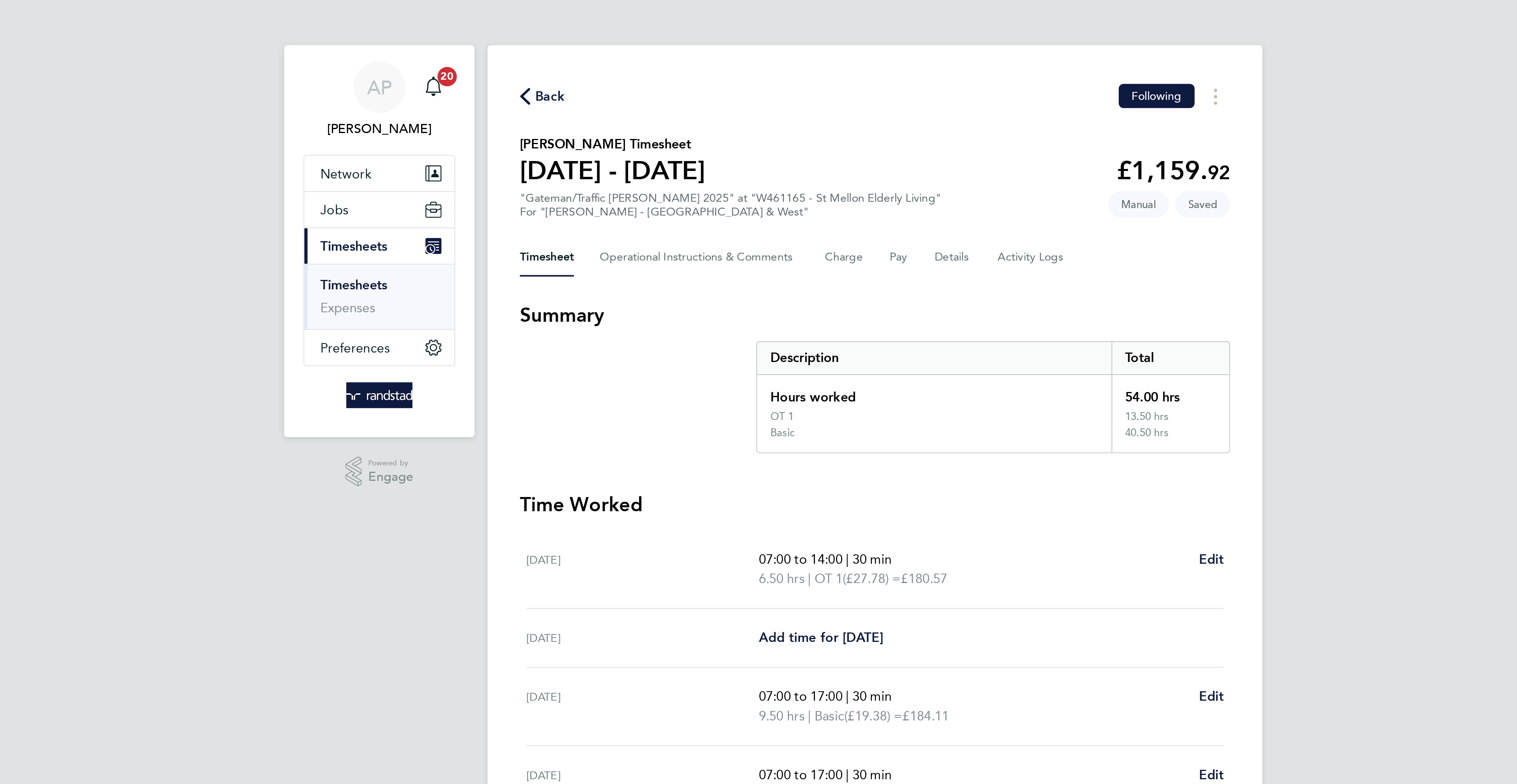
select select "30"
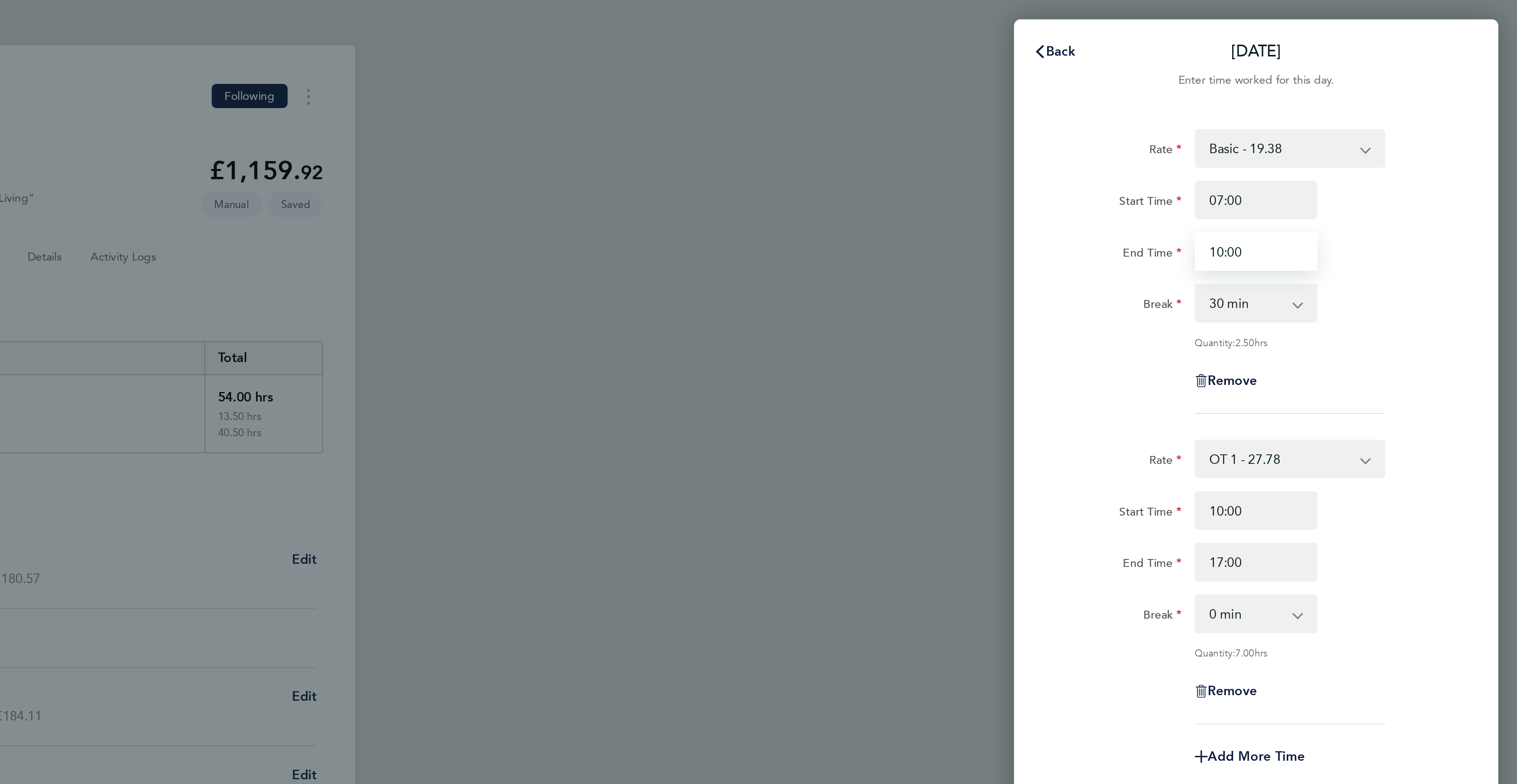
click at [1370, 122] on input "10:00" at bounding box center [1389, 123] width 60 height 19
type input "08:30"
click at [1455, 256] on div "Start Time 10:00" at bounding box center [1388, 250] width 199 height 19
click at [1370, 250] on input "10:00" at bounding box center [1389, 250] width 60 height 19
type input "08:30"
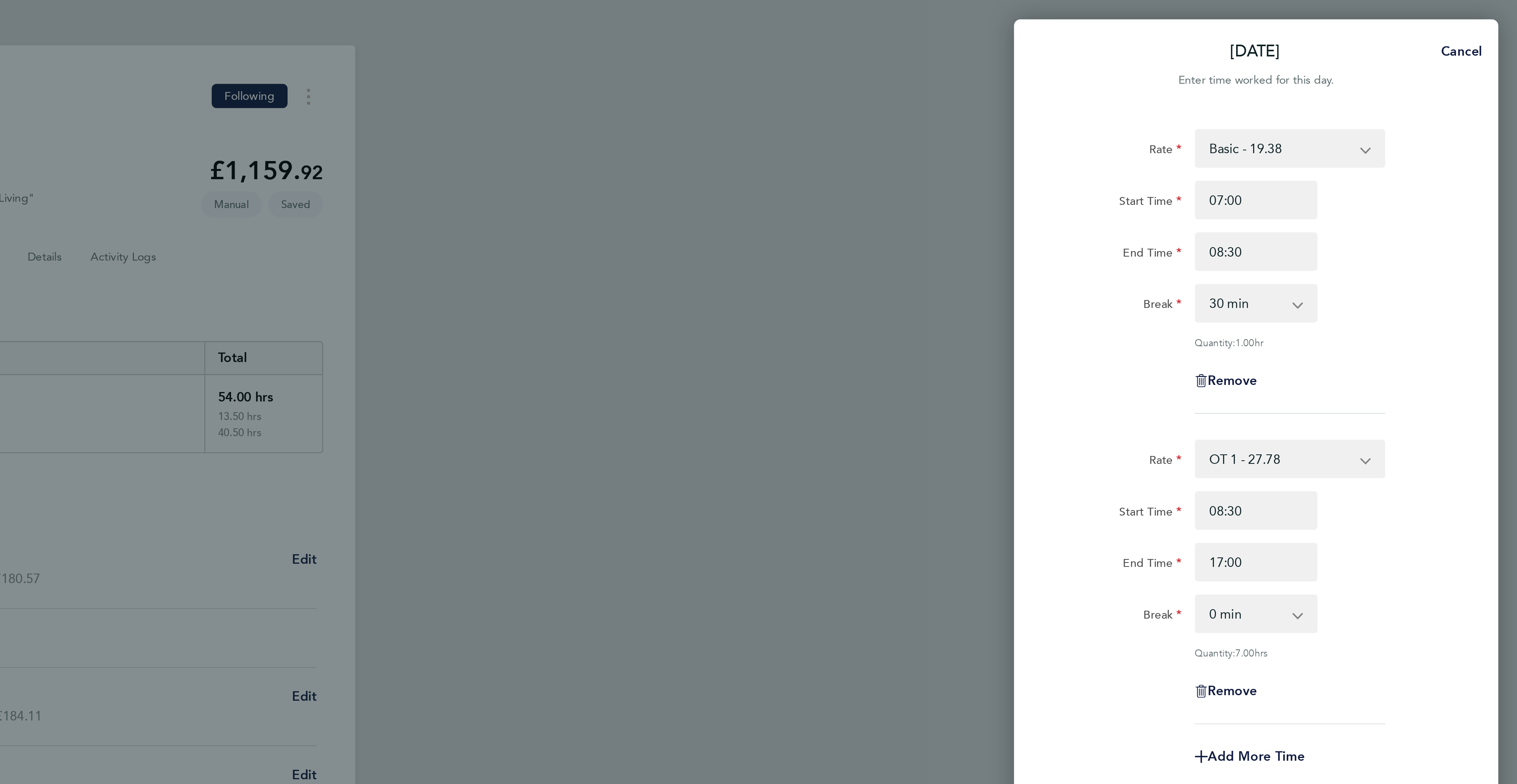
click at [1496, 295] on div "Rate Basic - 19.38 OT 1 - 27.78 OT2 - 36.49 Start Time 07:00 End Time 08:30 Bre…" at bounding box center [1389, 389] width 237 height 670
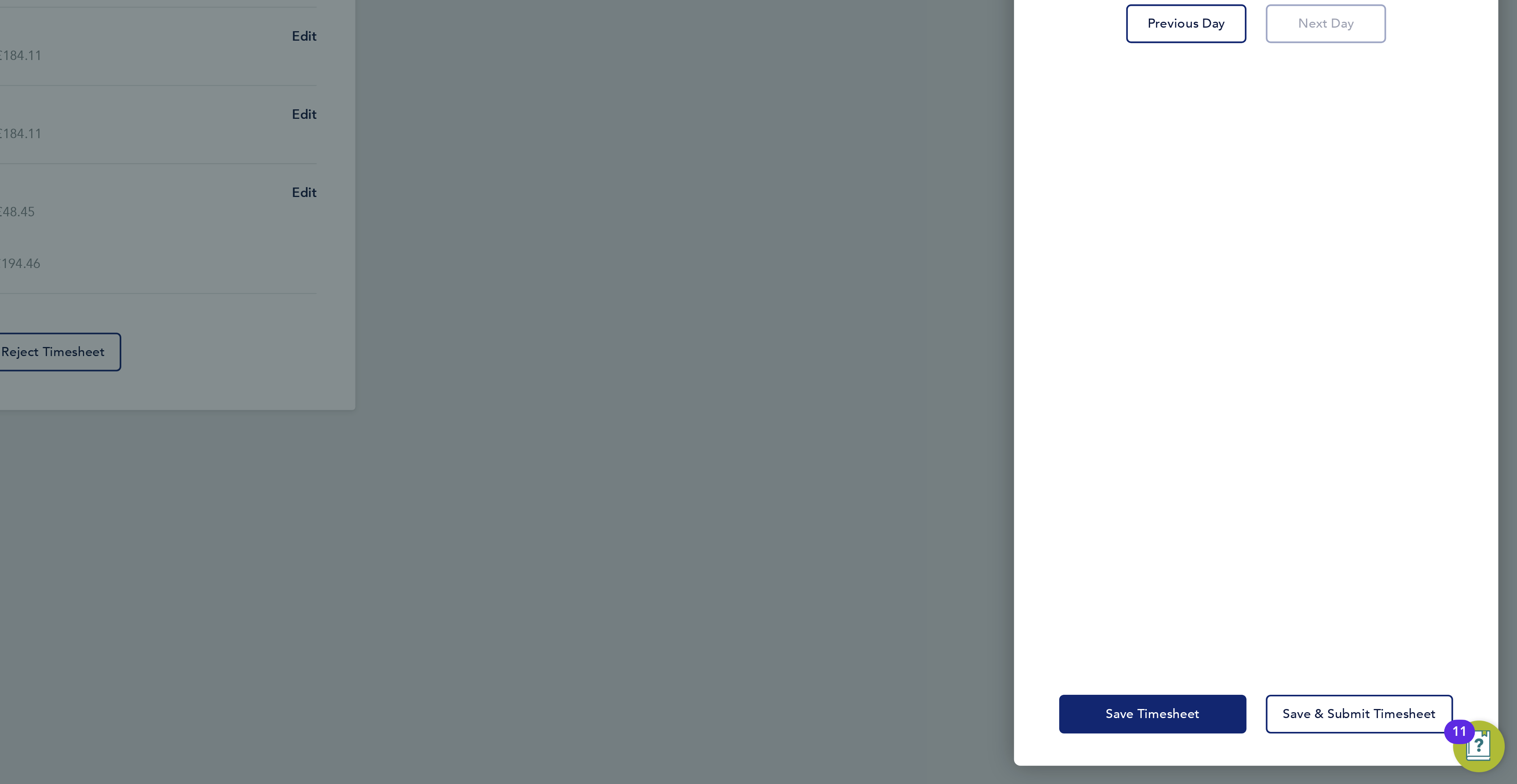
click at [1330, 745] on span "Save Timesheet" at bounding box center [1338, 749] width 46 height 8
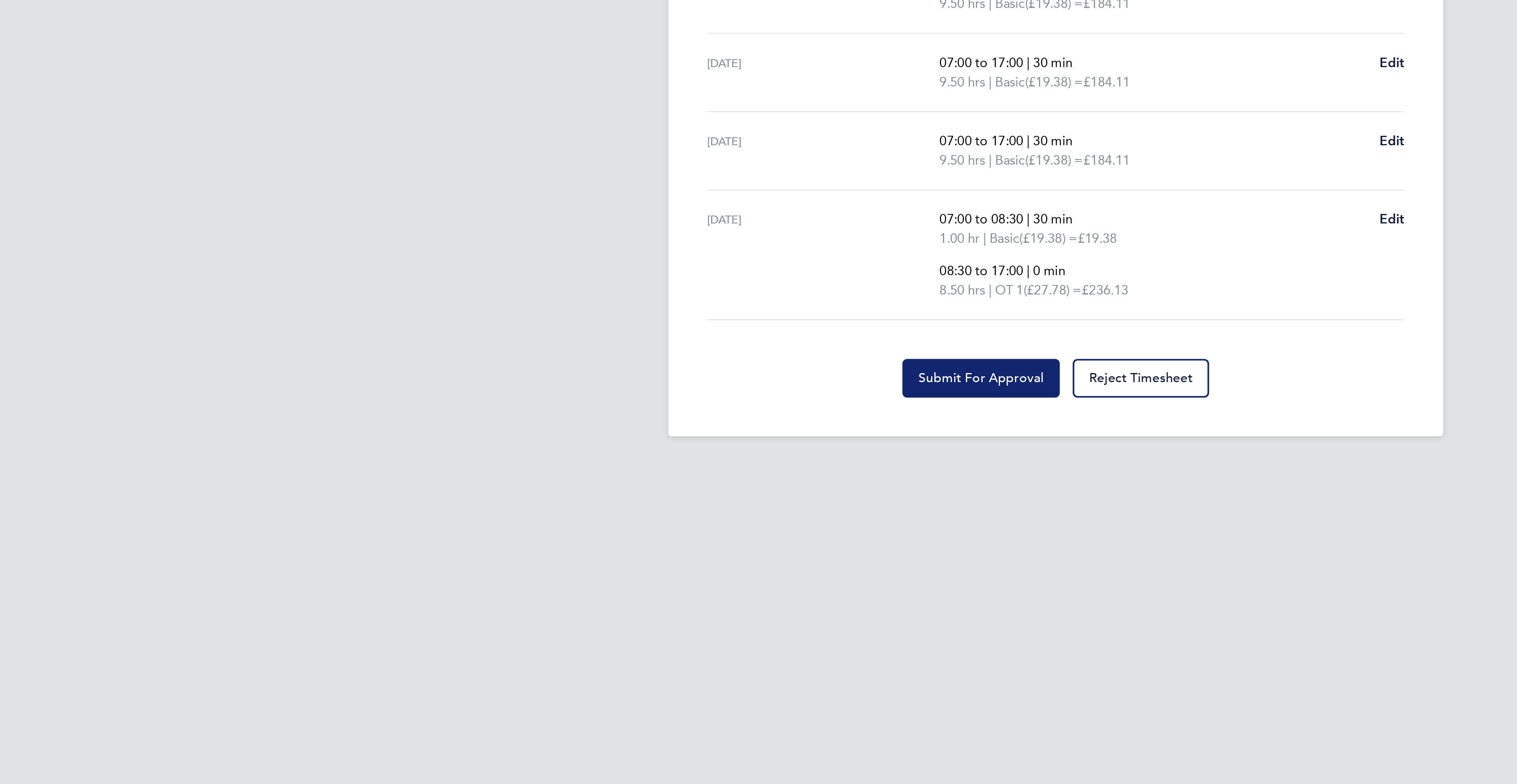
click at [712, 586] on div "Back Following [PERSON_NAME] Timesheet [DATE] - [DATE] £1,172. 52 "Gateman/Traf…" at bounding box center [758, 311] width 379 height 578
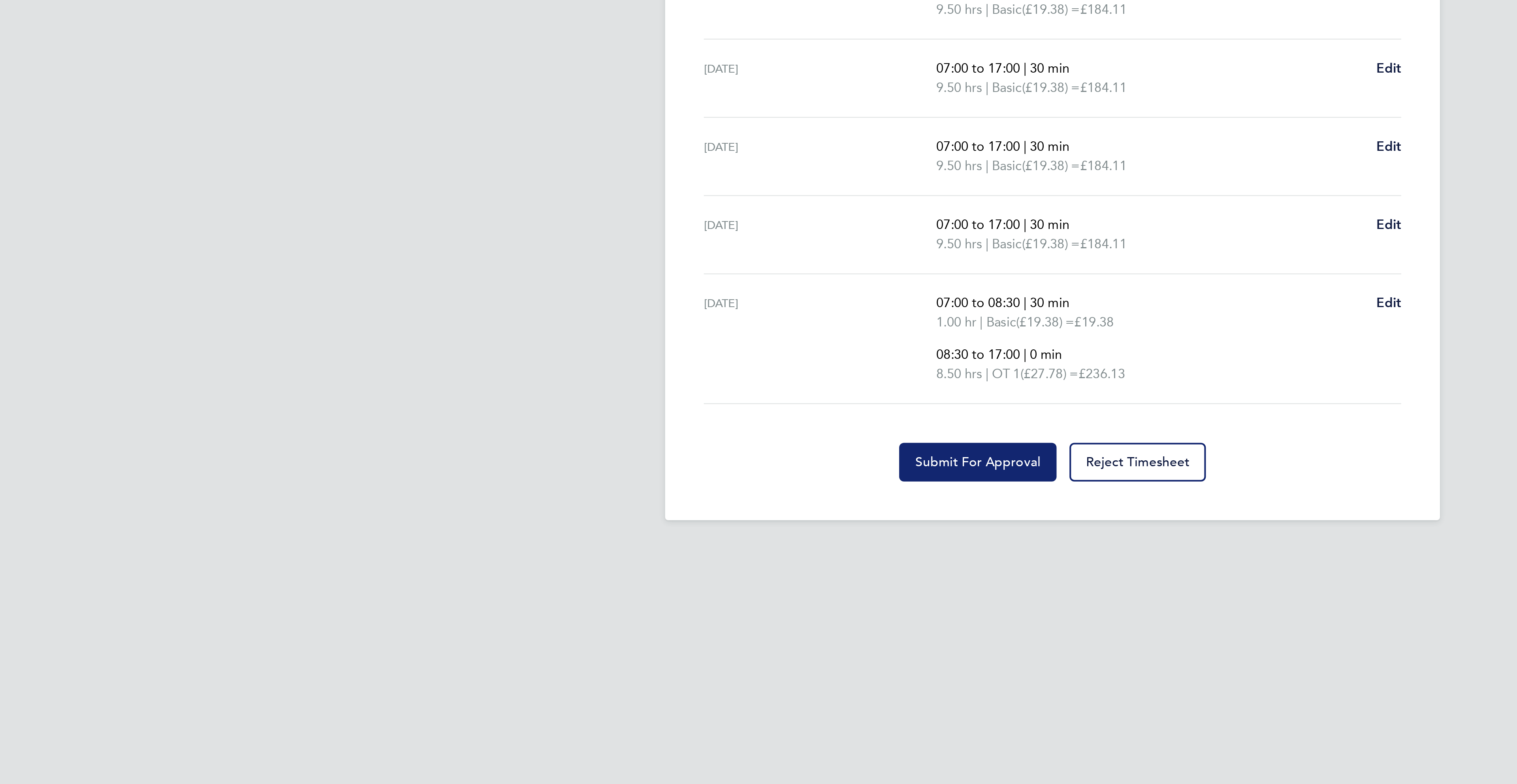
click at [709, 581] on button "Submit For Approval" at bounding box center [722, 572] width 77 height 19
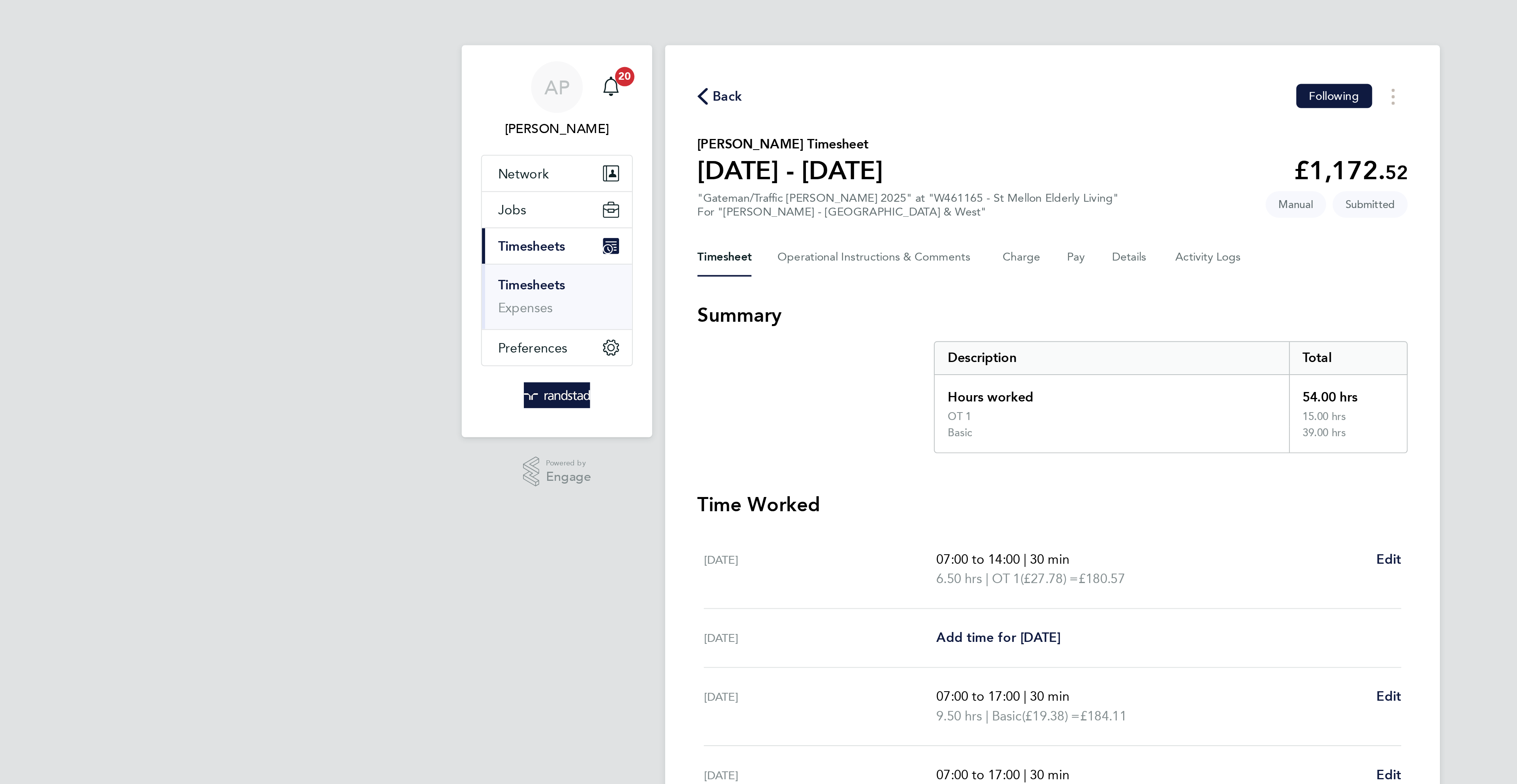
click at [594, 53] on div "Back Following" at bounding box center [758, 47] width 348 height 12
click at [594, 47] on span "Back" at bounding box center [599, 47] width 15 height 9
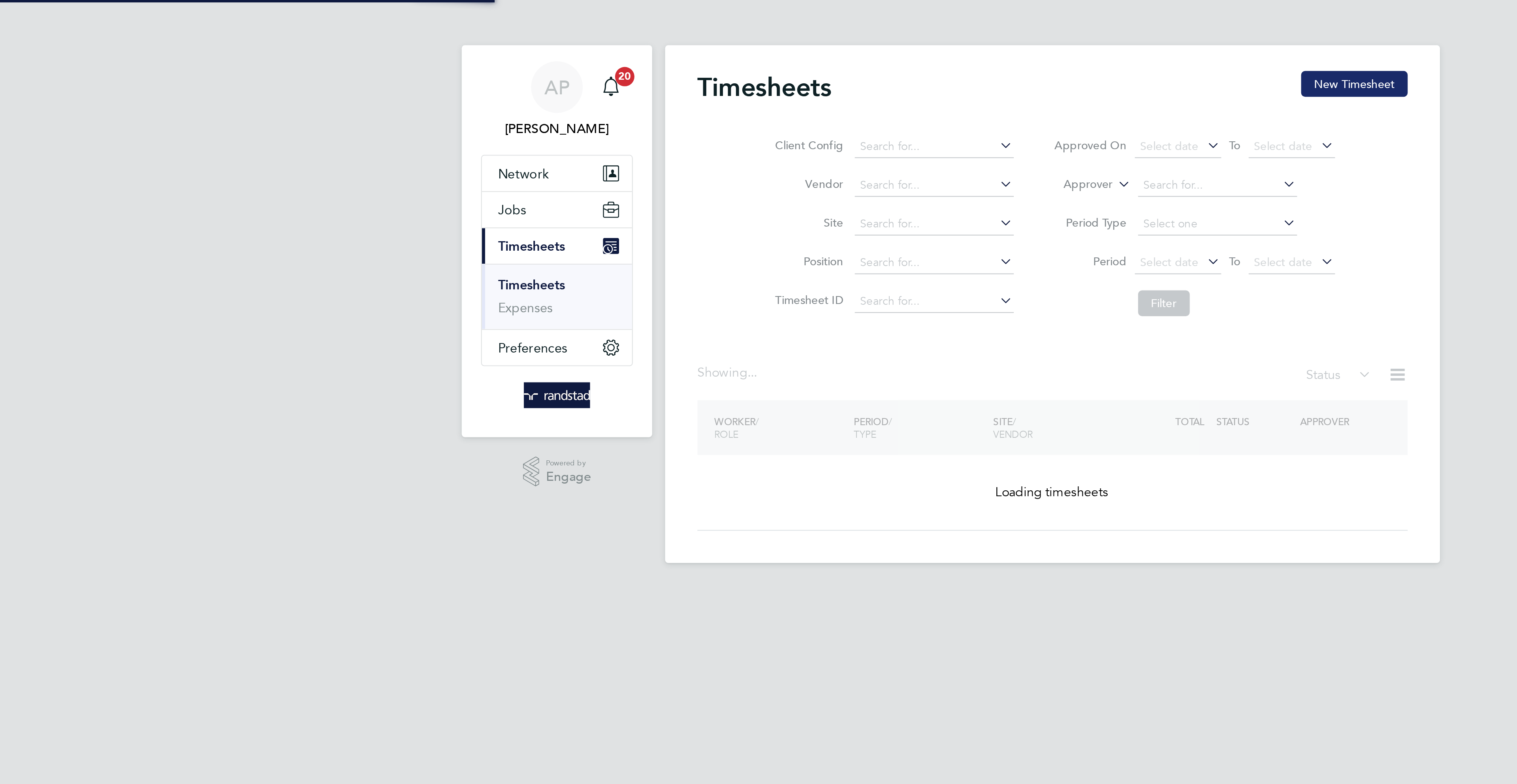
click at [899, 47] on button "New Timesheet" at bounding box center [906, 41] width 52 height 13
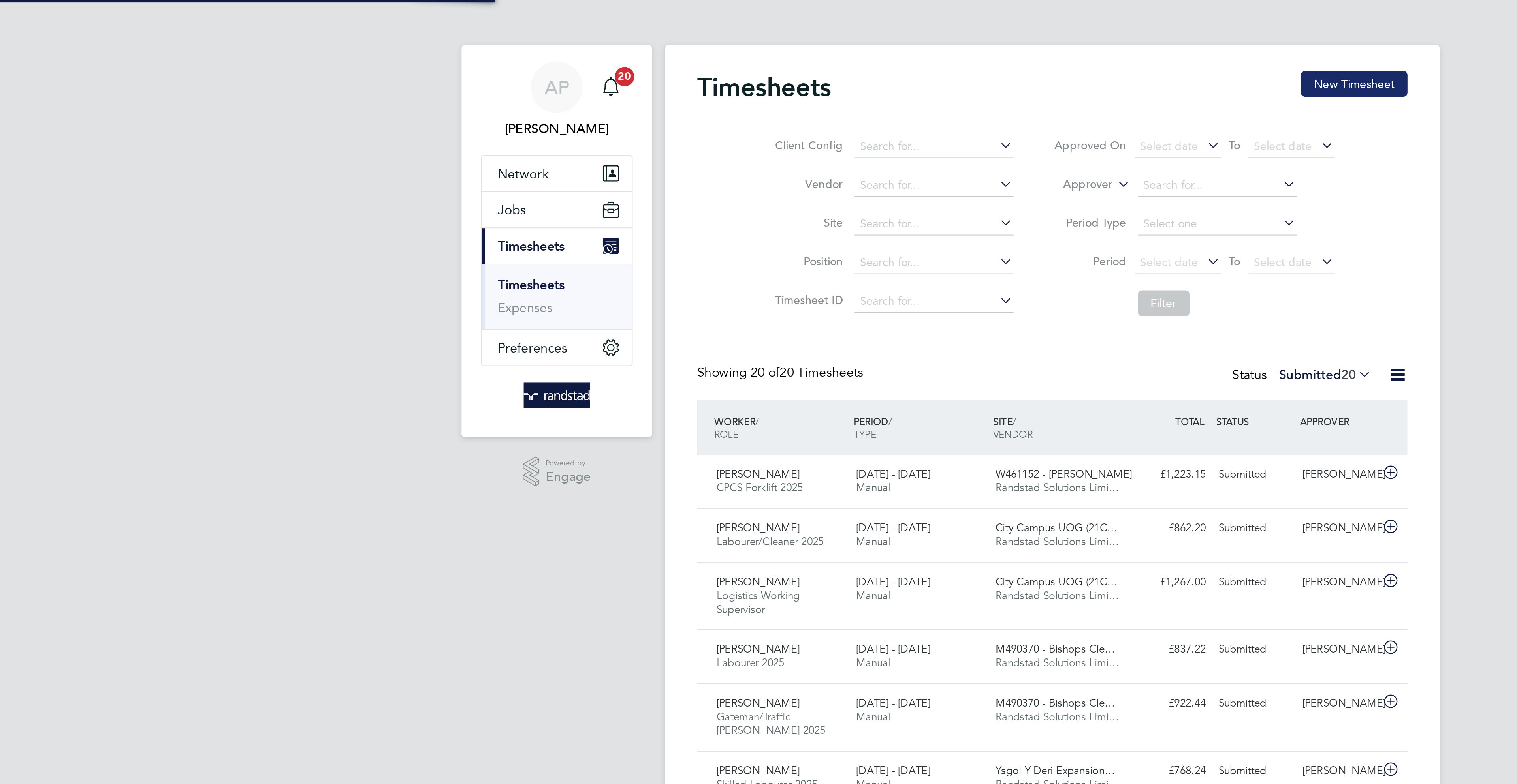
scroll to position [27, 69]
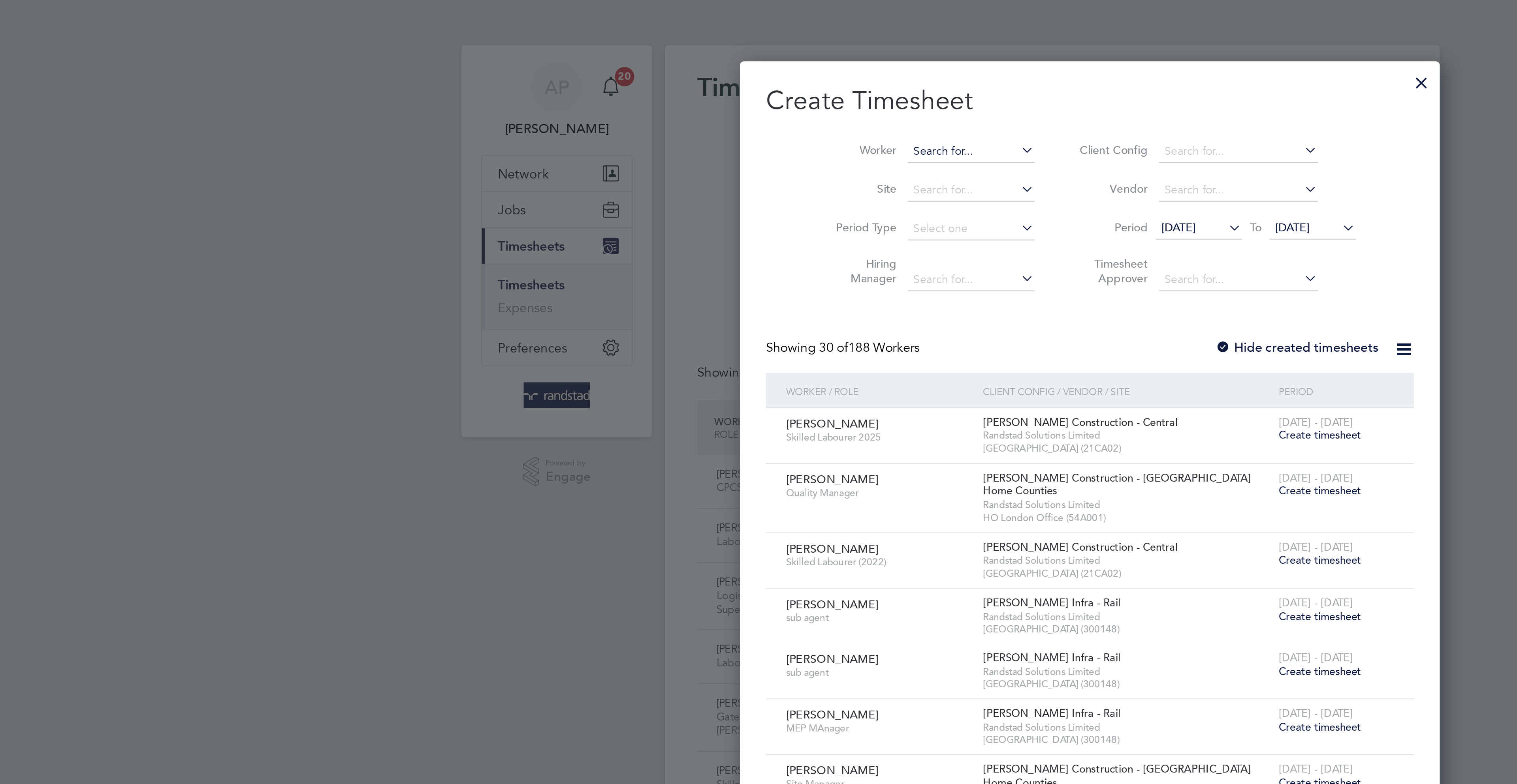
click at [709, 69] on input at bounding box center [719, 74] width 62 height 11
click at [719, 69] on input at bounding box center [719, 74] width 62 height 11
click at [719, 83] on b "[PERSON_NAME]" at bounding box center [742, 85] width 46 height 7
type input "[PERSON_NAME]"
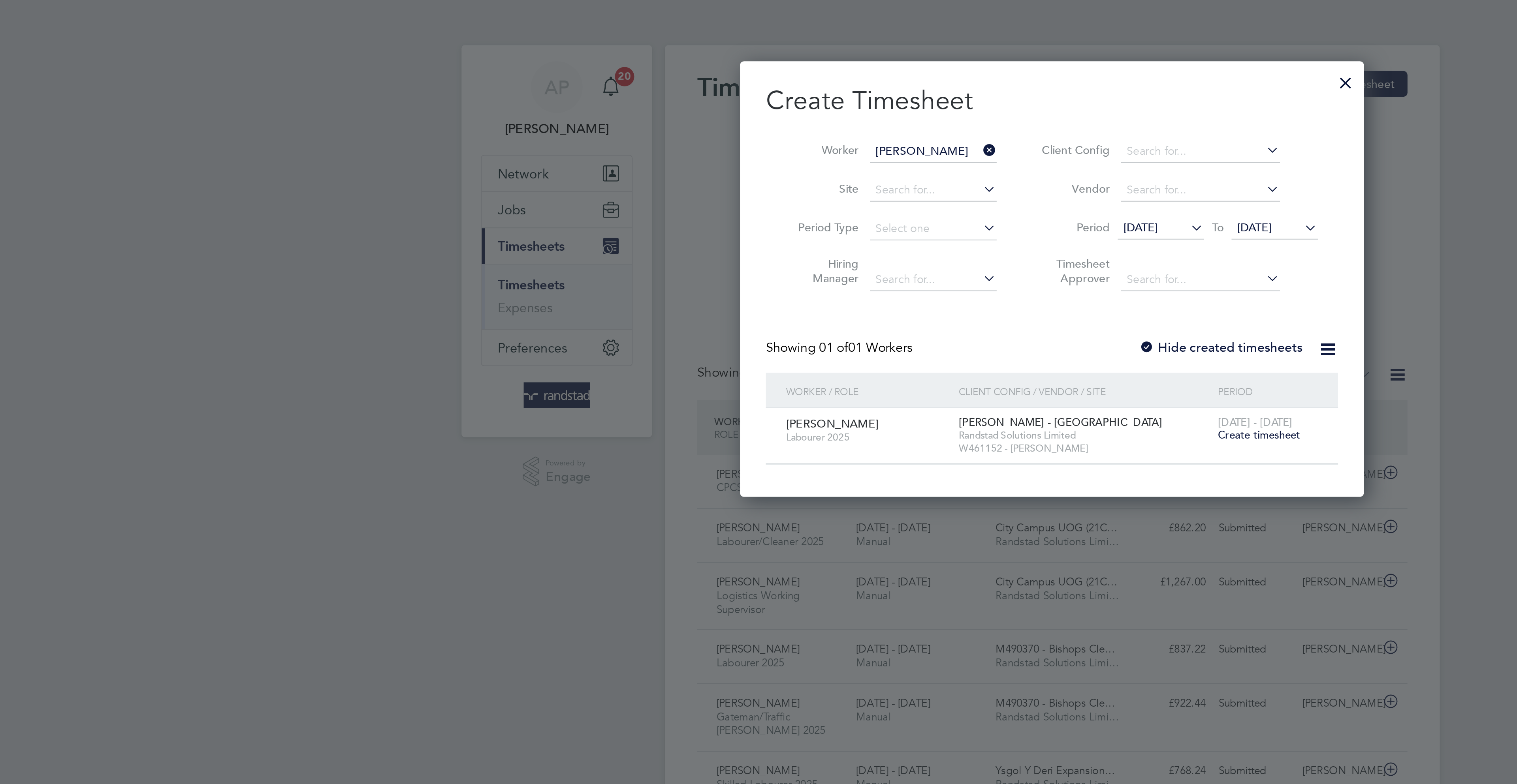
click at [866, 216] on span "Create timesheet" at bounding box center [859, 213] width 40 height 7
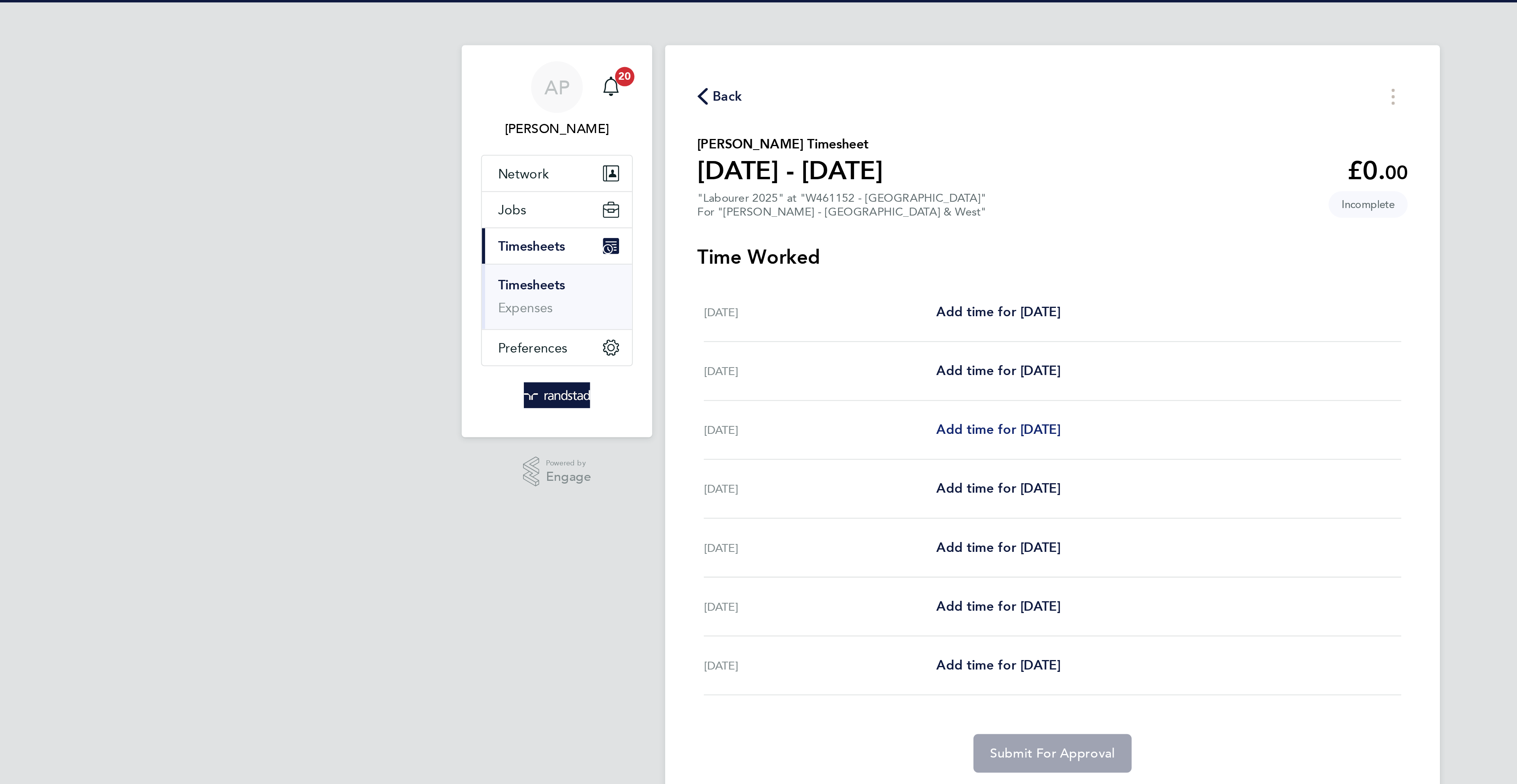
click at [719, 211] on span "Add time for [DATE]" at bounding box center [732, 210] width 61 height 7
select select "60"
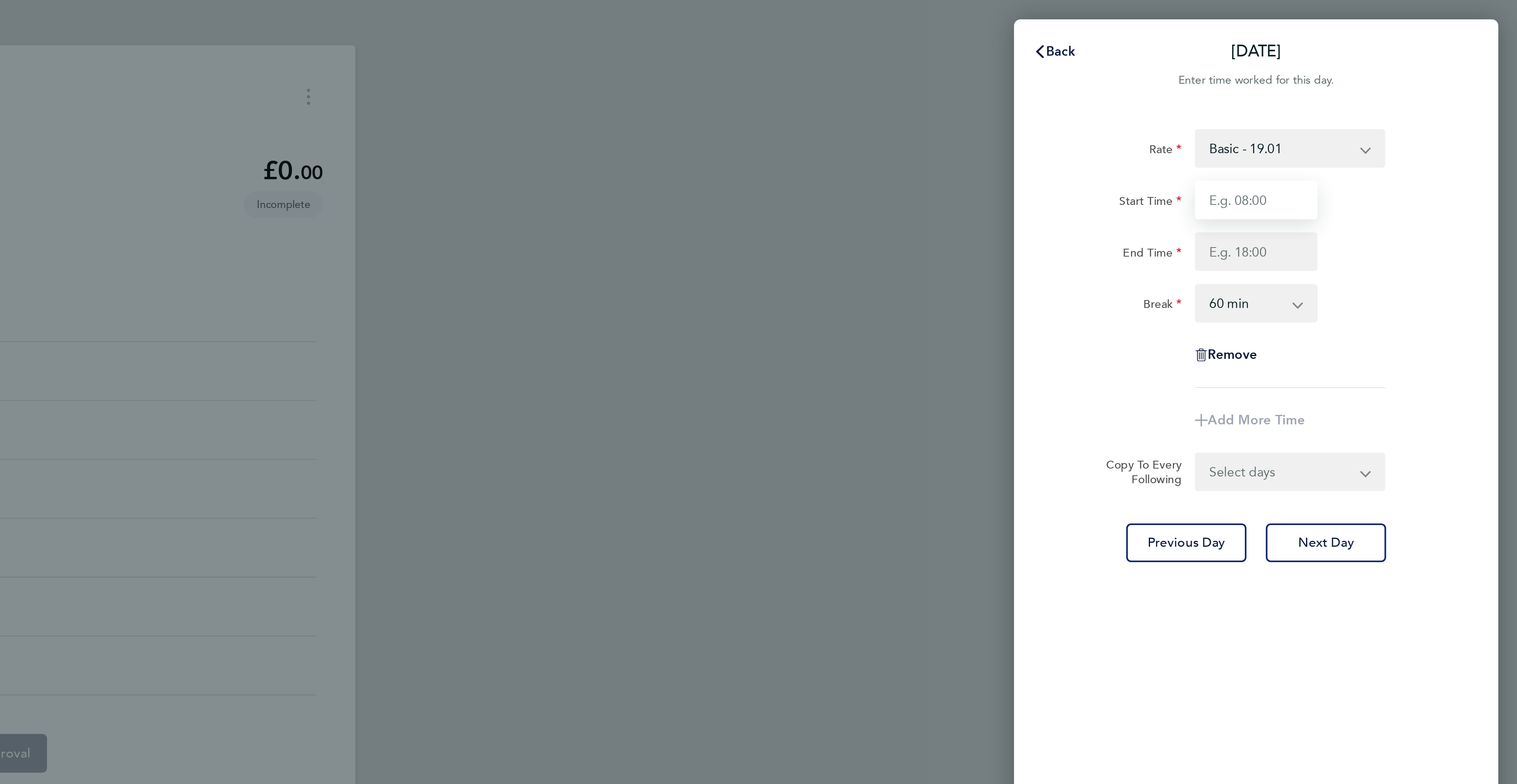
click at [1368, 101] on input "Start Time" at bounding box center [1389, 98] width 60 height 19
drag, startPoint x: 1372, startPoint y: 97, endPoint x: 1376, endPoint y: 95, distance: 4.5
click at [1373, 97] on input "7u:00" at bounding box center [1389, 98] width 60 height 19
click at [1384, 115] on input "End Time" at bounding box center [1389, 123] width 60 height 19
type input "07:00"
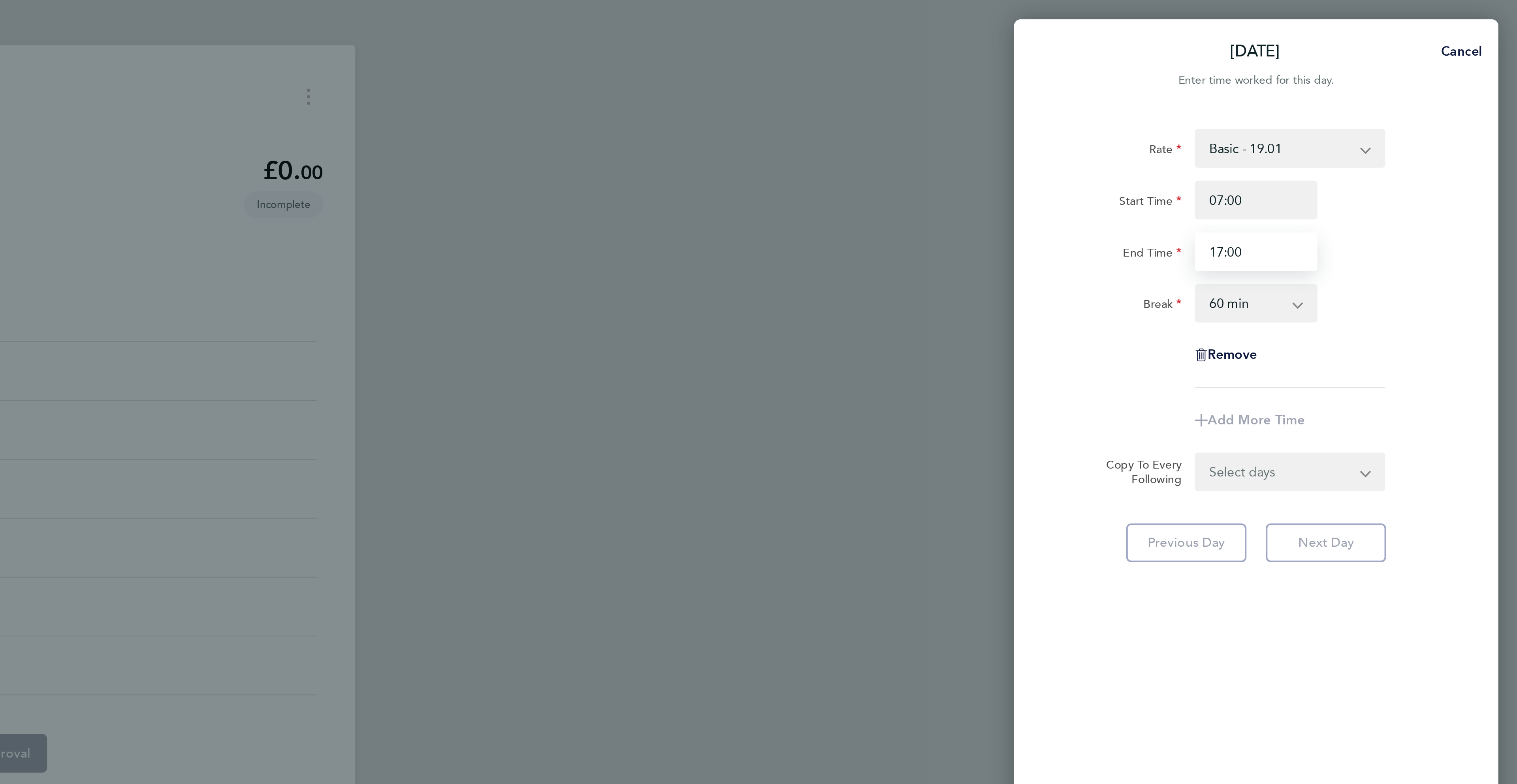
type input "17:00"
click at [1474, 155] on div "Break 0 min 15 min 30 min 45 min 60 min 75 min 90 min" at bounding box center [1388, 149] width 199 height 19
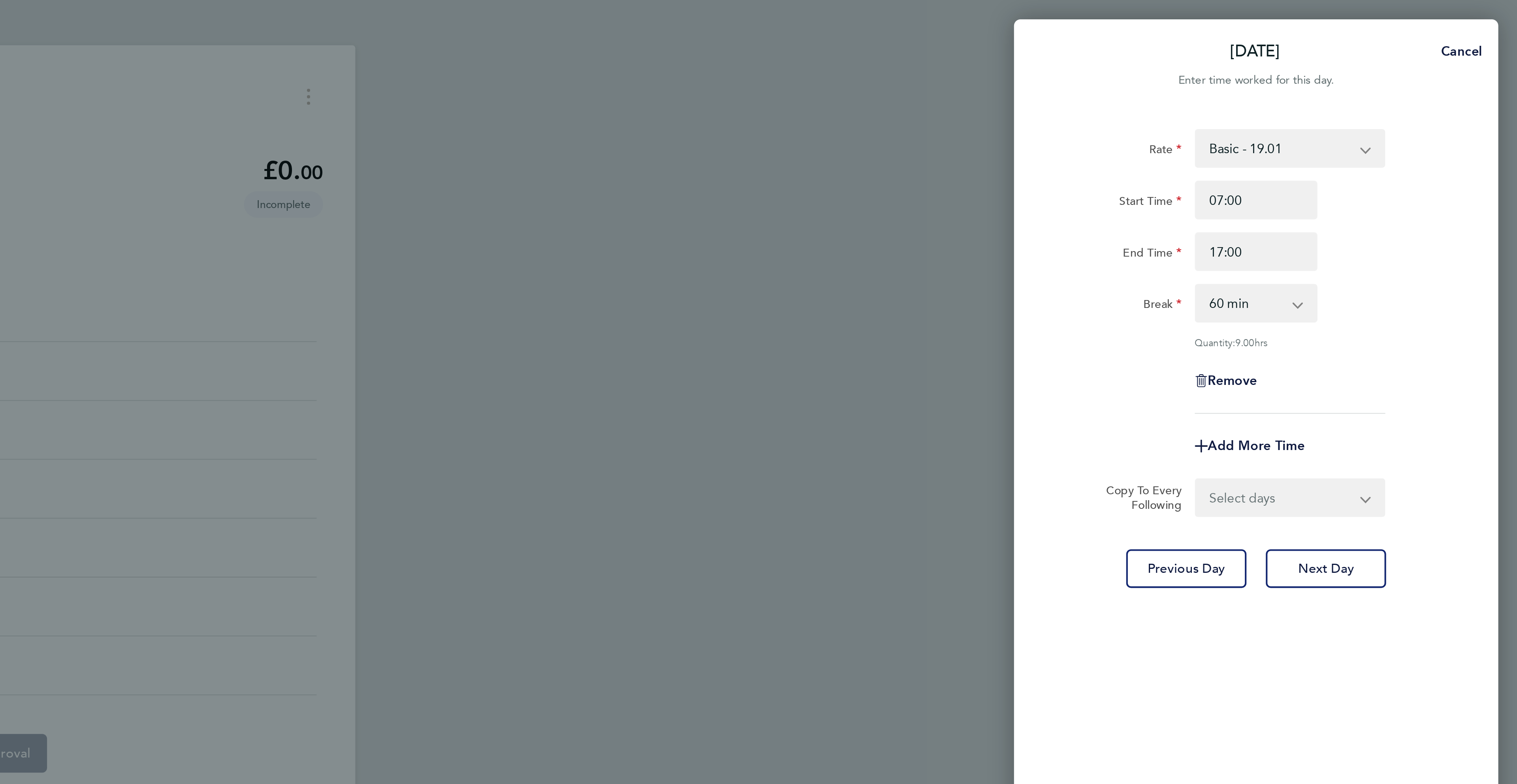
click at [1364, 149] on select "0 min 15 min 30 min 45 min 60 min 75 min 90 min" at bounding box center [1384, 149] width 49 height 17
select select "30"
click at [1360, 140] on select "0 min 15 min 30 min 45 min 60 min 75 min 90 min" at bounding box center [1384, 149] width 49 height 17
click at [1424, 246] on select "Select days Day [DATE] [DATE] [DATE] [DATE]" at bounding box center [1401, 244] width 83 height 17
select select "DAY"
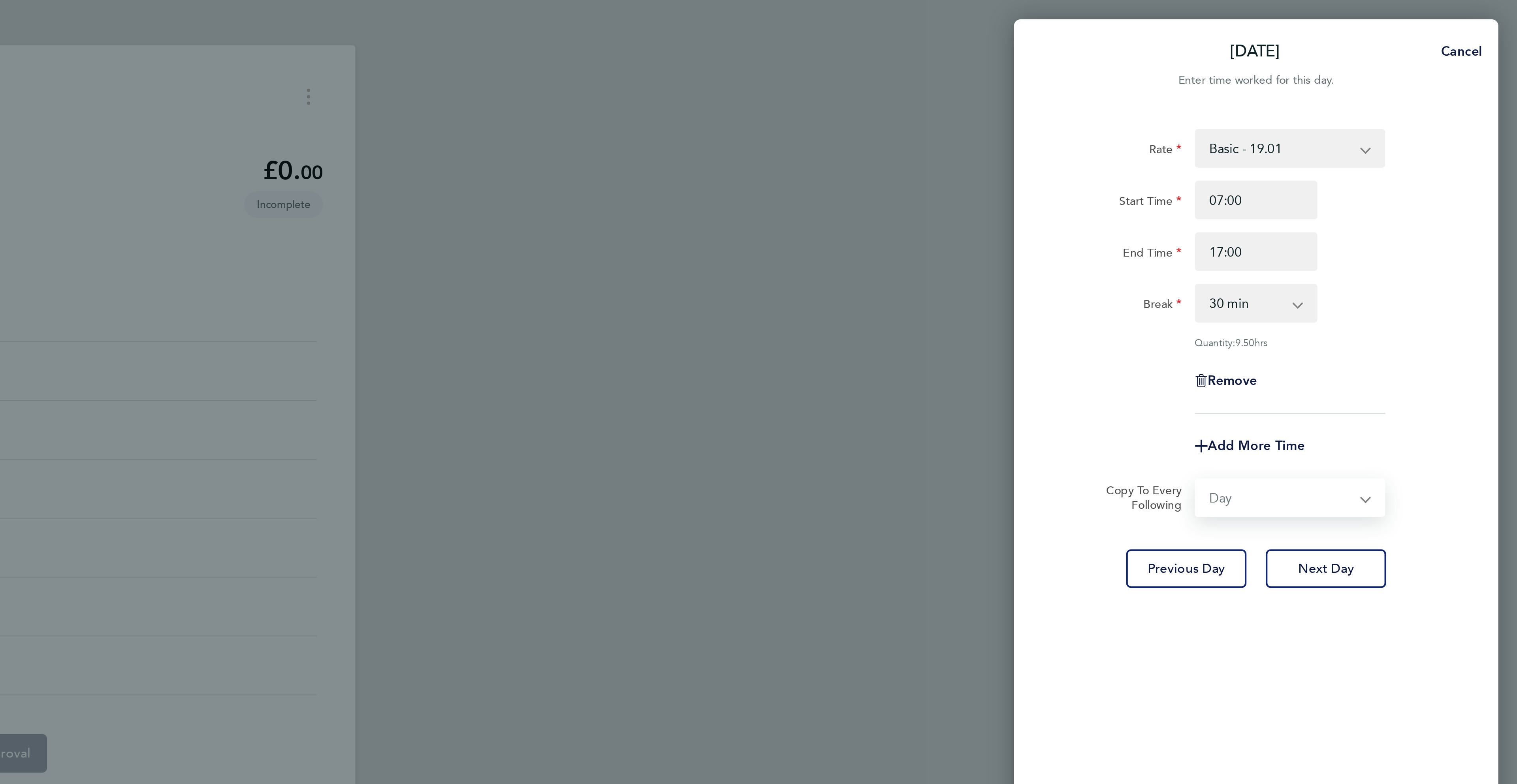
click at [1360, 235] on select "Select days Day [DATE] [DATE] [DATE] [DATE]" at bounding box center [1401, 244] width 83 height 17
select select "[DATE]"
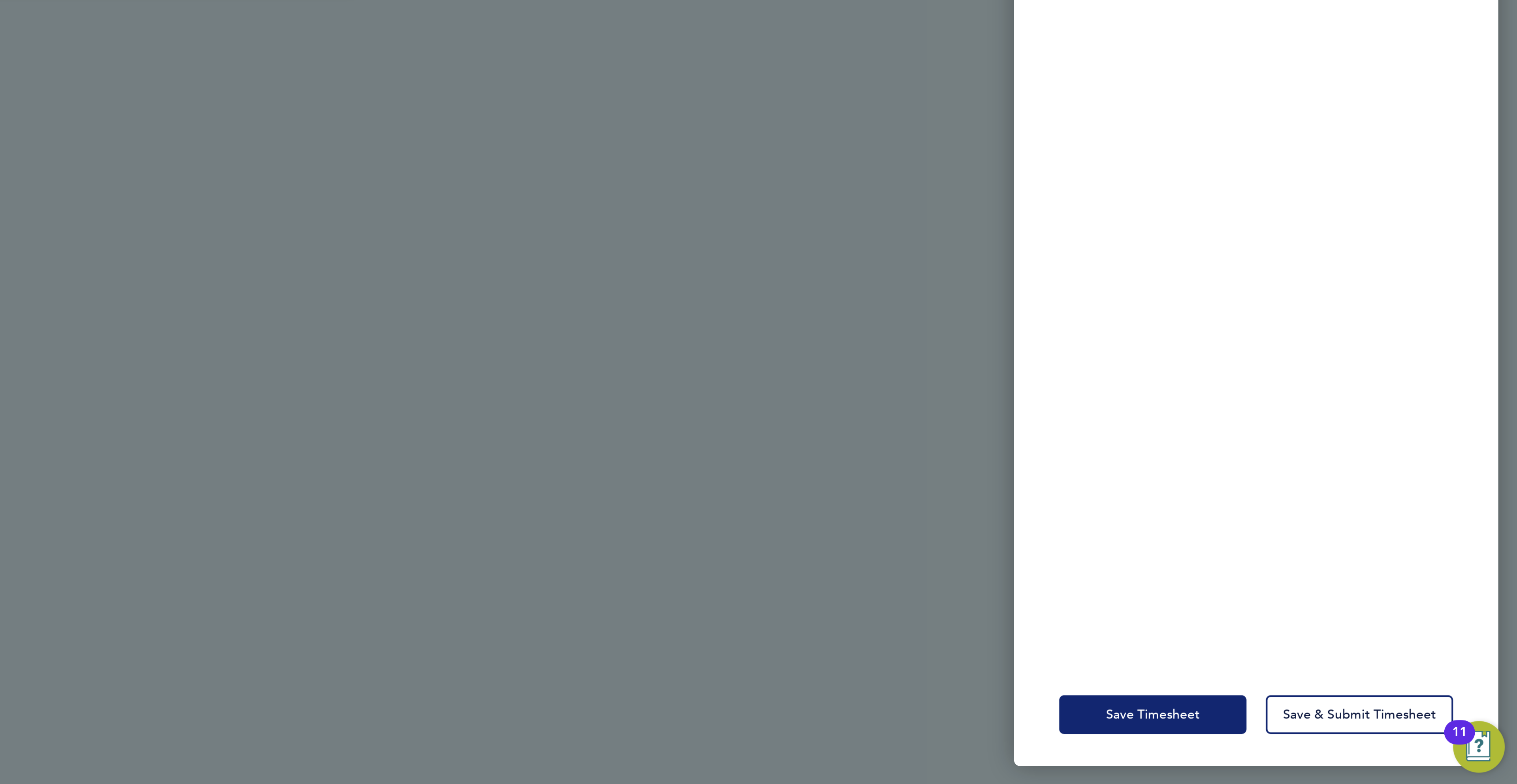
click at [1328, 740] on button "Save Timesheet" at bounding box center [1338, 749] width 92 height 19
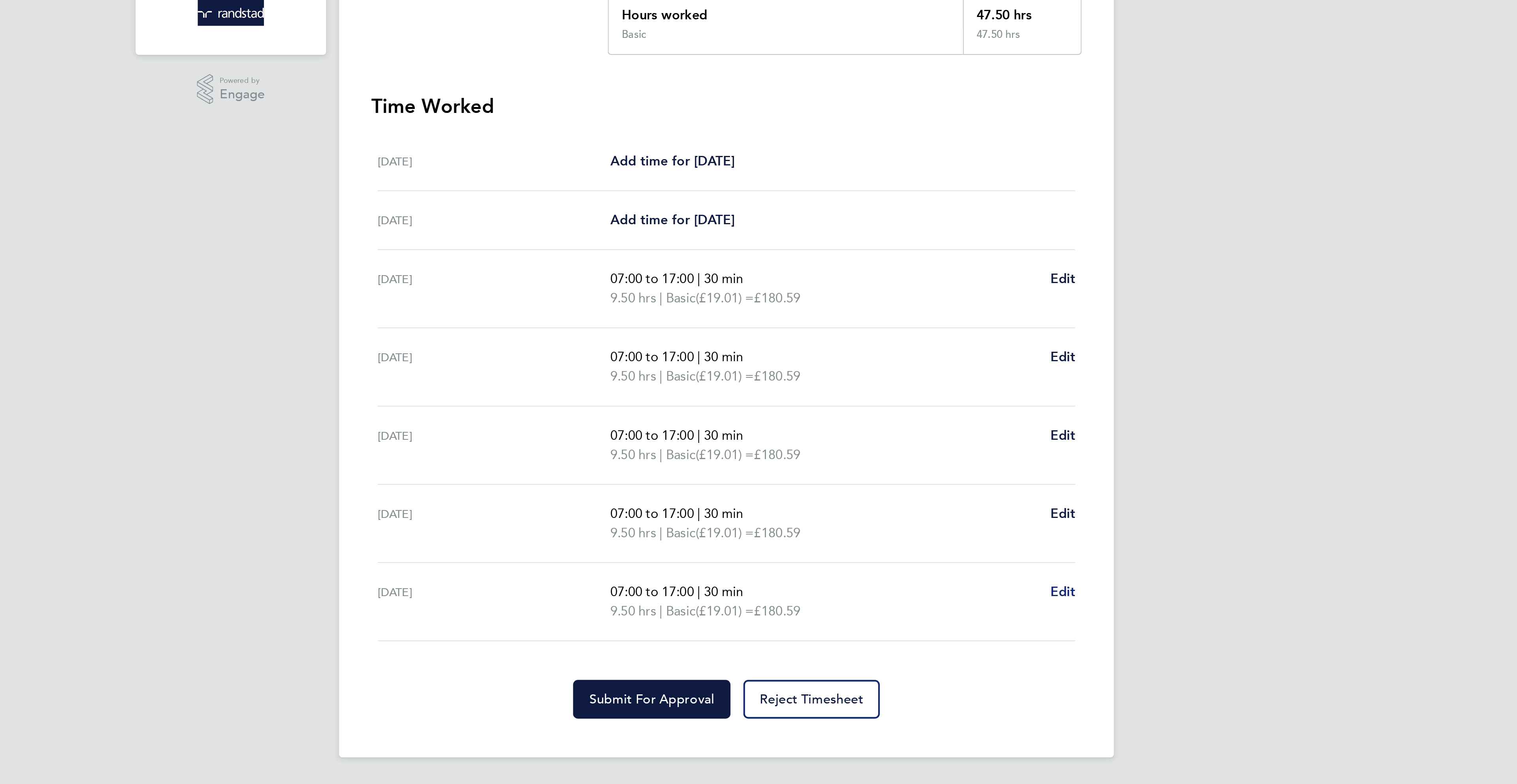
click at [924, 478] on span "Edit" at bounding box center [923, 476] width 12 height 7
select select "30"
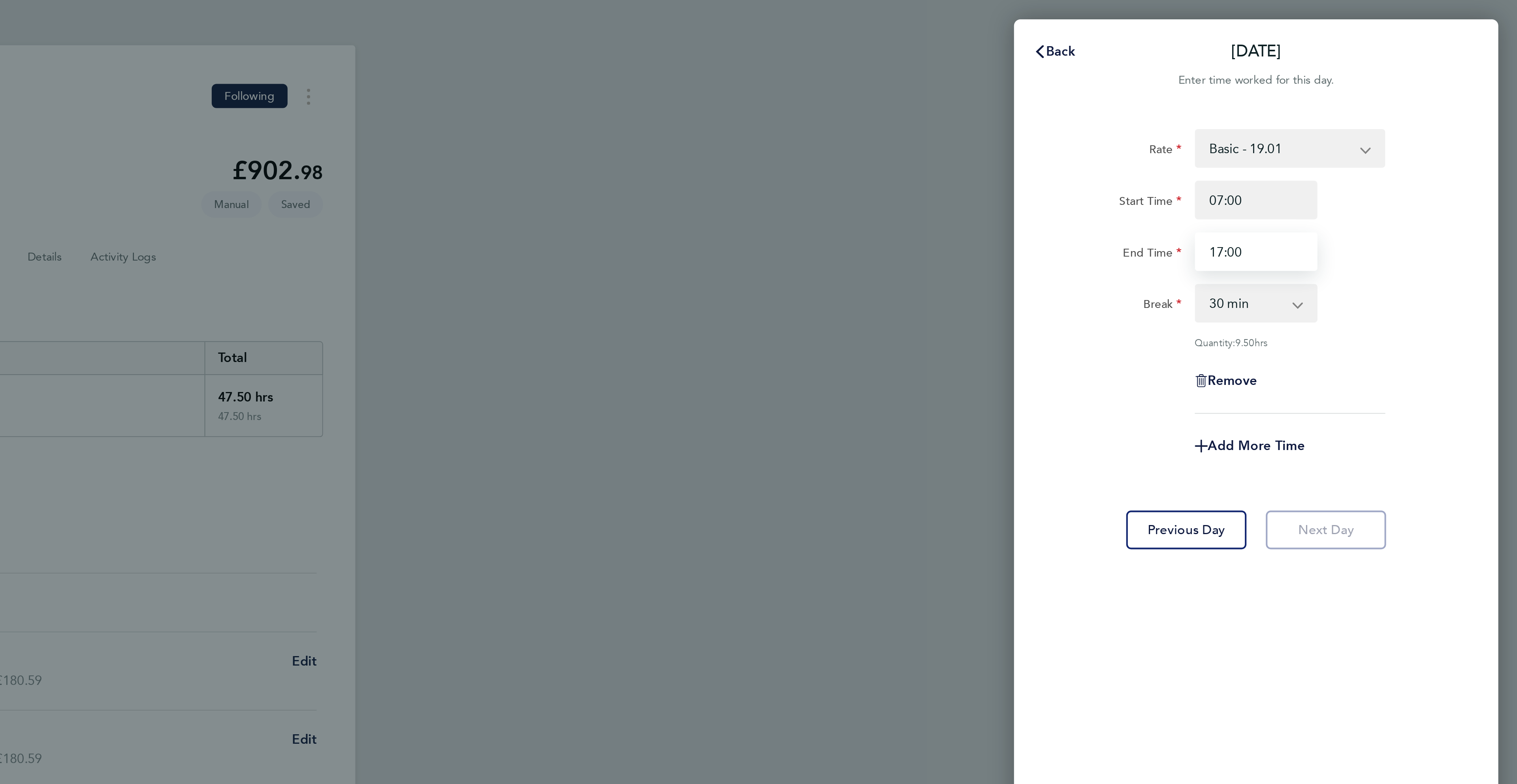
click at [1371, 123] on input "17:00" at bounding box center [1389, 123] width 60 height 19
type input "16:30"
click at [1511, 113] on div "Back [DATE] Enter time worked for this day. Rate Basic - 19.01 Overtime - 27.22…" at bounding box center [758, 392] width 1517 height 784
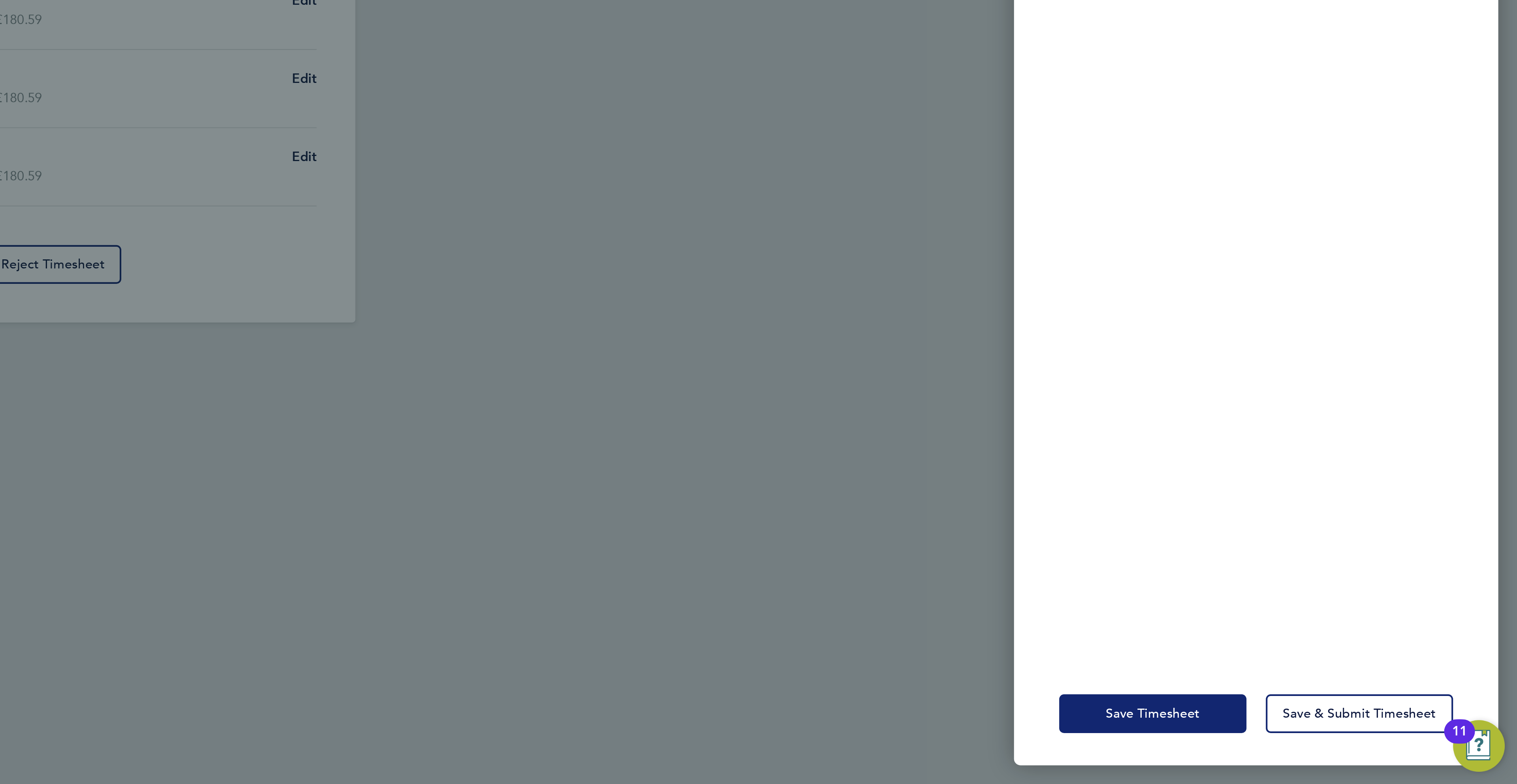
click at [1344, 755] on button "Save Timesheet" at bounding box center [1338, 749] width 92 height 19
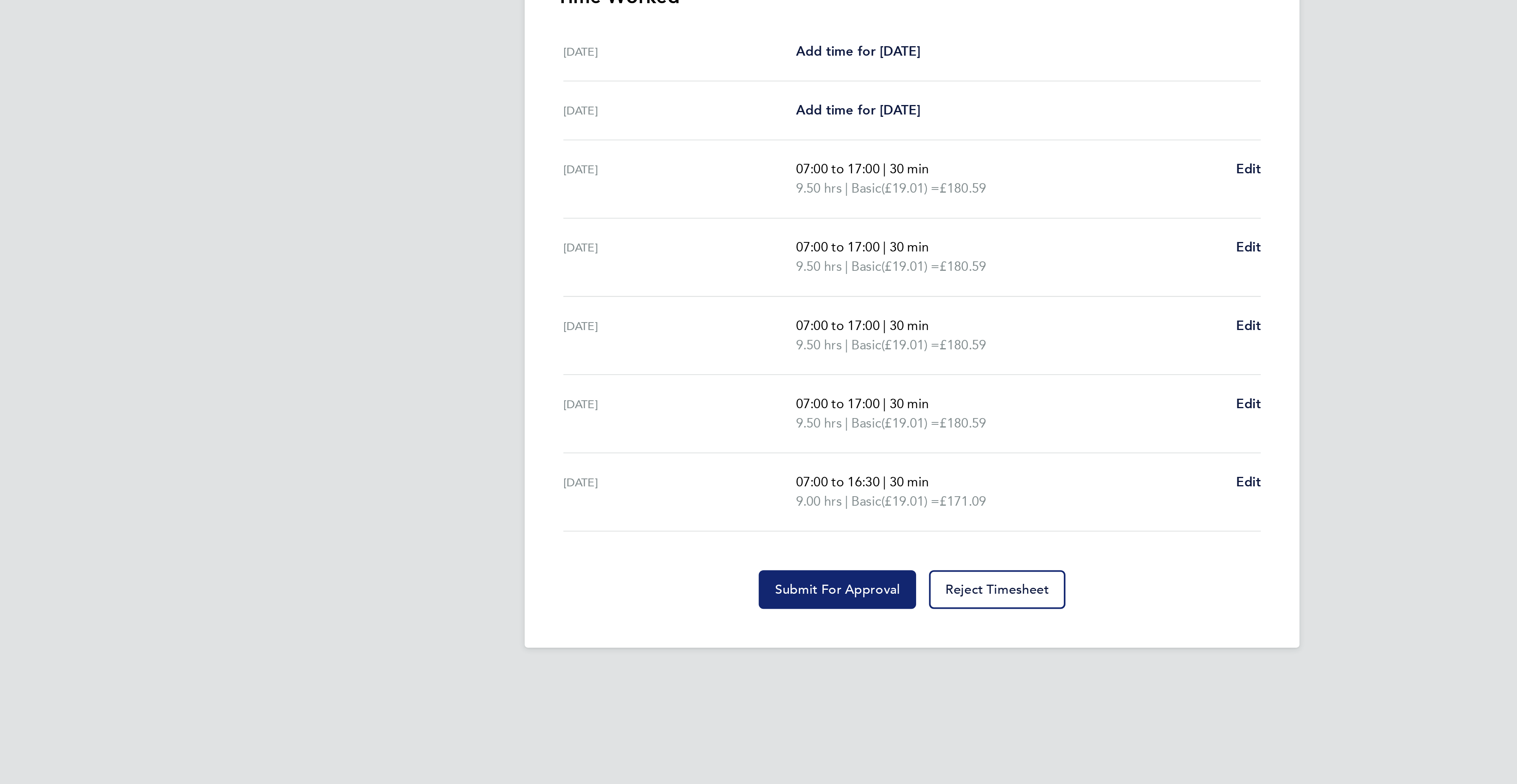
click at [718, 531] on span "Submit For Approval" at bounding box center [722, 530] width 61 height 8
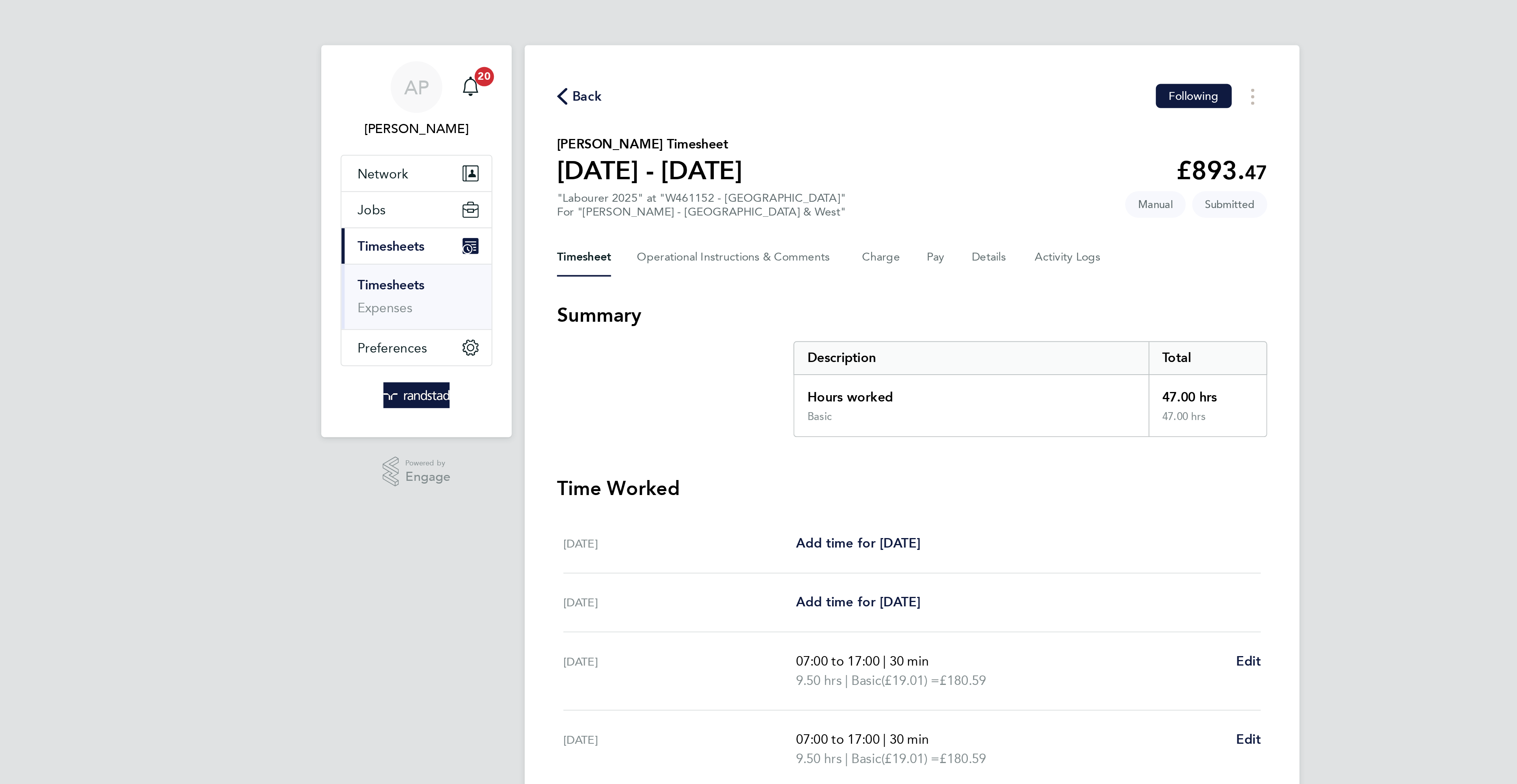
click at [600, 47] on span "Back" at bounding box center [599, 47] width 15 height 9
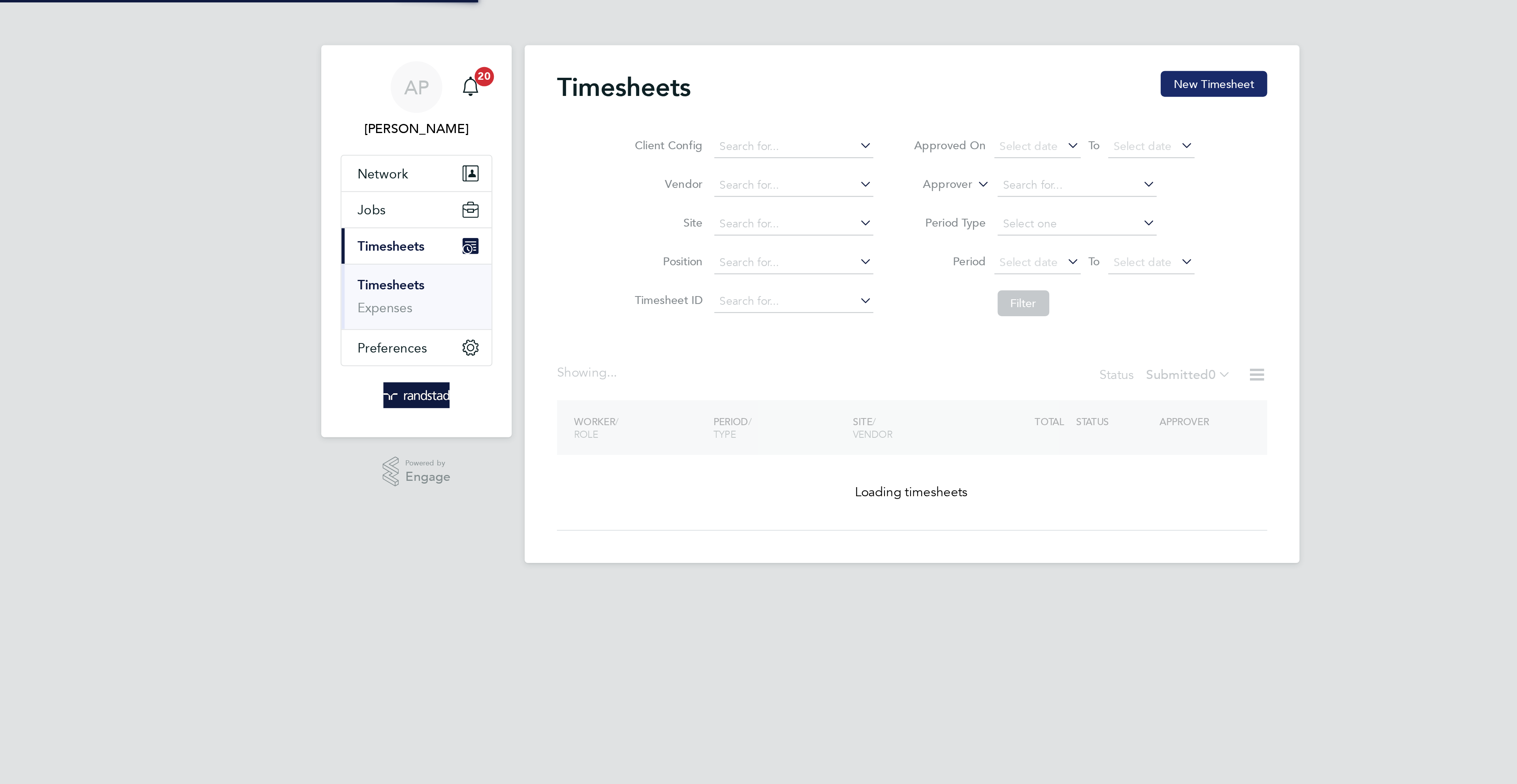
click at [888, 35] on button "New Timesheet" at bounding box center [906, 41] width 52 height 13
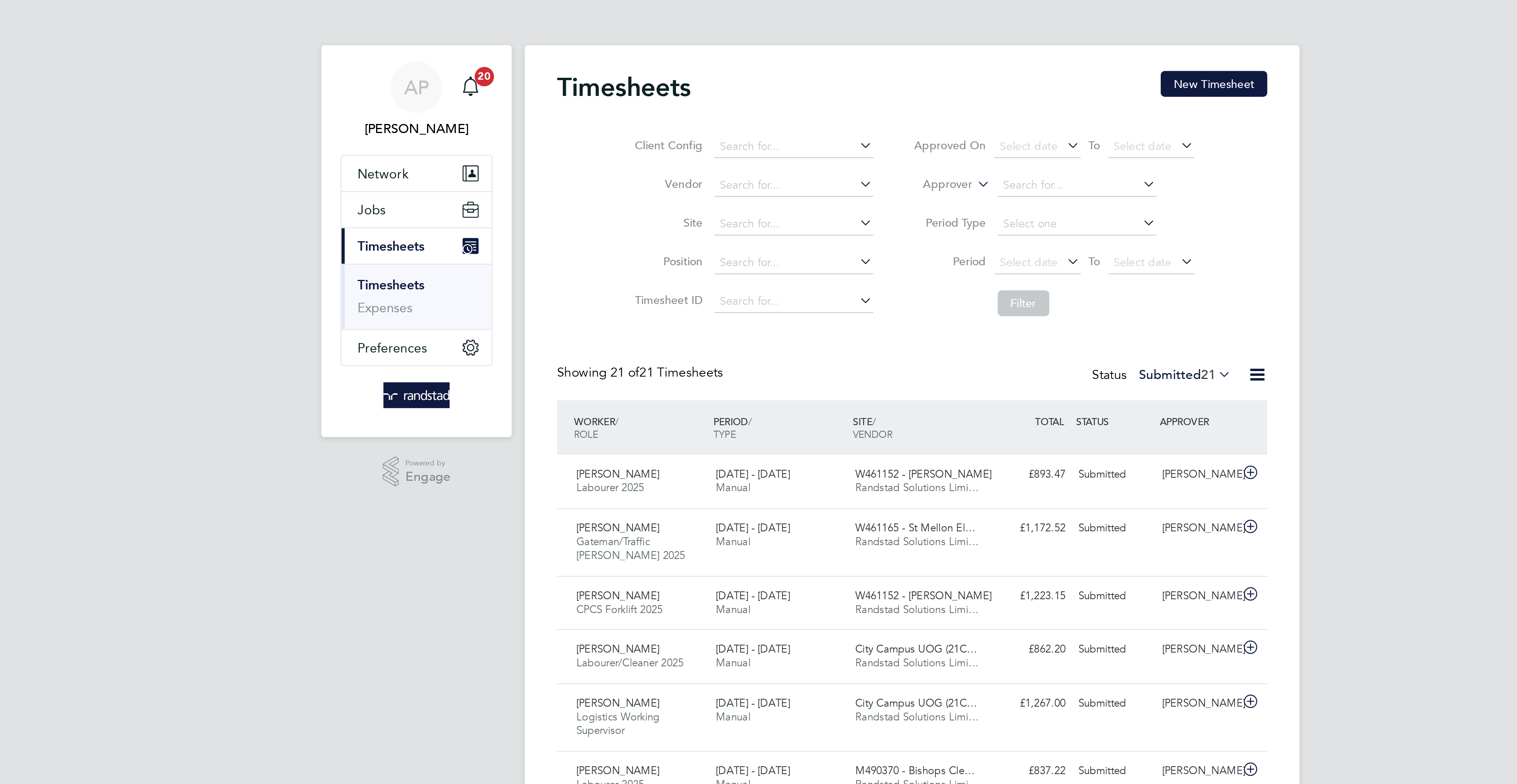
scroll to position [21, 69]
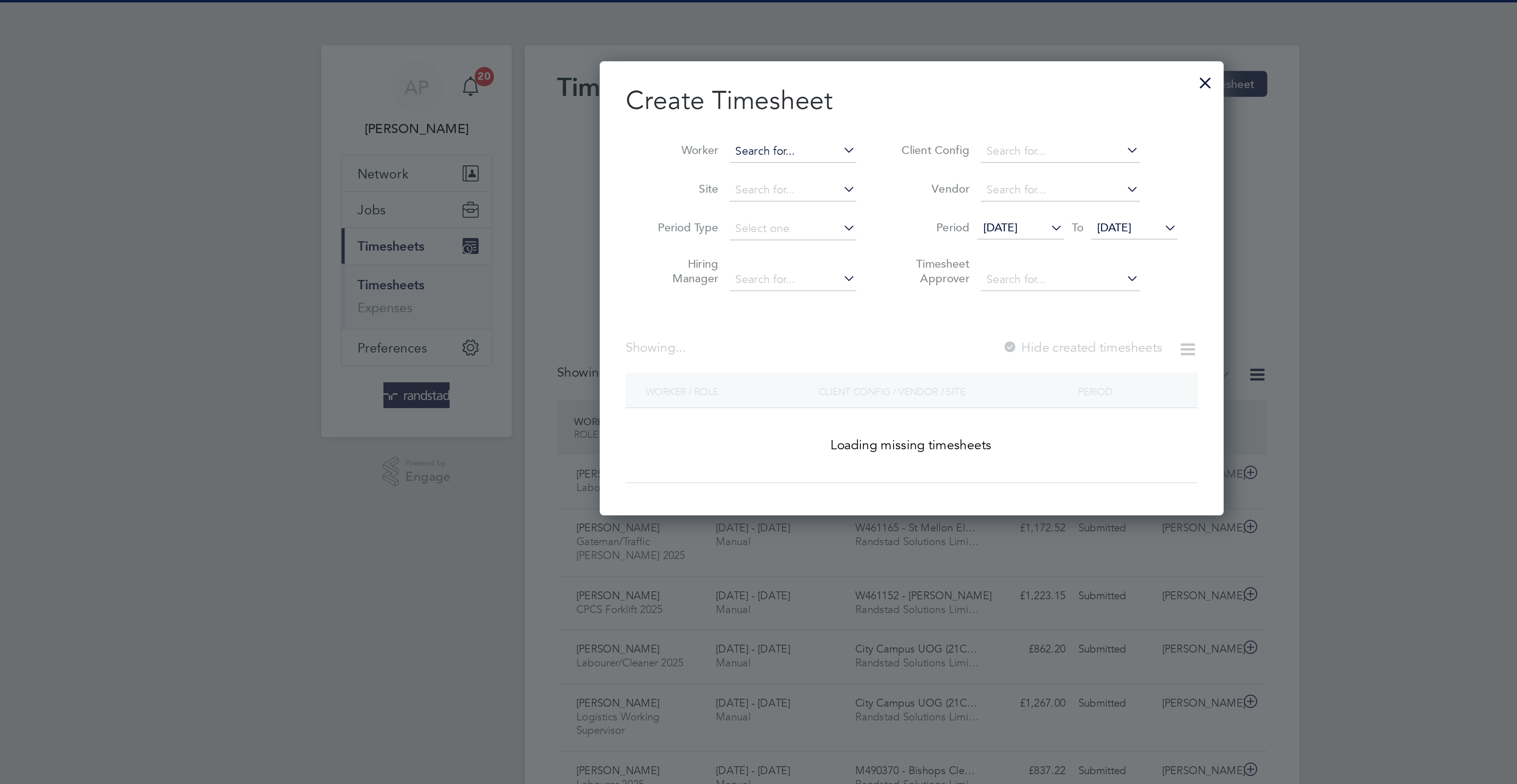
click at [675, 73] on input at bounding box center [700, 74] width 62 height 11
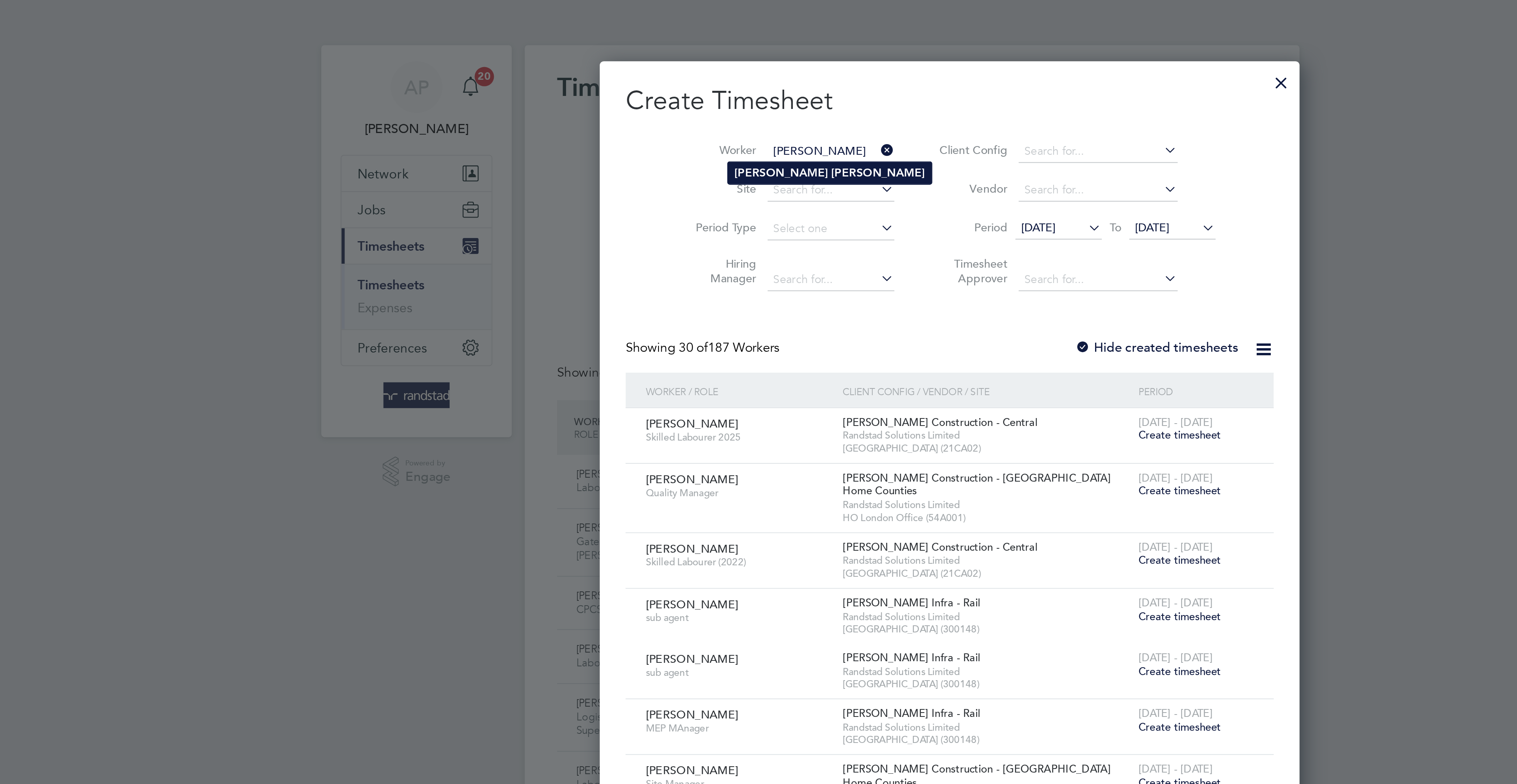
click at [687, 79] on li "[PERSON_NAME]" at bounding box center [718, 85] width 99 height 11
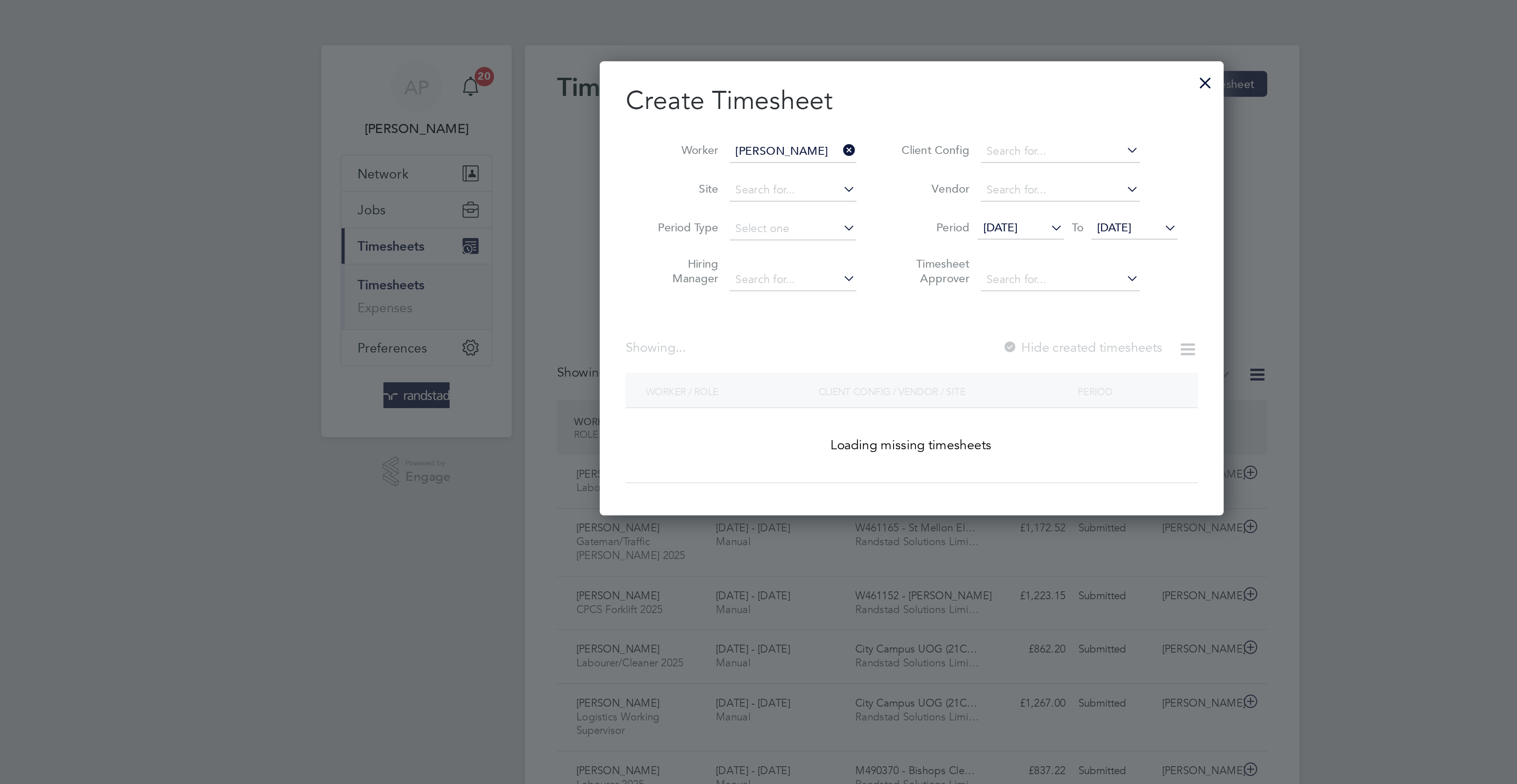
type input "[PERSON_NAME]"
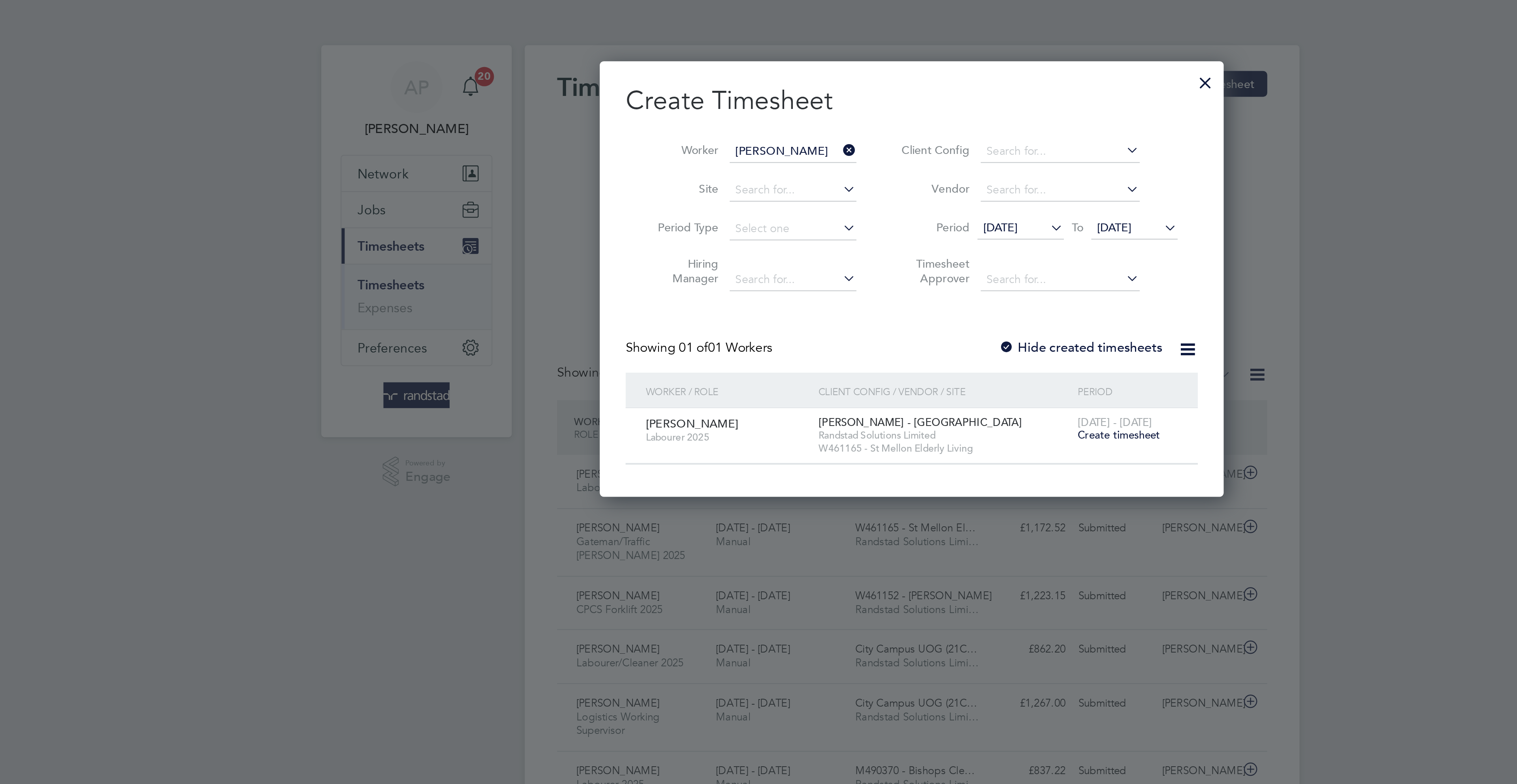
click at [866, 216] on span "Create timesheet" at bounding box center [859, 213] width 40 height 7
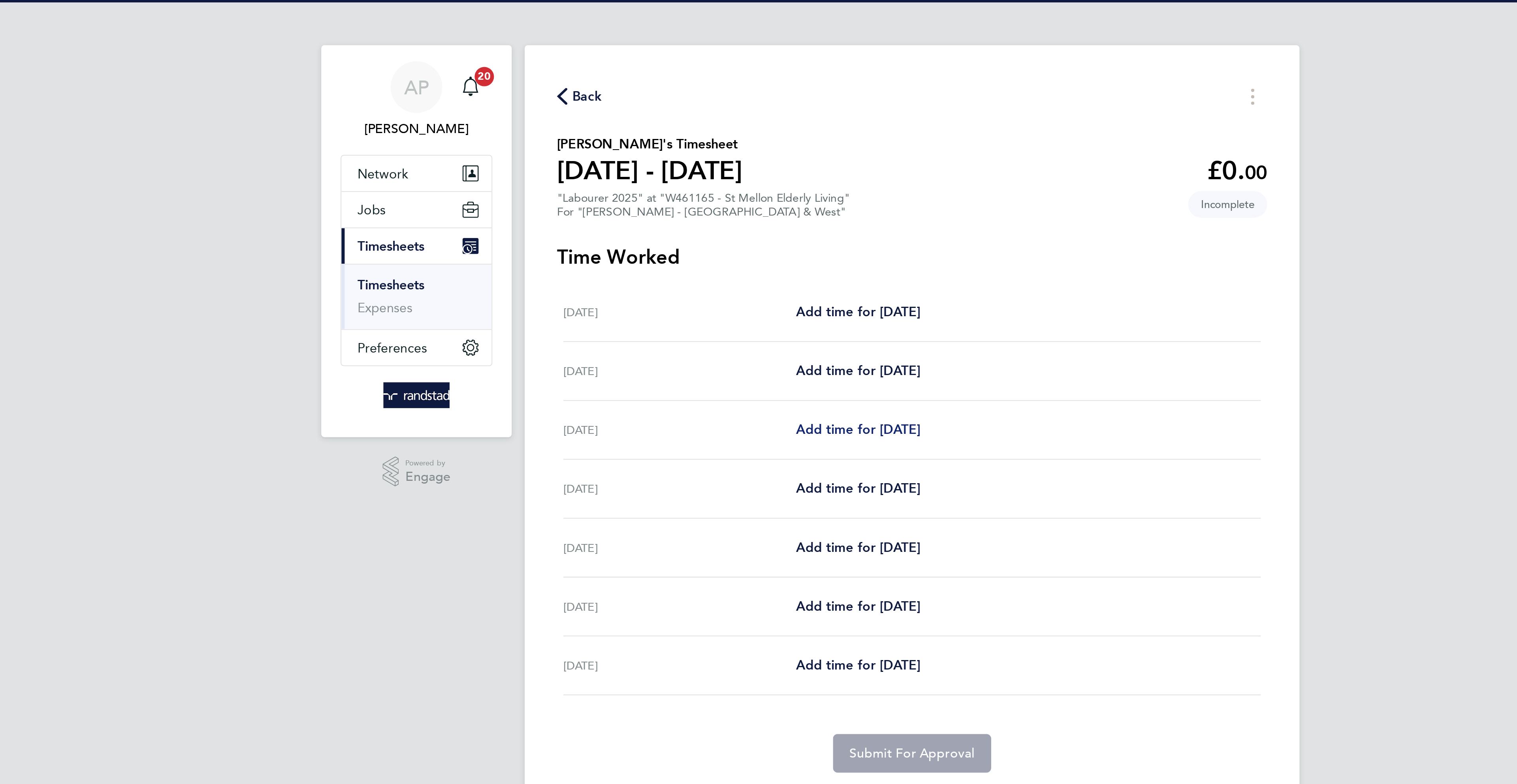
click at [728, 209] on span "Add time for [DATE]" at bounding box center [732, 210] width 61 height 7
select select "60"
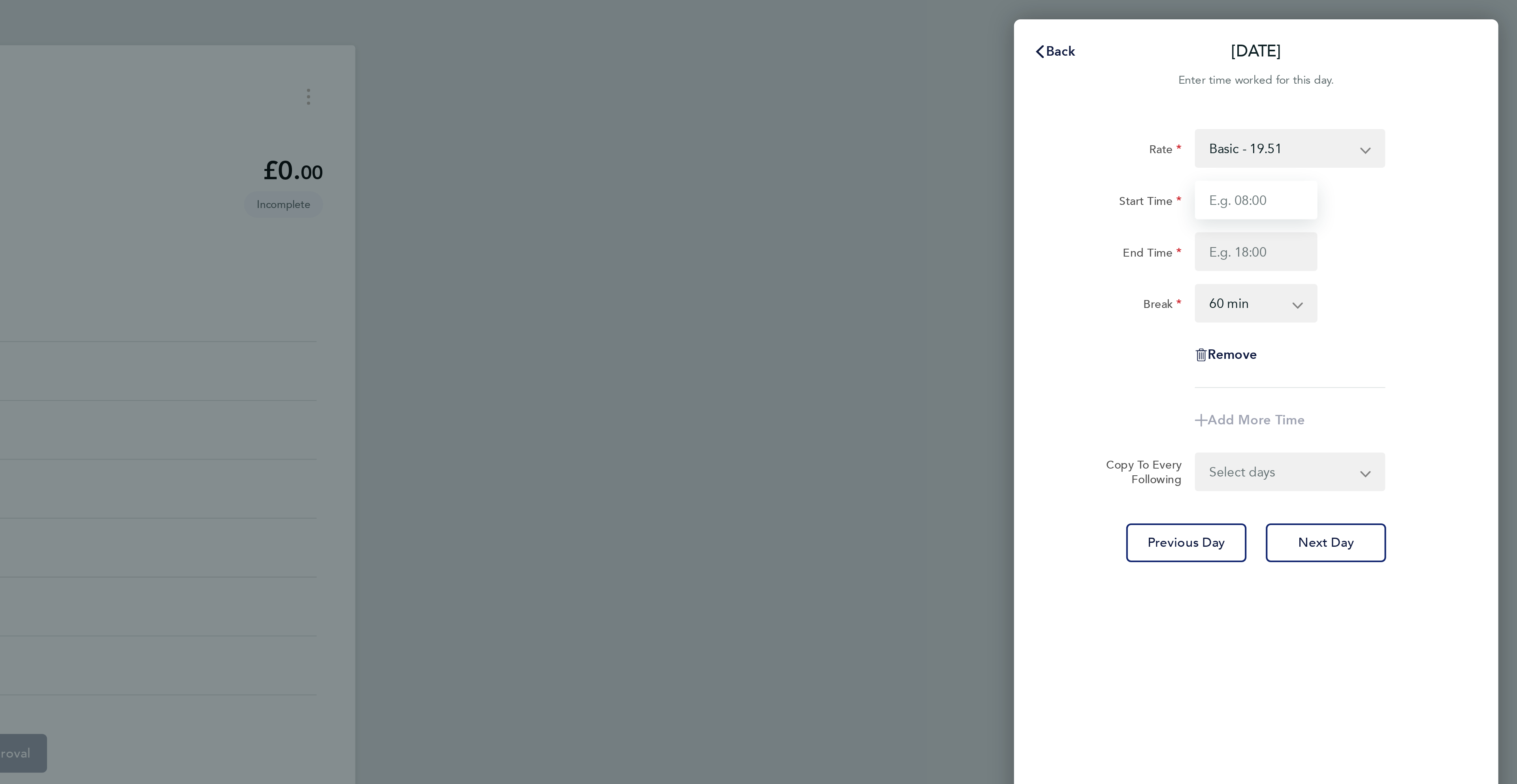
click at [1395, 105] on input "Start Time" at bounding box center [1389, 98] width 60 height 19
type input "08:00"
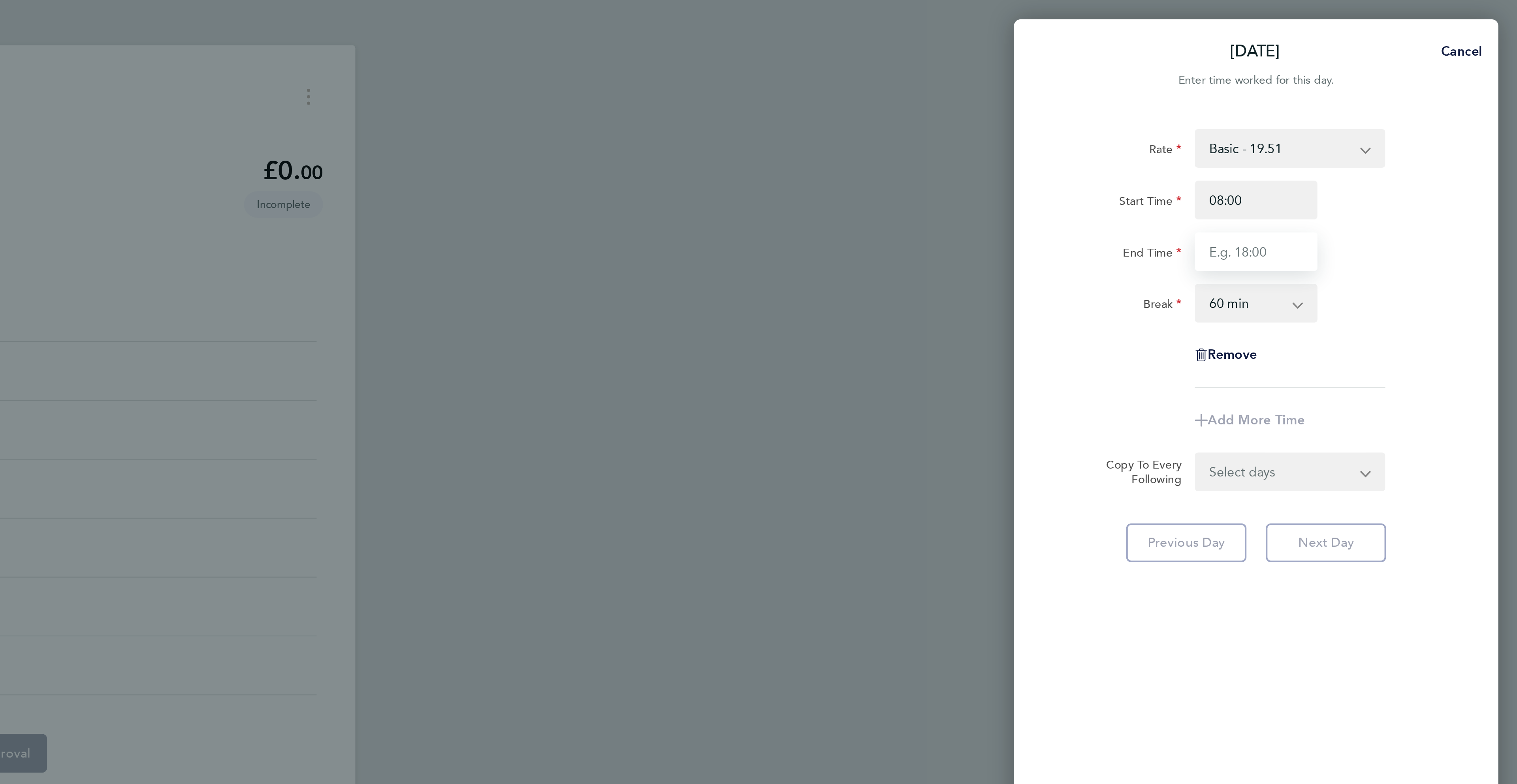
click at [1384, 122] on input "End Time" at bounding box center [1389, 123] width 60 height 19
type input "17:00"
drag, startPoint x: 1490, startPoint y: 123, endPoint x: 1415, endPoint y: 131, distance: 75.4
click at [1486, 123] on div "Rate Basic - 19.51 Overtime - 28.12 Overtime 2 - 36.73 Start Time 08:00 End Tim…" at bounding box center [1389, 389] width 237 height 670
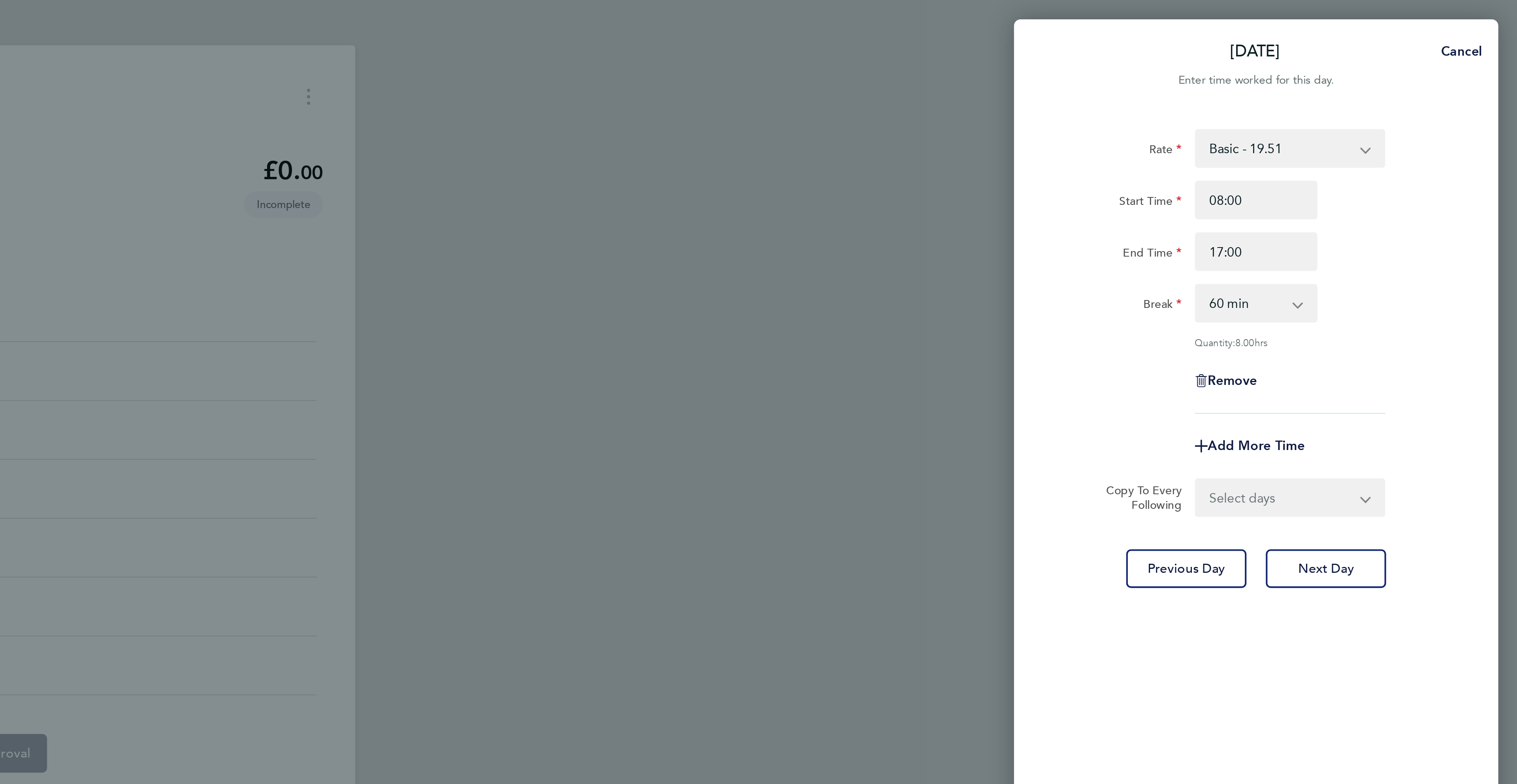
click at [1372, 152] on select "0 min 15 min 30 min 45 min 60 min 75 min 90 min" at bounding box center [1384, 149] width 49 height 17
select select "30"
click at [1360, 140] on select "0 min 15 min 30 min 45 min 60 min 75 min 90 min" at bounding box center [1384, 149] width 49 height 17
click at [1391, 244] on select "Select days Day [DATE] [DATE] [DATE] [DATE]" at bounding box center [1401, 244] width 83 height 17
select select "DAY"
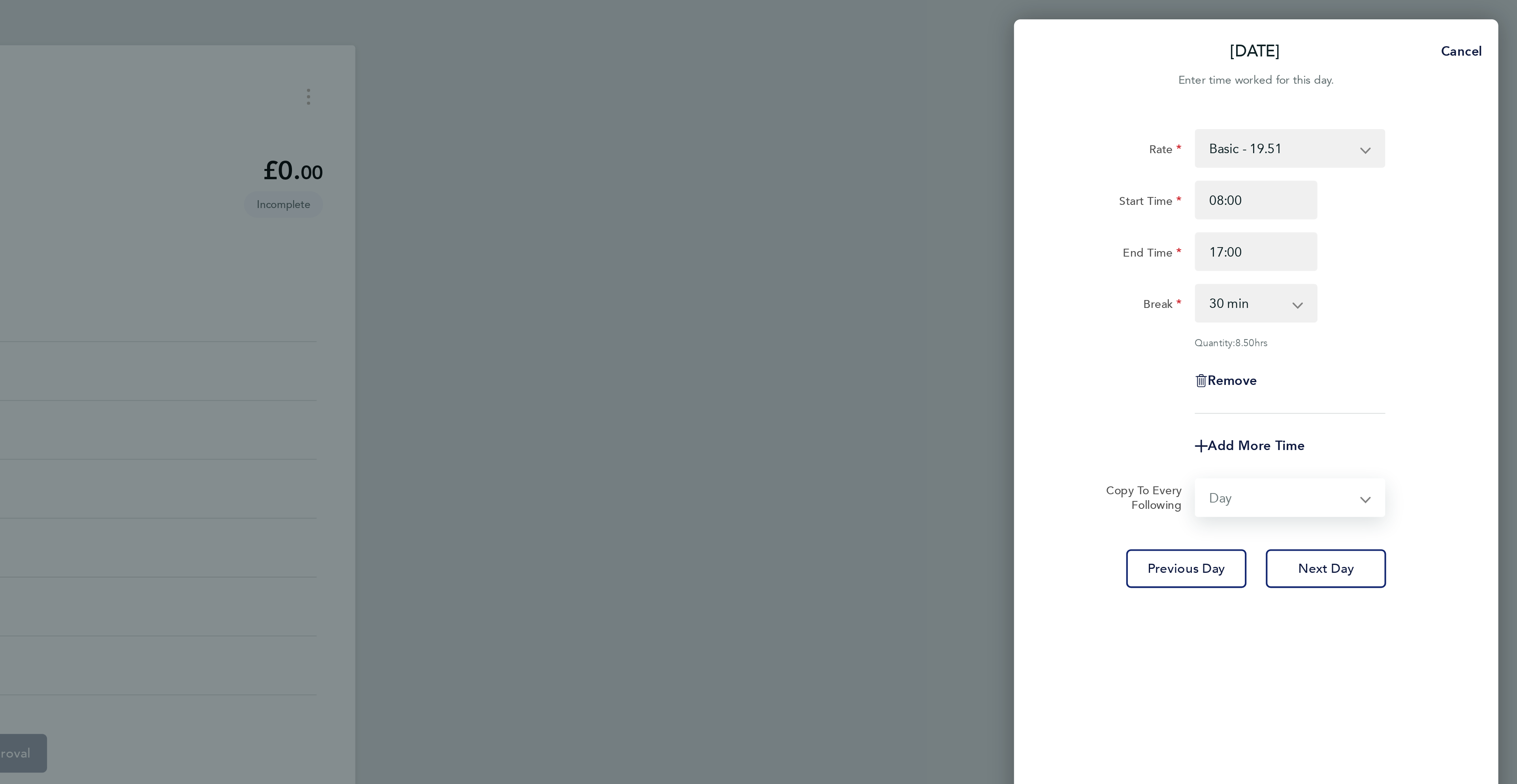
click at [1360, 235] on select "Select days Day [DATE] [DATE] [DATE] [DATE]" at bounding box center [1401, 244] width 83 height 17
select select "[DATE]"
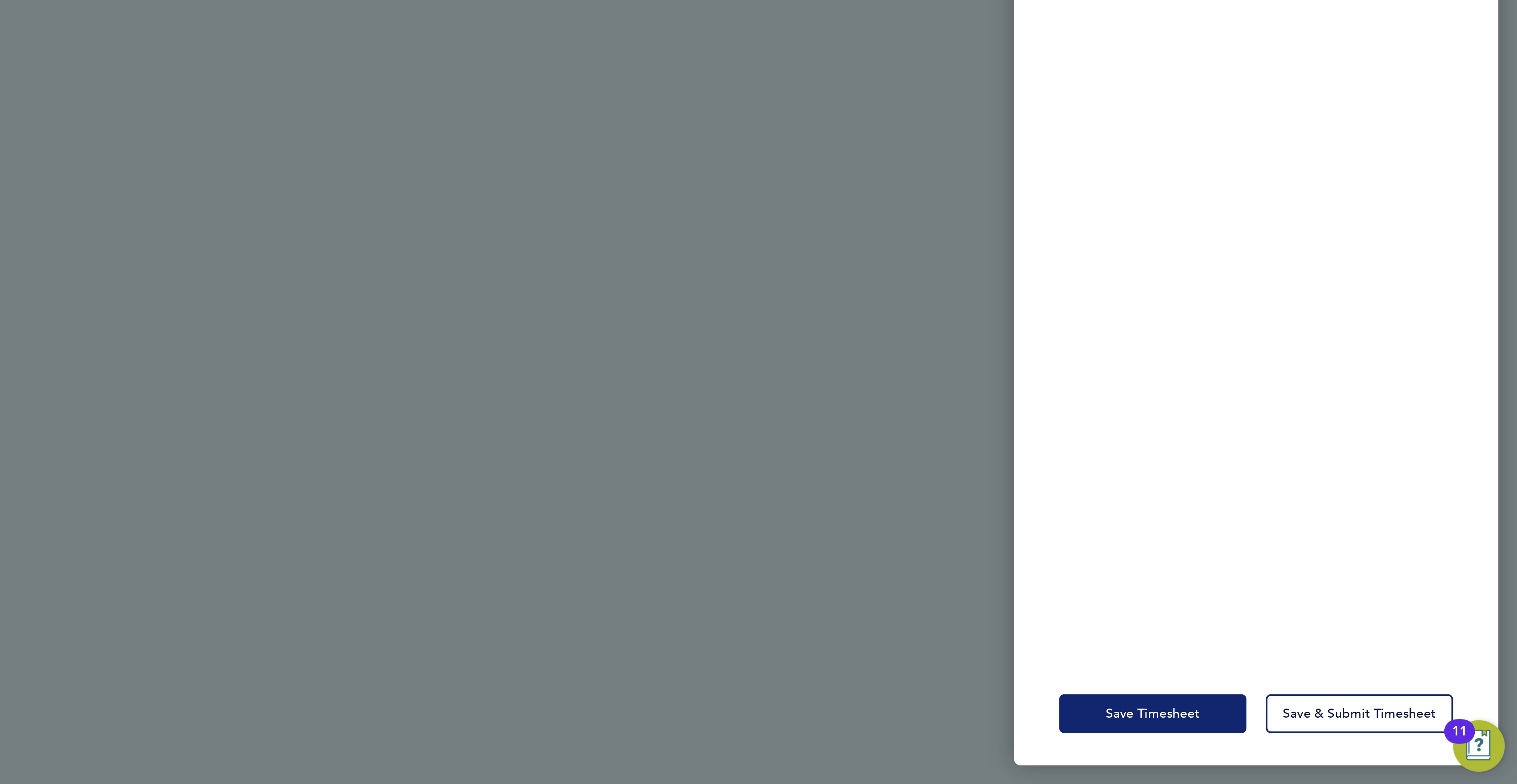
click at [1333, 749] on span "Save Timesheet" at bounding box center [1338, 749] width 46 height 8
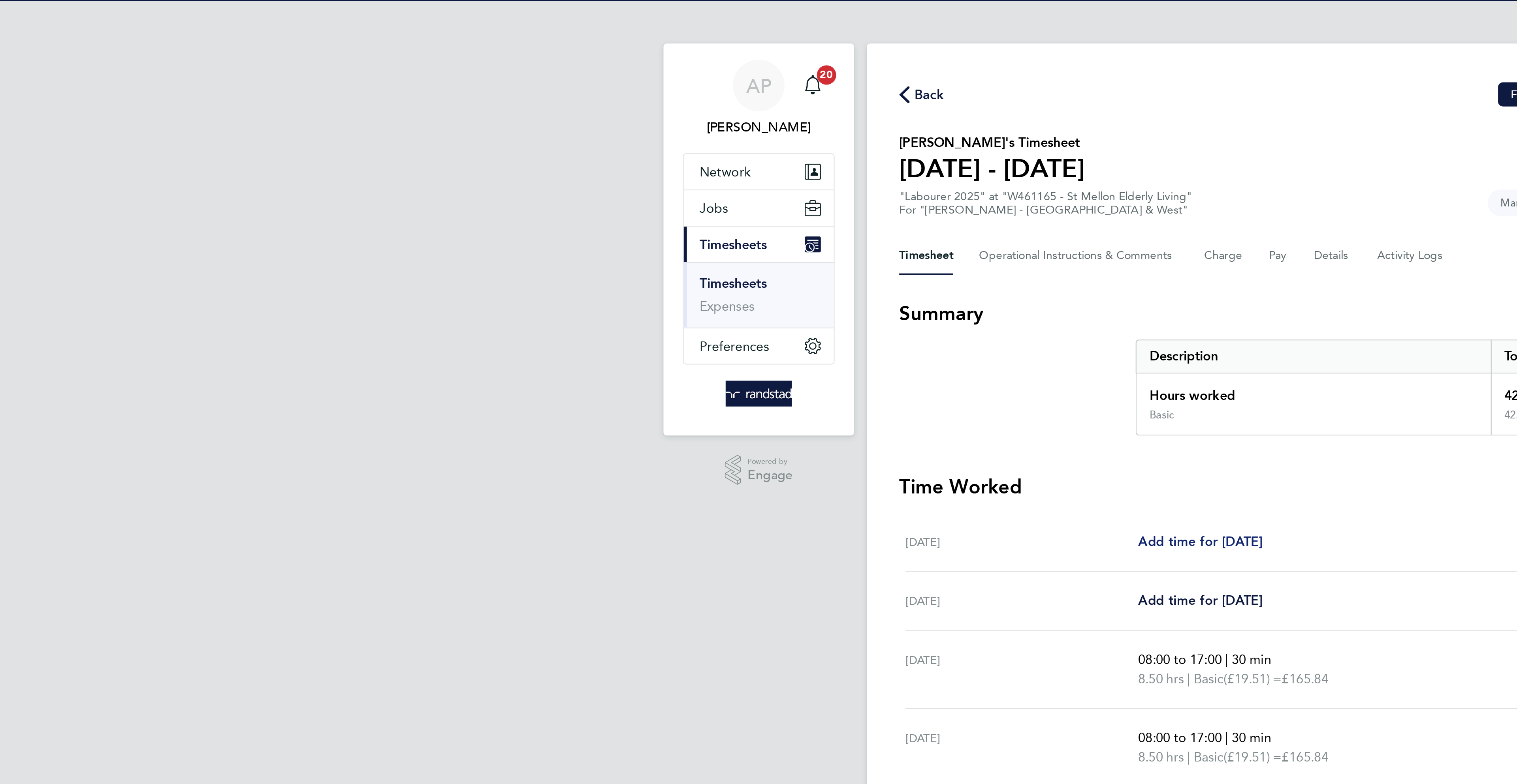
click at [747, 264] on span "Add time for [DATE]" at bounding box center [732, 266] width 61 height 7
select select "60"
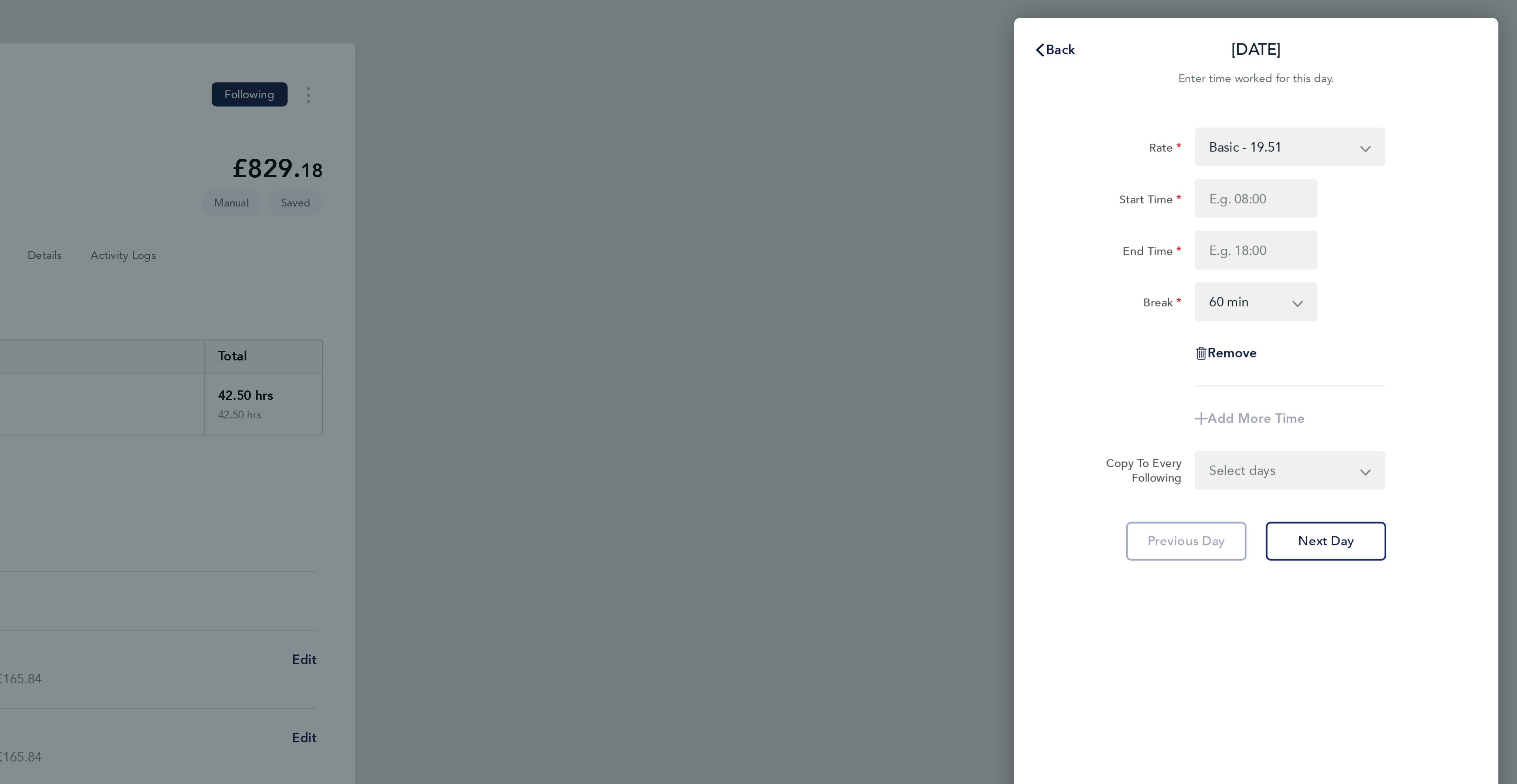
click at [1377, 73] on select "Basic - 19.51 Overtime - 28.12 Overtime 2 - 36.73" at bounding box center [1400, 73] width 82 height 17
select select "60"
click at [1381, 95] on input "Start Time" at bounding box center [1389, 98] width 60 height 19
type input "07:00"
click at [1380, 121] on input "End Time" at bounding box center [1389, 123] width 60 height 19
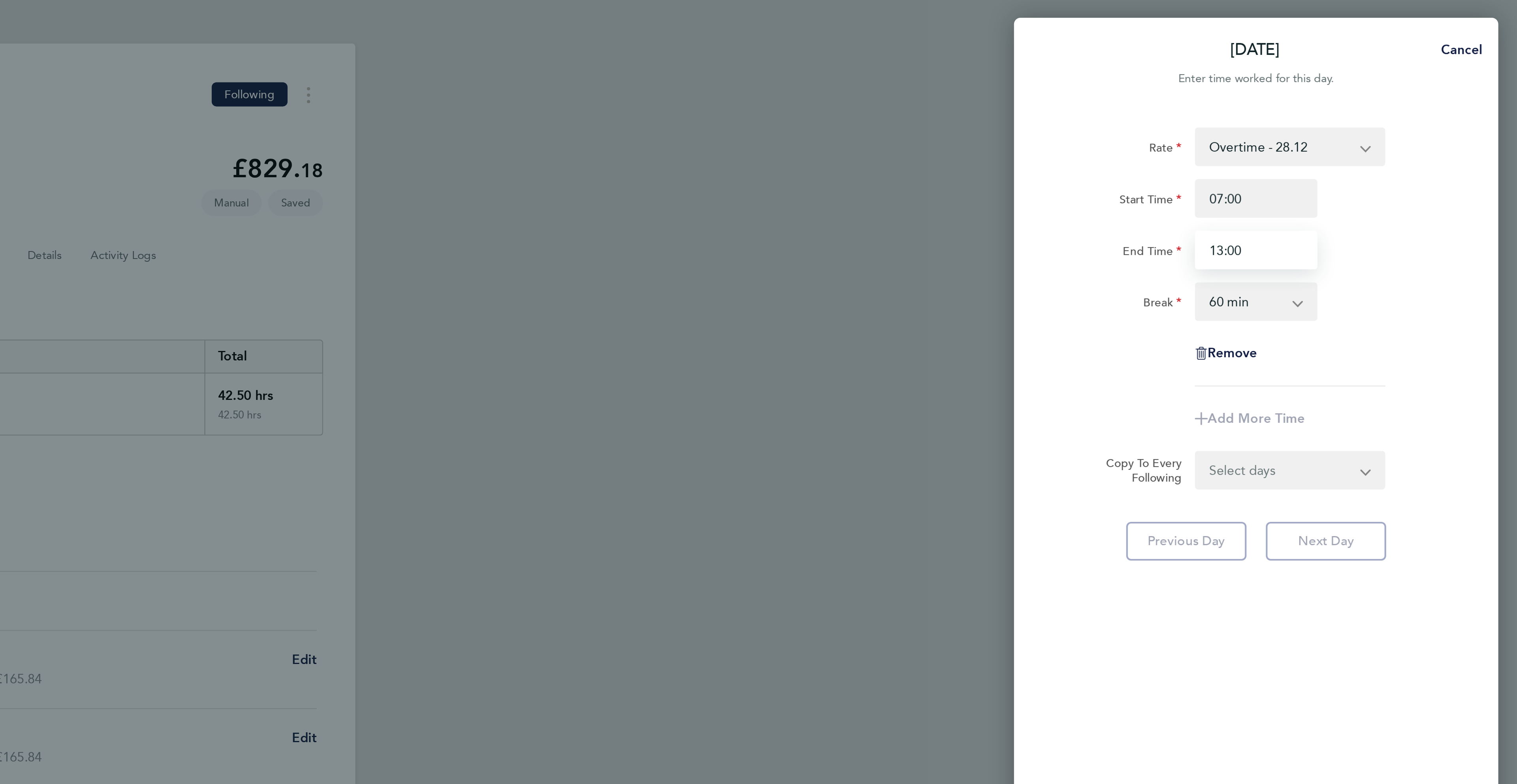
type input "13:00"
click at [1399, 148] on select "0 min 15 min 30 min 45 min 60 min 75 min 90 min" at bounding box center [1384, 149] width 49 height 17
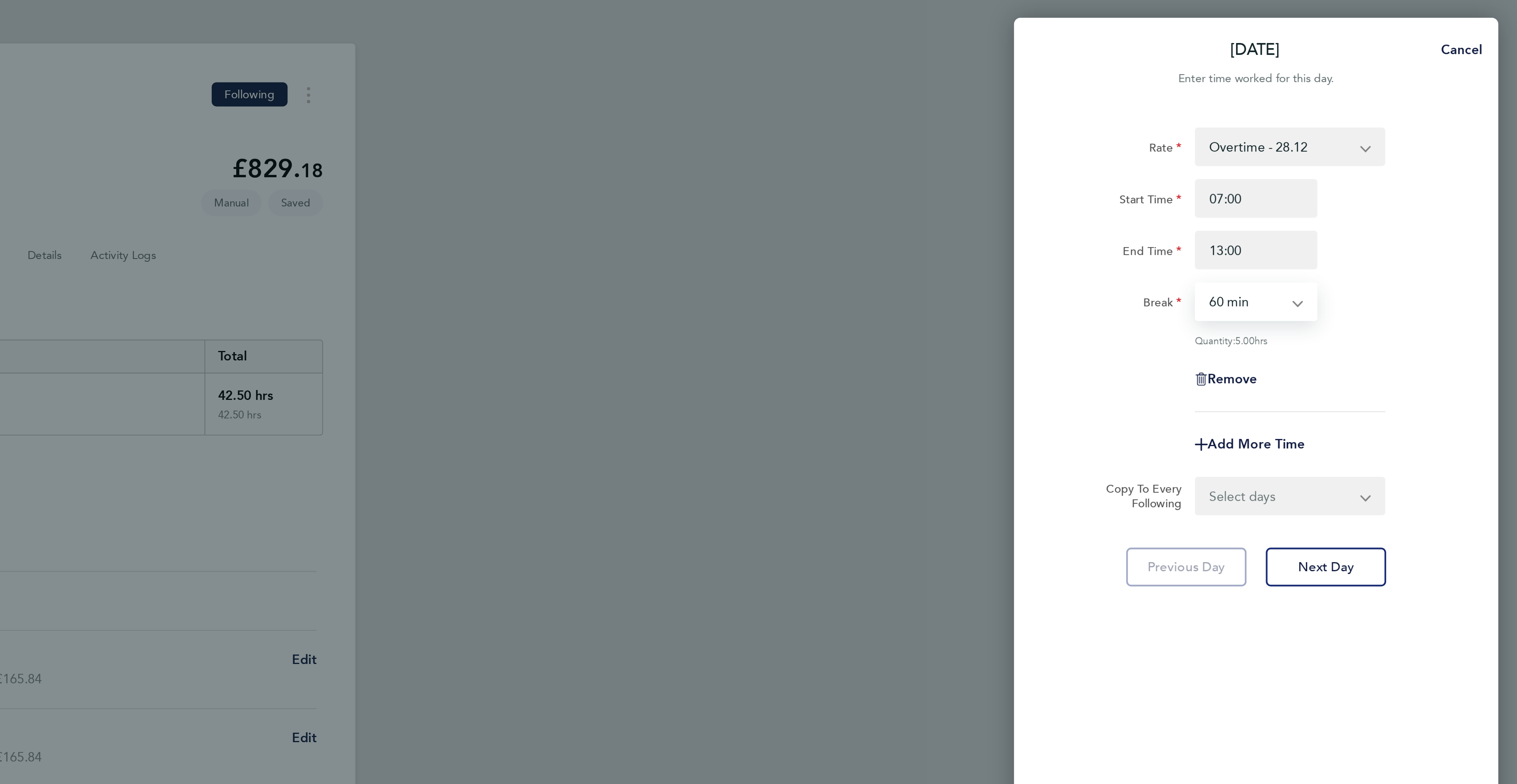
select select "30"
click at [1360, 140] on select "0 min 15 min 30 min 45 min 60 min 75 min 90 min" at bounding box center [1384, 149] width 49 height 17
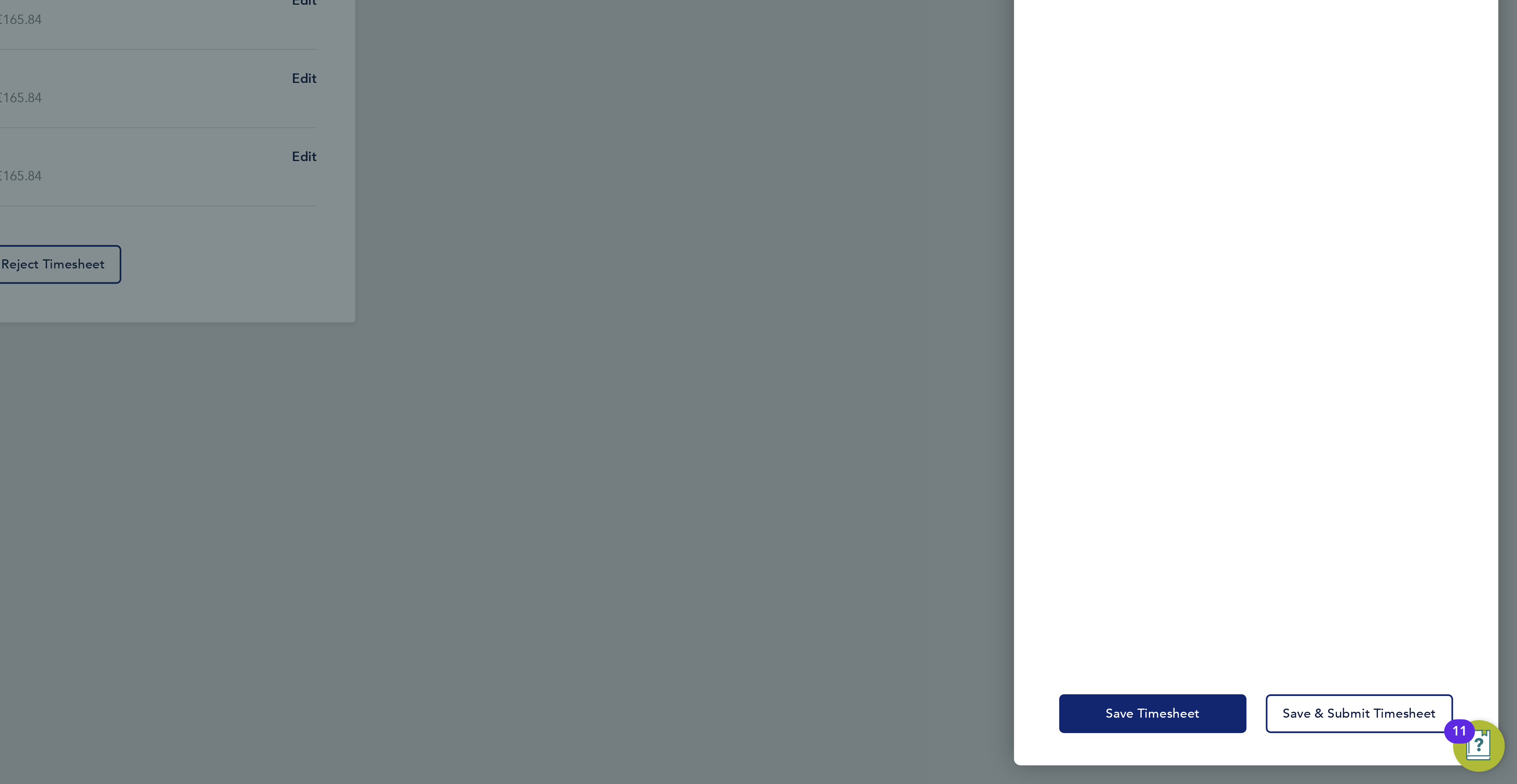
click at [1370, 746] on button "Save Timesheet" at bounding box center [1338, 749] width 92 height 19
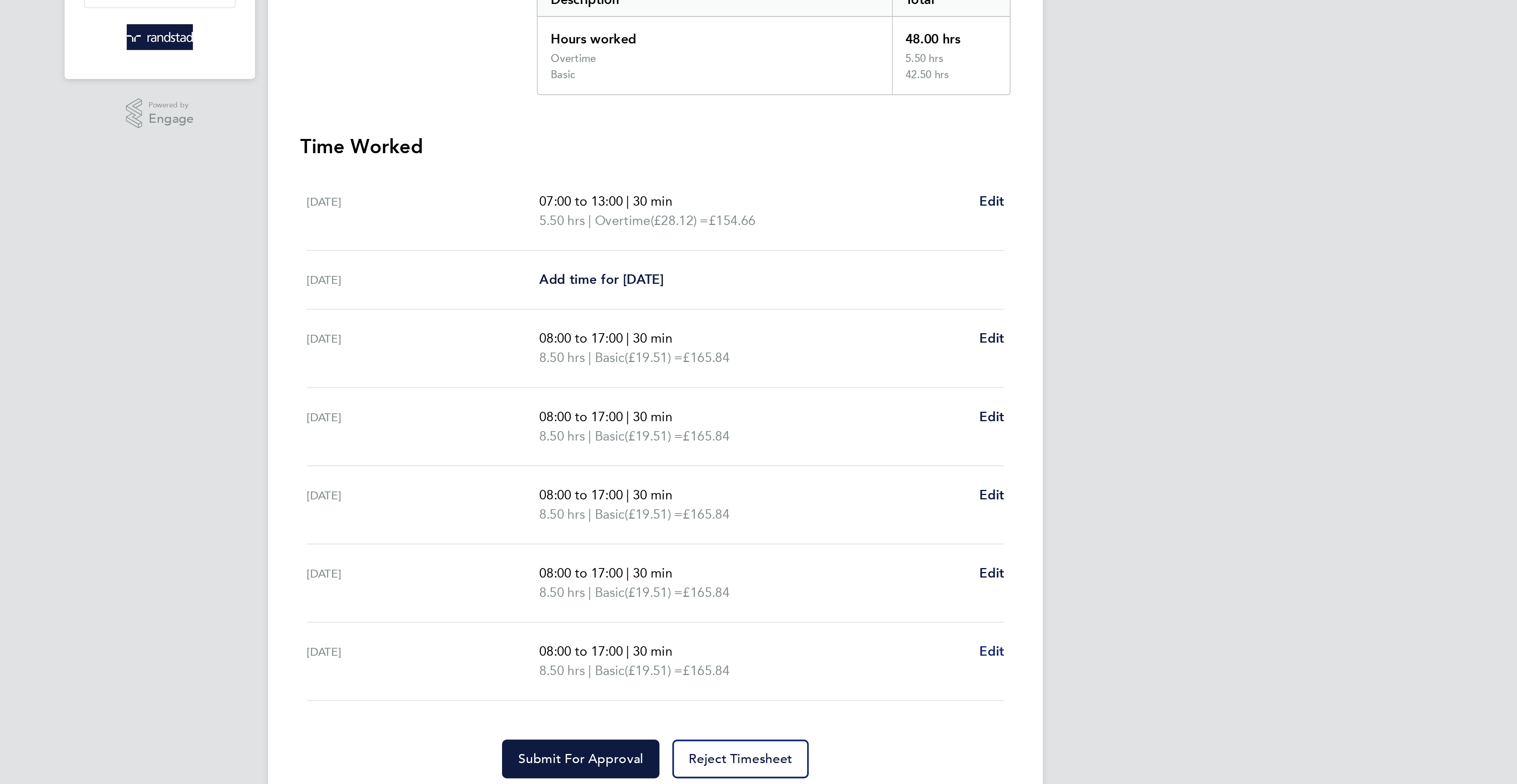
click at [922, 496] on span "Edit" at bounding box center [923, 494] width 12 height 7
select select "30"
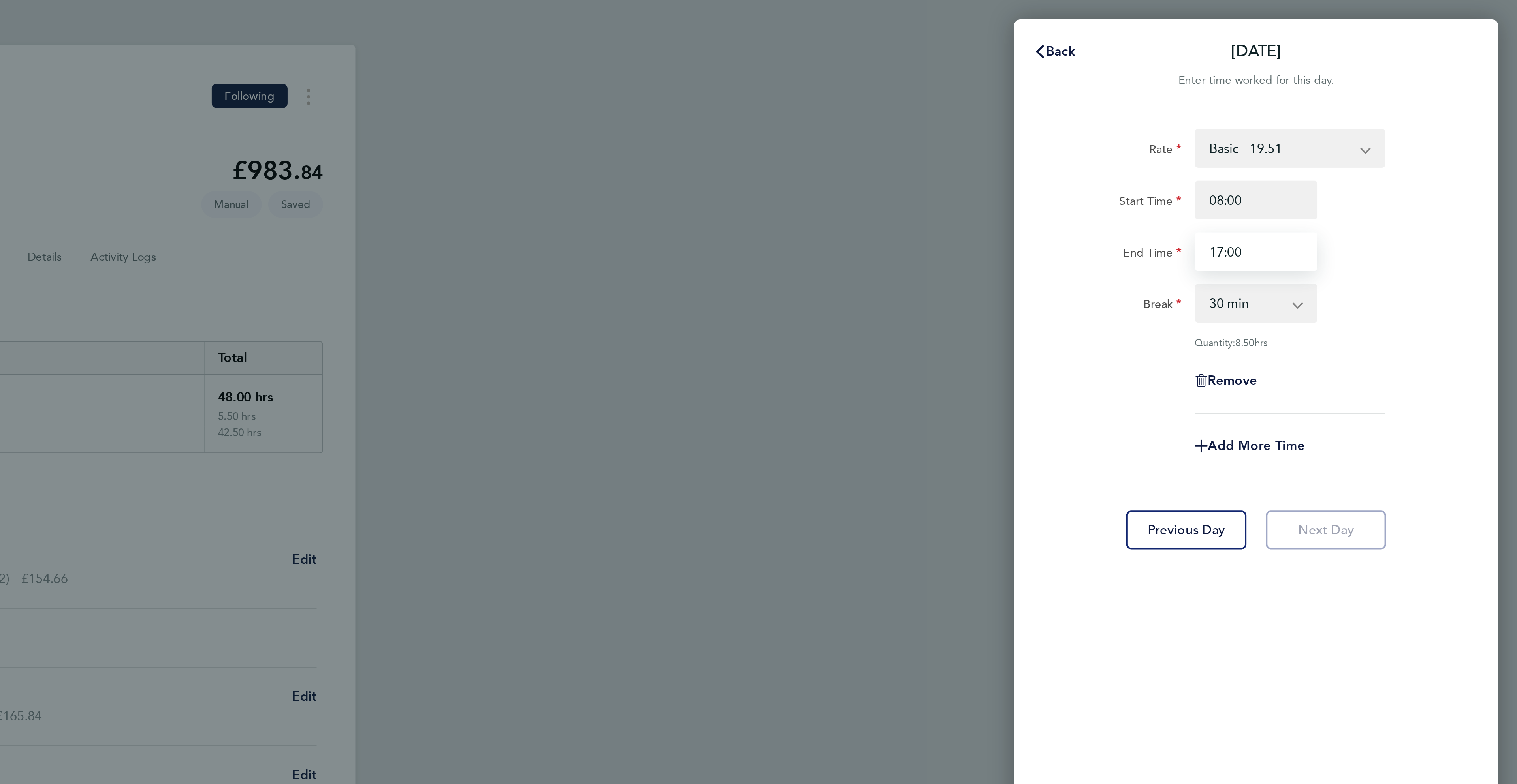
click at [1372, 120] on input "17:00" at bounding box center [1389, 123] width 60 height 19
type input "13:00"
click at [1476, 148] on div "Break 0 min 15 min 30 min 45 min 60 min 75 min 90 min" at bounding box center [1388, 149] width 199 height 19
click at [1398, 222] on span "Add More Time" at bounding box center [1388, 218] width 47 height 7
select select "null"
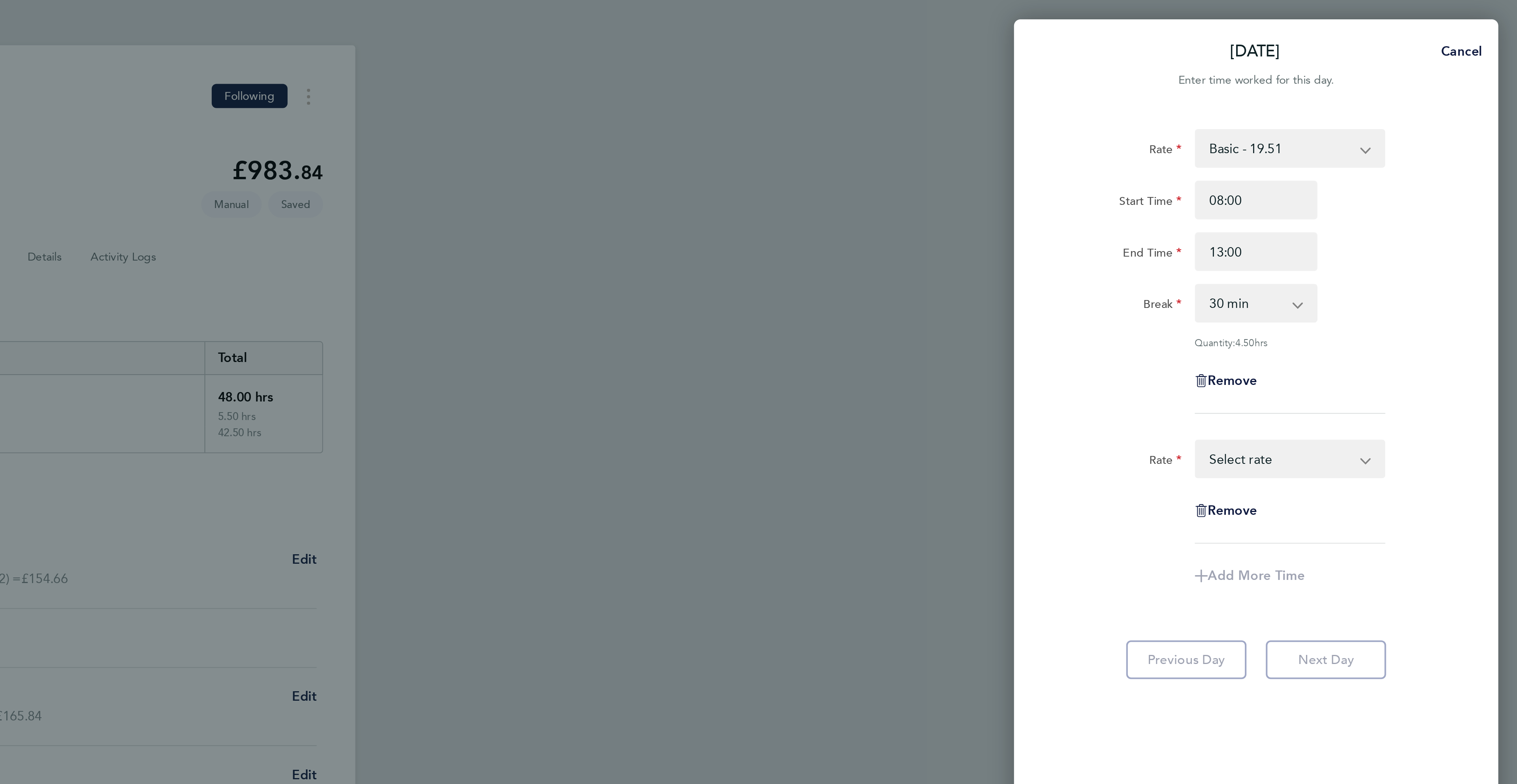
click at [1384, 230] on select "Basic - 19.51 Overtime - 28.12 Overtime 2 - 36.73 Select rate" at bounding box center [1400, 224] width 82 height 17
select select "60"
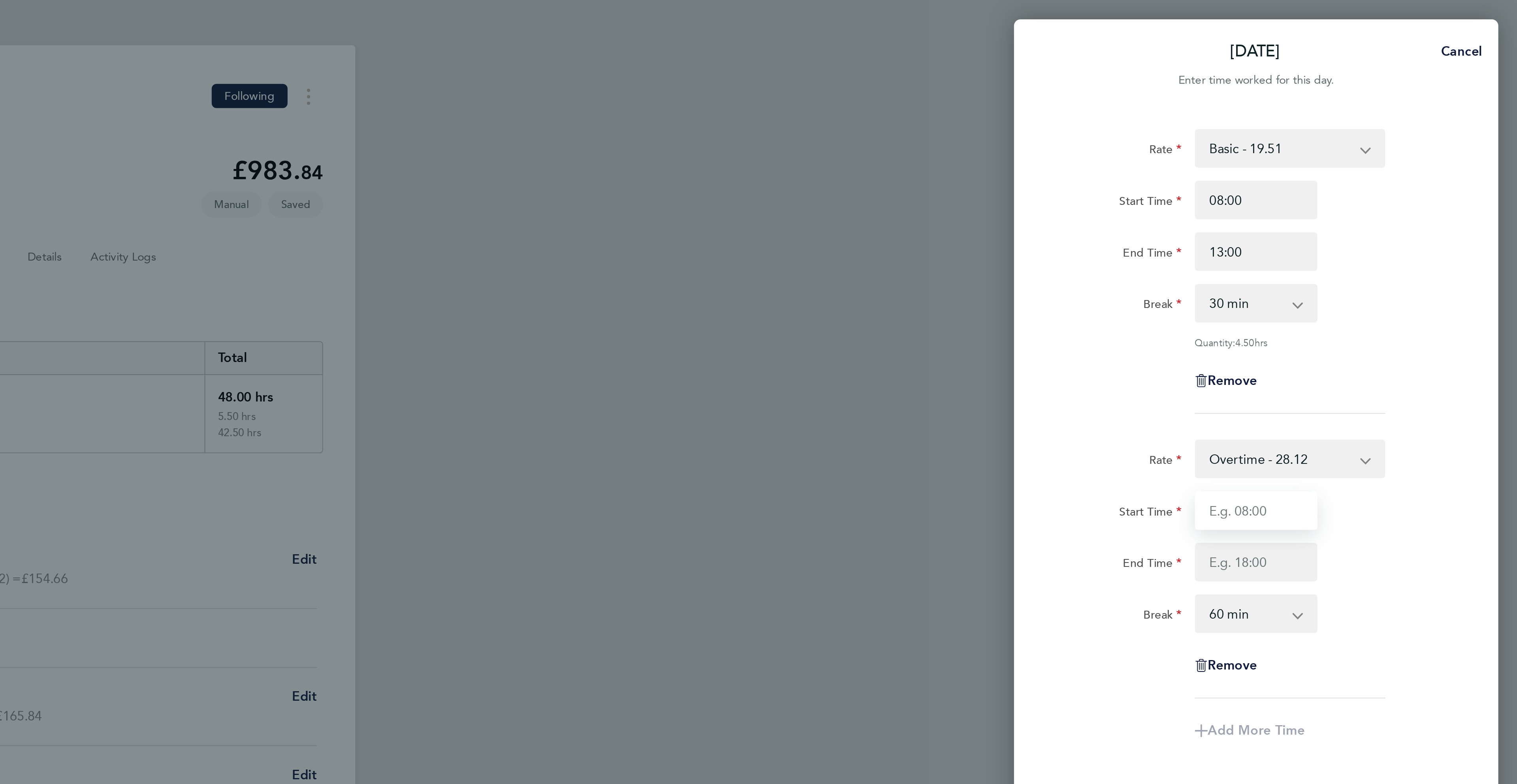
click at [1382, 246] on input "Start Time" at bounding box center [1389, 250] width 60 height 19
type input "q"
type input "13:00"
click at [1405, 275] on input "End Time" at bounding box center [1389, 275] width 60 height 19
type input "16:00"
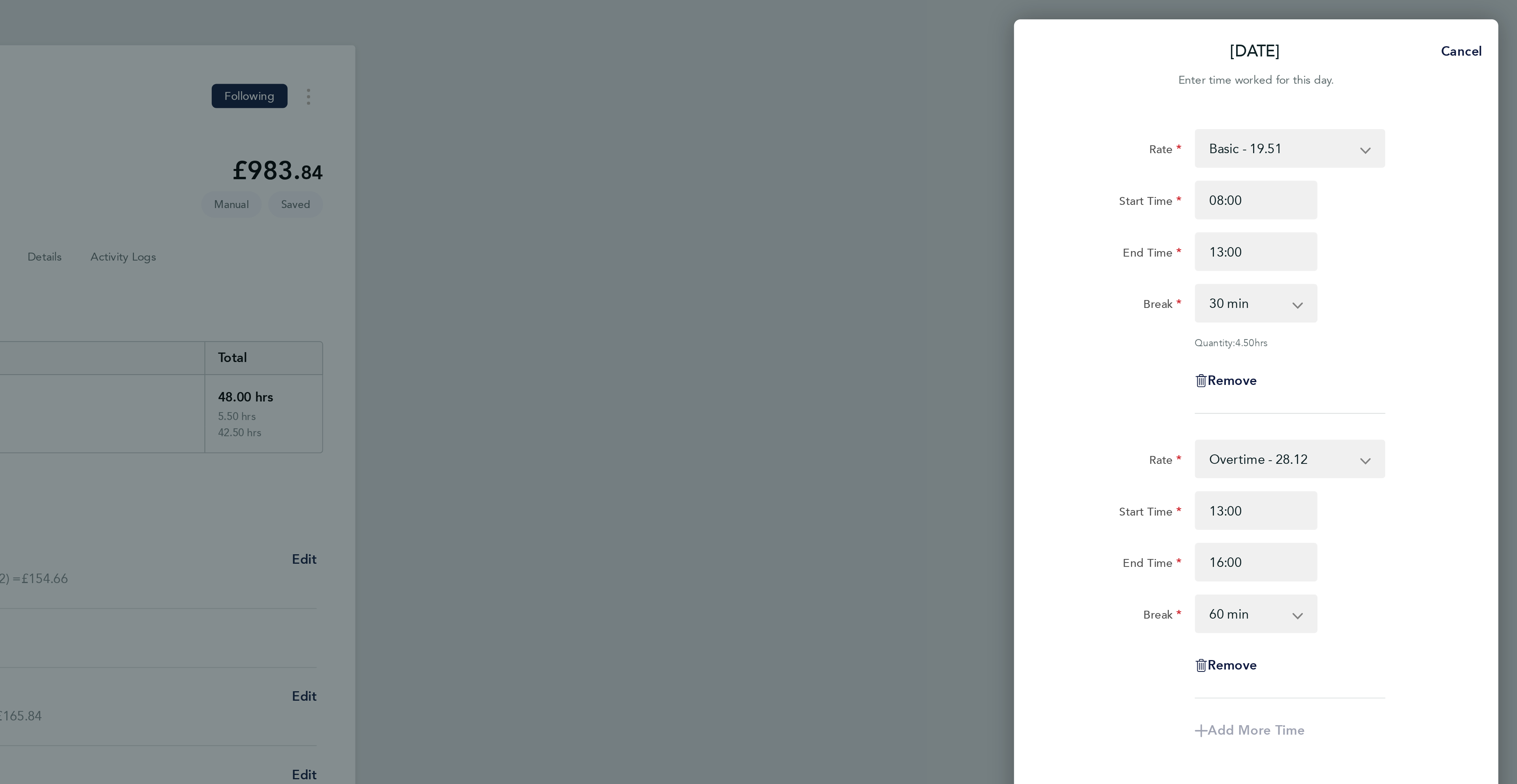
click at [1482, 262] on div "Start Time 13:00 End Time 16:00" at bounding box center [1388, 262] width 199 height 44
click at [1386, 308] on select "0 min 15 min 30 min 45 min 60 min 75 min 90 min" at bounding box center [1384, 300] width 49 height 17
click at [1360, 292] on select "0 min 15 min 30 min 45 min 60 min 75 min 90 min" at bounding box center [1384, 300] width 49 height 17
click at [1380, 295] on select "0 min 15 min 30 min 45 min 60 min 75 min 90 min" at bounding box center [1384, 300] width 49 height 17
select select "0"
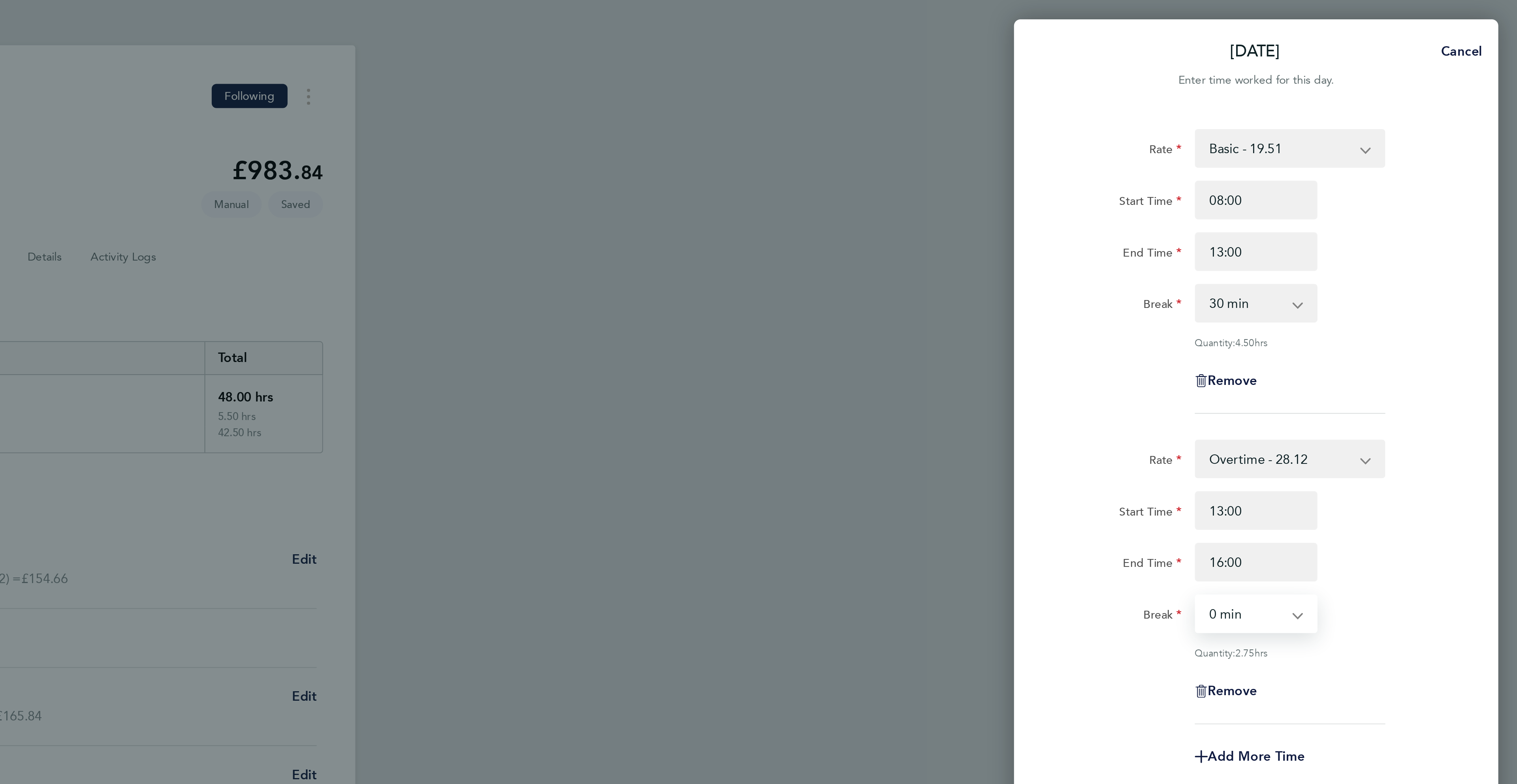
click at [1360, 292] on select "0 min 15 min 30 min 45 min 60 min 75 min 90 min" at bounding box center [1384, 300] width 49 height 17
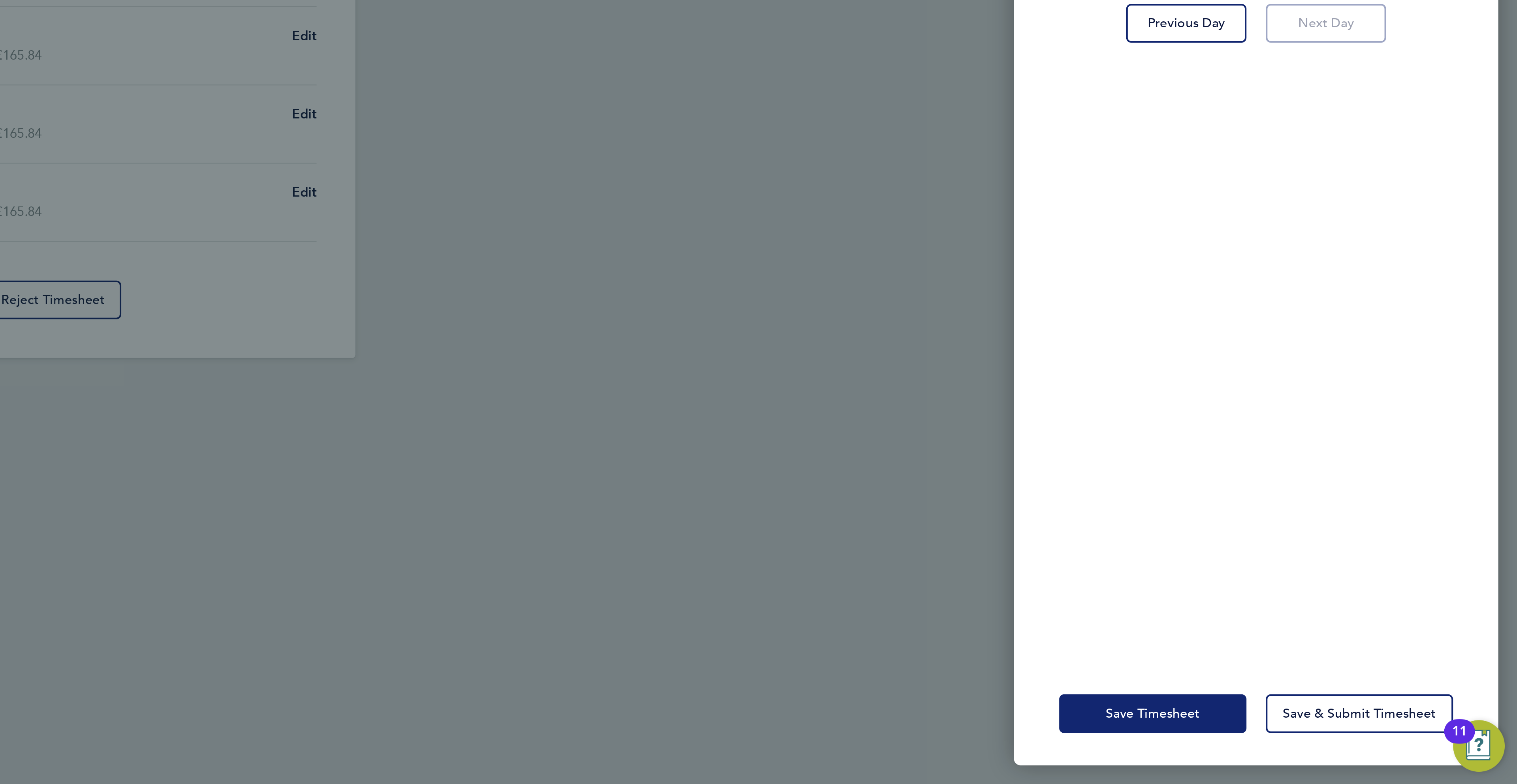
click at [1360, 745] on span "Save Timesheet" at bounding box center [1338, 749] width 46 height 8
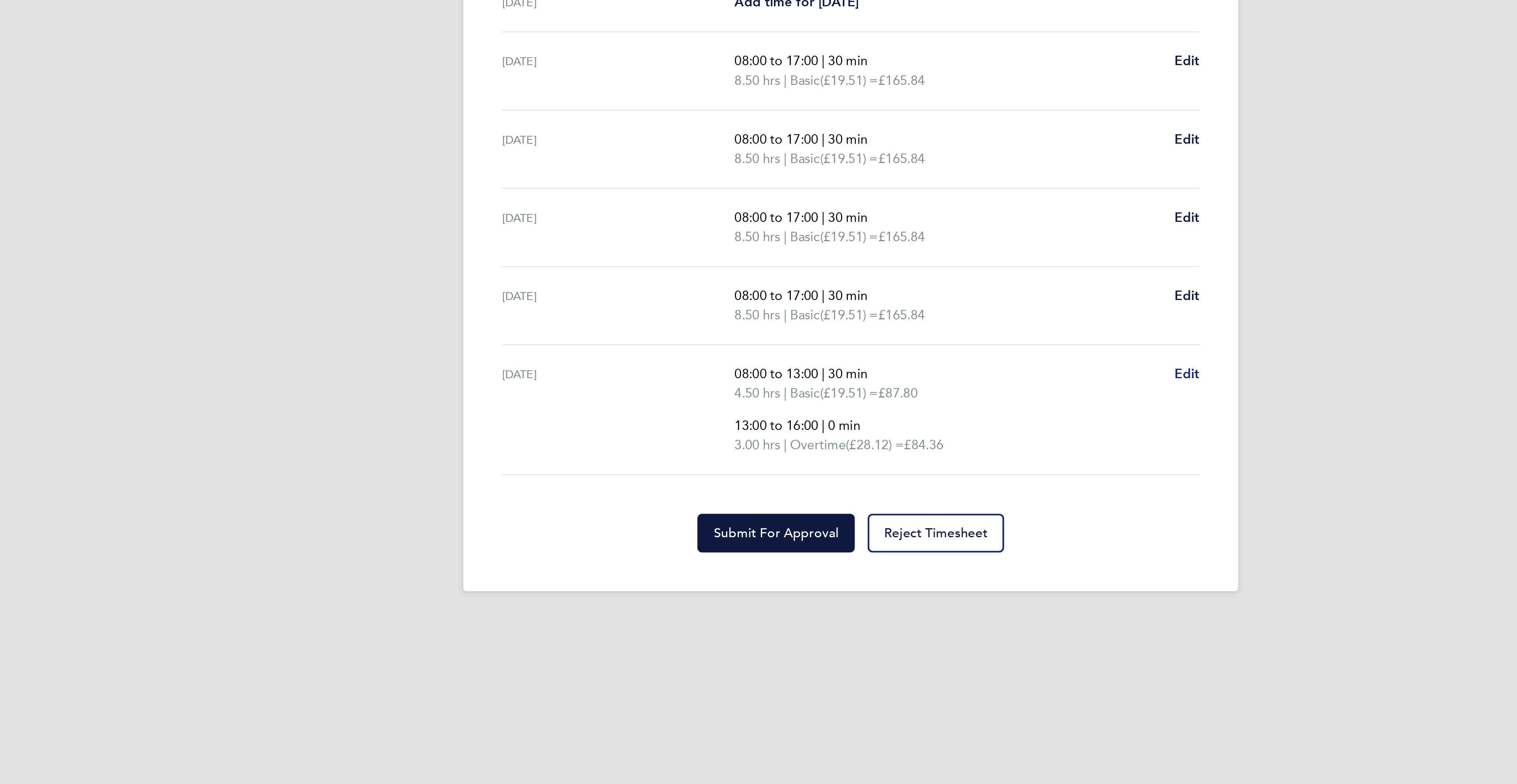
click at [923, 496] on span "Edit" at bounding box center [923, 494] width 12 height 7
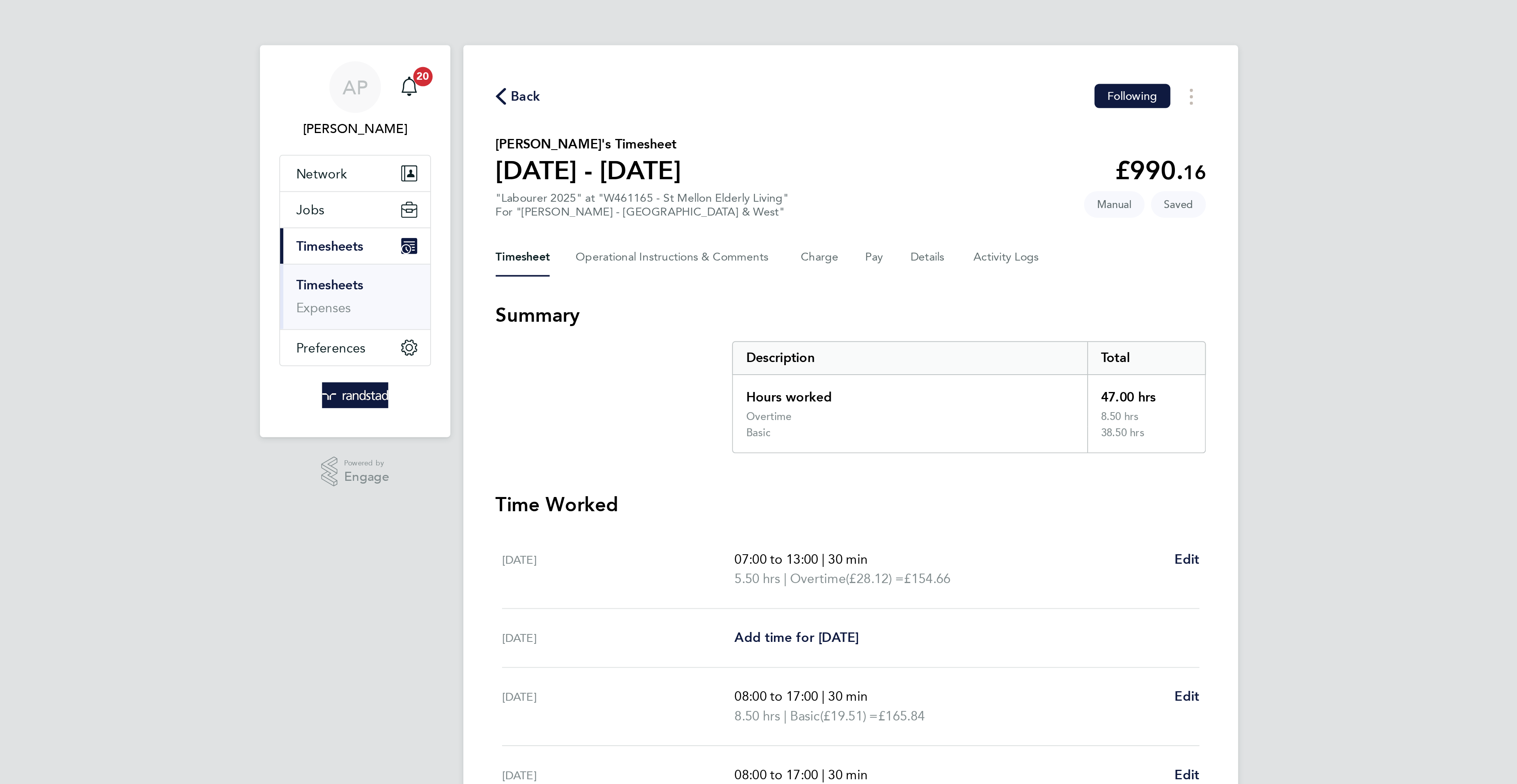
select select "30"
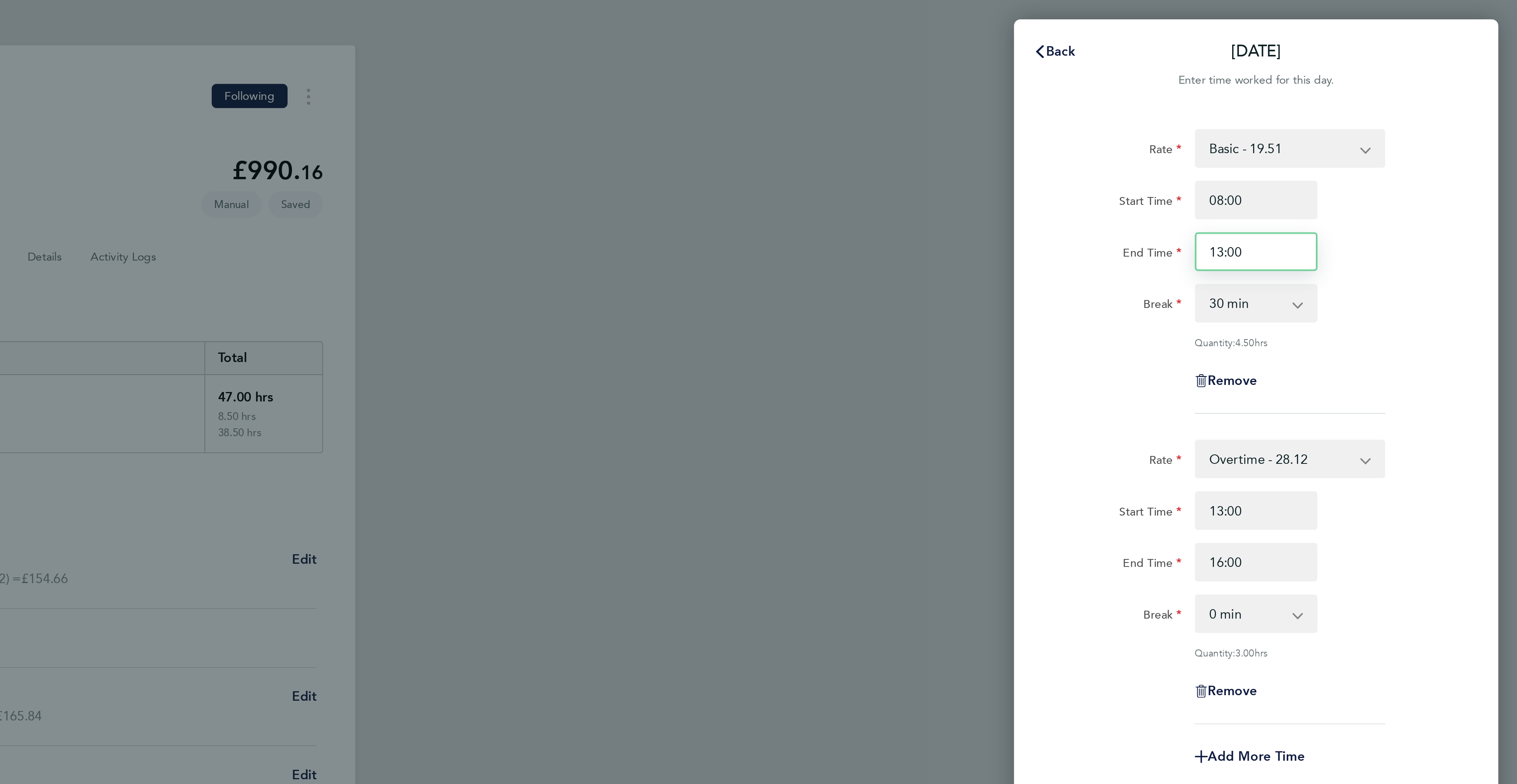
click at [1378, 120] on input "13:00" at bounding box center [1389, 123] width 60 height 19
type input "13:30"
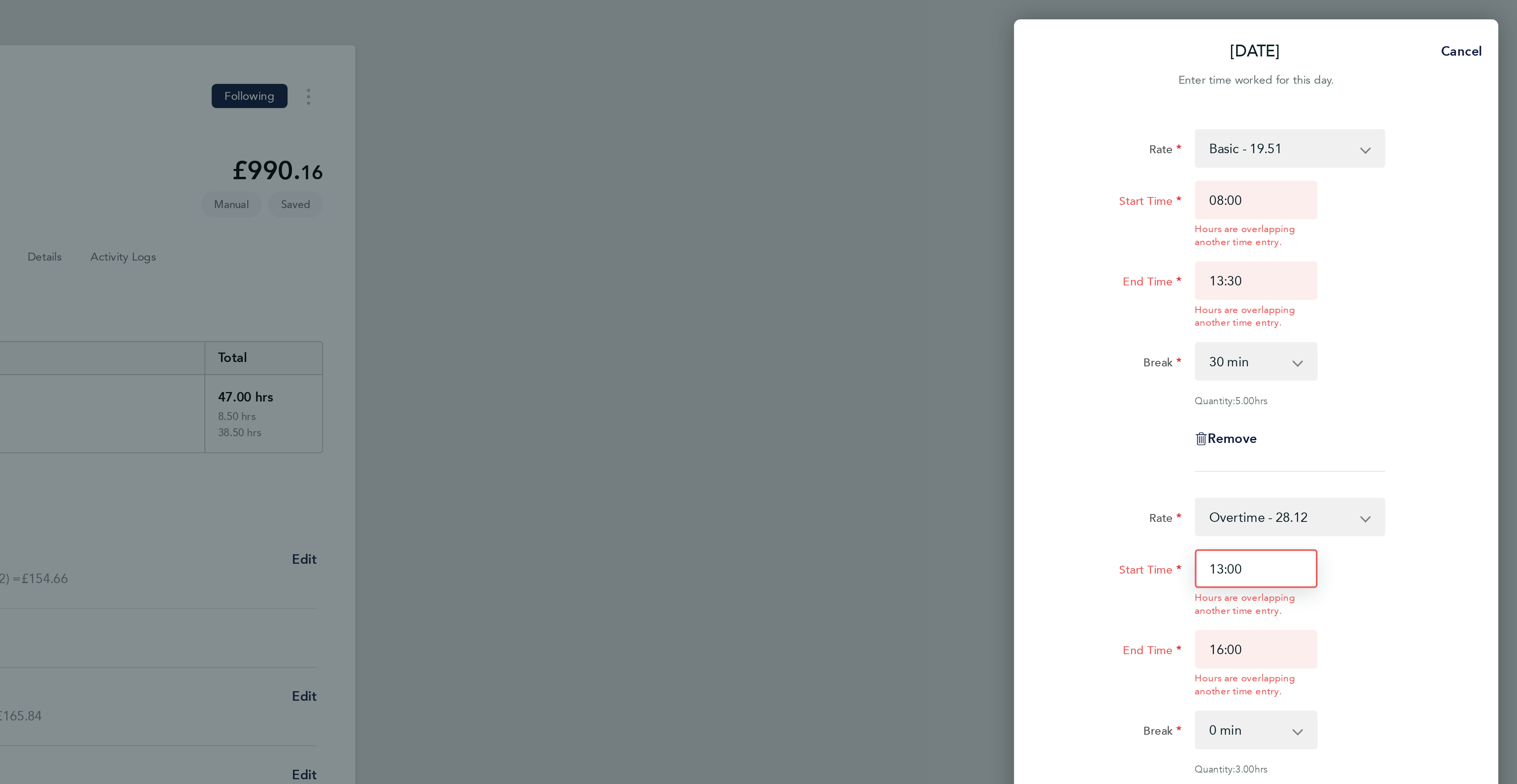
click at [1404, 254] on div "Rate Overtime - 28.12 Basic - 19.51 Overtime 2 - 36.73 Start Time 13:00 Hours a…" at bounding box center [1388, 328] width 193 height 168
type input "13:30"
click at [1463, 244] on div "Rate Overtime - 28.12 Basic - 19.51 Overtime 2 - 36.73 Start Time 13:30 Hours a…" at bounding box center [1388, 328] width 193 height 168
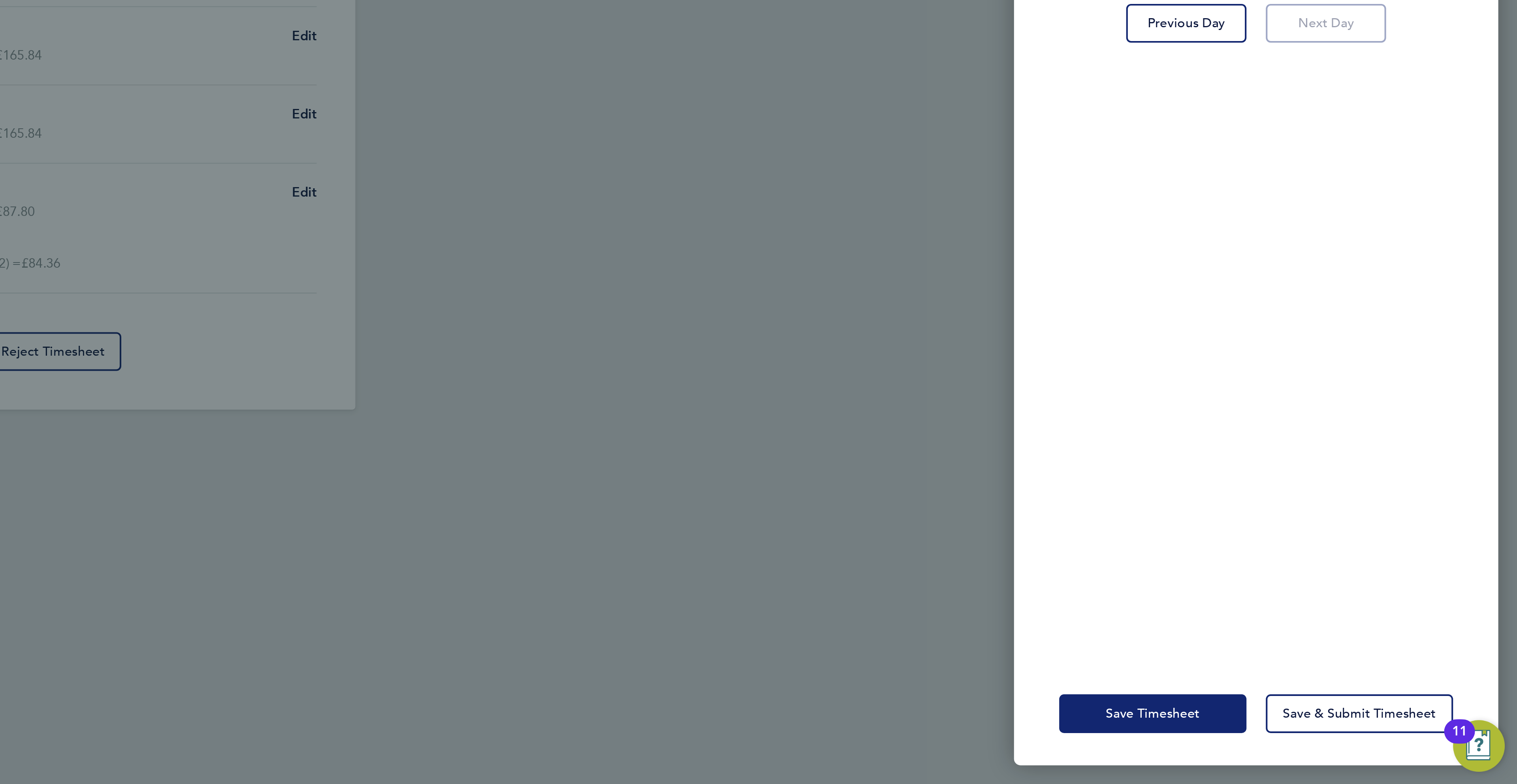
click at [1336, 746] on span "Save Timesheet" at bounding box center [1338, 749] width 46 height 8
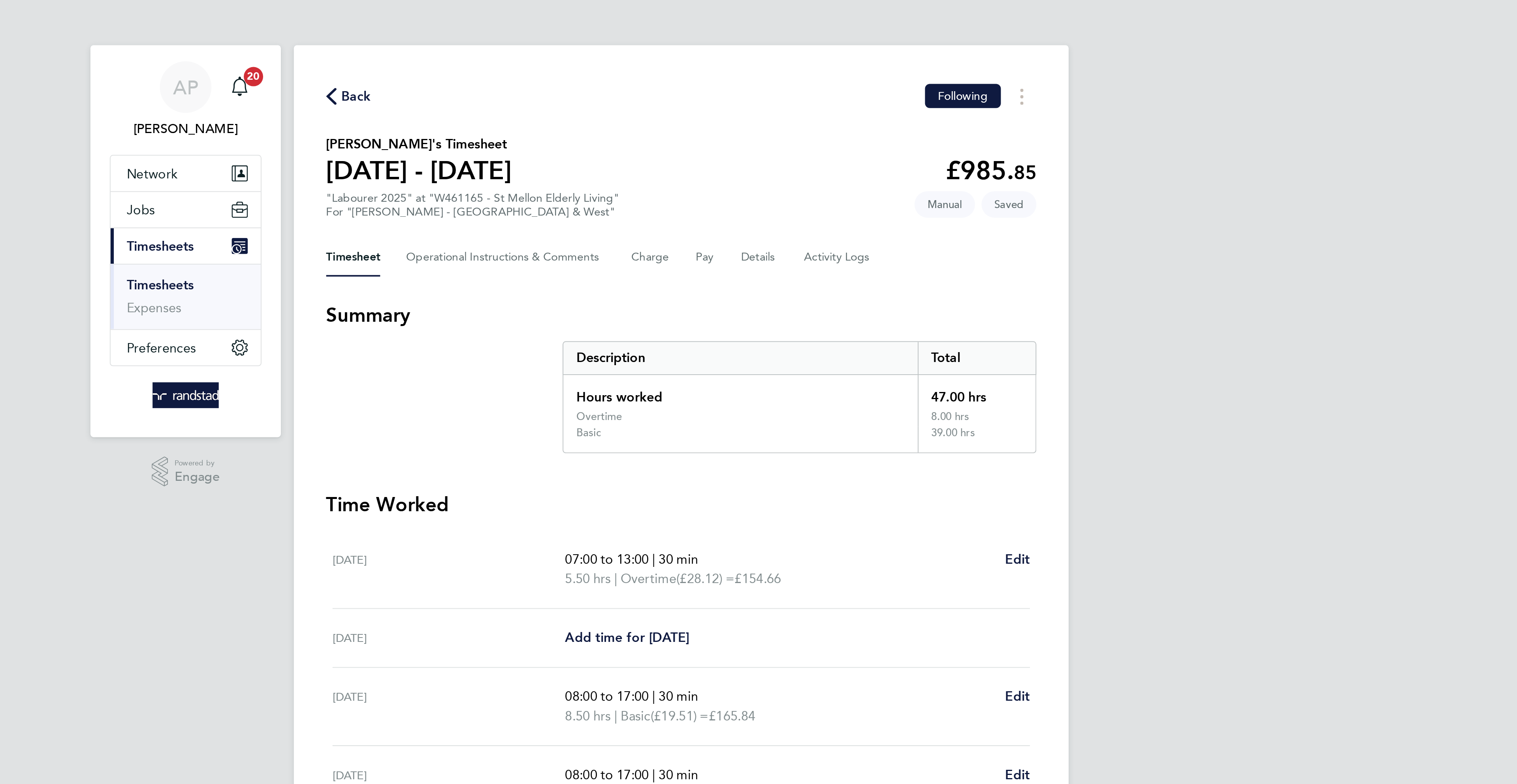
drag, startPoint x: 697, startPoint y: 165, endPoint x: 765, endPoint y: 288, distance: 140.5
click at [765, 288] on div "AP [PERSON_NAME] Notifications 20 Applications: Network Businesses Sites Worker…" at bounding box center [758, 306] width 1517 height 613
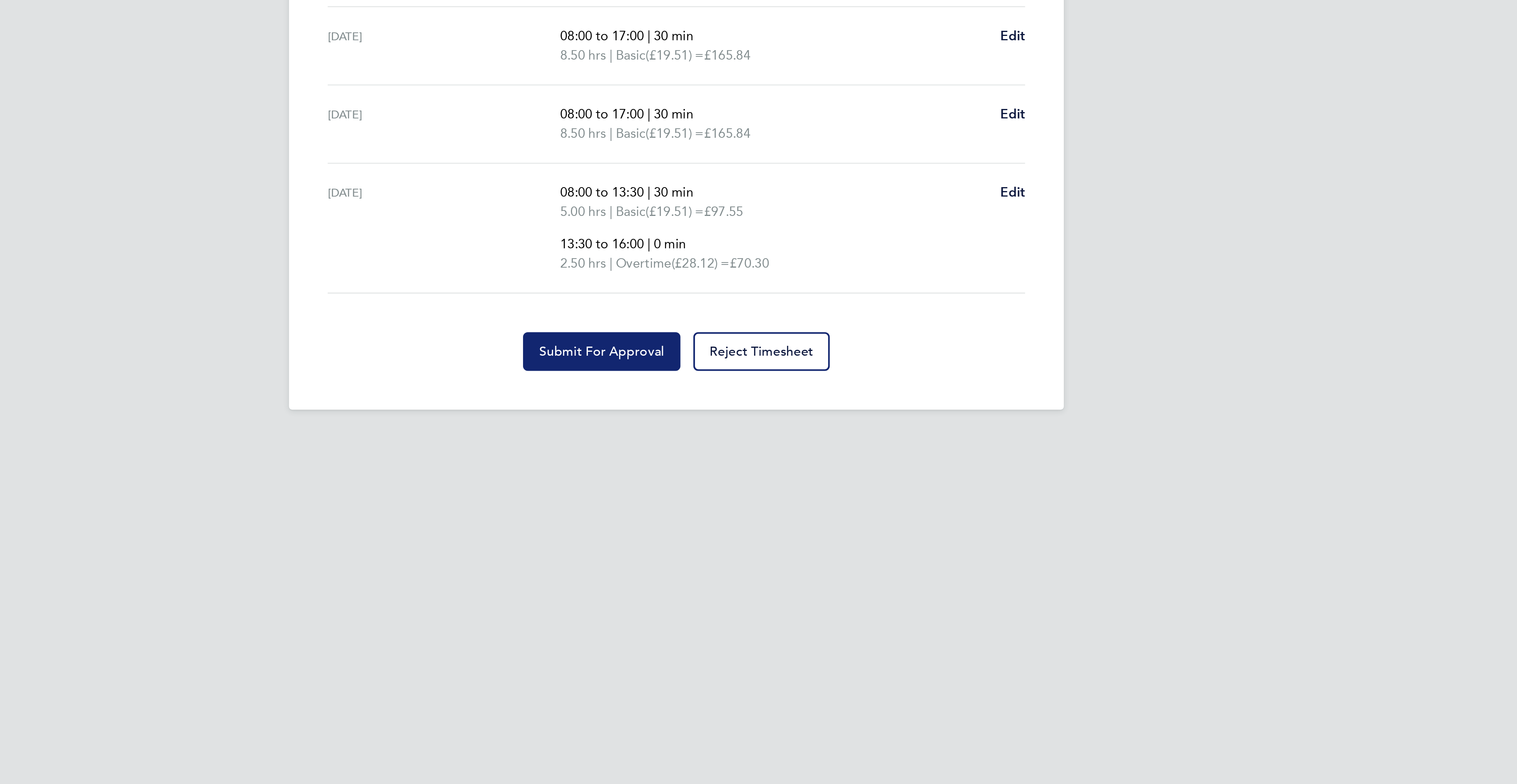
click at [688, 580] on button "Submit For Approval" at bounding box center [722, 572] width 77 height 19
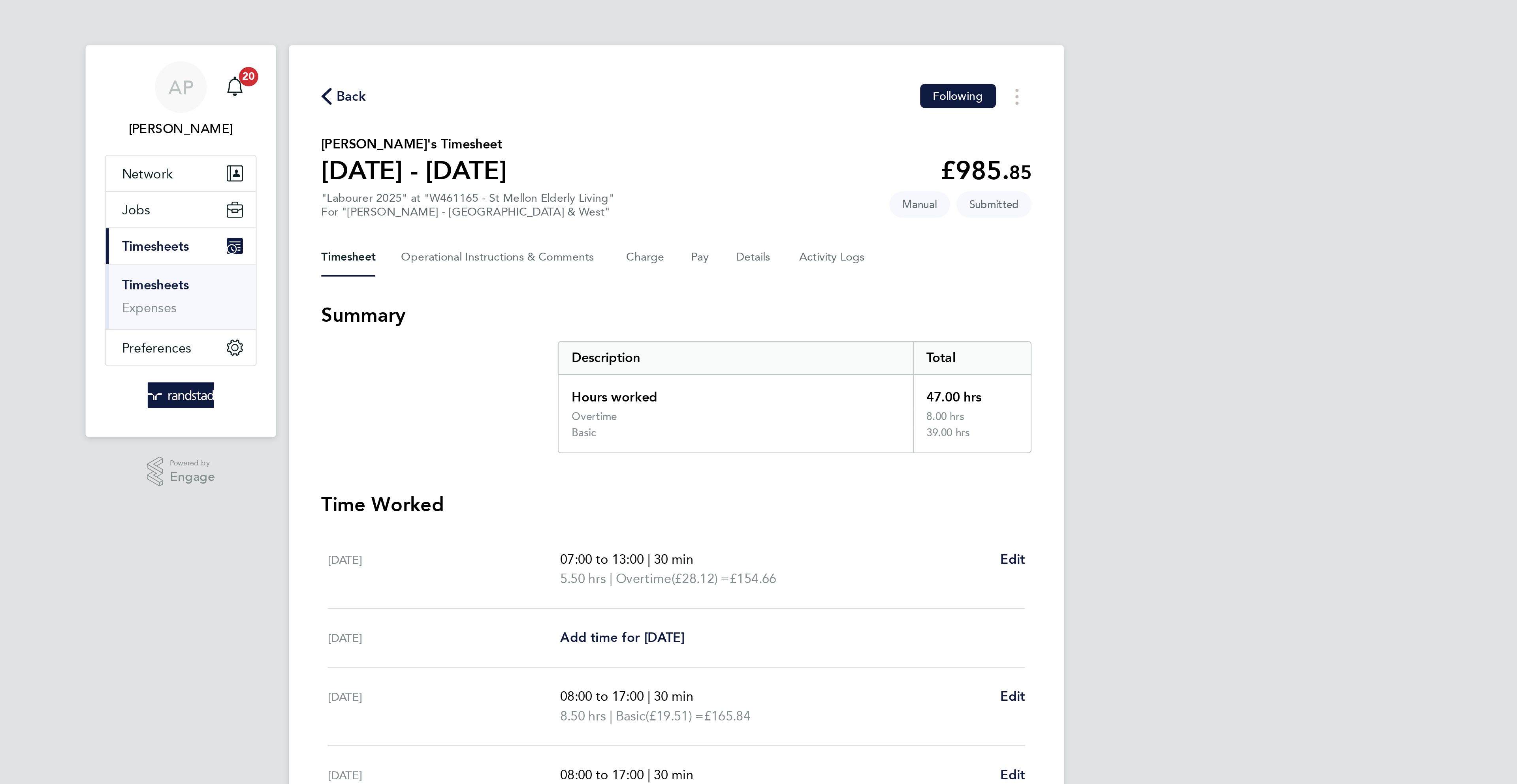
click at [590, 46] on span "Back" at bounding box center [595, 47] width 22 height 7
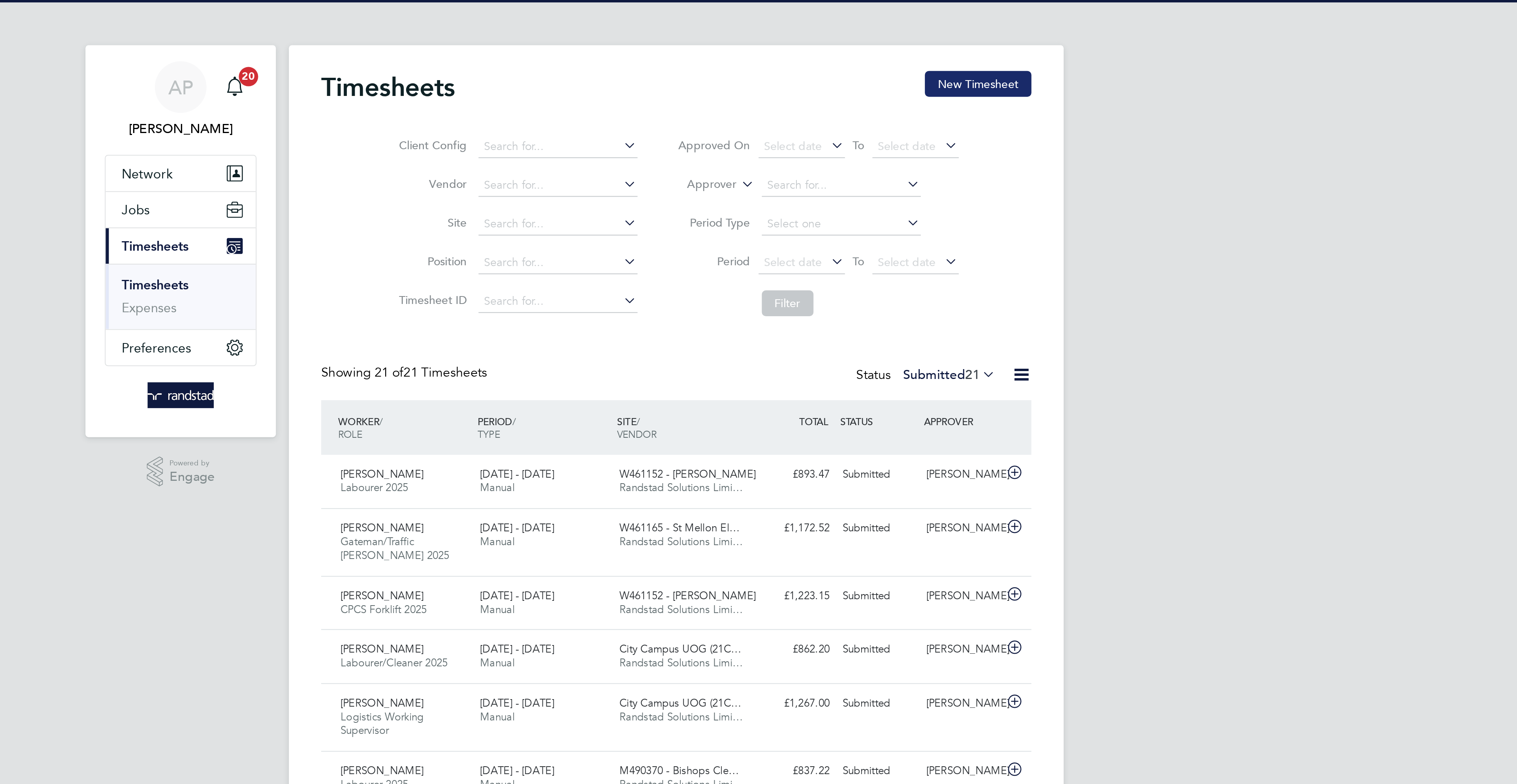
scroll to position [21, 69]
click at [887, 43] on button "New Timesheet" at bounding box center [906, 41] width 52 height 13
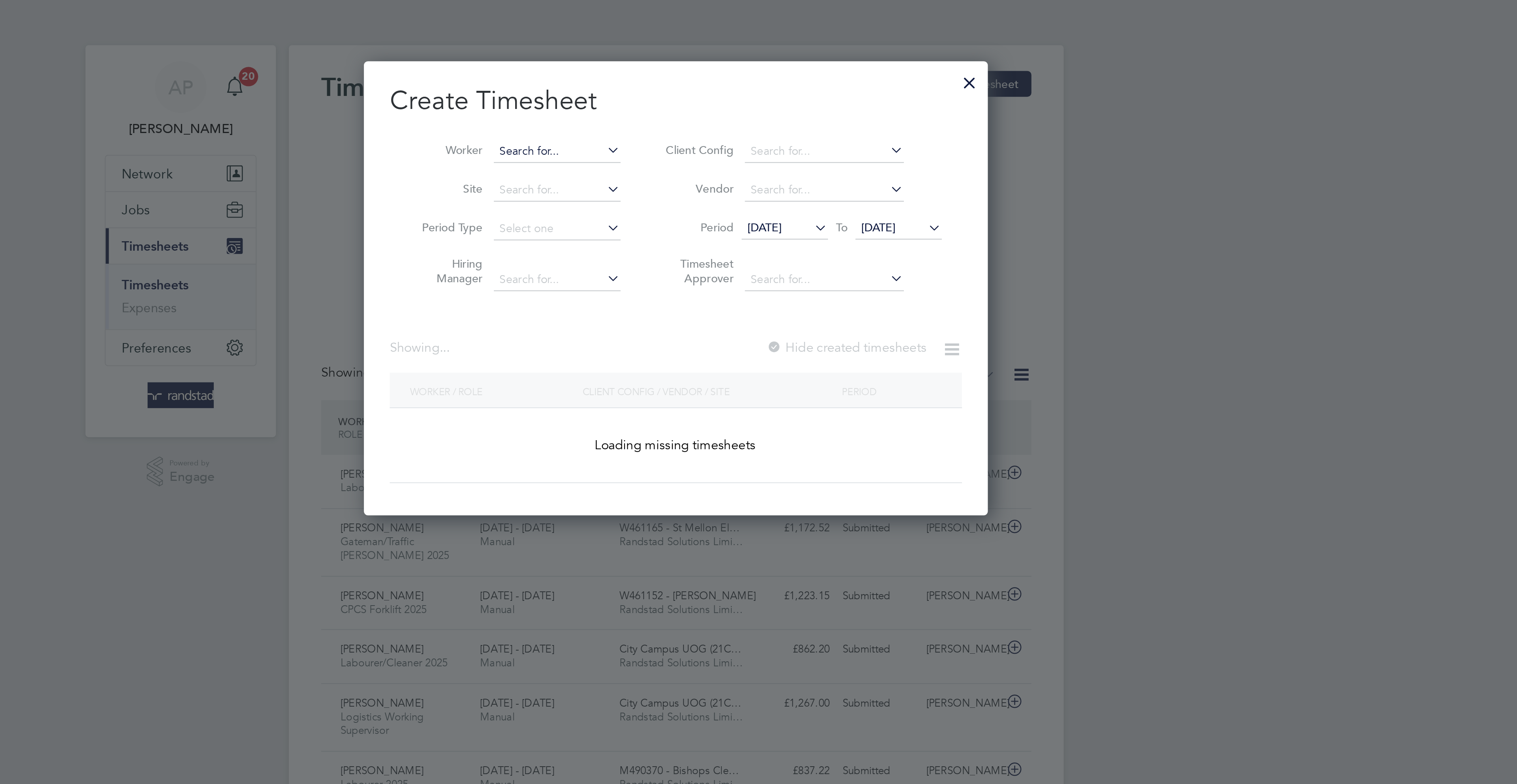
click at [712, 73] on input at bounding box center [700, 74] width 62 height 11
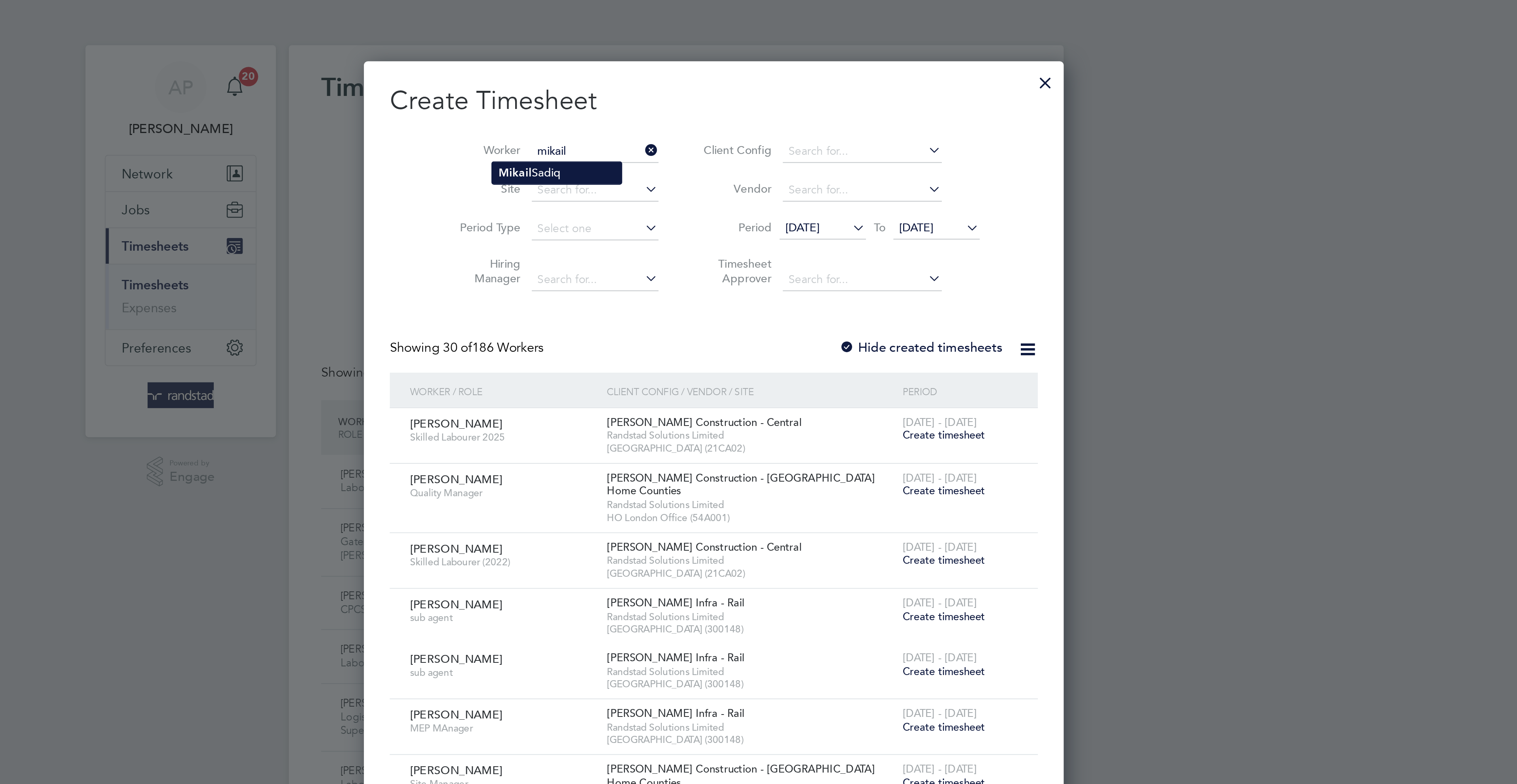
click at [730, 85] on li "[PERSON_NAME]" at bounding box center [700, 85] width 63 height 11
type input "[PERSON_NAME]"
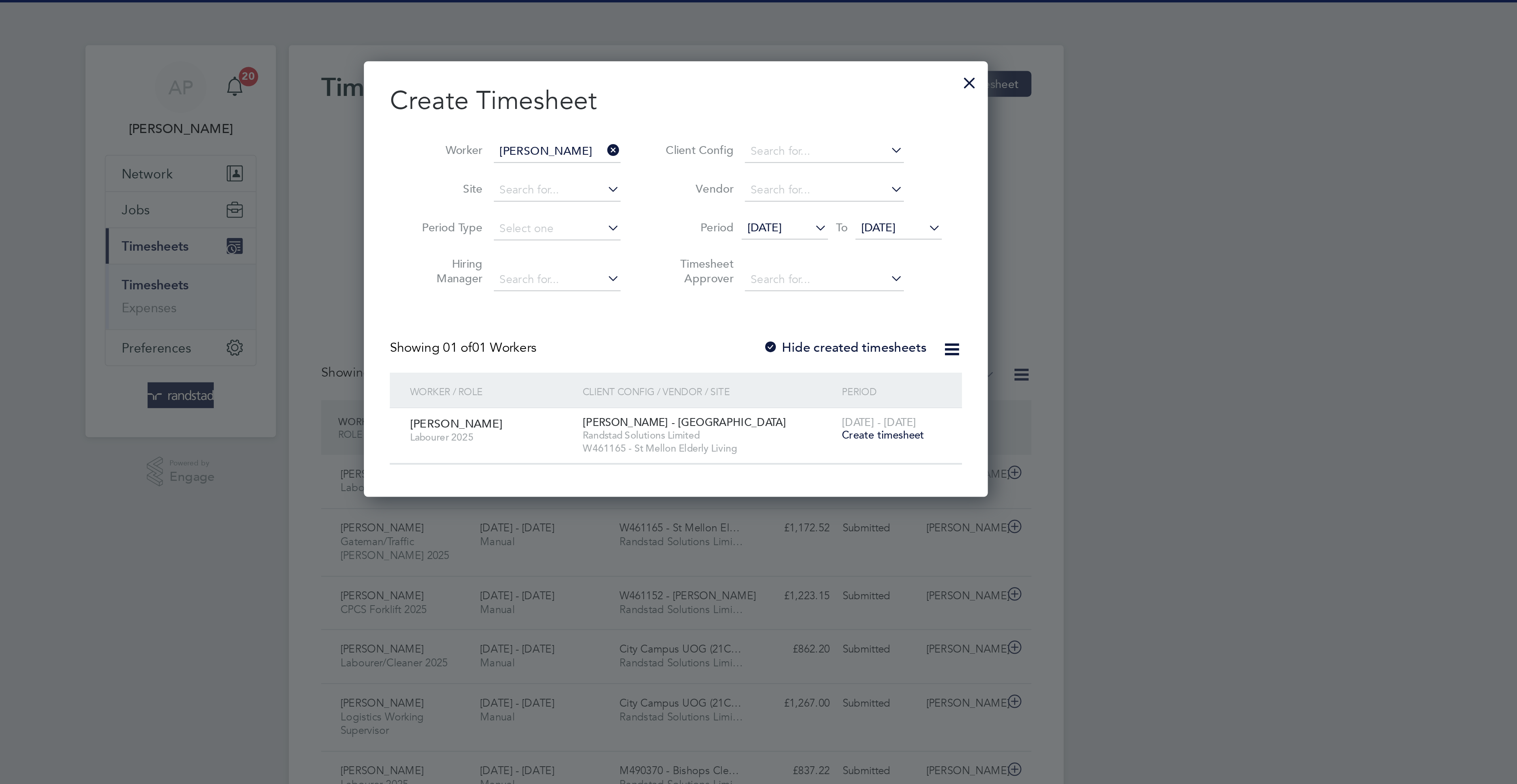
click at [864, 214] on span "Create timesheet" at bounding box center [859, 213] width 40 height 7
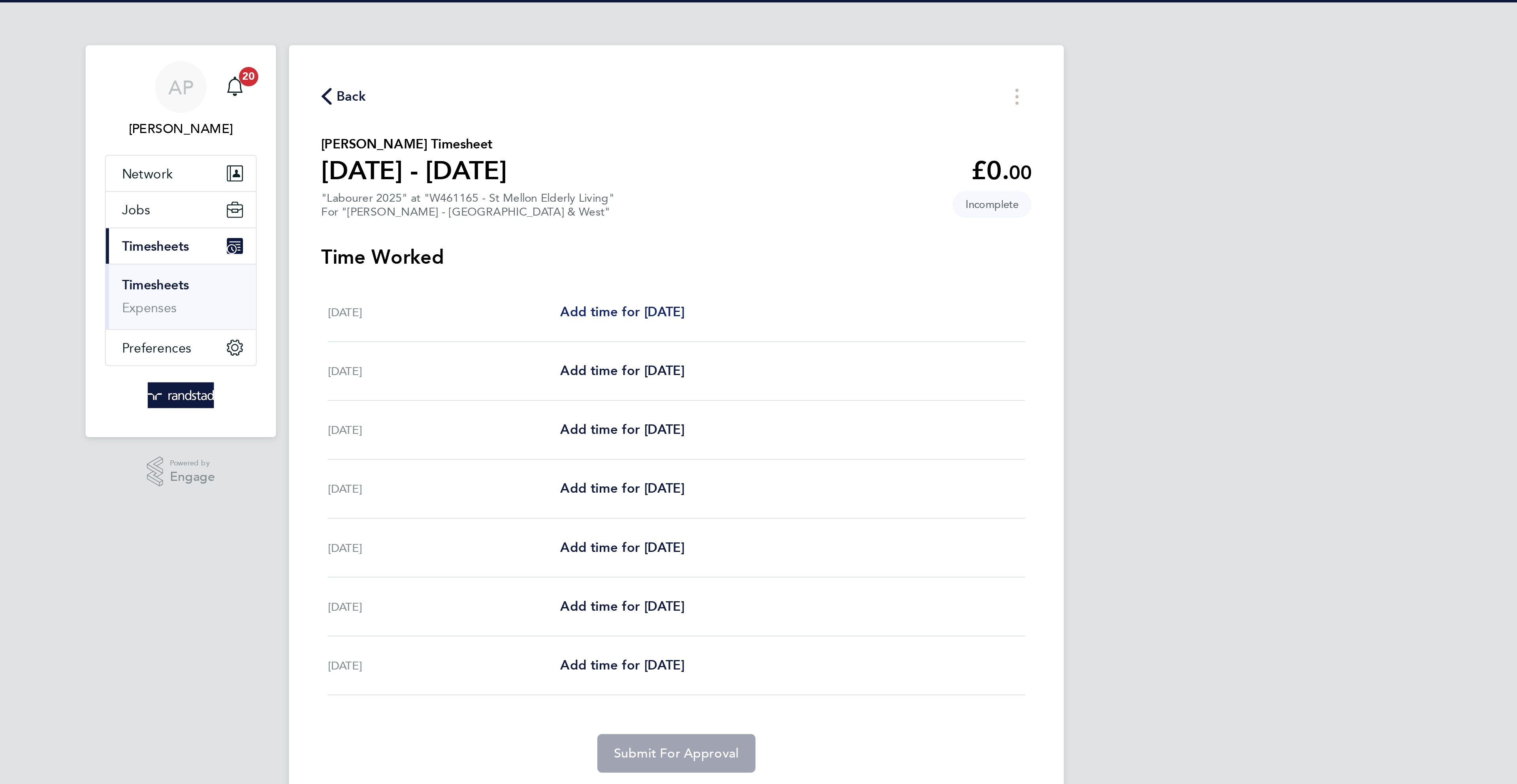
click at [736, 151] on span "Add time for [DATE]" at bounding box center [732, 152] width 61 height 7
select select "60"
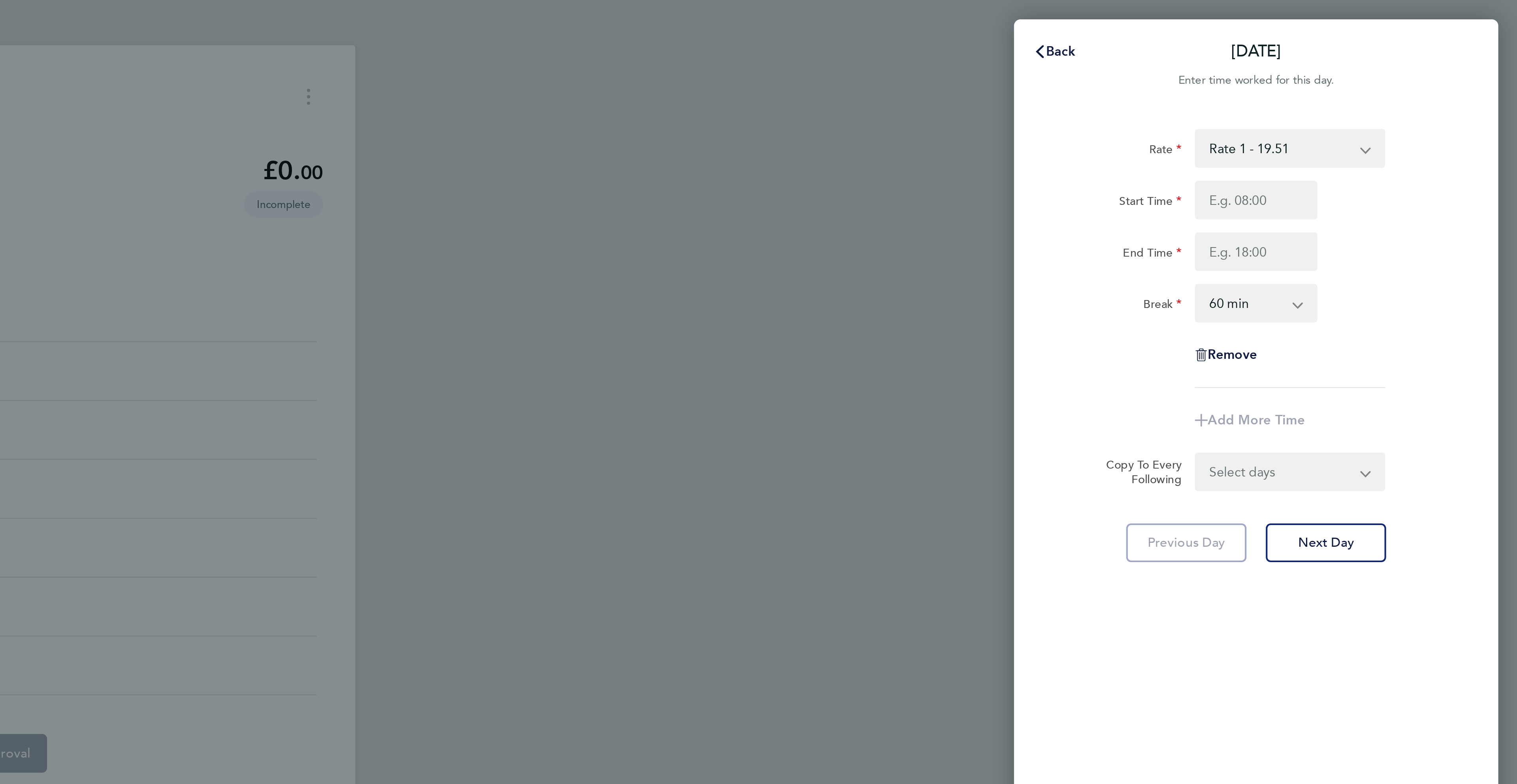
click at [1412, 71] on select "Rate 1 - 19.51 Overtime - 28.12 Overtime 2 - 36.73" at bounding box center [1400, 73] width 82 height 17
select select "60"
click at [1401, 98] on input "Start Time" at bounding box center [1389, 98] width 60 height 19
type input "7"
type input "08:00"
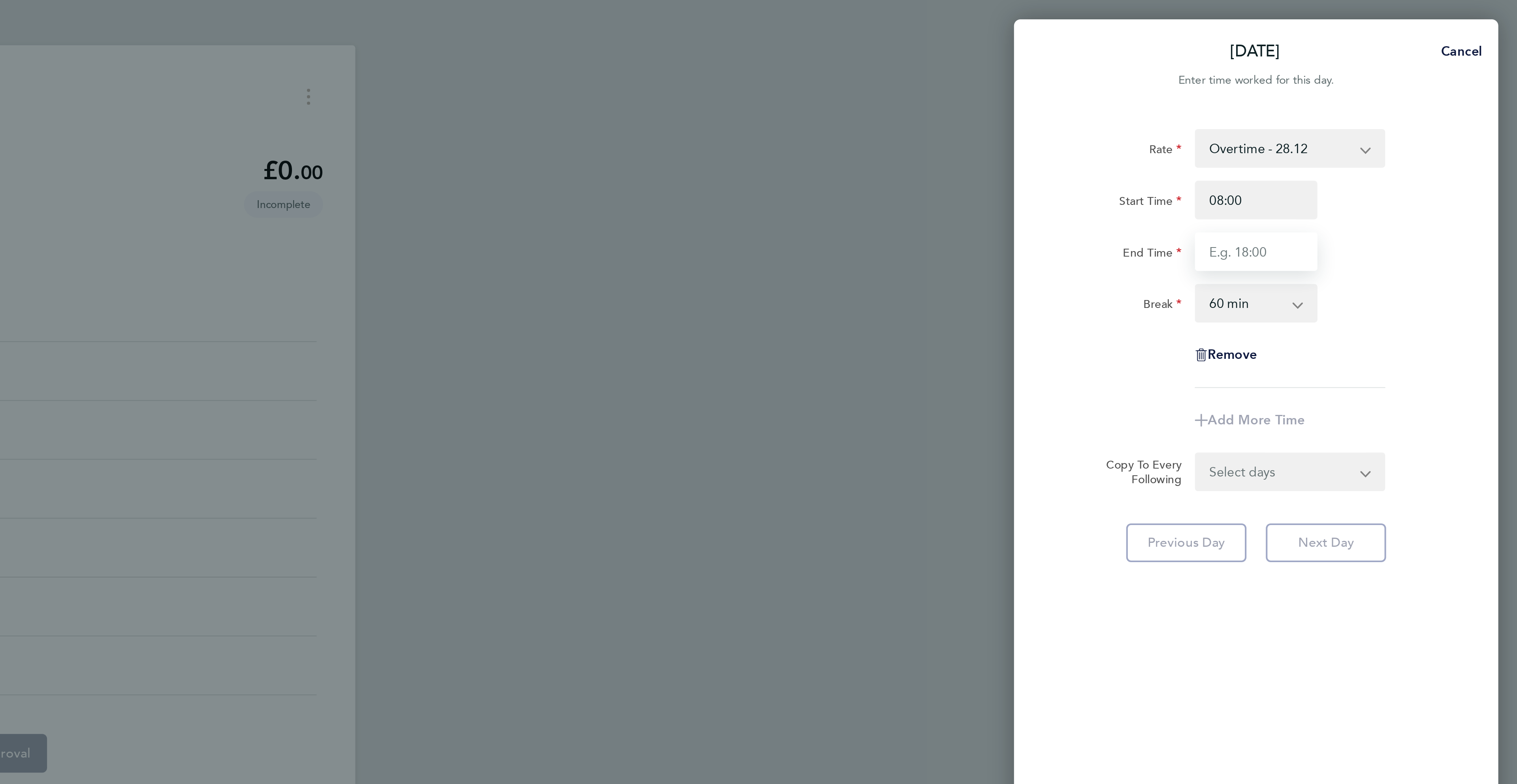
click at [1399, 123] on input "End Time" at bounding box center [1389, 123] width 60 height 19
type input "13:00"
click at [1438, 147] on div "Break 0 min 15 min 30 min 45 min 60 min 75 min 90 min" at bounding box center [1388, 149] width 199 height 19
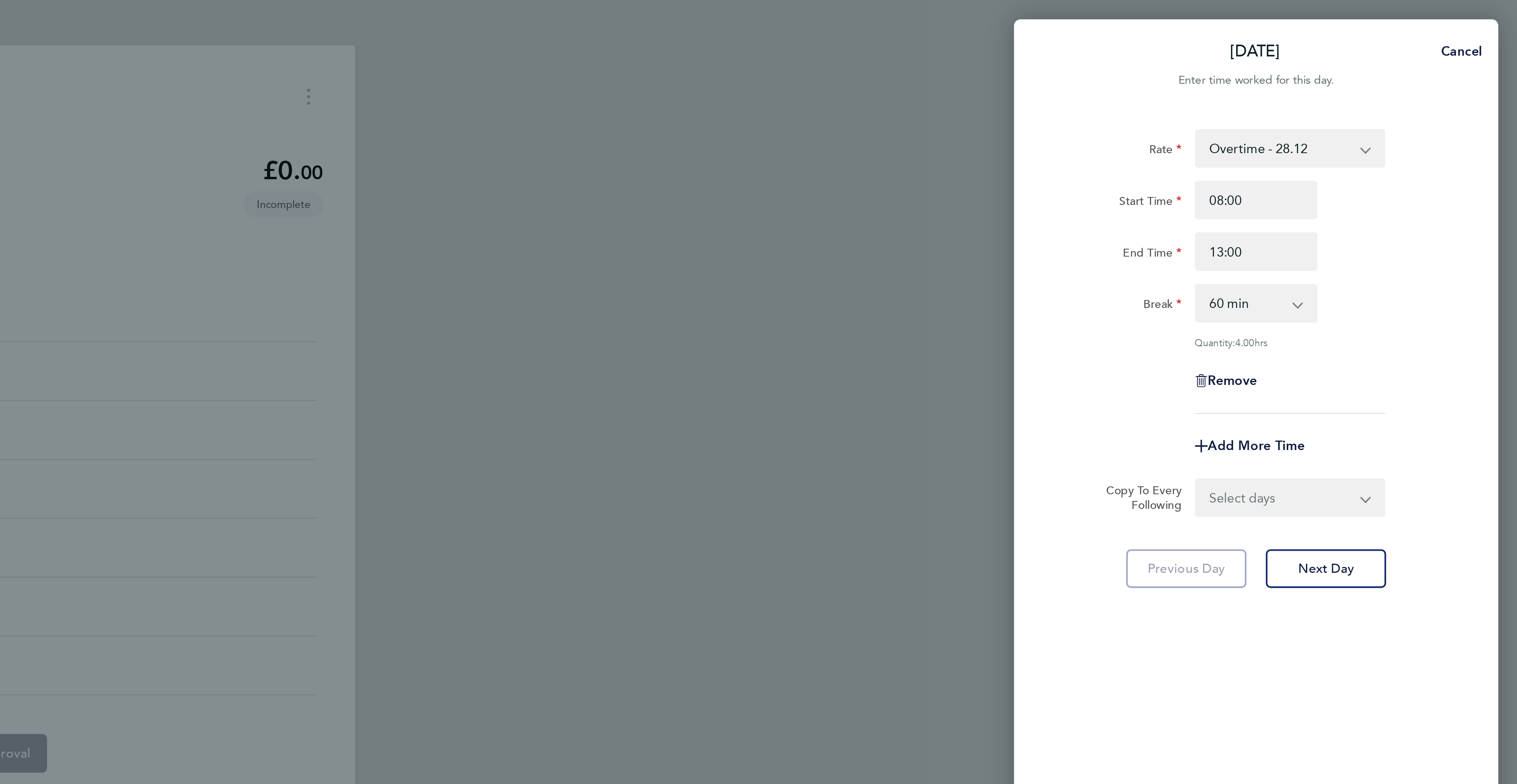
click at [1394, 148] on select "0 min 15 min 30 min 45 min 60 min 75 min 90 min" at bounding box center [1384, 149] width 49 height 17
select select "30"
click at [1360, 140] on select "0 min 15 min 30 min 45 min 60 min 75 min 90 min" at bounding box center [1384, 149] width 49 height 17
click at [1419, 285] on button "Next Day" at bounding box center [1423, 278] width 59 height 19
select select "60"
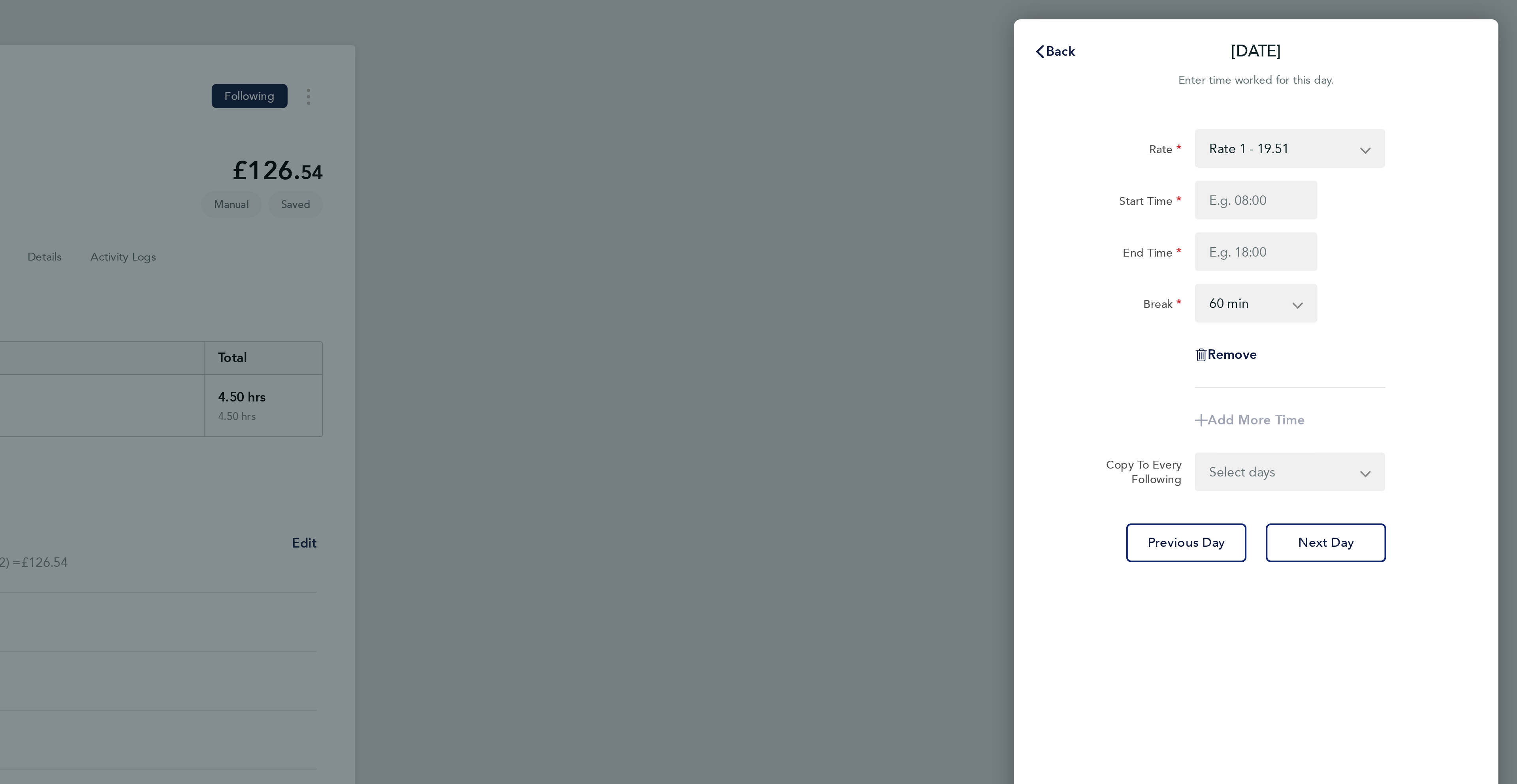
click at [1430, 276] on div "Rate Rate 1 - 19.51 Overtime - 28.12 Overtime 2 - 36.73 Start Time End Time Bre…" at bounding box center [1389, 389] width 237 height 670
click at [1427, 268] on span "Next Day" at bounding box center [1423, 266] width 27 height 8
select select "60"
click at [1386, 99] on input "Start Time" at bounding box center [1389, 98] width 60 height 19
type input "08:00"
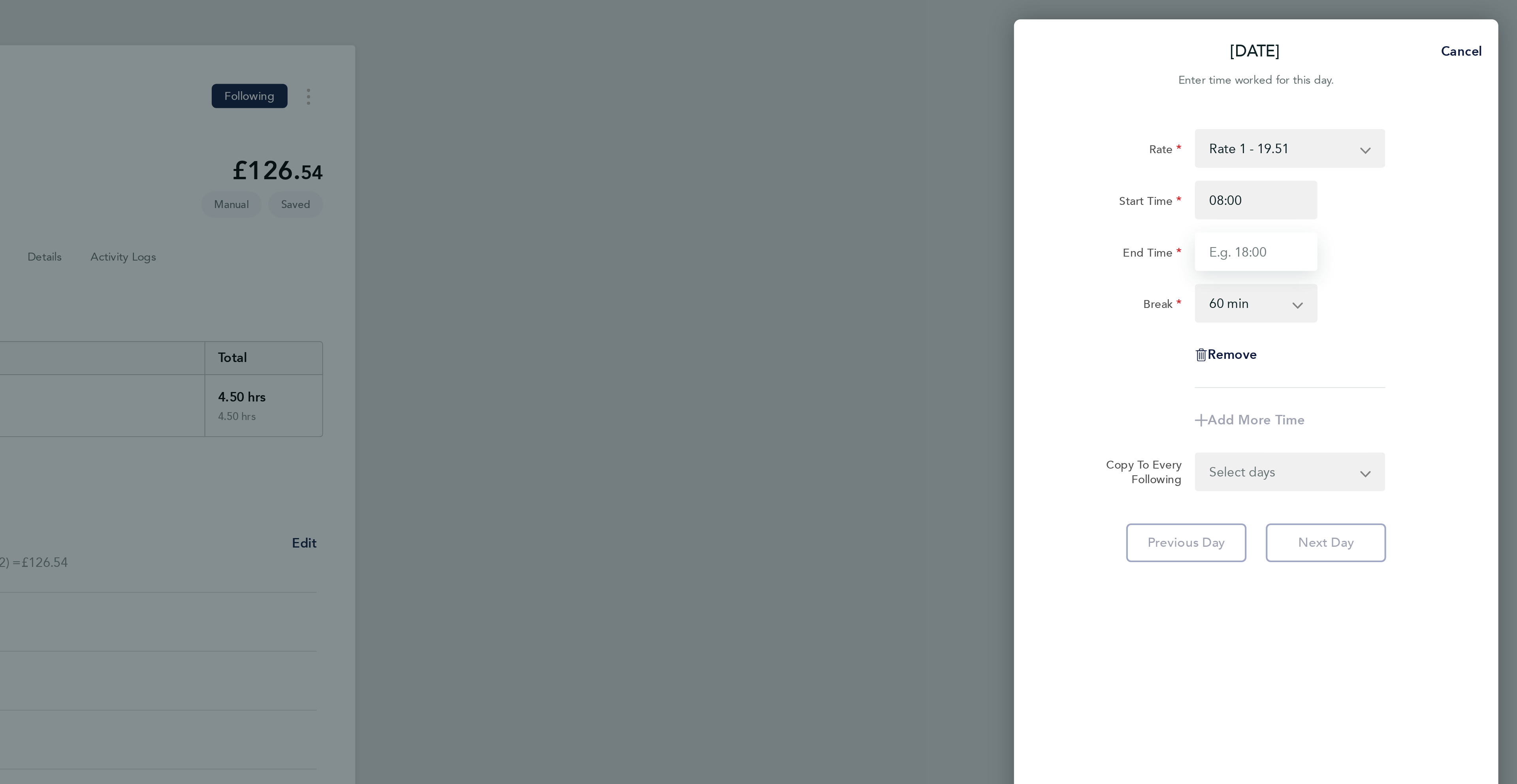
click at [1386, 124] on input "End Time" at bounding box center [1389, 123] width 60 height 19
type input "17:00"
click at [1487, 126] on div "End Time 17:00" at bounding box center [1388, 123] width 199 height 19
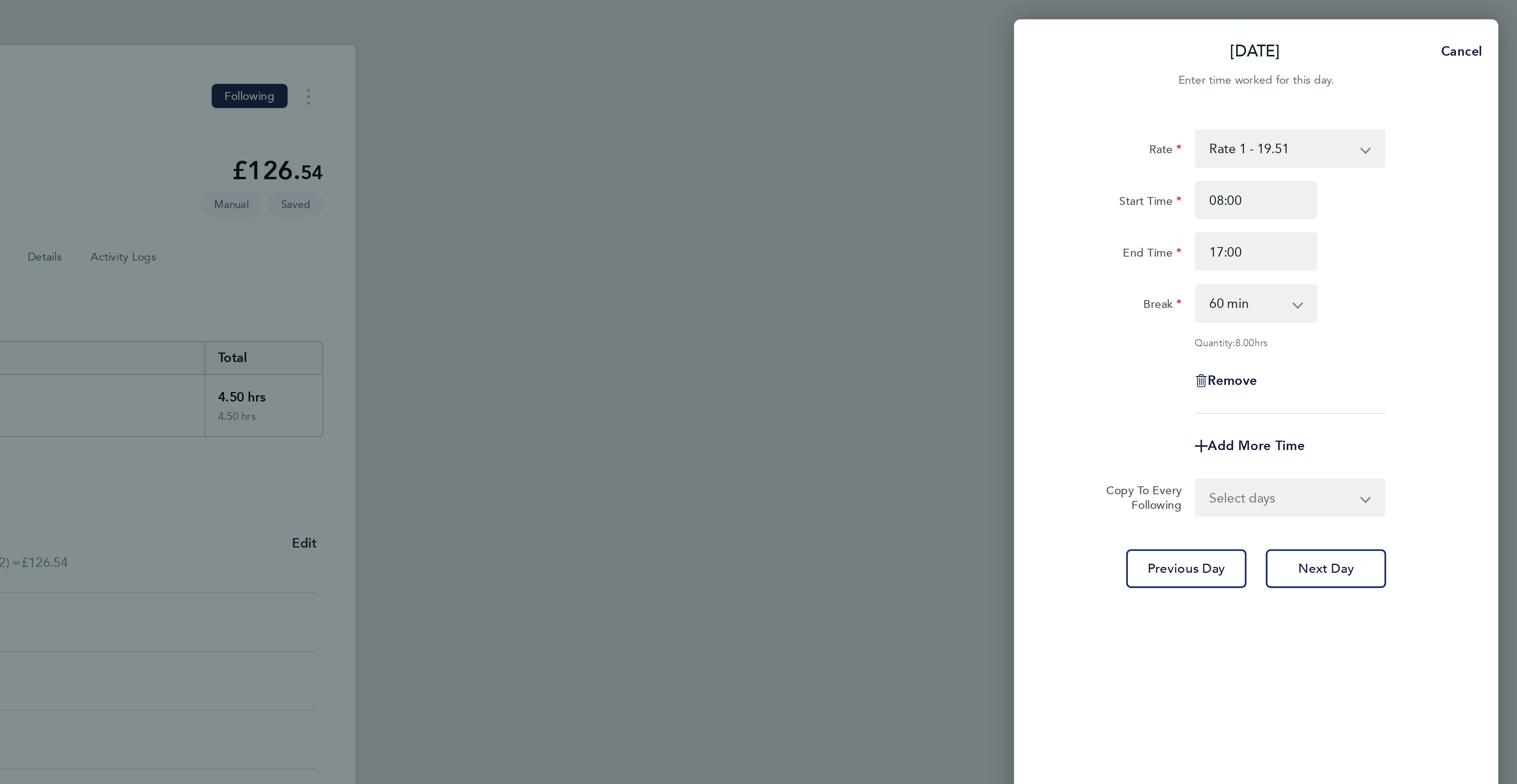
click at [1401, 143] on select "0 min 15 min 30 min 45 min 60 min 75 min 90 min" at bounding box center [1384, 149] width 49 height 17
select select "30"
click at [1360, 140] on select "0 min 15 min 30 min 45 min 60 min 75 min 90 min" at bounding box center [1384, 149] width 49 height 17
click at [1410, 251] on select "Select days Day [DATE] [DATE] [DATE] [DATE]" at bounding box center [1401, 244] width 83 height 17
select select "DAY"
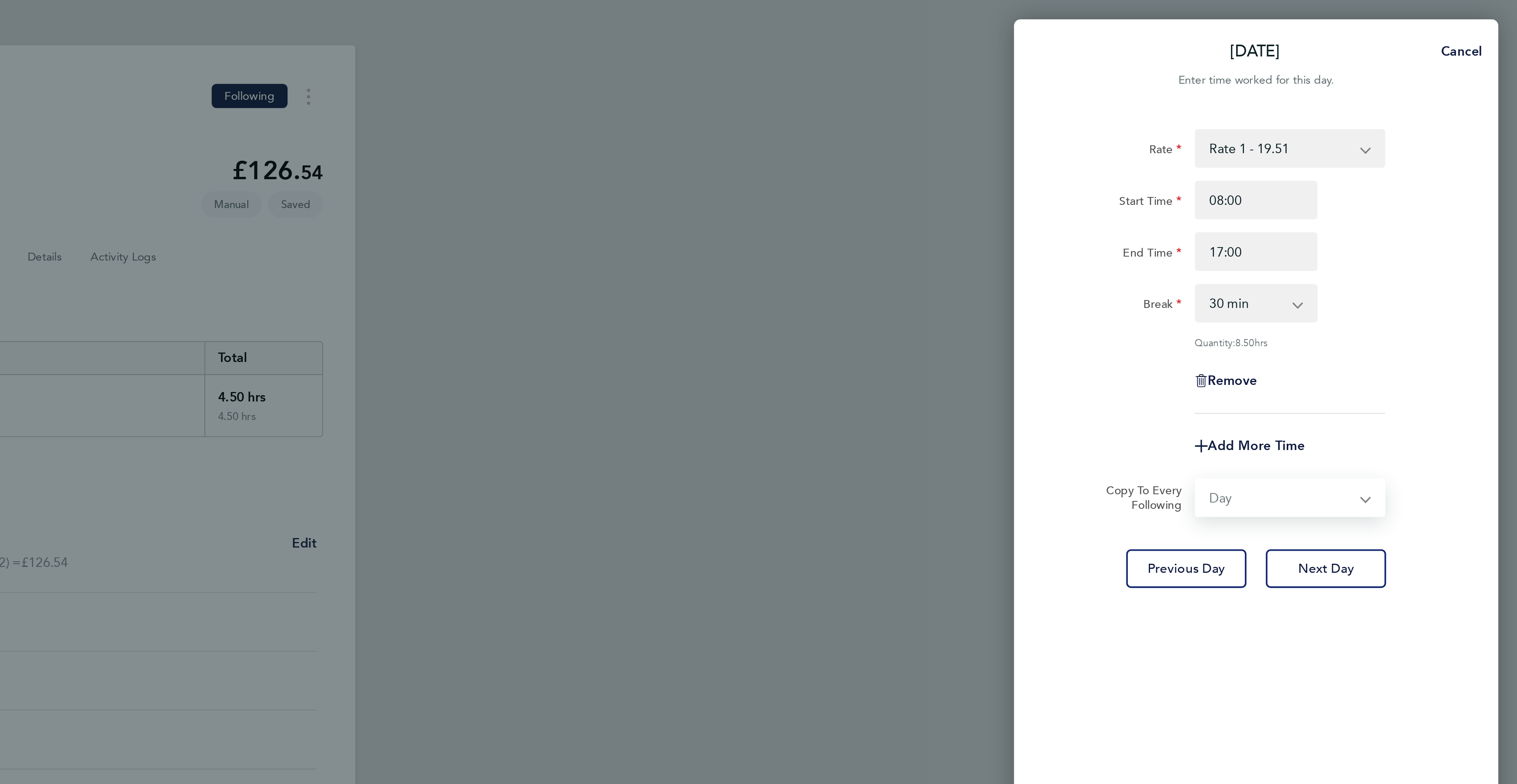
click at [1360, 235] on select "Select days Day [DATE] [DATE] [DATE] [DATE]" at bounding box center [1401, 244] width 83 height 17
select select "[DATE]"
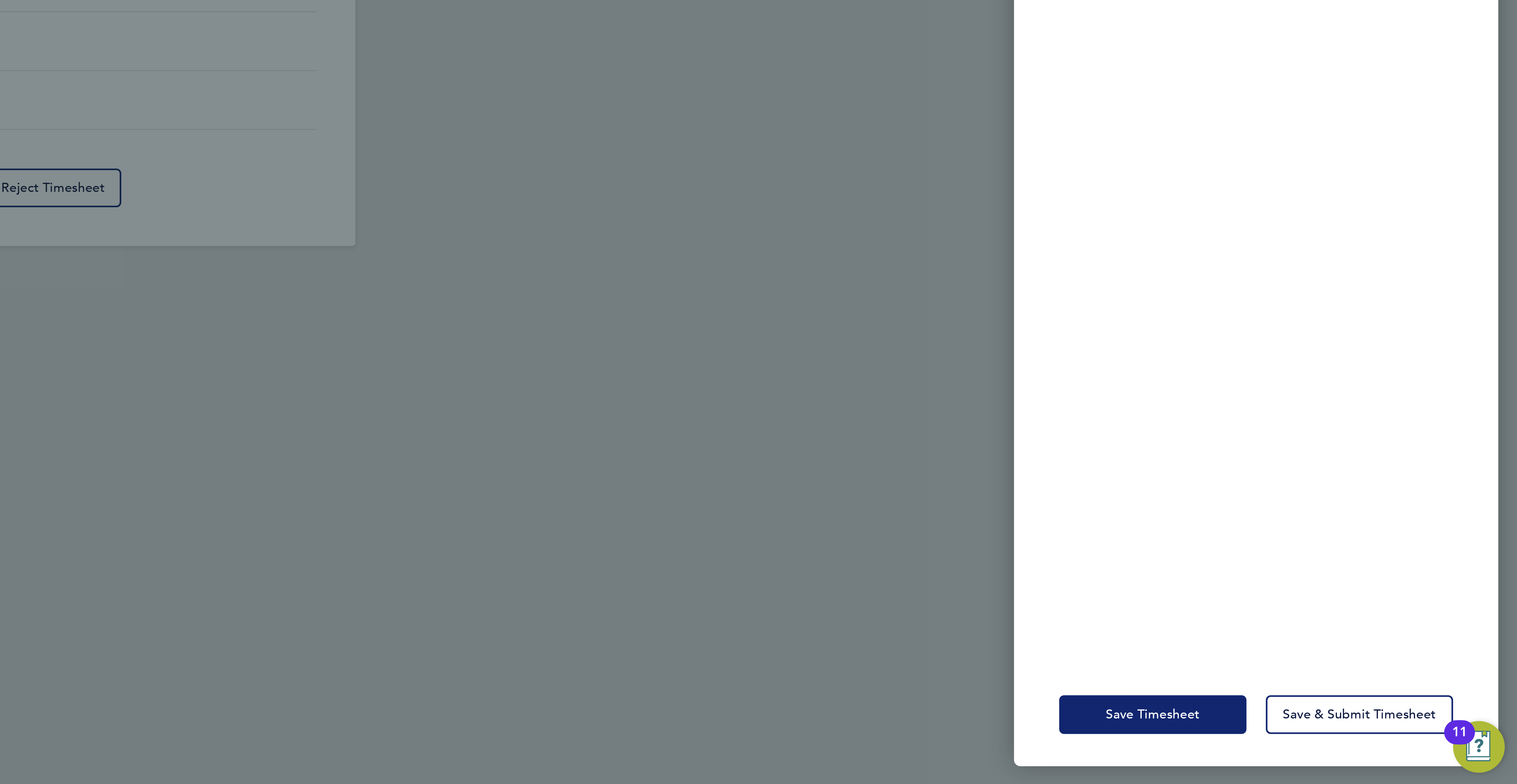
click at [1338, 753] on button "Save Timesheet" at bounding box center [1338, 749] width 92 height 19
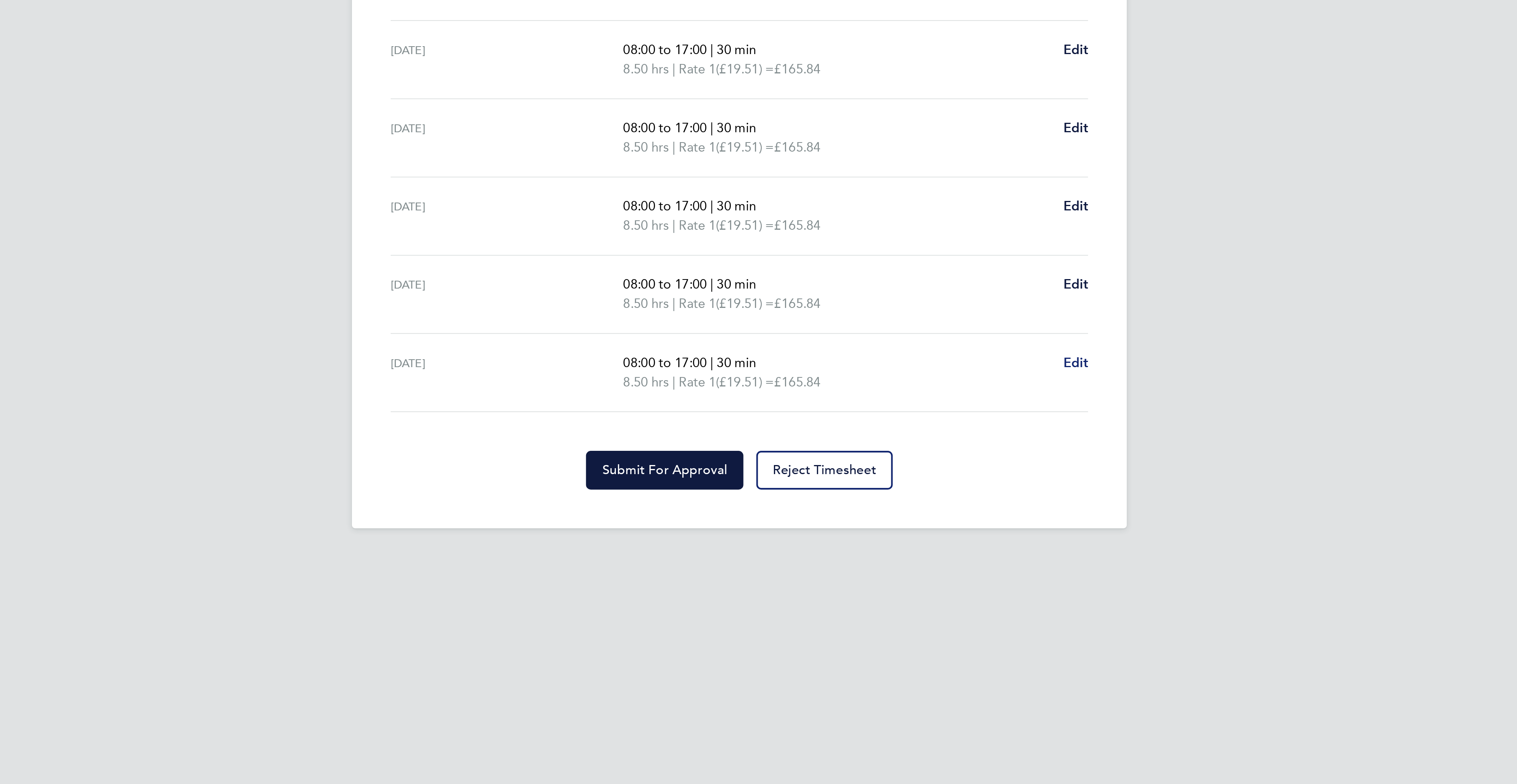
click at [917, 495] on span "Edit" at bounding box center [923, 494] width 12 height 7
select select "30"
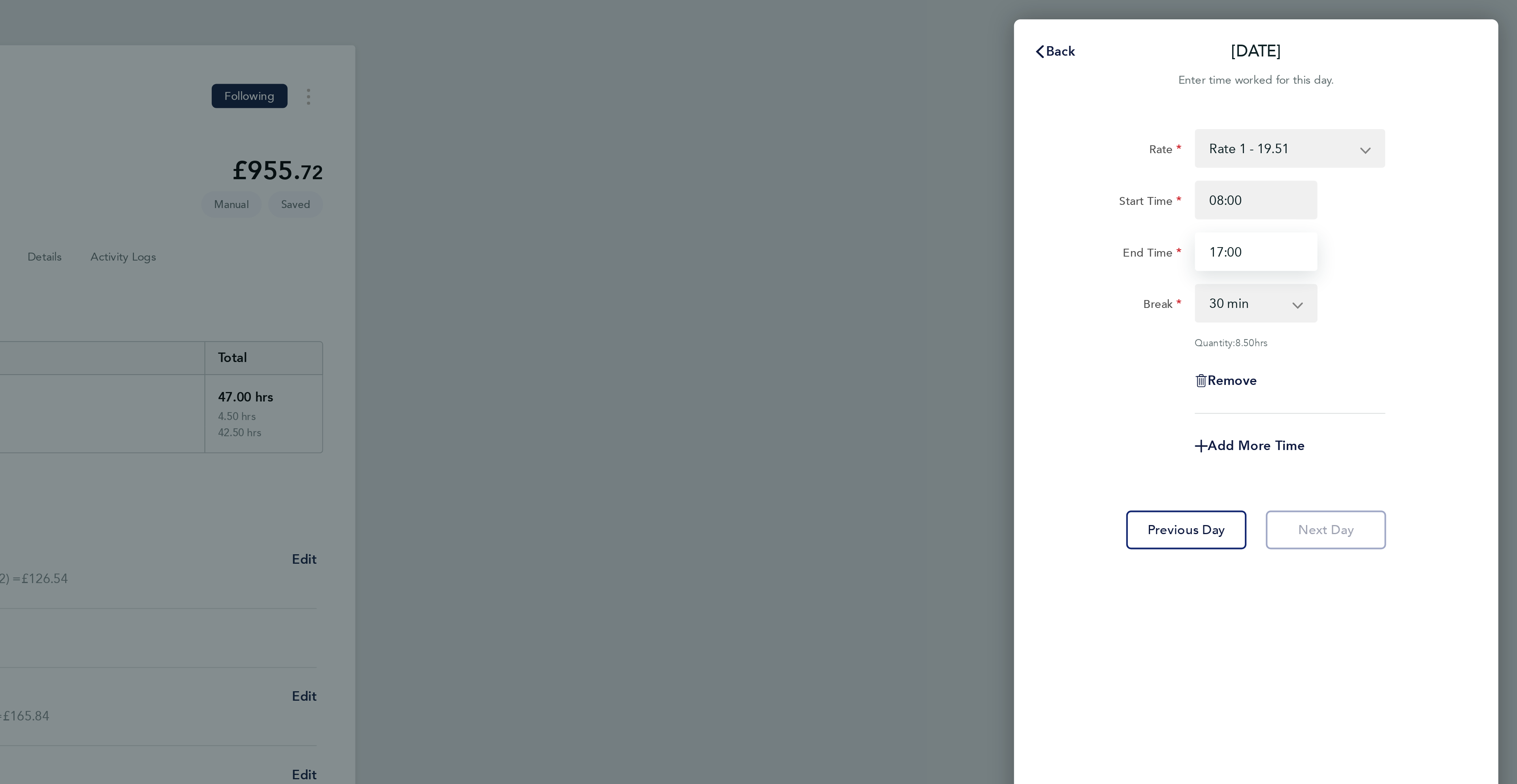
click at [1369, 126] on input "17:00" at bounding box center [1389, 123] width 60 height 19
type input "13:30"
click at [1476, 195] on div "Remove" at bounding box center [1388, 187] width 199 height 19
click at [1384, 218] on span "Add More Time" at bounding box center [1388, 218] width 47 height 7
select select "null"
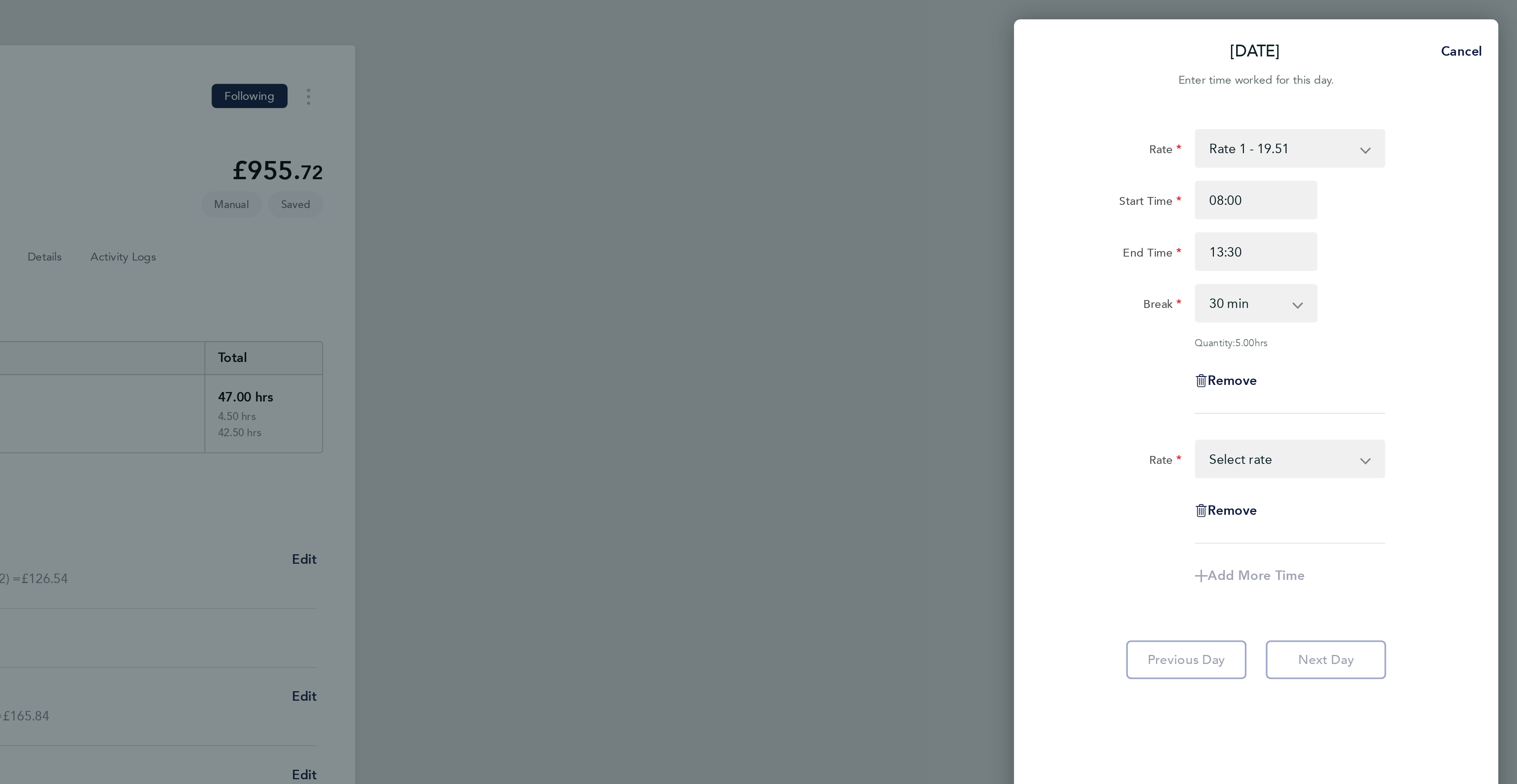
click at [1384, 231] on select "Rate 1 - 19.51 Overtime - 28.12 Overtime 2 - 36.73 Select rate" at bounding box center [1400, 224] width 82 height 17
select select "60"
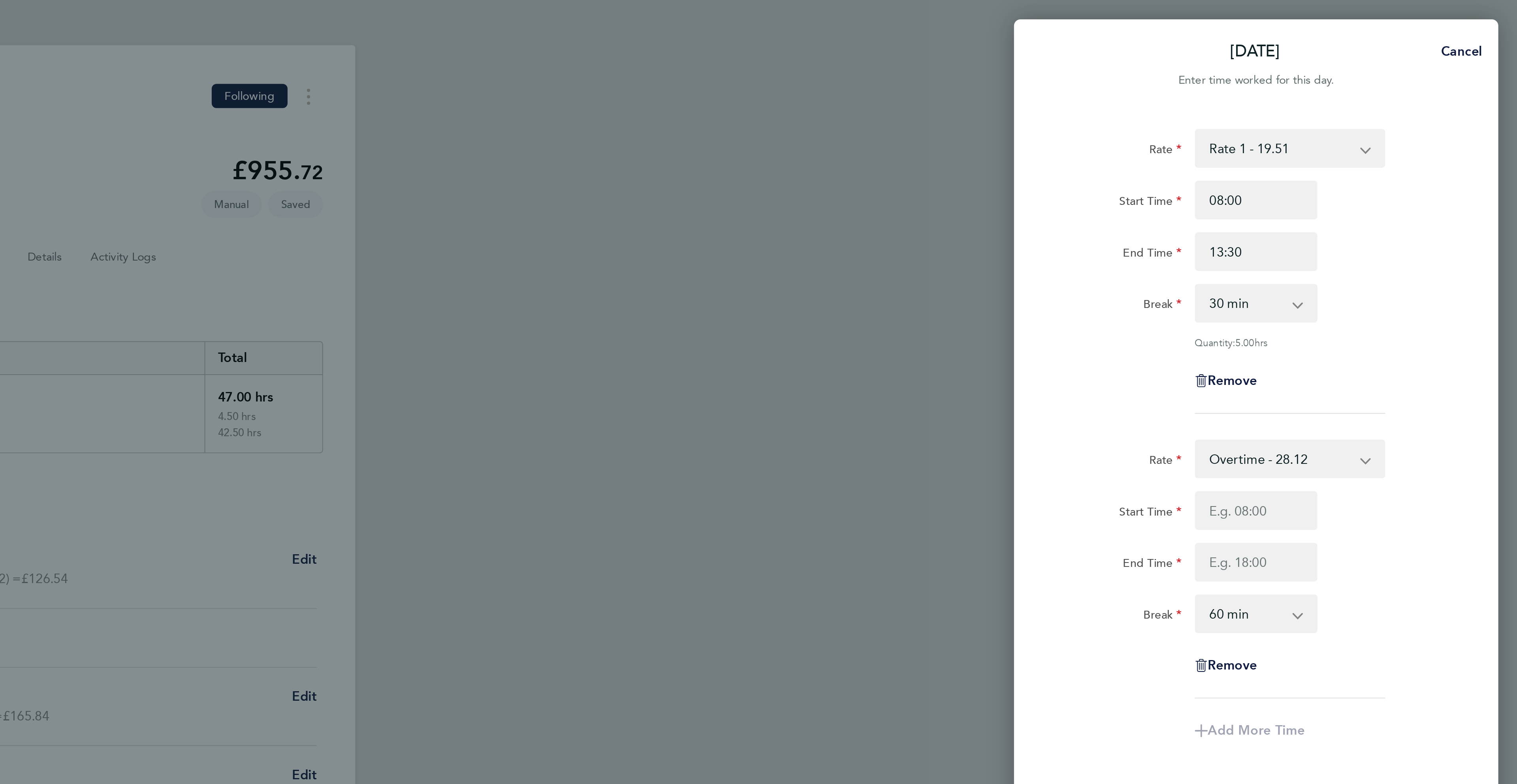
click at [1385, 240] on div "Rate Overtime - 28.12 Rate 1 - 19.51 Overtime 2 - 36.73 Start Time End Time Bre…" at bounding box center [1388, 278] width 193 height 127
click at [1385, 240] on input "Start Time" at bounding box center [1389, 250] width 60 height 19
type input "13:30"
click at [1394, 286] on div "Rate Overtime - 28.12 Rate 1 - 19.51 Overtime 2 - 36.73 Start Time 13:30 End Ti…" at bounding box center [1388, 278] width 193 height 127
click at [1393, 275] on input "End Time" at bounding box center [1389, 275] width 60 height 19
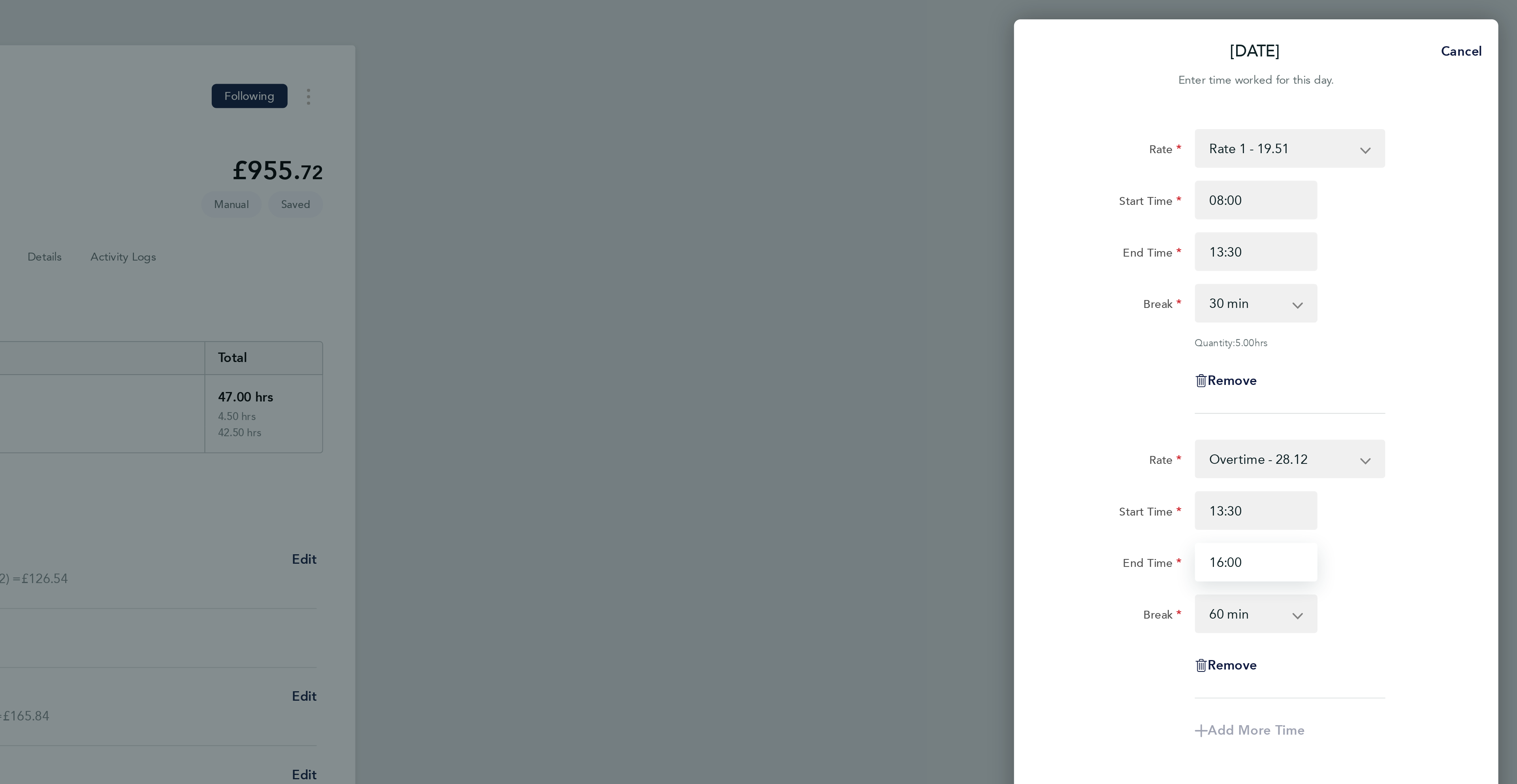
type input "16:00"
click at [1364, 298] on select "0 min 15 min 30 min 45 min 60 min 75 min 90 min" at bounding box center [1384, 300] width 49 height 17
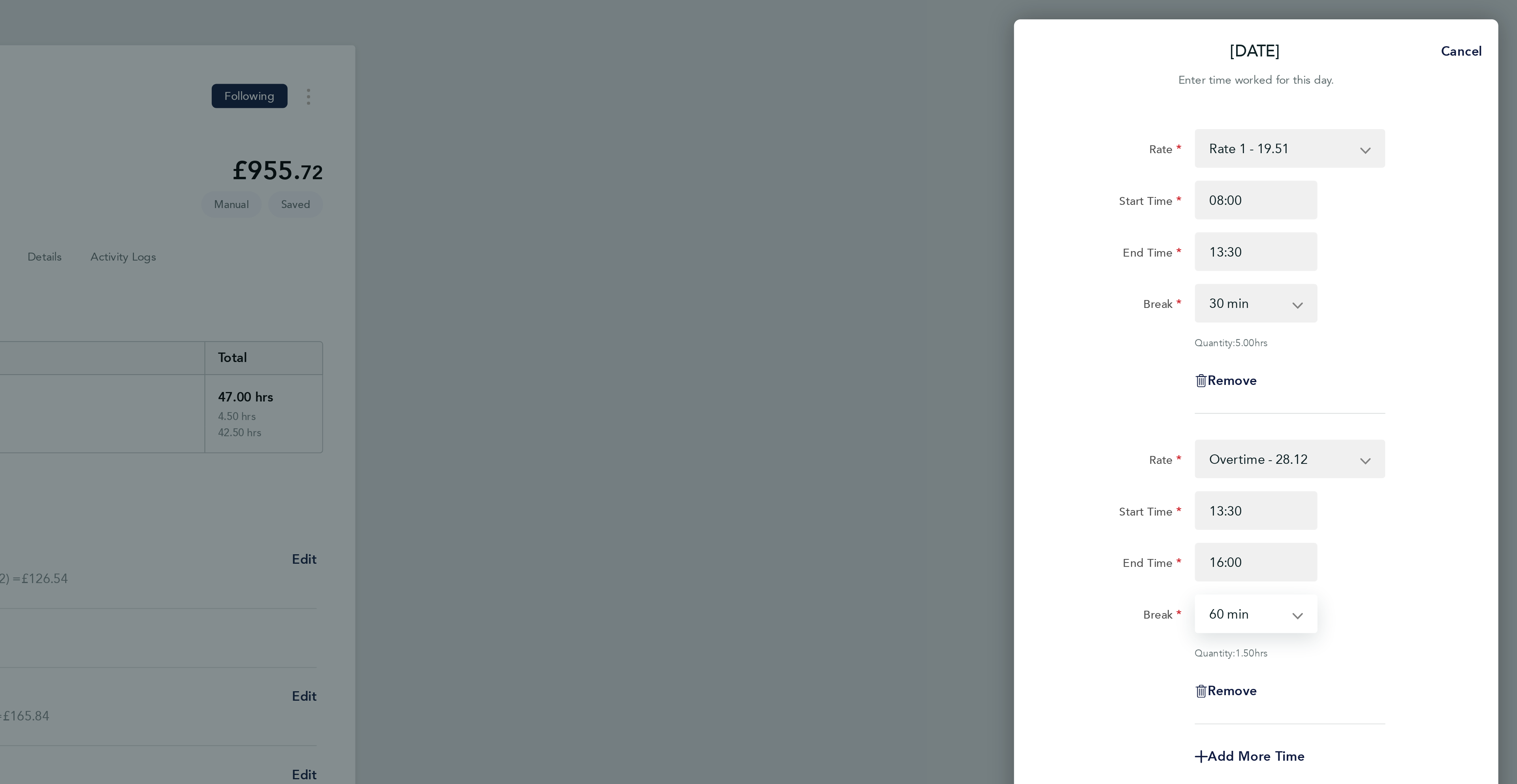
select select "0"
click at [1360, 292] on select "0 min 15 min 30 min 45 min 60 min 75 min 90 min" at bounding box center [1384, 300] width 49 height 17
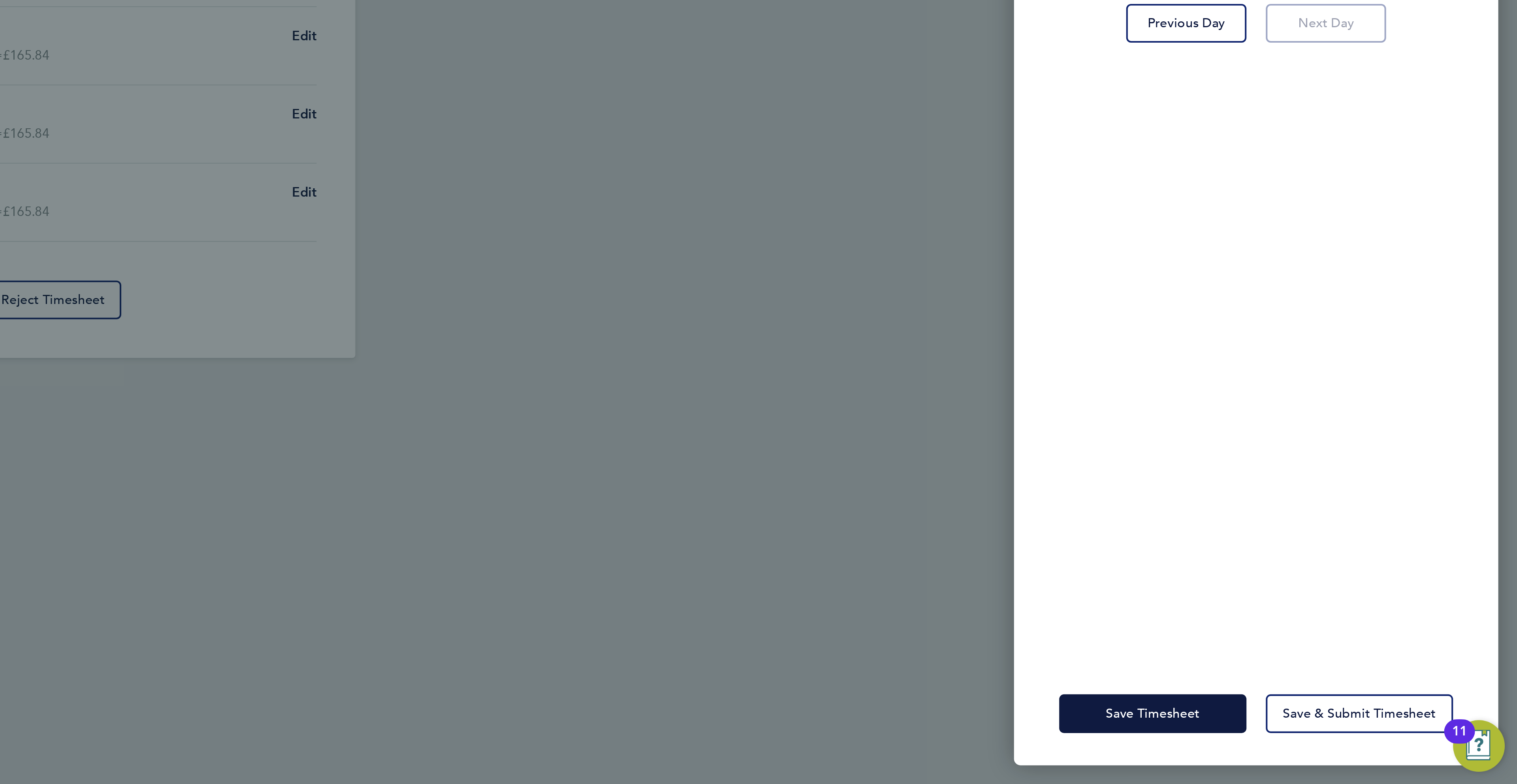
click at [1360, 737] on div "Save Timesheet Save & Submit Timesheet" at bounding box center [1389, 749] width 237 height 51
click at [1359, 741] on button "Save Timesheet" at bounding box center [1338, 749] width 92 height 19
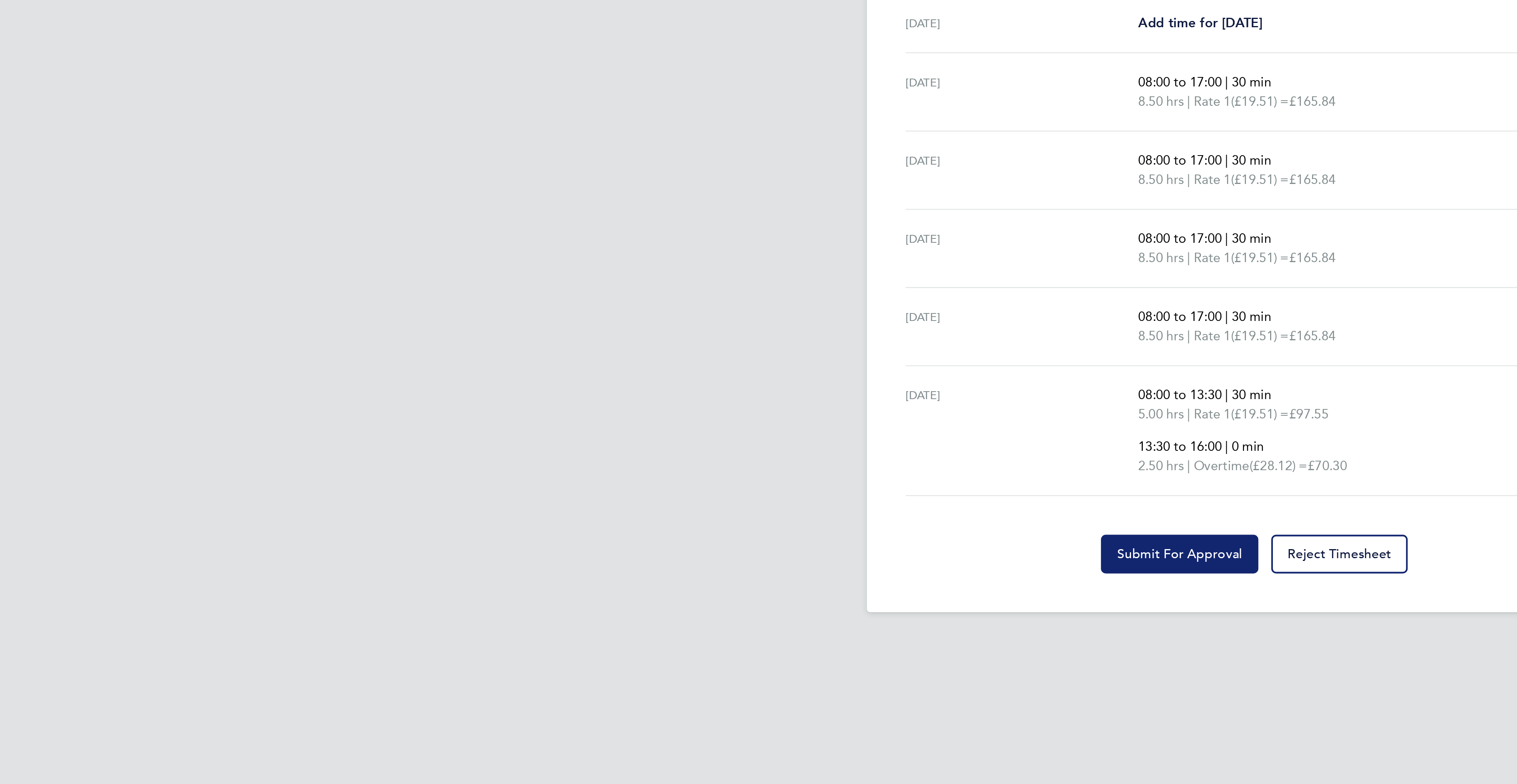
click at [725, 576] on span "Submit For Approval" at bounding box center [722, 572] width 61 height 8
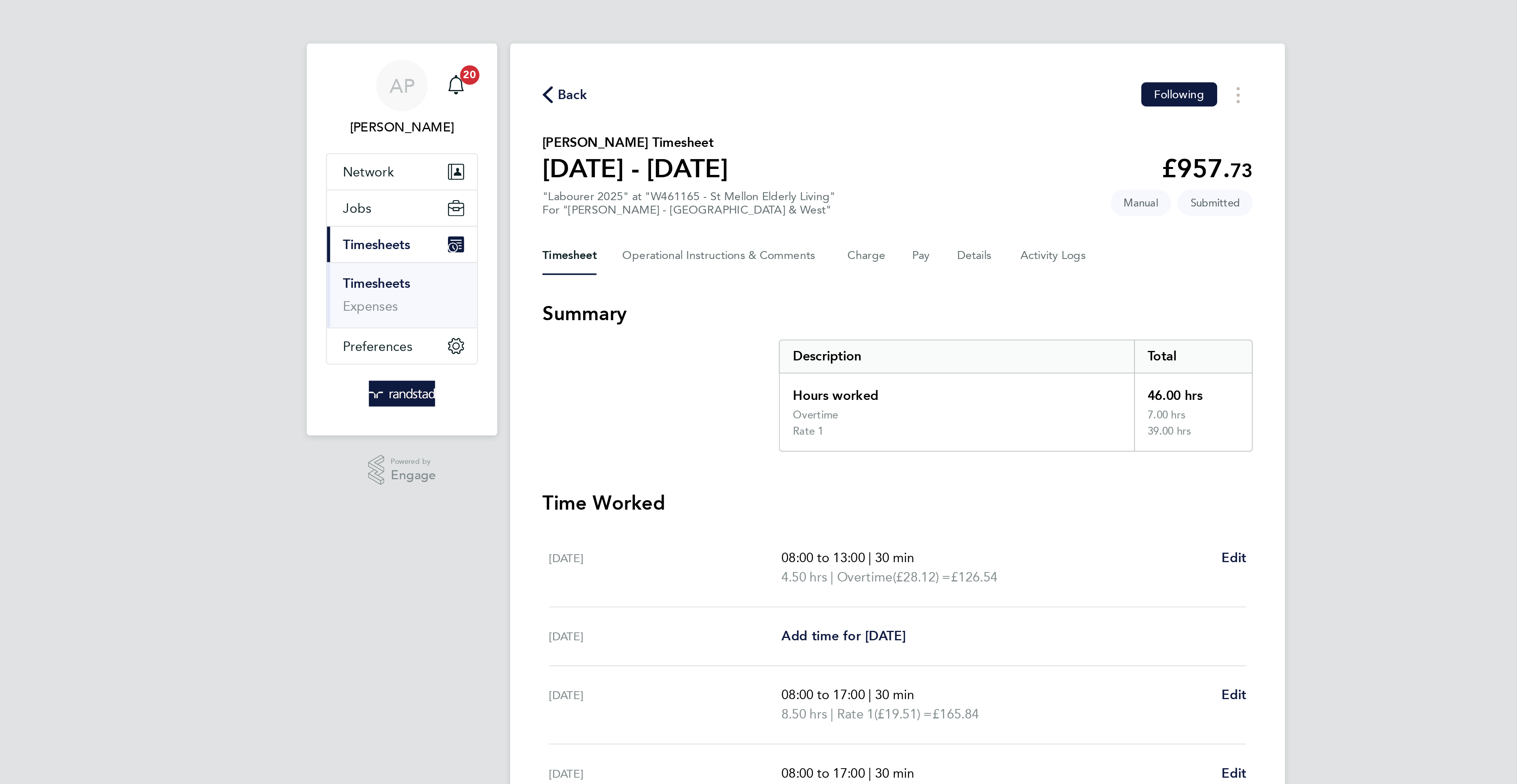
click at [597, 50] on span "Back" at bounding box center [599, 47] width 15 height 9
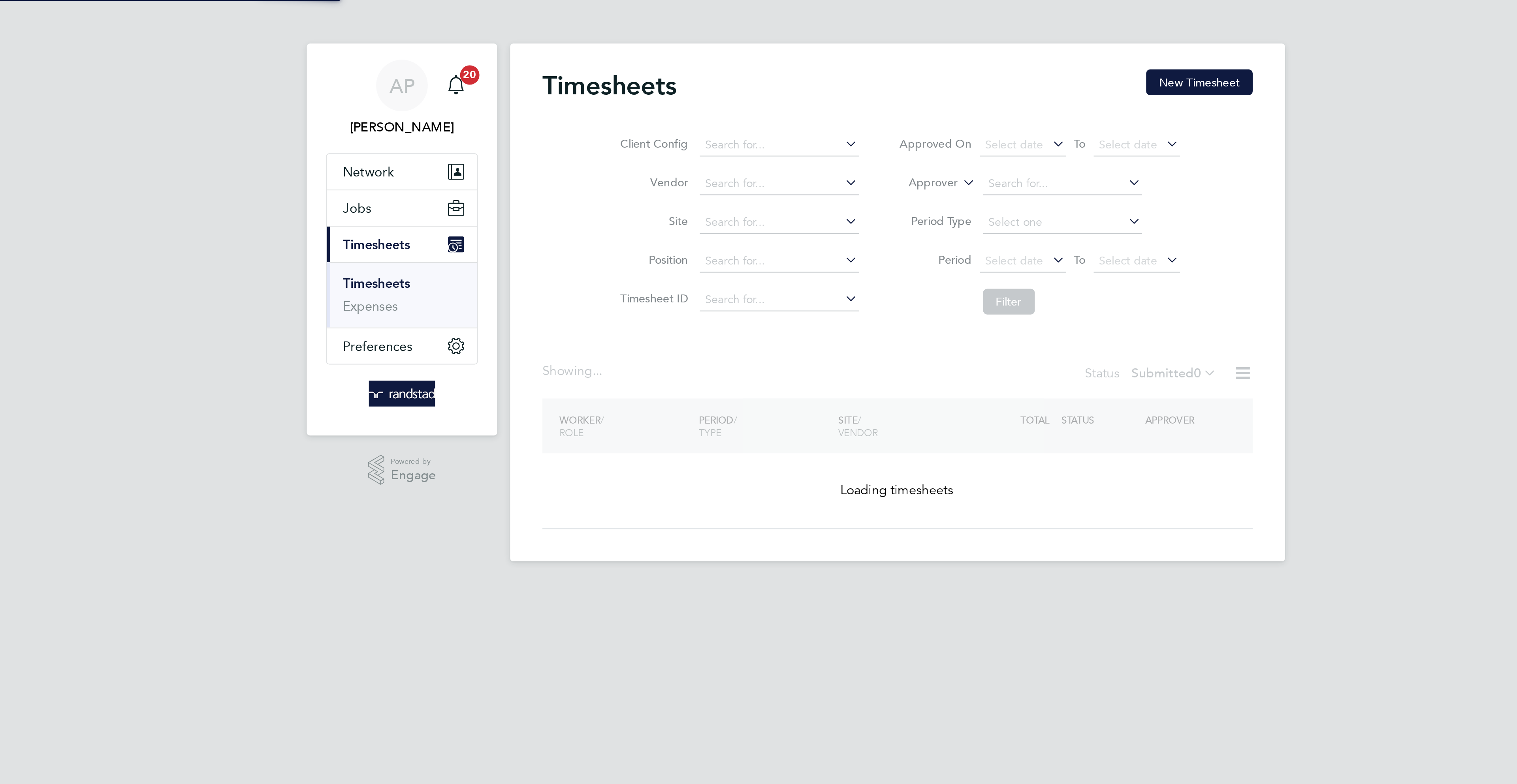
click at [918, 41] on button "New Timesheet" at bounding box center [906, 41] width 52 height 13
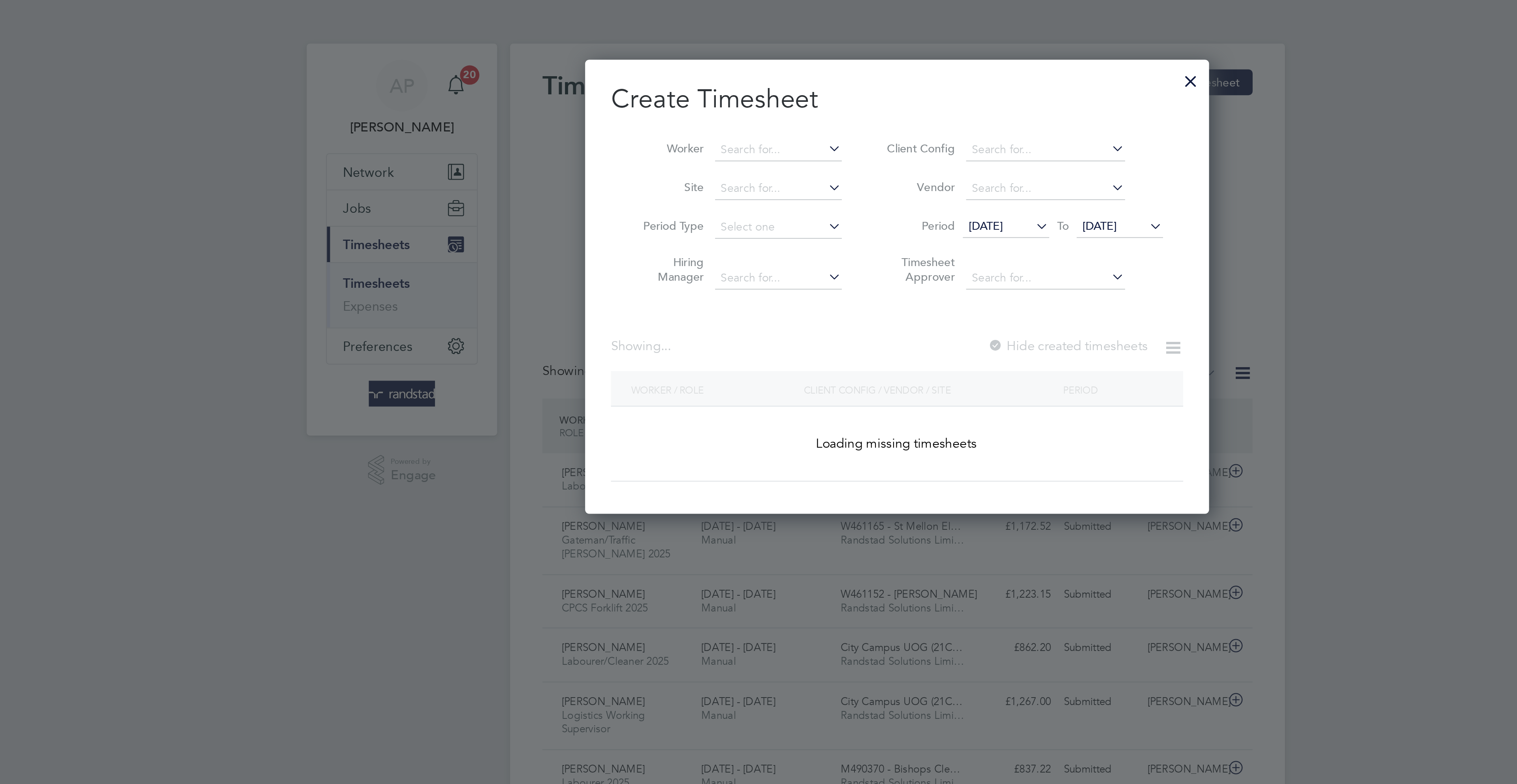
scroll to position [21, 69]
click at [699, 72] on input at bounding box center [700, 74] width 62 height 11
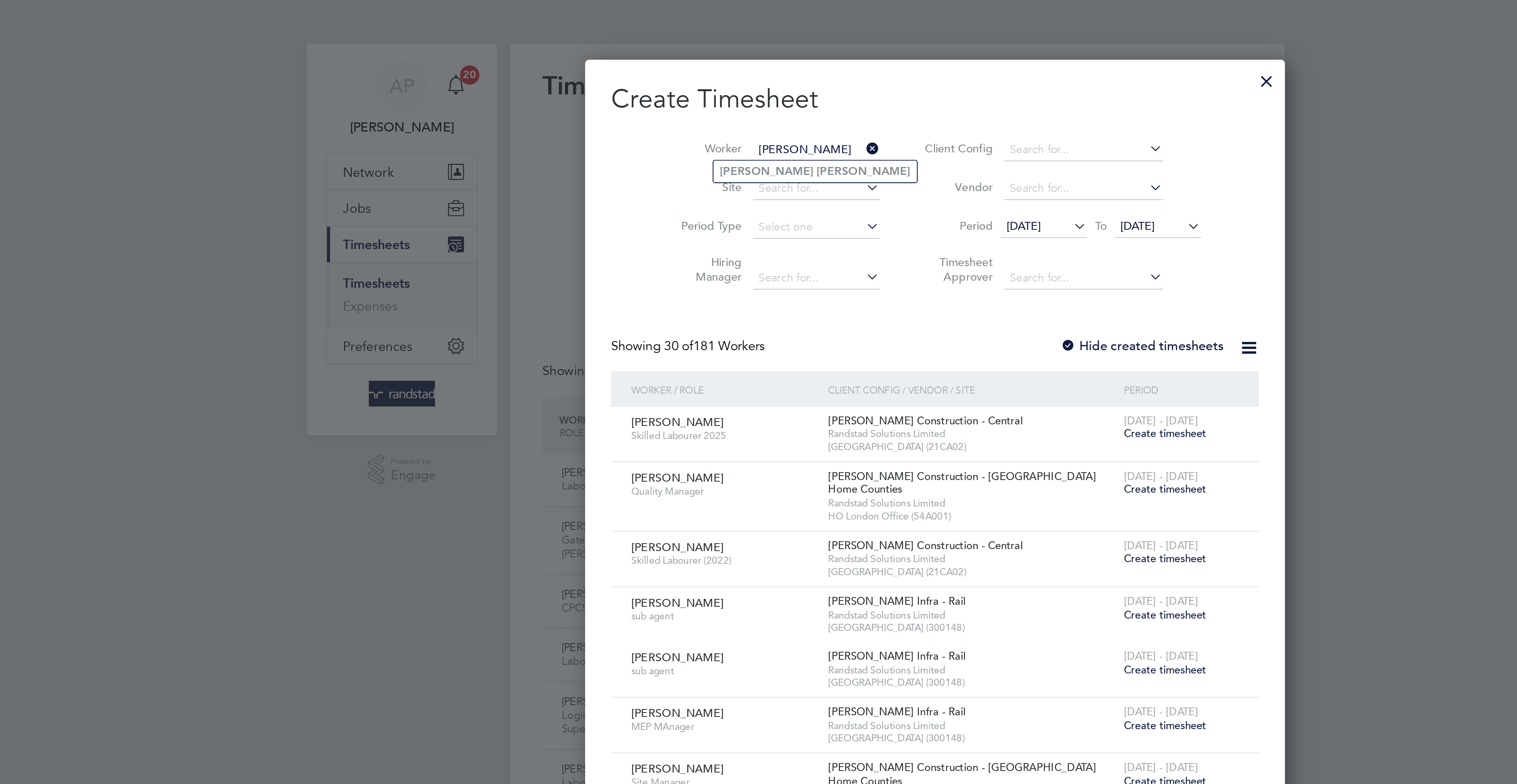
drag, startPoint x: 705, startPoint y: 83, endPoint x: 760, endPoint y: 135, distance: 75.7
click at [707, 84] on li "[PERSON_NAME]" at bounding box center [718, 85] width 99 height 11
type input "[PERSON_NAME]"
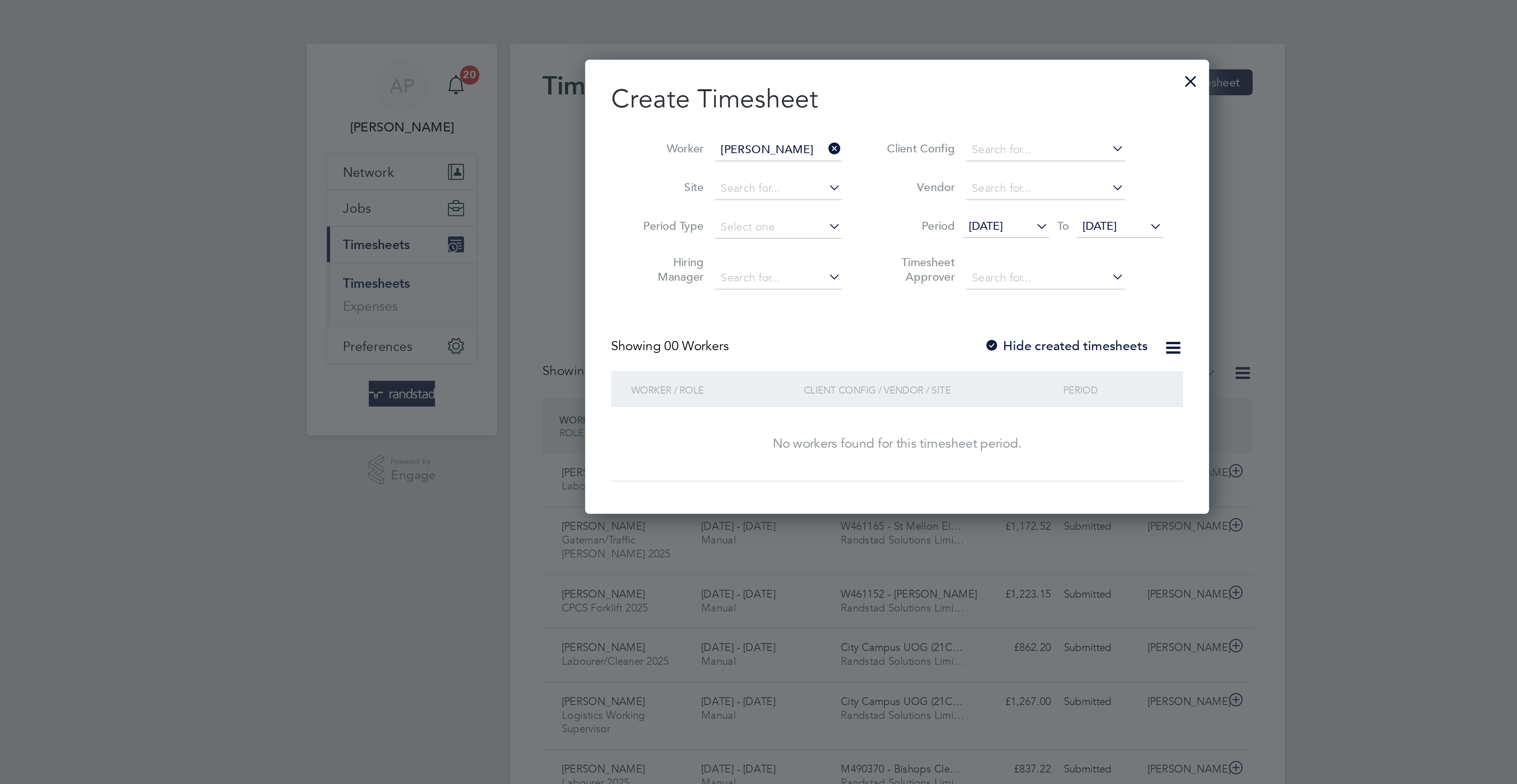
click at [866, 110] on span "[DATE]" at bounding box center [857, 111] width 17 height 7
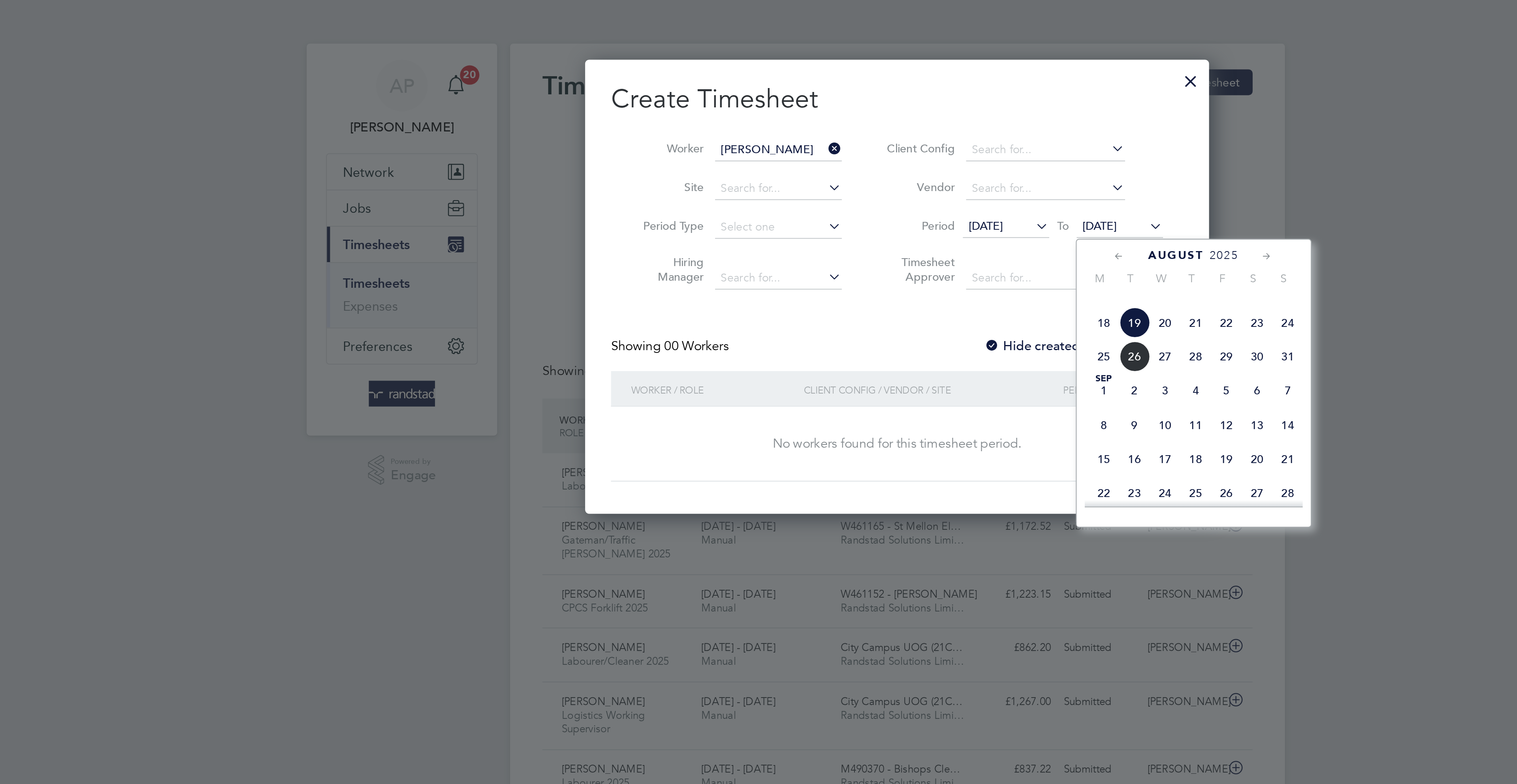
click at [929, 167] on span "23" at bounding box center [934, 159] width 15 height 15
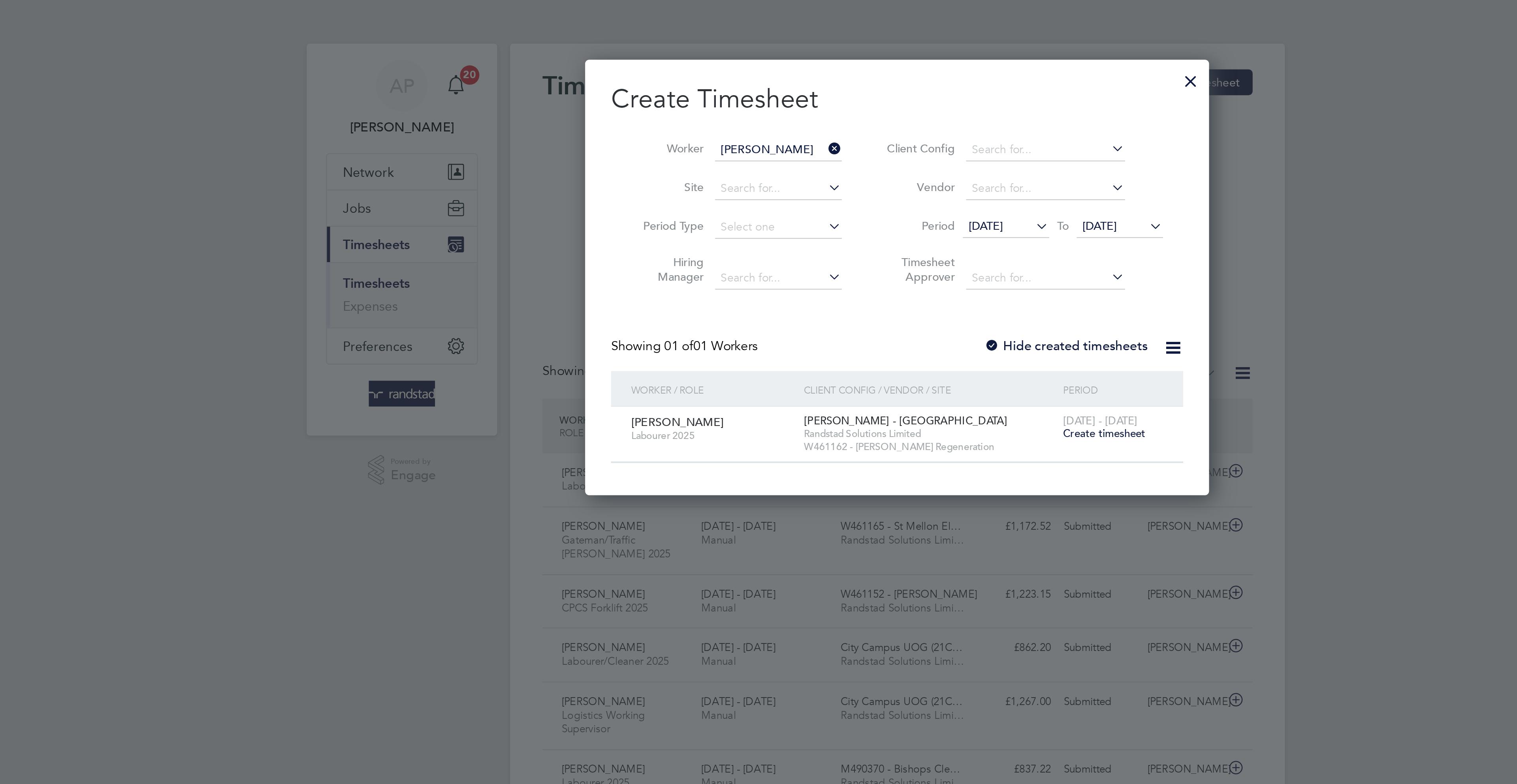
click at [834, 167] on label "Hide created timesheets" at bounding box center [840, 171] width 80 height 8
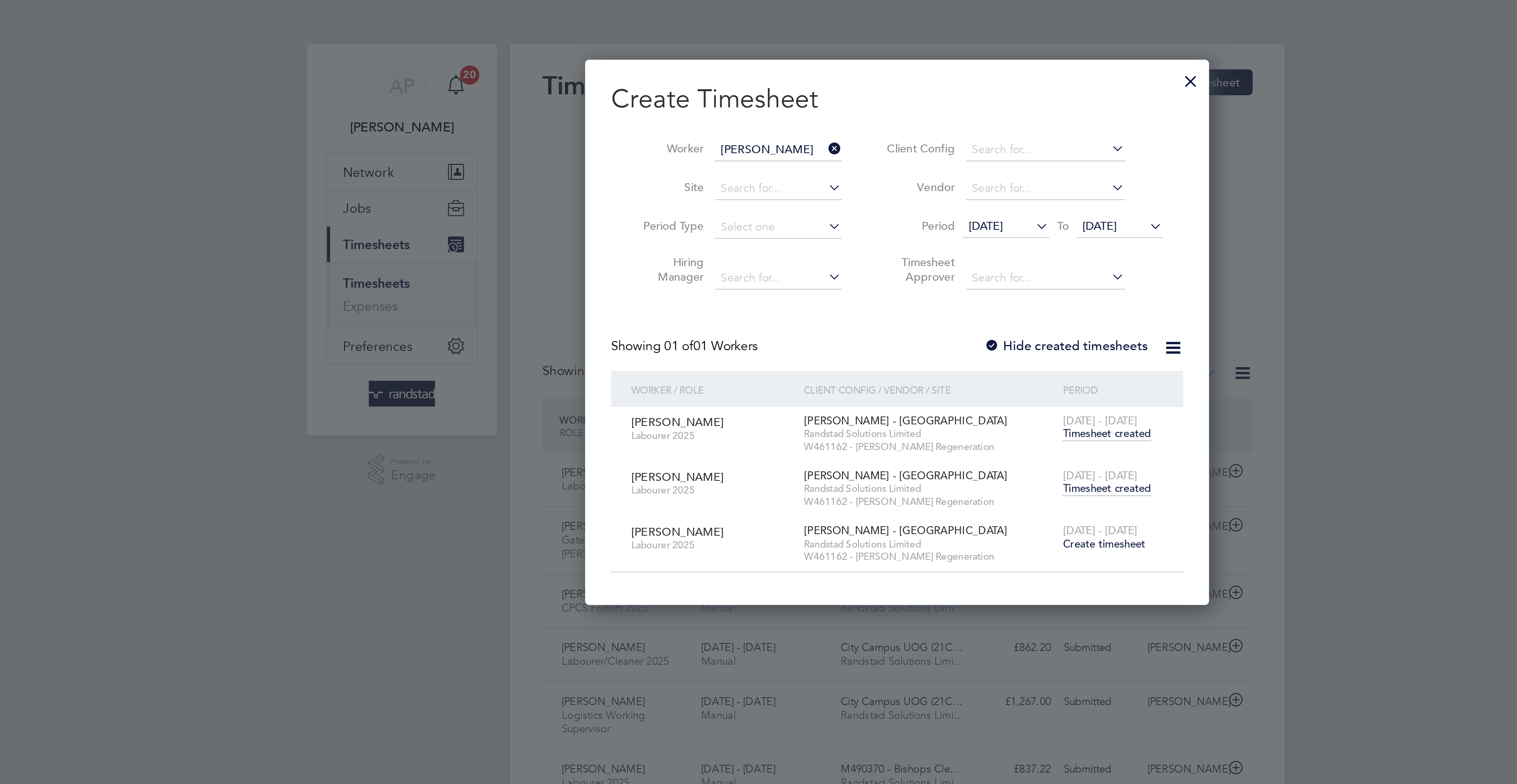
click at [874, 240] on span "Timesheet created" at bounding box center [860, 240] width 43 height 7
